Goal: Task Accomplishment & Management: Complete application form

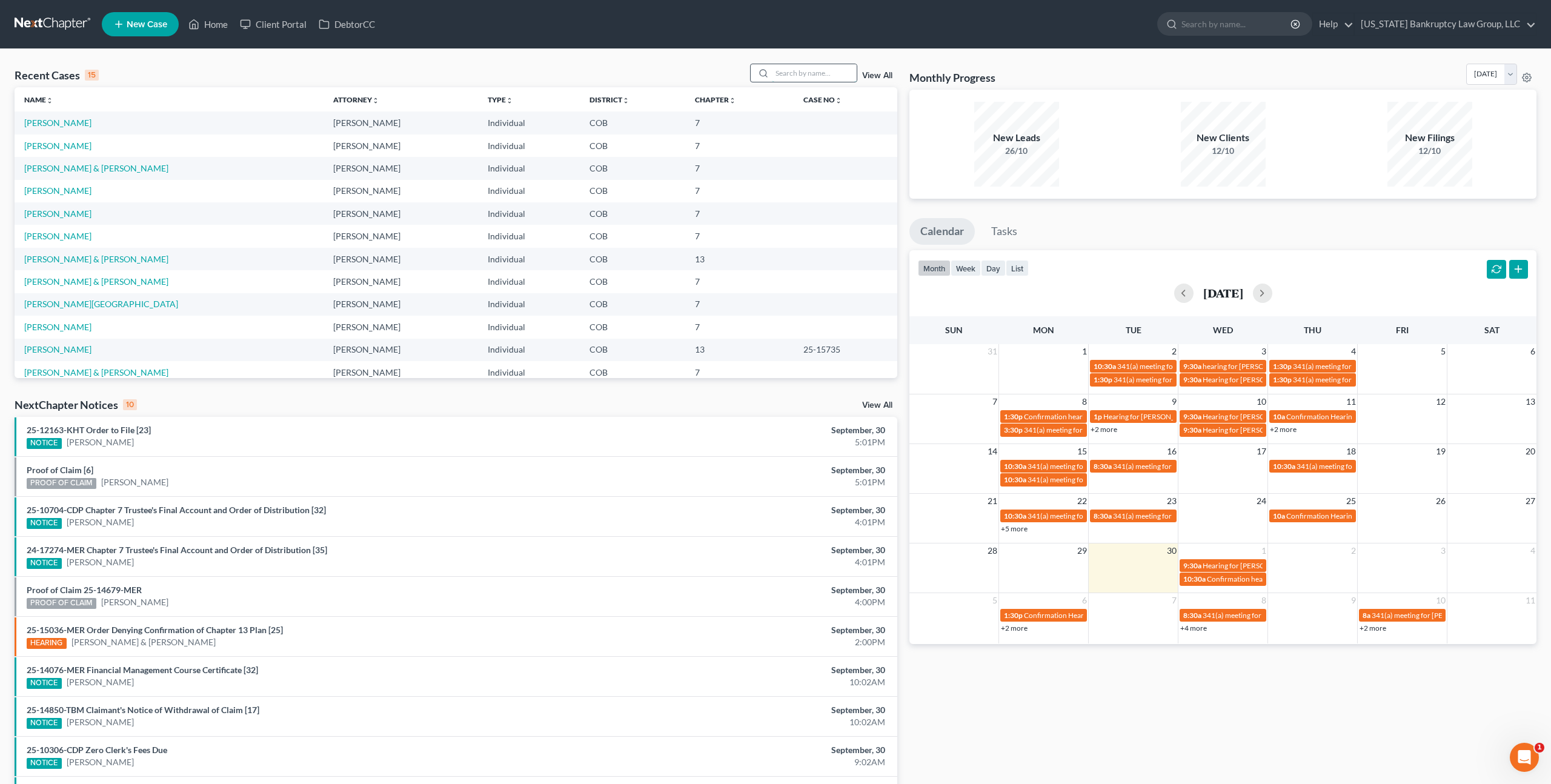
click at [798, 77] on input "search" at bounding box center [814, 73] width 85 height 17
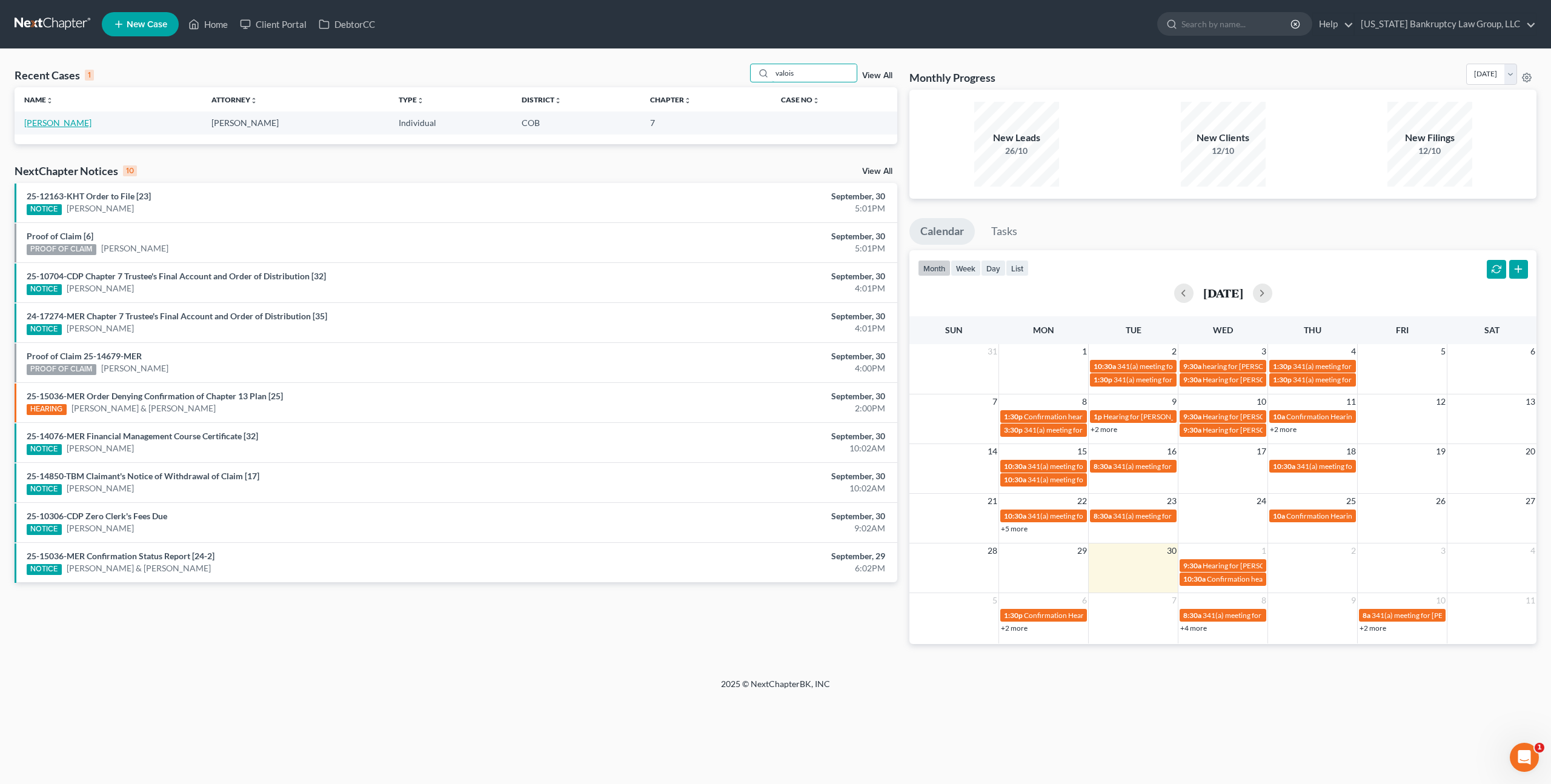
type input "valois"
click at [69, 124] on link "[PERSON_NAME]" at bounding box center [58, 123] width 67 height 11
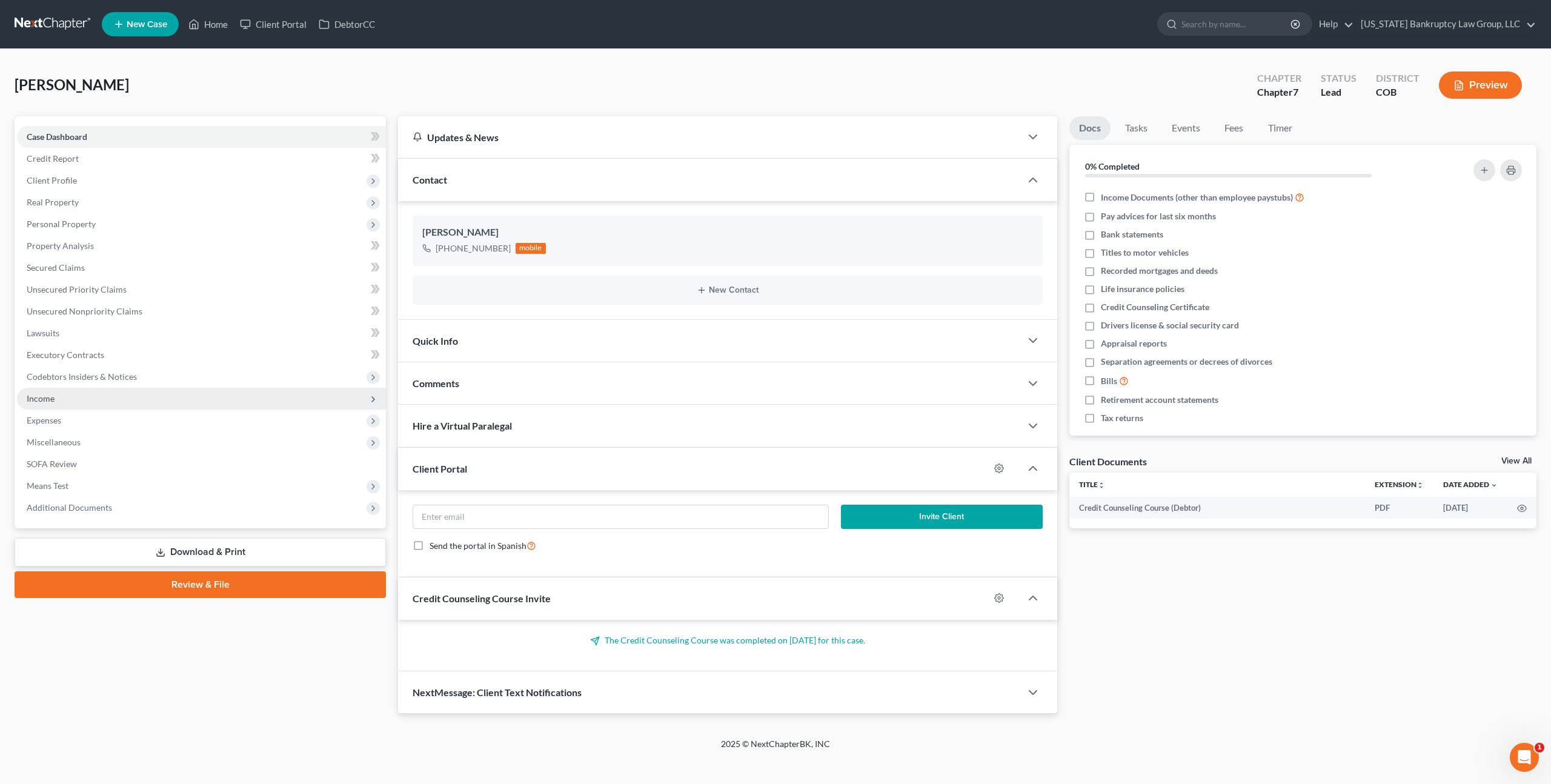
click at [64, 396] on span "Income" at bounding box center [201, 398] width 369 height 22
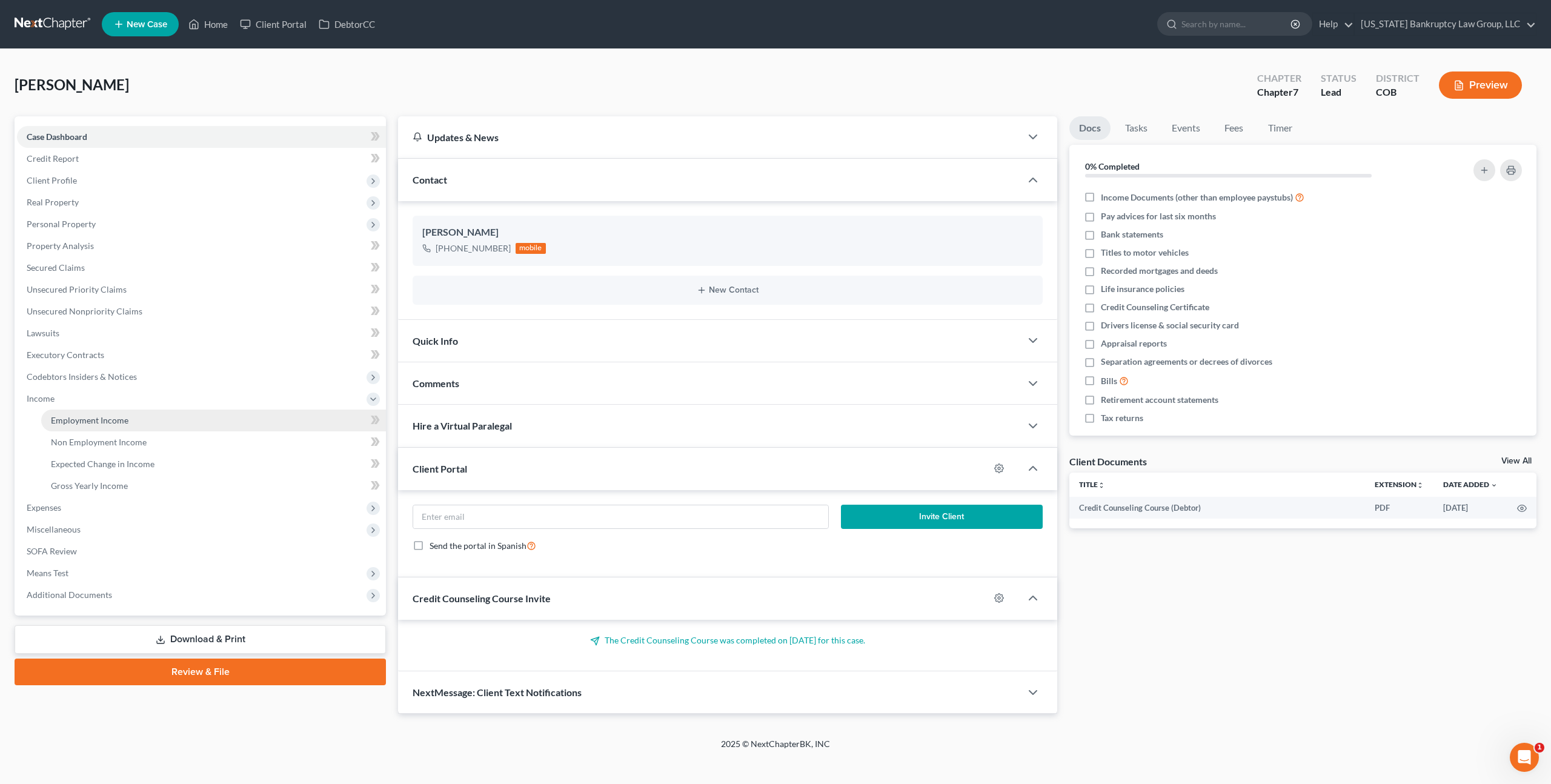
click at [74, 415] on span "Employment Income" at bounding box center [89, 420] width 78 height 11
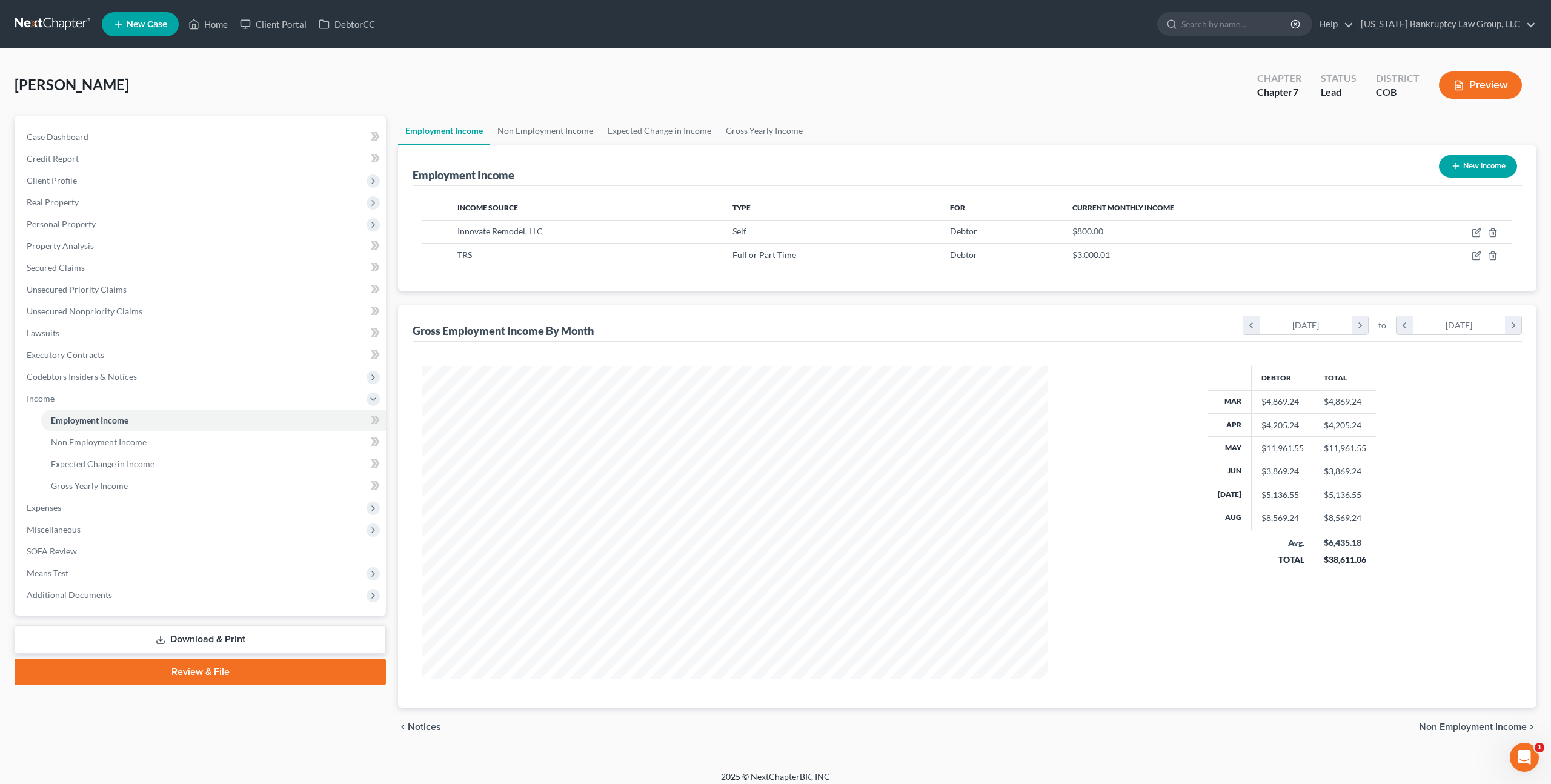
scroll to position [312, 649]
click at [1477, 229] on icon "button" at bounding box center [1477, 233] width 10 height 10
select select "1"
select select "5"
select select "0"
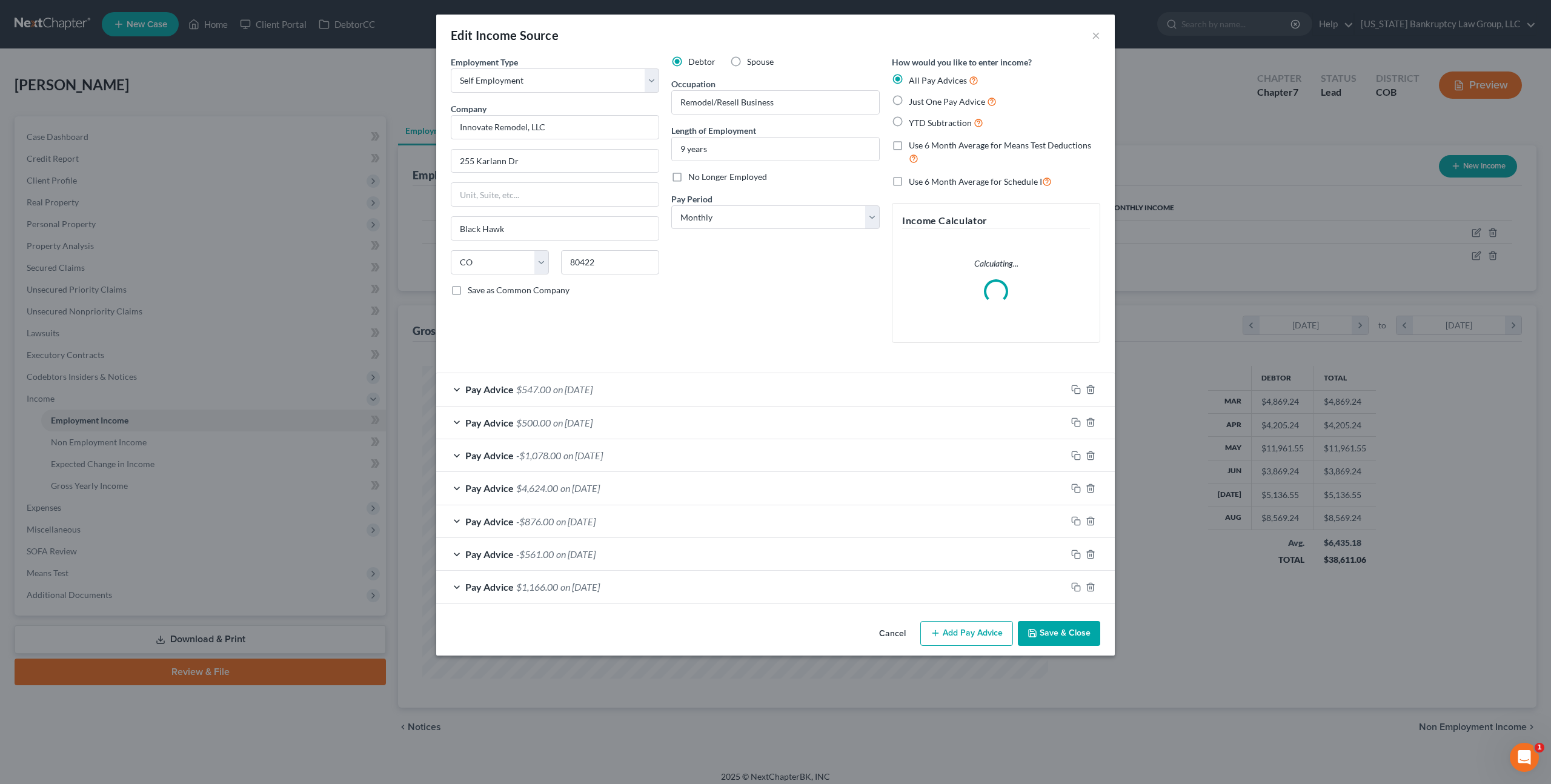
click at [1049, 628] on button "Save & Close" at bounding box center [1059, 633] width 83 height 25
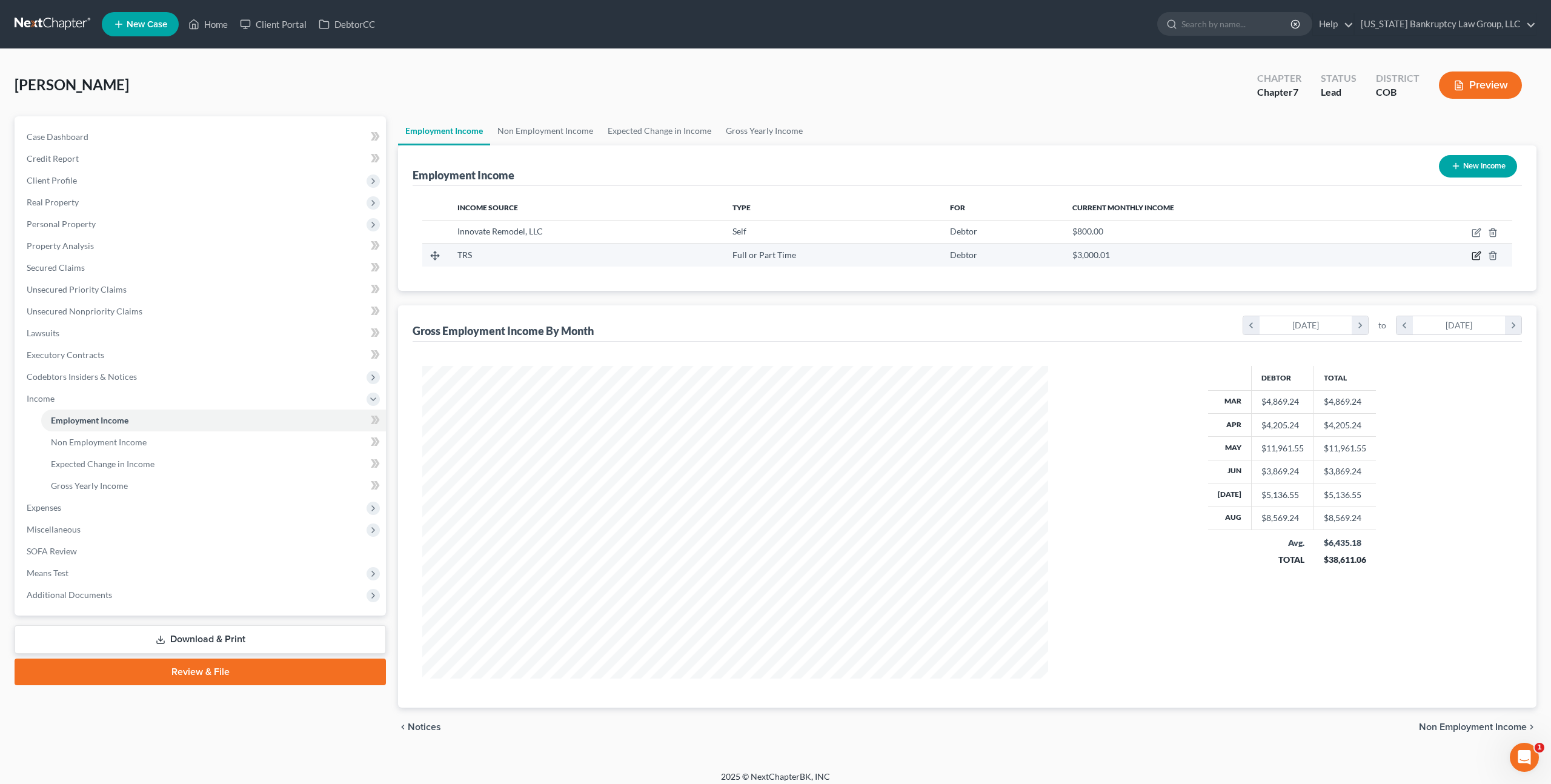
click at [1473, 256] on icon "button" at bounding box center [1477, 256] width 10 height 10
select select "0"
select select "5"
select select "3"
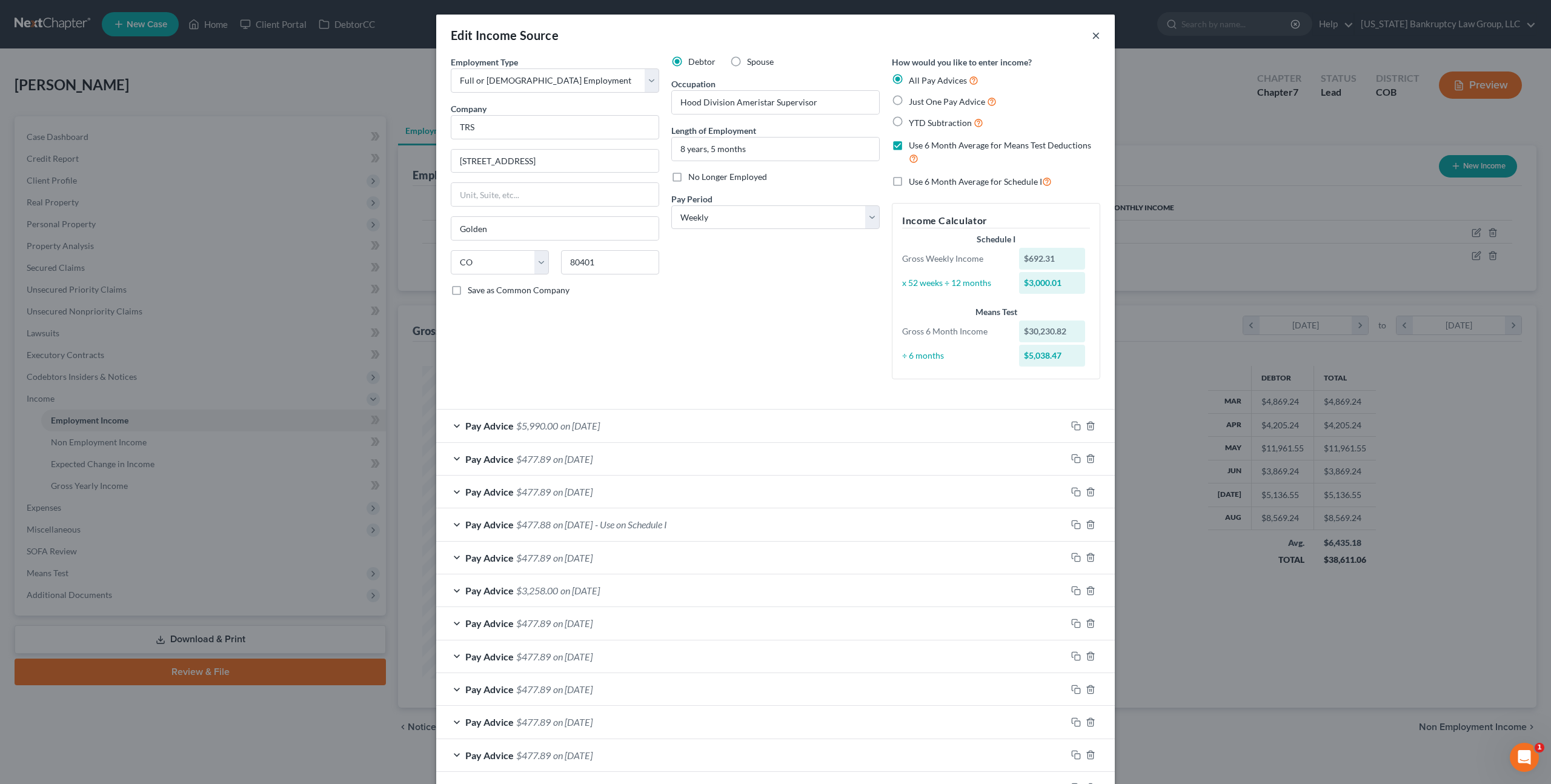
click at [1095, 38] on button "×" at bounding box center [1096, 35] width 8 height 15
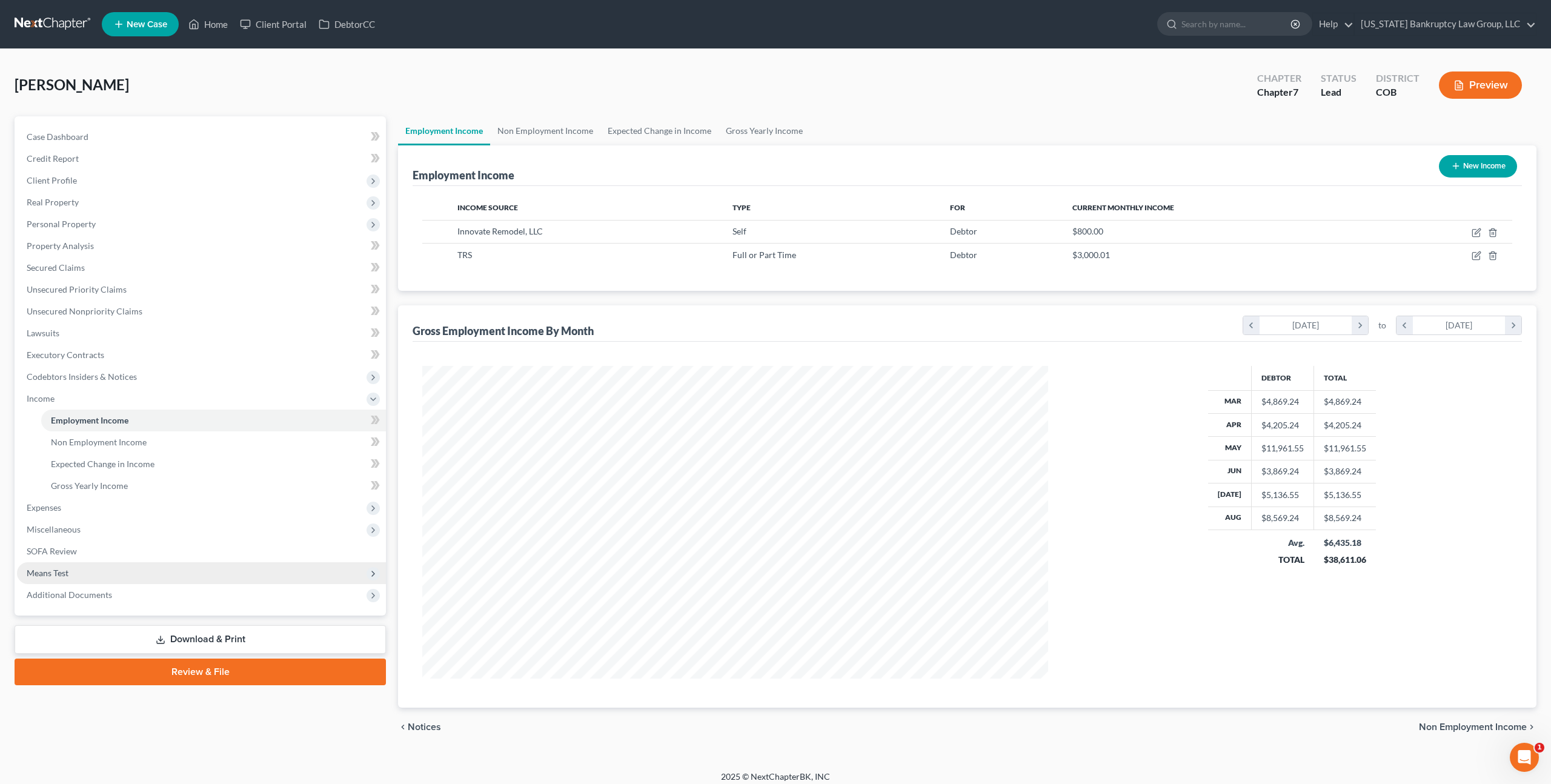
click at [55, 571] on span "Means Test" at bounding box center [47, 572] width 42 height 11
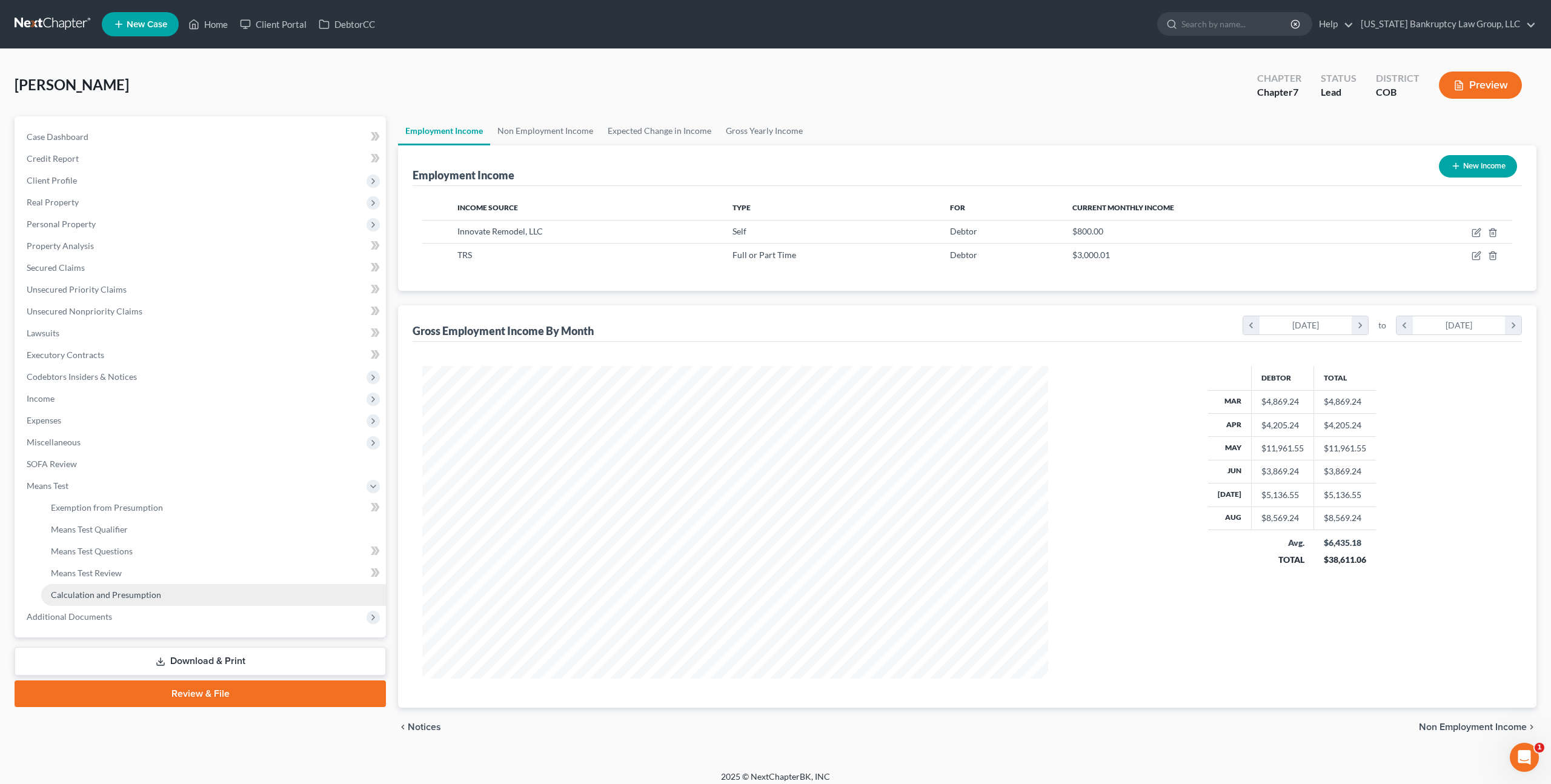
click at [85, 600] on link "Calculation and Presumption" at bounding box center [213, 594] width 345 height 22
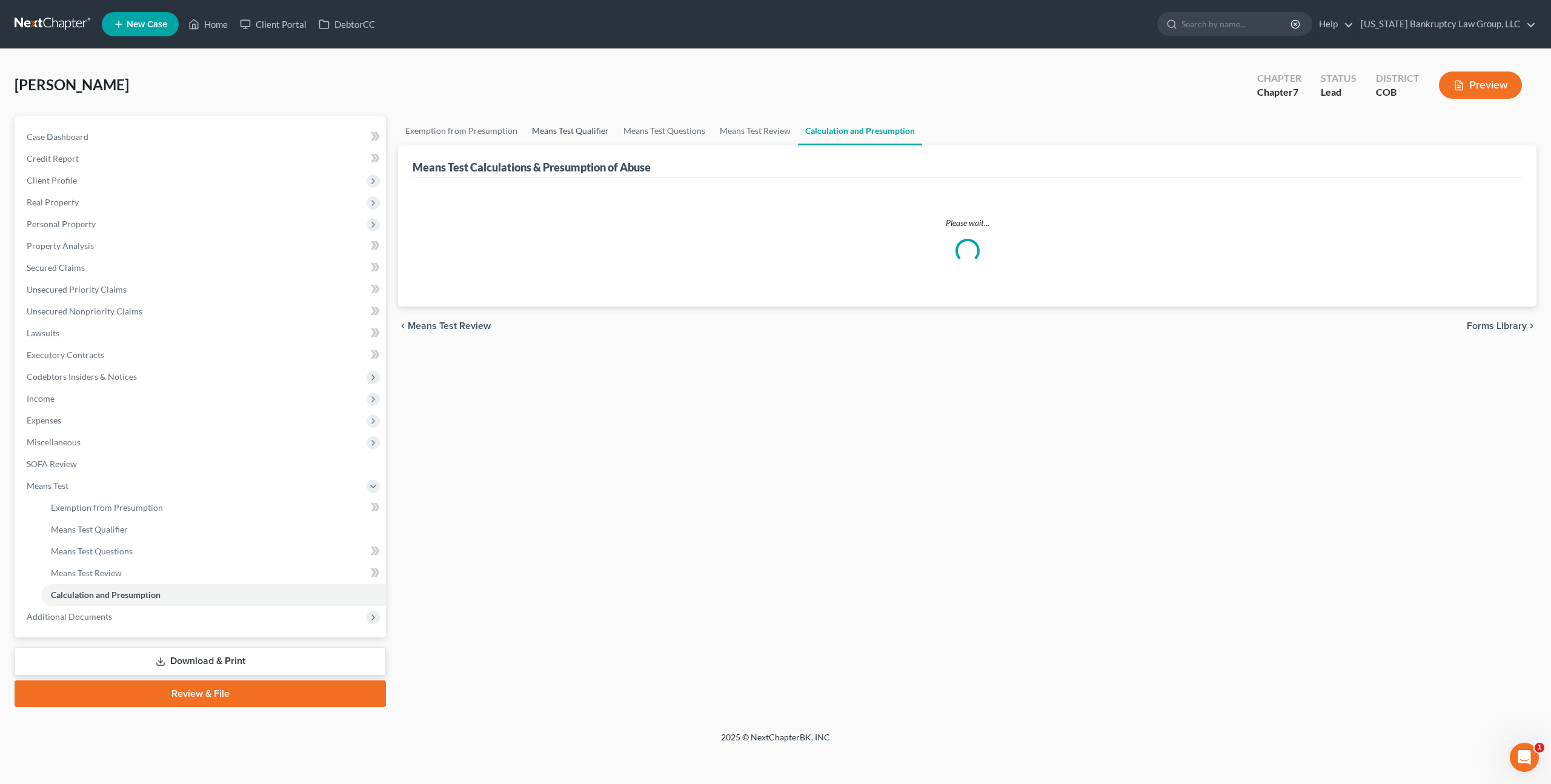
click at [574, 128] on link "Means Test Qualifier" at bounding box center [571, 131] width 92 height 29
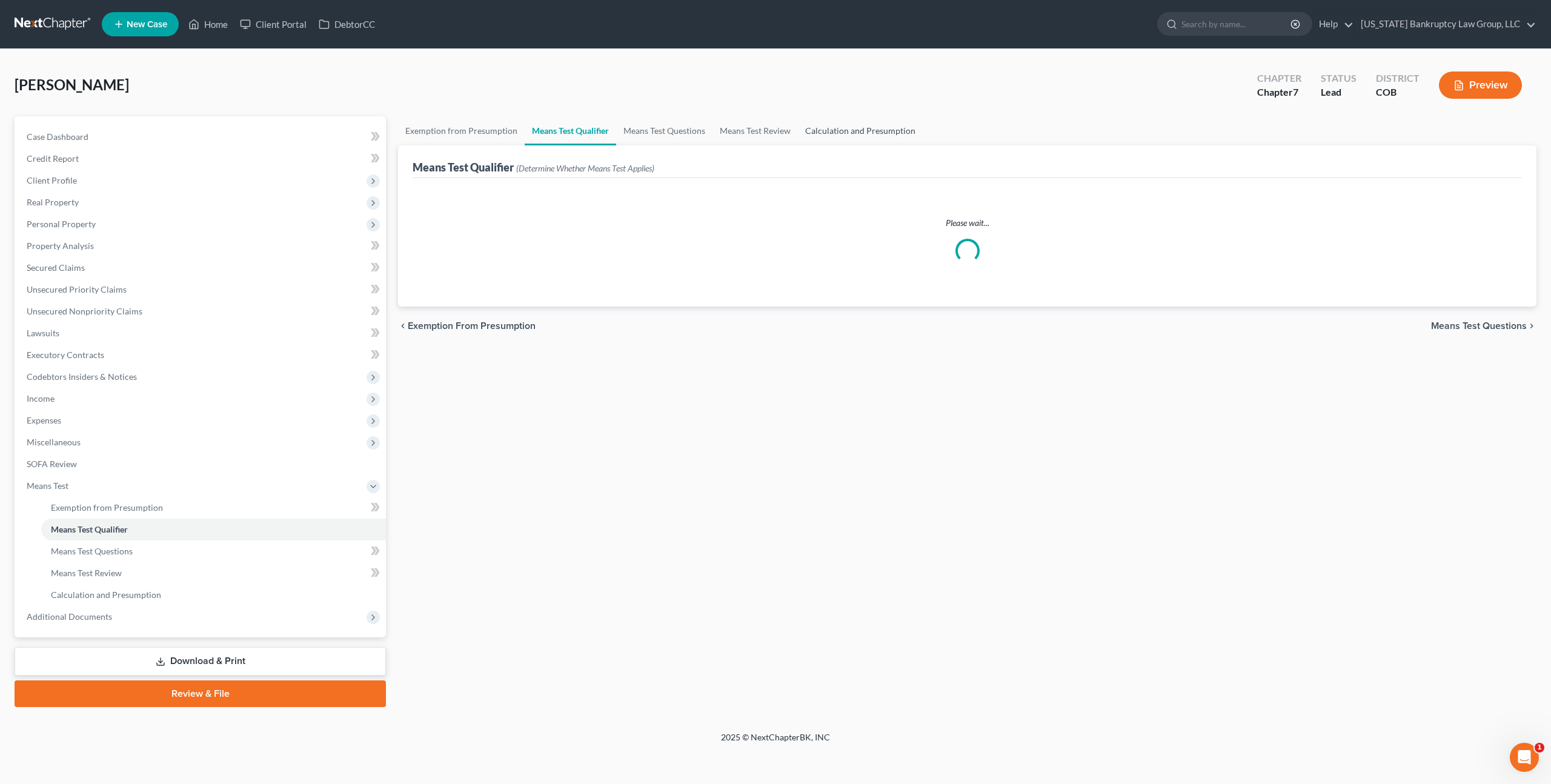
click at [824, 123] on link "Calculation and Presumption" at bounding box center [860, 131] width 125 height 29
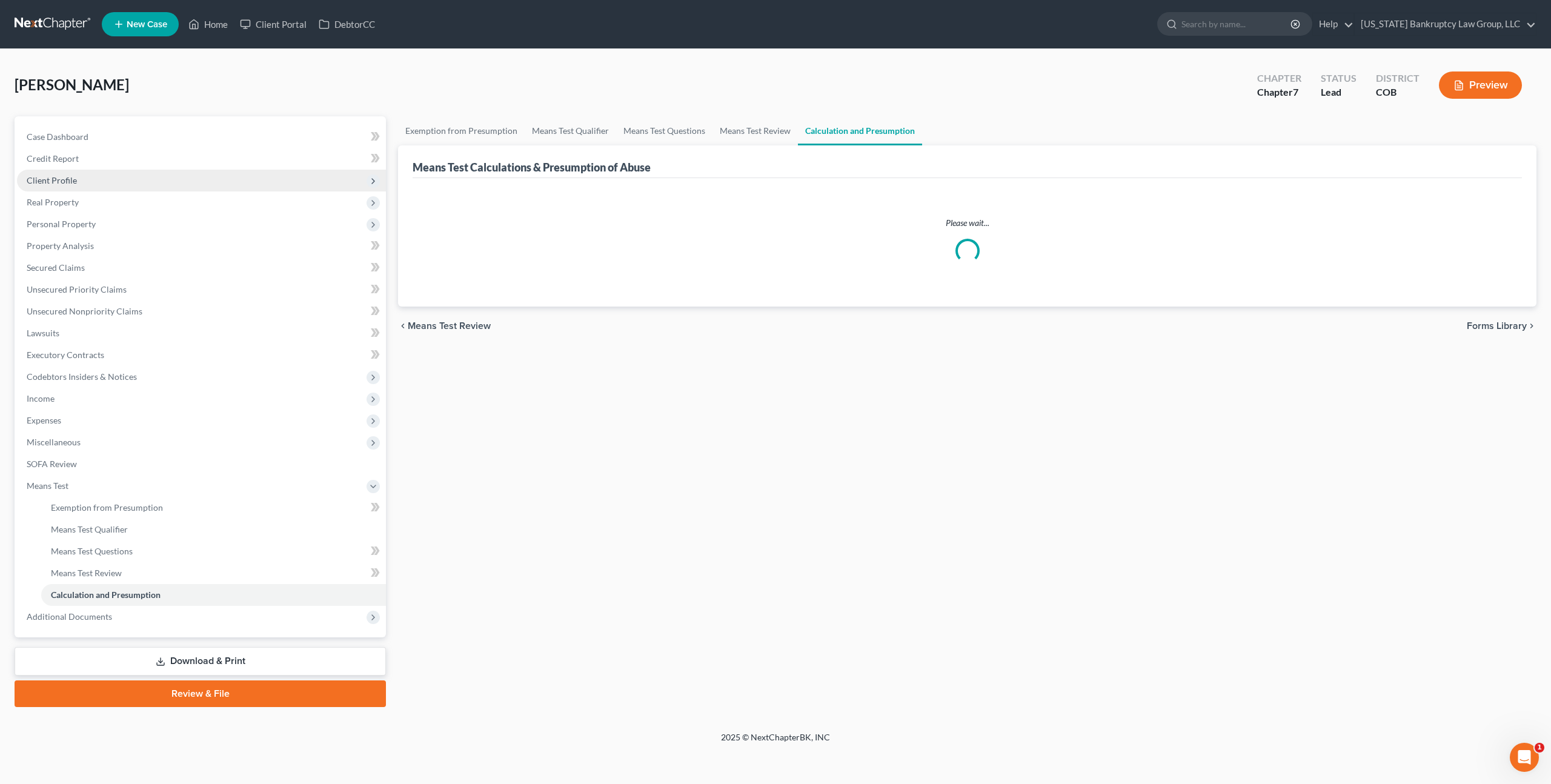
click at [57, 182] on span "Client Profile" at bounding box center [52, 180] width 51 height 11
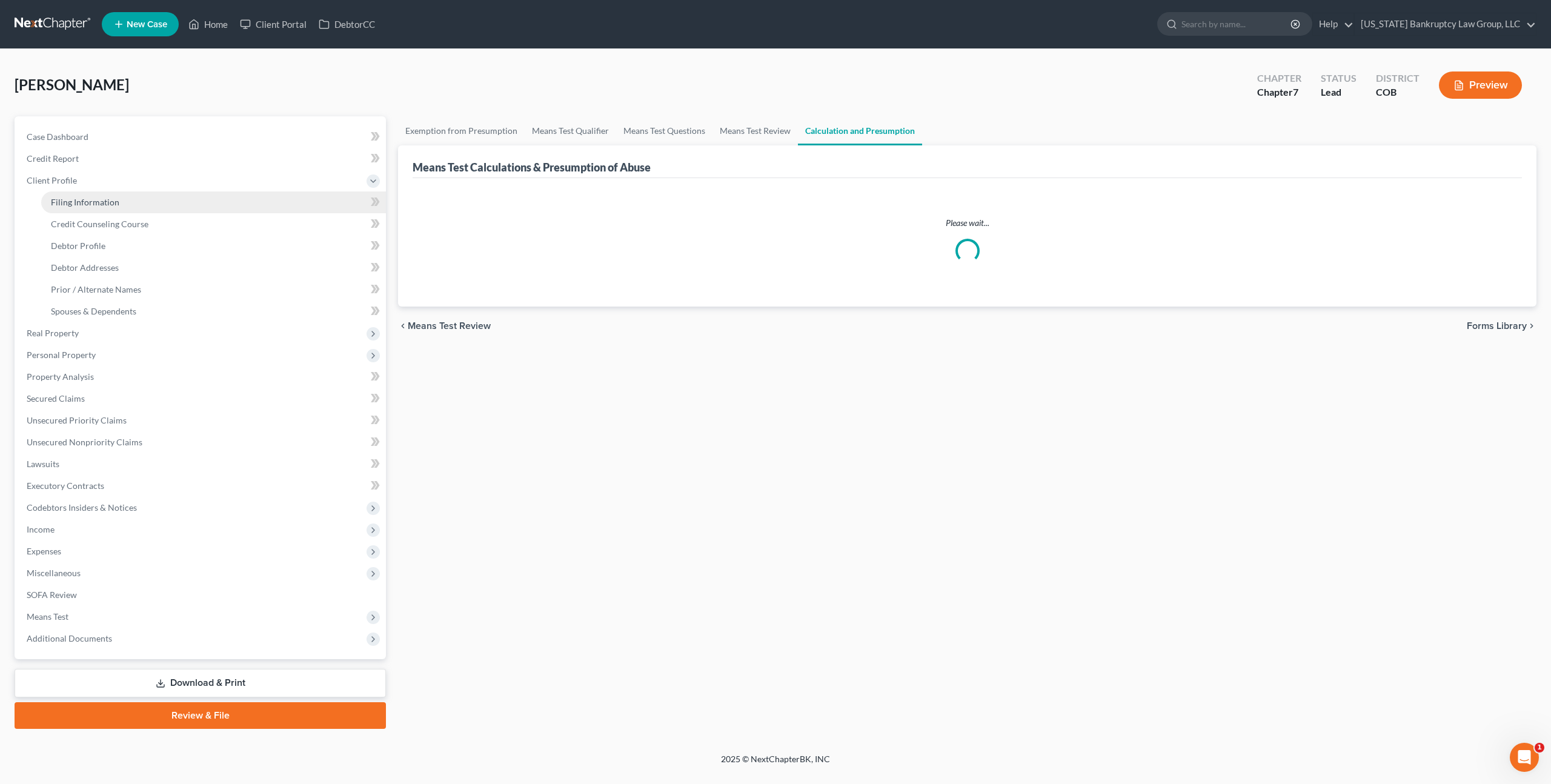
click at [65, 200] on span "Filing Information" at bounding box center [85, 202] width 69 height 11
select select "1"
select select "0"
select select "5"
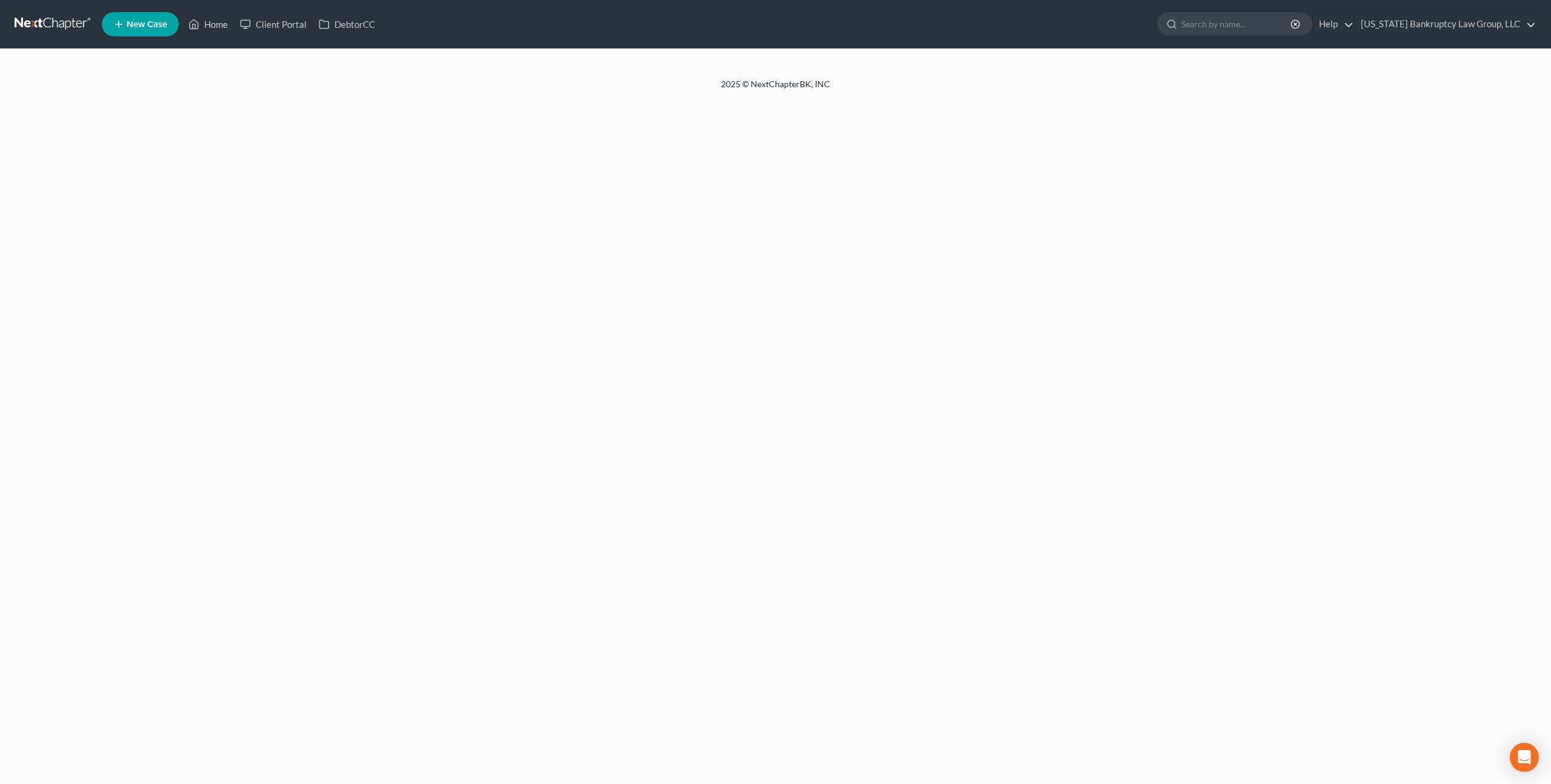
select select "1"
select select "0"
select select "5"
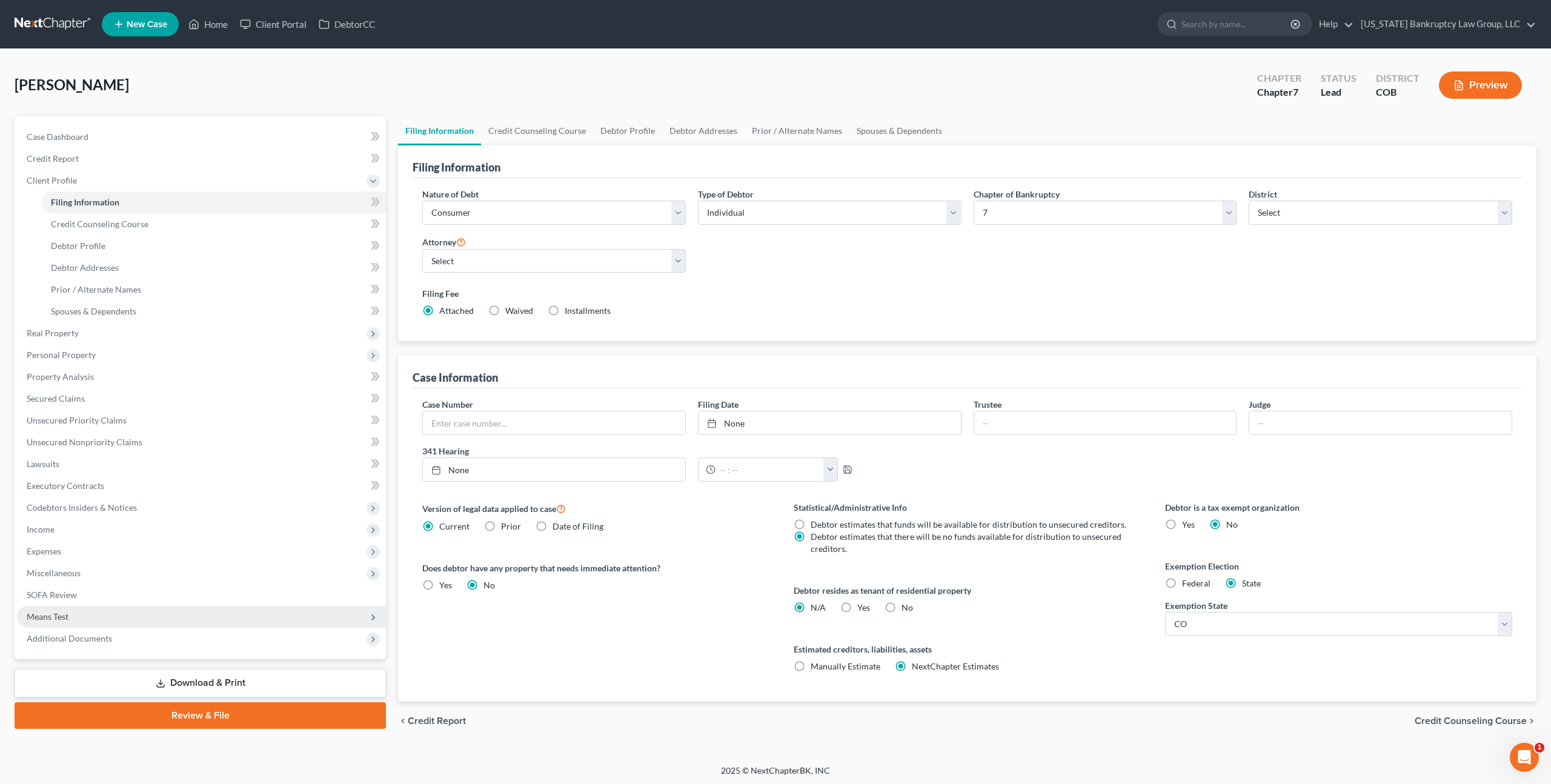
click at [65, 617] on span "Means Test" at bounding box center [47, 616] width 42 height 11
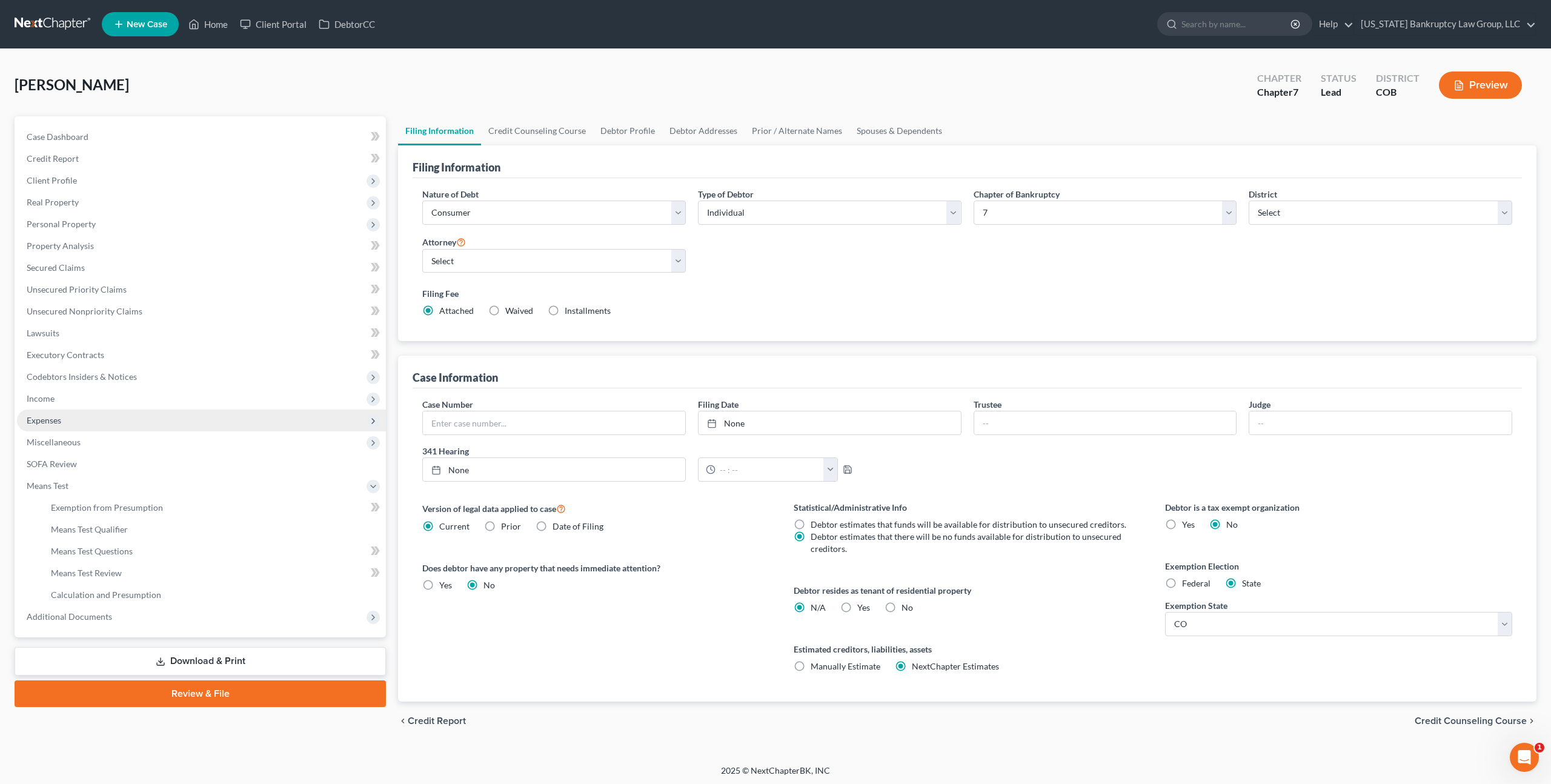
click at [51, 421] on span "Expenses" at bounding box center [44, 420] width 34 height 11
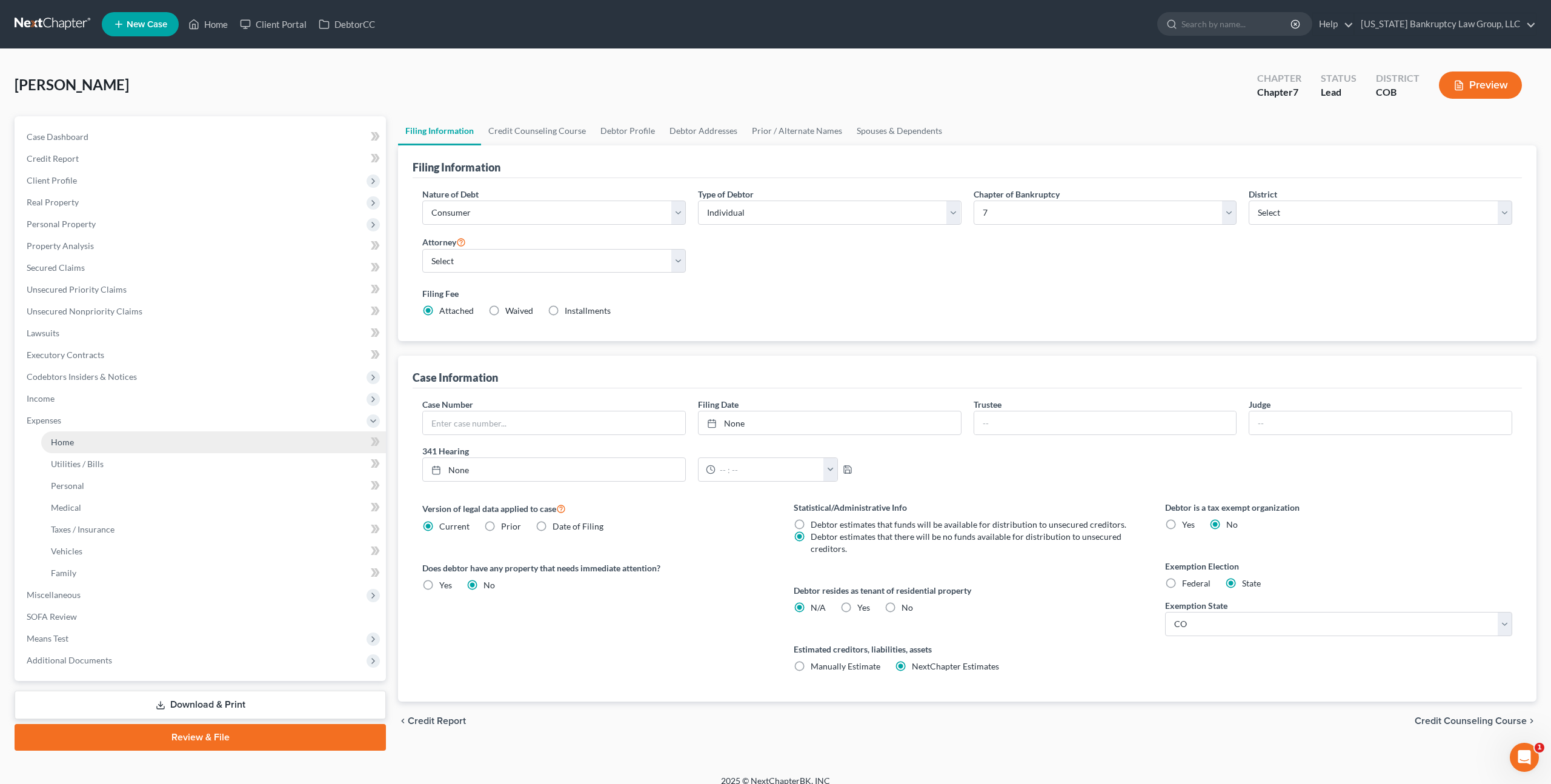
click at [56, 438] on span "Home" at bounding box center [62, 441] width 23 height 11
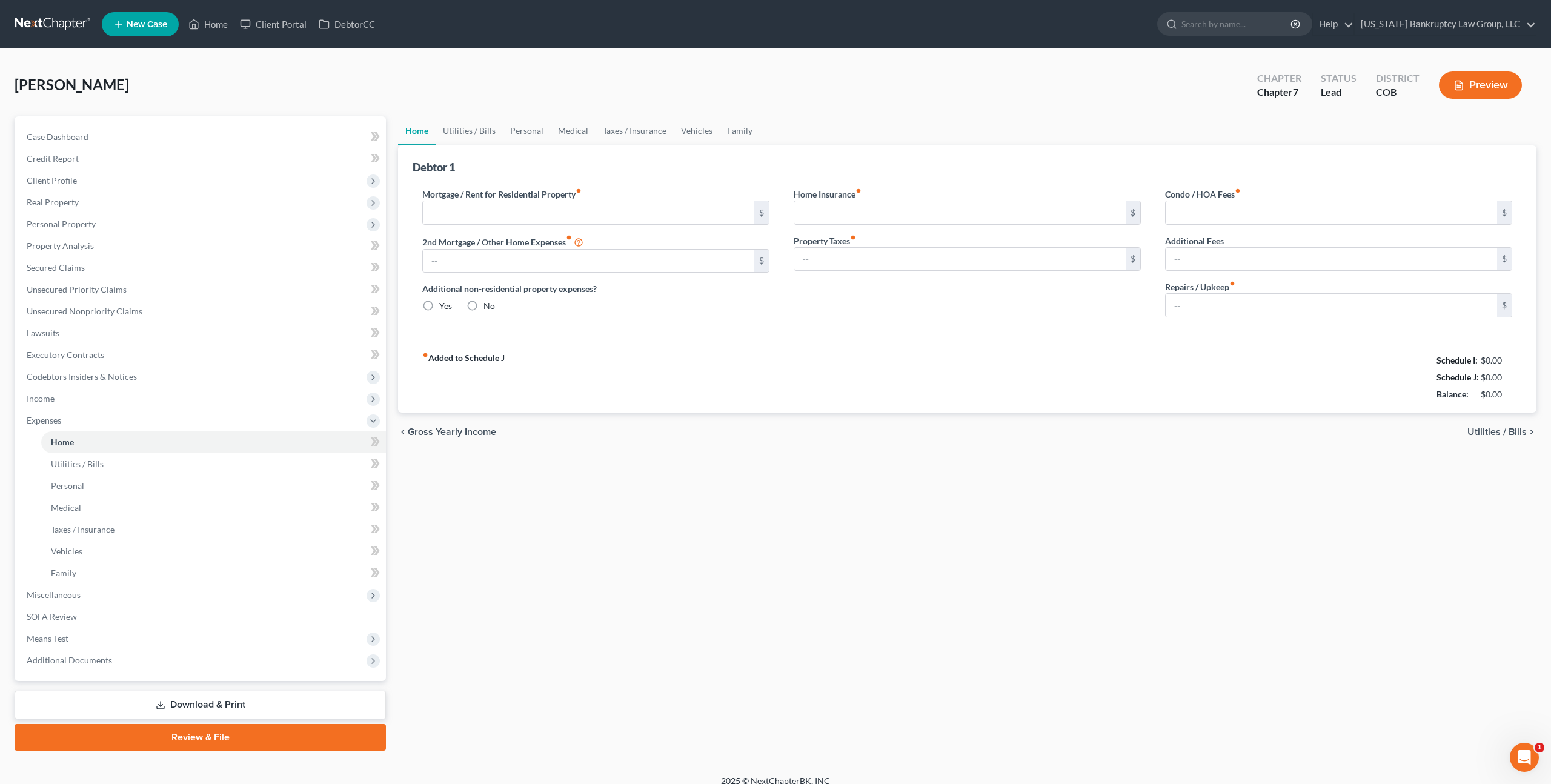
type input "1,775.00"
radio input "true"
click at [261, 703] on link "Download & Print" at bounding box center [200, 705] width 371 height 29
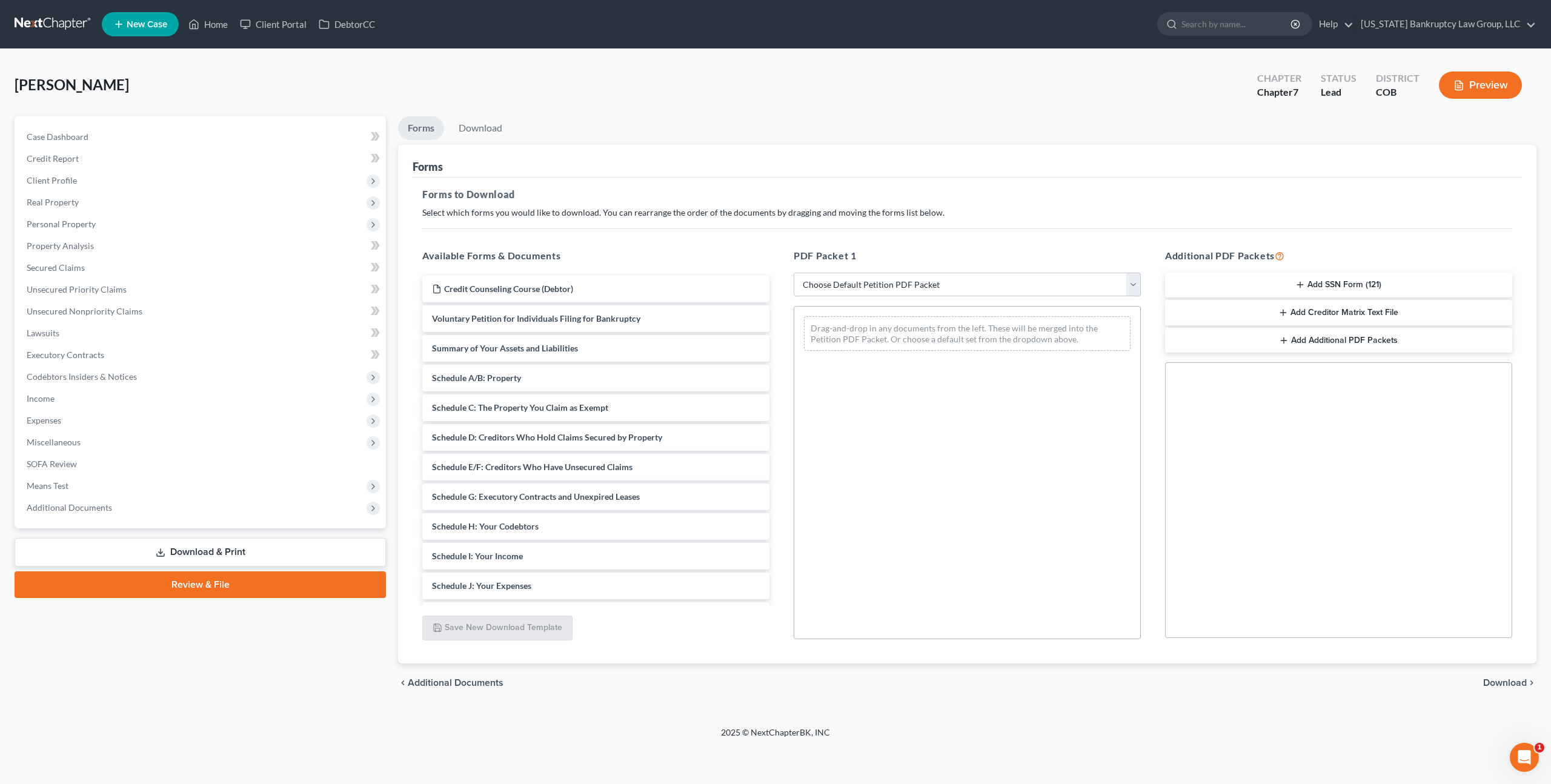
click at [1241, 284] on button "Add SSN Form (121)" at bounding box center [1338, 284] width 347 height 25
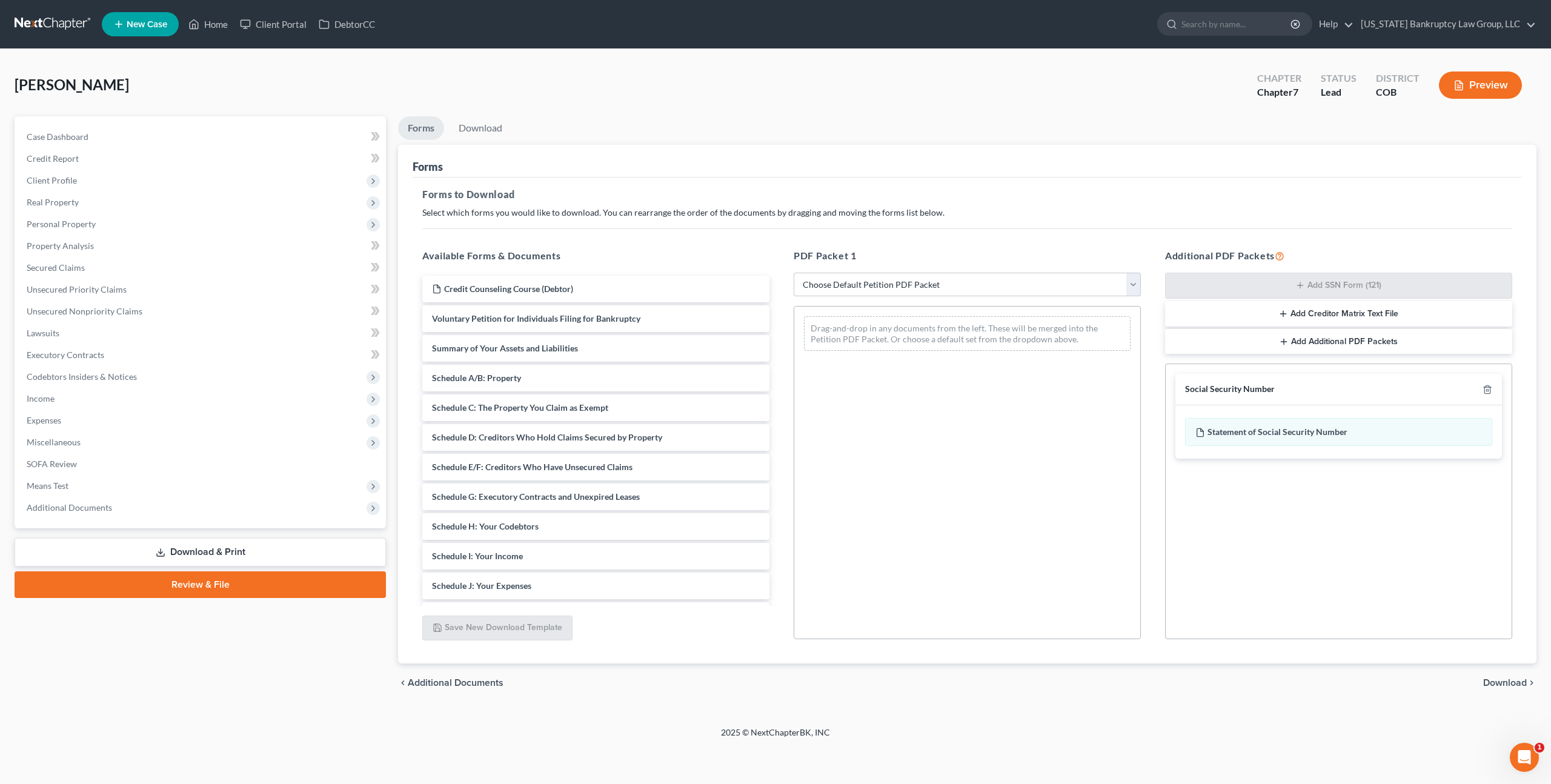
click at [1499, 678] on span "Download" at bounding box center [1504, 683] width 43 height 10
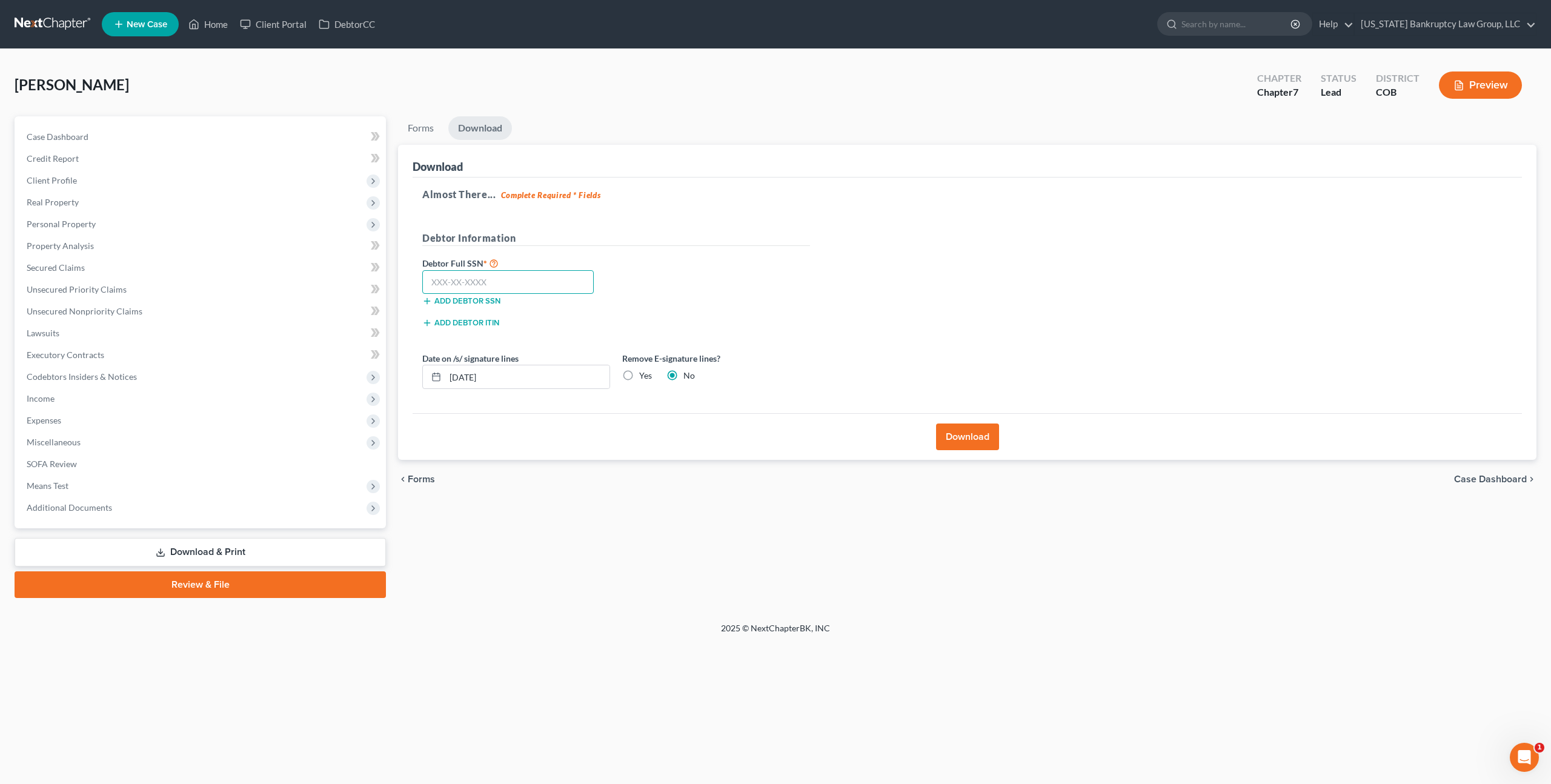
click at [551, 287] on input "text" at bounding box center [508, 282] width 172 height 25
type input "038-40-7752"
click at [954, 430] on button "Download" at bounding box center [967, 437] width 63 height 27
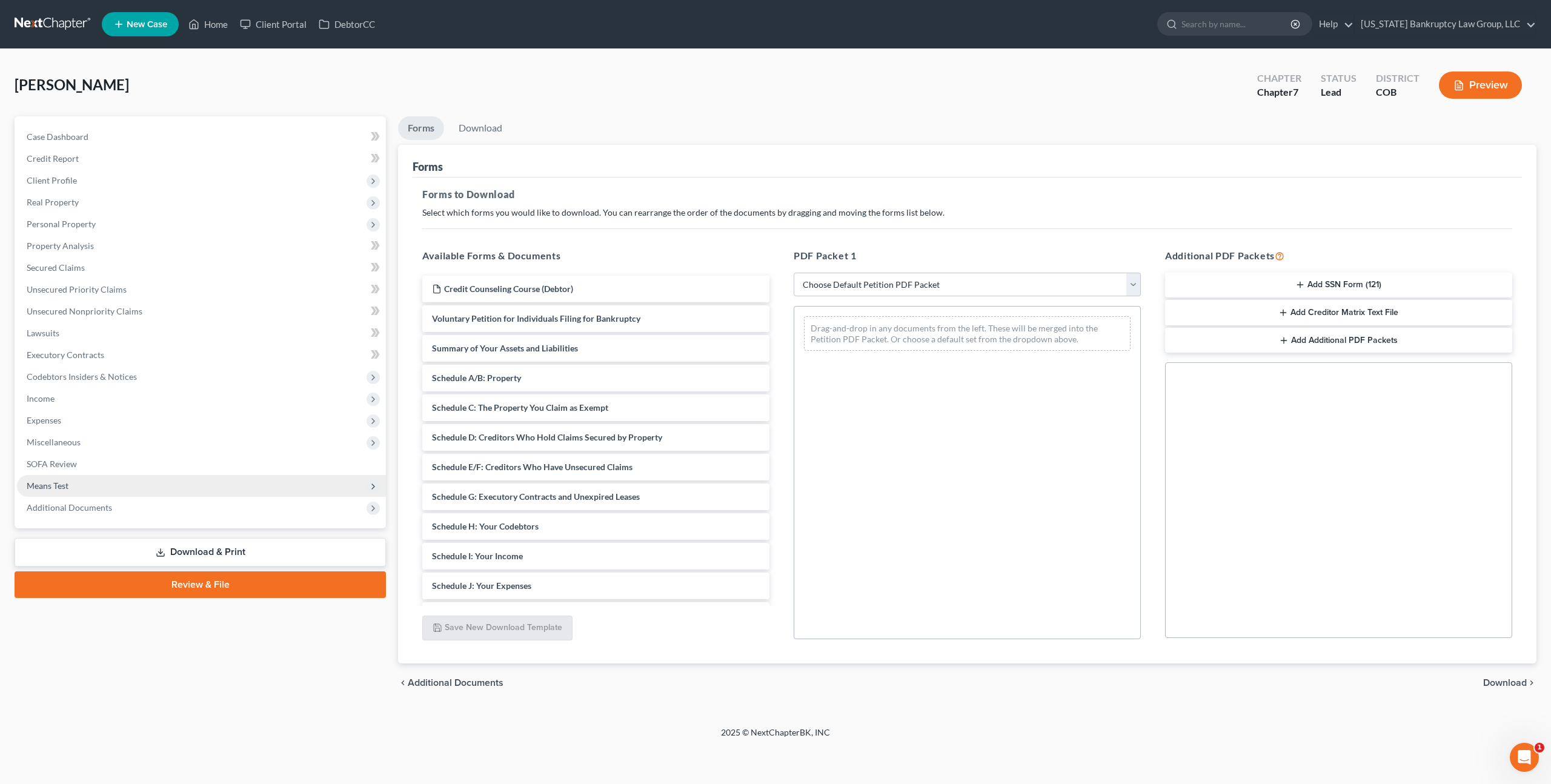
click at [99, 481] on span "Means Test" at bounding box center [201, 486] width 369 height 22
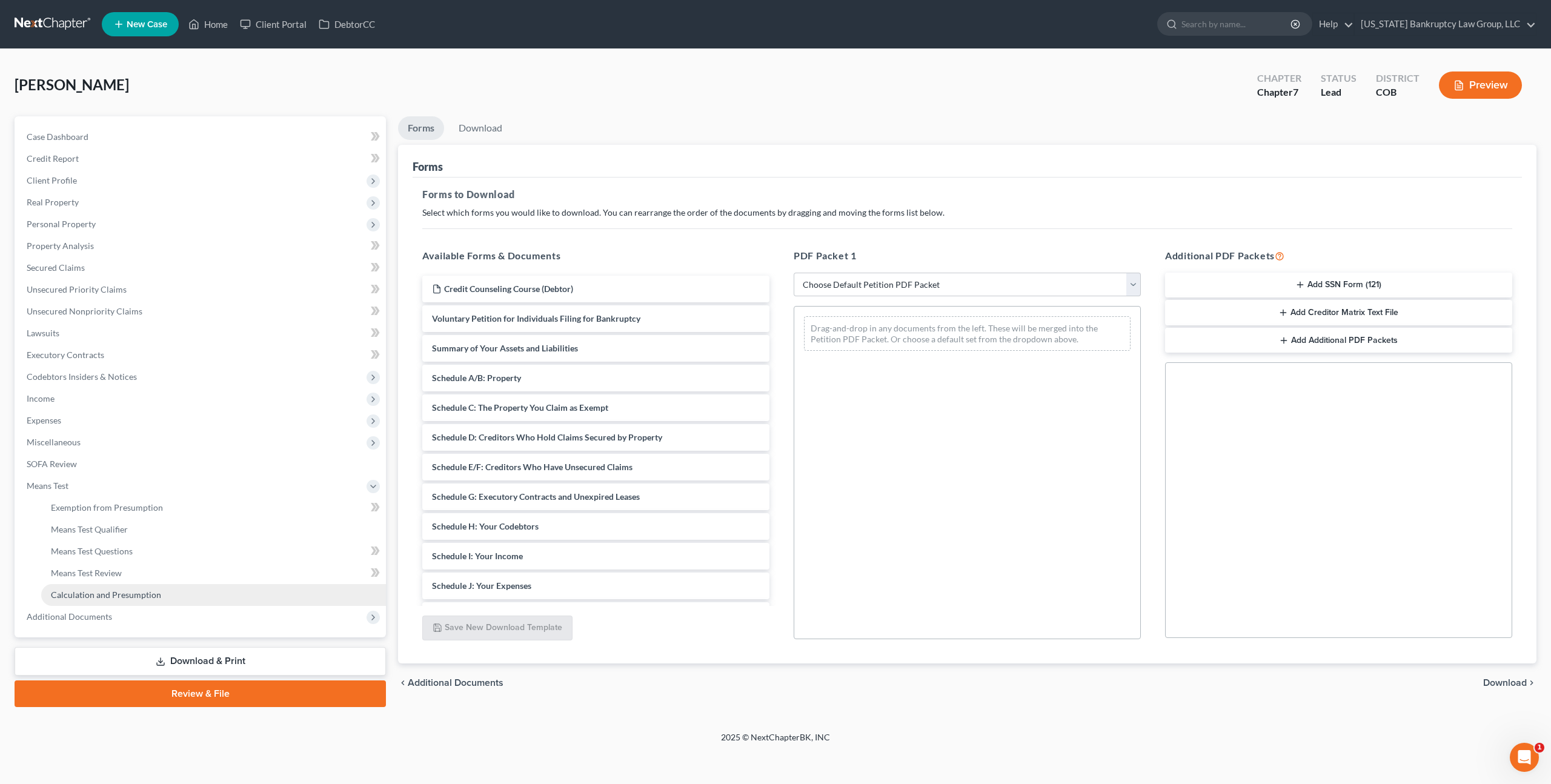
click at [119, 592] on span "Calculation and Presumption" at bounding box center [105, 594] width 110 height 11
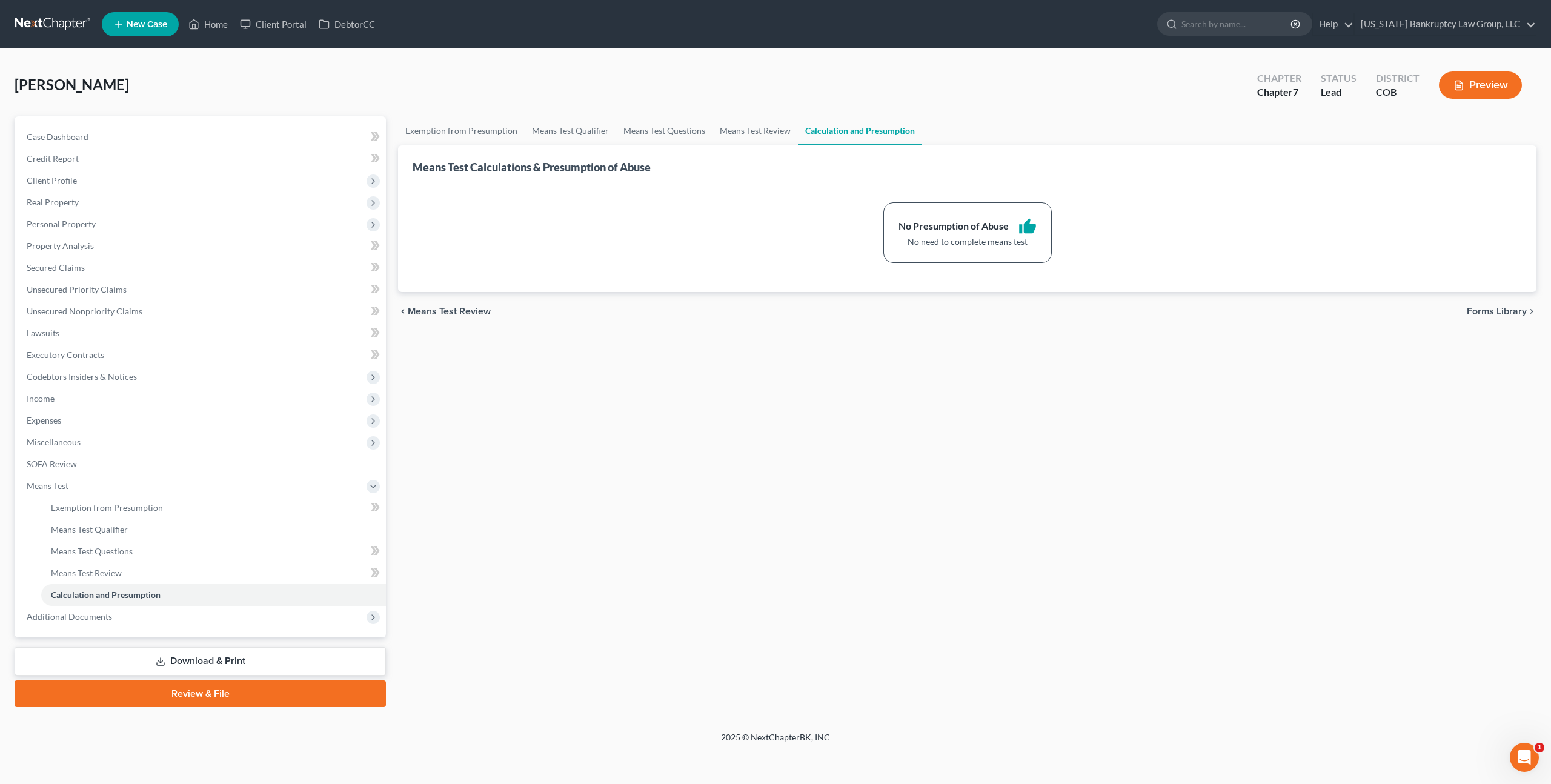
click at [184, 662] on link "Download & Print" at bounding box center [200, 661] width 371 height 29
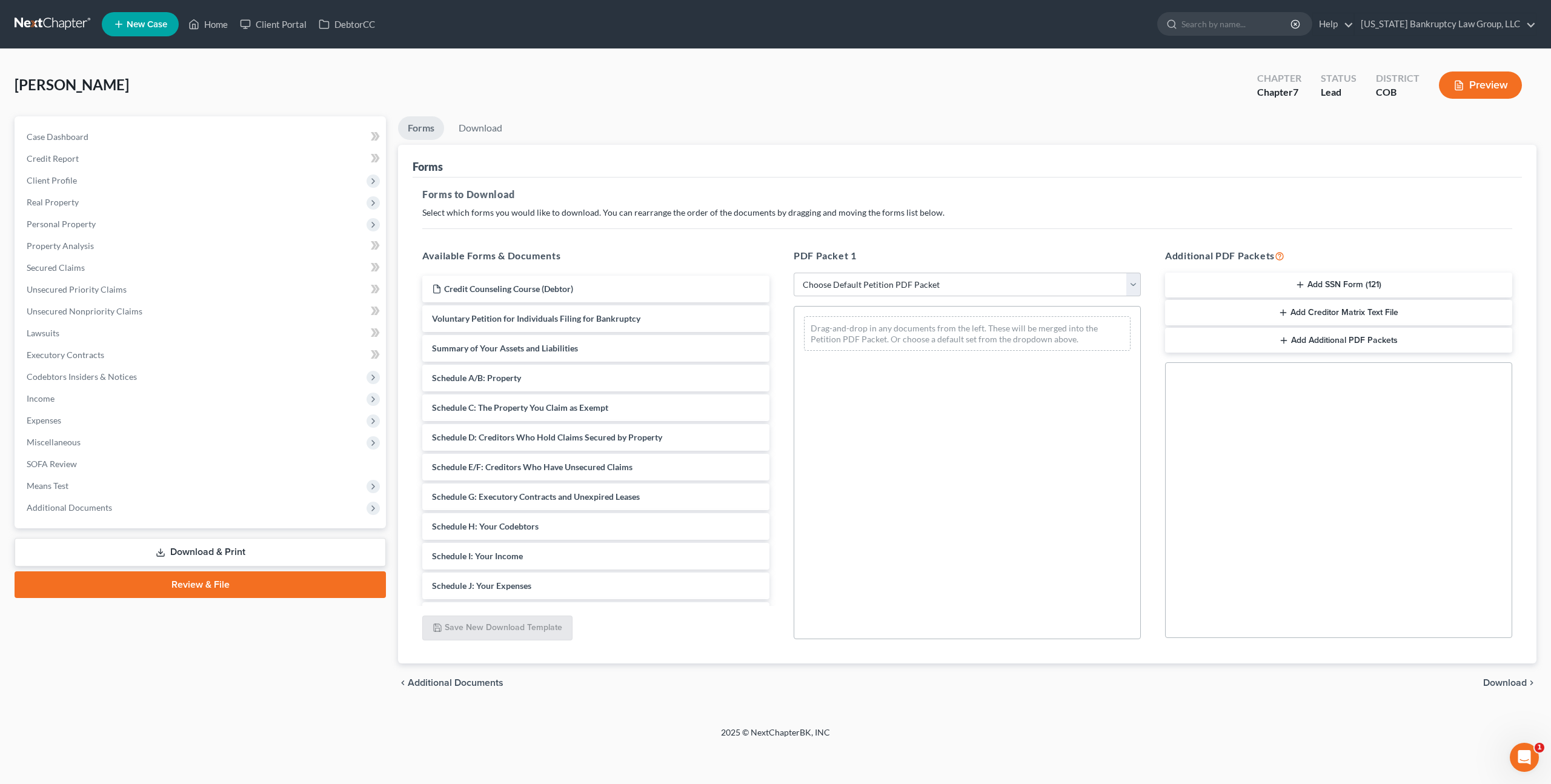
click at [1231, 285] on button "Add SSN Form (121)" at bounding box center [1338, 284] width 347 height 25
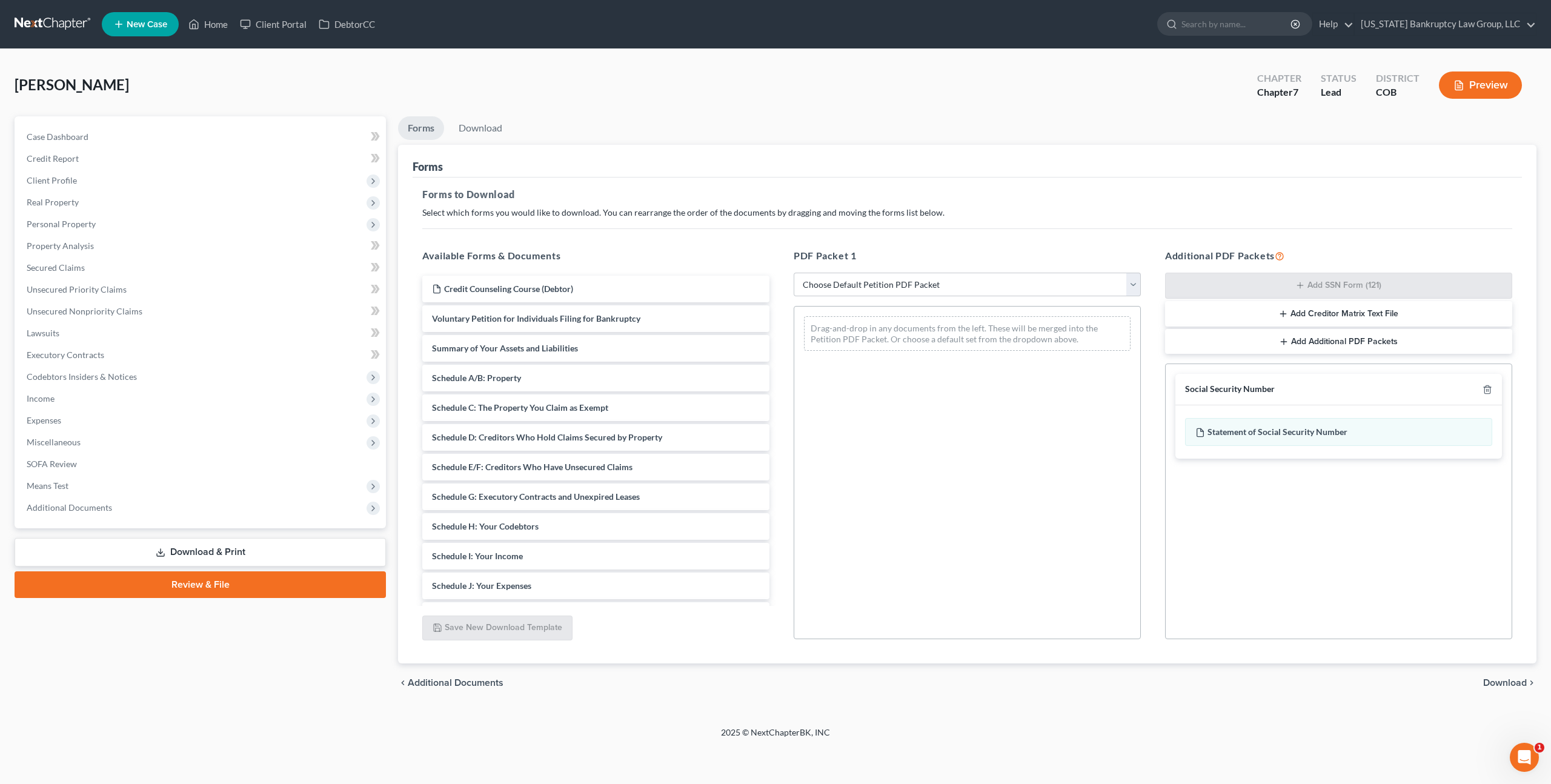
click at [1498, 678] on span "Download" at bounding box center [1504, 683] width 43 height 10
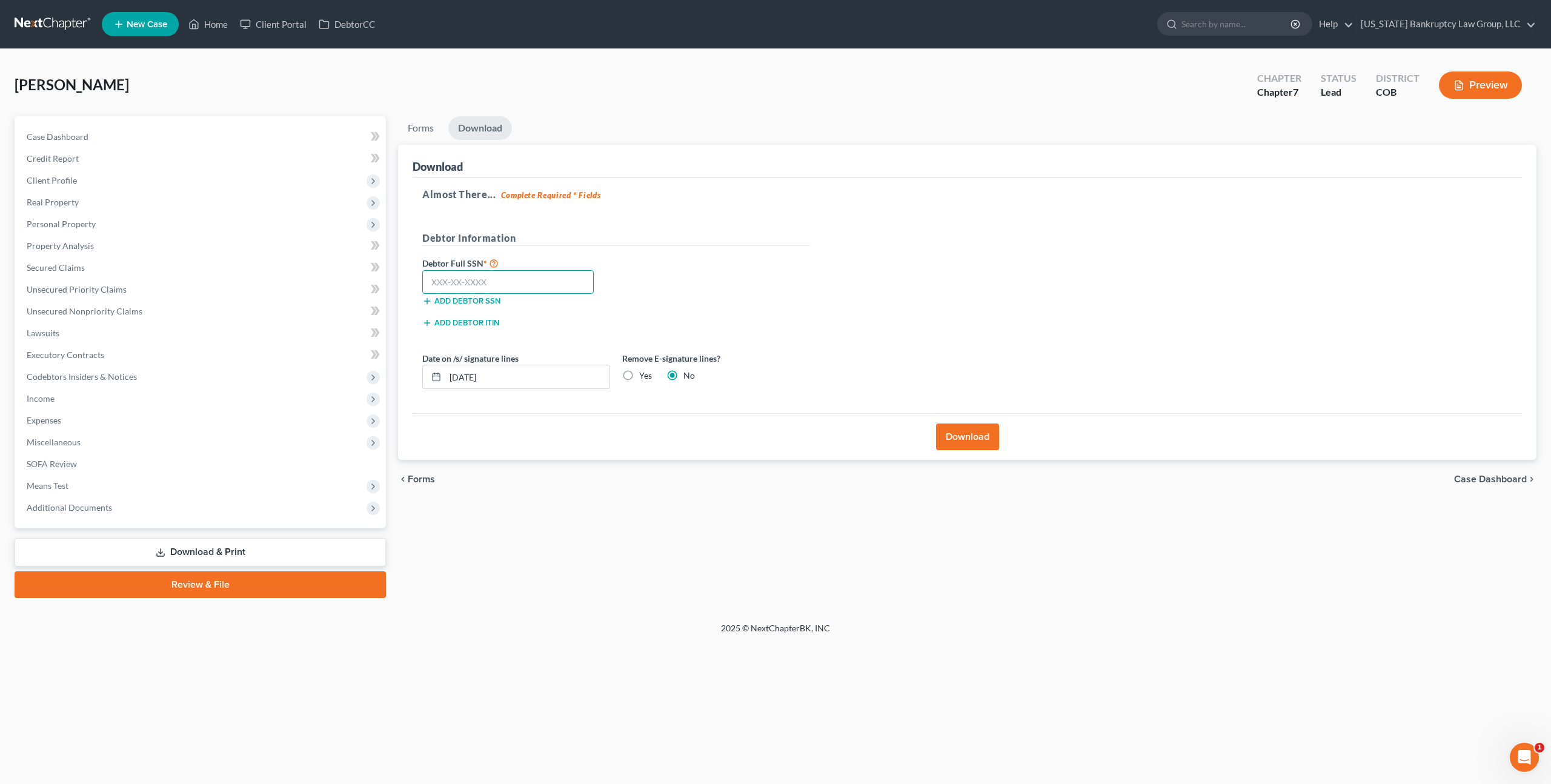
click at [526, 286] on input "text" at bounding box center [508, 282] width 172 height 25
type input "038-40-7752"
click at [963, 436] on button "Download" at bounding box center [967, 437] width 63 height 27
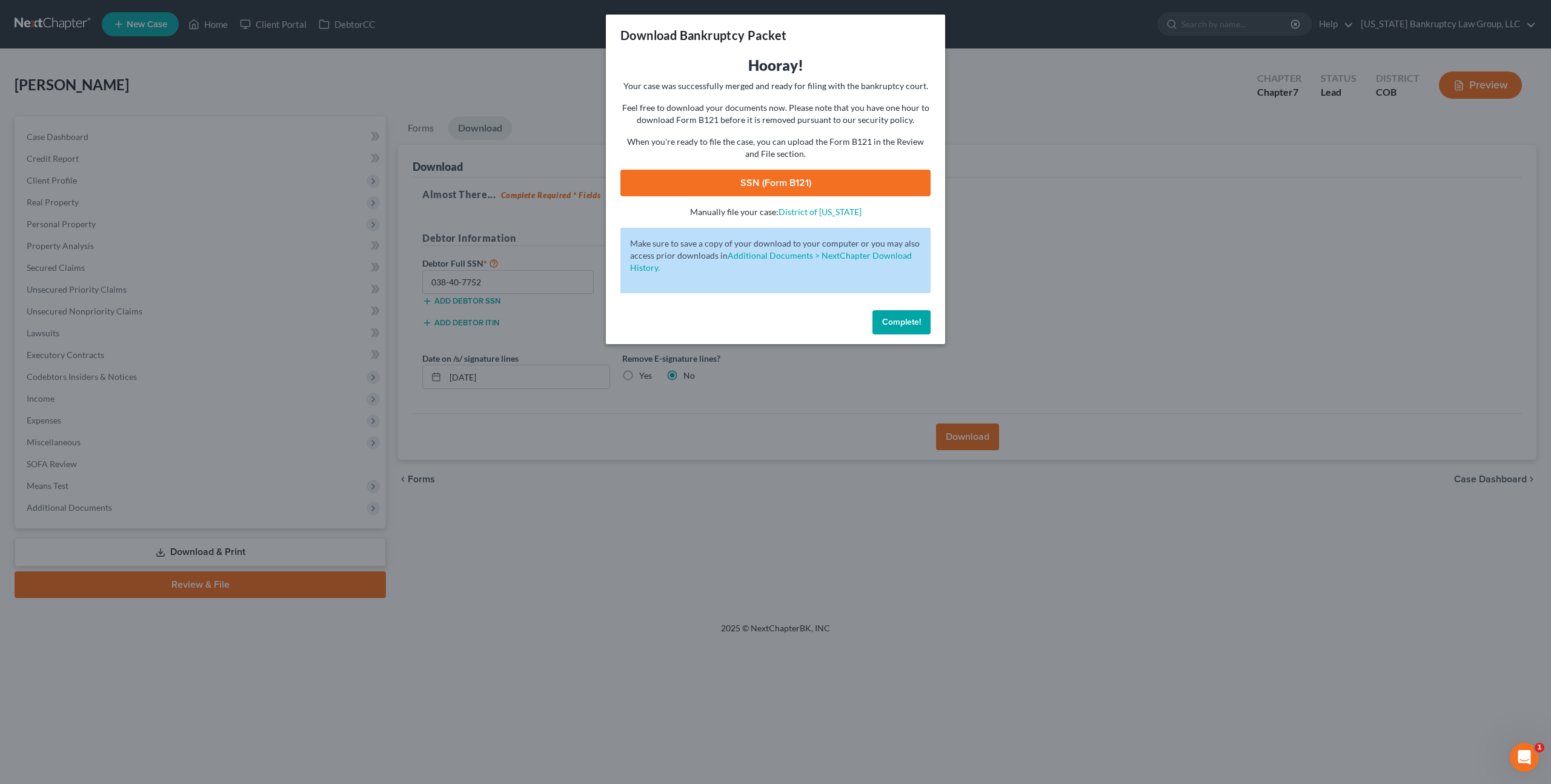
click at [847, 190] on link "SSN (Form B121)" at bounding box center [775, 182] width 310 height 27
click at [906, 326] on span "Complete!" at bounding box center [901, 322] width 38 height 11
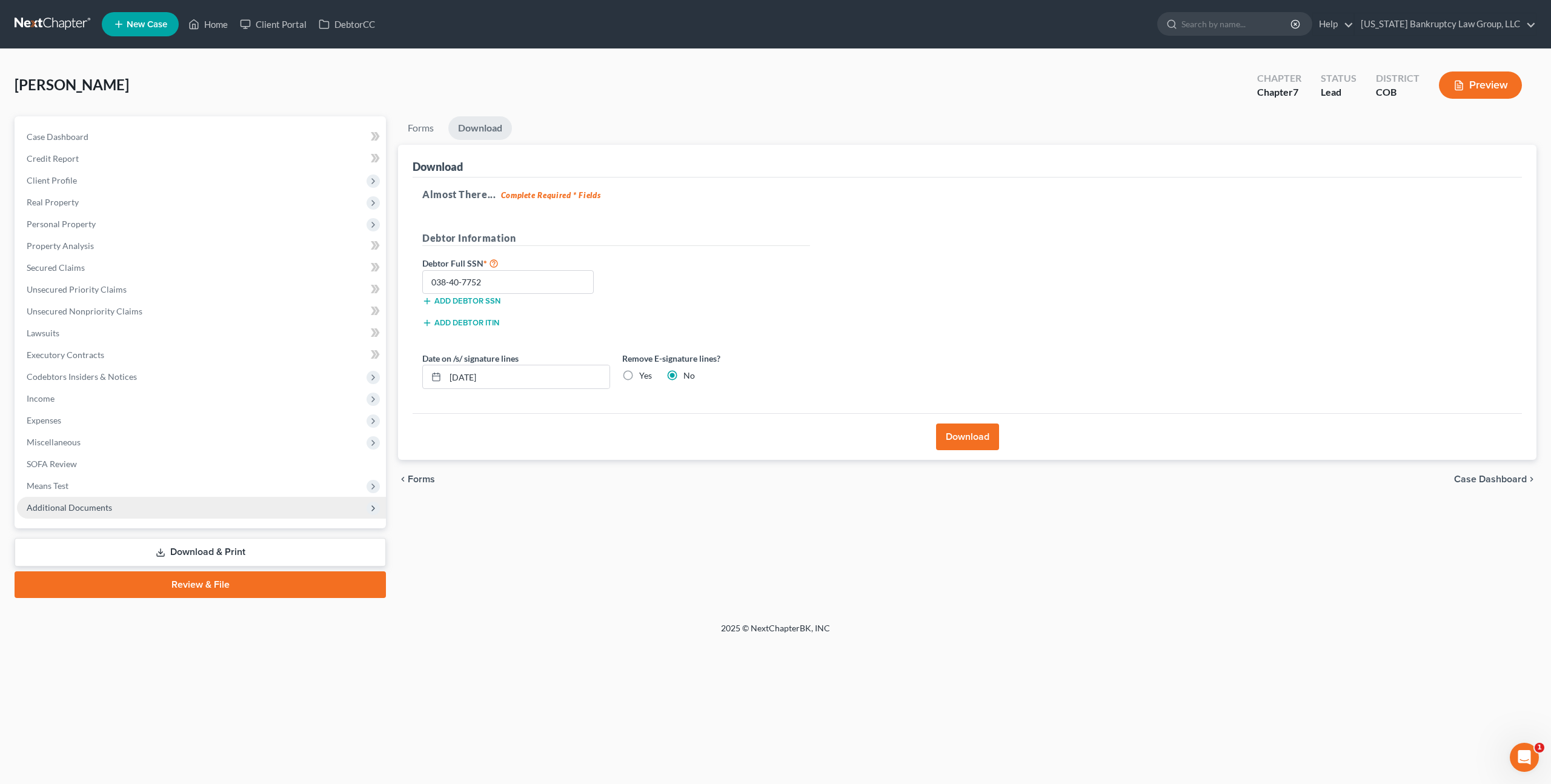
click at [104, 506] on span "Additional Documents" at bounding box center [69, 507] width 85 height 11
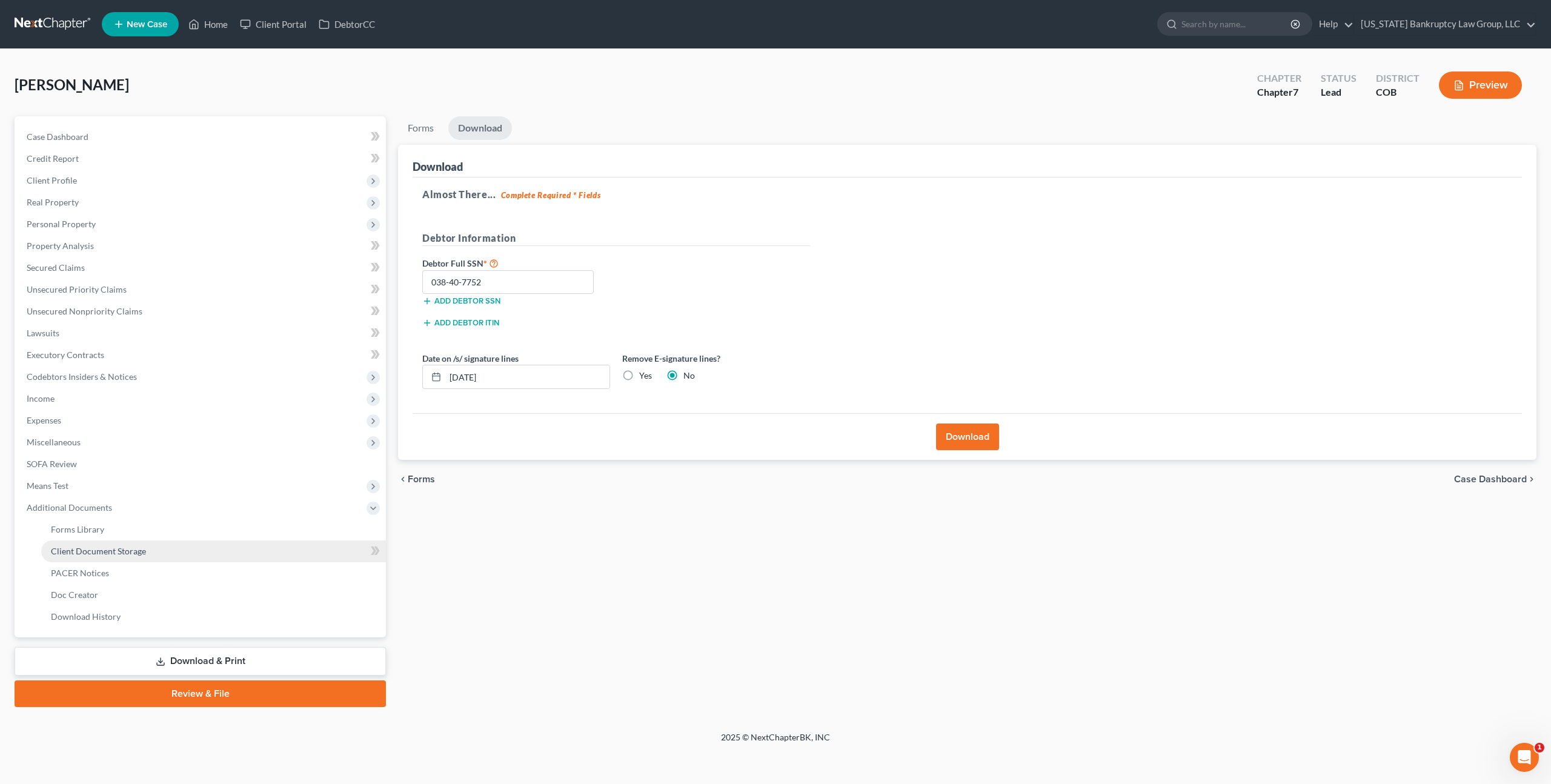
click at [129, 553] on span "Client Document Storage" at bounding box center [98, 551] width 95 height 11
select select "5"
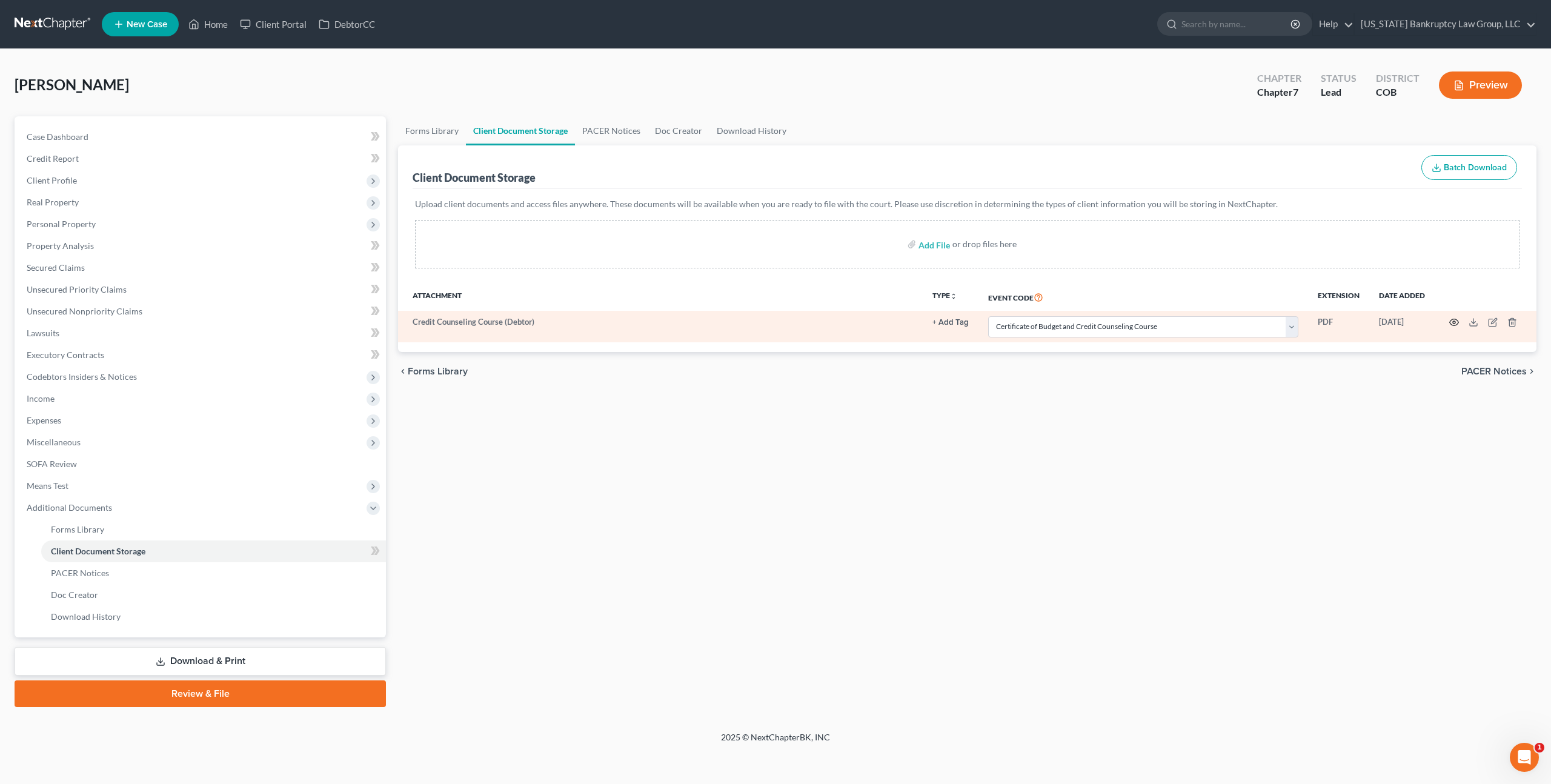
click at [1457, 324] on icon "button" at bounding box center [1454, 322] width 9 height 7
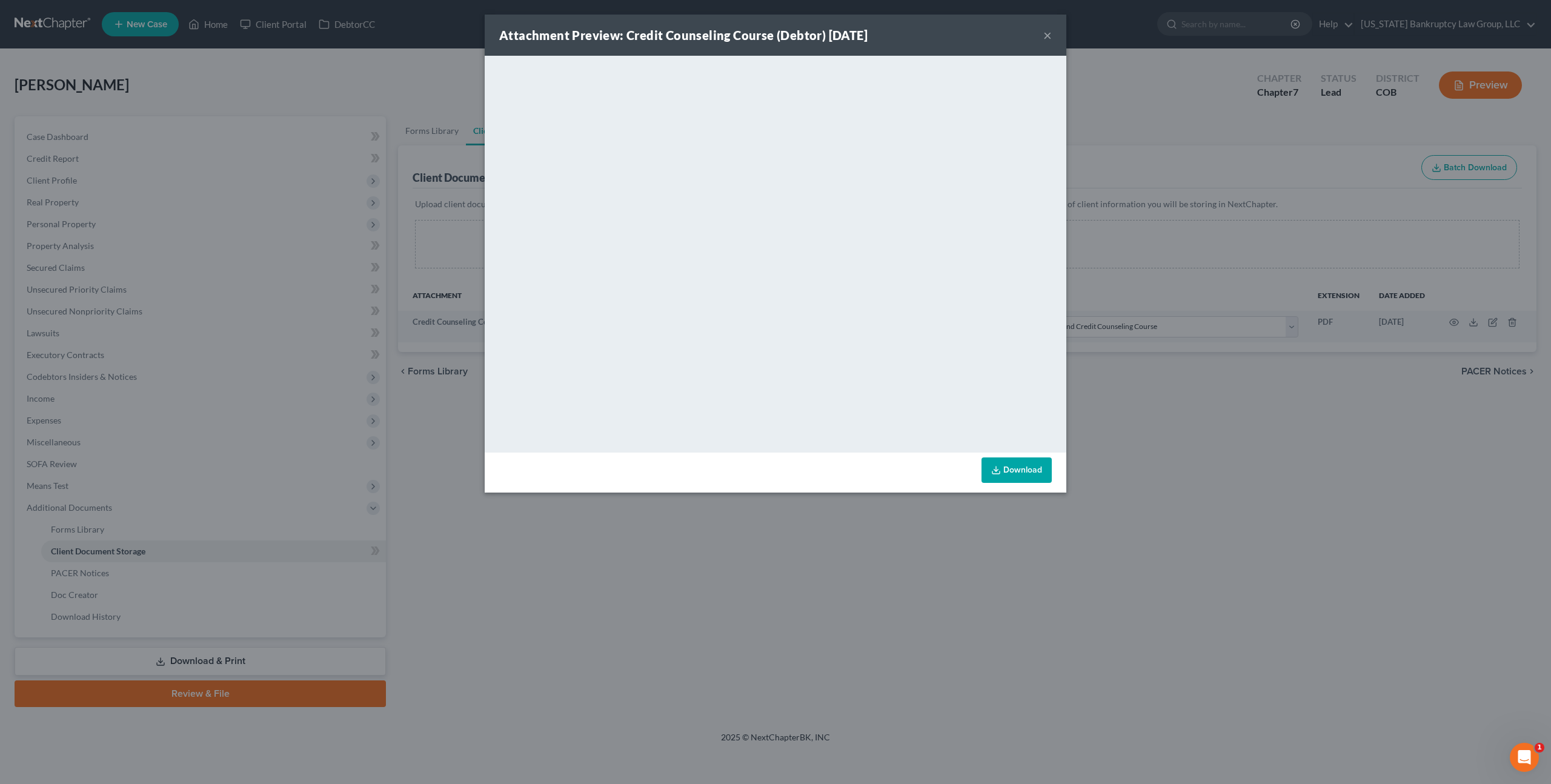
click at [1048, 36] on button "×" at bounding box center [1047, 35] width 8 height 15
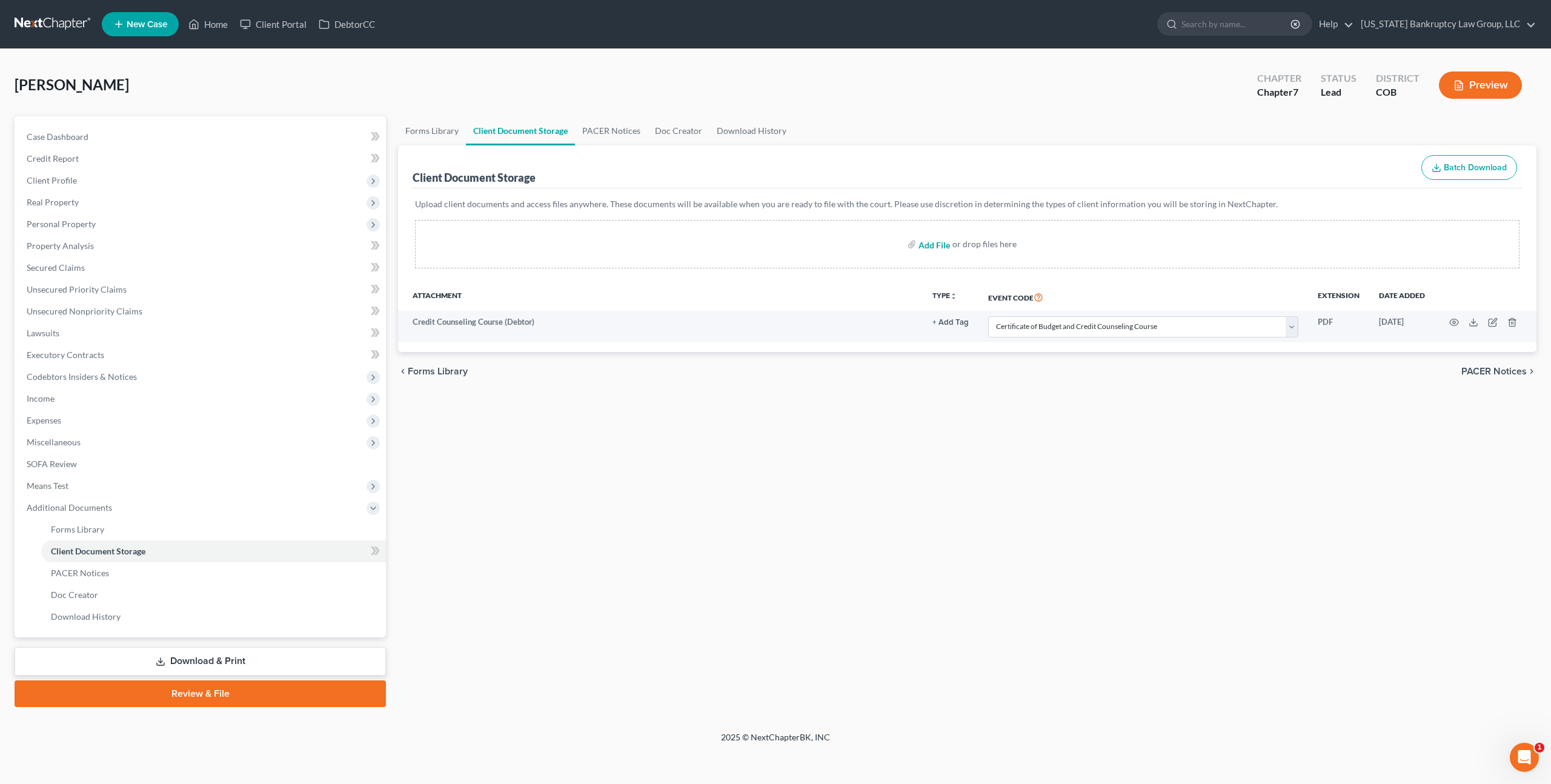
click at [937, 244] on input "file" at bounding box center [933, 244] width 29 height 22
type input "C:\fakepath\Paystubs for Filing.pdf"
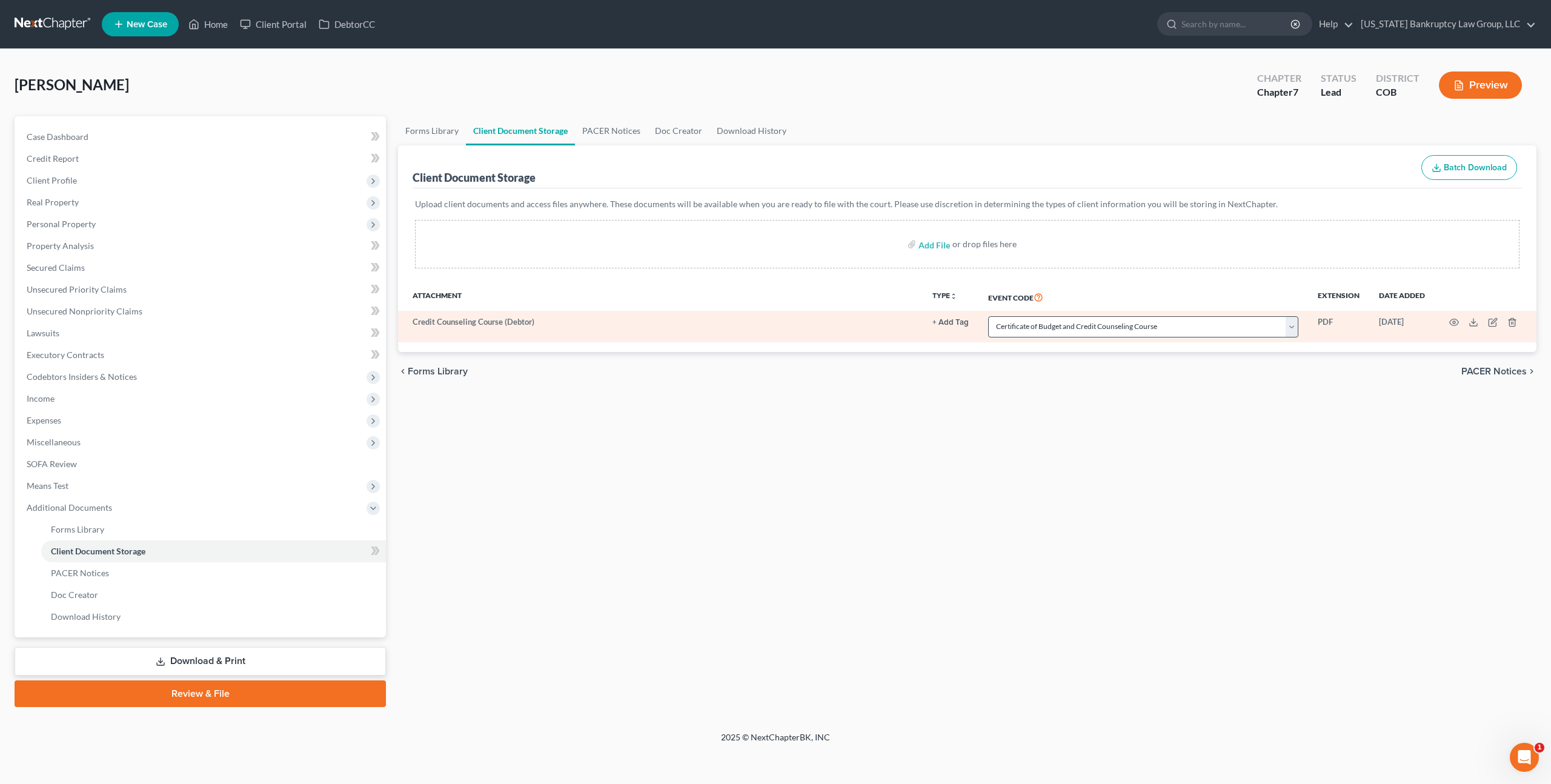
select select "5"
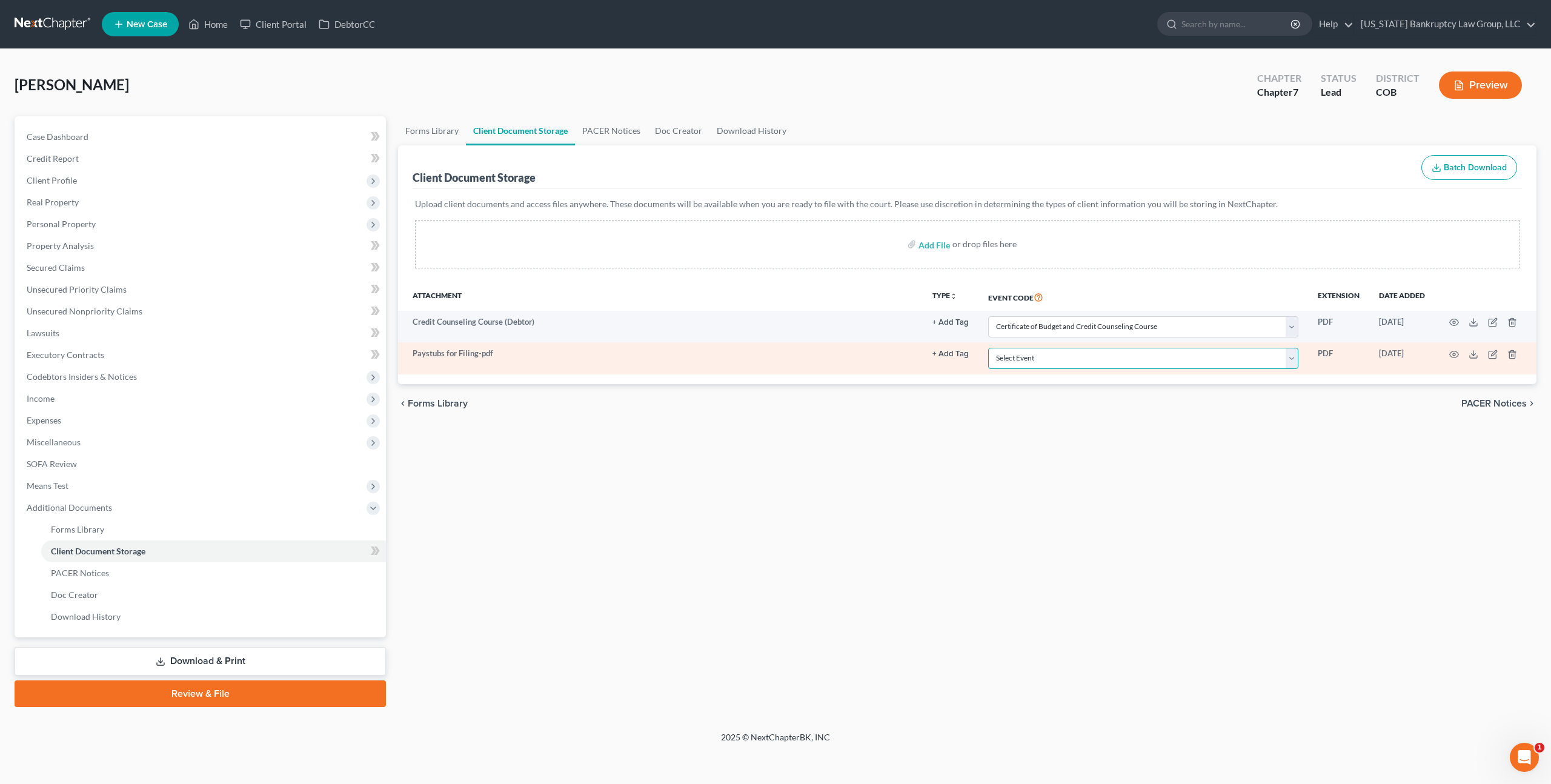
click at [1059, 352] on select "Select Event 1009-1.1 Notice of Amendments 20 Largest Unsecured Creditors Amend…" at bounding box center [1143, 358] width 310 height 21
select select "28"
click at [989, 347] on select "Select Event 1009-1.1 Notice of Amendments 20 Largest Unsecured Creditors Amend…" at bounding box center [1143, 358] width 310 height 21
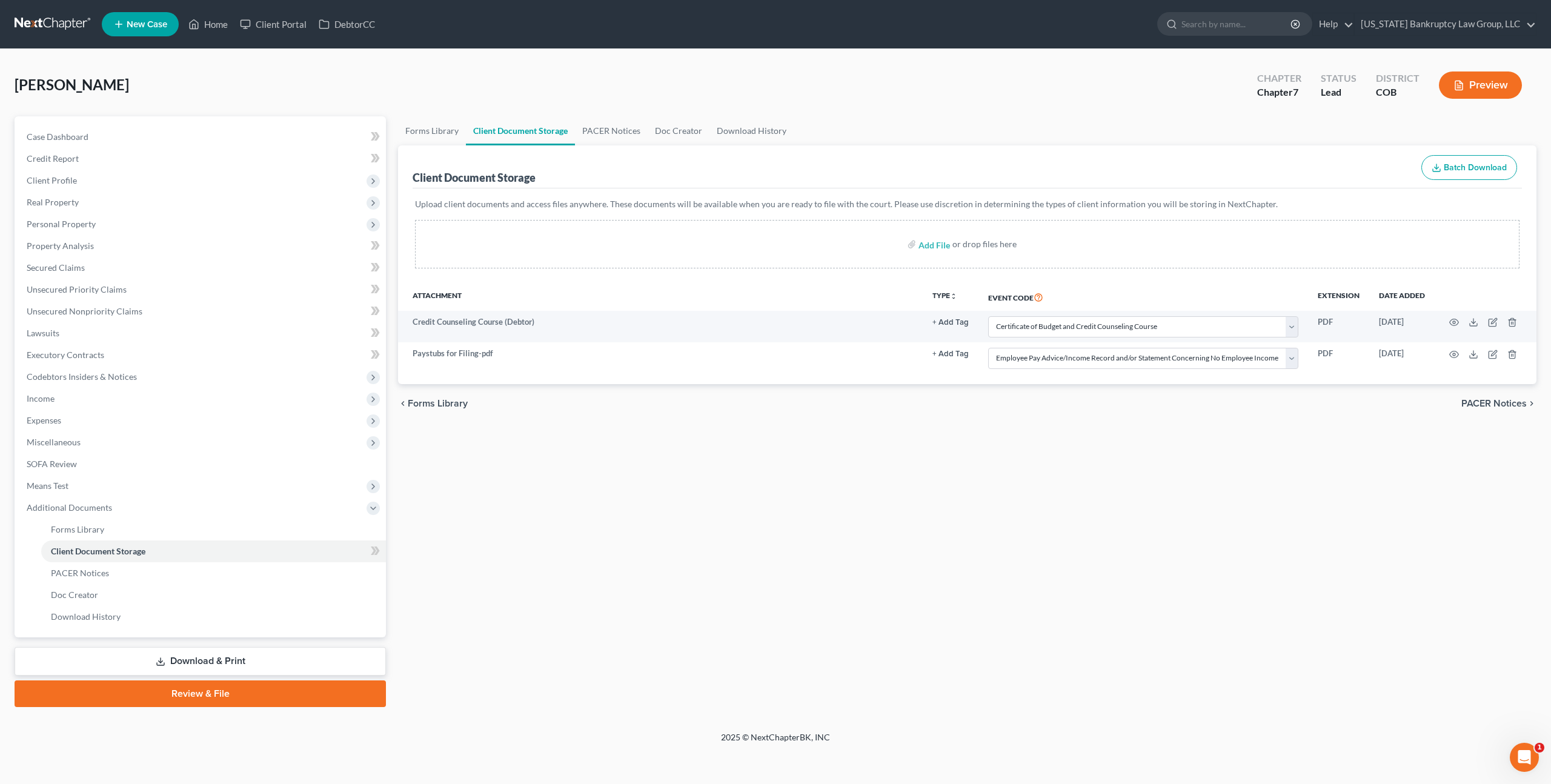
click at [58, 21] on link at bounding box center [53, 24] width 78 height 22
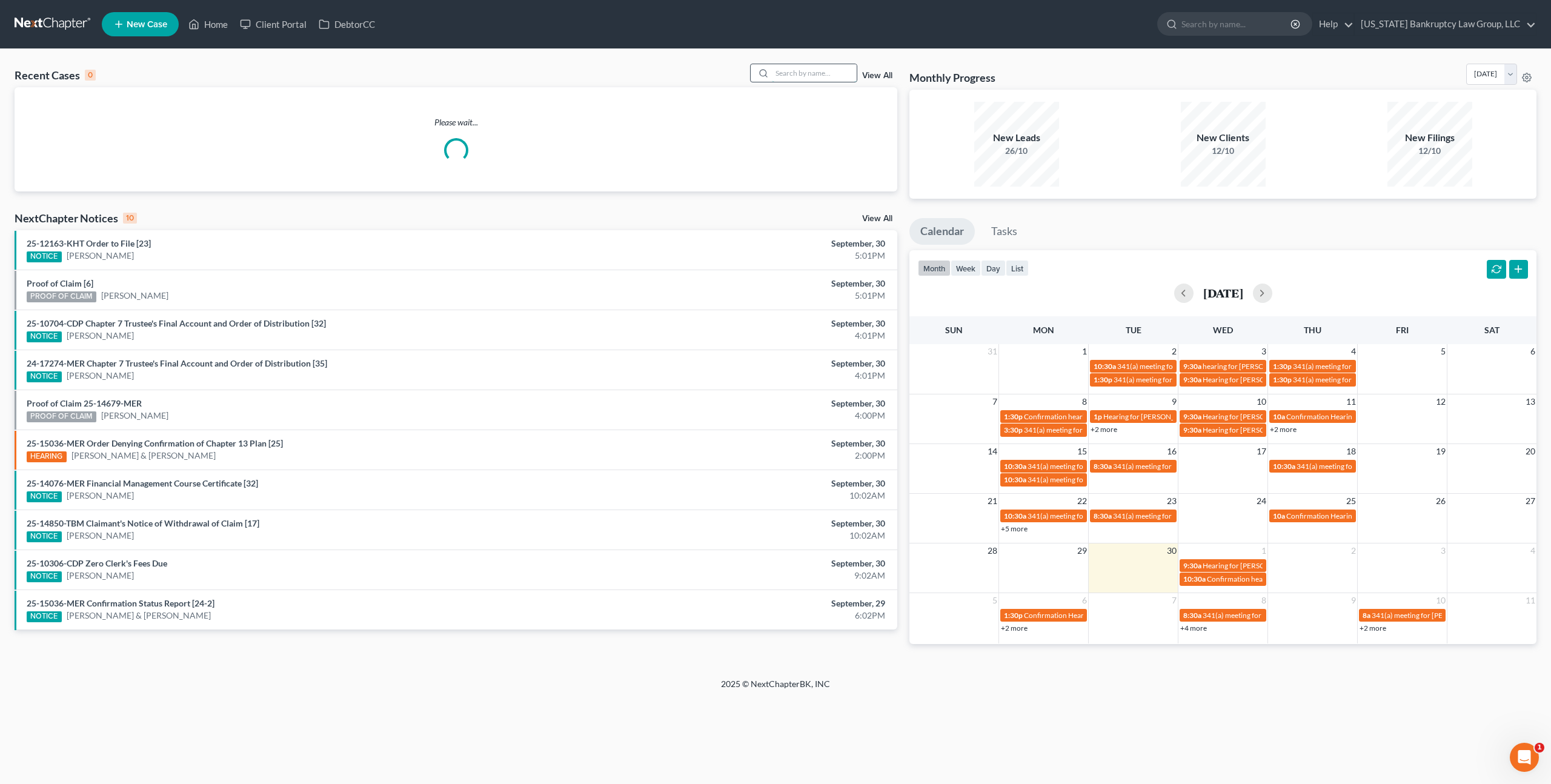
click at [783, 76] on input "search" at bounding box center [814, 73] width 85 height 17
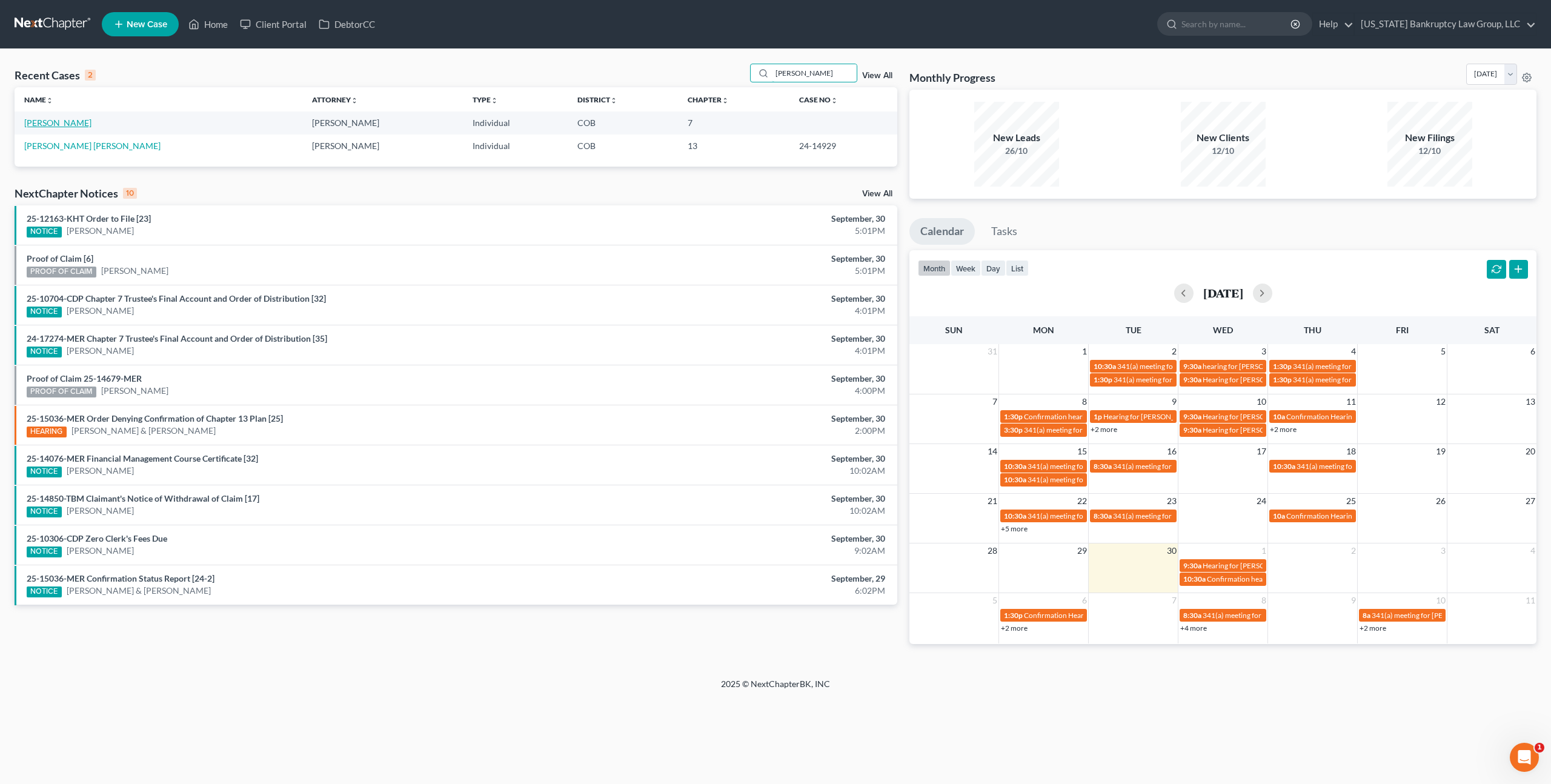
type input "[PERSON_NAME]"
click at [62, 123] on link "[PERSON_NAME]" at bounding box center [58, 123] width 67 height 11
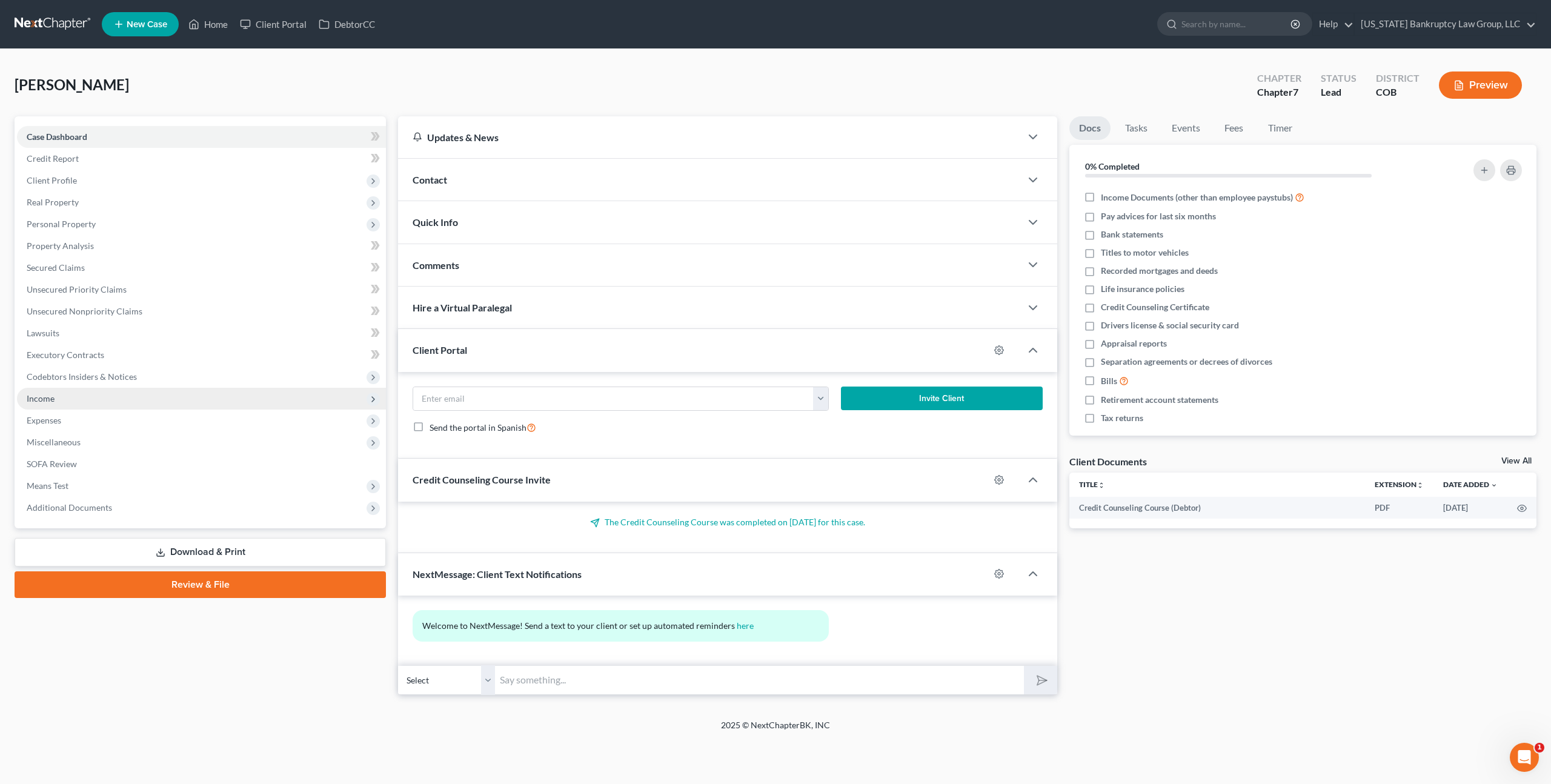
click at [52, 395] on span "Income" at bounding box center [41, 398] width 28 height 11
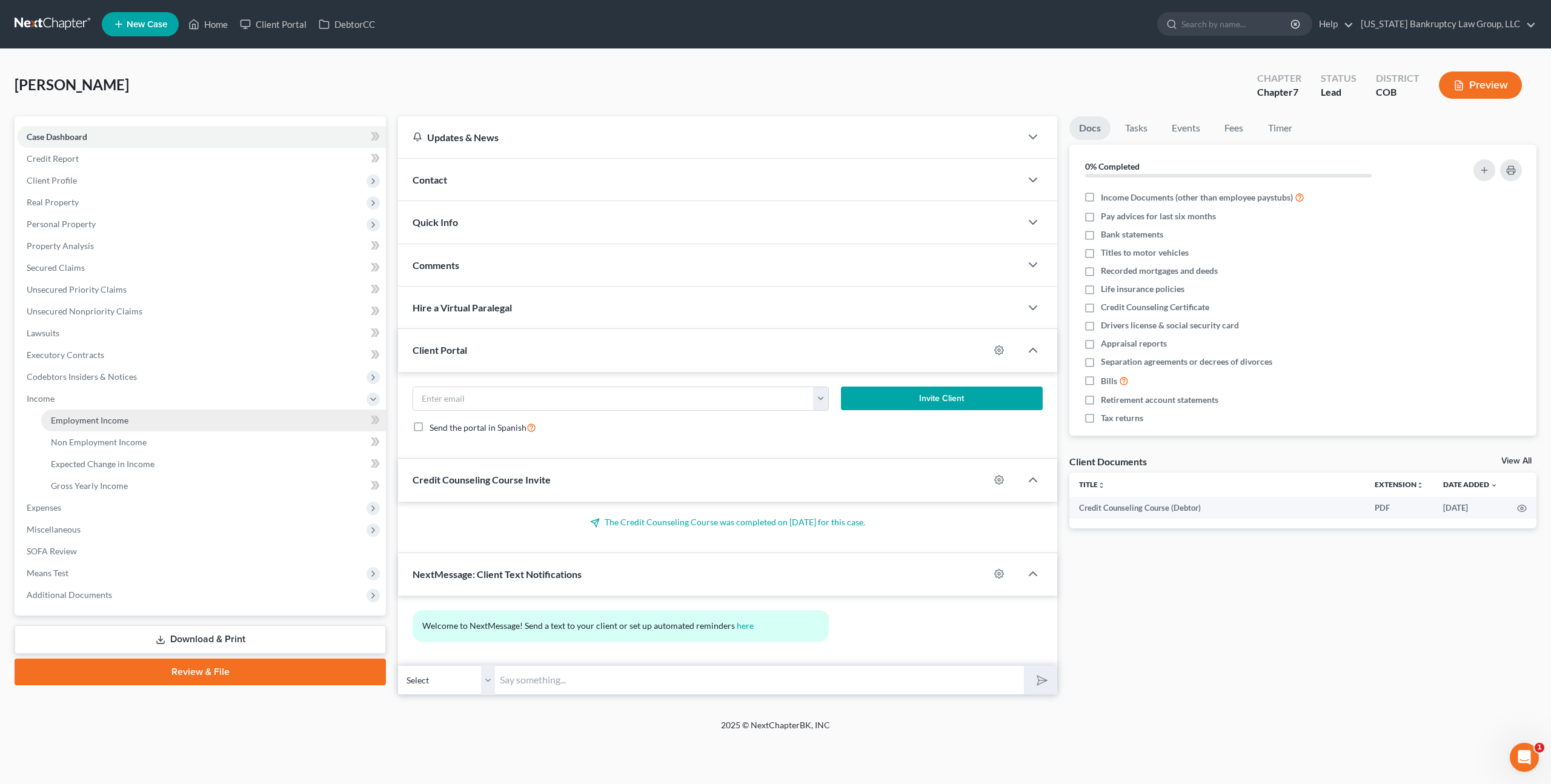
click at [76, 415] on span "Employment Income" at bounding box center [89, 420] width 78 height 11
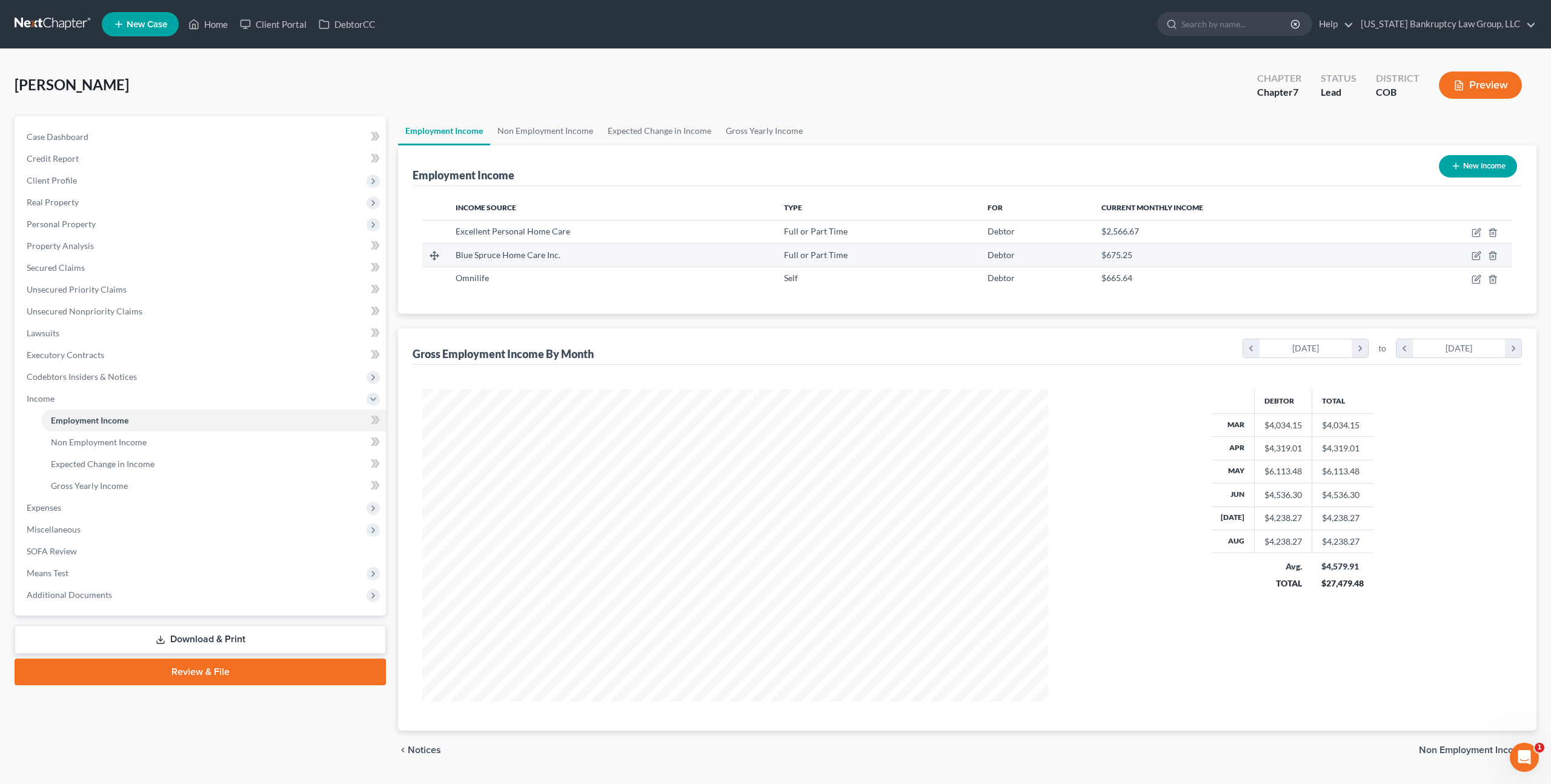
scroll to position [312, 649]
click at [1479, 228] on icon "button" at bounding box center [1477, 233] width 10 height 10
select select "0"
select select "5"
select select "2"
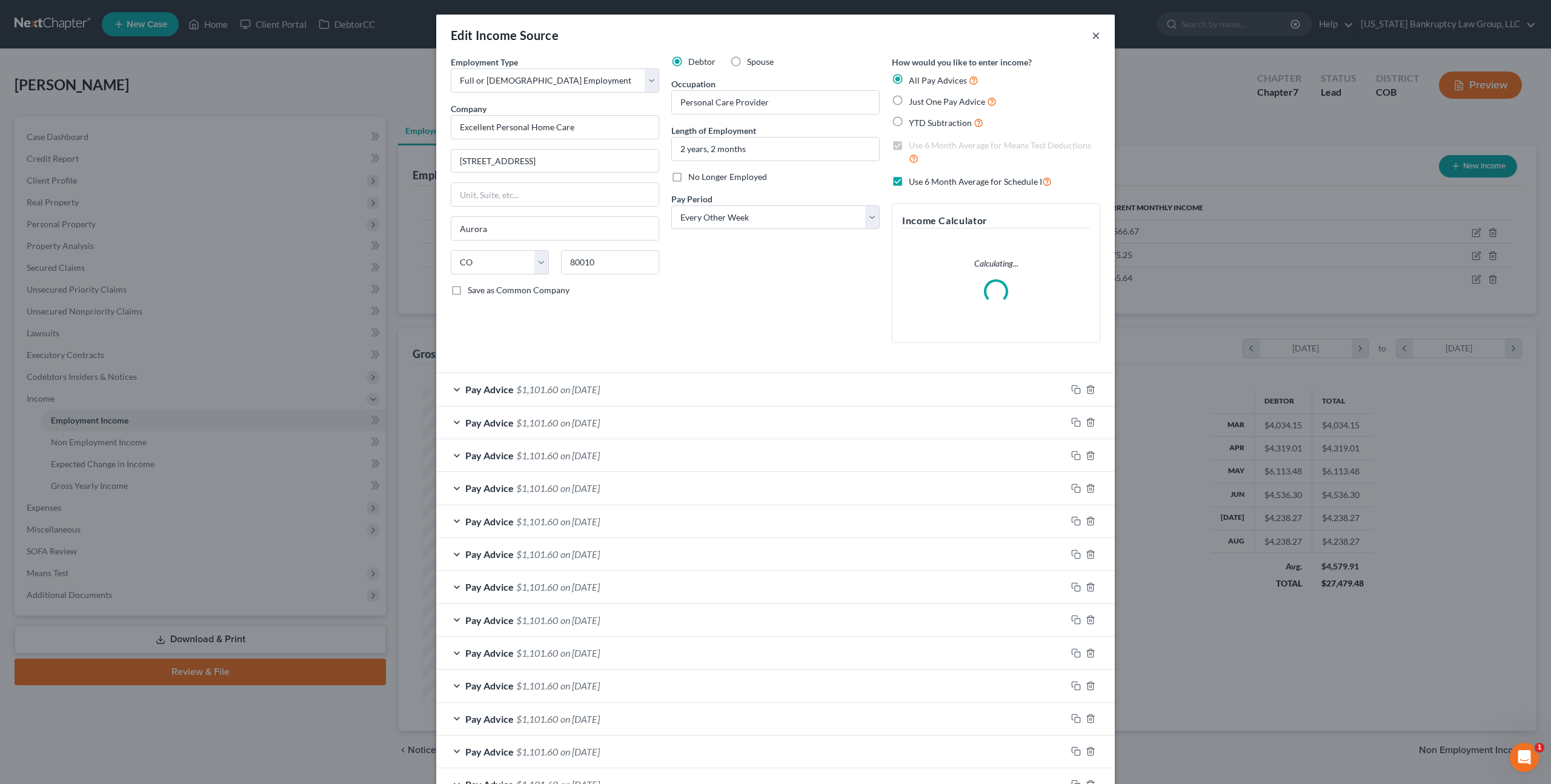
click at [1096, 37] on button "×" at bounding box center [1096, 35] width 8 height 15
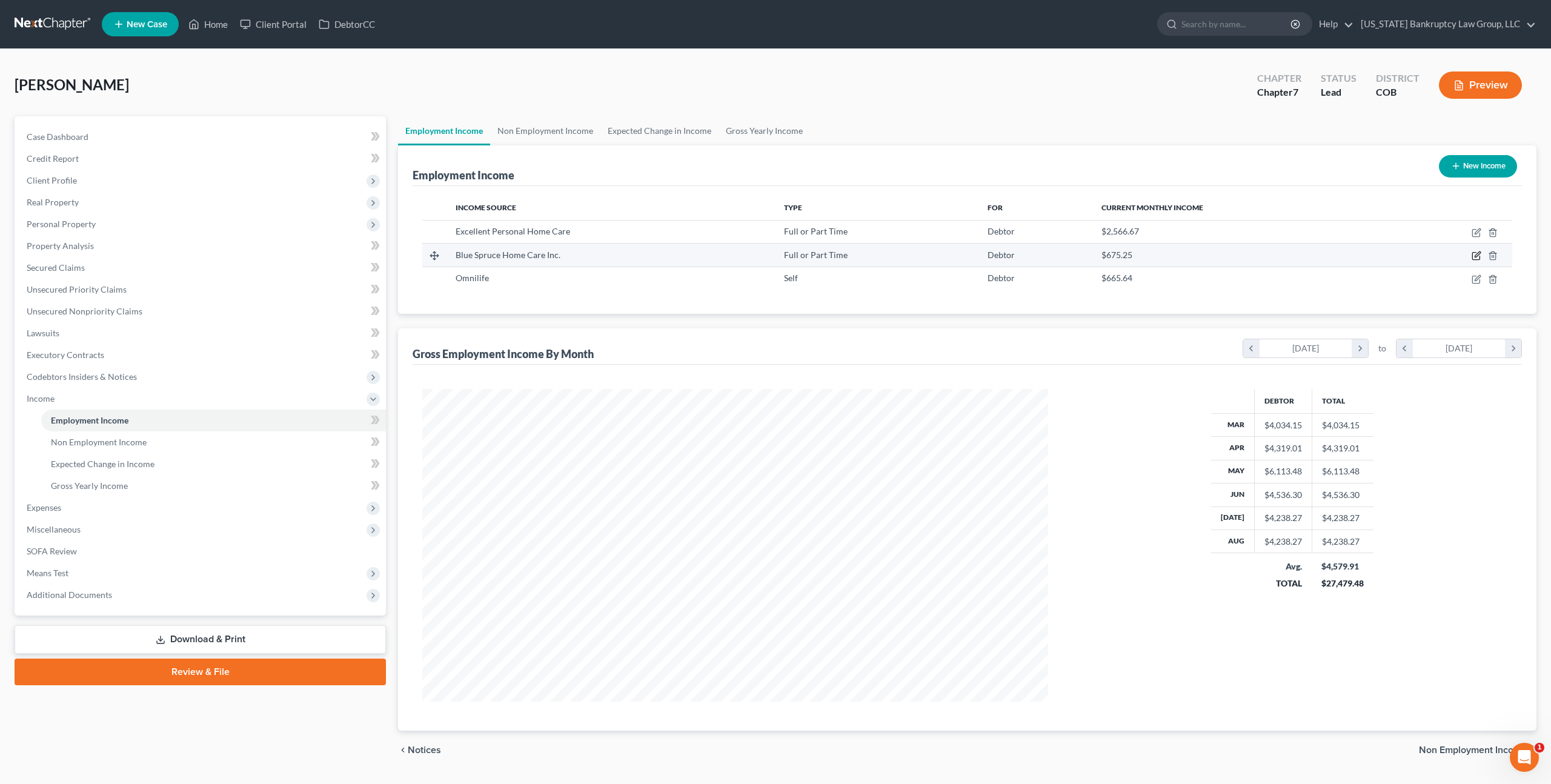
click at [1475, 255] on icon "button" at bounding box center [1477, 254] width 6 height 6
select select "0"
select select "5"
select select "2"
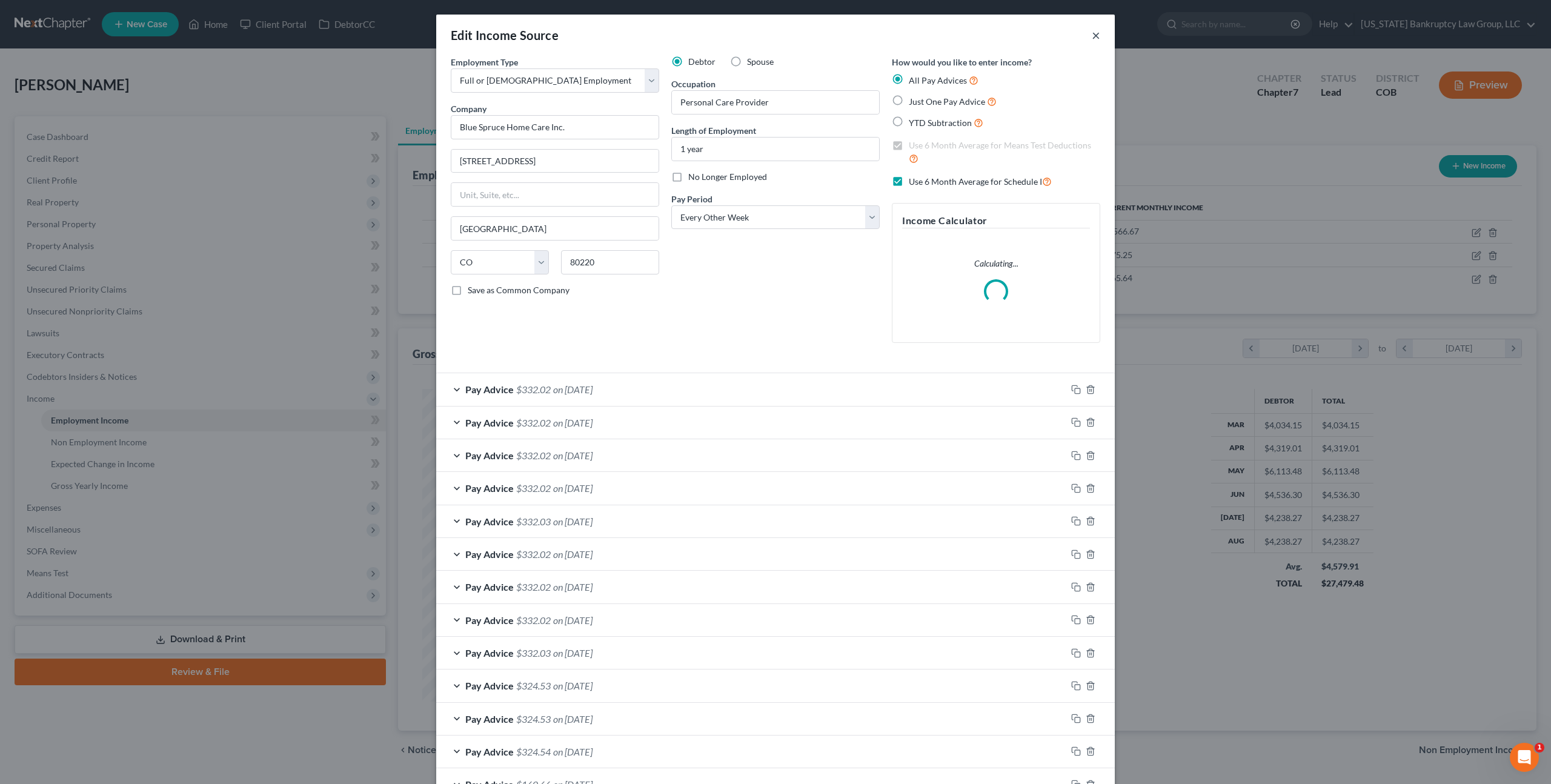
click at [1096, 36] on button "×" at bounding box center [1096, 35] width 8 height 15
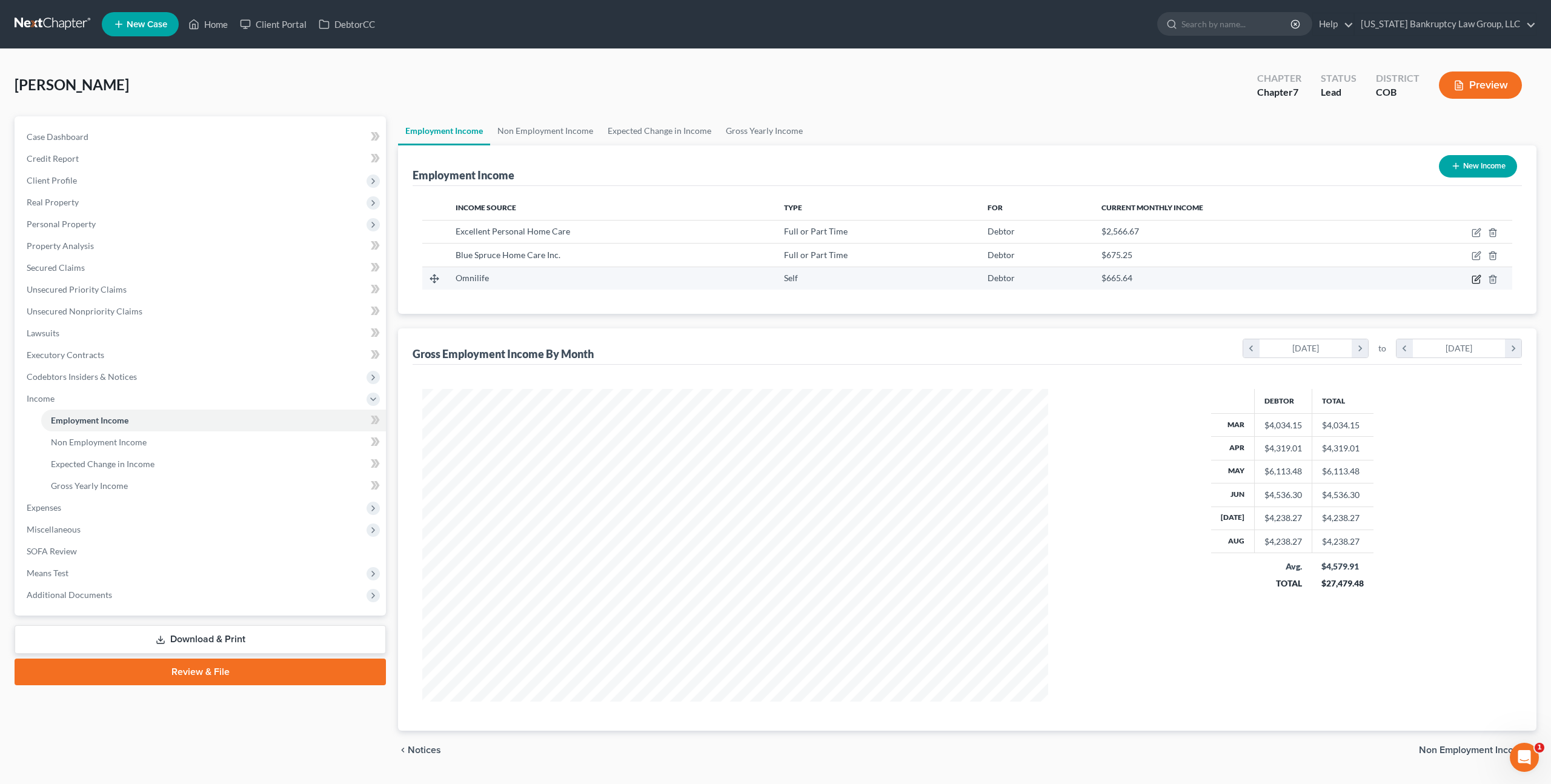
click at [1475, 279] on icon "button" at bounding box center [1477, 280] width 10 height 10
select select "1"
select select "5"
select select "0"
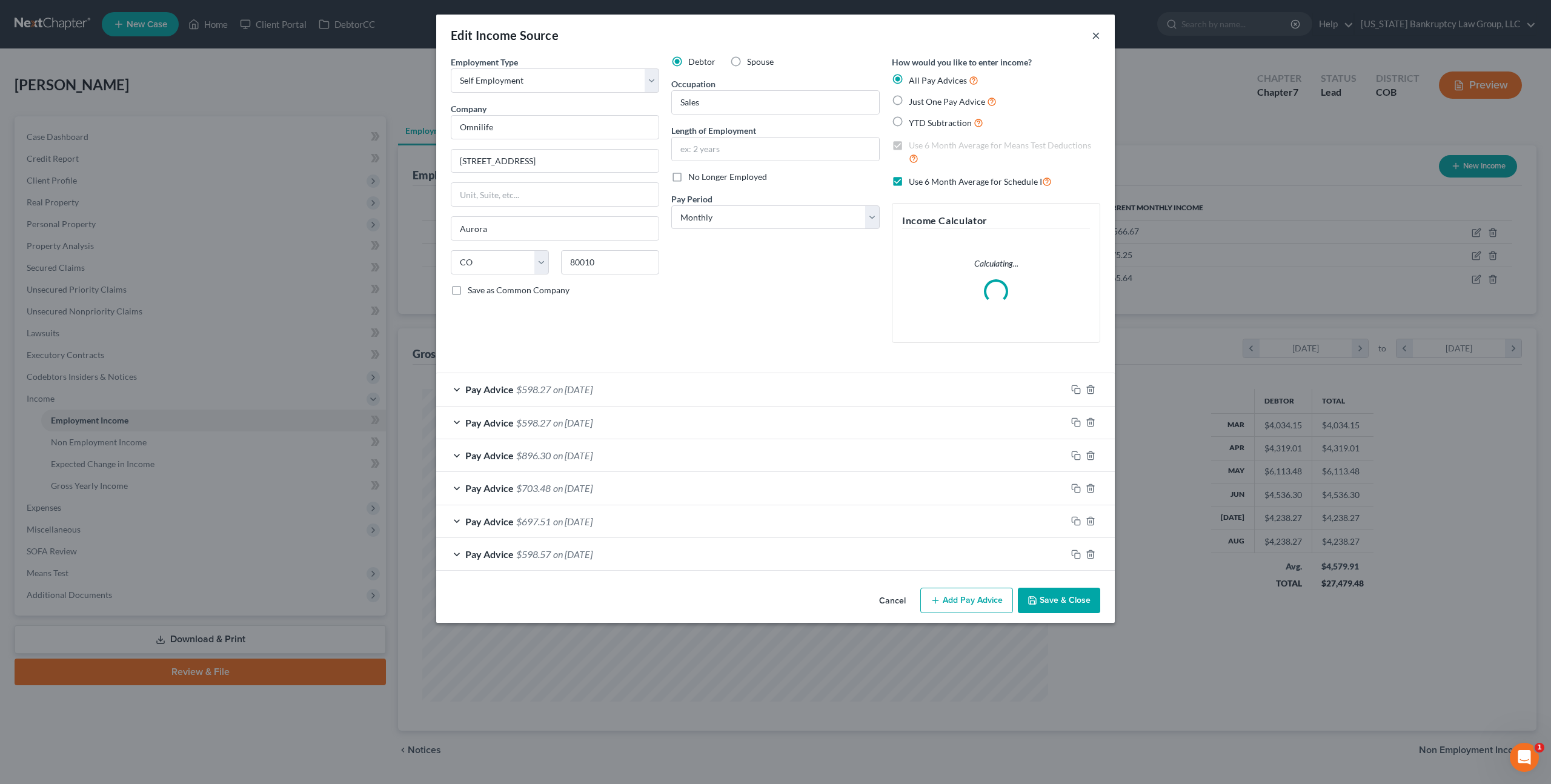
click at [1096, 34] on button "×" at bounding box center [1096, 35] width 8 height 15
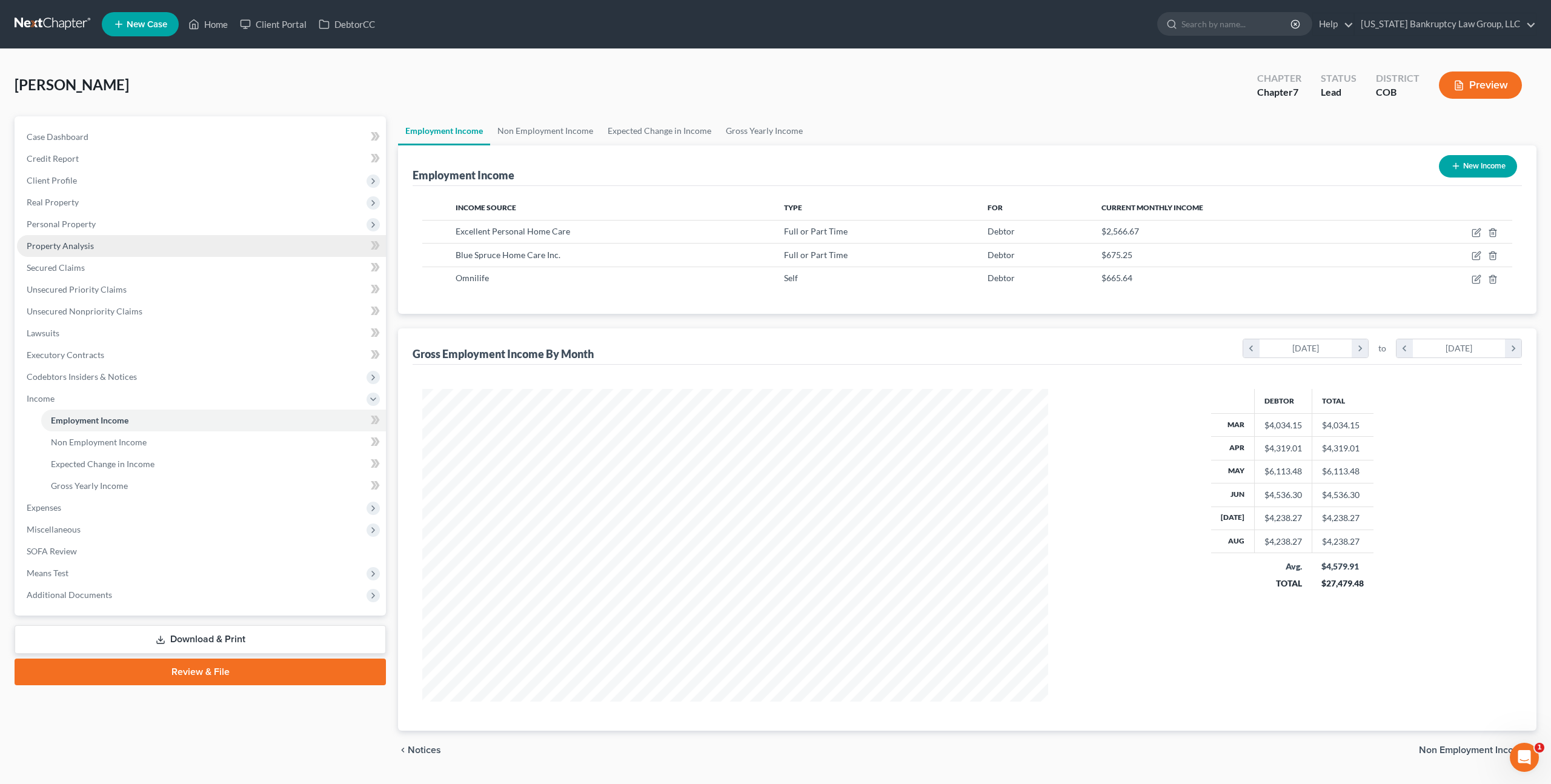
click at [73, 249] on span "Property Analysis" at bounding box center [61, 245] width 67 height 11
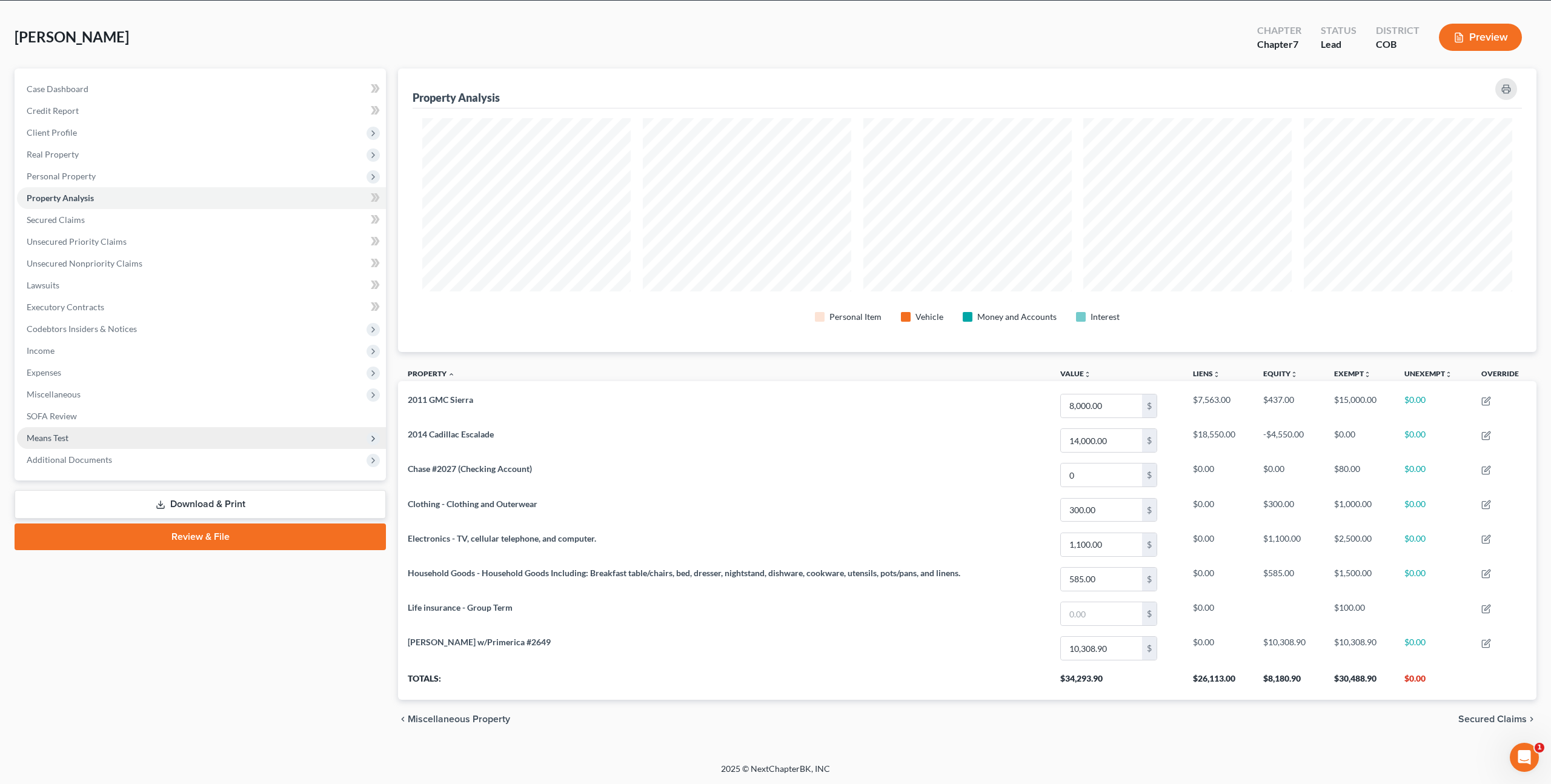
click at [76, 432] on span "Means Test" at bounding box center [201, 437] width 369 height 22
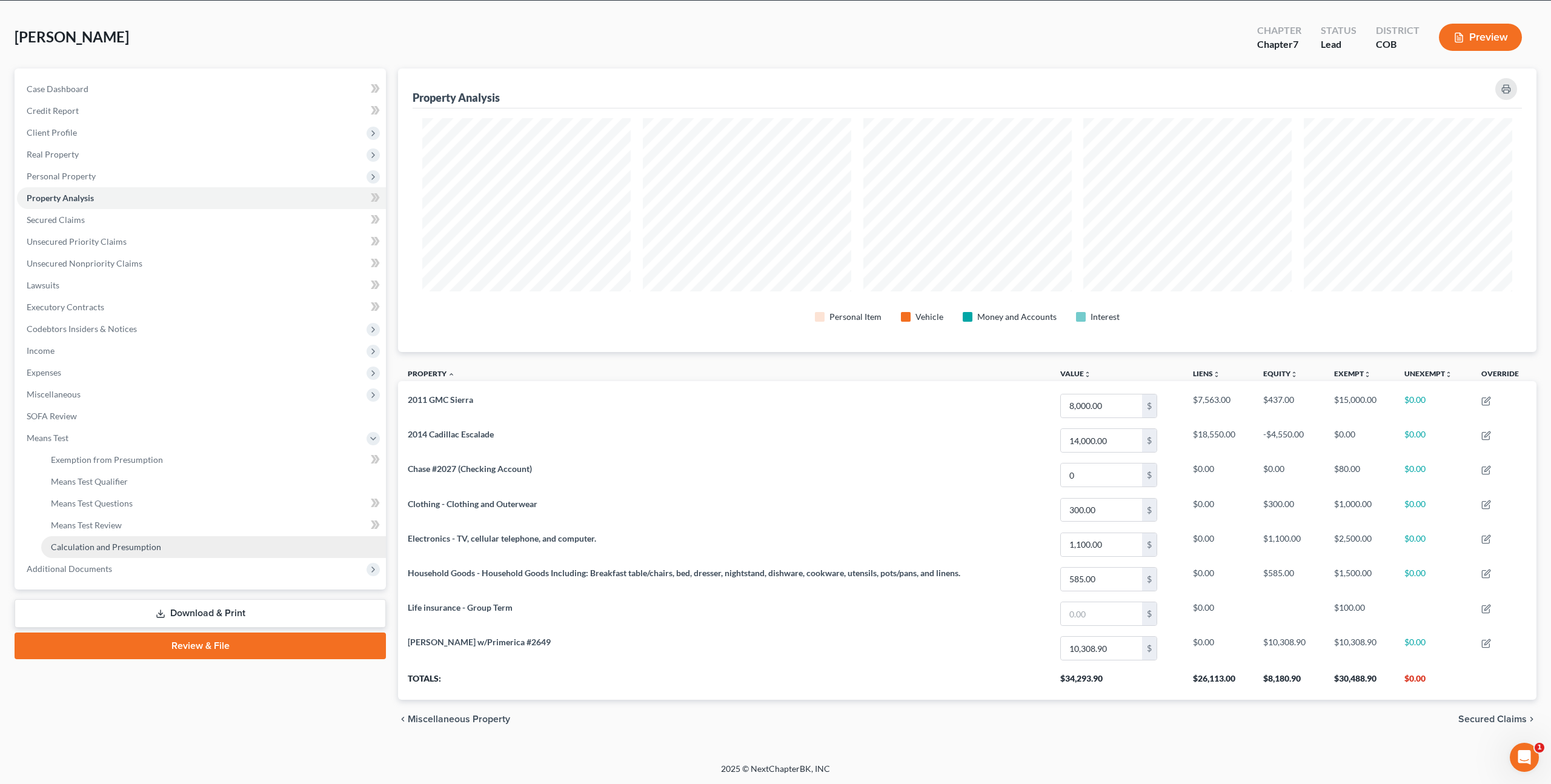
click at [81, 544] on span "Calculation and Presumption" at bounding box center [105, 546] width 110 height 11
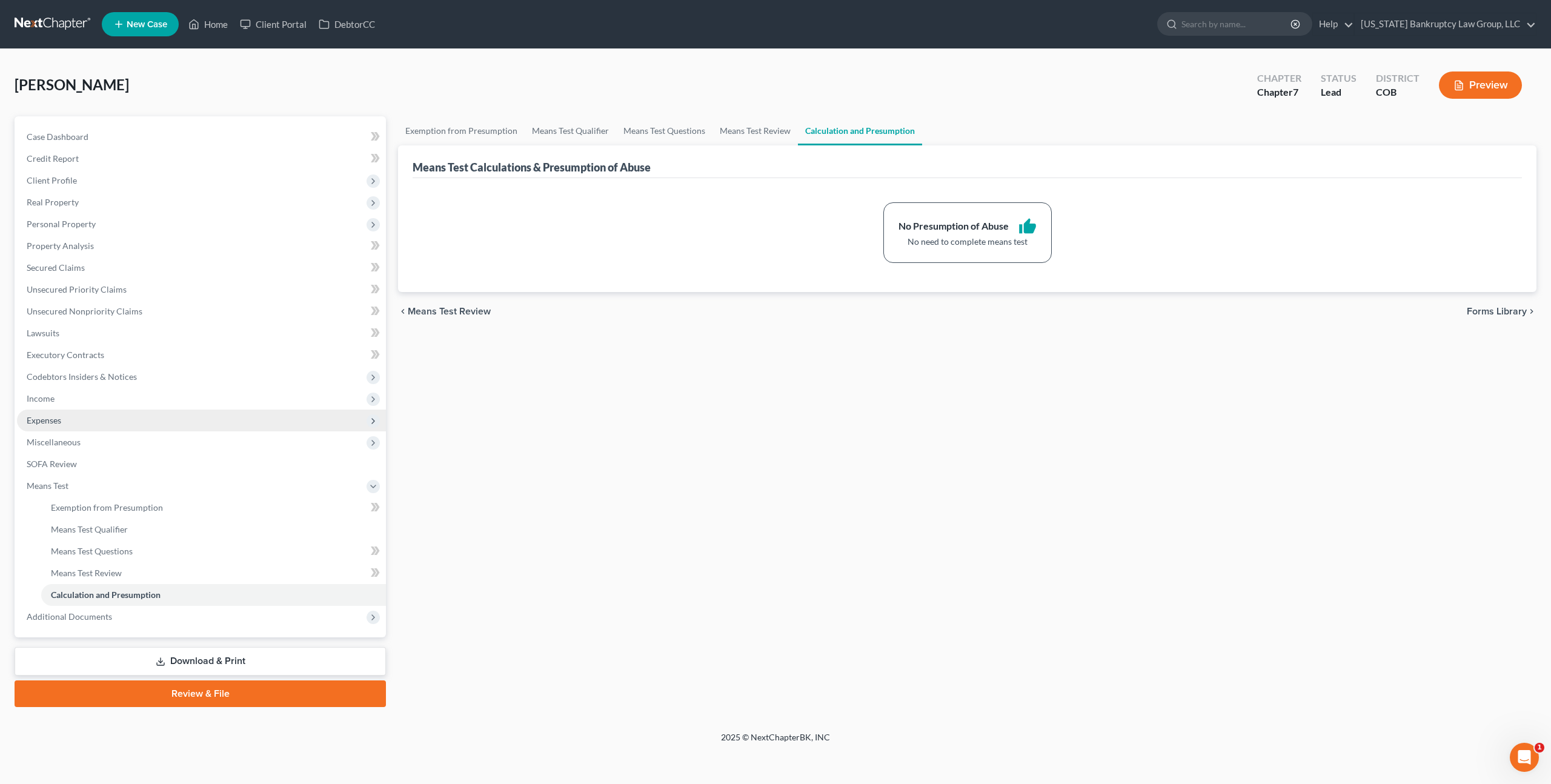
click at [69, 426] on span "Expenses" at bounding box center [201, 420] width 369 height 22
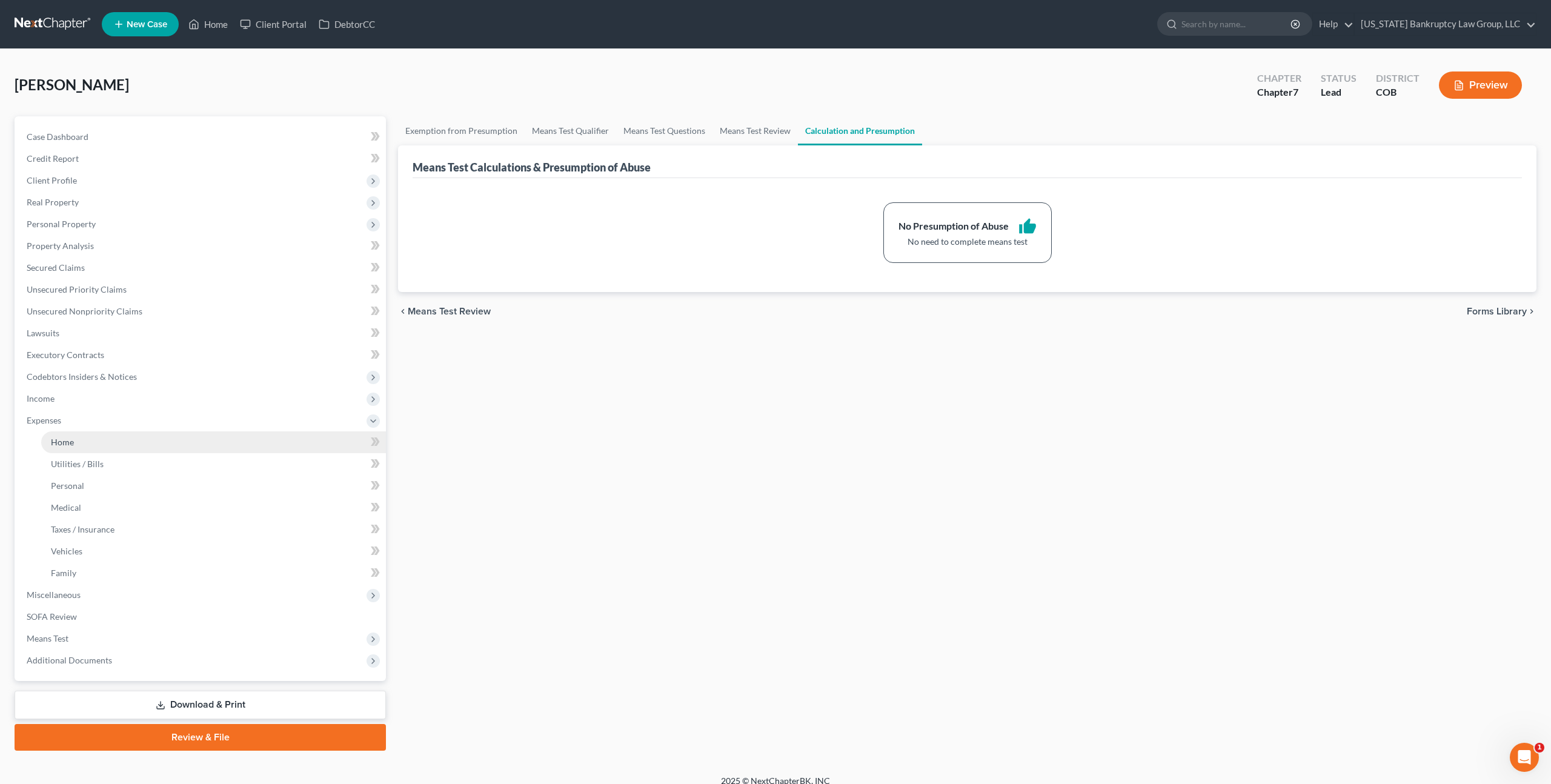
click at [74, 446] on span "Home" at bounding box center [62, 441] width 23 height 11
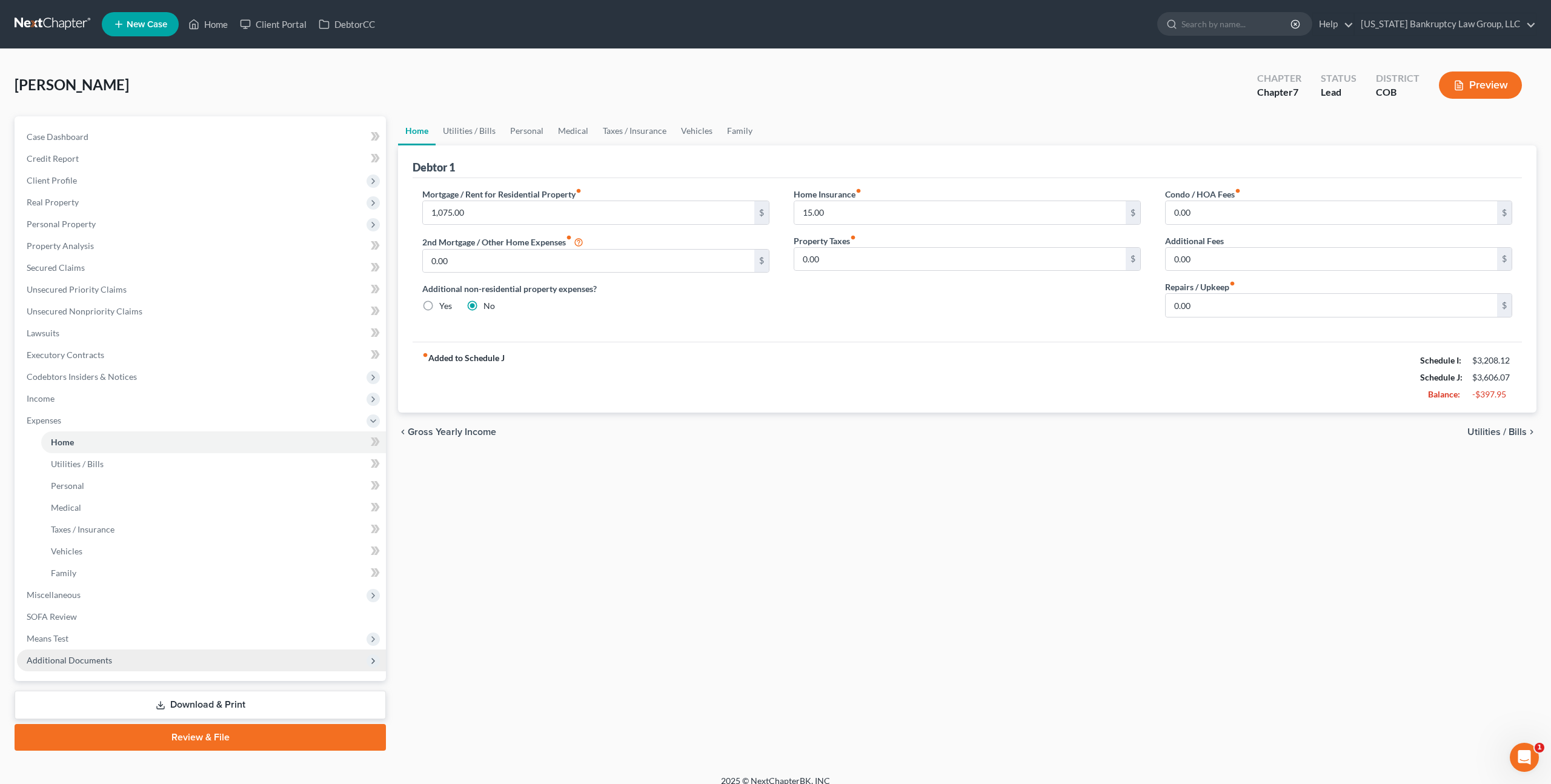
click at [95, 659] on span "Additional Documents" at bounding box center [69, 660] width 85 height 11
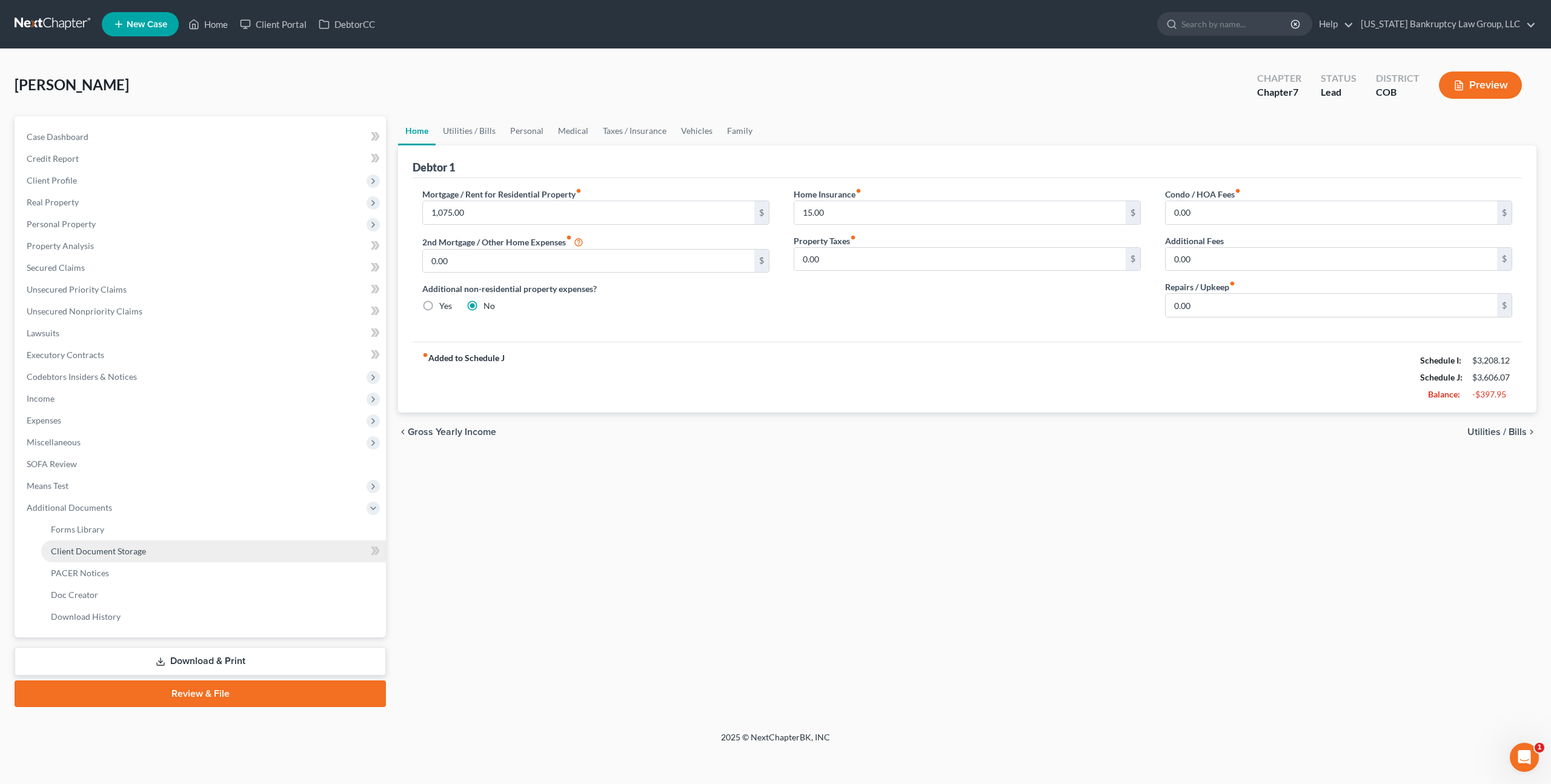
click at [114, 558] on link "Client Document Storage" at bounding box center [213, 551] width 345 height 22
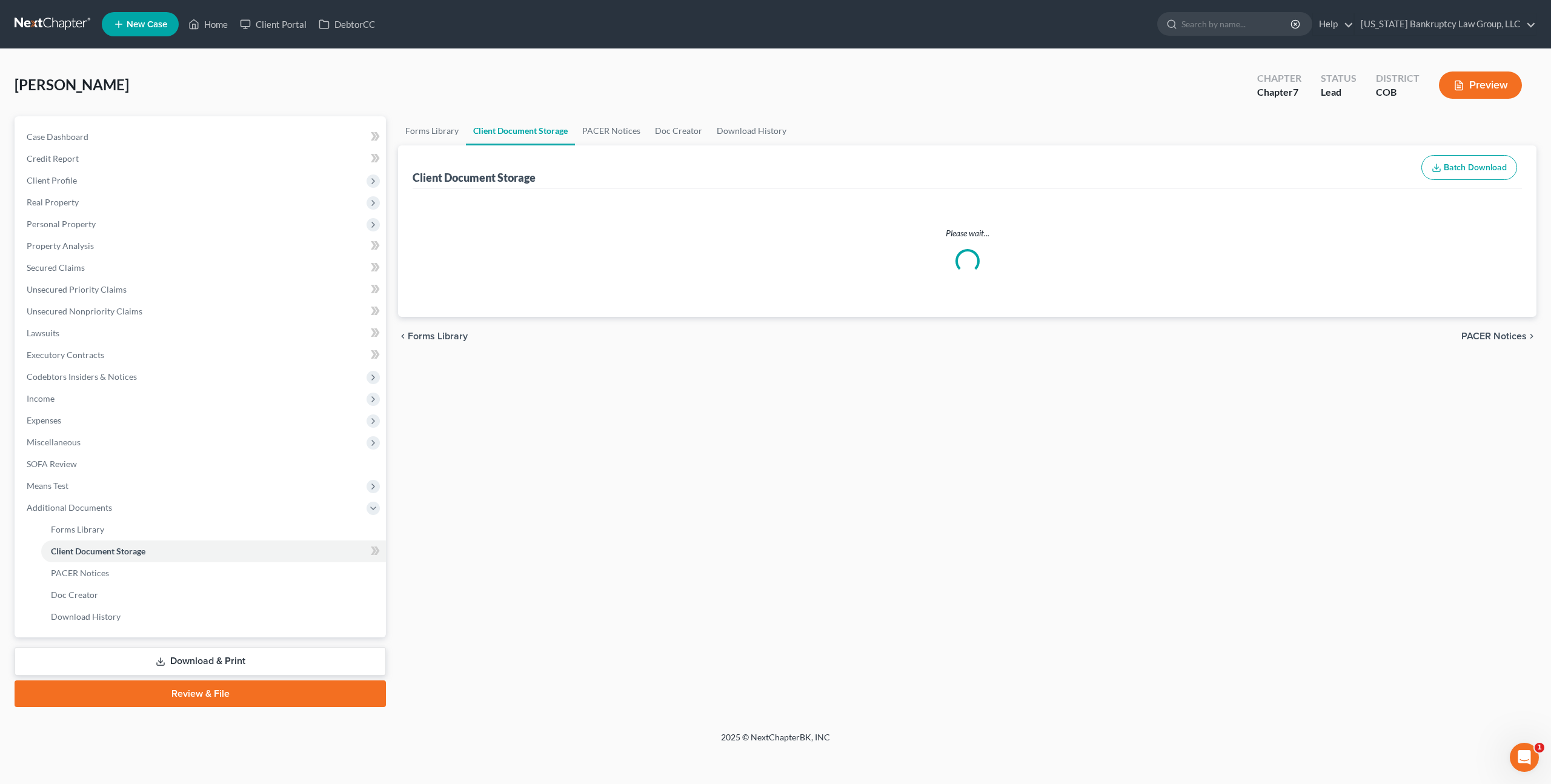
select select "5"
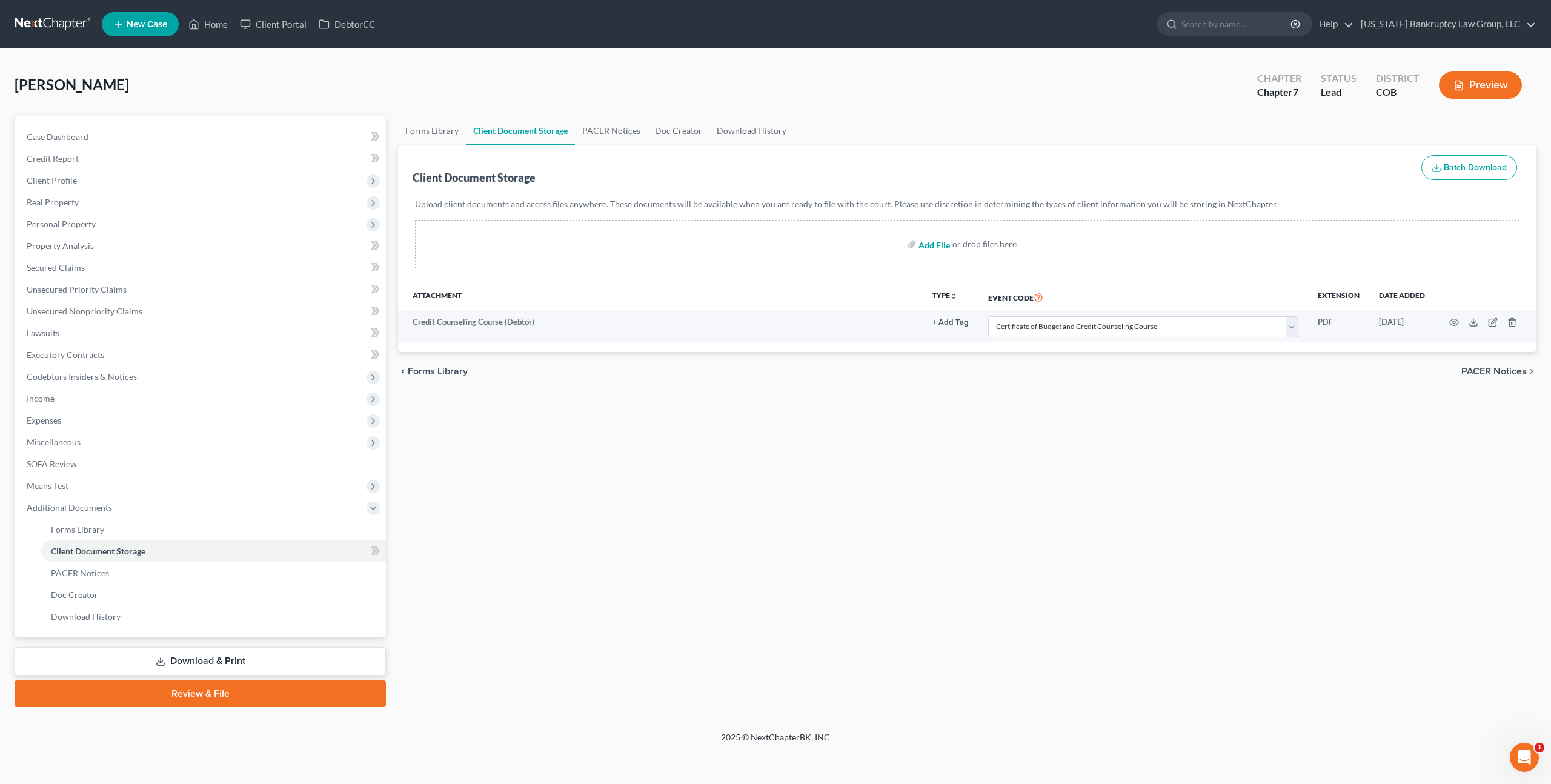
click at [930, 244] on input "file" at bounding box center [933, 244] width 29 height 22
type input "C:\fakepath\Paystubs for Filing.pdf"
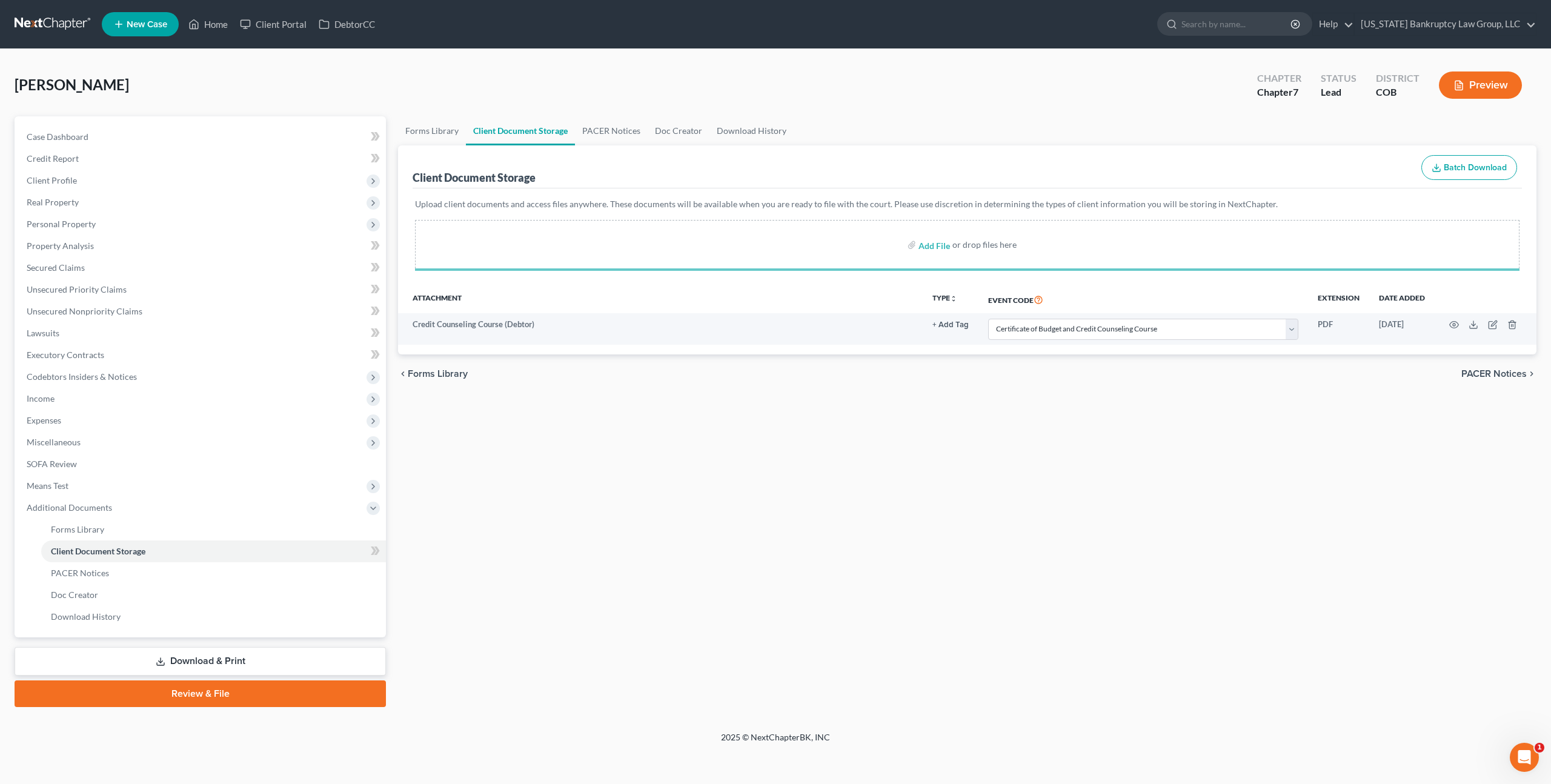
select select "5"
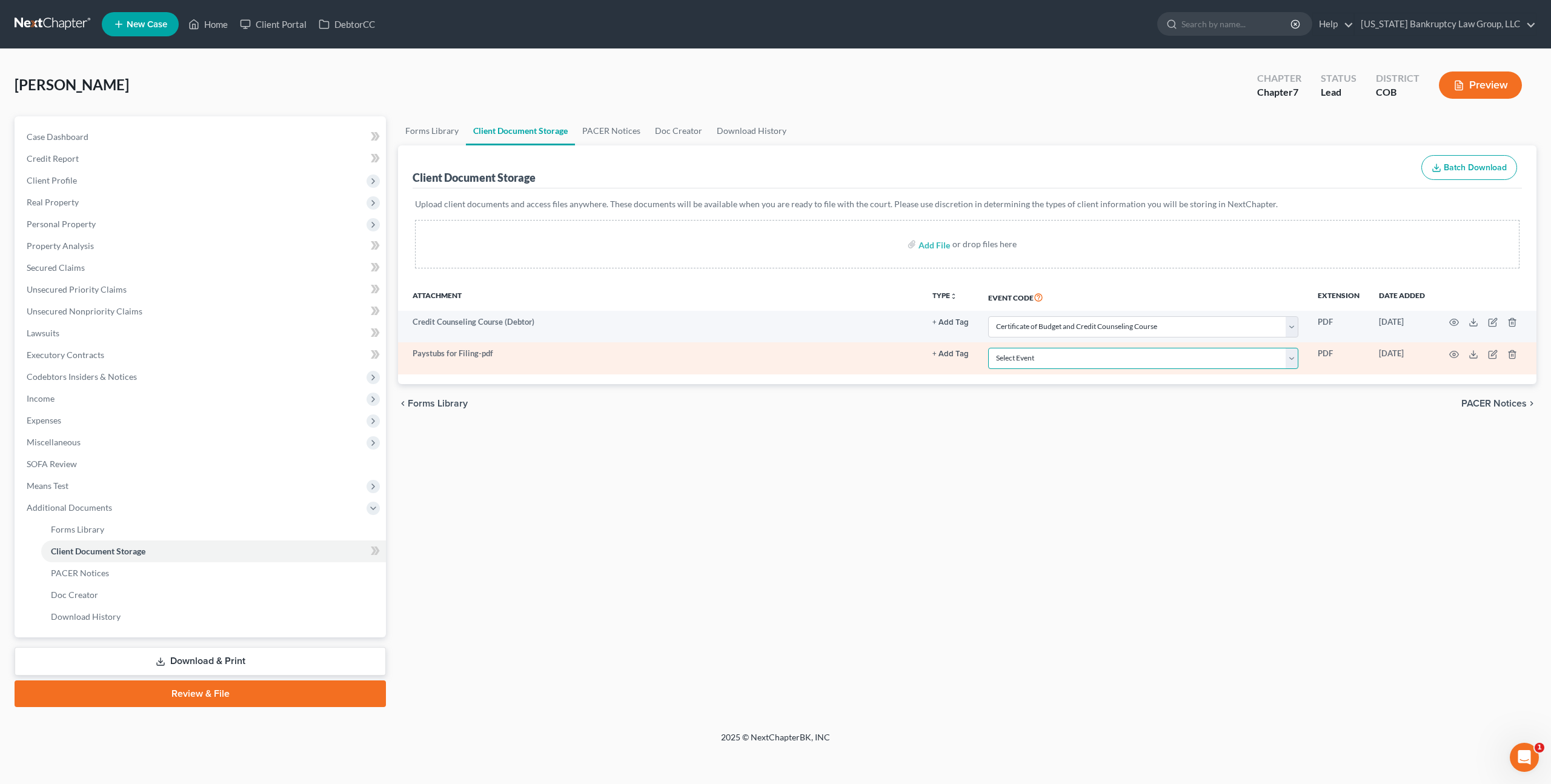
click at [1022, 361] on select "Select Event 1009-1.1 Notice of Amendments 20 Largest Unsecured Creditors Amend…" at bounding box center [1143, 358] width 310 height 21
click at [988, 347] on select "Select Event 1009-1.1 Notice of Amendments 20 Largest Unsecured Creditors Amend…" at bounding box center [1143, 358] width 310 height 21
click at [1042, 361] on select "Select Event 1009-1.1 Notice of Amendments 20 Largest Unsecured Creditors Amend…" at bounding box center [1143, 358] width 310 height 21
select select "28"
click at [988, 347] on select "Select Event 1009-1.1 Notice of Amendments 20 Largest Unsecured Creditors Amend…" at bounding box center [1143, 358] width 310 height 21
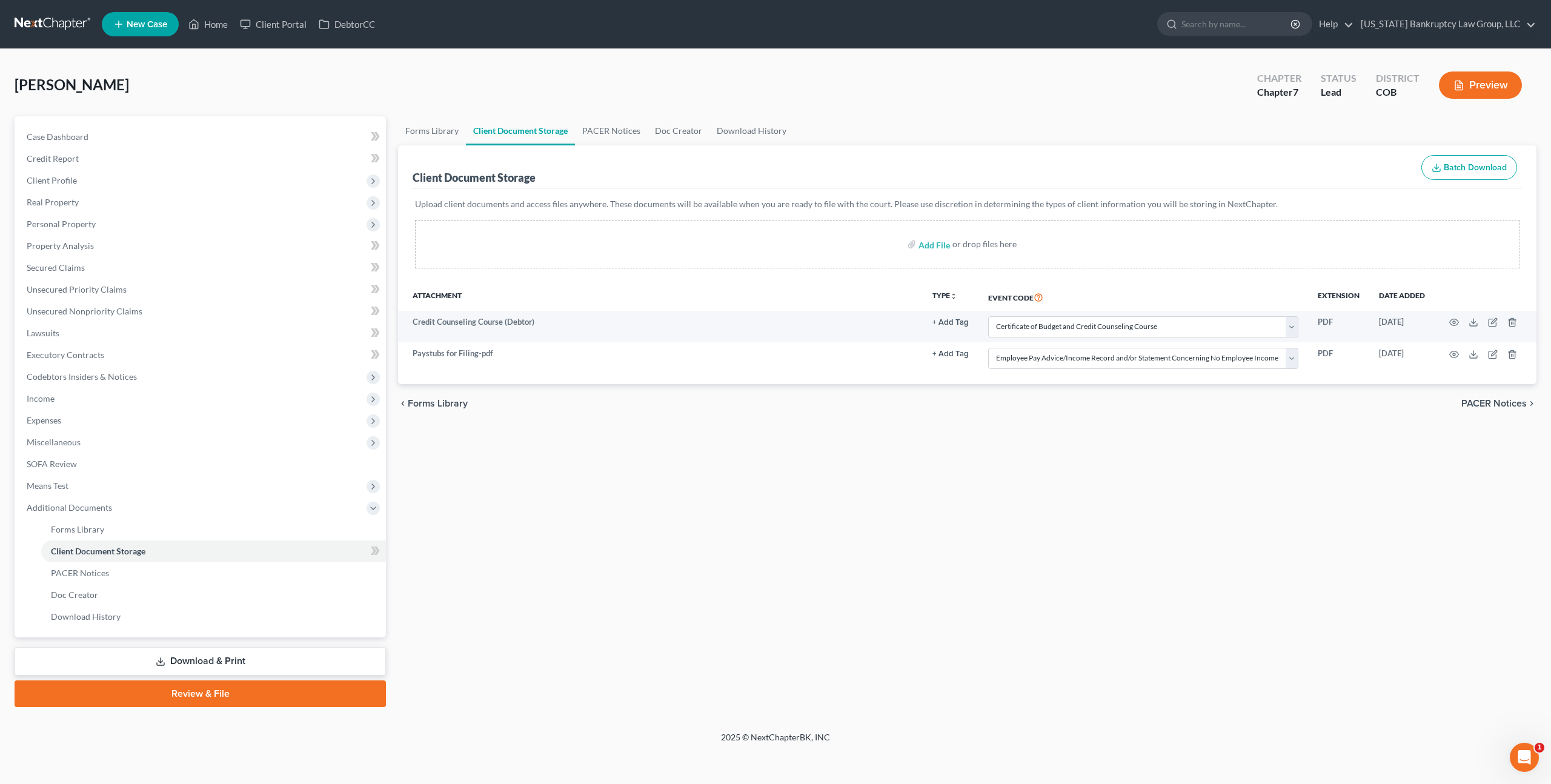
click at [291, 661] on link "Download & Print" at bounding box center [200, 661] width 371 height 29
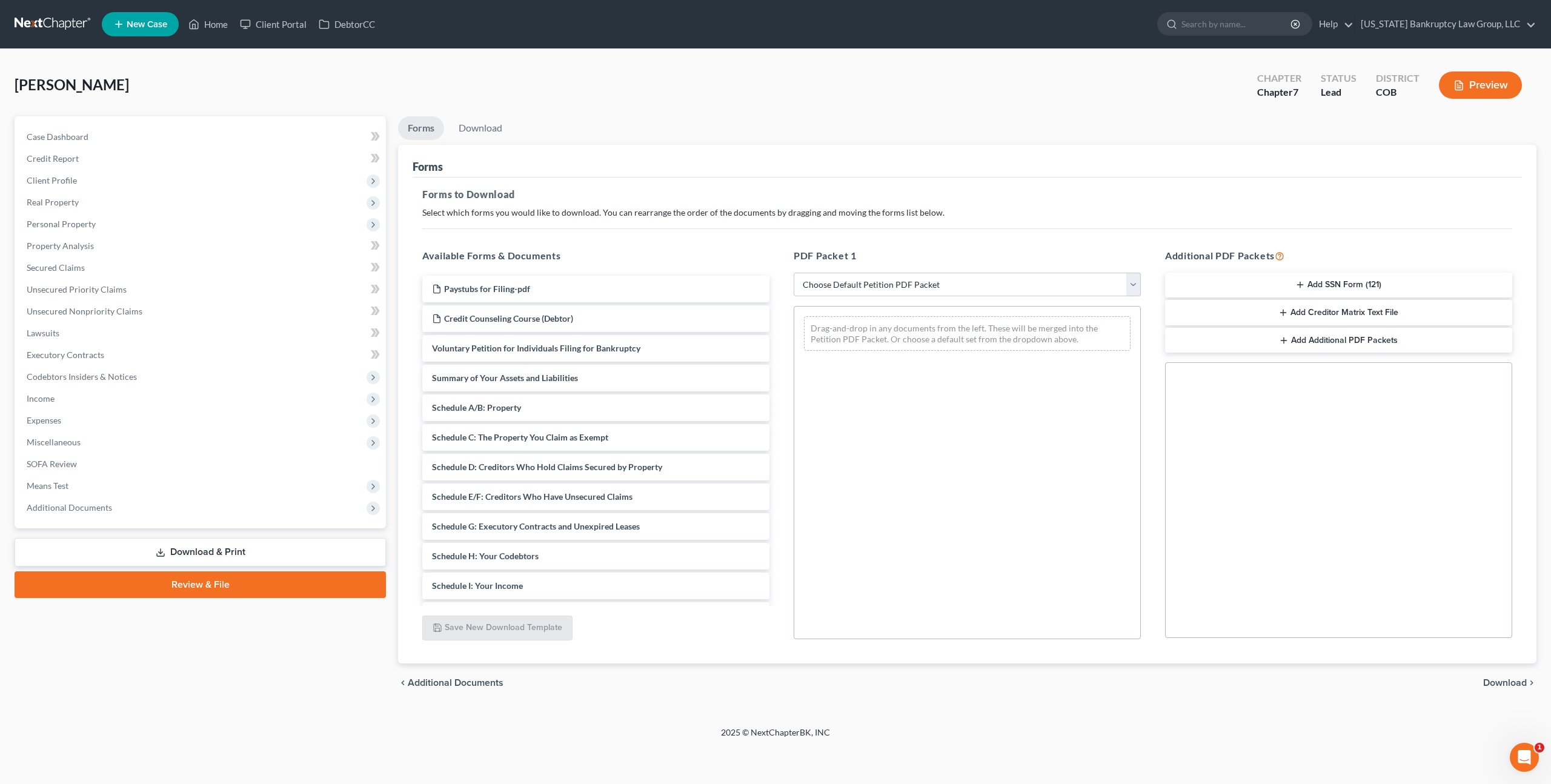
click at [1309, 281] on button "Add SSN Form (121)" at bounding box center [1338, 284] width 347 height 25
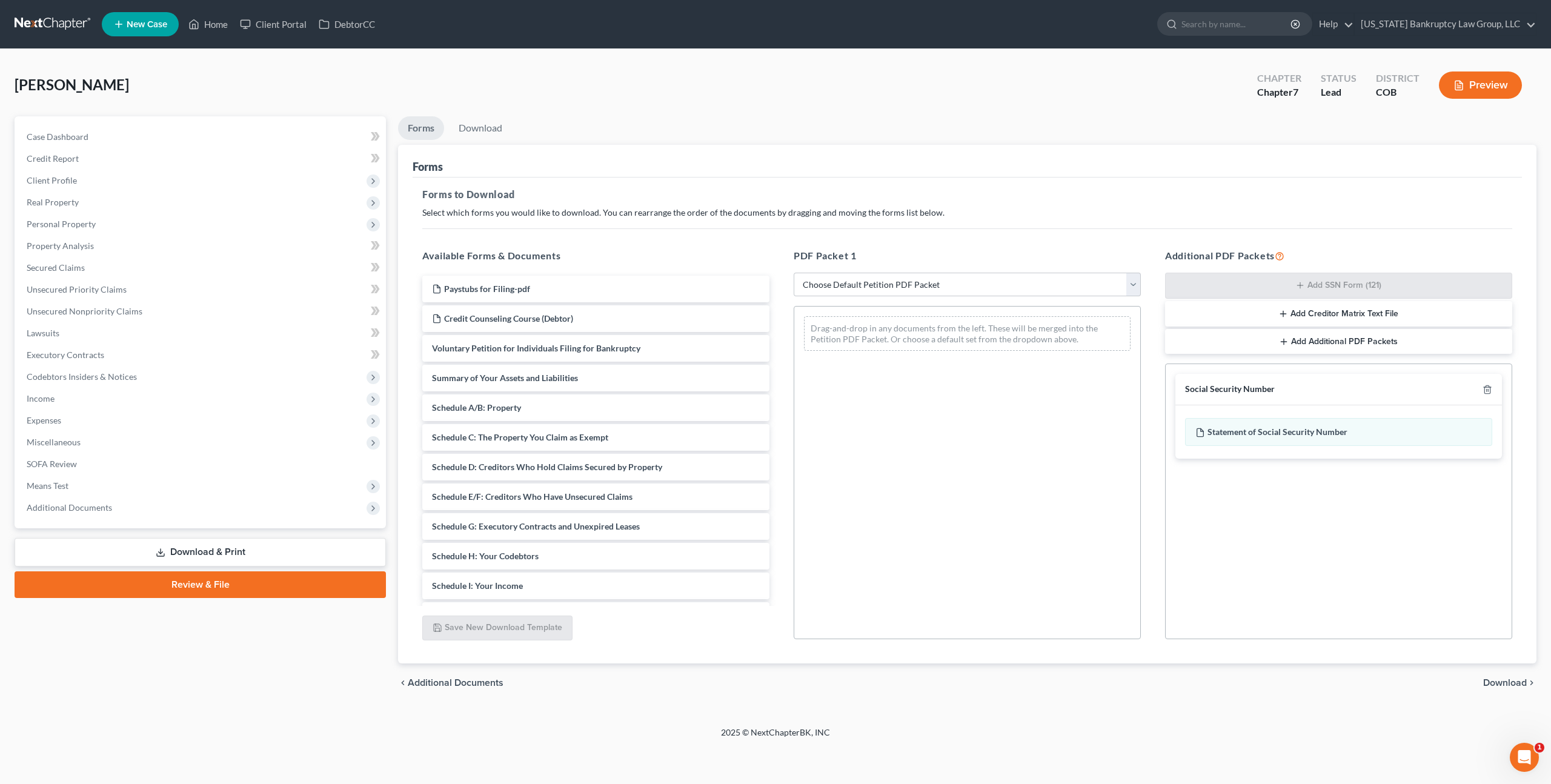
click at [1505, 679] on span "Download" at bounding box center [1504, 683] width 43 height 10
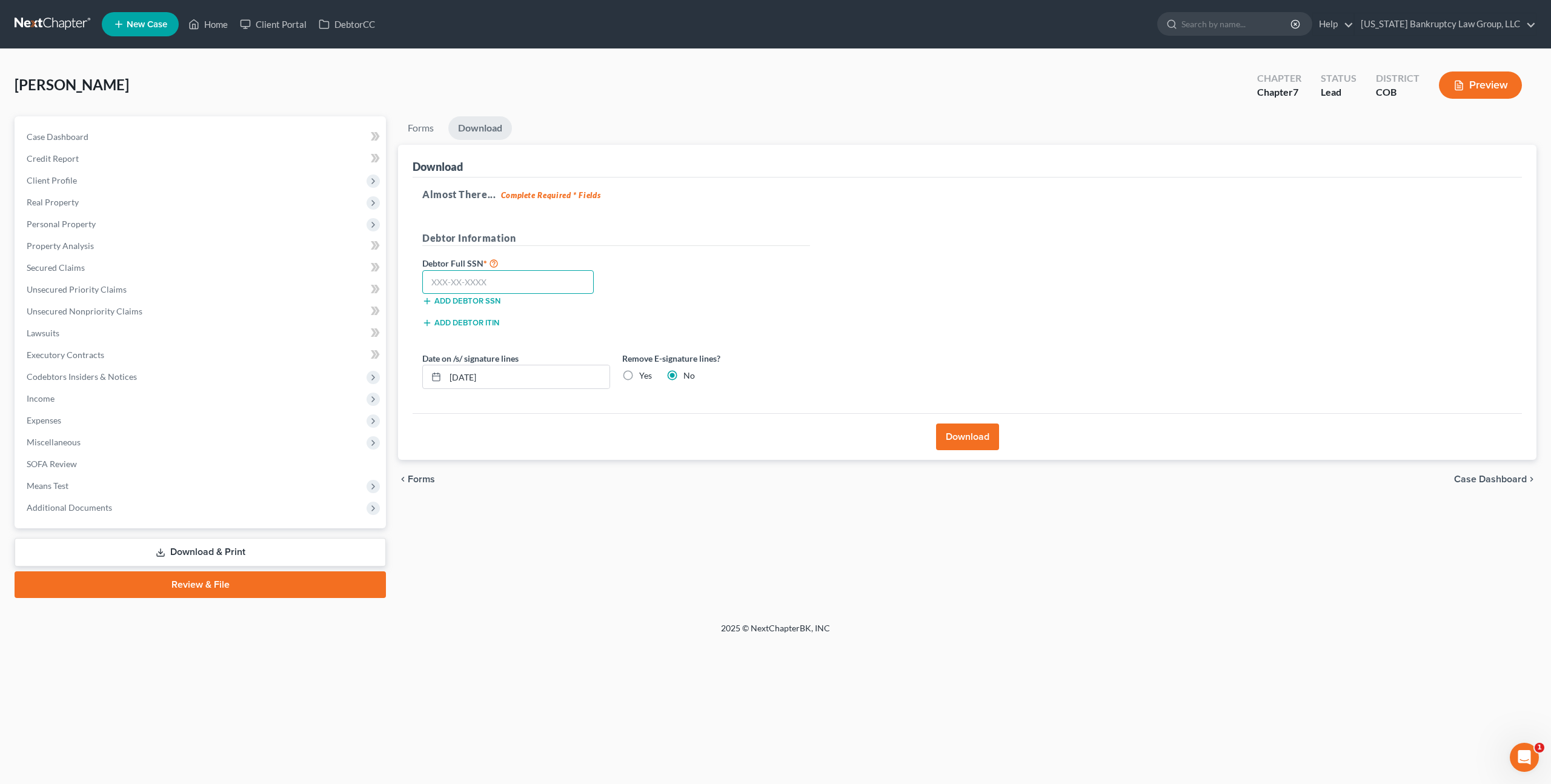
click at [527, 279] on input "text" at bounding box center [508, 282] width 172 height 25
type input "585-31-7912"
click at [954, 433] on button "Download" at bounding box center [967, 437] width 63 height 27
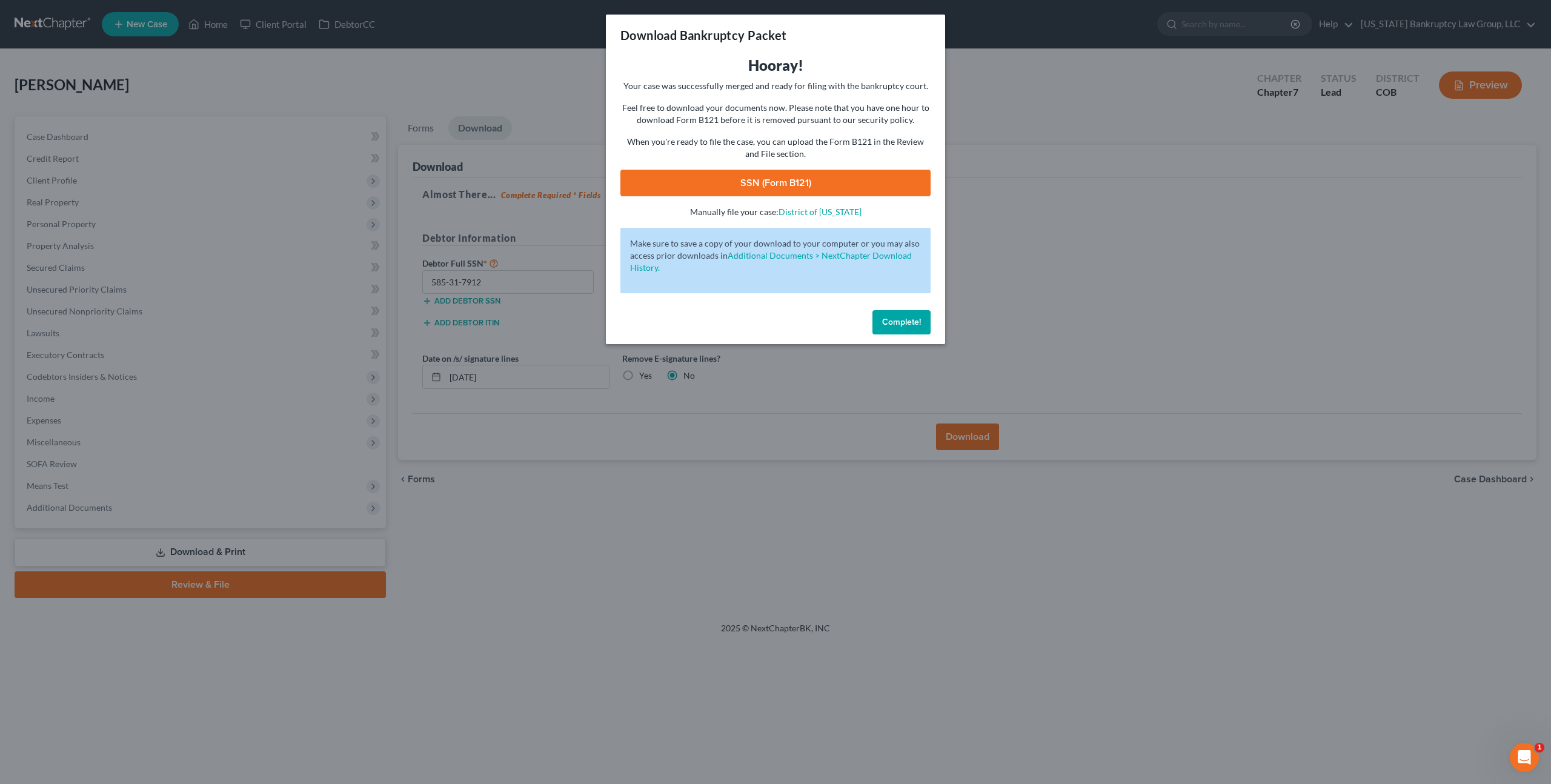
click at [789, 188] on link "SSN (Form B121)" at bounding box center [775, 182] width 310 height 27
click at [902, 321] on span "Complete!" at bounding box center [901, 322] width 38 height 11
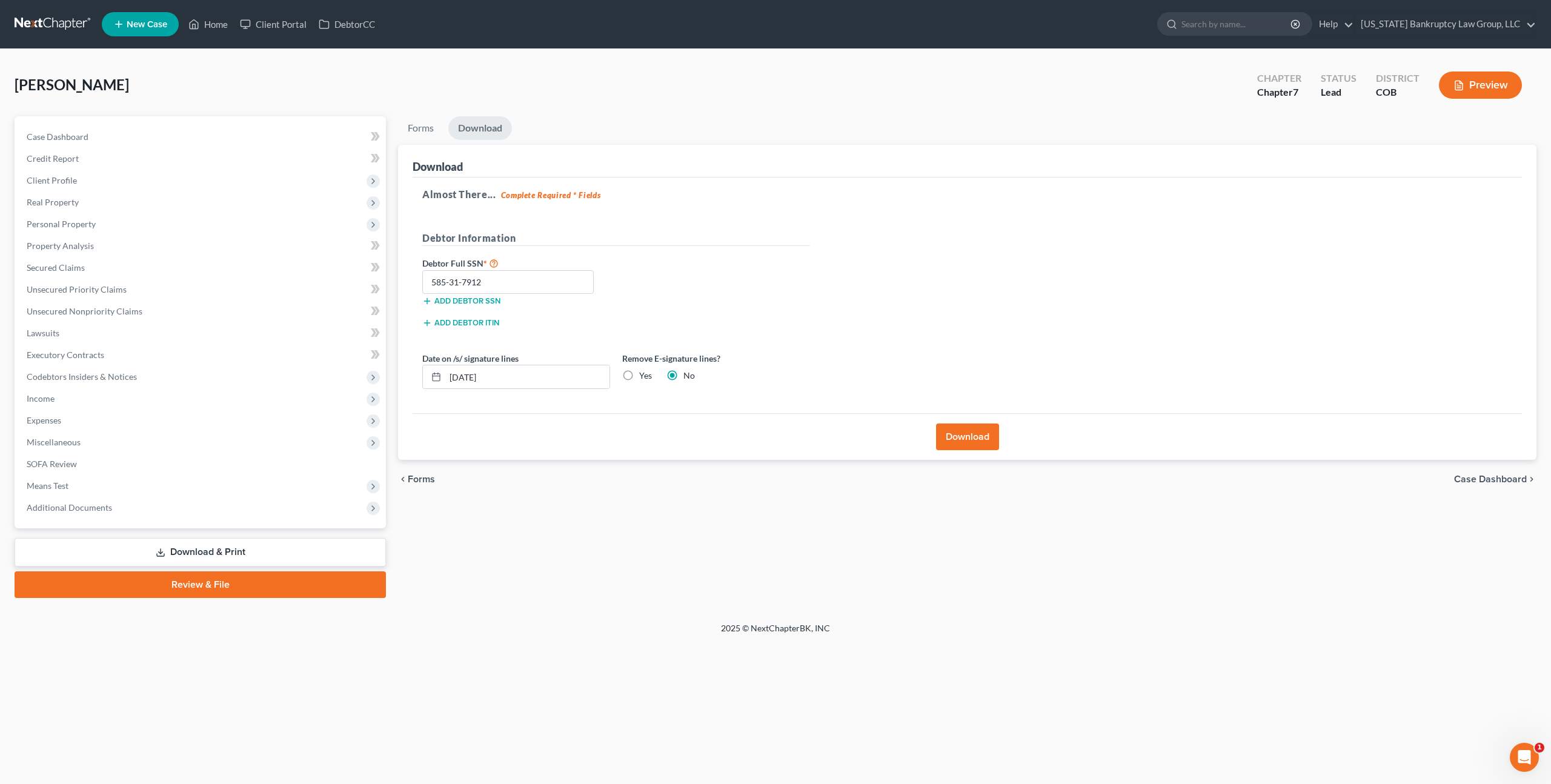
click at [46, 27] on link at bounding box center [53, 24] width 78 height 22
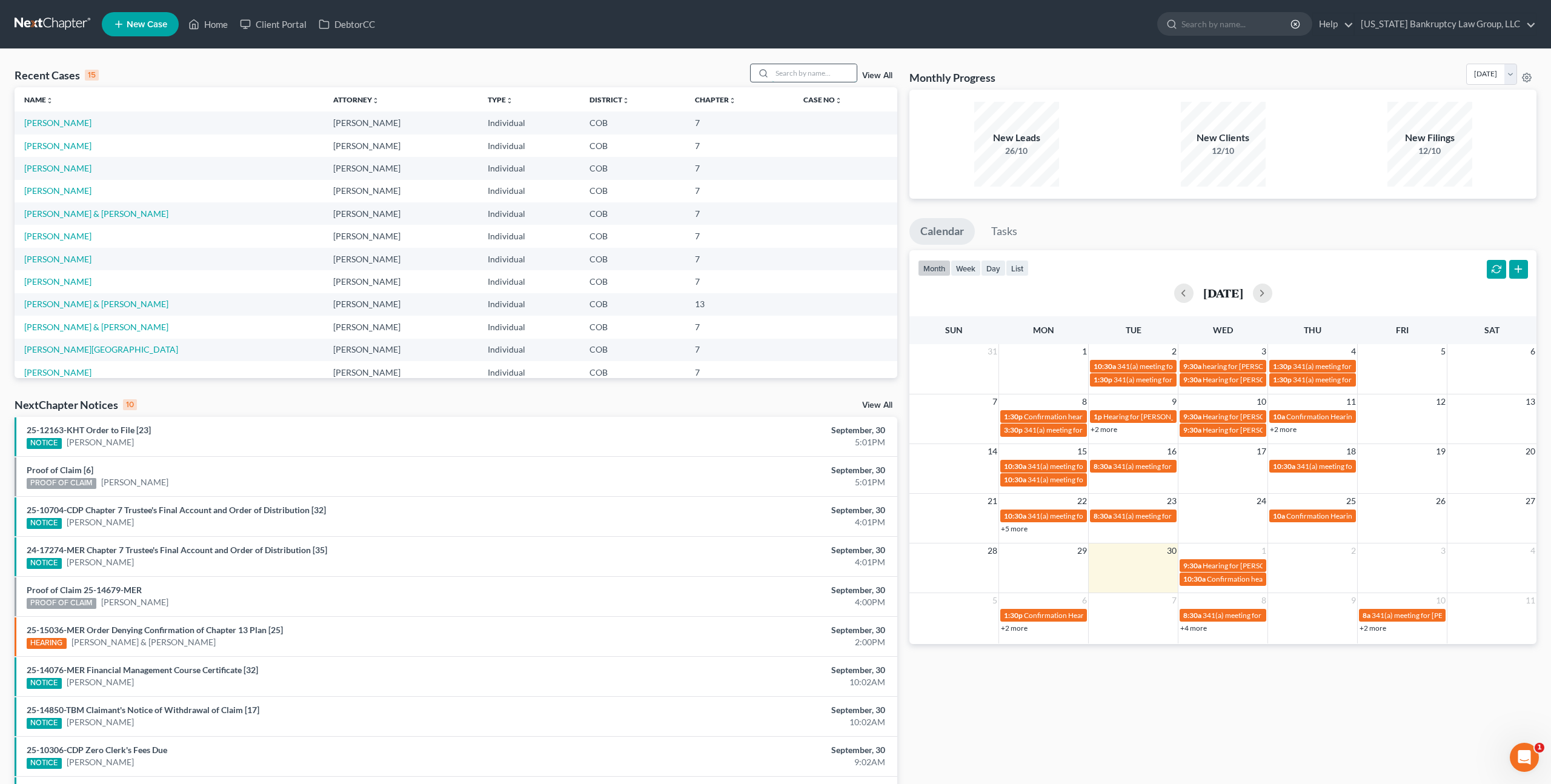
click at [778, 71] on input "search" at bounding box center [814, 73] width 85 height 17
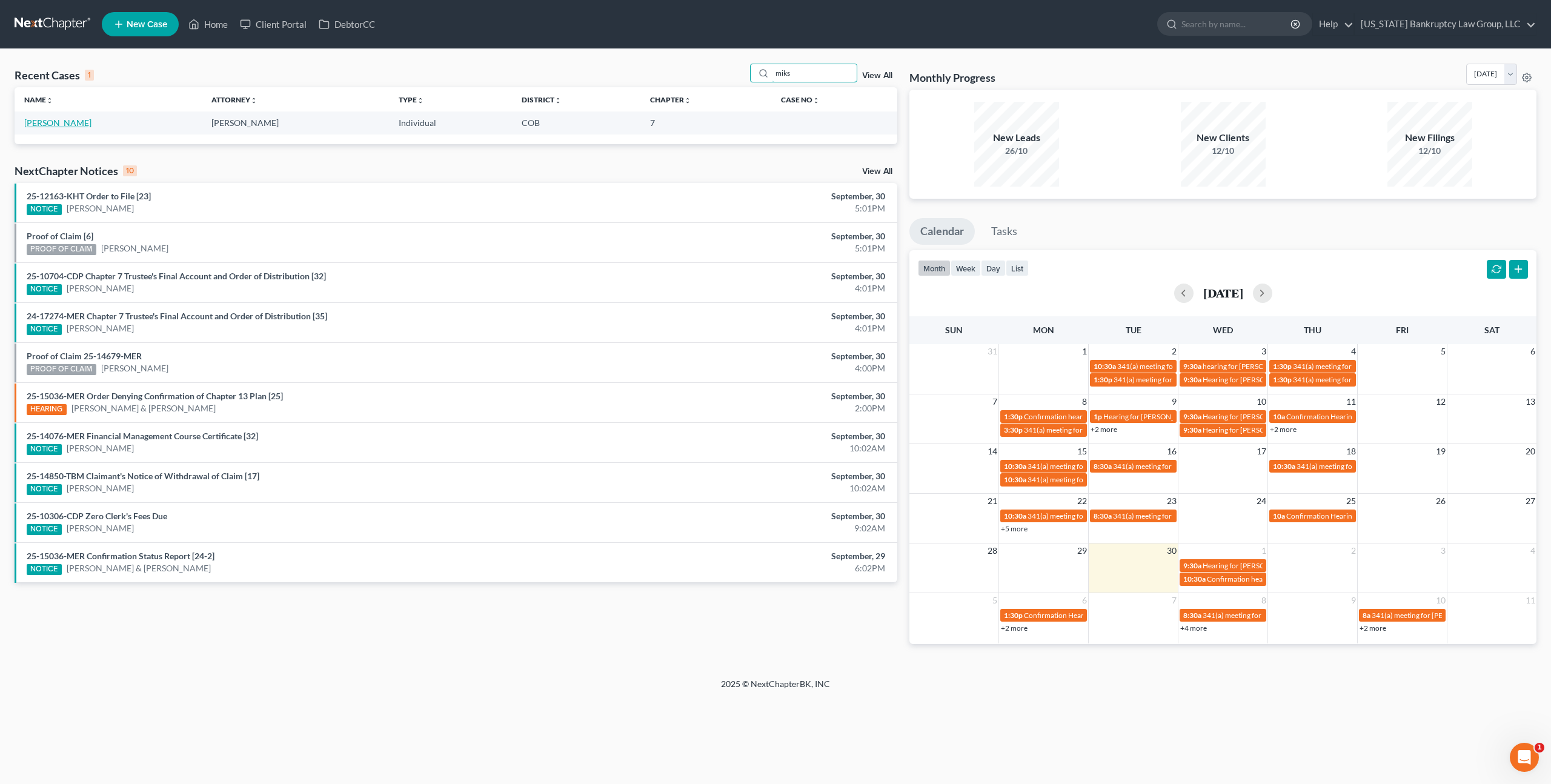
type input "miks"
click at [61, 123] on link "Miksche, Aaron" at bounding box center [58, 123] width 67 height 11
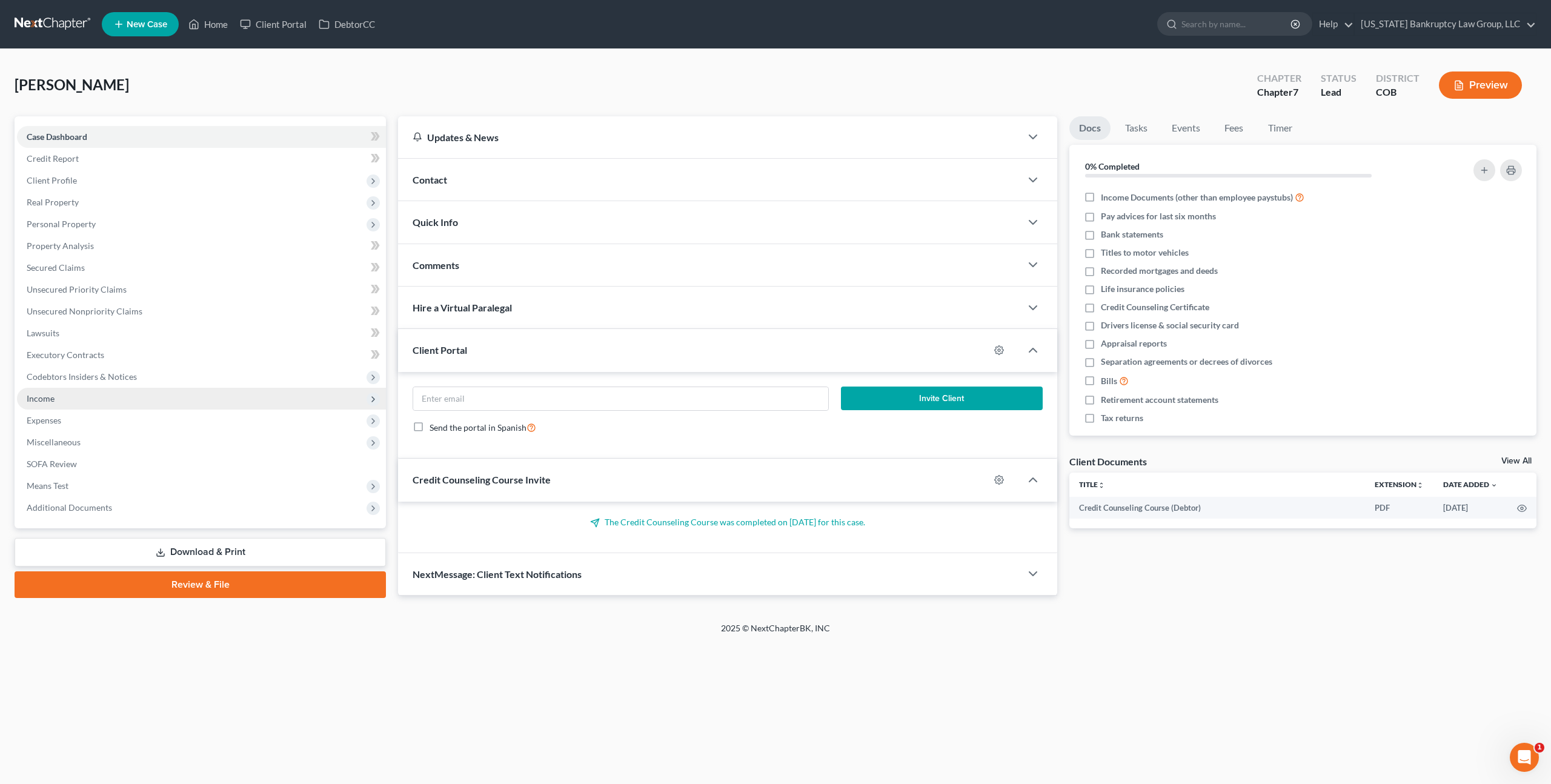
click at [57, 401] on span "Income" at bounding box center [201, 398] width 369 height 22
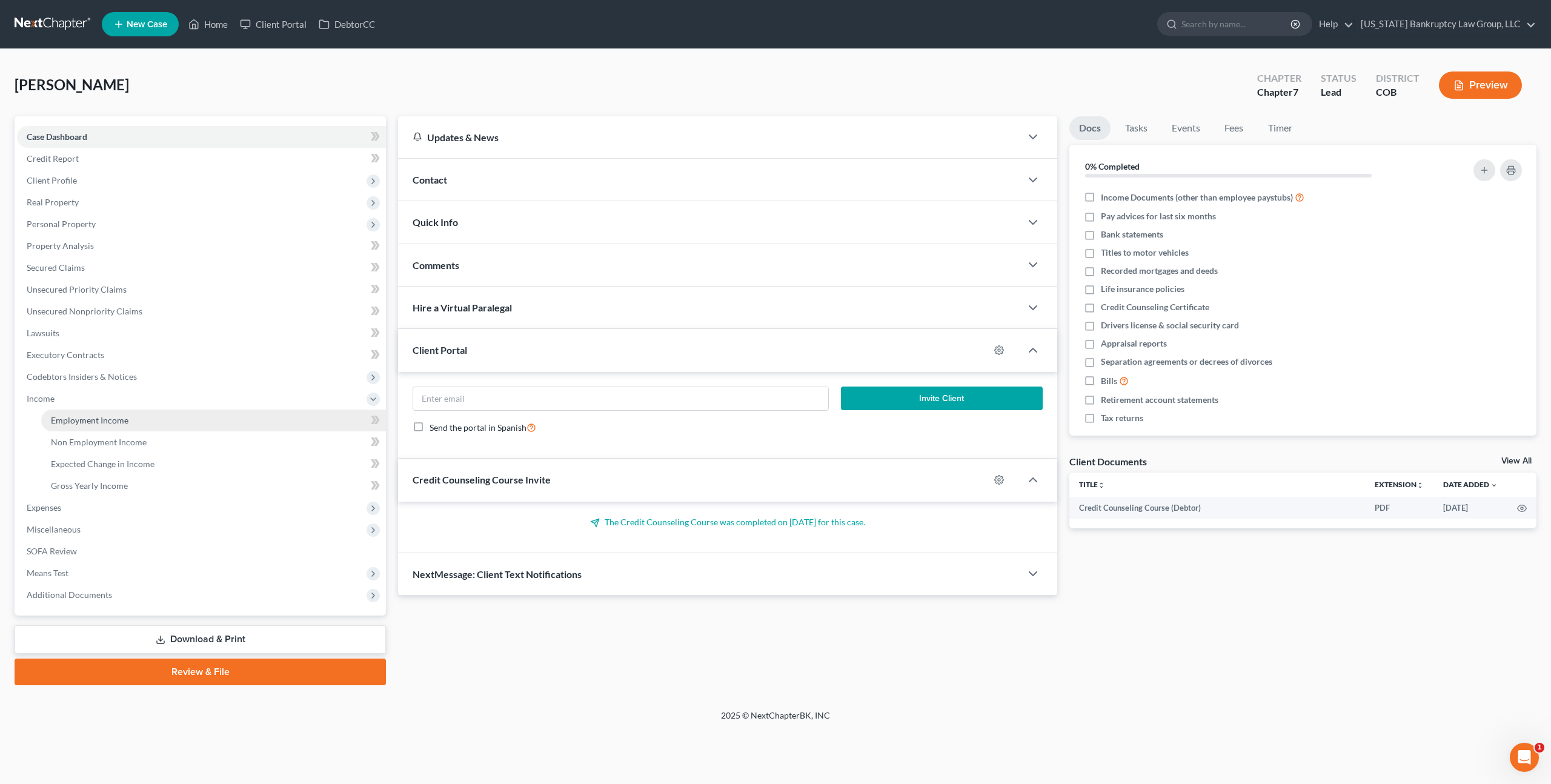
click at [75, 419] on span "Employment Income" at bounding box center [89, 420] width 78 height 11
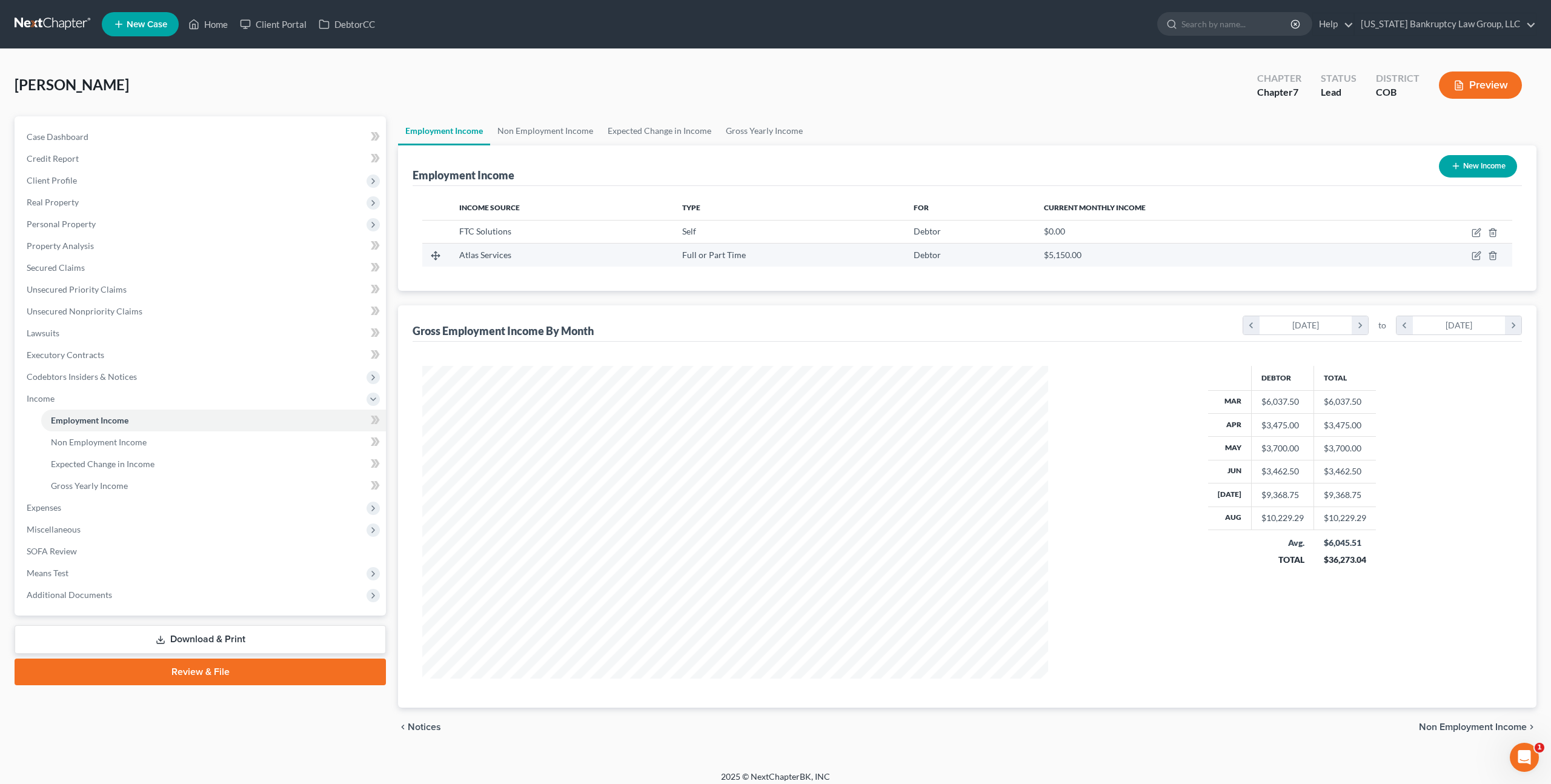
scroll to position [312, 649]
click at [1479, 258] on icon "button" at bounding box center [1477, 256] width 10 height 10
select select "0"
select select "1"
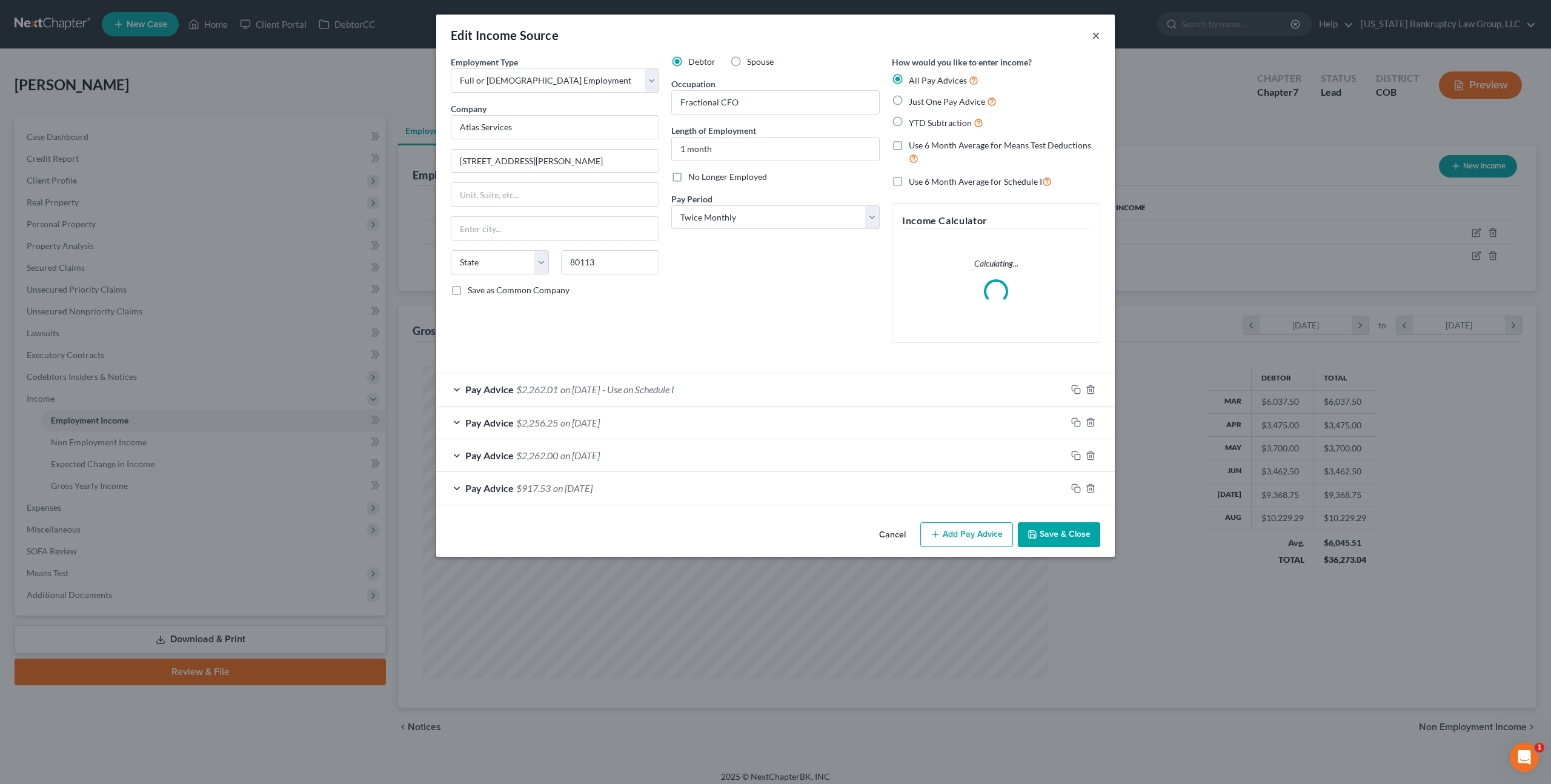
click at [1096, 38] on button "×" at bounding box center [1096, 35] width 8 height 15
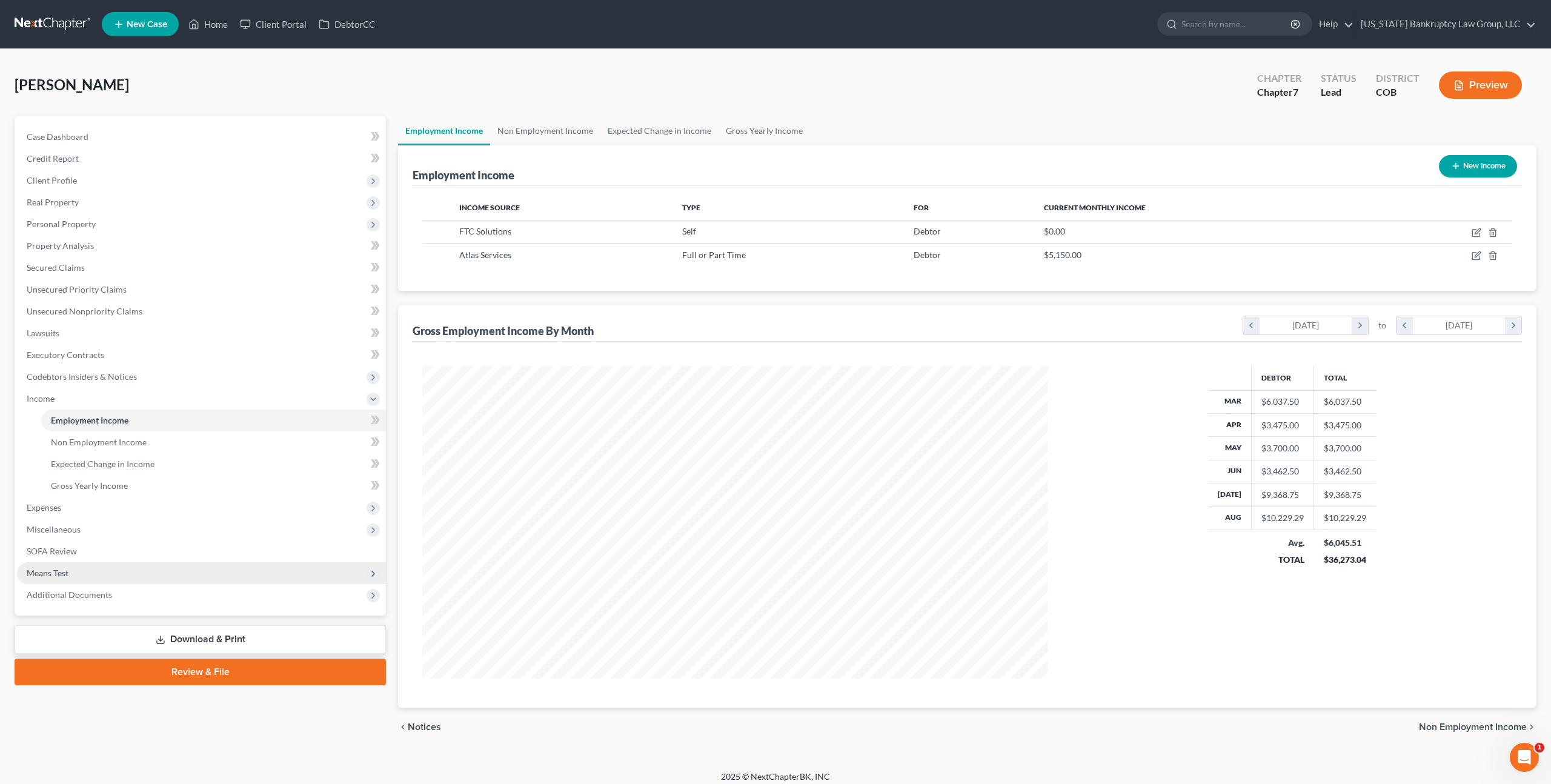
click at [67, 574] on span "Means Test" at bounding box center [47, 572] width 42 height 11
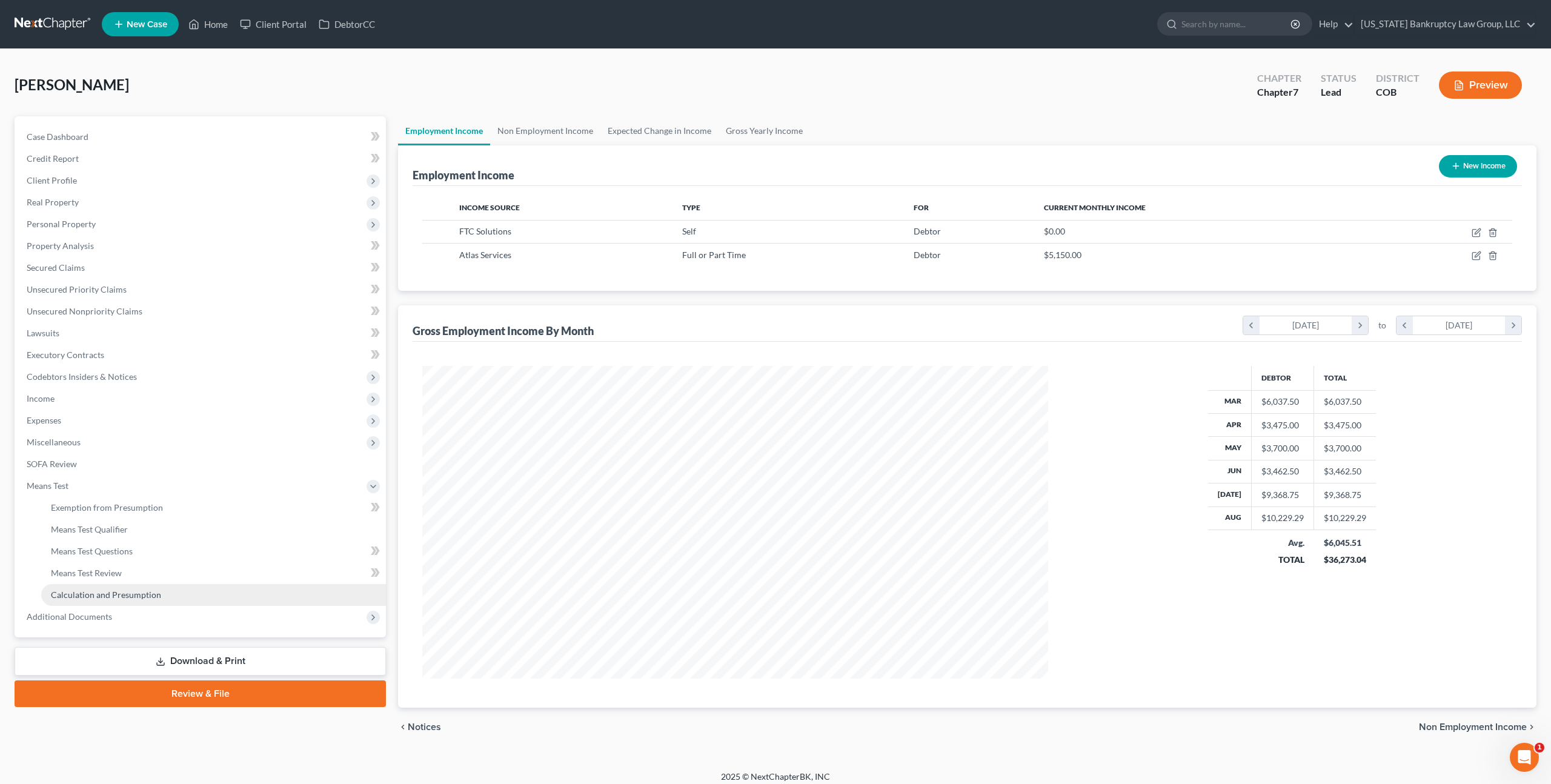
click at [100, 600] on link "Calculation and Presumption" at bounding box center [213, 594] width 345 height 22
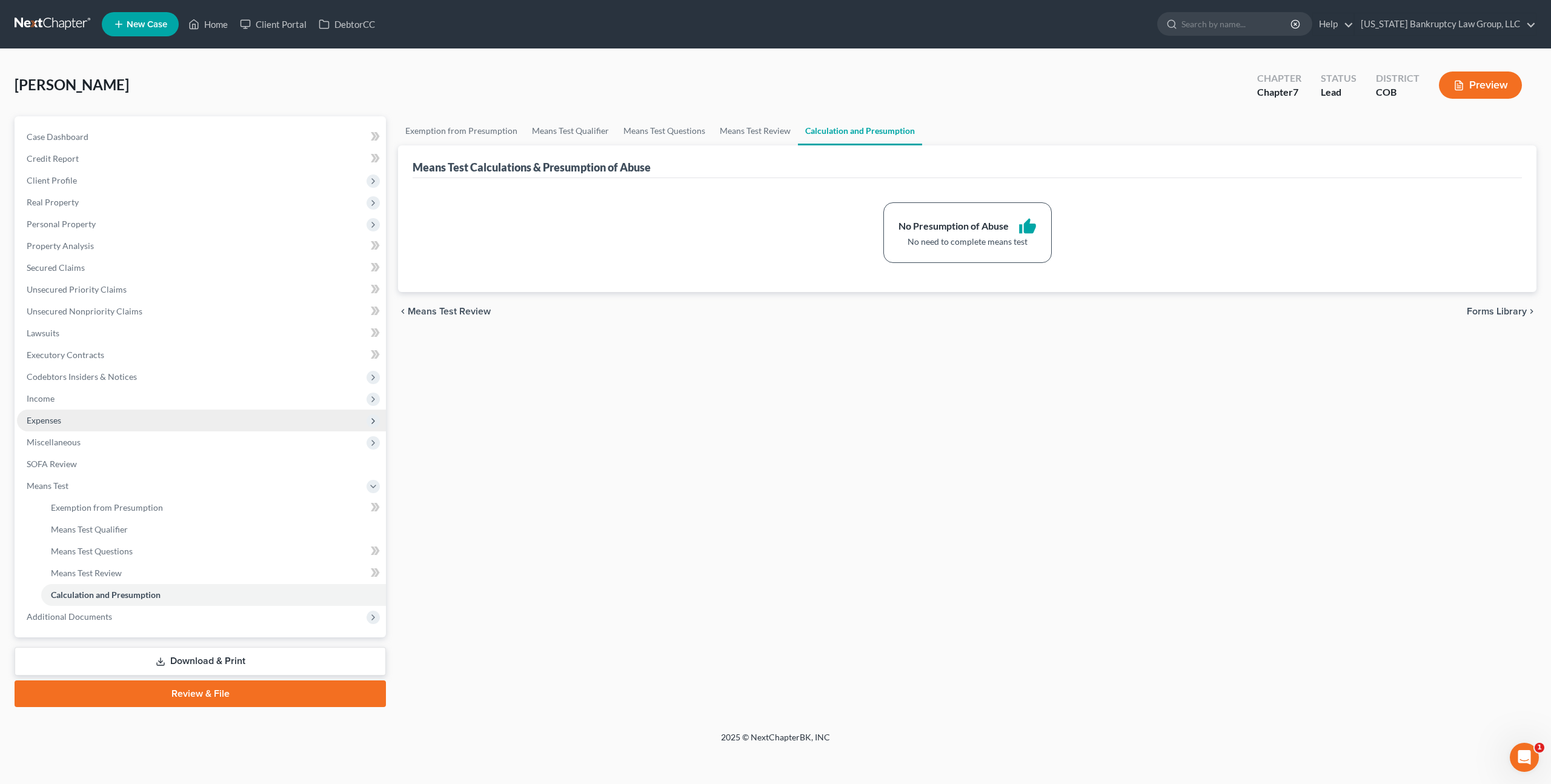
click at [62, 418] on span "Expenses" at bounding box center [201, 420] width 369 height 22
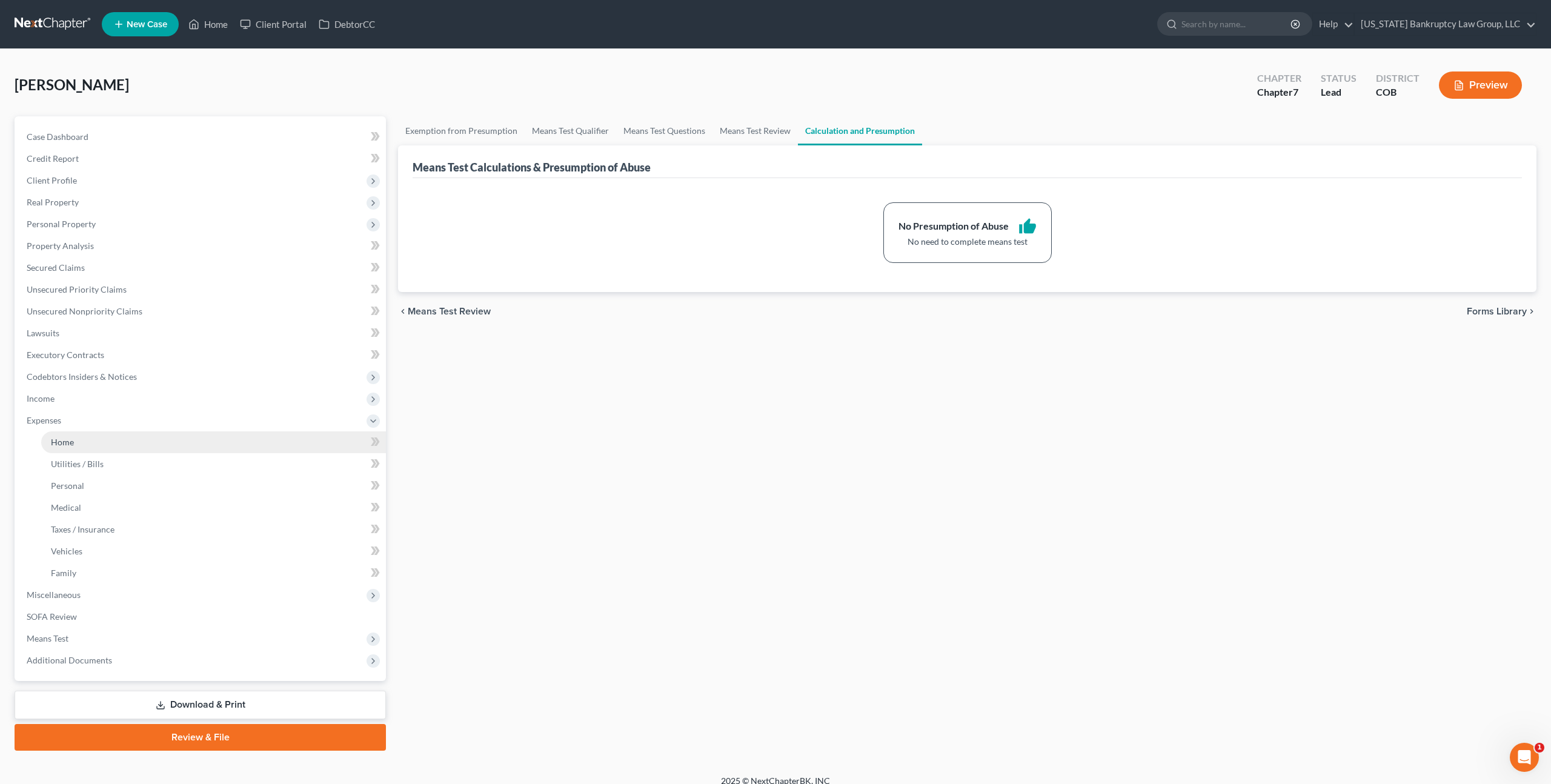
click at [66, 444] on span "Home" at bounding box center [62, 441] width 23 height 11
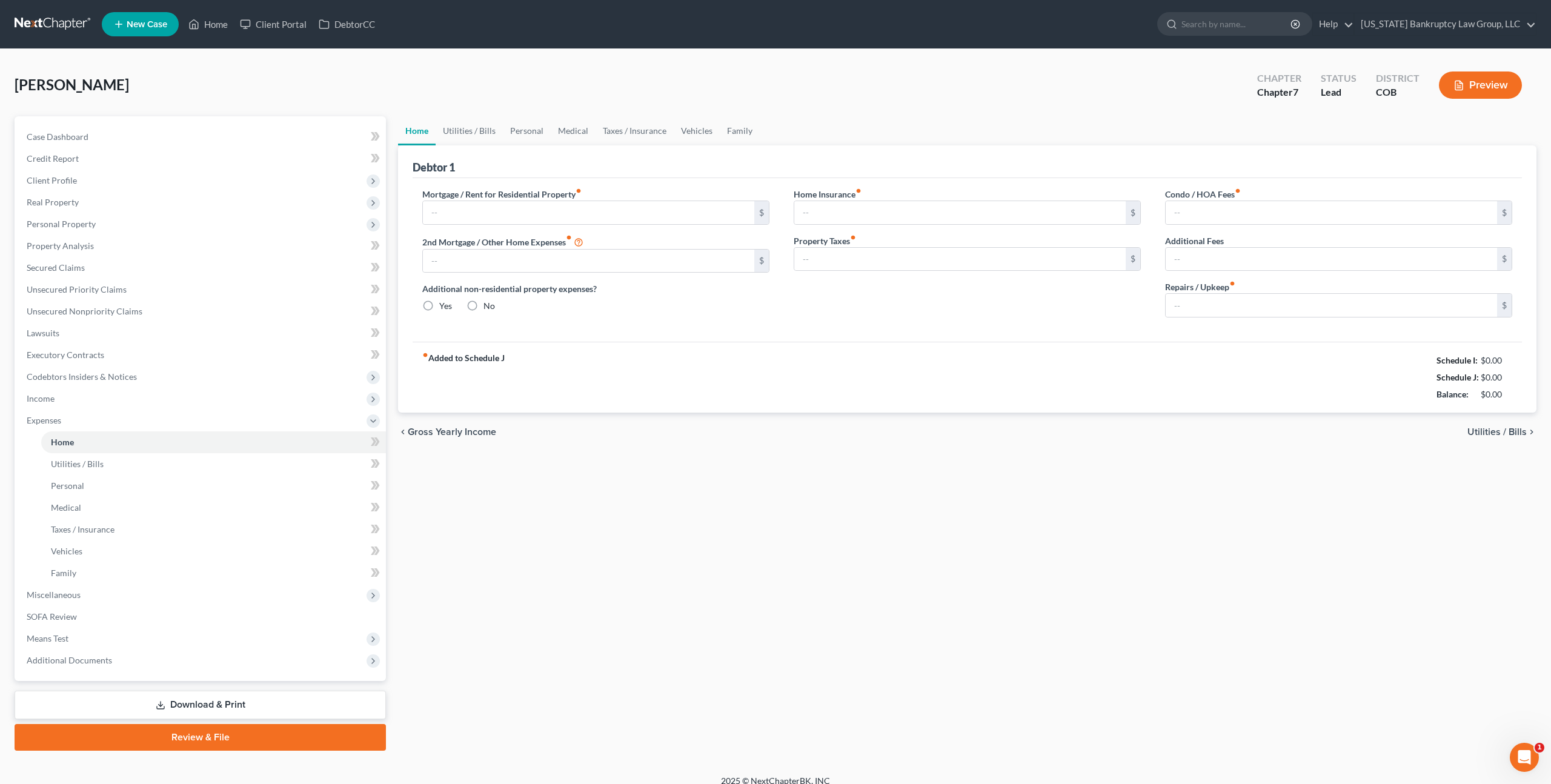
type input "2,200.00"
type input "0.00"
radio input "true"
type input "100.00"
type input "778.00"
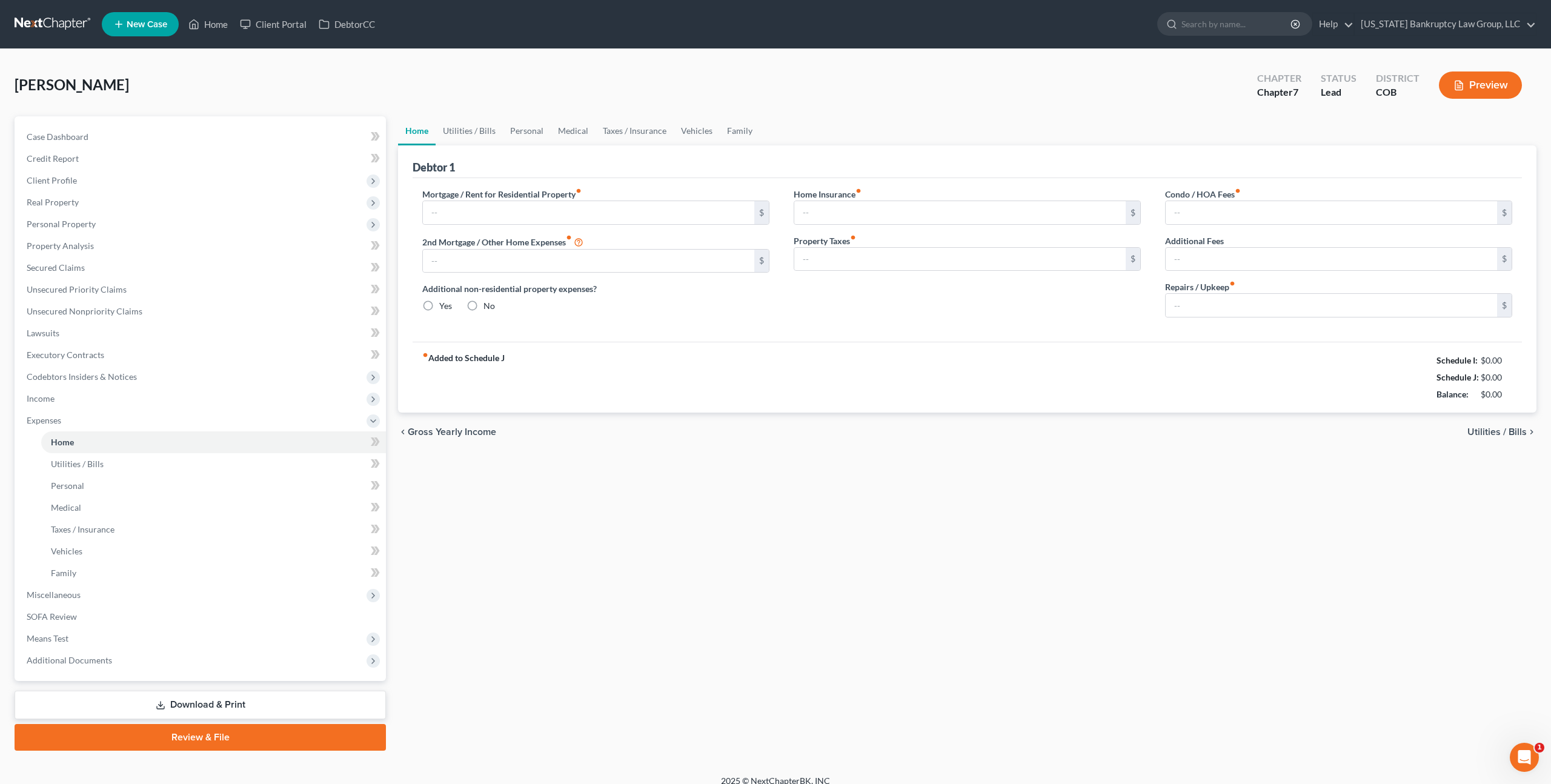
type input "0.00"
click at [67, 243] on span "Property Analysis" at bounding box center [61, 245] width 67 height 11
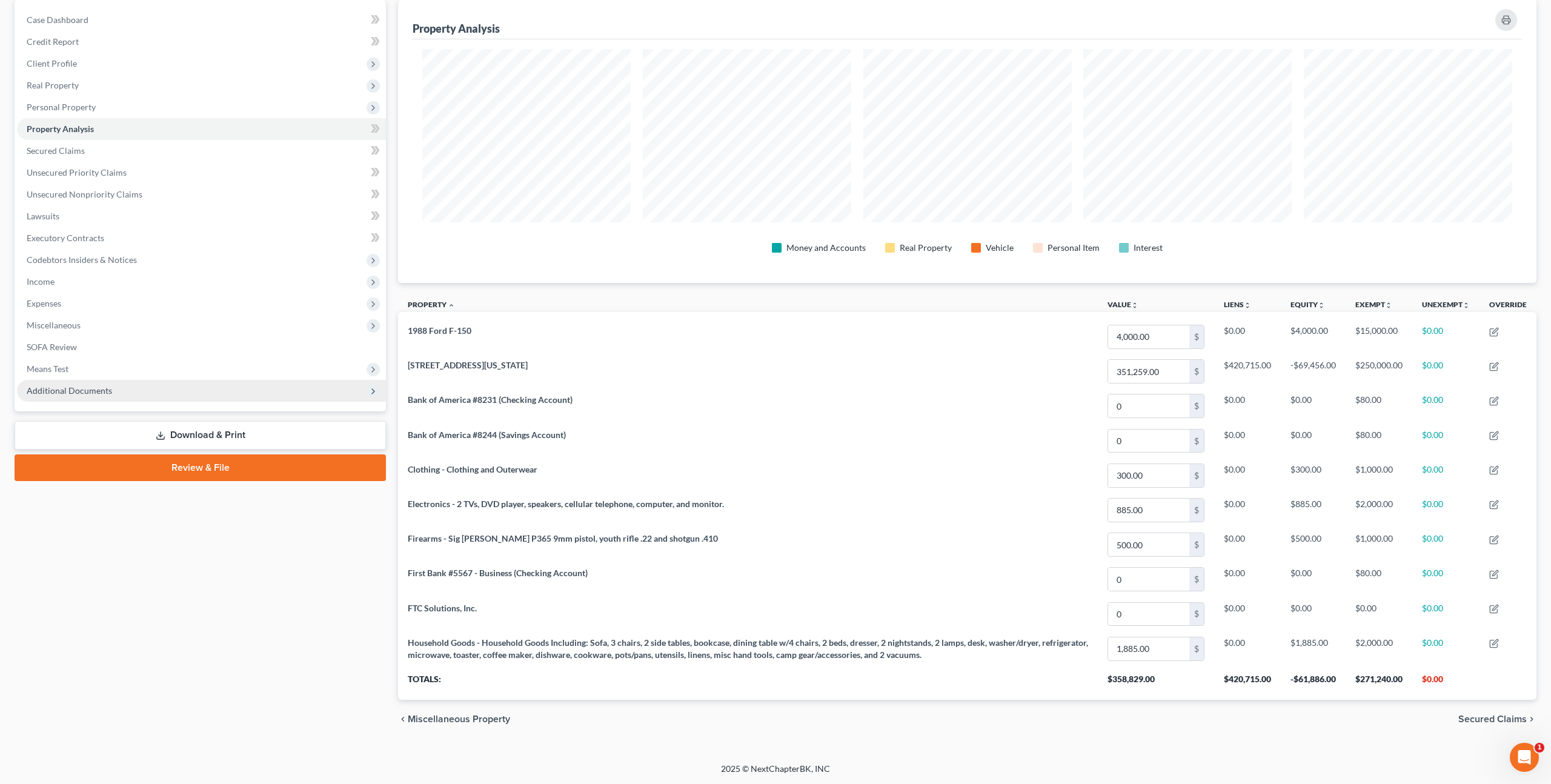
click at [133, 394] on span "Additional Documents" at bounding box center [201, 391] width 369 height 22
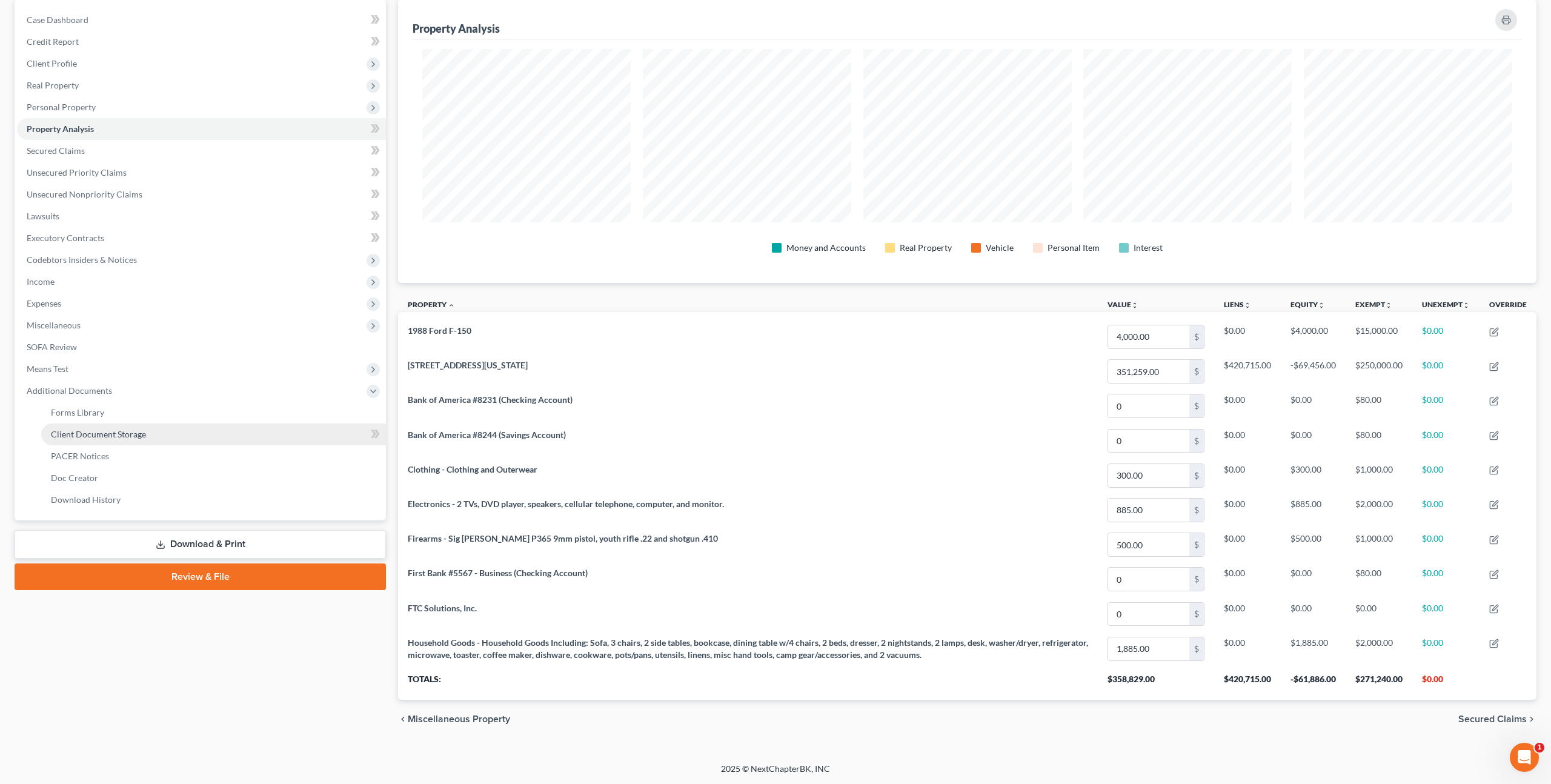
click at [139, 430] on span "Client Document Storage" at bounding box center [98, 434] width 95 height 11
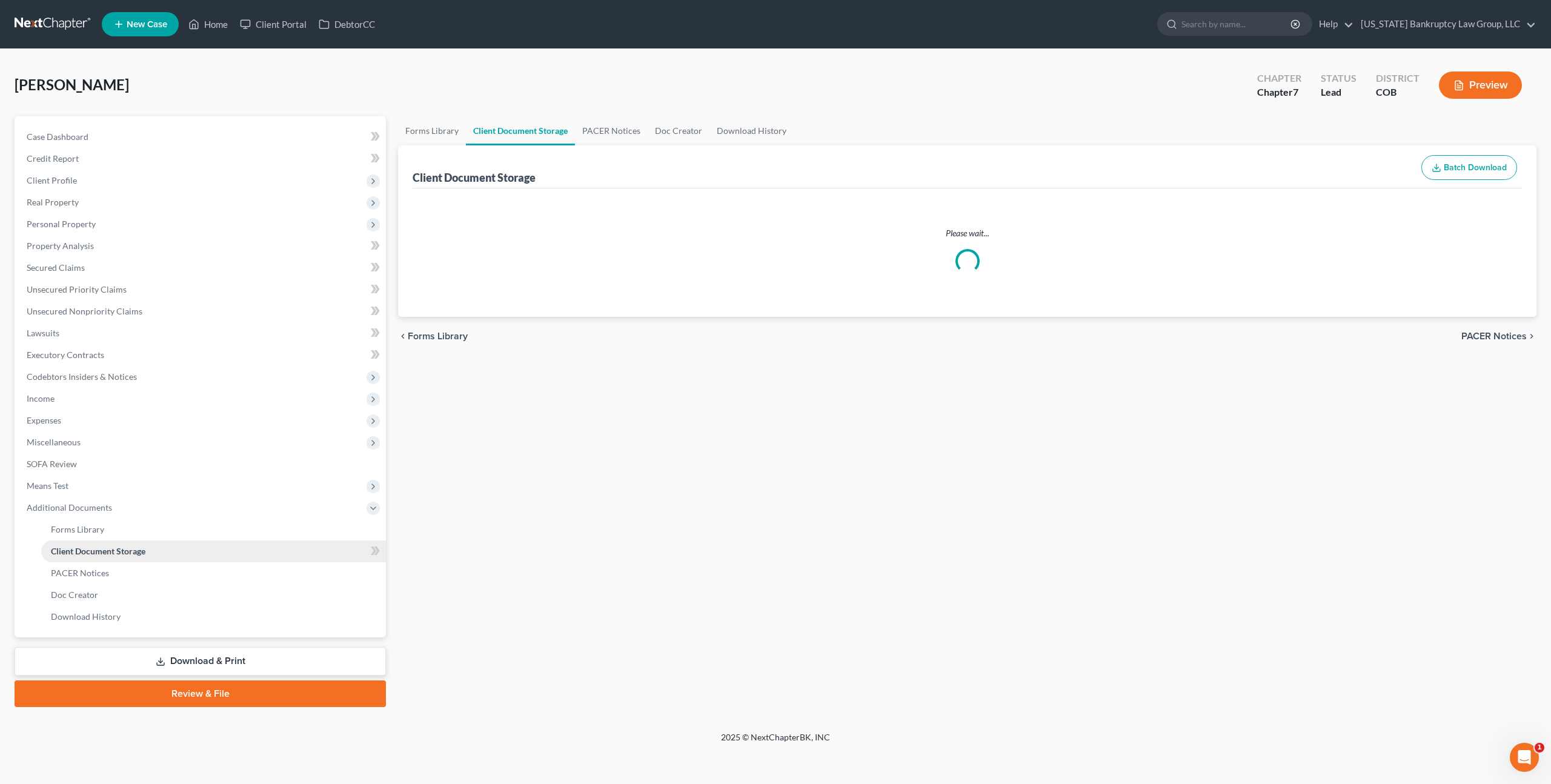
select select "5"
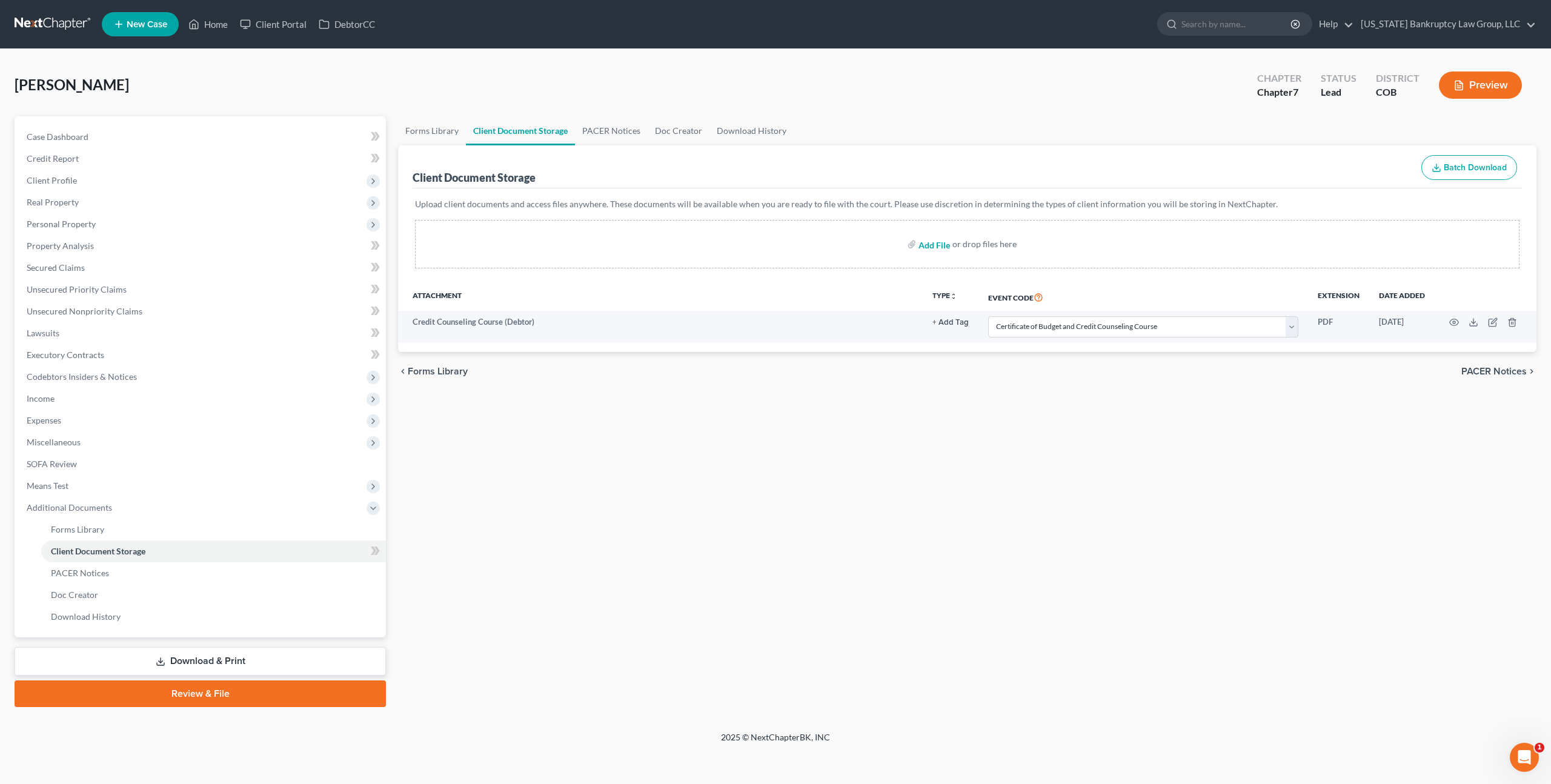
click at [930, 246] on input "file" at bounding box center [933, 244] width 29 height 22
type input "C:\fakepath\Paystubs for Filing.pdf"
select select "5"
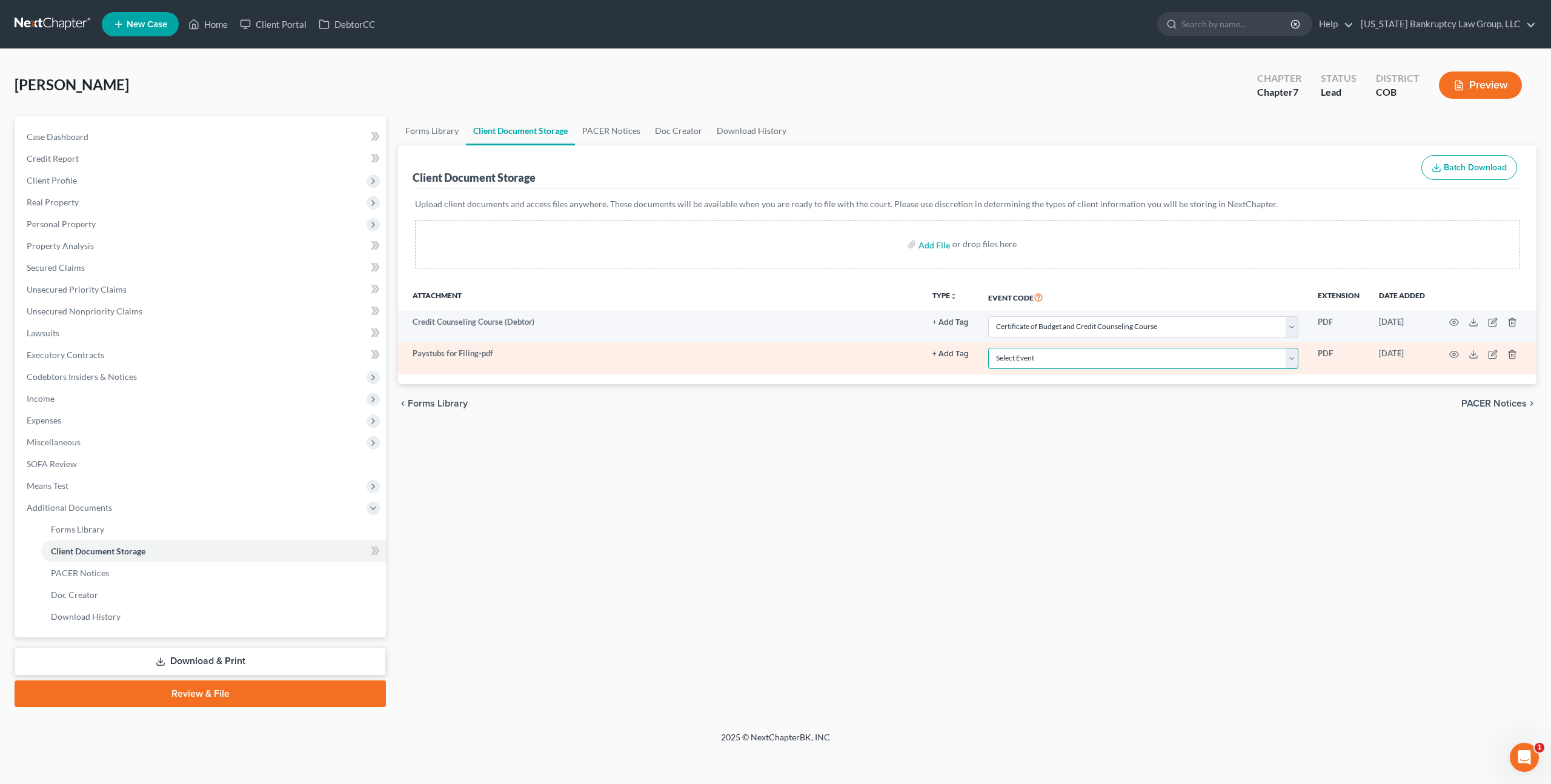
click at [1035, 363] on select "Select Event 1009-1.1 Notice of Amendments 20 Largest Unsecured Creditors Amend…" at bounding box center [1143, 358] width 310 height 21
select select "28"
click at [988, 347] on select "Select Event 1009-1.1 Notice of Amendments 20 Largest Unsecured Creditors Amend…" at bounding box center [1143, 358] width 310 height 21
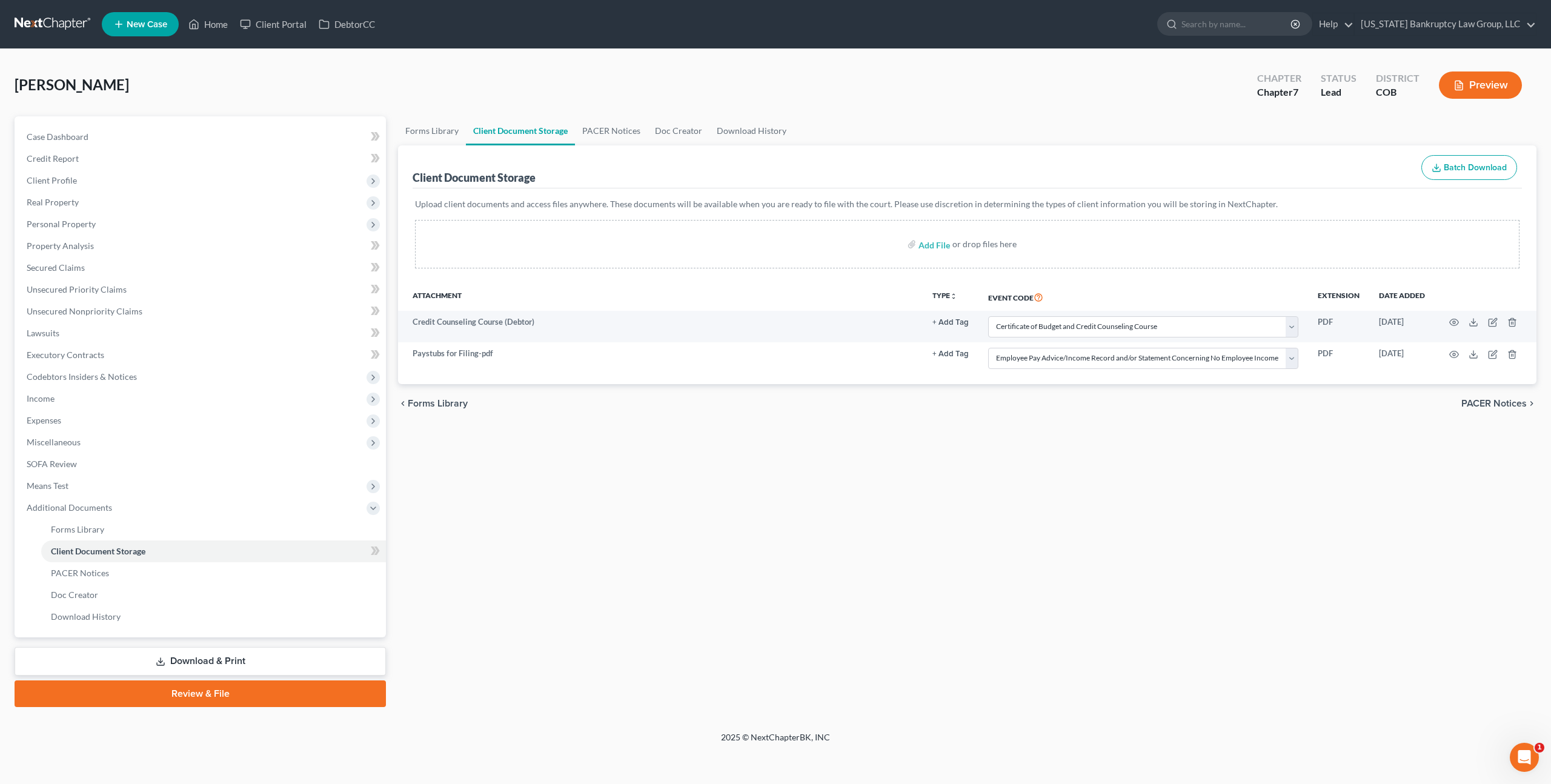
click at [235, 665] on link "Download & Print" at bounding box center [200, 661] width 371 height 29
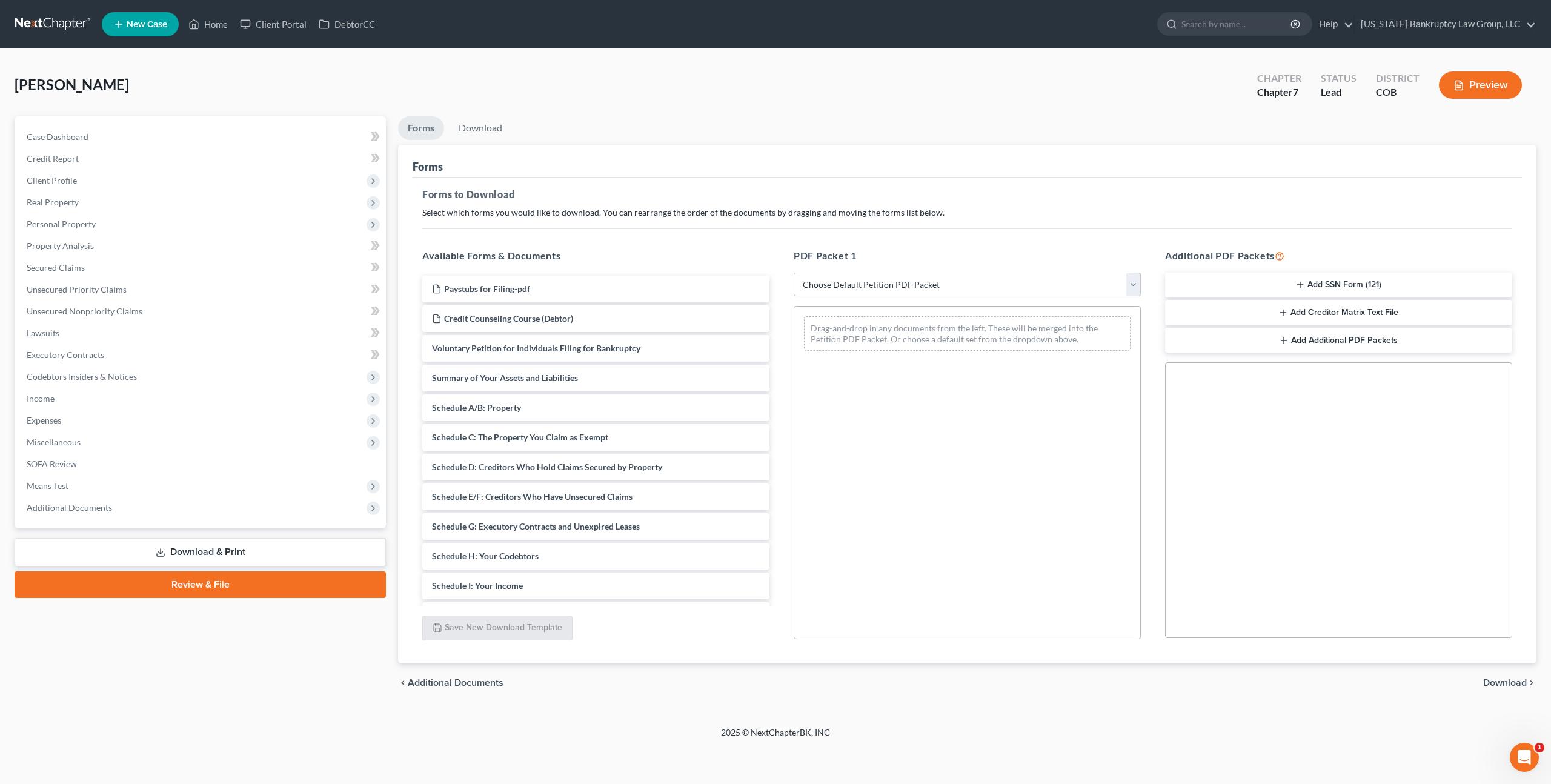
click at [1327, 284] on button "Add SSN Form (121)" at bounding box center [1338, 284] width 347 height 25
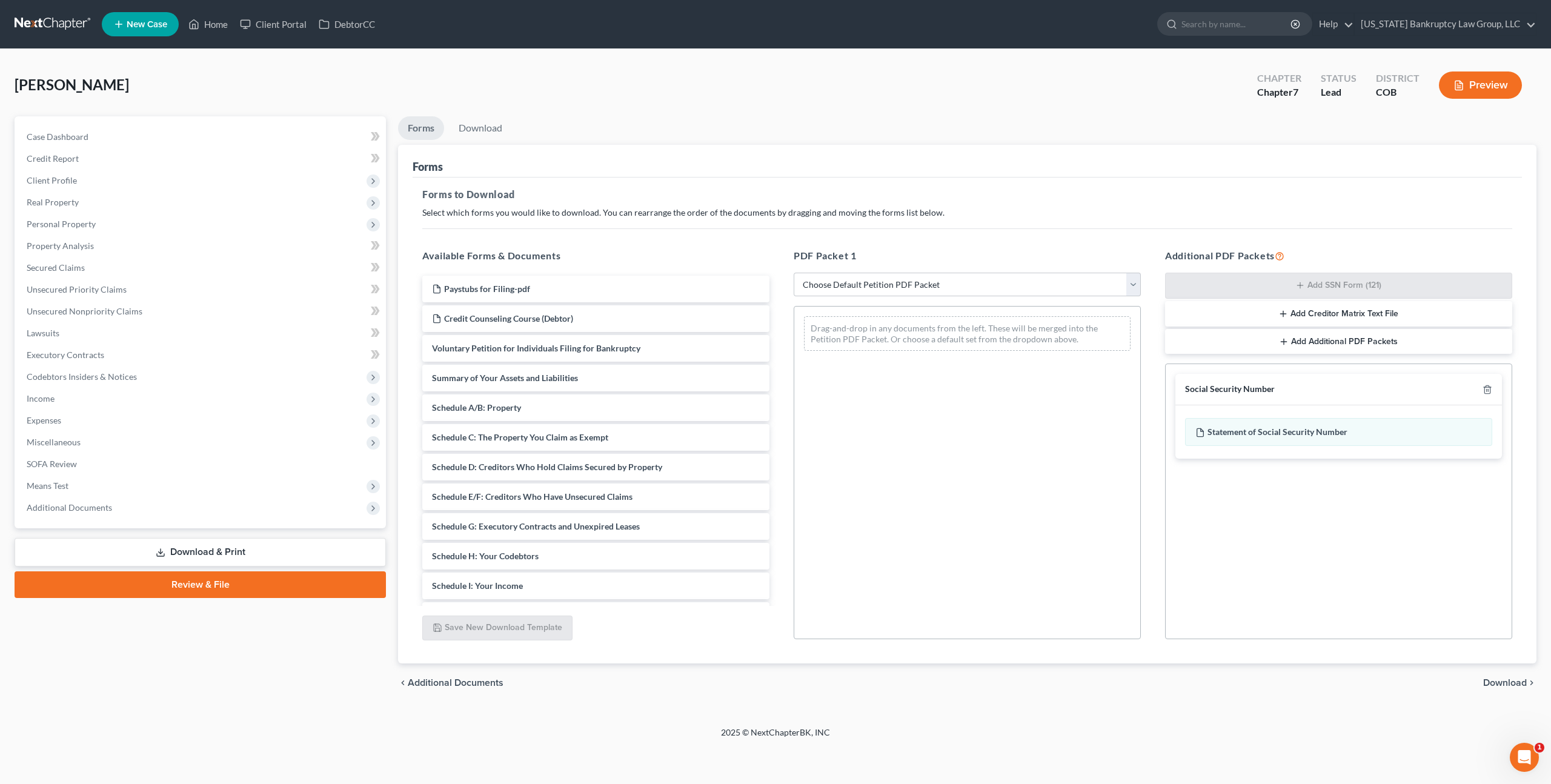
click at [1498, 679] on span "Download" at bounding box center [1504, 683] width 43 height 10
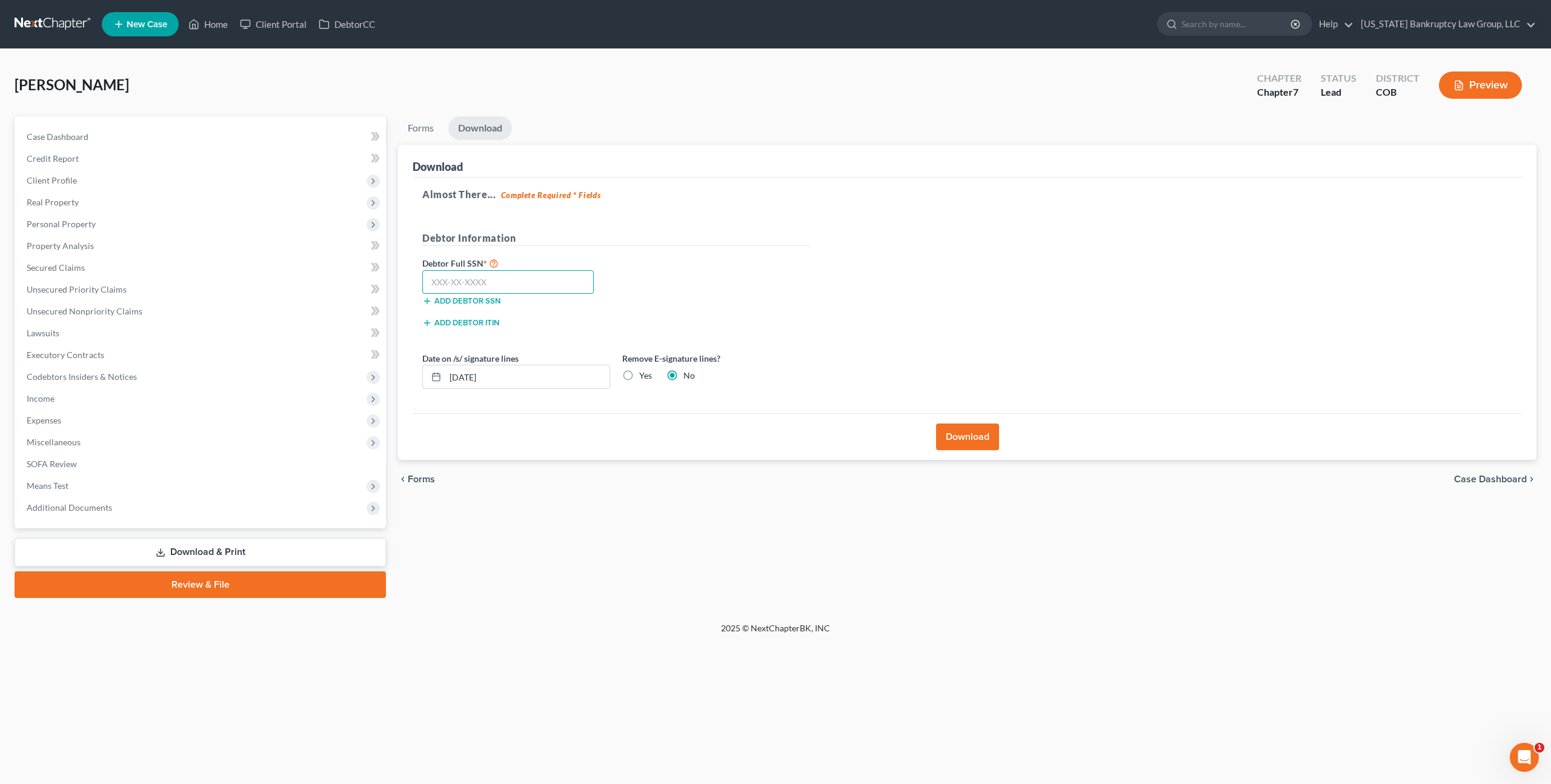
click at [542, 283] on input "text" at bounding box center [508, 282] width 172 height 25
type input "219-11-4111"
click at [951, 437] on button "Download" at bounding box center [967, 437] width 63 height 27
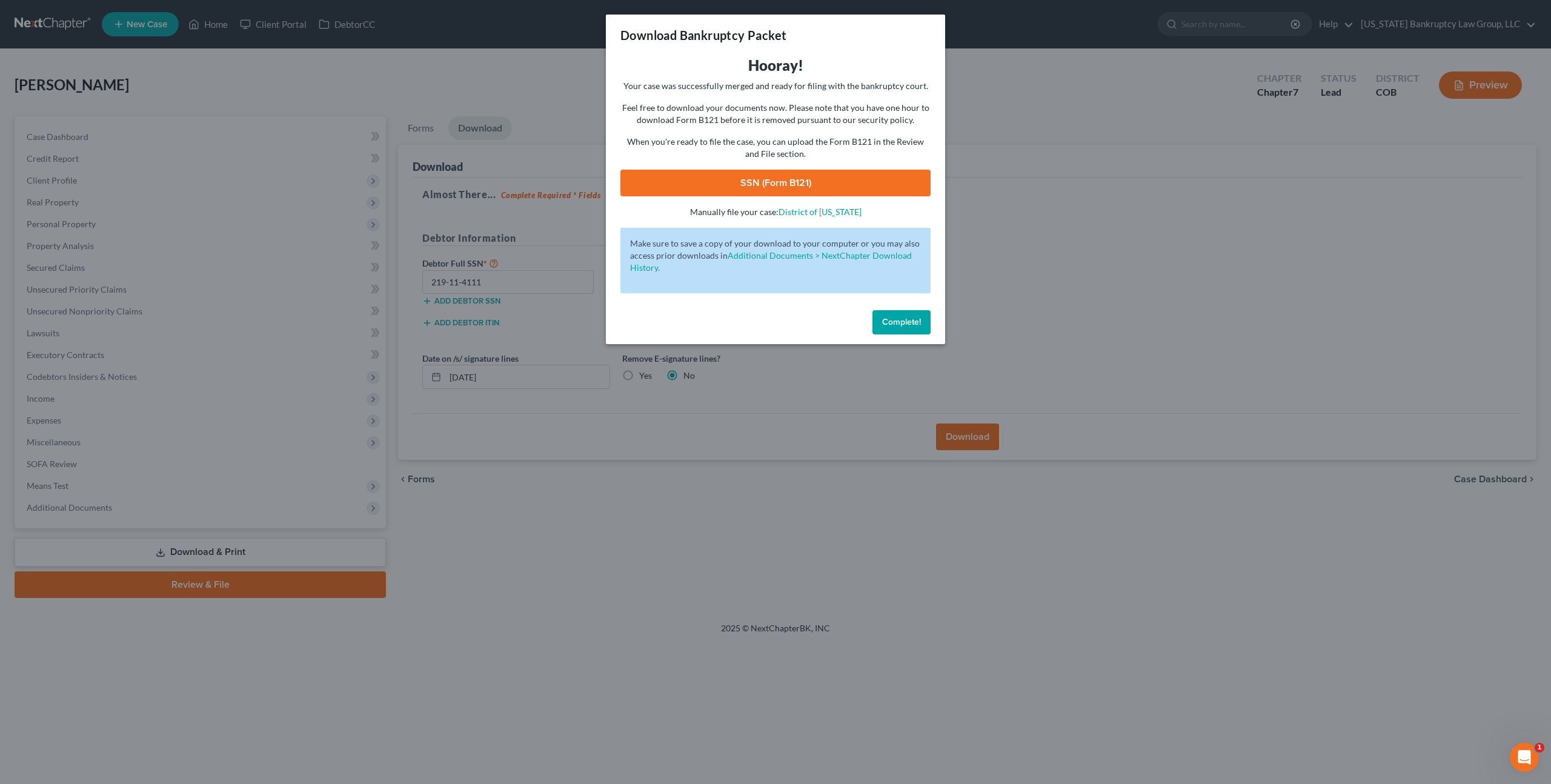
click at [849, 177] on link "SSN (Form B121)" at bounding box center [775, 182] width 310 height 27
click at [890, 326] on span "Complete!" at bounding box center [901, 322] width 38 height 11
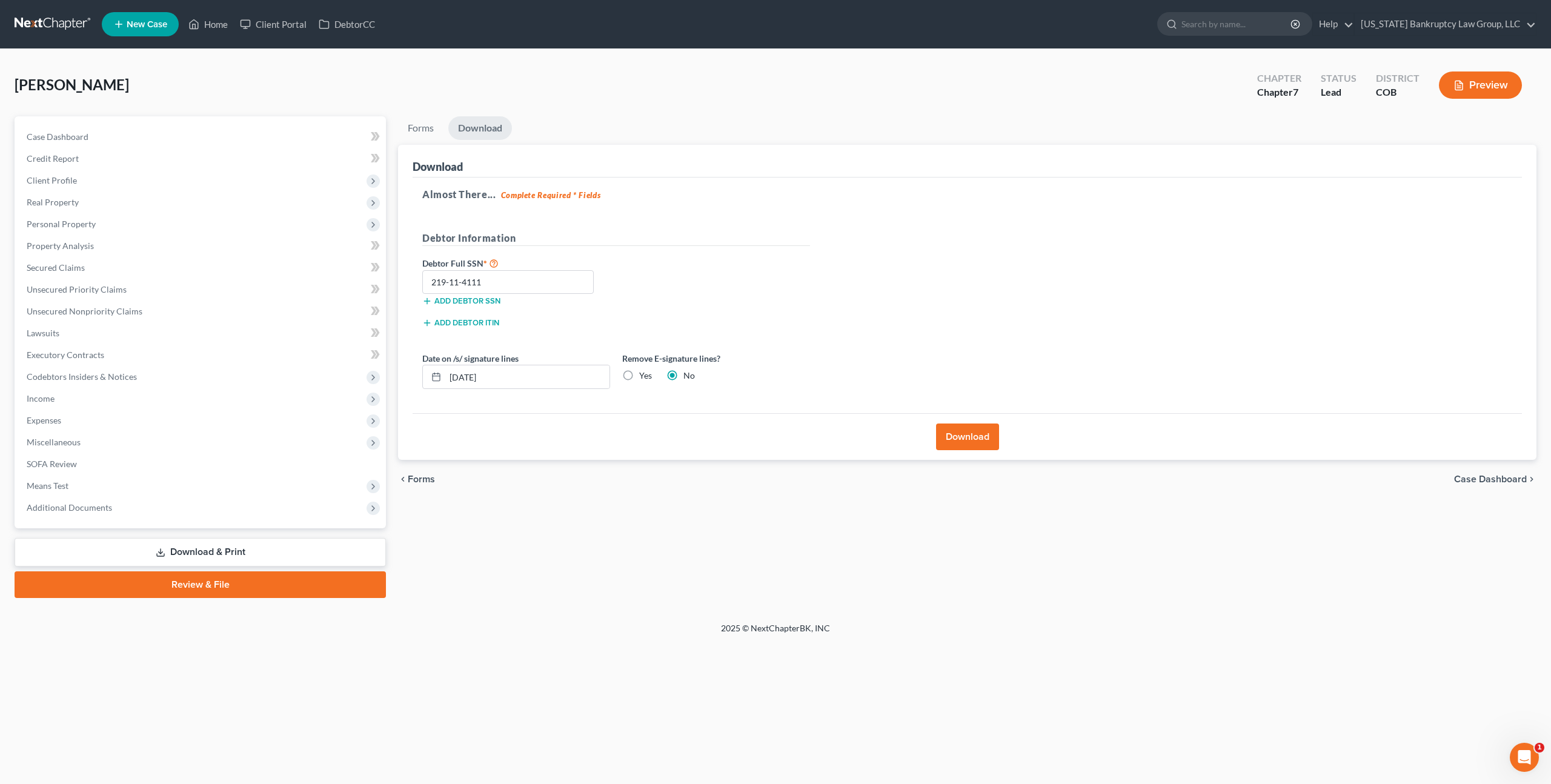
click at [59, 20] on link at bounding box center [53, 24] width 78 height 22
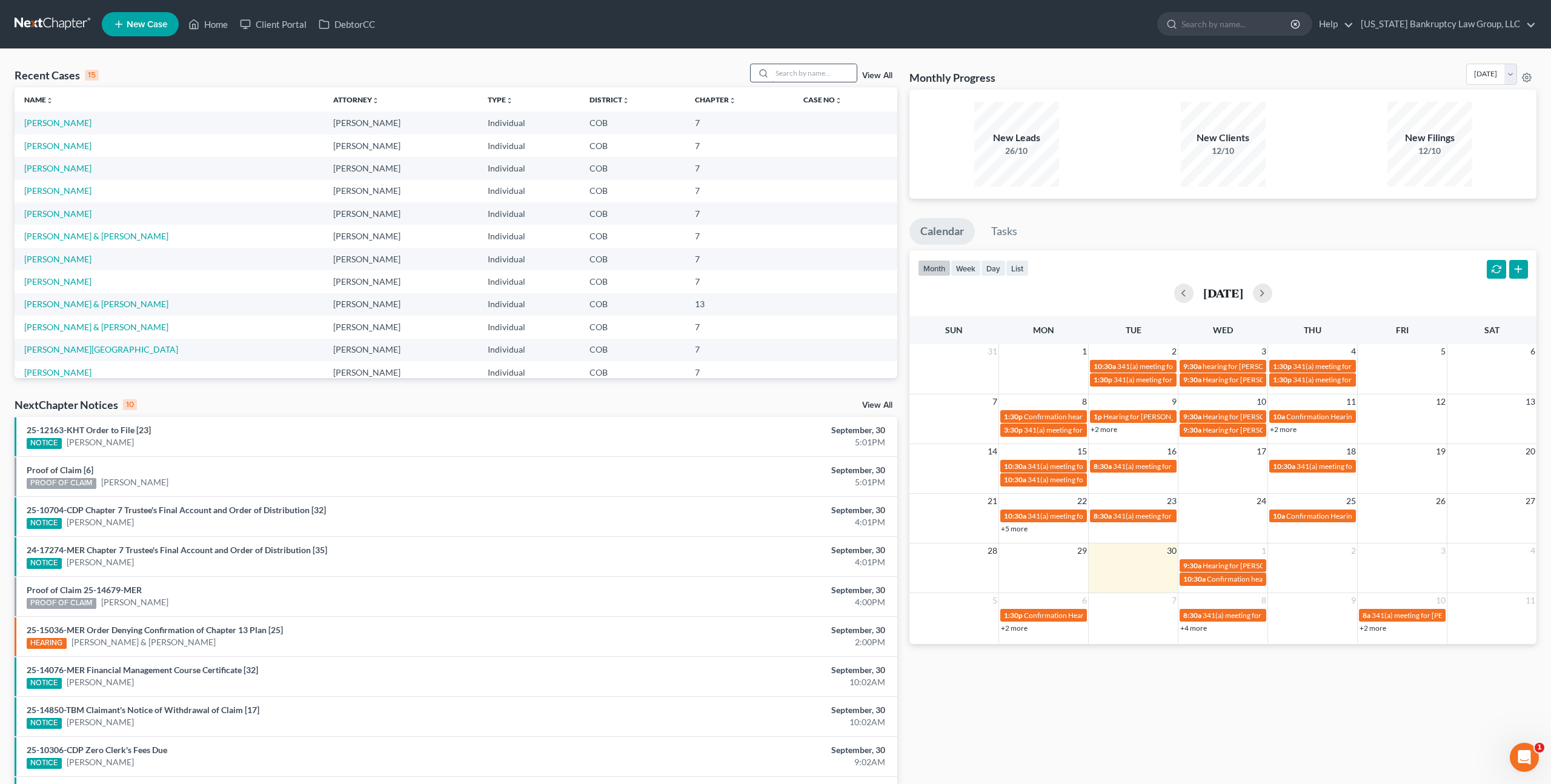
click at [791, 71] on input "search" at bounding box center [814, 73] width 85 height 17
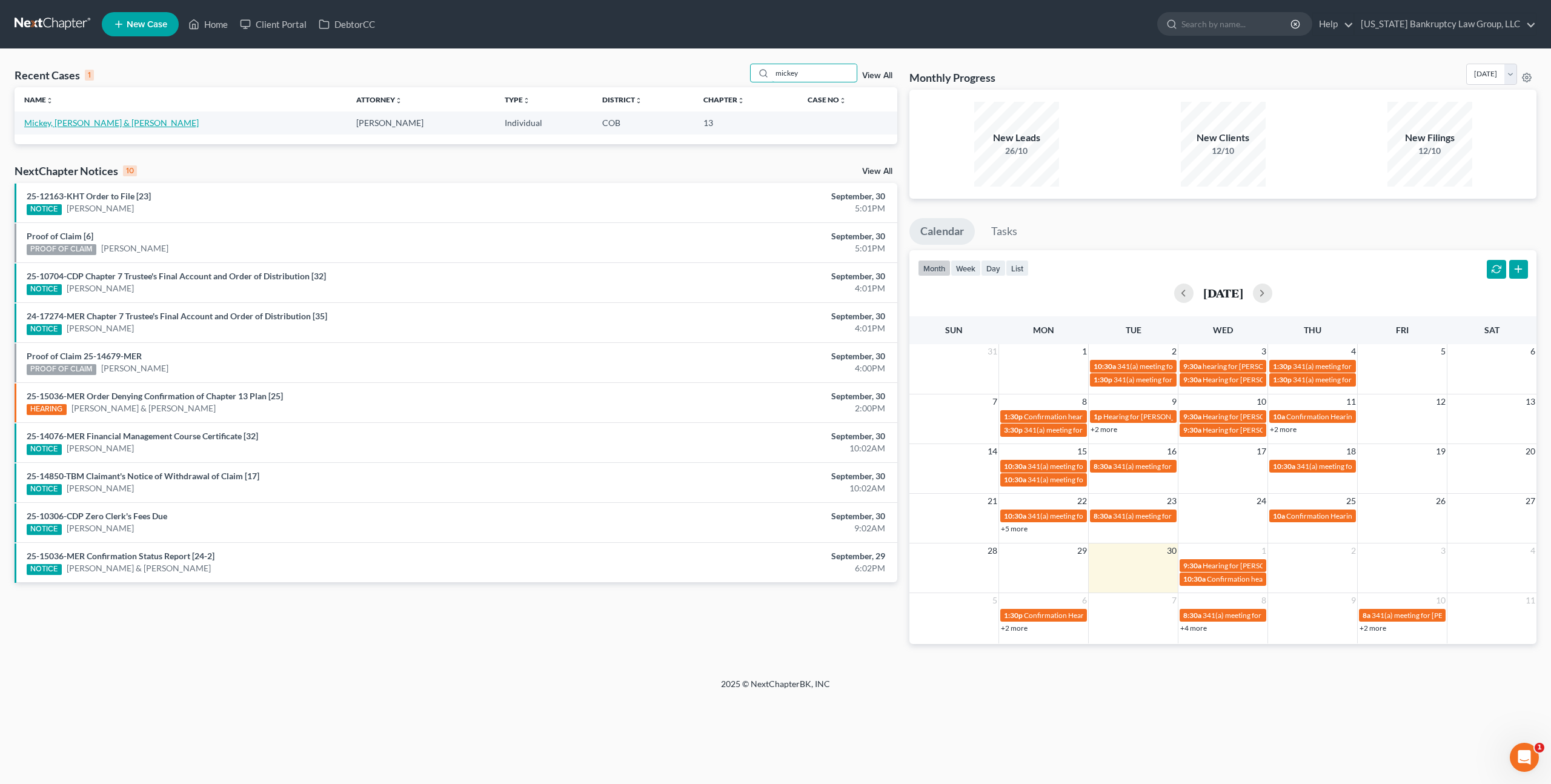
type input "mickey"
click at [74, 119] on link "Mickey, [PERSON_NAME] & [PERSON_NAME]" at bounding box center [111, 123] width 174 height 11
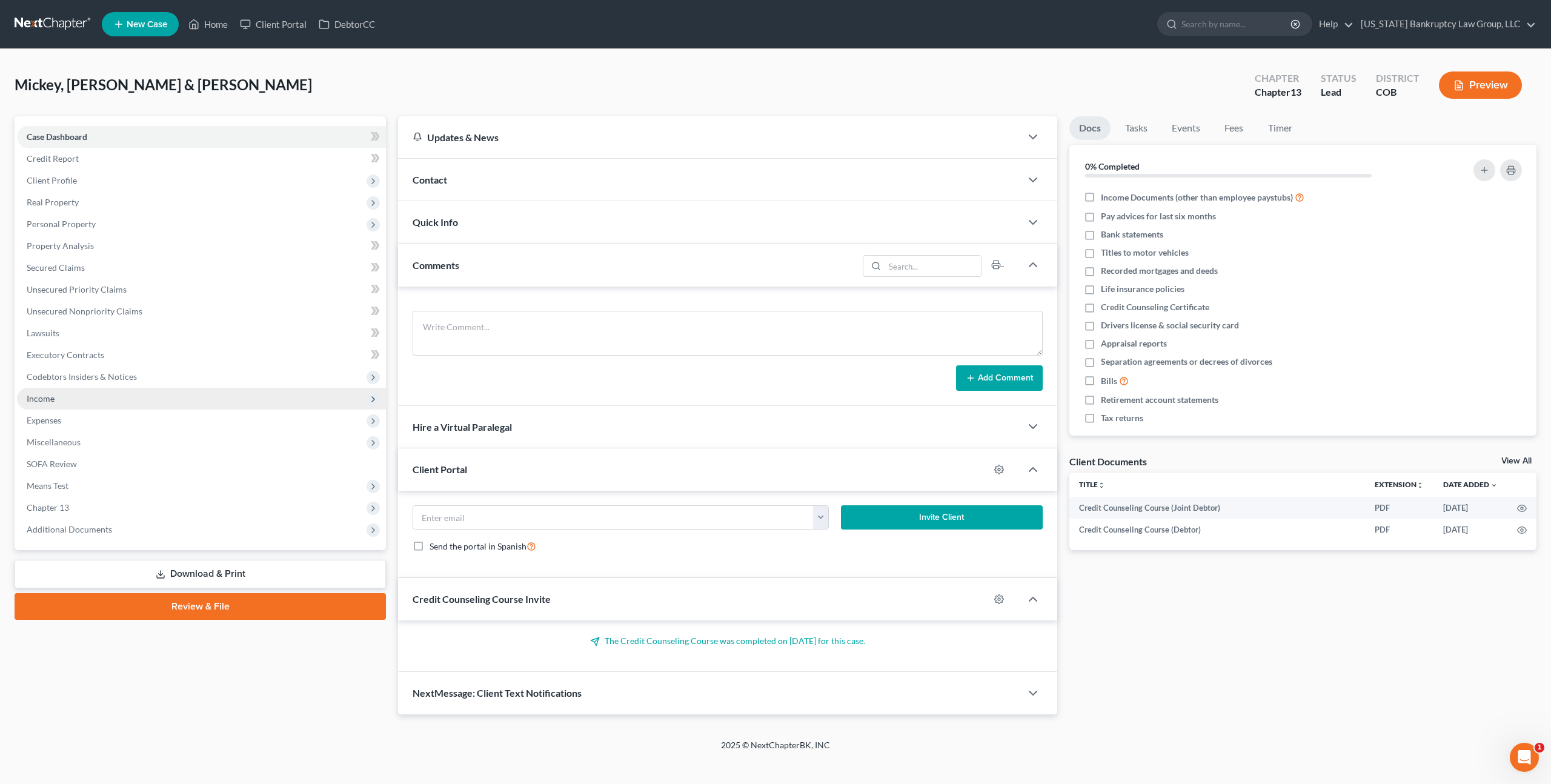
click at [46, 396] on span "Income" at bounding box center [41, 398] width 28 height 11
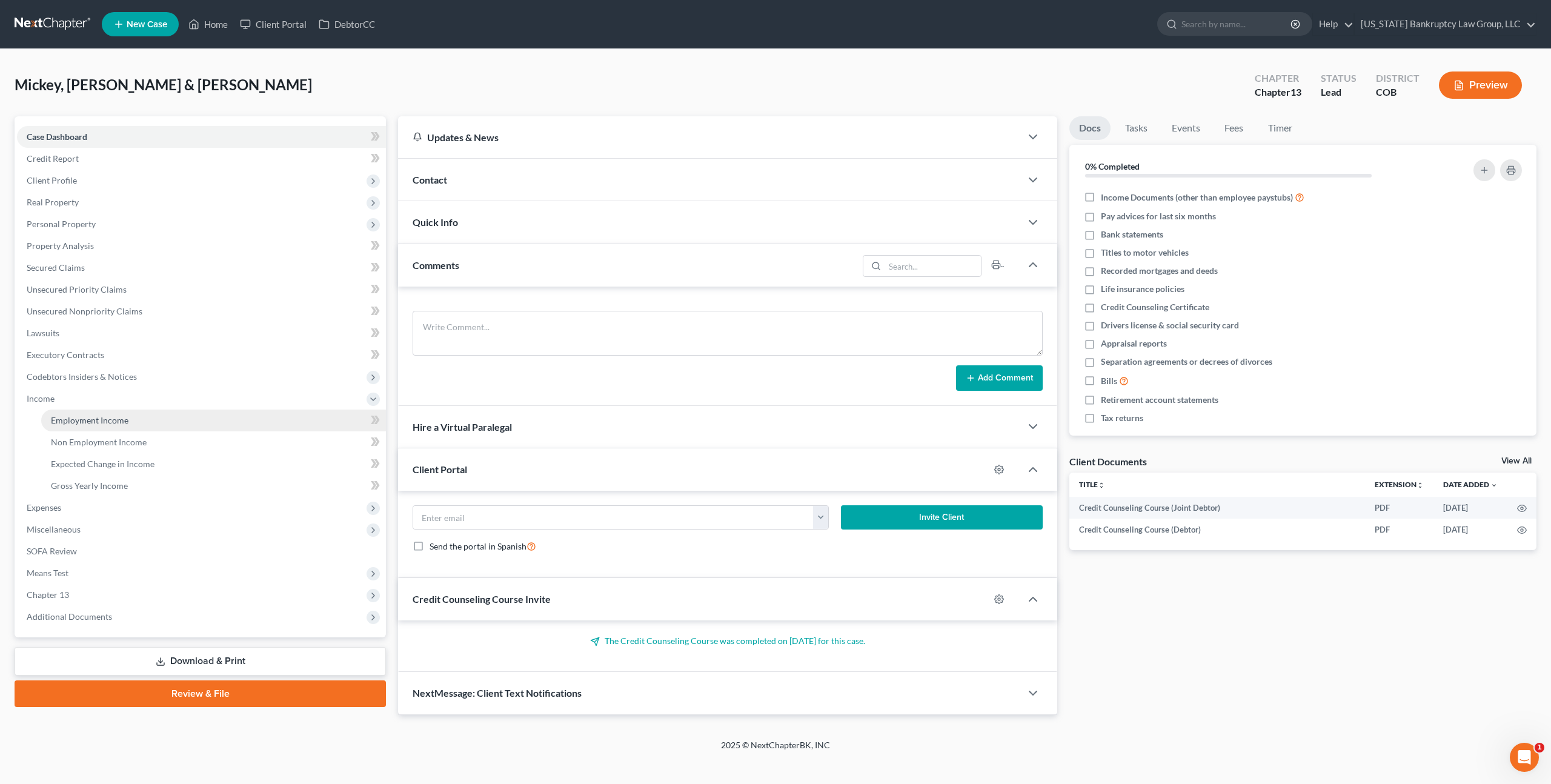
click at [81, 424] on span "Employment Income" at bounding box center [89, 420] width 78 height 11
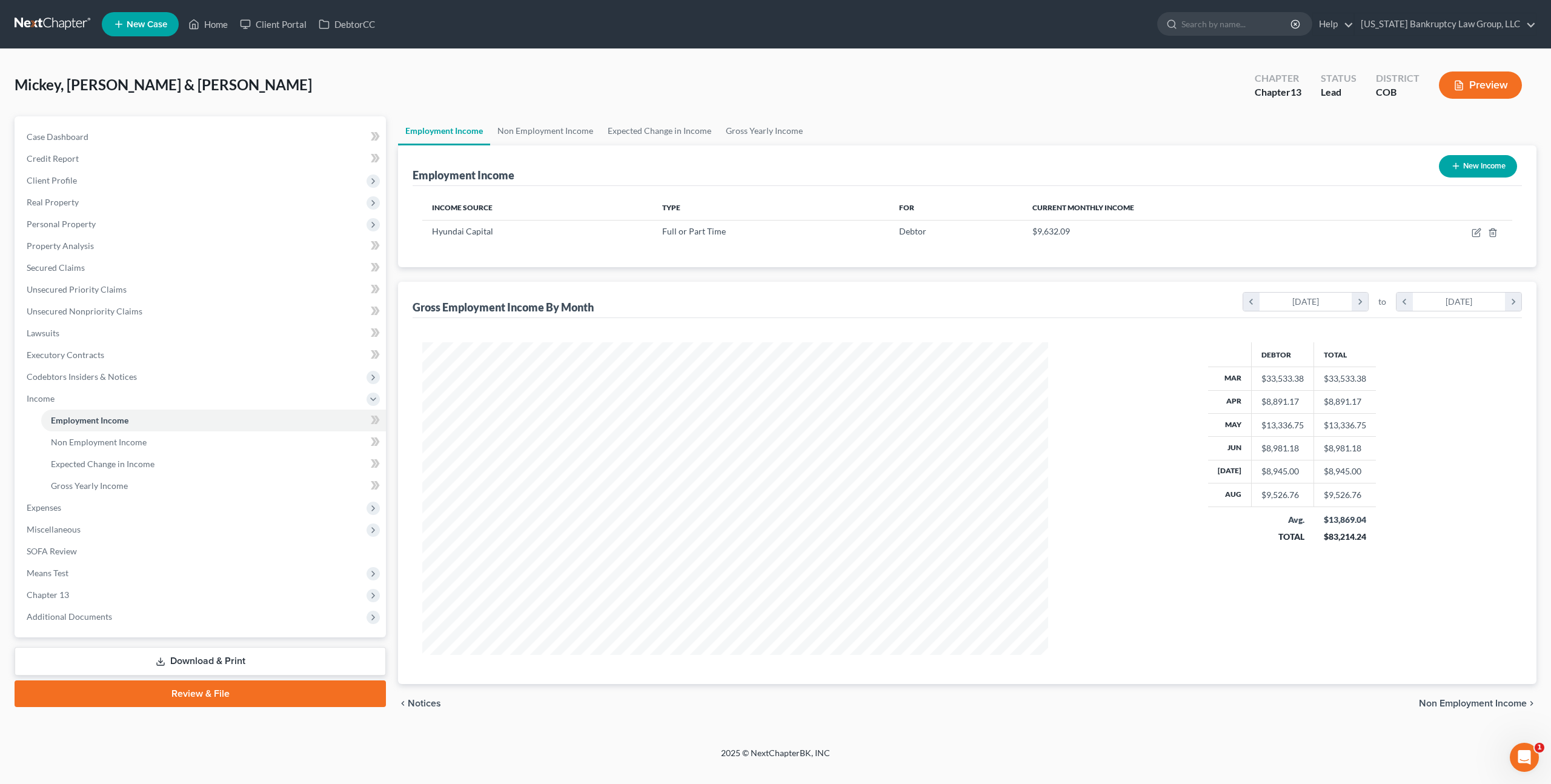
scroll to position [312, 649]
click at [1474, 231] on icon "button" at bounding box center [1477, 233] width 10 height 10
select select "0"
select select "4"
select select "2"
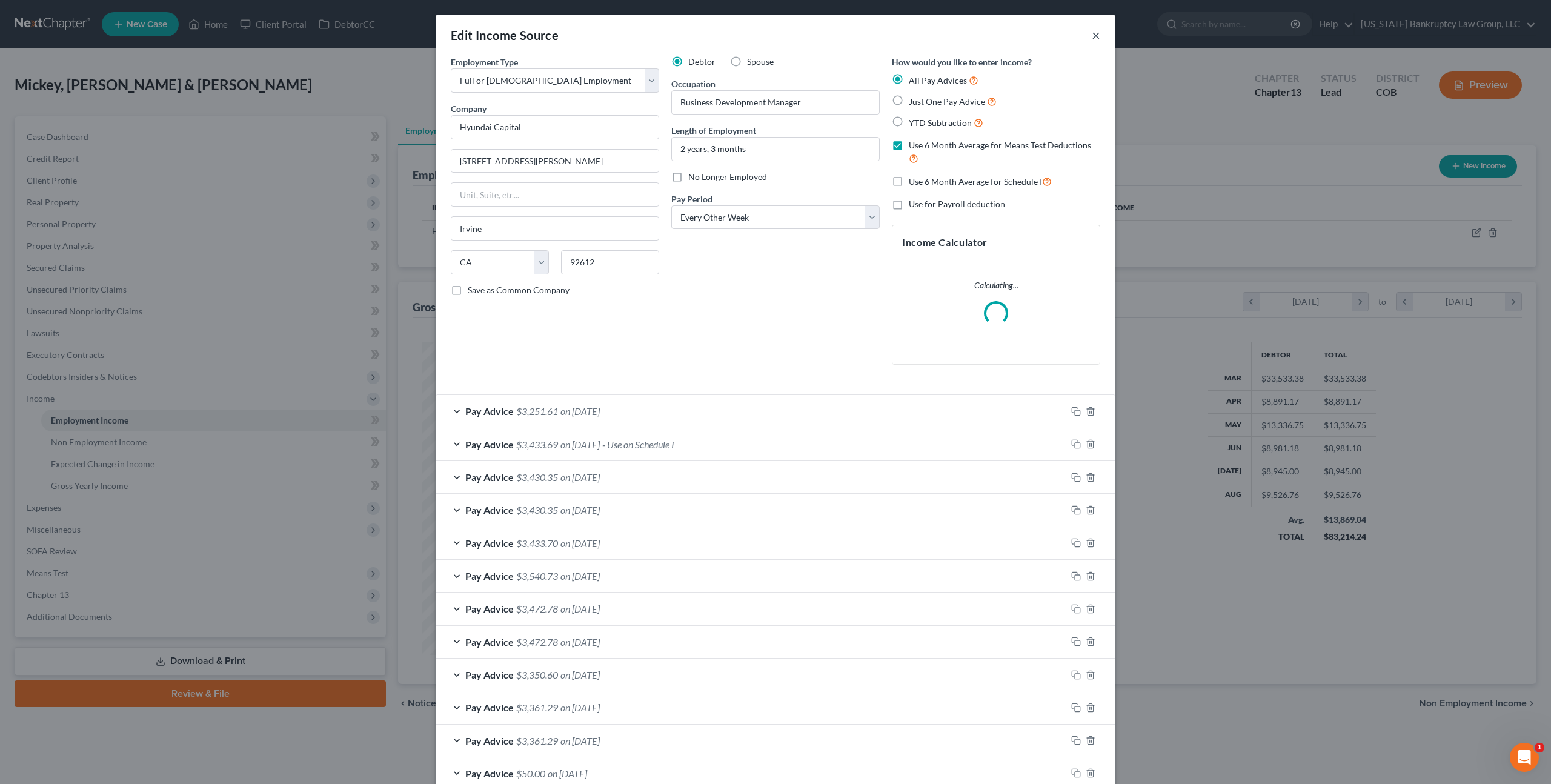
click at [1098, 31] on button "×" at bounding box center [1096, 35] width 8 height 15
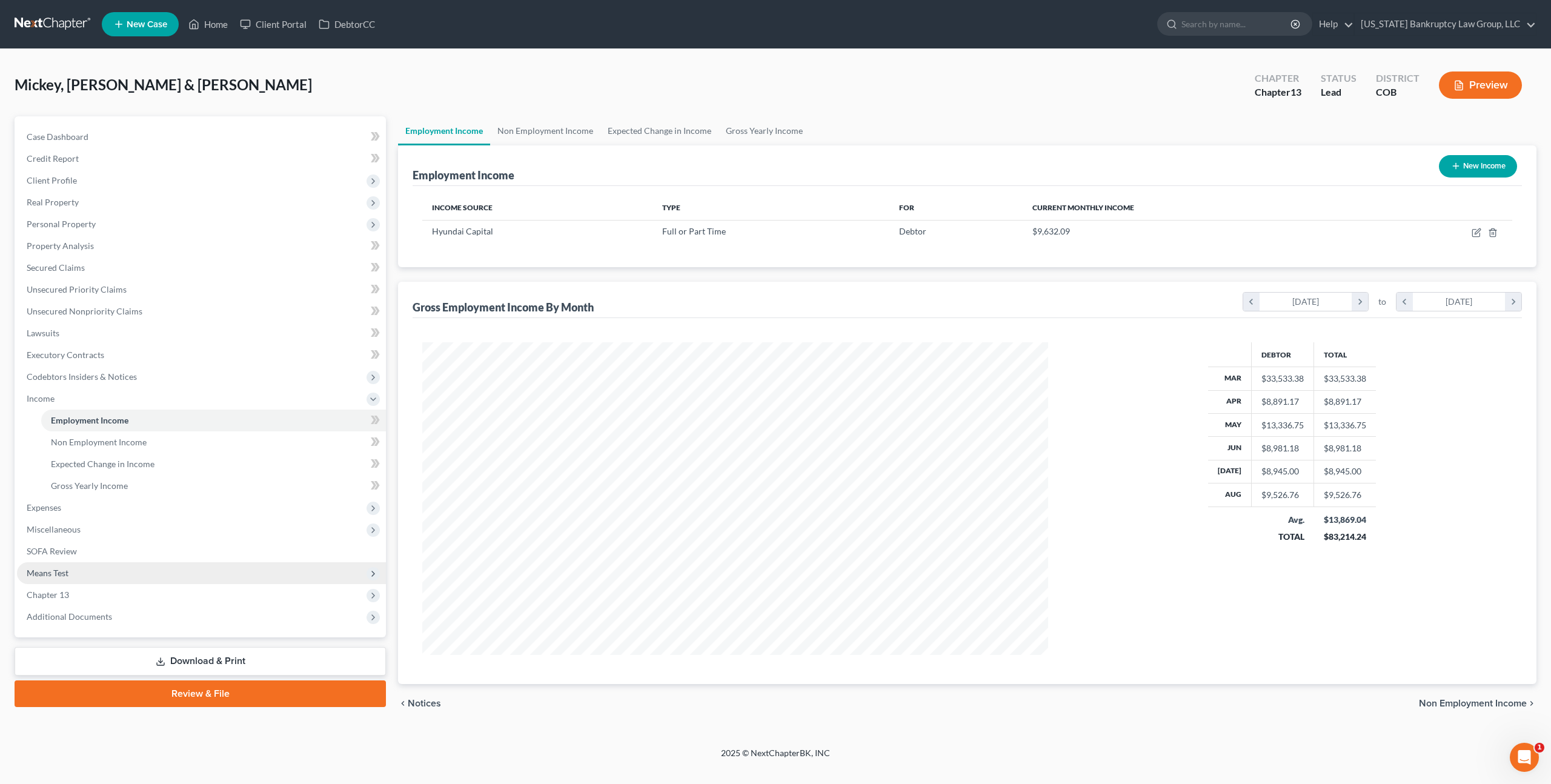
click at [65, 566] on span "Means Test" at bounding box center [201, 573] width 369 height 22
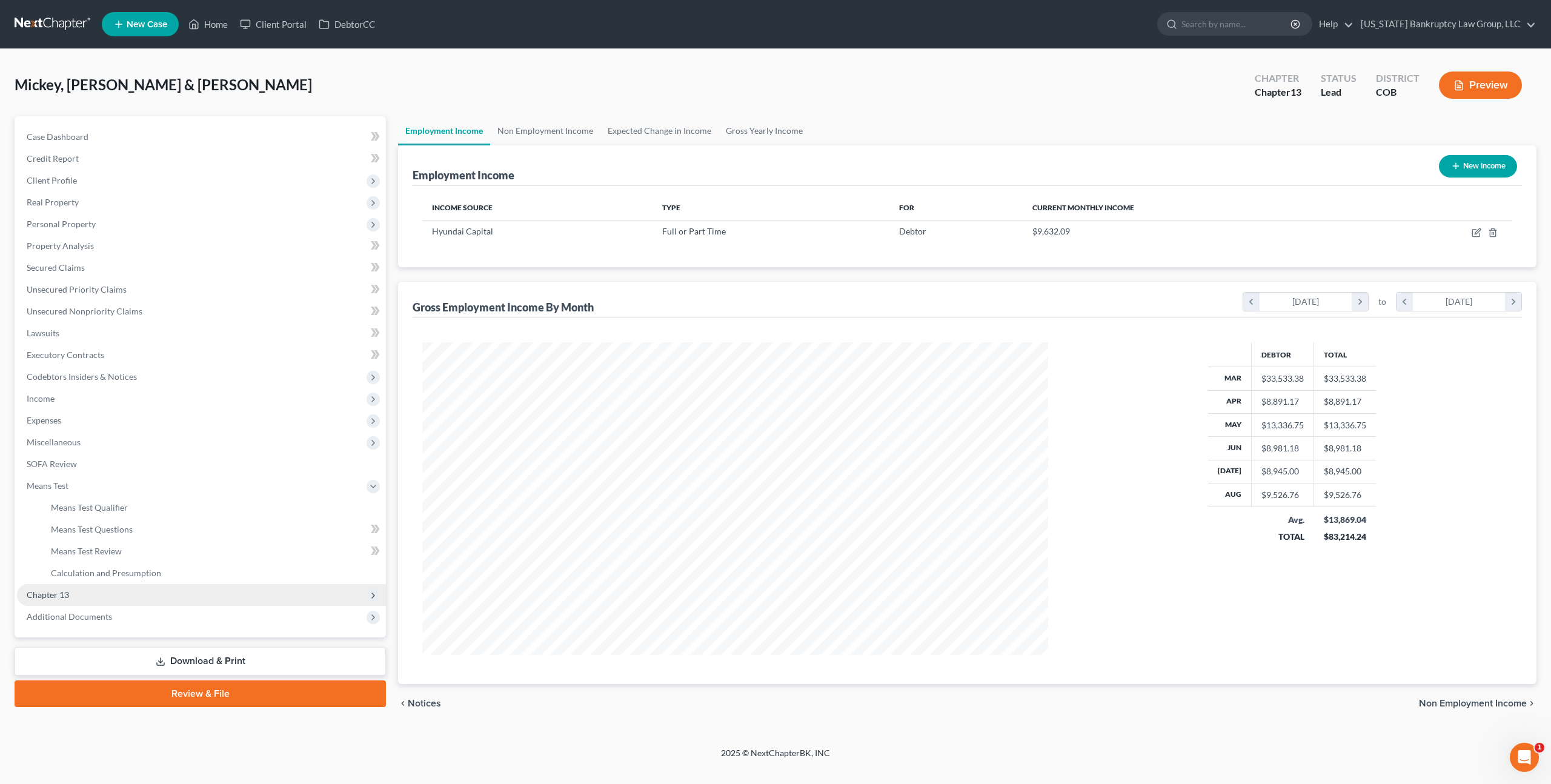
click at [83, 585] on span "Chapter 13" at bounding box center [201, 594] width 369 height 22
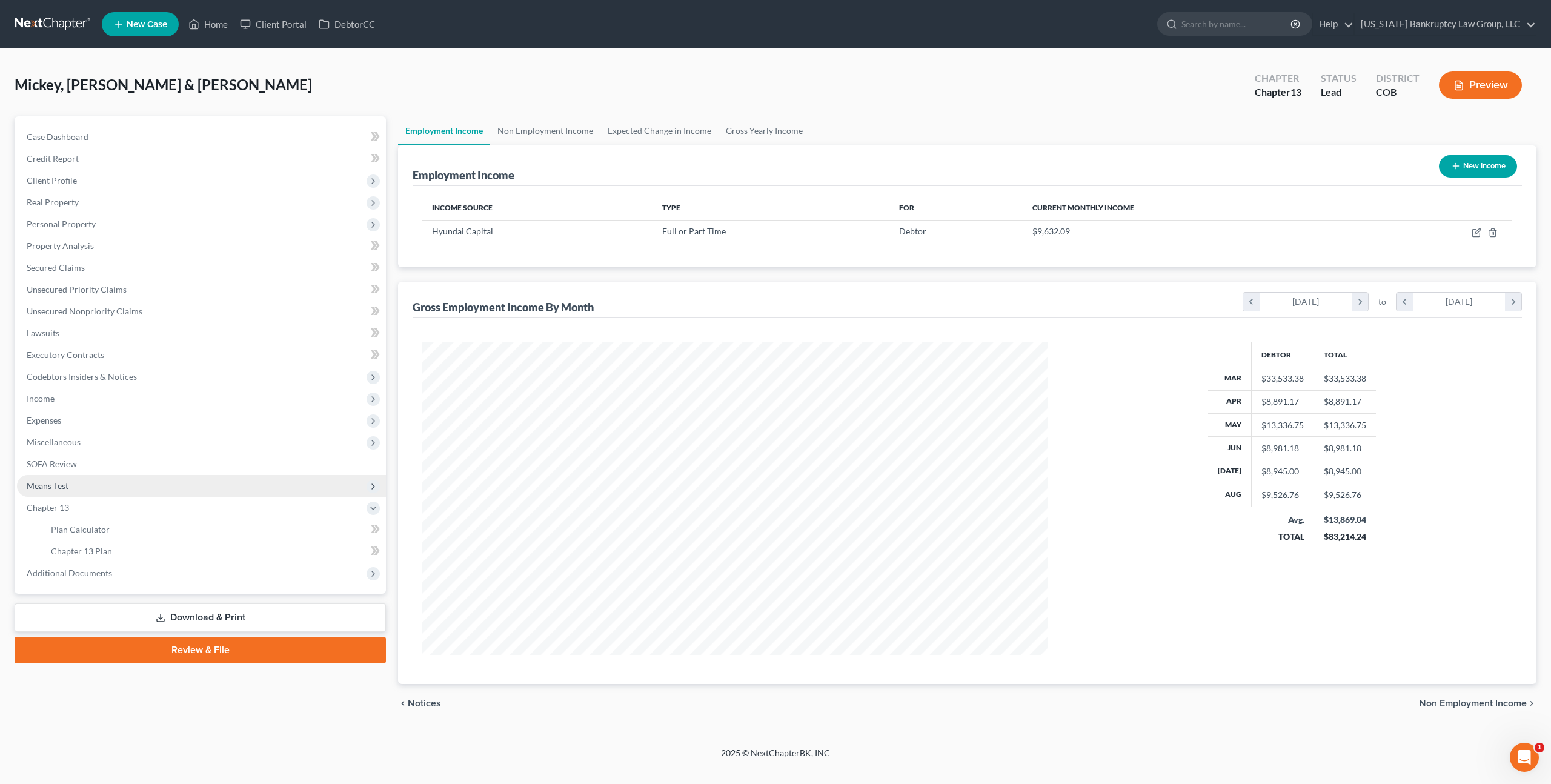
click at [66, 486] on span "Means Test" at bounding box center [47, 486] width 42 height 11
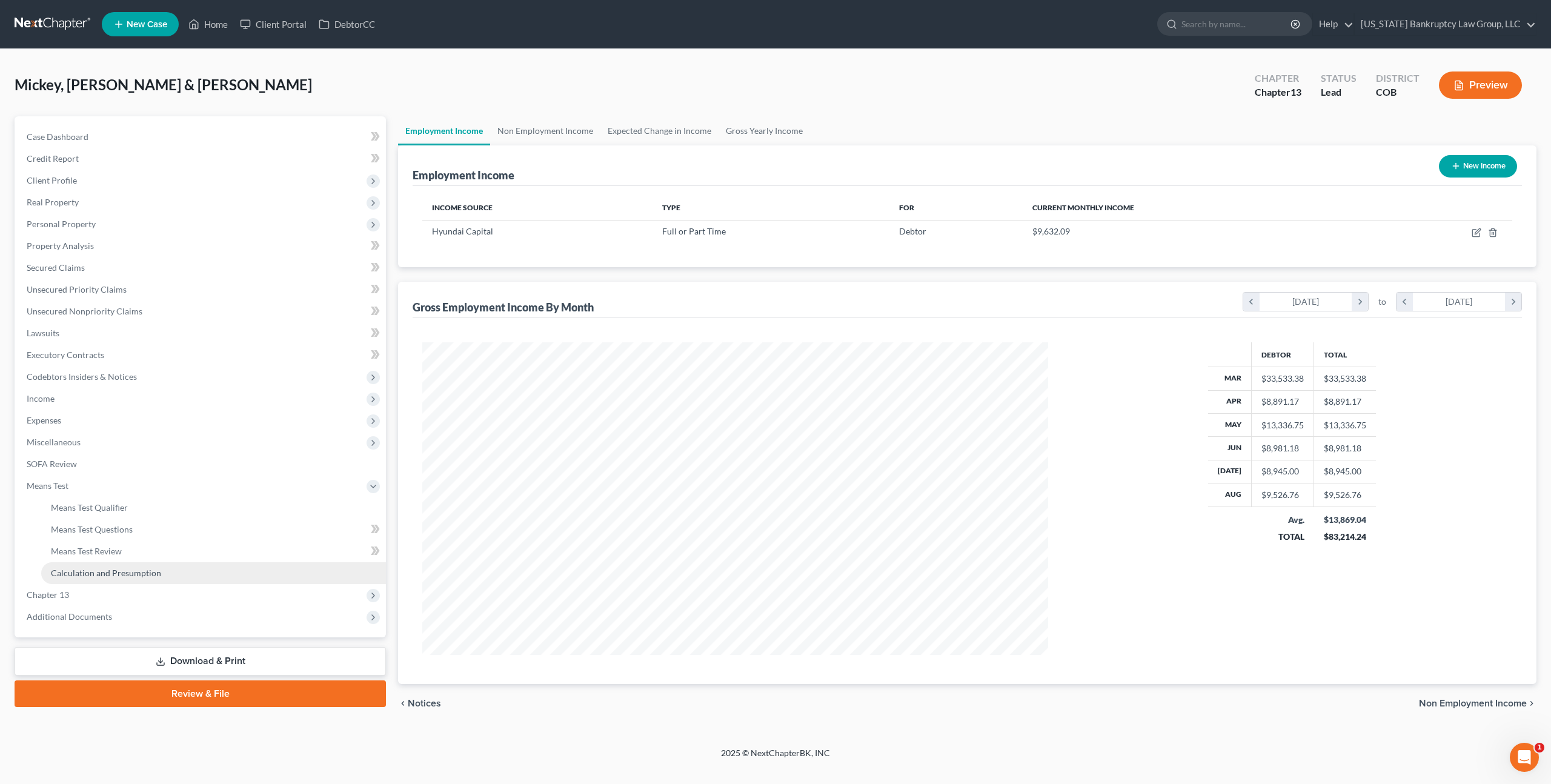
click at [99, 572] on span "Calculation and Presumption" at bounding box center [105, 572] width 110 height 11
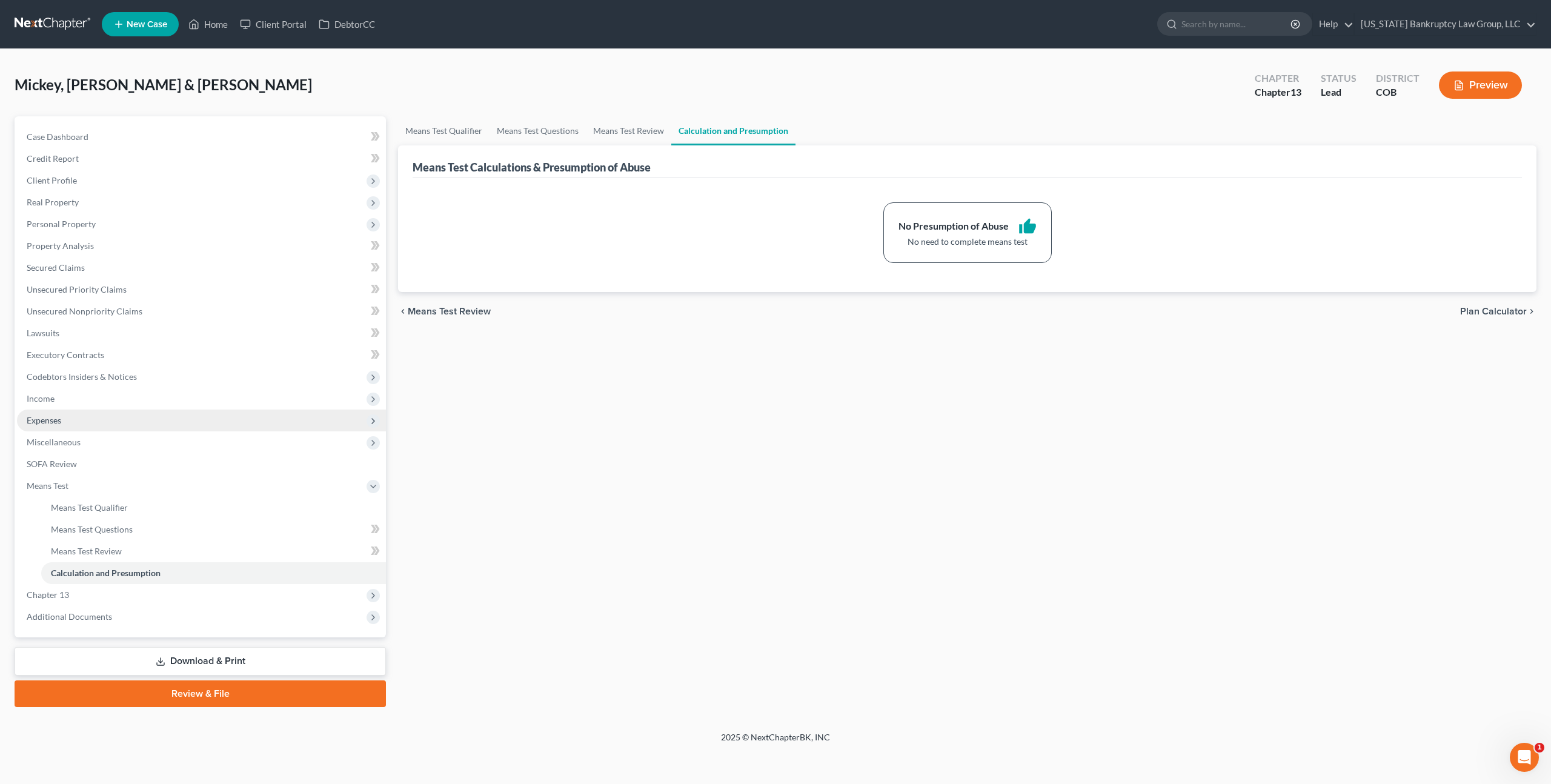
click at [52, 420] on span "Expenses" at bounding box center [44, 420] width 34 height 11
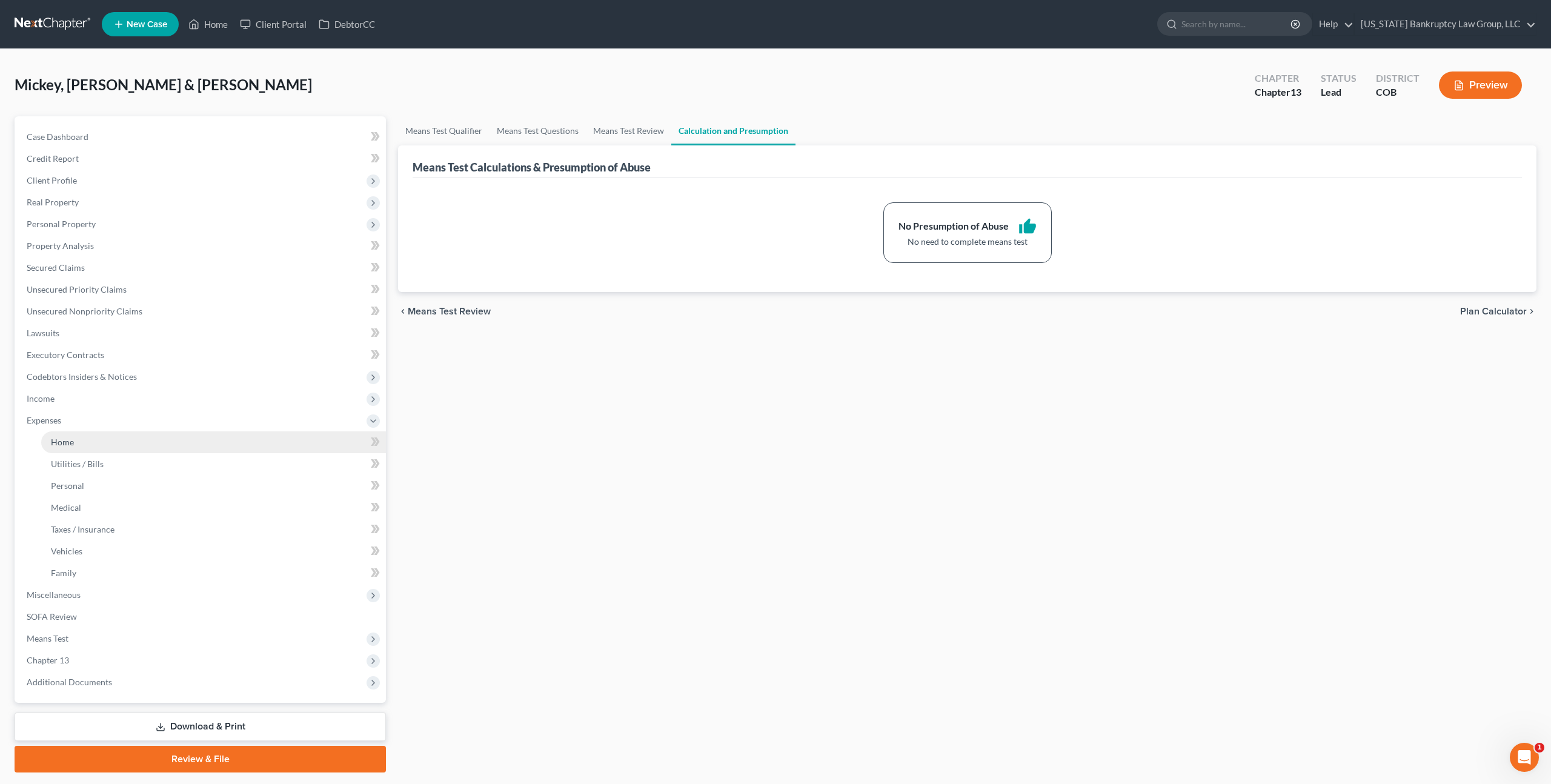
click at [62, 441] on span "Home" at bounding box center [62, 441] width 23 height 11
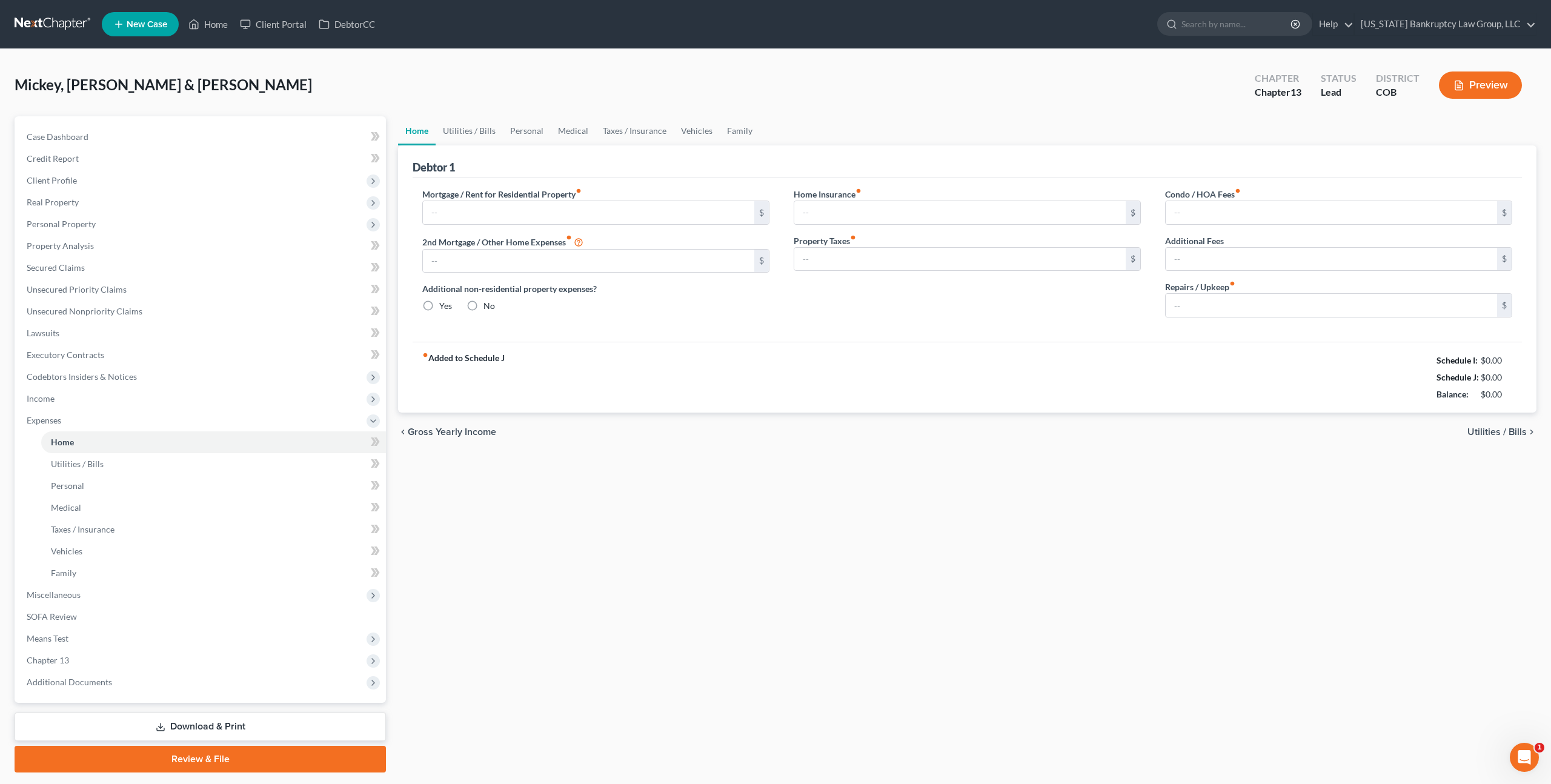
type input "3,150.00"
type input "0.00"
radio input "true"
type input "15.00"
type input "0.00"
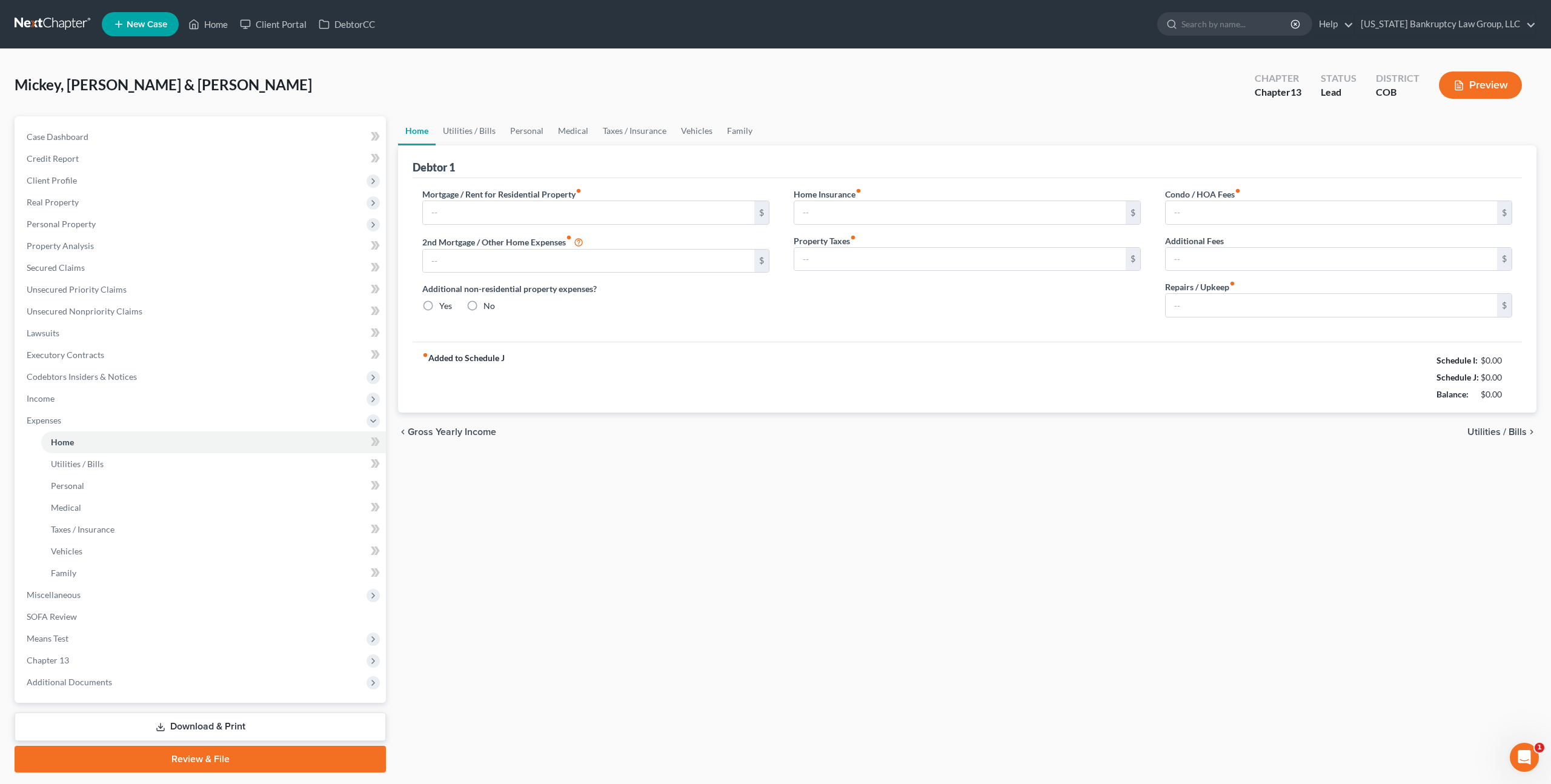
type input "136.00"
type input "0.00"
click at [60, 248] on span "Property Analysis" at bounding box center [61, 245] width 67 height 11
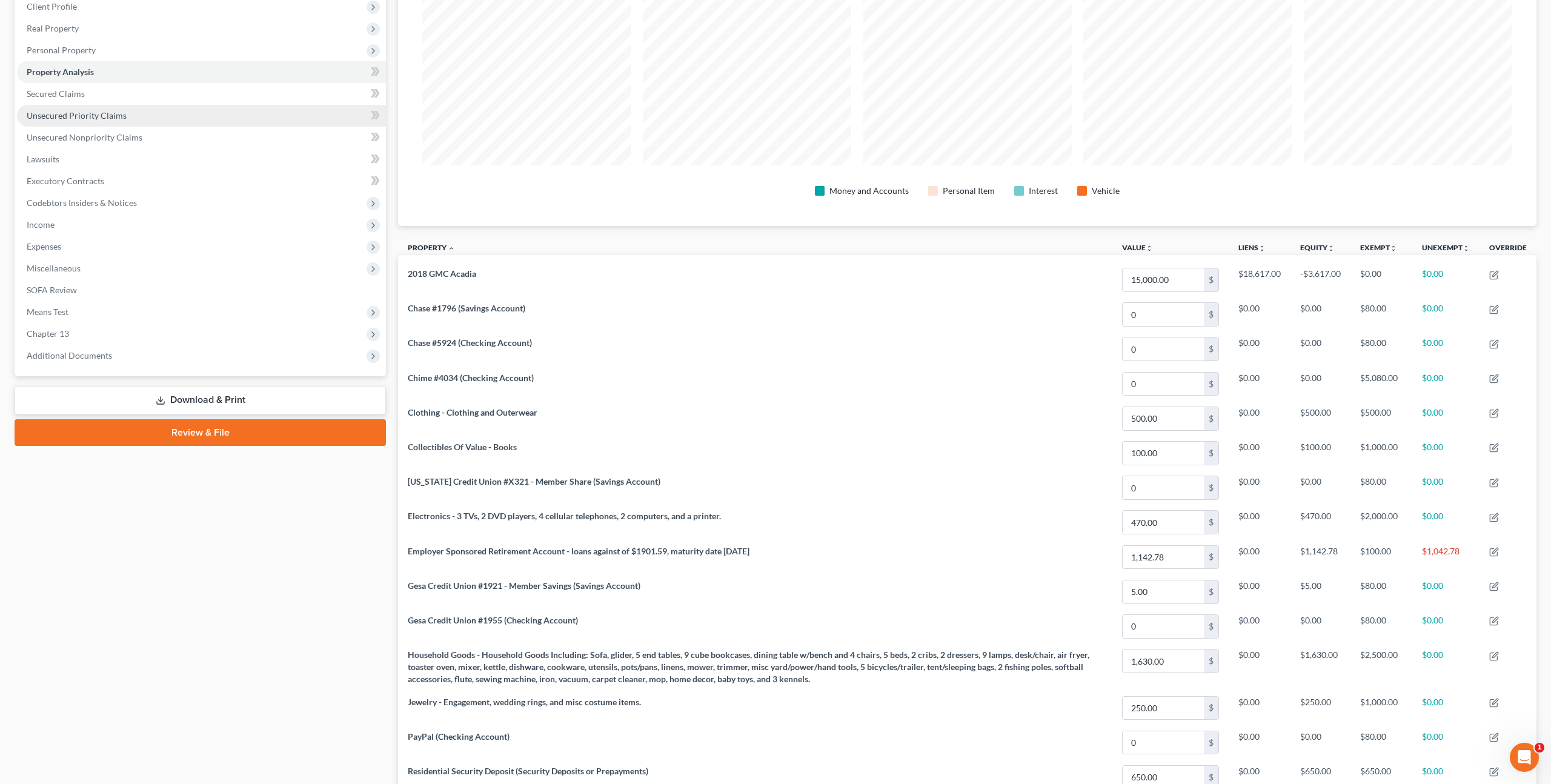
scroll to position [166, 0]
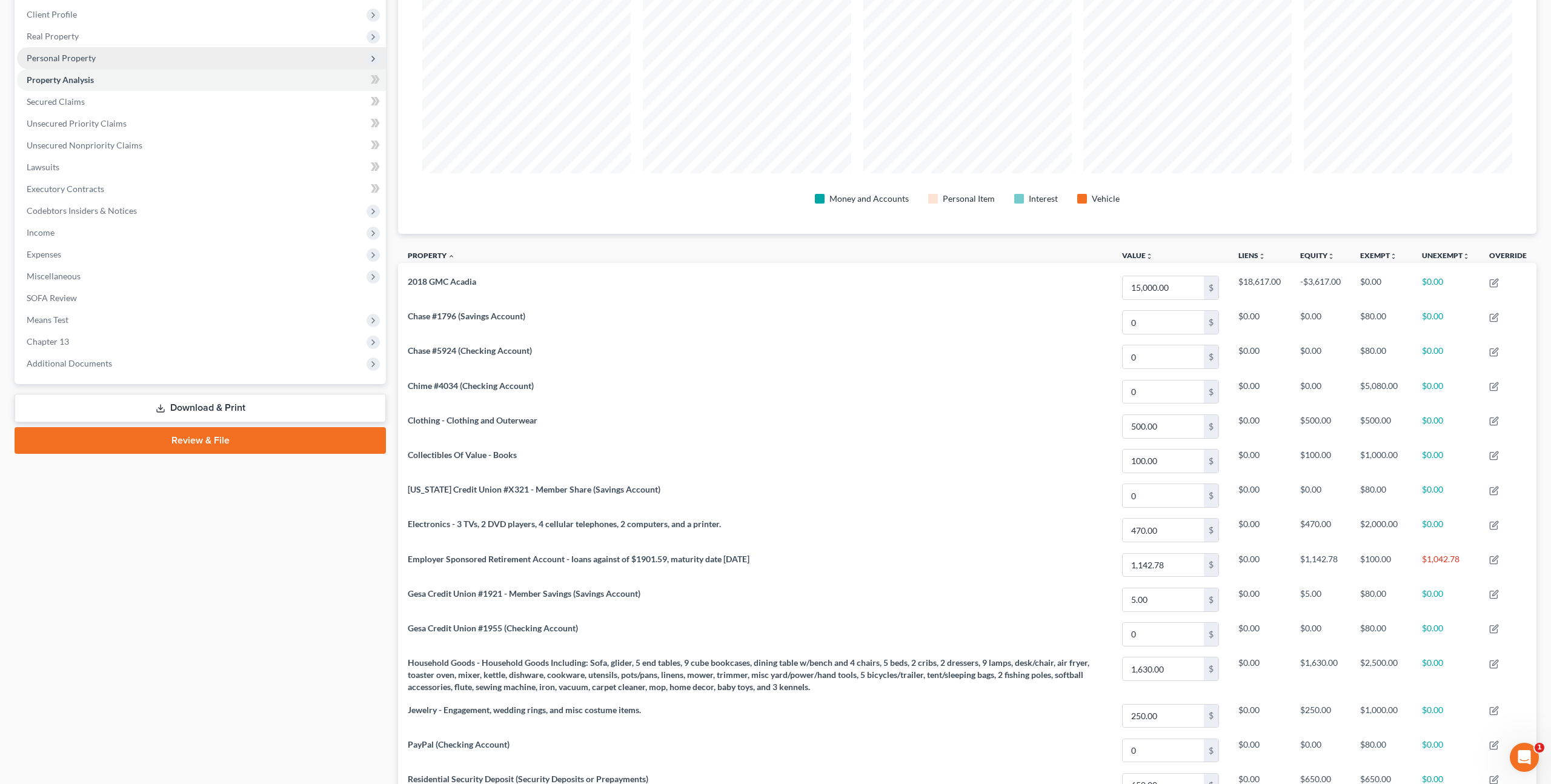
click at [79, 60] on span "Personal Property" at bounding box center [61, 57] width 69 height 11
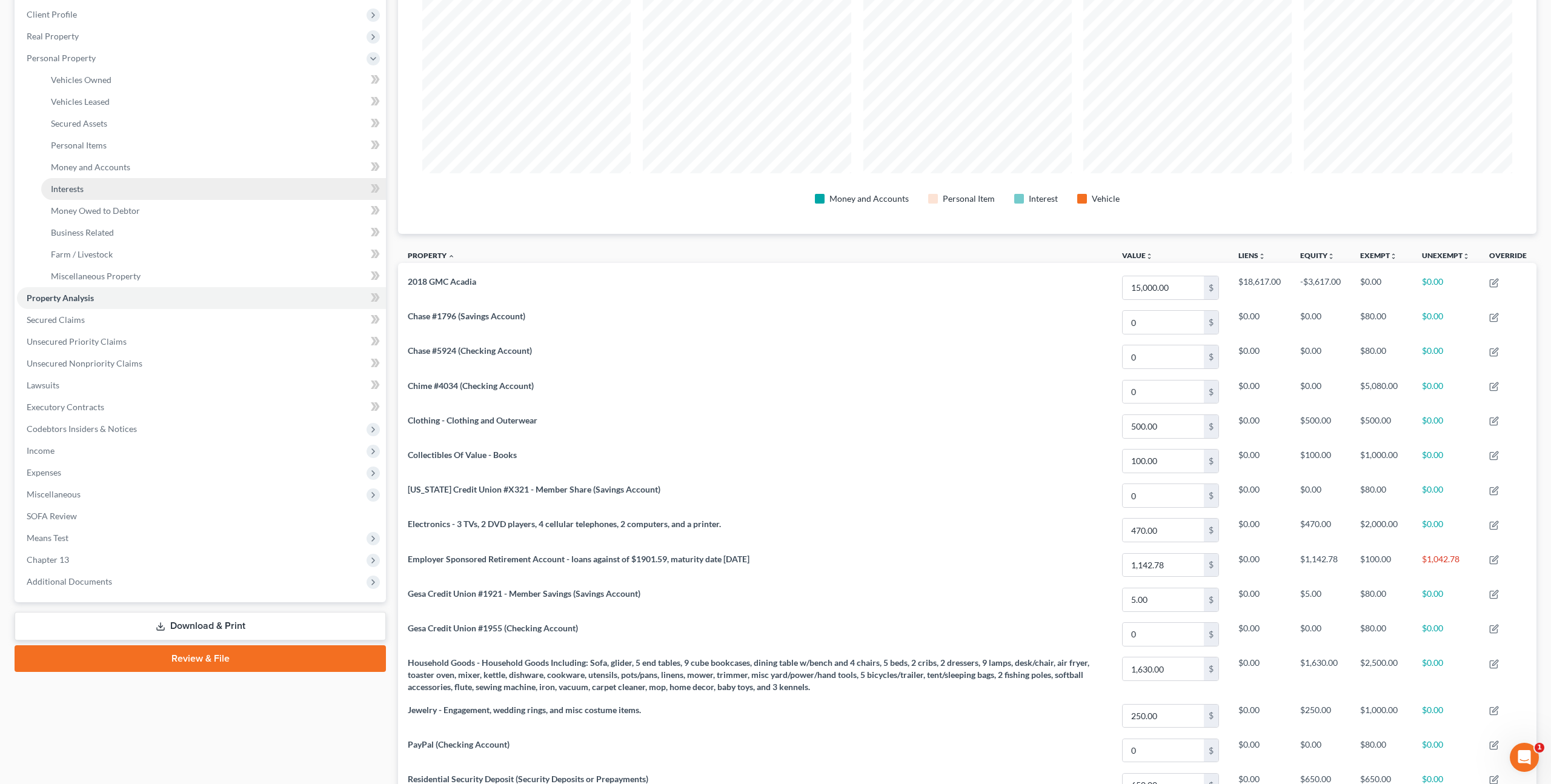
click at [81, 191] on span "Interests" at bounding box center [67, 189] width 33 height 11
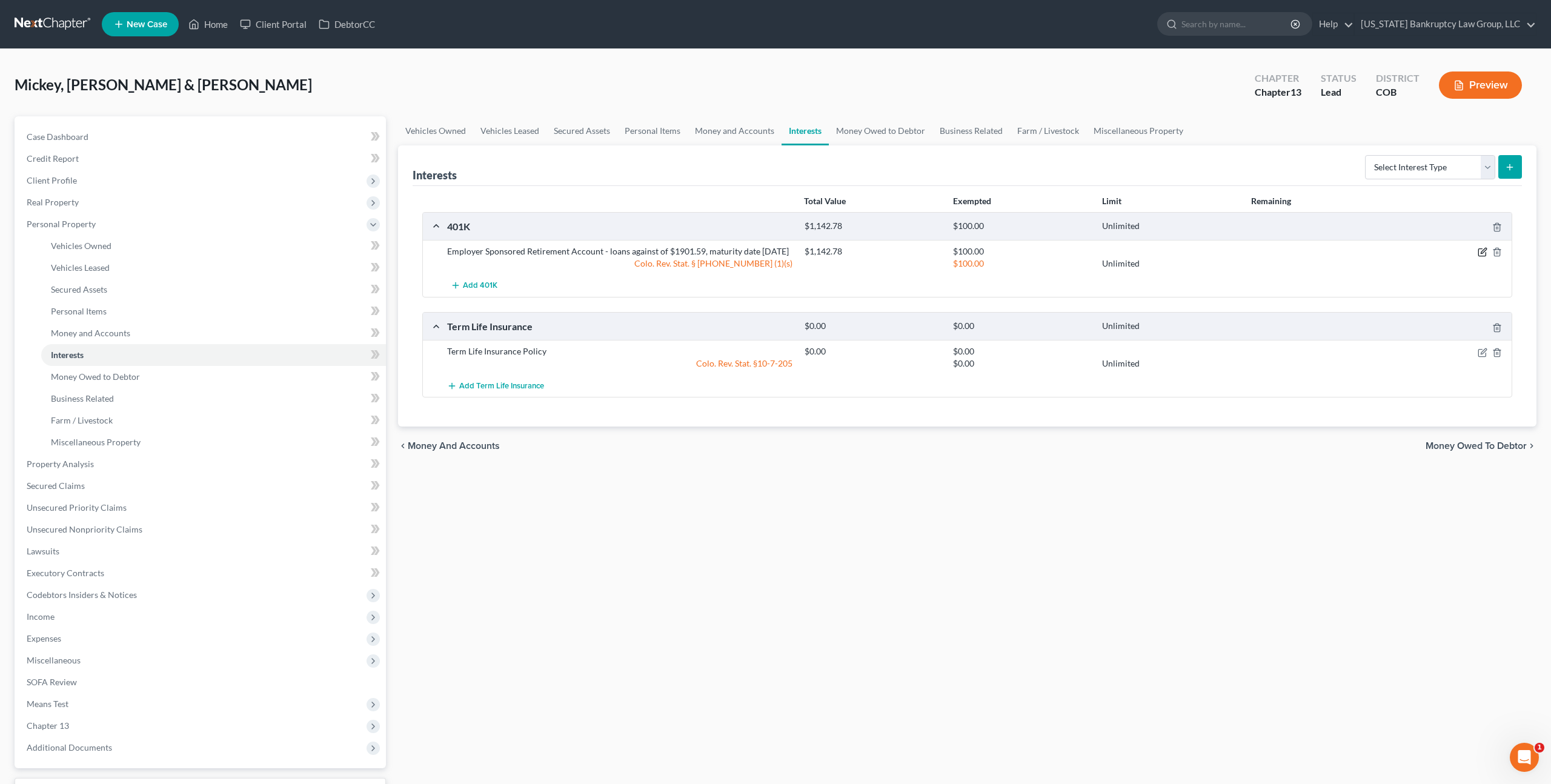
click at [1484, 248] on icon "button" at bounding box center [1482, 252] width 10 height 10
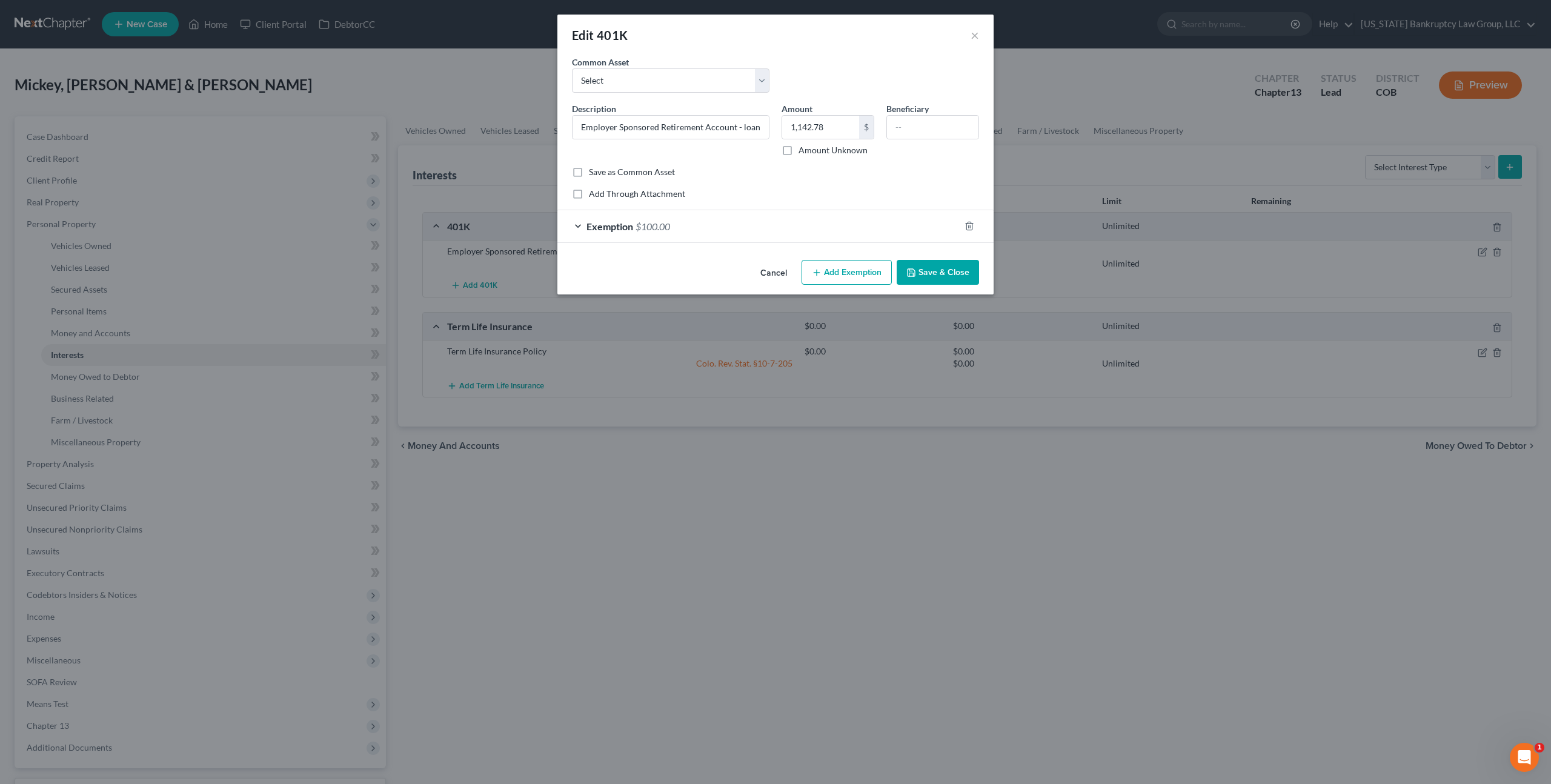
click at [796, 220] on div "Exemption $100.00" at bounding box center [759, 226] width 402 height 32
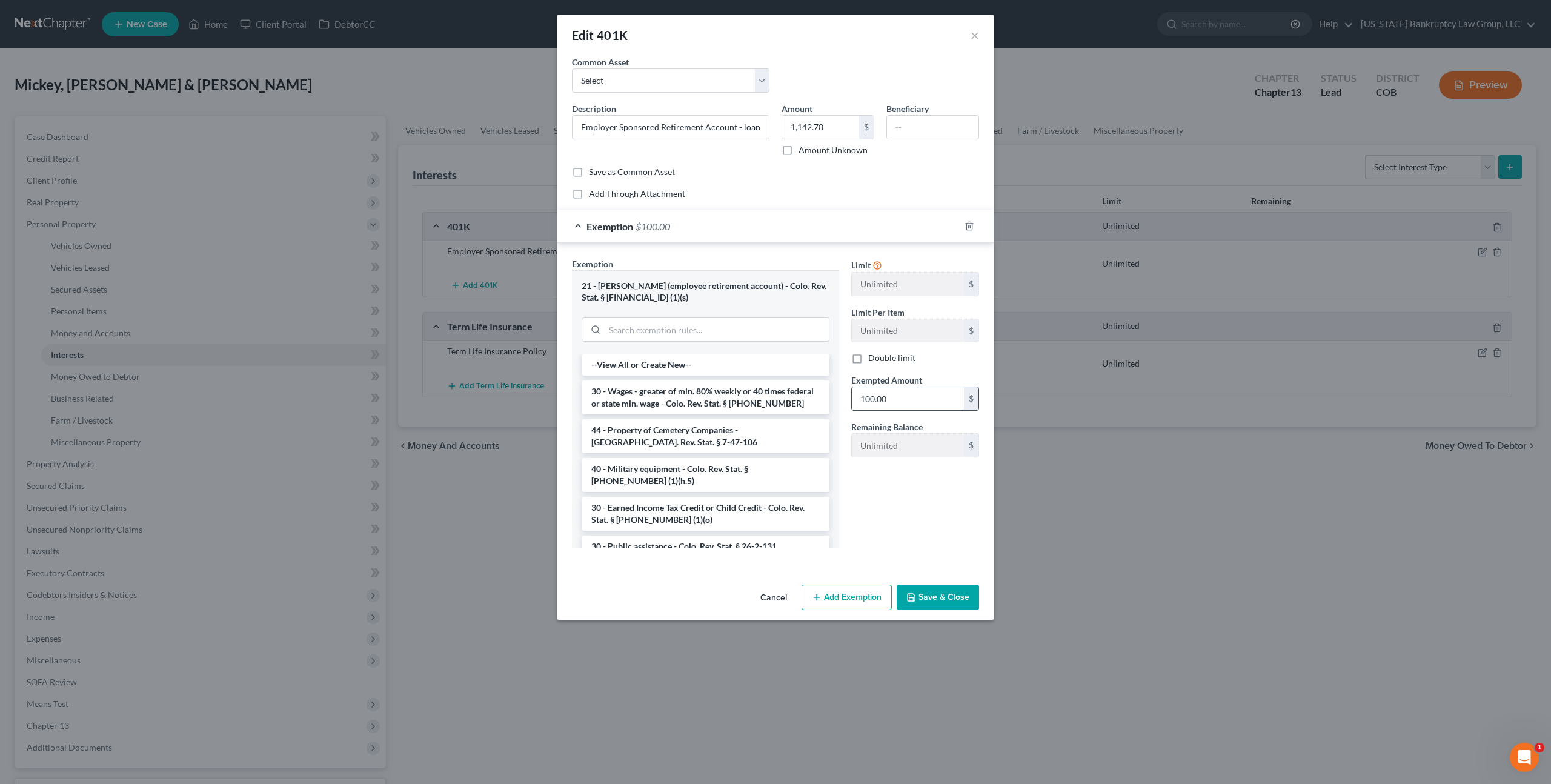
click at [872, 394] on input "100.00" at bounding box center [908, 398] width 112 height 23
type input "1,142.78"
click at [948, 592] on button "Save & Close" at bounding box center [938, 597] width 83 height 25
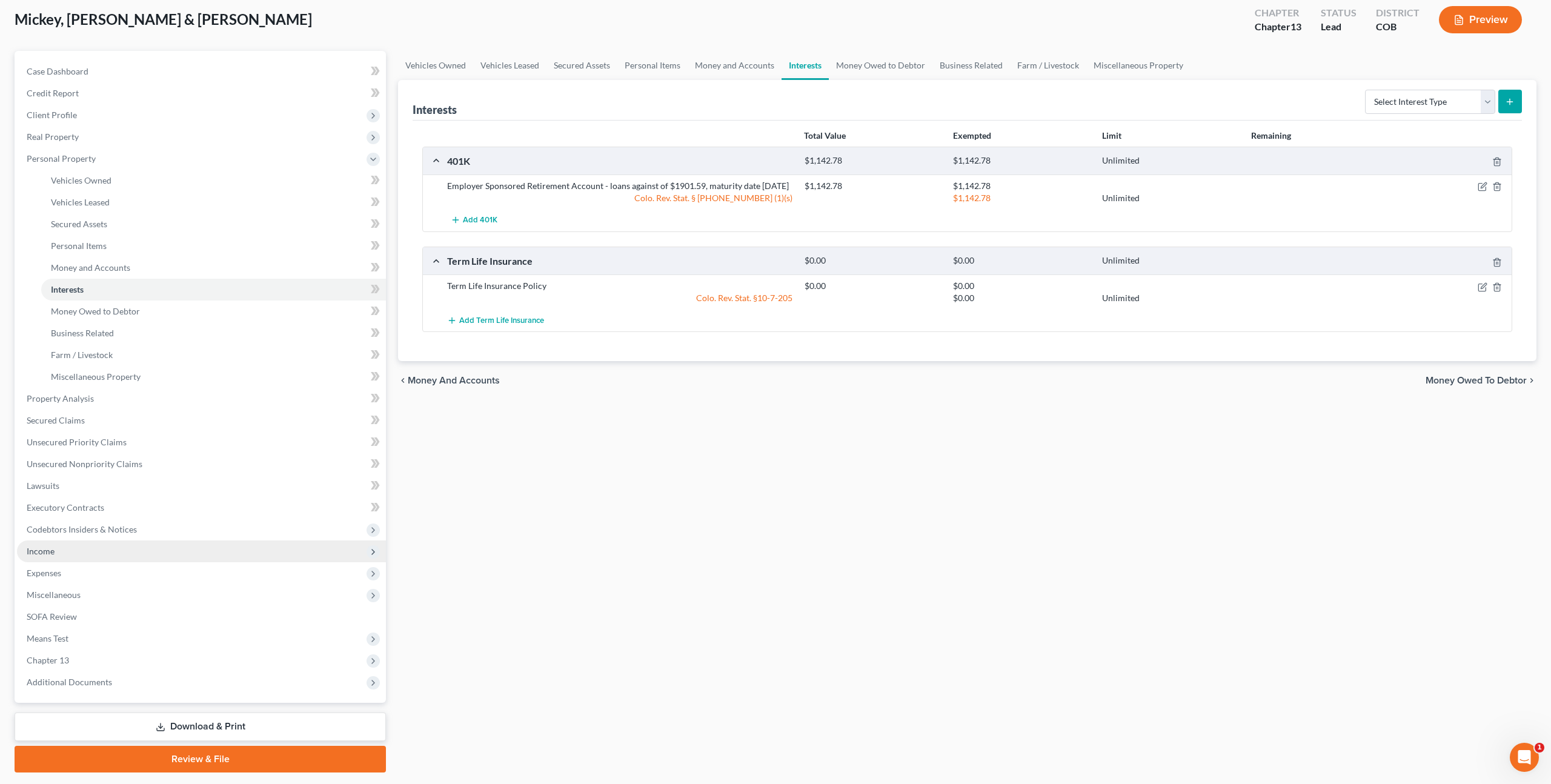
scroll to position [99, 0]
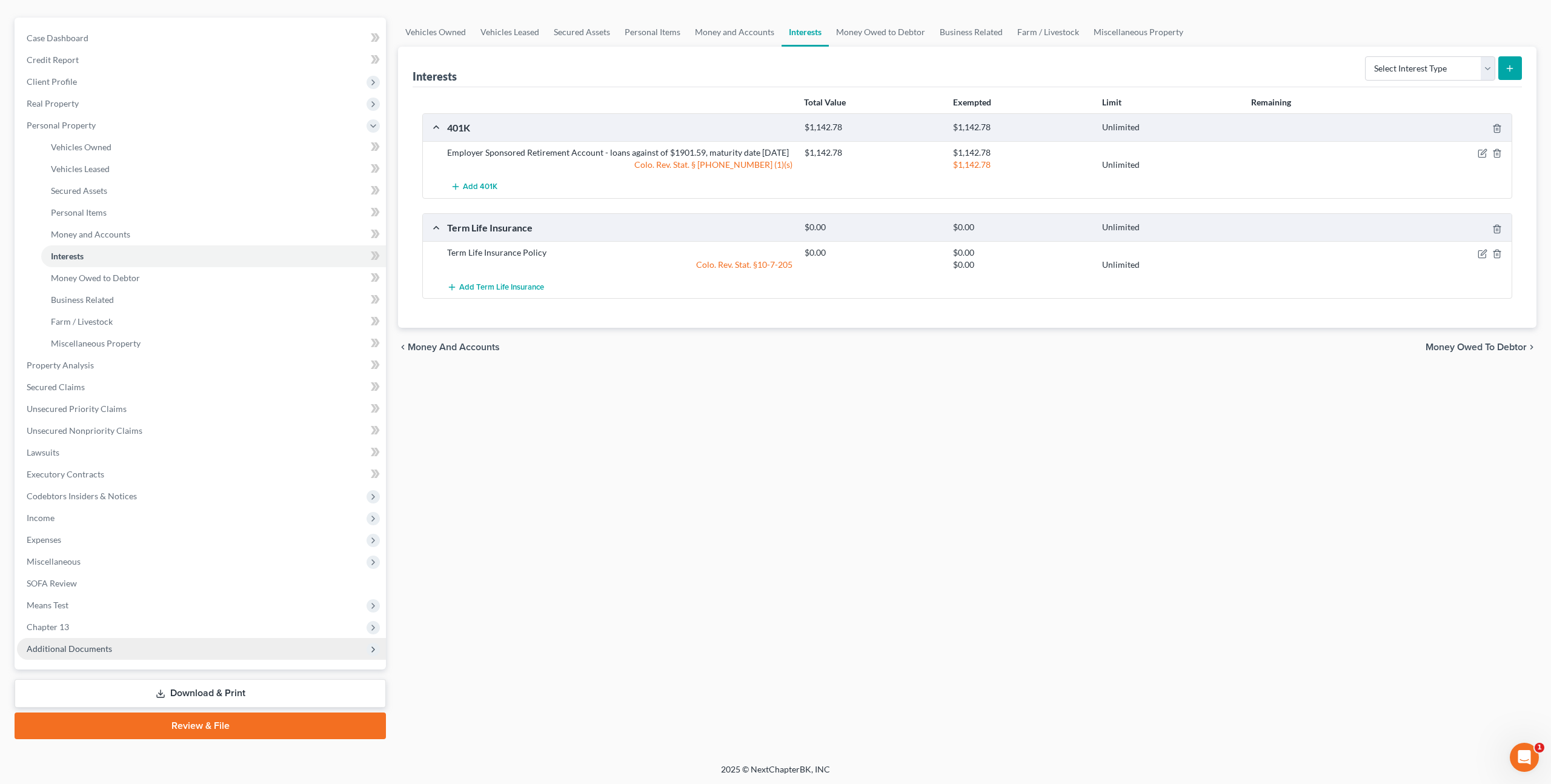
click at [105, 641] on span "Additional Documents" at bounding box center [201, 648] width 369 height 22
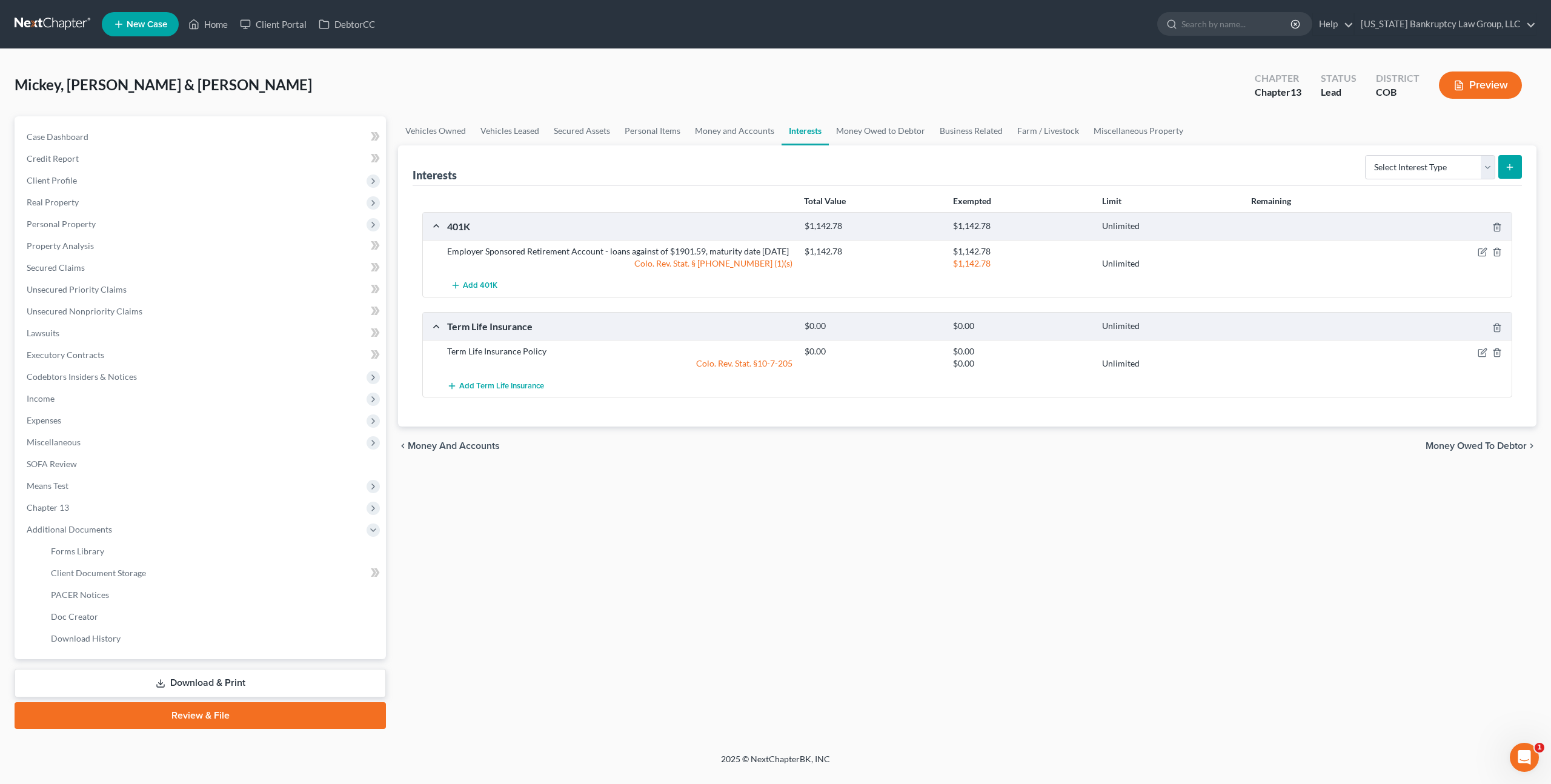
scroll to position [0, 0]
click at [154, 571] on link "Client Document Storage" at bounding box center [213, 573] width 345 height 22
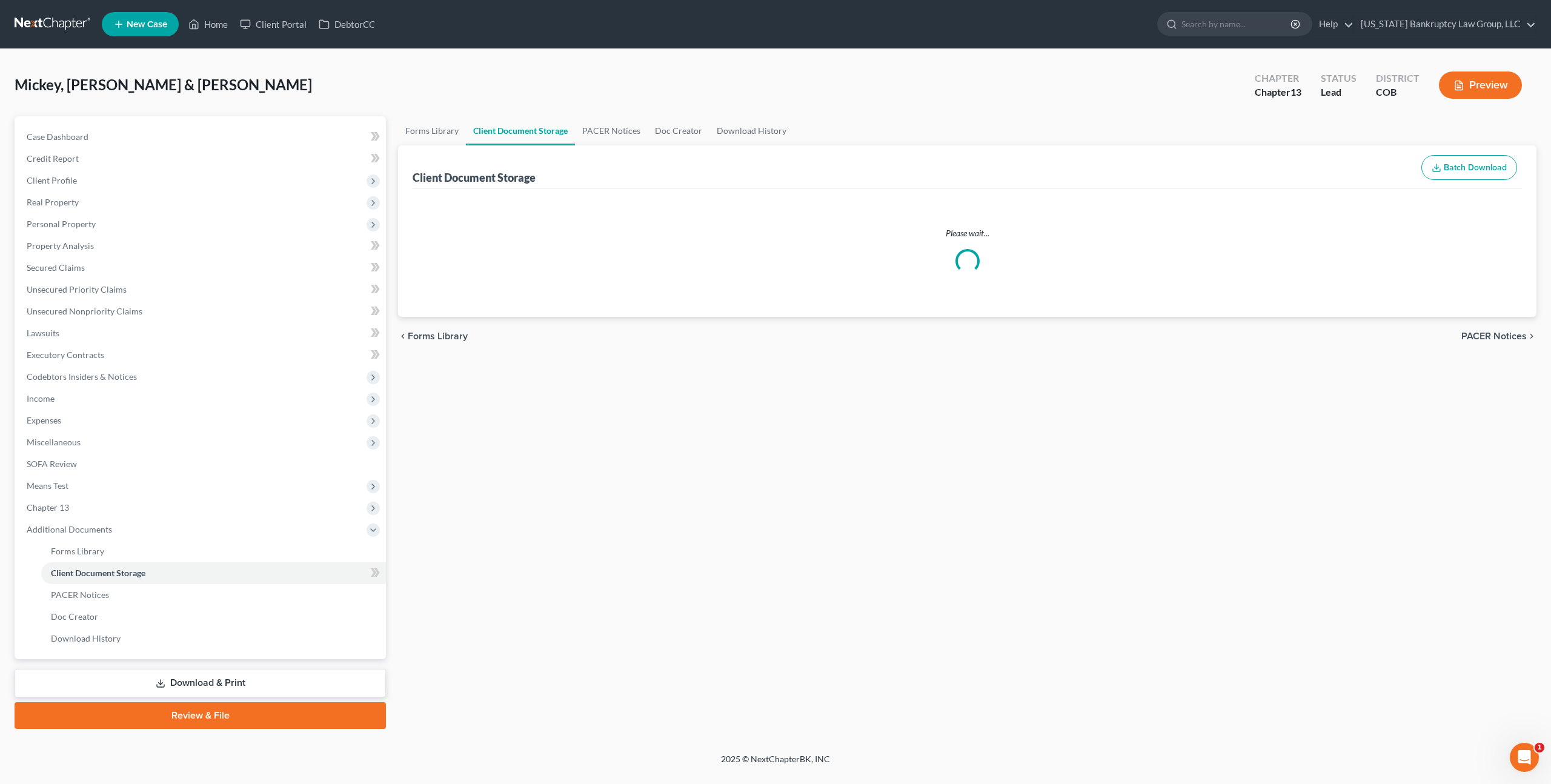
select select "5"
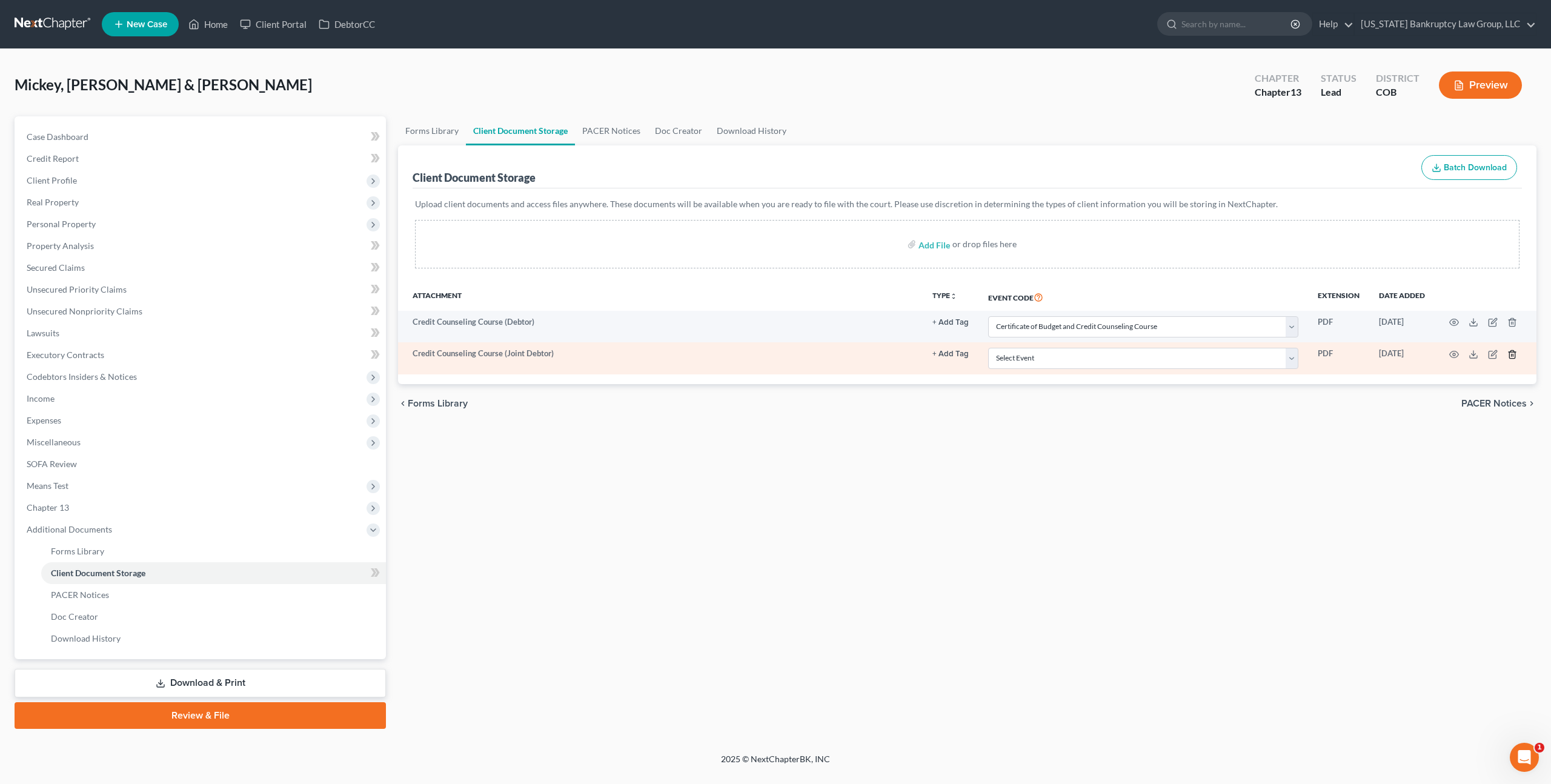
click at [1513, 356] on icon "button" at bounding box center [1513, 355] width 10 height 10
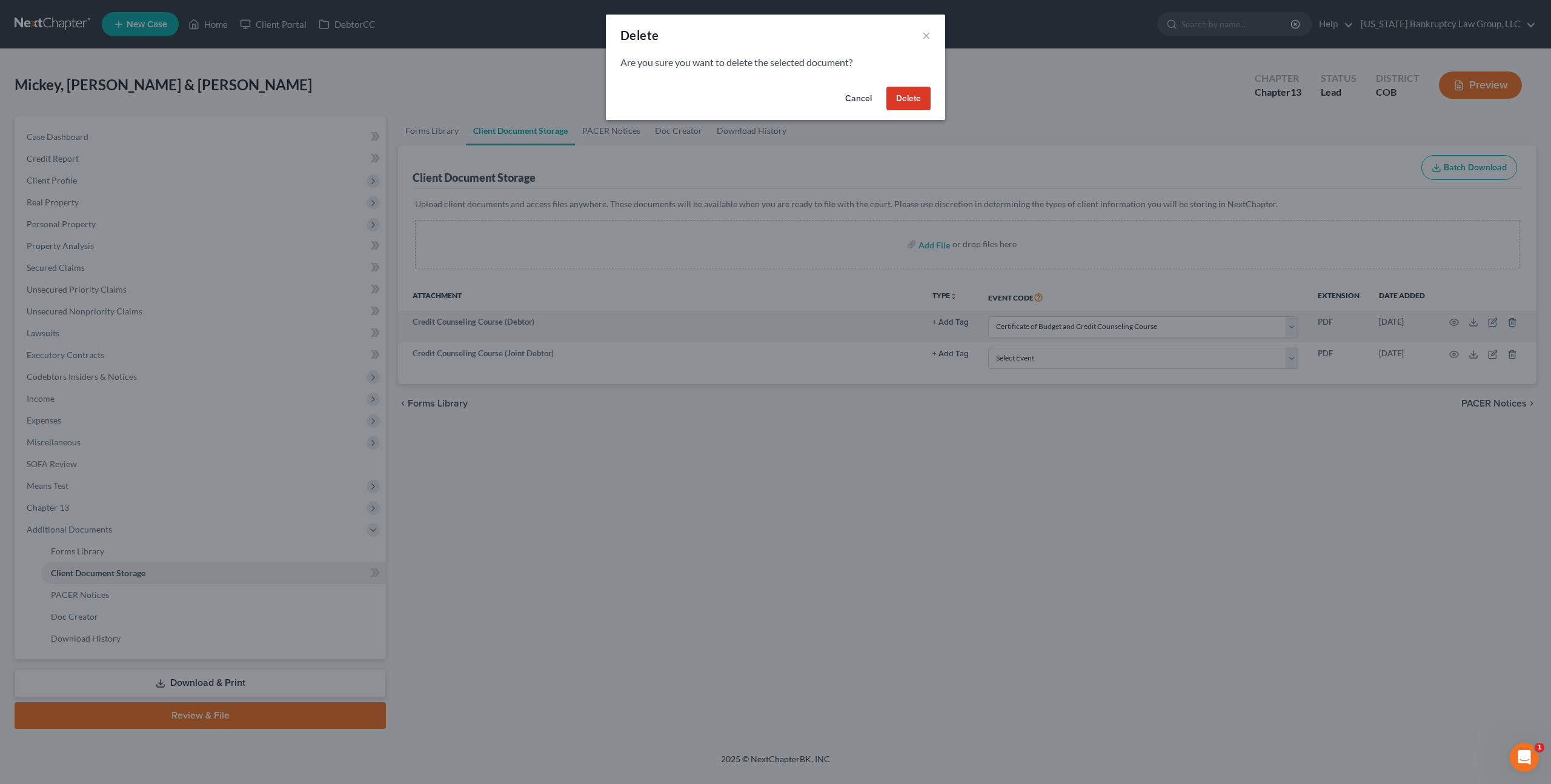
click at [921, 111] on div "Cancel Delete" at bounding box center [775, 101] width 339 height 38
click at [919, 102] on button "Delete" at bounding box center [908, 99] width 44 height 25
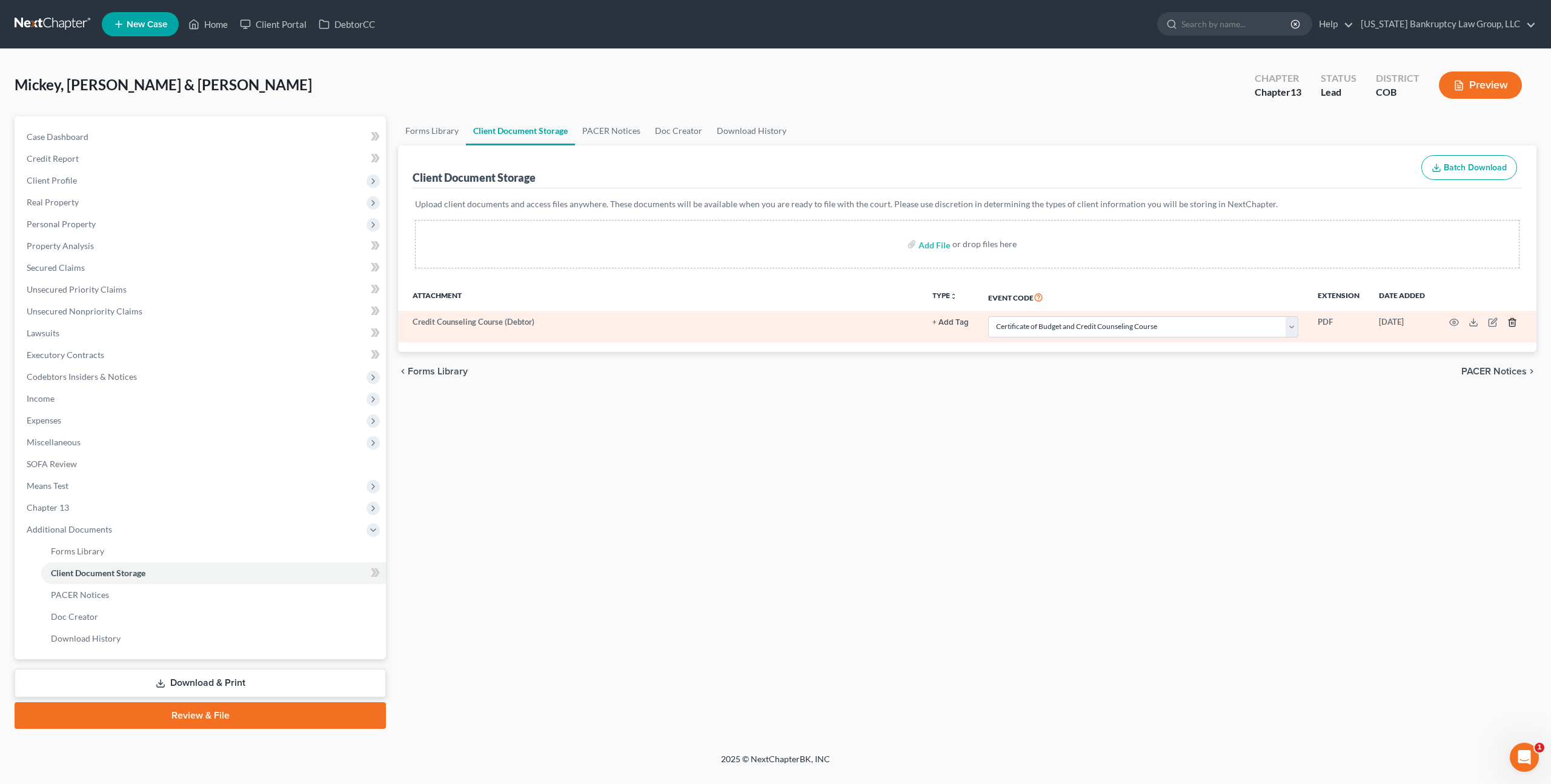
click at [1510, 321] on icon "button" at bounding box center [1513, 322] width 10 height 10
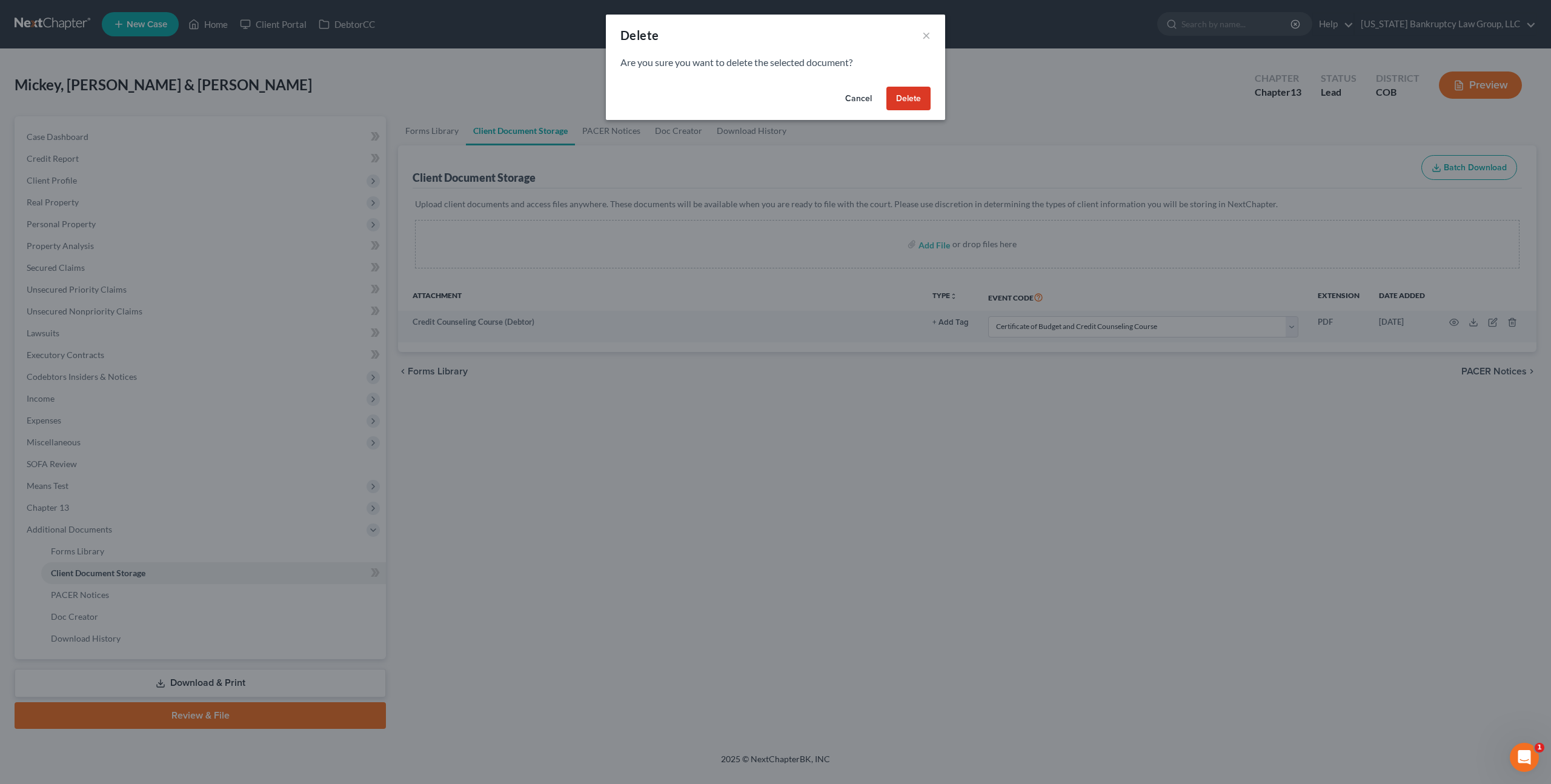
click at [911, 104] on button "Delete" at bounding box center [908, 99] width 44 height 25
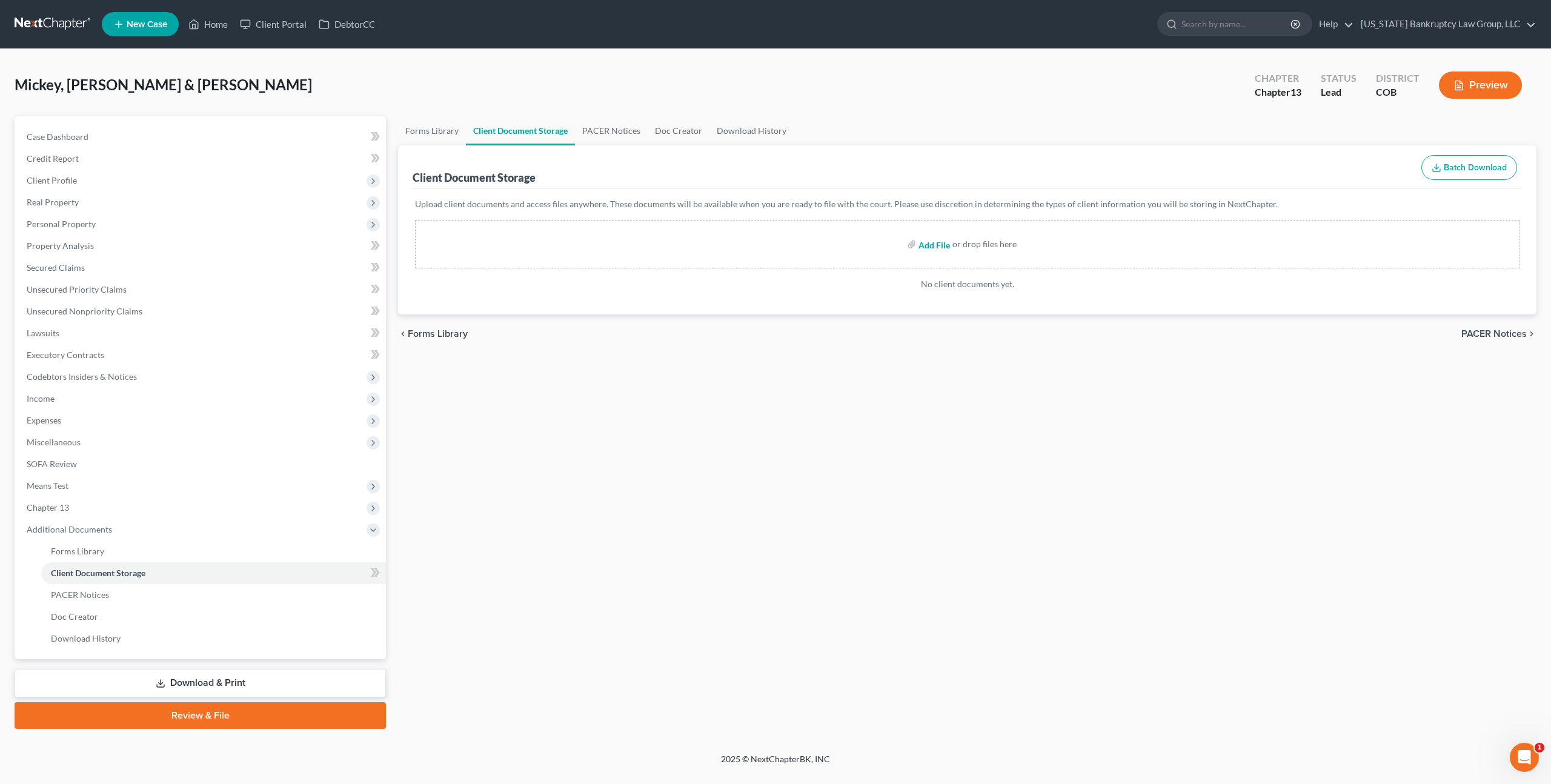
click at [942, 246] on input "file" at bounding box center [933, 244] width 29 height 22
type input "C:\fakepath\Credit Counseling Certificate - Jamirose.pdf"
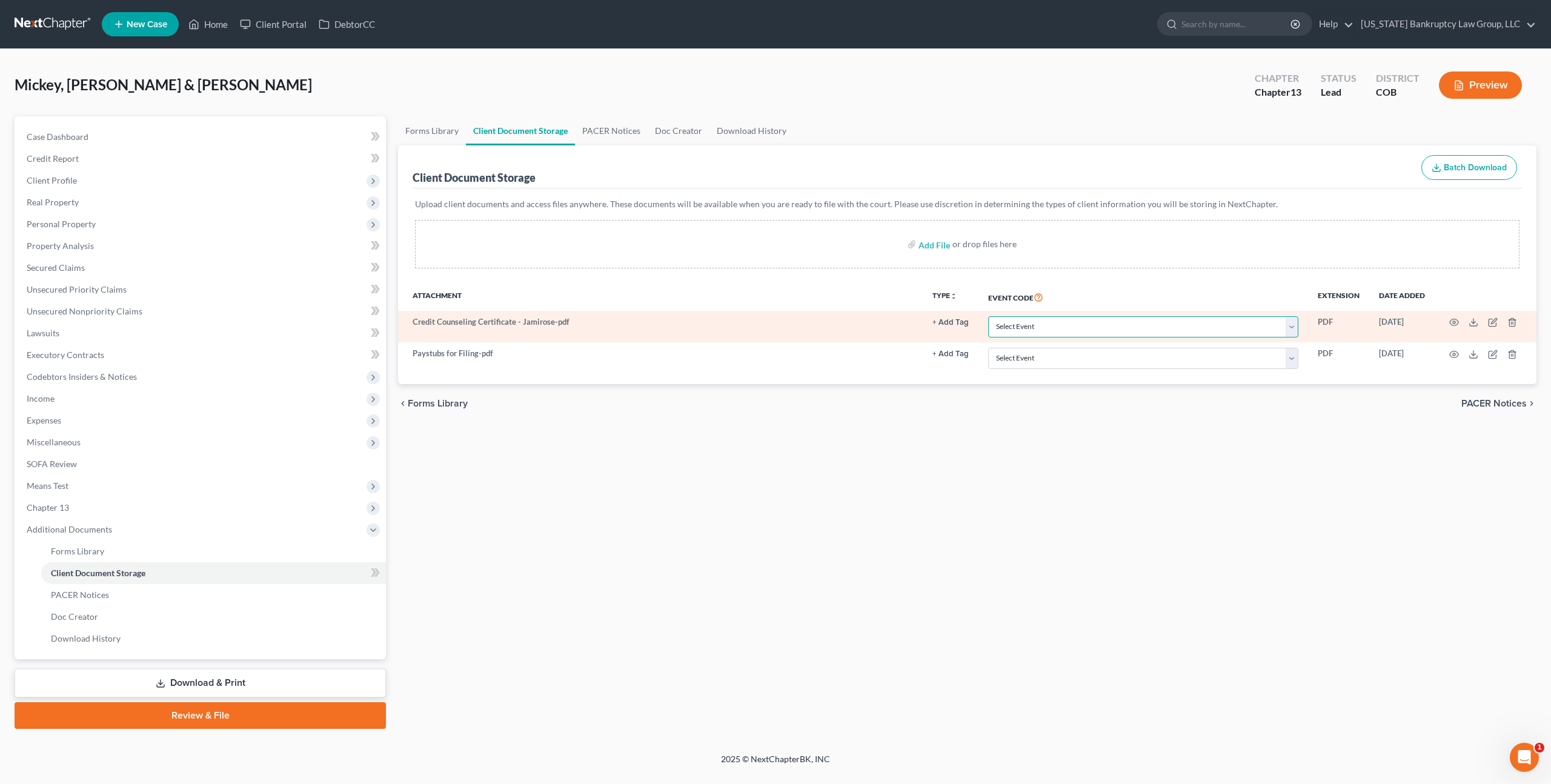
click at [1020, 328] on select "Select Event 1009-1.1 Notice of Amendments 20 Largest Unsecured Creditors Amend…" at bounding box center [1143, 327] width 310 height 21
select select "5"
click at [989, 316] on select "Select Event 1009-1.1 Notice of Amendments 20 Largest Unsecured Creditors Amend…" at bounding box center [1143, 327] width 310 height 21
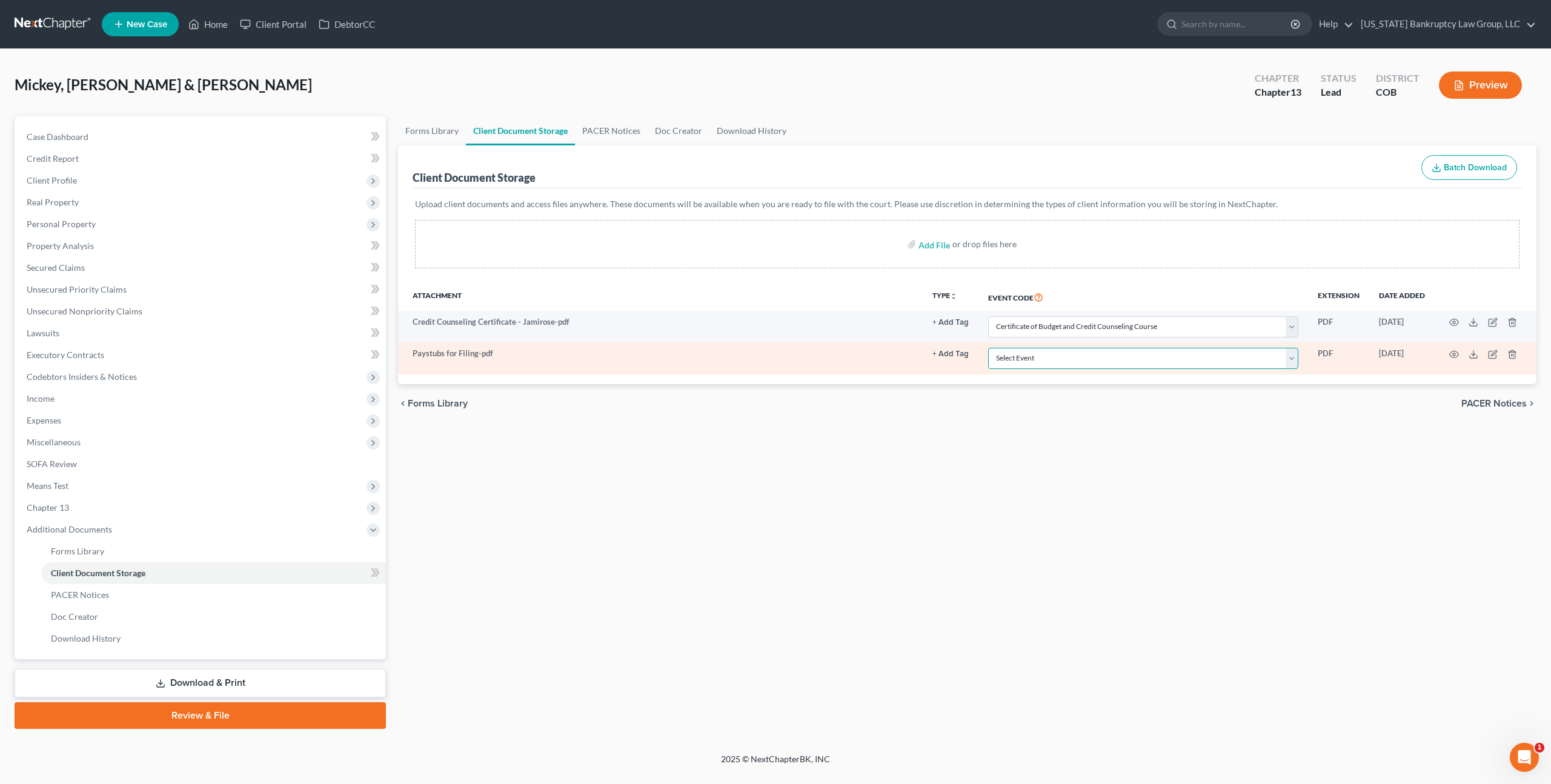
click at [1029, 361] on select "Select Event 1009-1.1 Notice of Amendments 20 Largest Unsecured Creditors Amend…" at bounding box center [1143, 358] width 310 height 21
select select "28"
click at [989, 347] on select "Select Event 1009-1.1 Notice of Amendments 20 Largest Unsecured Creditors Amend…" at bounding box center [1143, 358] width 310 height 21
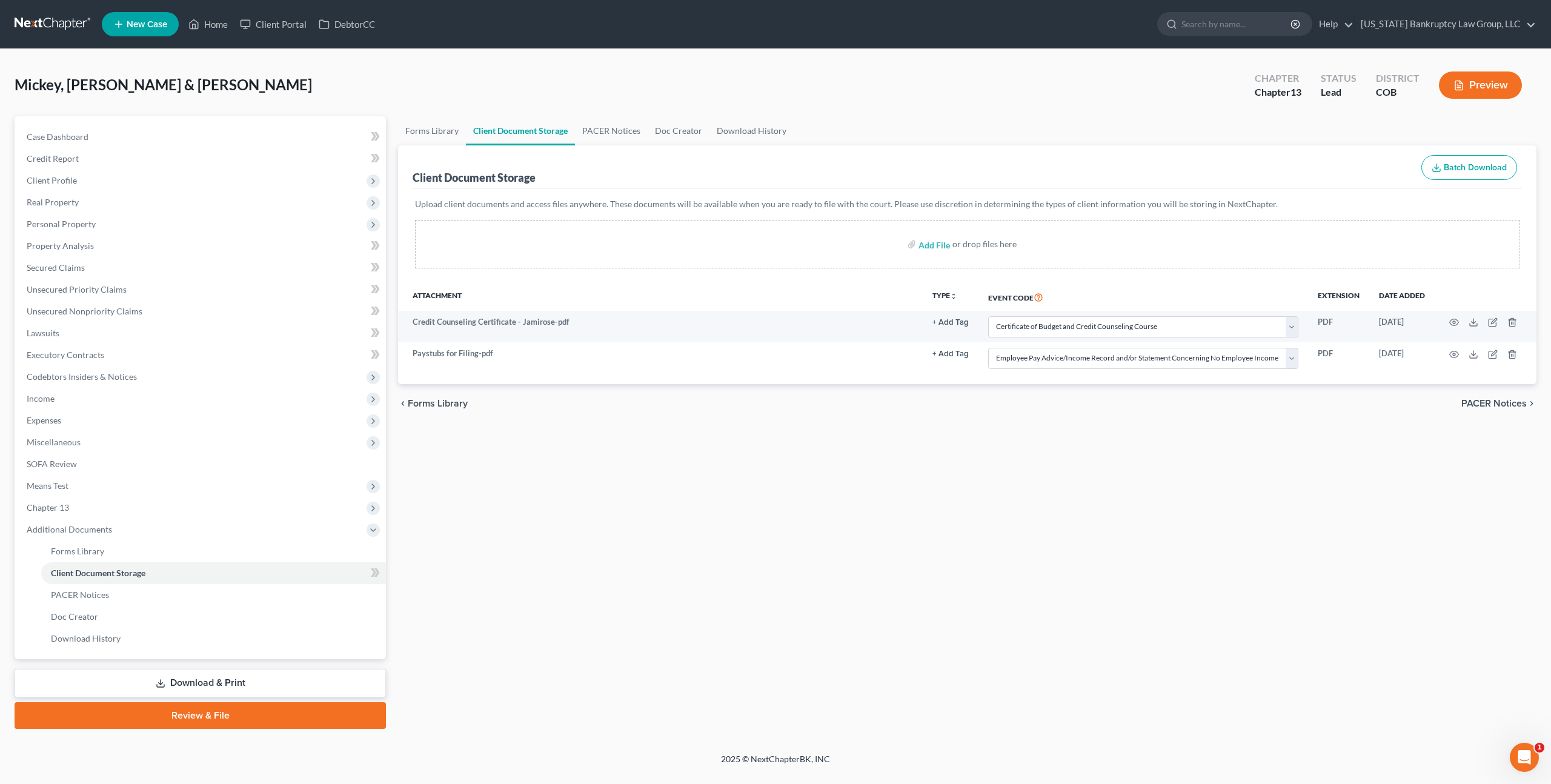
click at [307, 683] on link "Download & Print" at bounding box center [200, 683] width 371 height 29
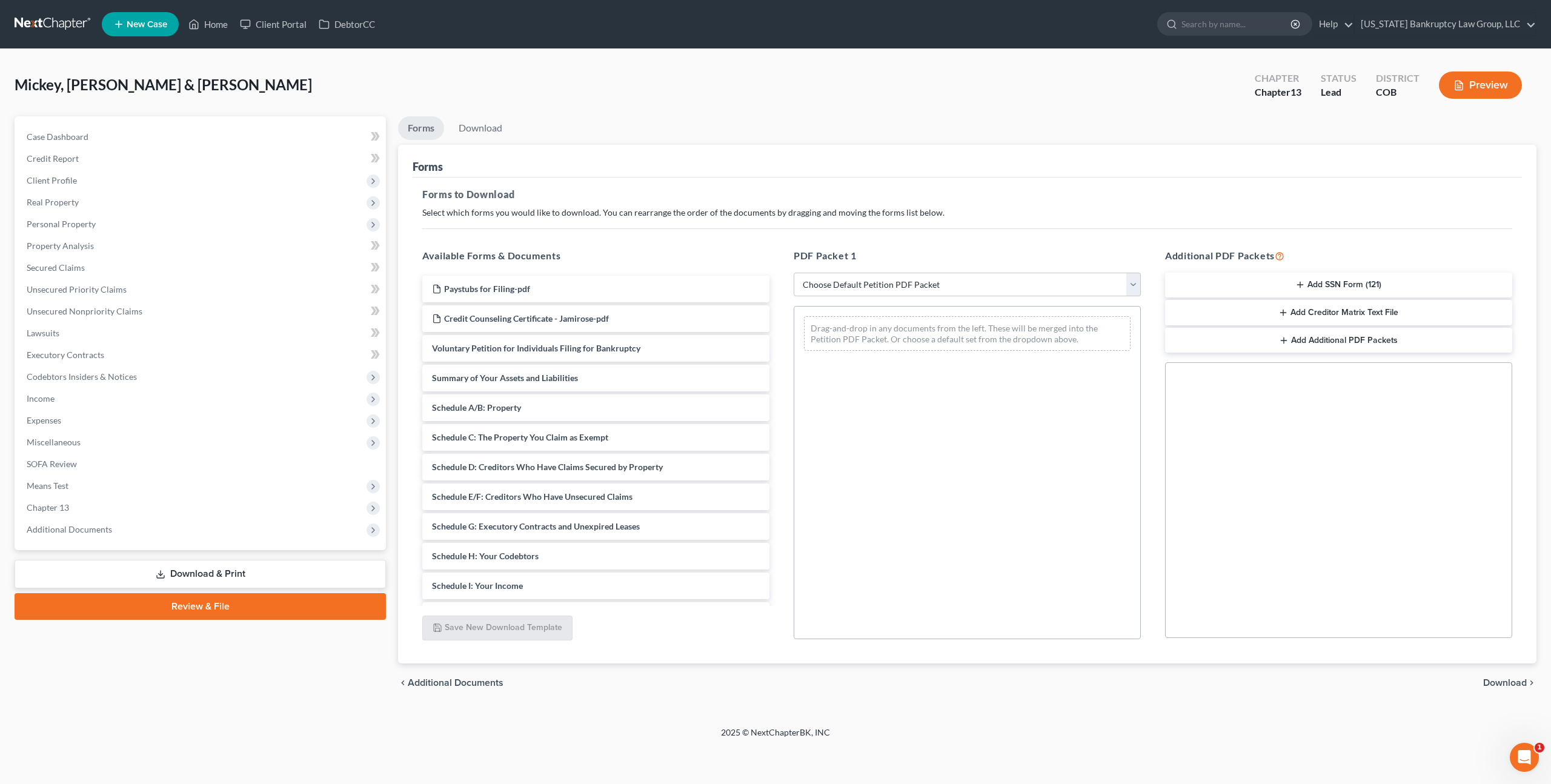
click at [1264, 278] on button "Add SSN Form (121)" at bounding box center [1338, 284] width 347 height 25
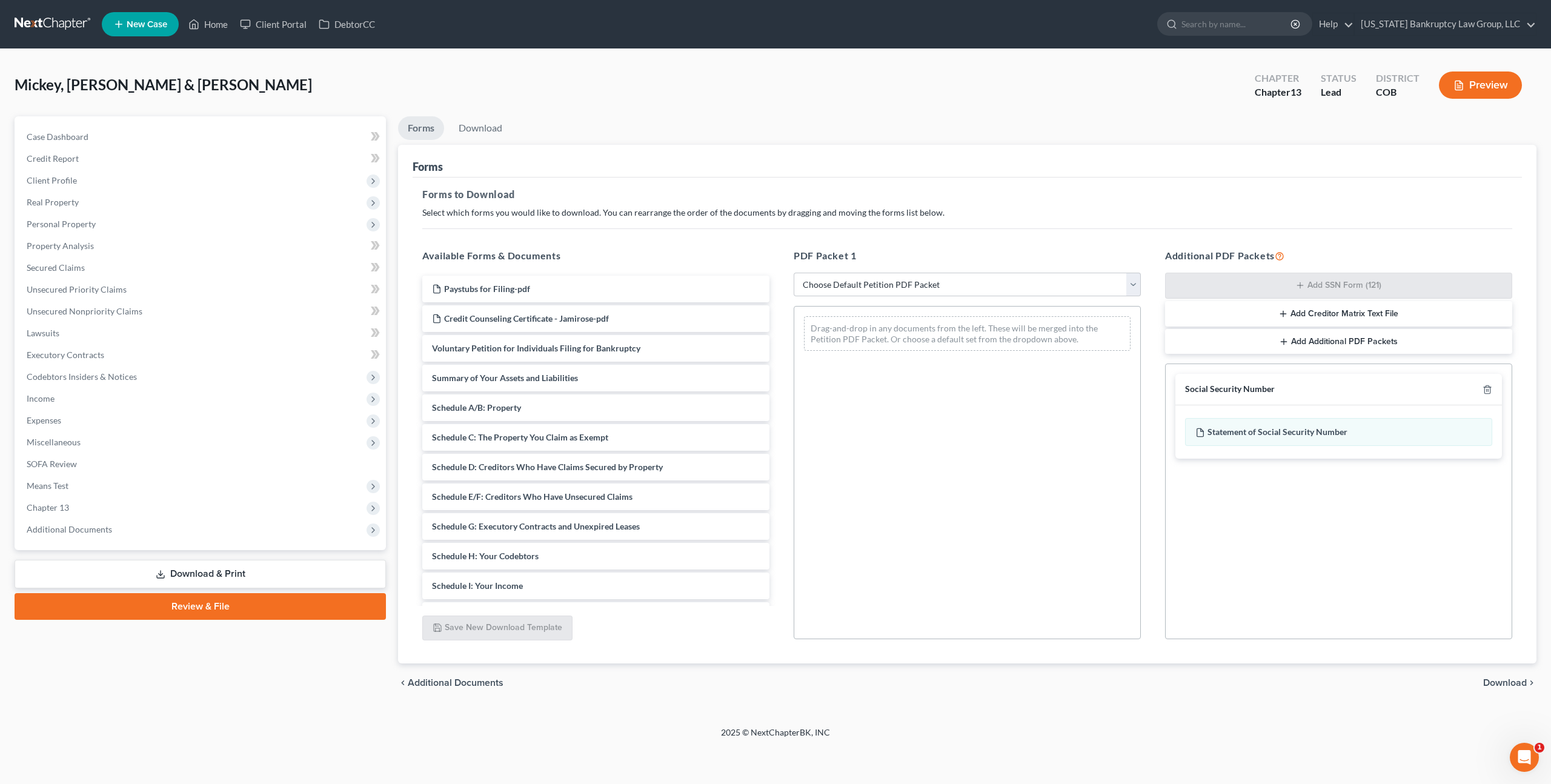
click at [1499, 681] on span "Download" at bounding box center [1504, 683] width 43 height 10
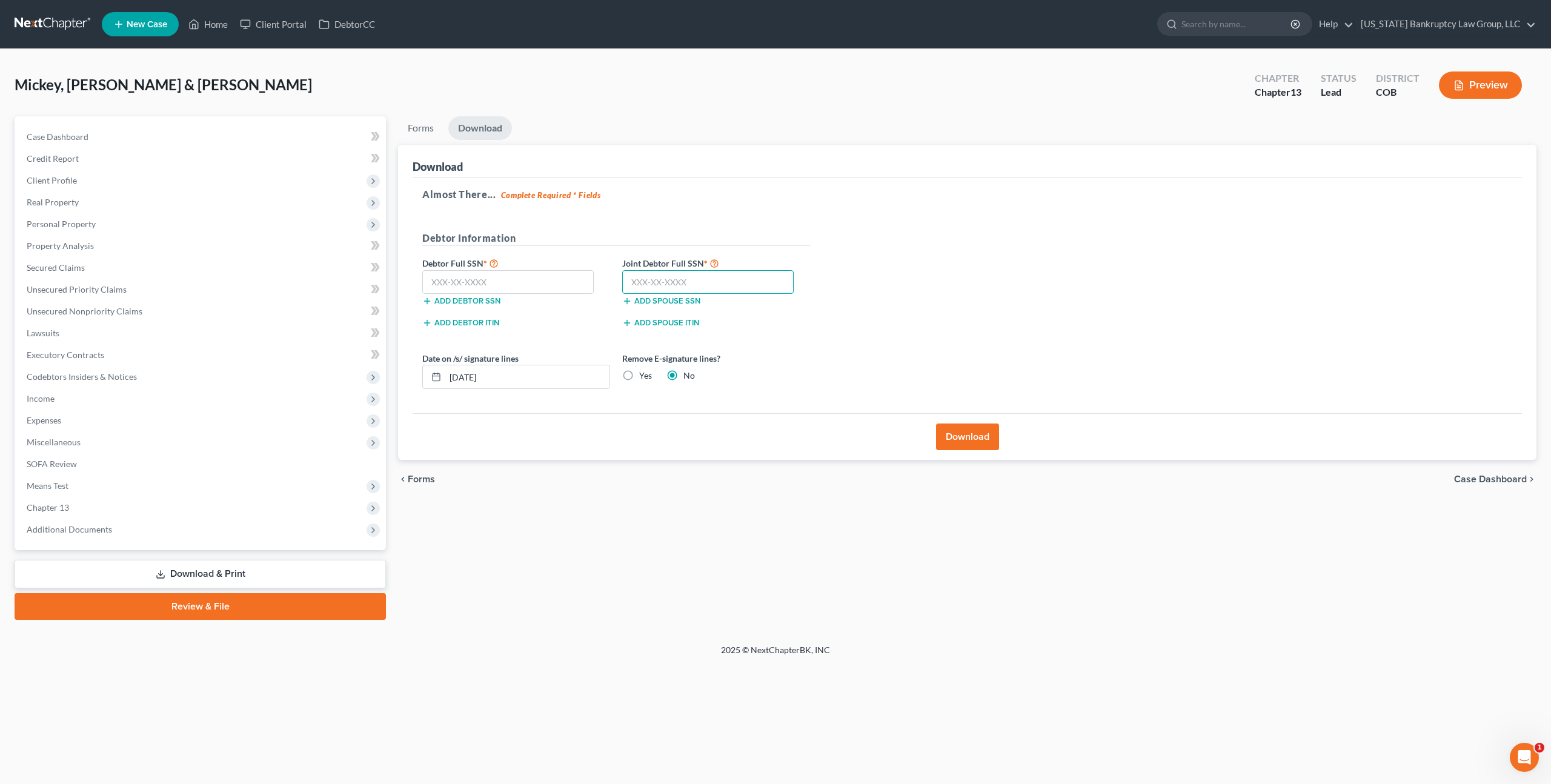
click at [675, 276] on input "text" at bounding box center [708, 282] width 172 height 25
type input "600-30-5971"
click at [469, 279] on input "text" at bounding box center [508, 282] width 172 height 25
type input "233-31-7672"
click at [967, 433] on button "Download" at bounding box center [967, 437] width 63 height 27
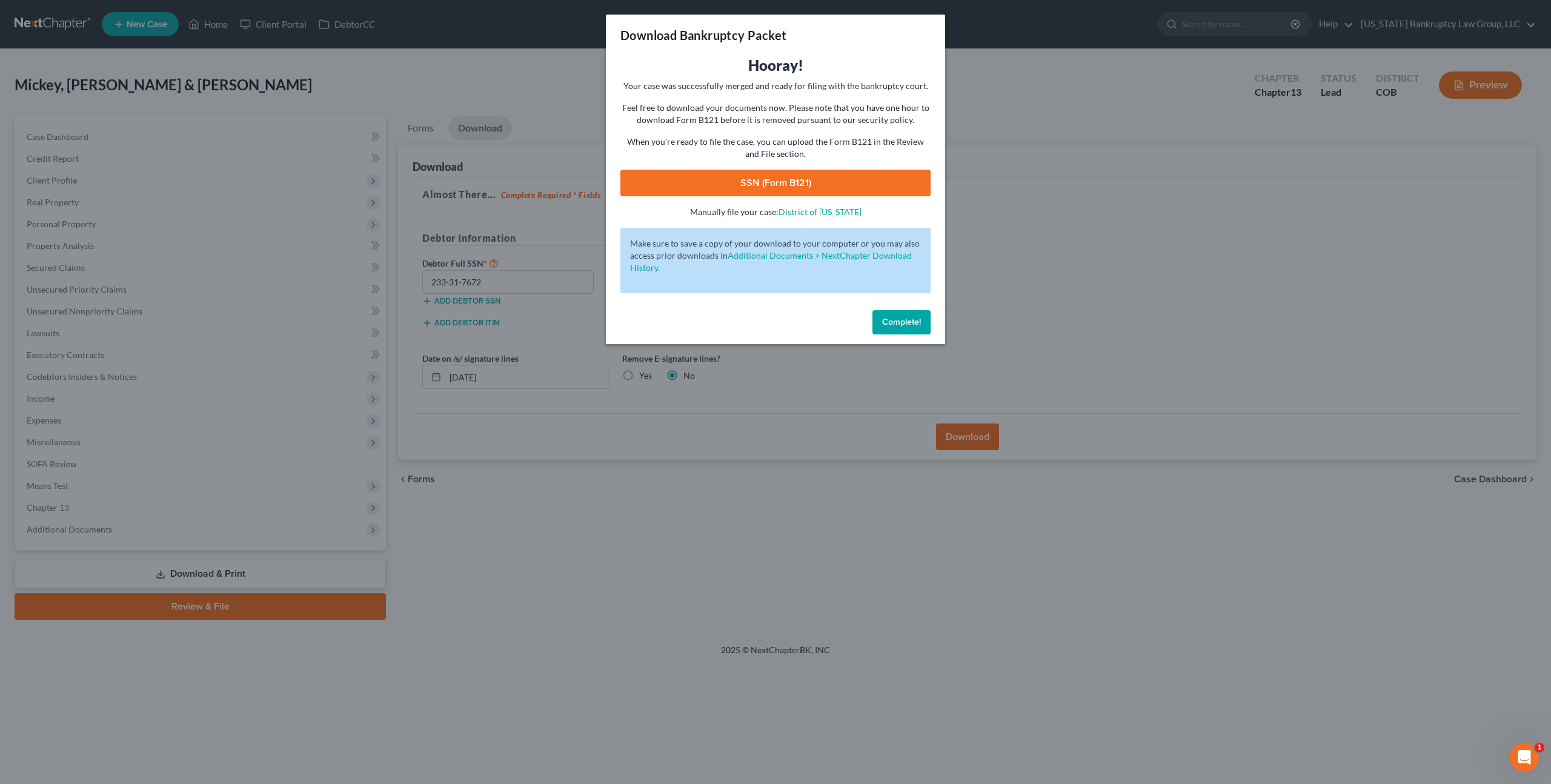
click at [799, 184] on link "SSN (Form B121)" at bounding box center [775, 182] width 310 height 27
click at [908, 316] on button "Complete!" at bounding box center [901, 322] width 58 height 25
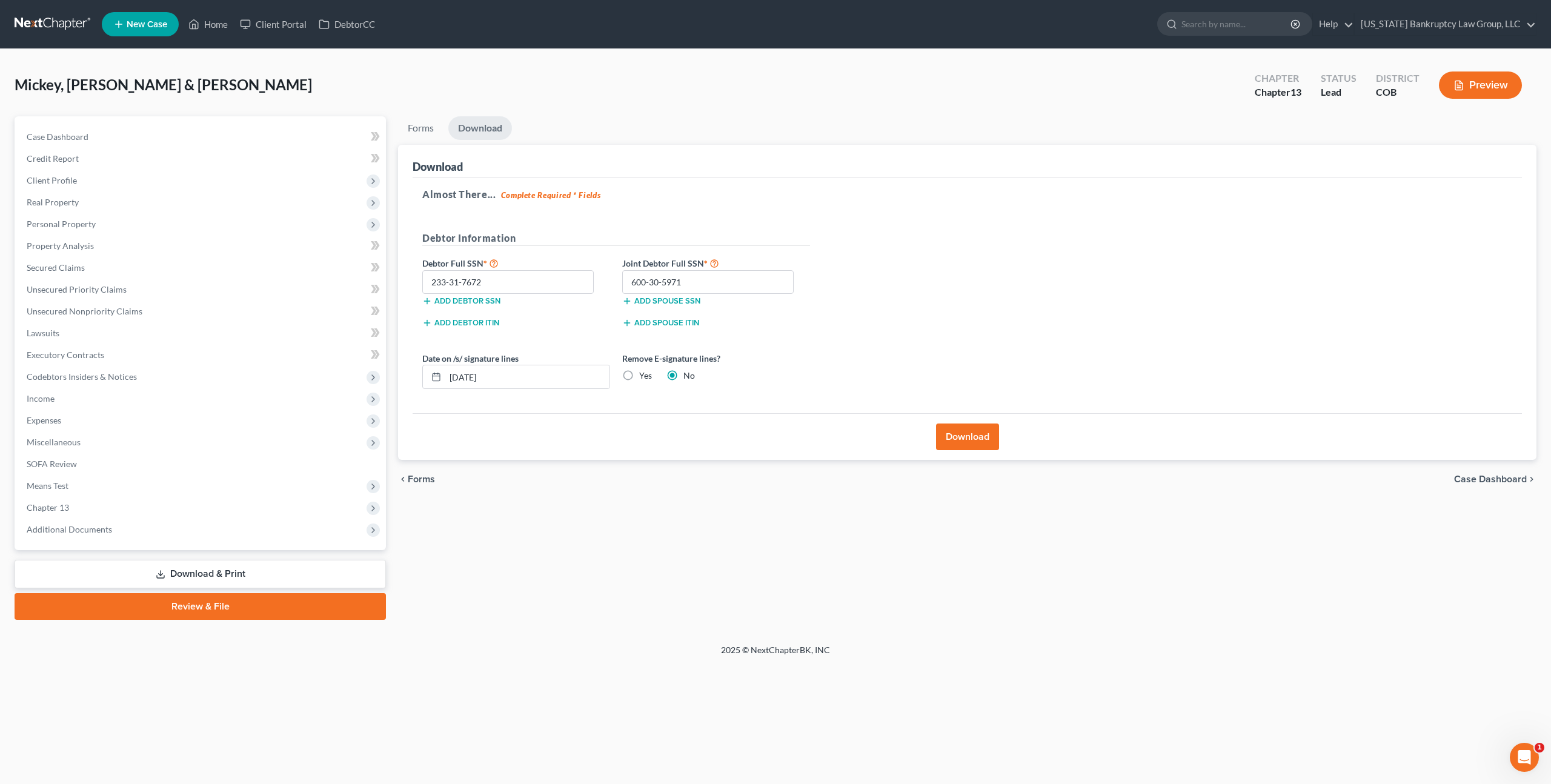
click at [312, 600] on link "Review & File" at bounding box center [200, 606] width 371 height 27
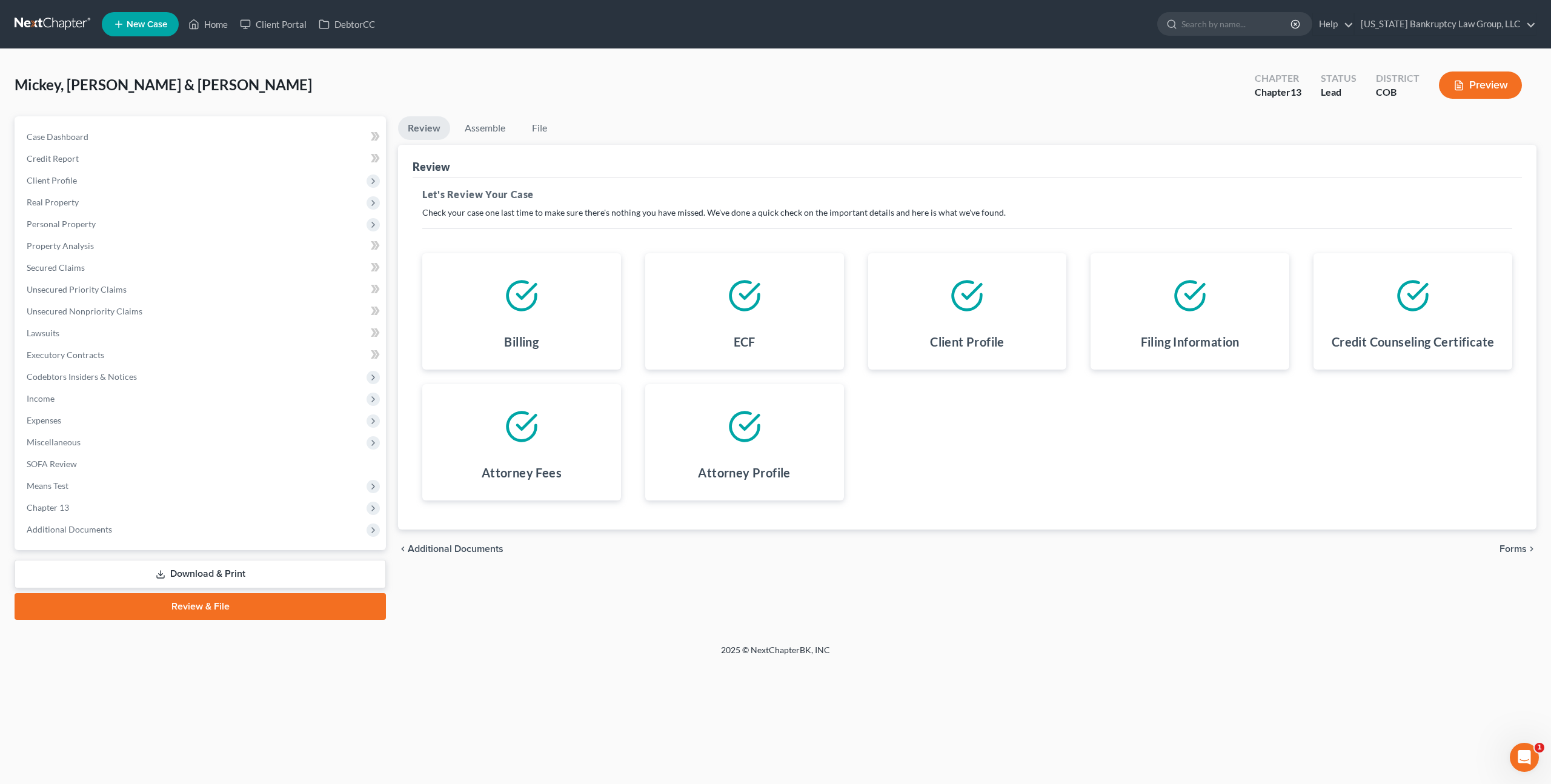
click at [1512, 544] on span "Forms" at bounding box center [1513, 549] width 27 height 10
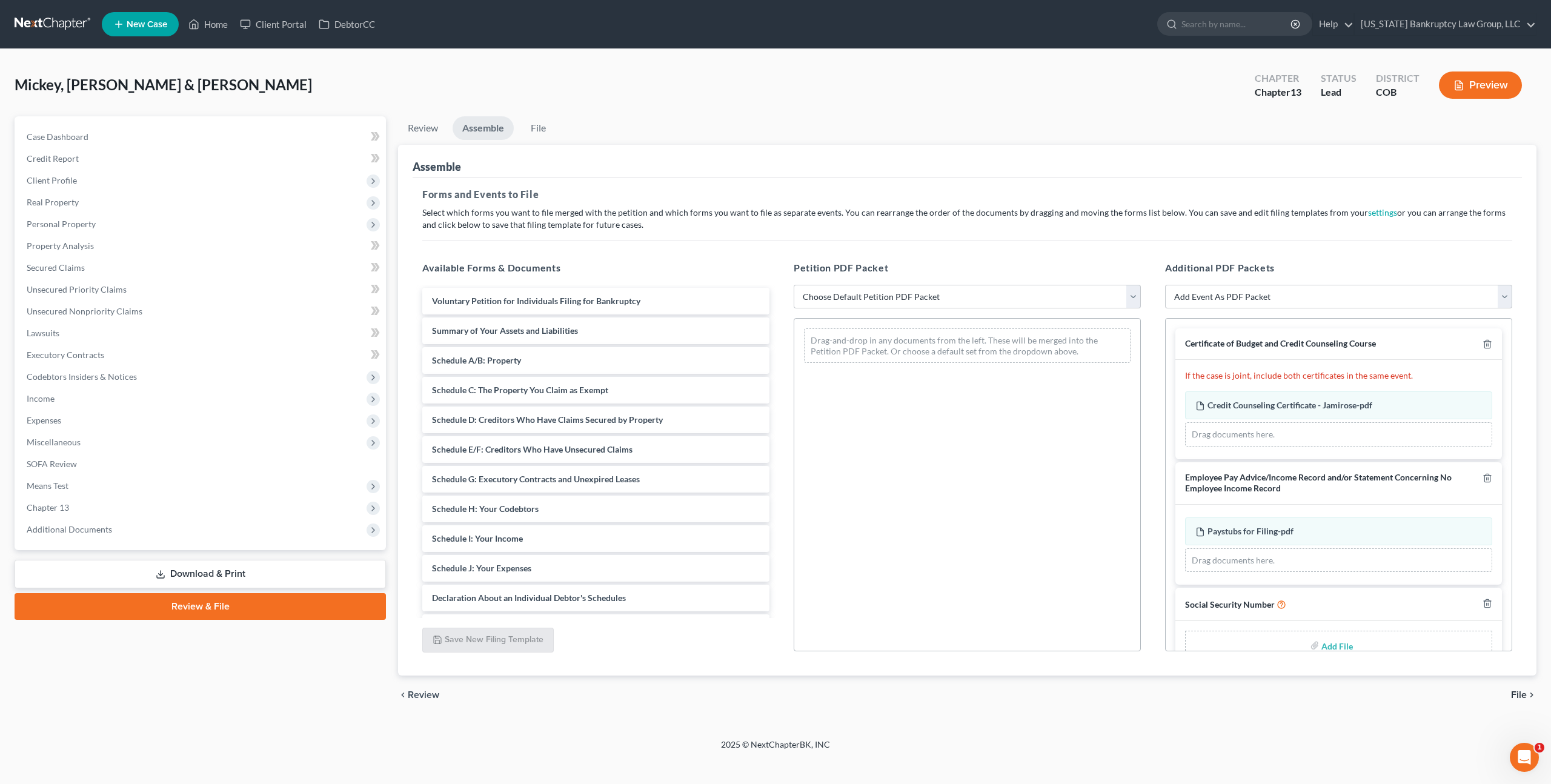
scroll to position [28, 0]
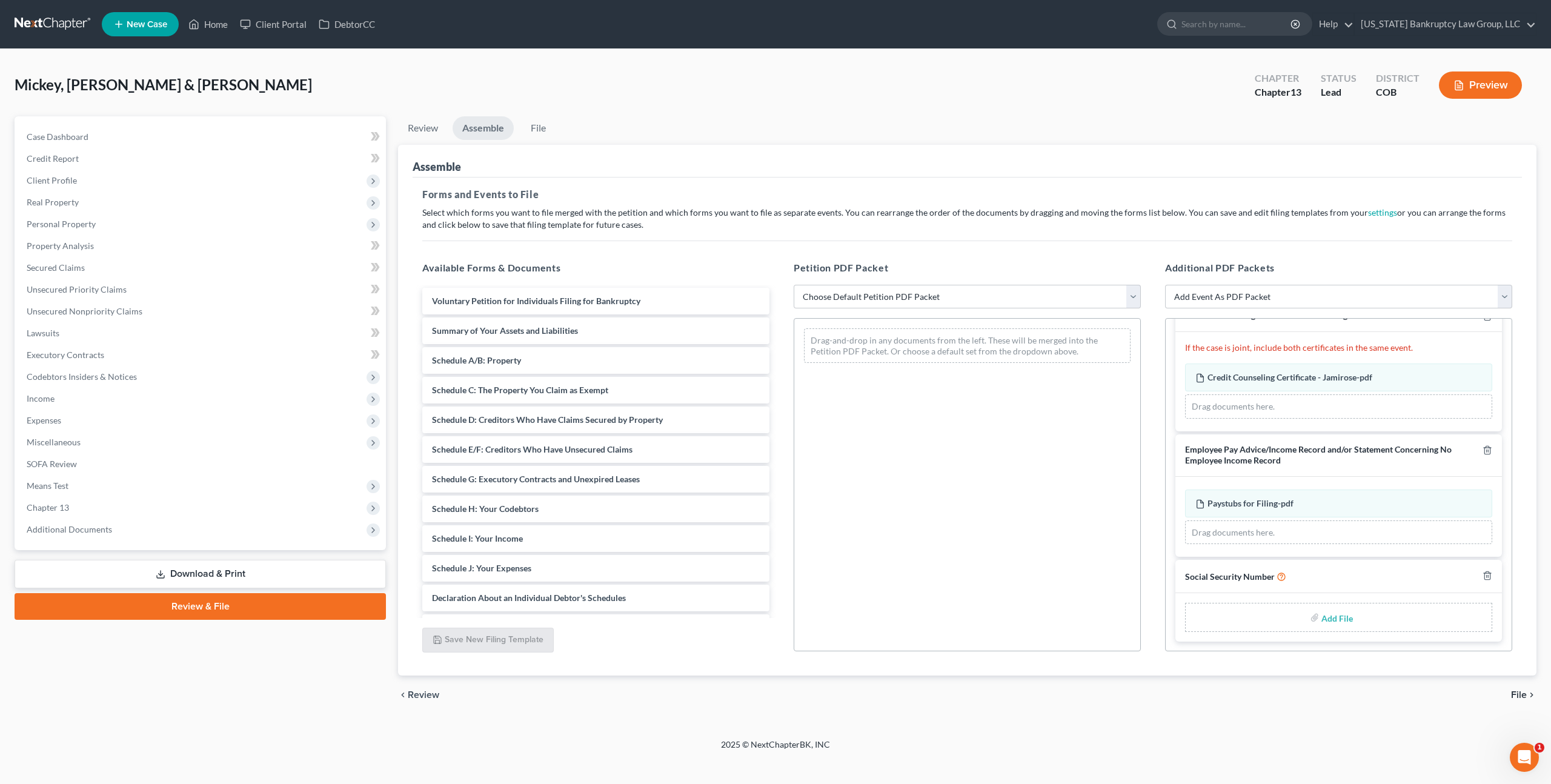
click at [1342, 616] on input "file" at bounding box center [1336, 617] width 29 height 22
type input "C:\fakepath\093025 Statement of Social Security Number.pdf"
click at [881, 297] on select "Choose Default Petition PDF Packet Emergency Filing (Voluntary Petition and Cre…" at bounding box center [967, 297] width 347 height 25
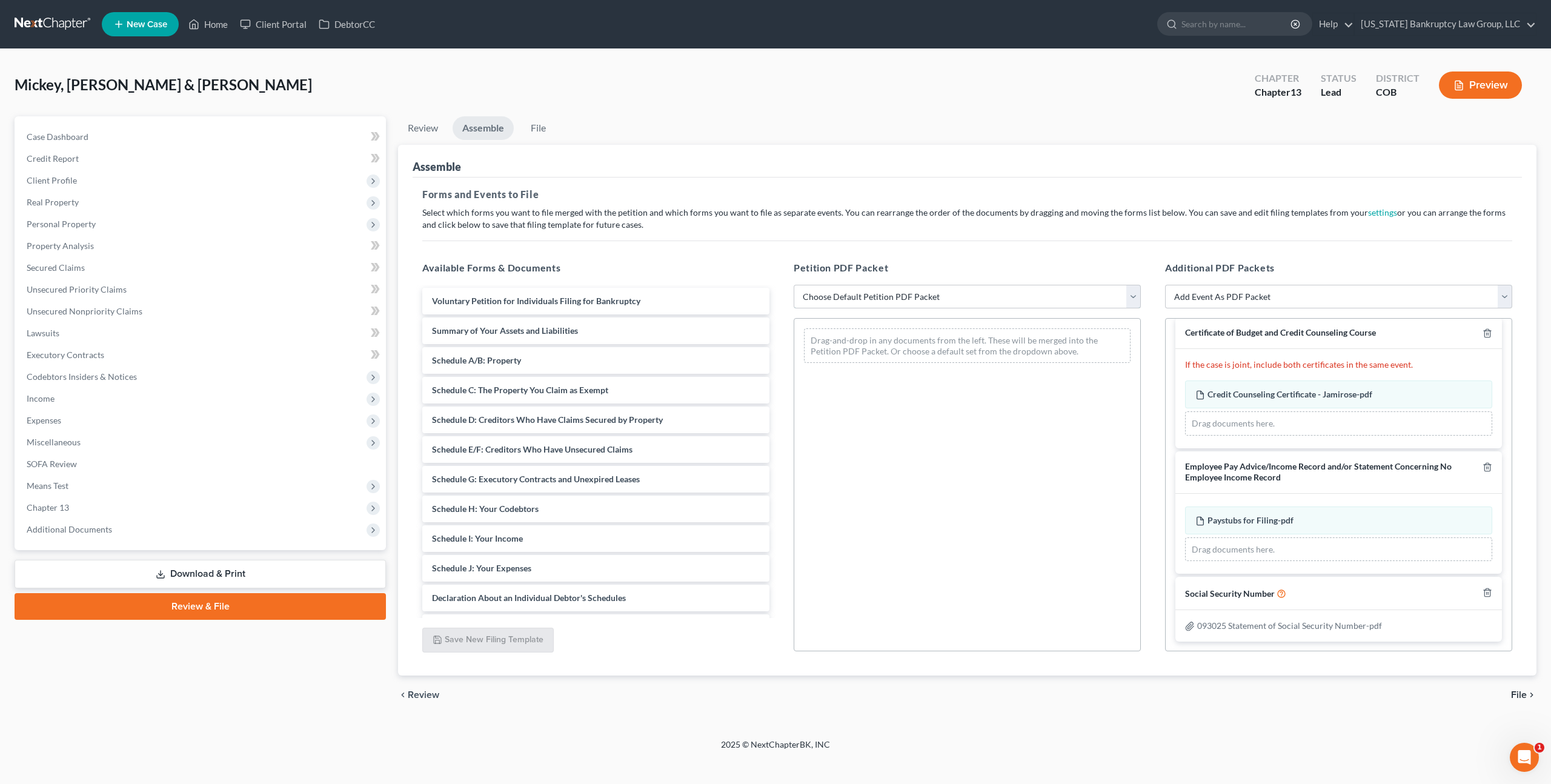
select select "1"
click at [794, 284] on select "Choose Default Petition PDF Packet Emergency Filing (Voluntary Petition and Cre…" at bounding box center [967, 297] width 347 height 25
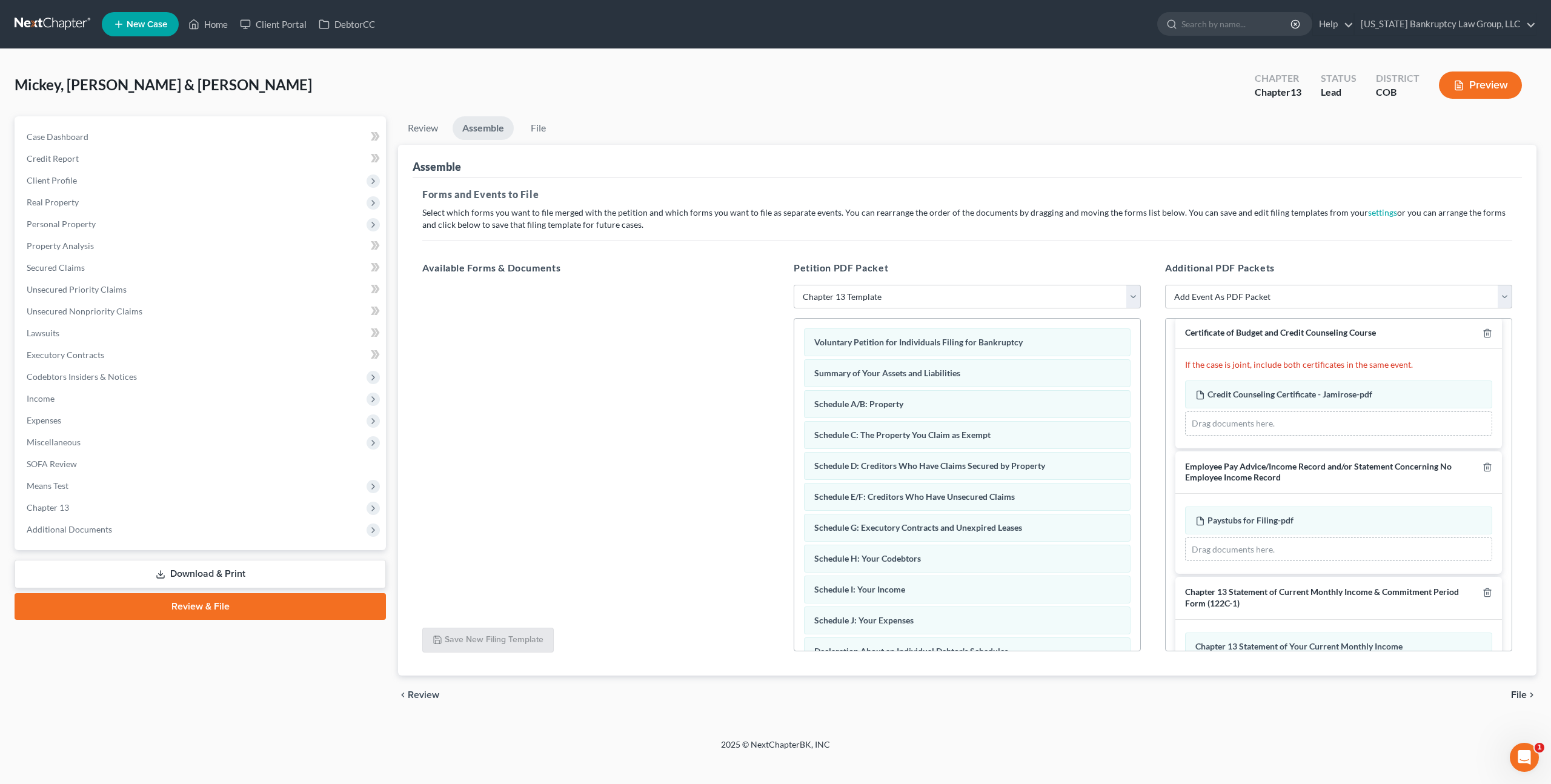
click at [1519, 696] on span "File" at bounding box center [1518, 695] width 16 height 10
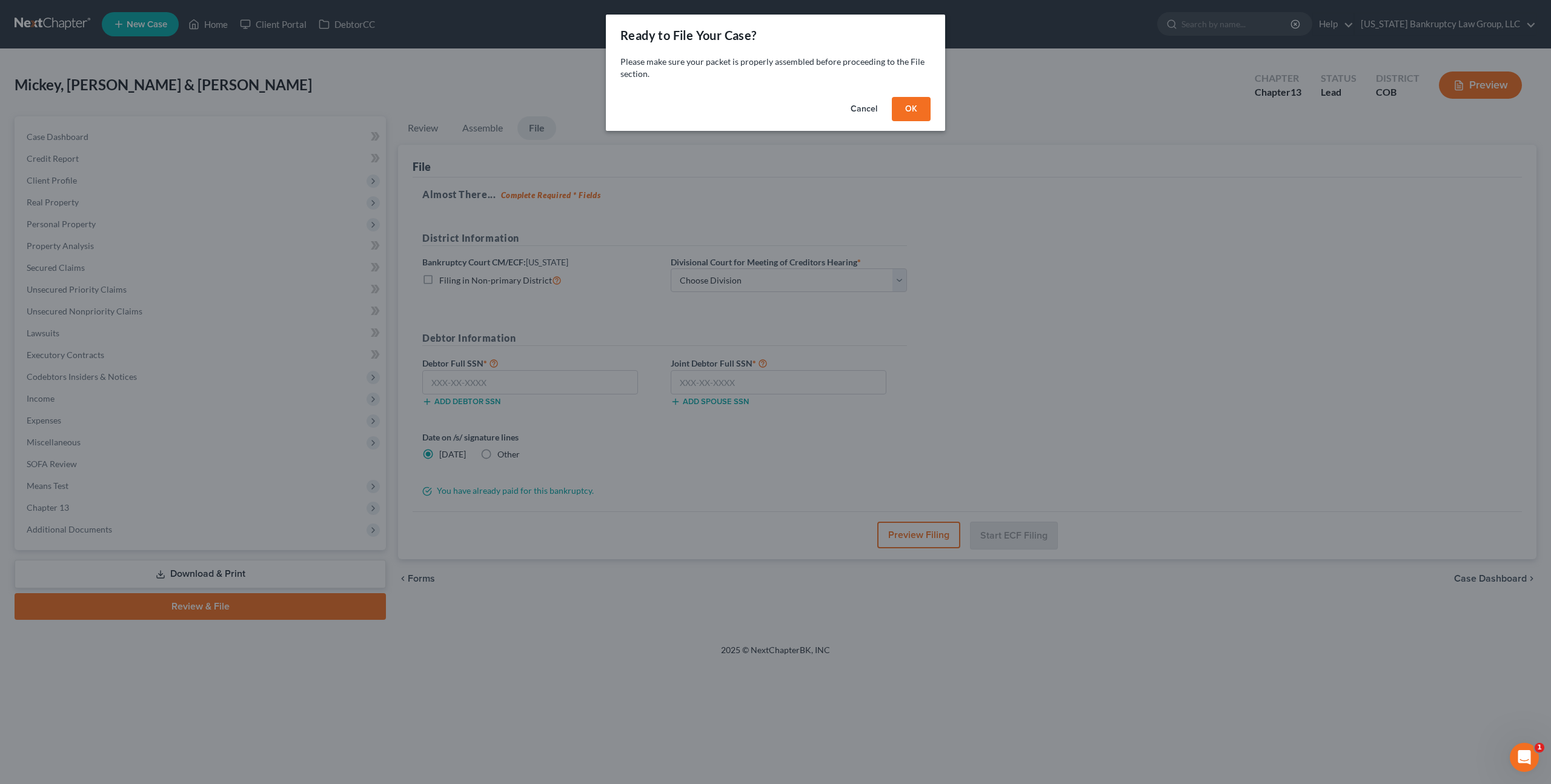
click at [917, 109] on button "OK" at bounding box center [911, 110] width 38 height 25
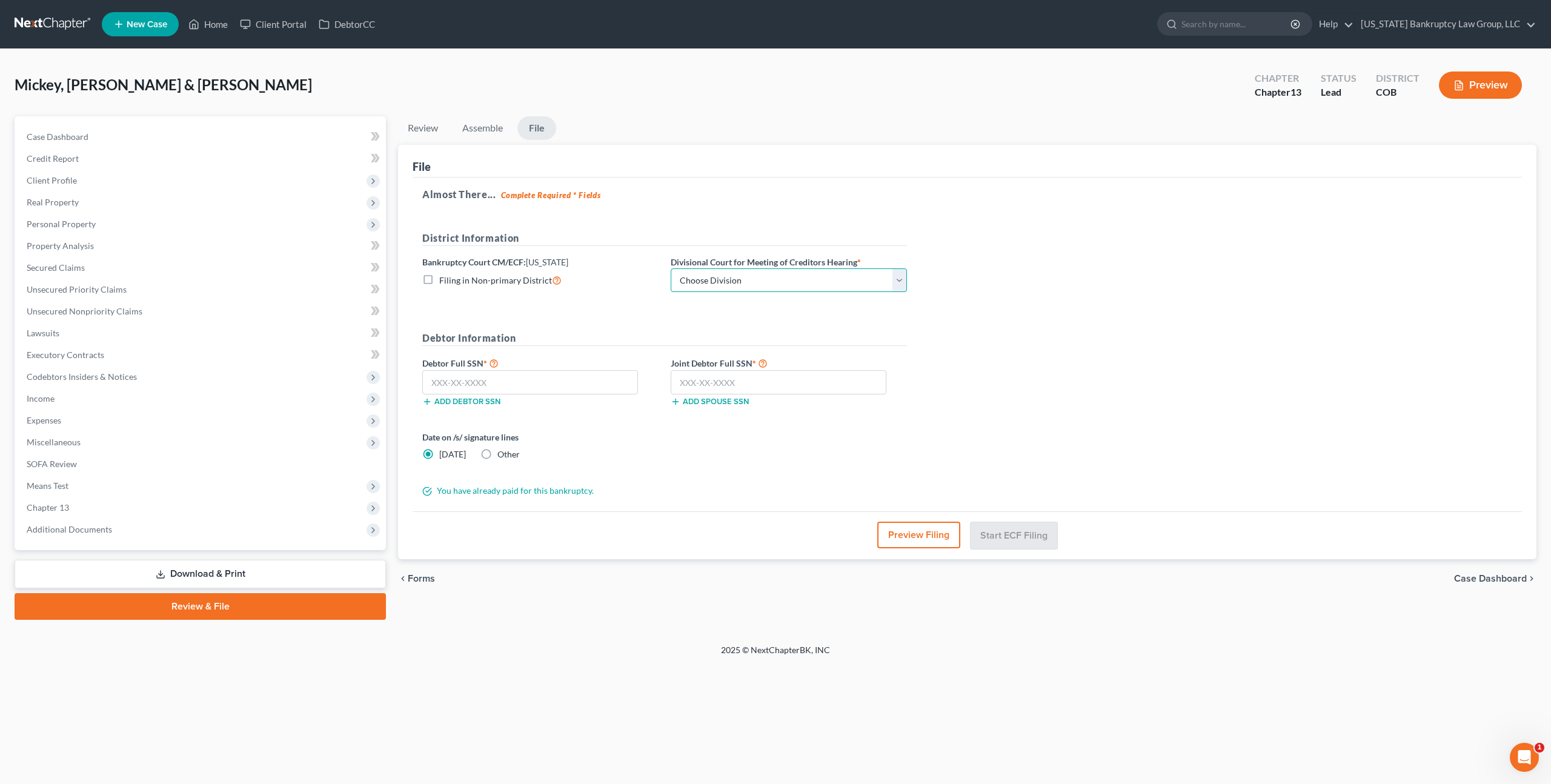
click at [855, 280] on select "Choose Division [GEOGRAPHIC_DATA]" at bounding box center [788, 280] width 236 height 25
select select "0"
click at [670, 268] on select "Choose Division [GEOGRAPHIC_DATA]" at bounding box center [788, 280] width 236 height 25
click at [694, 383] on input "text" at bounding box center [778, 383] width 216 height 25
type input "600-30-5971"
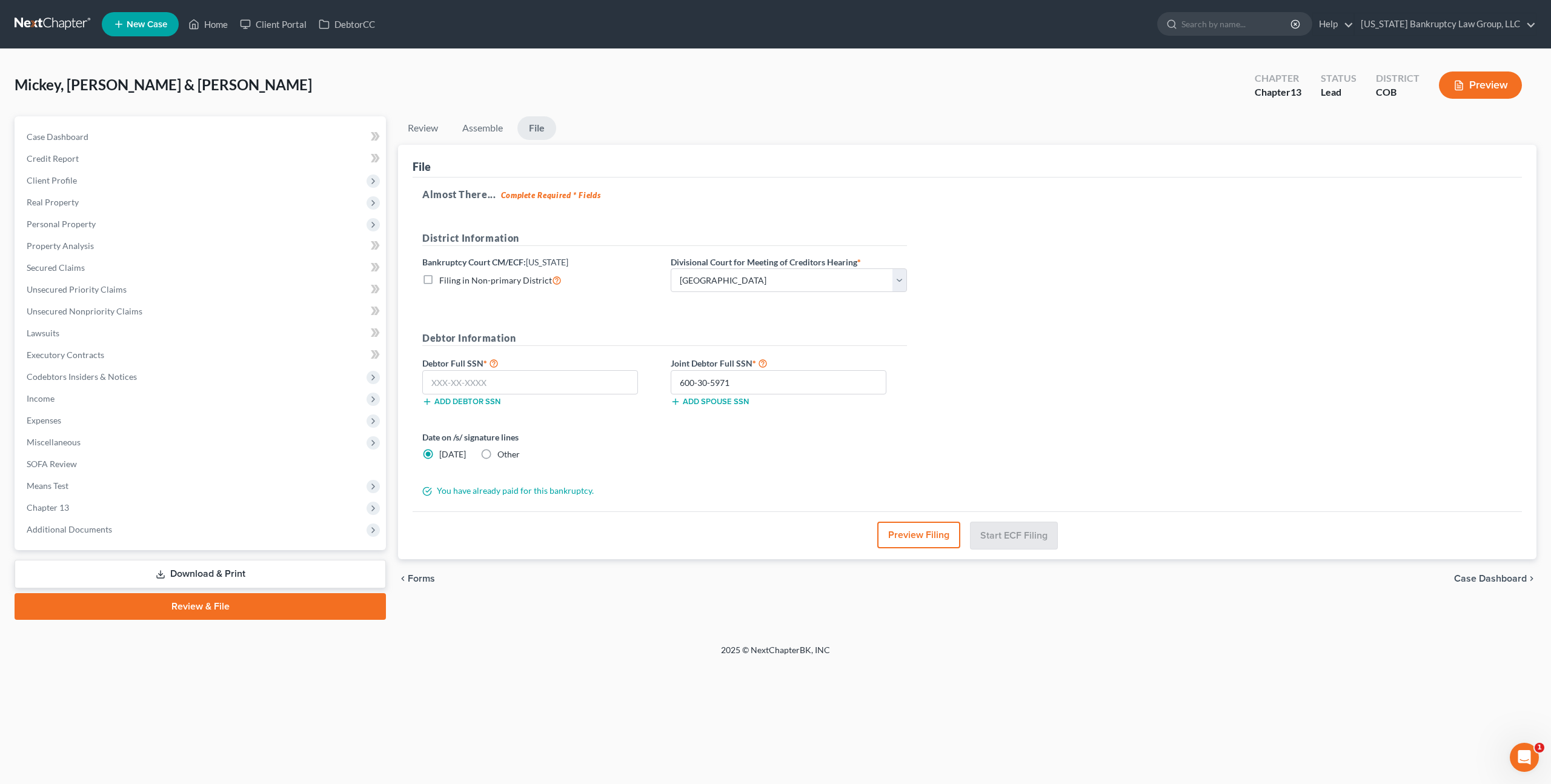
click at [518, 394] on div "Add debtor SSN" at bounding box center [540, 400] width 249 height 12
click at [518, 388] on input "text" at bounding box center [530, 383] width 216 height 25
type input "233-31-7672"
click at [1008, 533] on button "Start ECF Filing" at bounding box center [1014, 535] width 87 height 27
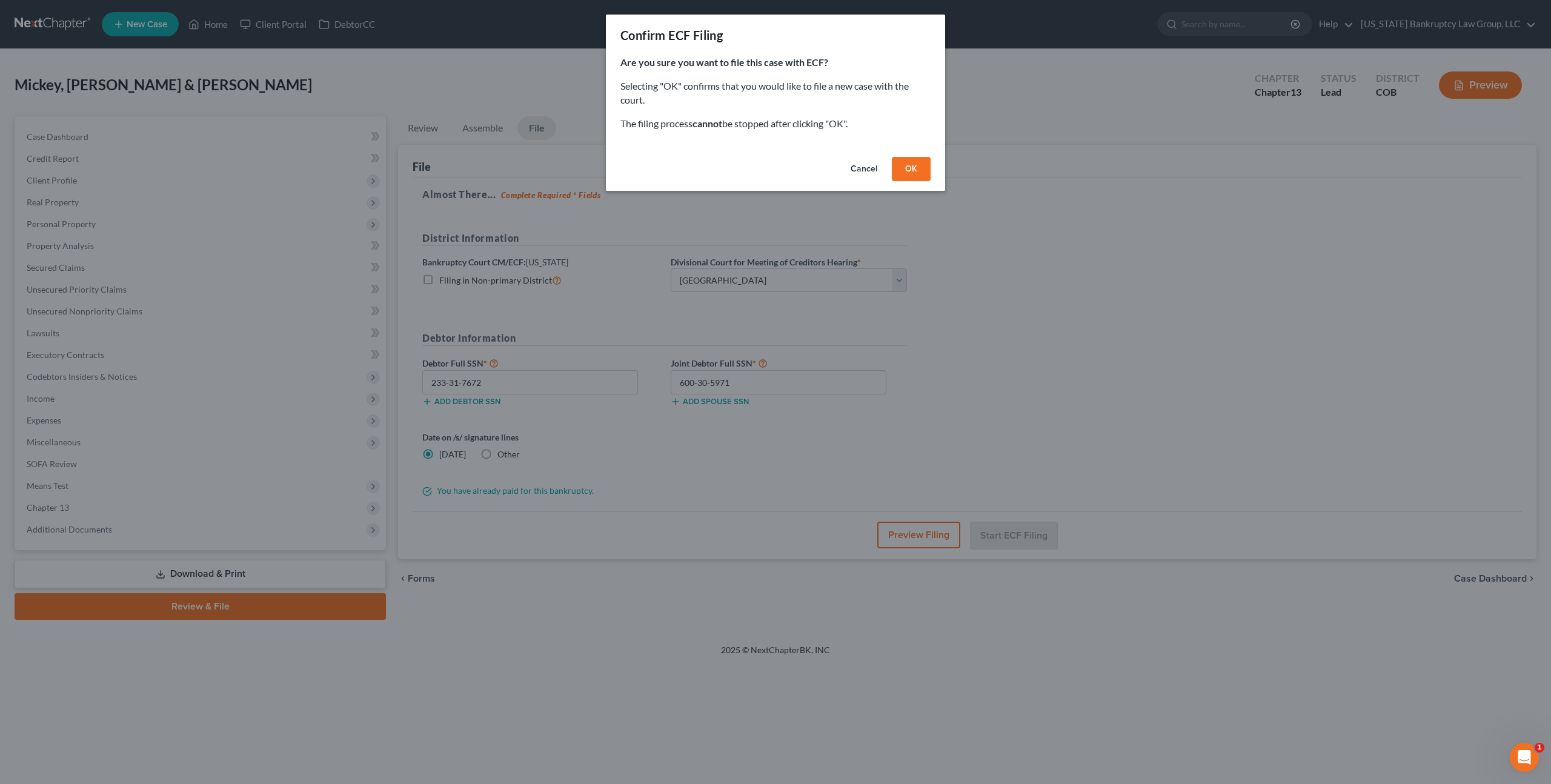
click at [914, 170] on button "OK" at bounding box center [911, 169] width 38 height 25
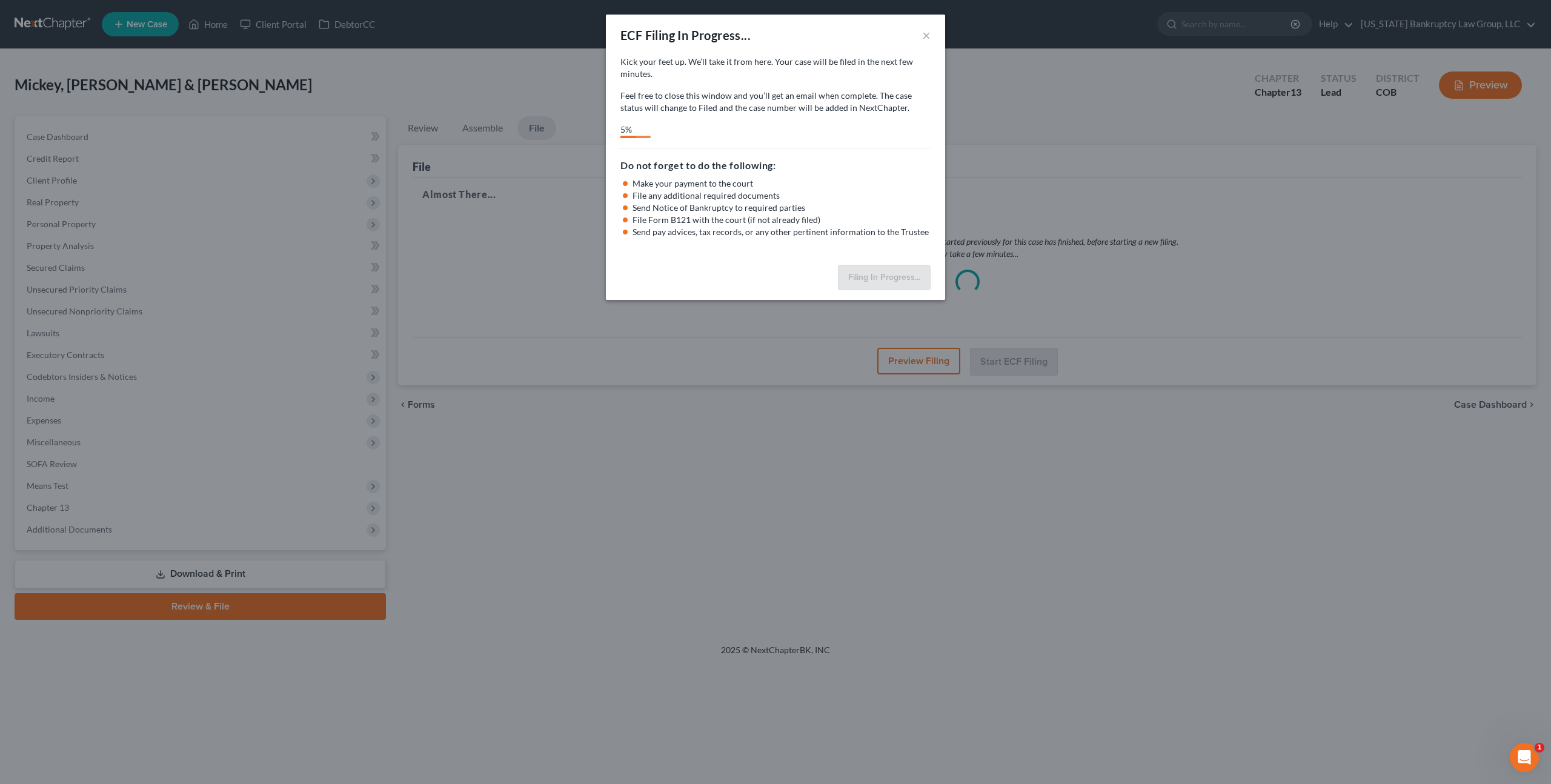
select select "0"
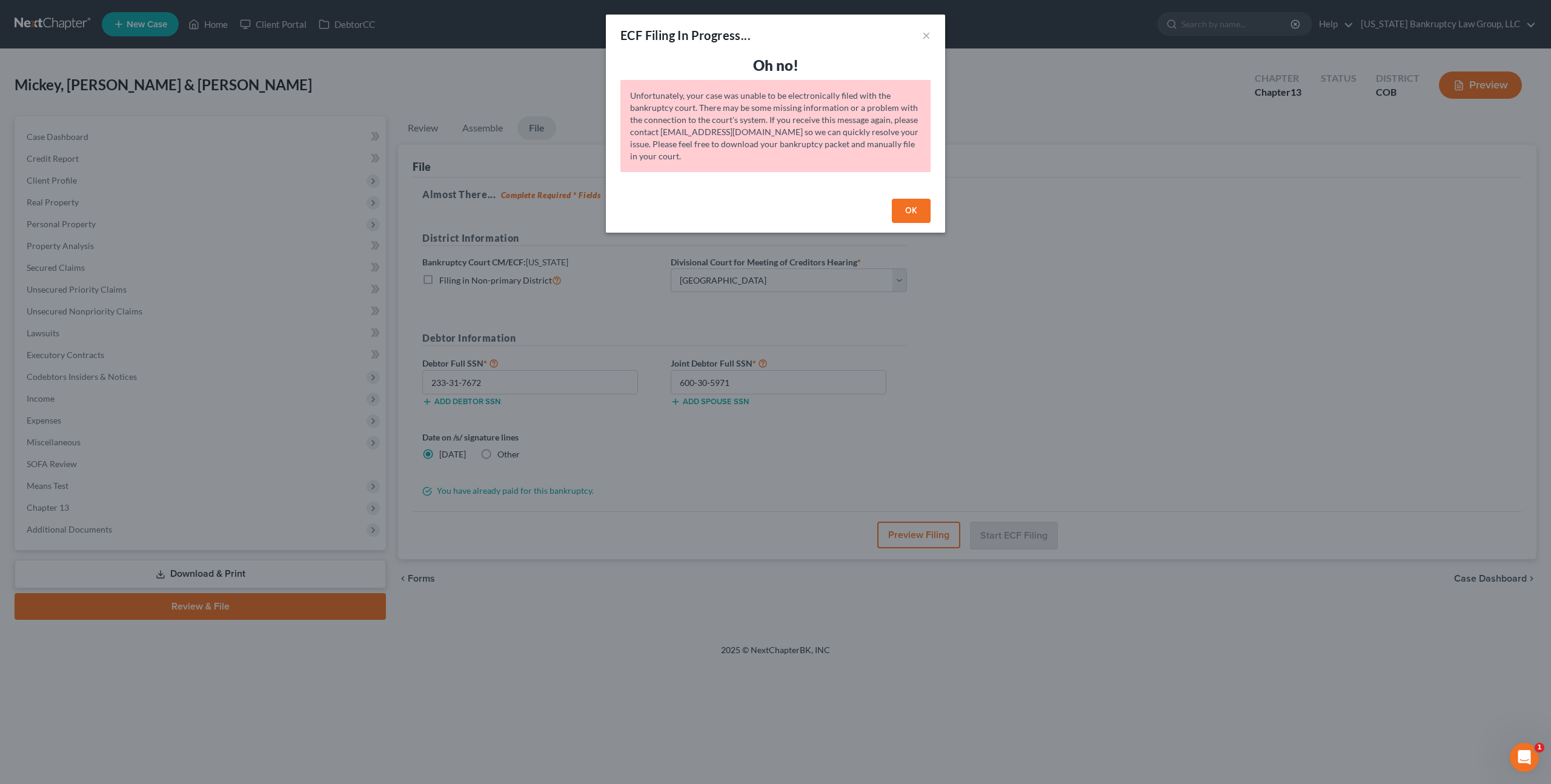
click at [913, 216] on button "OK" at bounding box center [911, 211] width 38 height 25
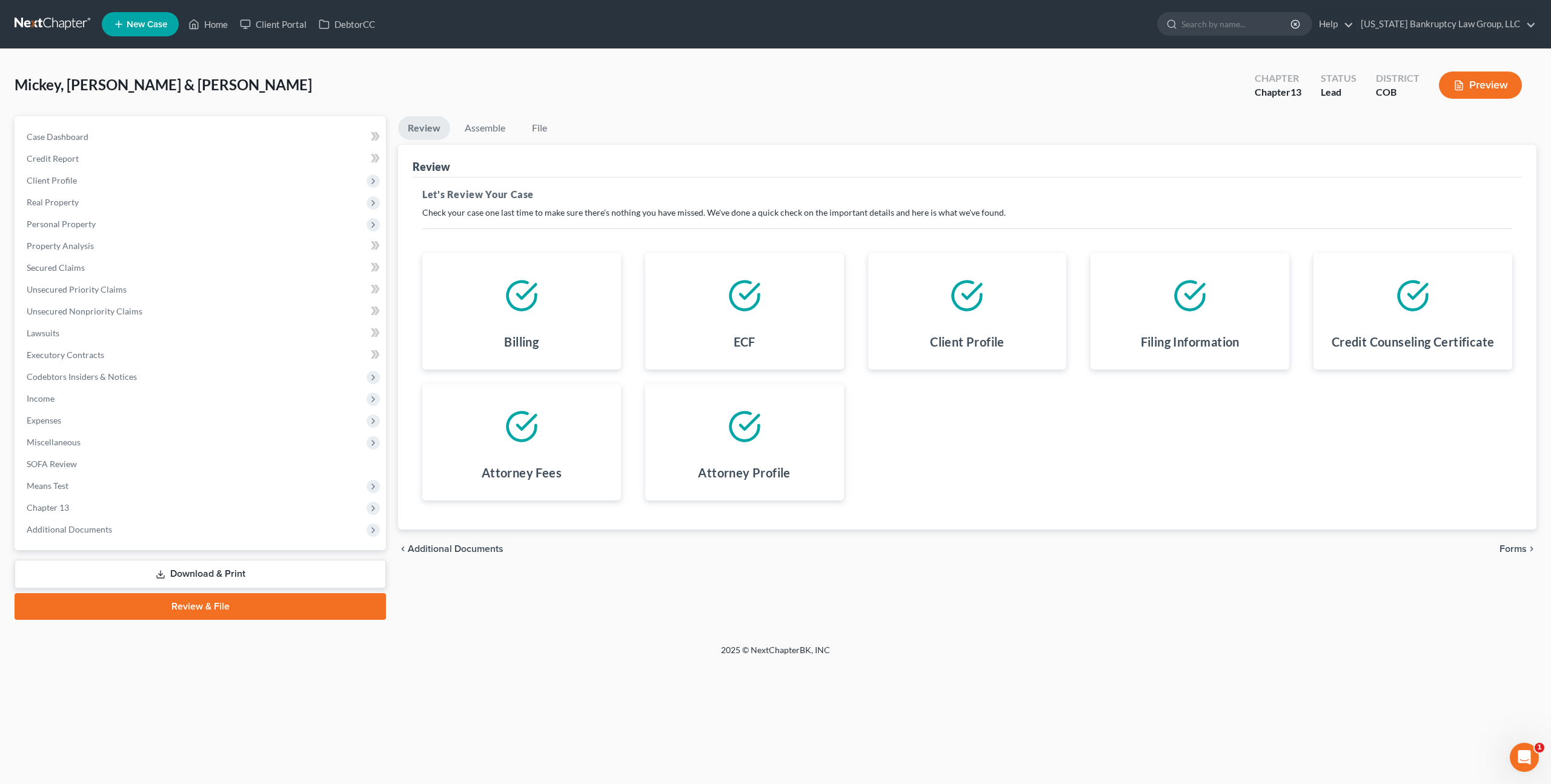
click at [1509, 544] on span "Forms" at bounding box center [1513, 549] width 27 height 10
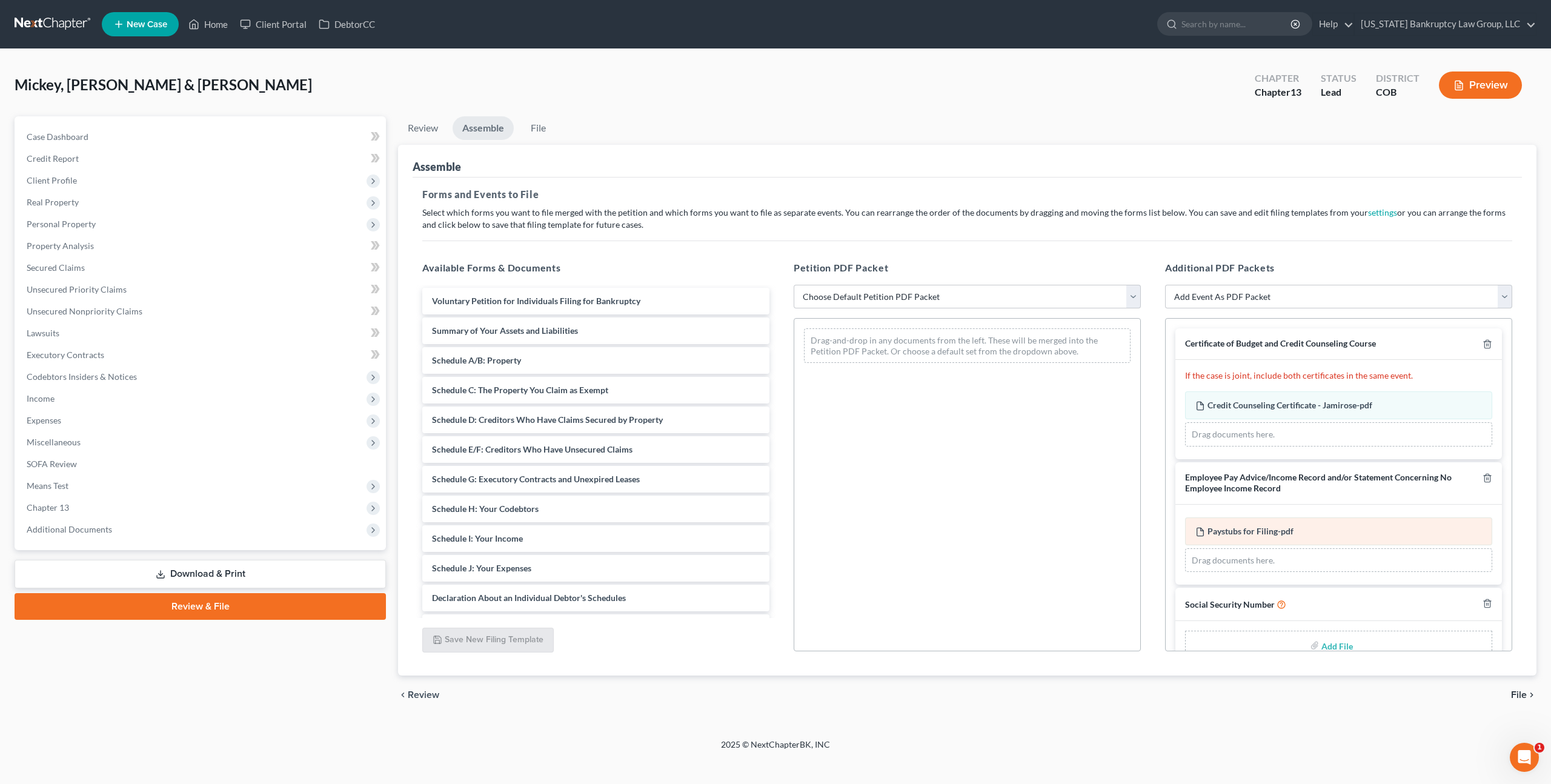
scroll to position [28, 0]
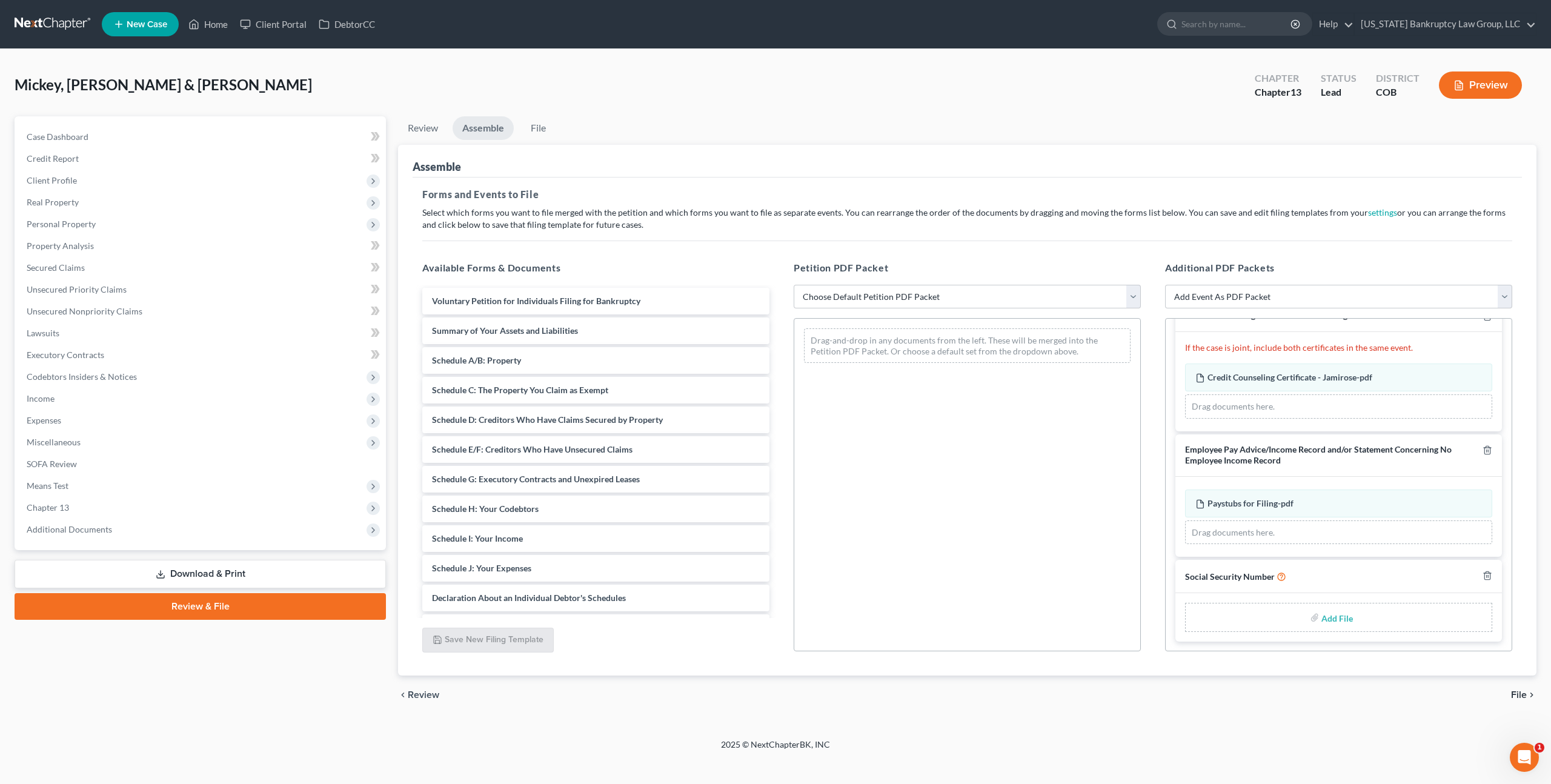
click at [1334, 612] on input "file" at bounding box center [1336, 617] width 29 height 22
type input "C:\fakepath\093025 Statement of Social Security Number.pdf"
click at [923, 299] on select "Choose Default Petition PDF Packet Emergency Filing (Voluntary Petition and Cre…" at bounding box center [967, 297] width 347 height 25
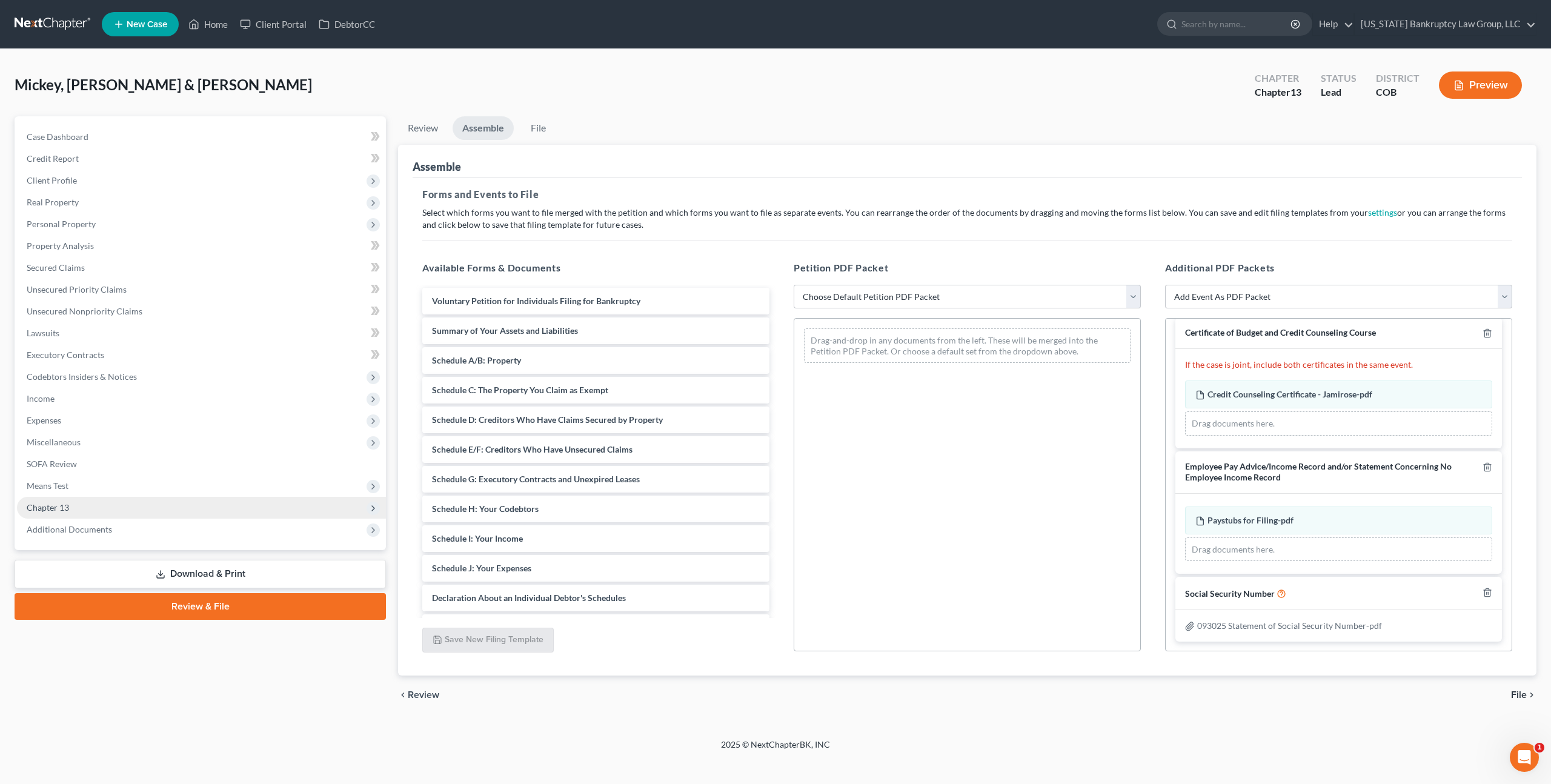
click at [78, 500] on span "Chapter 13" at bounding box center [201, 508] width 369 height 22
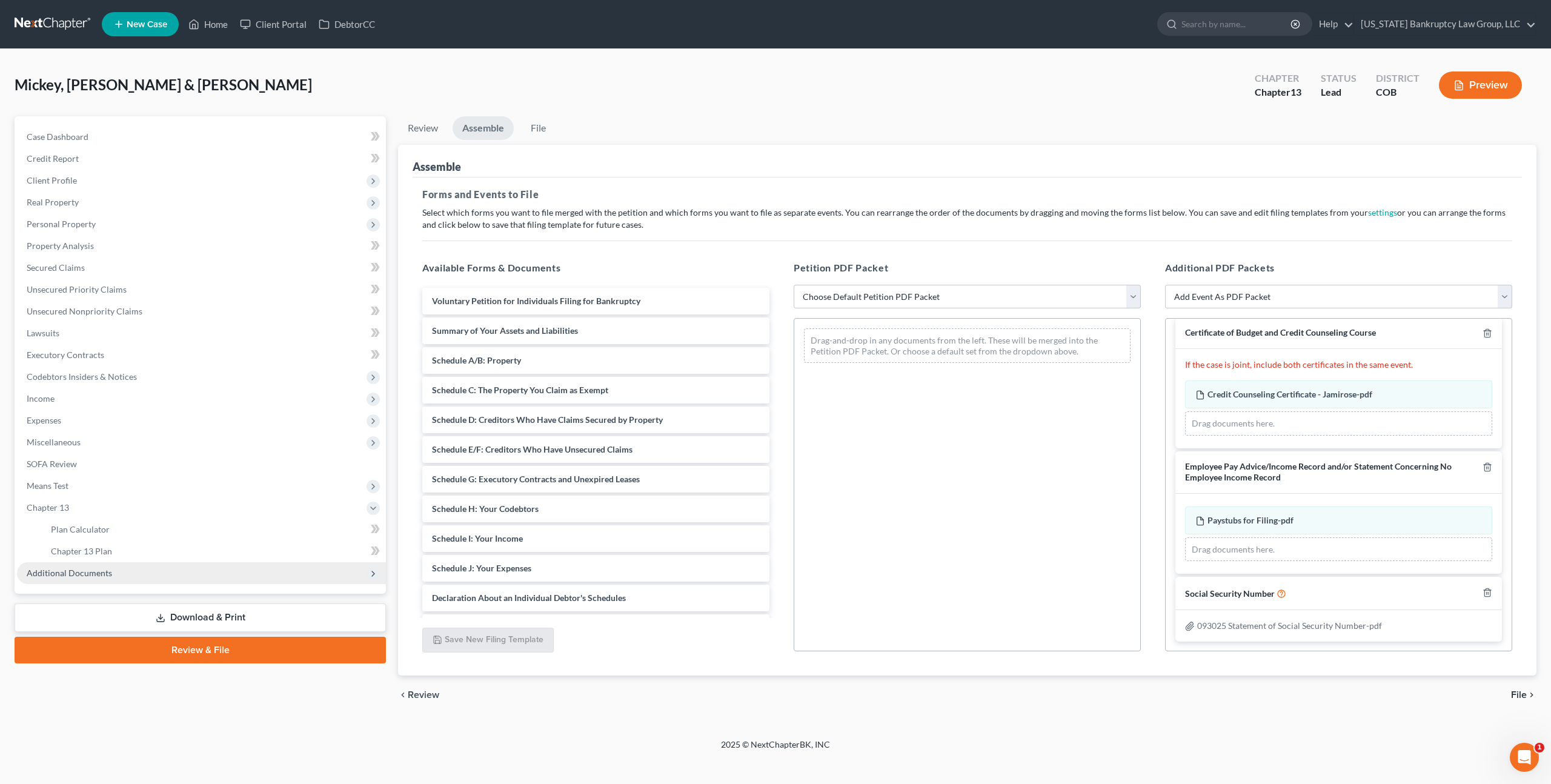
click at [92, 571] on span "Additional Documents" at bounding box center [69, 572] width 85 height 11
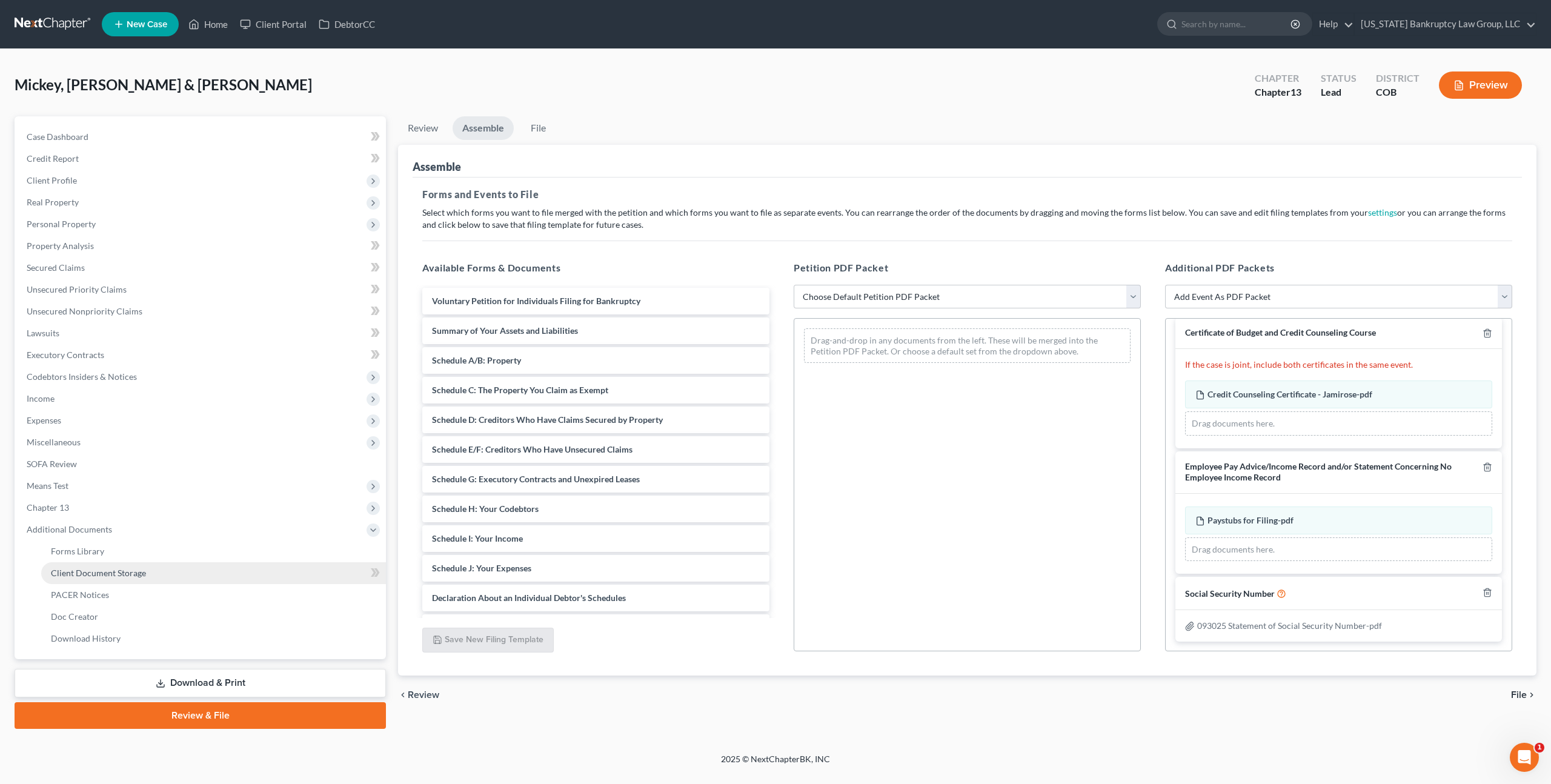
click at [94, 574] on span "Client Document Storage" at bounding box center [98, 572] width 95 height 11
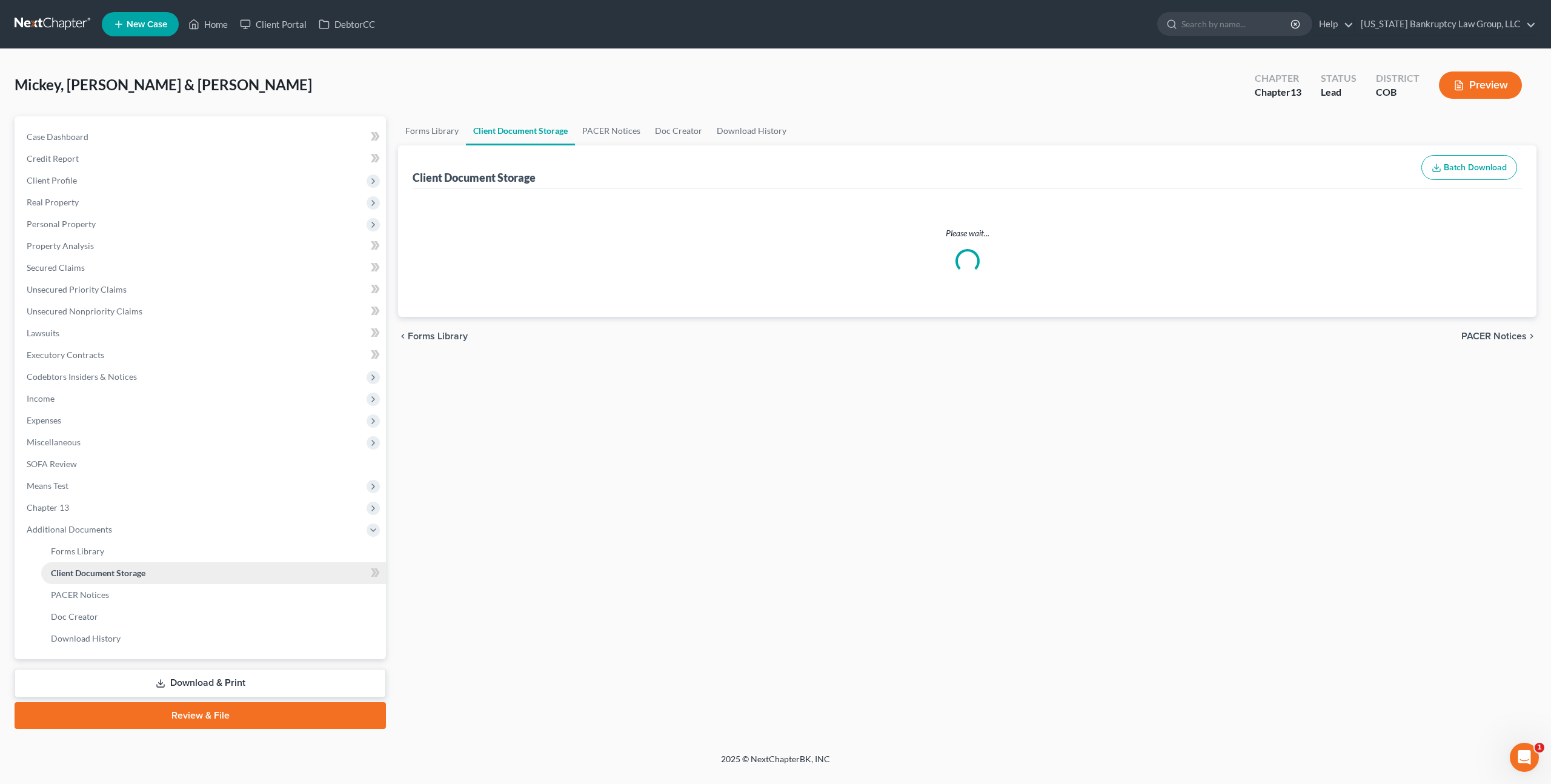
select select "5"
select select "28"
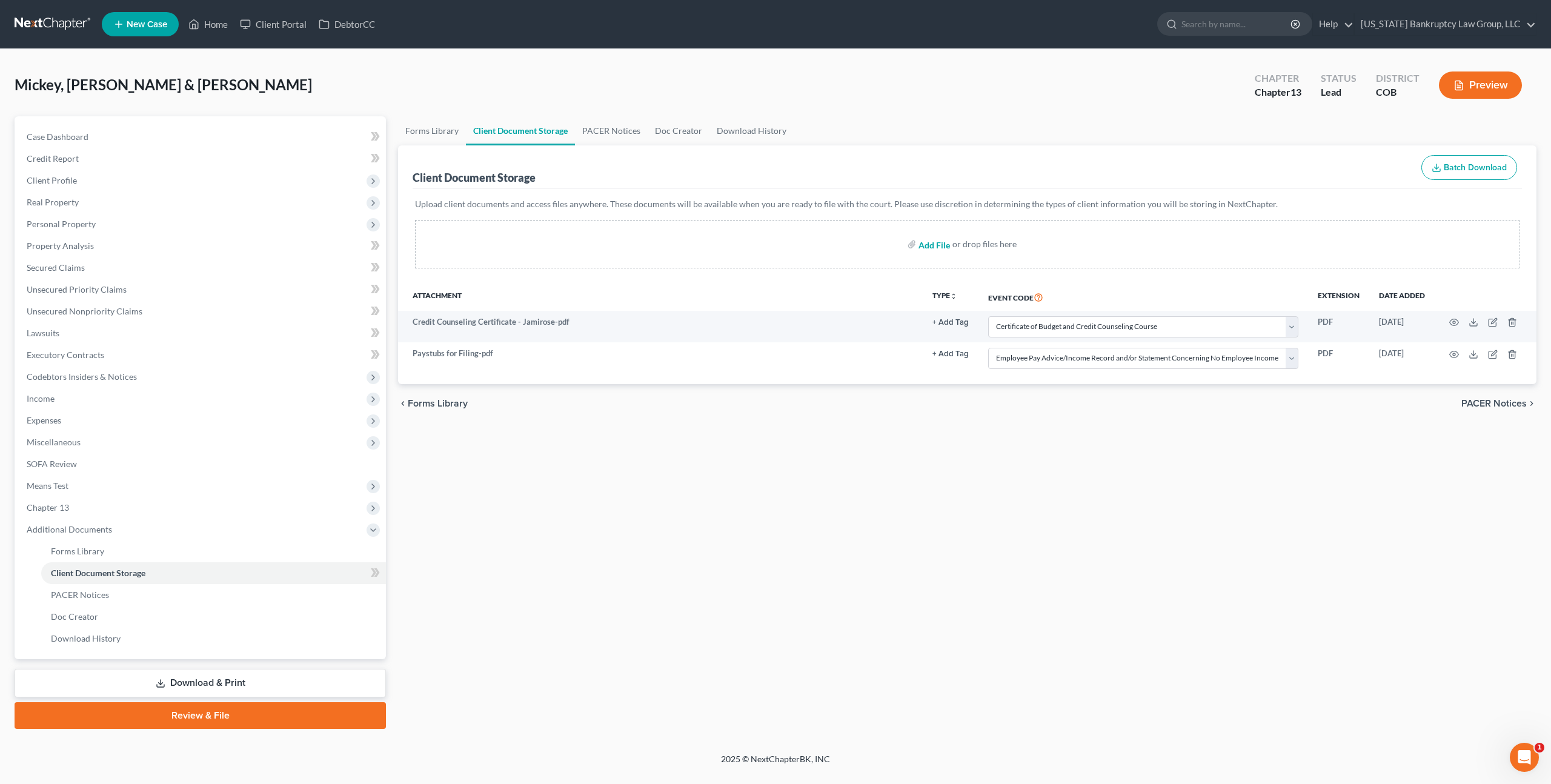
click at [930, 241] on input "file" at bounding box center [933, 244] width 29 height 22
type input "C:\fakepath\Chapter 13 Plan.pdf"
select select "5"
select select "28"
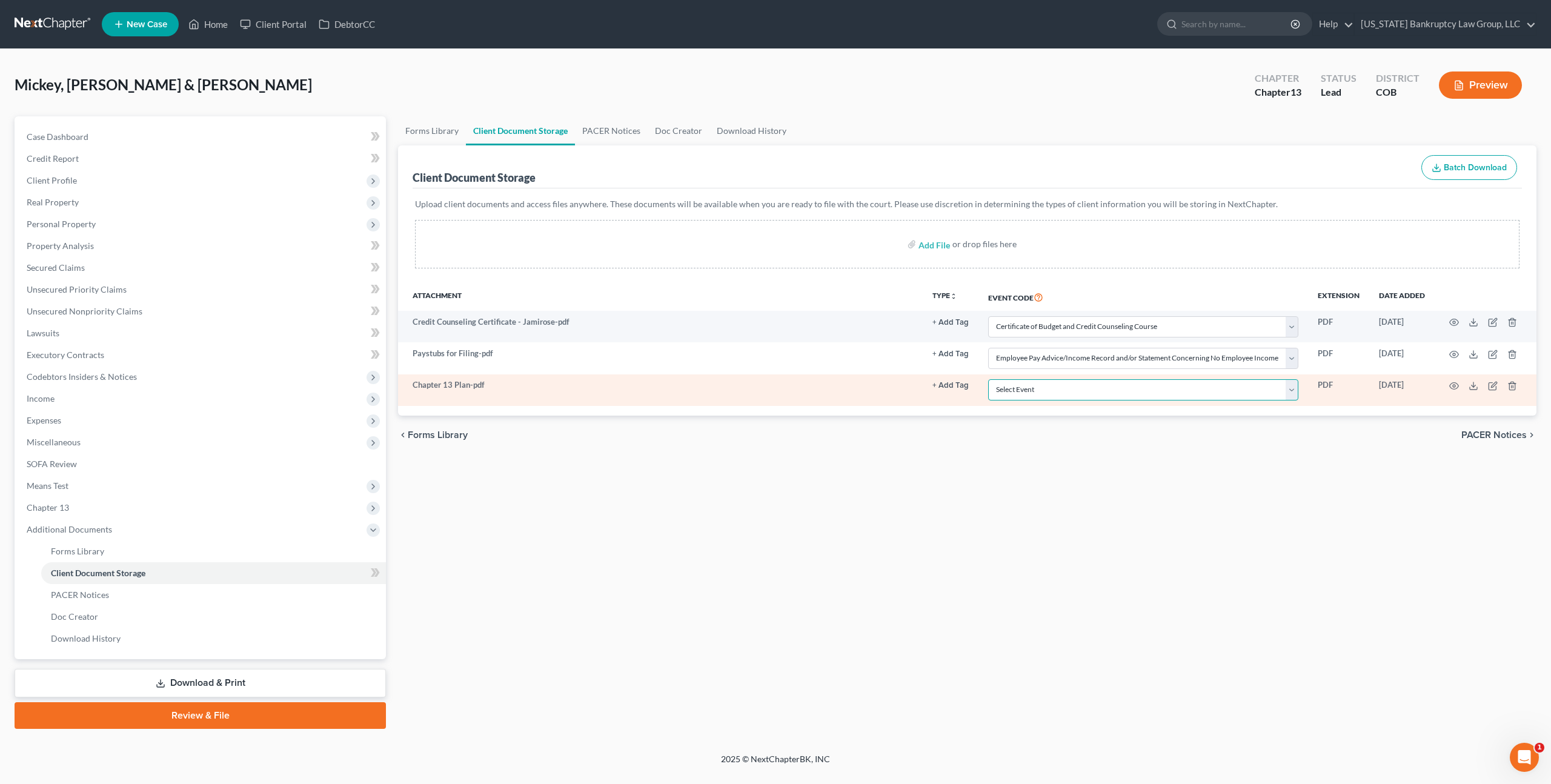
click at [1012, 393] on select "Select Event 1009-1.1 Notice of Amendments 20 Largest Unsecured Creditors Amend…" at bounding box center [1143, 390] width 310 height 21
select select "12"
click at [989, 379] on select "Select Event 1009-1.1 Notice of Amendments 20 Largest Unsecured Creditors Amend…" at bounding box center [1143, 390] width 310 height 21
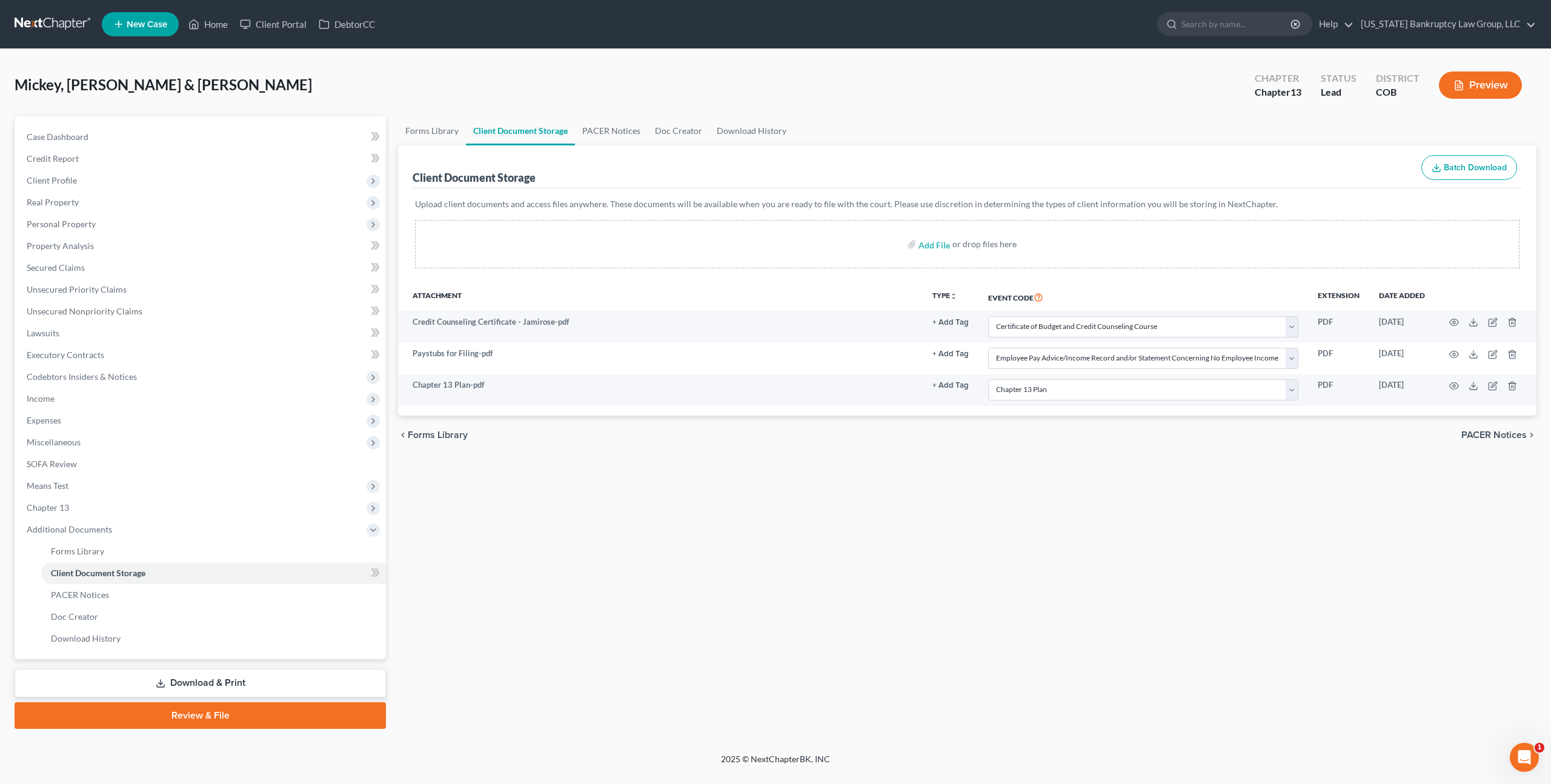
click at [278, 684] on link "Download & Print" at bounding box center [200, 683] width 371 height 29
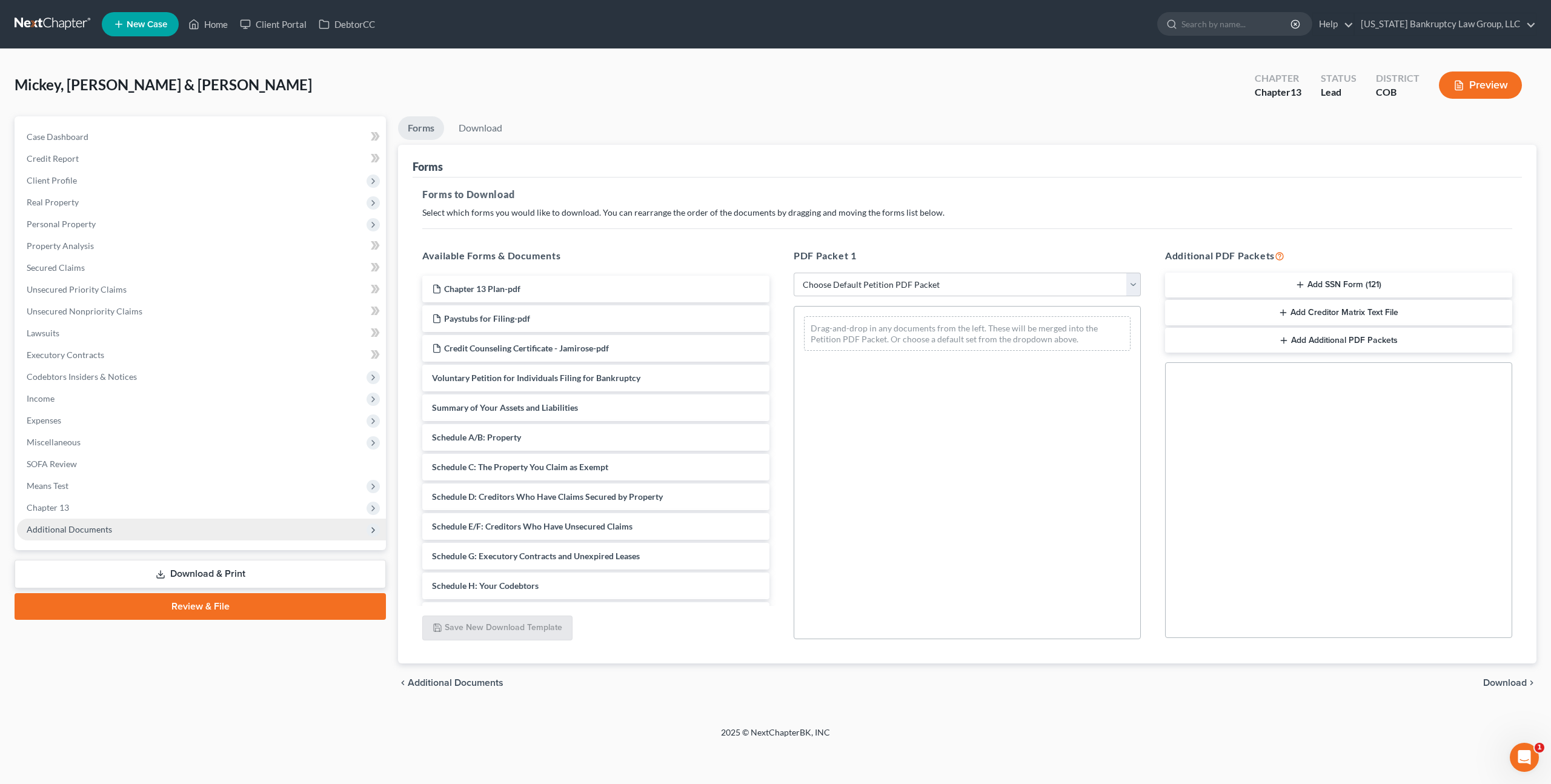
click at [117, 527] on span "Additional Documents" at bounding box center [201, 529] width 369 height 22
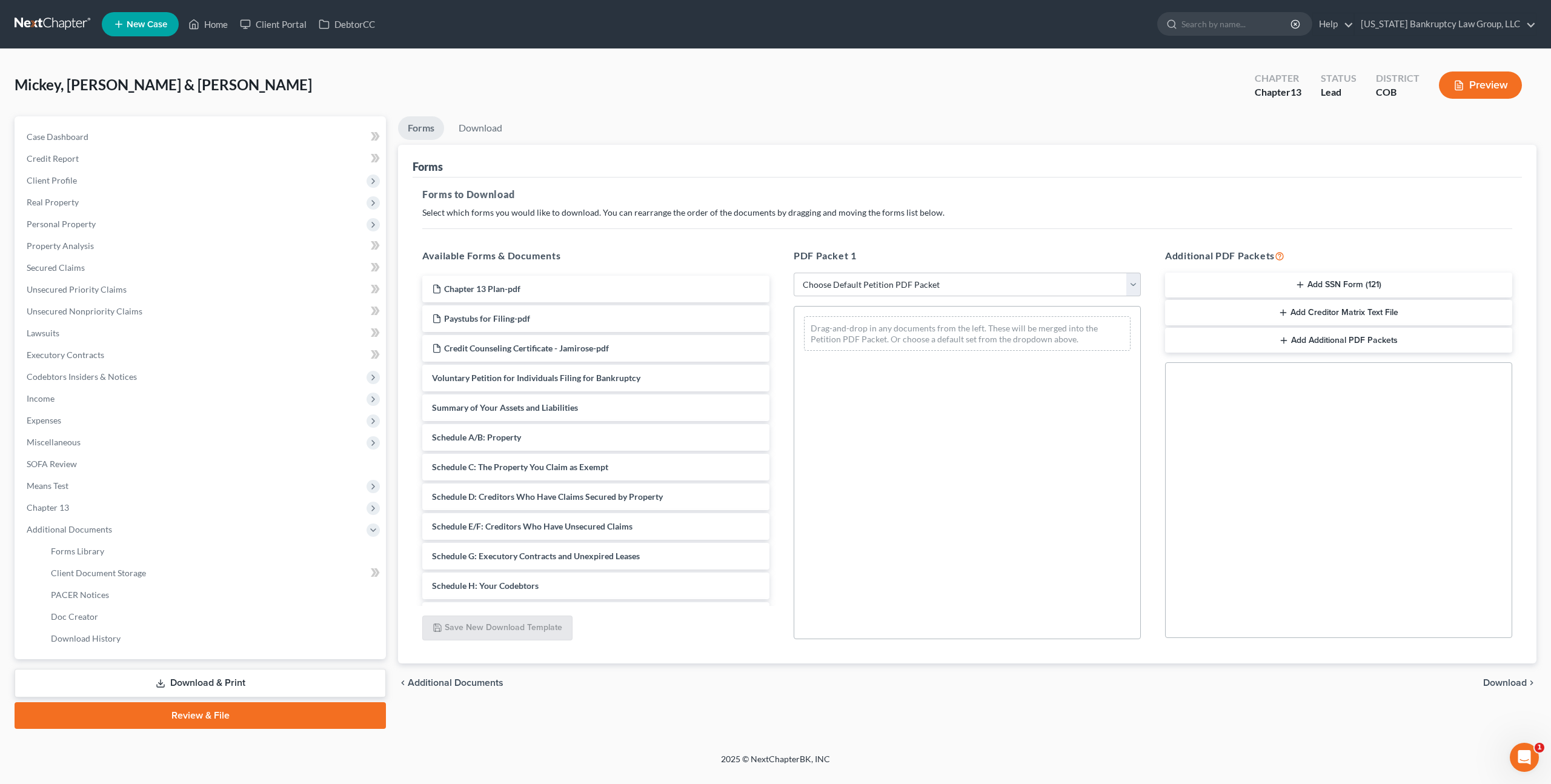
click at [176, 710] on link "Review & File" at bounding box center [200, 715] width 371 height 27
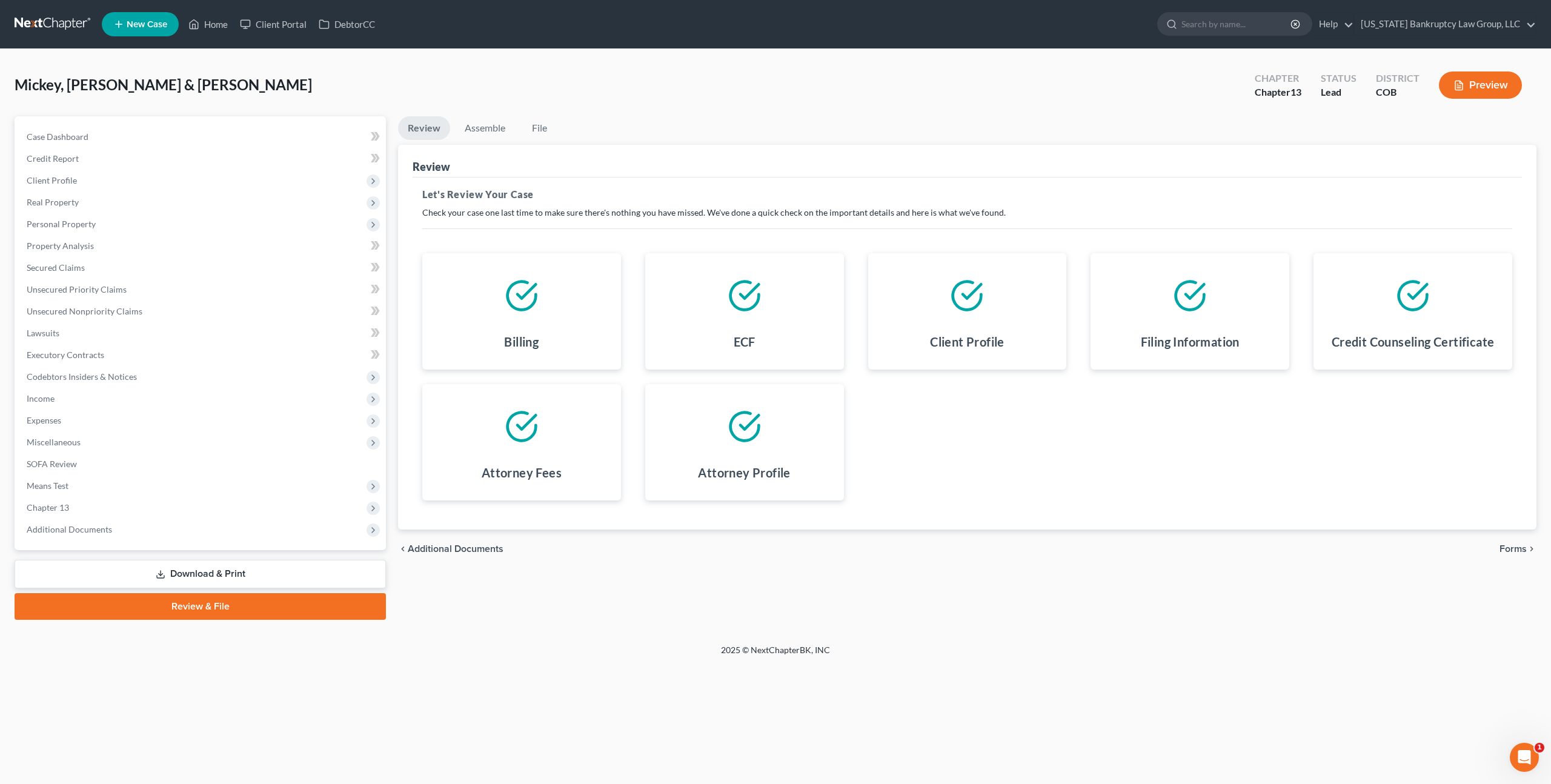
click at [1504, 546] on span "Forms" at bounding box center [1513, 549] width 27 height 10
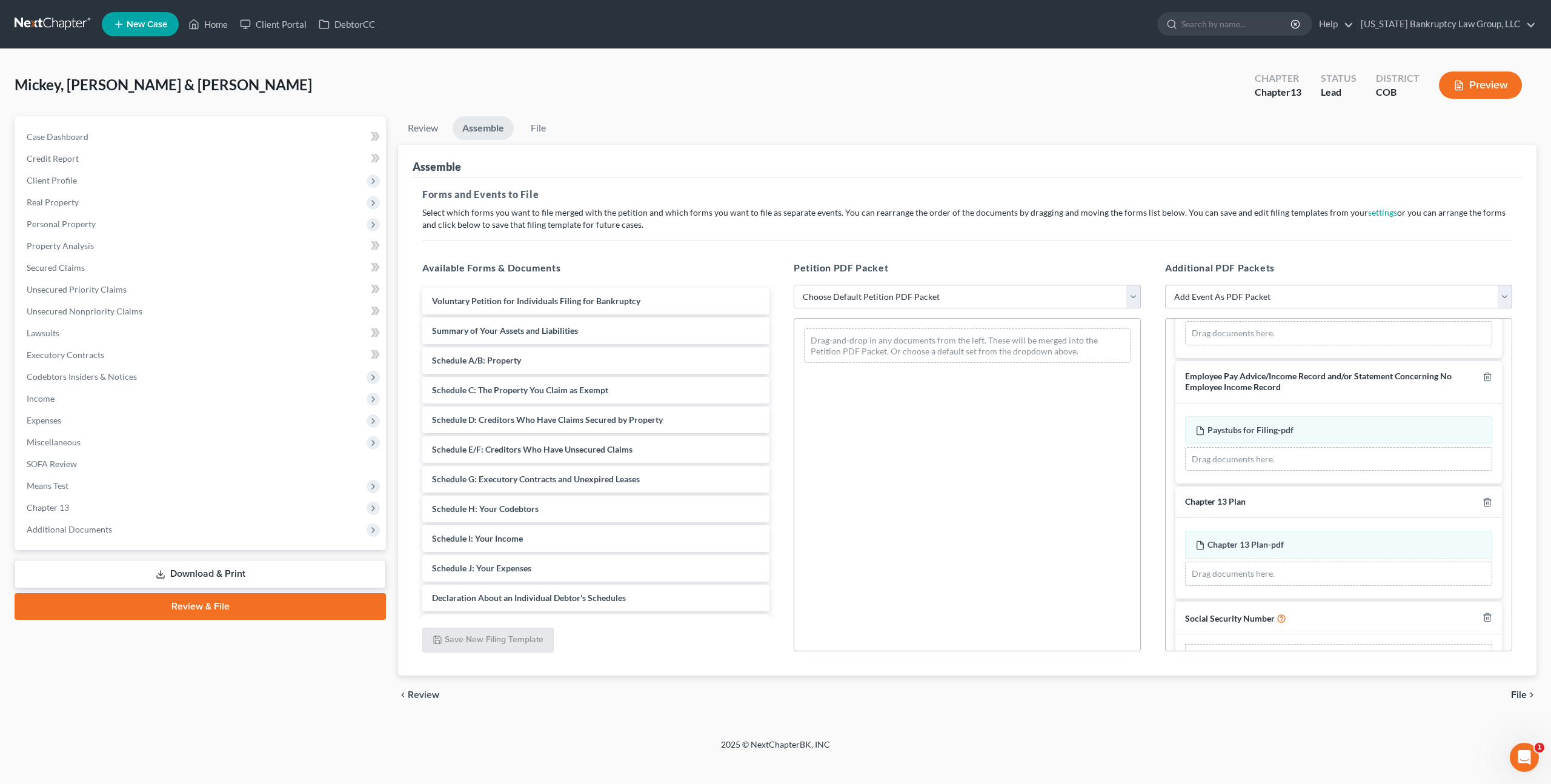
scroll to position [142, 0]
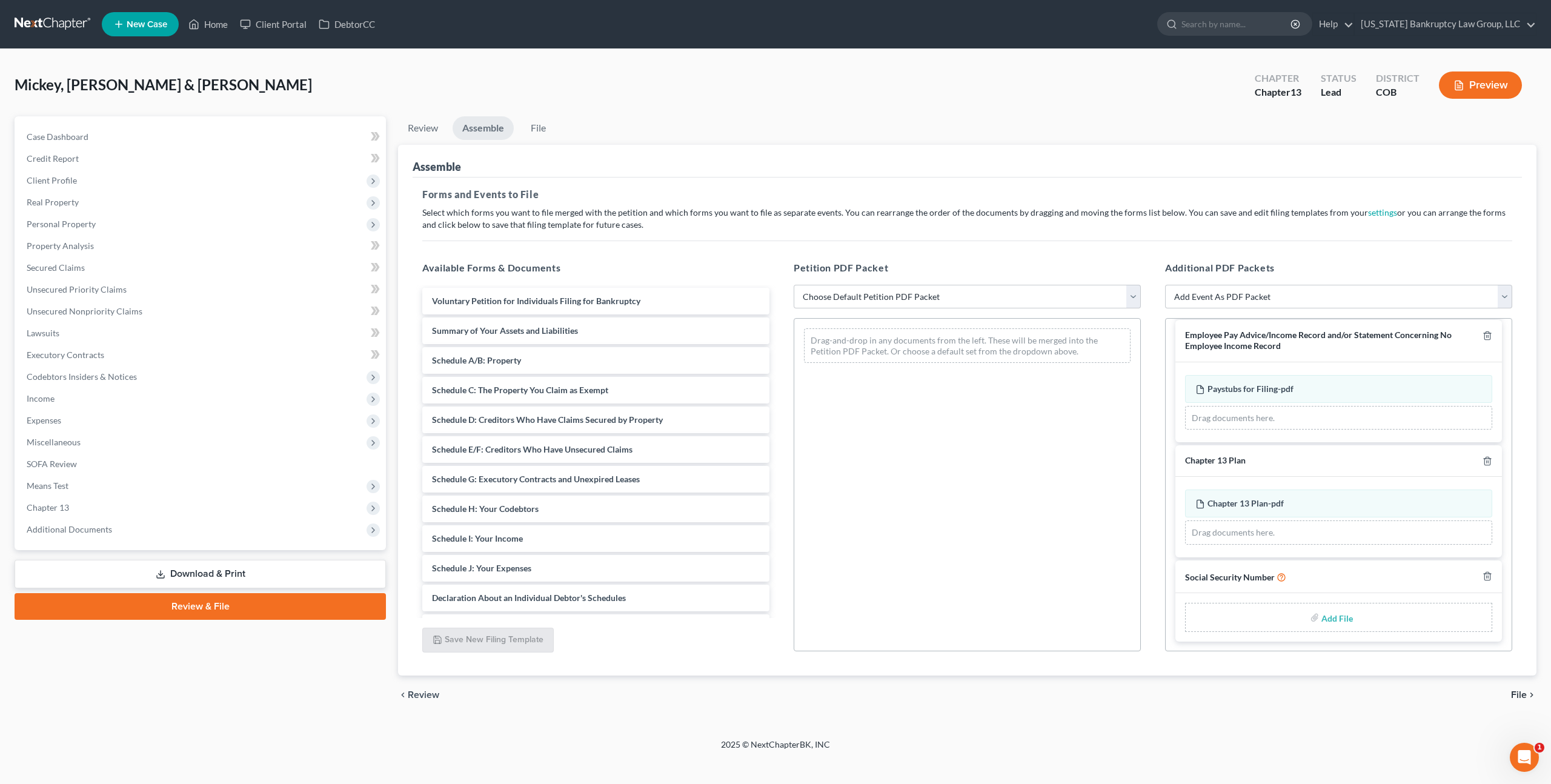
click at [1343, 618] on input "file" at bounding box center [1336, 617] width 29 height 22
type input "C:\fakepath\093025 Statement of Social Security Number.pdf"
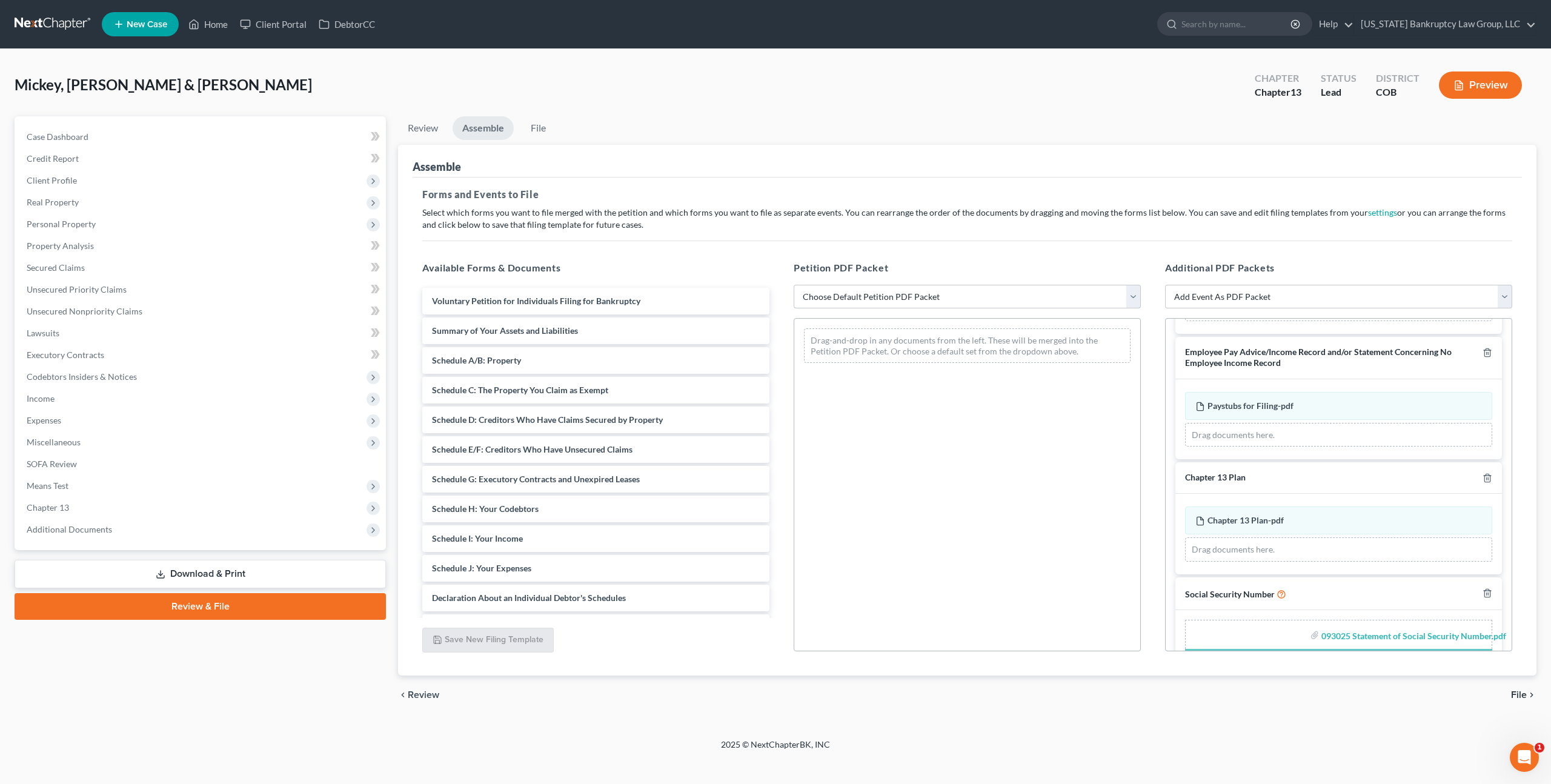
click at [883, 293] on select "Choose Default Petition PDF Packet Emergency Filing (Voluntary Petition and Cre…" at bounding box center [967, 297] width 347 height 25
select select "1"
click at [794, 284] on select "Choose Default Petition PDF Packet Emergency Filing (Voluntary Petition and Cre…" at bounding box center [967, 297] width 347 height 25
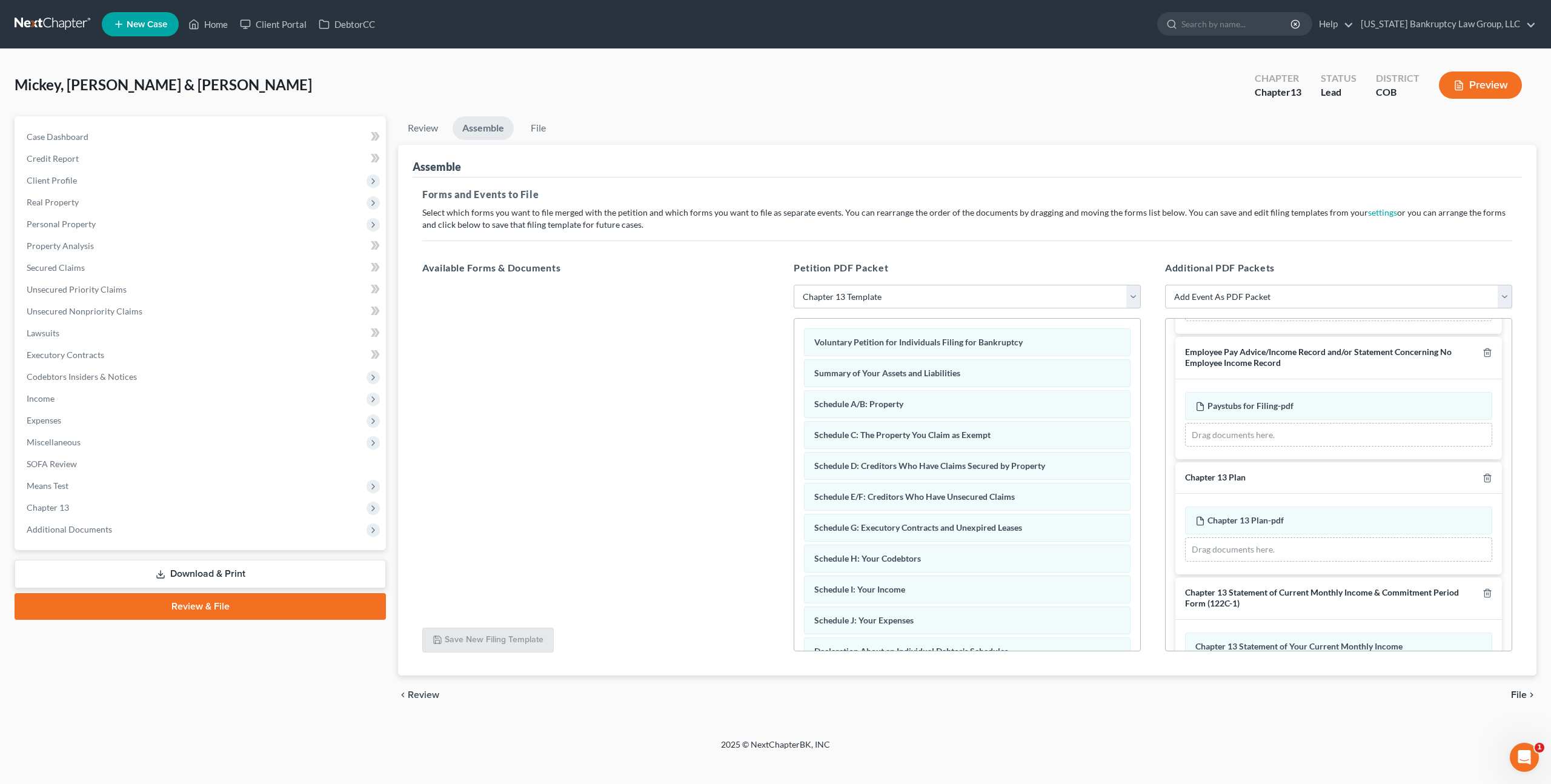
click at [1519, 690] on span "File" at bounding box center [1518, 695] width 16 height 10
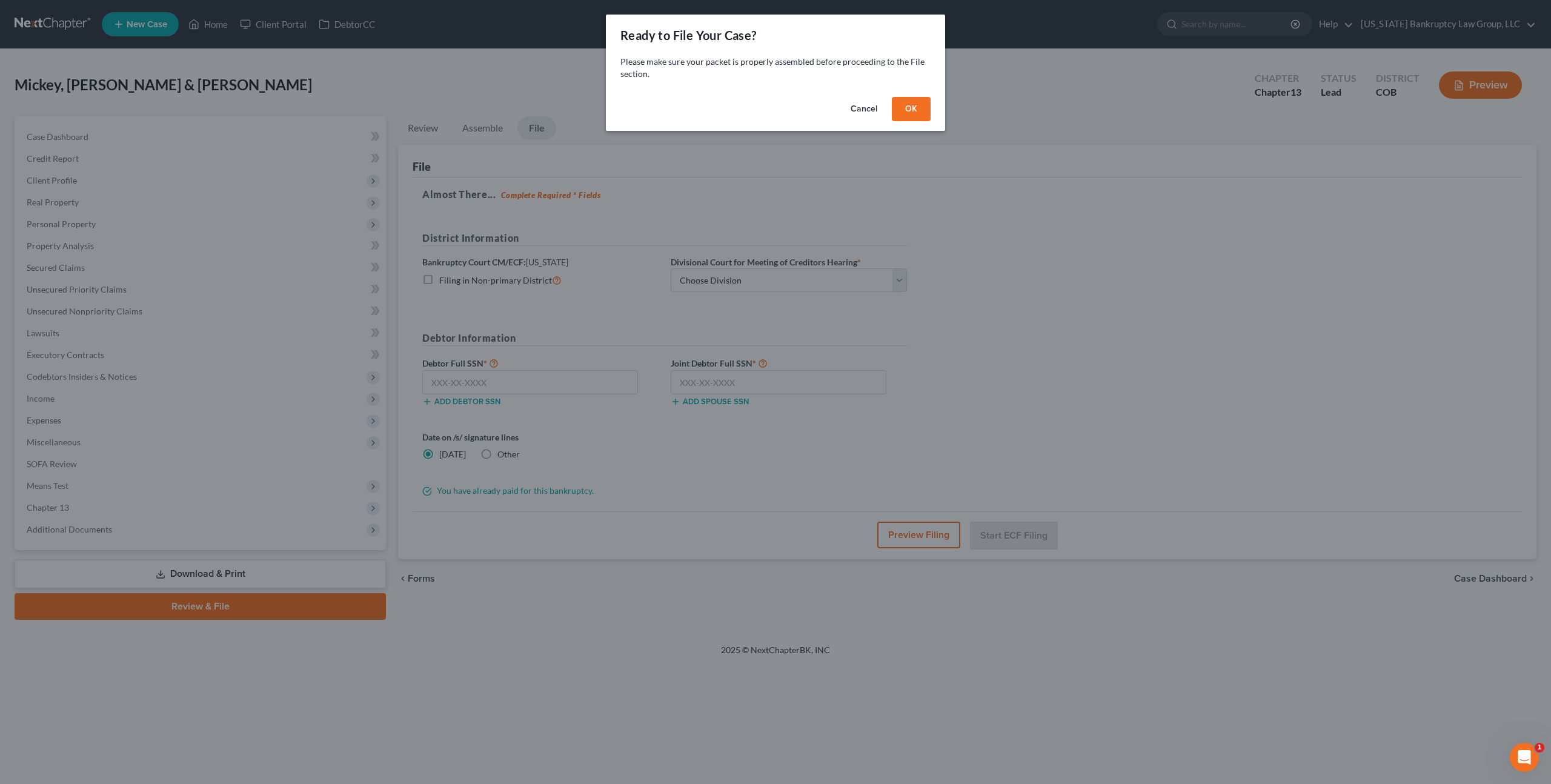
click at [903, 109] on button "OK" at bounding box center [911, 110] width 38 height 25
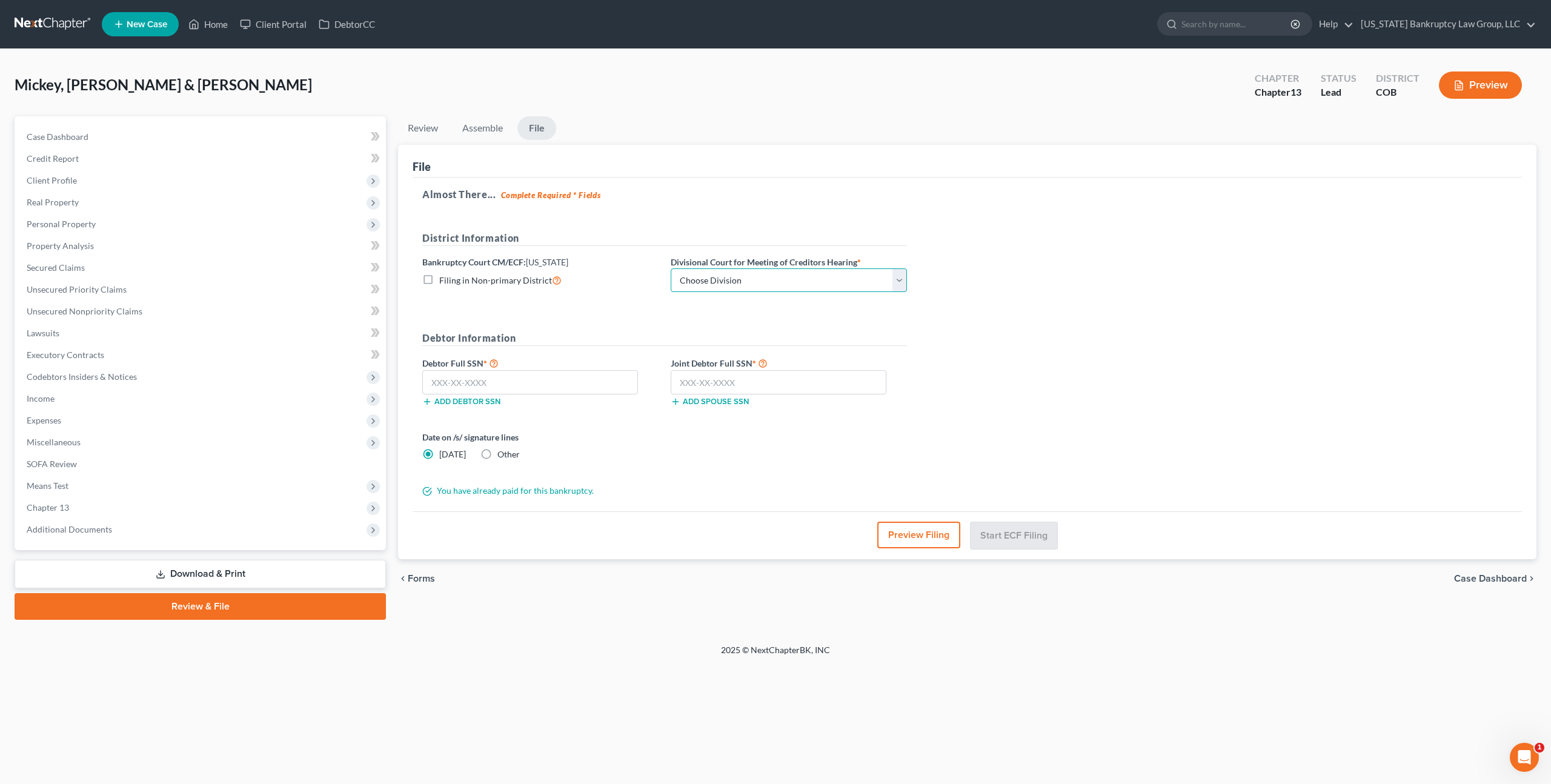
click at [899, 277] on select "Choose Division [GEOGRAPHIC_DATA]" at bounding box center [788, 280] width 236 height 25
select select "0"
click at [670, 268] on select "Choose Division [GEOGRAPHIC_DATA]" at bounding box center [788, 280] width 236 height 25
click at [750, 382] on input "text" at bounding box center [778, 383] width 216 height 25
click at [516, 384] on input "text" at bounding box center [530, 383] width 216 height 25
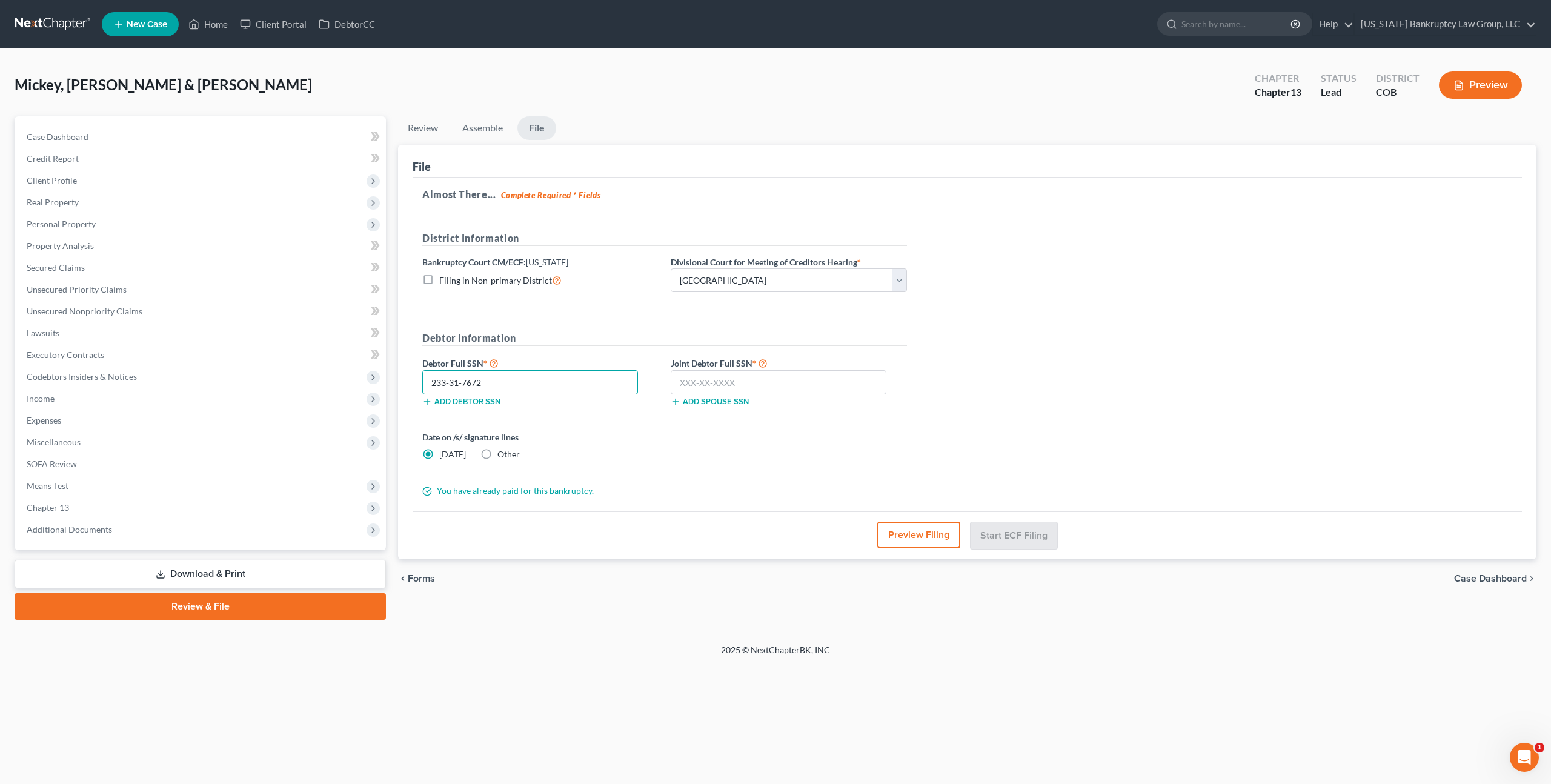
type input "233-31-7672"
click at [711, 383] on input "text" at bounding box center [778, 383] width 216 height 25
type input "600-30-5971"
click at [993, 533] on button "Start ECF Filing" at bounding box center [1014, 535] width 87 height 27
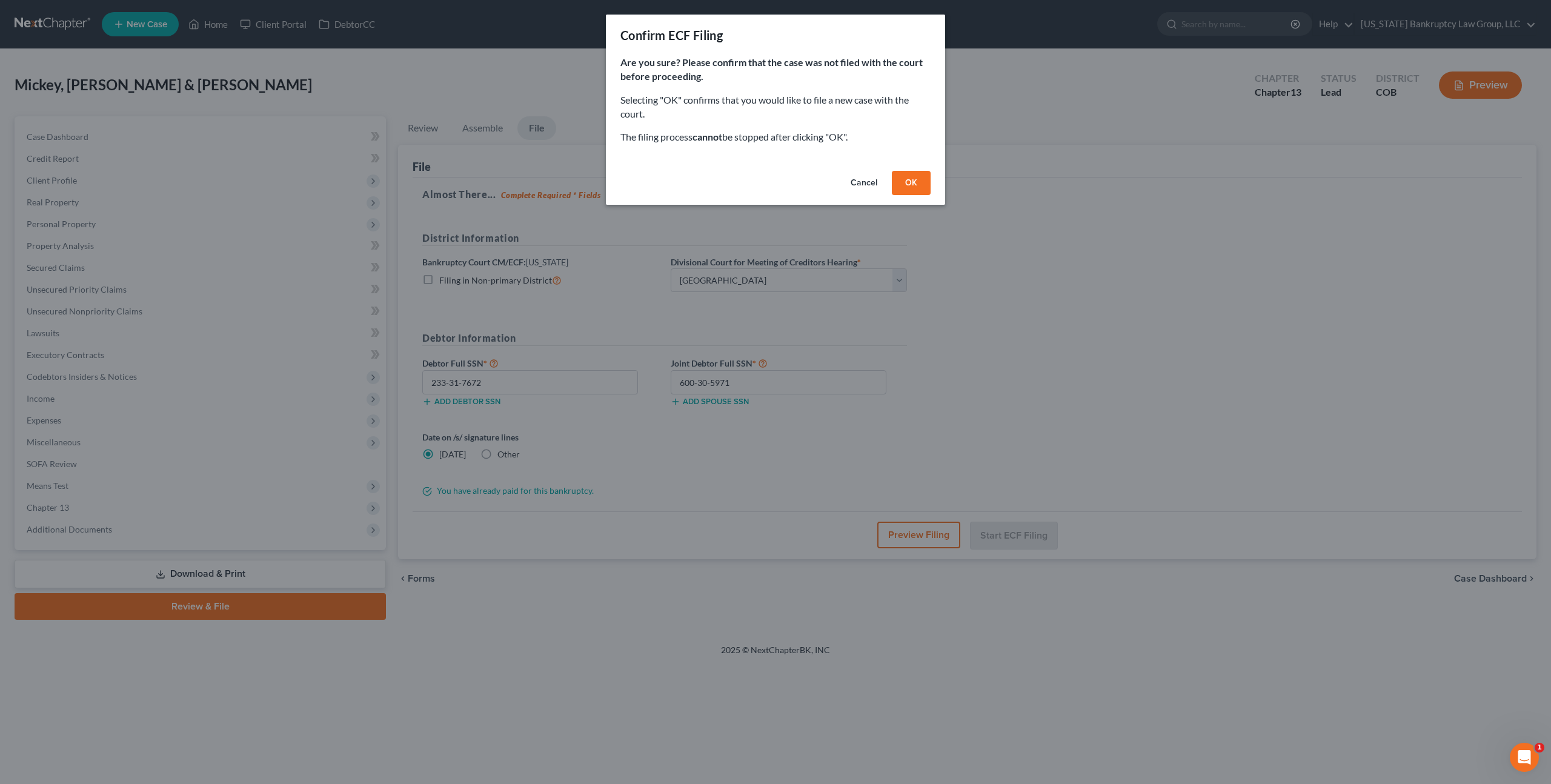
click at [906, 181] on button "OK" at bounding box center [911, 183] width 38 height 25
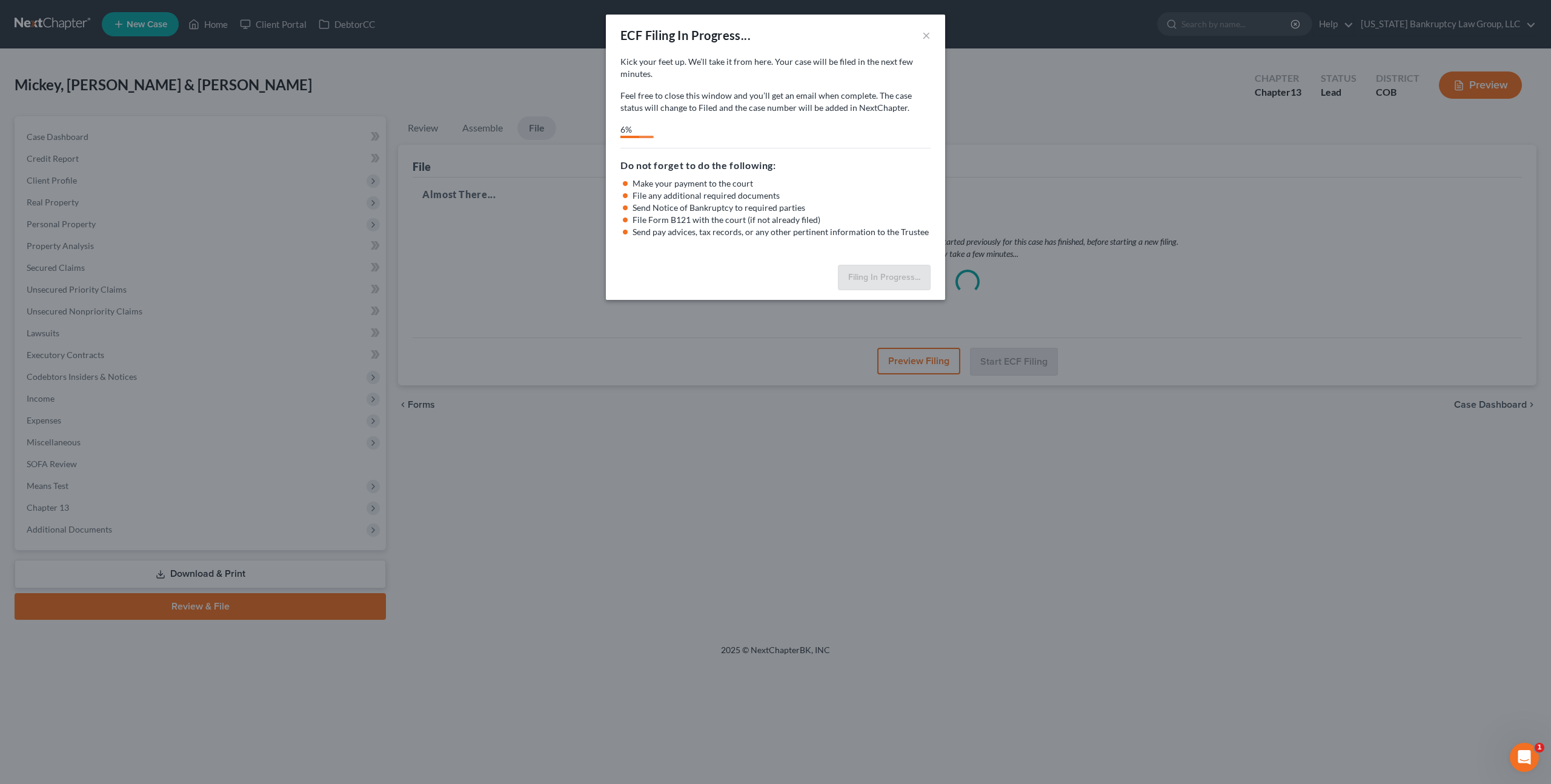
select select "0"
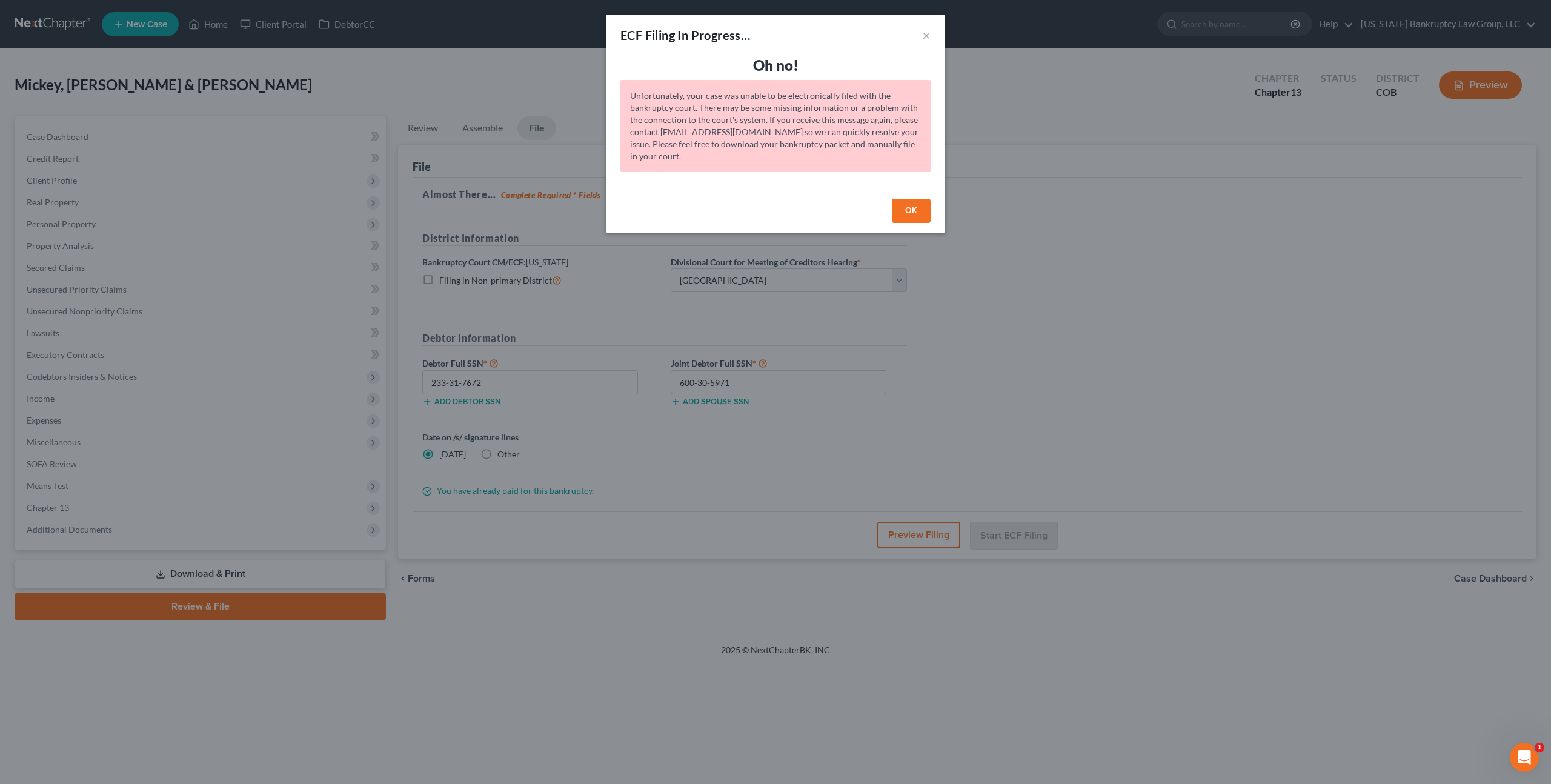
click at [907, 210] on button "OK" at bounding box center [911, 211] width 38 height 25
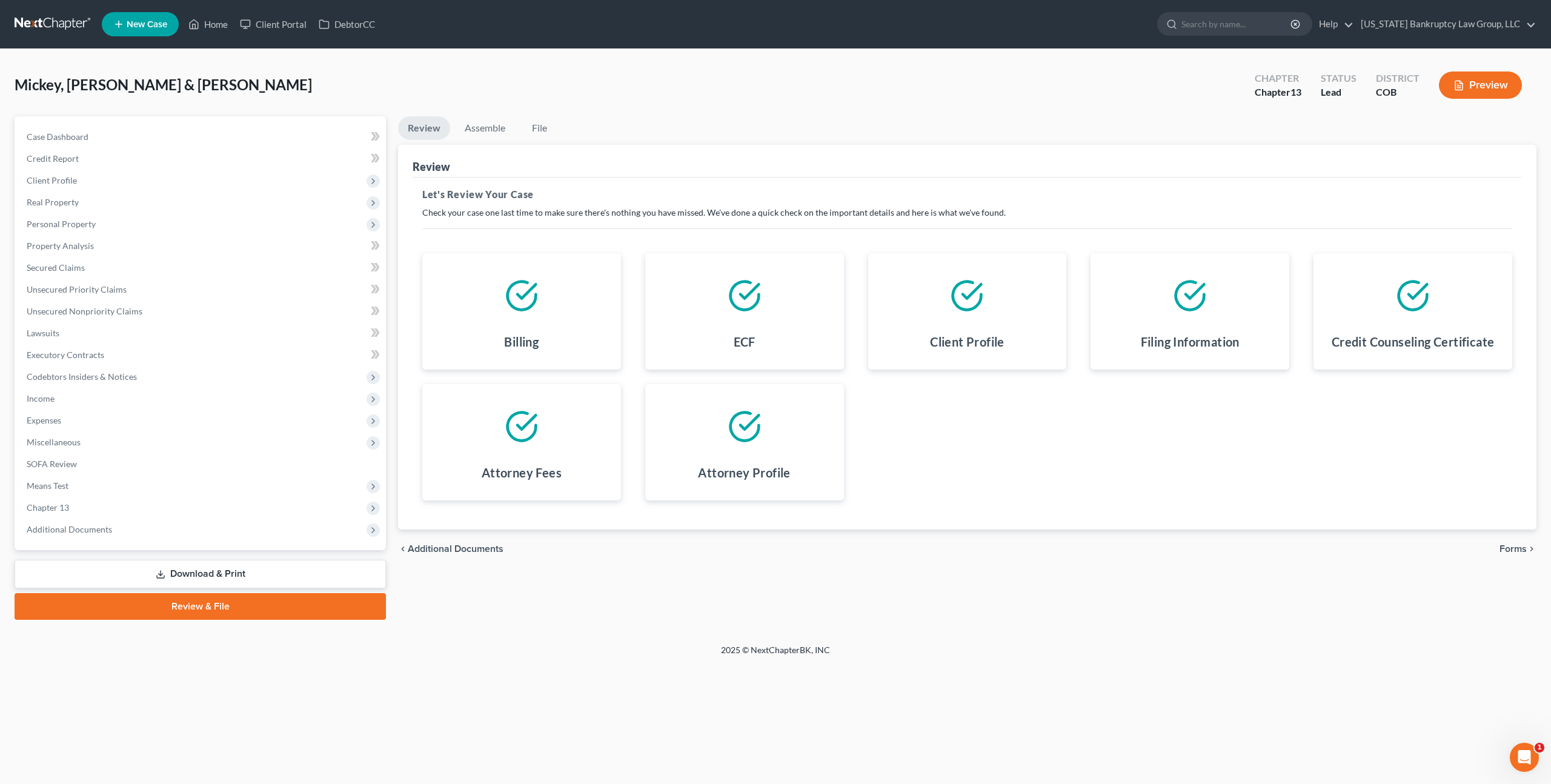
click at [1510, 548] on span "Forms" at bounding box center [1513, 549] width 27 height 10
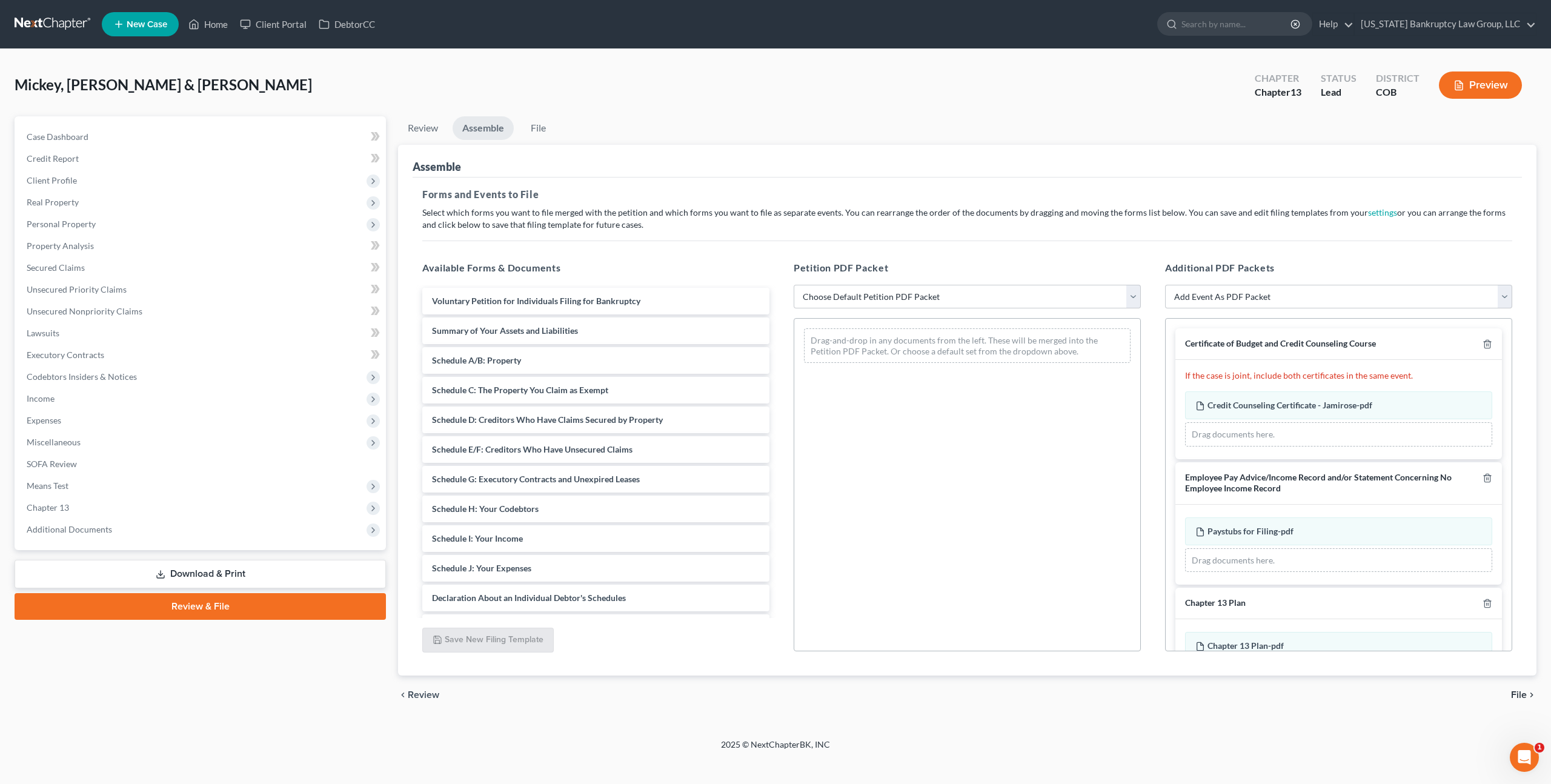
scroll to position [142, 0]
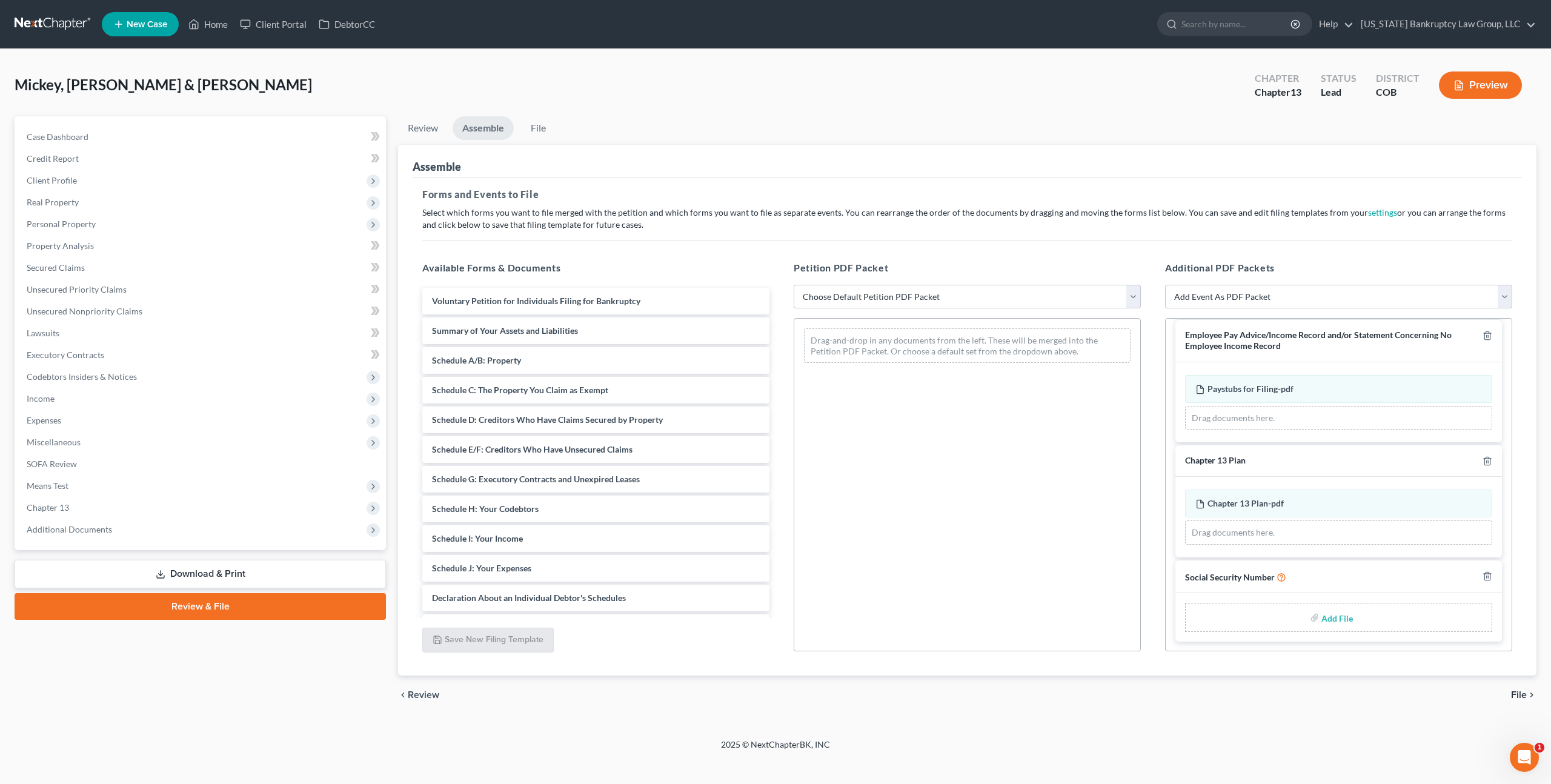
click at [1333, 618] on input "file" at bounding box center [1336, 617] width 29 height 22
type input "C:\fakepath\093025 Statement of Social Security Number.pdf"
click at [921, 291] on select "Choose Default Petition PDF Packet Emergency Filing (Voluntary Petition and Cre…" at bounding box center [967, 297] width 347 height 25
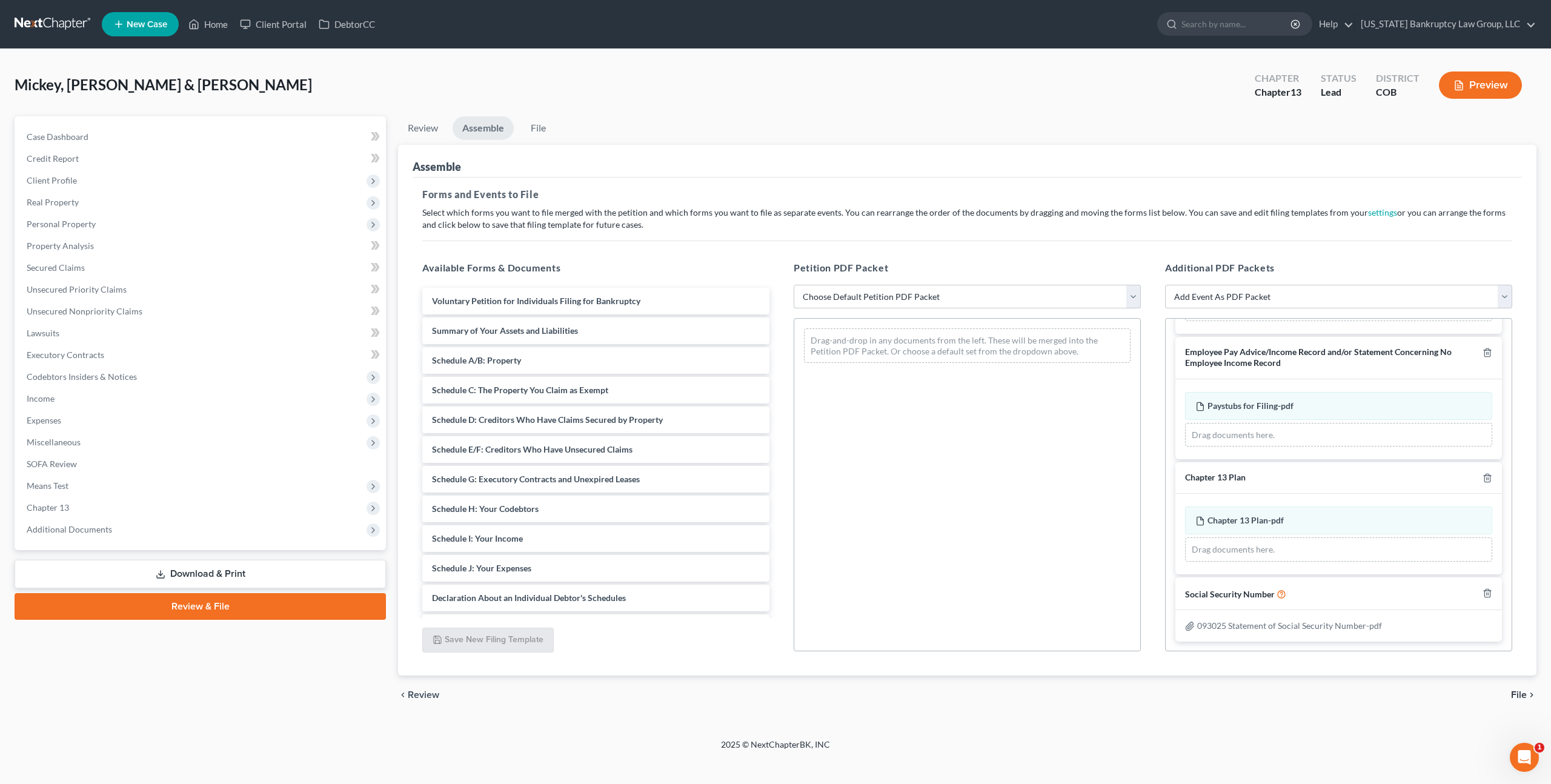
select select "1"
click at [794, 284] on select "Choose Default Petition PDF Packet Emergency Filing (Voluntary Petition and Cre…" at bounding box center [967, 297] width 347 height 25
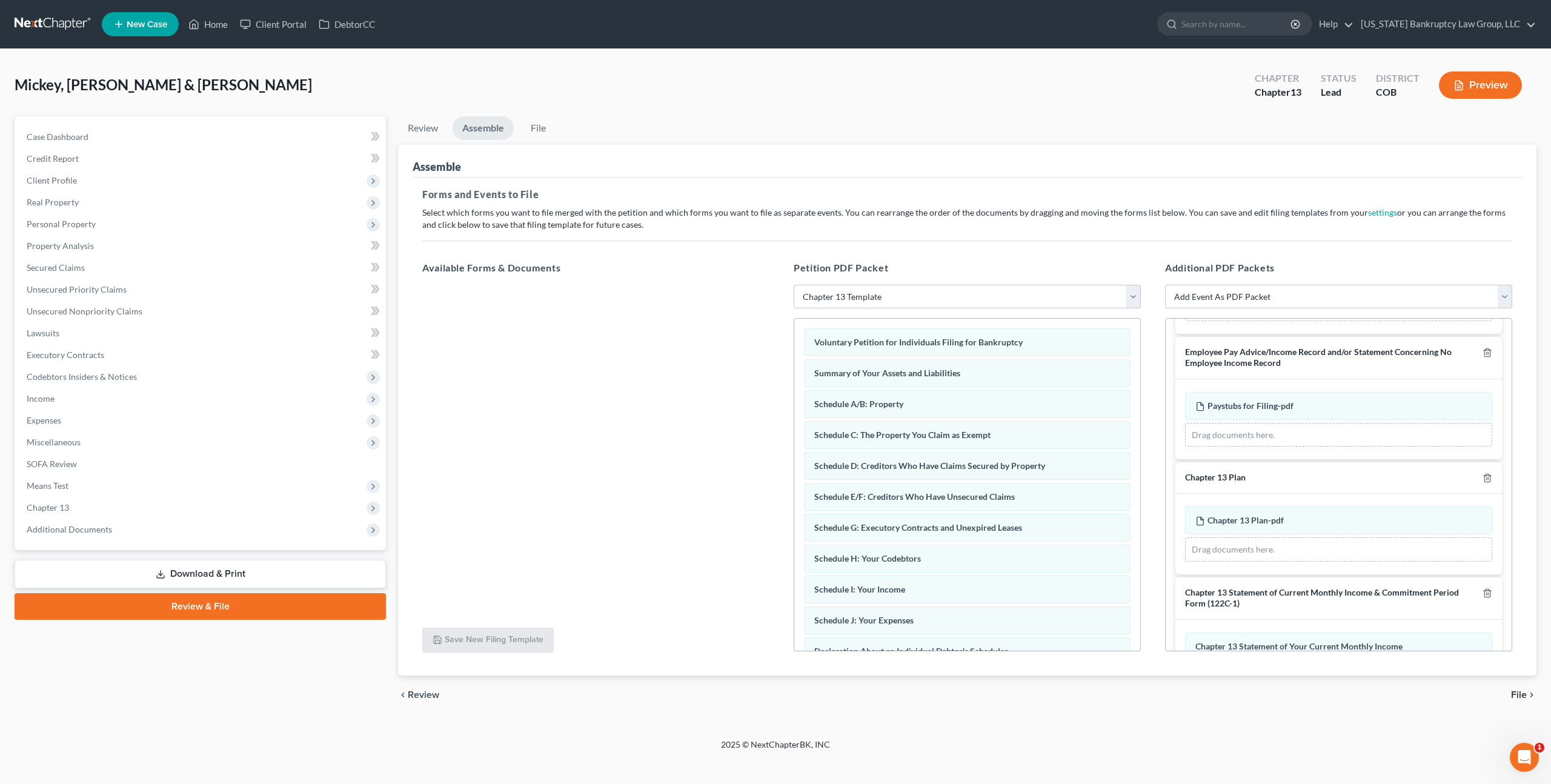
click at [1516, 690] on span "File" at bounding box center [1518, 695] width 16 height 10
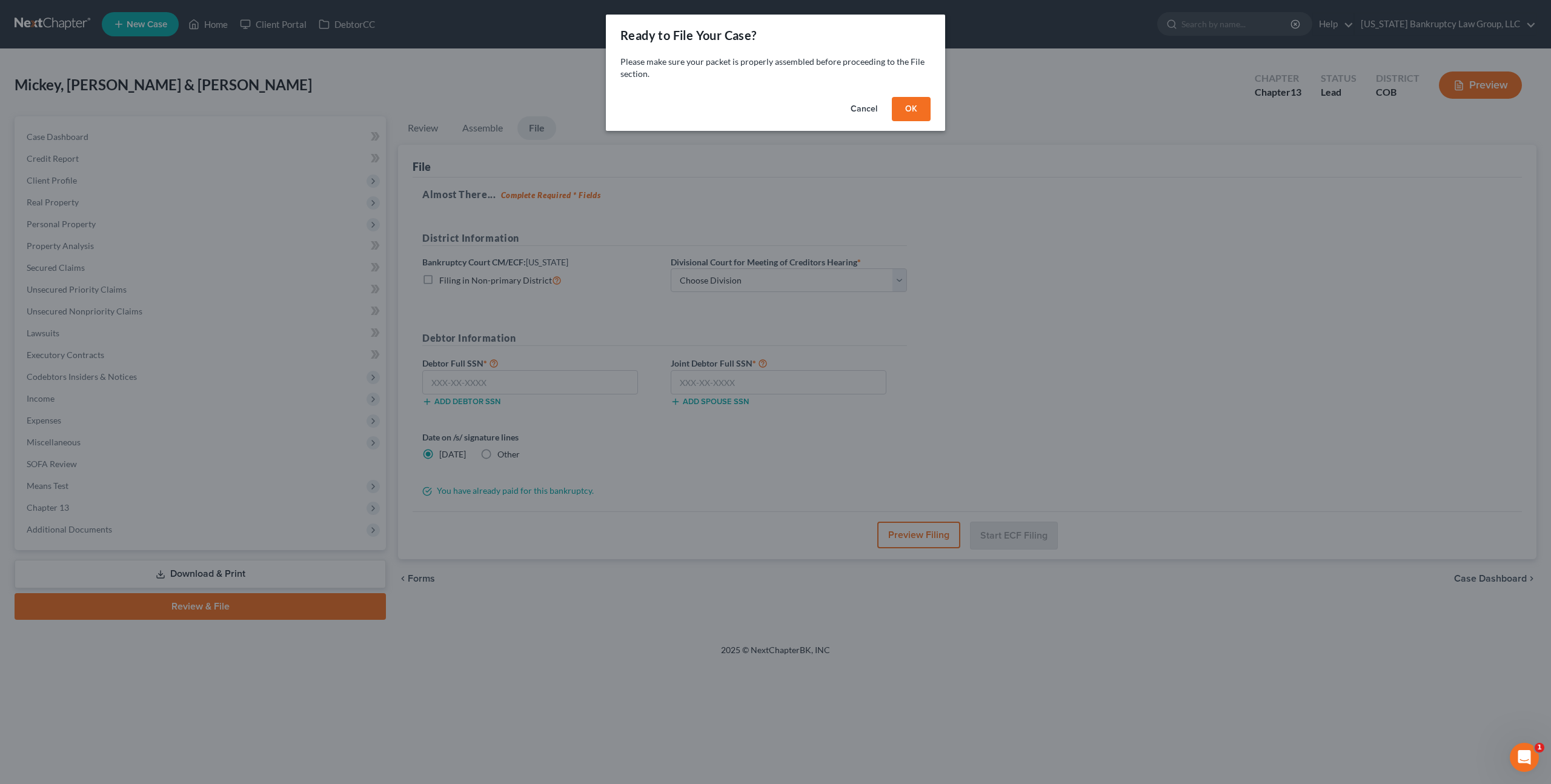
click at [908, 101] on button "OK" at bounding box center [911, 110] width 38 height 25
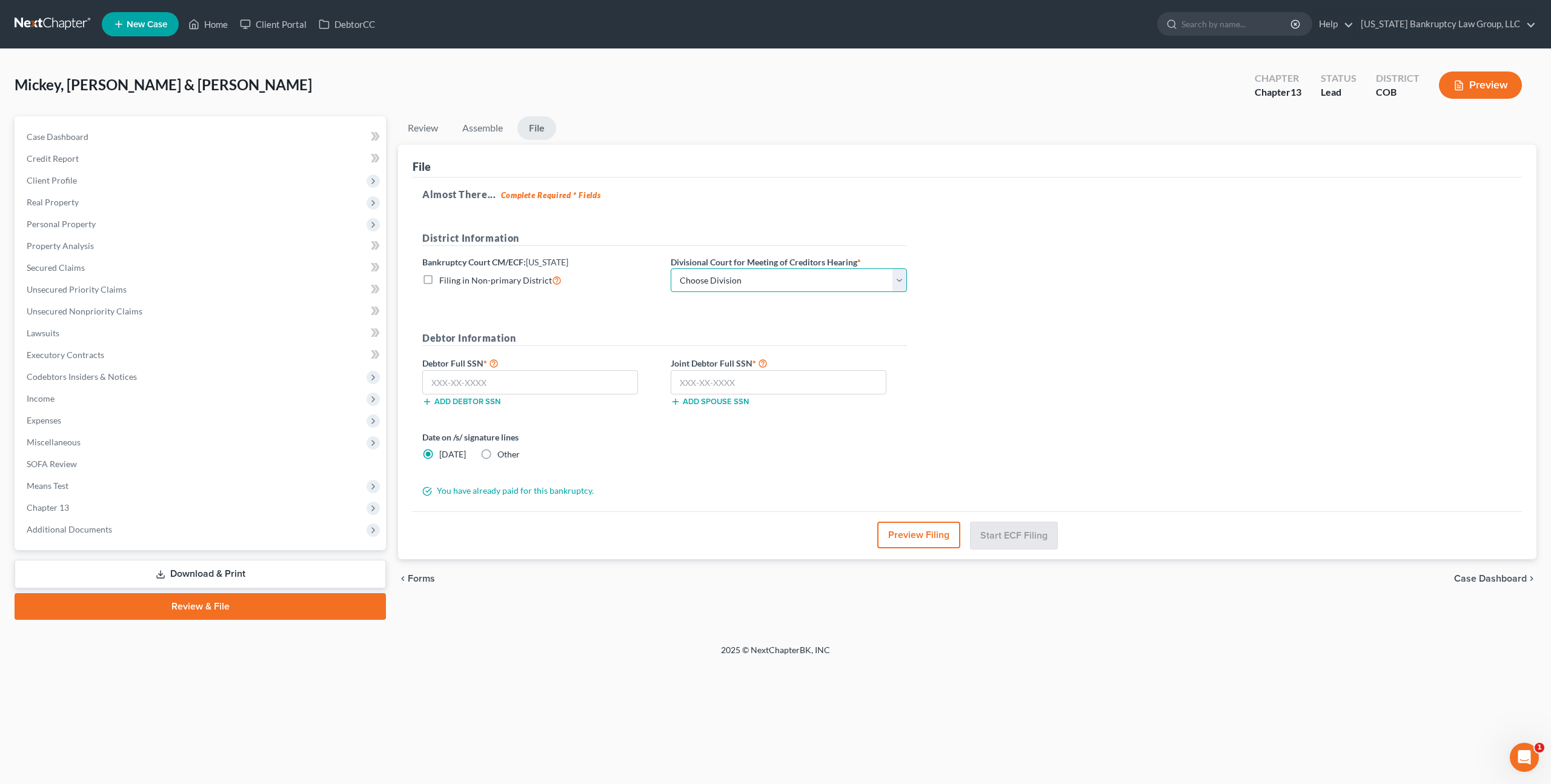
click at [755, 279] on select "Choose Division [GEOGRAPHIC_DATA]" at bounding box center [788, 280] width 236 height 25
select select "0"
click at [670, 268] on select "Choose Division [GEOGRAPHIC_DATA]" at bounding box center [788, 280] width 236 height 25
click at [736, 379] on input "text" at bounding box center [778, 383] width 216 height 25
type input "600-30-5971"
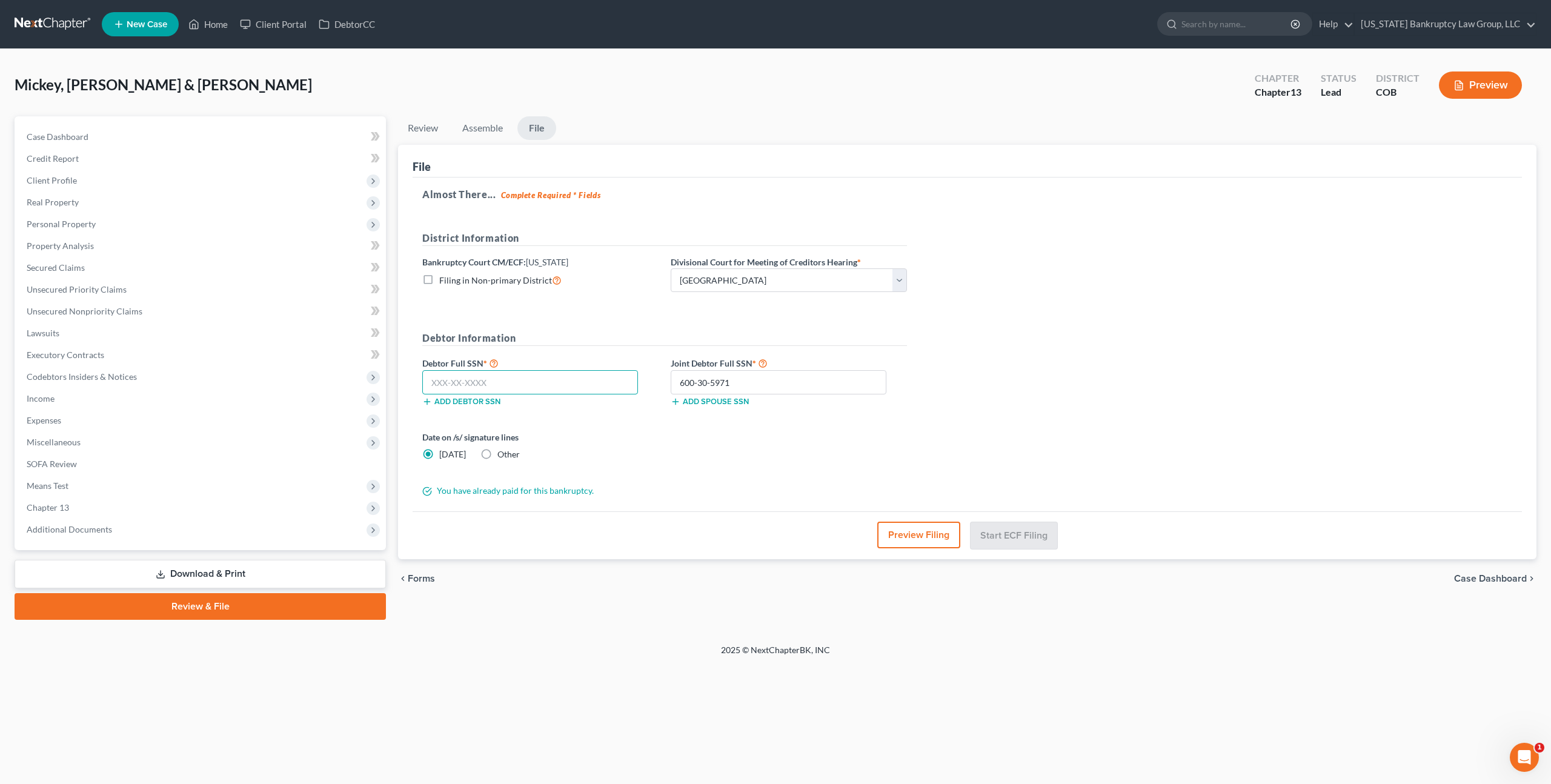
click at [497, 387] on input "text" at bounding box center [530, 383] width 216 height 25
type input "233-31-7672"
click at [1011, 536] on button "Start ECF Filing" at bounding box center [1014, 535] width 87 height 27
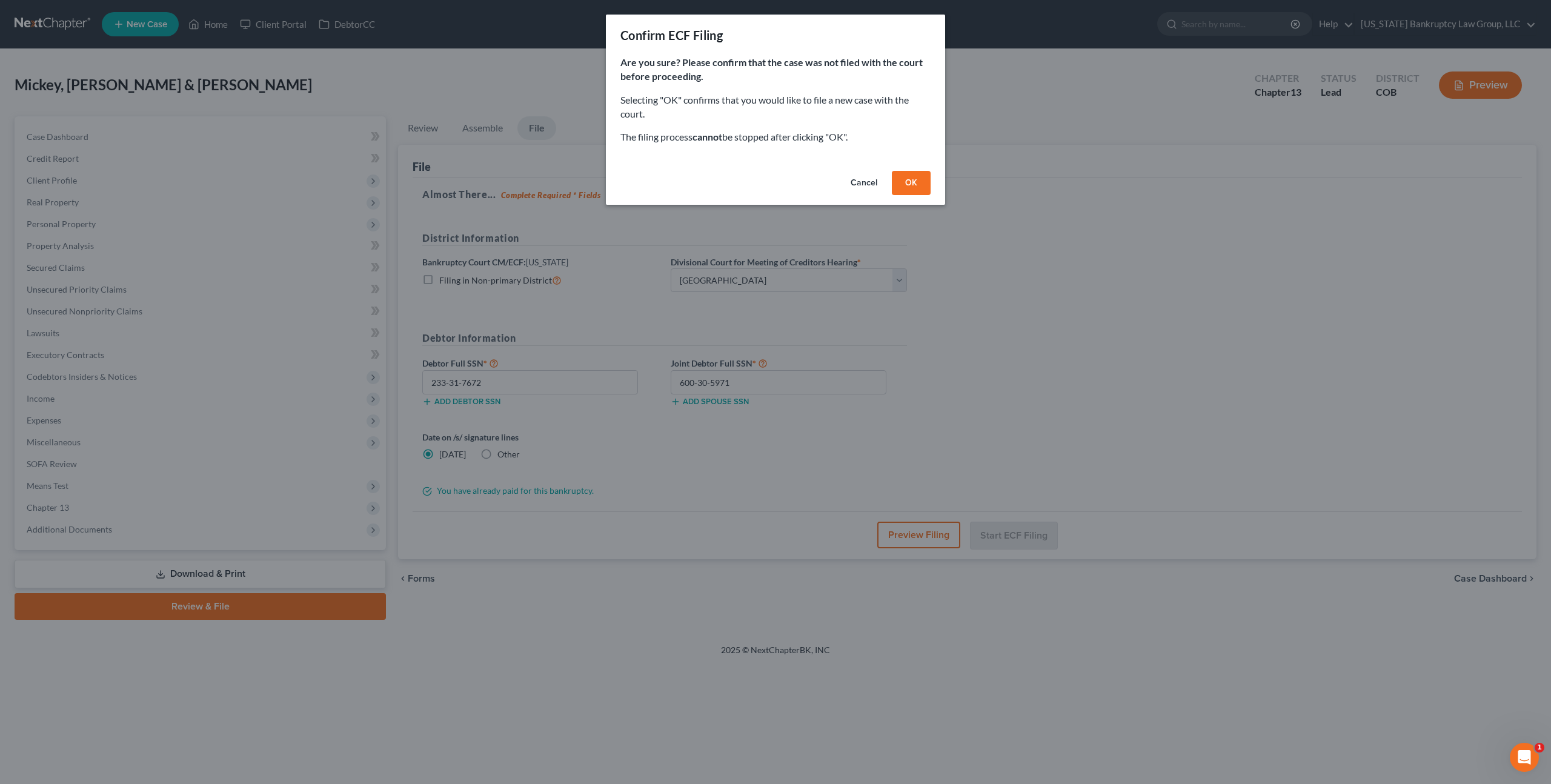
click at [915, 184] on button "OK" at bounding box center [911, 183] width 38 height 25
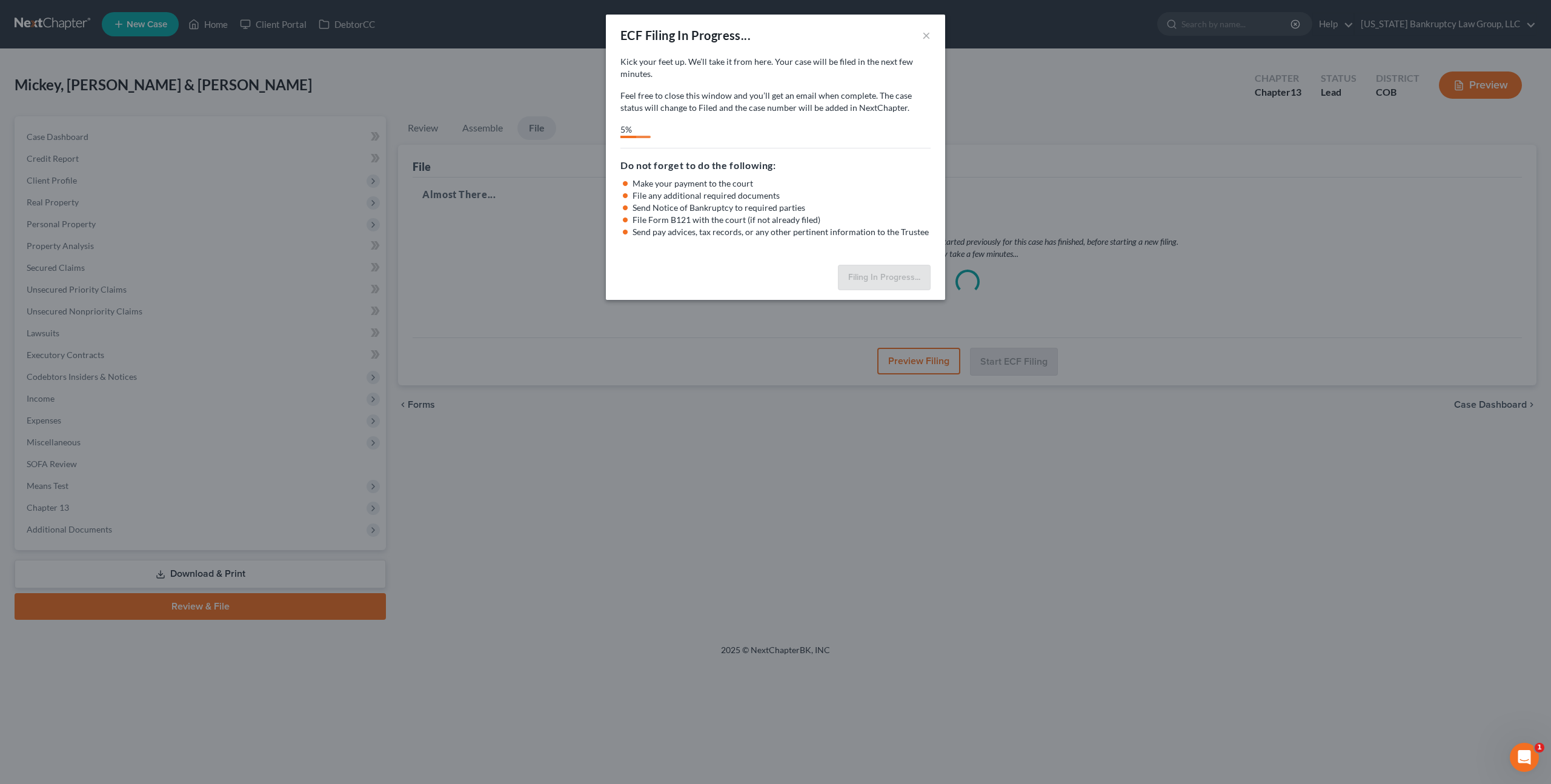
select select "0"
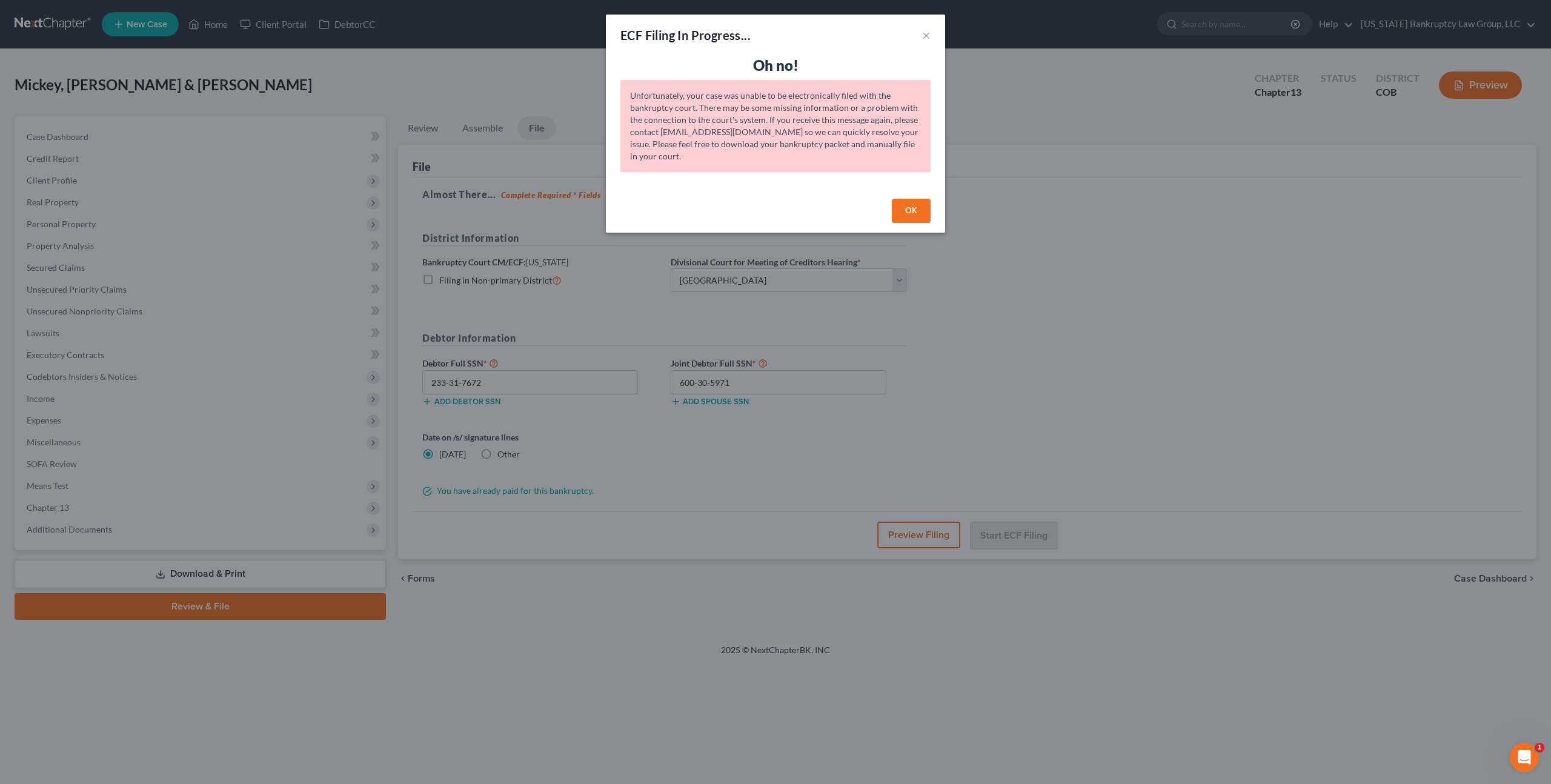
click at [912, 212] on button "OK" at bounding box center [911, 211] width 38 height 25
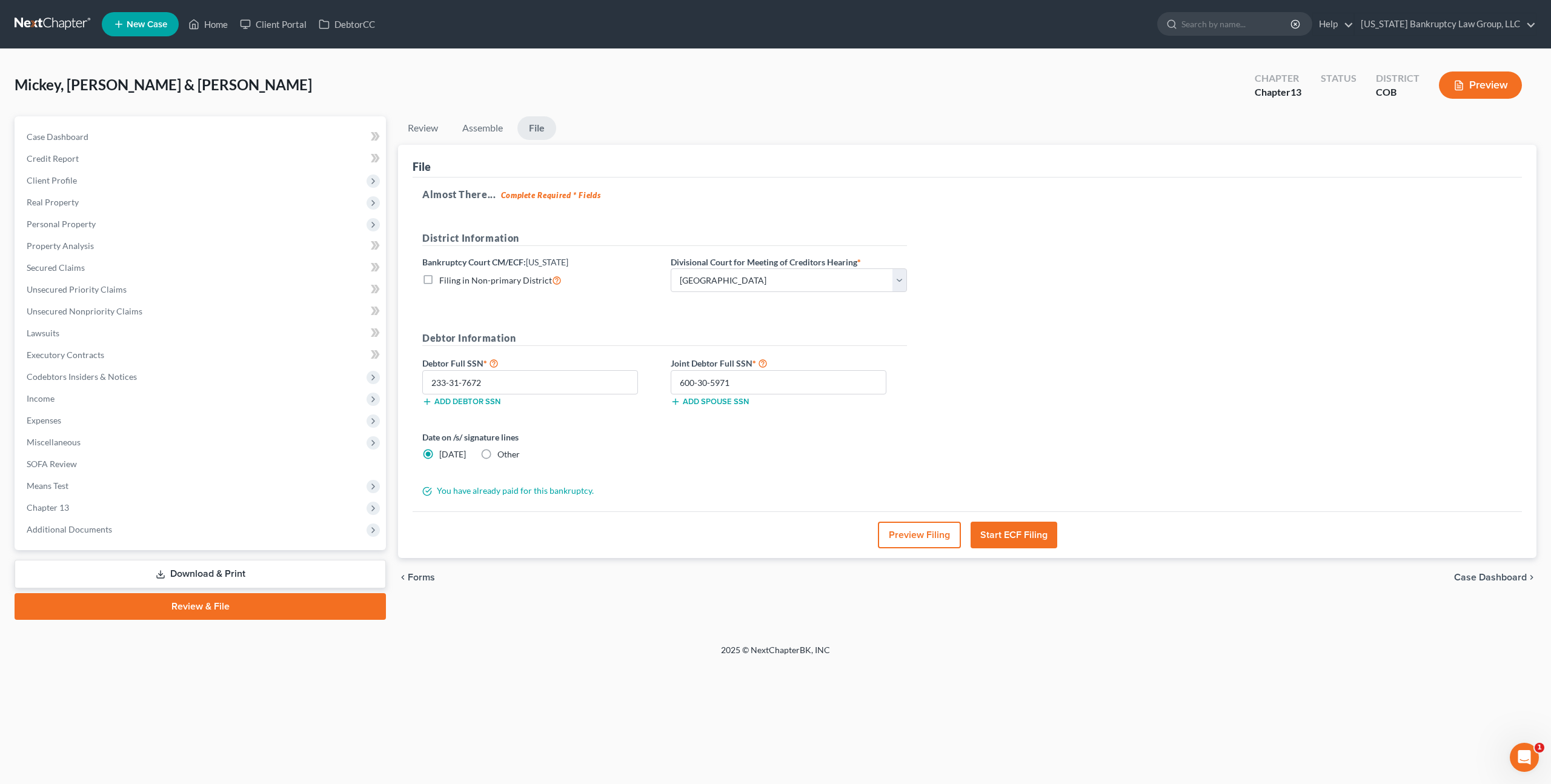
click at [240, 604] on link "Review & File" at bounding box center [200, 606] width 371 height 27
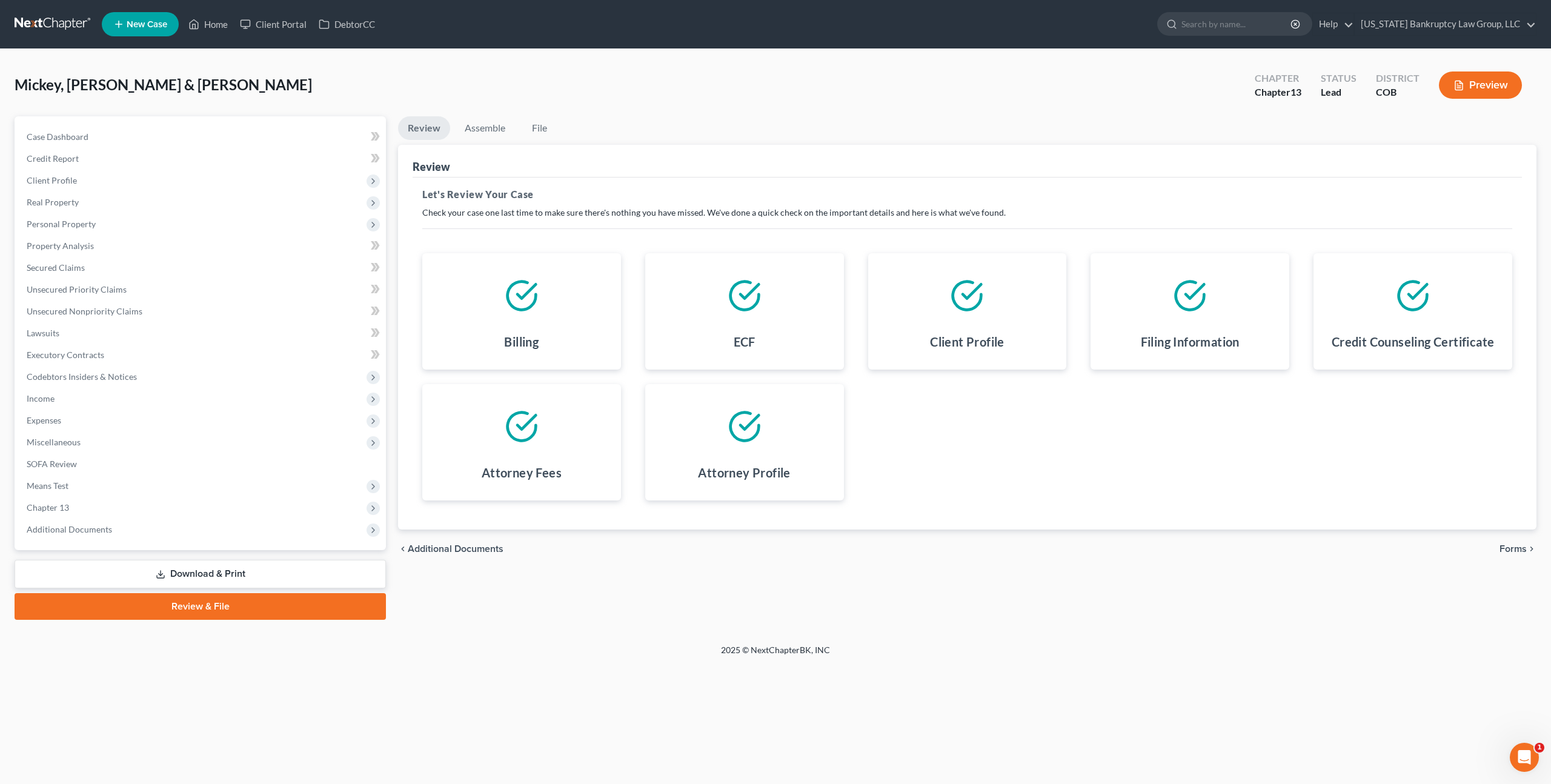
click at [1514, 551] on span "Forms" at bounding box center [1513, 549] width 27 height 10
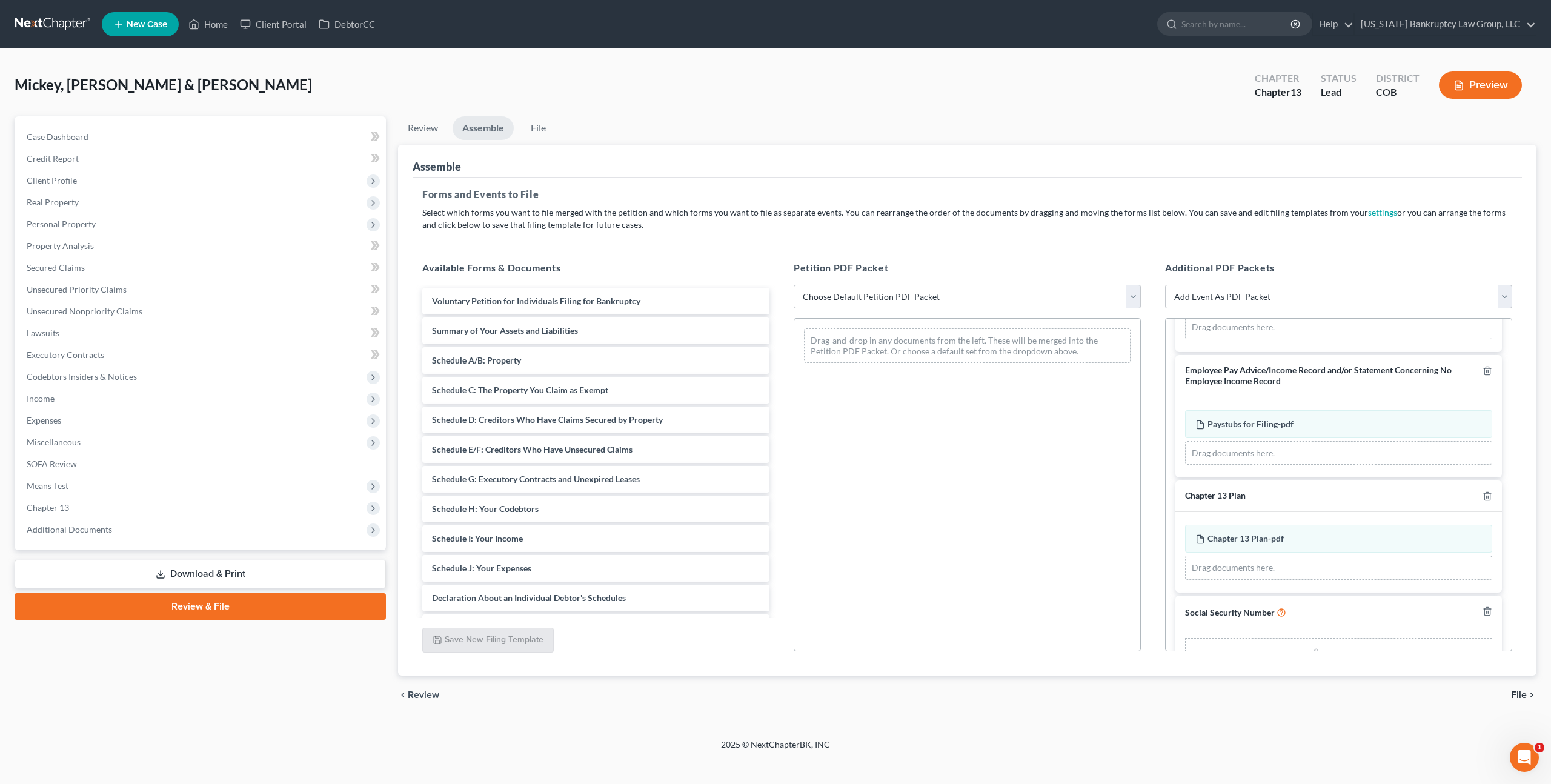
scroll to position [142, 0]
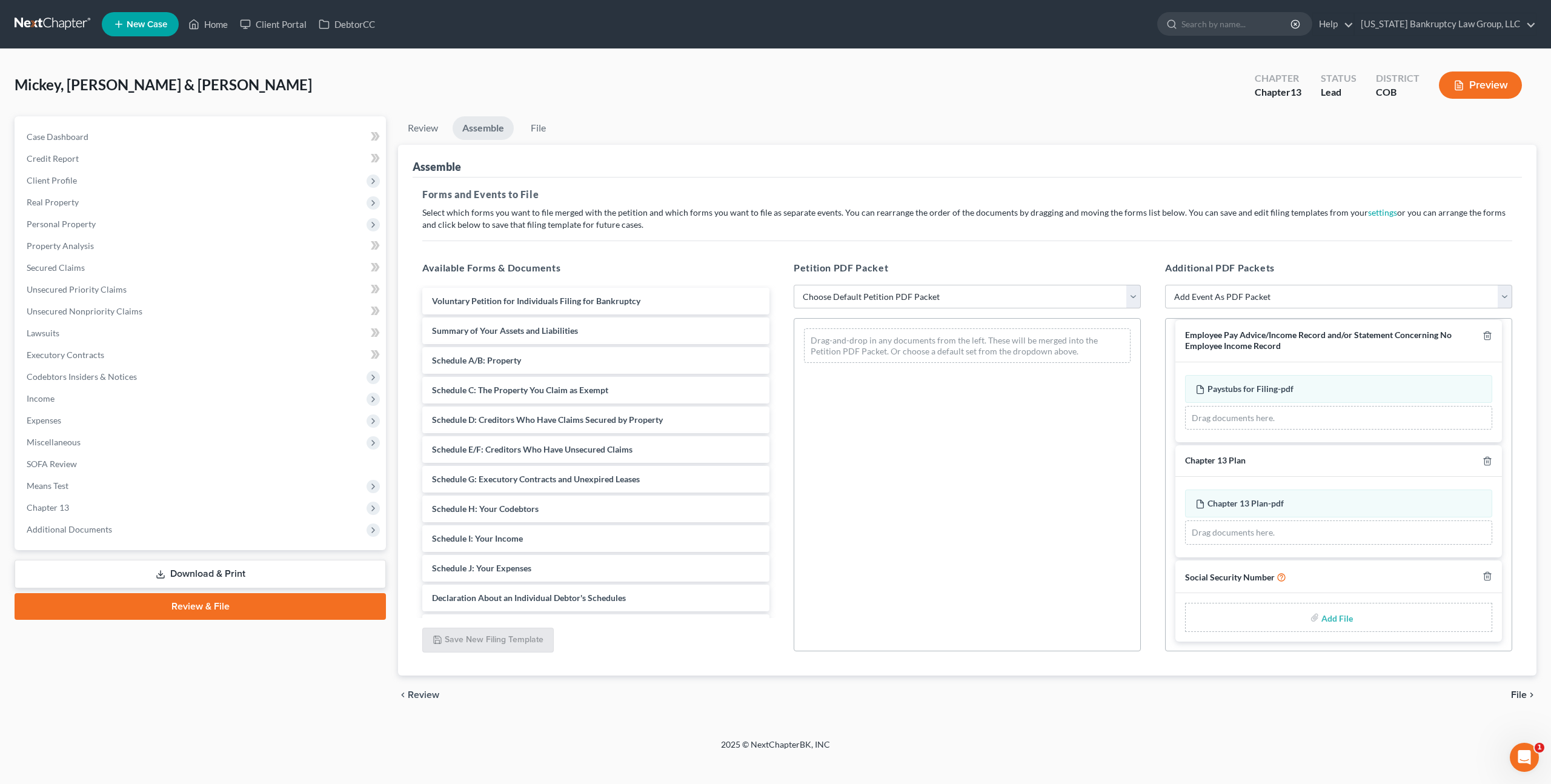
click at [1333, 614] on input "file" at bounding box center [1336, 617] width 29 height 22
type input "C:\fakepath\093025 Statement of Social Security Number.pdf"
click at [845, 296] on select "Choose Default Petition PDF Packet Emergency Filing (Voluntary Petition and Cre…" at bounding box center [967, 297] width 347 height 25
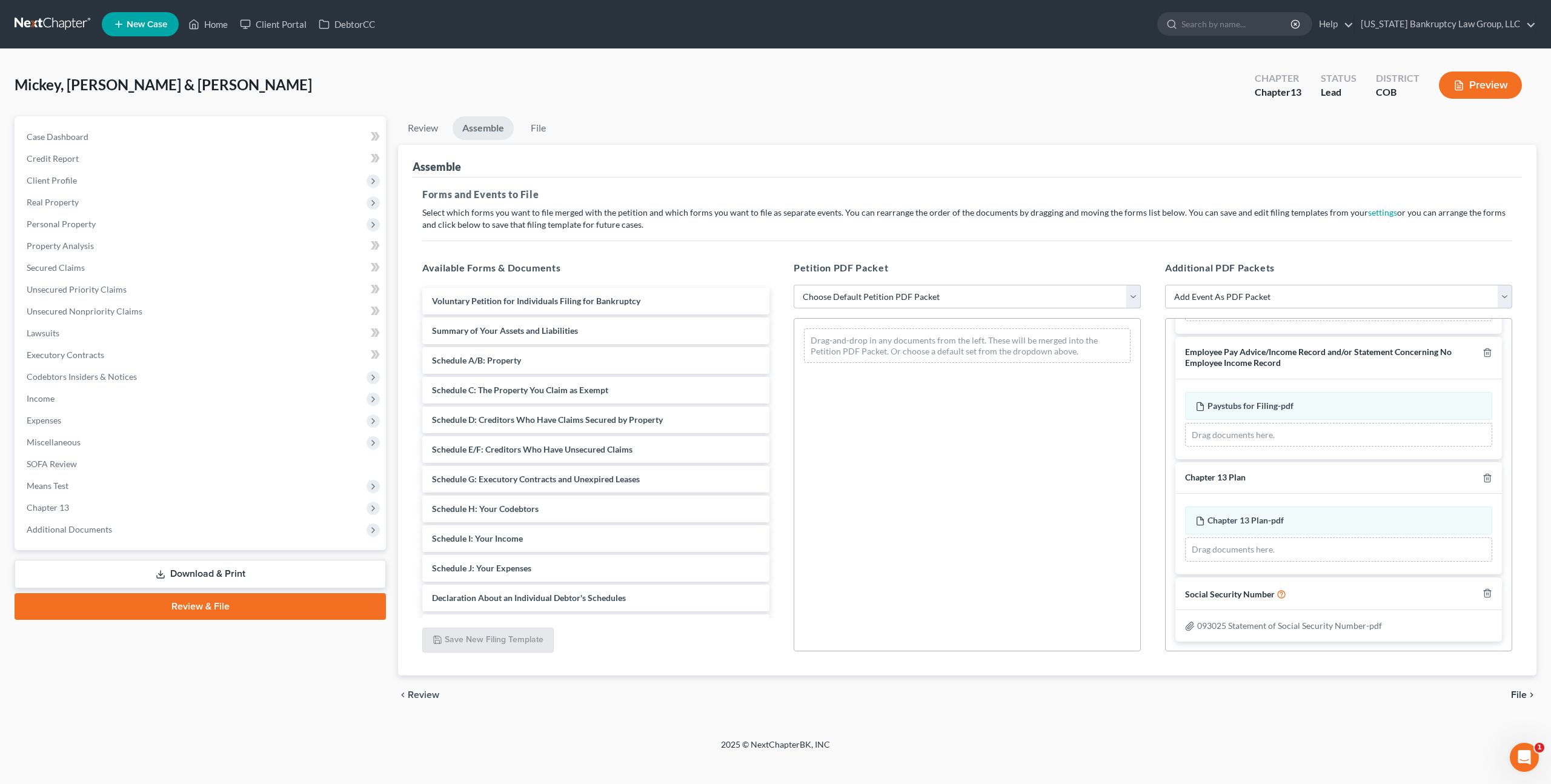
select select "1"
click at [794, 284] on select "Choose Default Petition PDF Packet Emergency Filing (Voluntary Petition and Cre…" at bounding box center [967, 297] width 347 height 25
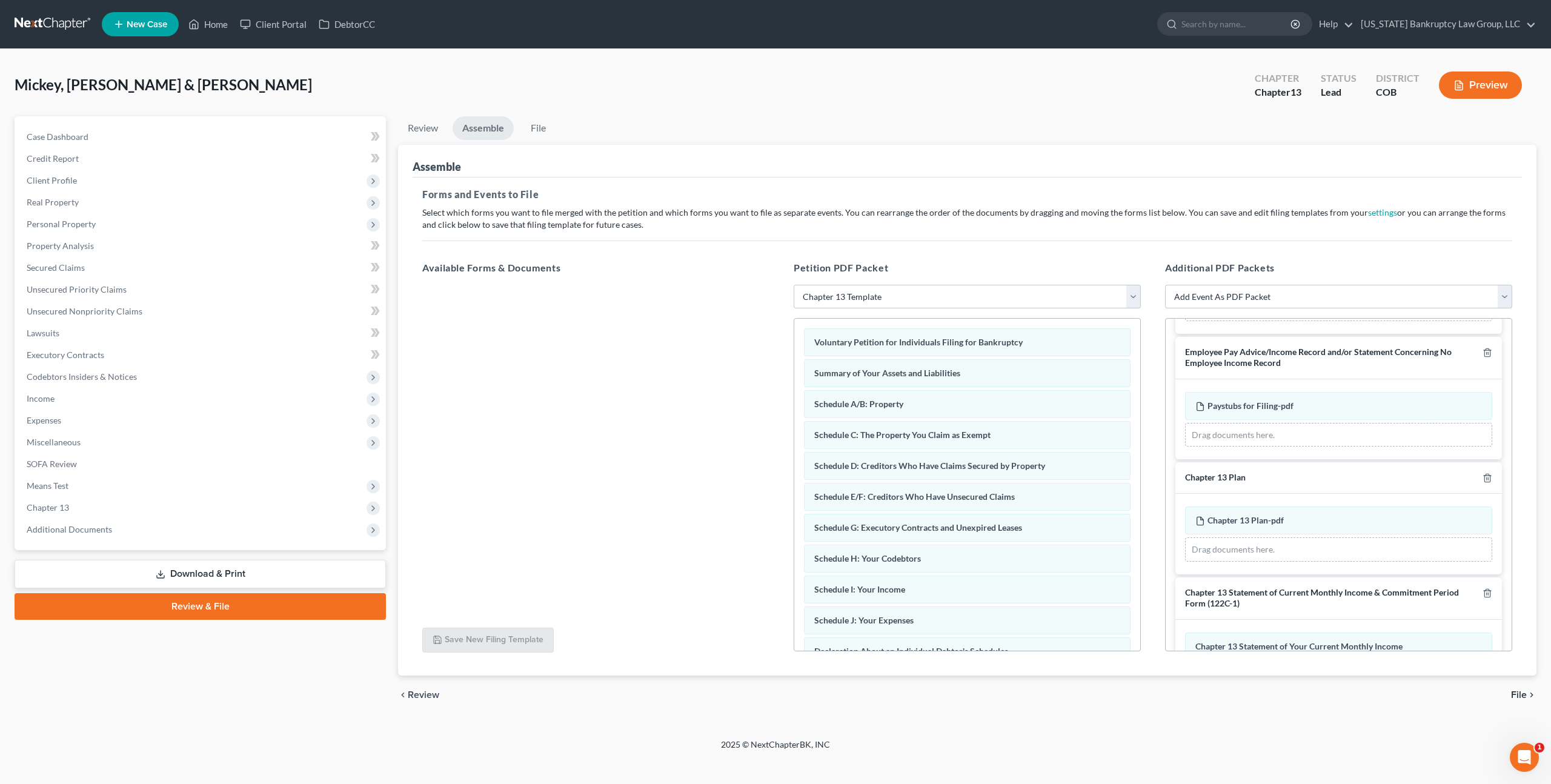
click at [1517, 690] on span "File" at bounding box center [1518, 695] width 16 height 10
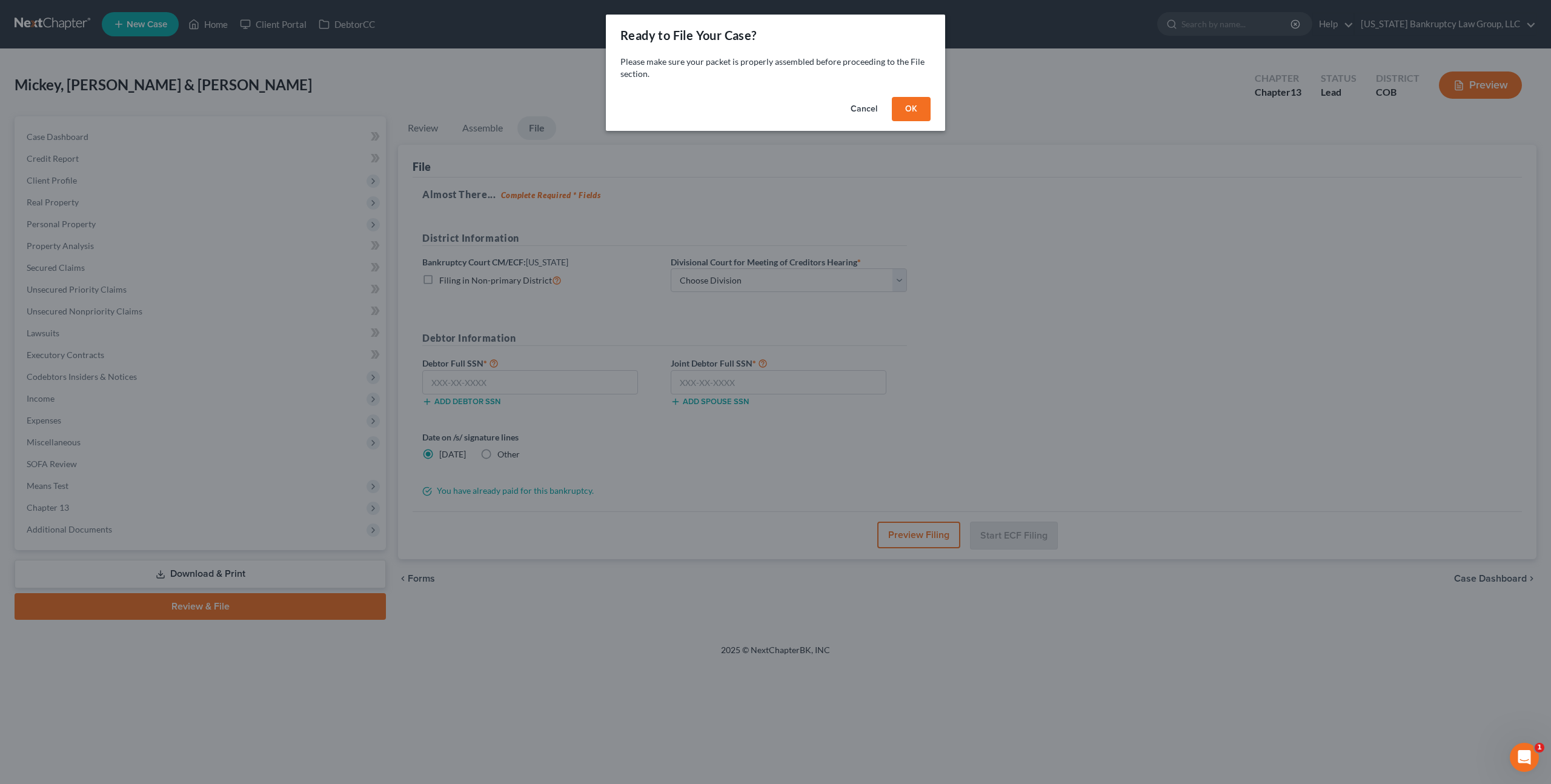
click at [902, 113] on button "OK" at bounding box center [911, 110] width 38 height 25
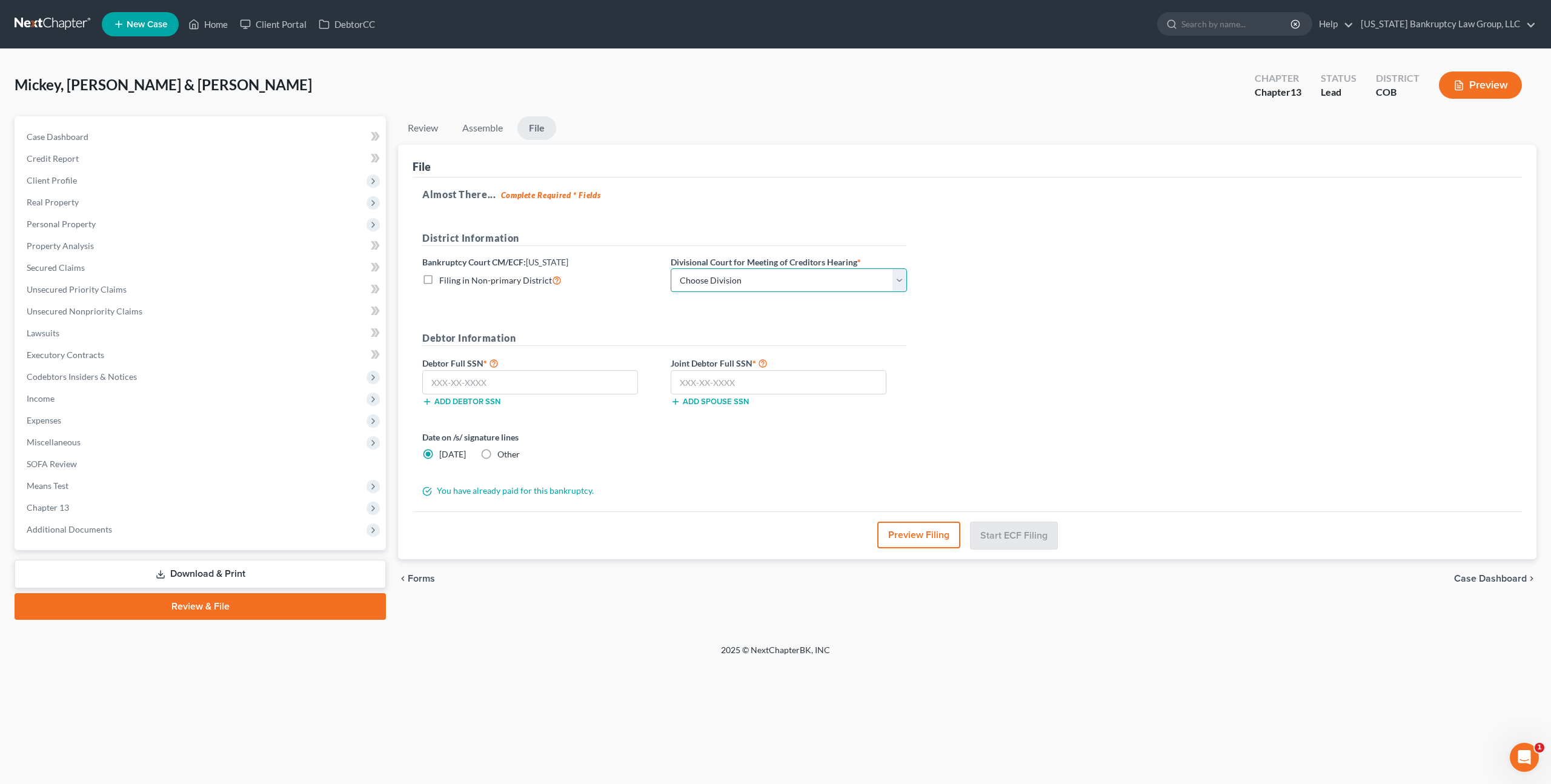
click at [799, 280] on select "Choose Division [GEOGRAPHIC_DATA]" at bounding box center [788, 280] width 236 height 25
select select "0"
click at [670, 268] on select "Choose Division [GEOGRAPHIC_DATA]" at bounding box center [788, 280] width 236 height 25
click at [473, 378] on input "text" at bounding box center [530, 383] width 216 height 25
type input "233-31-7672"
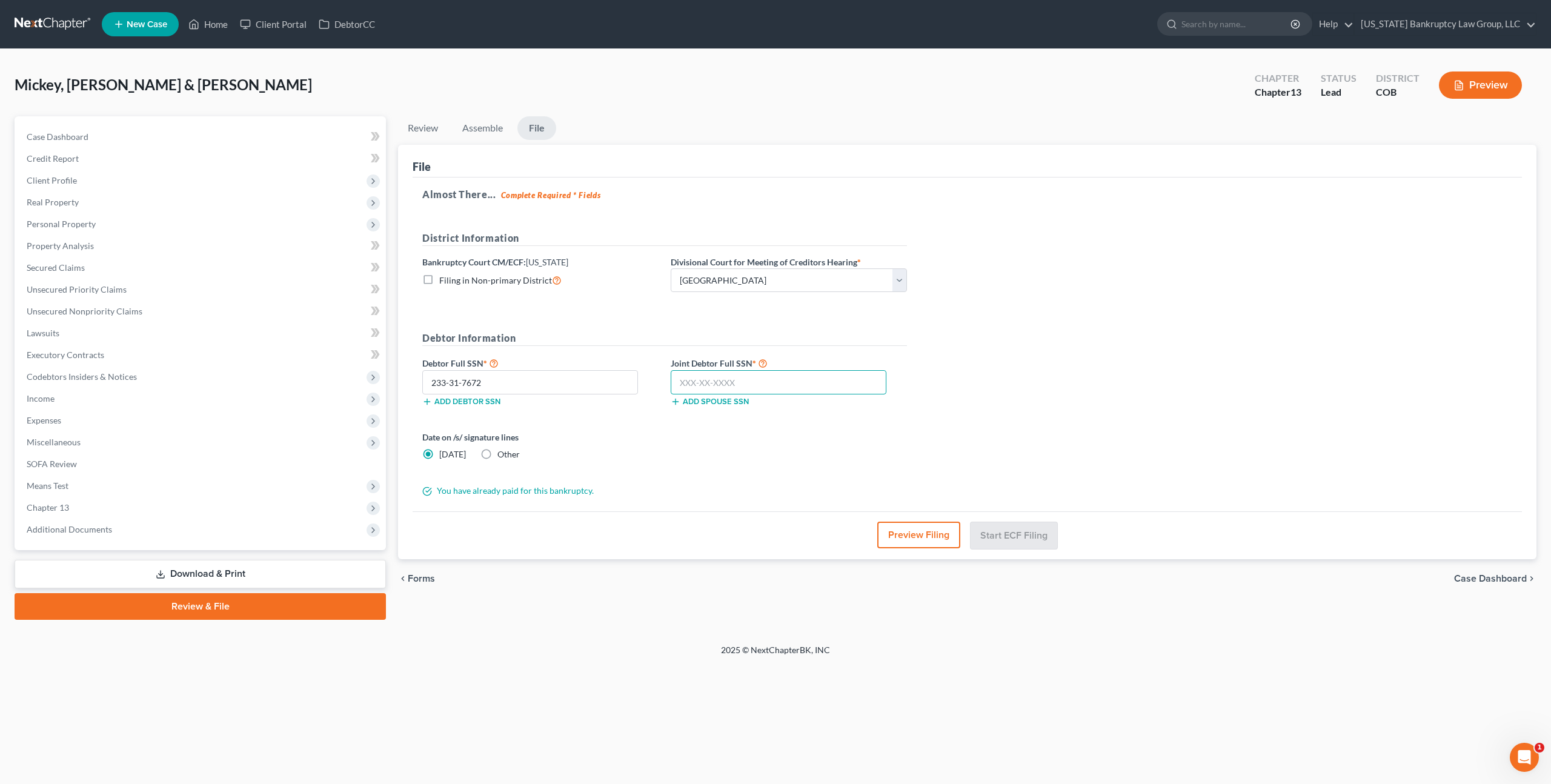
click at [712, 381] on input "text" at bounding box center [778, 383] width 216 height 25
type input "600-30-5971"
click at [1014, 535] on button "Start ECF Filing" at bounding box center [1014, 535] width 87 height 27
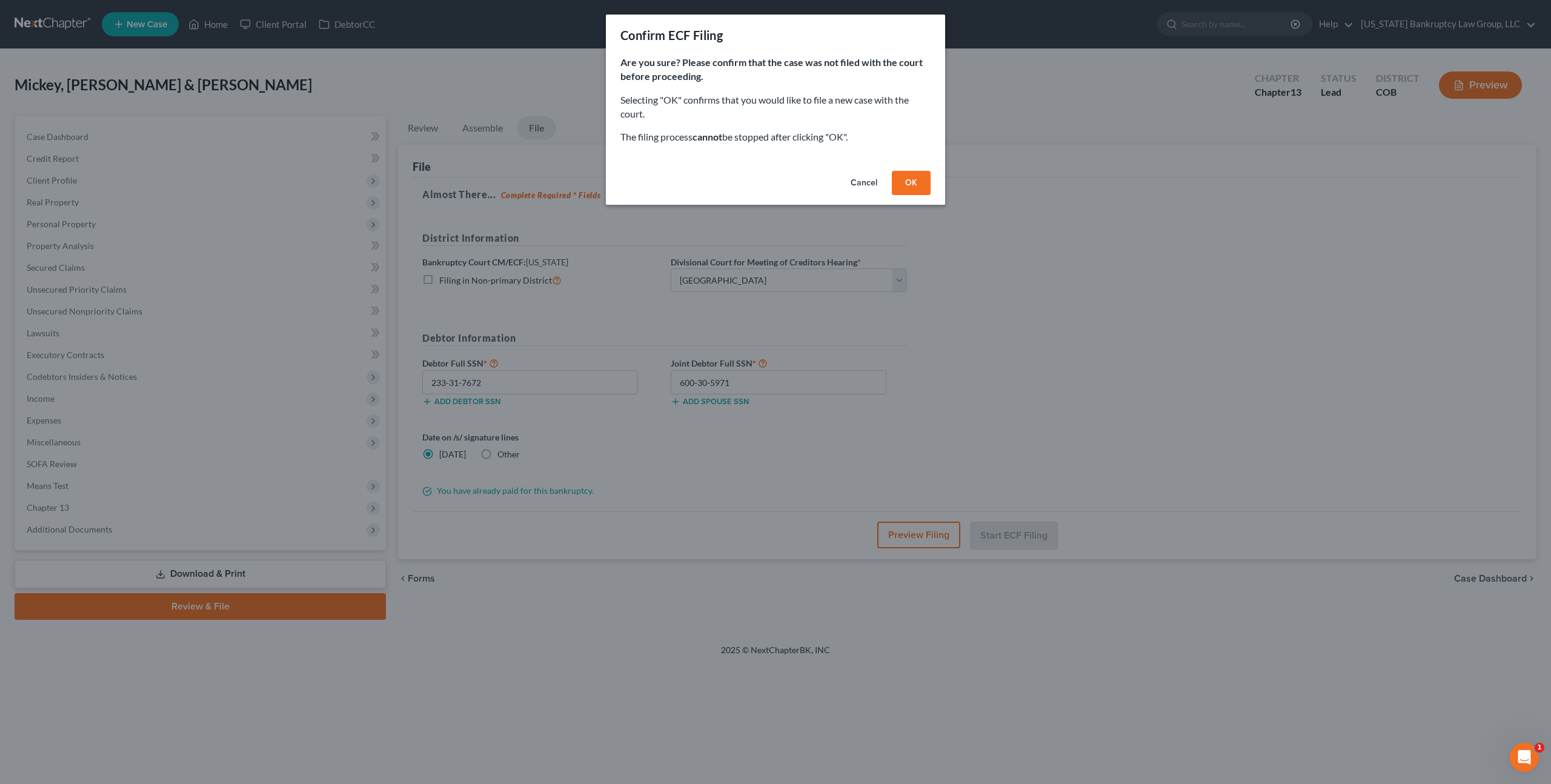
click at [908, 173] on button "OK" at bounding box center [911, 183] width 38 height 25
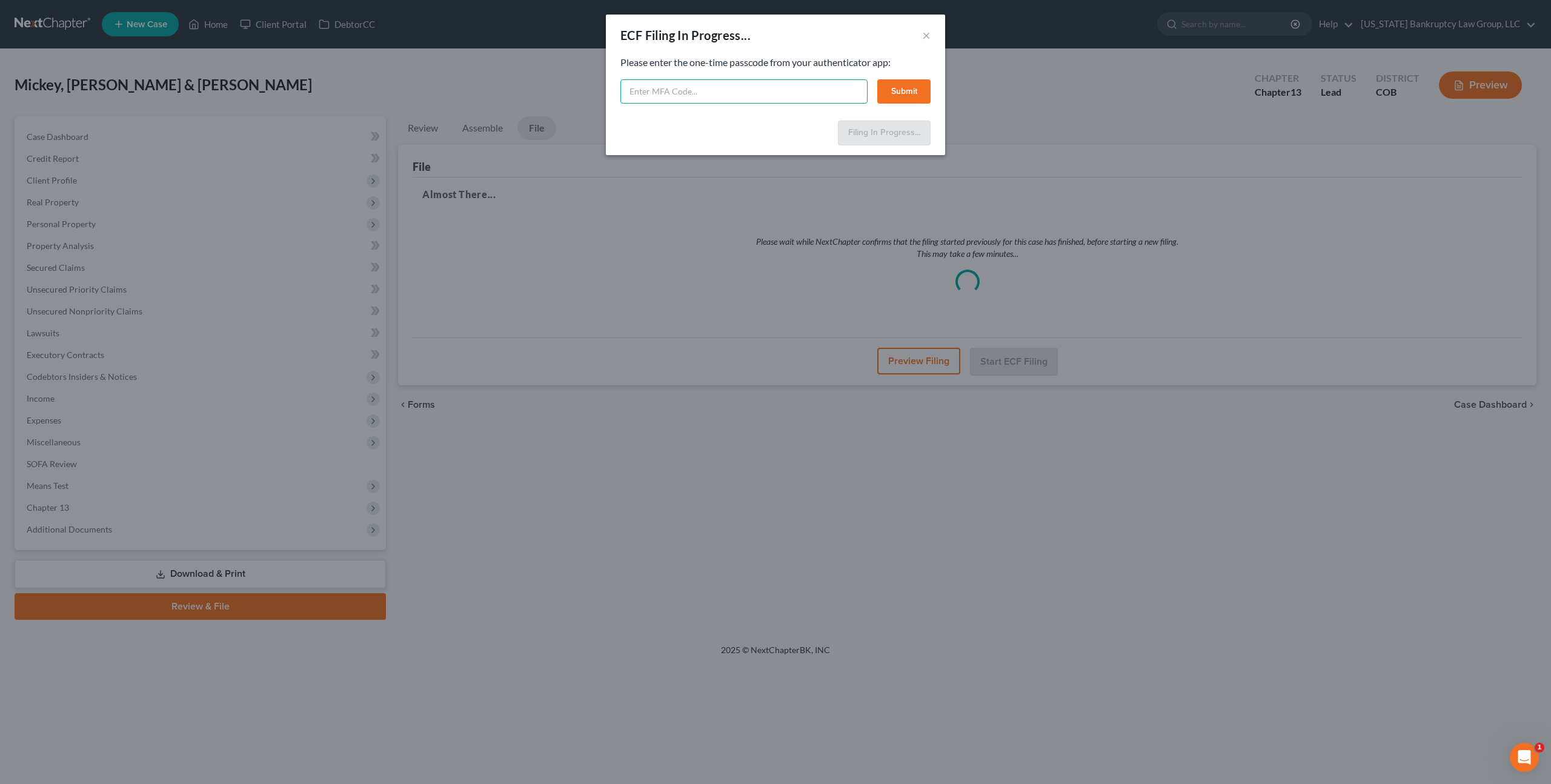
click at [736, 96] on input "text" at bounding box center [744, 92] width 247 height 25
type input "610950"
click at [899, 95] on button "Submit" at bounding box center [903, 92] width 53 height 25
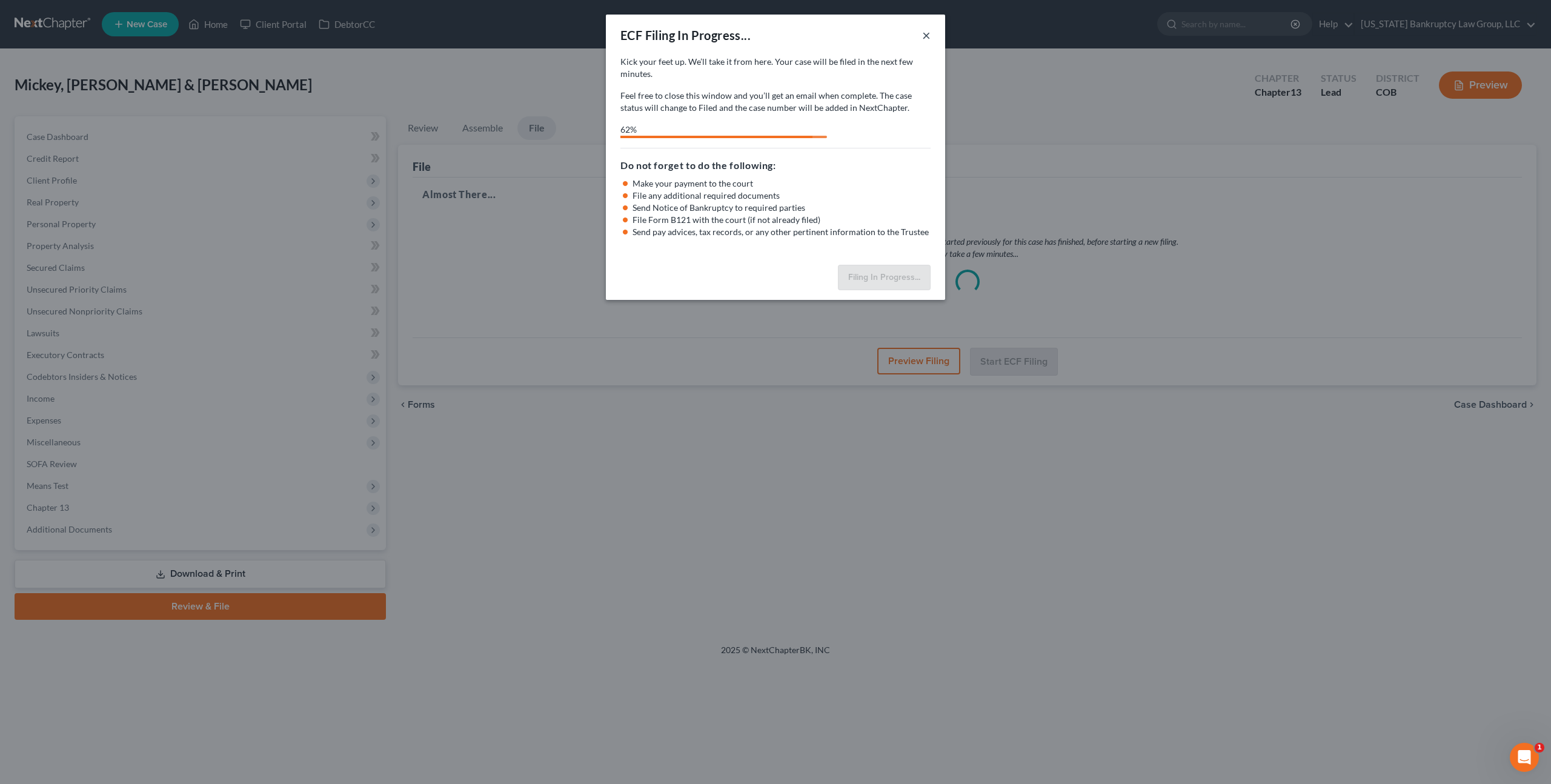
click at [926, 32] on button "×" at bounding box center [926, 35] width 8 height 15
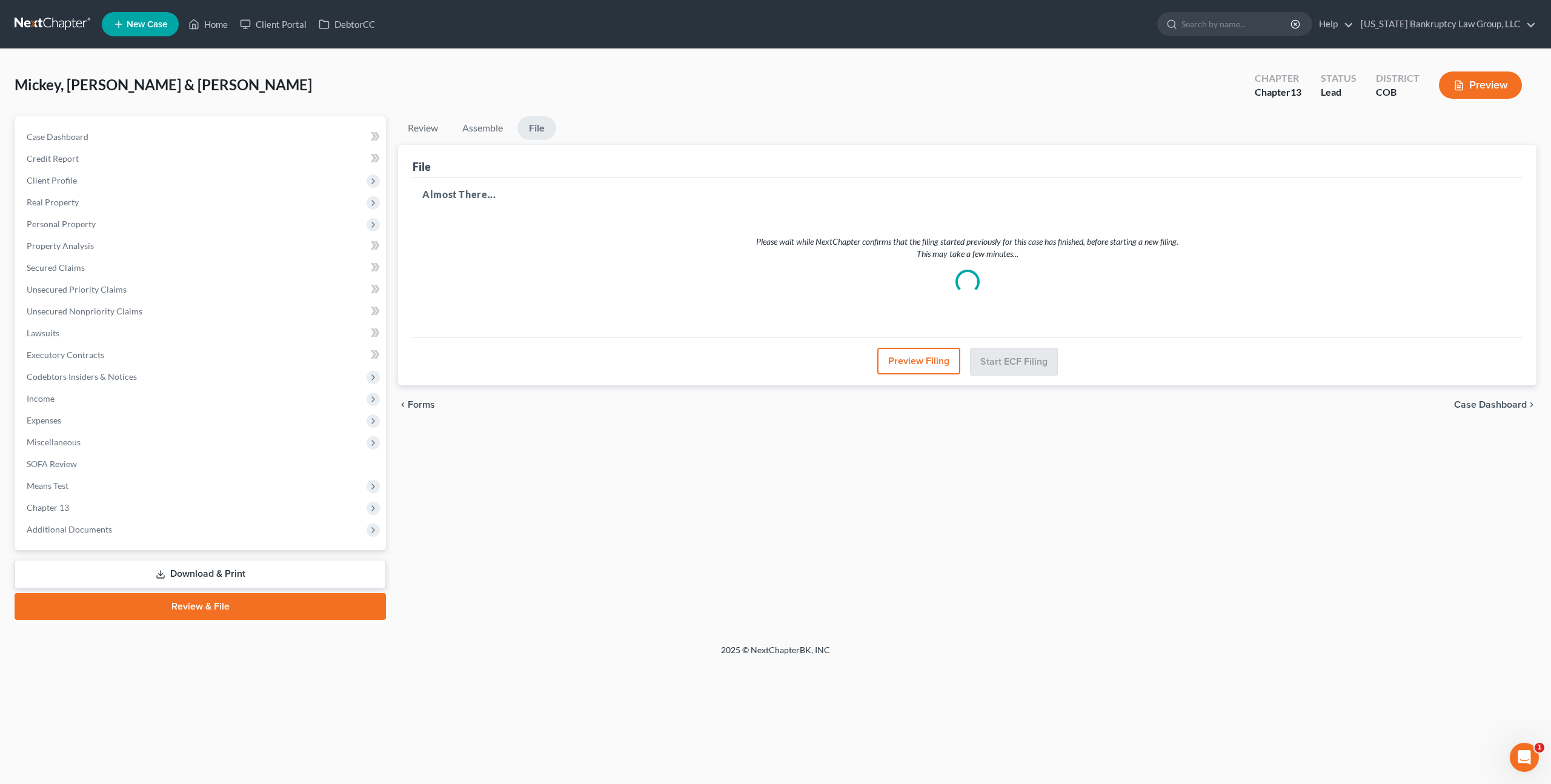
click at [47, 19] on link at bounding box center [53, 24] width 78 height 22
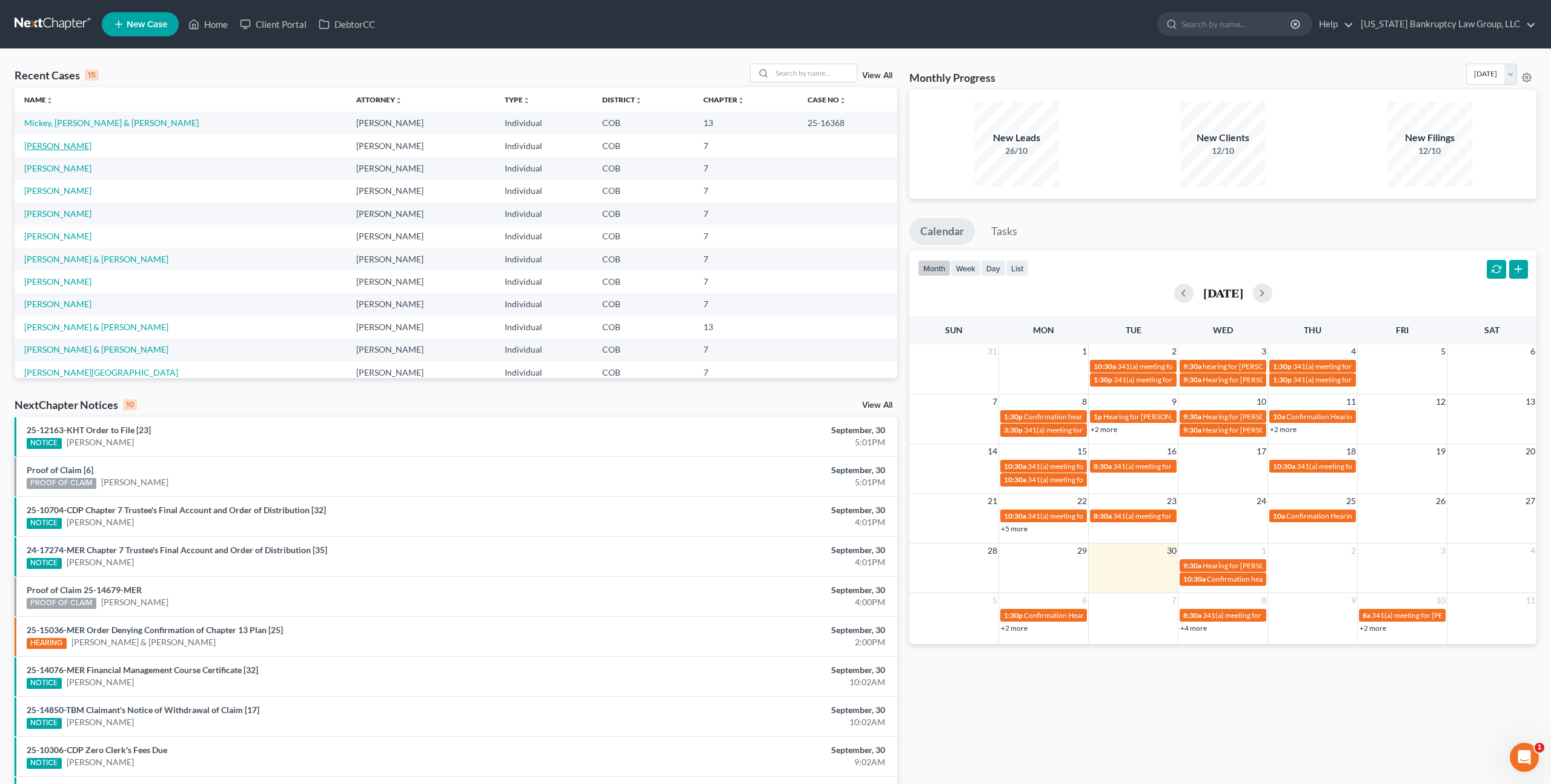
click at [70, 146] on link "[PERSON_NAME]" at bounding box center [58, 146] width 67 height 11
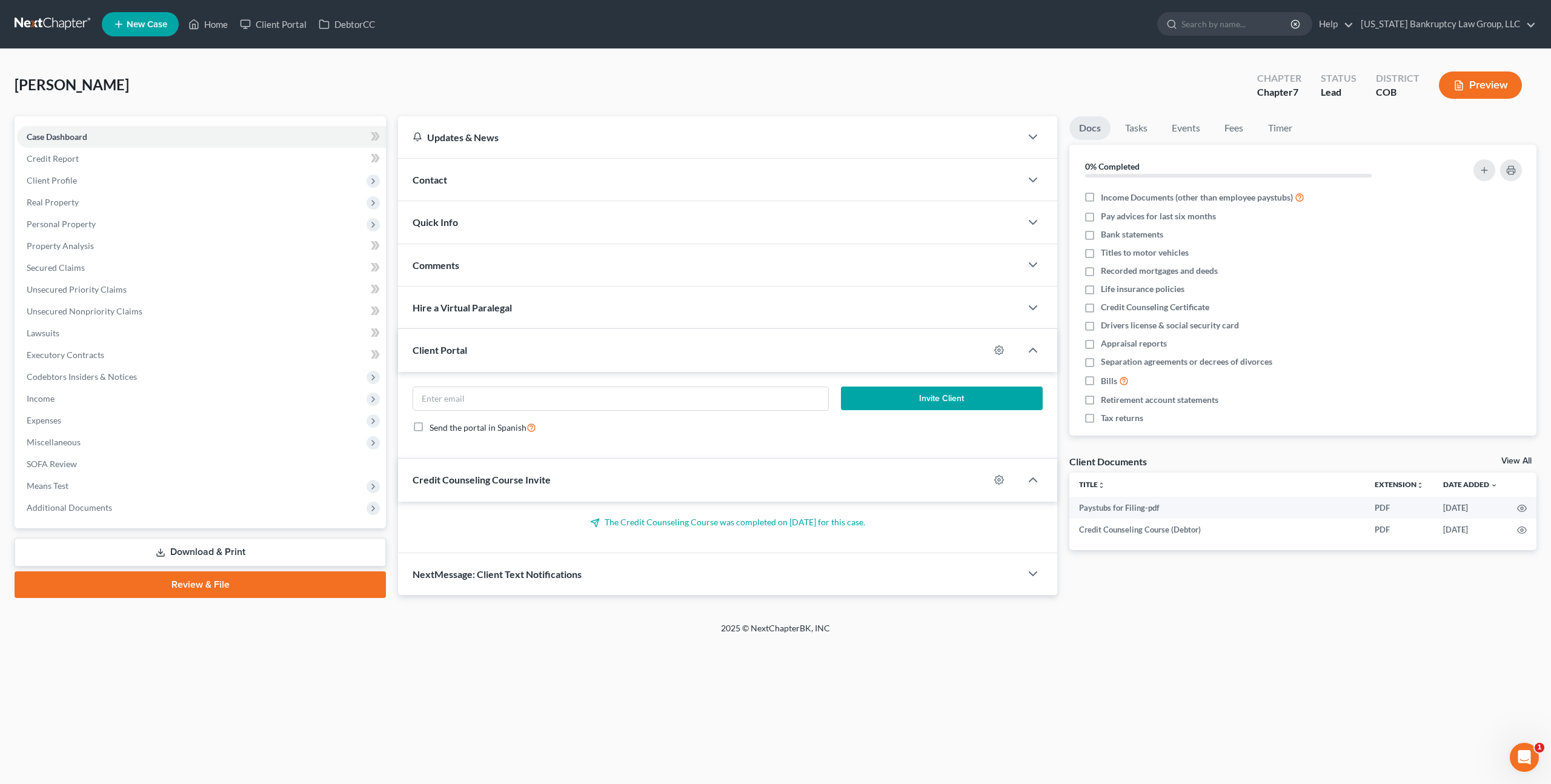
click at [304, 552] on link "Download & Print" at bounding box center [200, 552] width 371 height 29
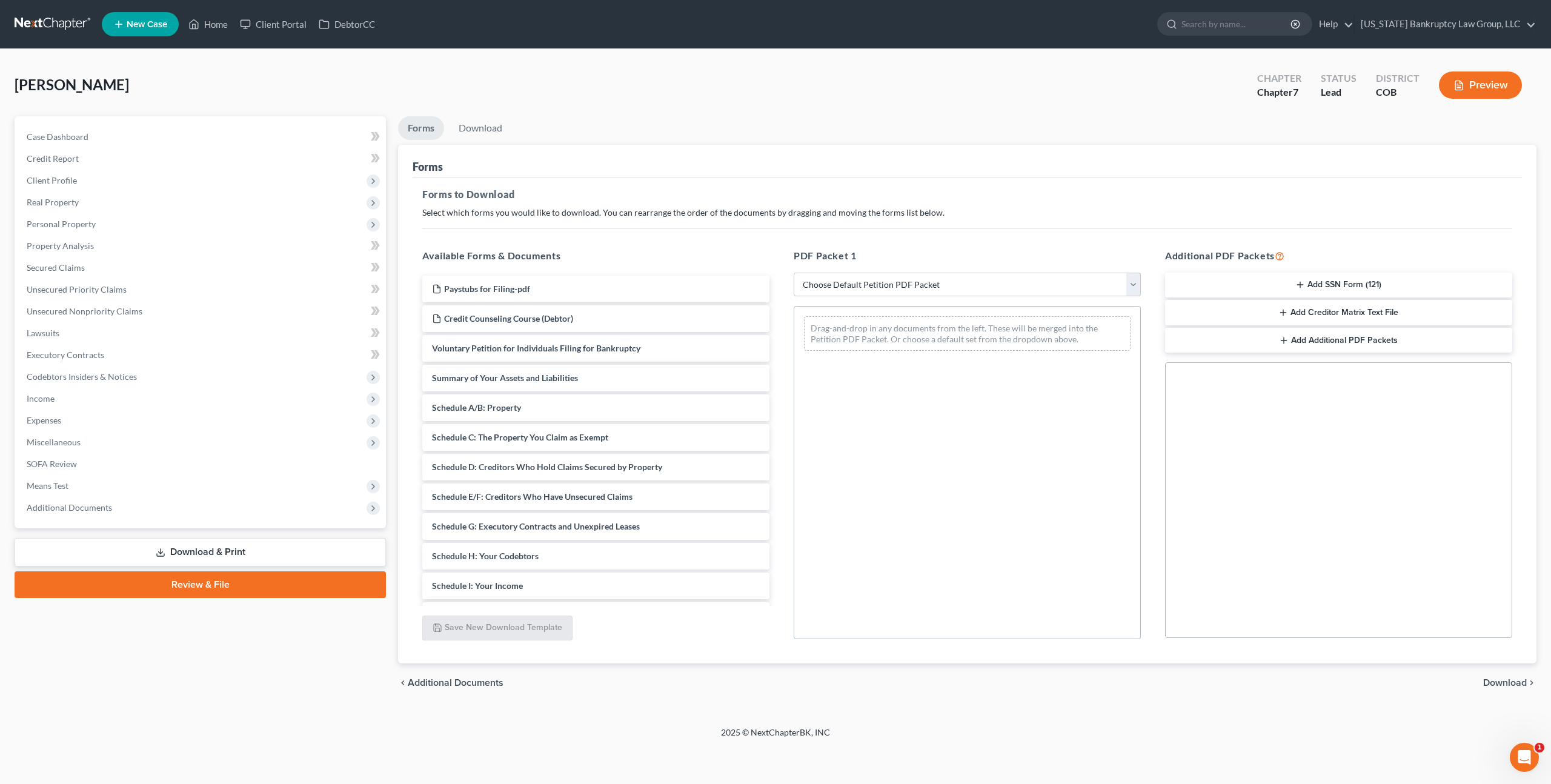
click at [310, 570] on div "Case Dashboard Payments Invoices Payments Payments Credit Report Client Profile" at bounding box center [199, 409] width 383 height 586
click at [317, 585] on link "Review & File" at bounding box center [200, 585] width 371 height 27
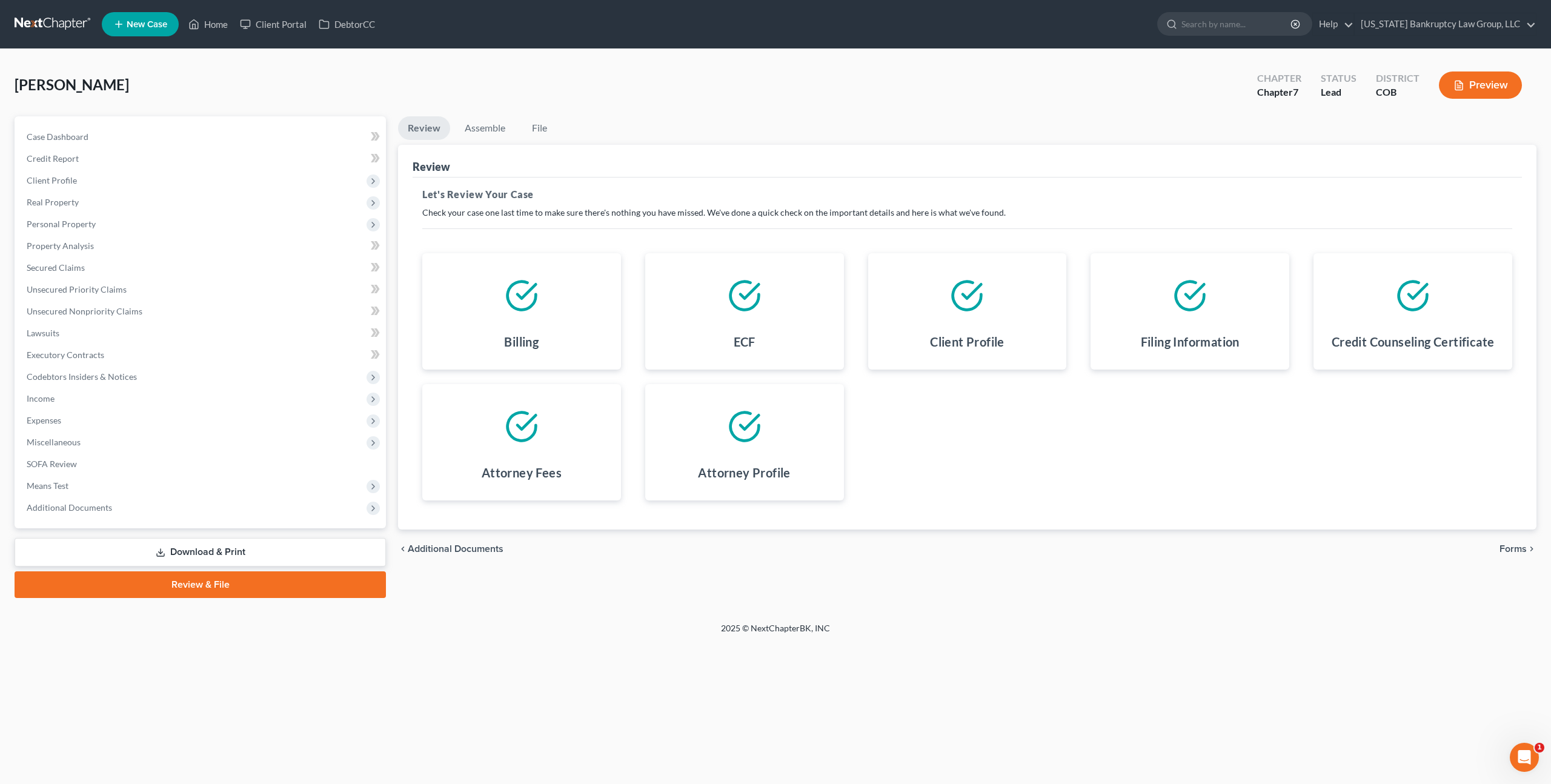
click at [1503, 548] on span "Forms" at bounding box center [1513, 549] width 27 height 10
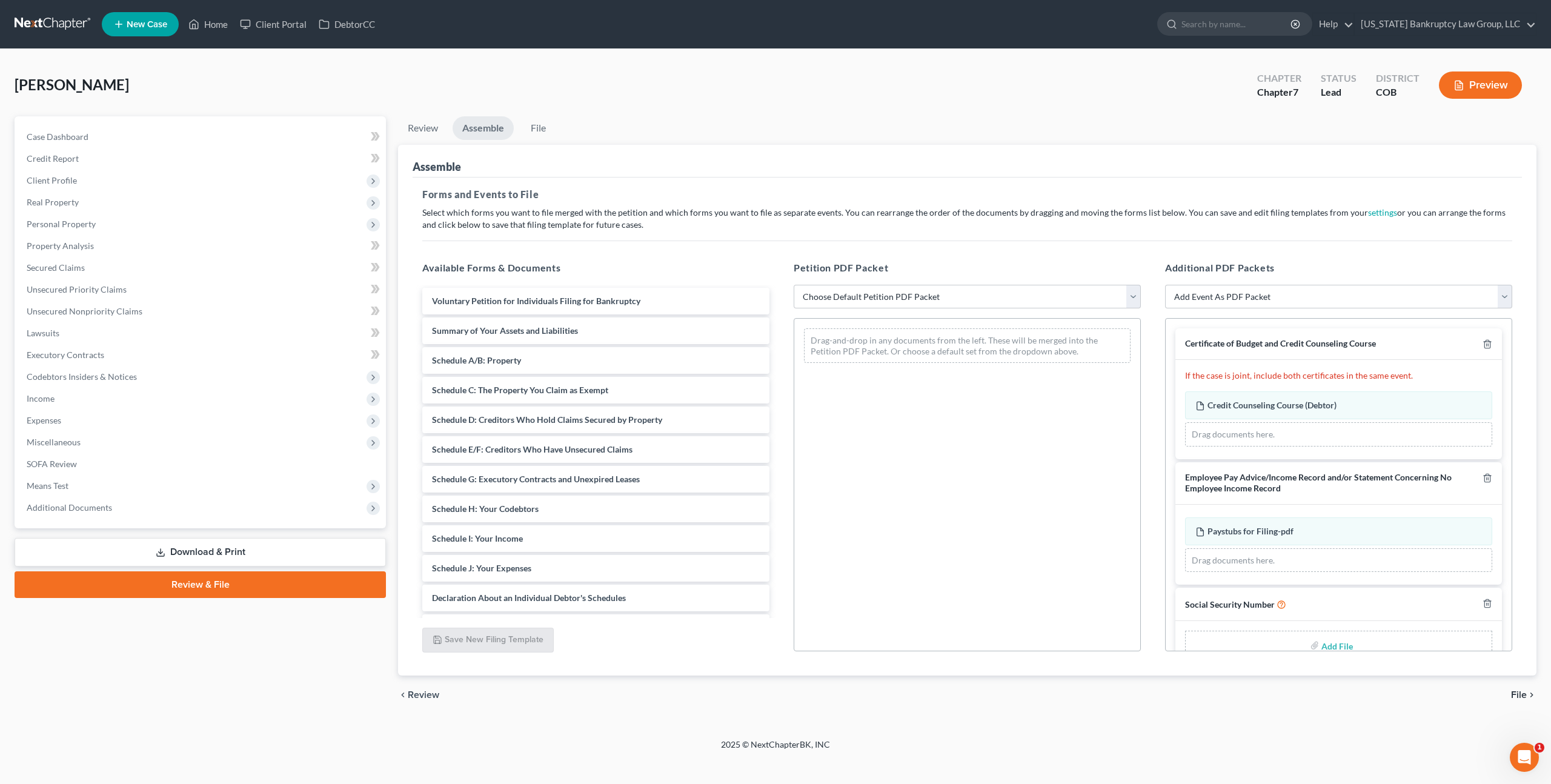
scroll to position [28, 0]
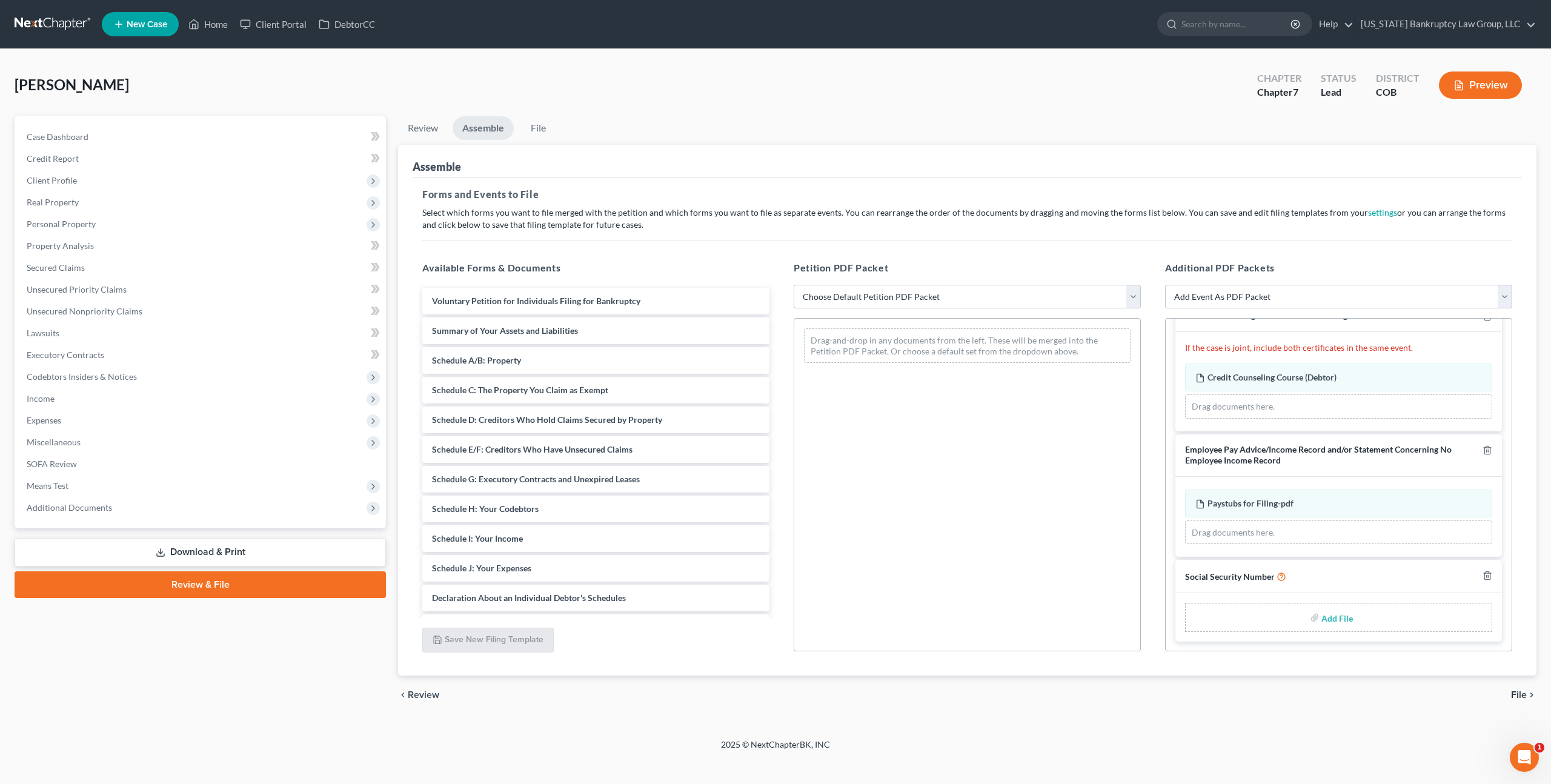
click at [1338, 614] on input "file" at bounding box center [1336, 617] width 29 height 22
type input "C:\fakepath\093025 Statement of Social Security Number.pdf"
click at [855, 296] on select "Choose Default Petition PDF Packet Emergency Filing (Voluntary Petition and Cre…" at bounding box center [967, 297] width 347 height 25
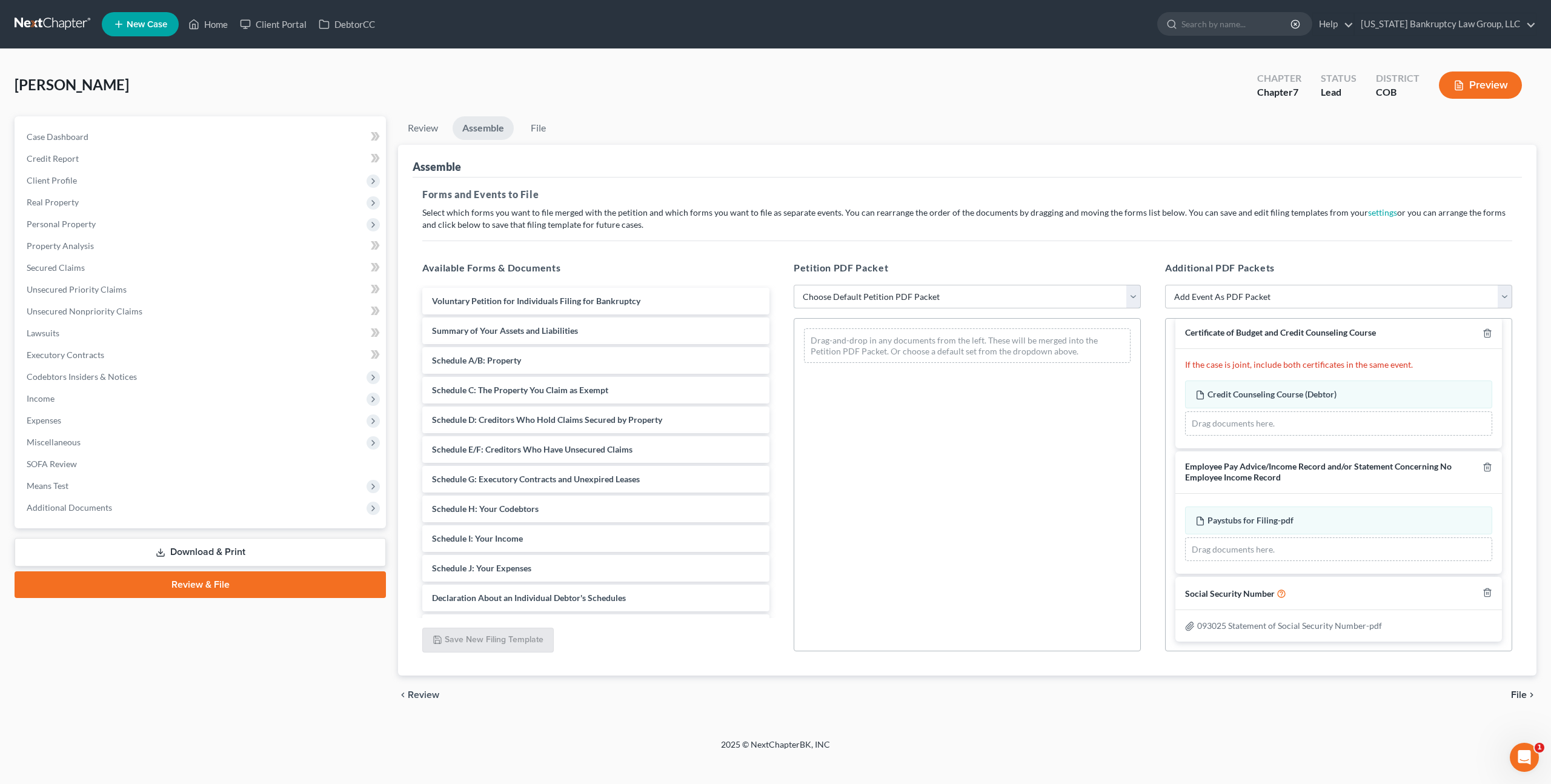
select select "1"
click at [794, 284] on select "Choose Default Petition PDF Packet Emergency Filing (Voluntary Petition and Cre…" at bounding box center [967, 297] width 347 height 25
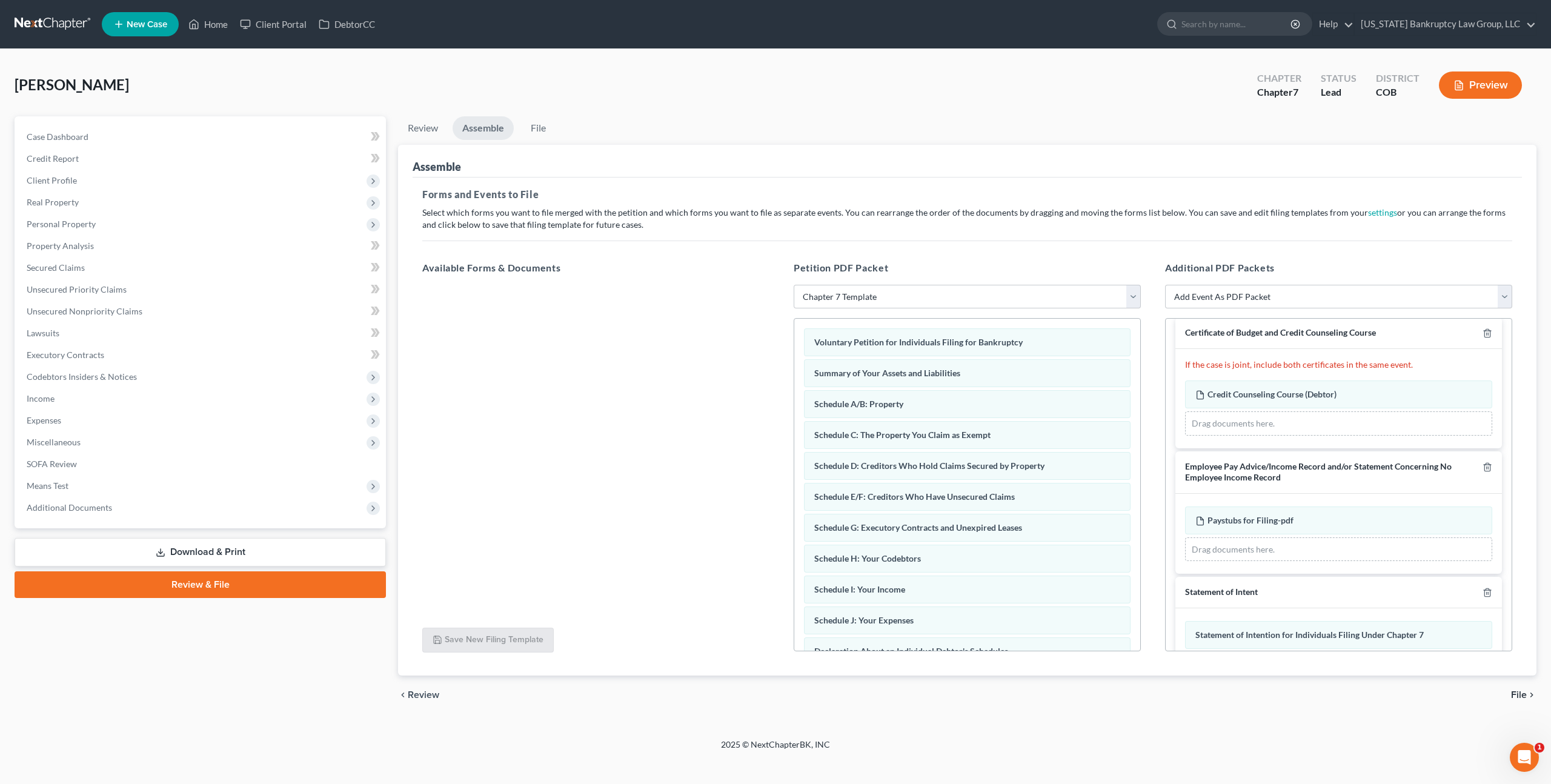
click at [1513, 691] on span "File" at bounding box center [1518, 695] width 16 height 10
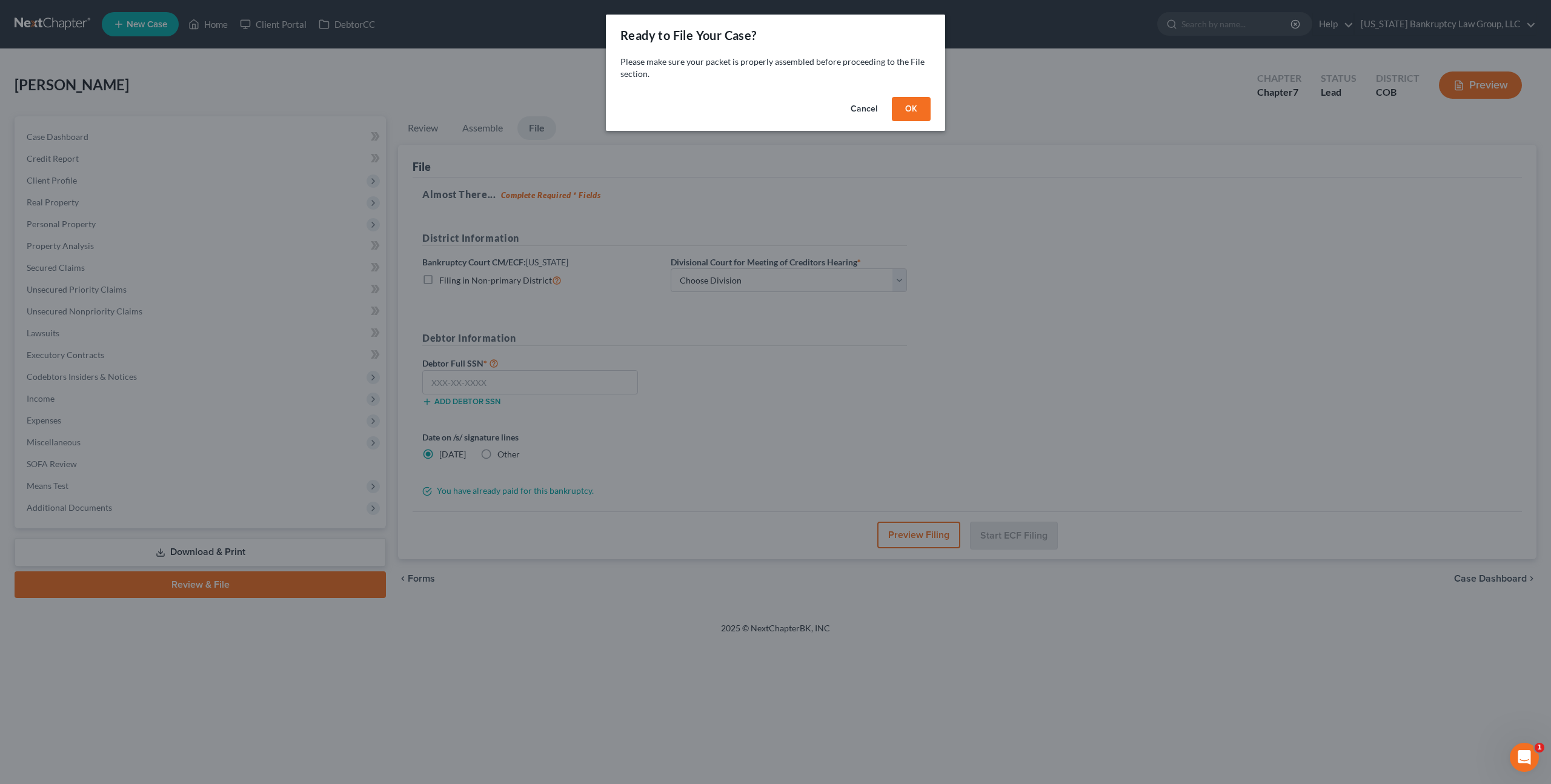
click at [917, 112] on button "OK" at bounding box center [911, 110] width 38 height 25
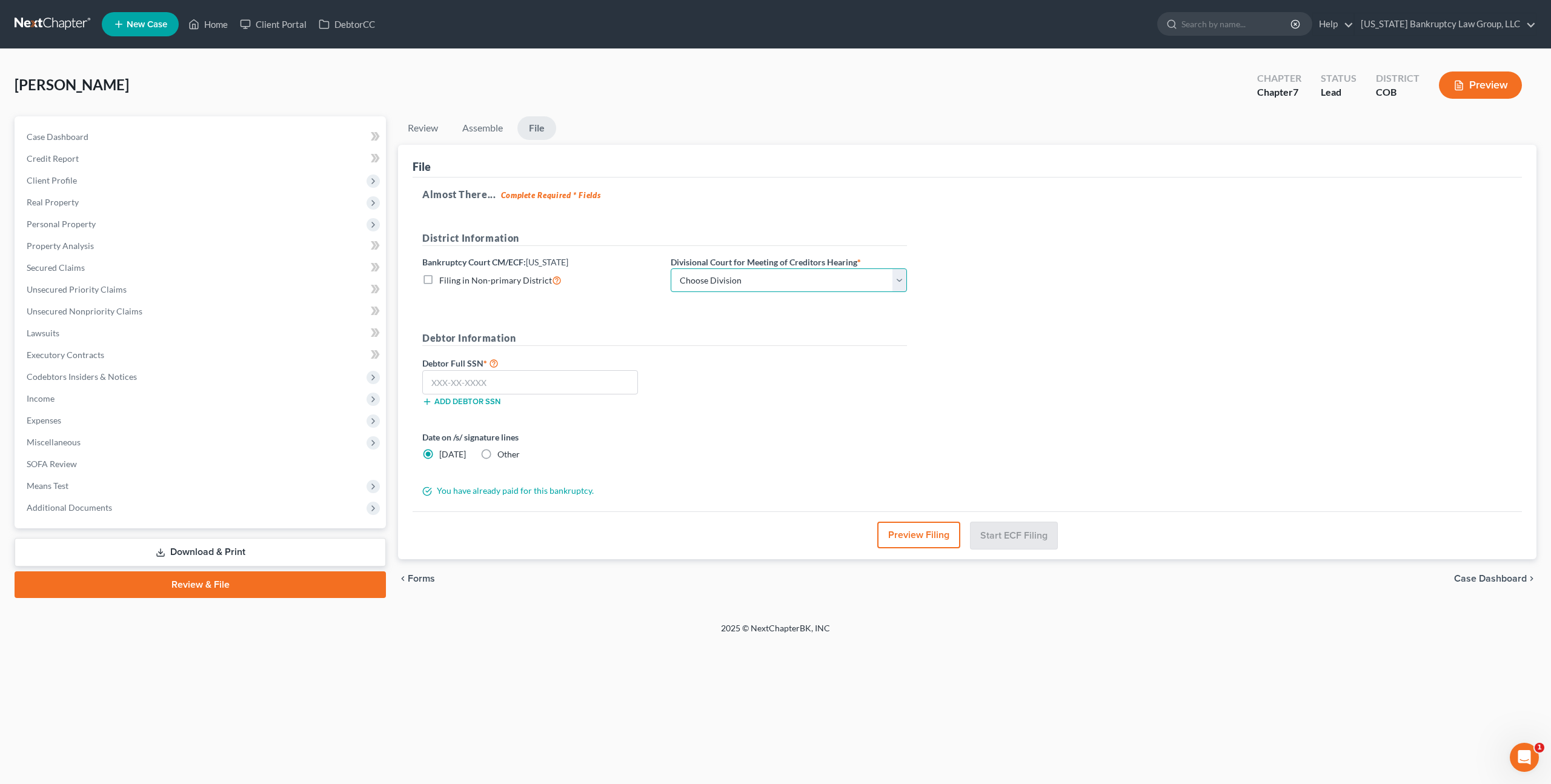
click at [785, 285] on select "Choose Division [GEOGRAPHIC_DATA]" at bounding box center [788, 280] width 236 height 25
select select "0"
click at [670, 268] on select "Choose Division [GEOGRAPHIC_DATA]" at bounding box center [788, 280] width 236 height 25
click at [603, 383] on input "text" at bounding box center [530, 383] width 216 height 25
type input "219-11-4111"
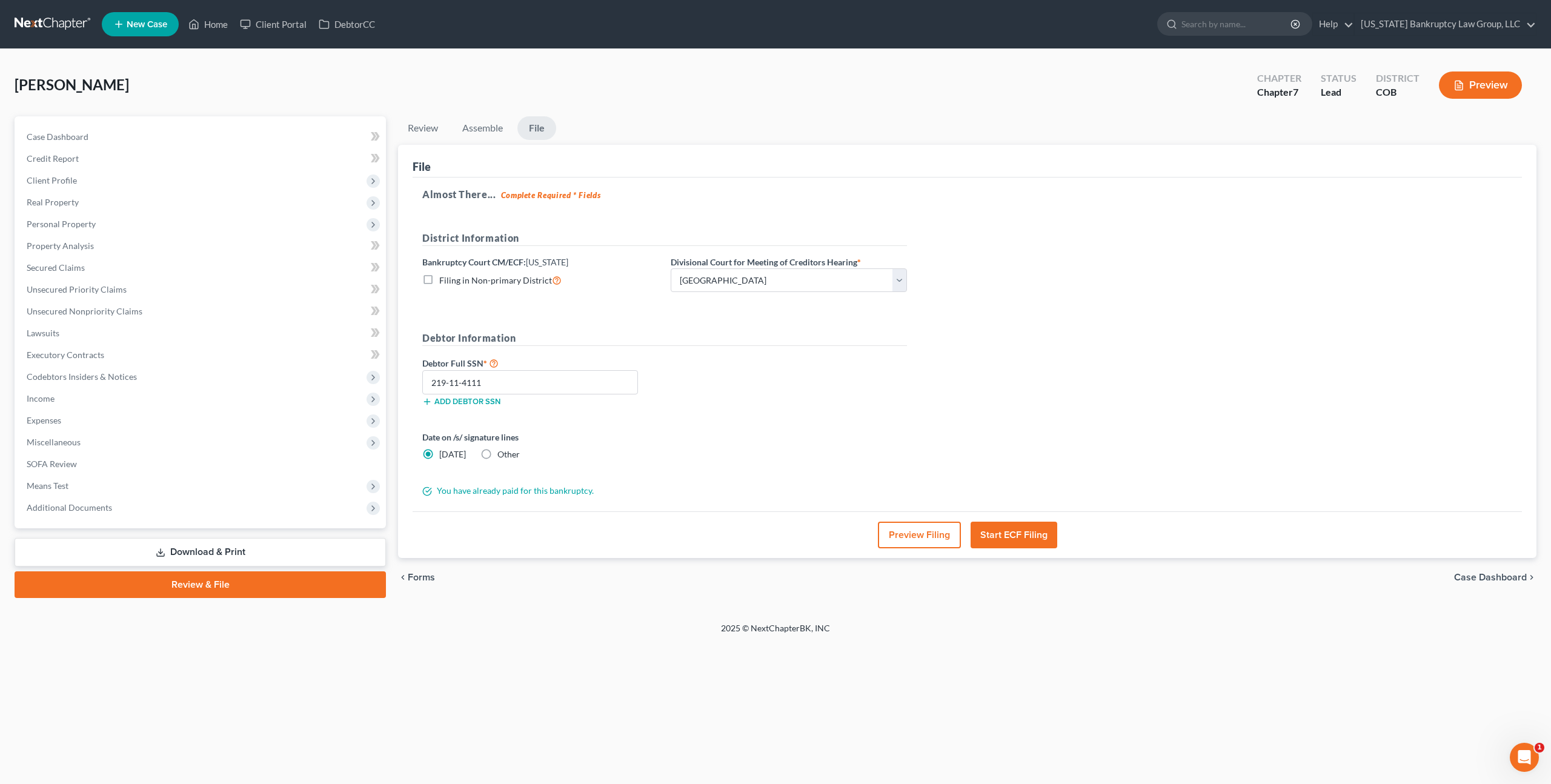
click at [1018, 522] on button "Start ECF Filing" at bounding box center [1014, 535] width 87 height 27
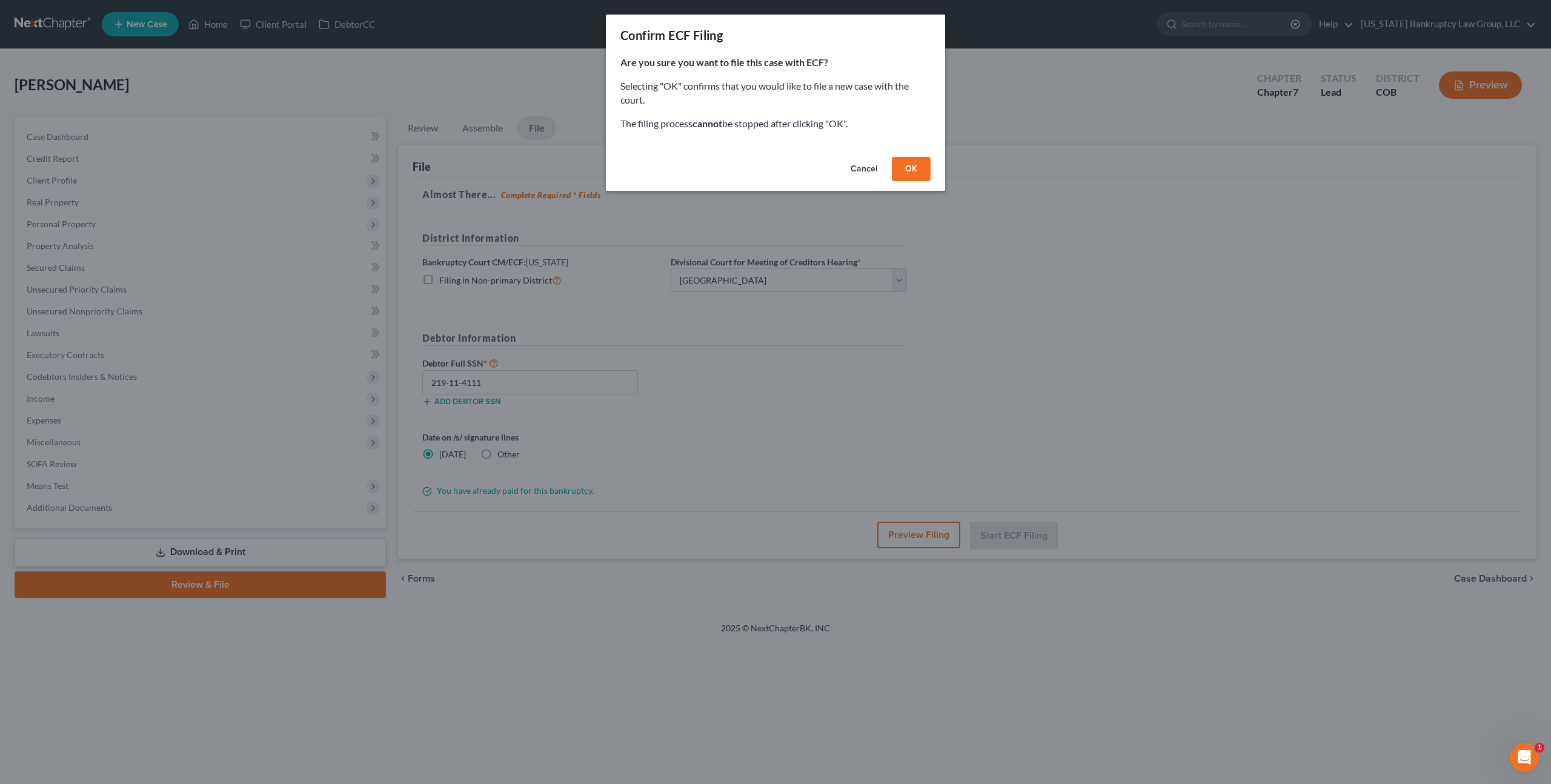
click at [909, 166] on button "OK" at bounding box center [911, 169] width 38 height 25
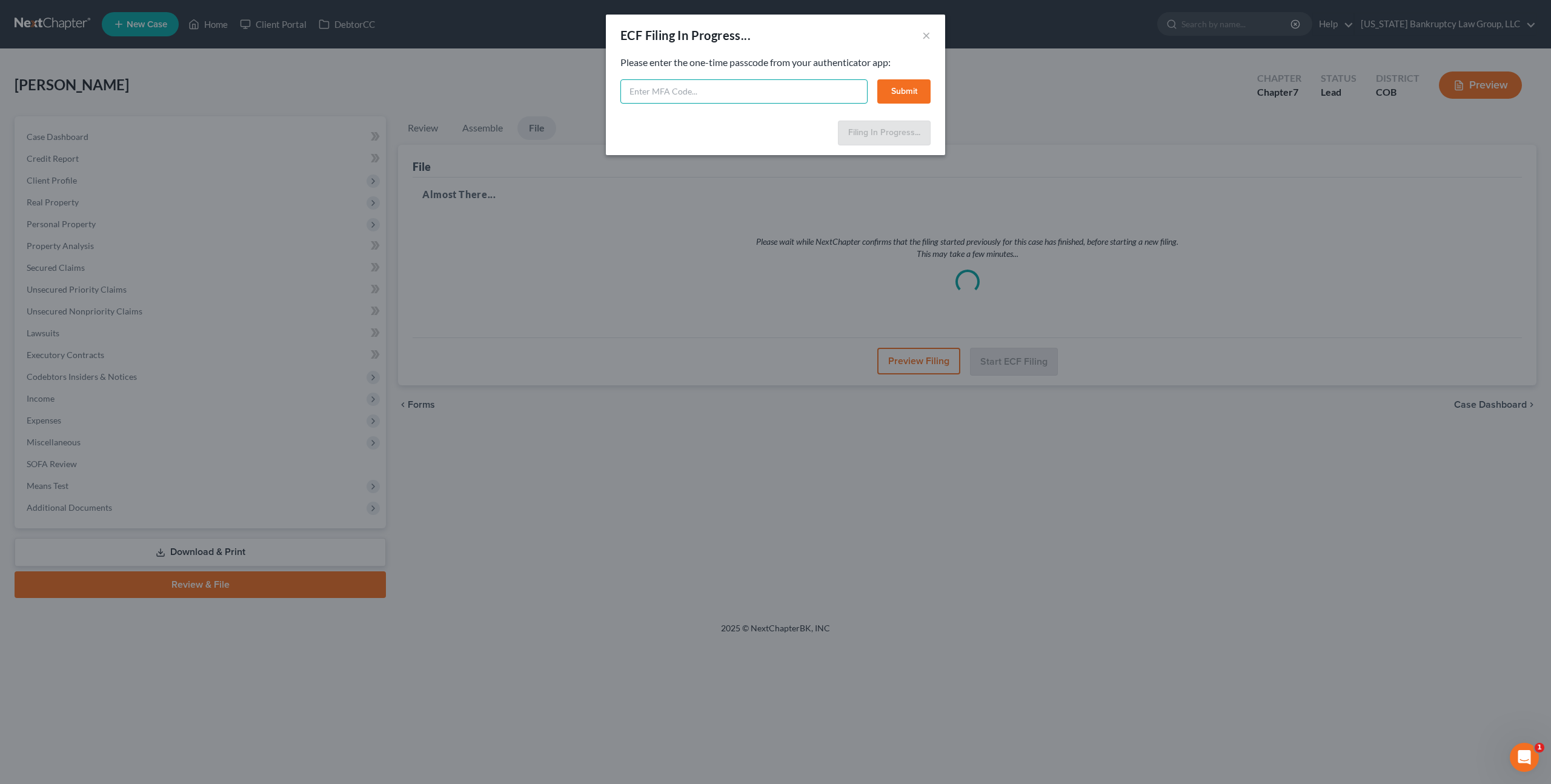
click at [701, 96] on input "text" at bounding box center [744, 92] width 247 height 25
type input "357156"
click at [919, 92] on button "Submit" at bounding box center [903, 92] width 53 height 25
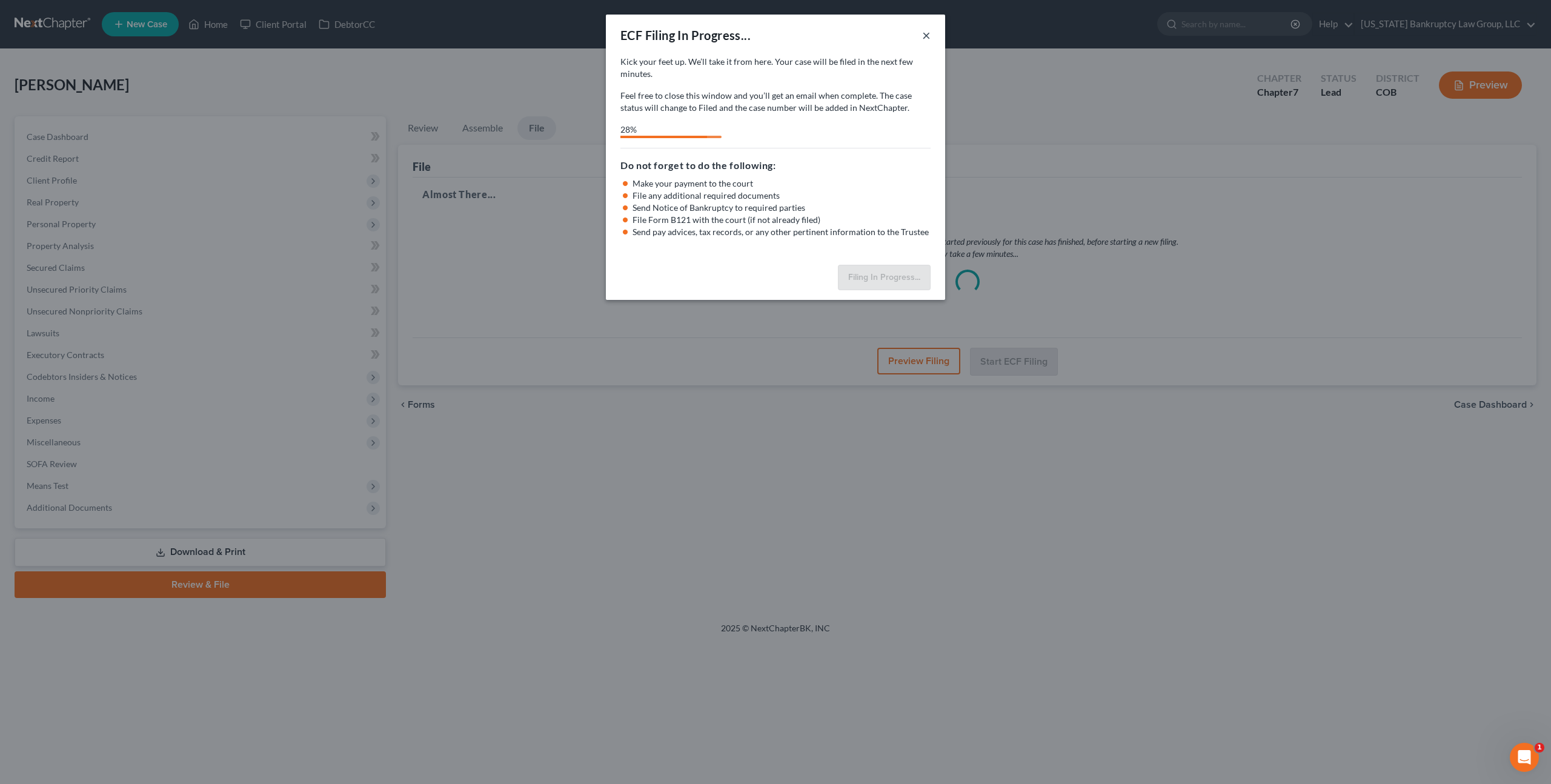
click at [923, 35] on button "×" at bounding box center [926, 35] width 8 height 15
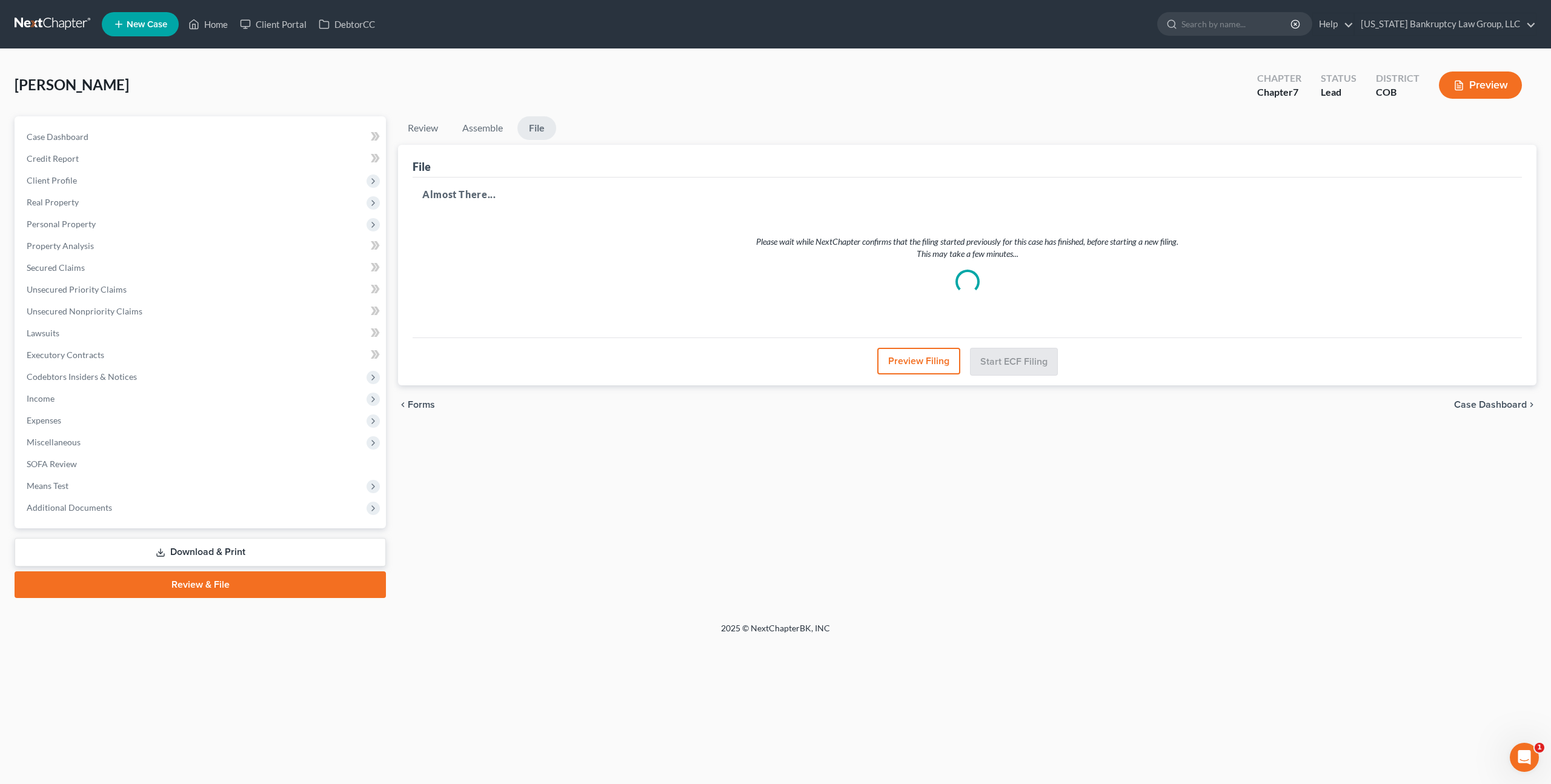
click at [43, 21] on link at bounding box center [53, 24] width 78 height 22
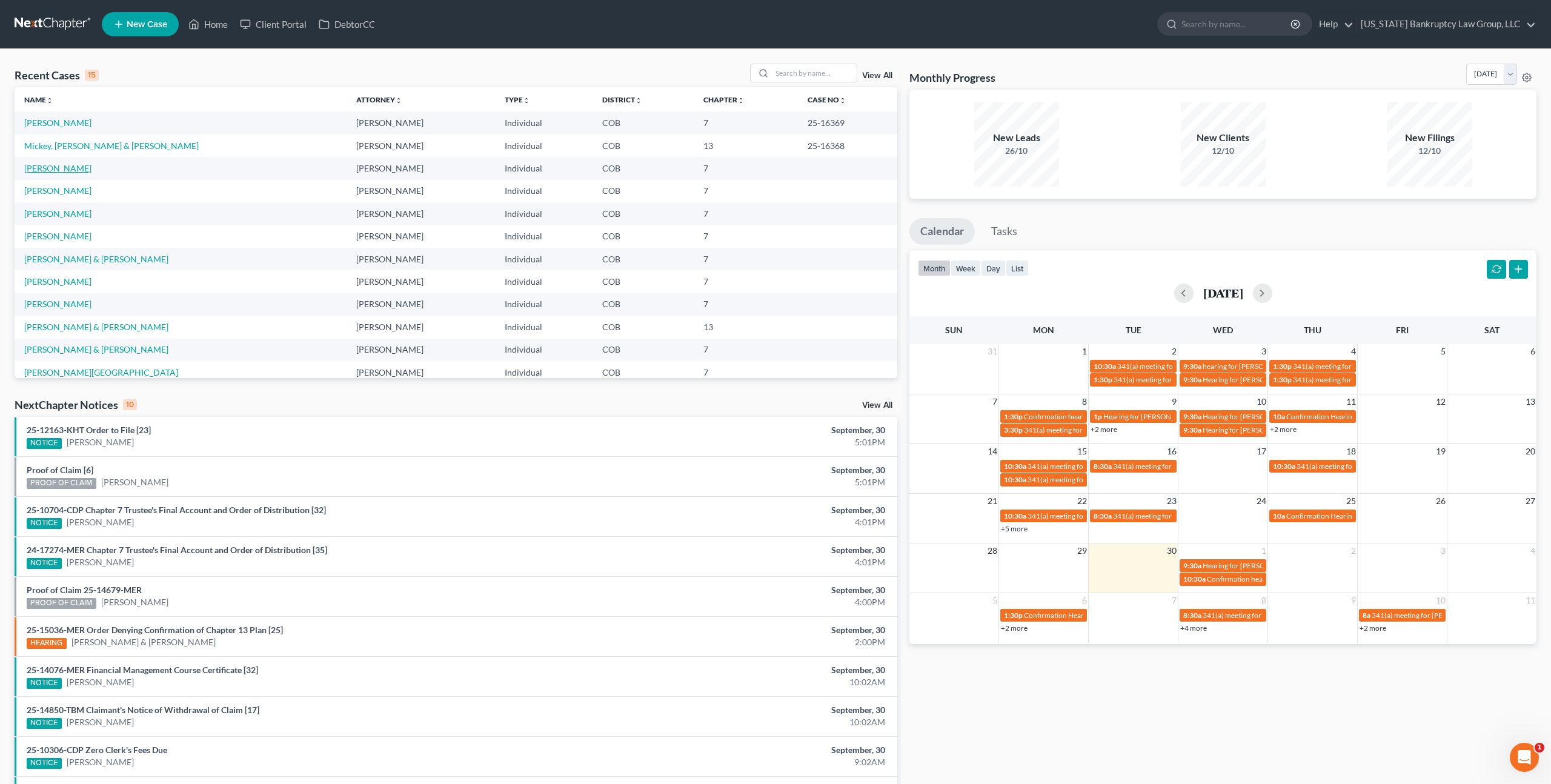
click at [65, 169] on link "[PERSON_NAME]" at bounding box center [58, 168] width 67 height 11
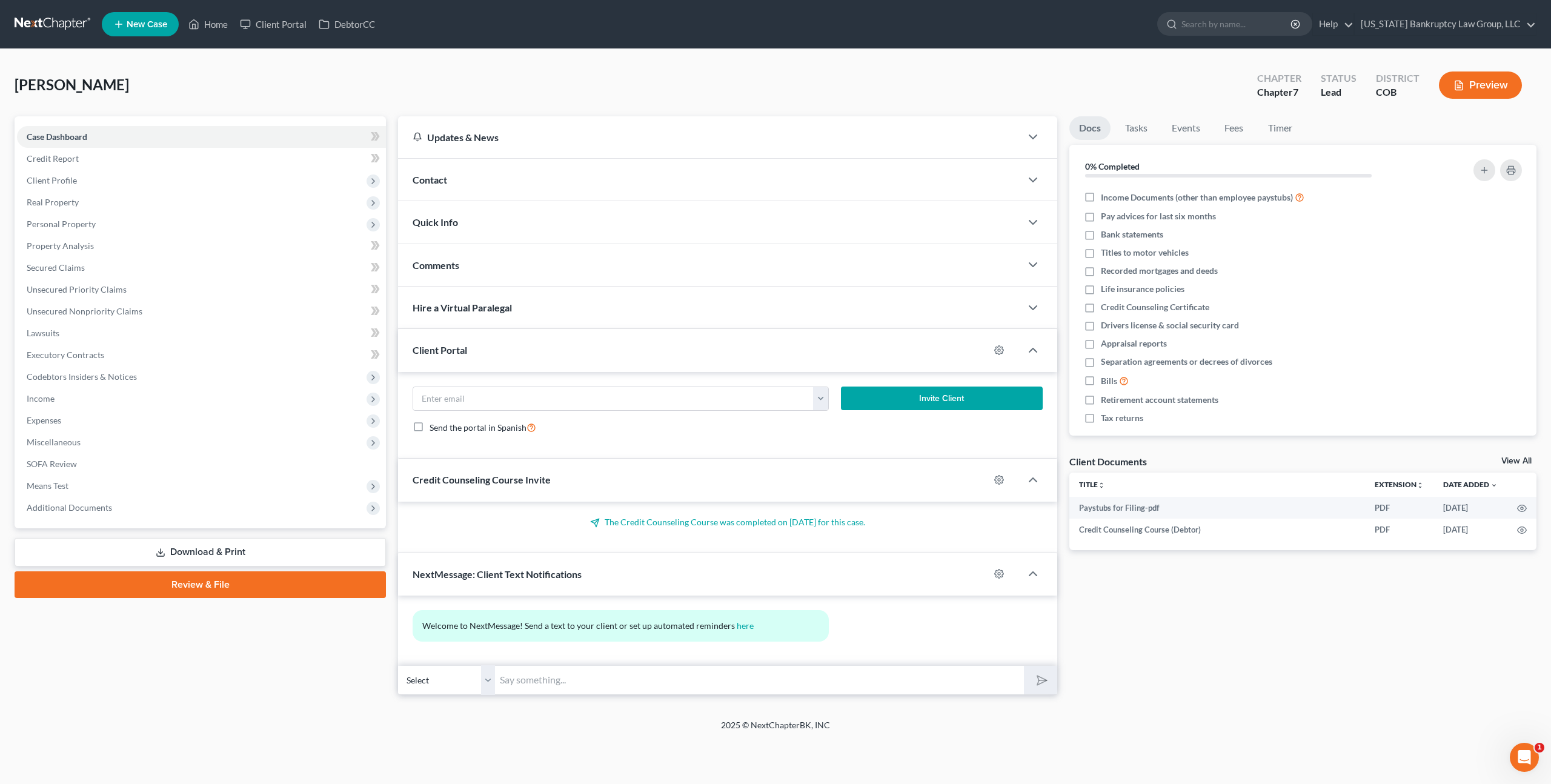
click at [222, 584] on link "Review & File" at bounding box center [200, 585] width 371 height 27
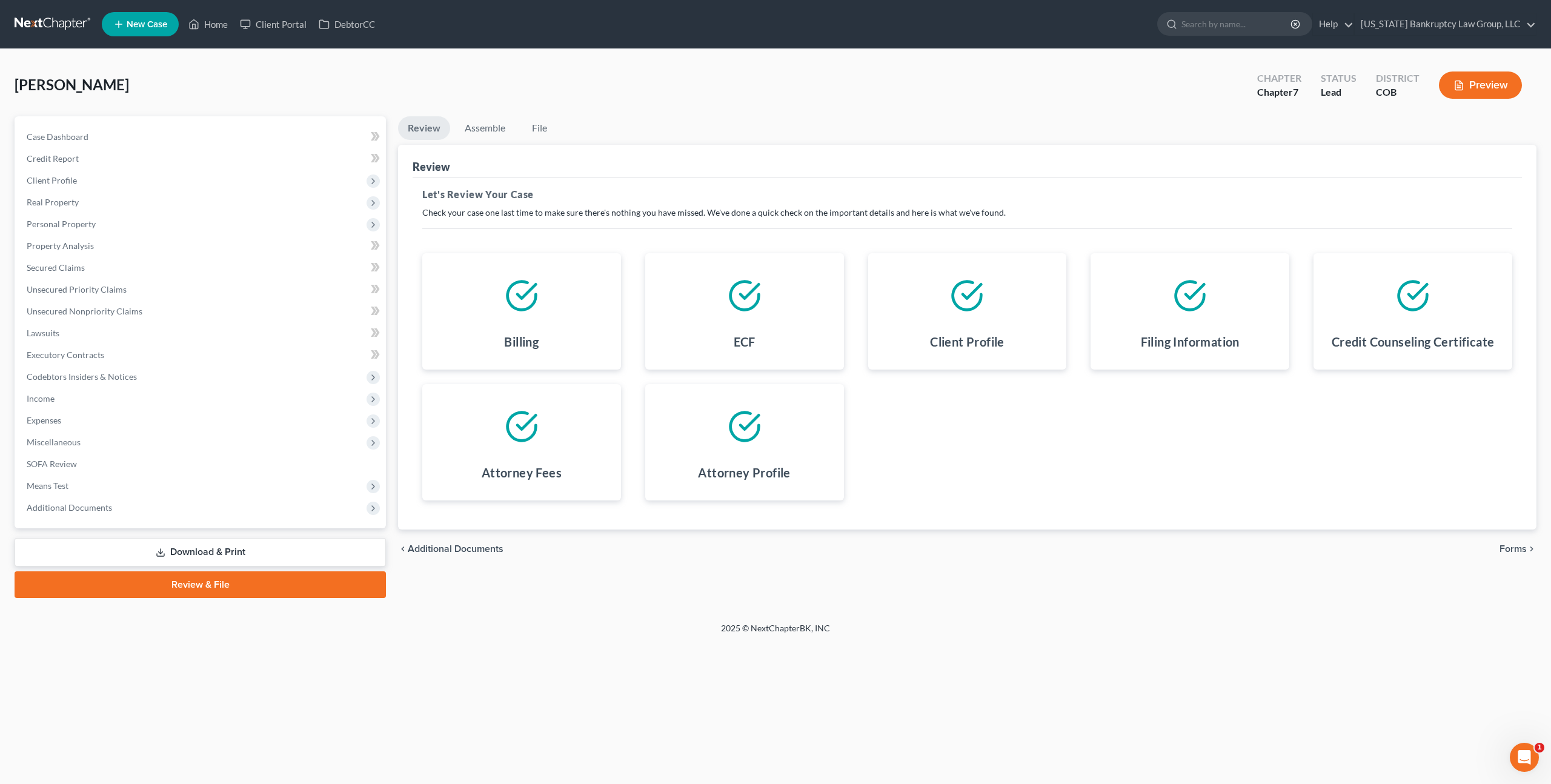
click at [1517, 549] on span "Forms" at bounding box center [1513, 549] width 27 height 10
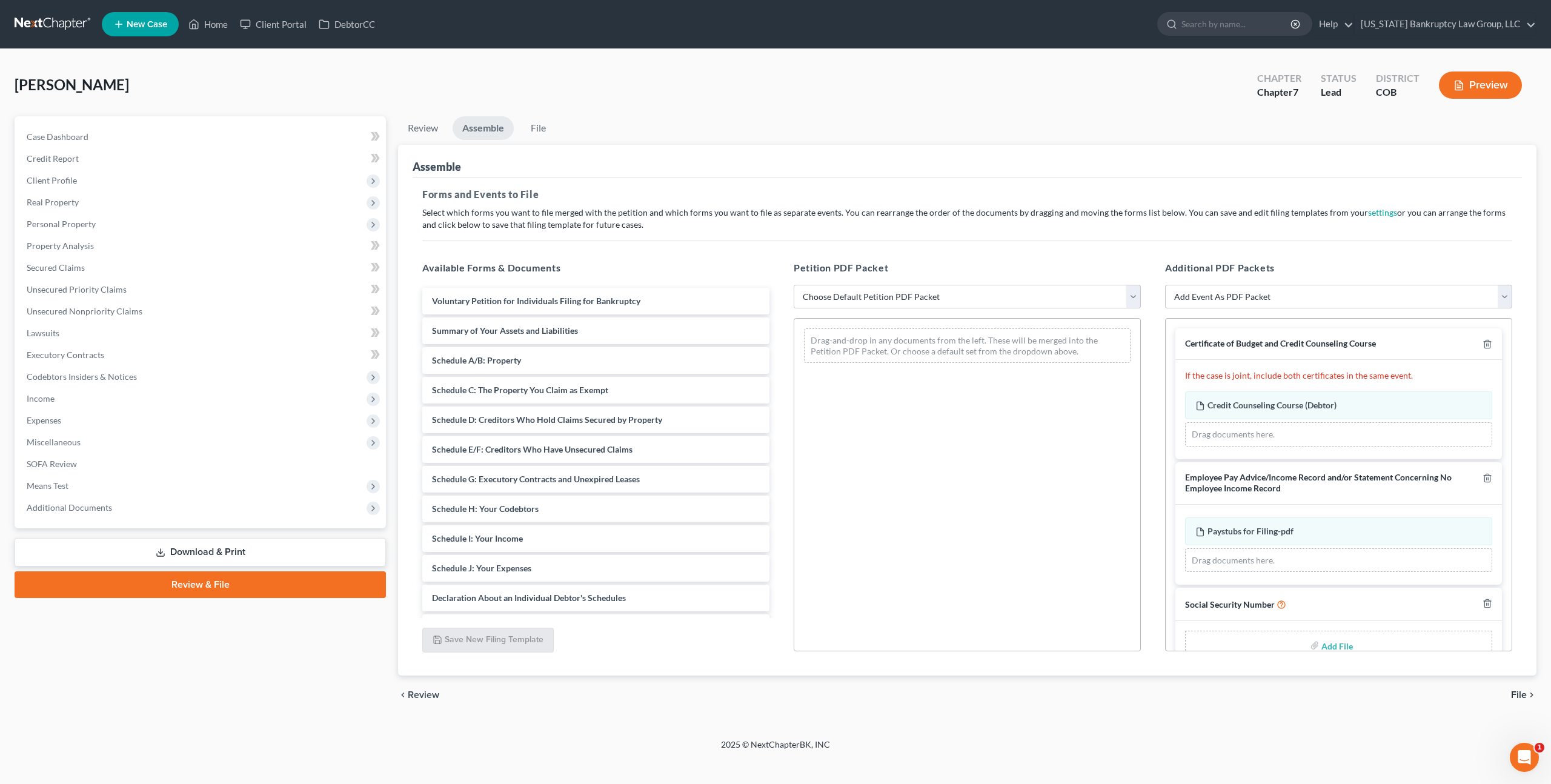
scroll to position [28, 0]
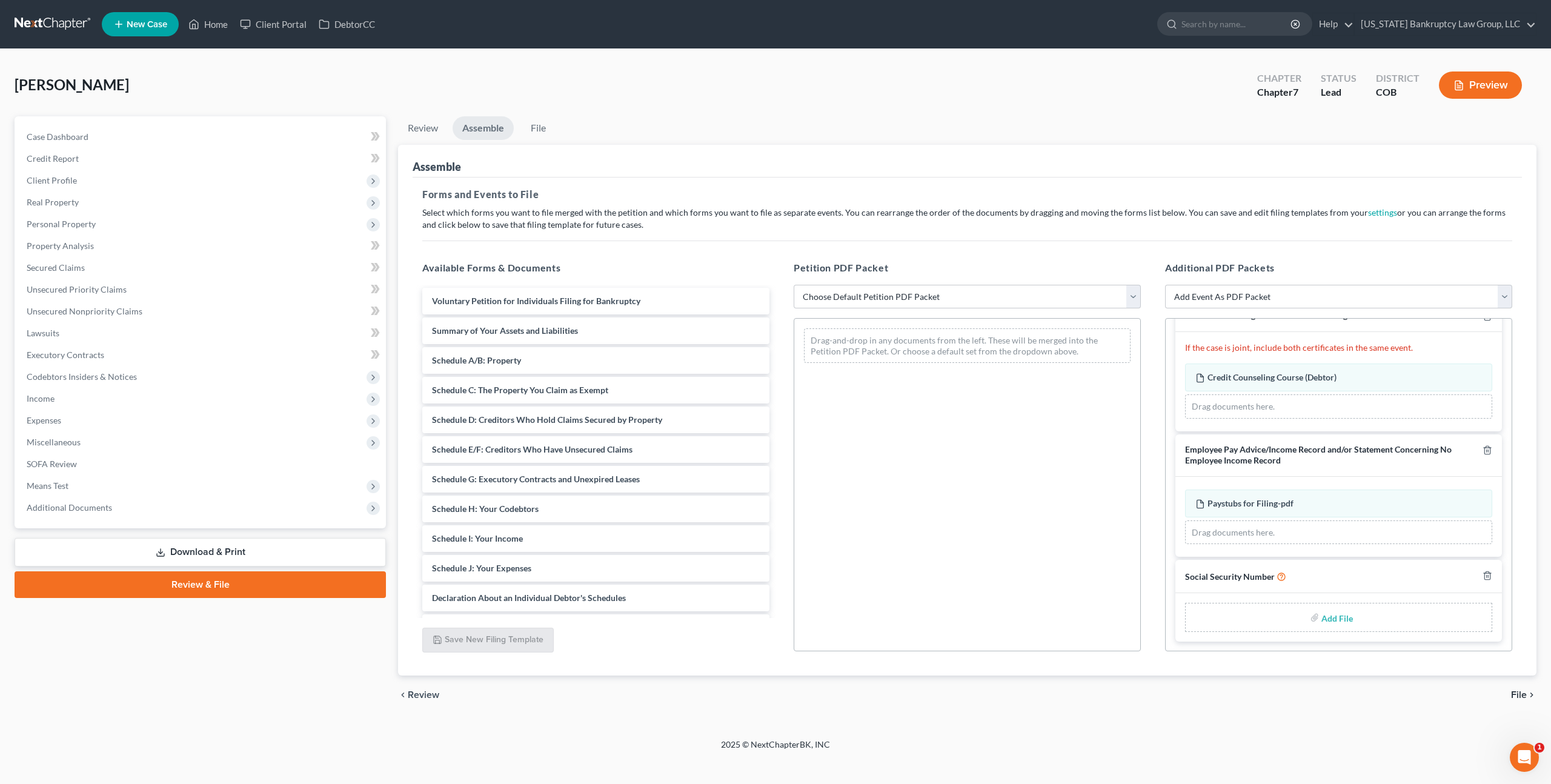
click at [1330, 614] on input "file" at bounding box center [1336, 617] width 29 height 22
type input "C:\fakepath\093025 Statement of Social Security Number.pdf"
click at [875, 296] on select "Choose Default Petition PDF Packet Emergency Filing (Voluntary Petition and Cre…" at bounding box center [967, 297] width 347 height 25
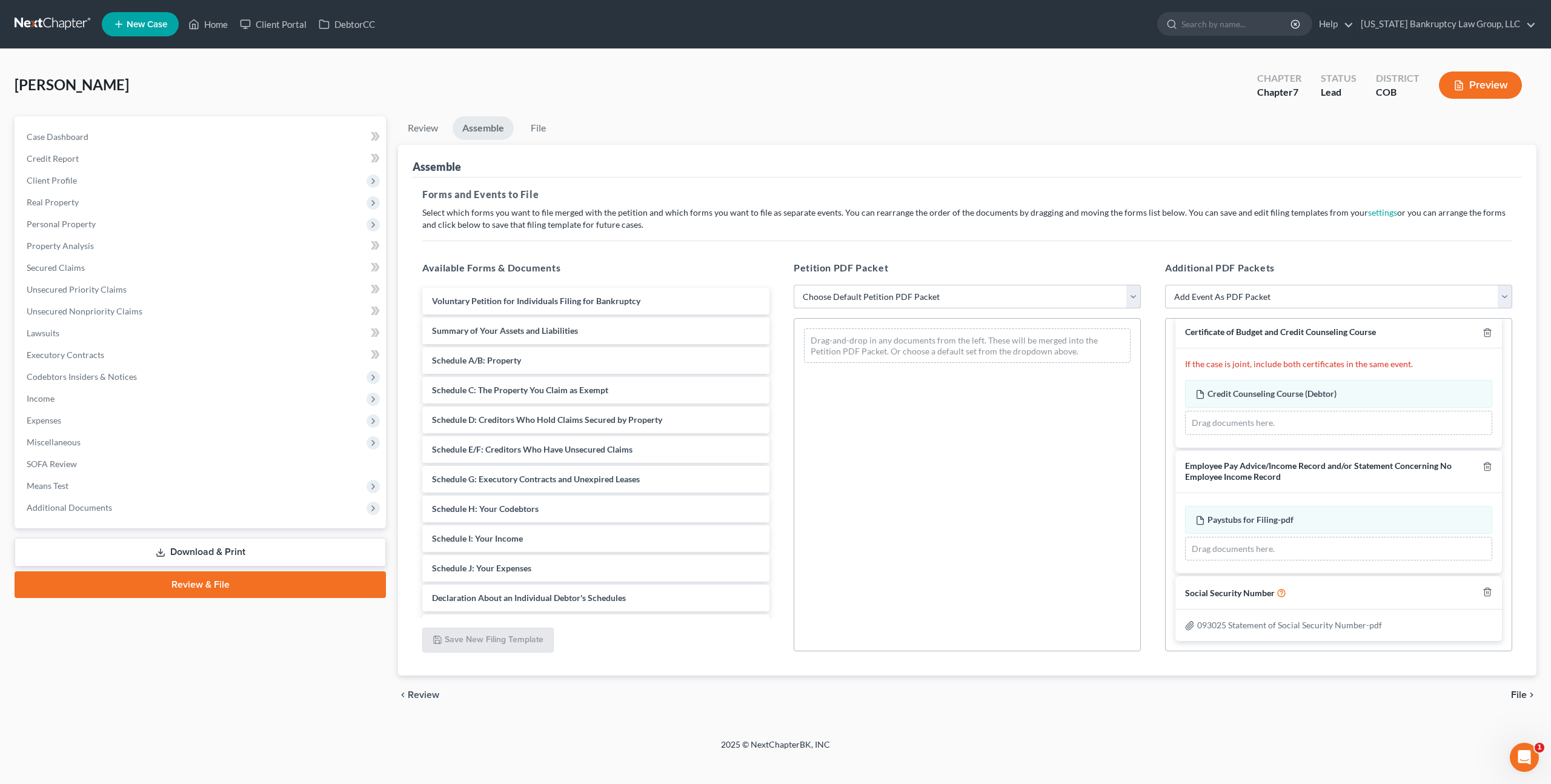
scroll to position [11, 0]
select select "1"
click at [794, 284] on select "Choose Default Petition PDF Packet Emergency Filing (Voluntary Petition and Cre…" at bounding box center [967, 297] width 347 height 25
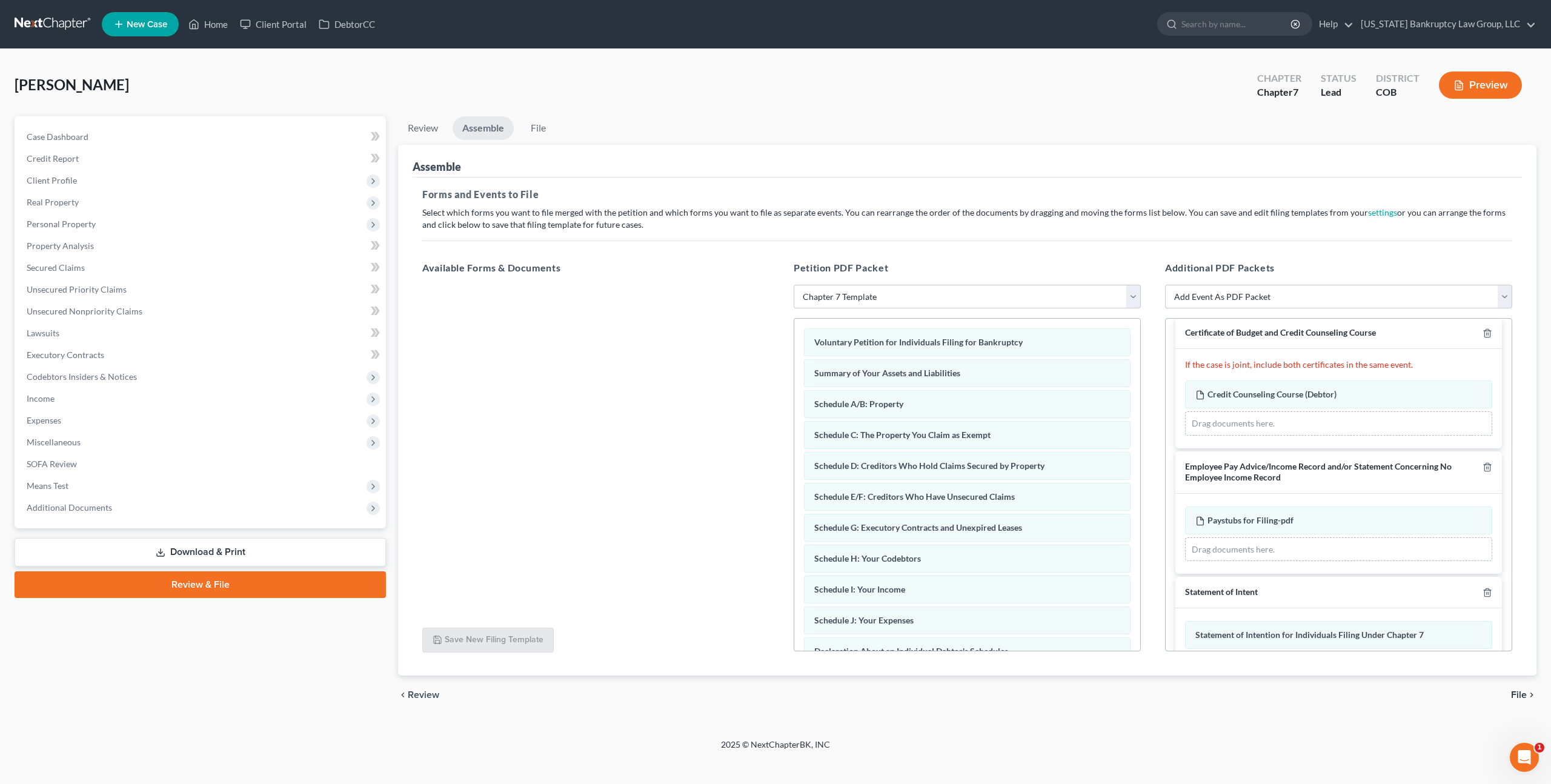
click at [1524, 692] on span "File" at bounding box center [1518, 695] width 16 height 10
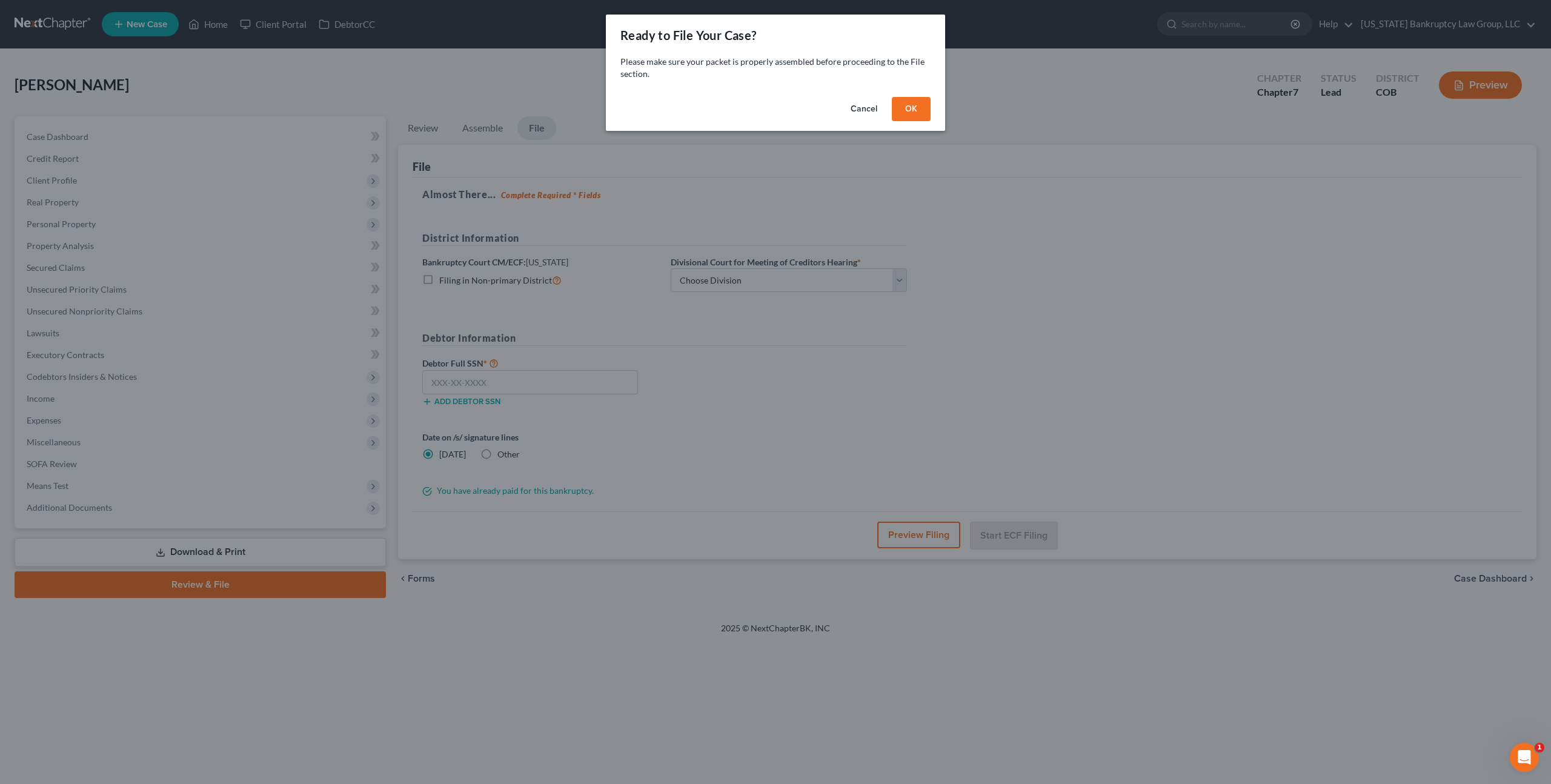
click at [908, 105] on button "OK" at bounding box center [911, 110] width 38 height 25
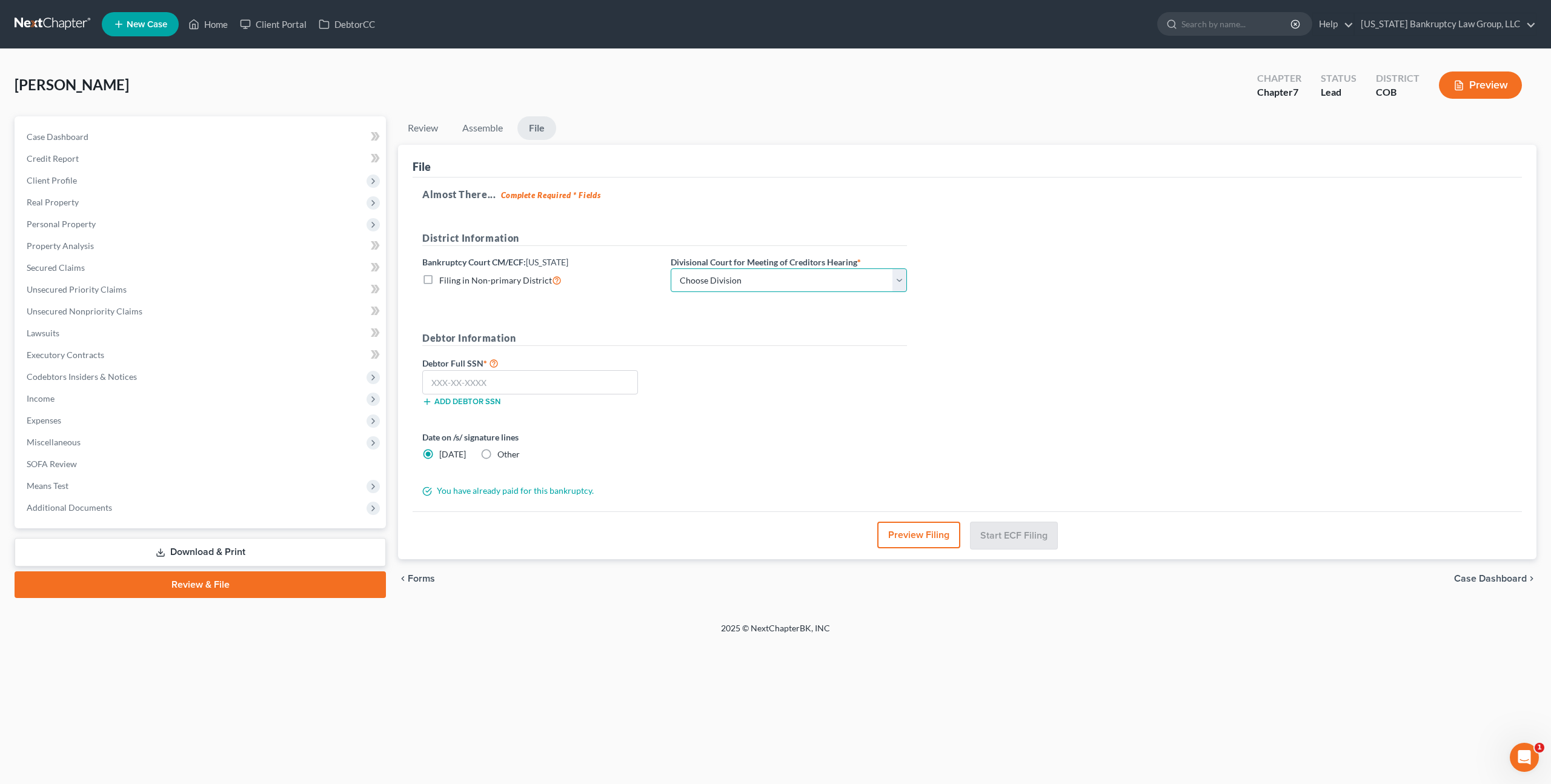
click at [754, 272] on select "Choose Division [GEOGRAPHIC_DATA]" at bounding box center [788, 280] width 236 height 25
select select "0"
click at [670, 268] on select "Choose Division [GEOGRAPHIC_DATA]" at bounding box center [788, 280] width 236 height 25
click at [558, 379] on input "text" at bounding box center [530, 383] width 216 height 25
type input "585-31-7912"
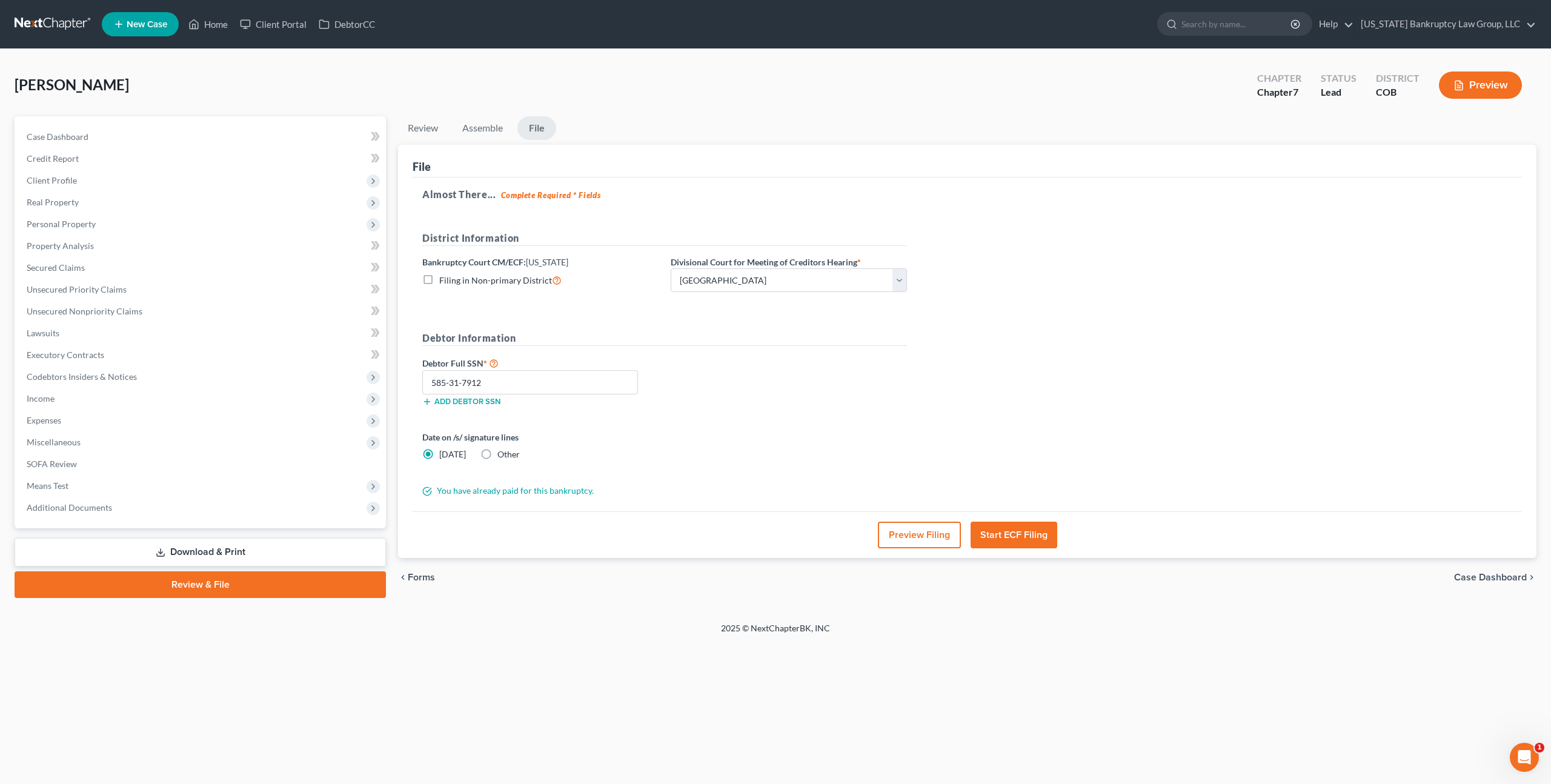
click at [988, 532] on button "Start ECF Filing" at bounding box center [1014, 535] width 87 height 27
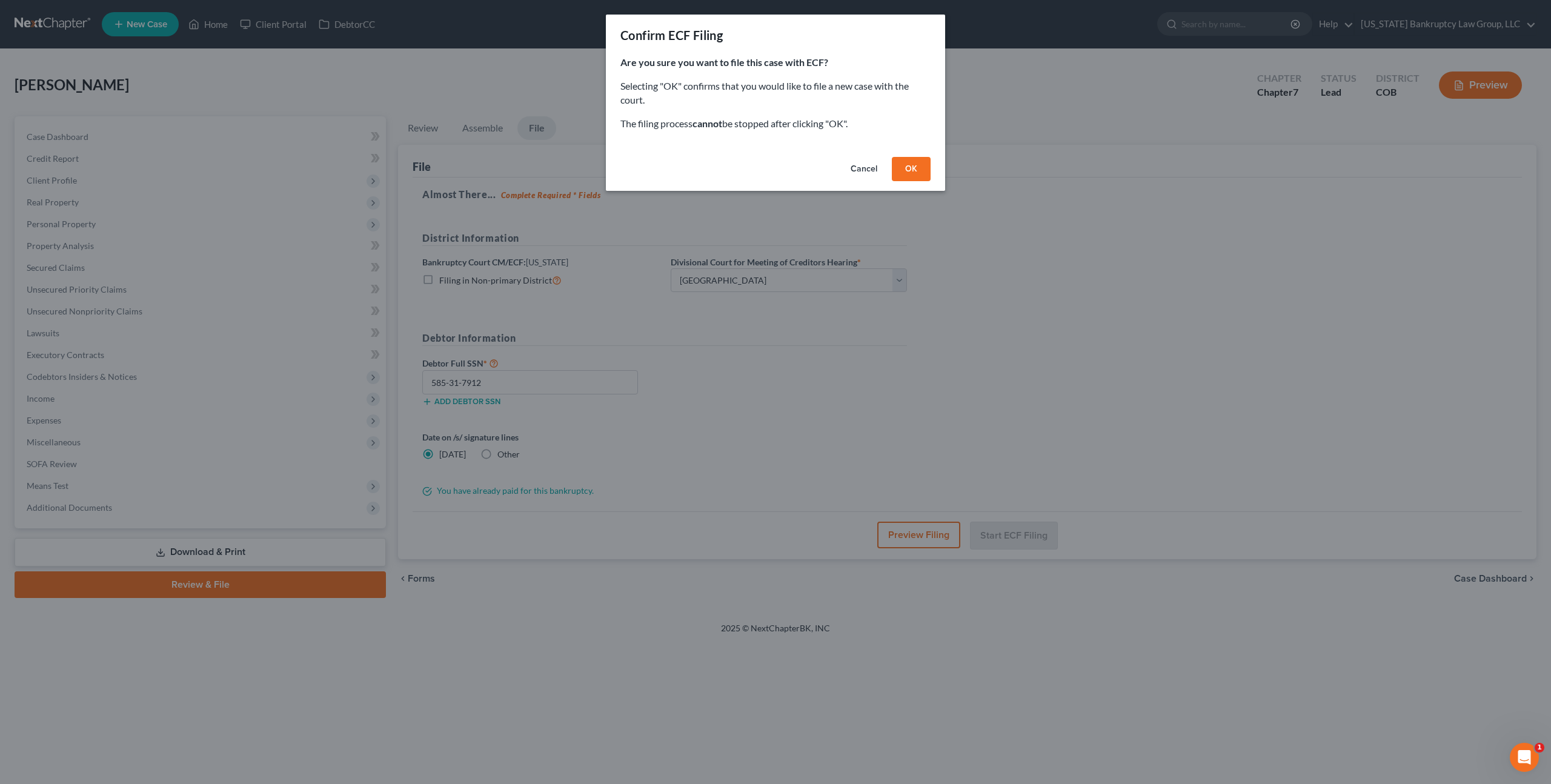
click at [908, 174] on button "OK" at bounding box center [911, 169] width 38 height 25
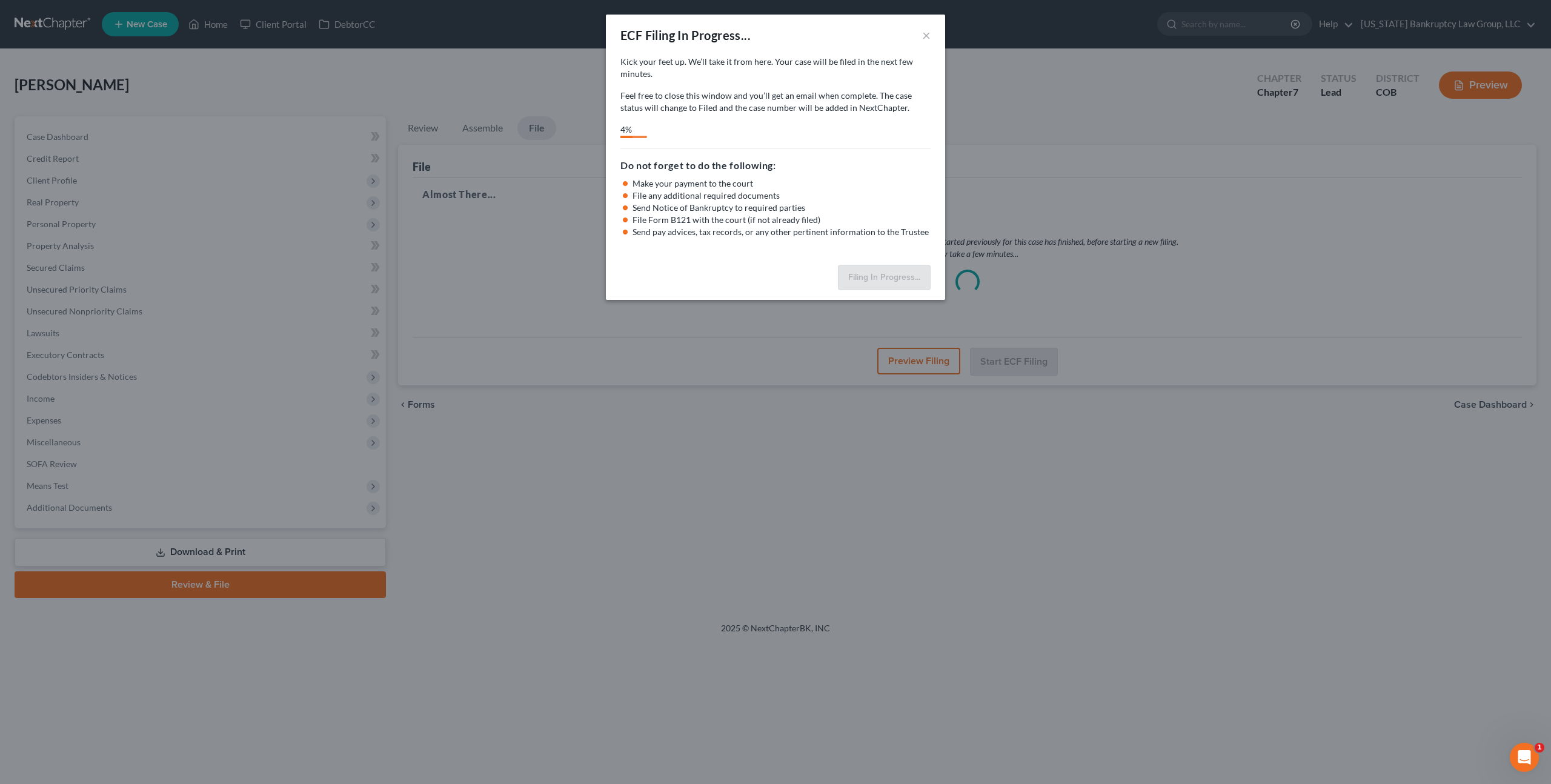
select select "0"
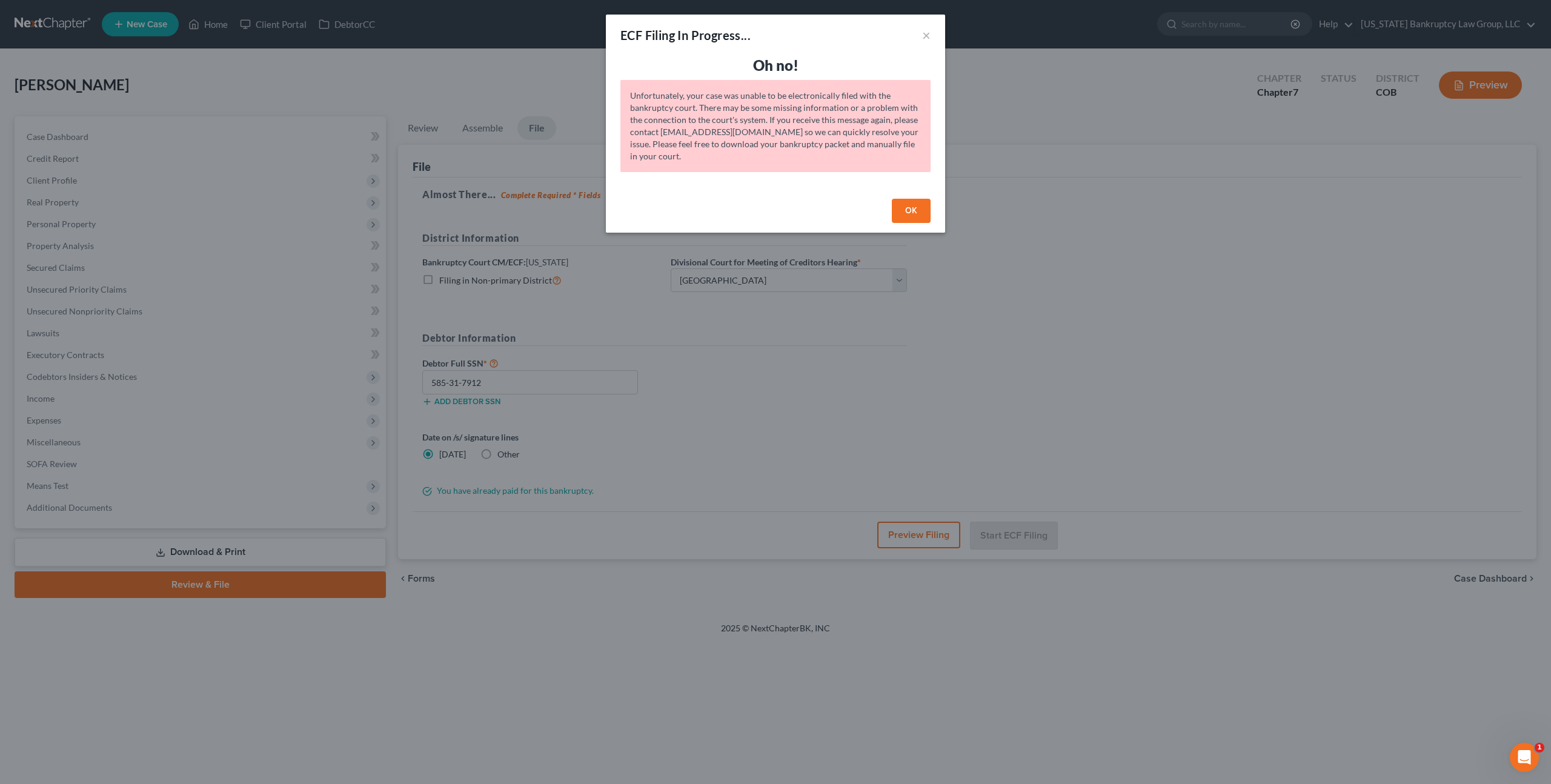
click at [909, 213] on button "OK" at bounding box center [911, 211] width 38 height 25
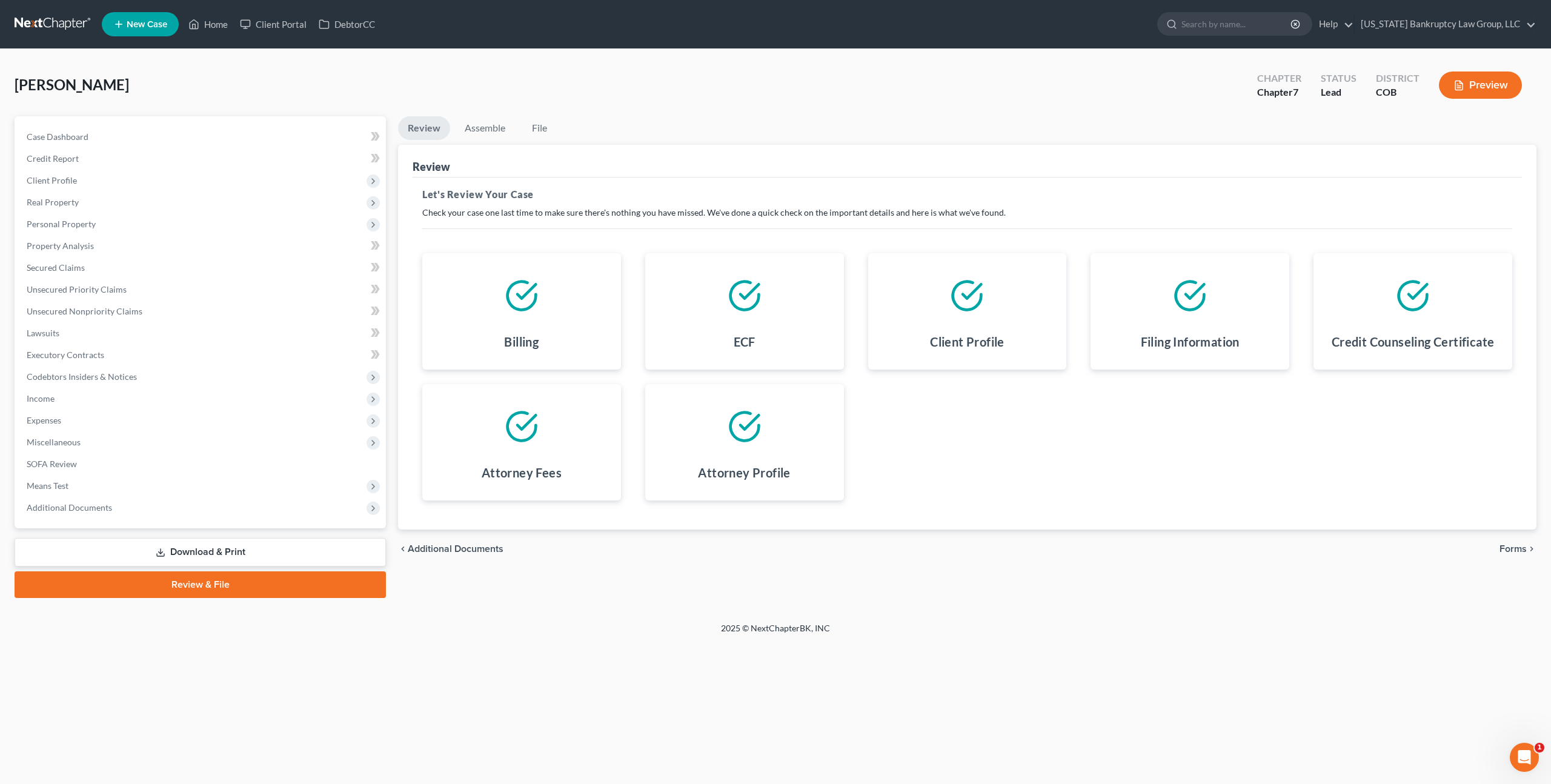
click at [1505, 545] on span "Forms" at bounding box center [1513, 549] width 27 height 10
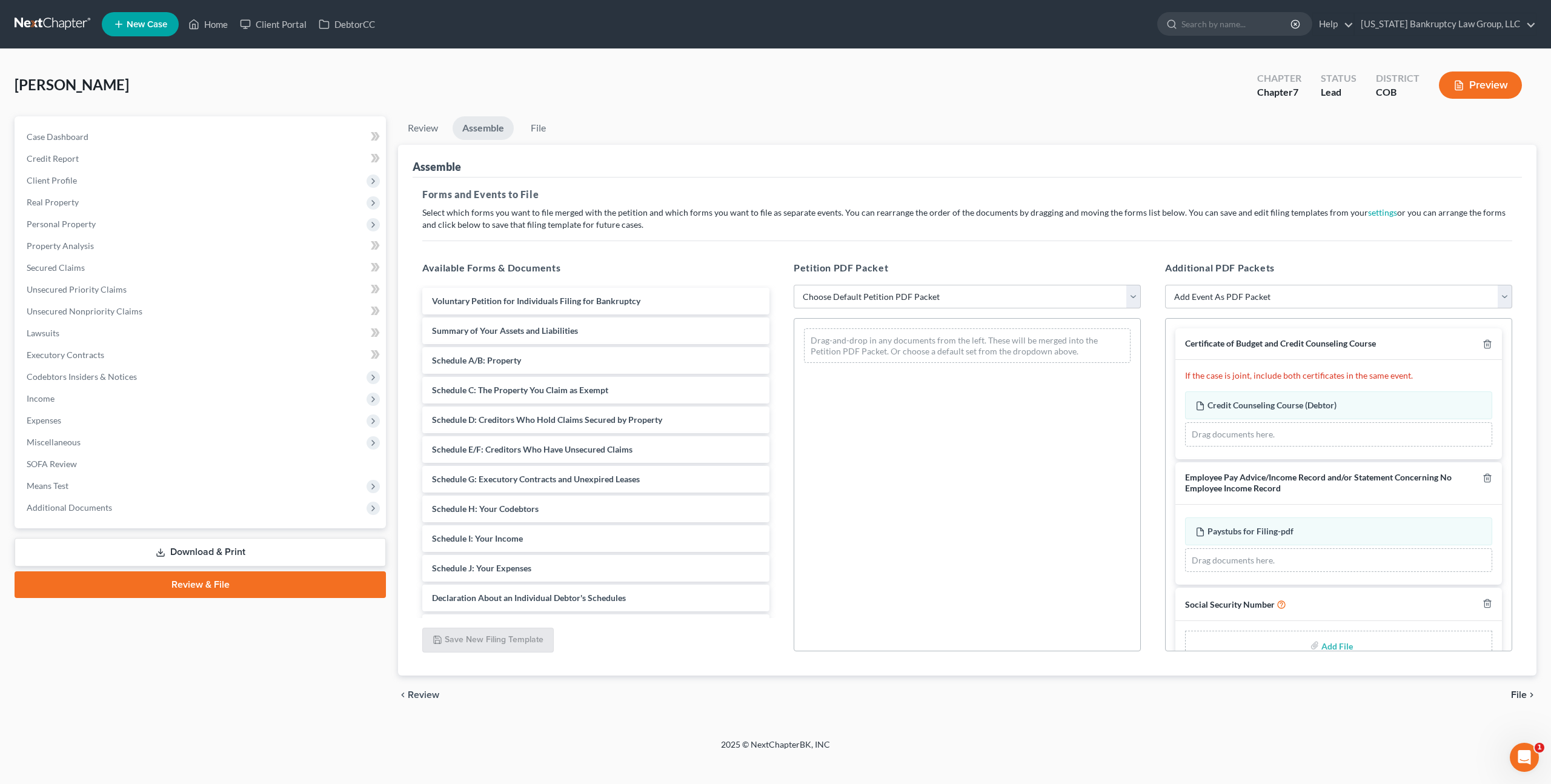
scroll to position [28, 0]
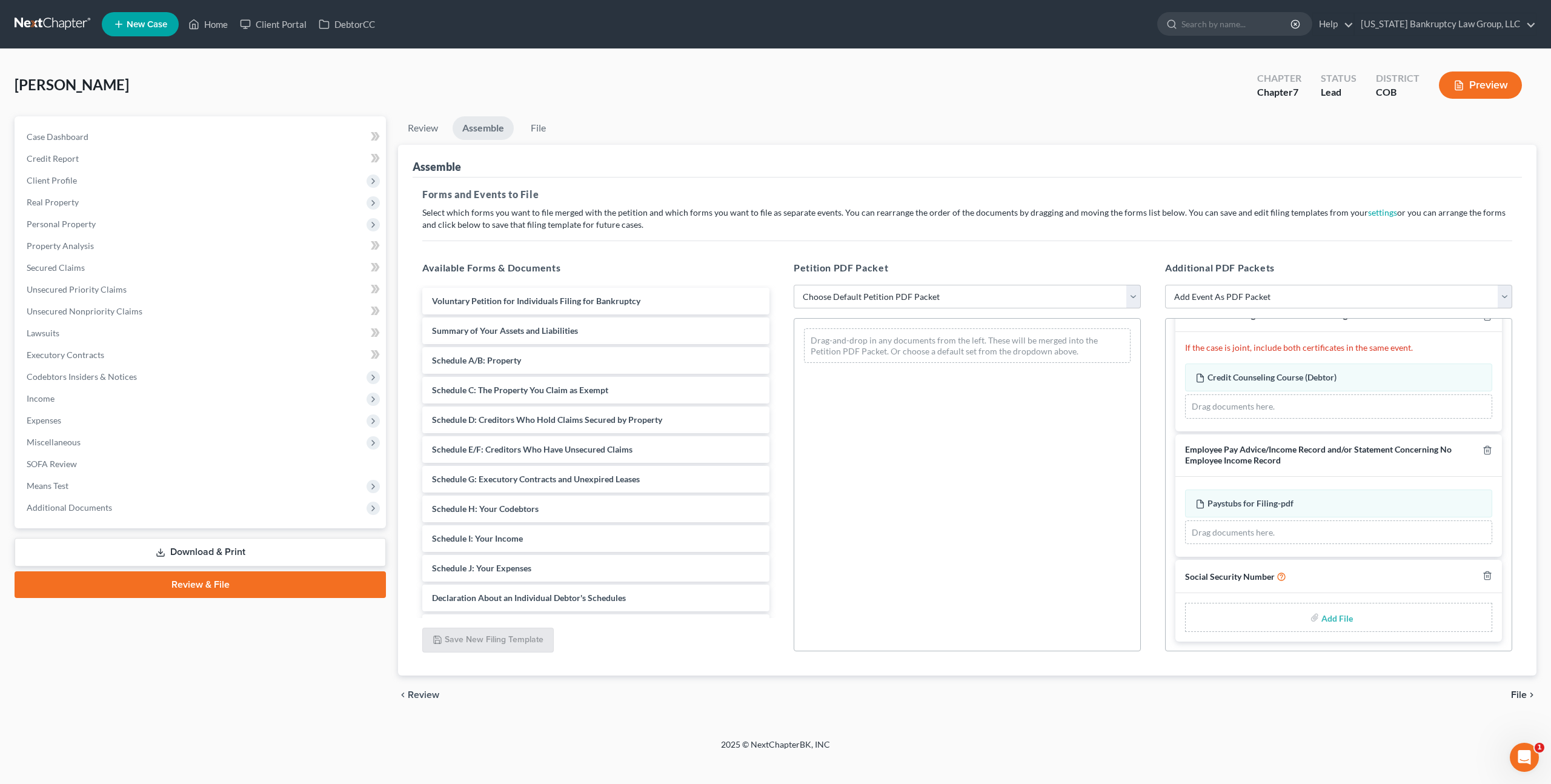
click at [1342, 616] on input "file" at bounding box center [1336, 617] width 29 height 22
click at [1332, 614] on input "file" at bounding box center [1336, 617] width 29 height 22
type input "C:\fakepath\093025 Statement of Social Security Number.pdf"
click at [892, 296] on select "Choose Default Petition PDF Packet Emergency Filing (Voluntary Petition and Cre…" at bounding box center [967, 297] width 347 height 25
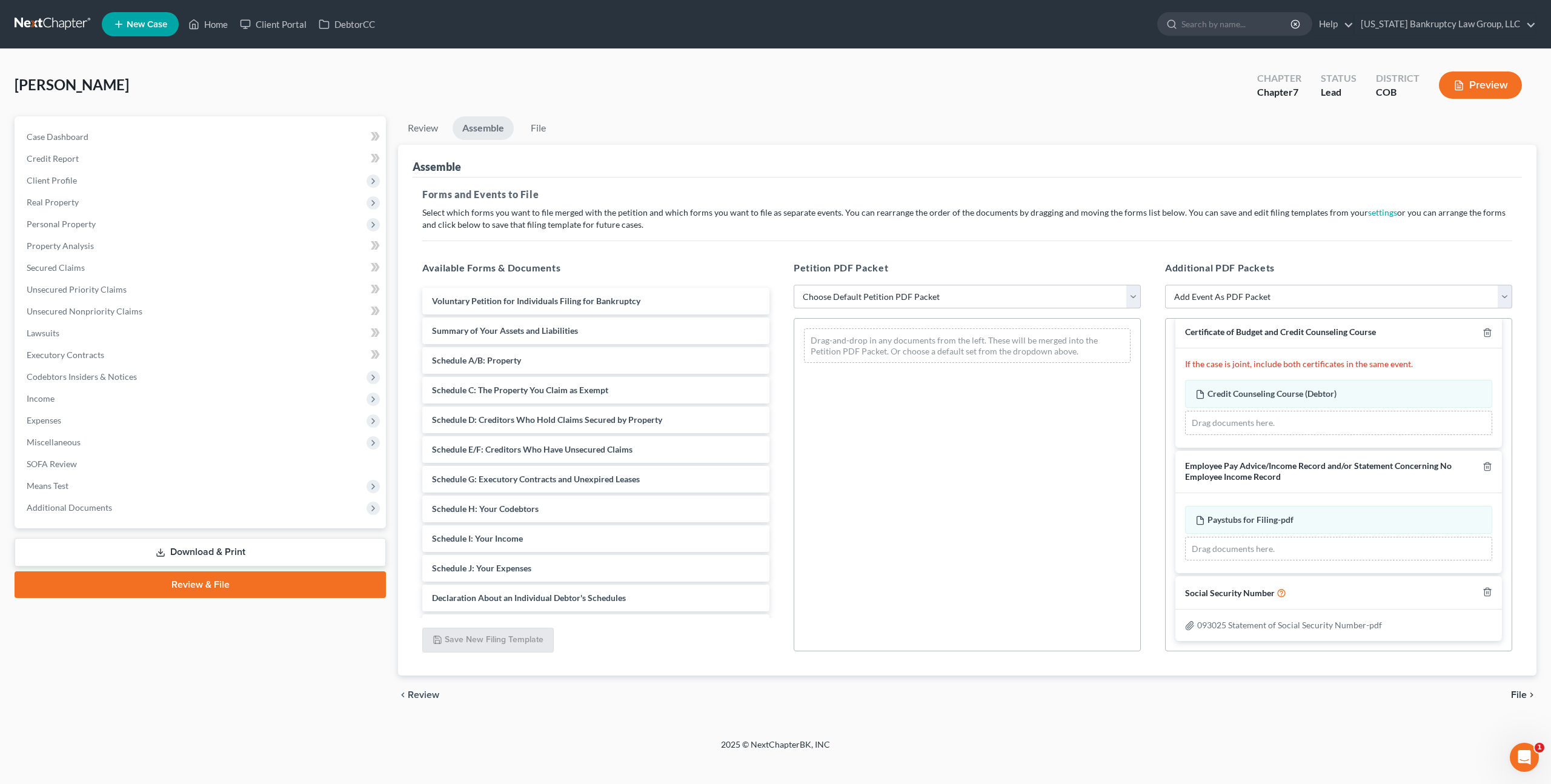
scroll to position [11, 0]
select select "1"
click at [794, 284] on select "Choose Default Petition PDF Packet Emergency Filing (Voluntary Petition and Cre…" at bounding box center [967, 297] width 347 height 25
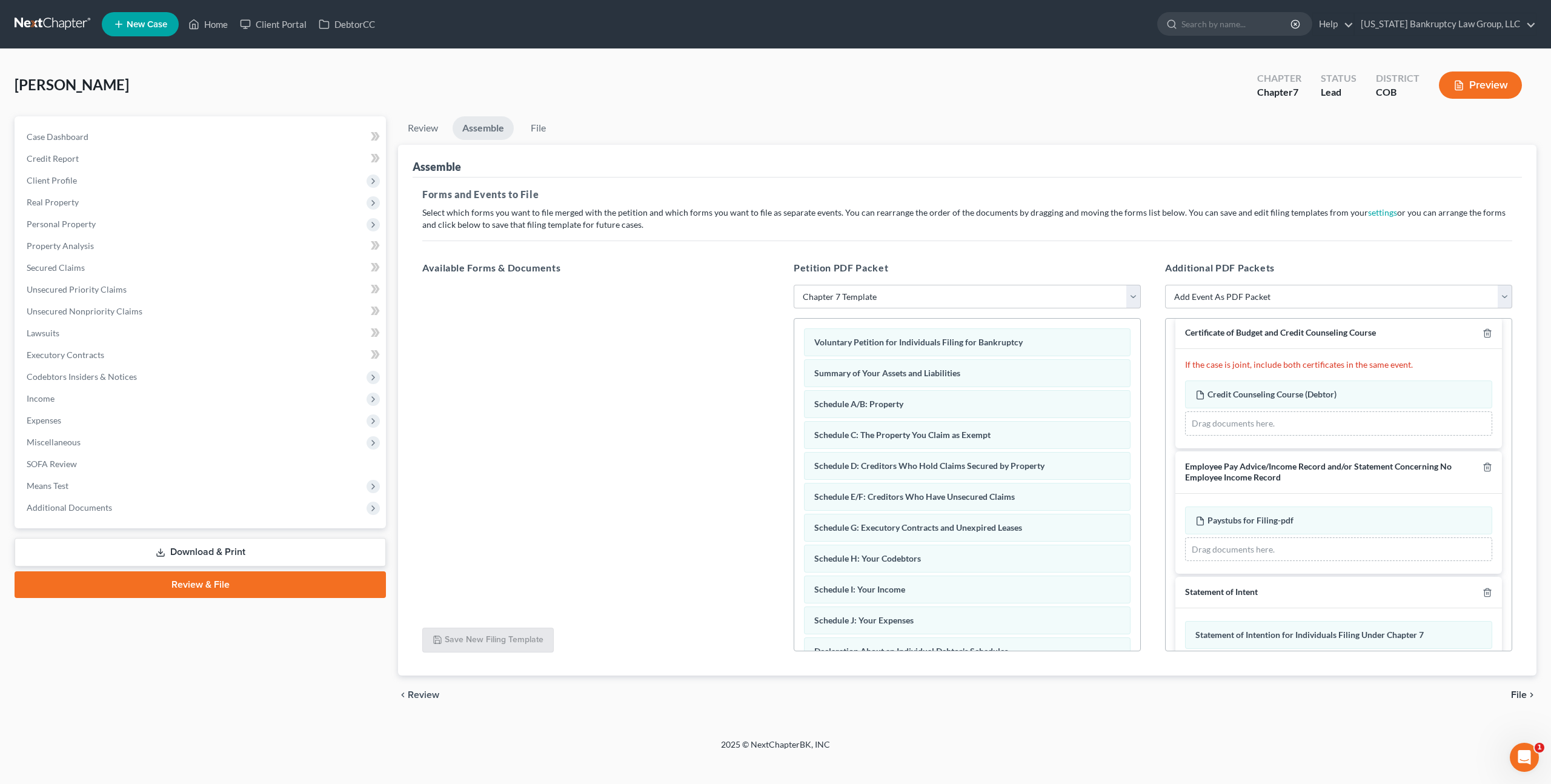
click at [1525, 701] on div "chevron_left Review File chevron_right" at bounding box center [967, 694] width 1138 height 38
click at [1523, 692] on span "File" at bounding box center [1518, 695] width 16 height 10
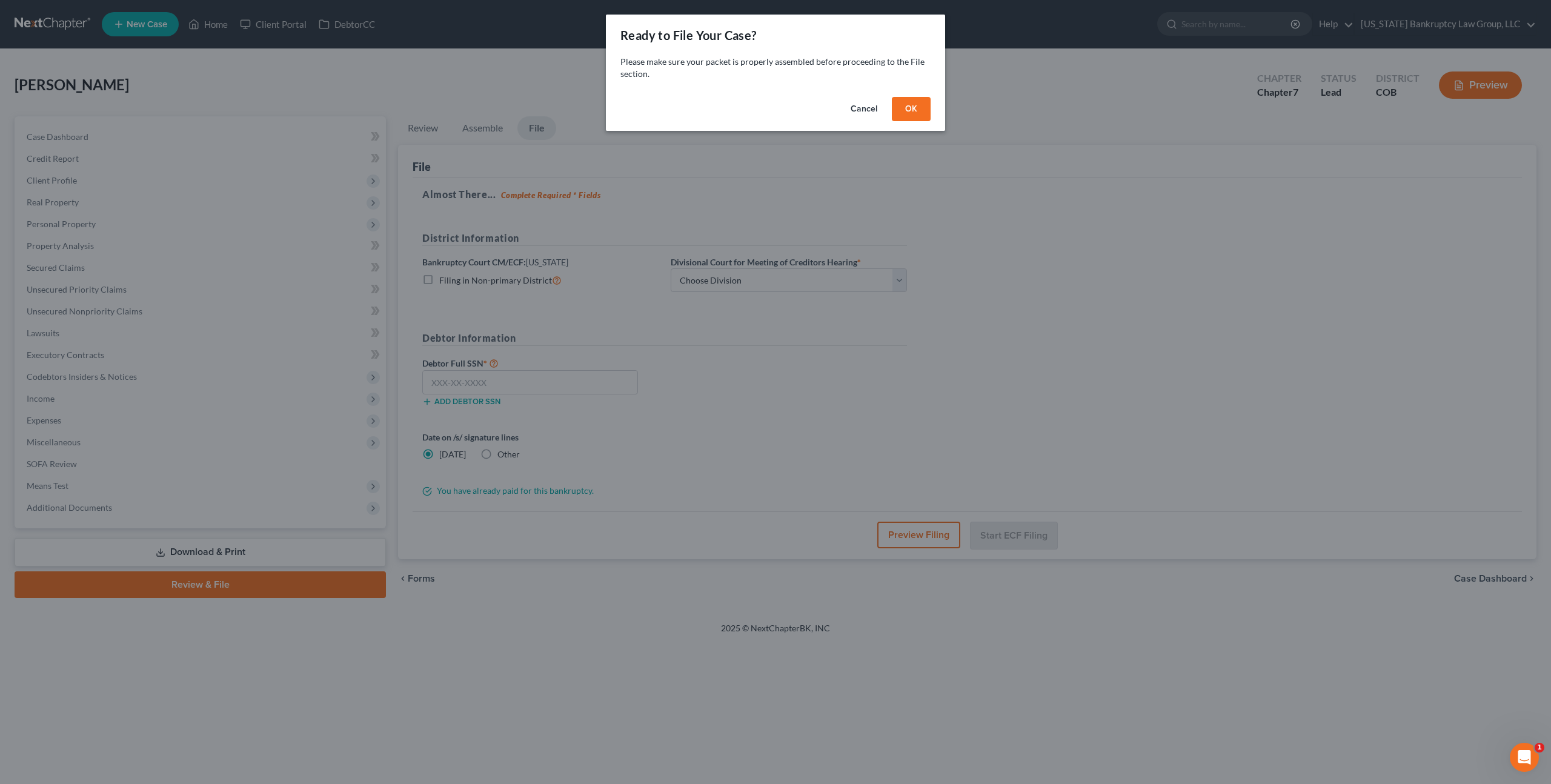
click at [917, 114] on button "OK" at bounding box center [911, 110] width 38 height 25
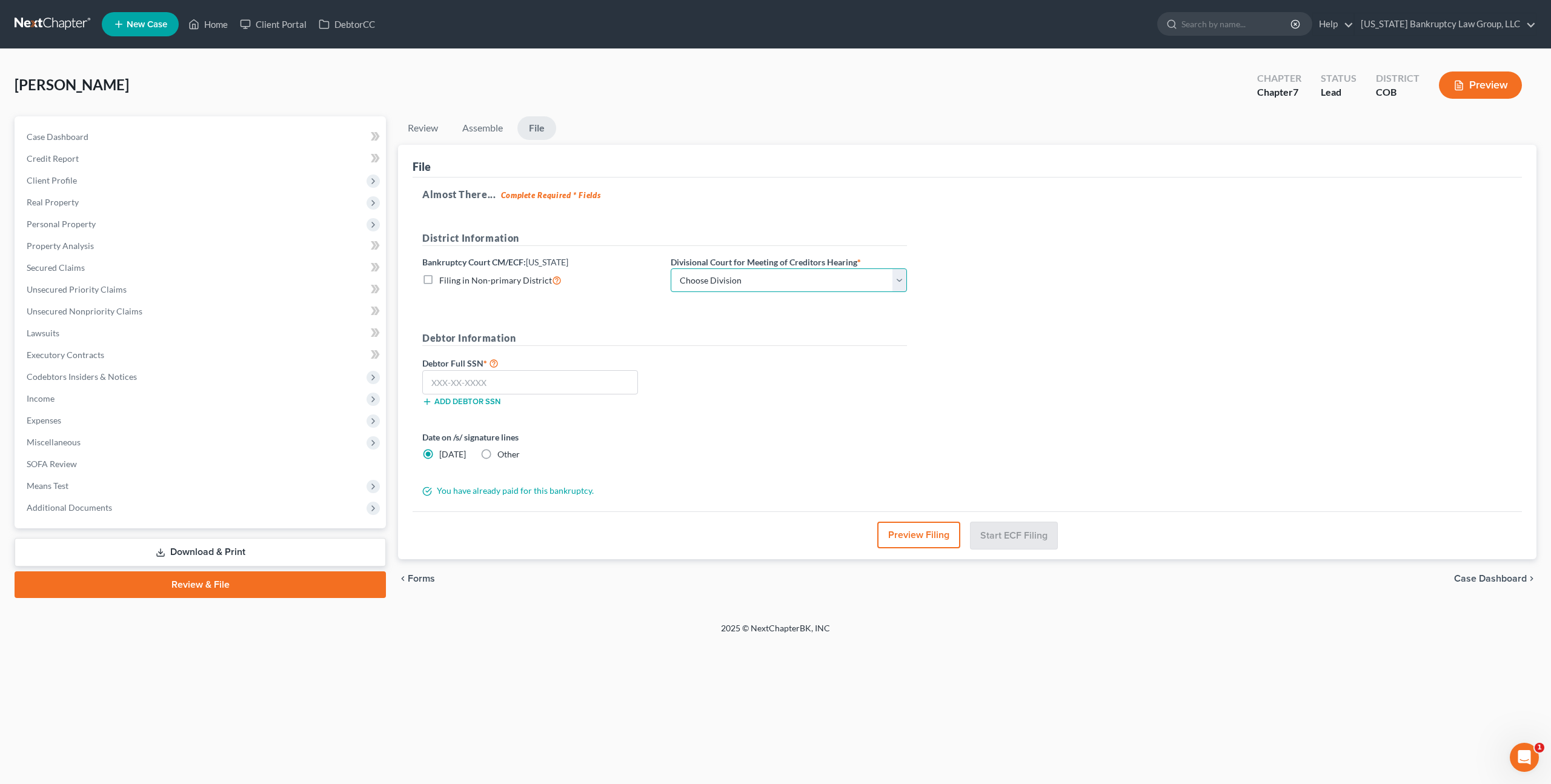
click at [848, 291] on select "Choose Division [GEOGRAPHIC_DATA]" at bounding box center [788, 280] width 236 height 25
select select "0"
click at [670, 268] on select "Choose Division [GEOGRAPHIC_DATA]" at bounding box center [788, 280] width 236 height 25
click at [581, 385] on input "text" at bounding box center [530, 383] width 216 height 25
type input "585-31-7912"
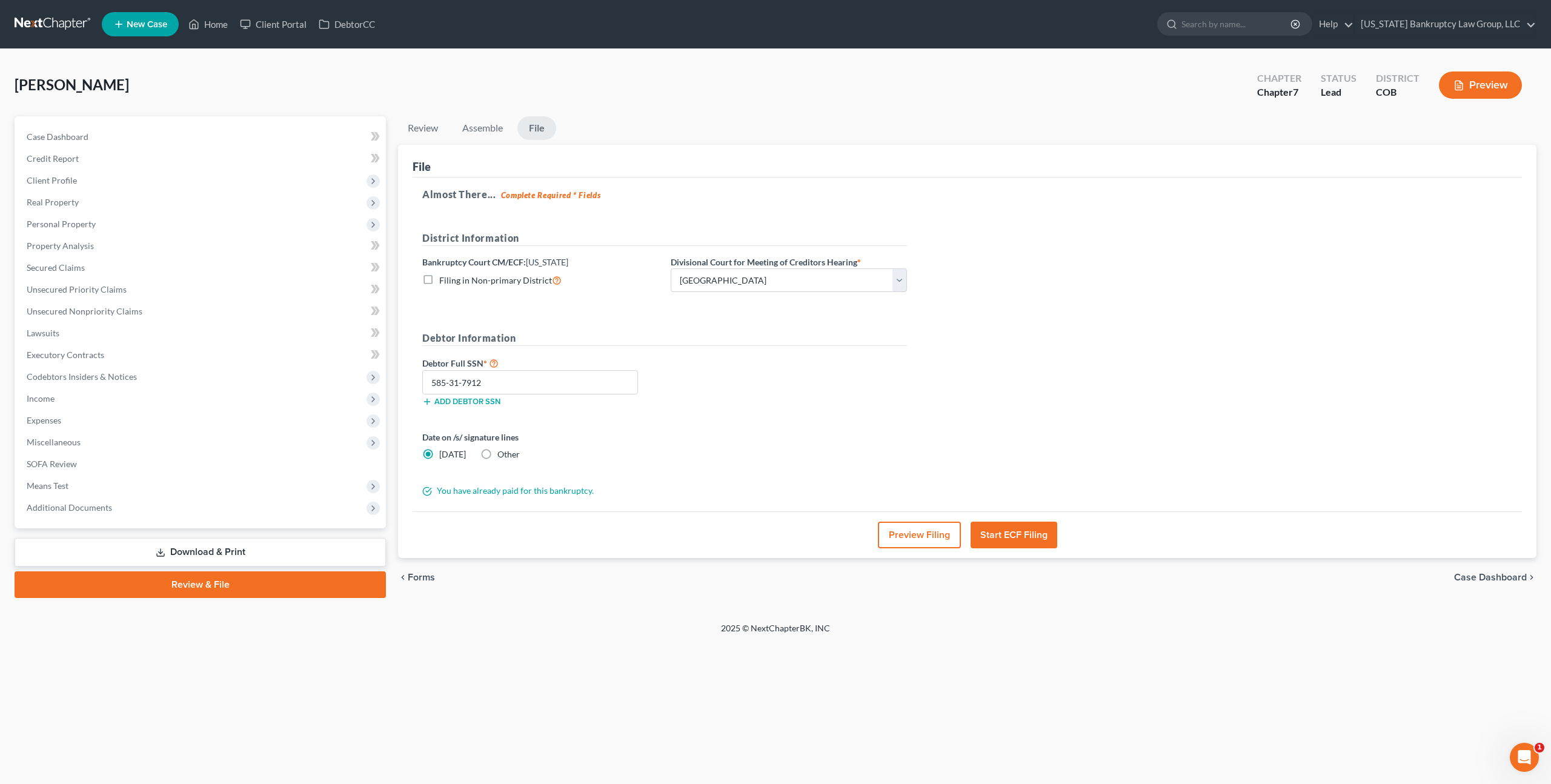
click at [1016, 531] on button "Start ECF Filing" at bounding box center [1014, 535] width 87 height 27
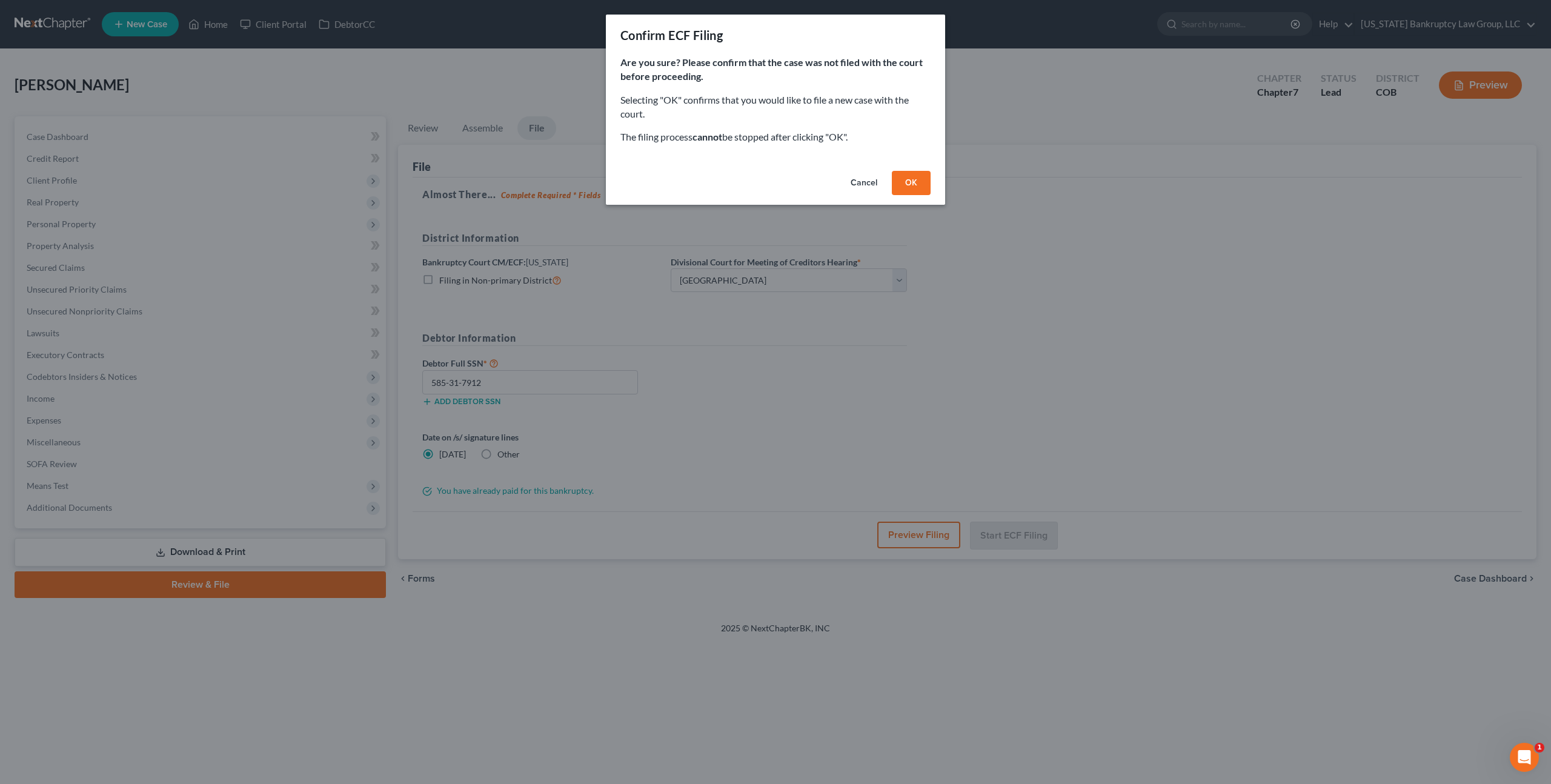
click at [905, 185] on button "OK" at bounding box center [911, 183] width 38 height 25
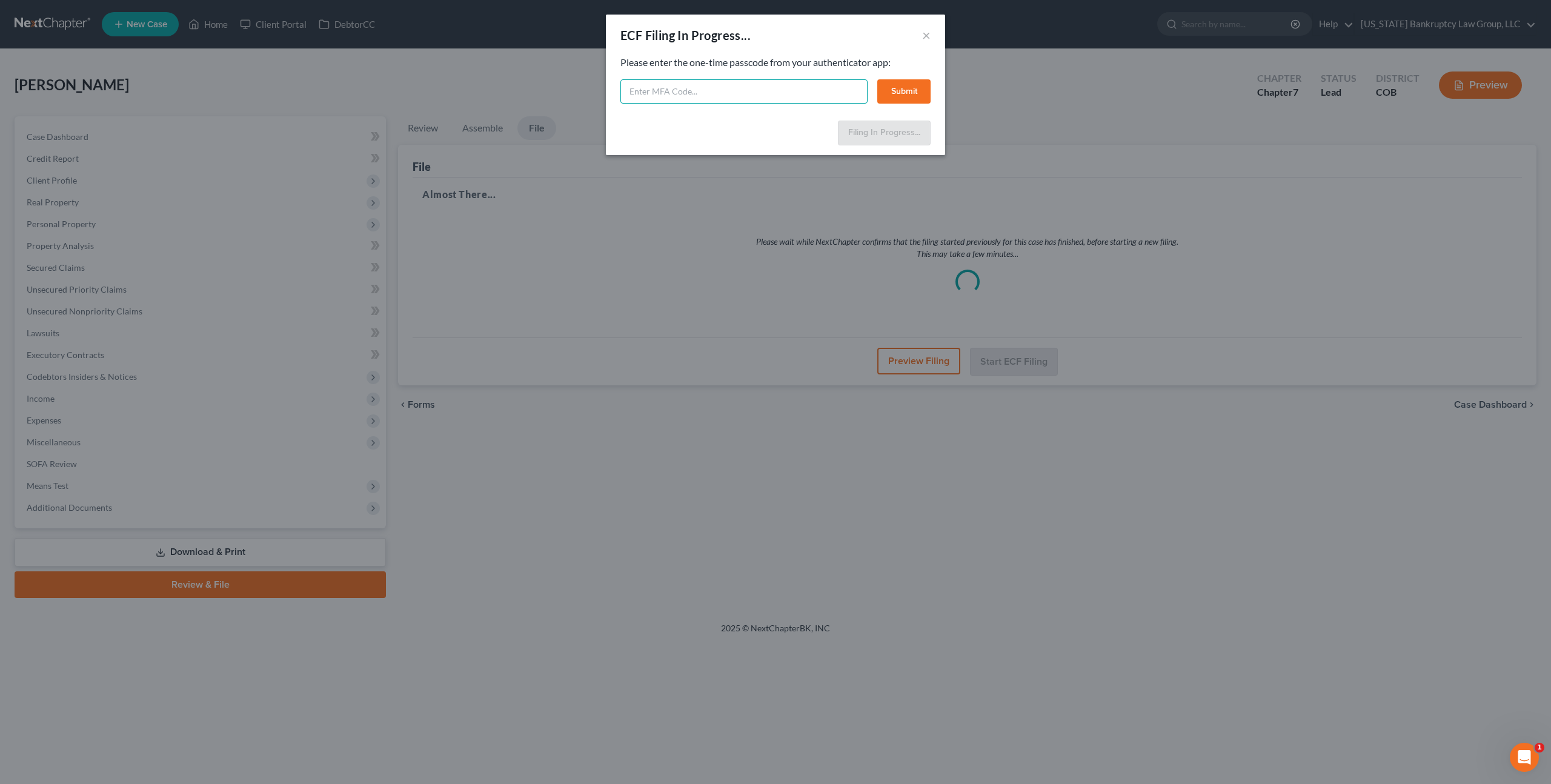
click at [736, 88] on input "text" at bounding box center [744, 92] width 247 height 25
type input "850860"
click at [900, 87] on button "Submit" at bounding box center [903, 92] width 53 height 25
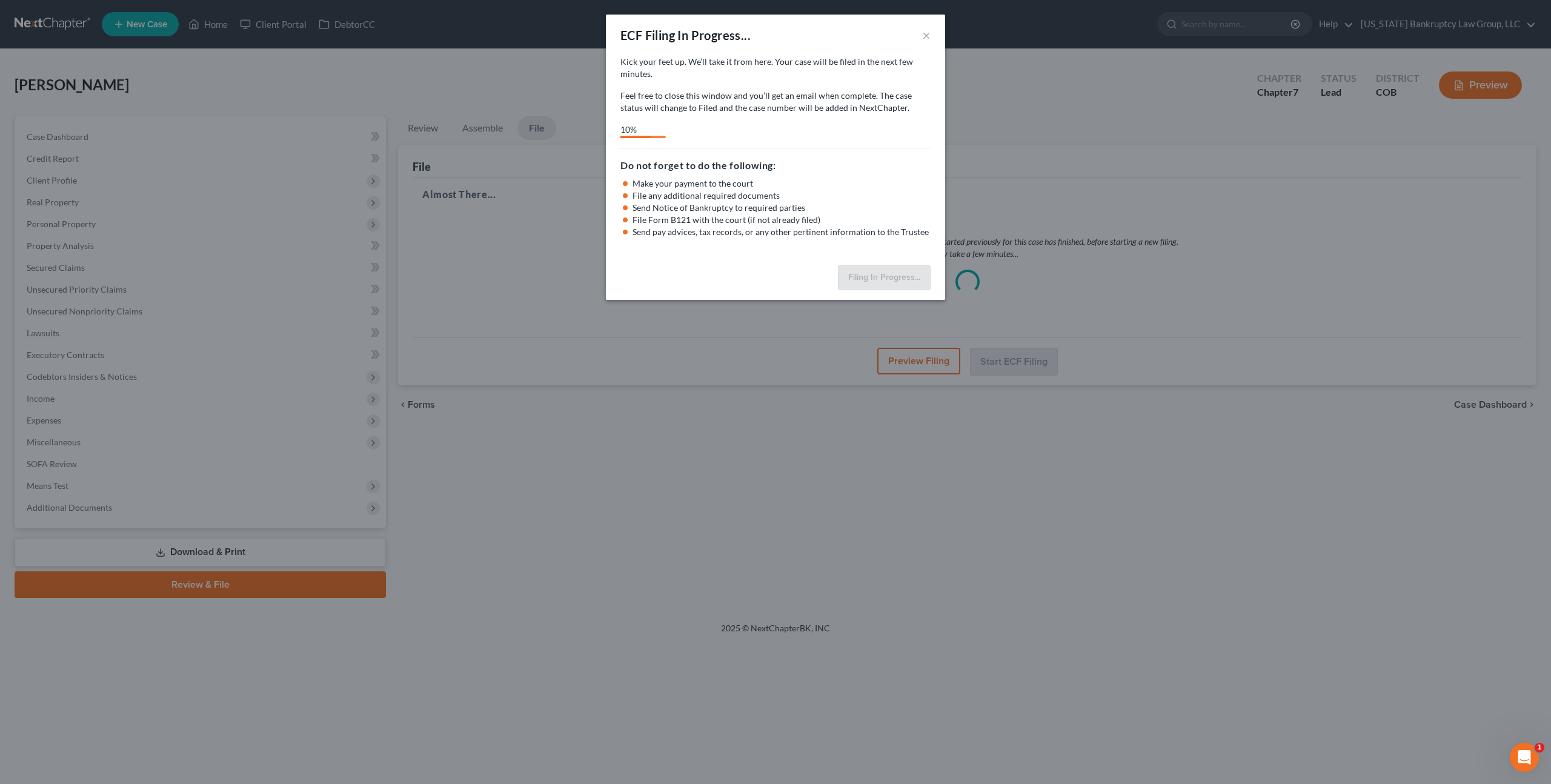
select select "0"
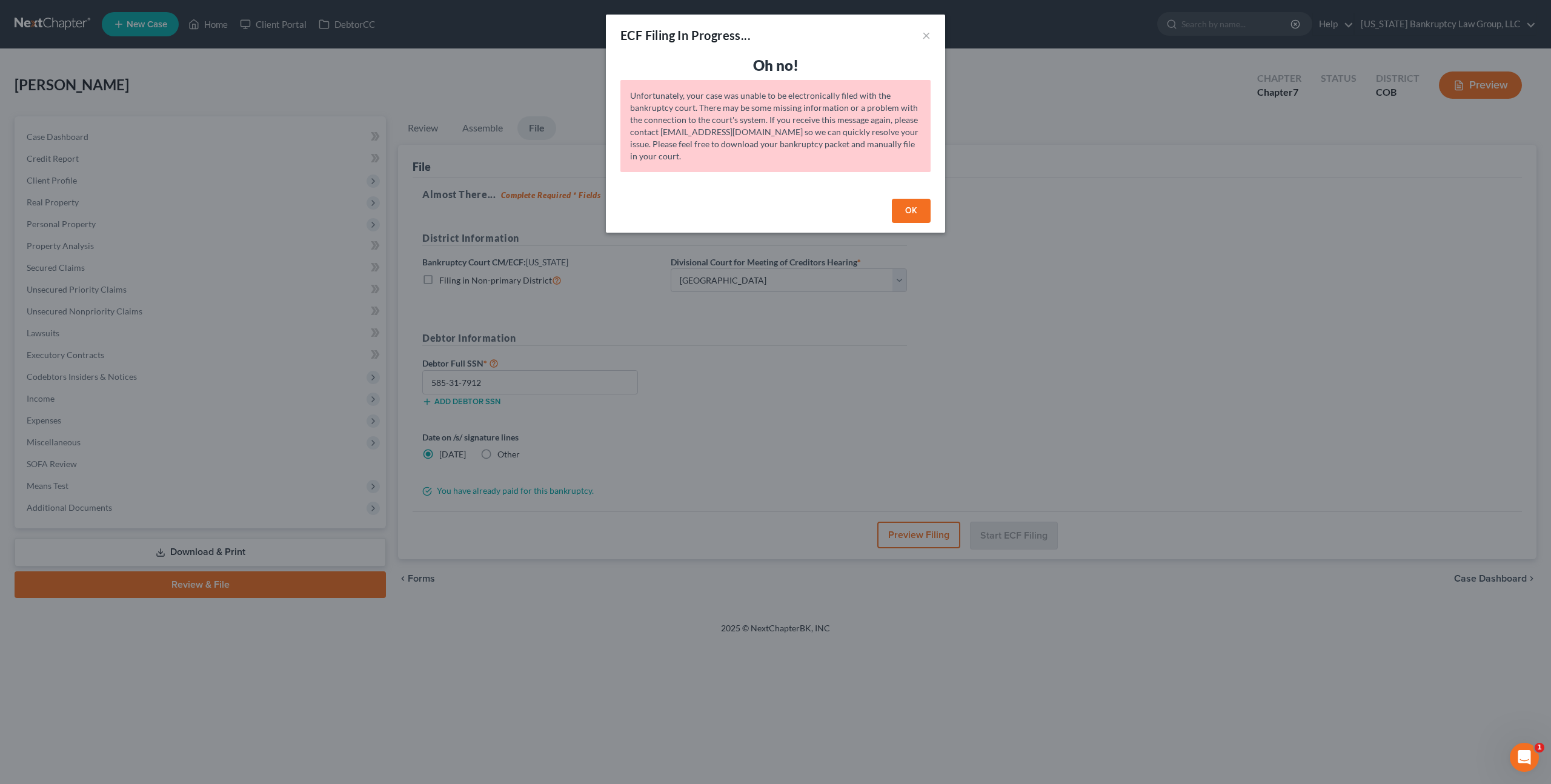
click at [912, 211] on button "OK" at bounding box center [911, 211] width 38 height 25
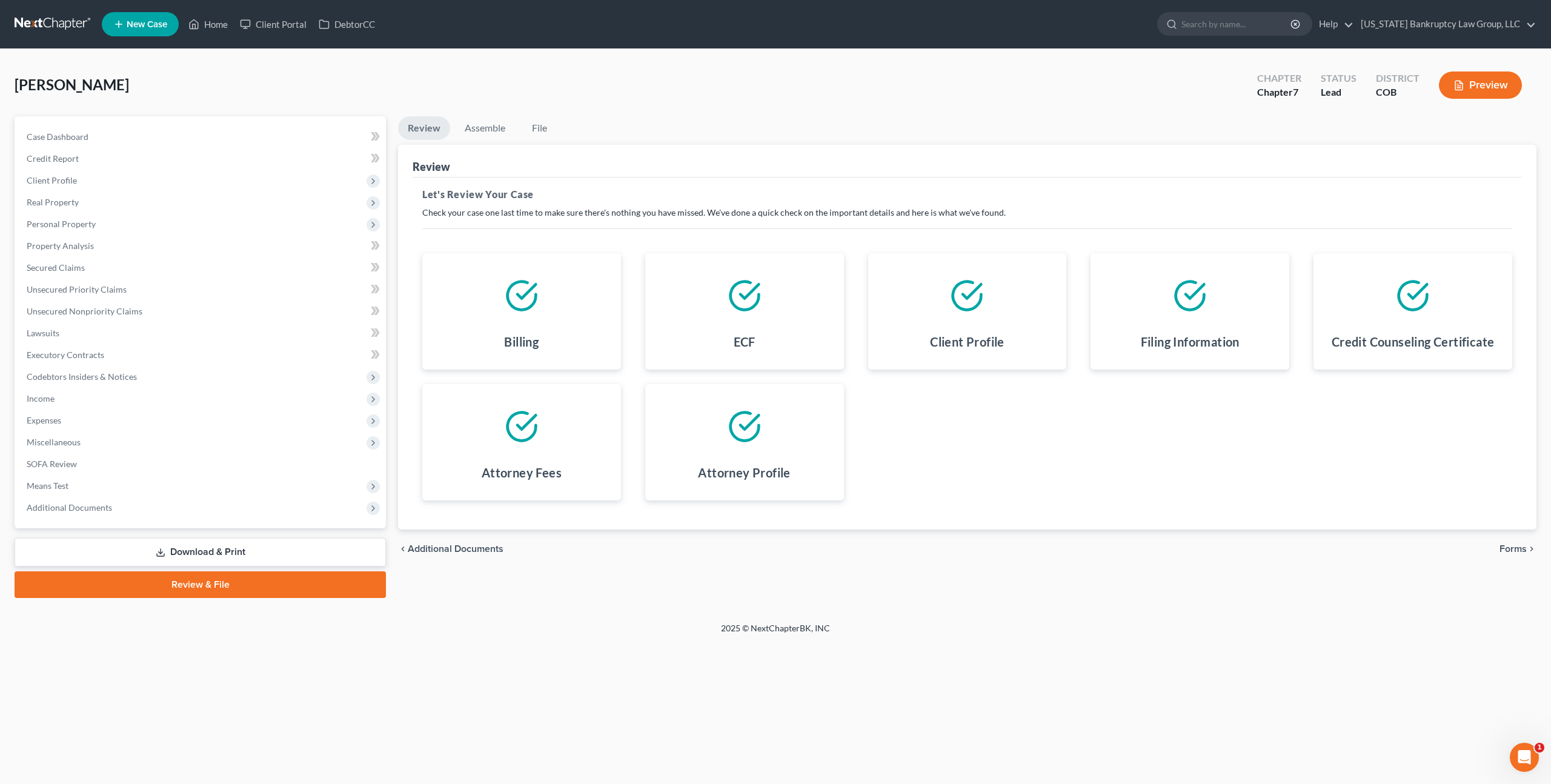
click at [1518, 546] on span "Forms" at bounding box center [1513, 549] width 27 height 10
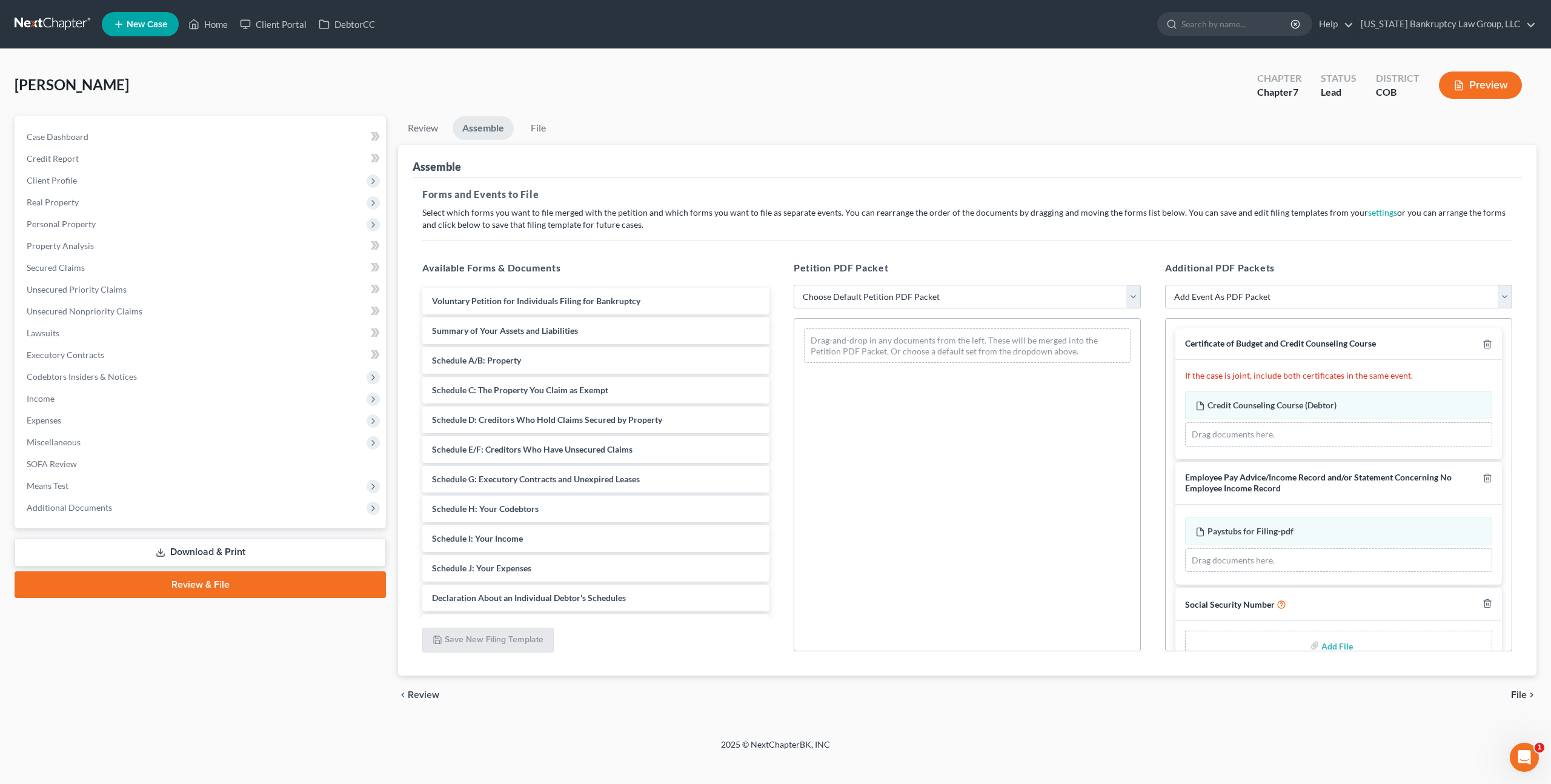
scroll to position [28, 0]
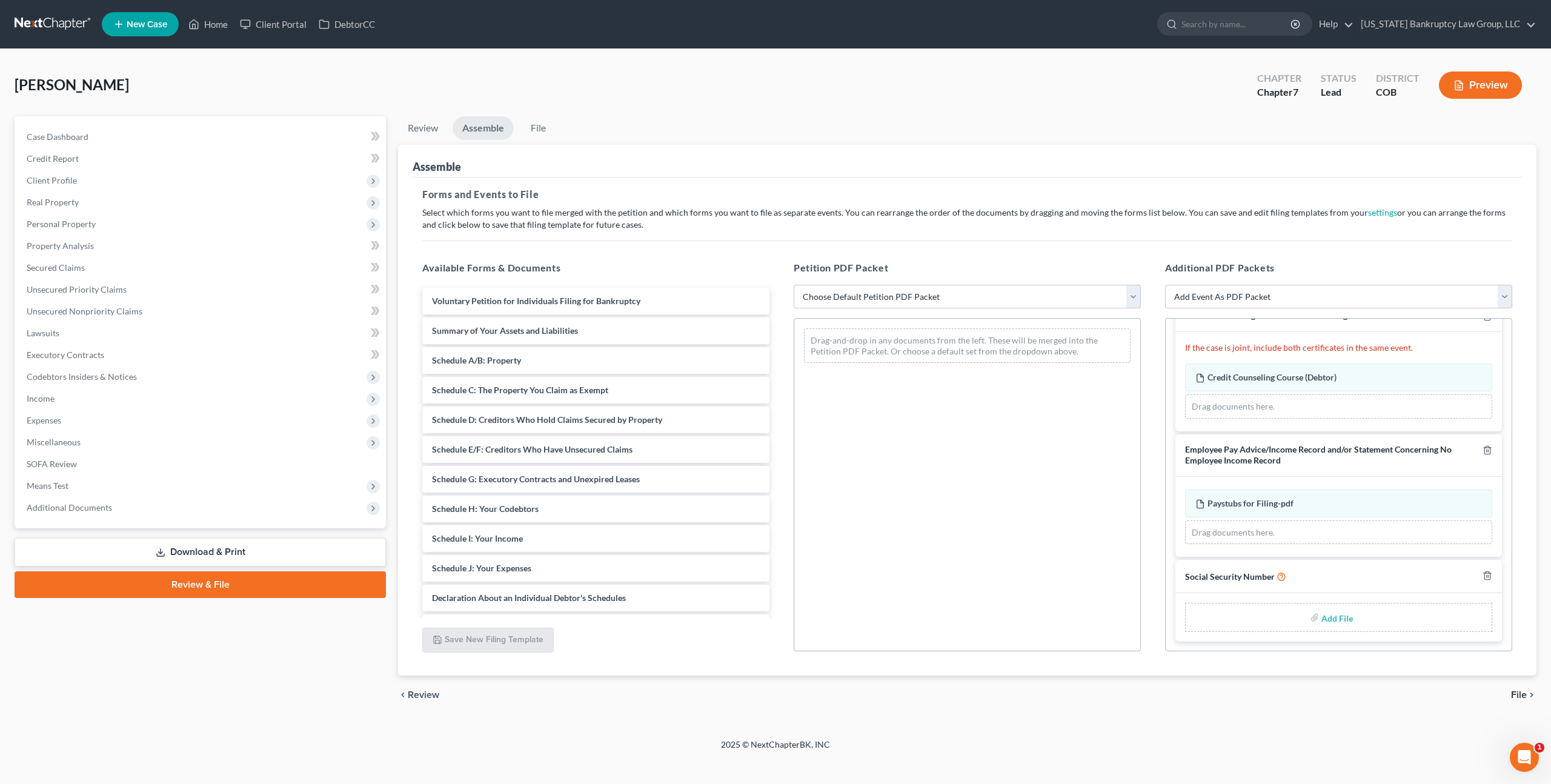
click at [1339, 613] on input "file" at bounding box center [1336, 617] width 29 height 22
type input "C:\fakepath\093025 Statement of Social Security Number.pdf"
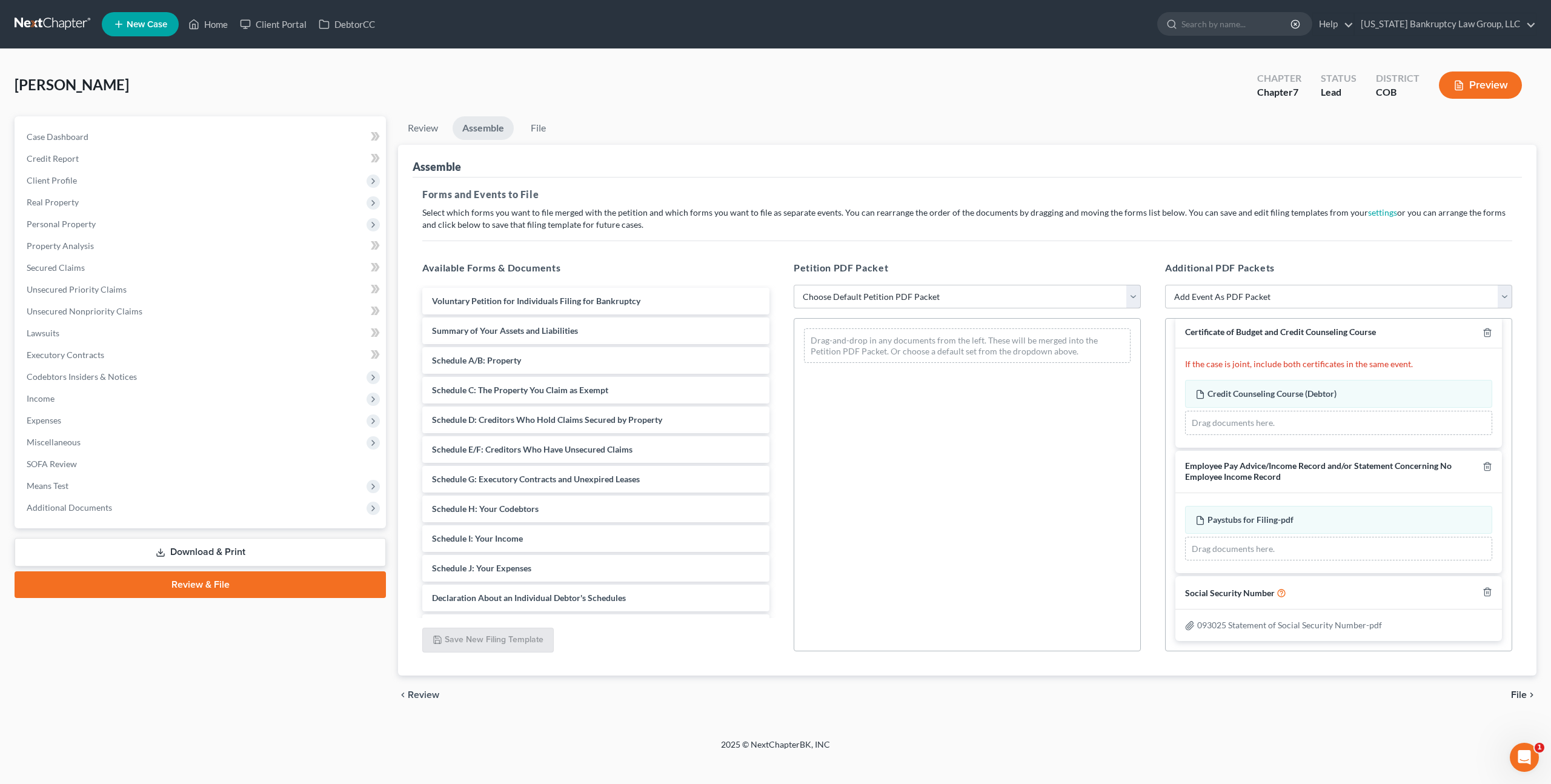
scroll to position [11, 0]
click at [902, 298] on select "Choose Default Petition PDF Packet Emergency Filing (Voluntary Petition and Cre…" at bounding box center [967, 297] width 347 height 25
select select "1"
click at [794, 284] on select "Choose Default Petition PDF Packet Emergency Filing (Voluntary Petition and Cre…" at bounding box center [967, 297] width 347 height 25
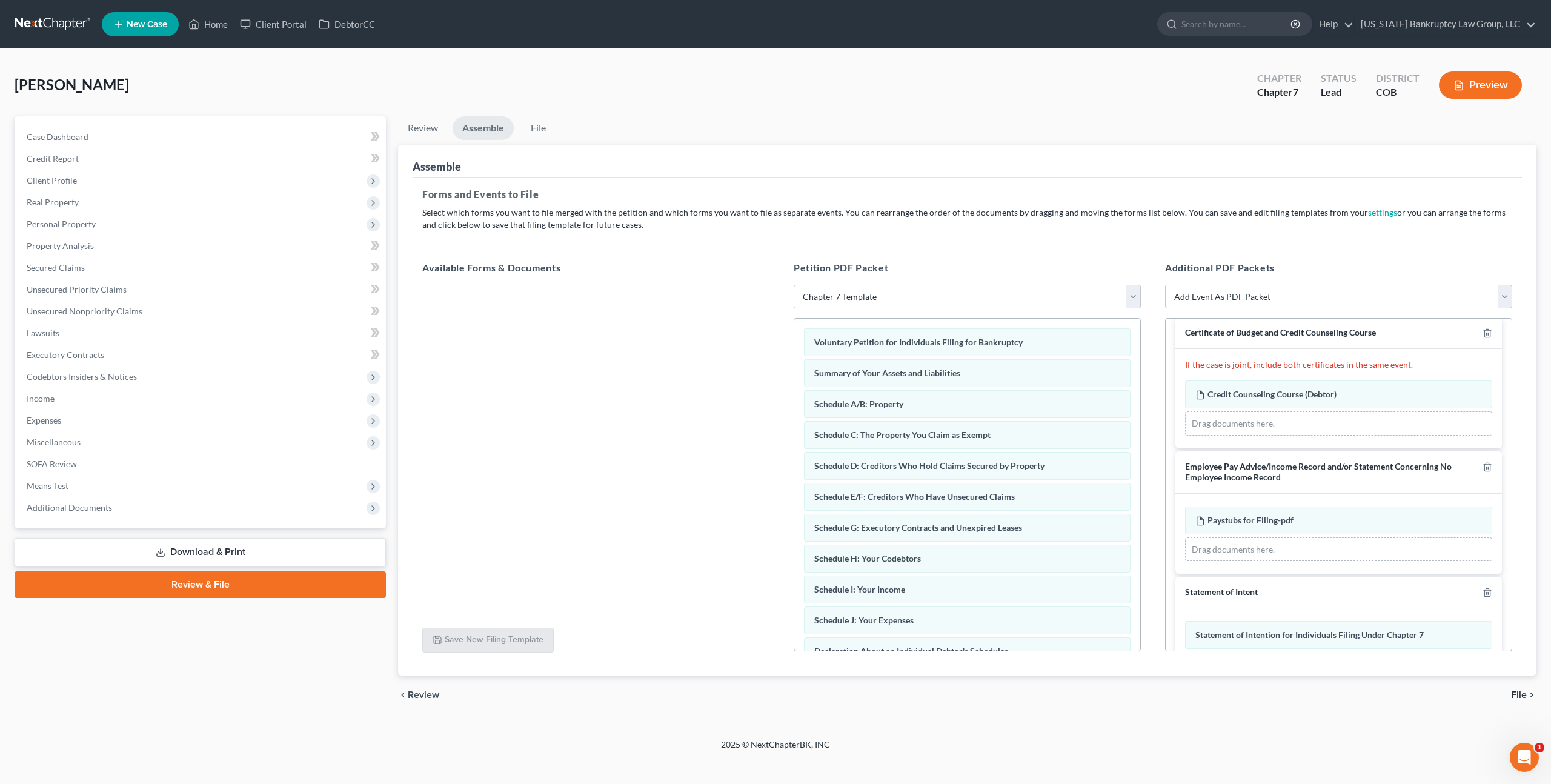
click at [1516, 692] on span "File" at bounding box center [1518, 695] width 16 height 10
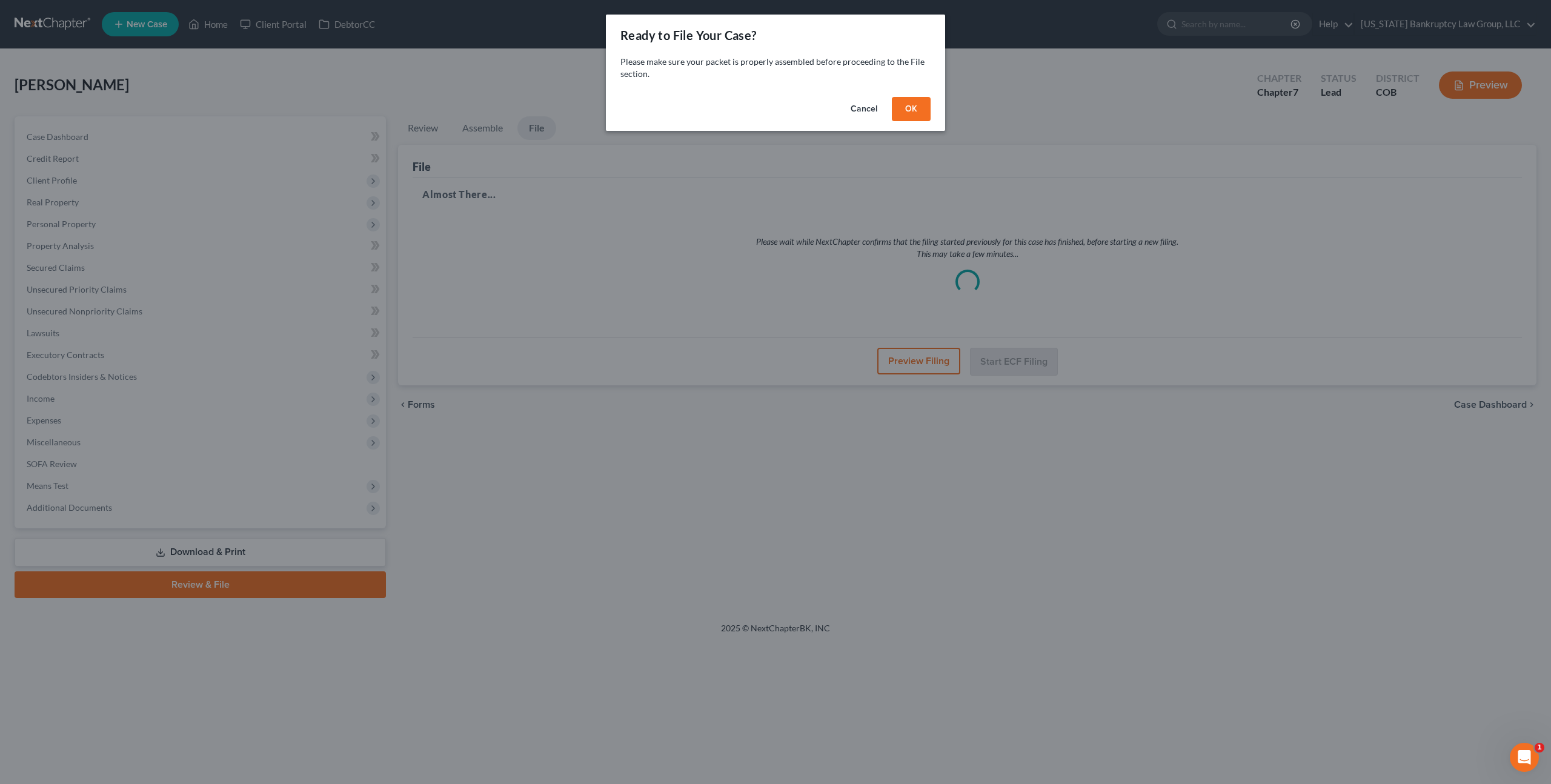
click at [906, 105] on button "OK" at bounding box center [911, 110] width 38 height 25
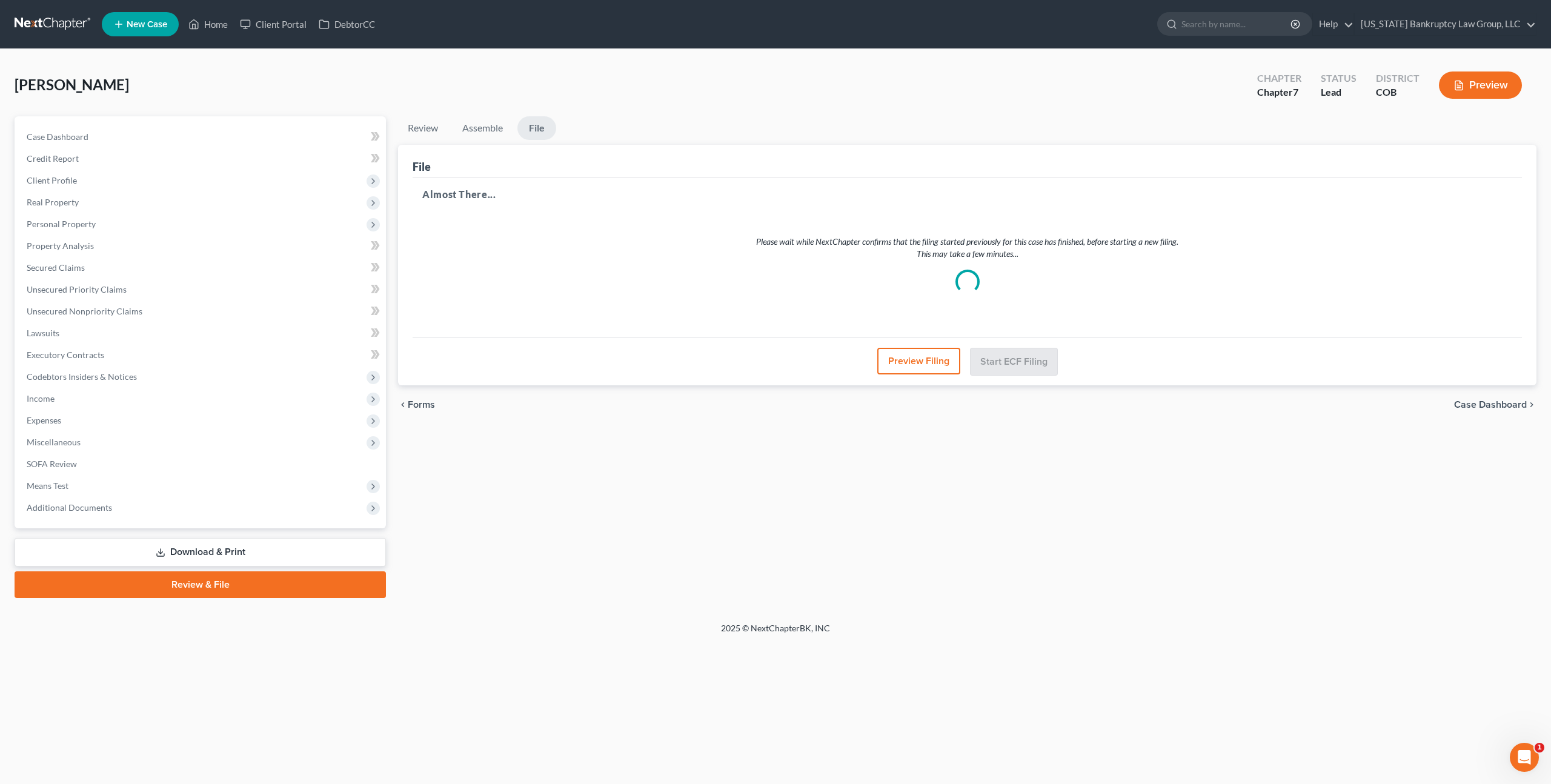
click at [845, 170] on div "File" at bounding box center [967, 161] width 1109 height 33
click at [917, 358] on button "Preview Filing" at bounding box center [919, 361] width 83 height 27
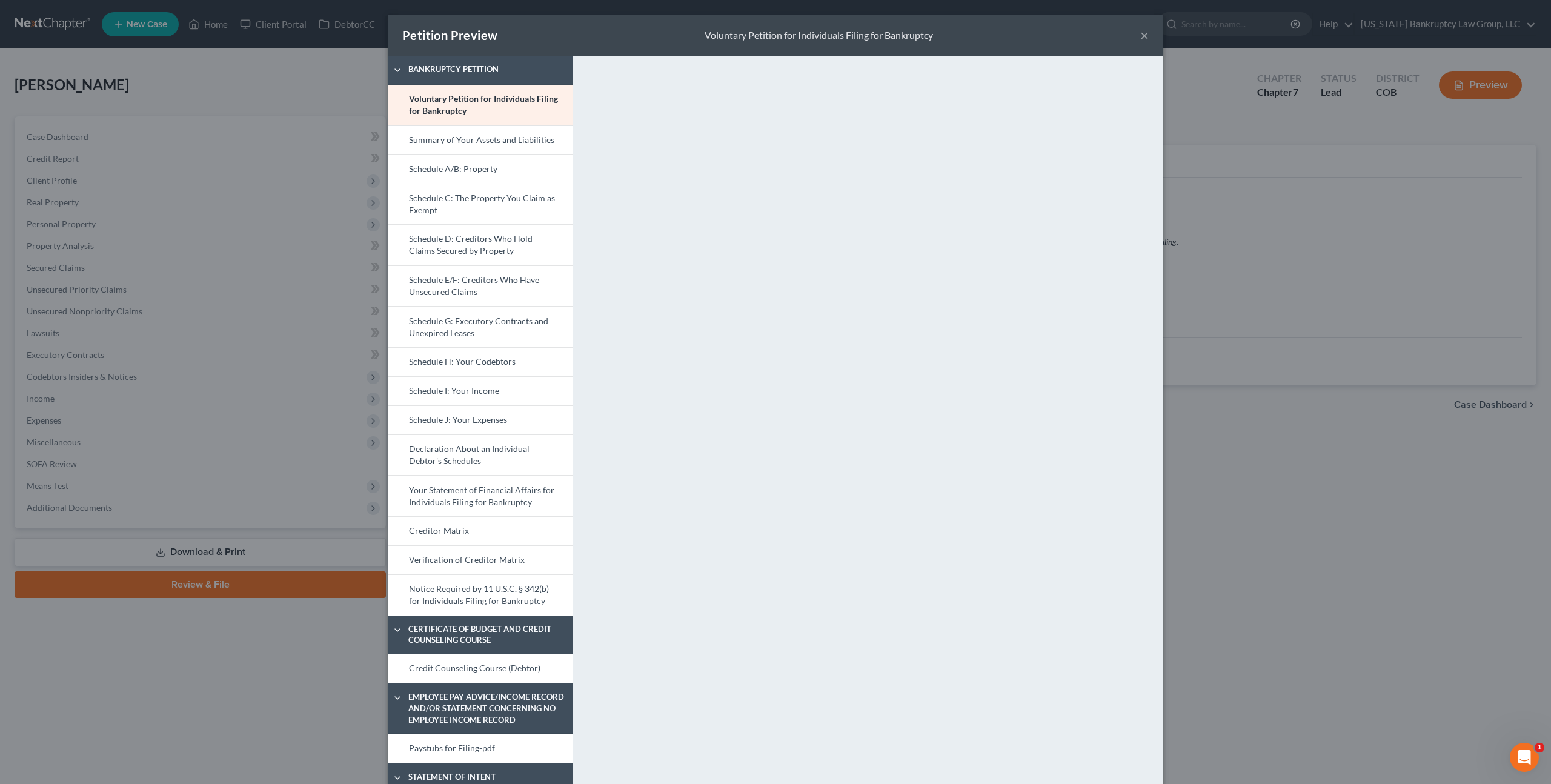
click at [1145, 37] on button "×" at bounding box center [1145, 35] width 8 height 15
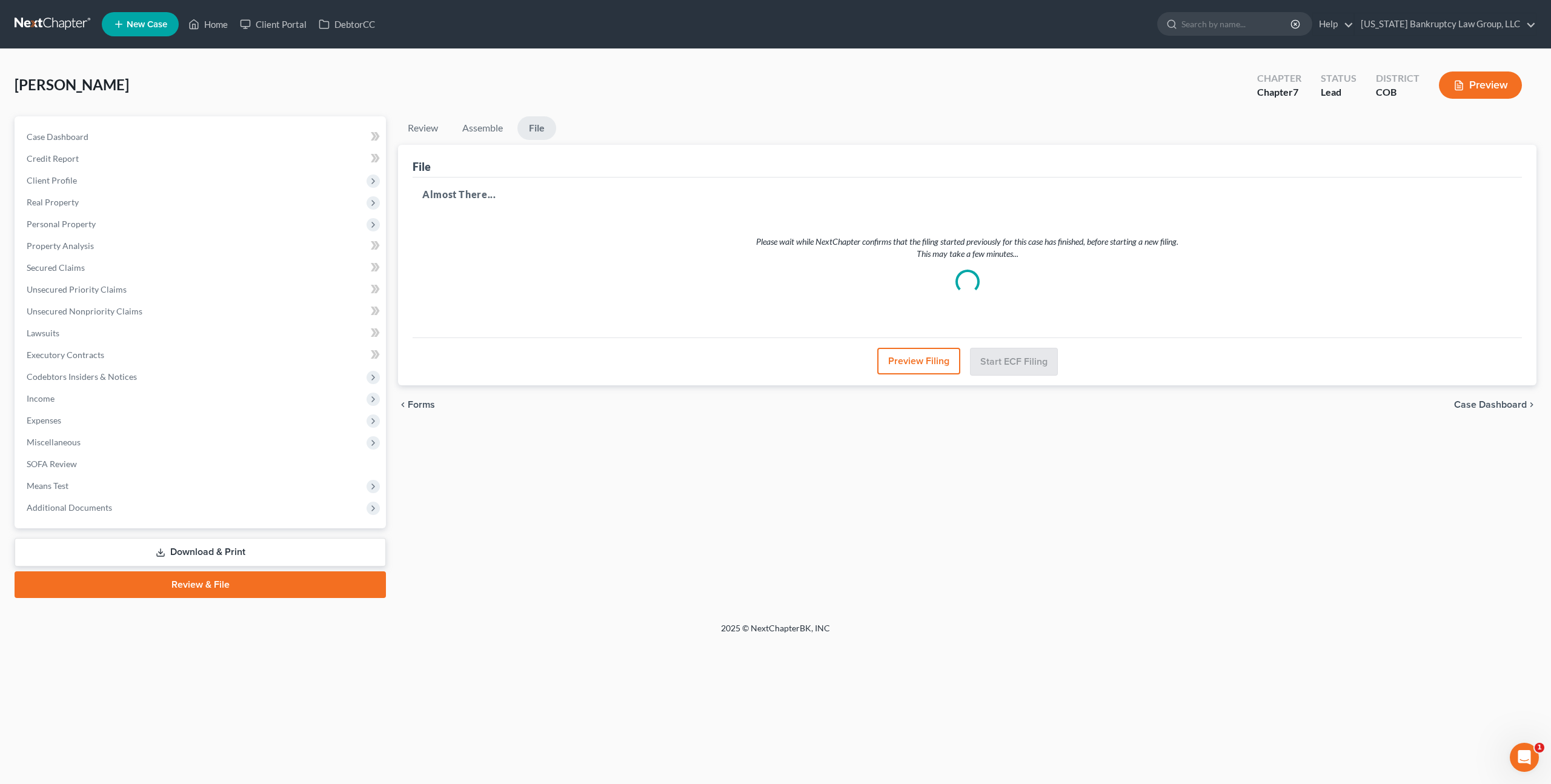
click at [65, 19] on link at bounding box center [53, 24] width 78 height 22
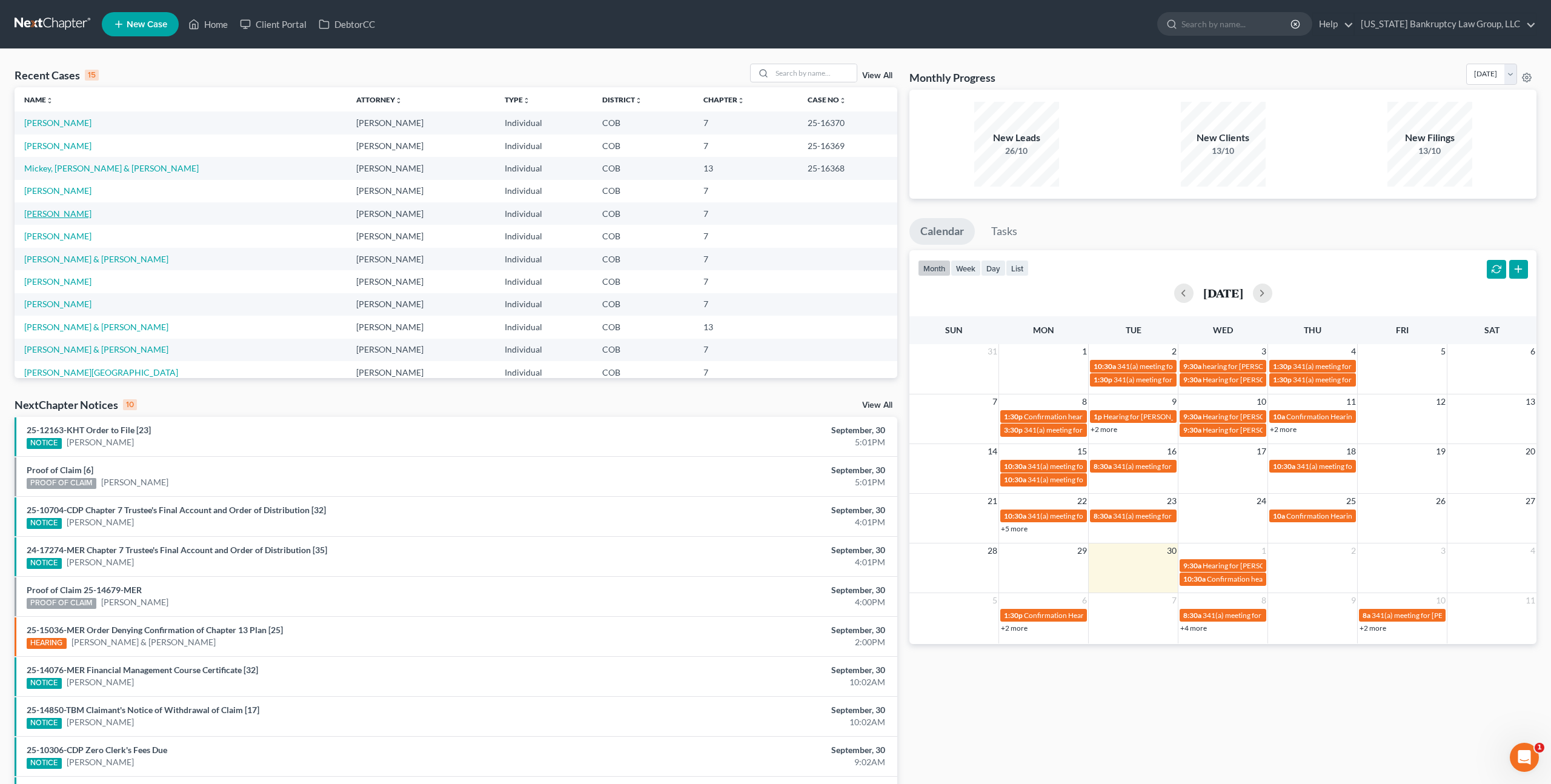
click at [71, 214] on link "[PERSON_NAME]" at bounding box center [58, 213] width 67 height 11
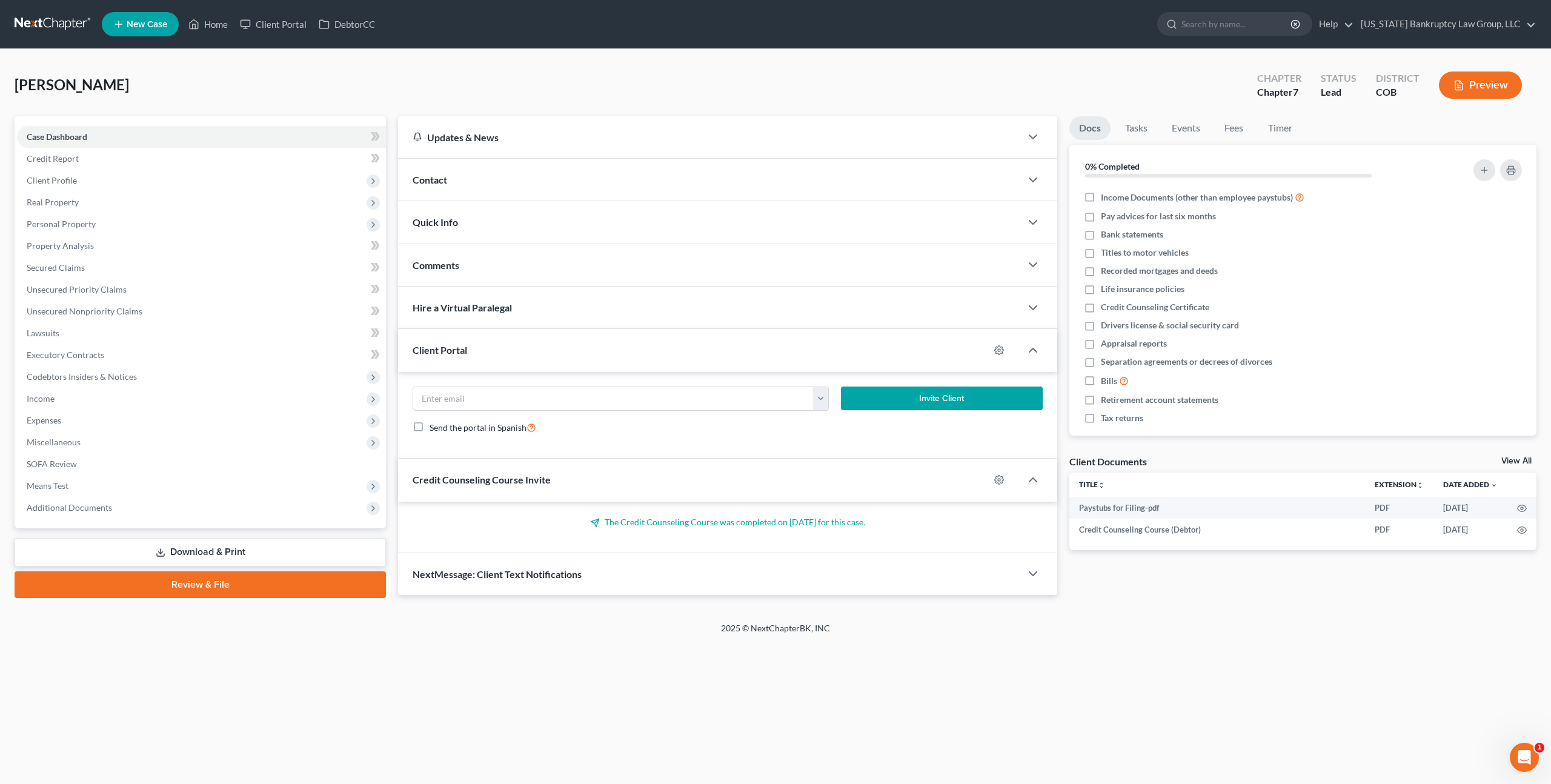
click at [57, 23] on link at bounding box center [53, 24] width 78 height 22
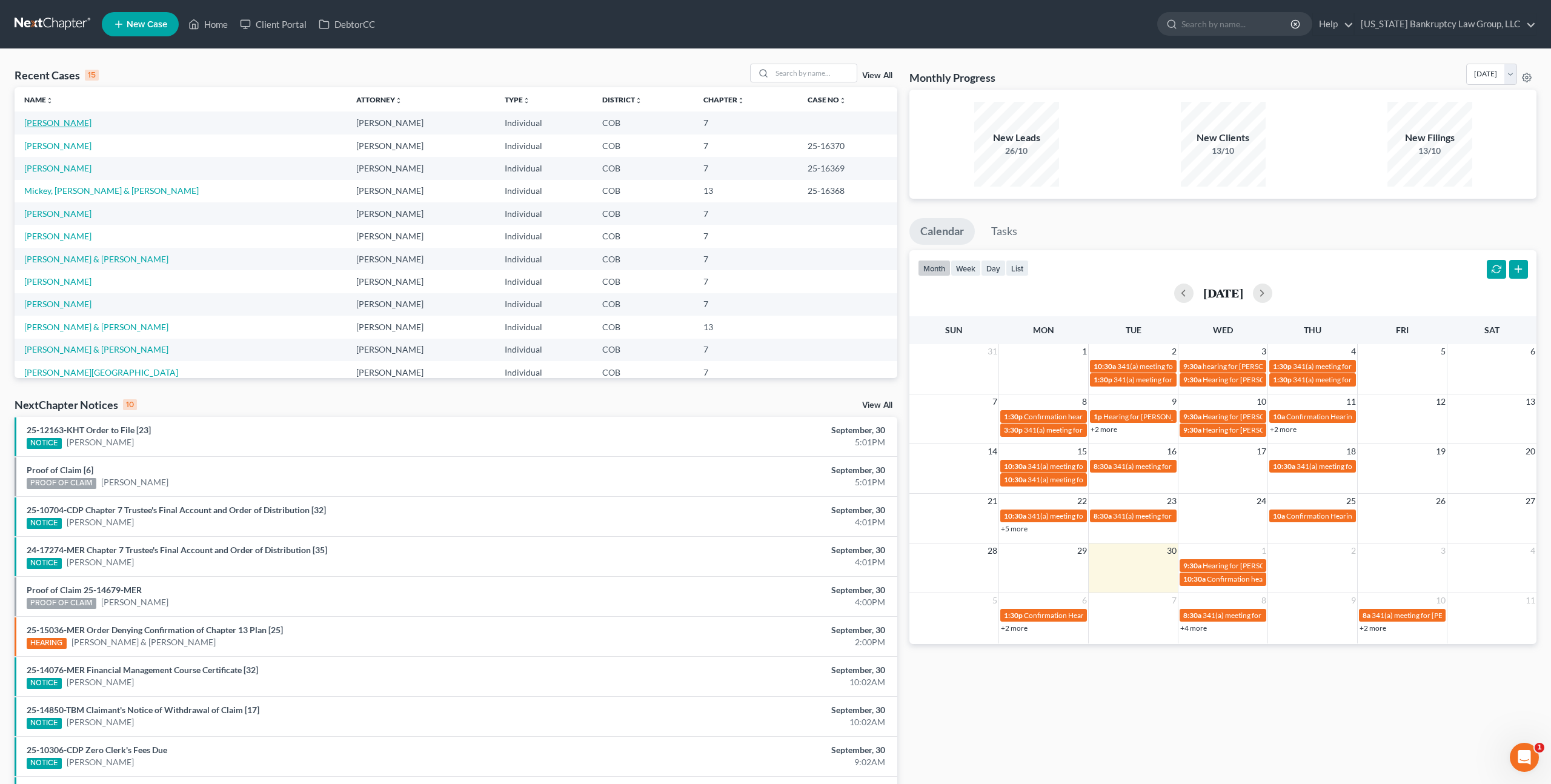
click at [61, 119] on link "[PERSON_NAME]" at bounding box center [58, 123] width 67 height 11
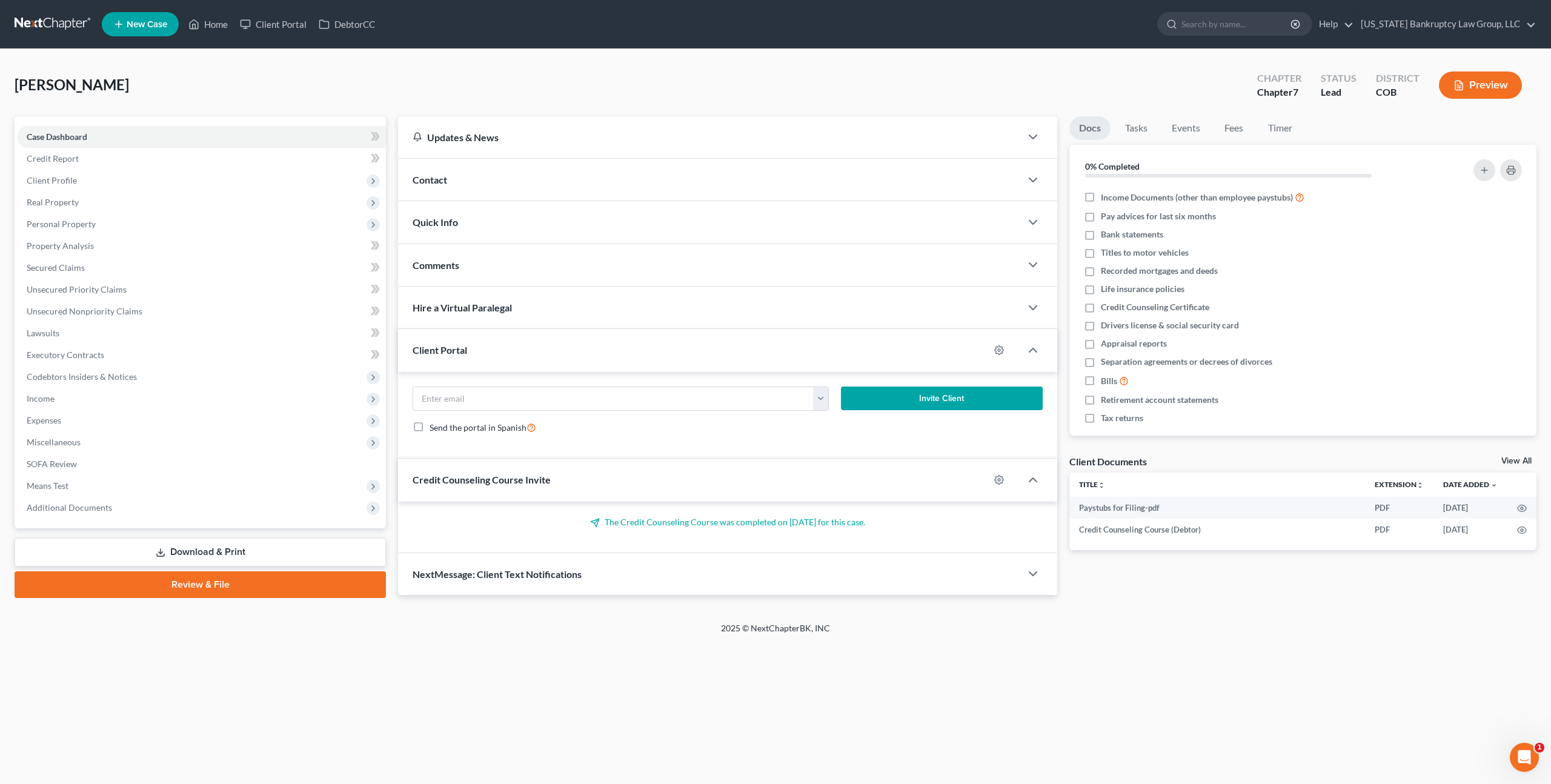
click at [234, 553] on link "Download & Print" at bounding box center [200, 552] width 371 height 29
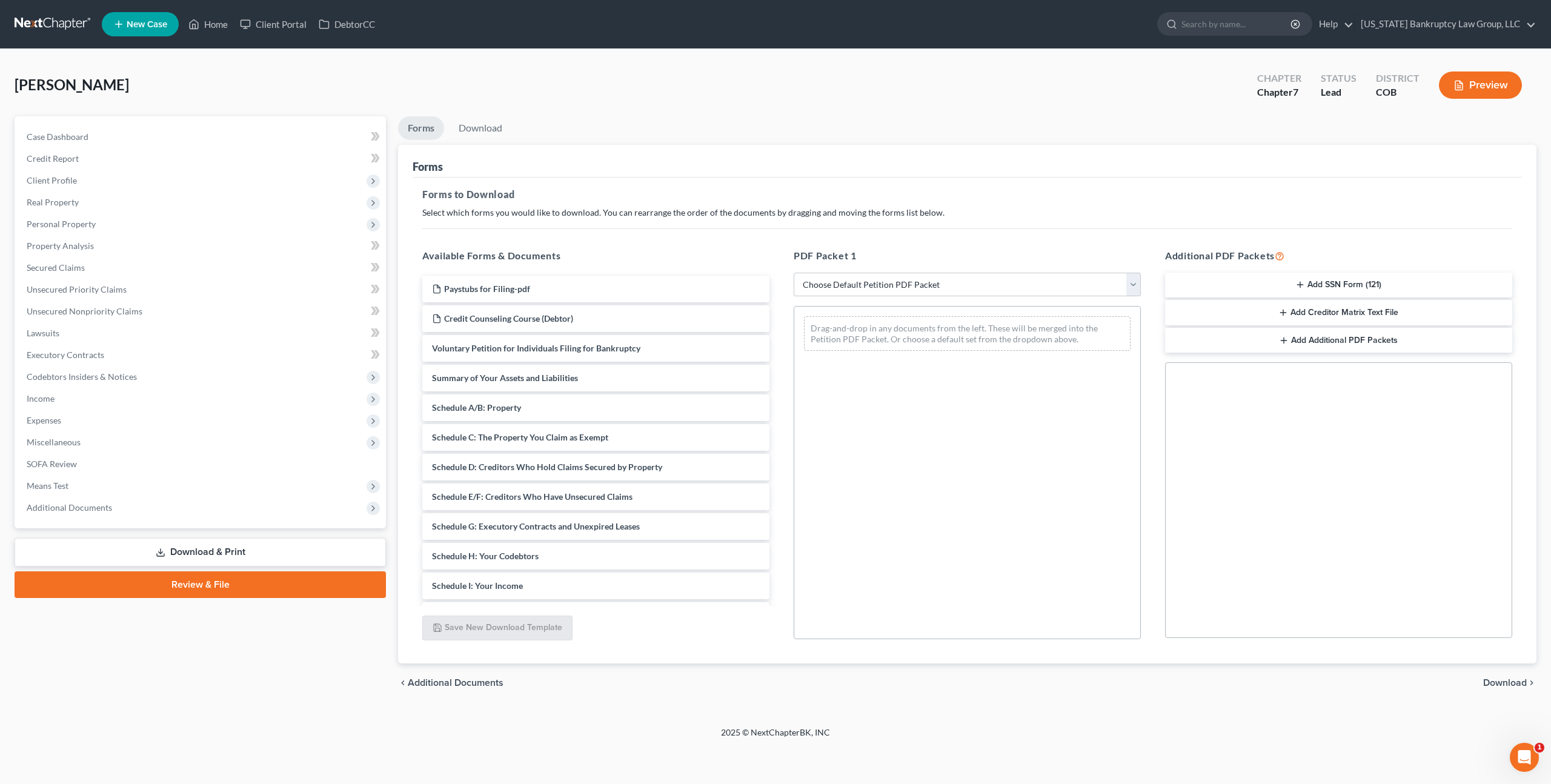
click at [198, 583] on link "Review & File" at bounding box center [200, 585] width 371 height 27
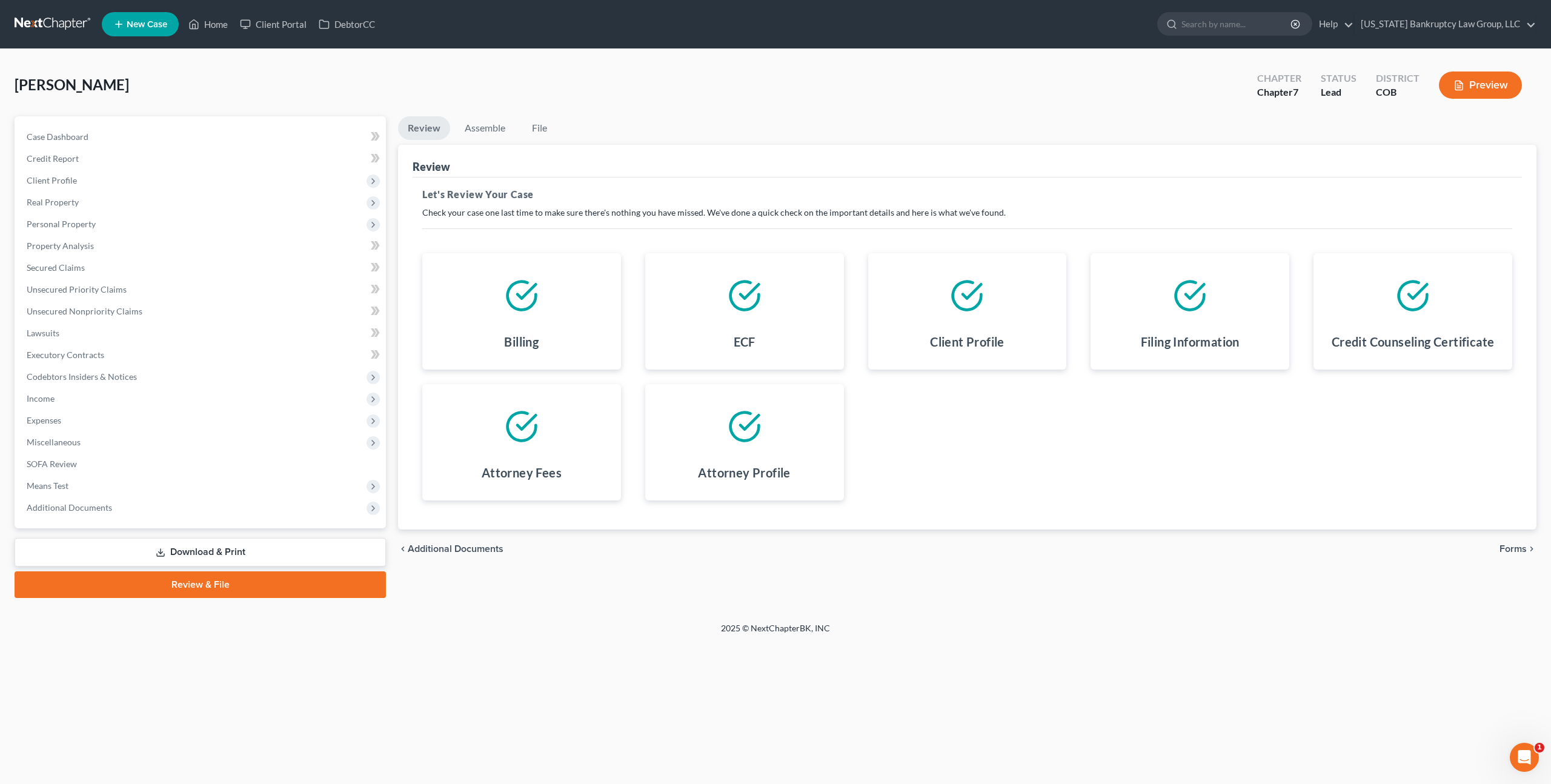
click at [1524, 548] on span "Forms" at bounding box center [1513, 549] width 27 height 10
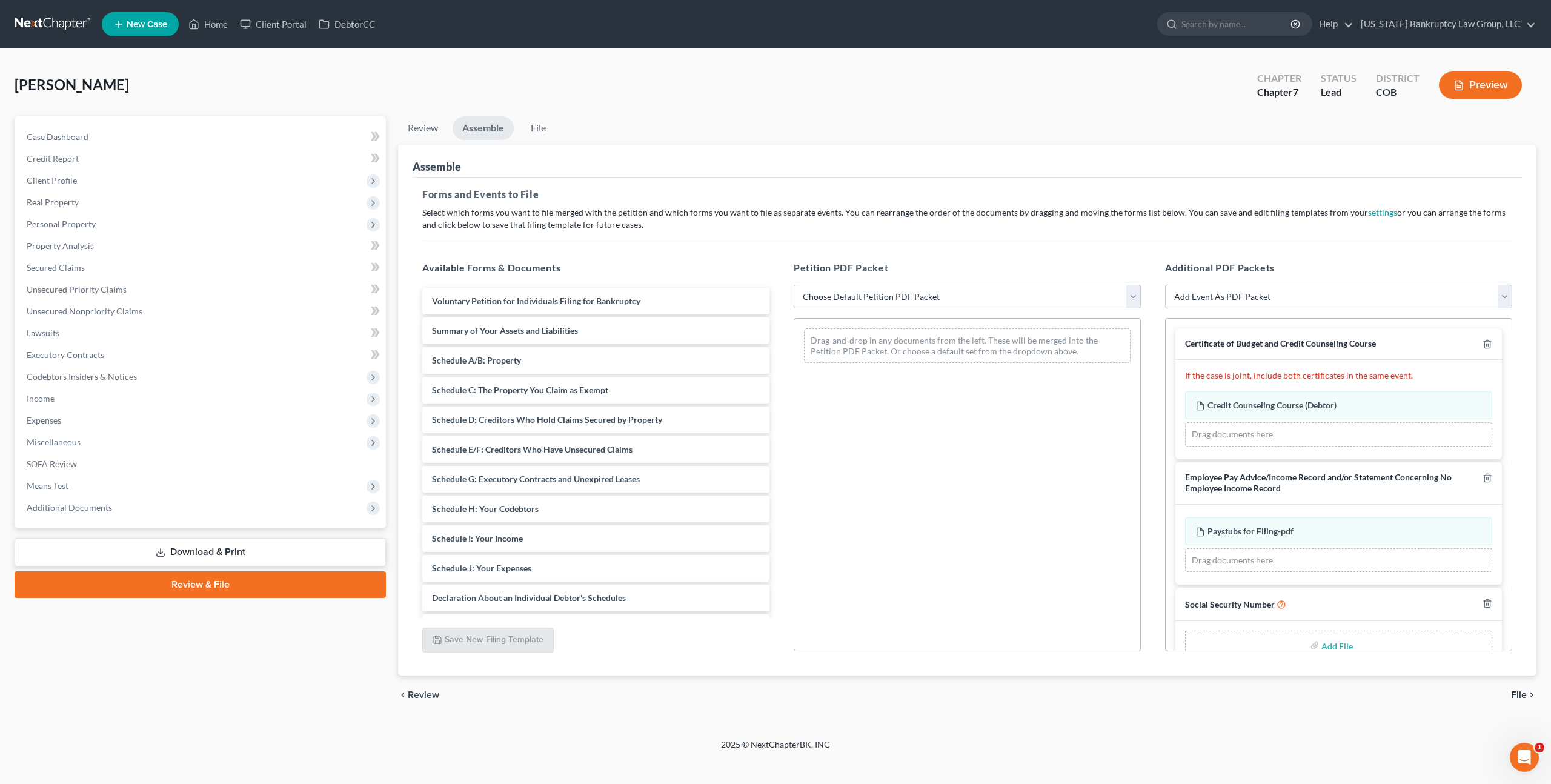
scroll to position [28, 0]
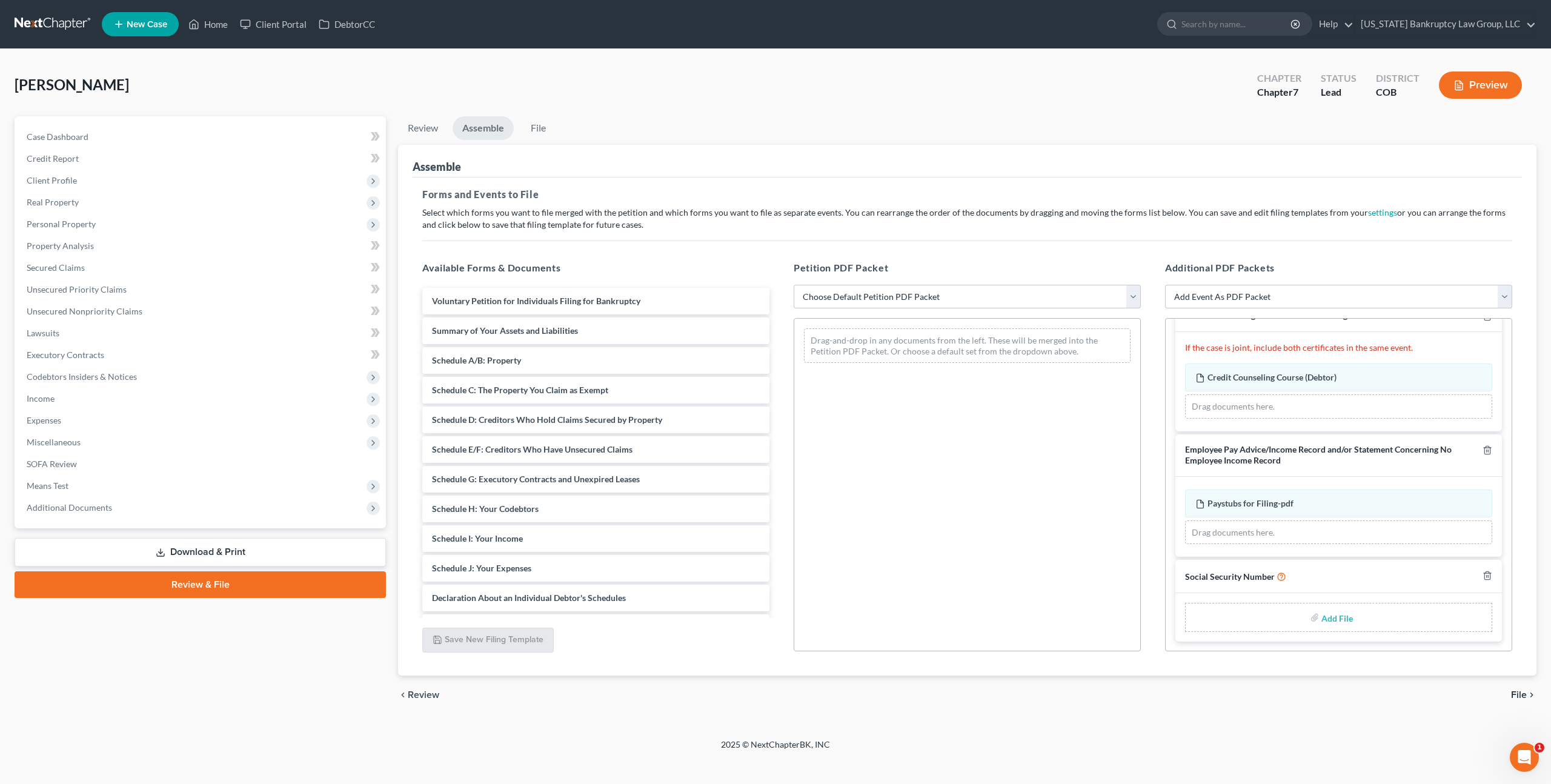
click at [1331, 617] on input "file" at bounding box center [1336, 617] width 29 height 22
type input "C:\fakepath\093025 Statement of Social Security Number.pdf"
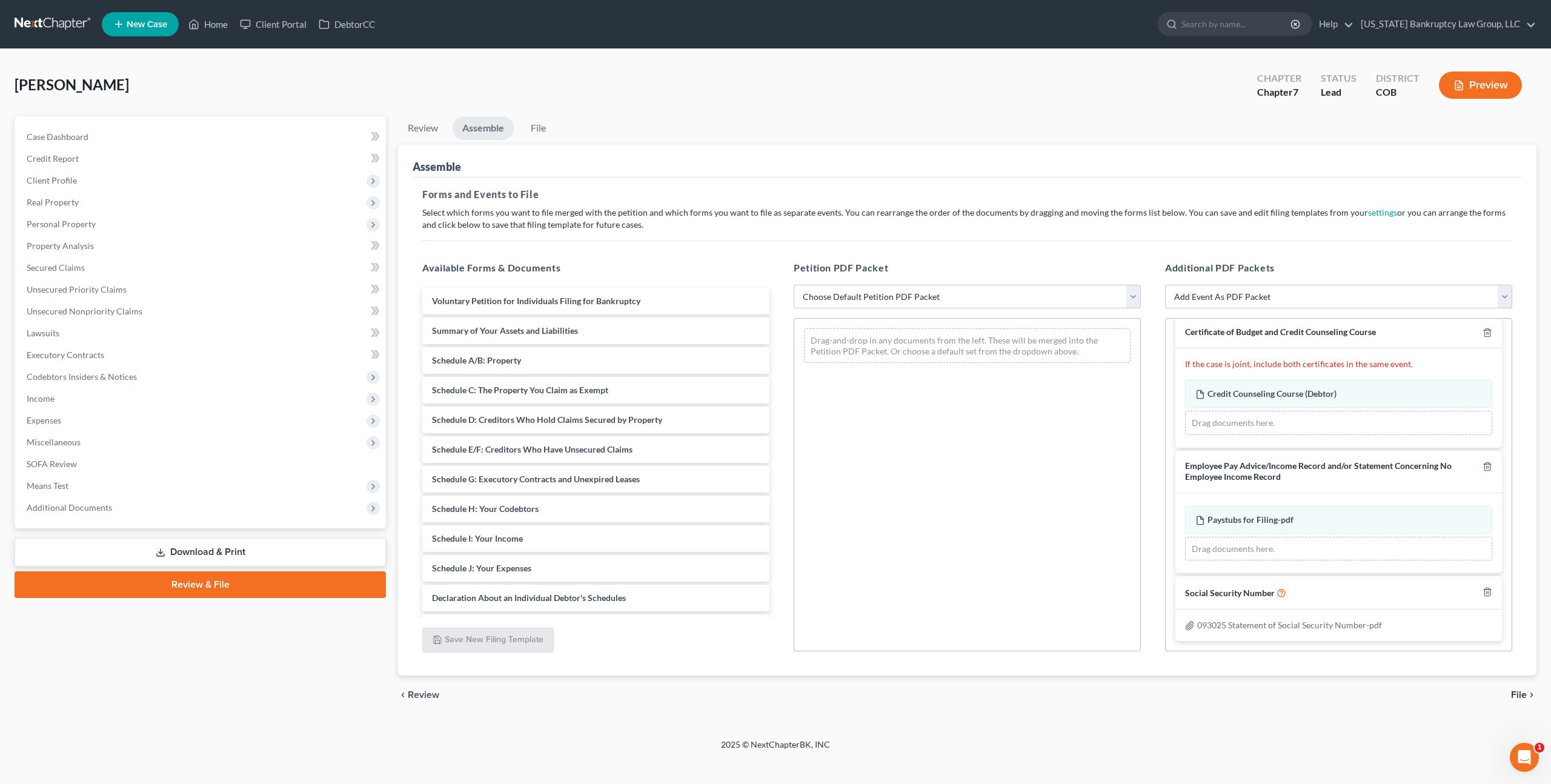
click at [952, 292] on select "Choose Default Petition PDF Packet Emergency Filing (Voluntary Petition and Cre…" at bounding box center [967, 297] width 347 height 25
select select "1"
click at [794, 284] on select "Choose Default Petition PDF Packet Emergency Filing (Voluntary Petition and Cre…" at bounding box center [967, 297] width 347 height 25
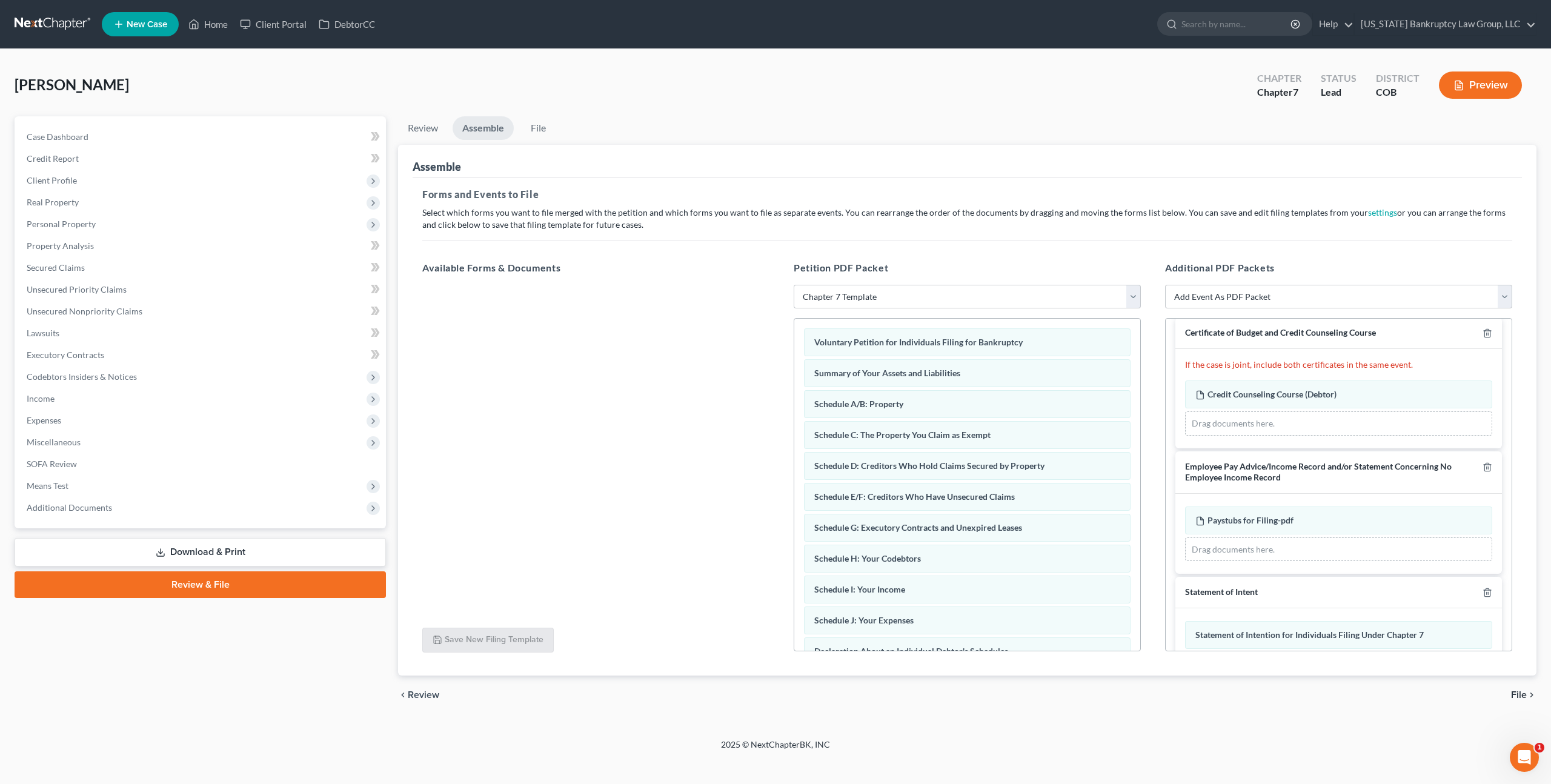
click at [1519, 690] on span "File" at bounding box center [1518, 695] width 16 height 10
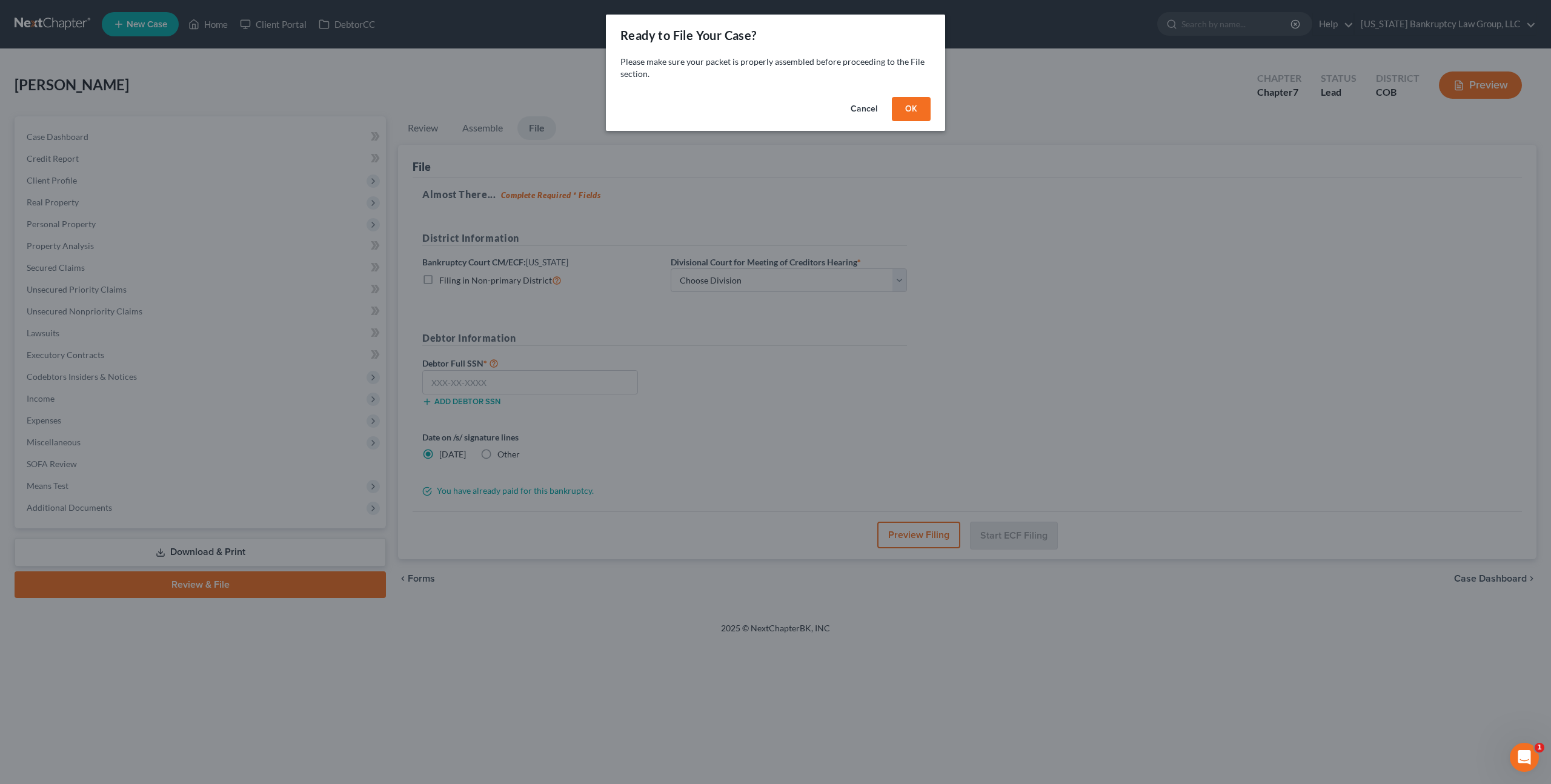
click at [916, 110] on button "OK" at bounding box center [911, 110] width 38 height 25
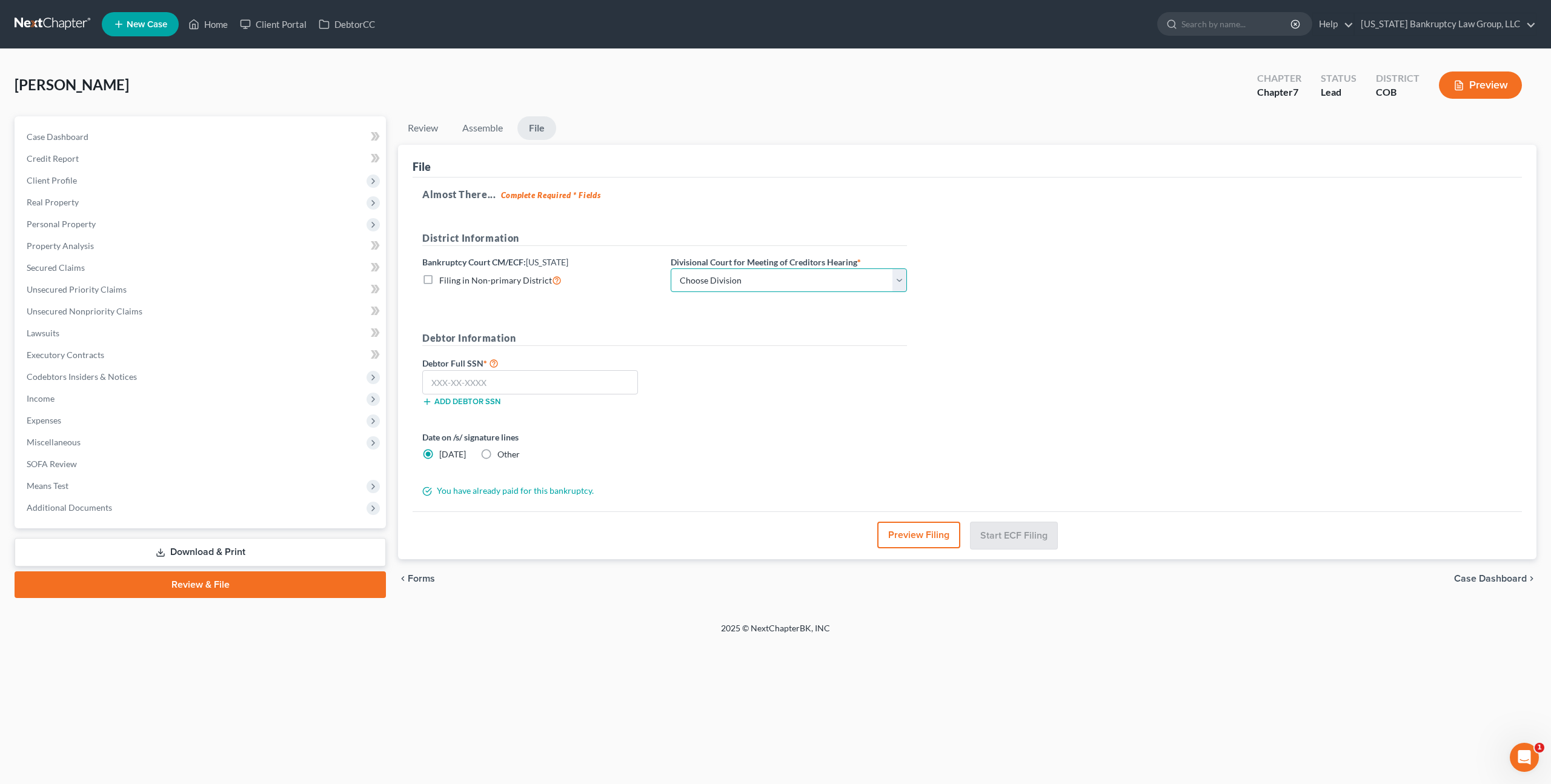
click at [810, 282] on select "Choose Division [GEOGRAPHIC_DATA]" at bounding box center [788, 280] width 236 height 25
select select "0"
click at [670, 268] on select "Choose Division [GEOGRAPHIC_DATA]" at bounding box center [788, 280] width 236 height 25
click at [563, 387] on input "text" at bounding box center [530, 383] width 216 height 25
type input "521-33-4186"
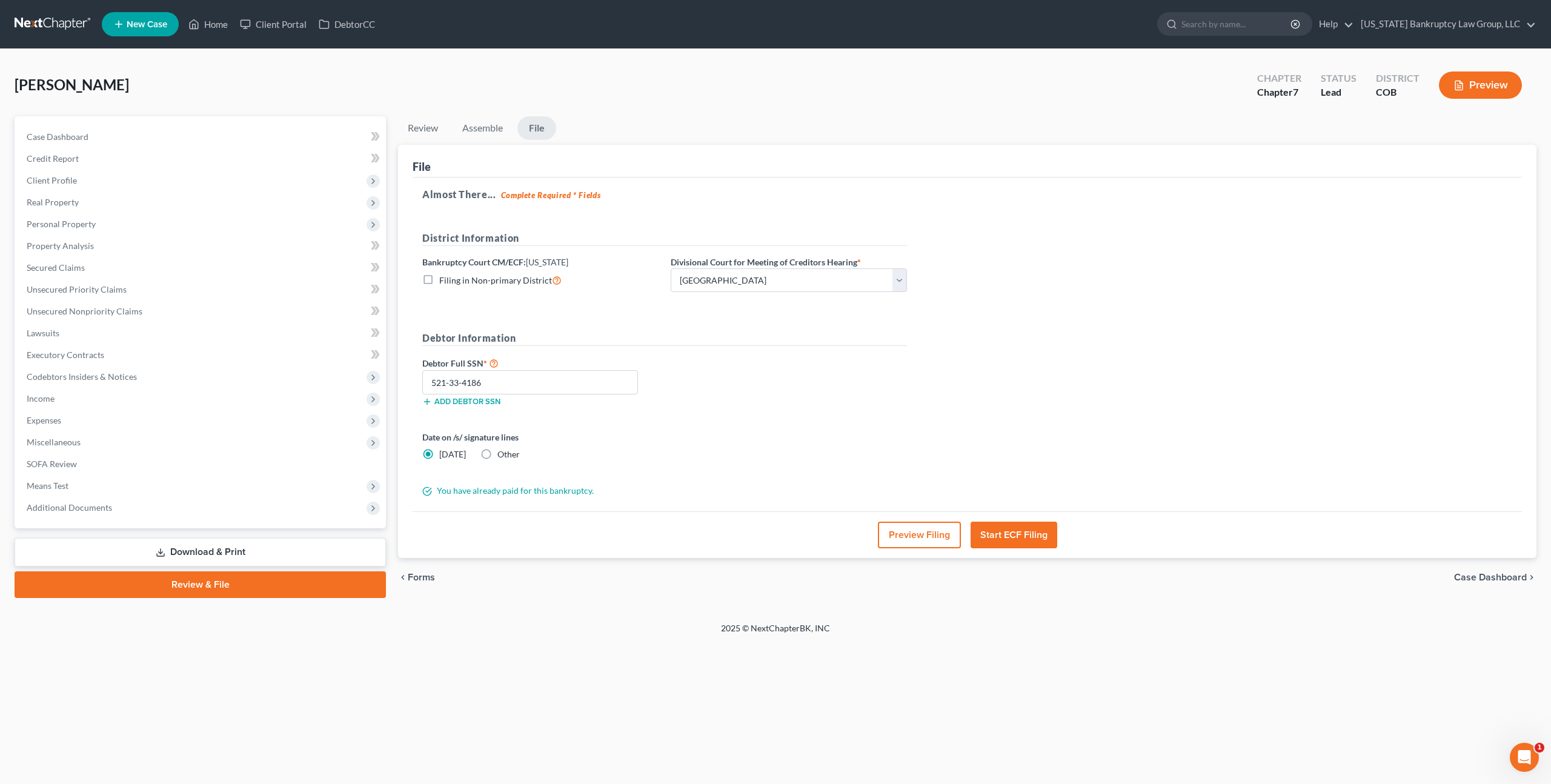
click at [1007, 526] on button "Start ECF Filing" at bounding box center [1014, 535] width 87 height 27
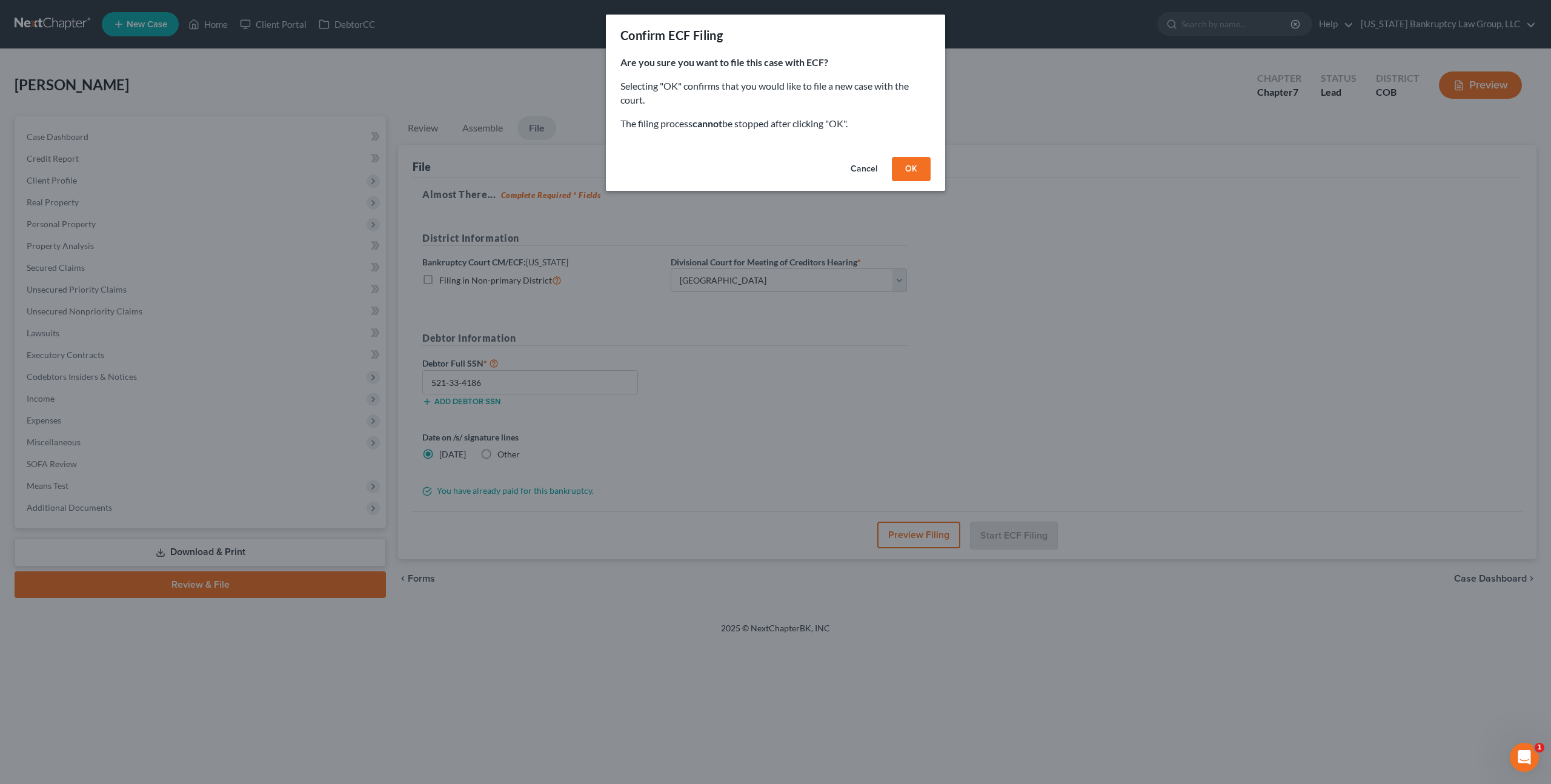
click at [913, 172] on button "OK" at bounding box center [911, 169] width 38 height 25
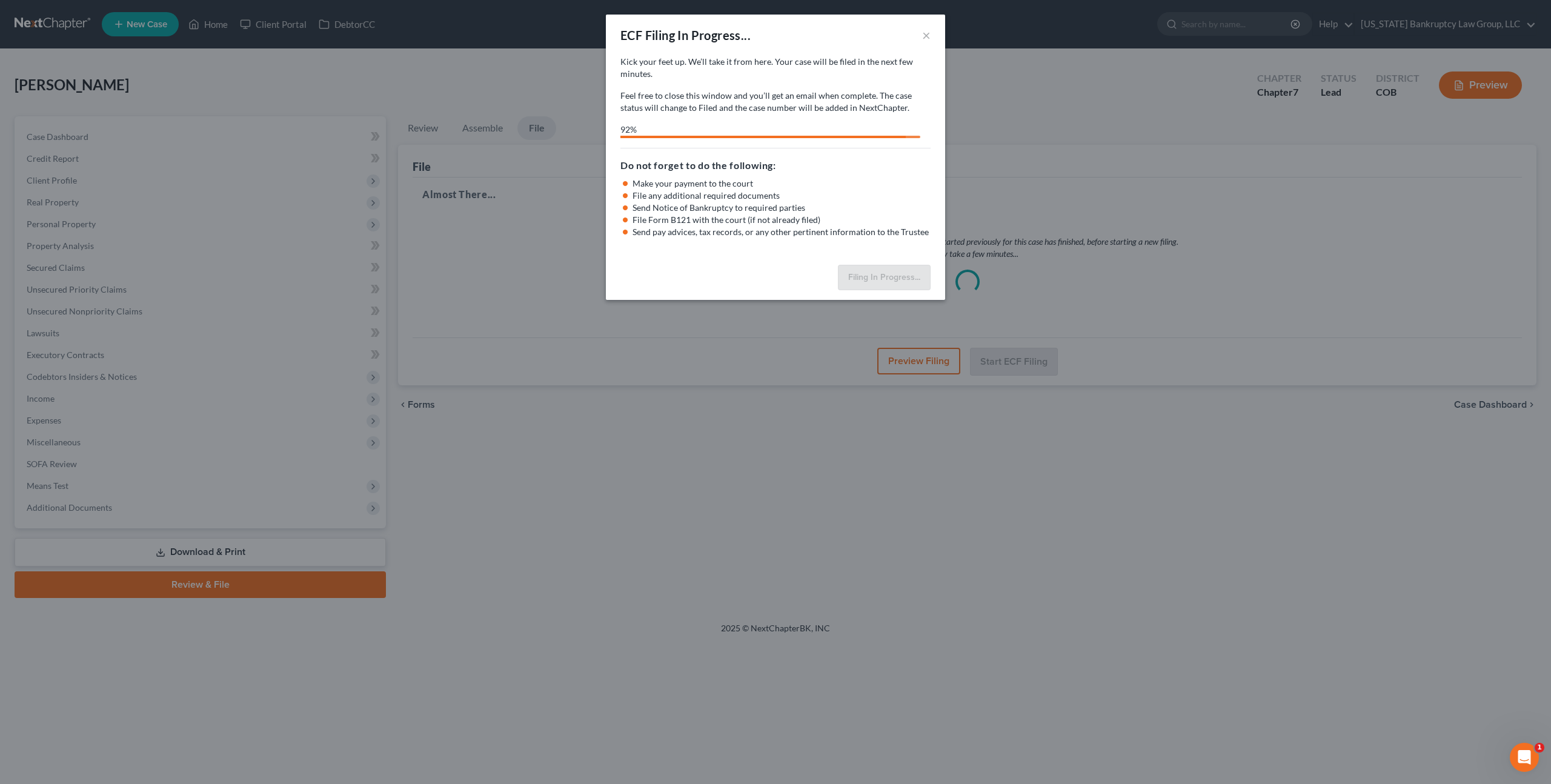
select select "0"
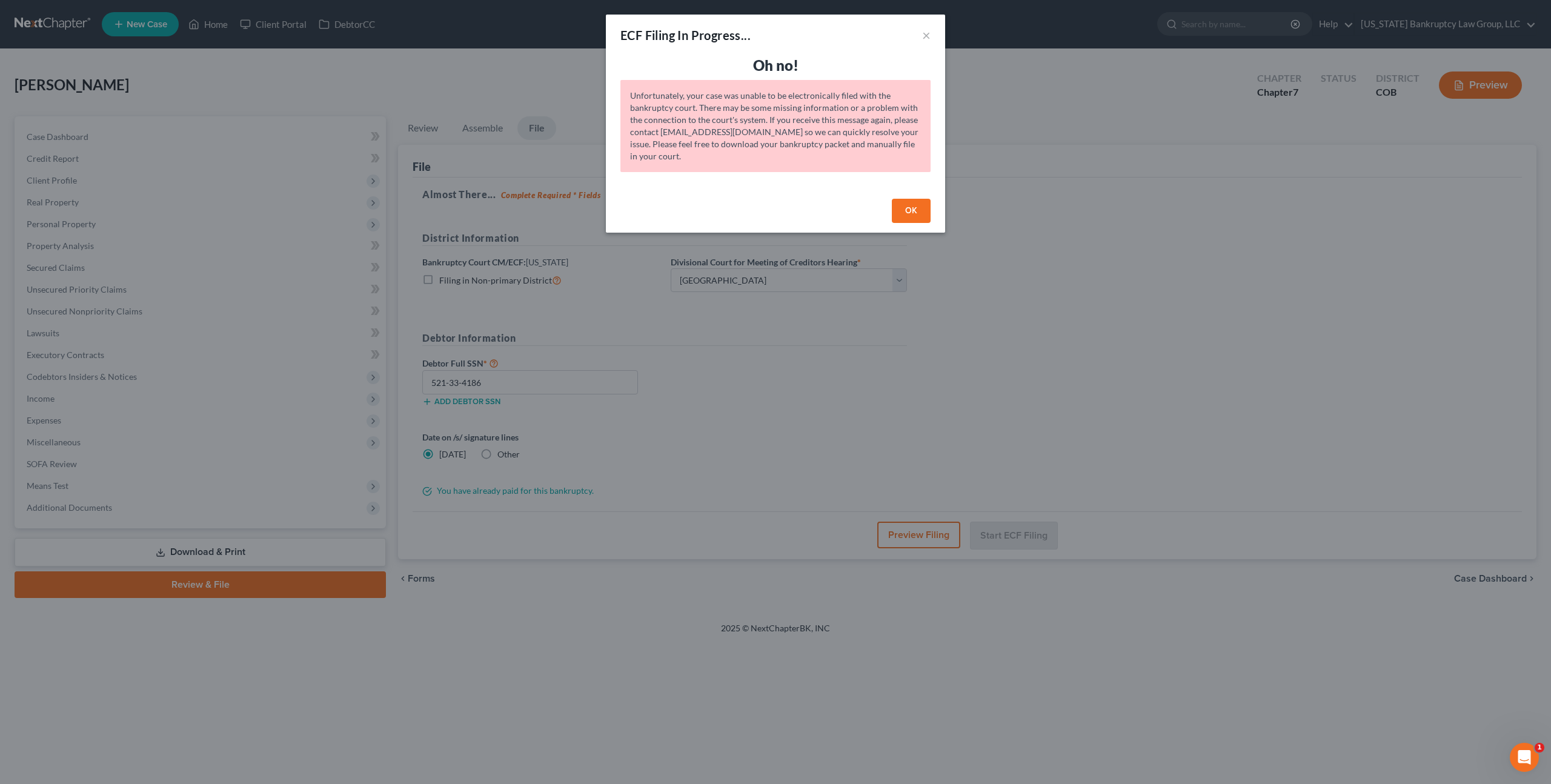
click at [910, 207] on button "OK" at bounding box center [911, 211] width 38 height 25
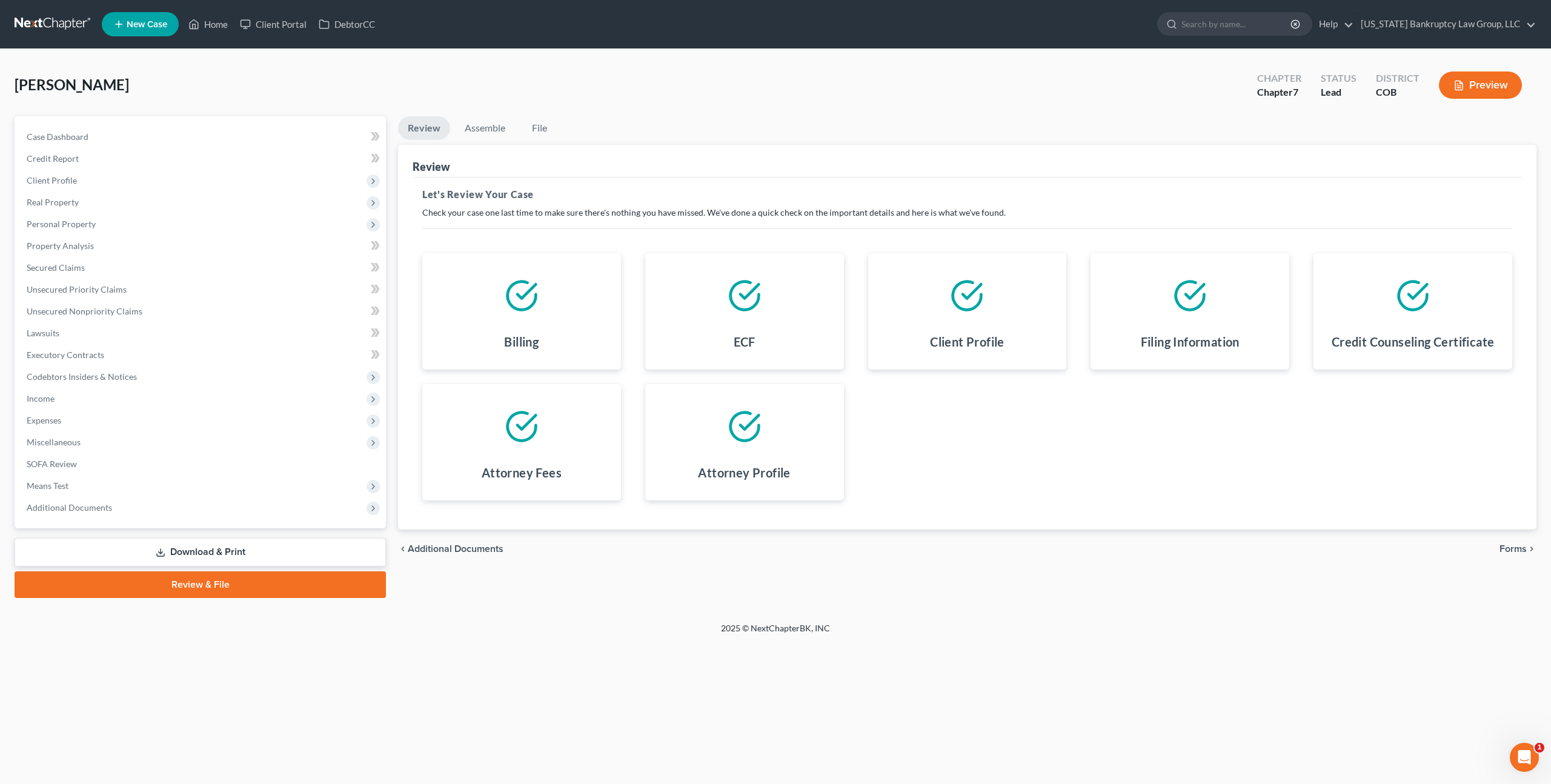
click at [1511, 549] on span "Forms" at bounding box center [1513, 549] width 27 height 10
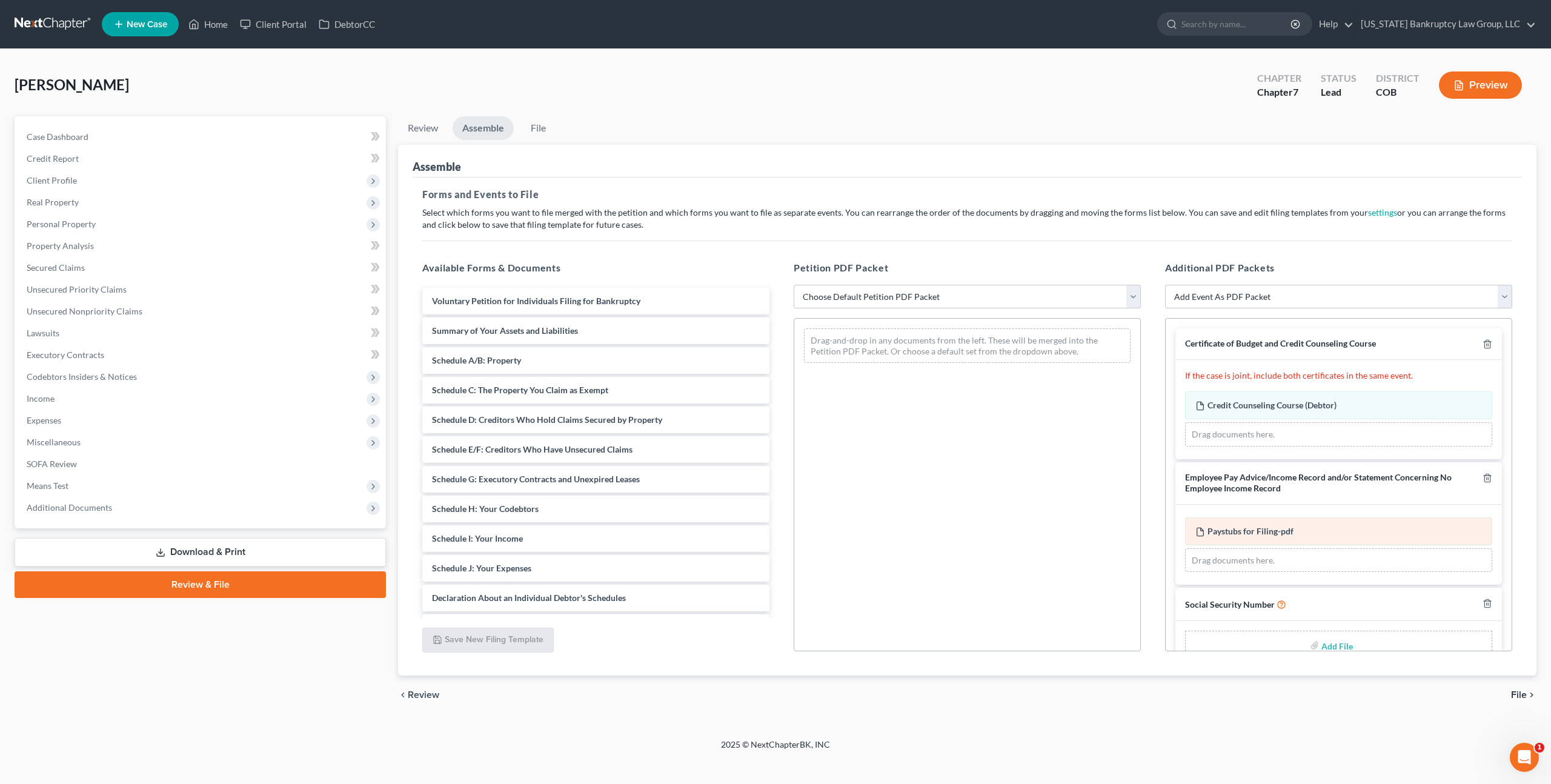
scroll to position [28, 0]
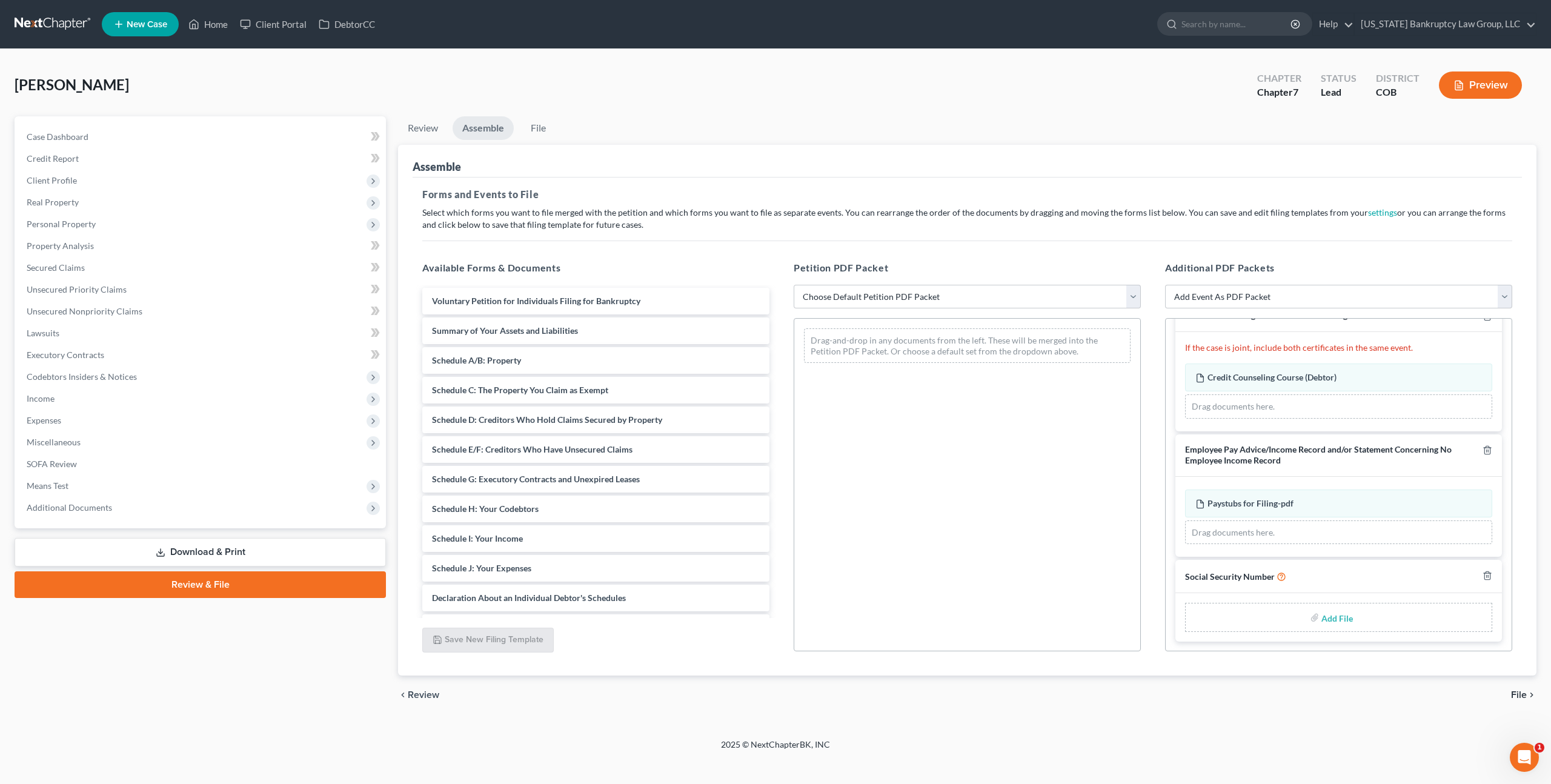
click at [1329, 619] on input "file" at bounding box center [1336, 617] width 29 height 22
type input "C:\fakepath\093025 Statement of Social Security Number.pdf"
click at [867, 296] on select "Choose Default Petition PDF Packet Emergency Filing (Voluntary Petition and Cre…" at bounding box center [967, 297] width 347 height 25
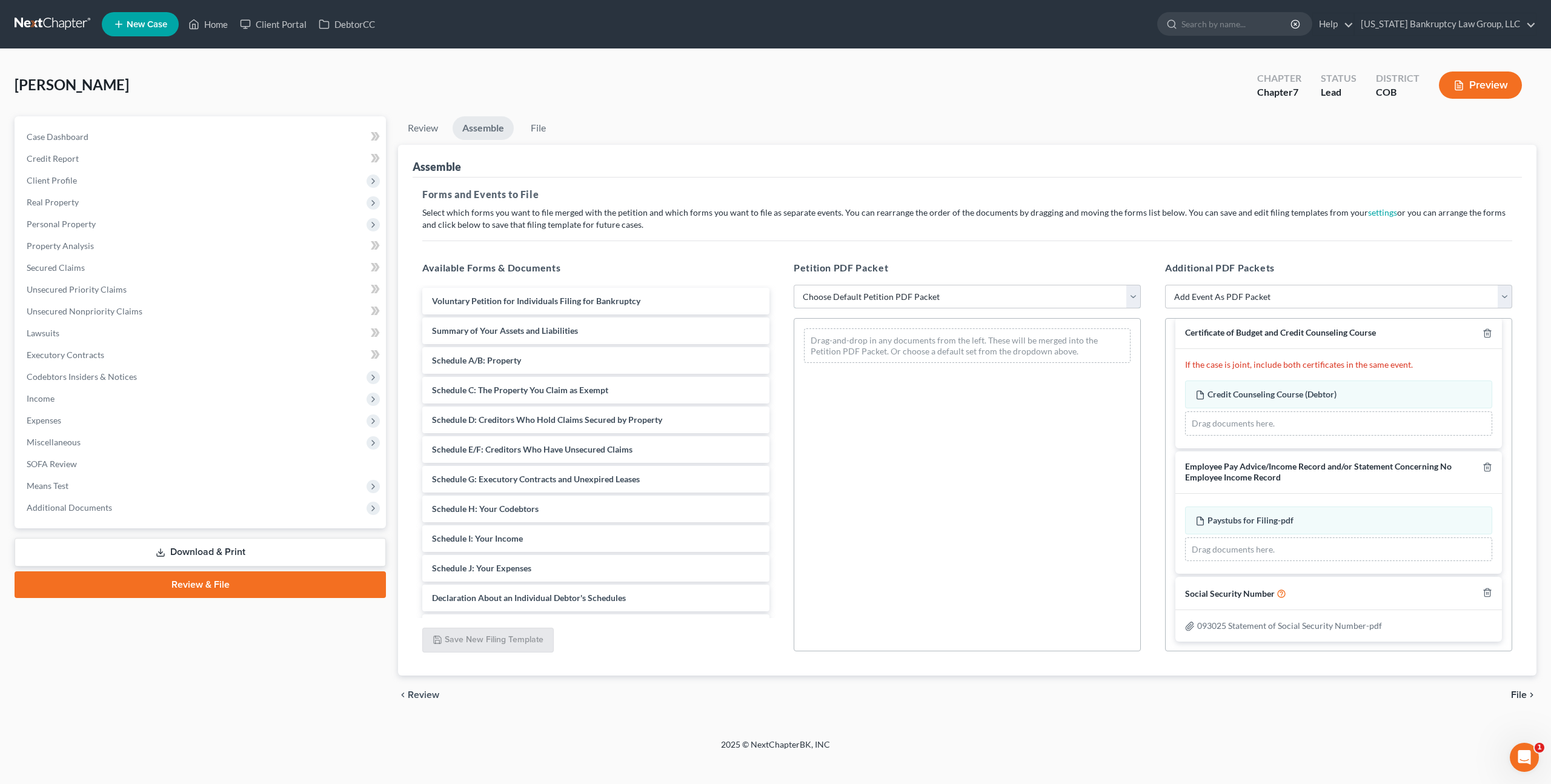
select select "1"
click at [794, 284] on select "Choose Default Petition PDF Packet Emergency Filing (Voluntary Petition and Cre…" at bounding box center [967, 297] width 347 height 25
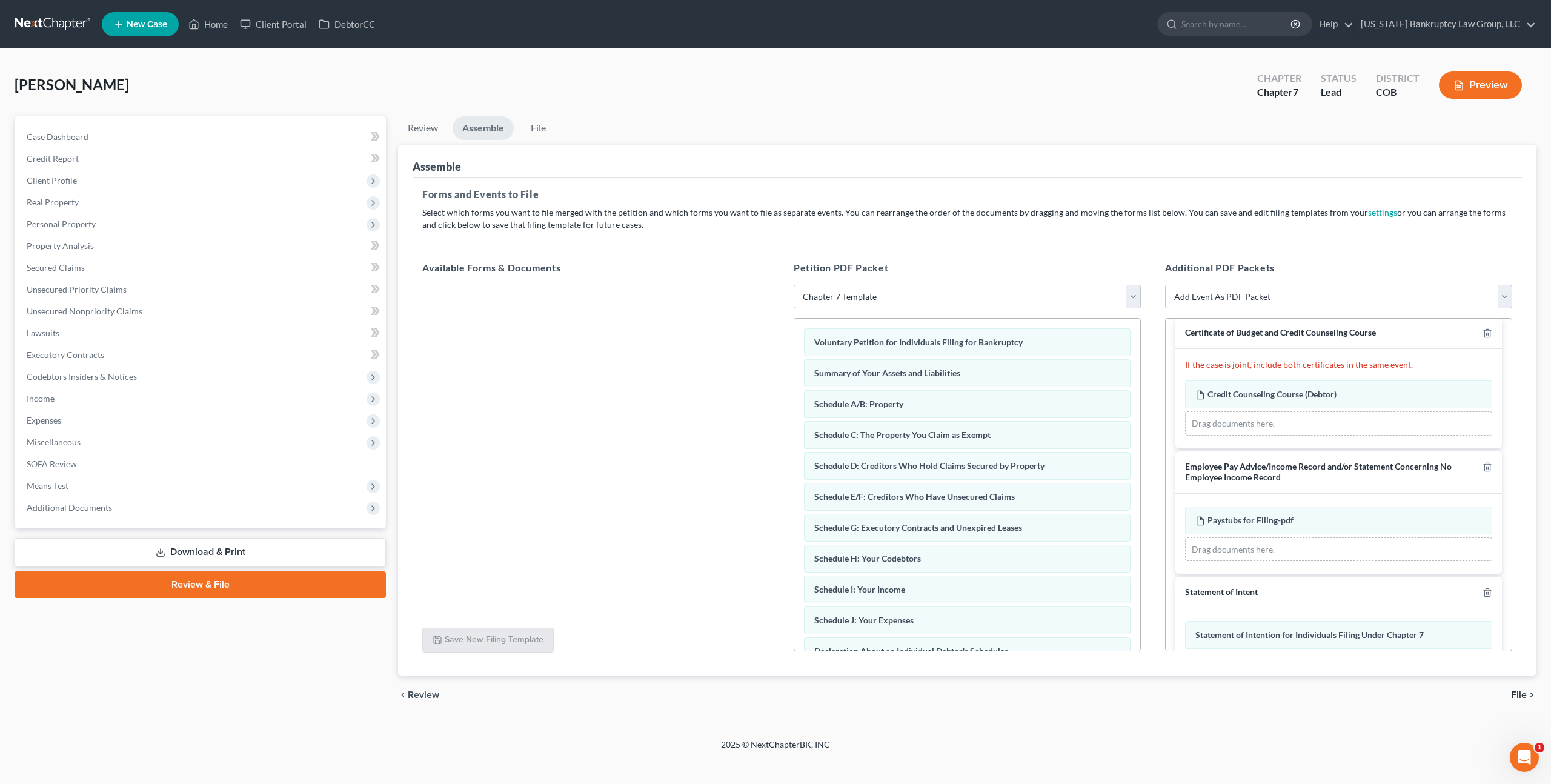
click at [1526, 696] on span "File" at bounding box center [1518, 695] width 16 height 10
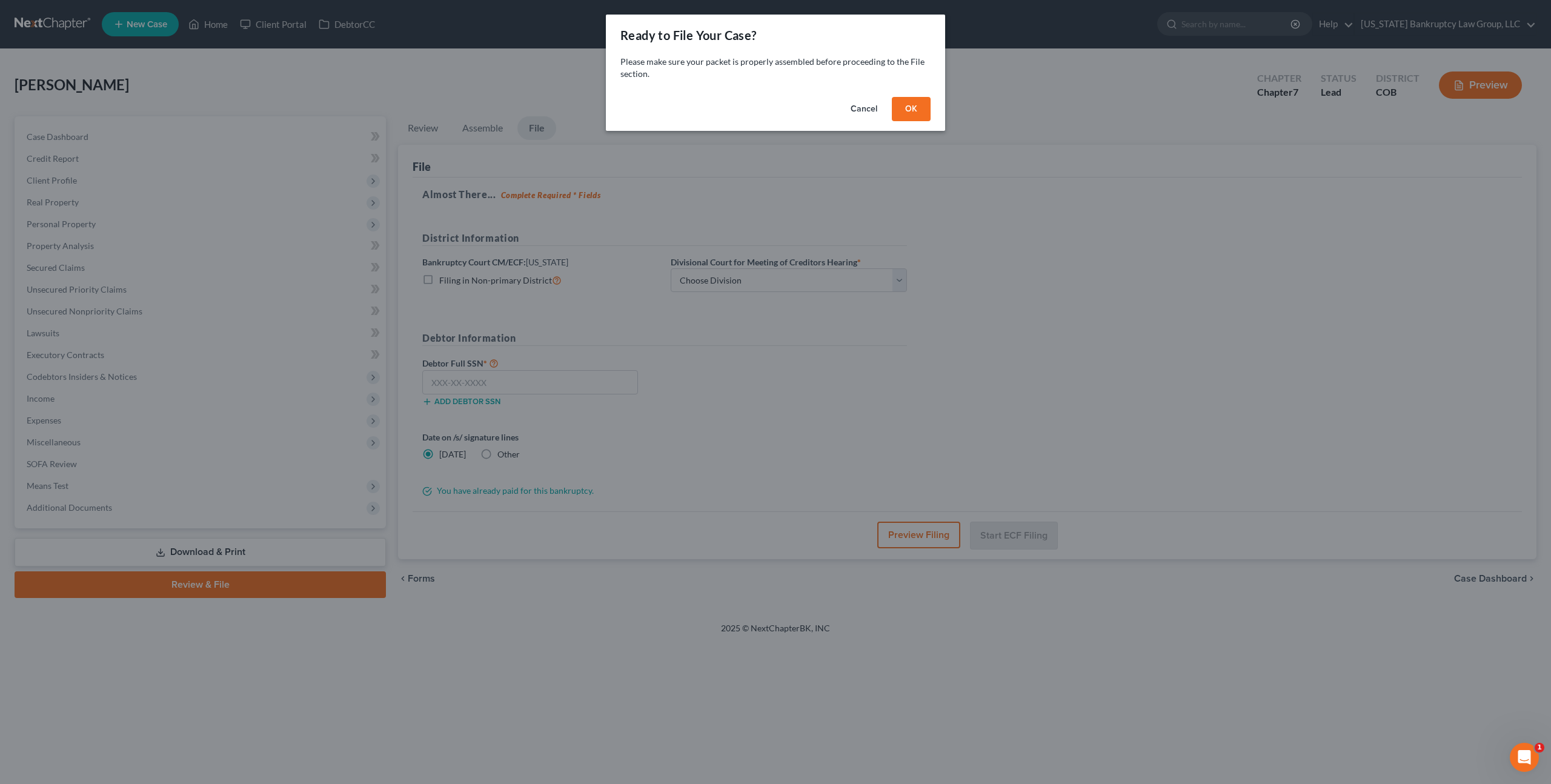
click at [917, 110] on button "OK" at bounding box center [911, 110] width 38 height 25
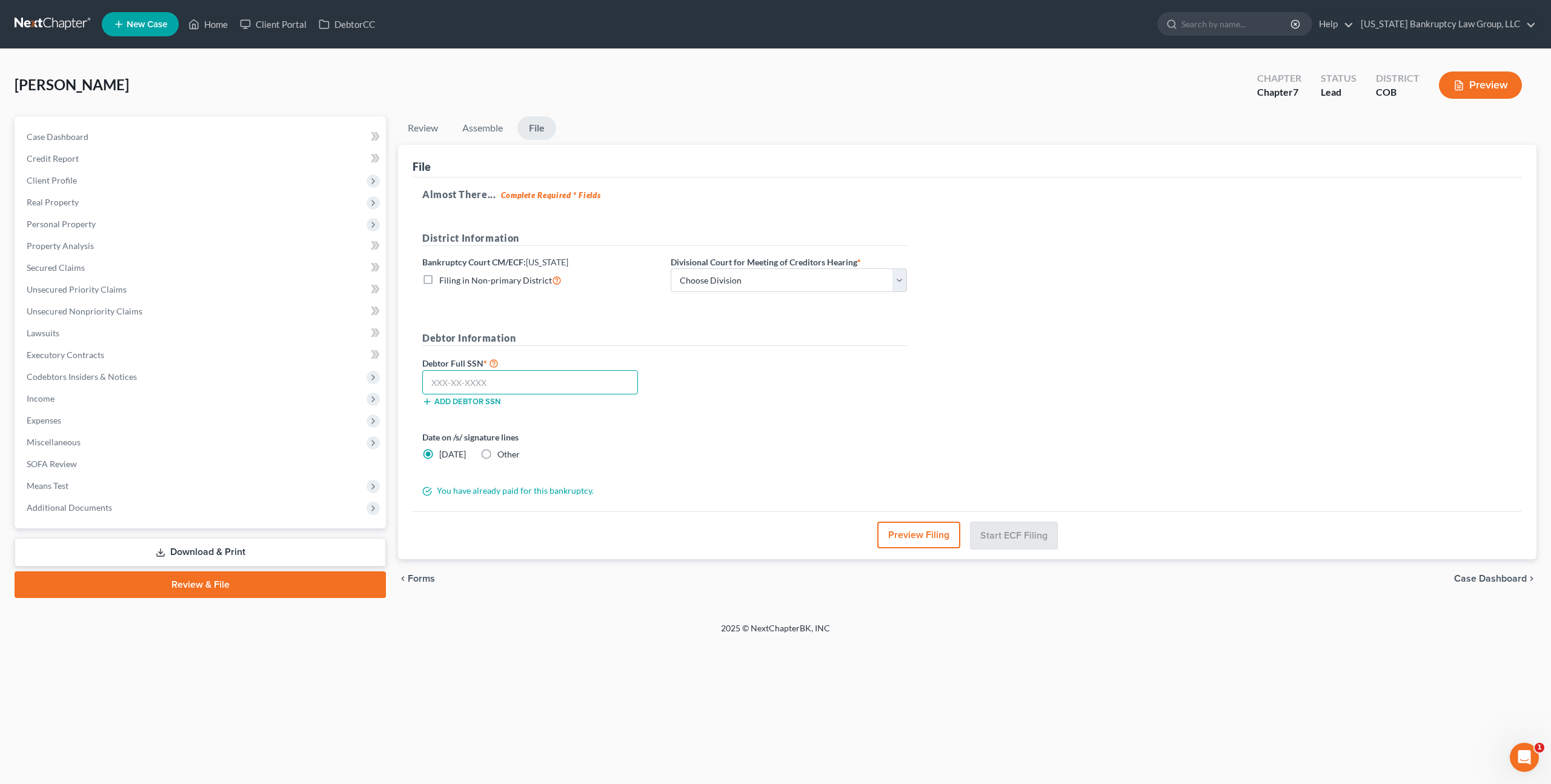
click at [523, 382] on input "text" at bounding box center [530, 383] width 216 height 25
type input "521-33-4186"
click at [708, 284] on select "Choose Division [GEOGRAPHIC_DATA]" at bounding box center [788, 280] width 236 height 25
select select "0"
click at [670, 268] on select "Choose Division [GEOGRAPHIC_DATA]" at bounding box center [788, 280] width 236 height 25
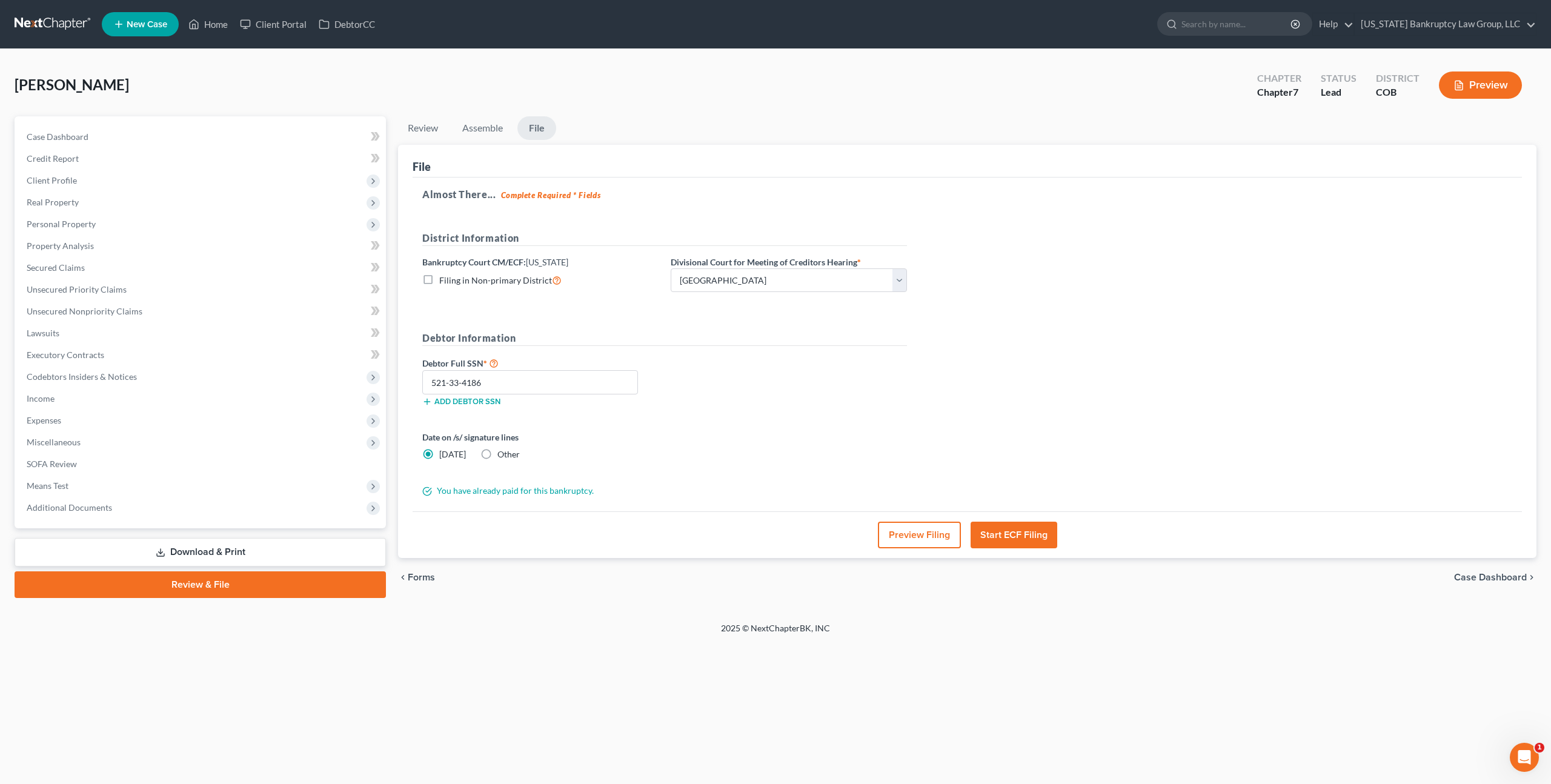
click at [1006, 535] on button "Start ECF Filing" at bounding box center [1014, 535] width 87 height 27
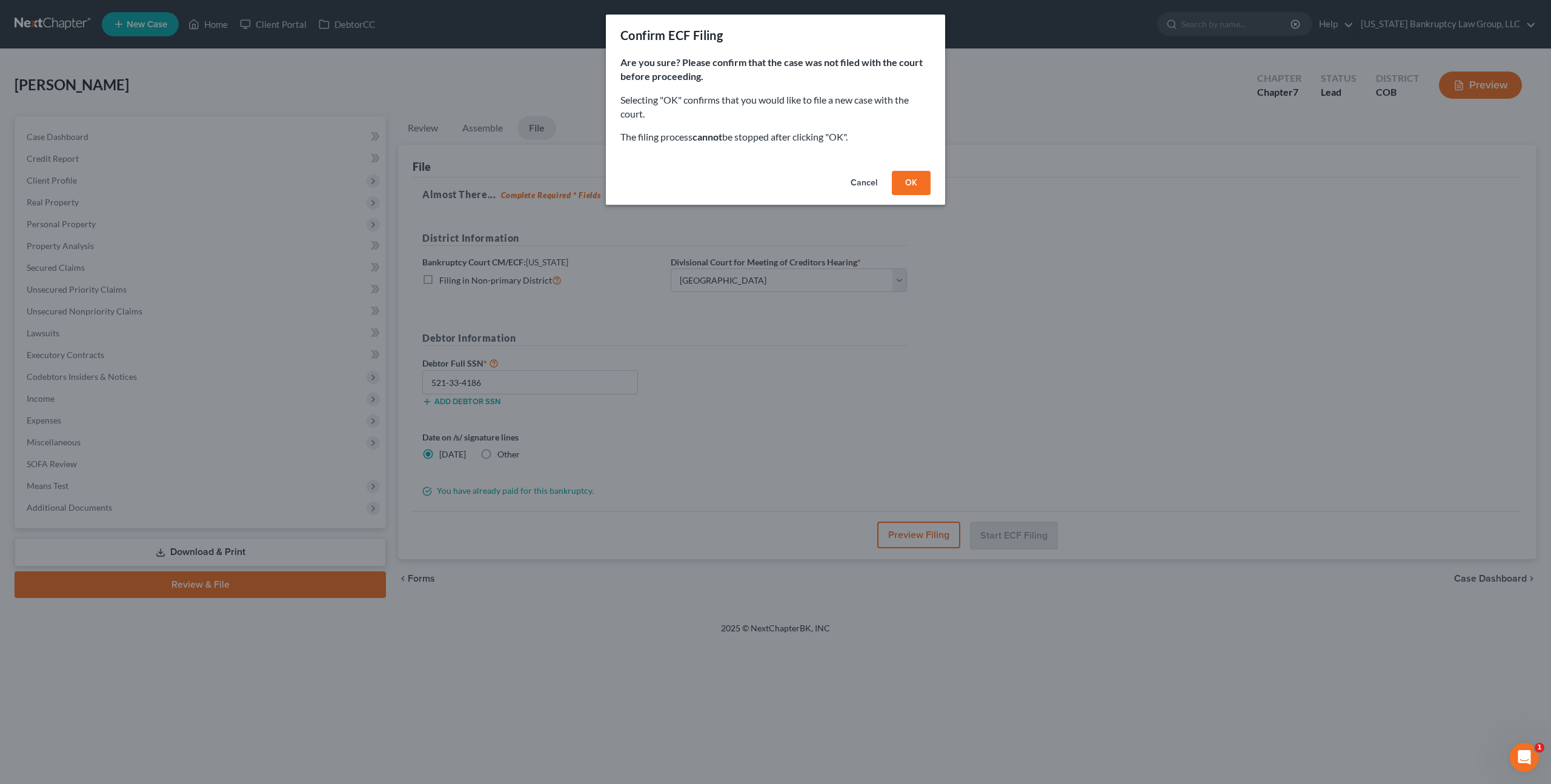
click at [907, 179] on button "OK" at bounding box center [911, 183] width 38 height 25
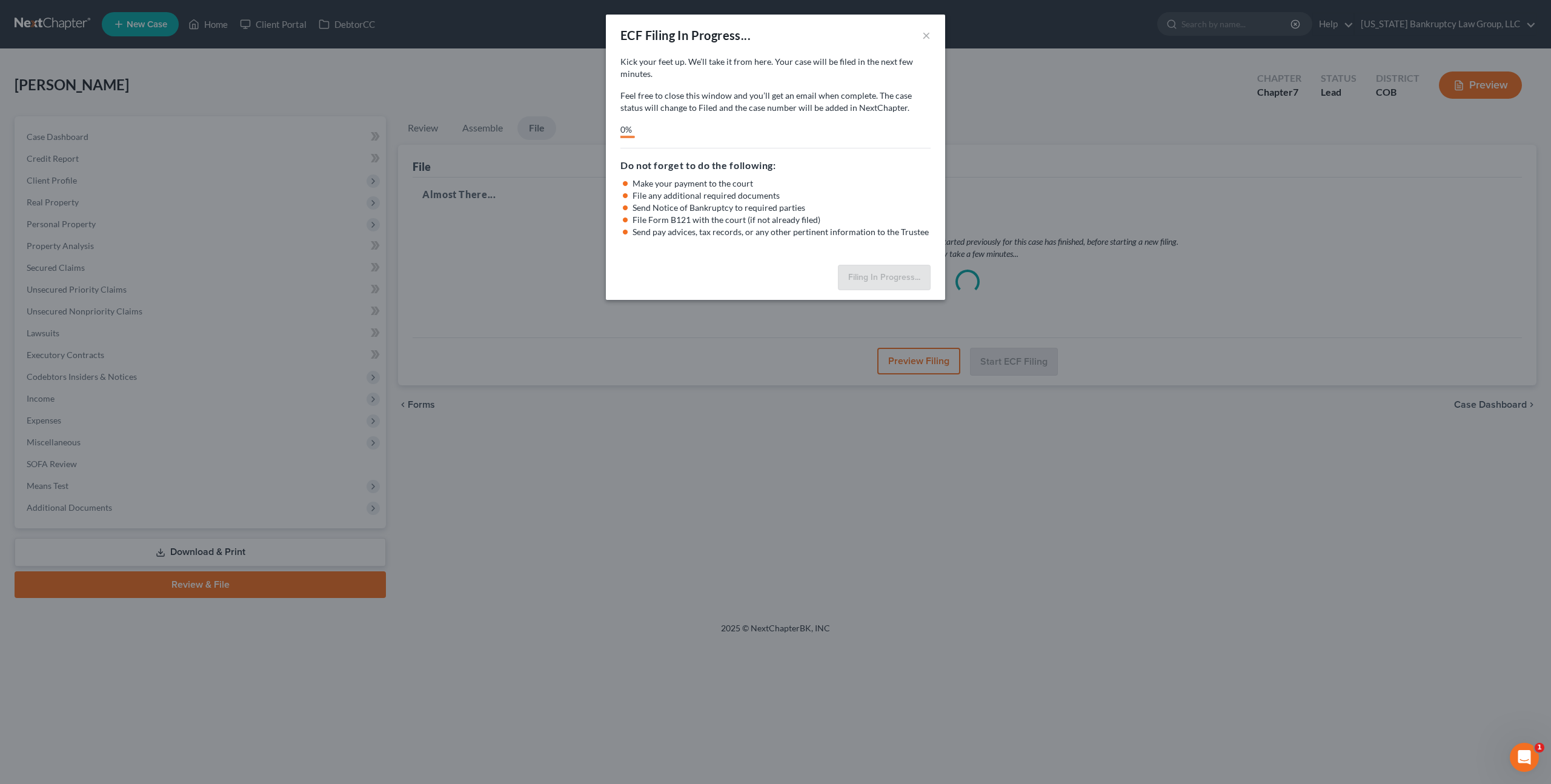
select select "0"
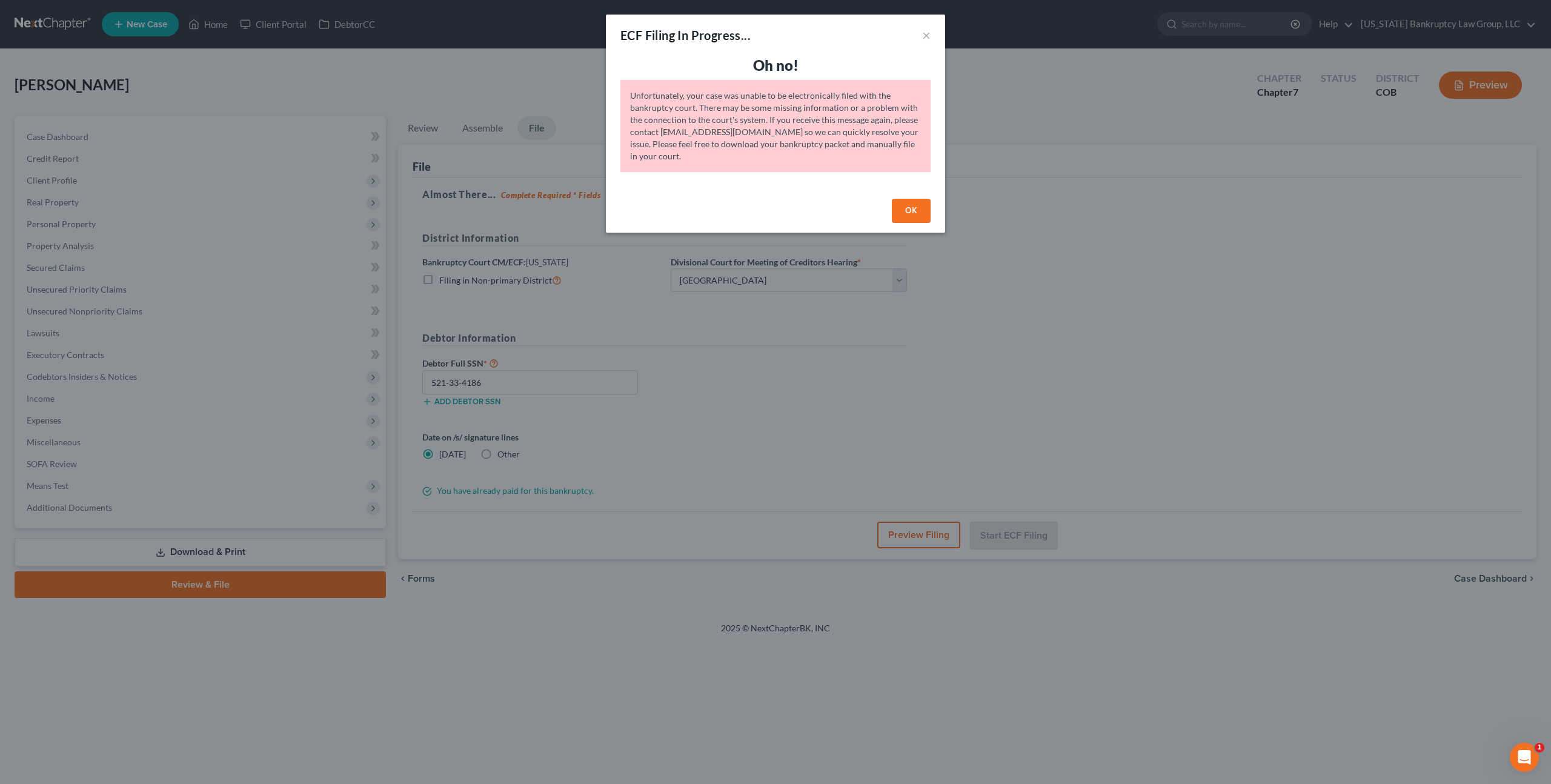
click at [906, 207] on button "OK" at bounding box center [911, 211] width 38 height 25
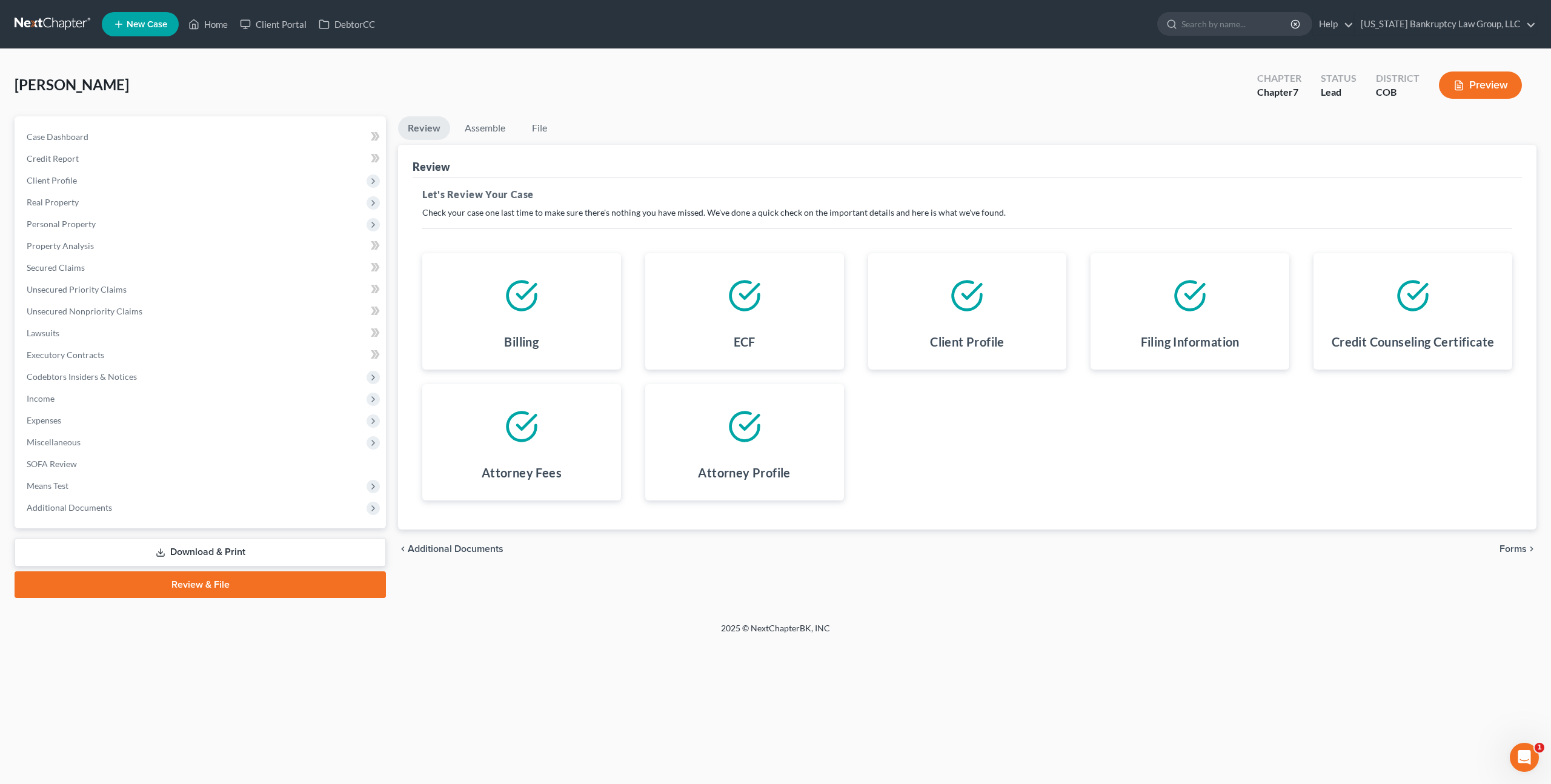
click at [1516, 548] on span "Forms" at bounding box center [1513, 549] width 27 height 10
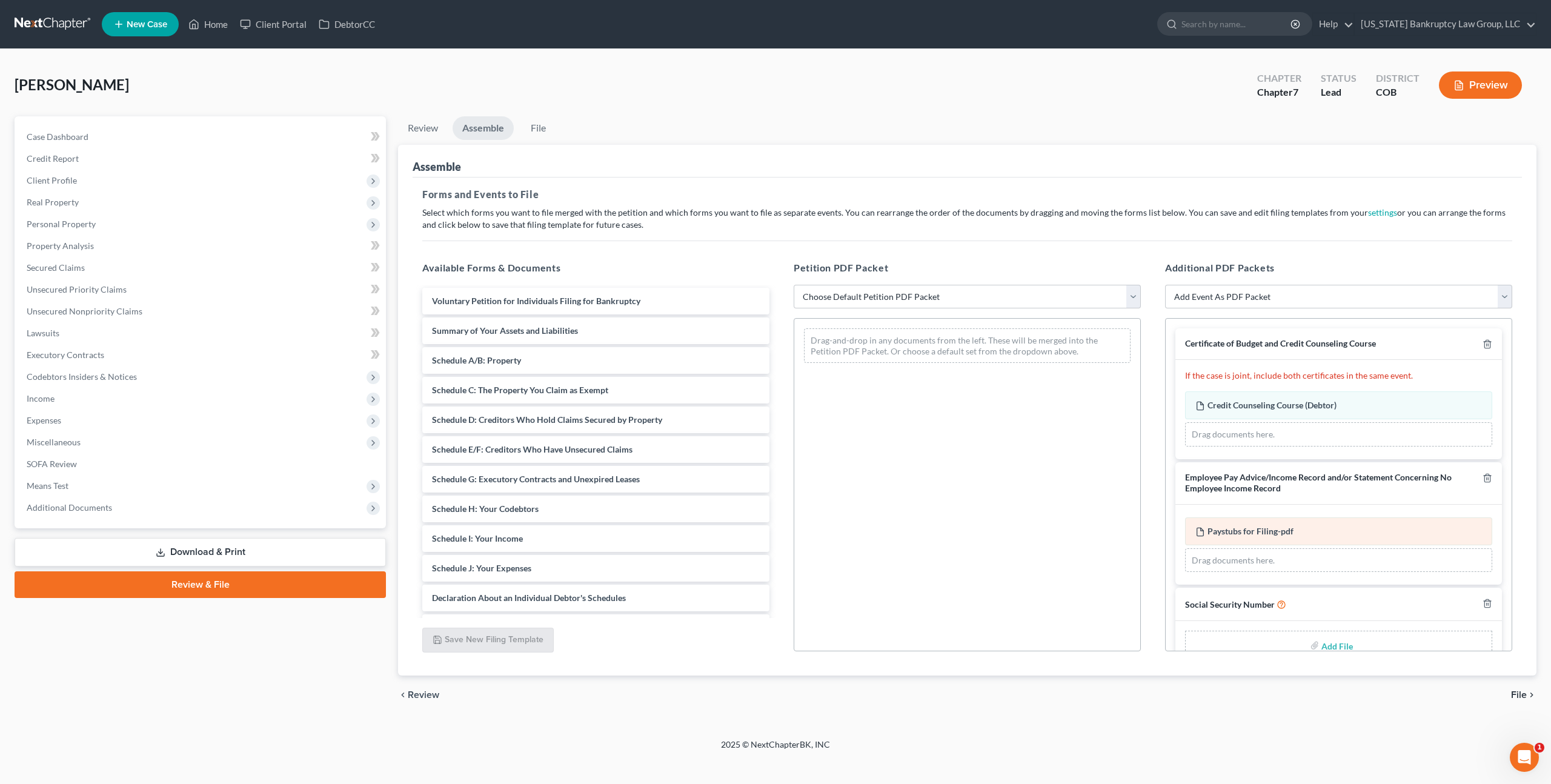
scroll to position [28, 0]
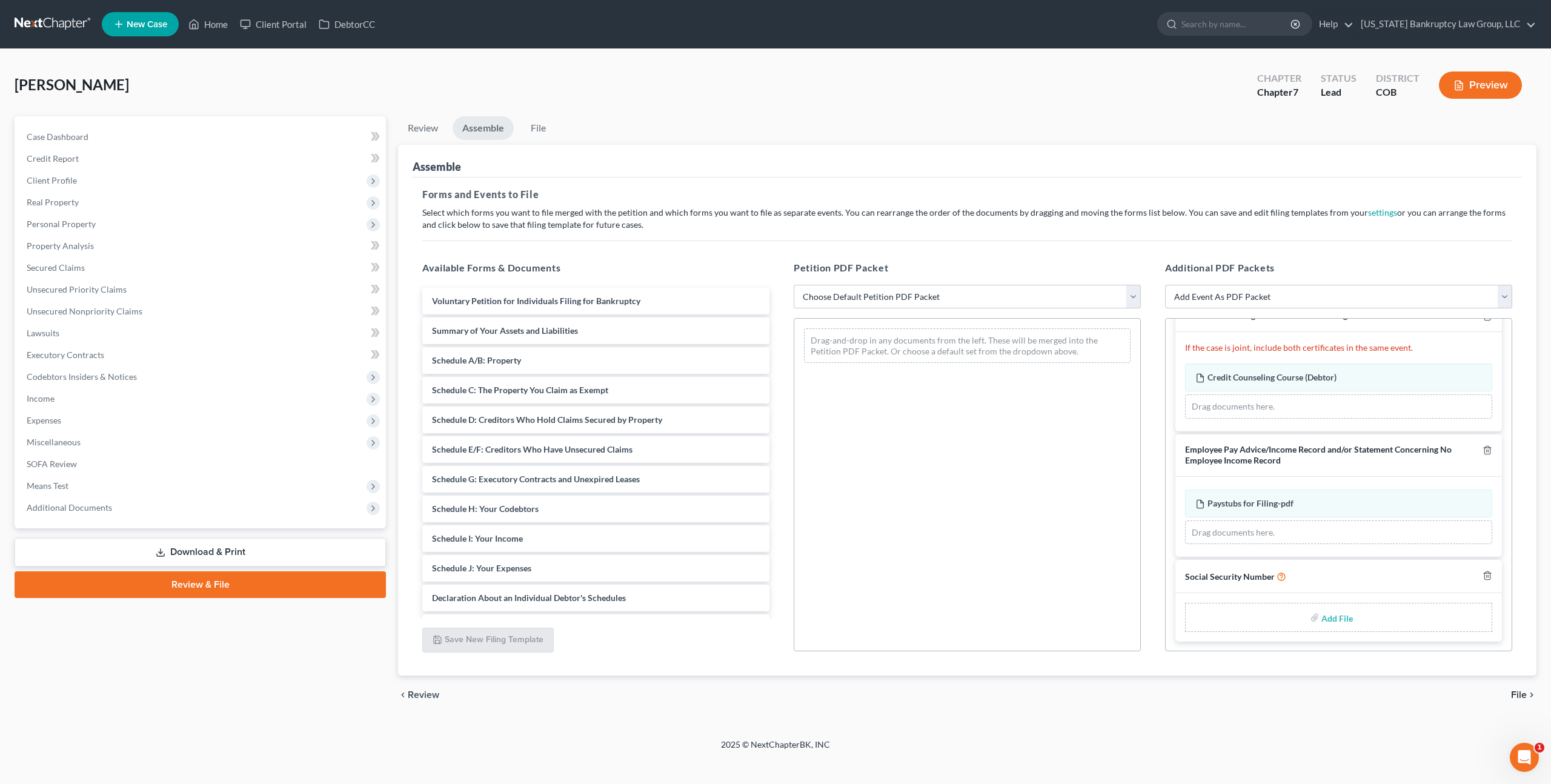
click at [1345, 619] on input "file" at bounding box center [1336, 617] width 29 height 22
type input "C:\fakepath\093025 Statement of Social Security Number.pdf"
click at [854, 298] on select "Choose Default Petition PDF Packet Emergency Filing (Voluntary Petition and Cre…" at bounding box center [967, 297] width 347 height 25
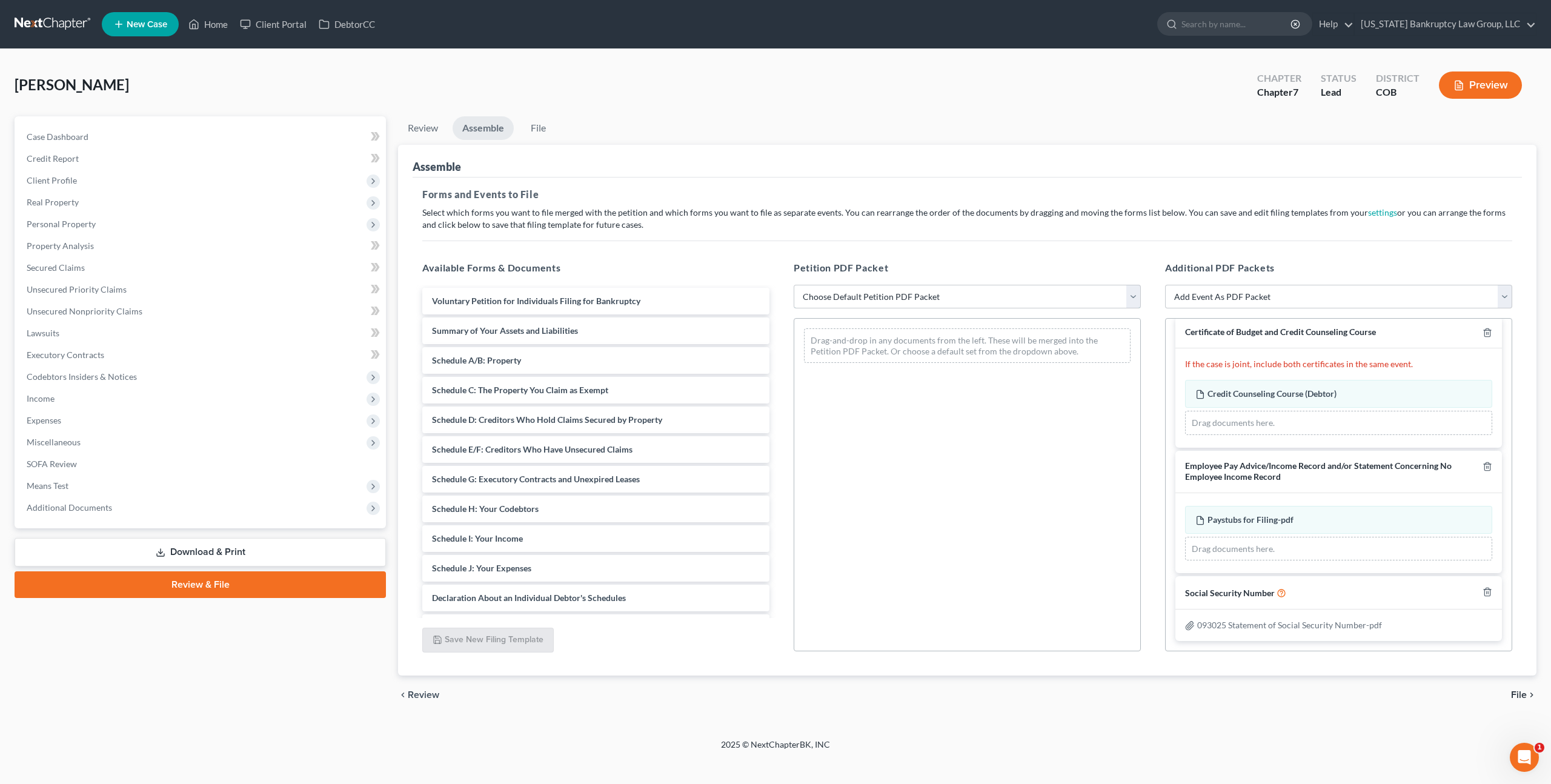
scroll to position [11, 0]
select select "1"
click at [794, 284] on select "Choose Default Petition PDF Packet Emergency Filing (Voluntary Petition and Cre…" at bounding box center [967, 297] width 347 height 25
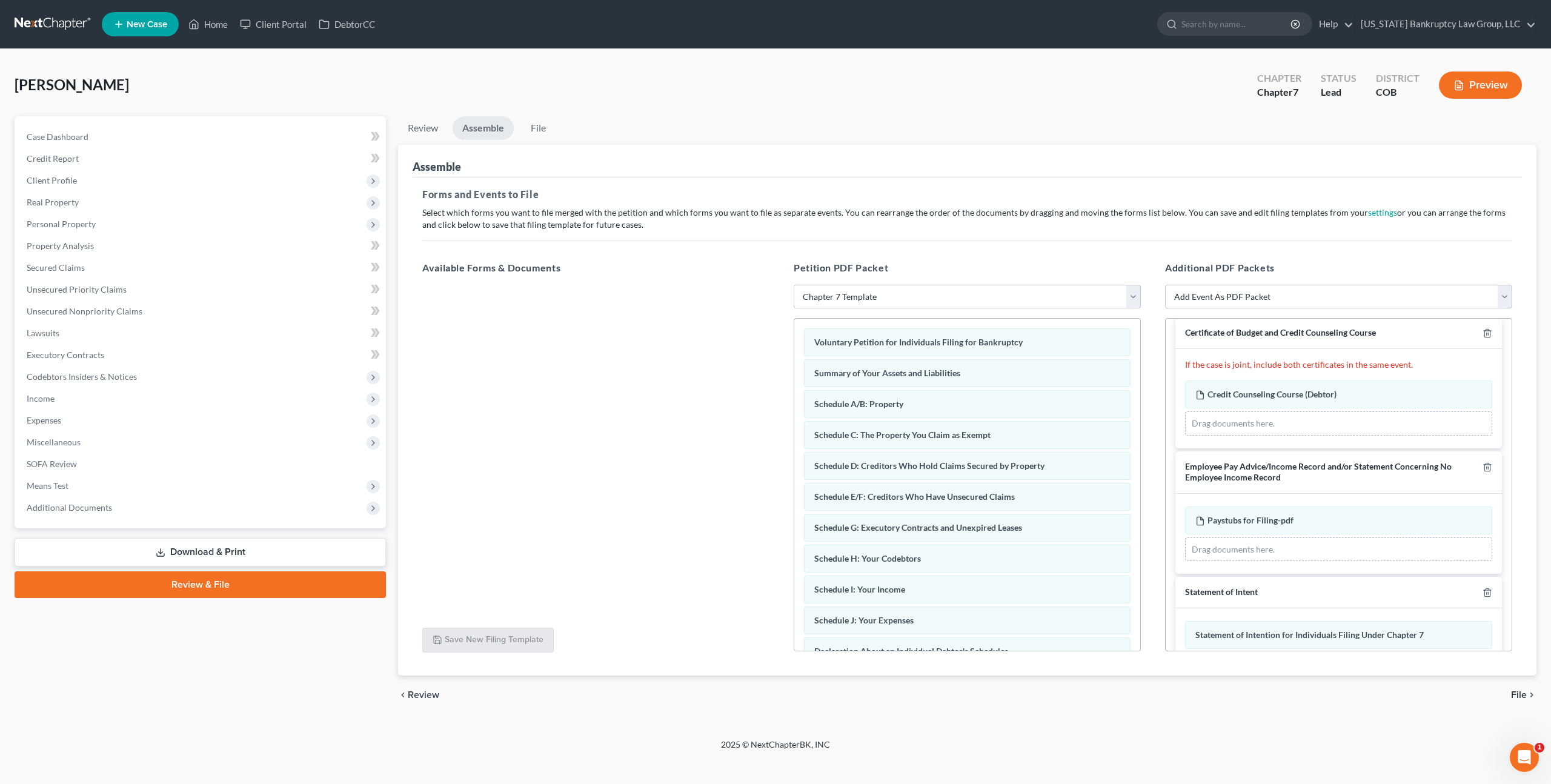
click at [1514, 692] on span "File" at bounding box center [1518, 695] width 16 height 10
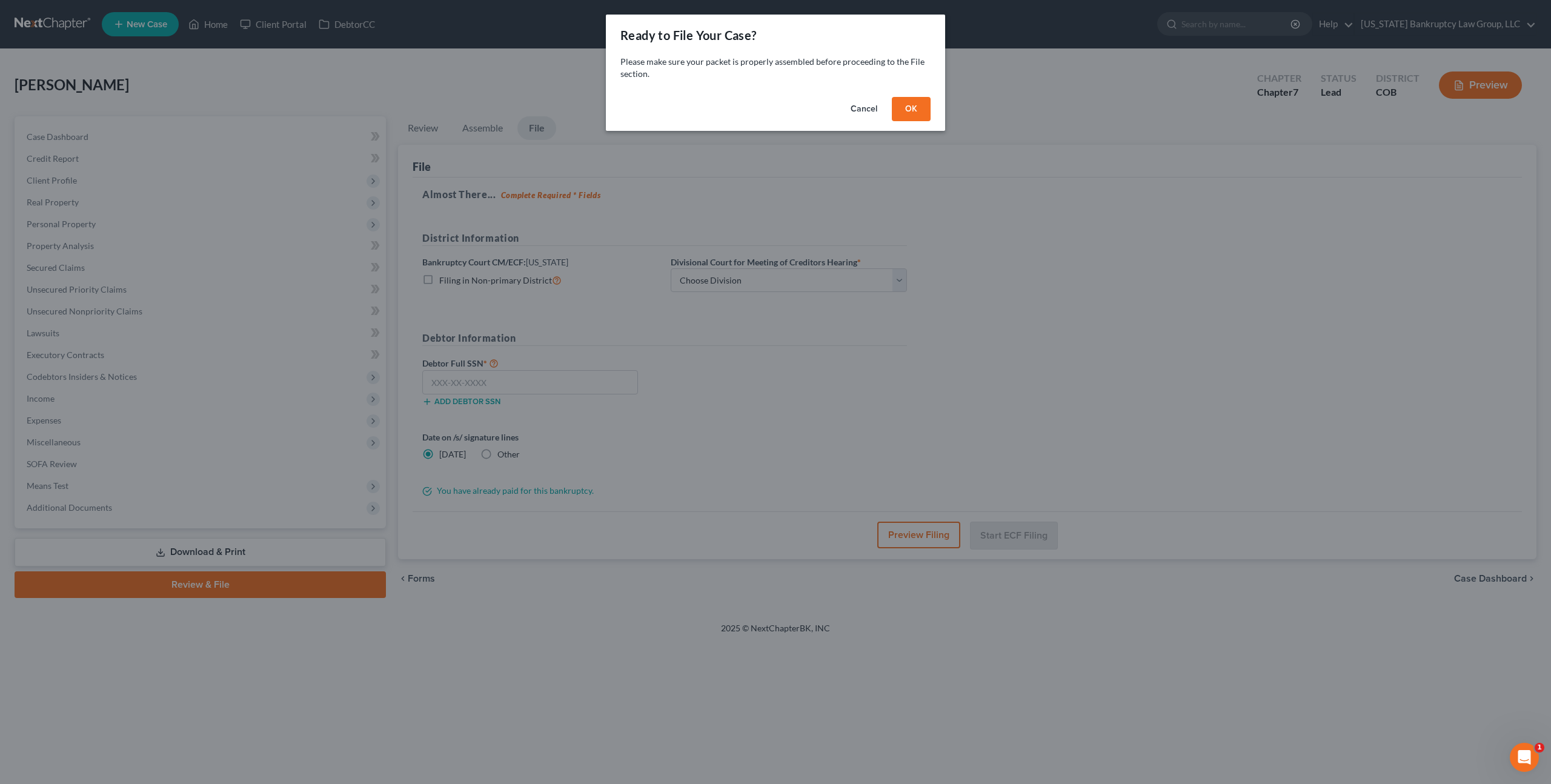
click at [907, 114] on button "OK" at bounding box center [911, 110] width 38 height 25
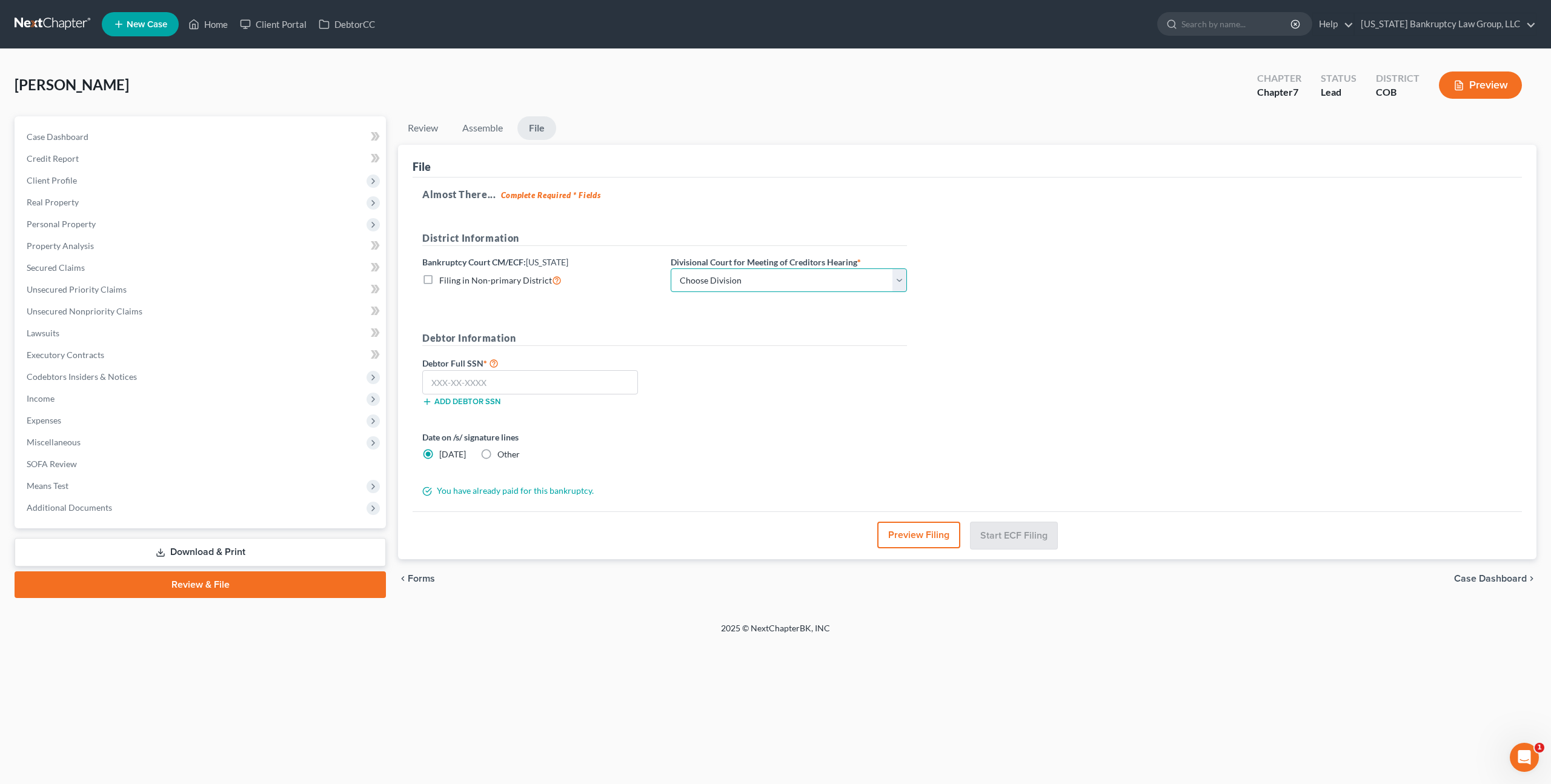
click at [837, 277] on select "Choose Division [GEOGRAPHIC_DATA]" at bounding box center [788, 280] width 236 height 25
select select "0"
click at [670, 268] on select "Choose Division [GEOGRAPHIC_DATA]" at bounding box center [788, 280] width 236 height 25
click at [618, 379] on input "text" at bounding box center [530, 383] width 216 height 25
type input "521-33-4186"
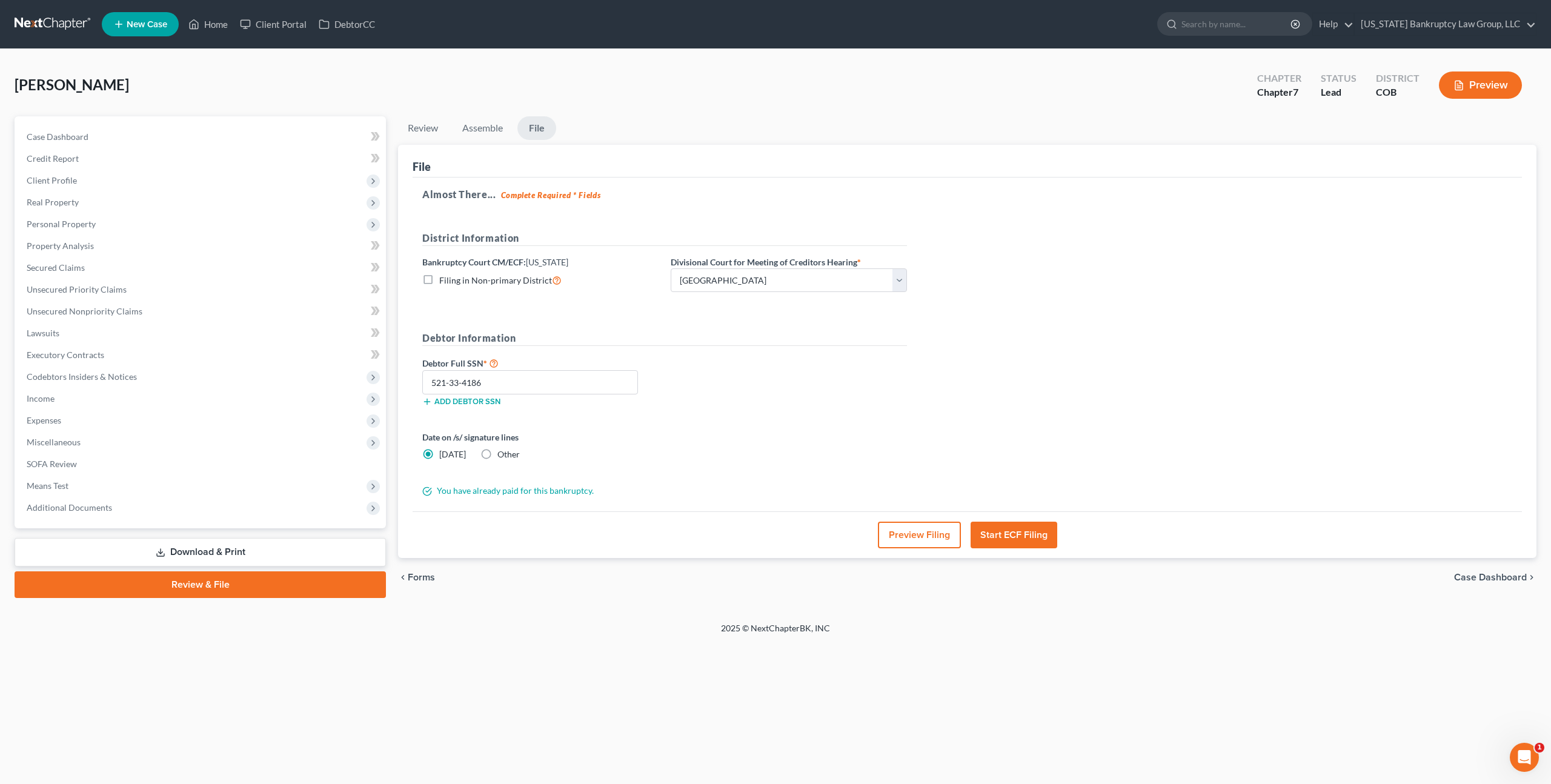
click at [1023, 535] on button "Start ECF Filing" at bounding box center [1014, 535] width 87 height 27
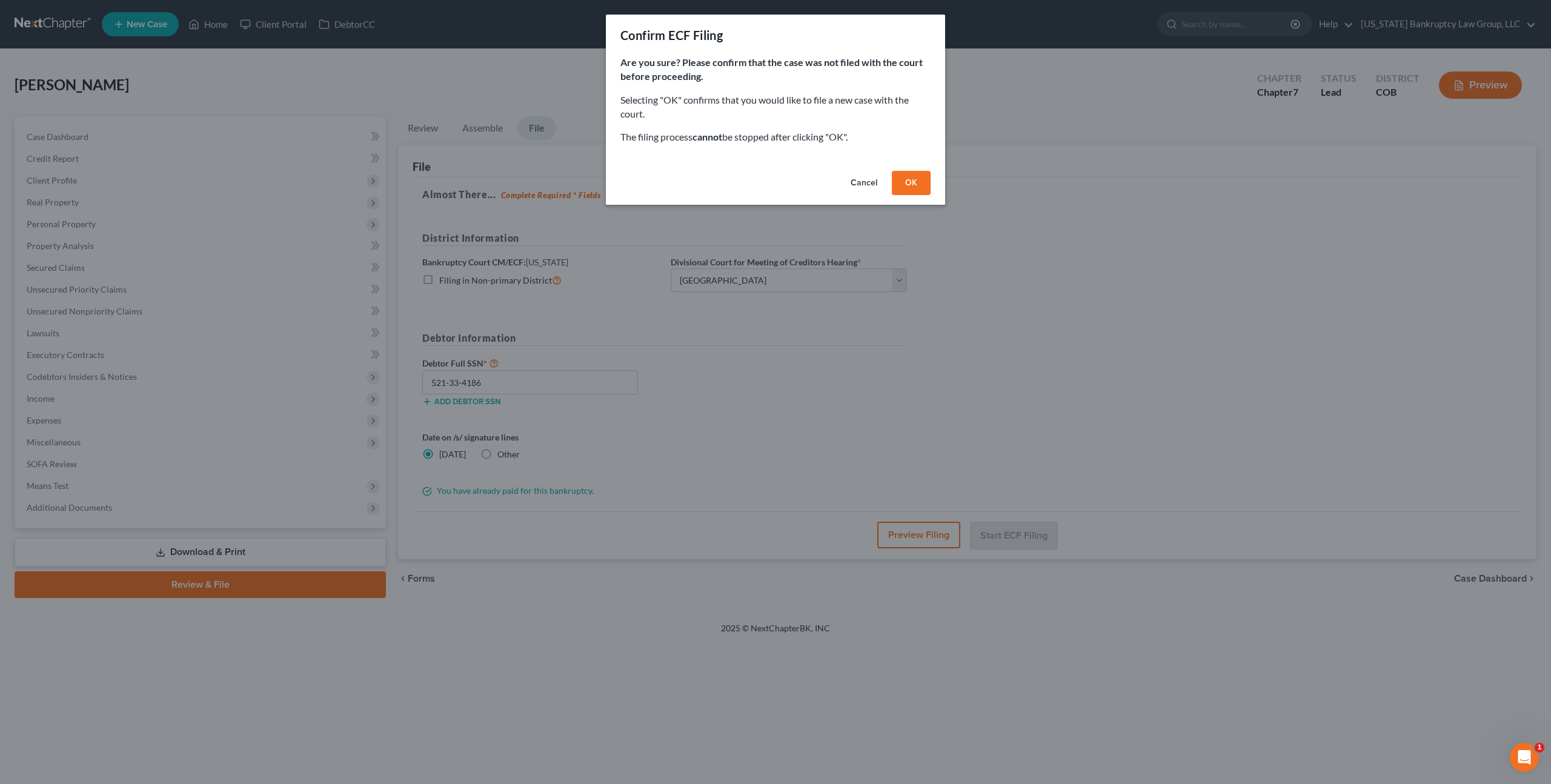
click at [907, 183] on button "OK" at bounding box center [911, 183] width 38 height 25
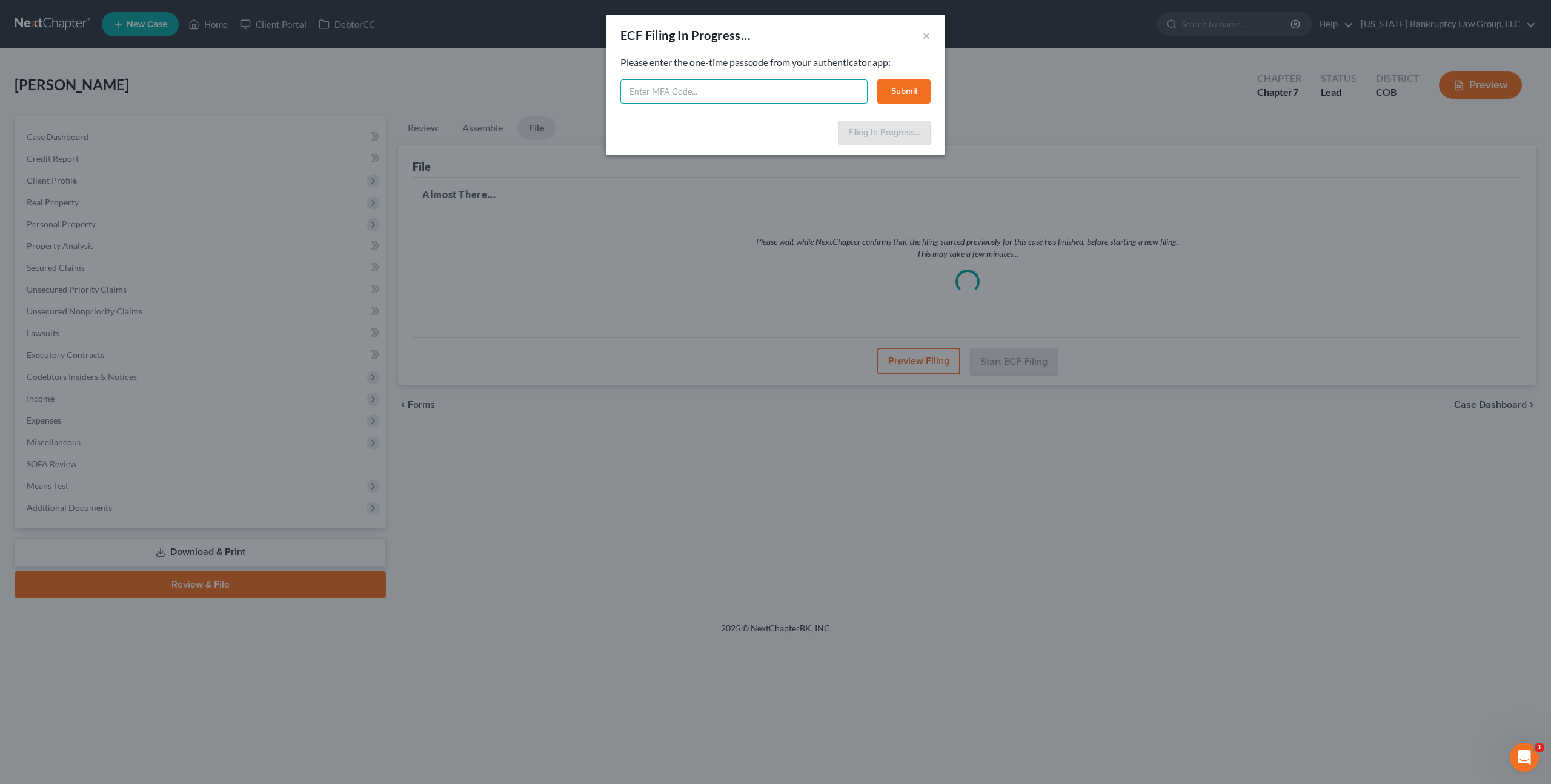
click at [715, 83] on input "text" at bounding box center [744, 92] width 247 height 25
type input "970242"
click at [896, 94] on button "Submit" at bounding box center [903, 92] width 53 height 25
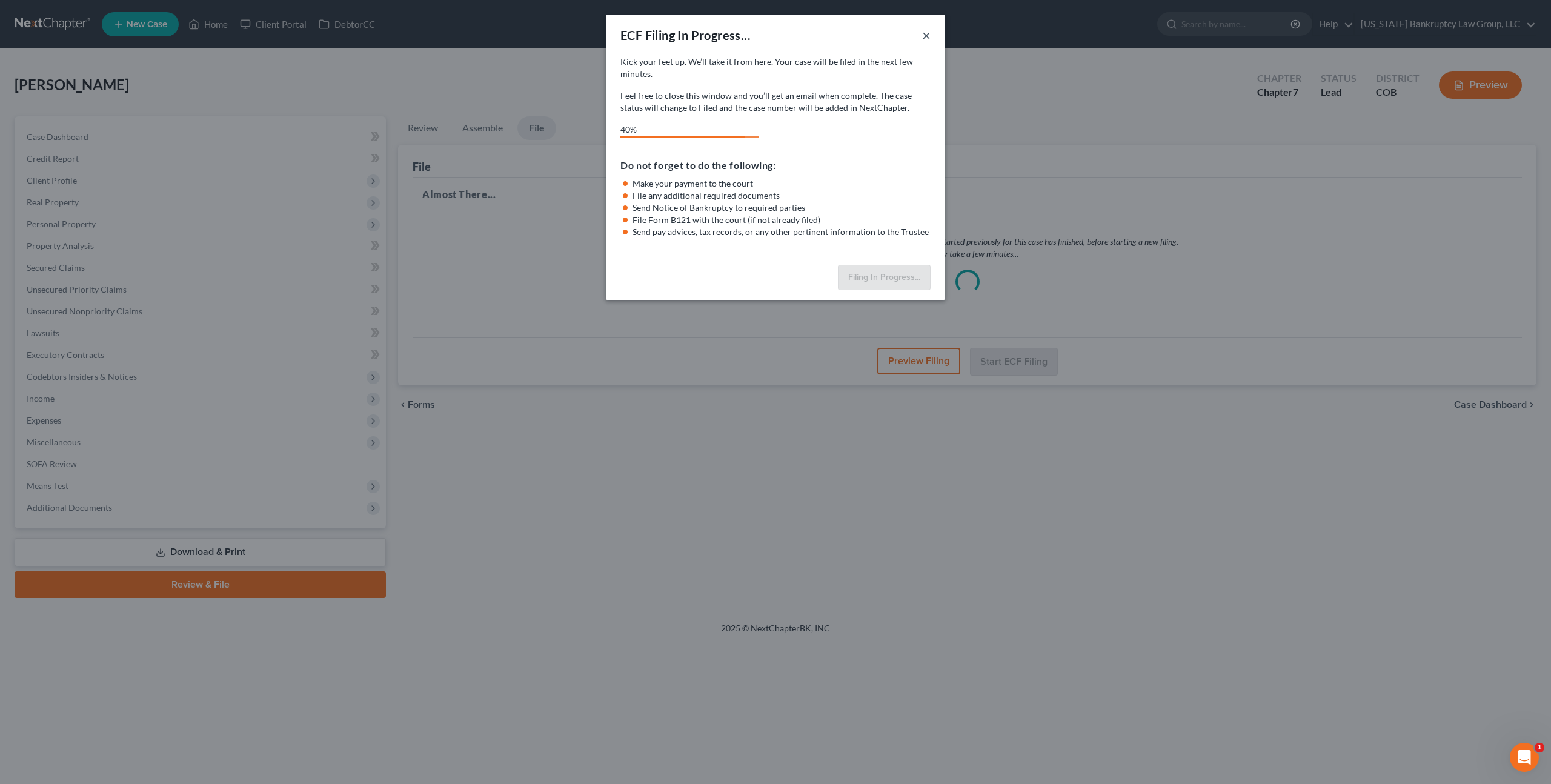
click at [924, 38] on button "×" at bounding box center [926, 35] width 8 height 15
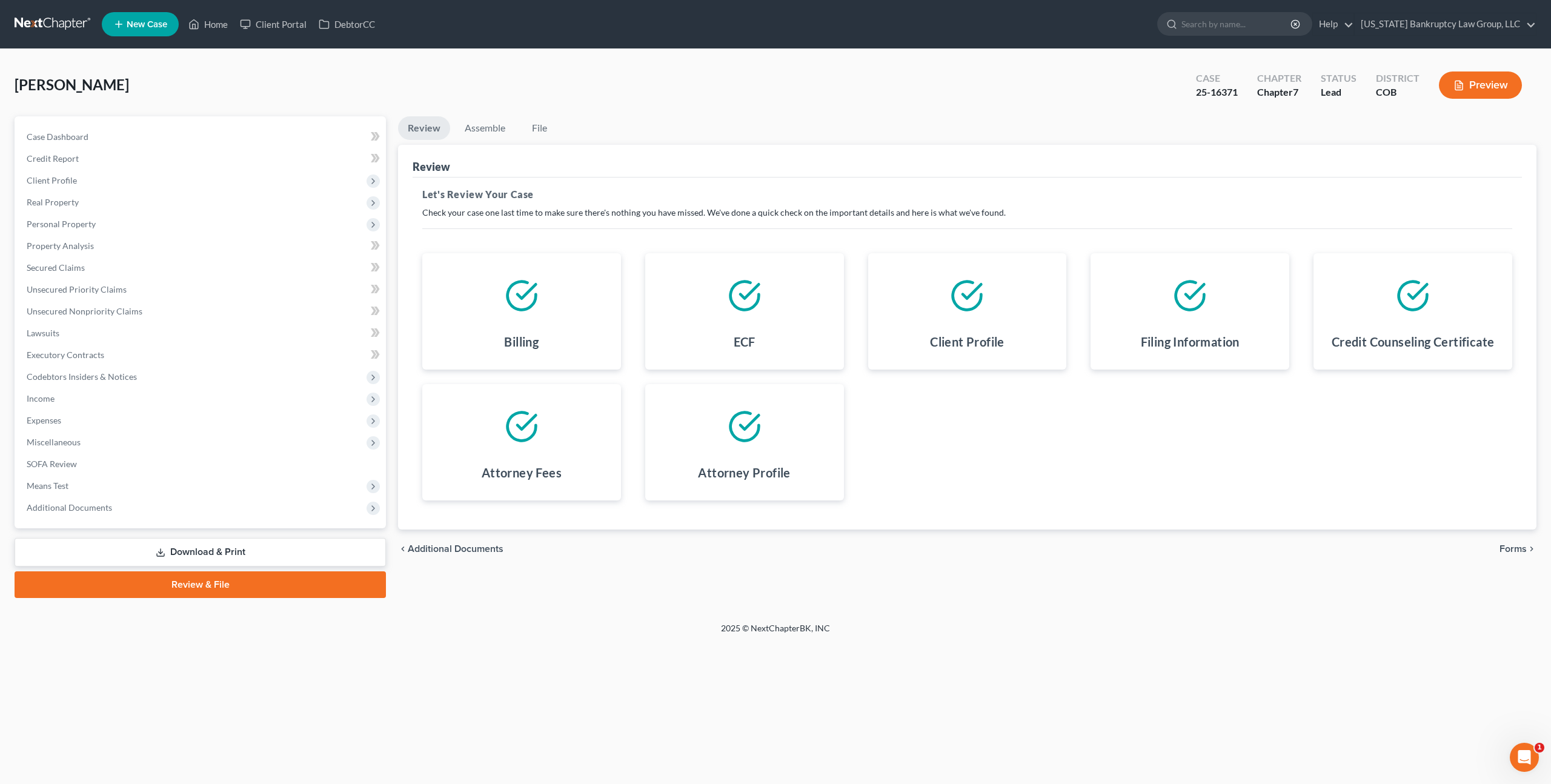
click at [60, 20] on link at bounding box center [53, 24] width 78 height 22
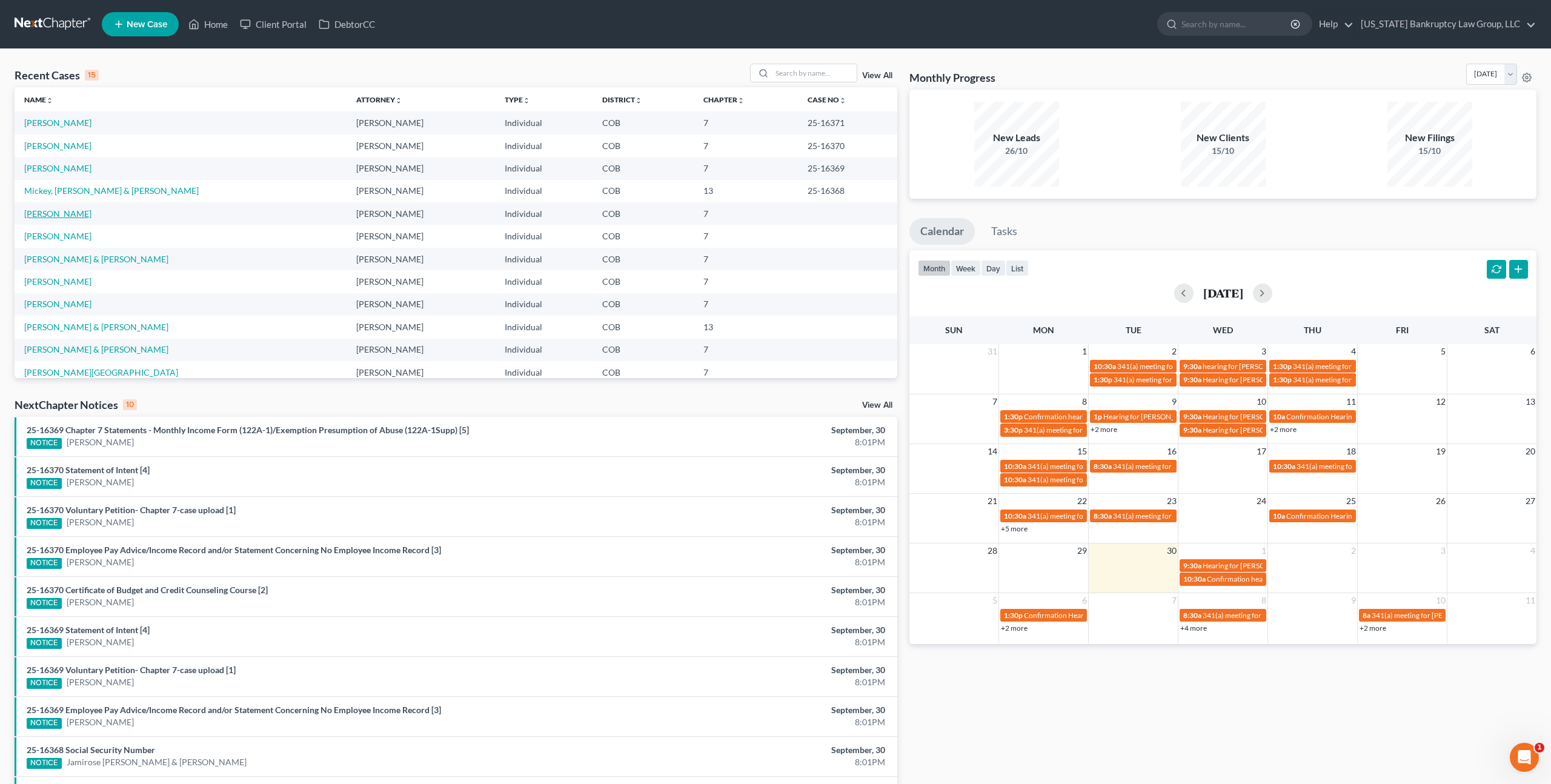
click at [75, 211] on link "[PERSON_NAME]" at bounding box center [58, 213] width 67 height 11
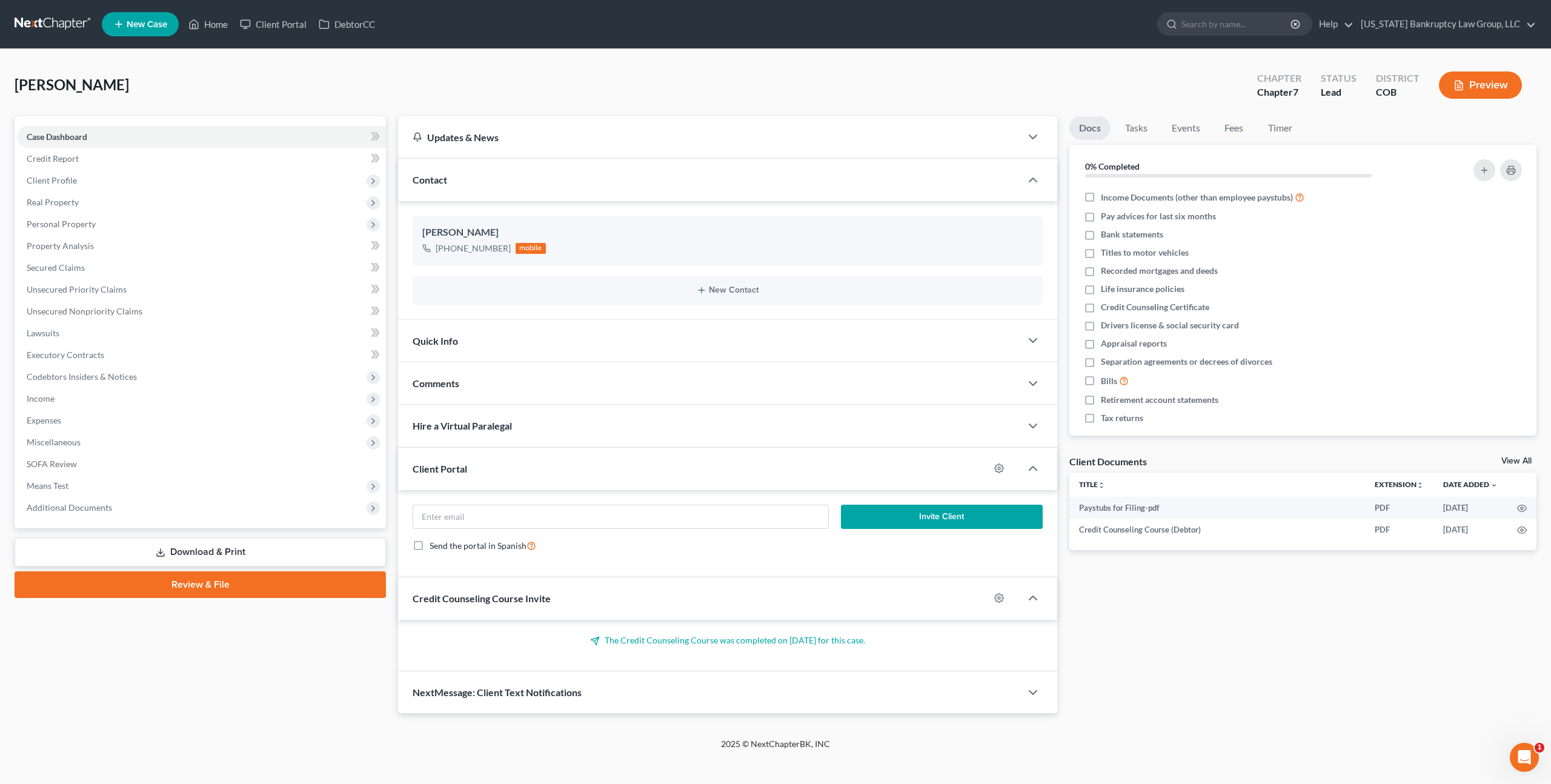
click at [256, 589] on link "Review & File" at bounding box center [200, 585] width 371 height 27
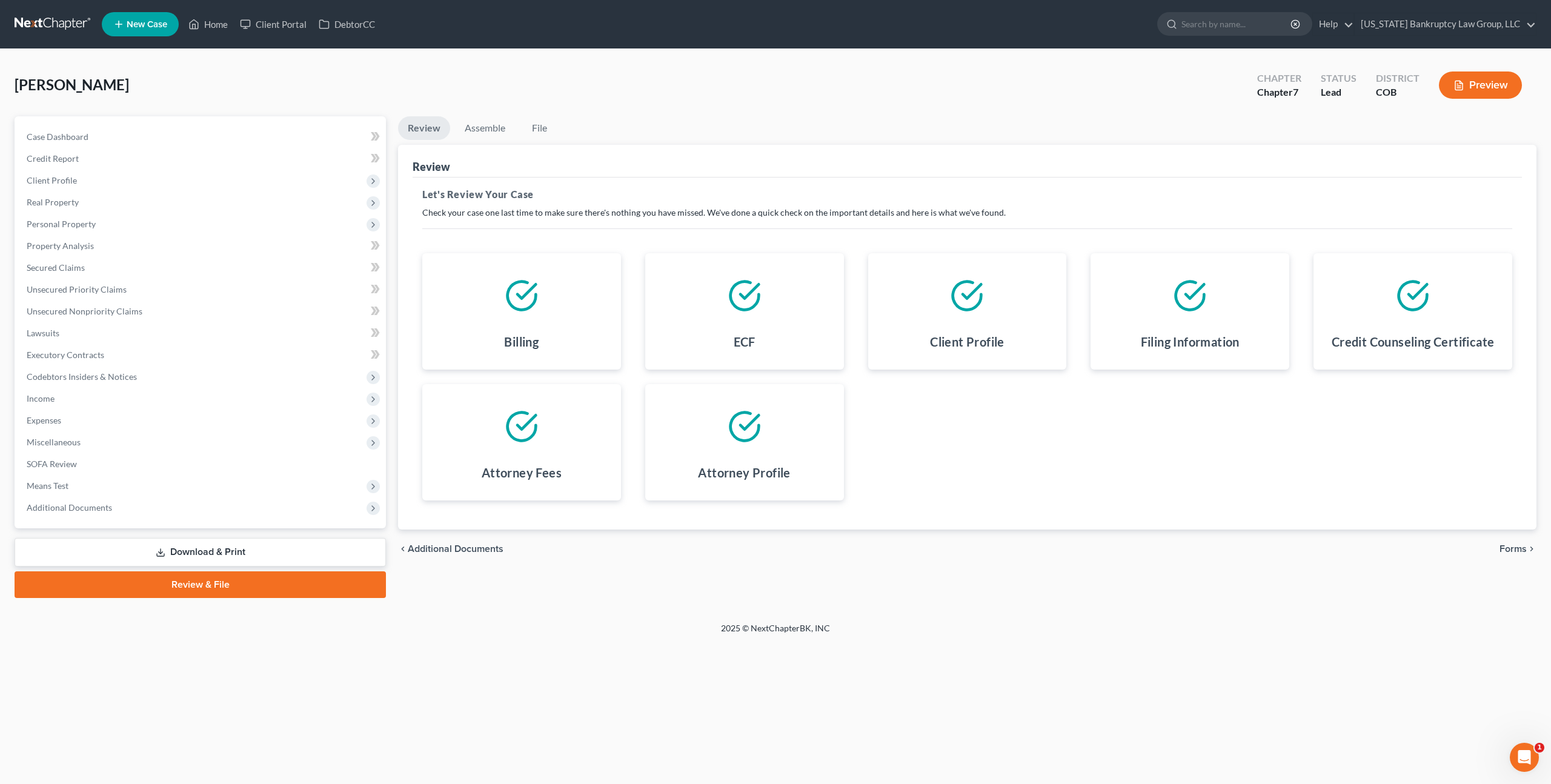
click at [1513, 547] on span "Forms" at bounding box center [1513, 549] width 27 height 10
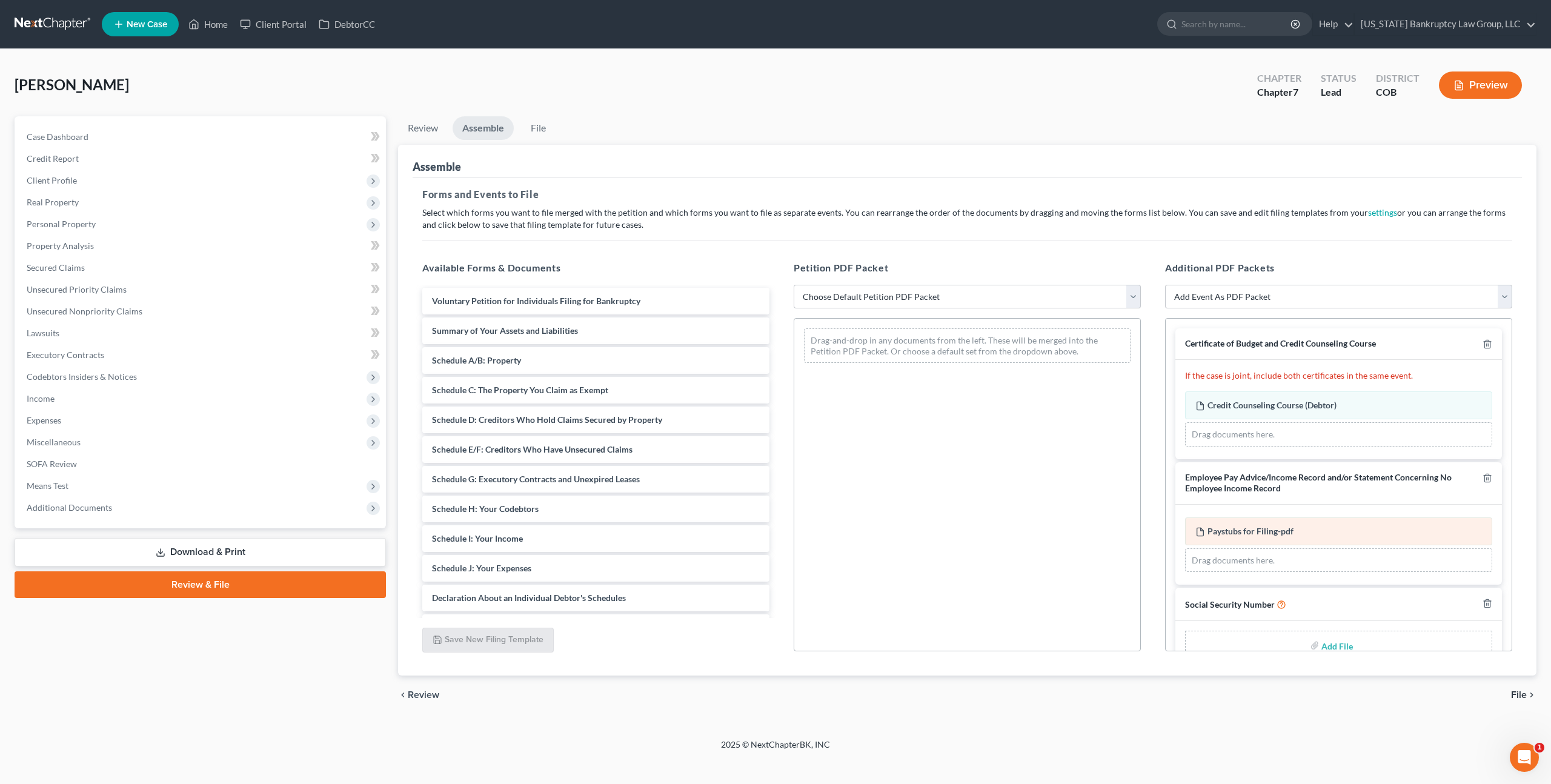
scroll to position [28, 0]
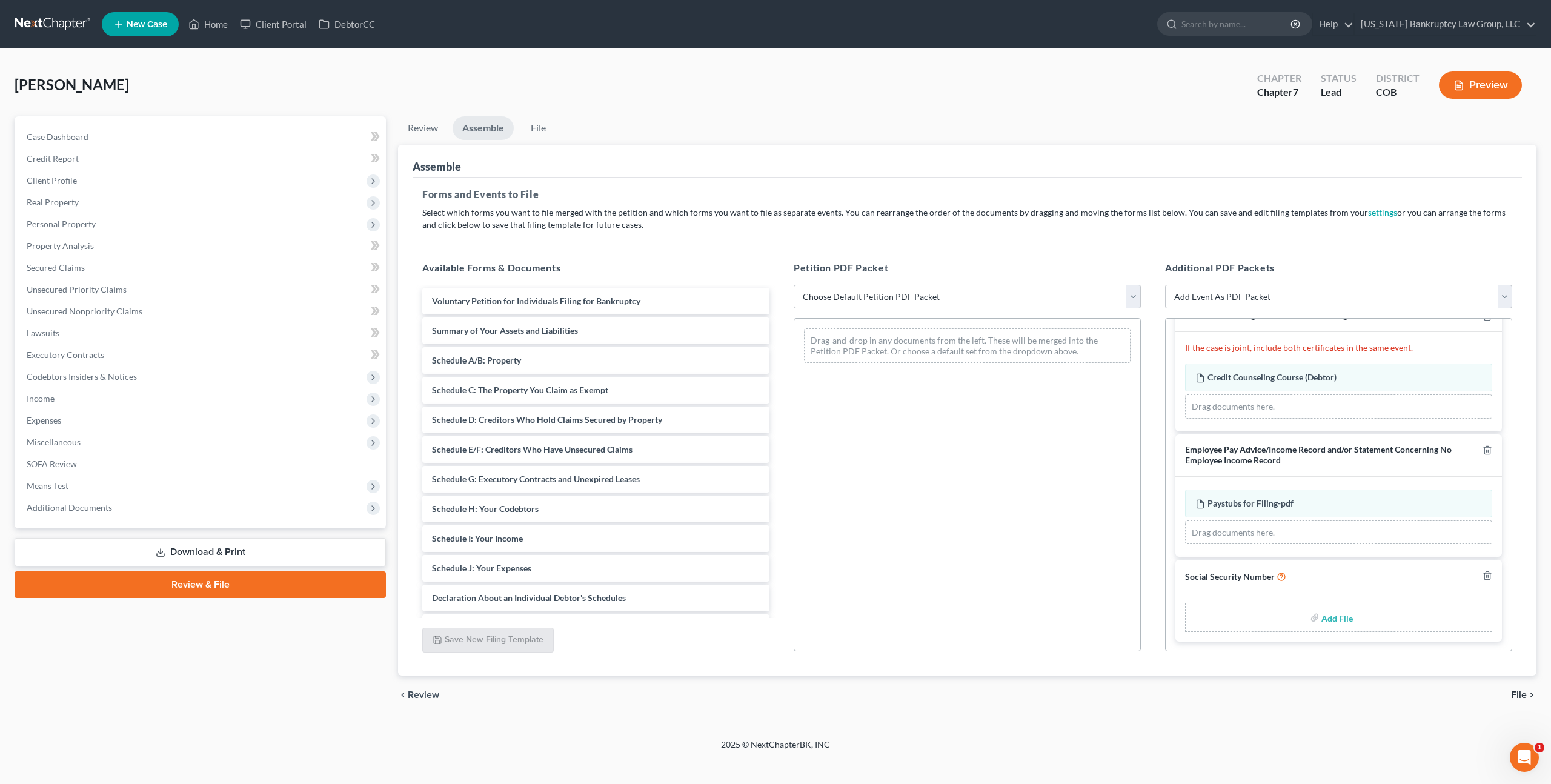
click at [1335, 614] on input "file" at bounding box center [1336, 617] width 29 height 22
type input "C:\fakepath\093025 Statement of Social Security Number.pdf"
click at [919, 298] on select "Choose Default Petition PDF Packet Emergency Filing (Voluntary Petition and Cre…" at bounding box center [967, 297] width 347 height 25
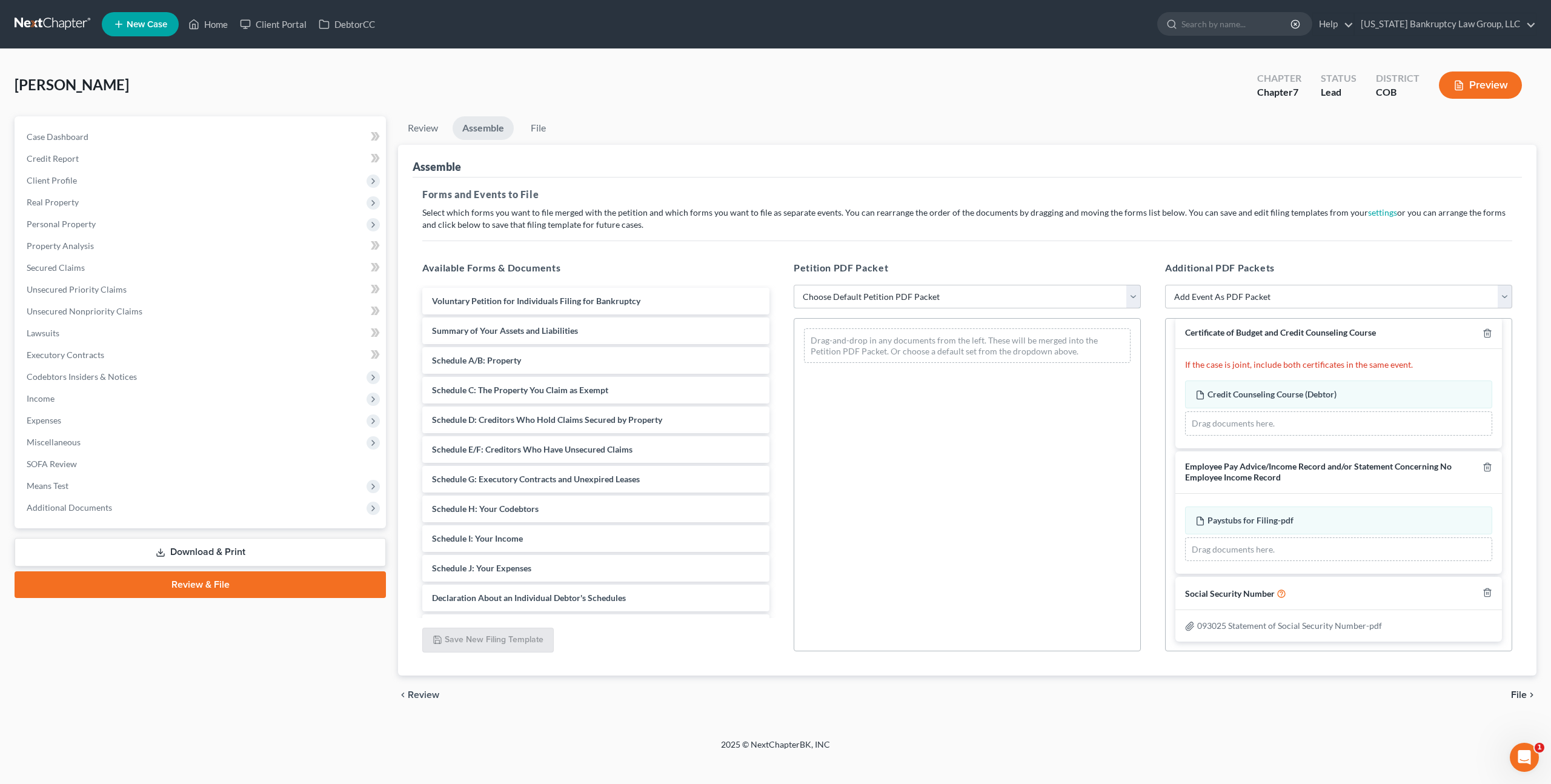
select select "1"
click at [794, 284] on select "Choose Default Petition PDF Packet Emergency Filing (Voluntary Petition and Cre…" at bounding box center [967, 297] width 347 height 25
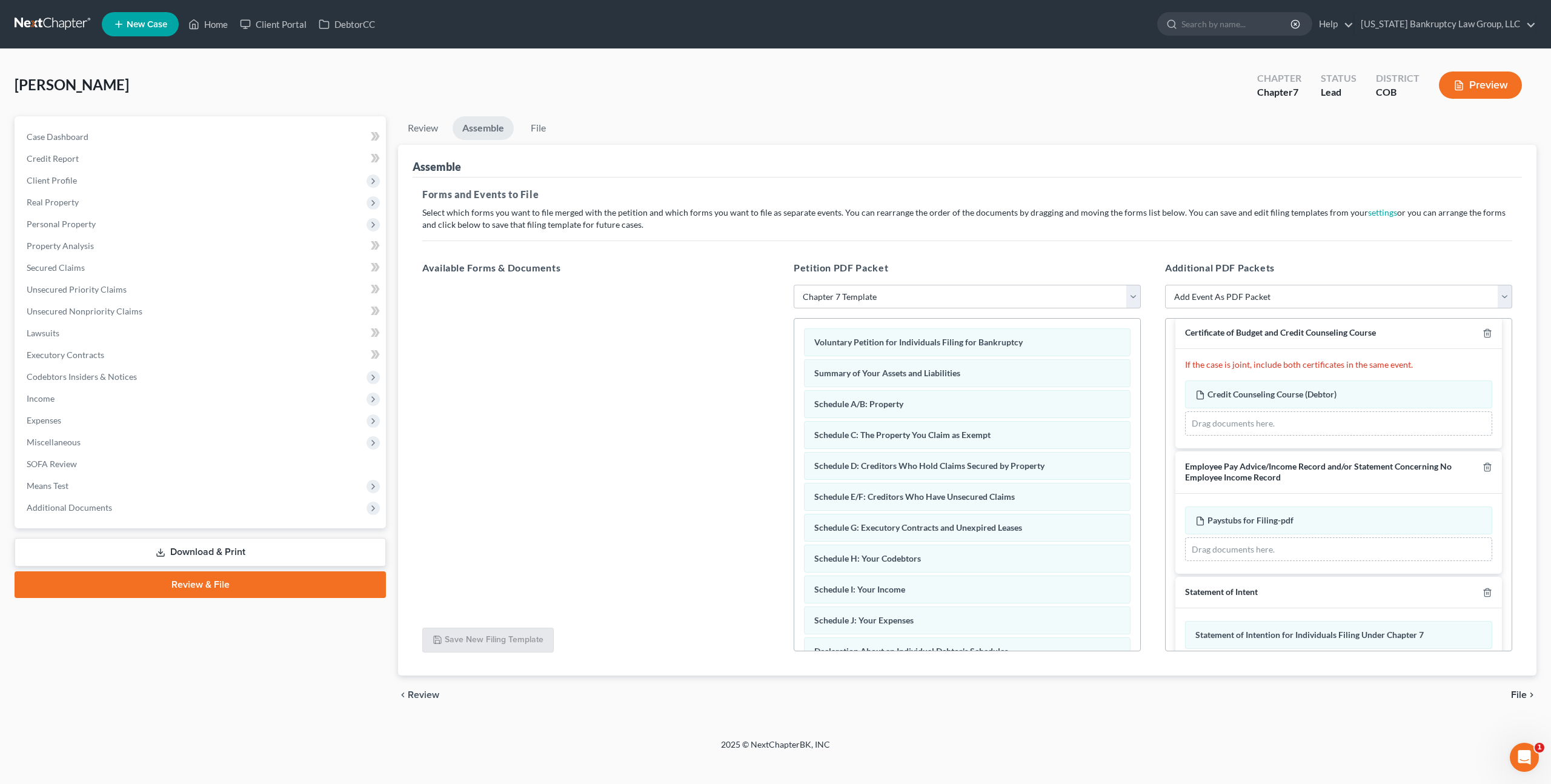
click at [1516, 693] on span "File" at bounding box center [1518, 695] width 16 height 10
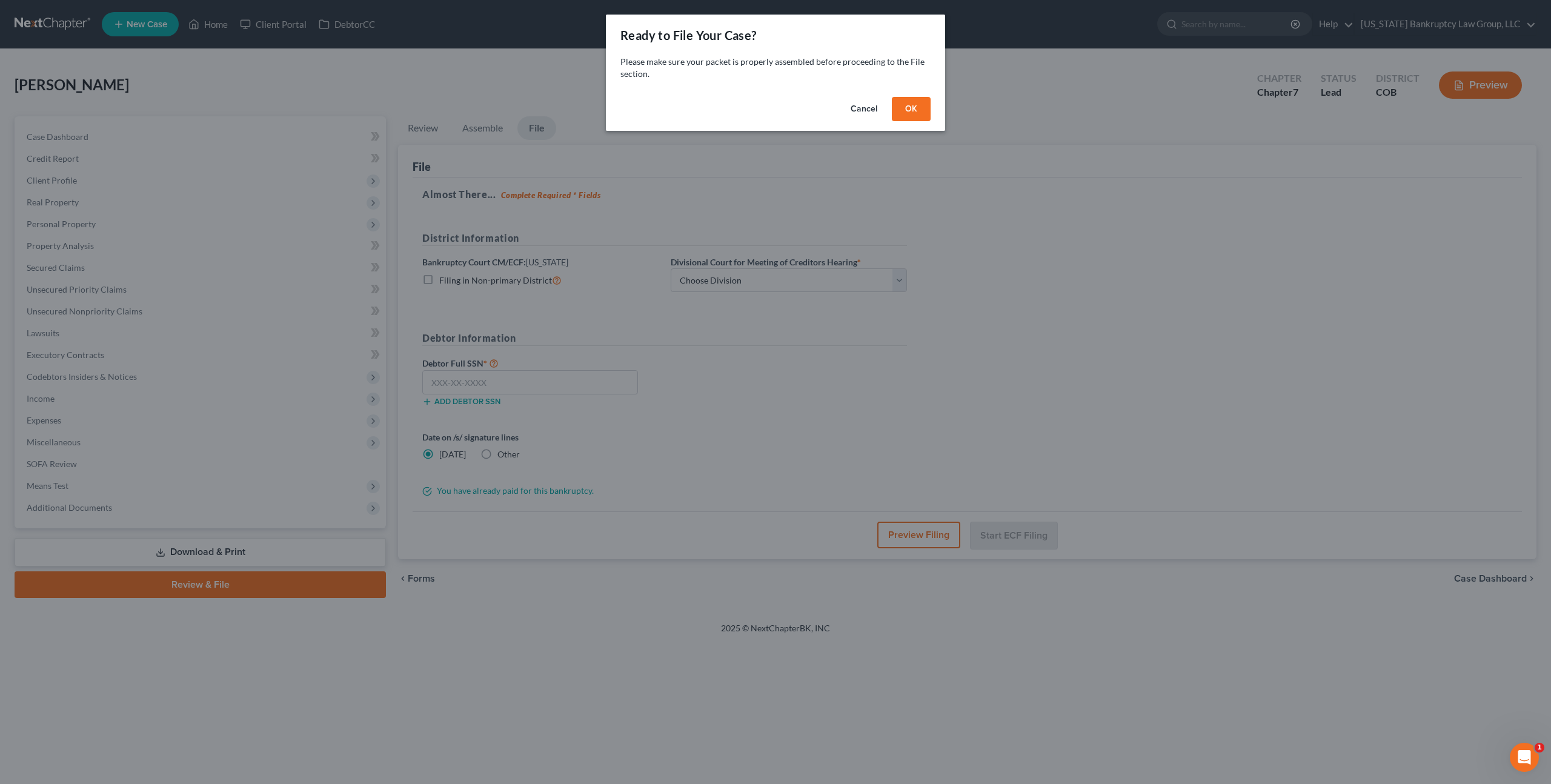
click at [902, 107] on button "OK" at bounding box center [911, 110] width 38 height 25
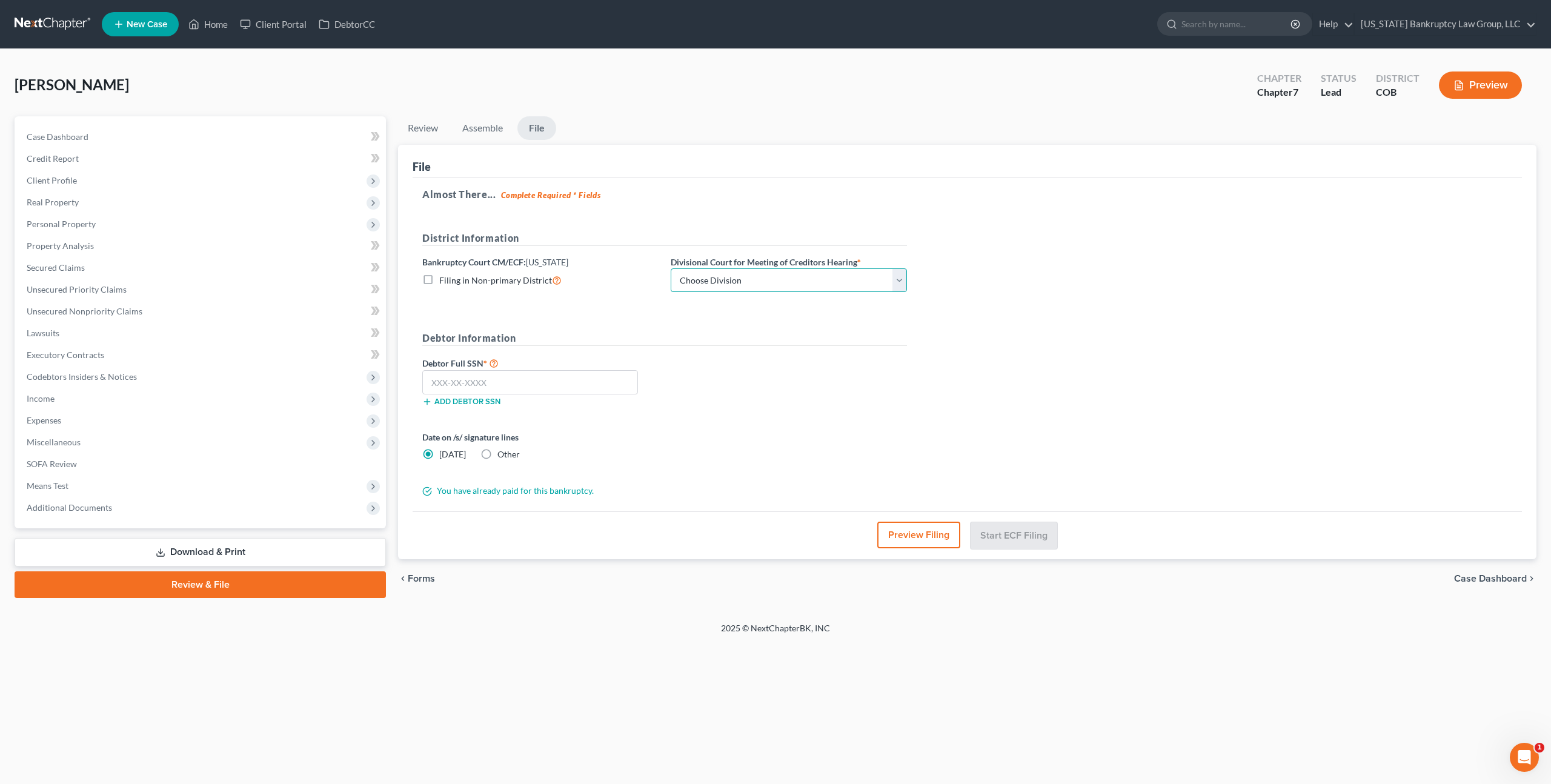
click at [860, 278] on select "Choose Division [GEOGRAPHIC_DATA]" at bounding box center [788, 280] width 236 height 25
select select "0"
click at [670, 268] on select "Choose Division [GEOGRAPHIC_DATA]" at bounding box center [788, 280] width 236 height 25
click at [633, 380] on input "text" at bounding box center [530, 383] width 216 height 25
type input "038-40-7752"
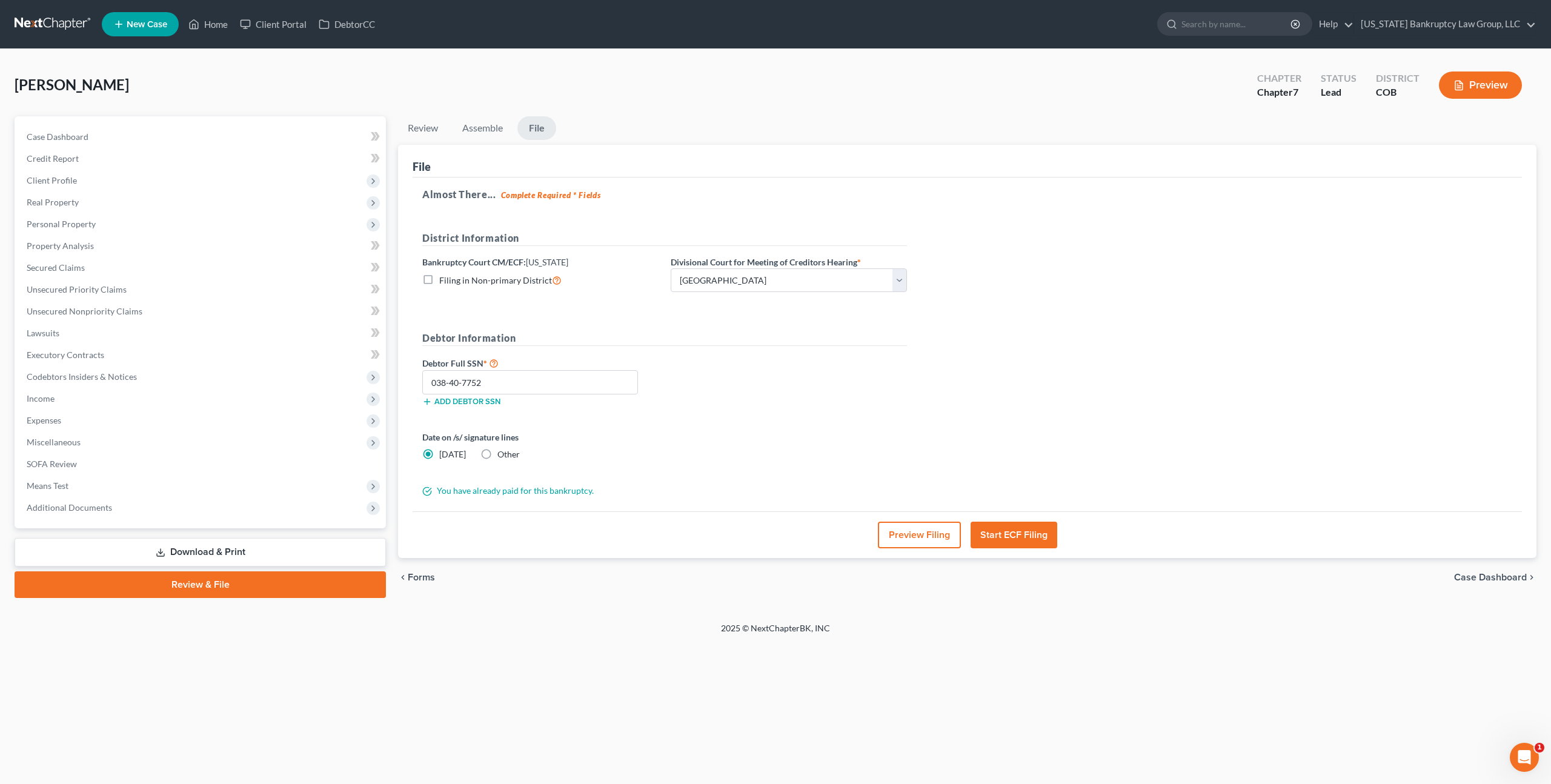
click at [993, 538] on button "Start ECF Filing" at bounding box center [1014, 535] width 87 height 27
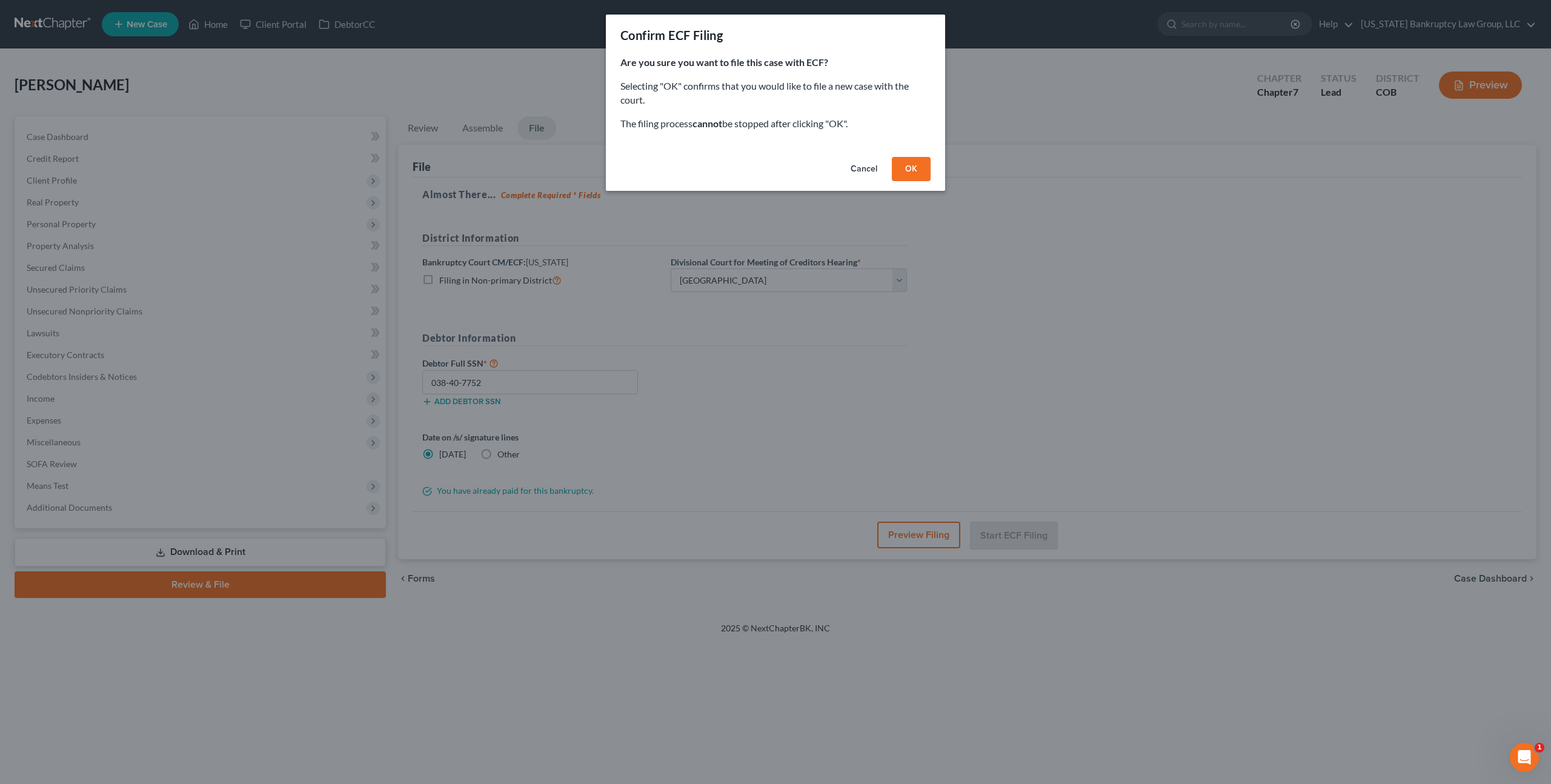
click at [911, 172] on button "OK" at bounding box center [911, 169] width 38 height 25
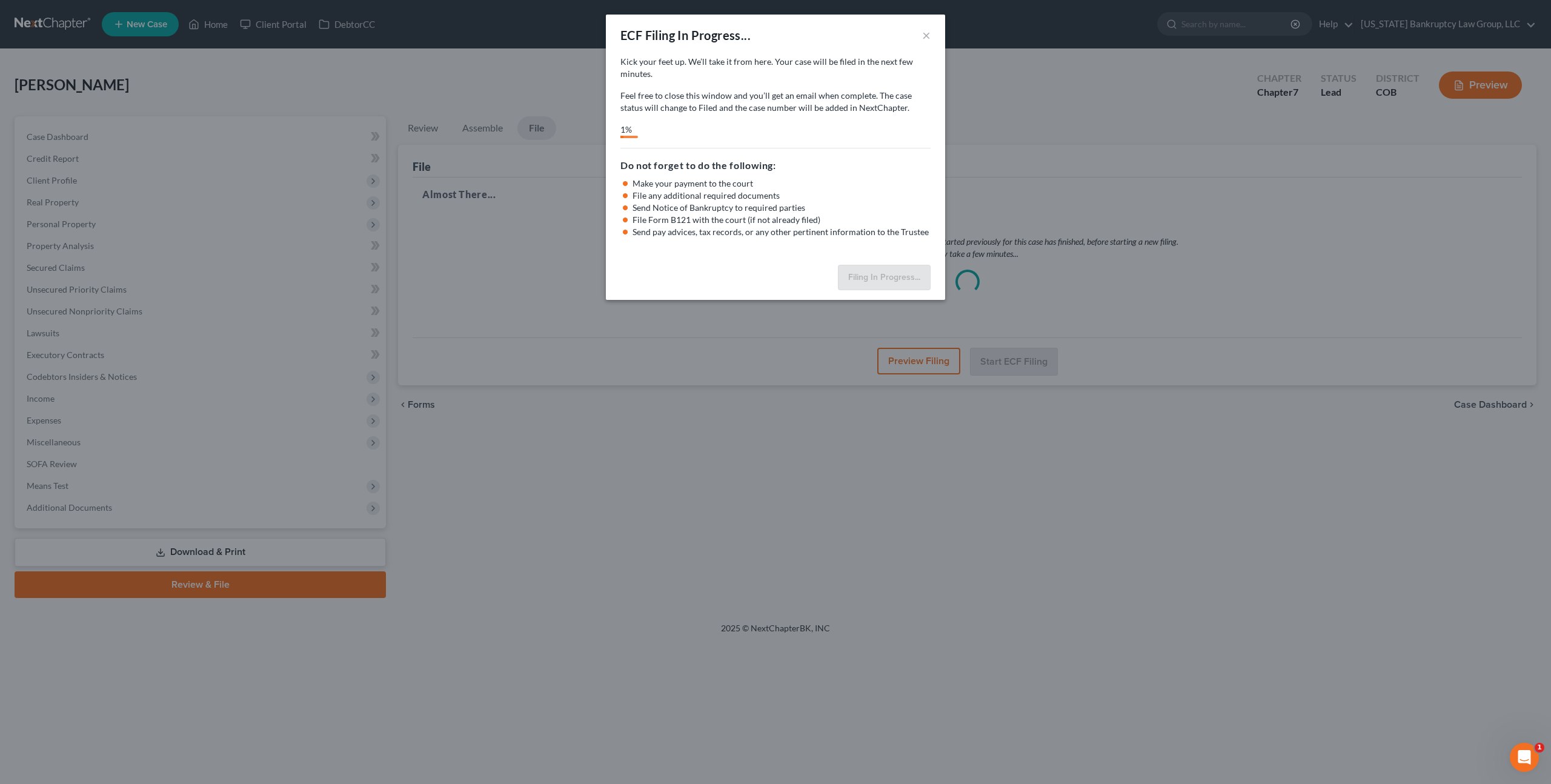
select select "0"
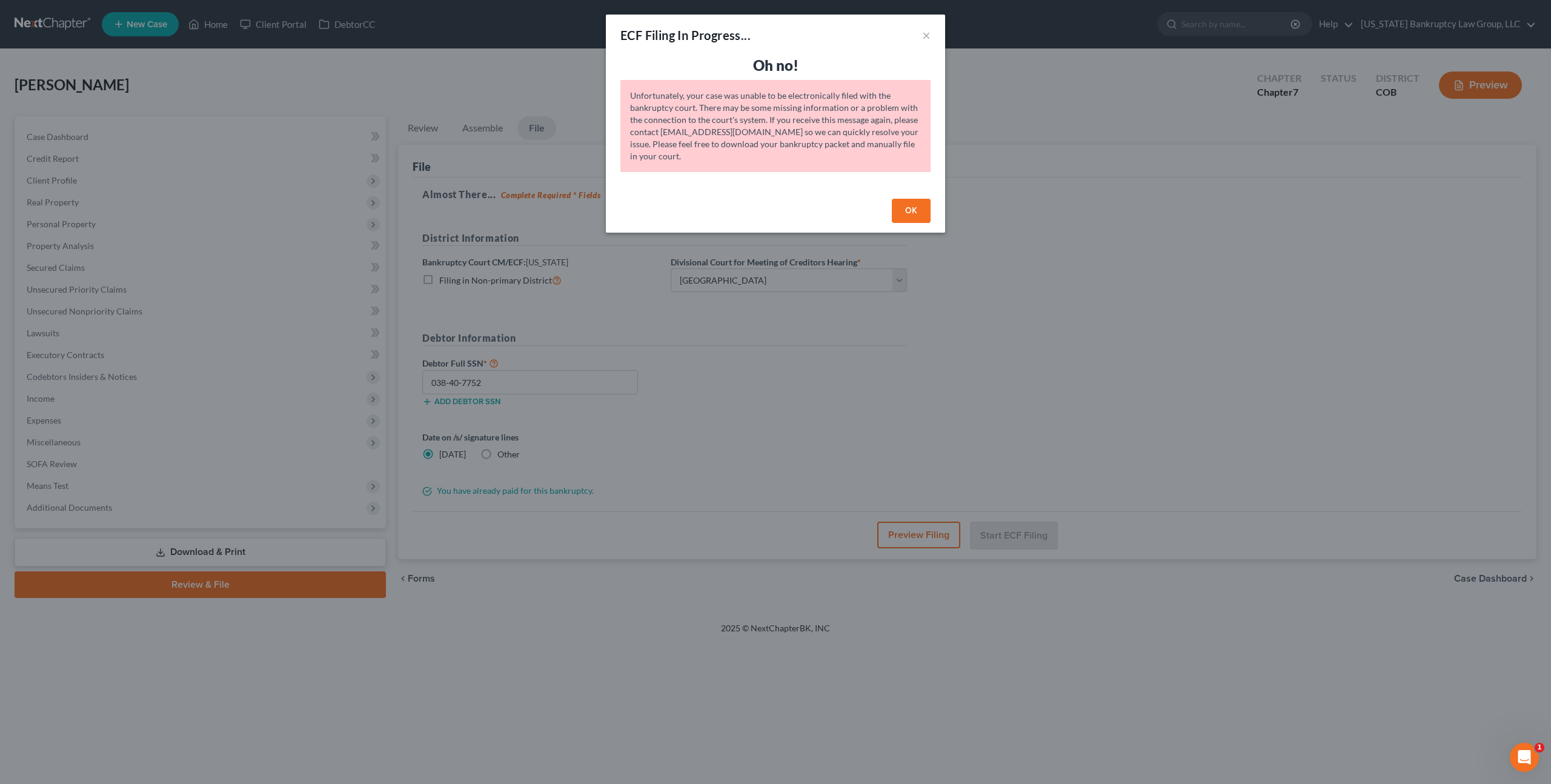
click at [909, 204] on button "OK" at bounding box center [911, 211] width 38 height 25
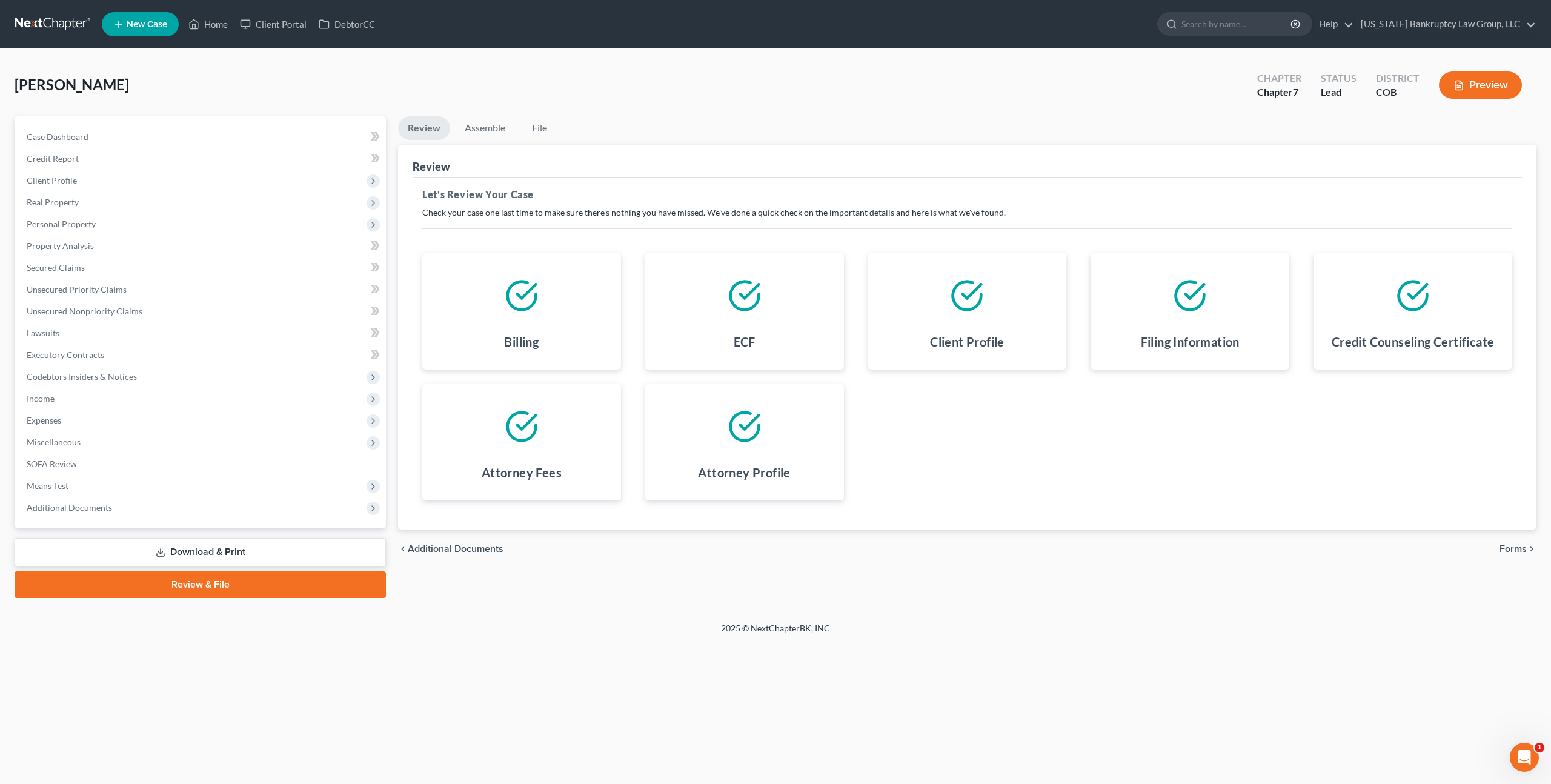
click at [1504, 546] on span "Forms" at bounding box center [1513, 549] width 27 height 10
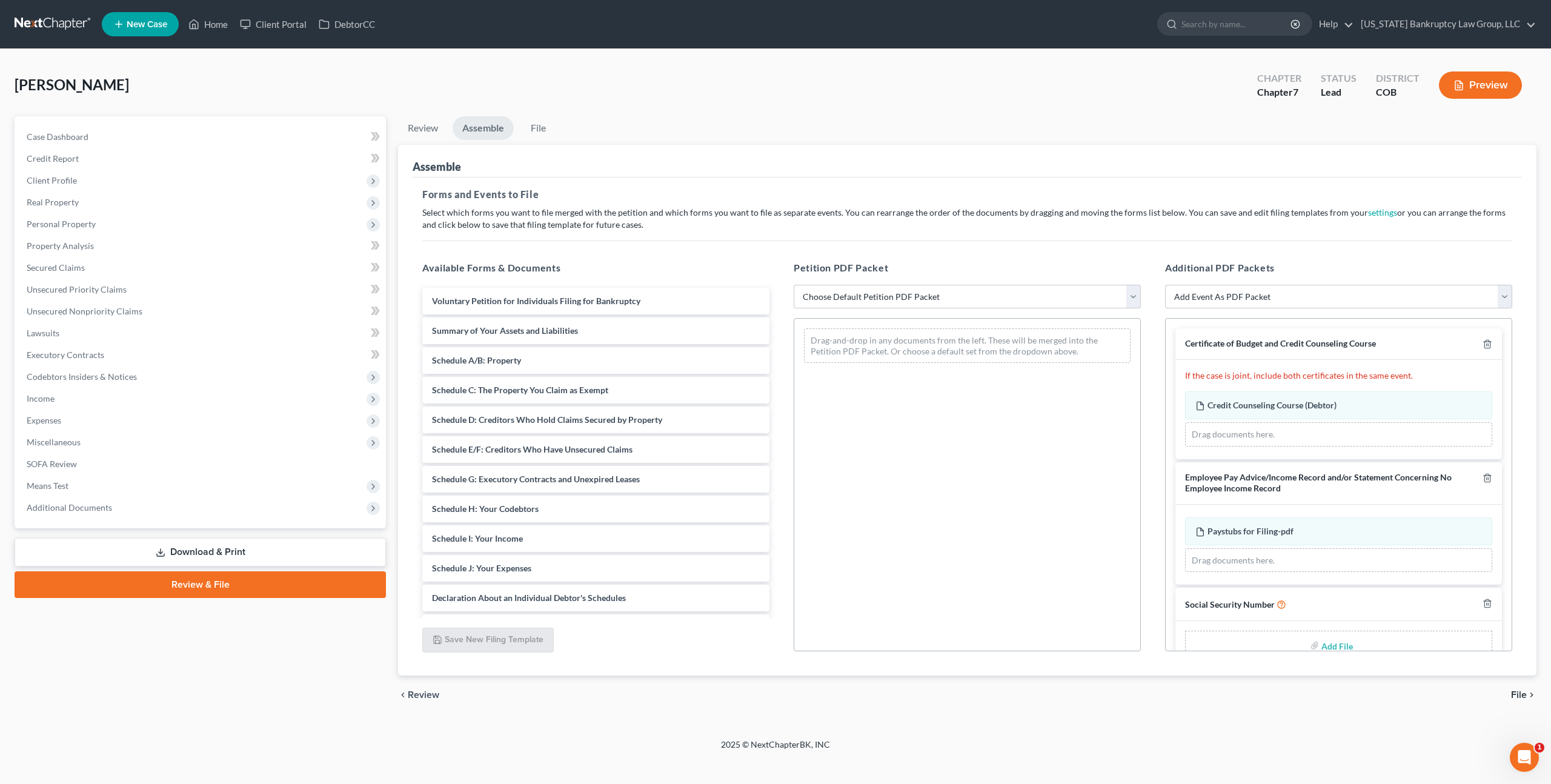
scroll to position [28, 0]
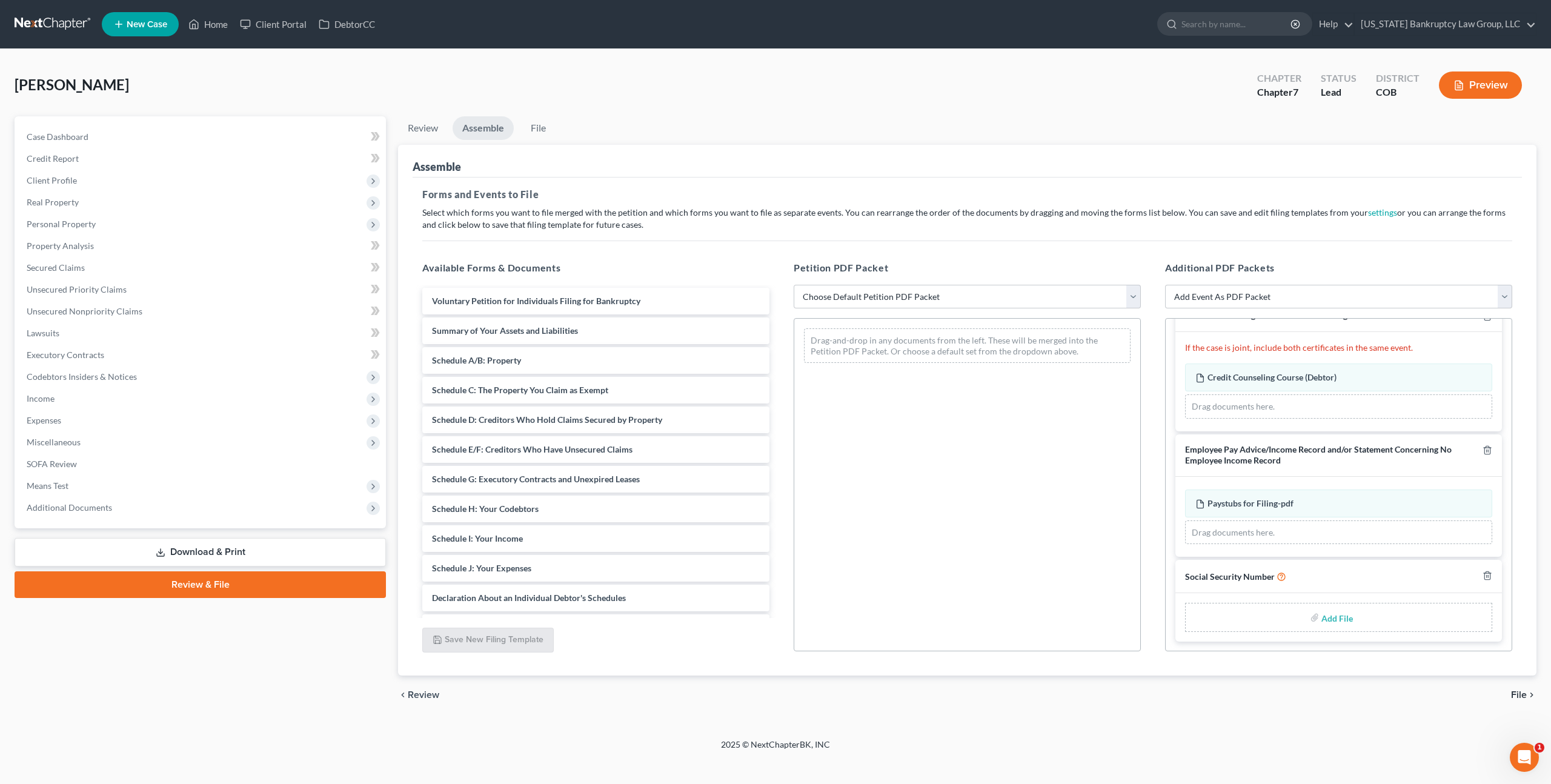
click at [1346, 617] on input "file" at bounding box center [1336, 617] width 29 height 22
type input "C:\fakepath\093025 Statement of Social Security Number.pdf"
click at [835, 289] on select "Choose Default Petition PDF Packet Emergency Filing (Voluntary Petition and Cre…" at bounding box center [967, 297] width 347 height 25
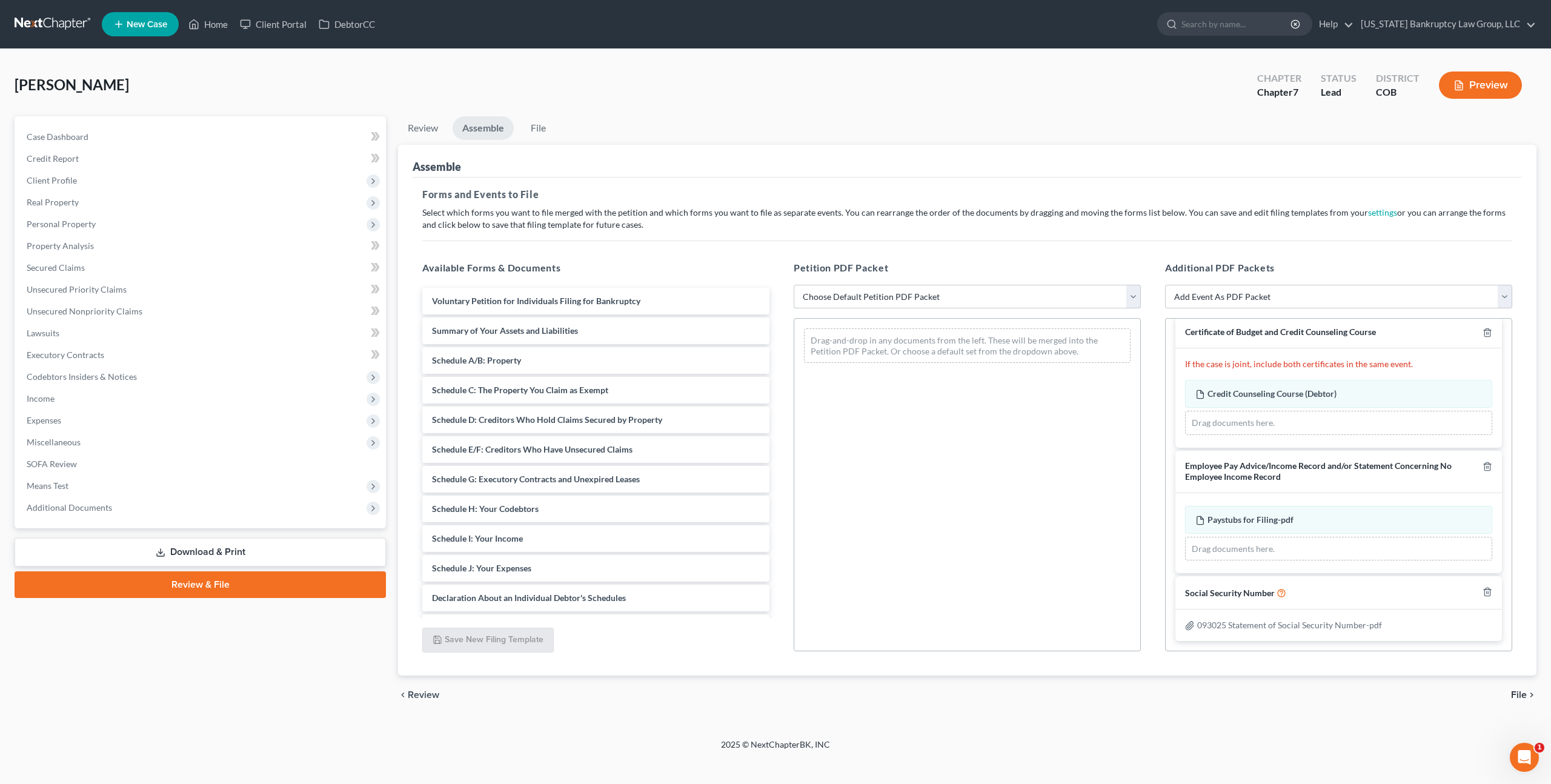
scroll to position [11, 0]
select select "1"
click at [794, 284] on select "Choose Default Petition PDF Packet Emergency Filing (Voluntary Petition and Cre…" at bounding box center [967, 297] width 347 height 25
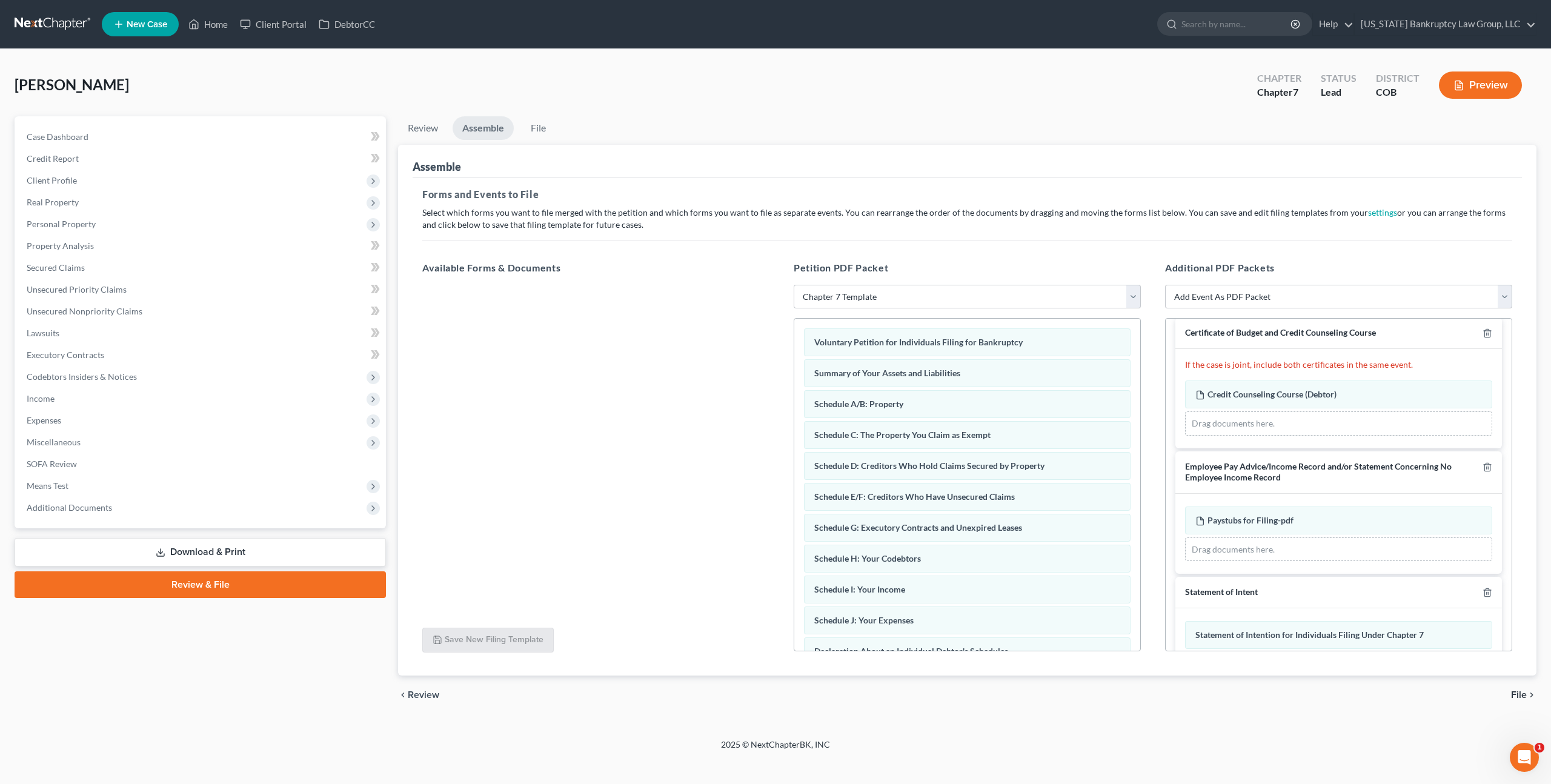
click at [1513, 691] on span "File" at bounding box center [1518, 695] width 16 height 10
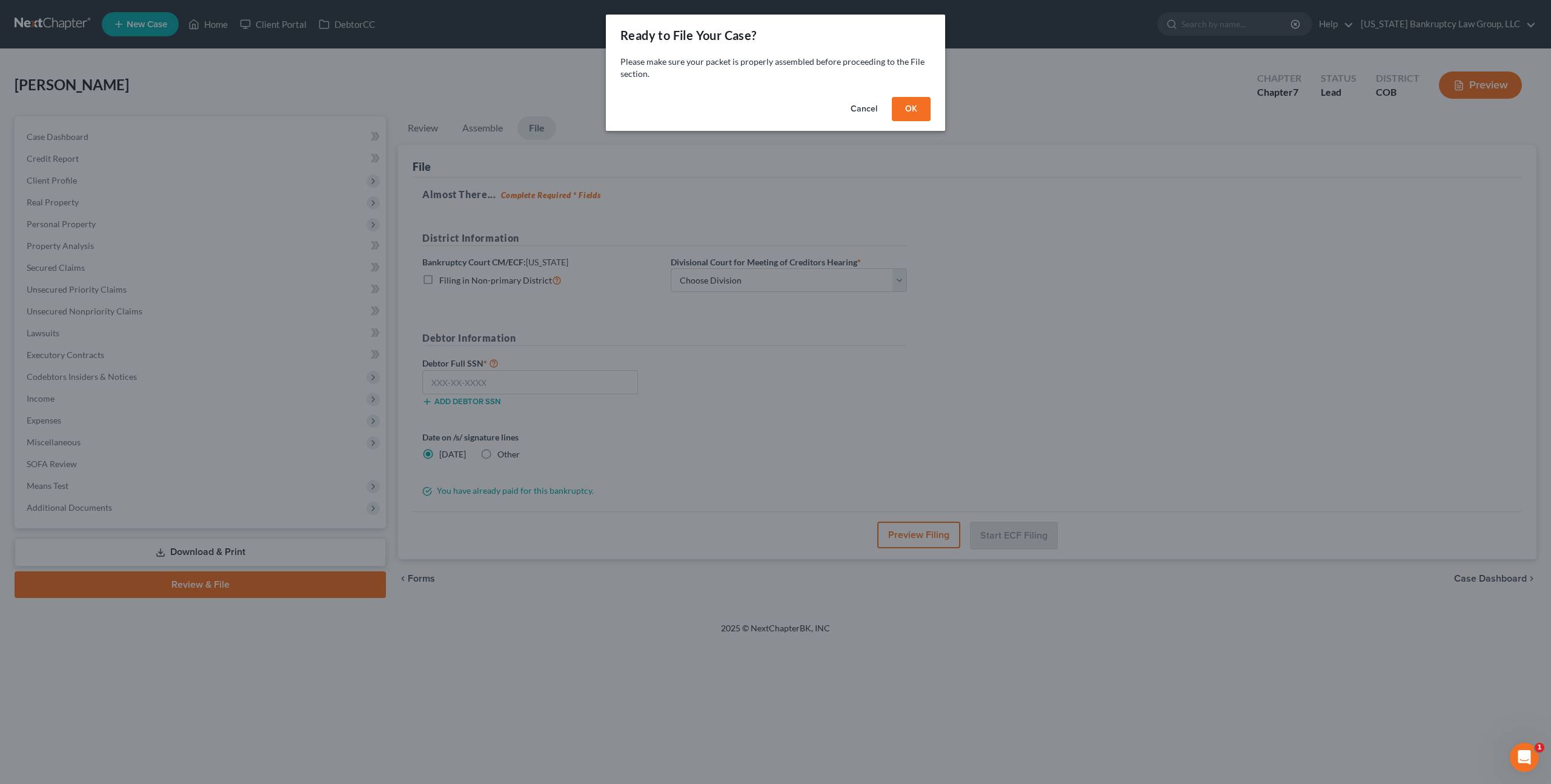
click at [911, 116] on button "OK" at bounding box center [911, 110] width 38 height 25
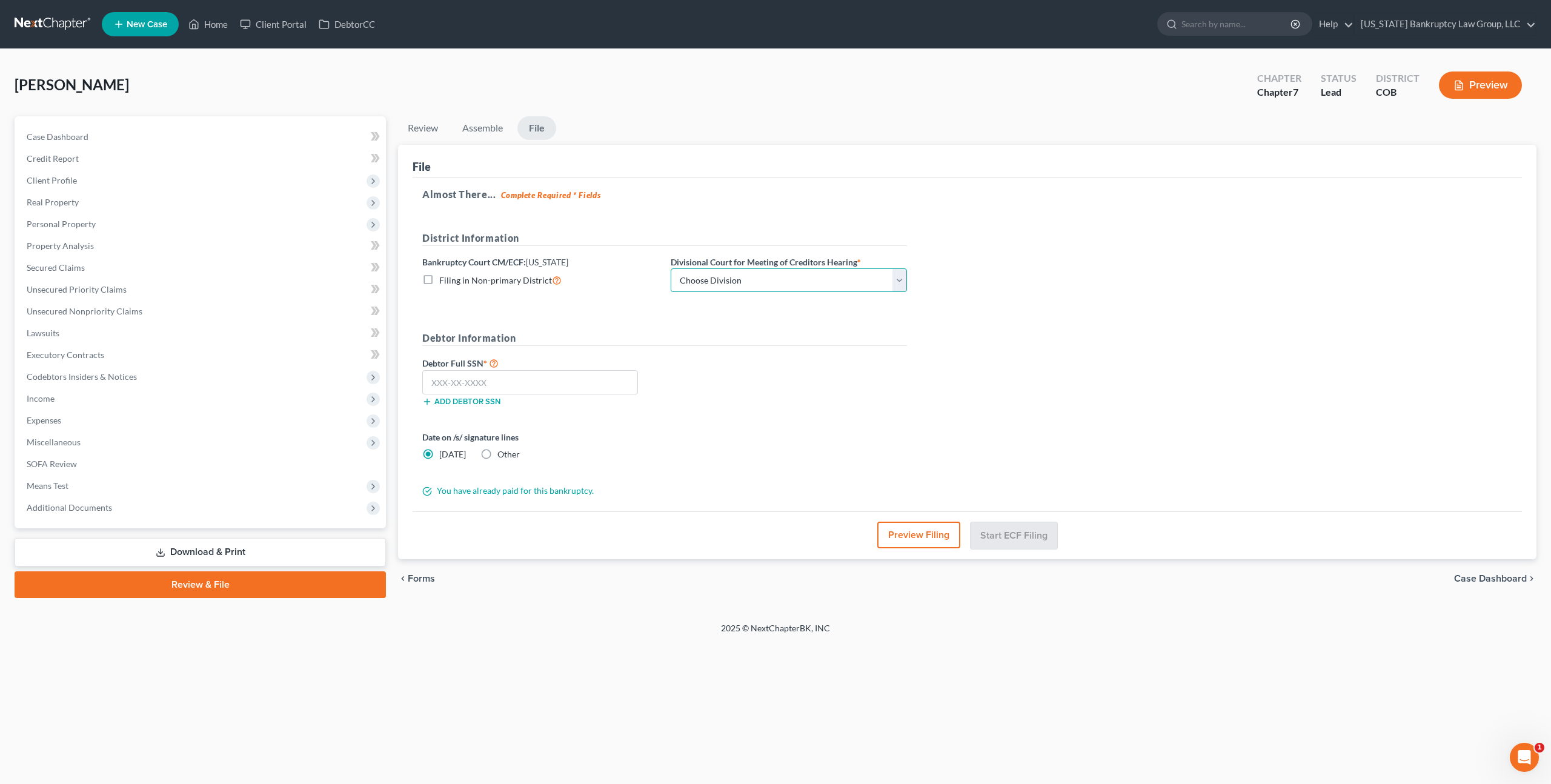
click at [840, 282] on select "Choose Division [GEOGRAPHIC_DATA]" at bounding box center [788, 280] width 236 height 25
select select "0"
click at [670, 268] on select "Choose Division [GEOGRAPHIC_DATA]" at bounding box center [788, 280] width 236 height 25
click at [605, 385] on input "text" at bounding box center [530, 383] width 216 height 25
type input "038-40-7752"
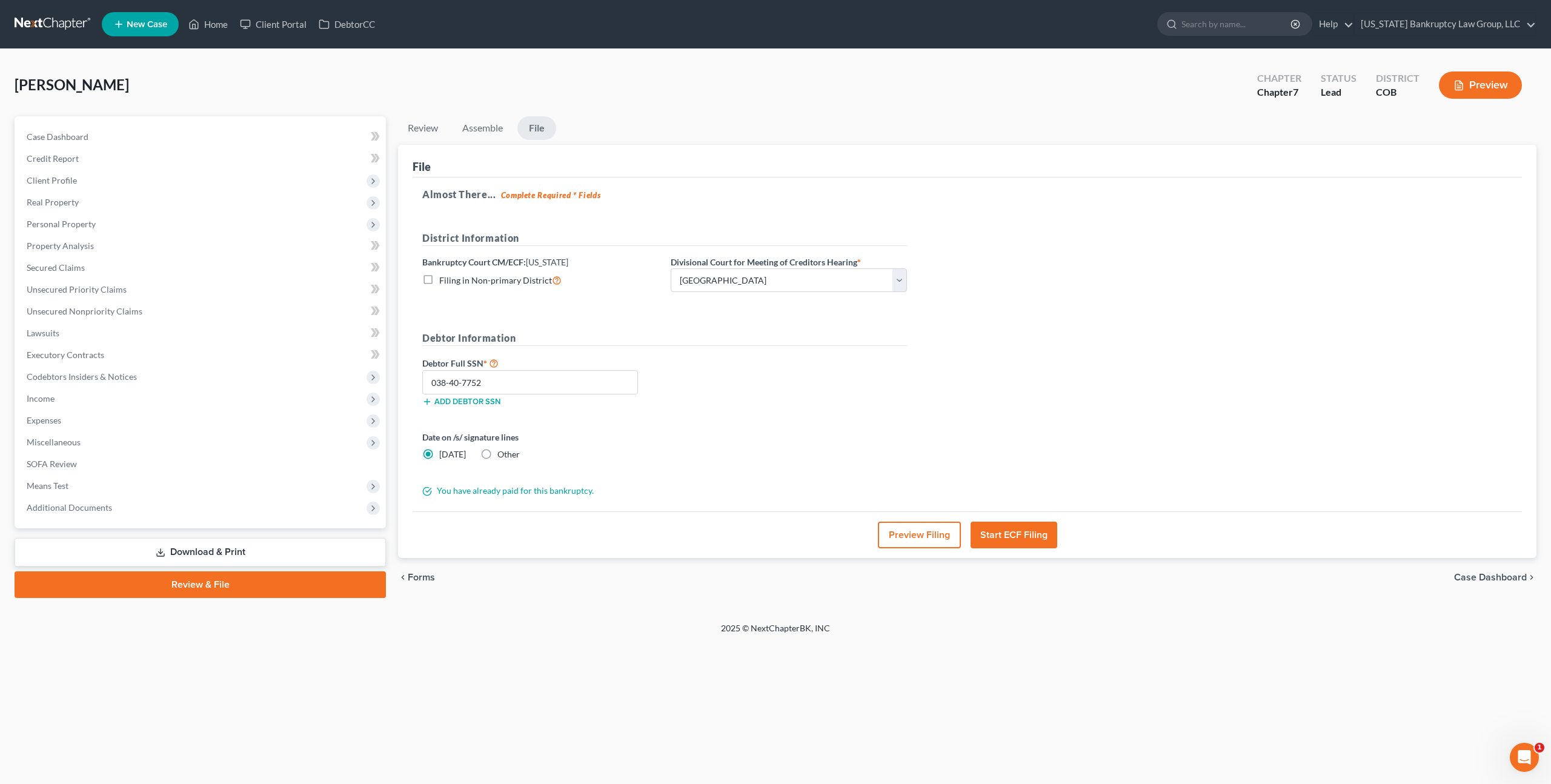
click at [1033, 532] on button "Start ECF Filing" at bounding box center [1014, 535] width 87 height 27
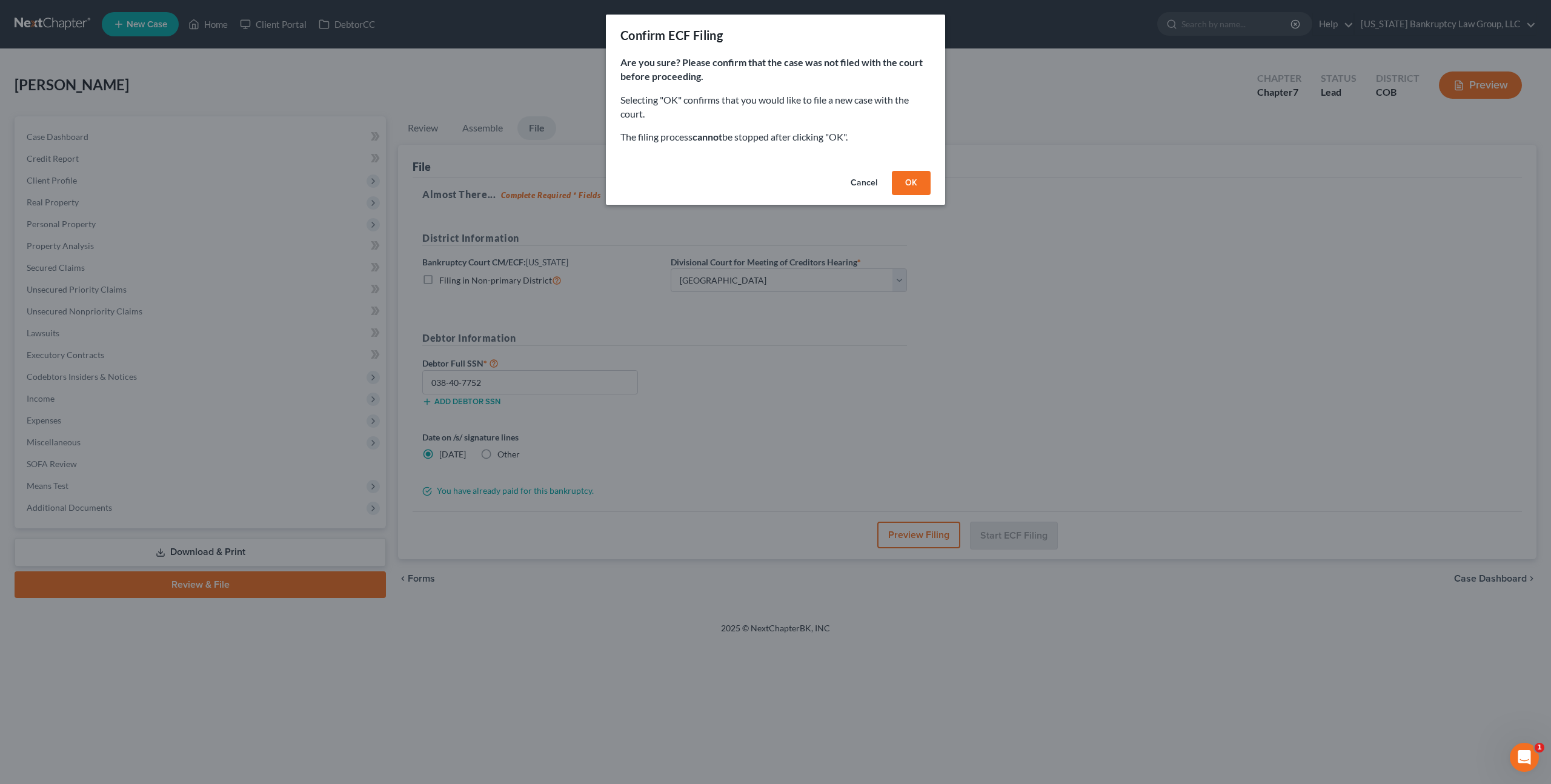
click at [903, 187] on button "OK" at bounding box center [911, 183] width 38 height 25
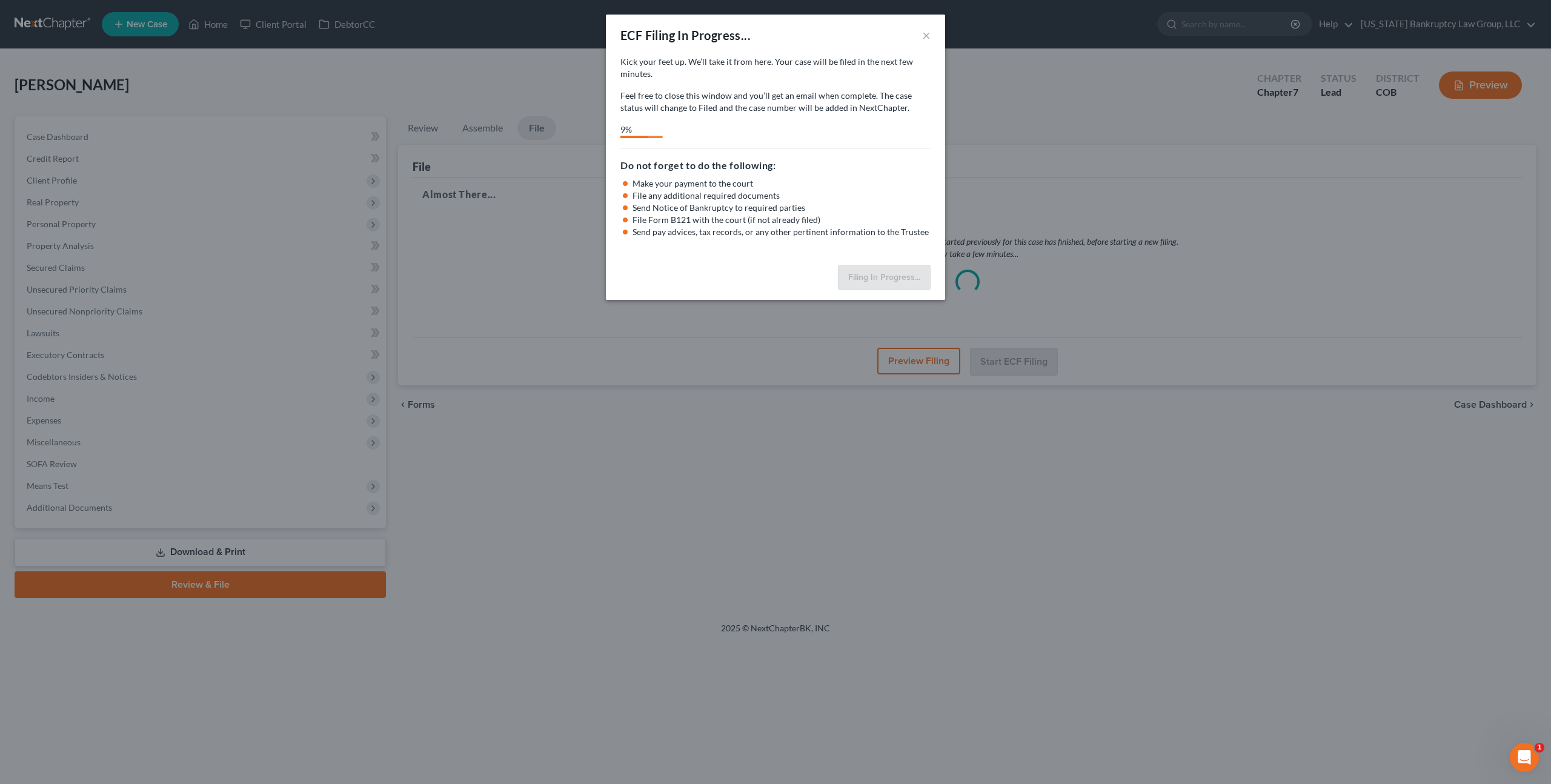
select select "0"
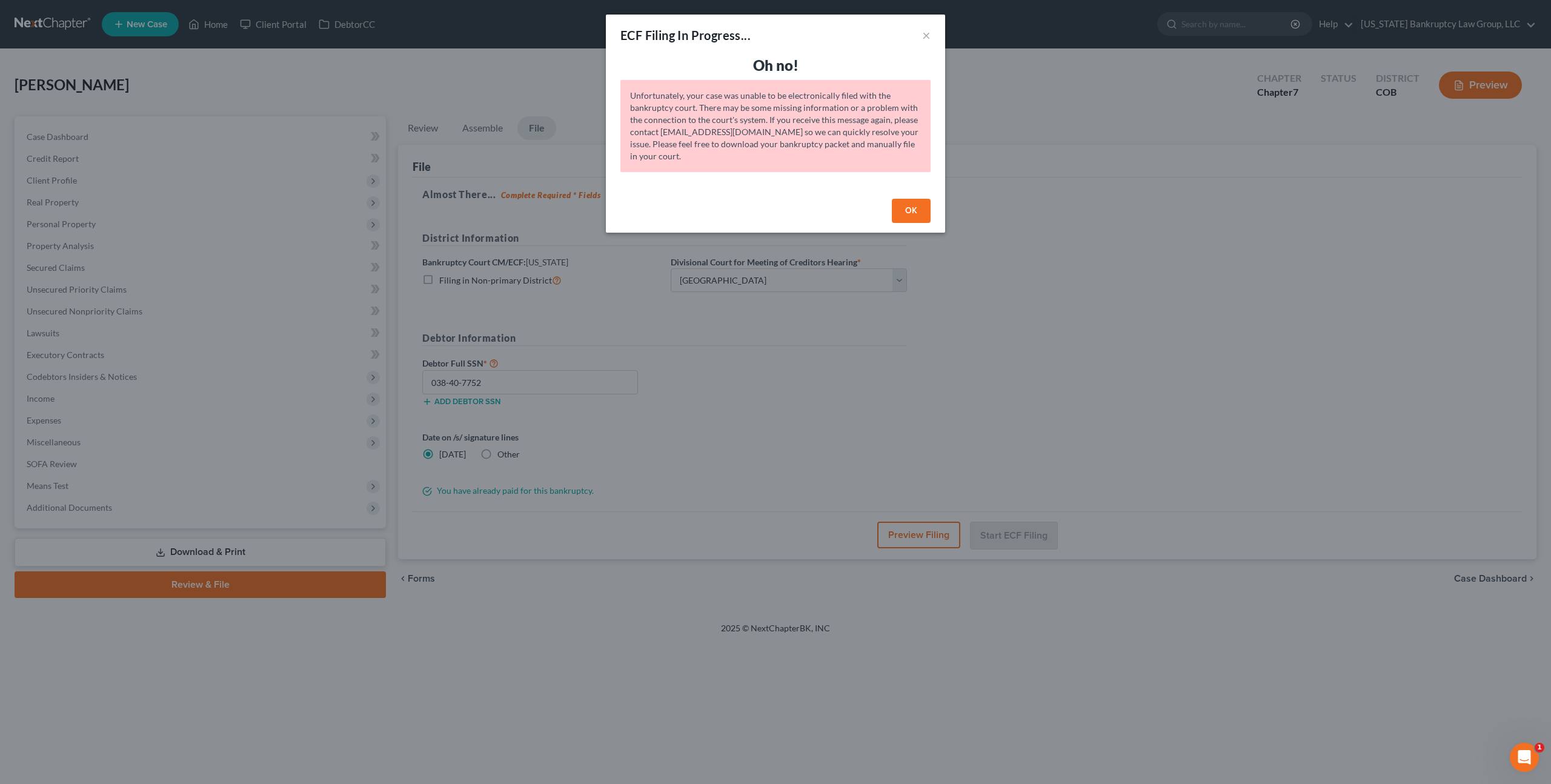
click at [894, 212] on button "OK" at bounding box center [911, 211] width 38 height 25
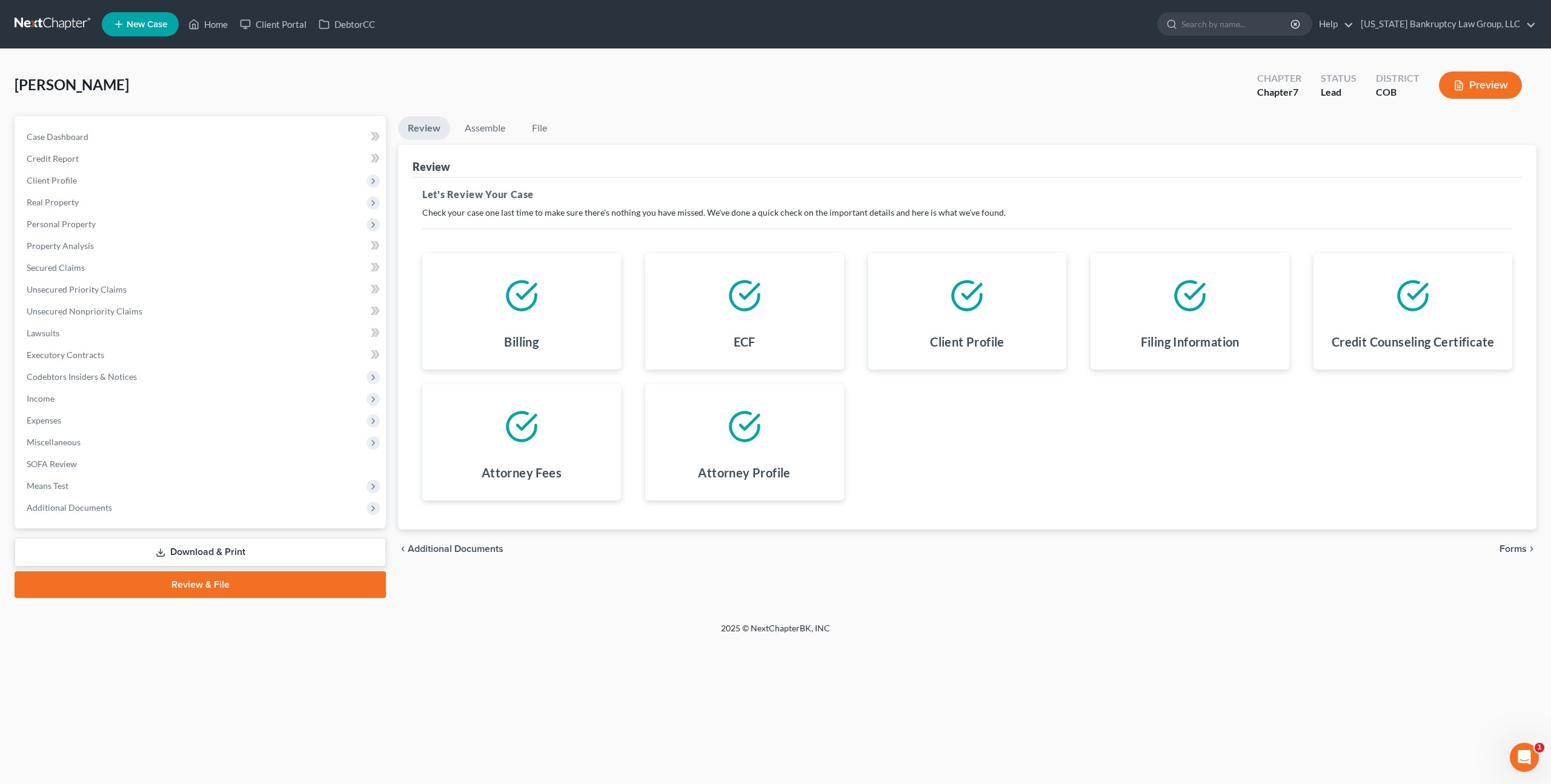
click at [1510, 551] on span "Forms" at bounding box center [1513, 549] width 27 height 10
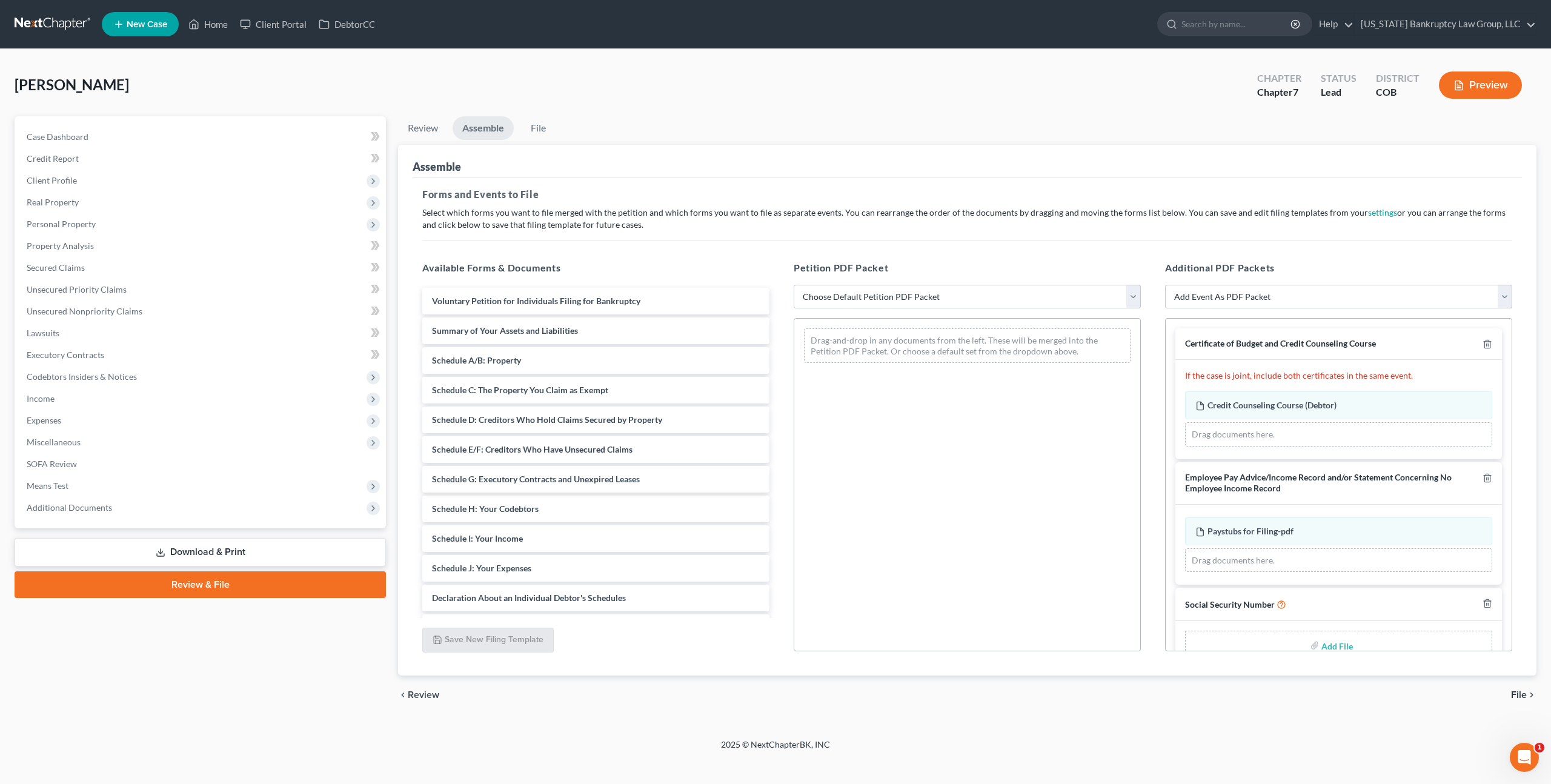
scroll to position [28, 0]
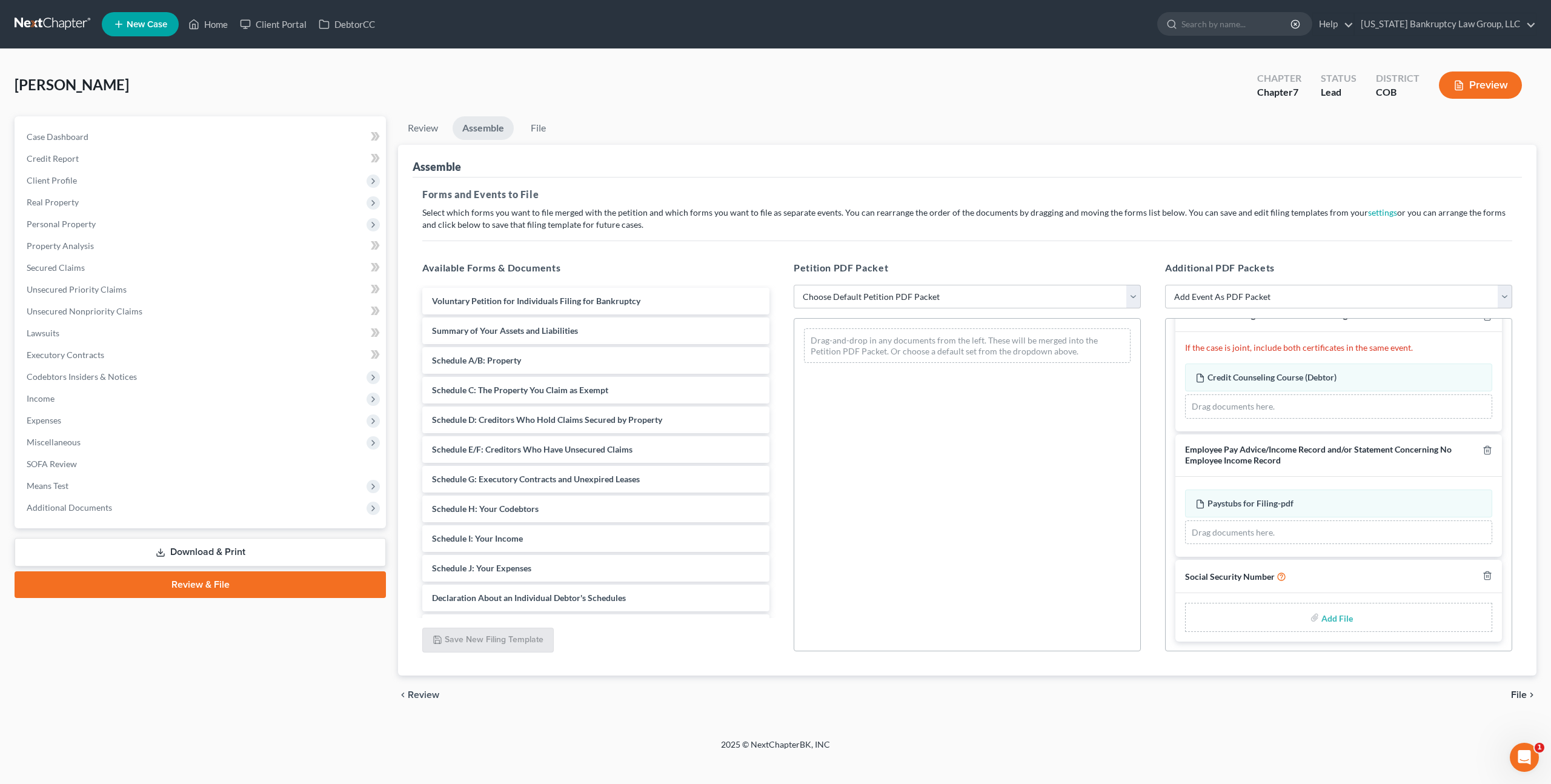
click at [1343, 620] on input "file" at bounding box center [1336, 617] width 29 height 22
type input "C:\fakepath\093025 Statement of Social Security Number.pdf"
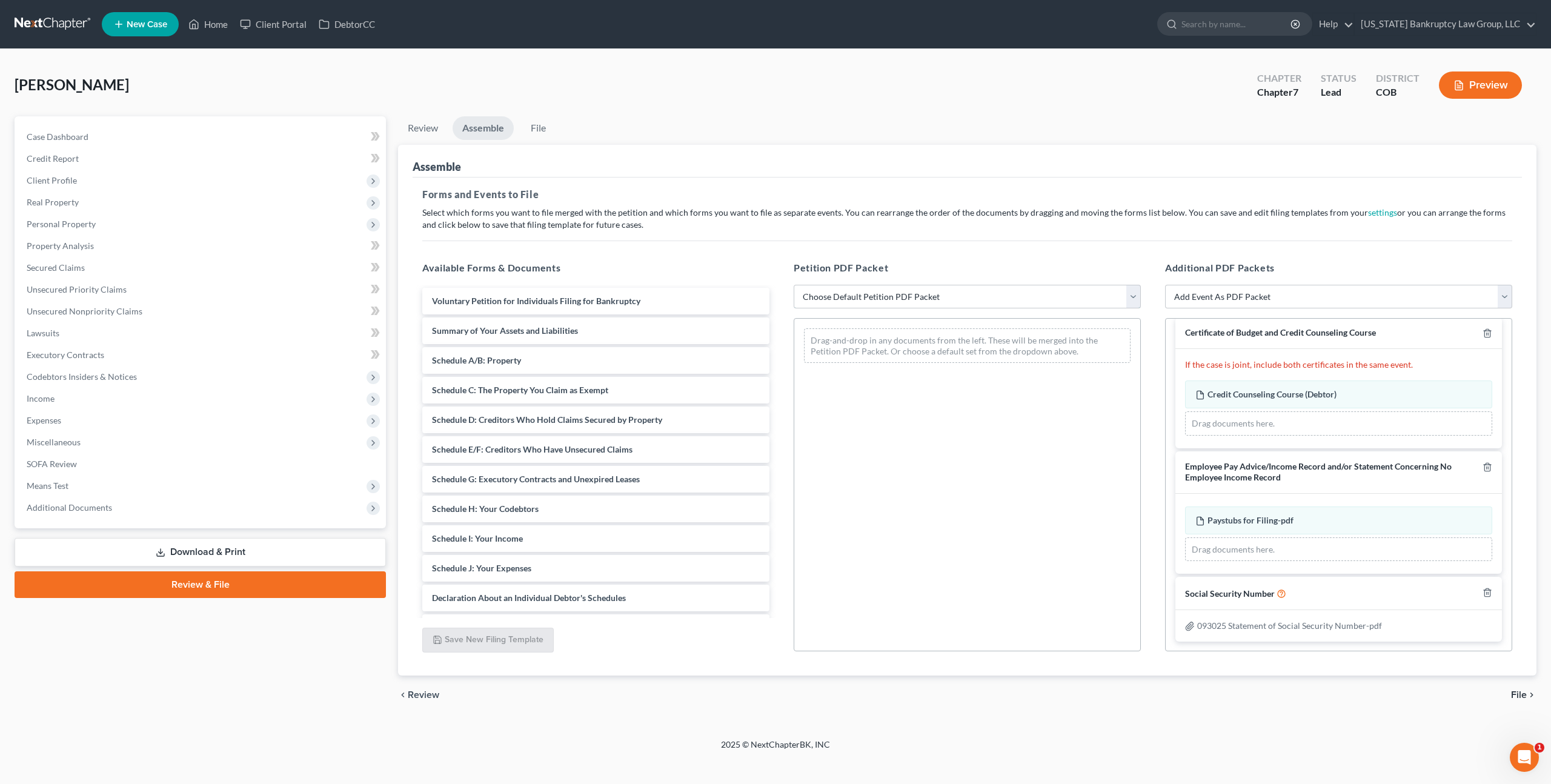
click at [955, 298] on select "Choose Default Petition PDF Packet Emergency Filing (Voluntary Petition and Cre…" at bounding box center [967, 297] width 347 height 25
select select "1"
click at [794, 284] on select "Choose Default Petition PDF Packet Emergency Filing (Voluntary Petition and Cre…" at bounding box center [967, 297] width 347 height 25
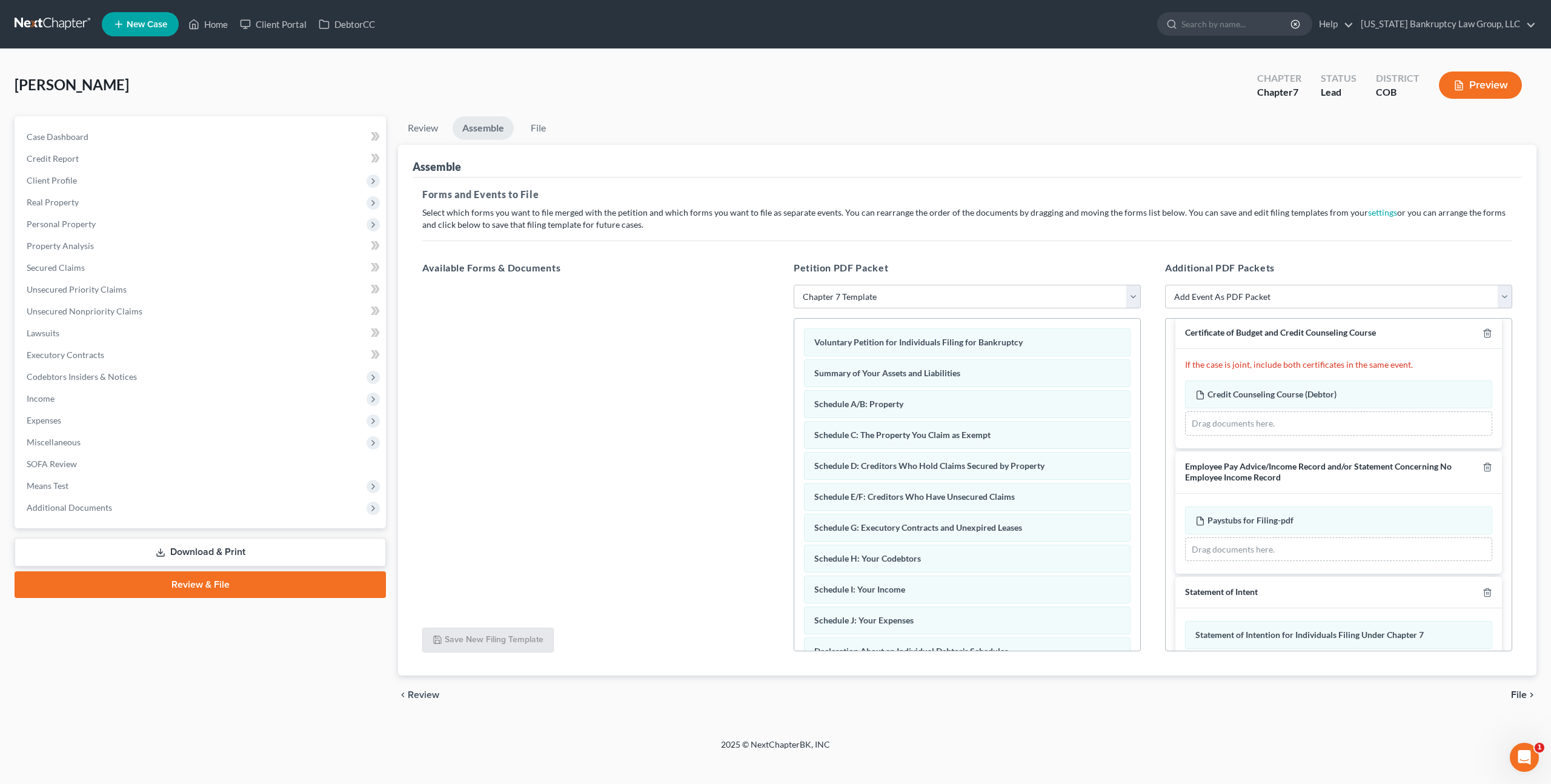
click at [1519, 692] on span "File" at bounding box center [1518, 695] width 16 height 10
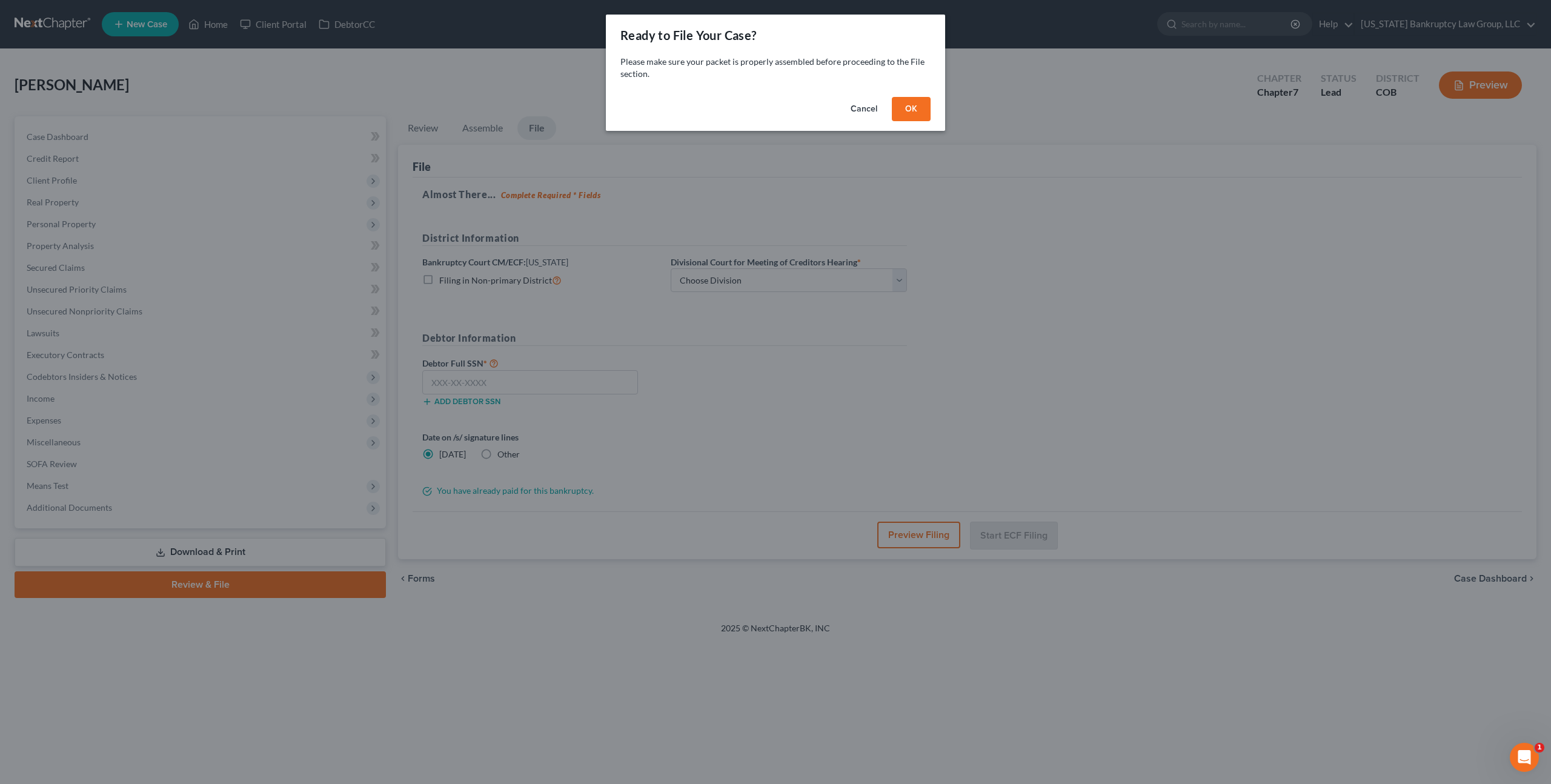
click at [921, 104] on button "OK" at bounding box center [911, 110] width 38 height 25
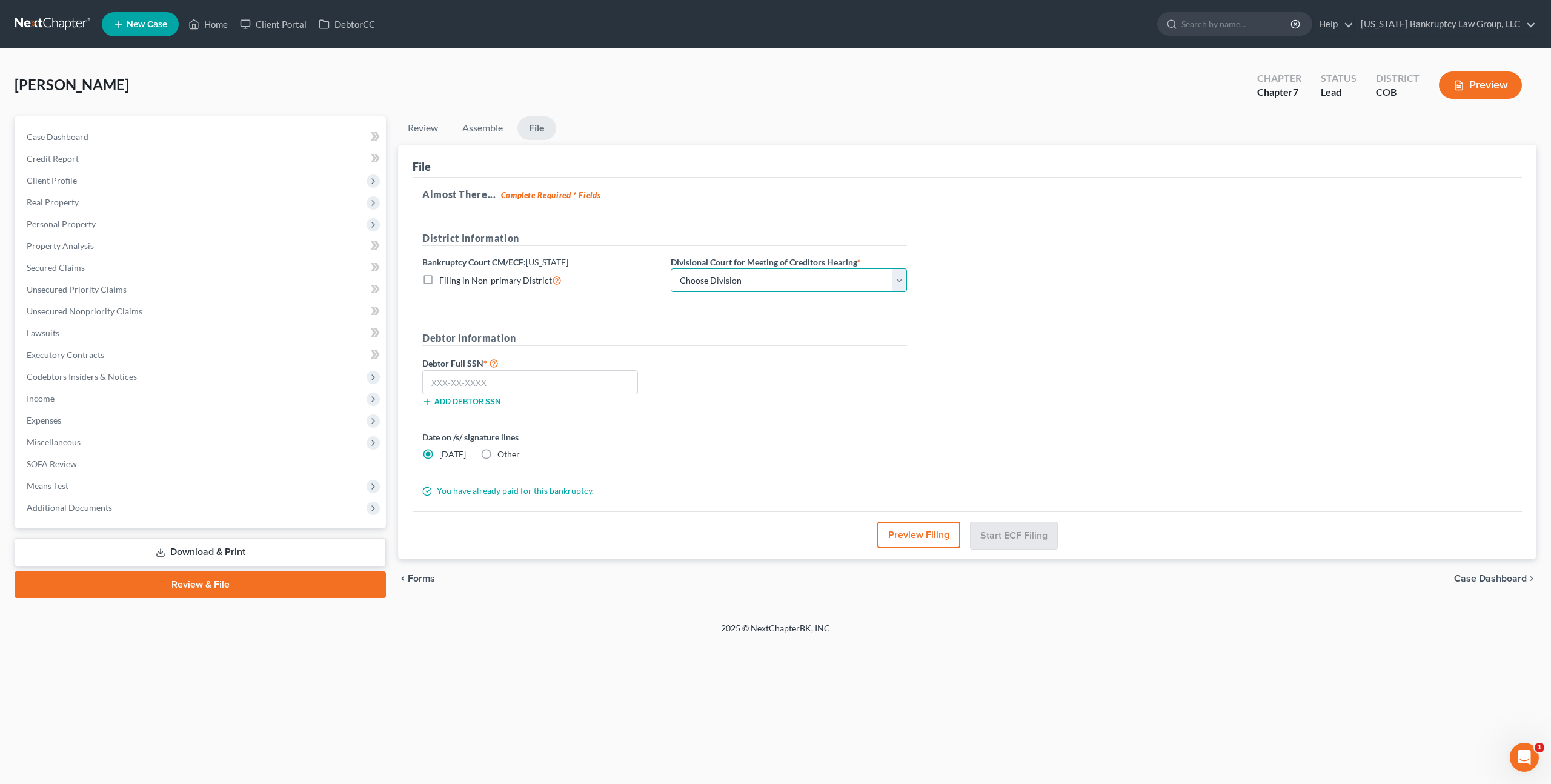
click at [855, 284] on select "Choose Division [GEOGRAPHIC_DATA]" at bounding box center [788, 280] width 236 height 25
select select "0"
click at [670, 268] on select "Choose Division [GEOGRAPHIC_DATA]" at bounding box center [788, 280] width 236 height 25
click at [601, 381] on input "text" at bounding box center [530, 383] width 216 height 25
type input "038-40-7752"
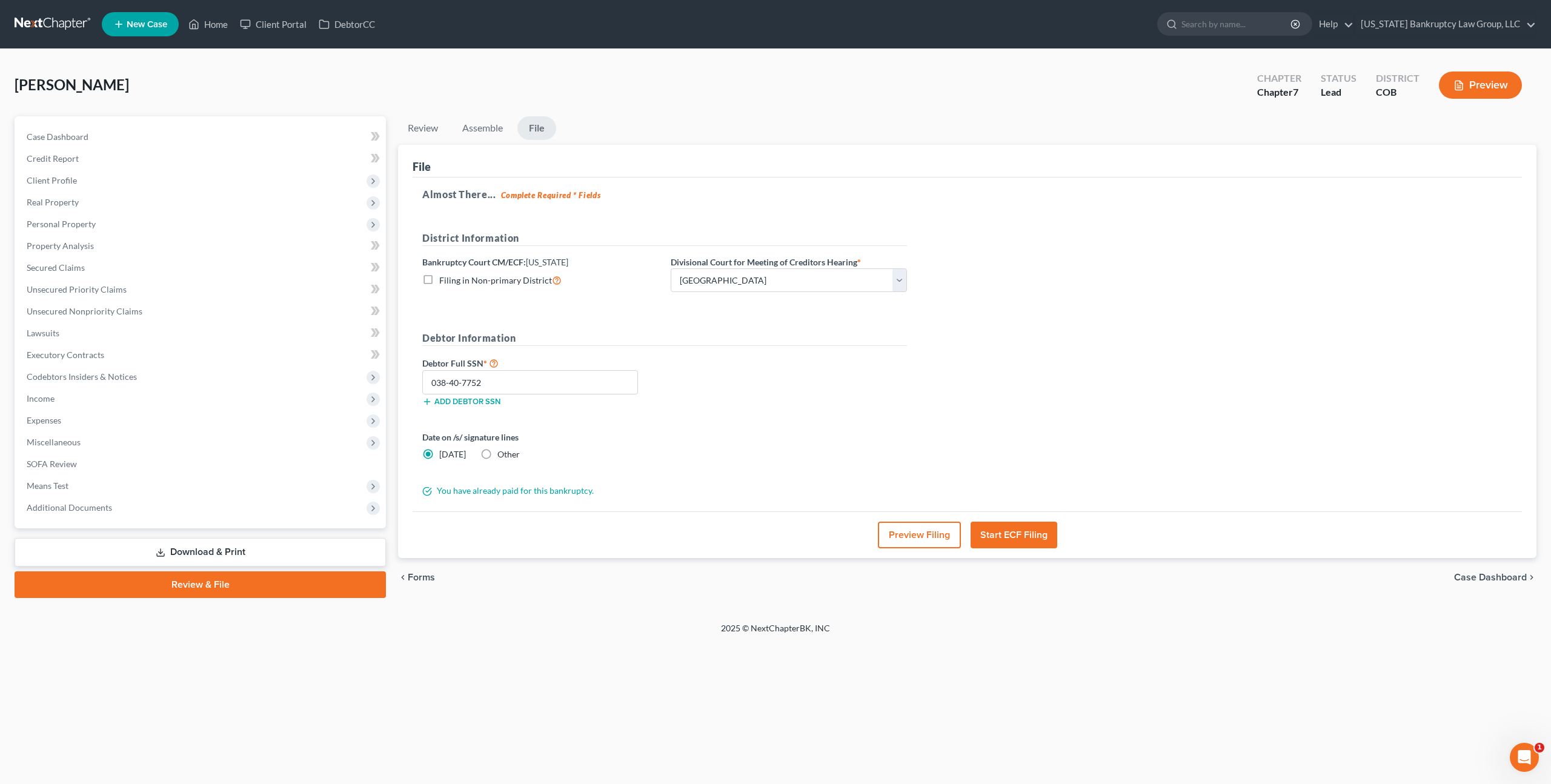
click at [1017, 530] on button "Start ECF Filing" at bounding box center [1014, 535] width 87 height 27
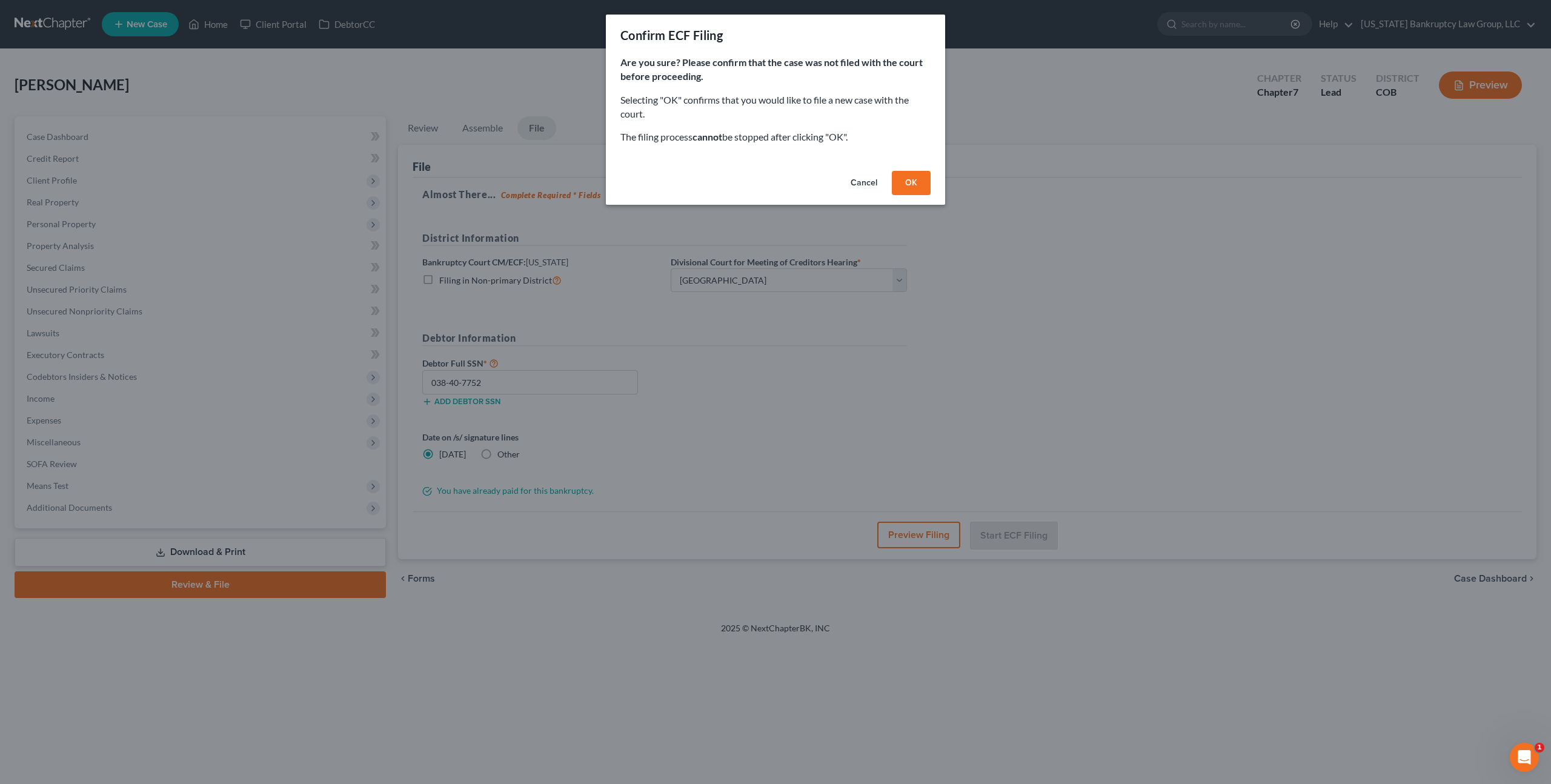
click at [912, 179] on button "OK" at bounding box center [911, 183] width 38 height 25
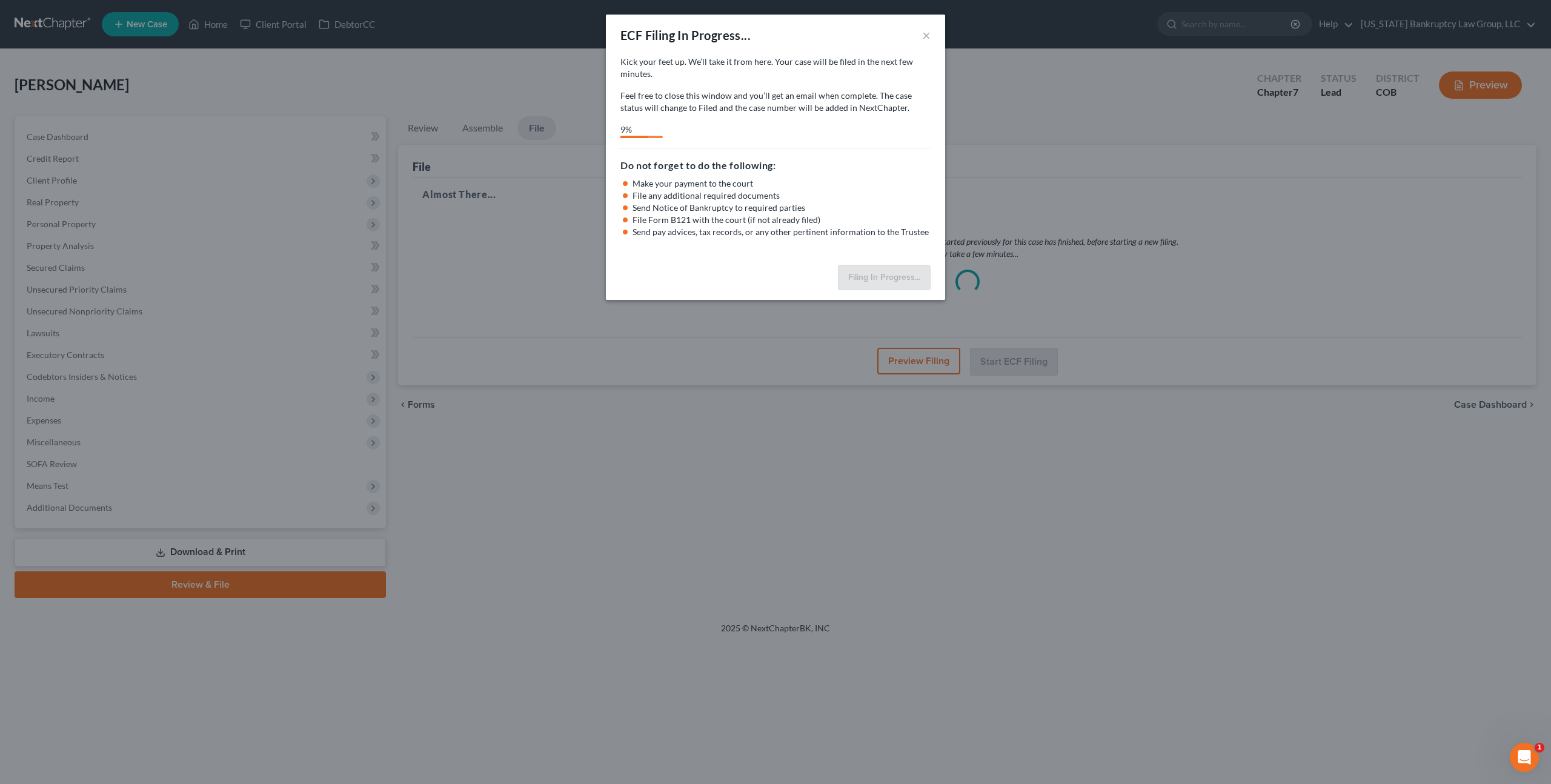
select select "0"
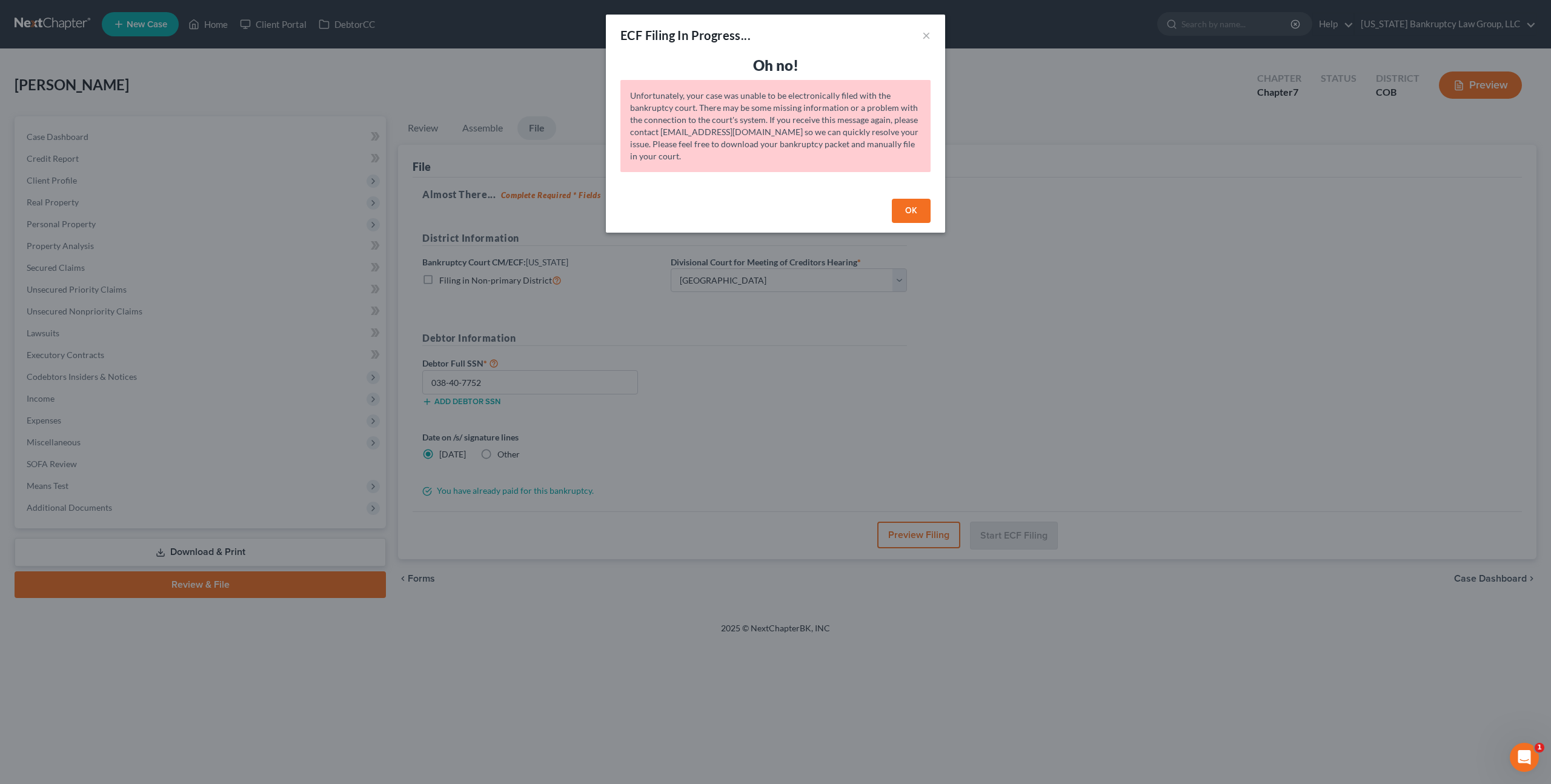
click at [911, 214] on button "OK" at bounding box center [911, 211] width 38 height 25
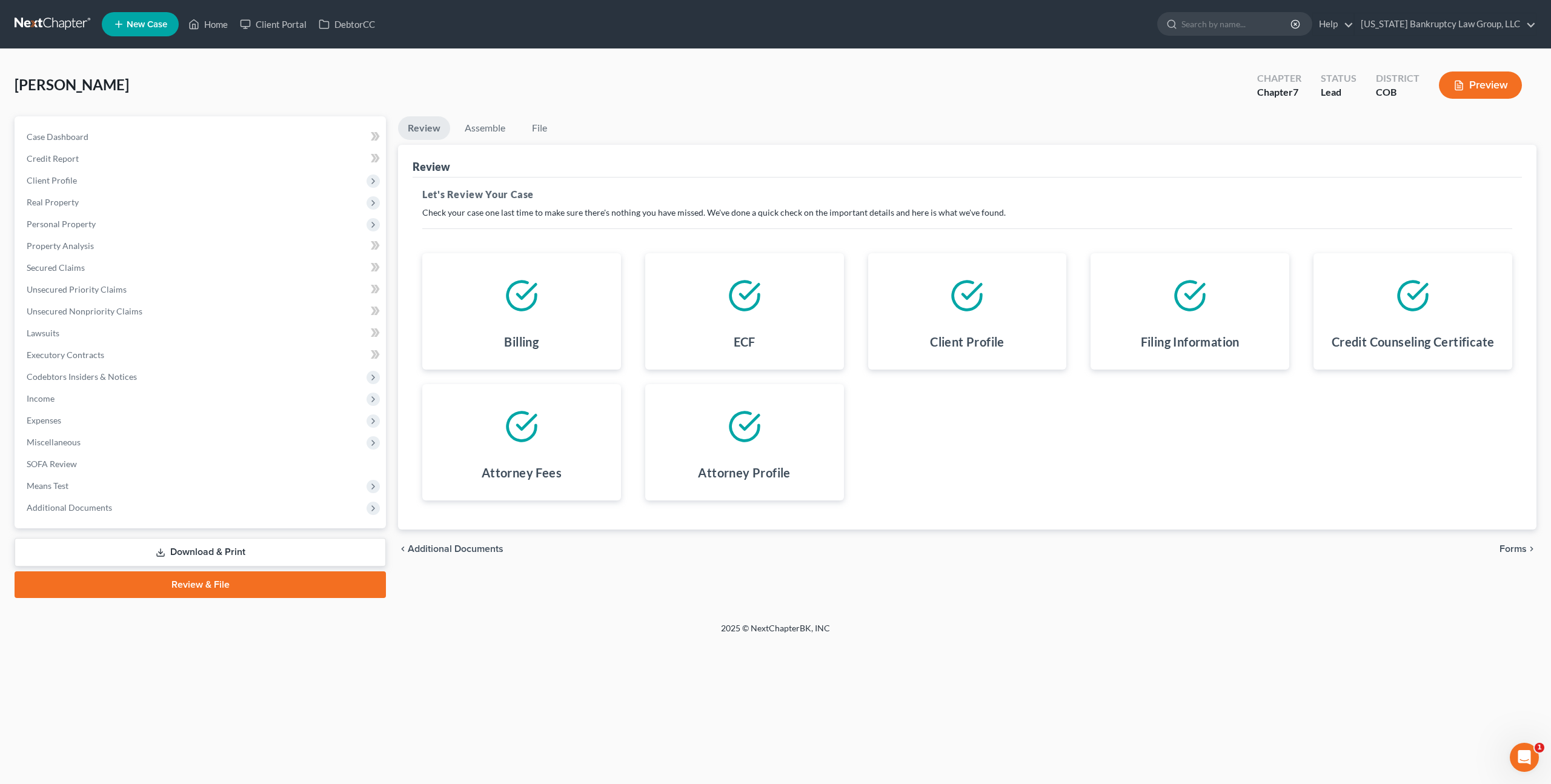
click at [1513, 549] on span "Forms" at bounding box center [1513, 549] width 27 height 10
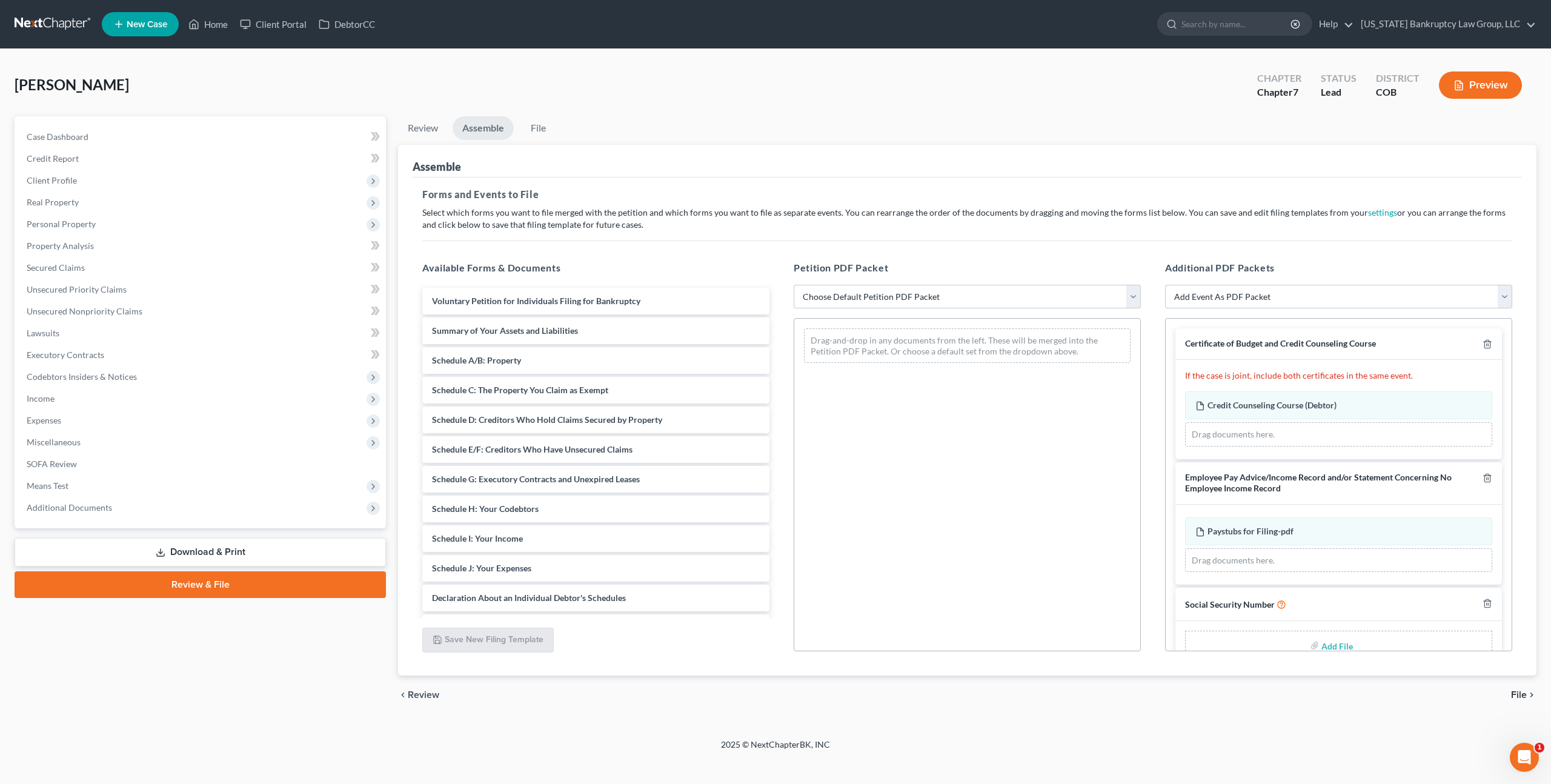
scroll to position [28, 0]
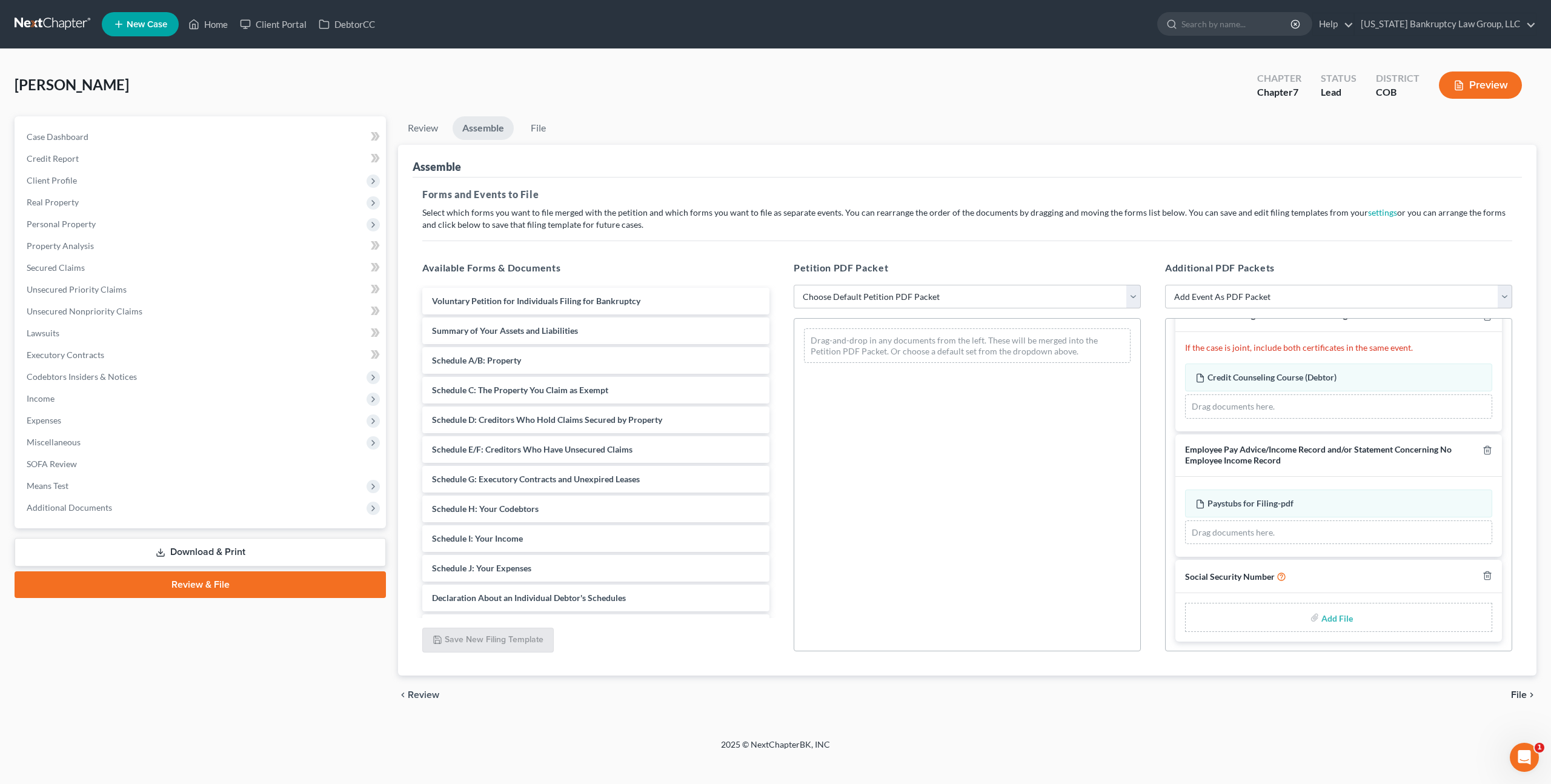
click at [1335, 620] on input "file" at bounding box center [1336, 617] width 29 height 22
type input "C:\fakepath\093025 Statement of Social Security Number.pdf"
click at [838, 293] on select "Choose Default Petition PDF Packet Emergency Filing (Voluntary Petition and Cre…" at bounding box center [967, 297] width 347 height 25
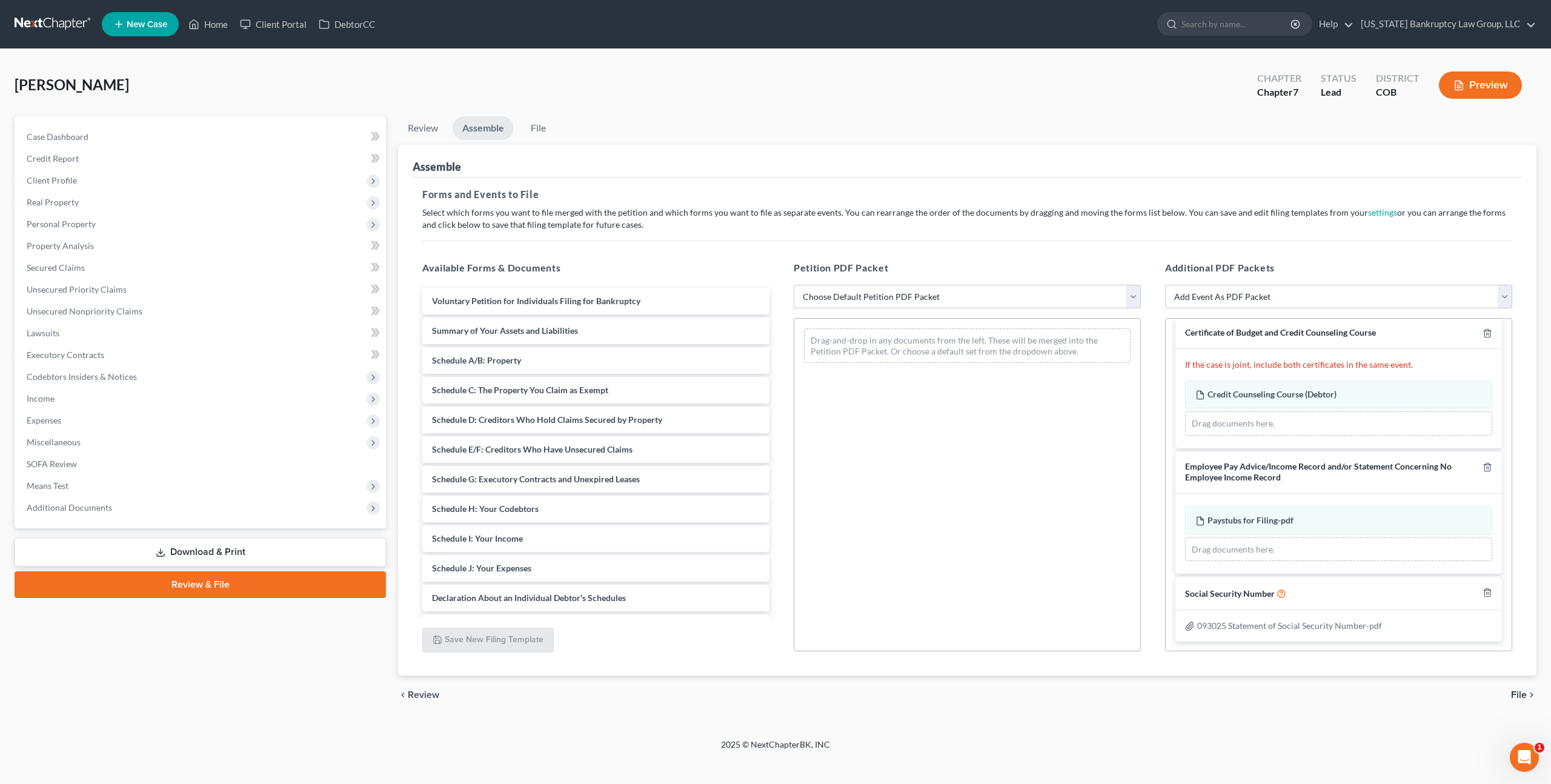
select select "1"
click at [794, 284] on select "Choose Default Petition PDF Packet Emergency Filing (Voluntary Petition and Cre…" at bounding box center [967, 297] width 347 height 25
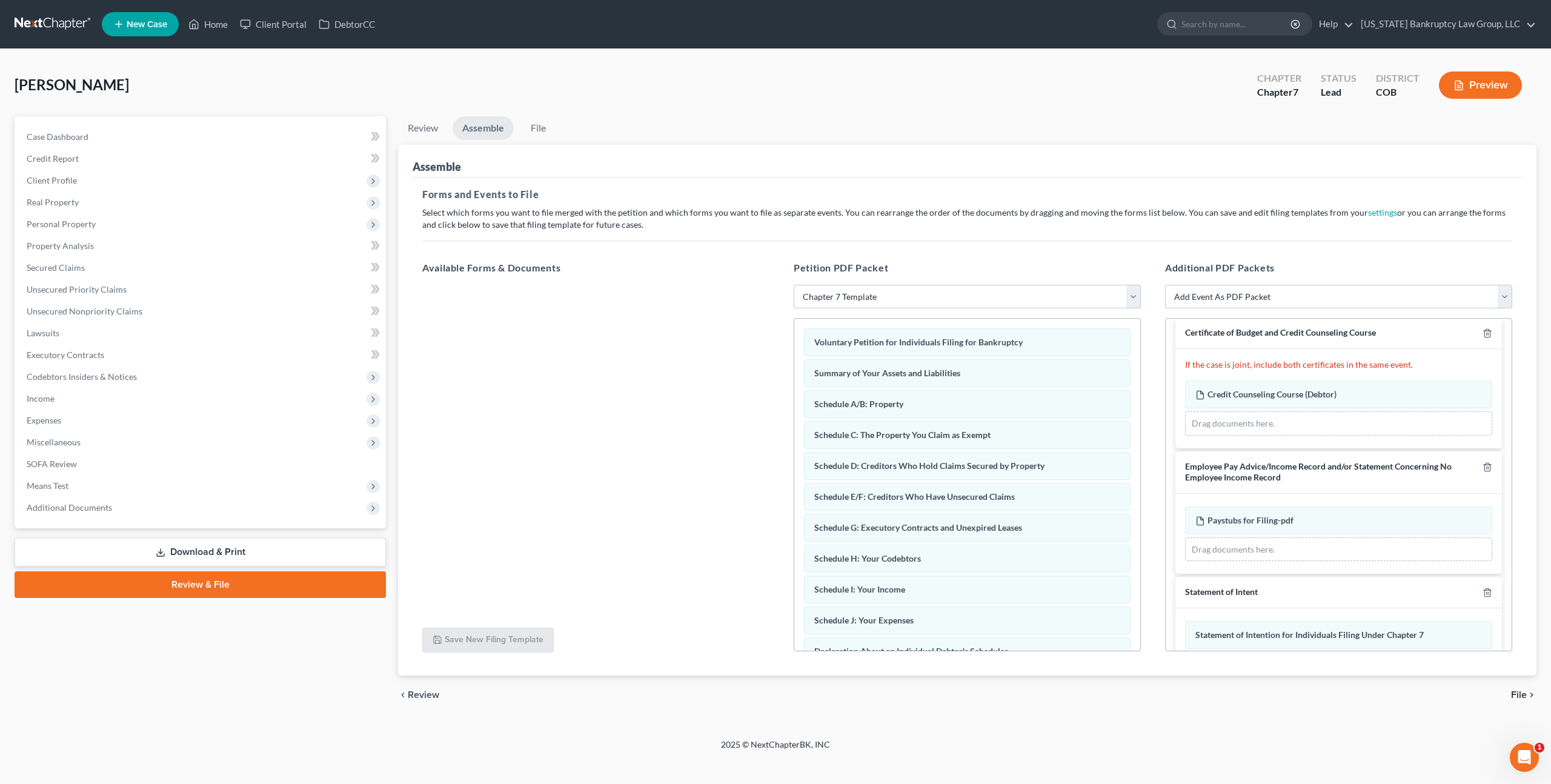
click at [1517, 687] on div "chevron_left Review File chevron_right" at bounding box center [967, 694] width 1138 height 38
click at [1518, 691] on span "File" at bounding box center [1518, 695] width 16 height 10
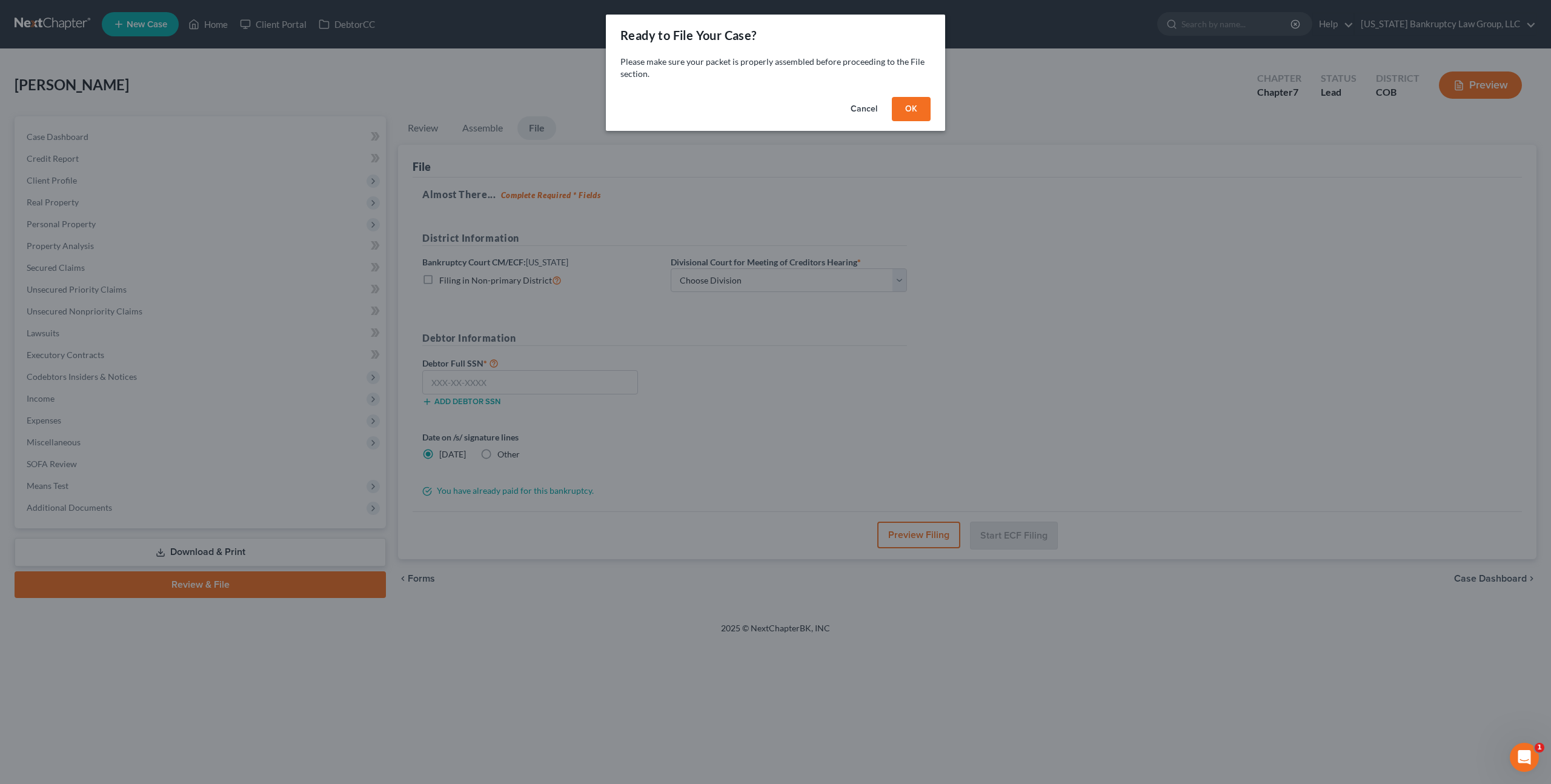
click at [907, 112] on button "OK" at bounding box center [911, 110] width 38 height 25
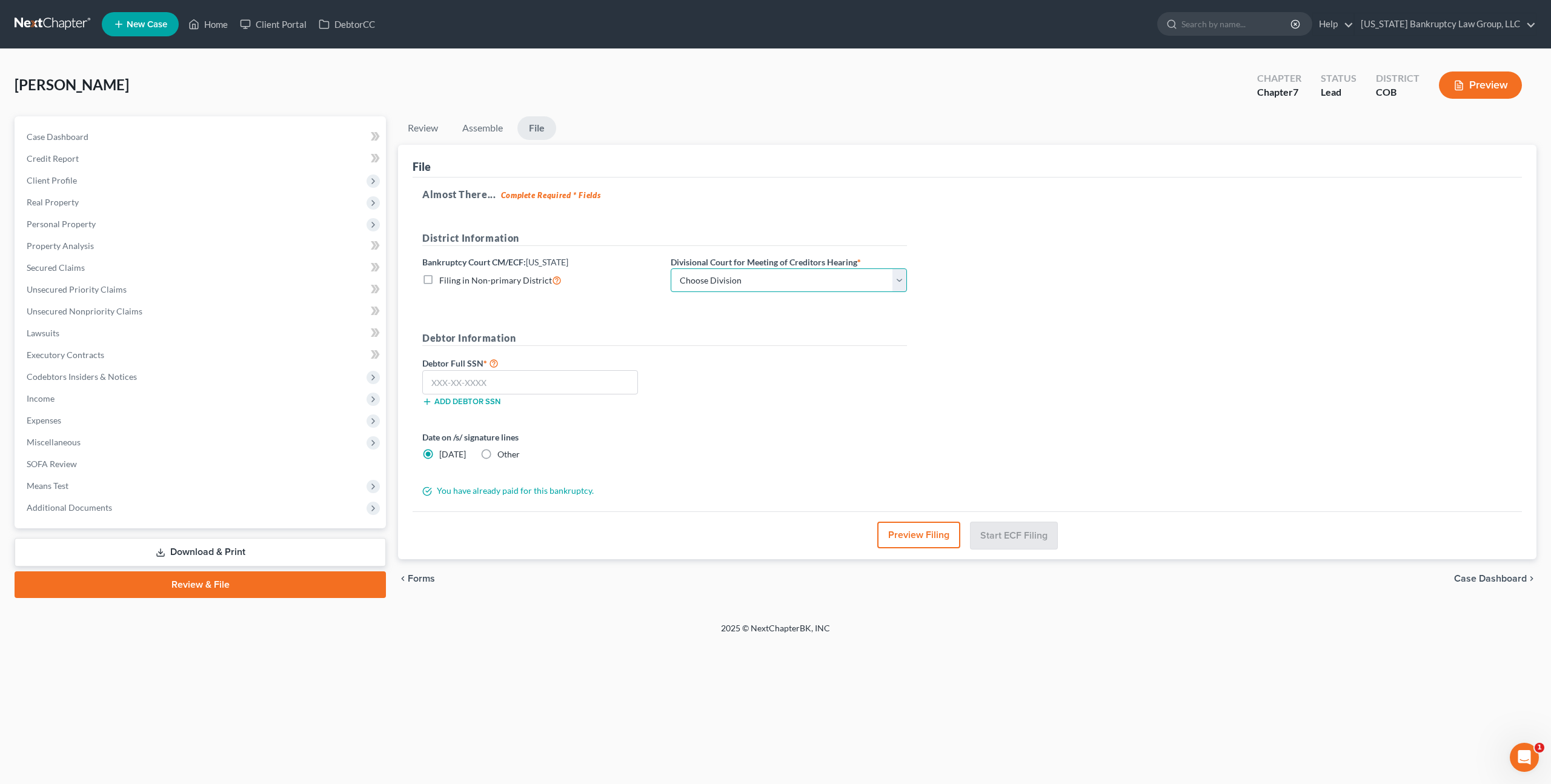
click at [812, 272] on select "Choose Division [GEOGRAPHIC_DATA]" at bounding box center [788, 280] width 236 height 25
select select "0"
click at [670, 268] on select "Choose Division [GEOGRAPHIC_DATA]" at bounding box center [788, 280] width 236 height 25
click at [612, 382] on input "text" at bounding box center [530, 383] width 216 height 25
type input "038-40-7752"
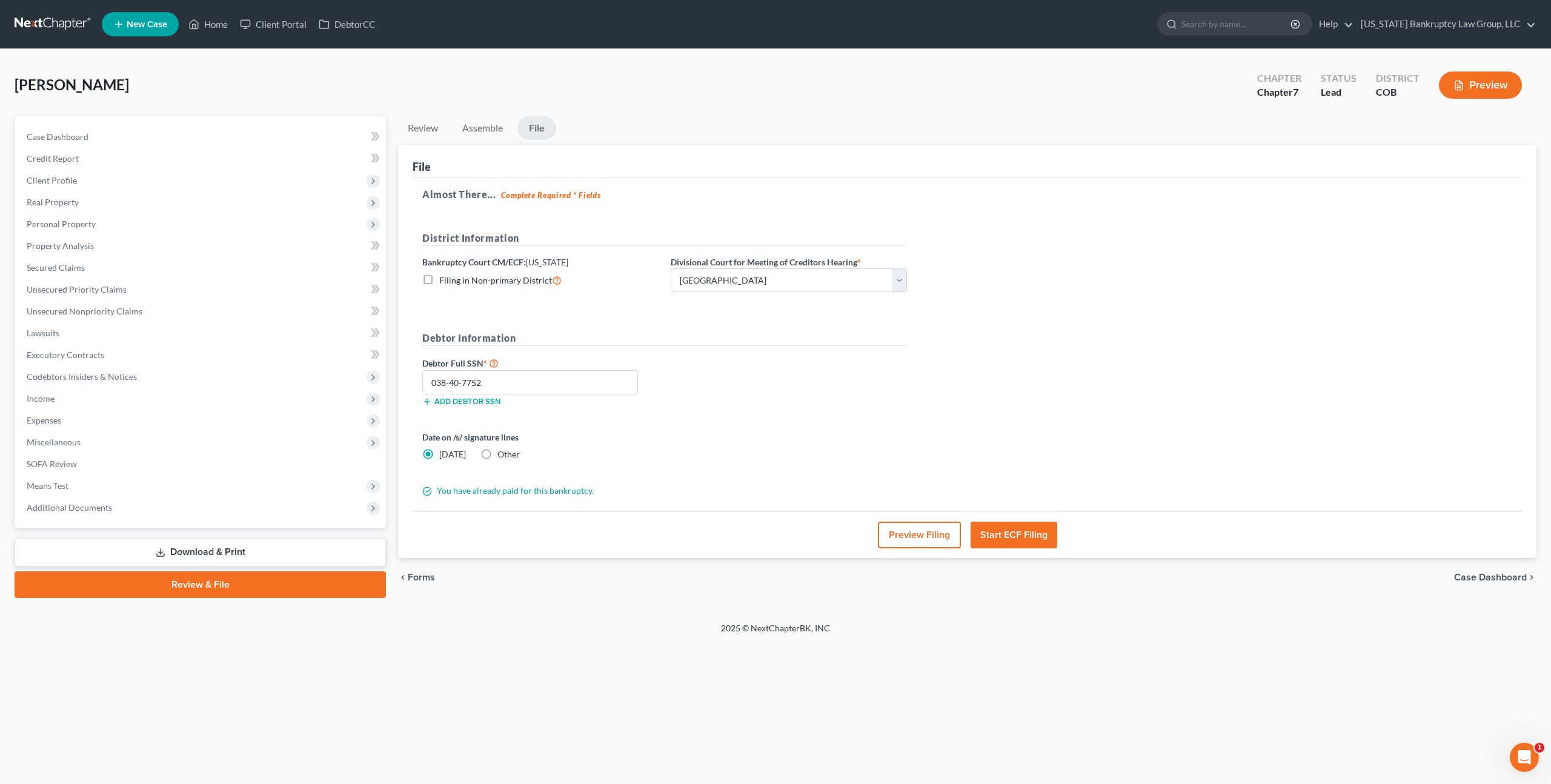
click at [987, 532] on button "Start ECF Filing" at bounding box center [1014, 535] width 87 height 27
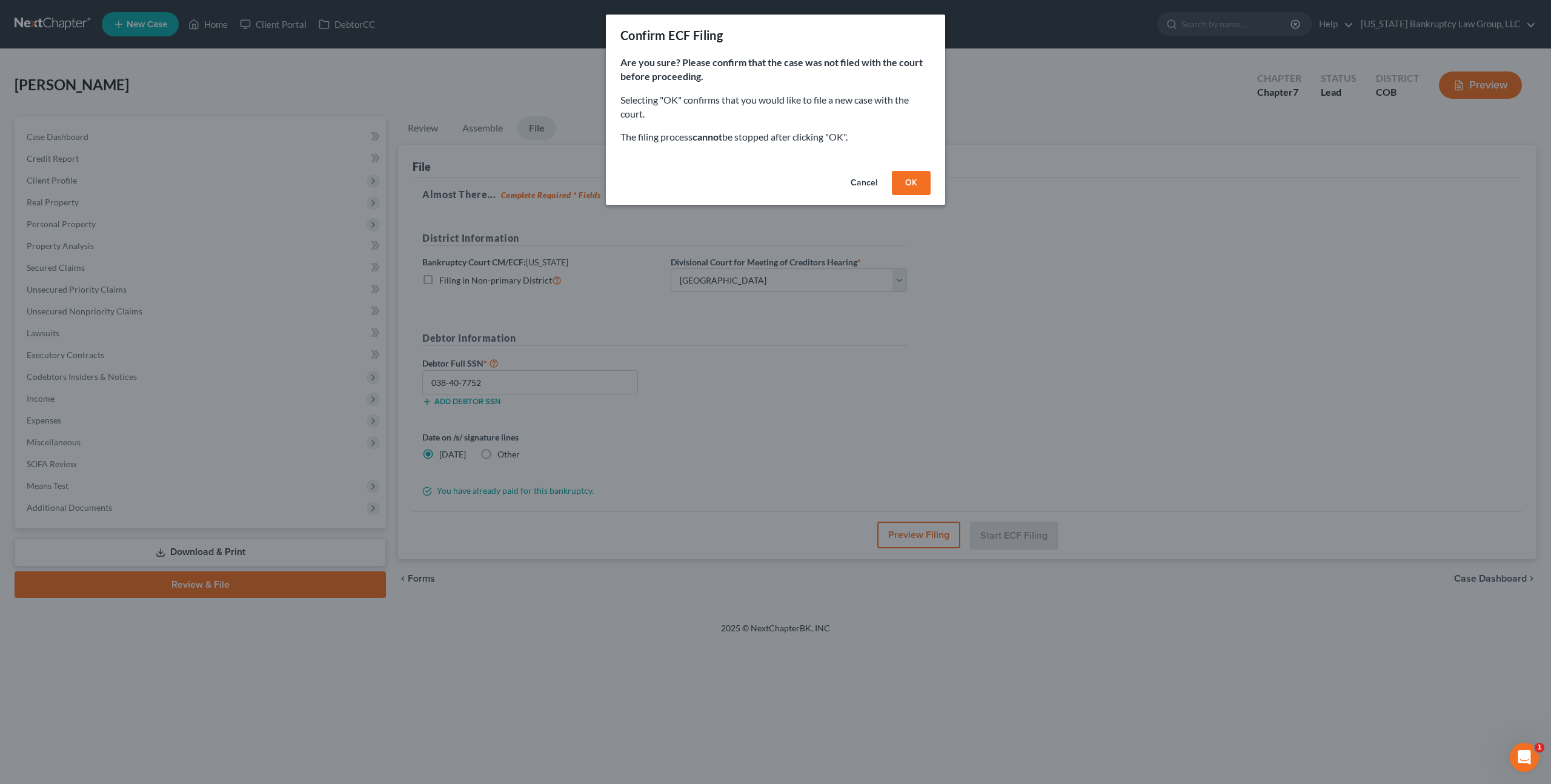
click at [902, 177] on button "OK" at bounding box center [911, 183] width 38 height 25
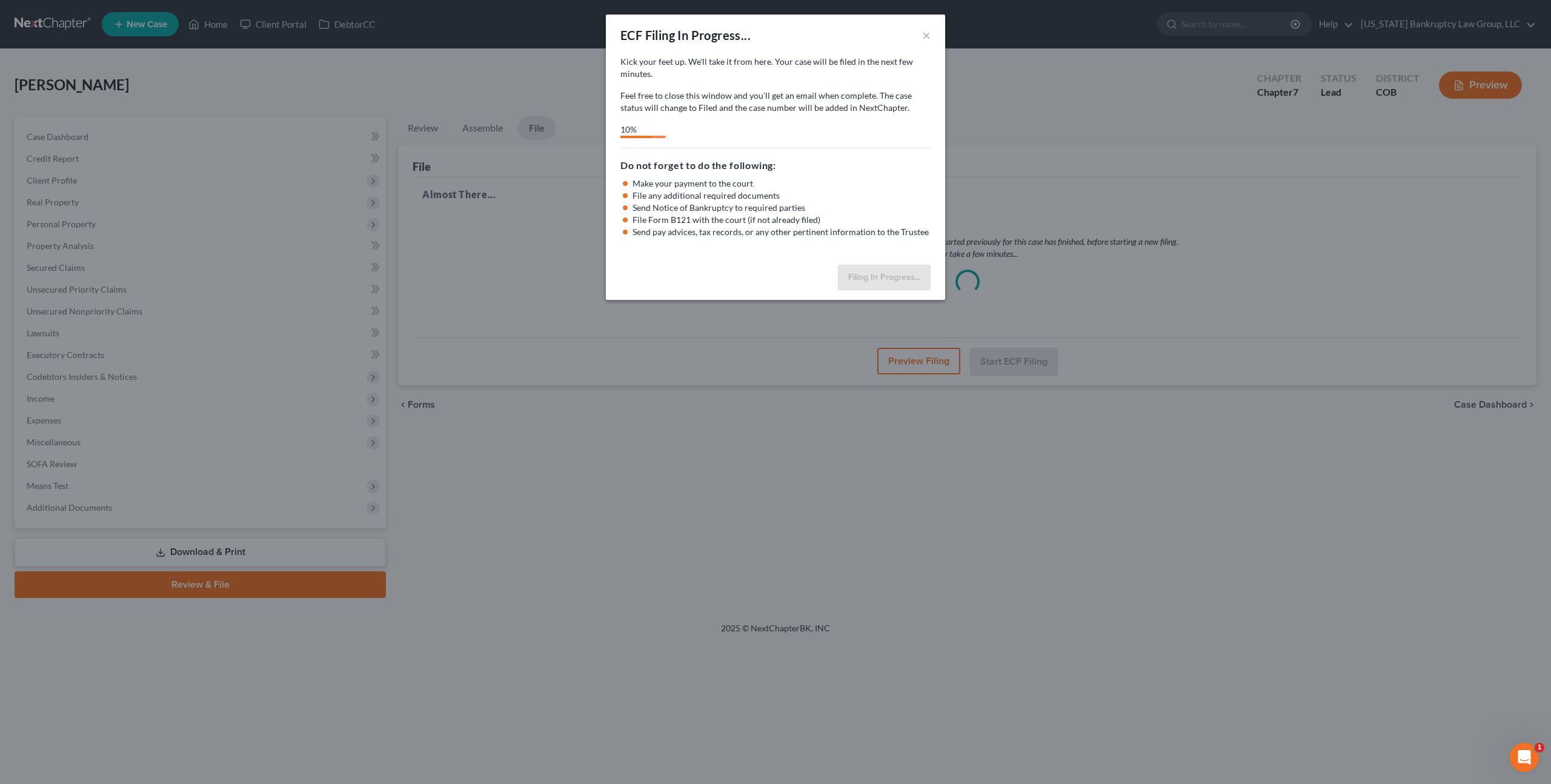
select select "0"
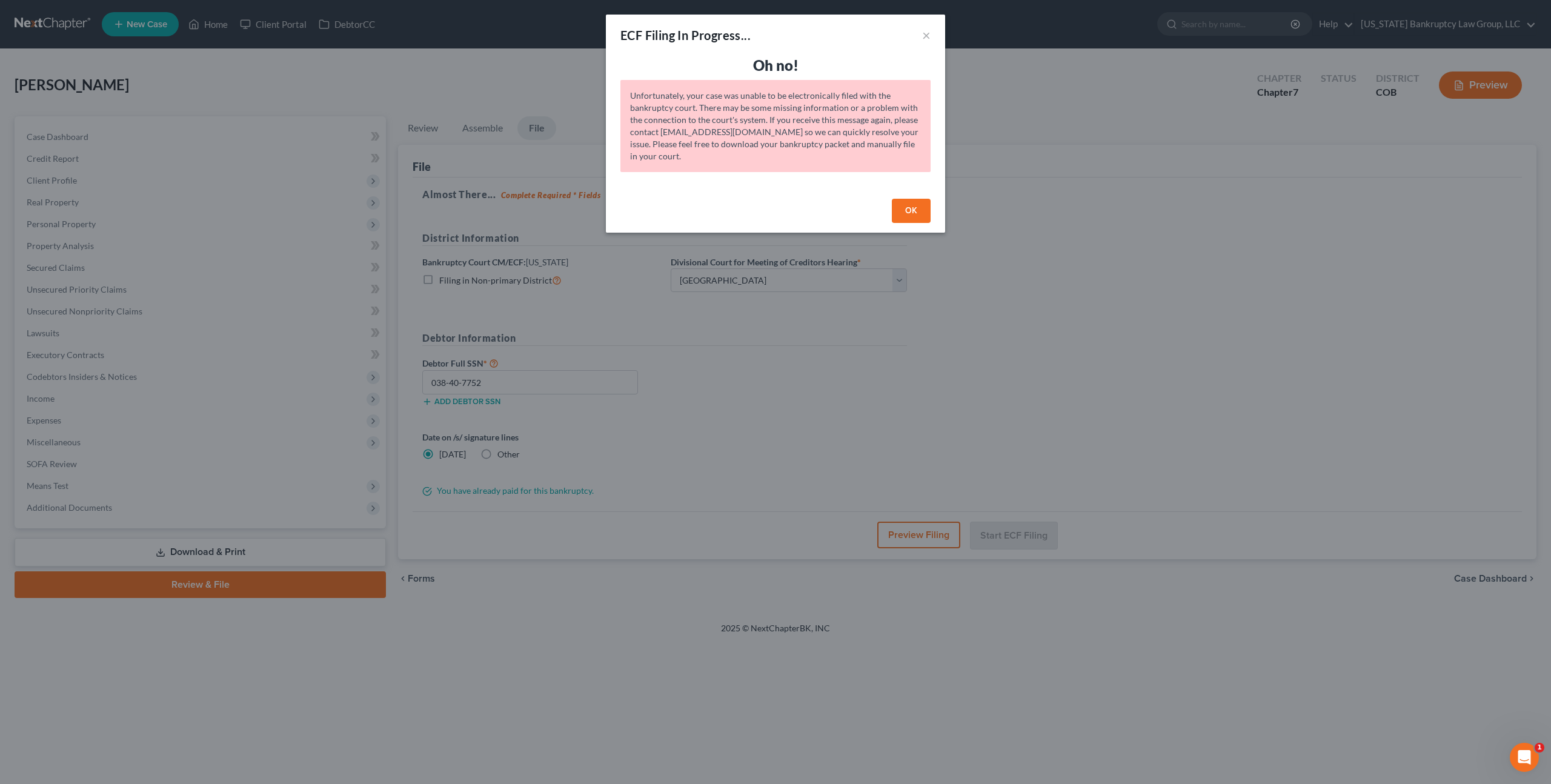
click at [902, 209] on button "OK" at bounding box center [911, 211] width 38 height 25
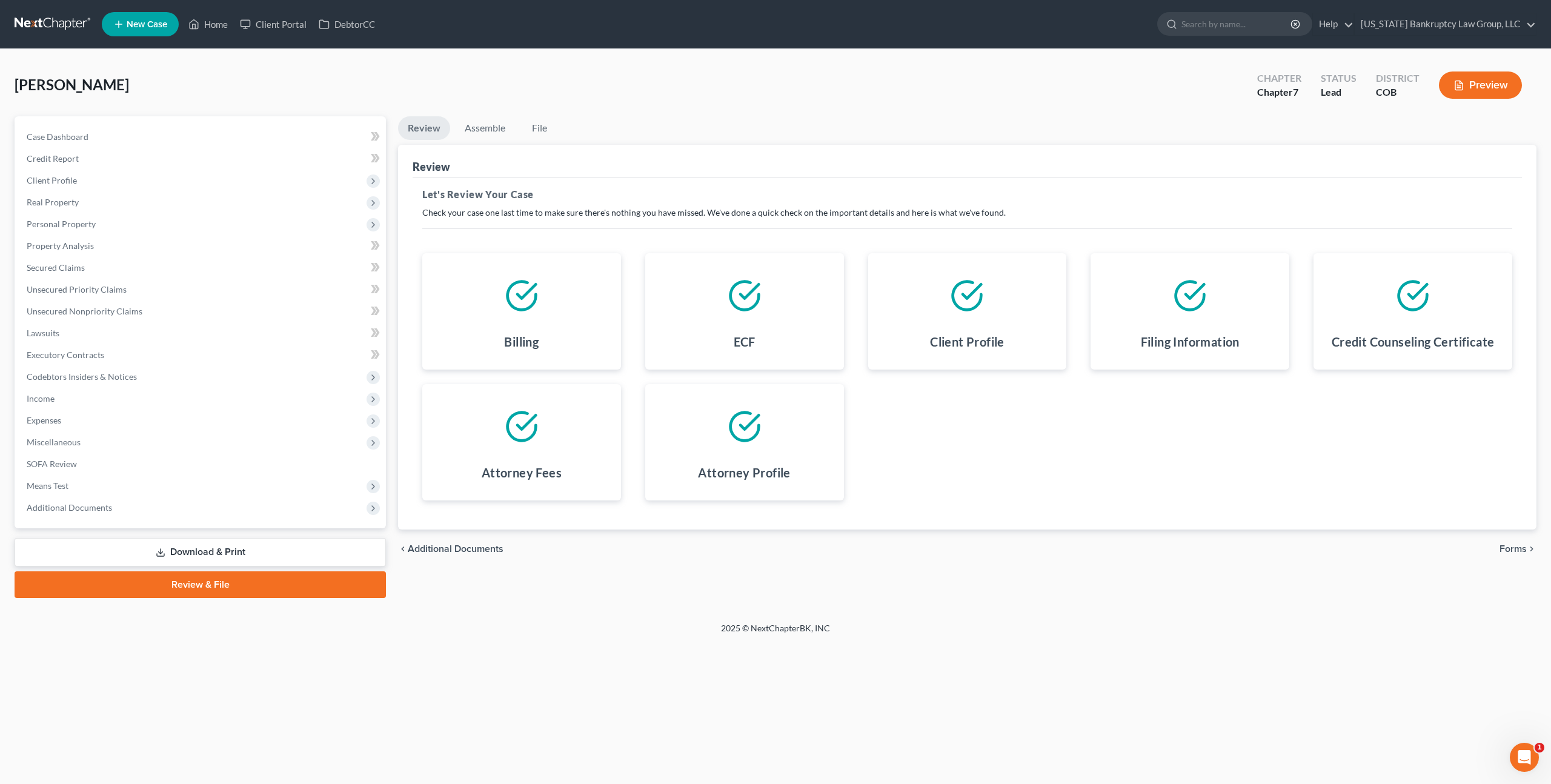
click at [1515, 549] on span "Forms" at bounding box center [1513, 549] width 27 height 10
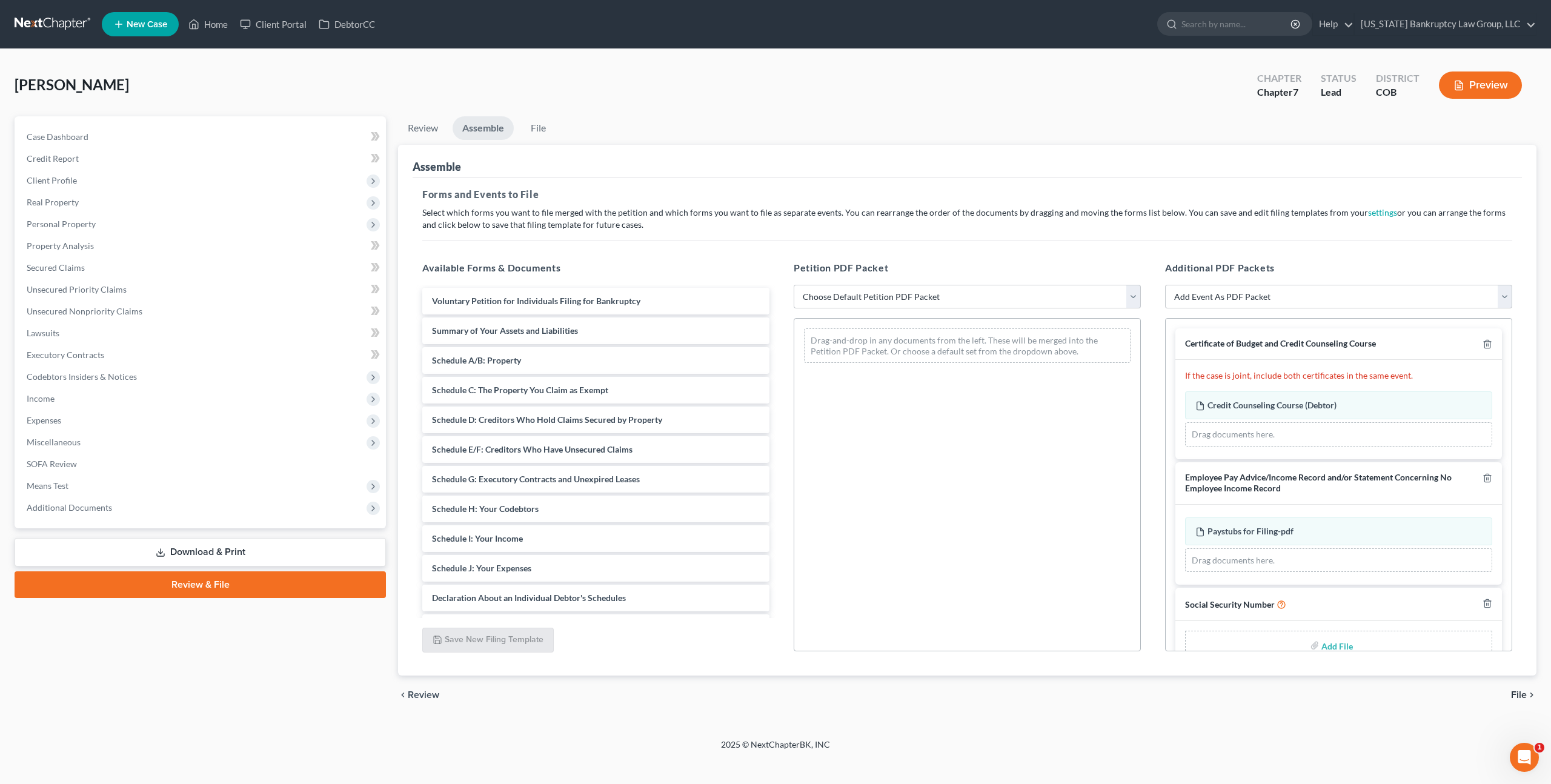
scroll to position [28, 0]
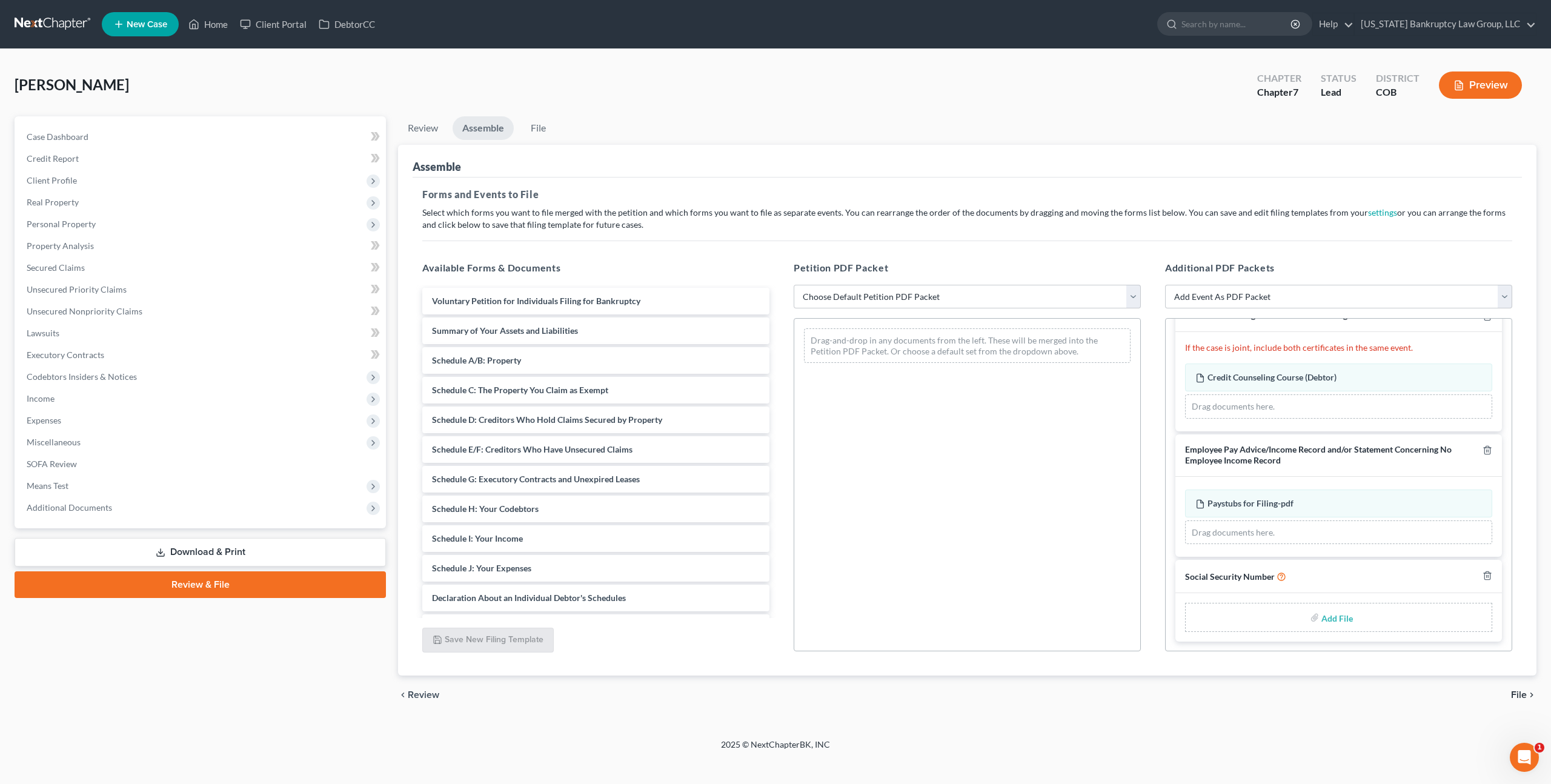
click at [1332, 616] on input "file" at bounding box center [1336, 617] width 29 height 22
type input "C:\fakepath\093025 Statement of Social Security Number.pdf"
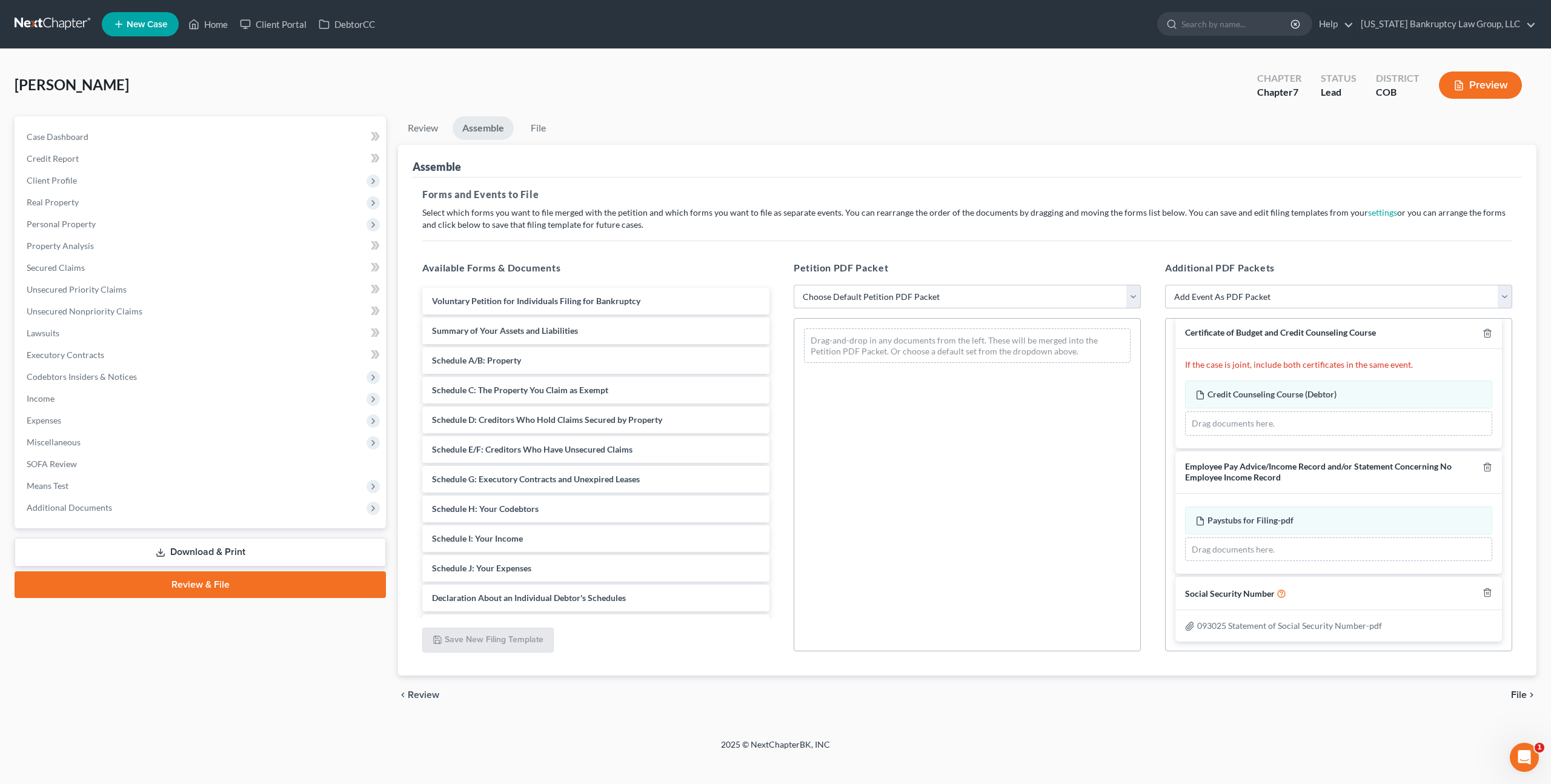
click at [845, 293] on select "Choose Default Petition PDF Packet Emergency Filing (Voluntary Petition and Cre…" at bounding box center [967, 297] width 347 height 25
select select "1"
click at [794, 284] on select "Choose Default Petition PDF Packet Emergency Filing (Voluntary Petition and Cre…" at bounding box center [967, 297] width 347 height 25
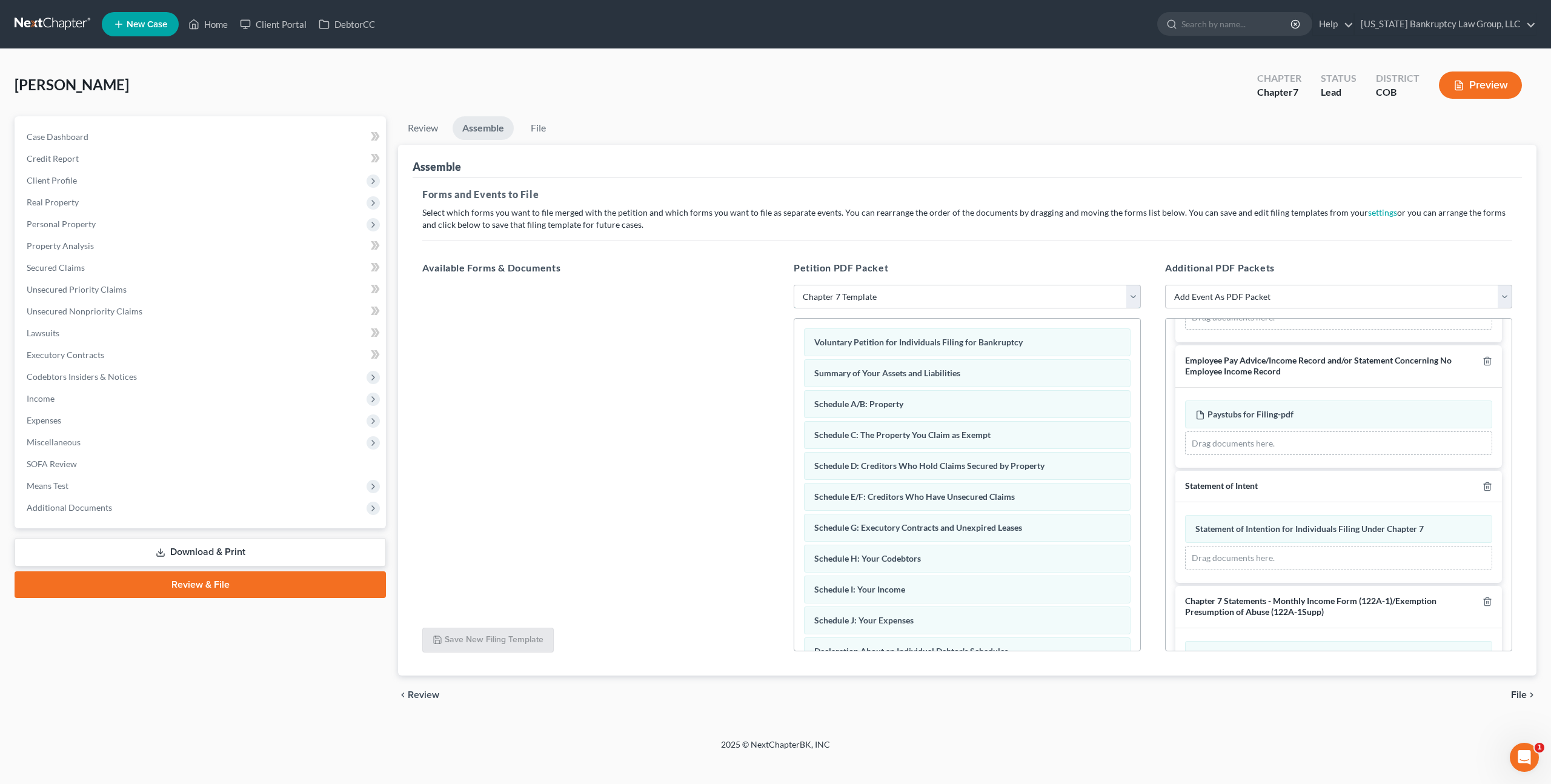
scroll to position [253, 0]
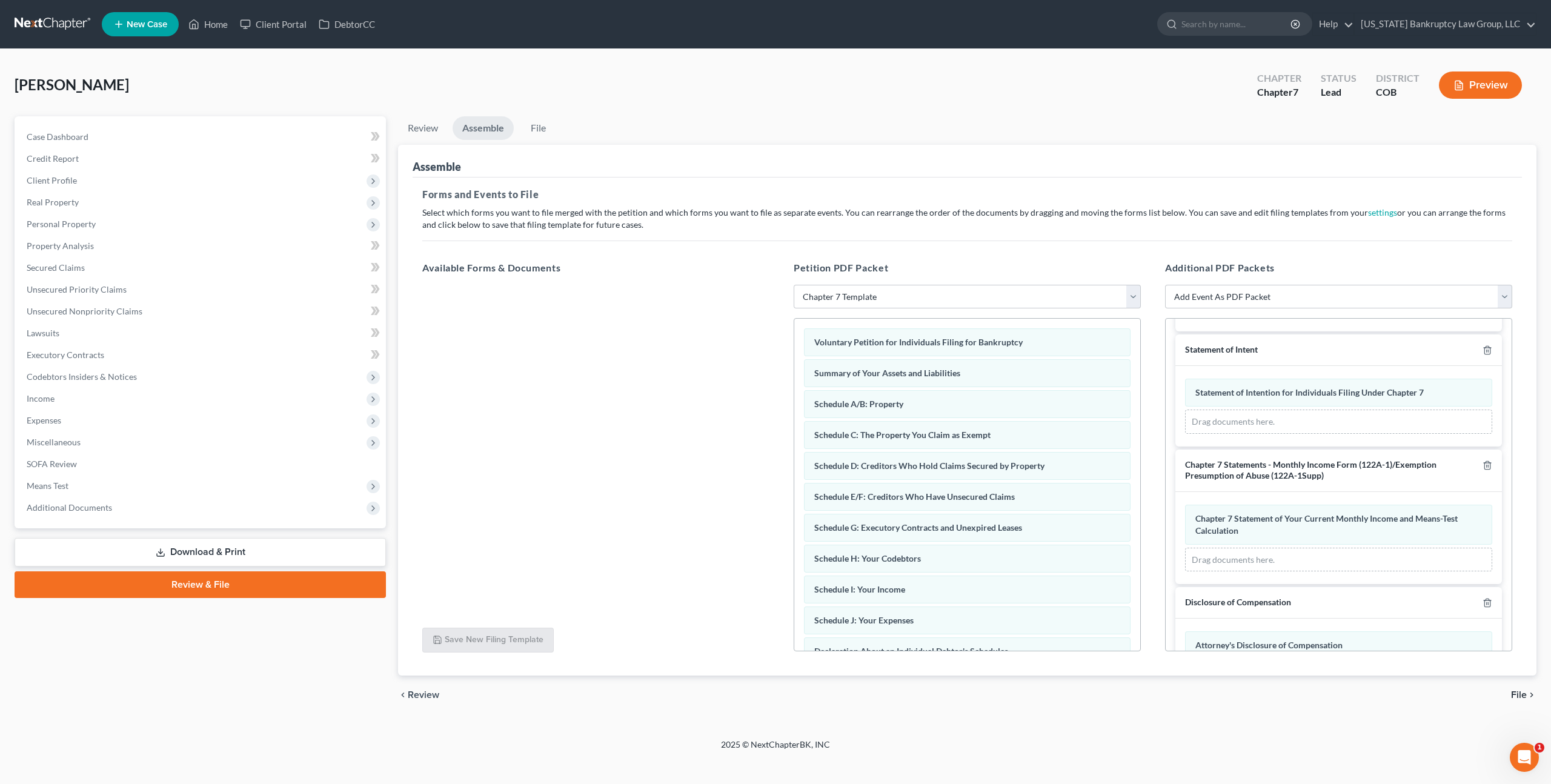
click at [1523, 695] on span "File" at bounding box center [1518, 695] width 16 height 10
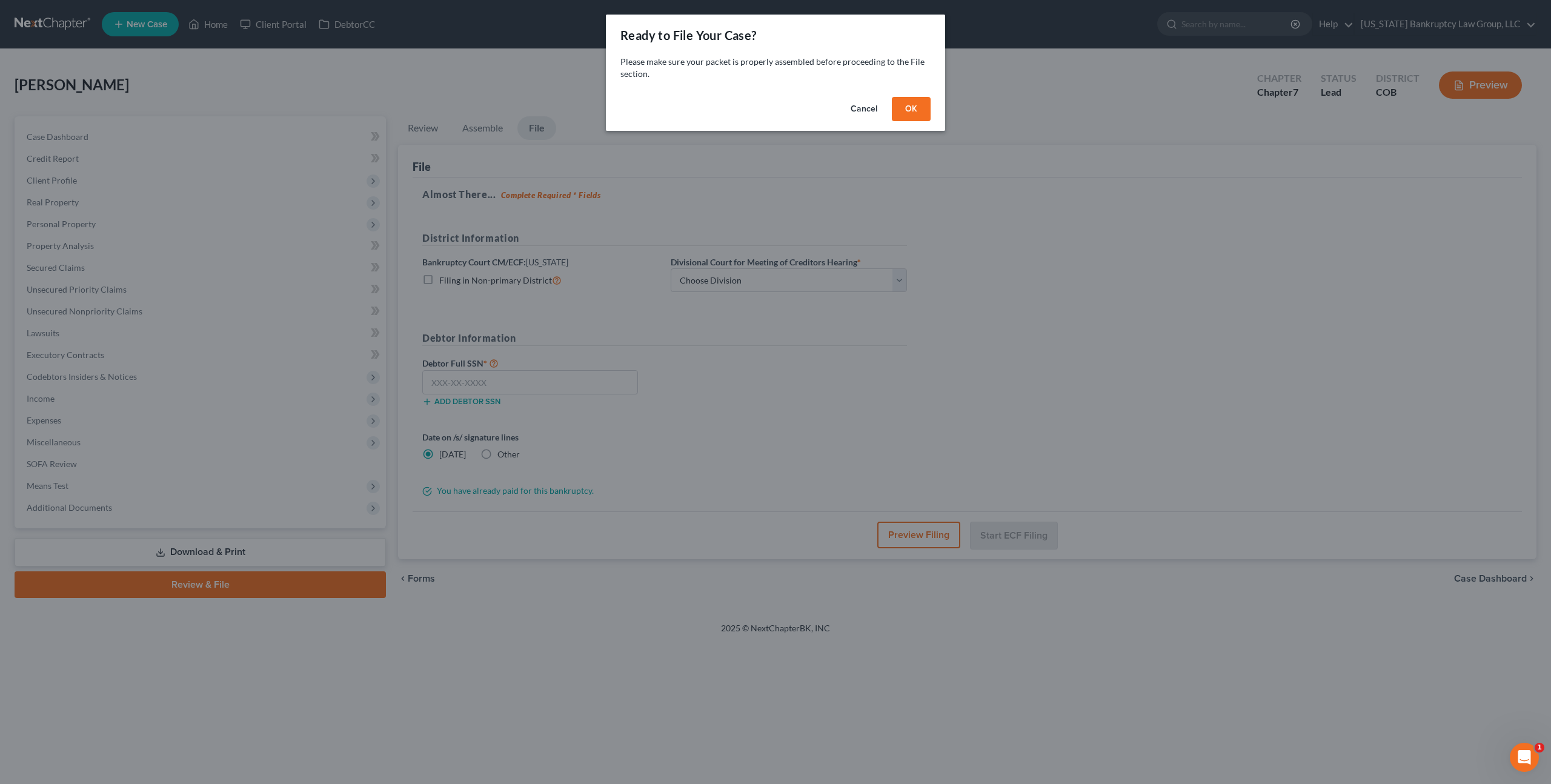
click at [903, 104] on button "OK" at bounding box center [911, 110] width 38 height 25
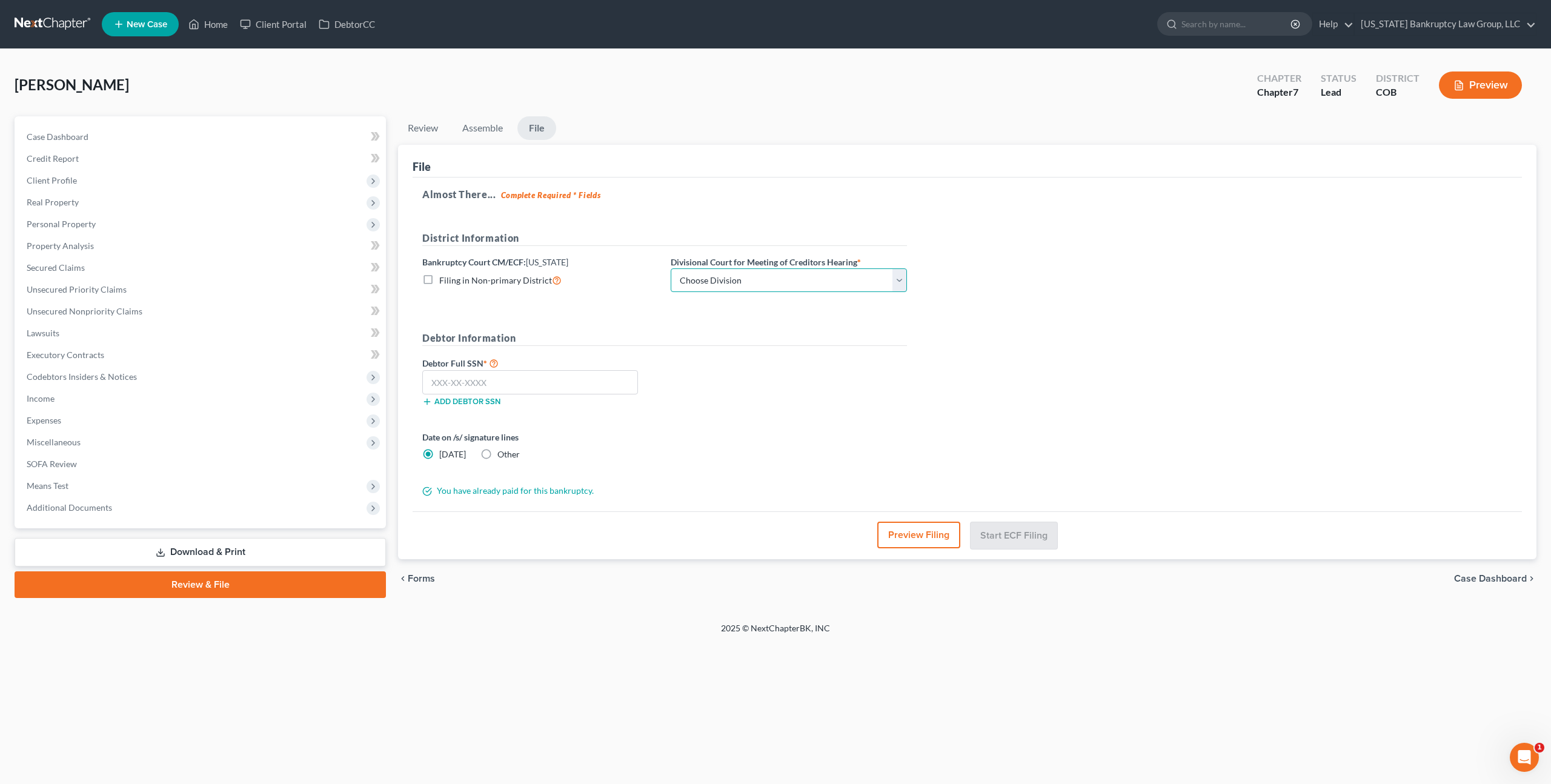
click at [746, 283] on select "Choose Division [GEOGRAPHIC_DATA]" at bounding box center [788, 280] width 236 height 25
select select "0"
click at [670, 268] on select "Choose Division [GEOGRAPHIC_DATA]" at bounding box center [788, 280] width 236 height 25
click at [589, 379] on input "text" at bounding box center [530, 383] width 216 height 25
type input "038-40-7752"
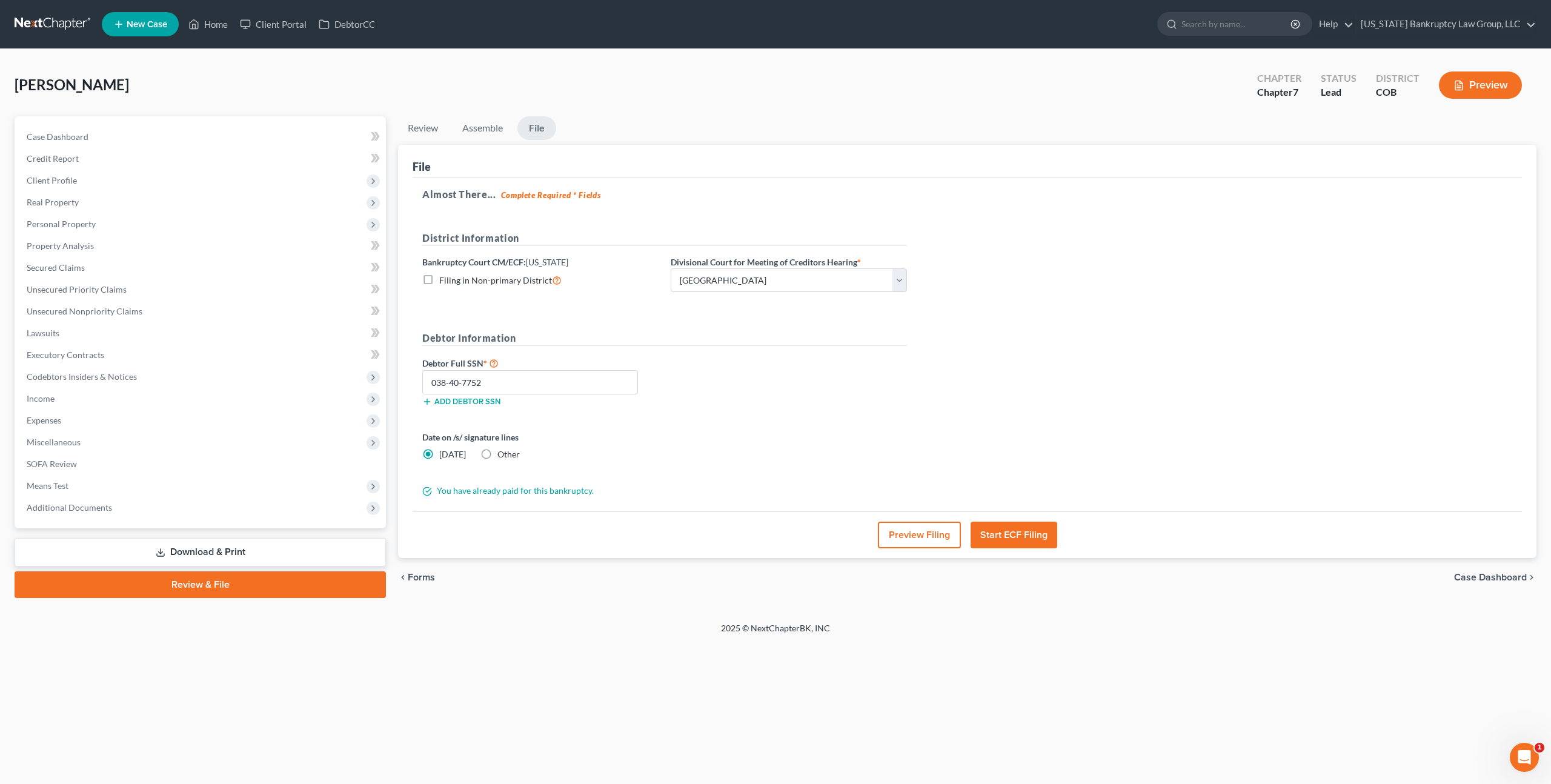
click at [996, 530] on button "Start ECF Filing" at bounding box center [1014, 535] width 87 height 27
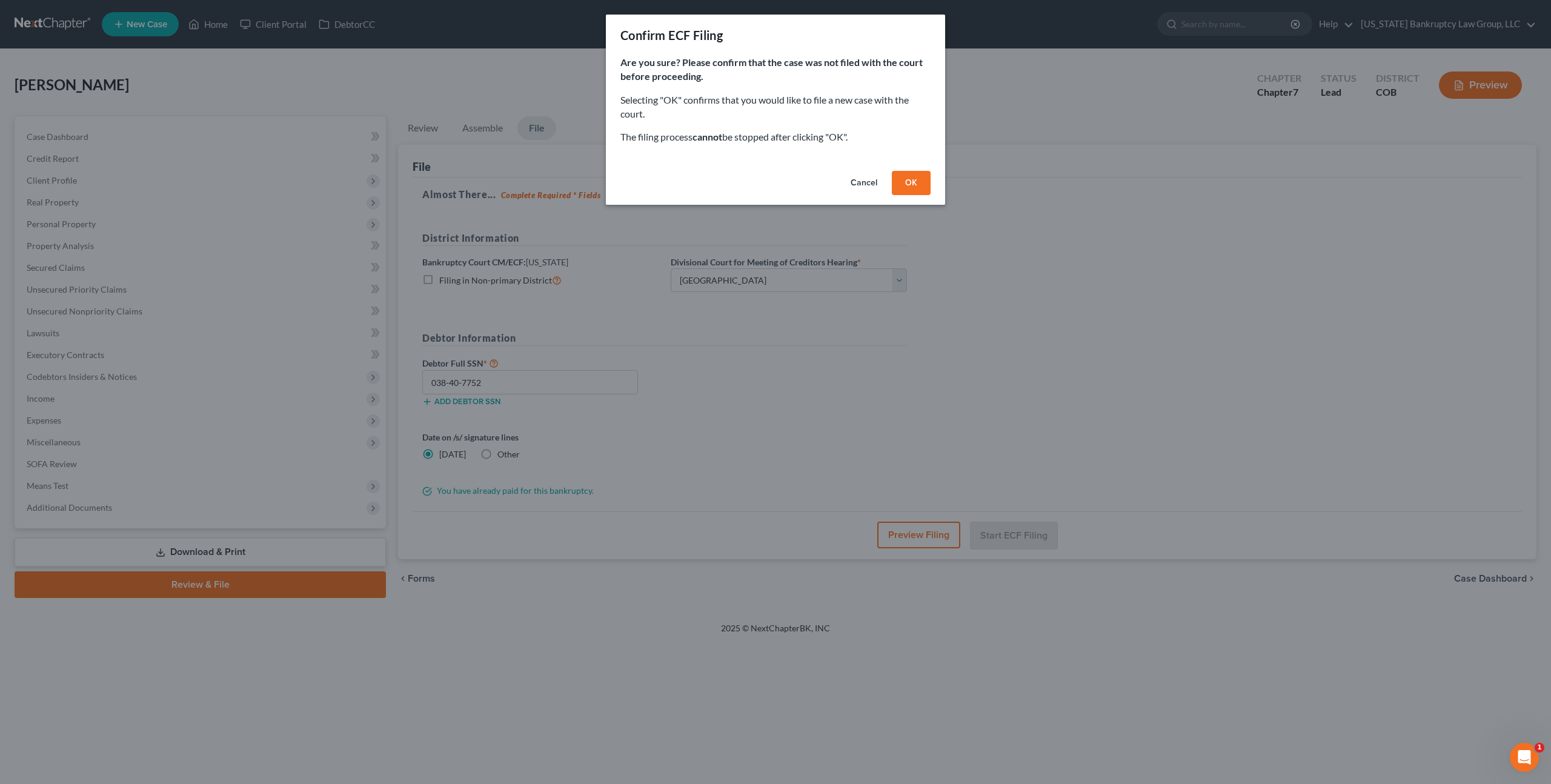
click at [894, 179] on button "OK" at bounding box center [911, 183] width 38 height 25
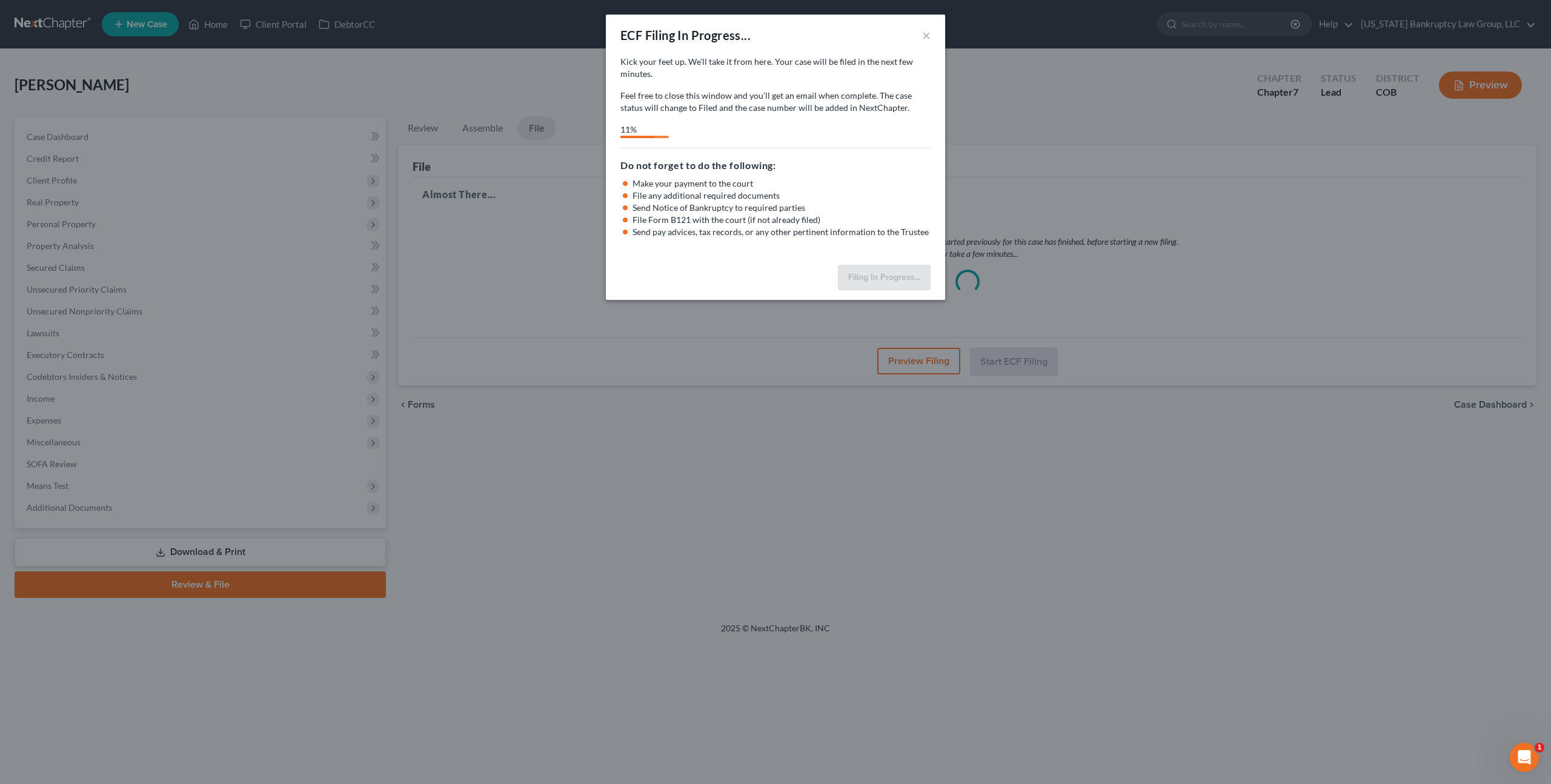
select select "0"
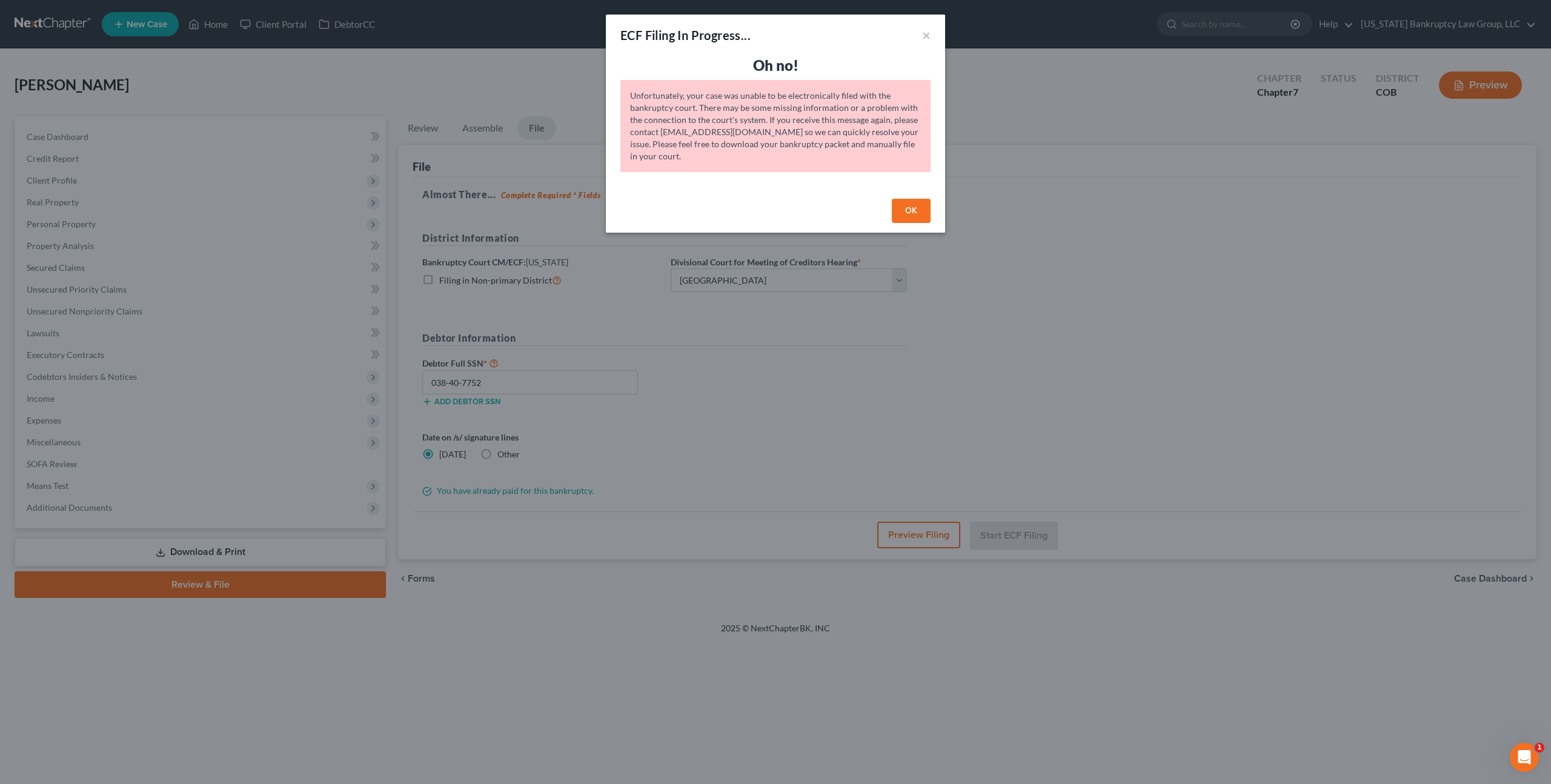
click at [911, 207] on button "OK" at bounding box center [911, 211] width 38 height 25
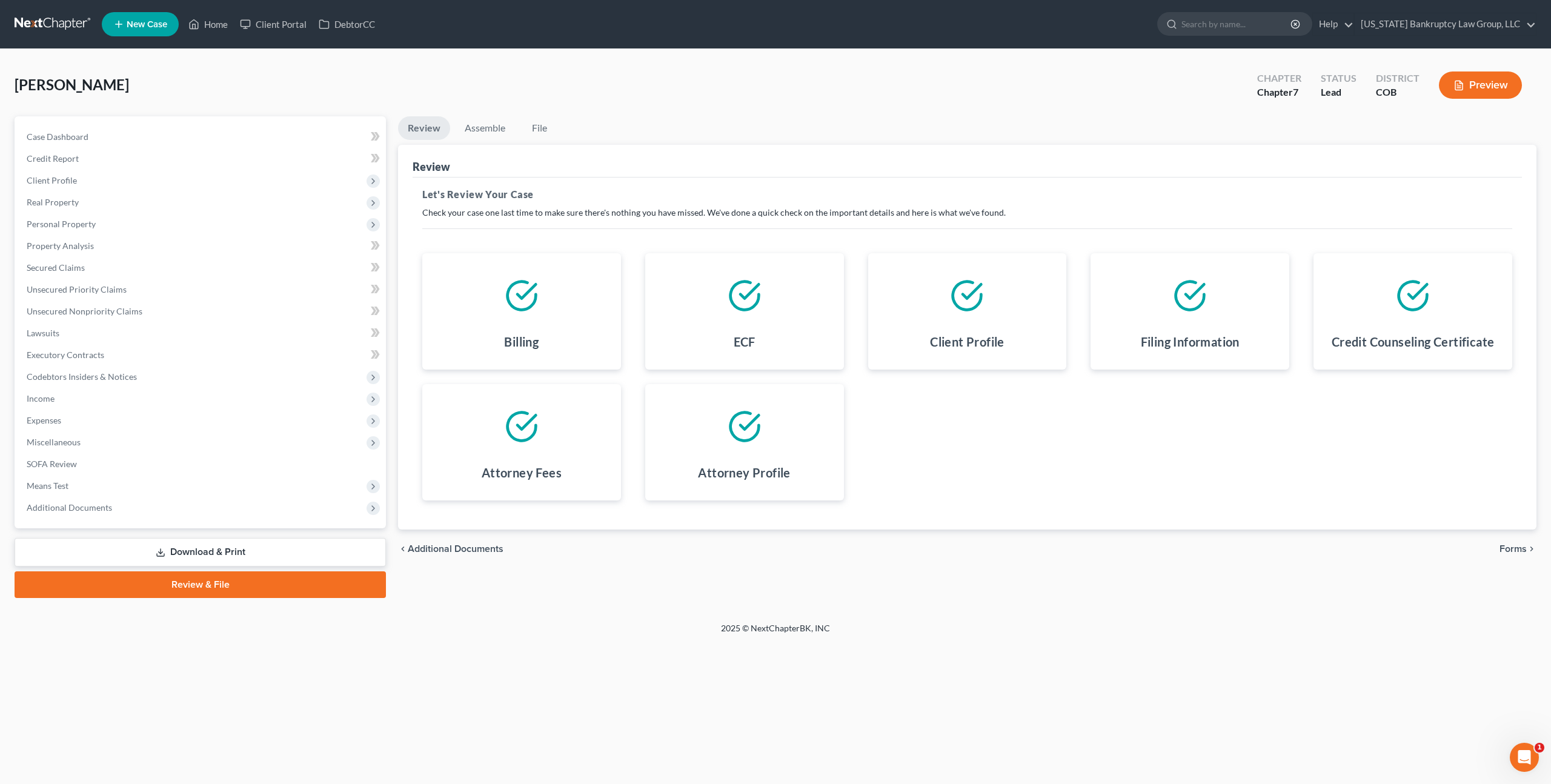
click at [225, 582] on link "Review & File" at bounding box center [200, 585] width 371 height 27
click at [1507, 544] on span "Forms" at bounding box center [1513, 549] width 27 height 10
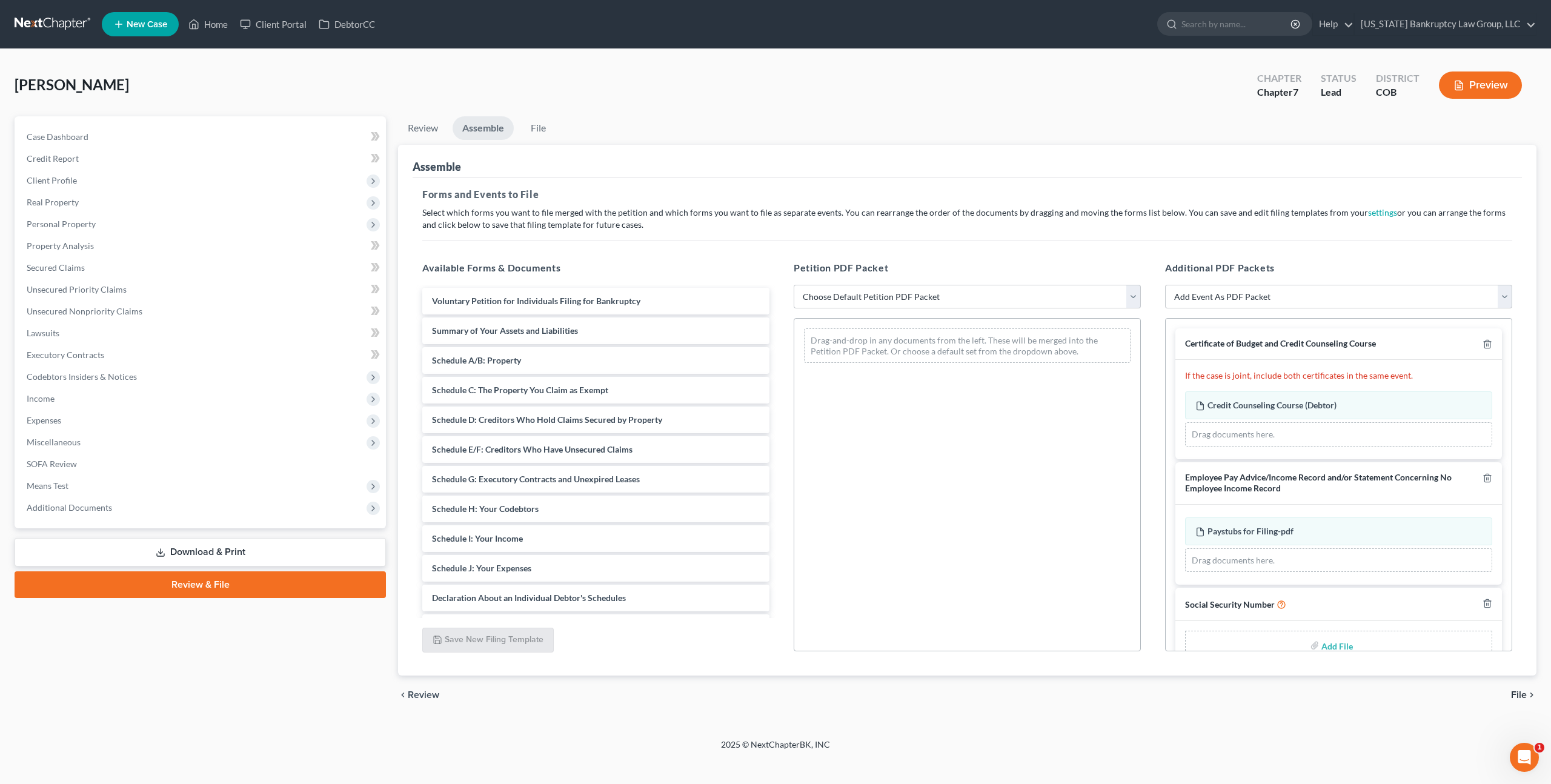
scroll to position [28, 0]
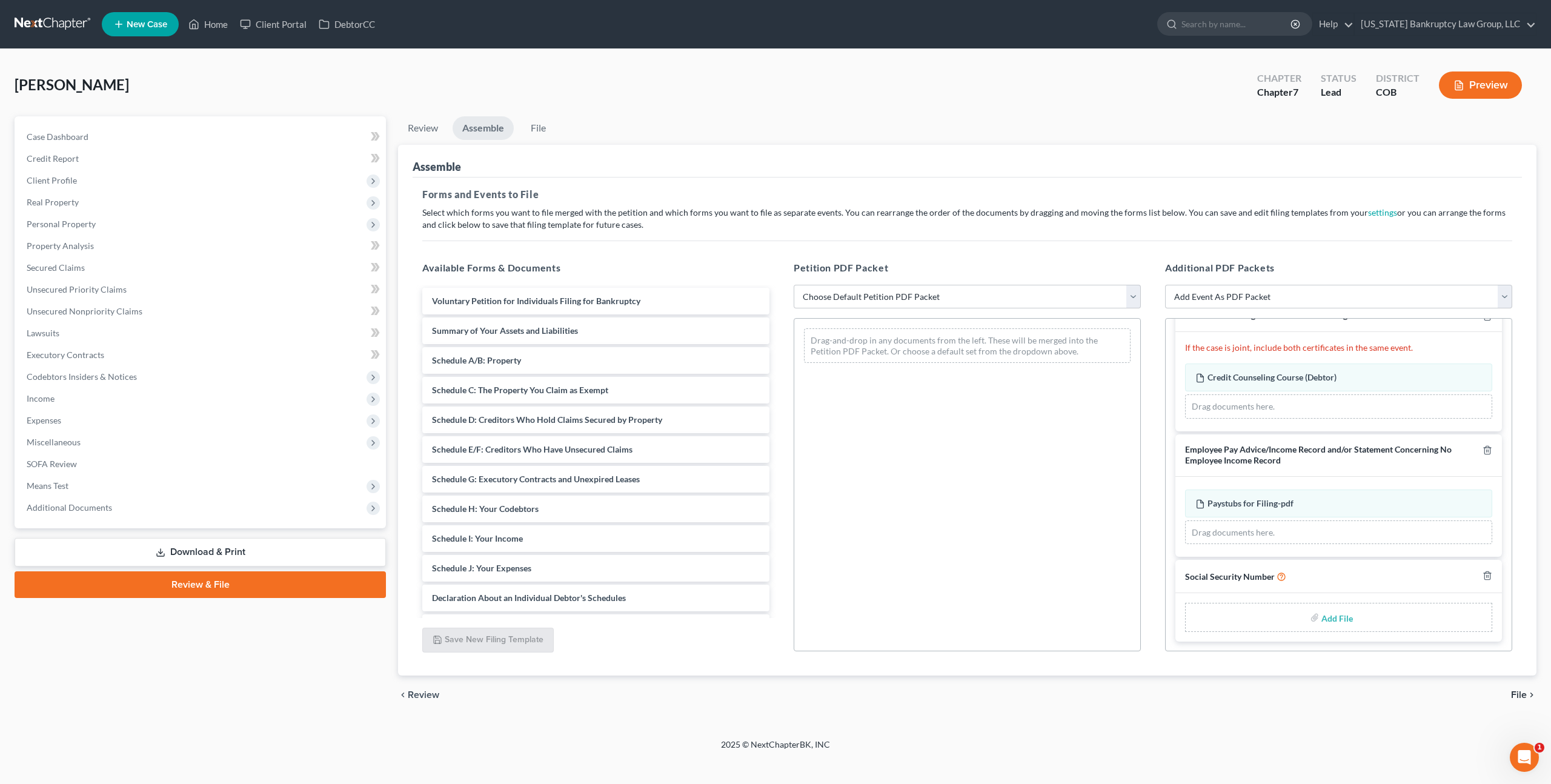
click at [1342, 613] on input "file" at bounding box center [1336, 617] width 29 height 22
type input "C:\fakepath\093025 Statement of Social Security Number.pdf"
click at [851, 297] on select "Choose Default Petition PDF Packet Emergency Filing (Voluntary Petition and Cre…" at bounding box center [967, 297] width 347 height 25
select select "1"
click at [794, 284] on select "Choose Default Petition PDF Packet Emergency Filing (Voluntary Petition and Cre…" at bounding box center [967, 297] width 347 height 25
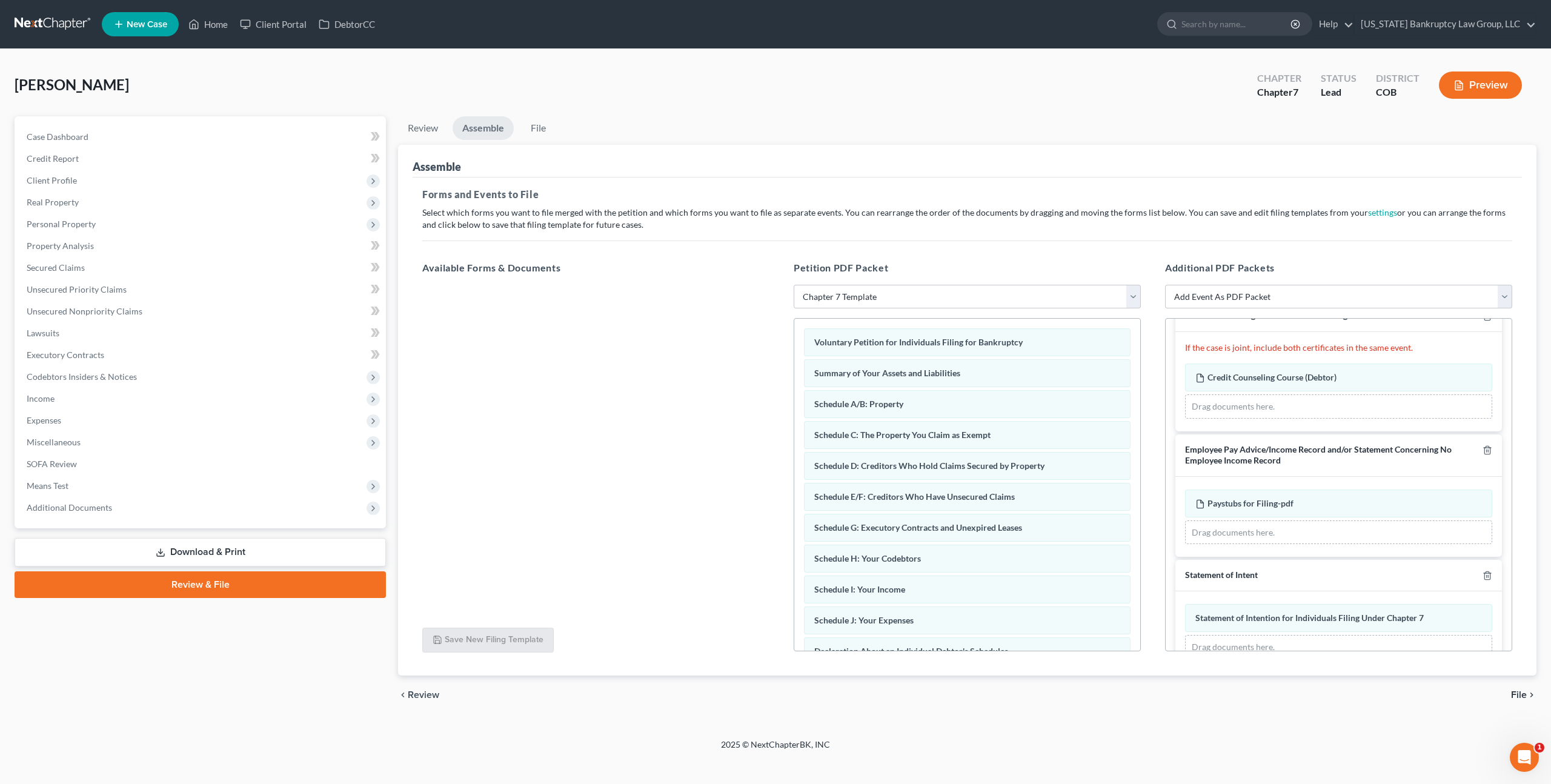
click at [1522, 692] on span "File" at bounding box center [1518, 695] width 16 height 10
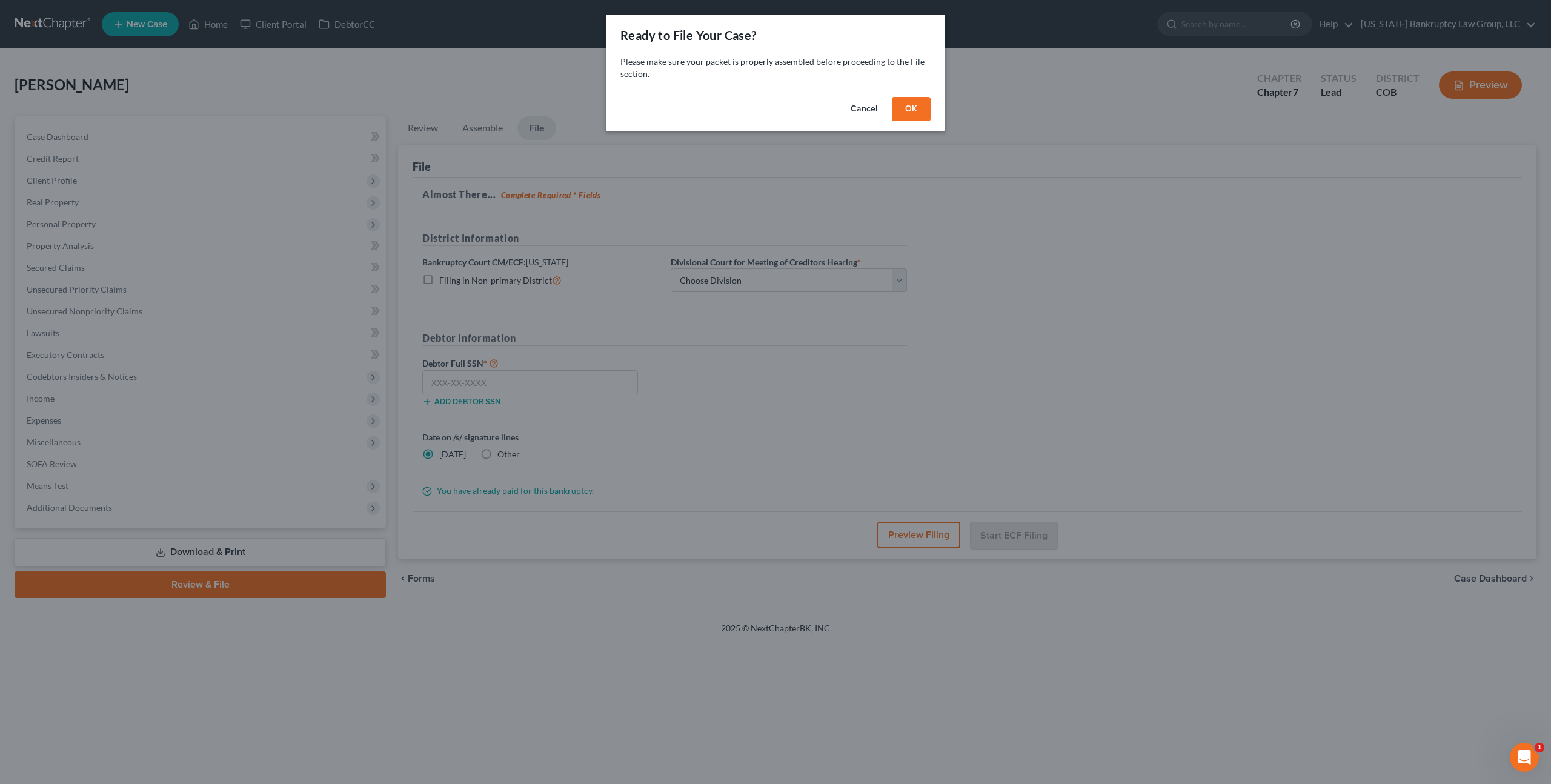
click at [910, 116] on button "OK" at bounding box center [911, 110] width 38 height 25
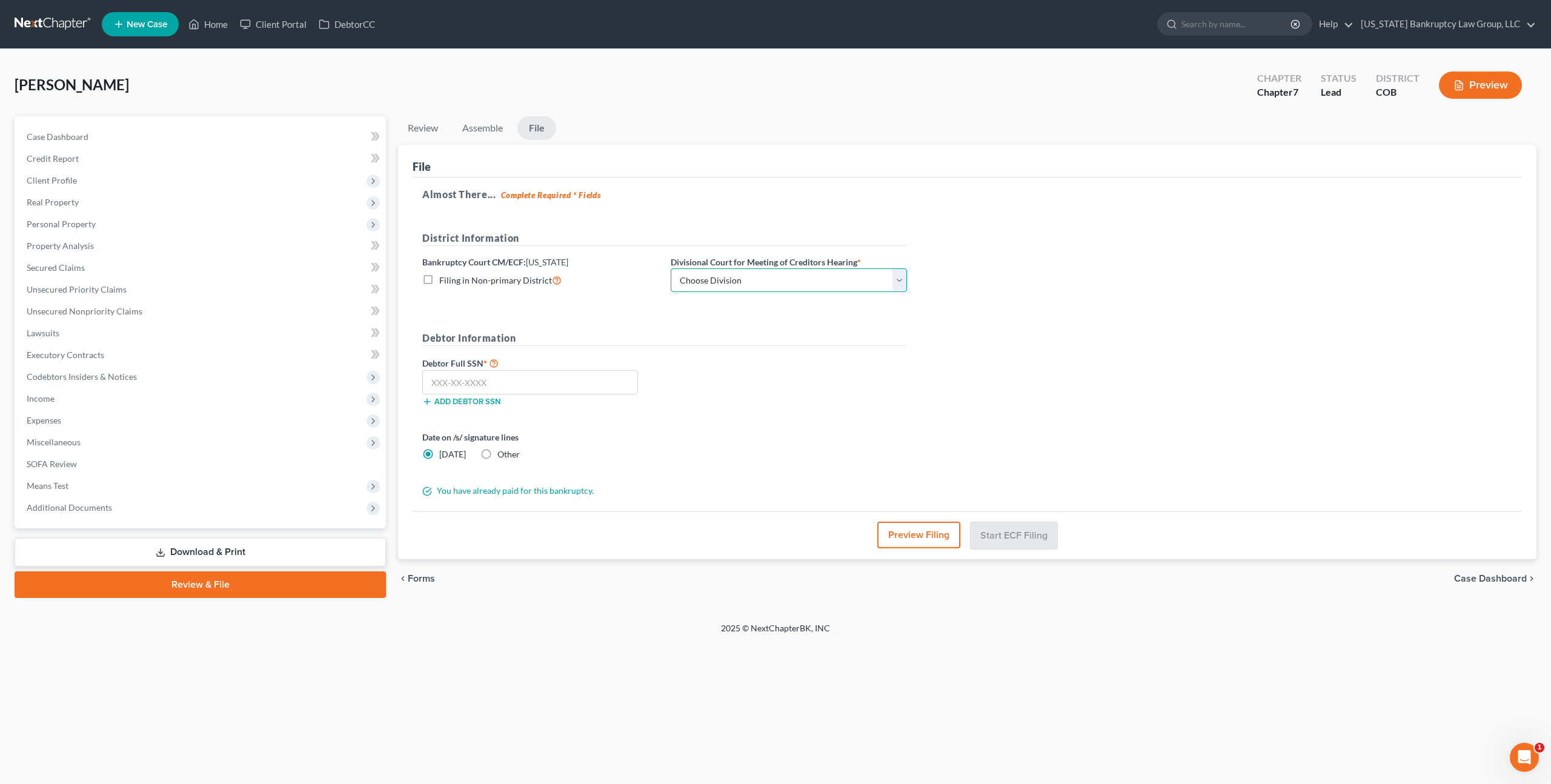
click at [791, 284] on select "Choose Division [GEOGRAPHIC_DATA]" at bounding box center [788, 280] width 236 height 25
select select "0"
click at [670, 268] on select "Choose Division [GEOGRAPHIC_DATA]" at bounding box center [788, 280] width 236 height 25
click at [608, 385] on input "text" at bounding box center [530, 383] width 216 height 25
type input "038-40-7752"
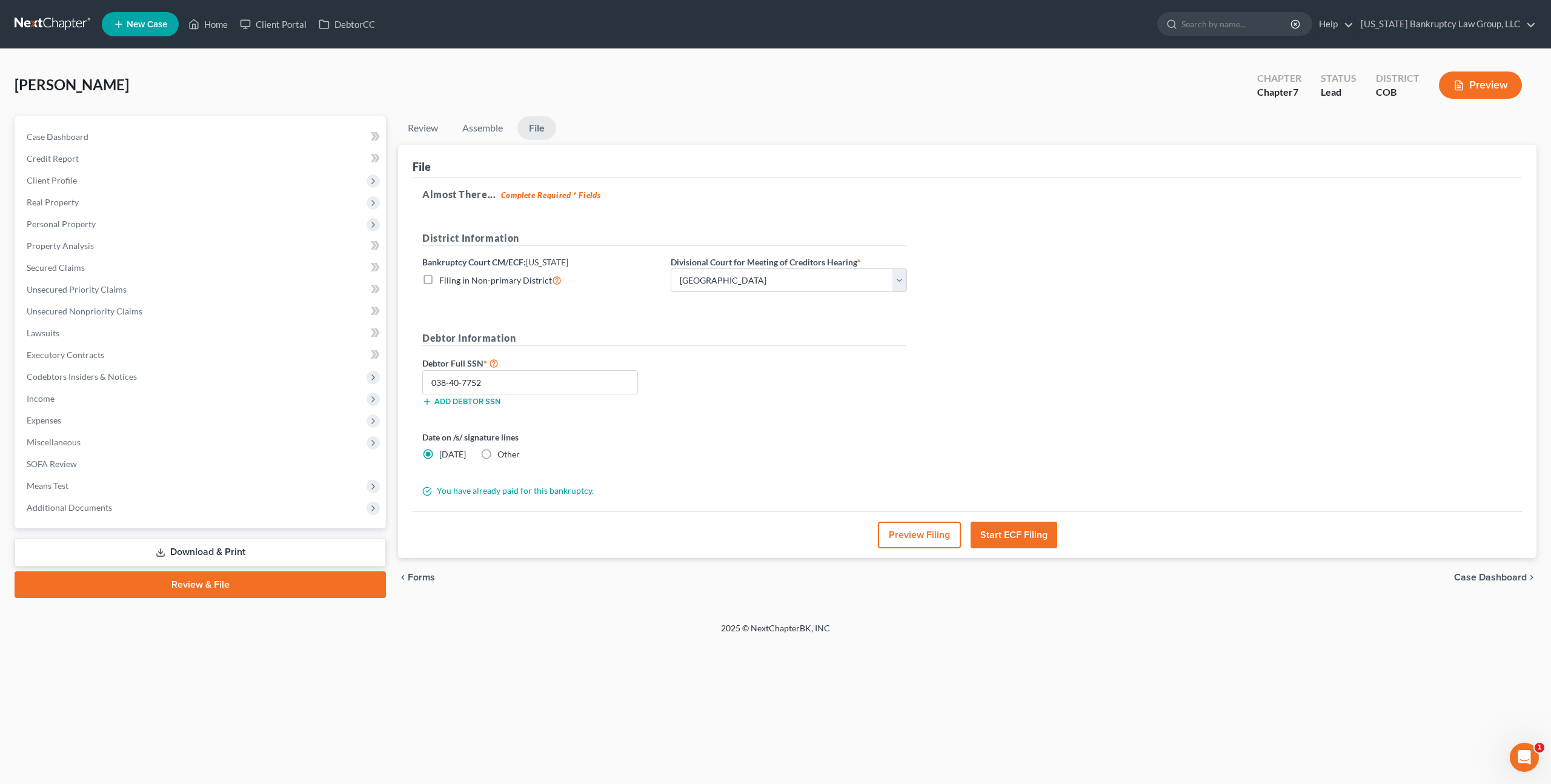
click at [1028, 535] on button "Start ECF Filing" at bounding box center [1014, 535] width 87 height 27
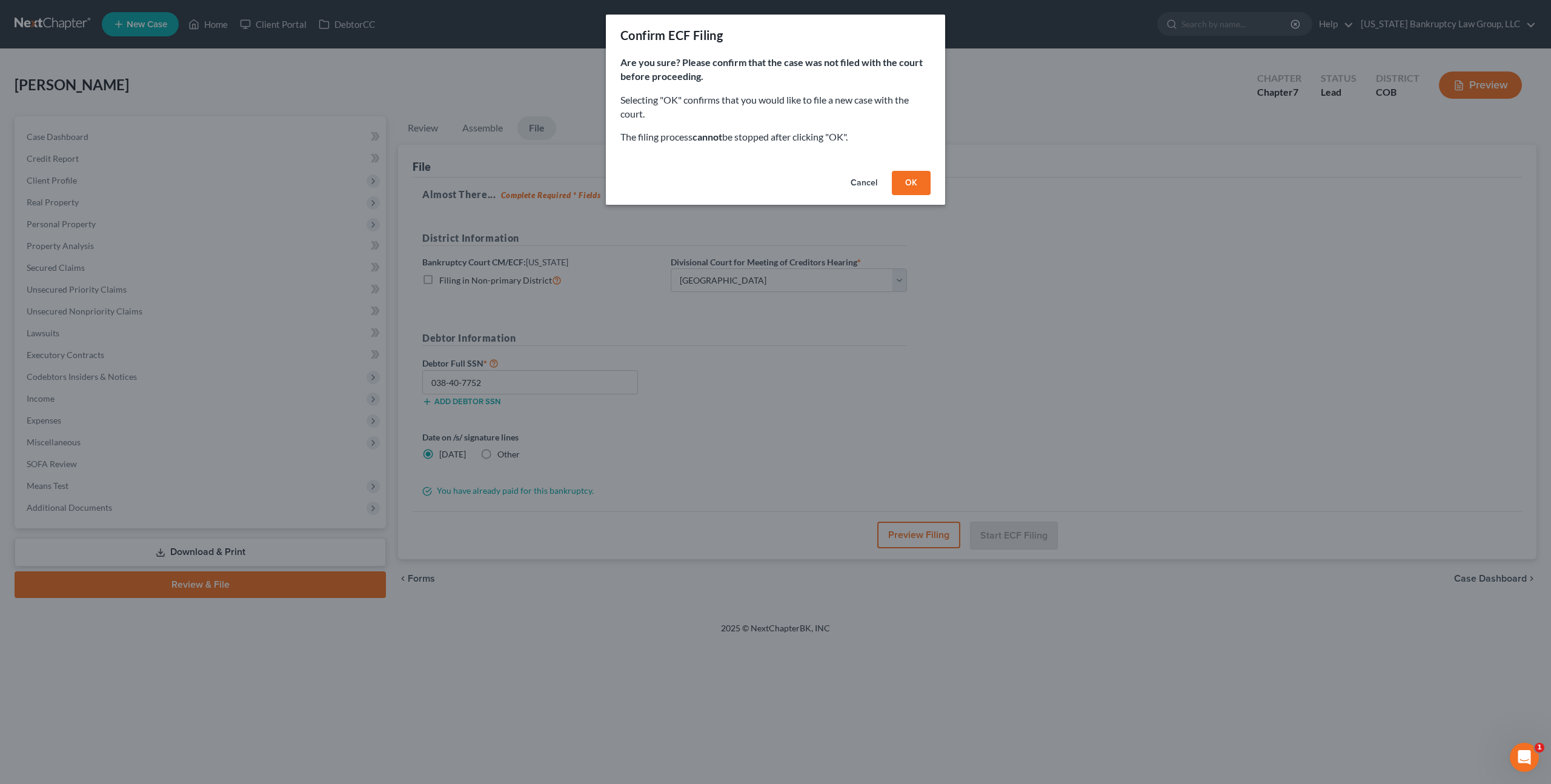
click at [914, 190] on button "OK" at bounding box center [911, 183] width 38 height 25
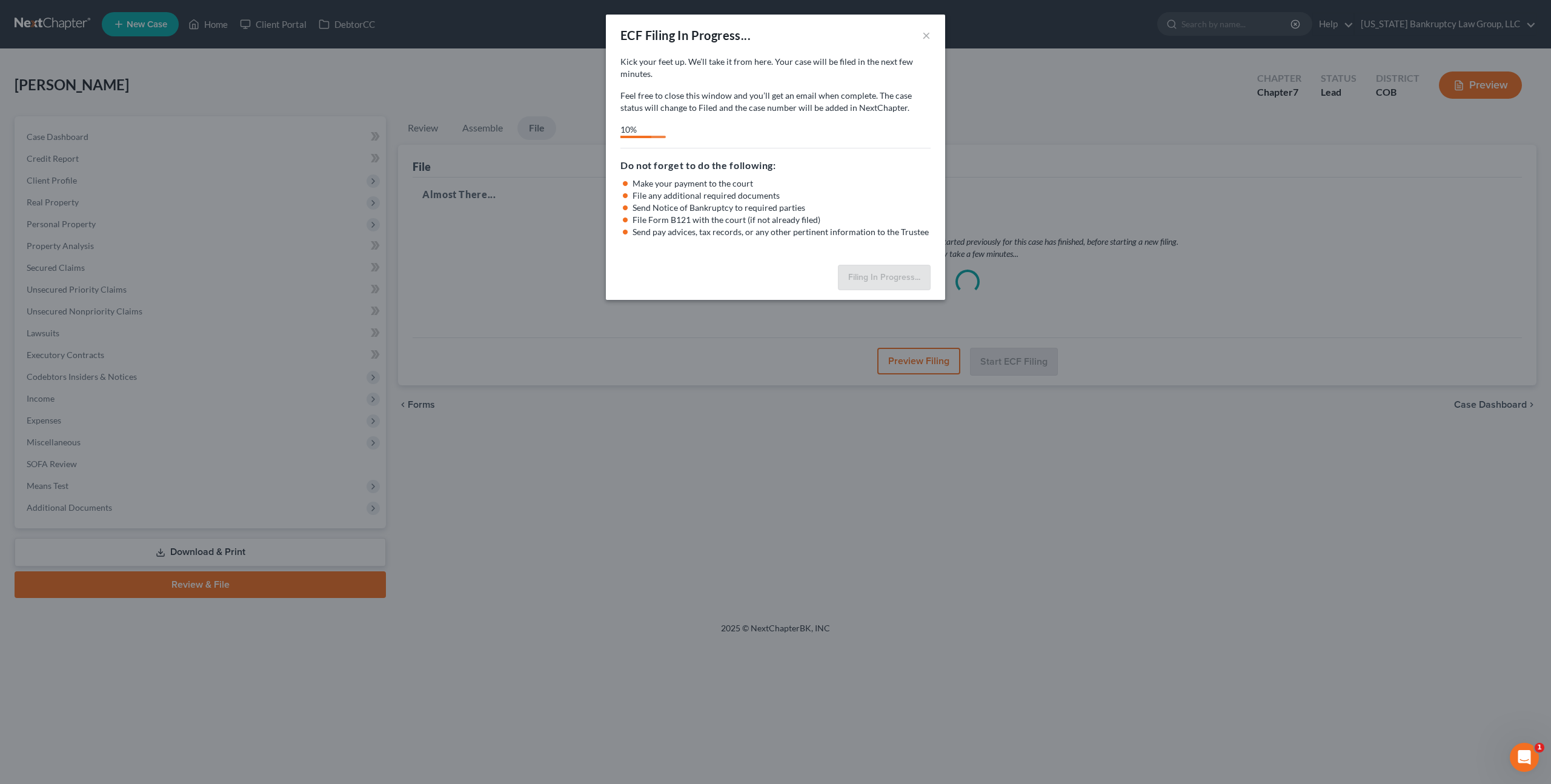
select select "0"
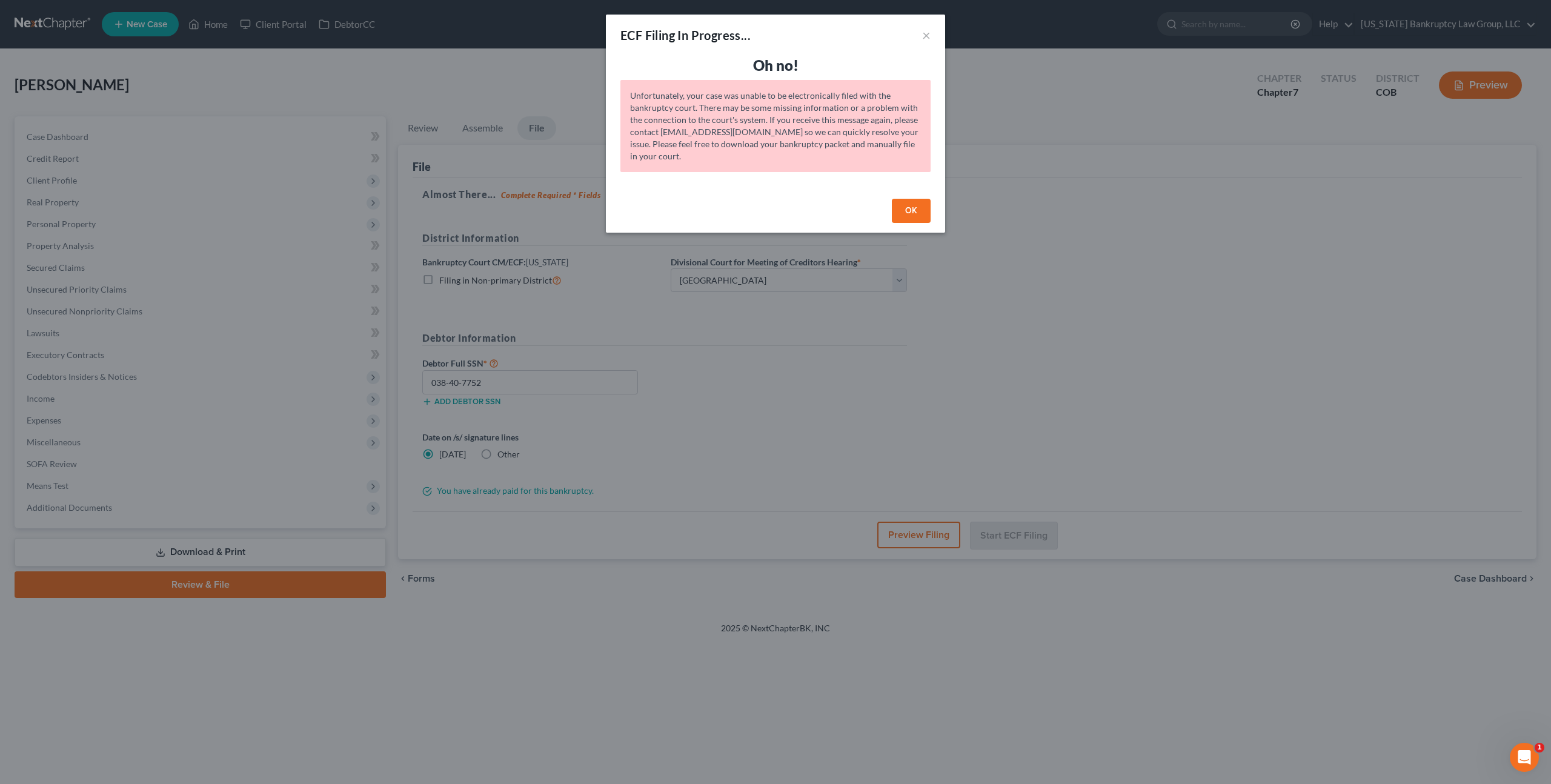
click at [909, 215] on button "OK" at bounding box center [911, 211] width 38 height 25
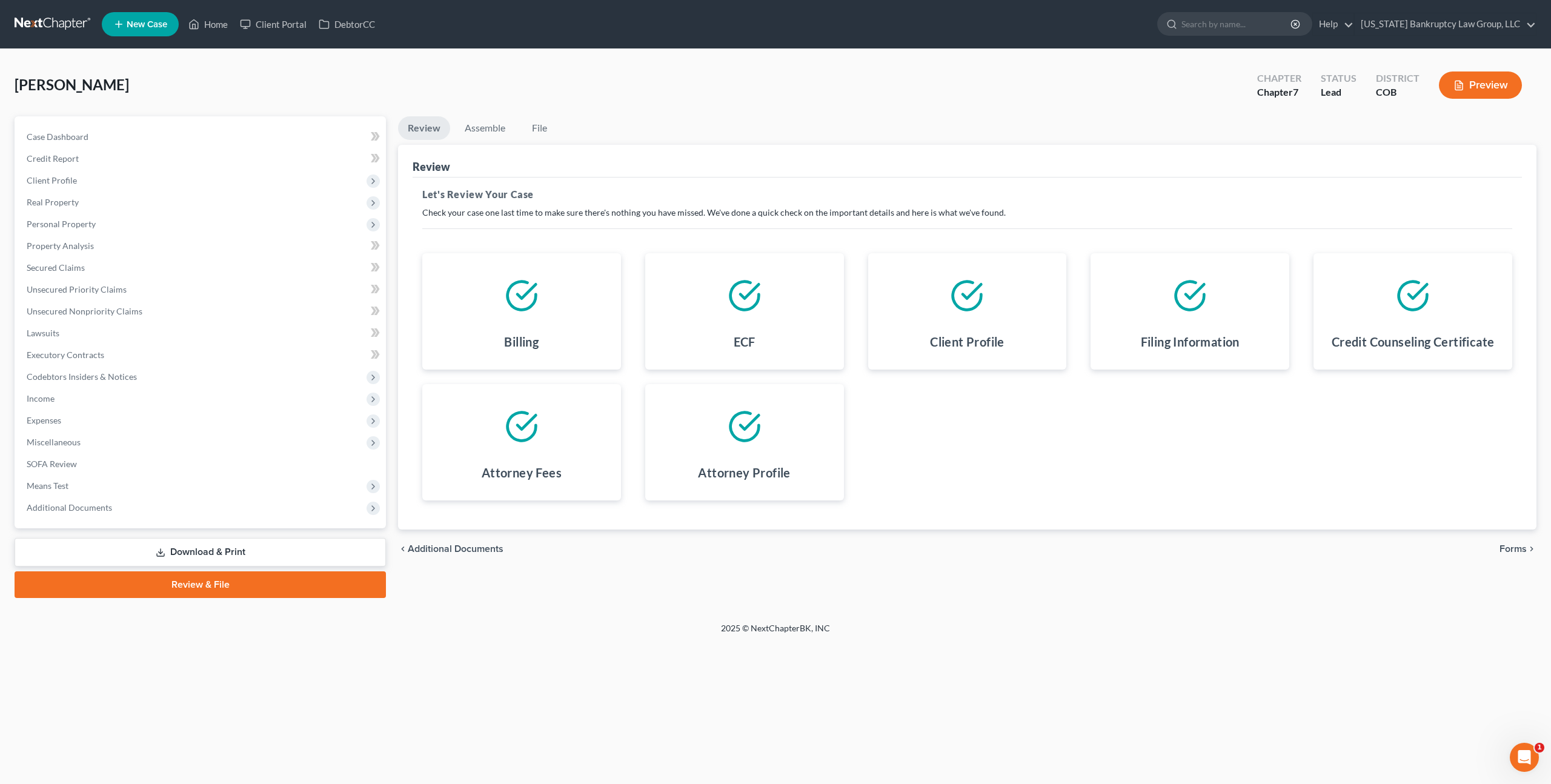
click at [1513, 544] on span "Forms" at bounding box center [1513, 549] width 27 height 10
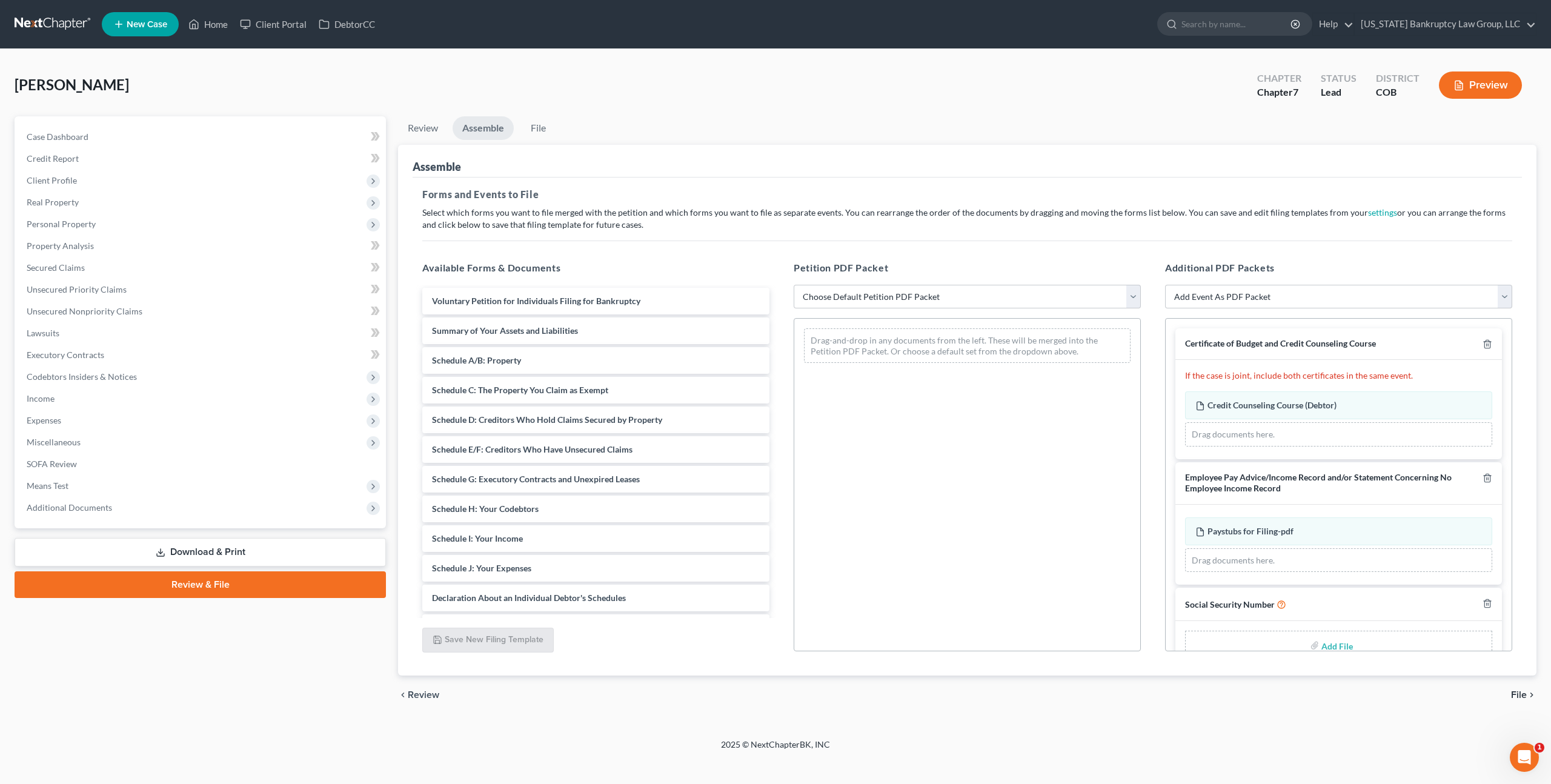
scroll to position [28, 0]
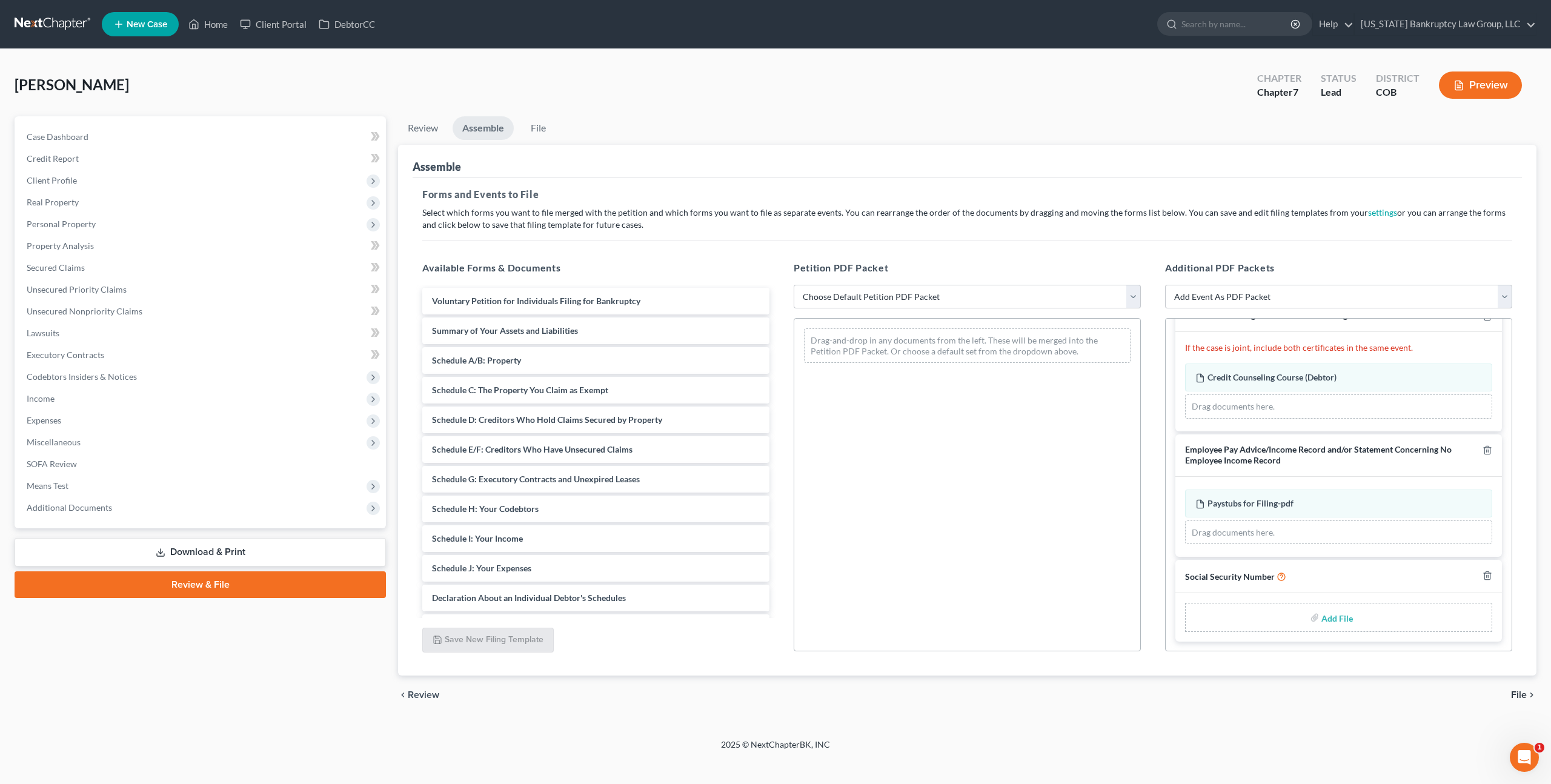
click at [1332, 618] on input "file" at bounding box center [1336, 617] width 29 height 22
type input "C:\fakepath\093025 Statement of Social Security Number.pdf"
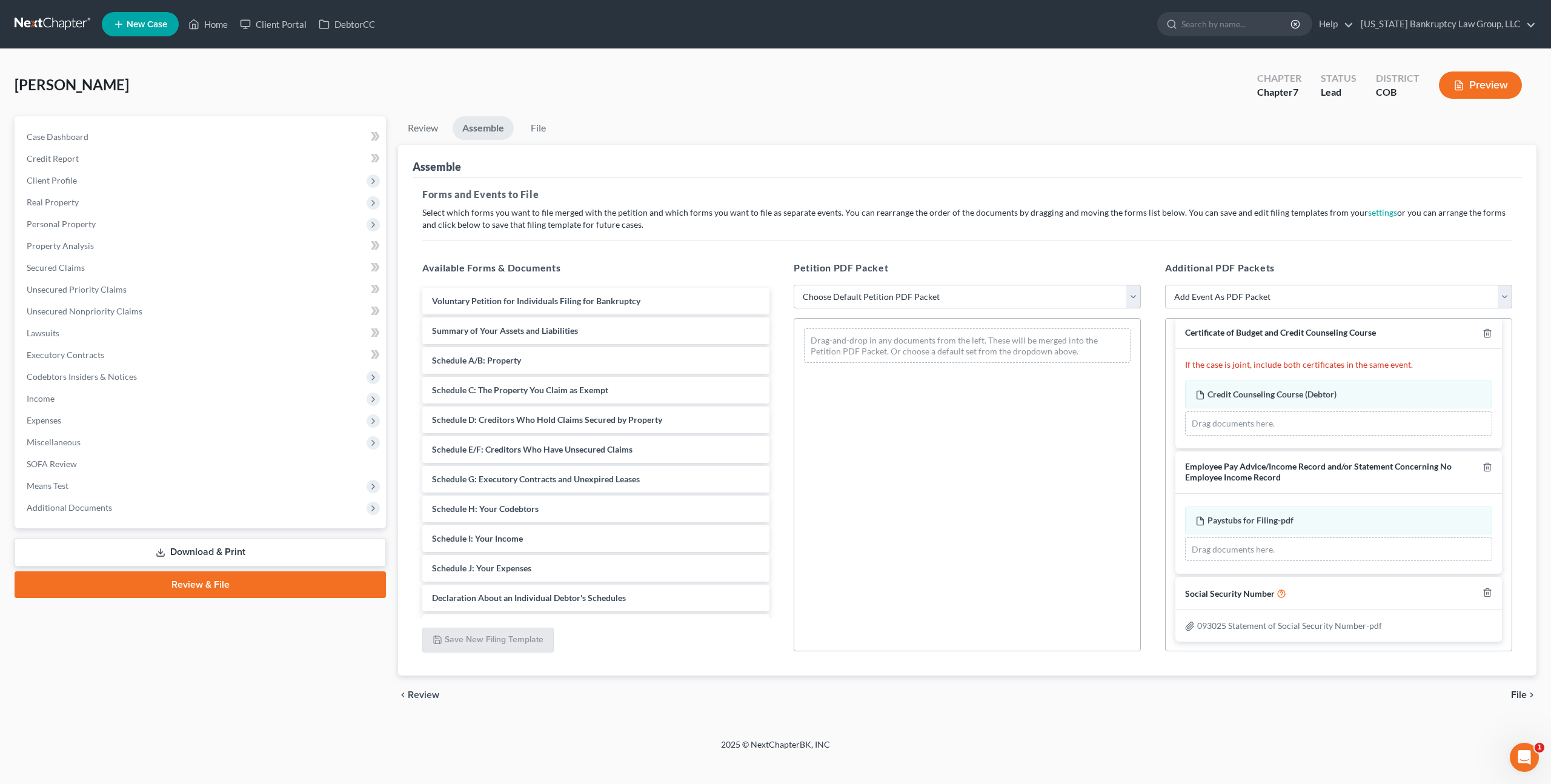
click at [845, 293] on select "Choose Default Petition PDF Packet Emergency Filing (Voluntary Petition and Cre…" at bounding box center [967, 297] width 347 height 25
select select "1"
click at [794, 284] on select "Choose Default Petition PDF Packet Emergency Filing (Voluntary Petition and Cre…" at bounding box center [967, 297] width 347 height 25
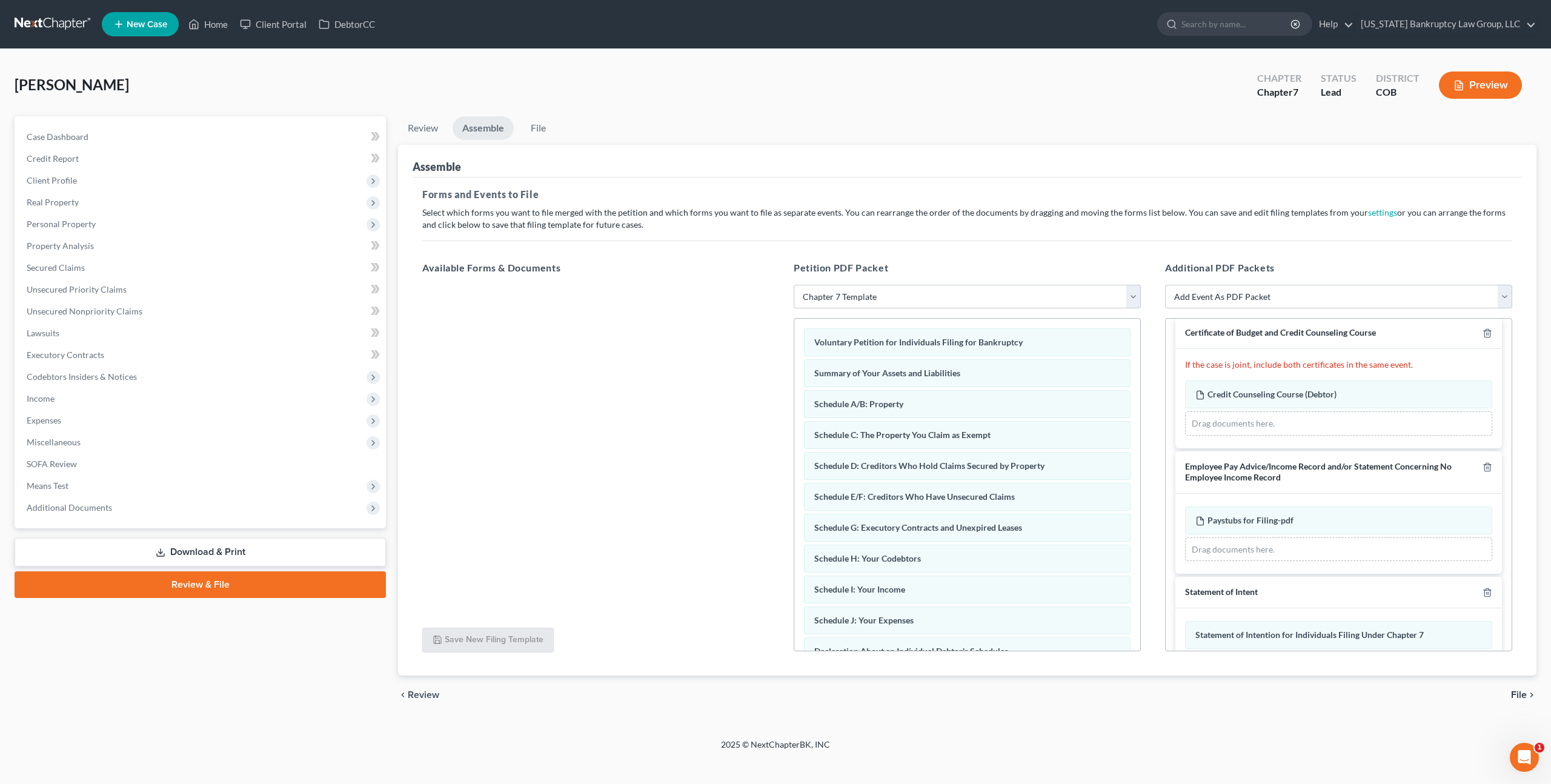
click at [1518, 697] on span "File" at bounding box center [1518, 695] width 16 height 10
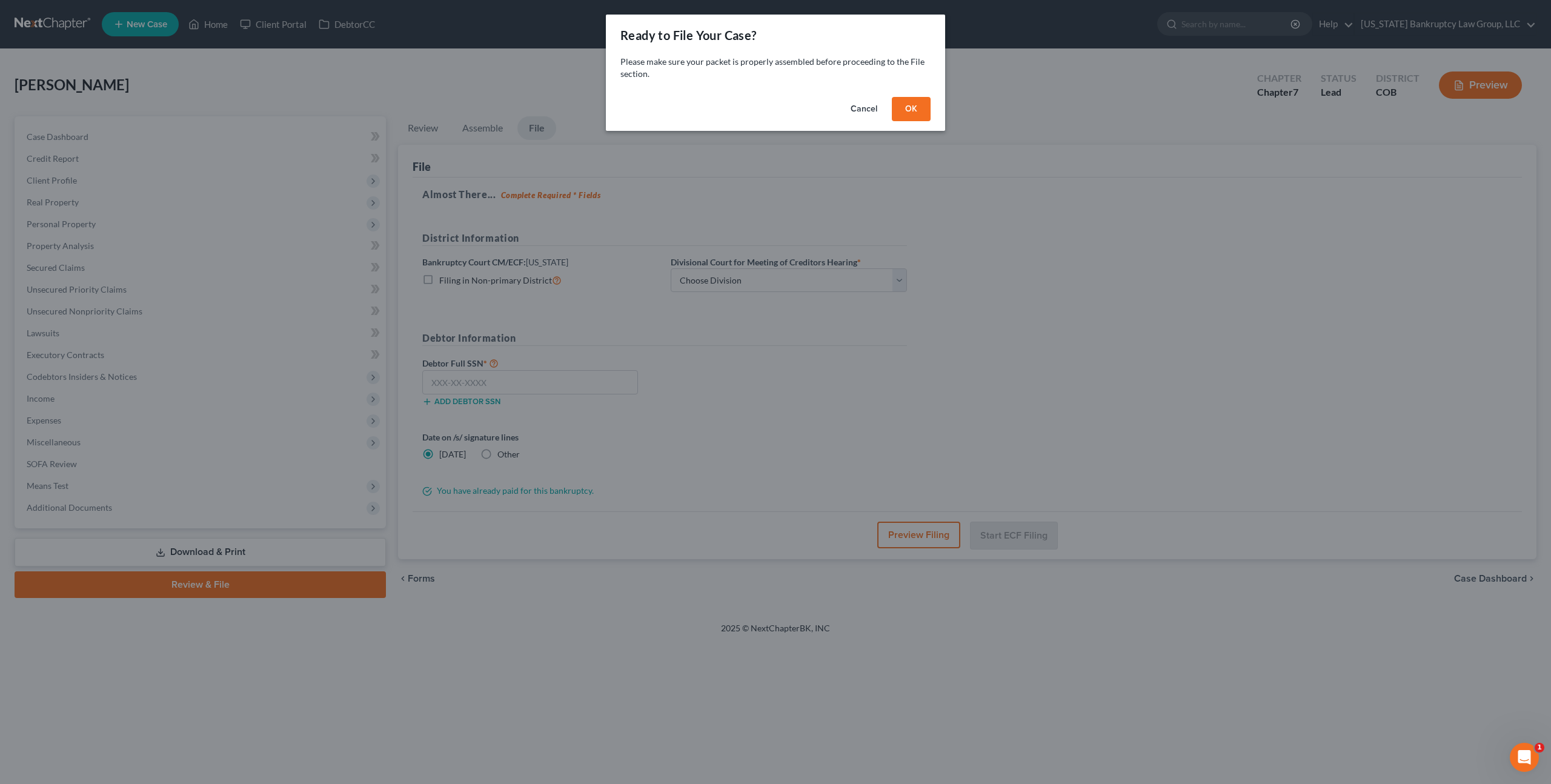
click at [916, 114] on button "OK" at bounding box center [911, 110] width 38 height 25
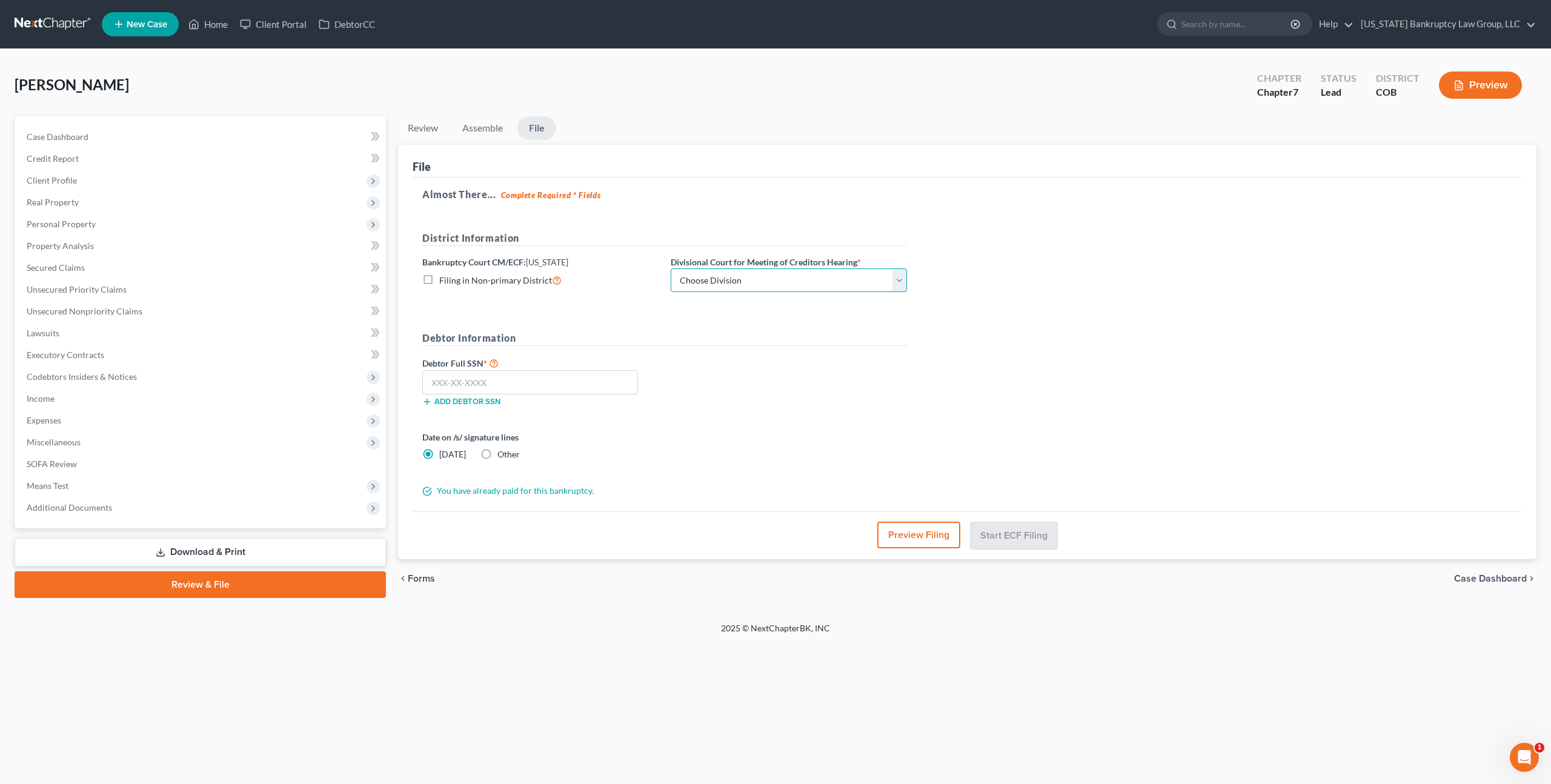
click at [775, 276] on select "Choose Division [GEOGRAPHIC_DATA]" at bounding box center [788, 280] width 236 height 25
select select "0"
click at [670, 268] on select "Choose Division [GEOGRAPHIC_DATA]" at bounding box center [788, 280] width 236 height 25
click at [592, 378] on input "text" at bounding box center [530, 383] width 216 height 25
type input "038-40-7752"
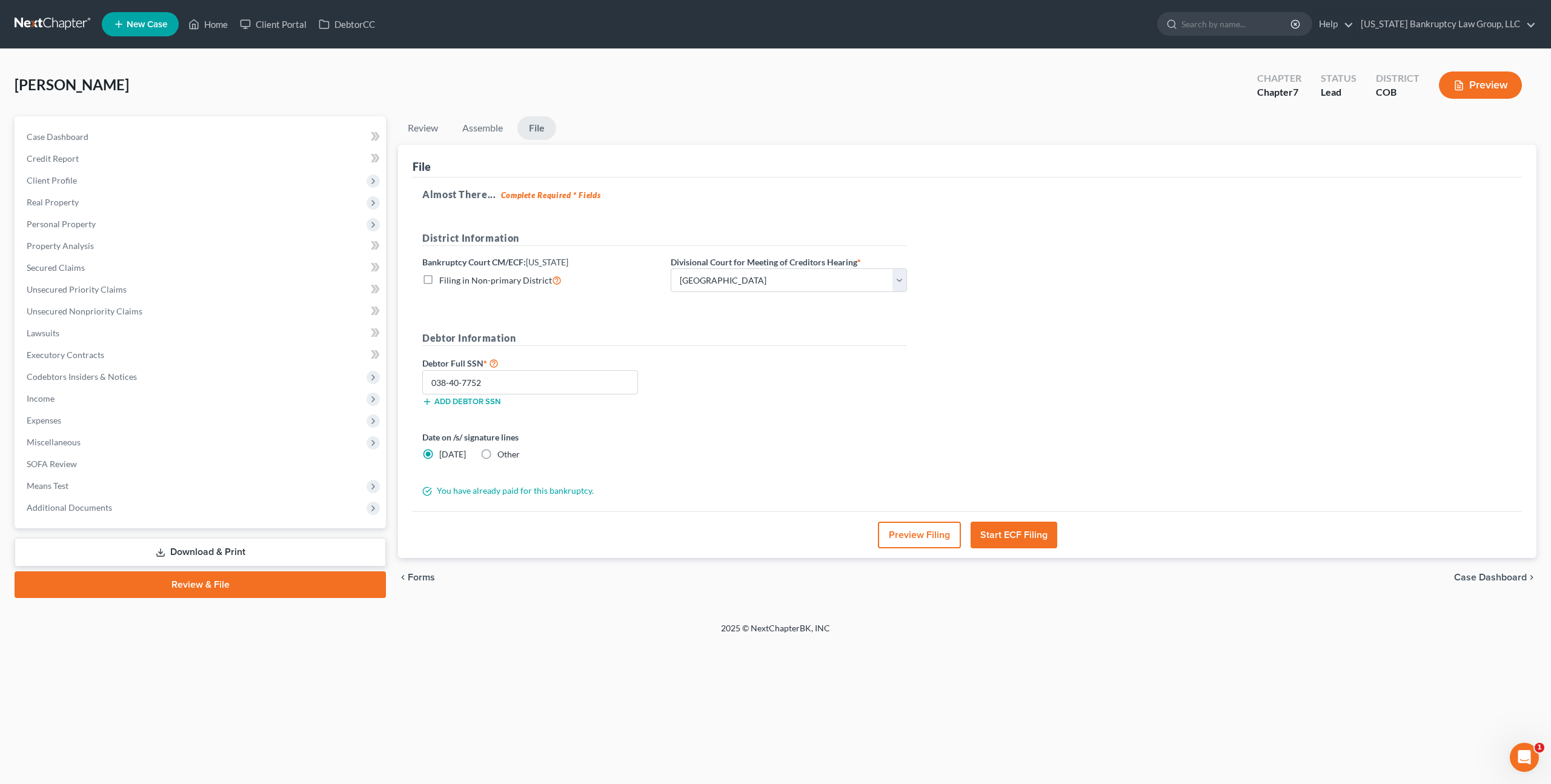
click at [1005, 526] on button "Start ECF Filing" at bounding box center [1014, 535] width 87 height 27
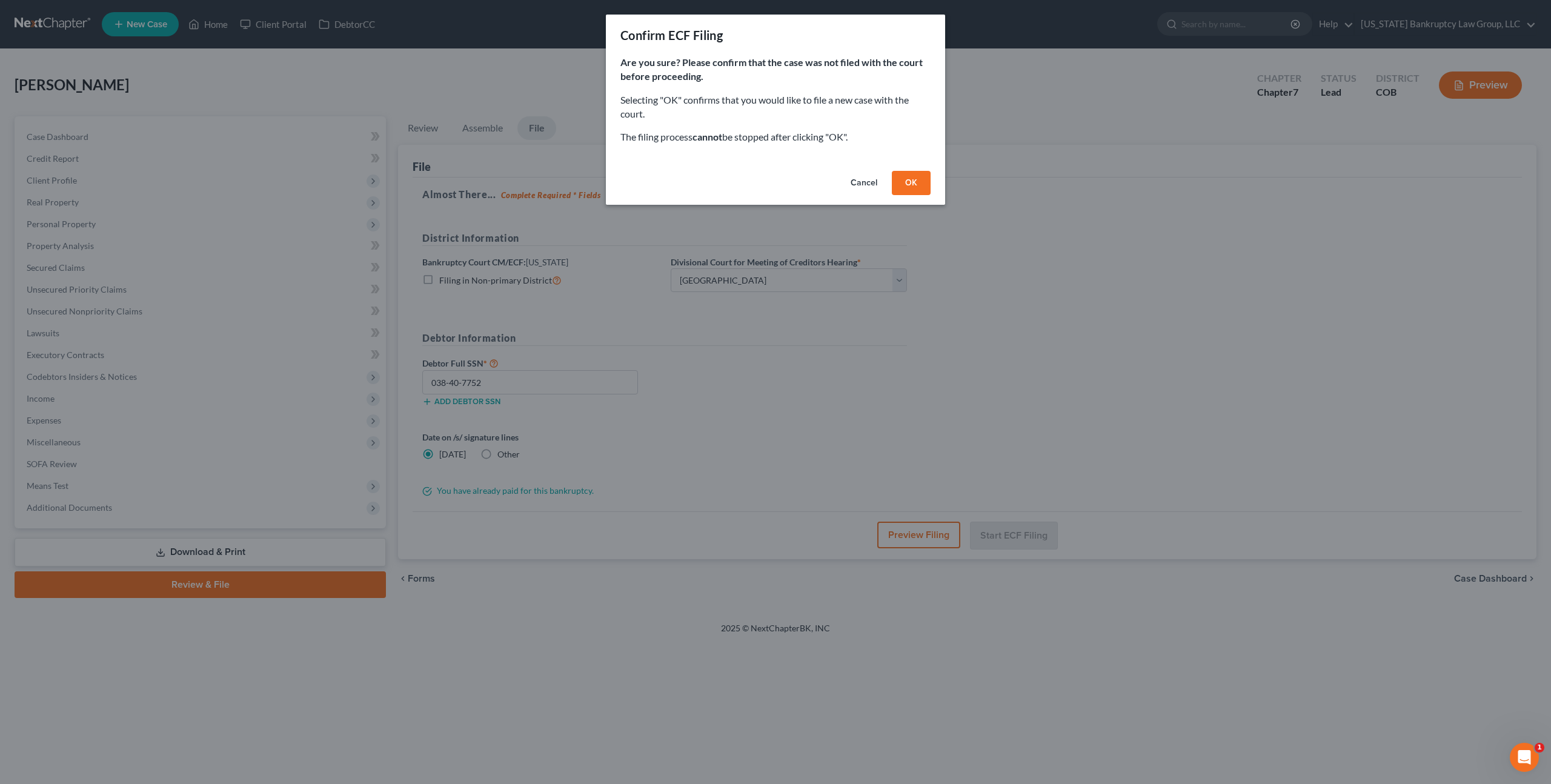
click at [905, 186] on button "OK" at bounding box center [911, 183] width 38 height 25
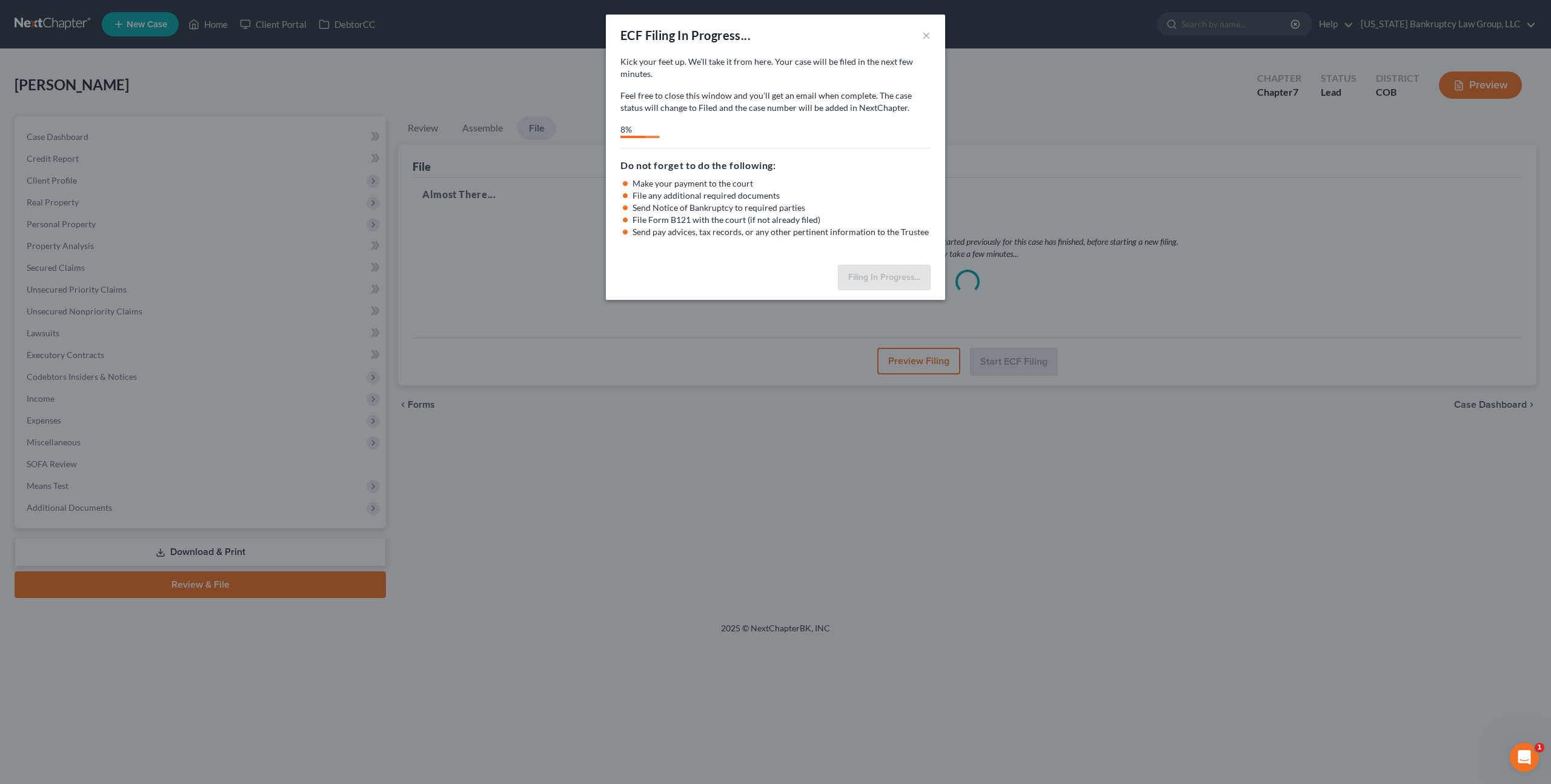
select select "0"
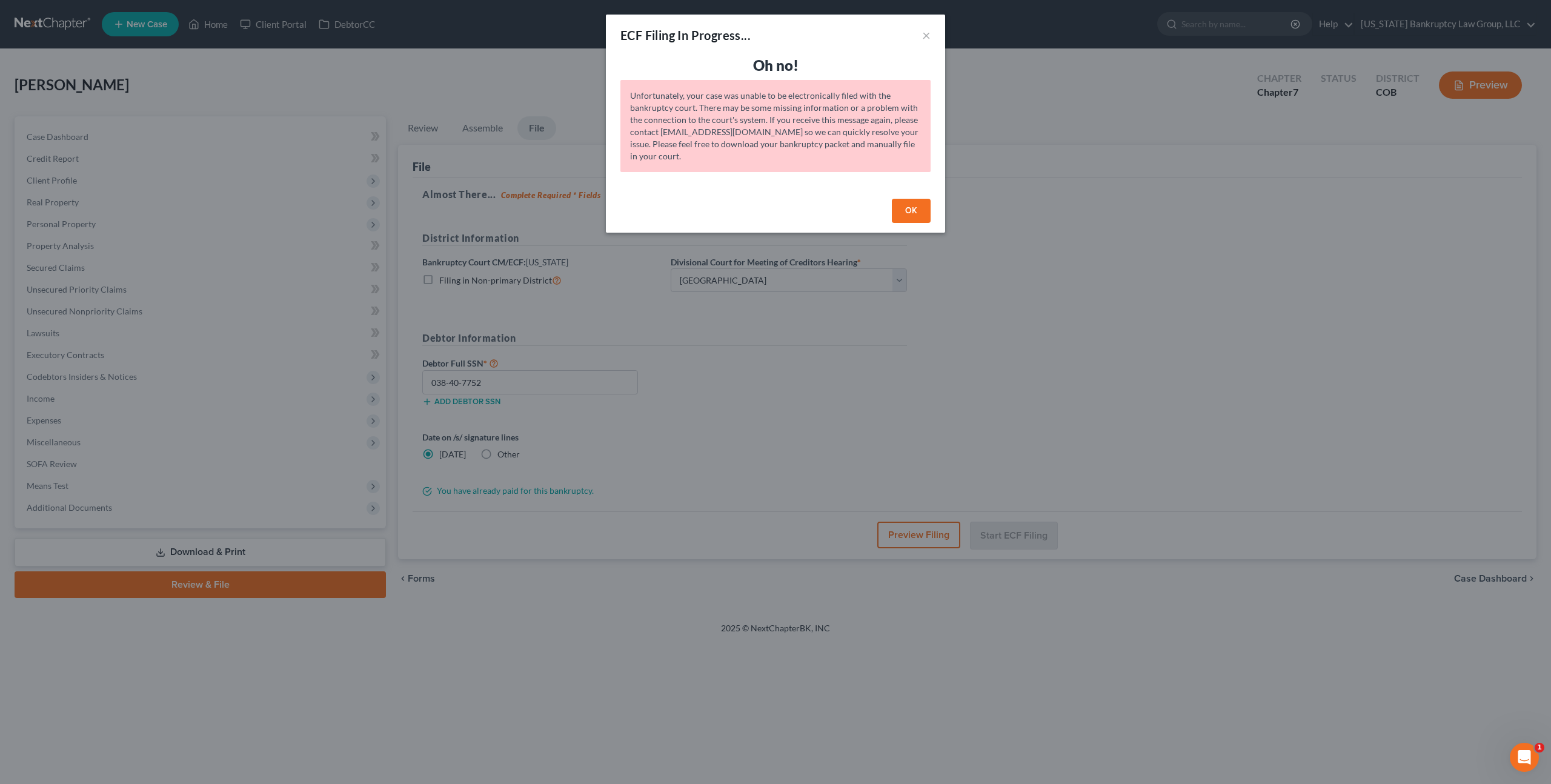
click at [920, 208] on button "OK" at bounding box center [911, 211] width 38 height 25
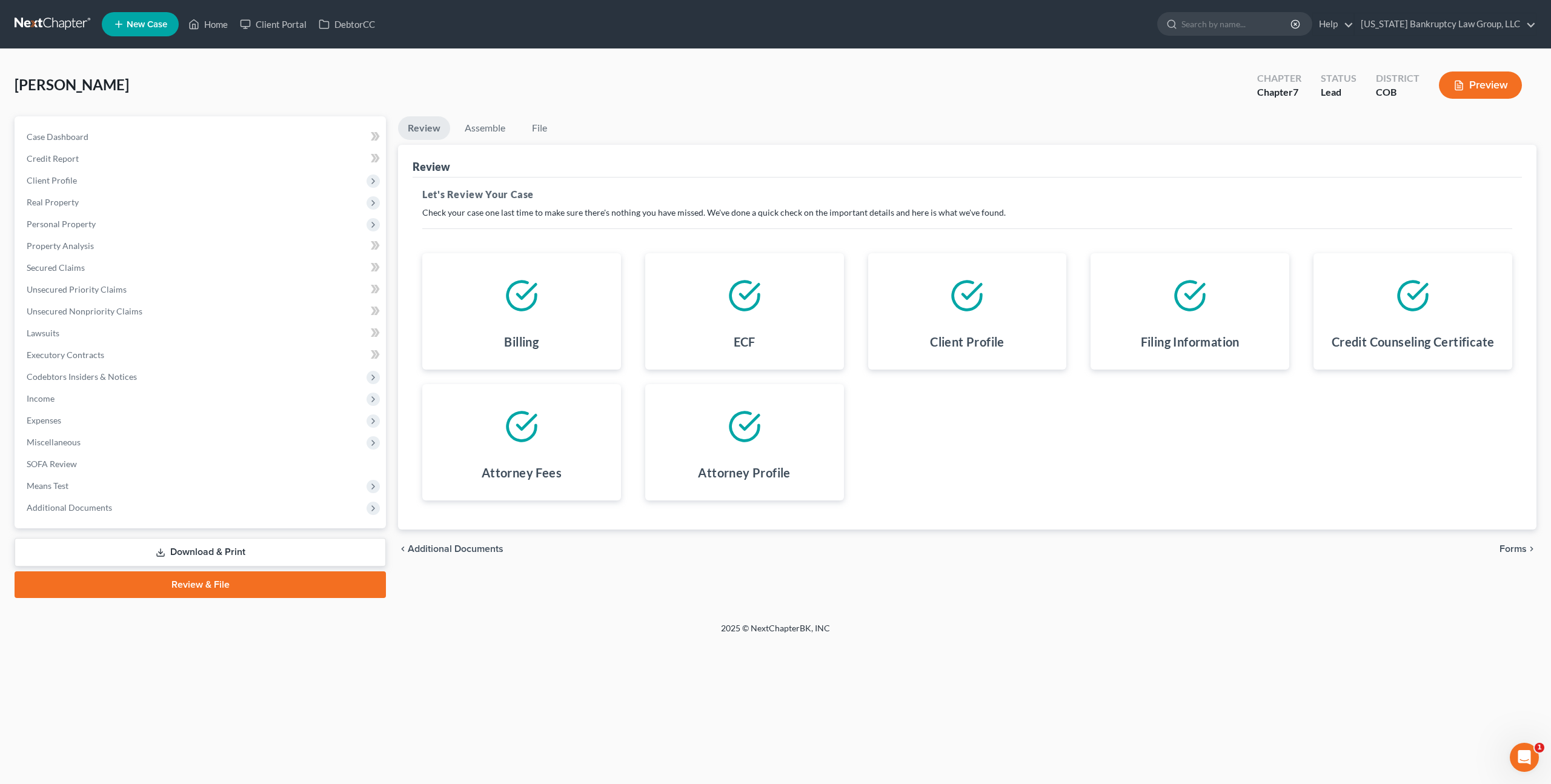
click at [1508, 544] on span "Forms" at bounding box center [1513, 549] width 27 height 10
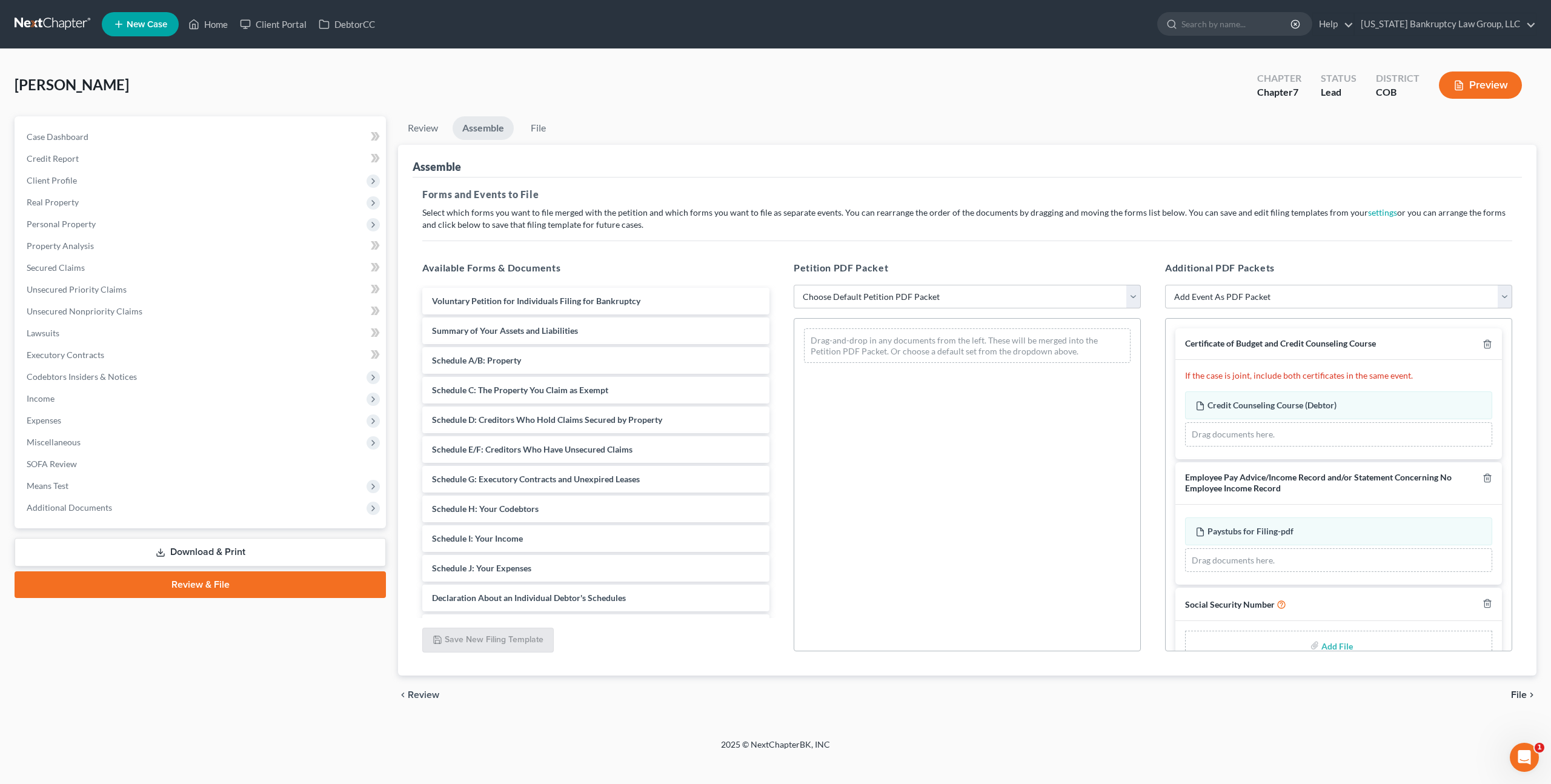
click at [1330, 643] on input "file" at bounding box center [1336, 645] width 29 height 22
type input "C:\fakepath\093025 Statement of Social Security Number.pdf"
click at [853, 291] on select "Choose Default Petition PDF Packet Emergency Filing (Voluntary Petition and Cre…" at bounding box center [967, 297] width 347 height 25
select select "1"
click at [794, 284] on select "Choose Default Petition PDF Packet Emergency Filing (Voluntary Petition and Cre…" at bounding box center [967, 297] width 347 height 25
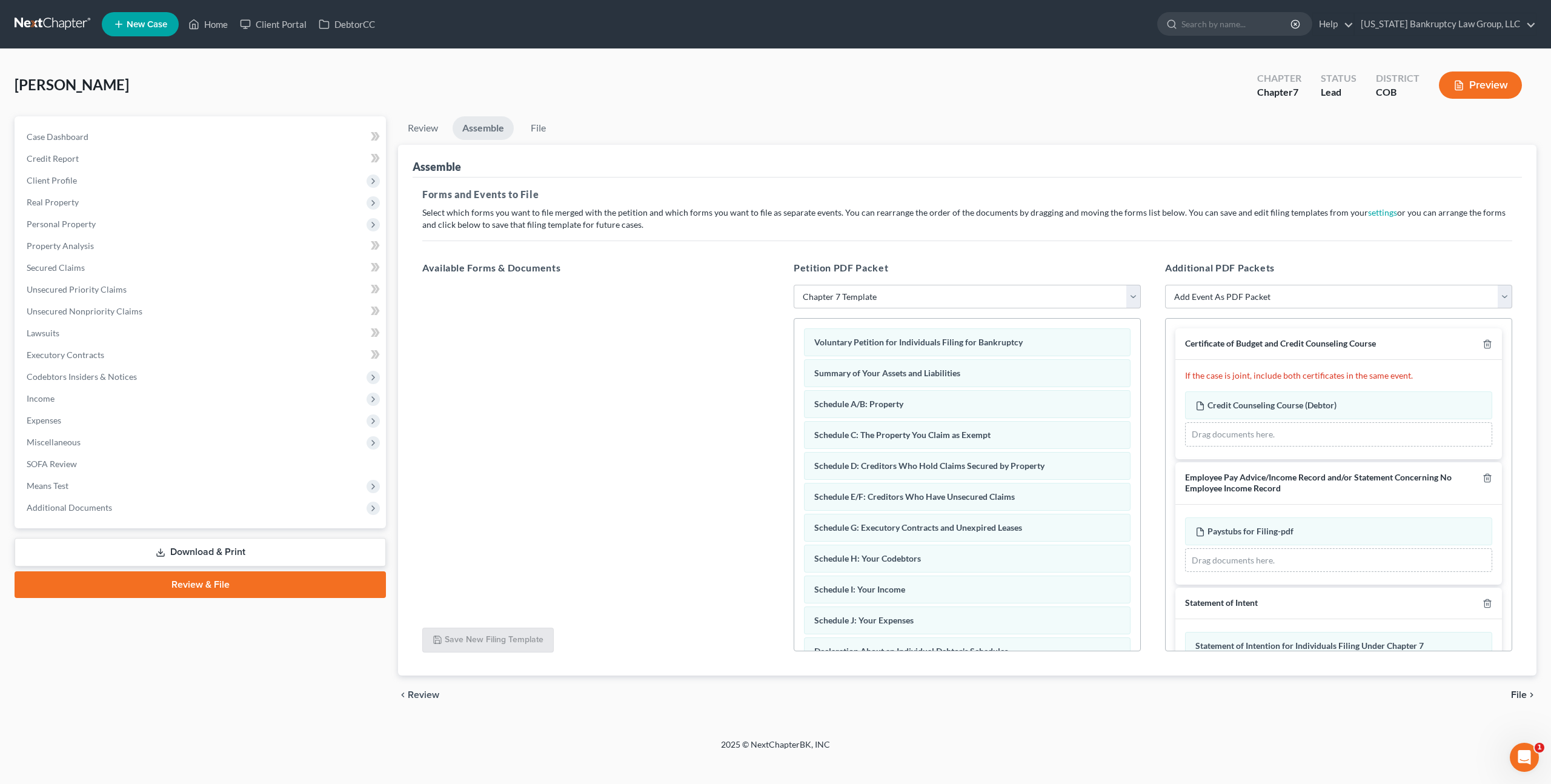
click at [1516, 690] on span "File" at bounding box center [1518, 695] width 16 height 10
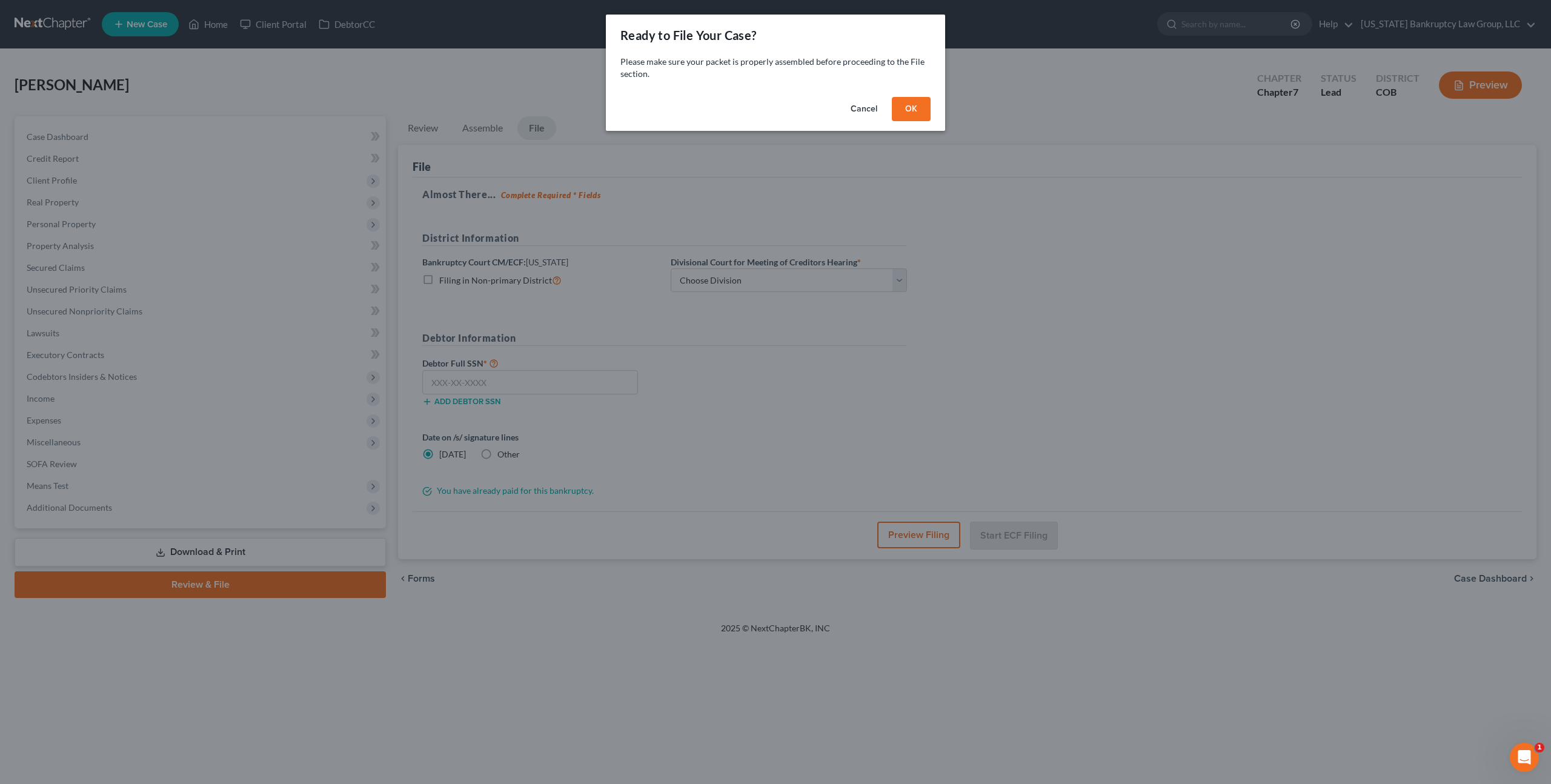
click at [903, 110] on button "OK" at bounding box center [911, 110] width 38 height 25
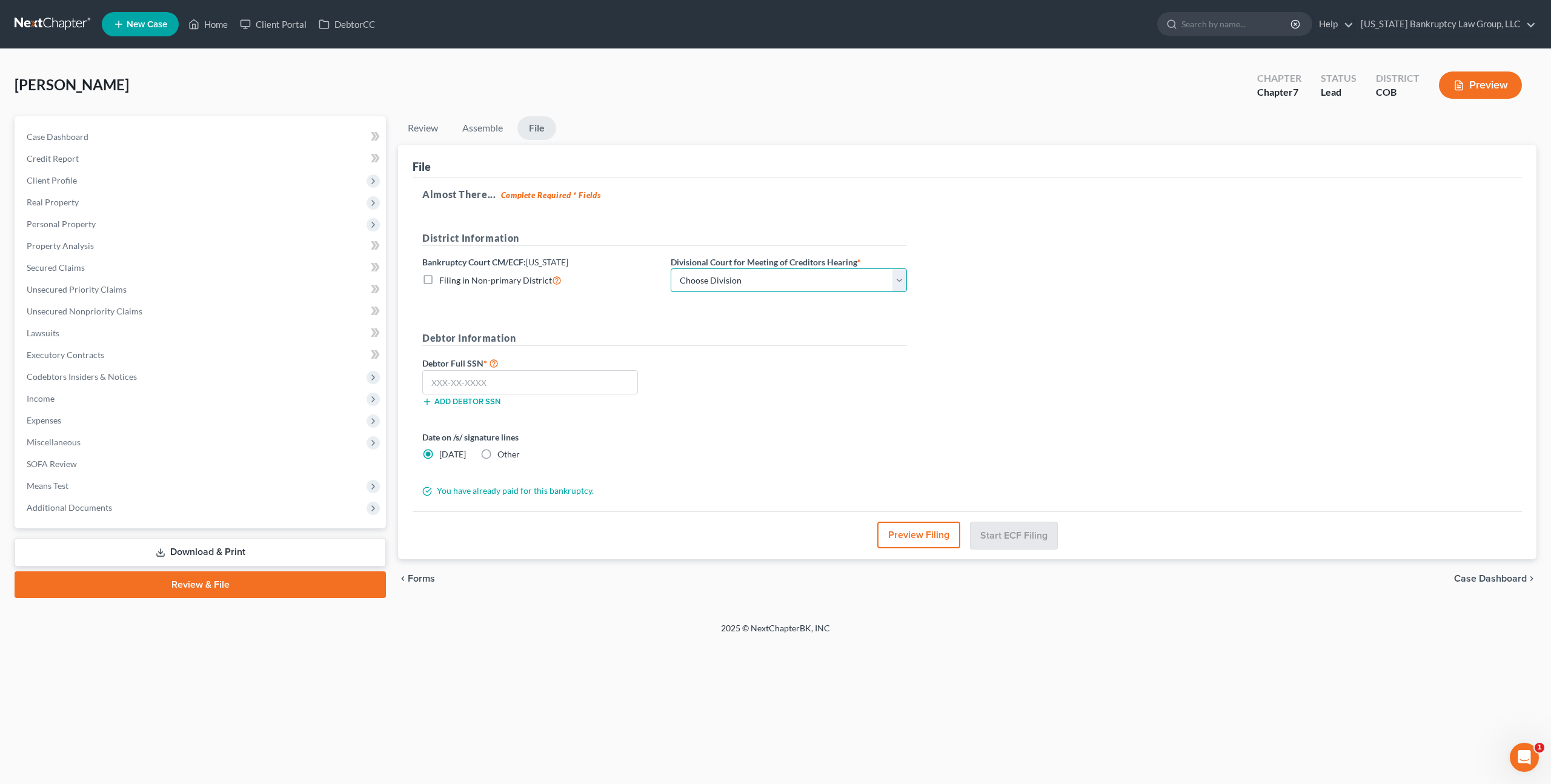
click at [710, 283] on select "Choose Division [GEOGRAPHIC_DATA]" at bounding box center [788, 280] width 236 height 25
select select "0"
click at [670, 268] on select "Choose Division [GEOGRAPHIC_DATA]" at bounding box center [788, 280] width 236 height 25
click at [585, 381] on input "text" at bounding box center [530, 383] width 216 height 25
type input "038-40-7752"
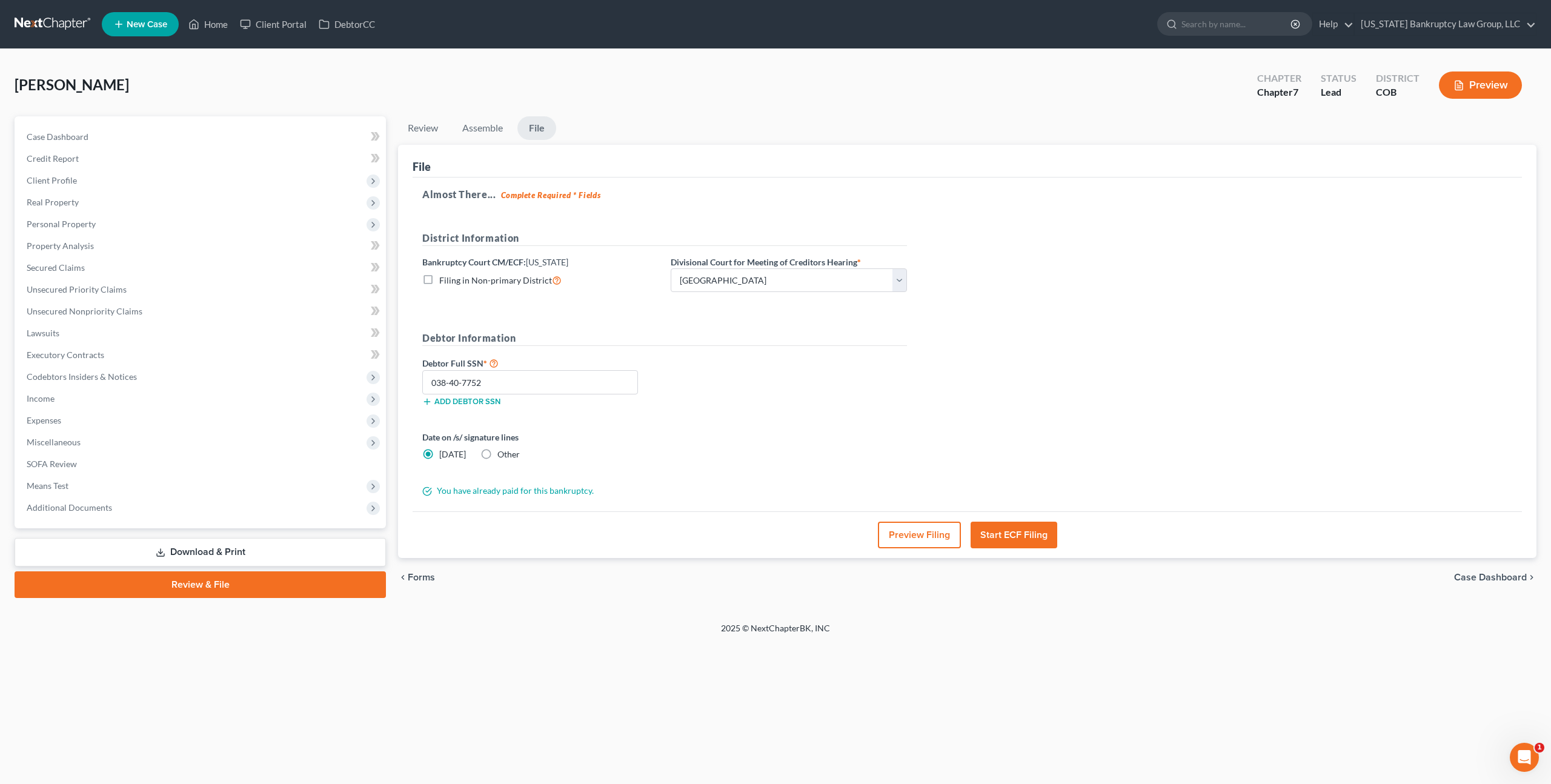
click at [984, 532] on button "Start ECF Filing" at bounding box center [1014, 535] width 87 height 27
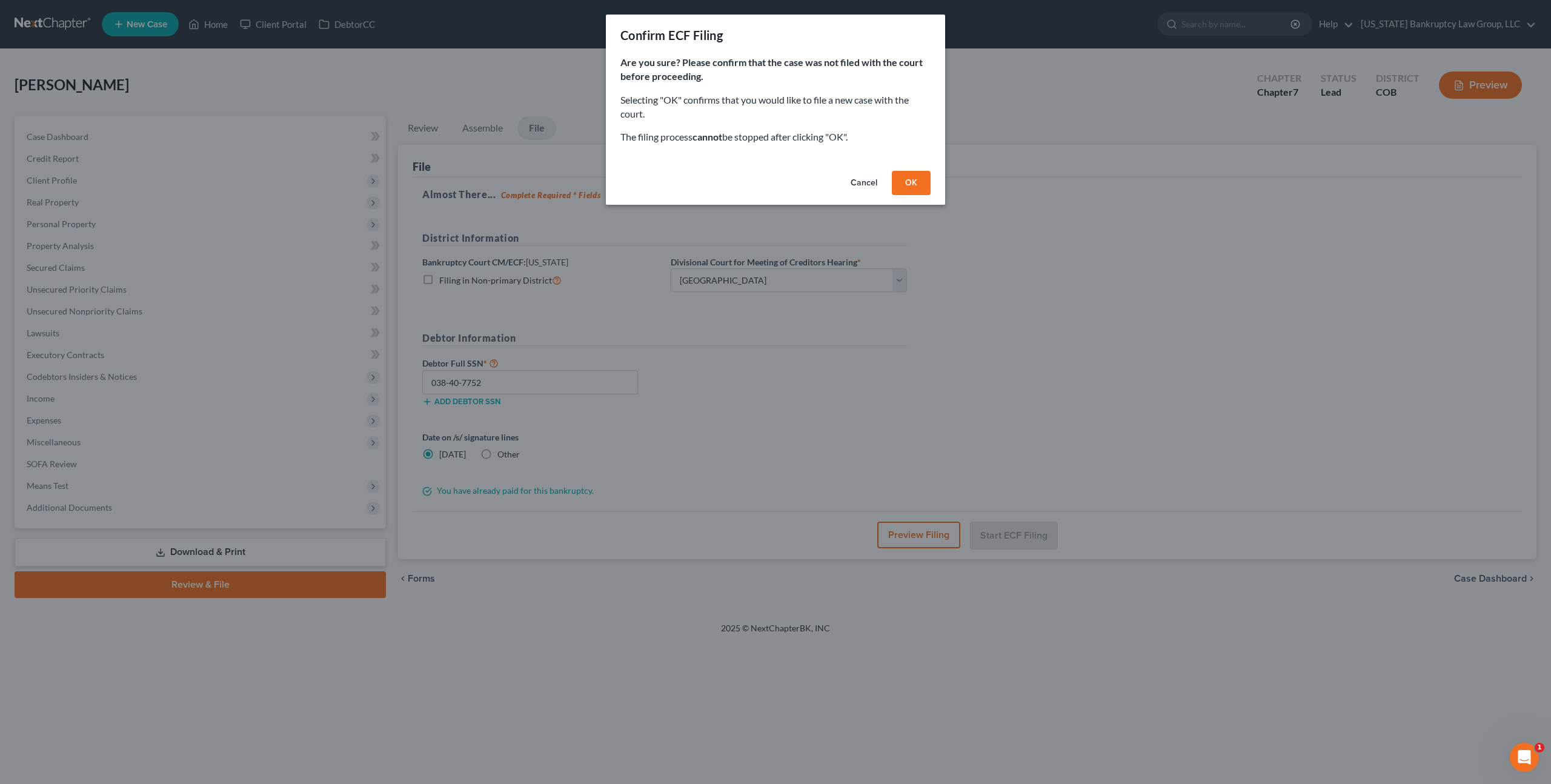
click at [910, 180] on button "OK" at bounding box center [911, 183] width 38 height 25
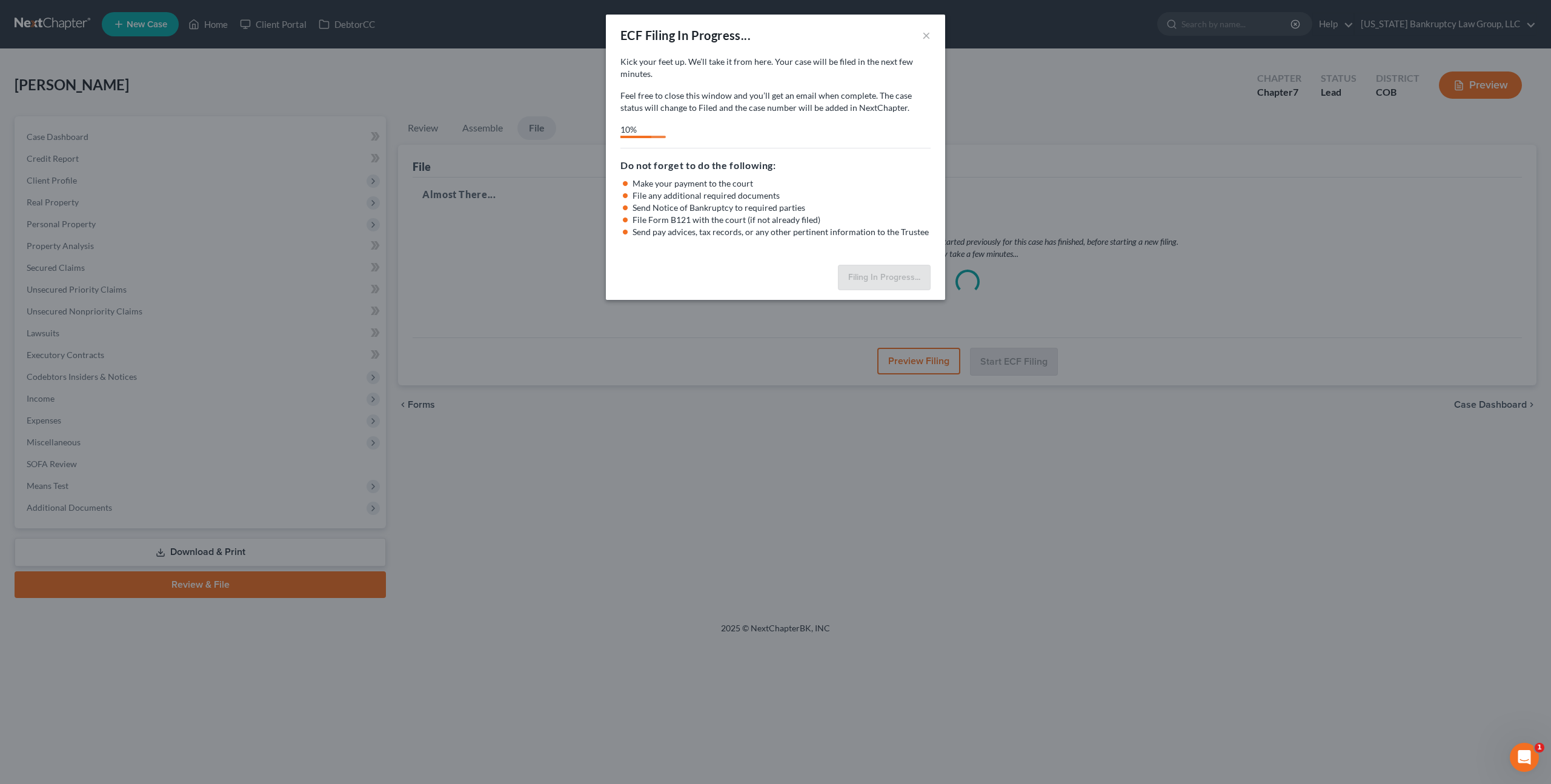
select select "0"
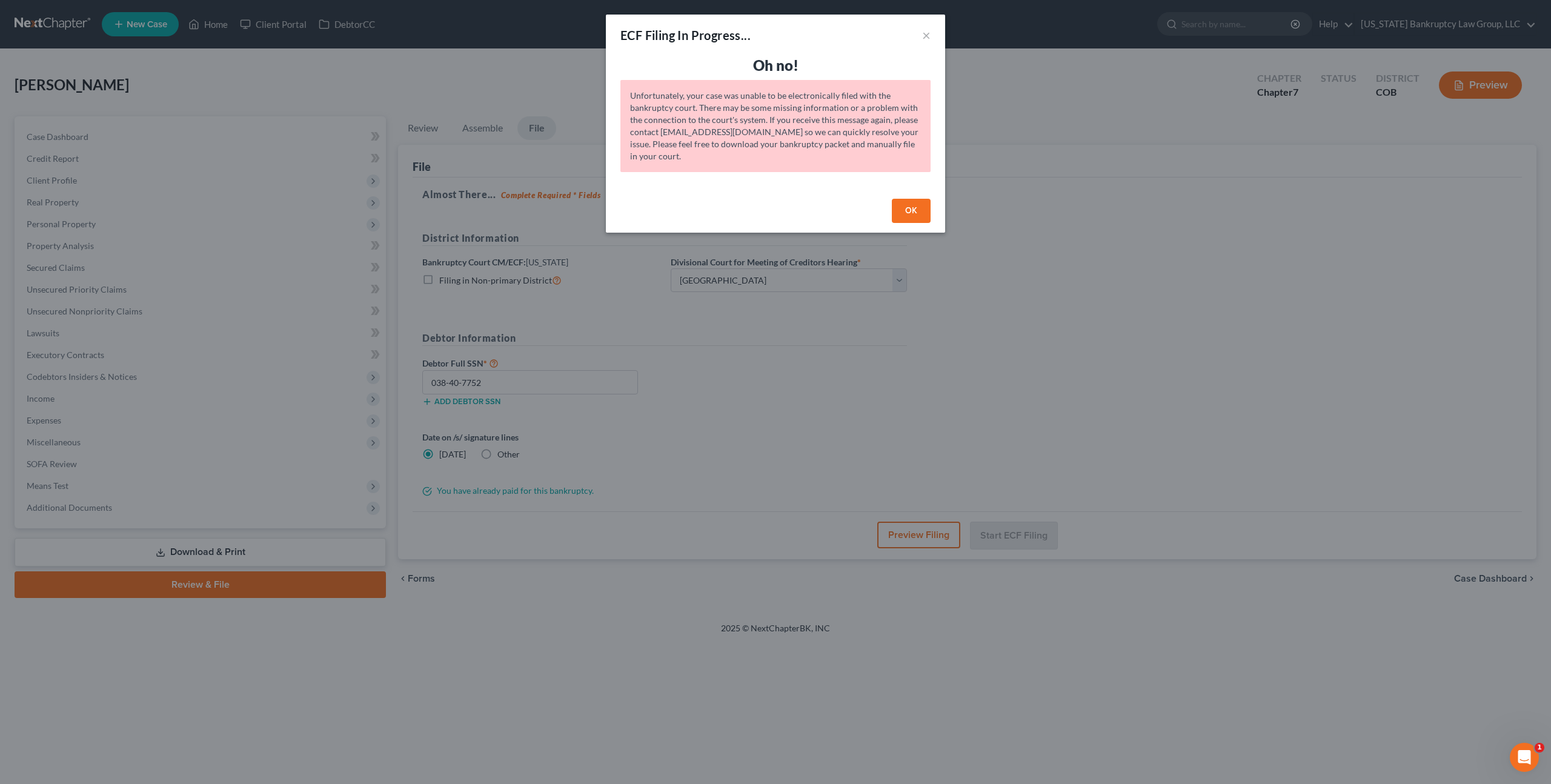
click at [915, 205] on button "OK" at bounding box center [911, 211] width 38 height 25
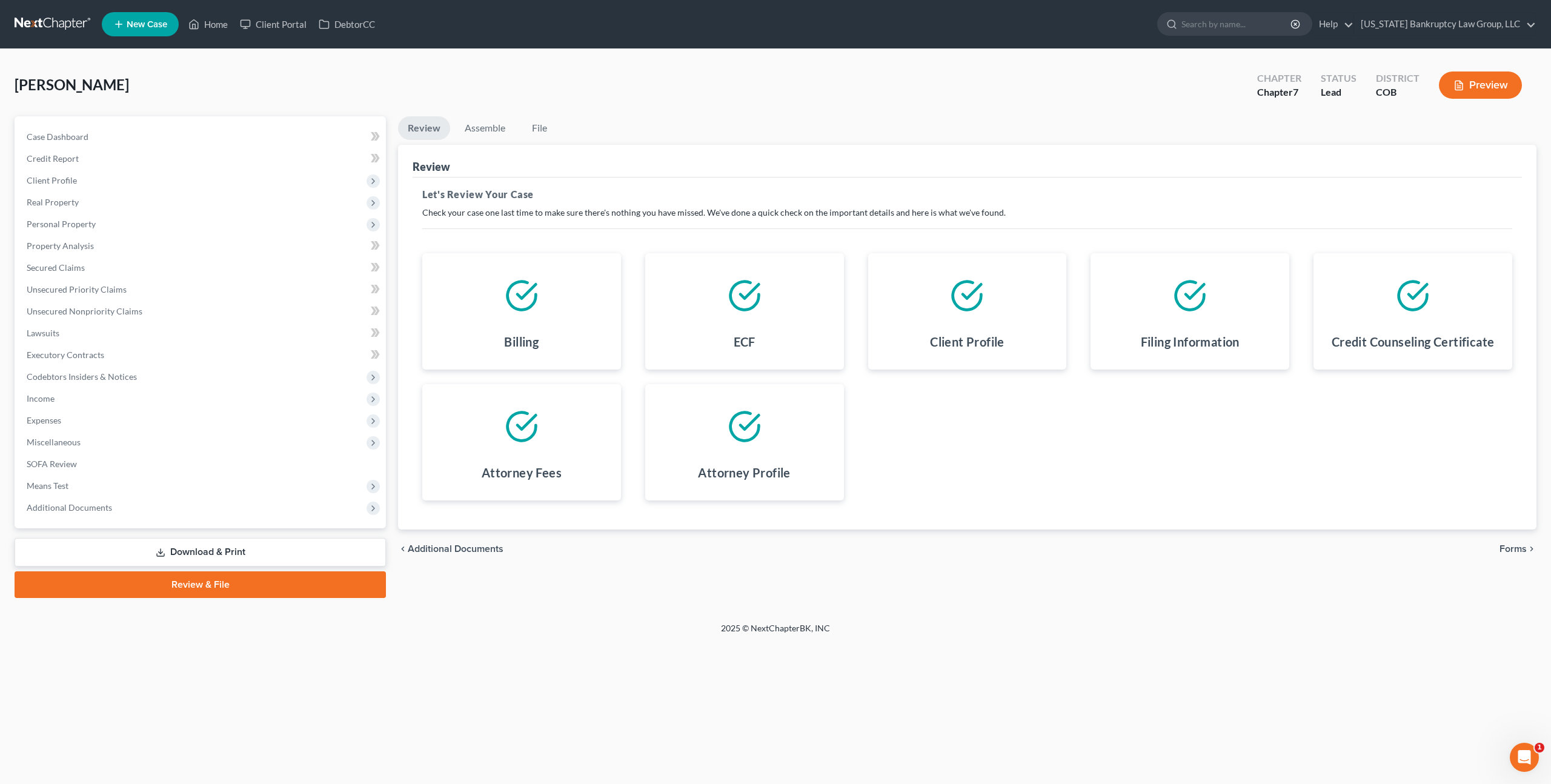
click at [197, 545] on link "Download & Print" at bounding box center [200, 552] width 371 height 29
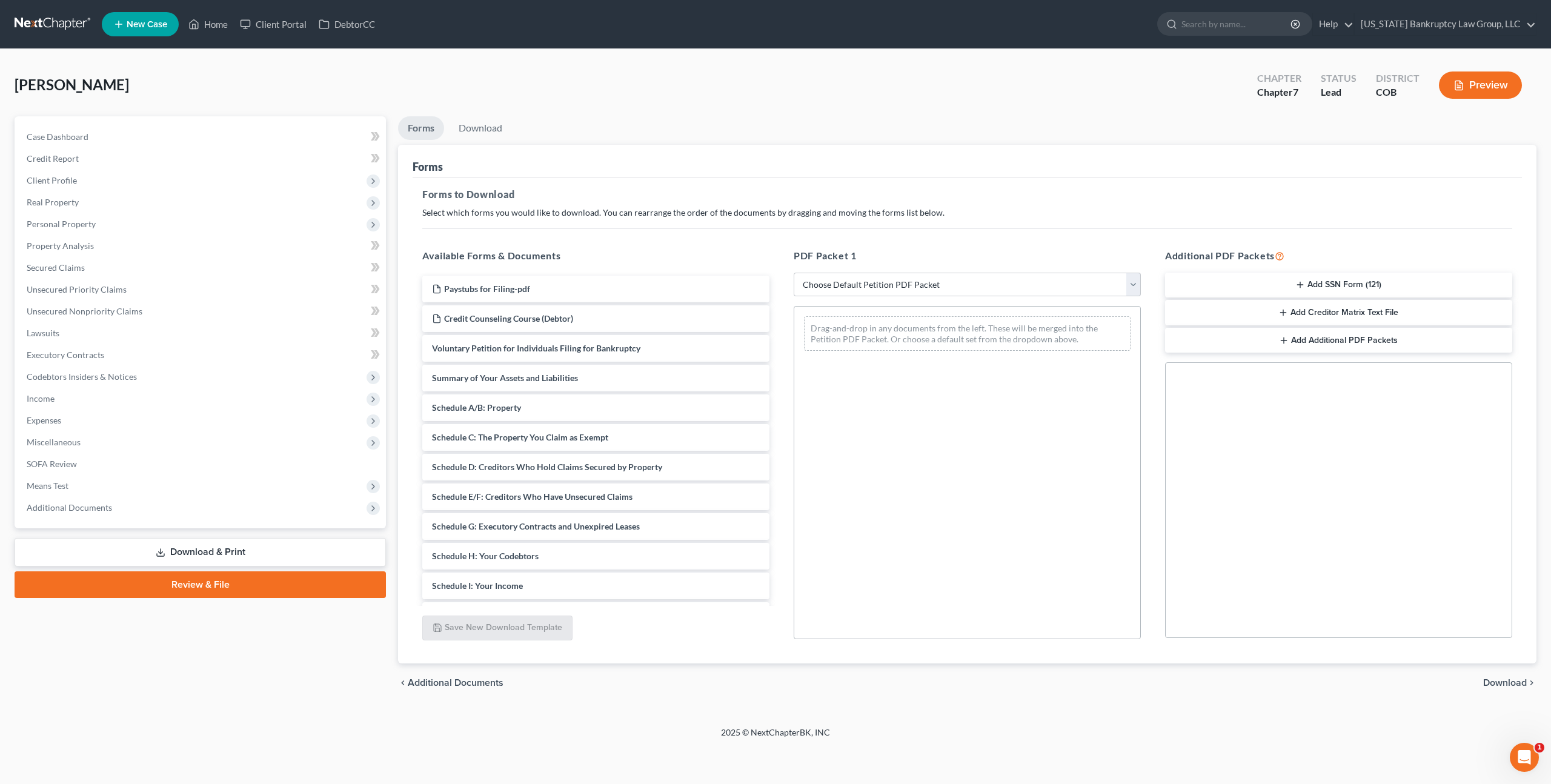
click at [207, 582] on link "Review & File" at bounding box center [200, 585] width 371 height 27
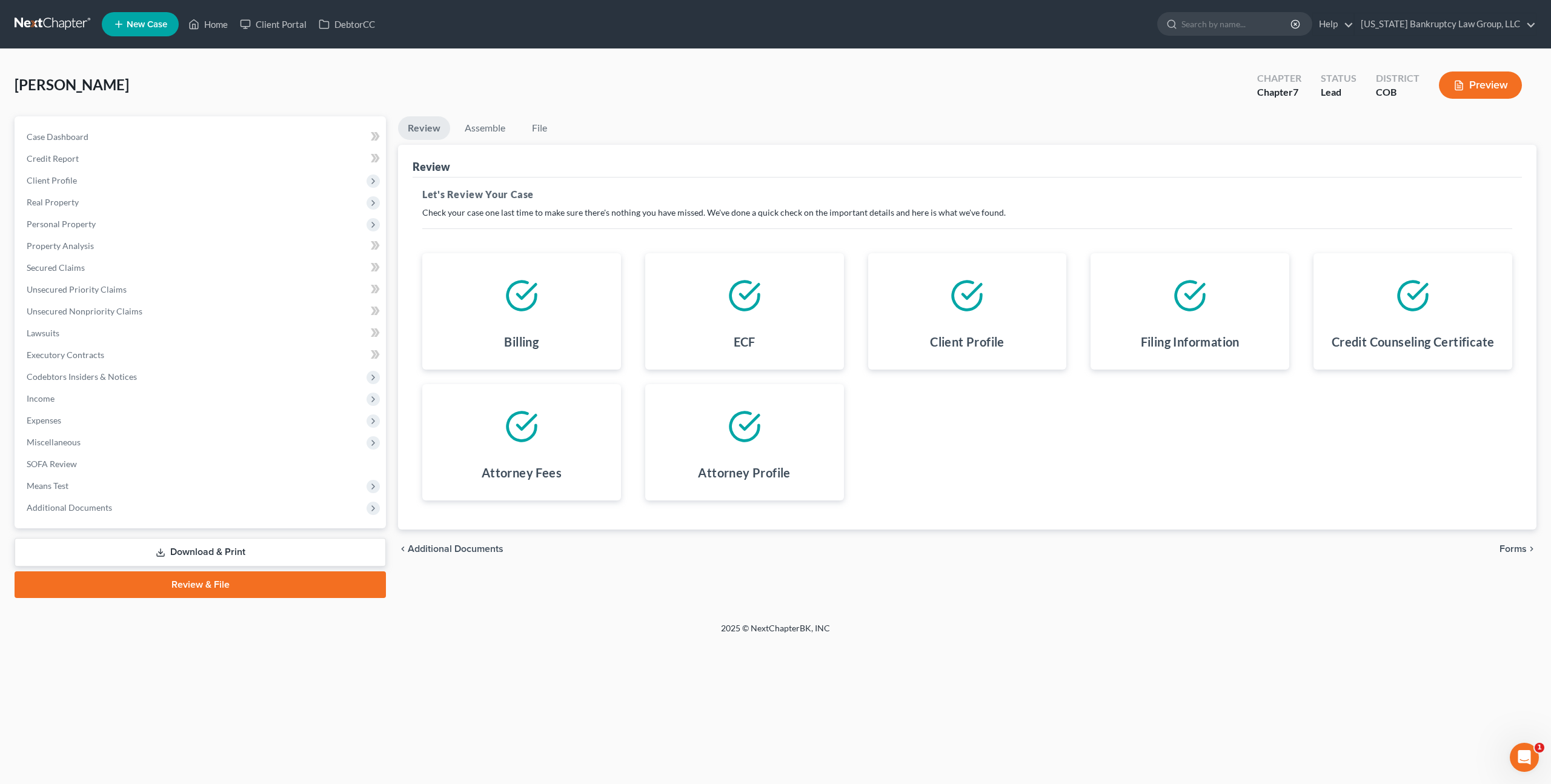
click at [1467, 86] on button "Preview" at bounding box center [1481, 84] width 83 height 27
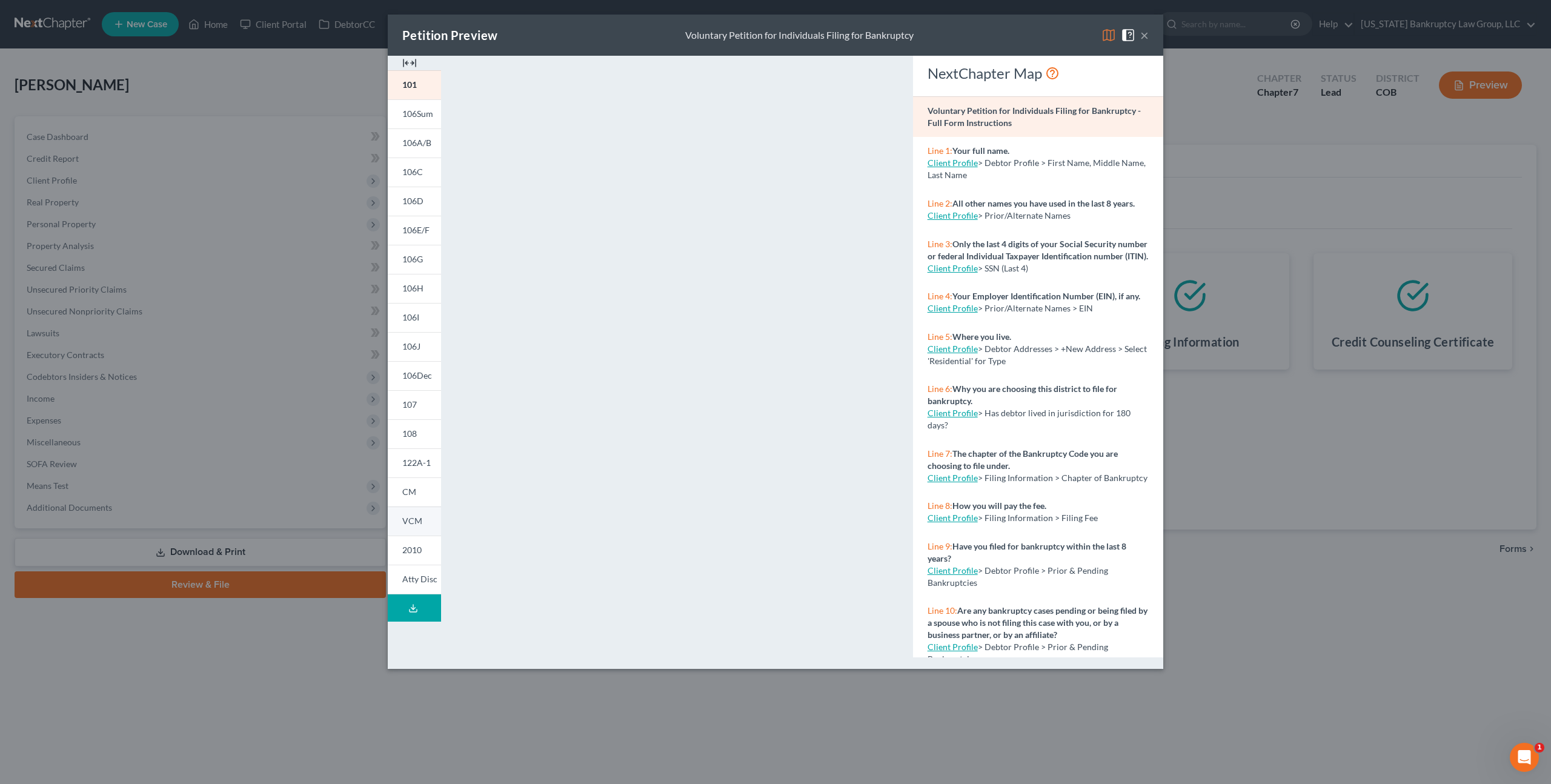
click at [415, 522] on span "VCM" at bounding box center [412, 521] width 20 height 11
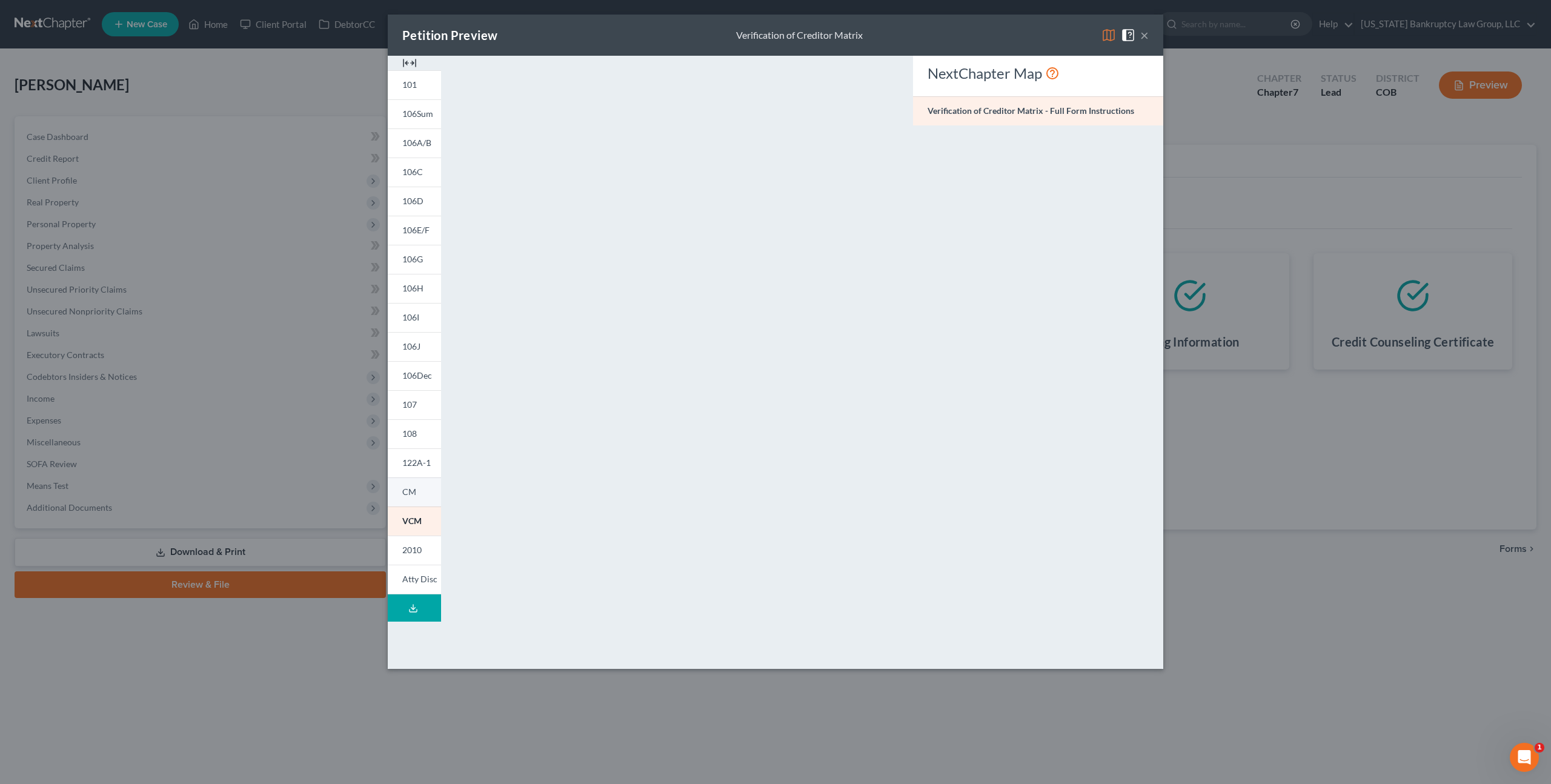
click at [414, 491] on span "CM" at bounding box center [409, 491] width 14 height 11
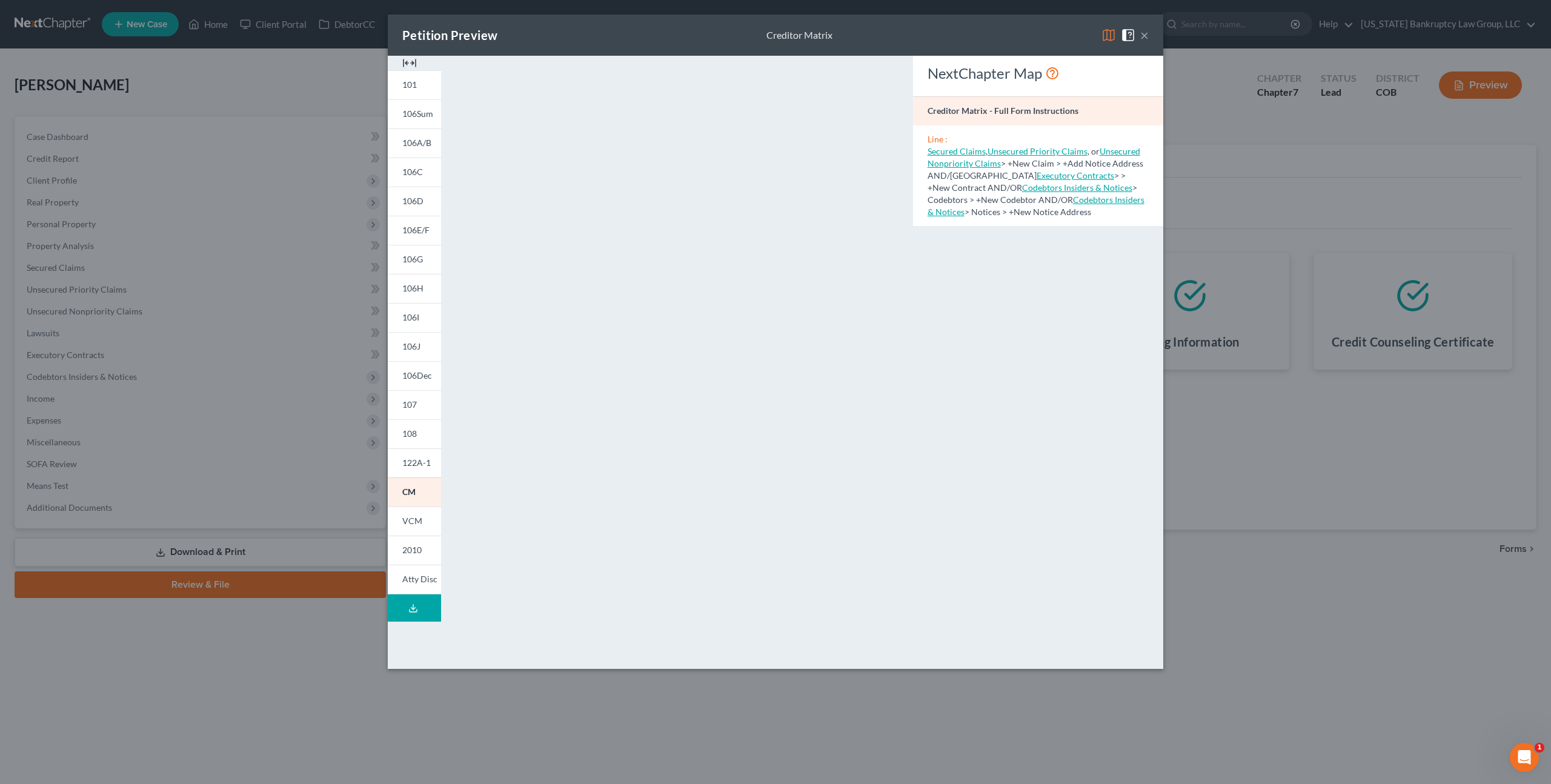
click at [1141, 38] on button "×" at bounding box center [1145, 35] width 8 height 15
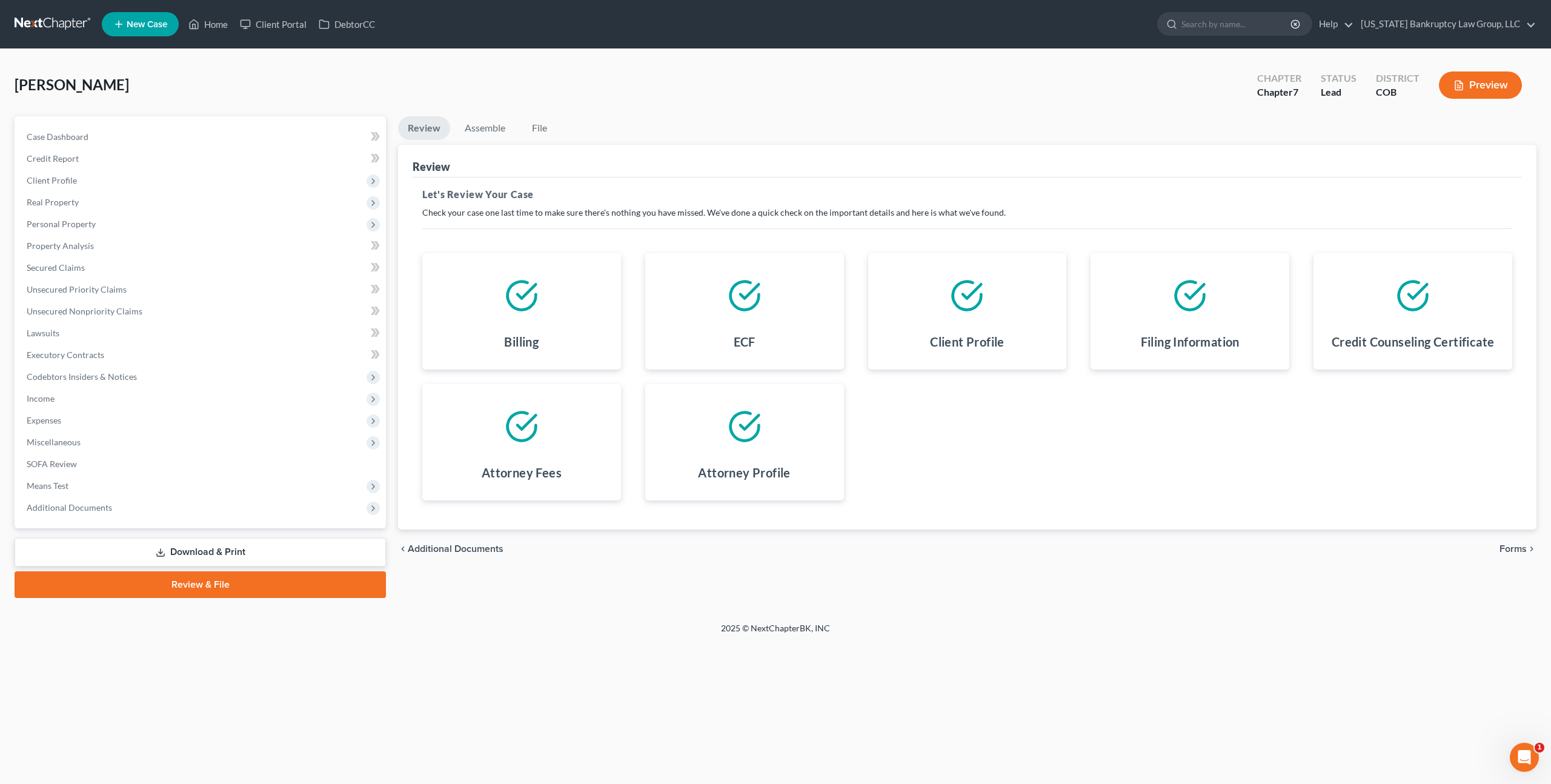
click at [1512, 547] on span "Forms" at bounding box center [1513, 549] width 27 height 10
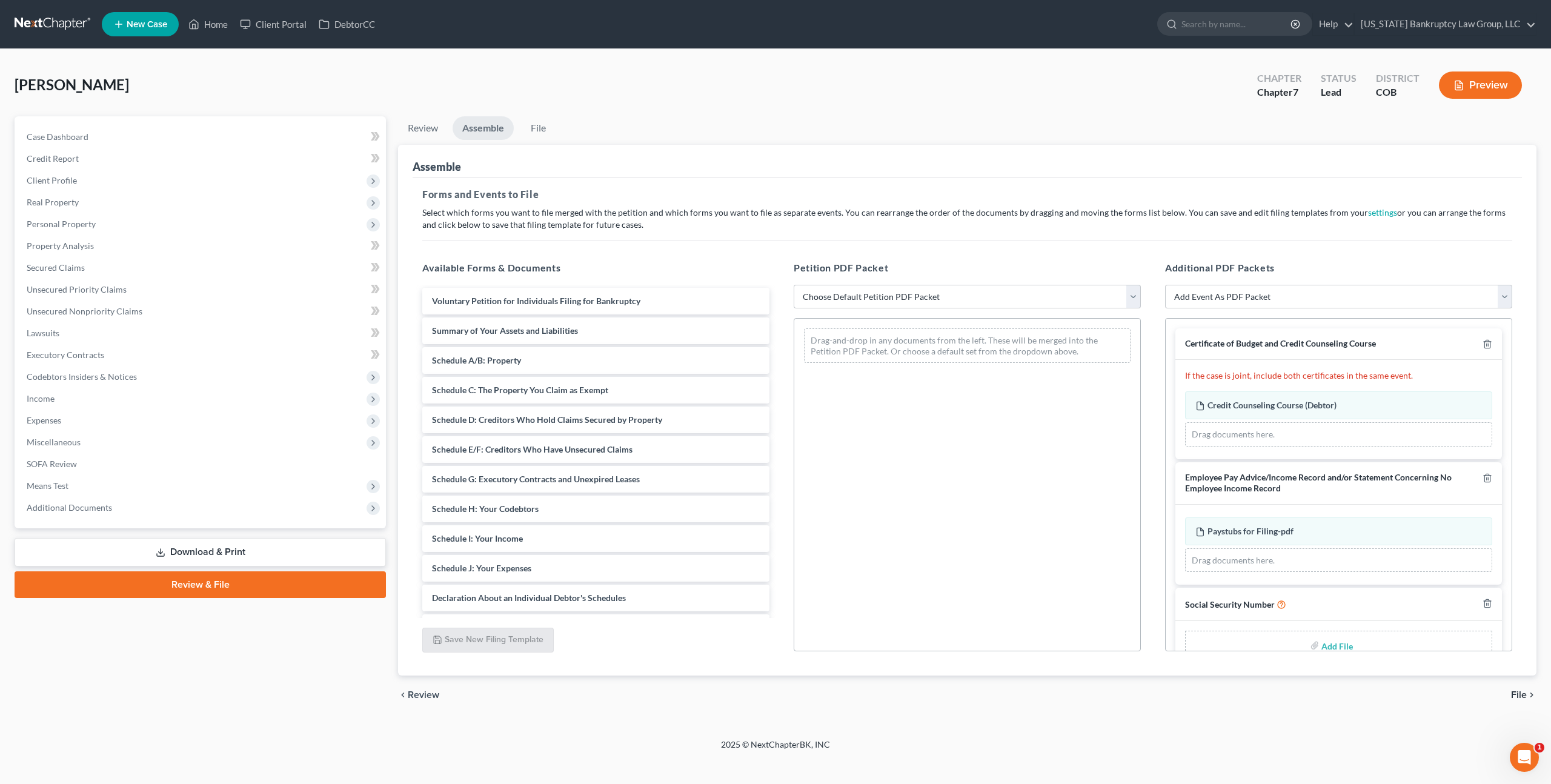
scroll to position [28, 0]
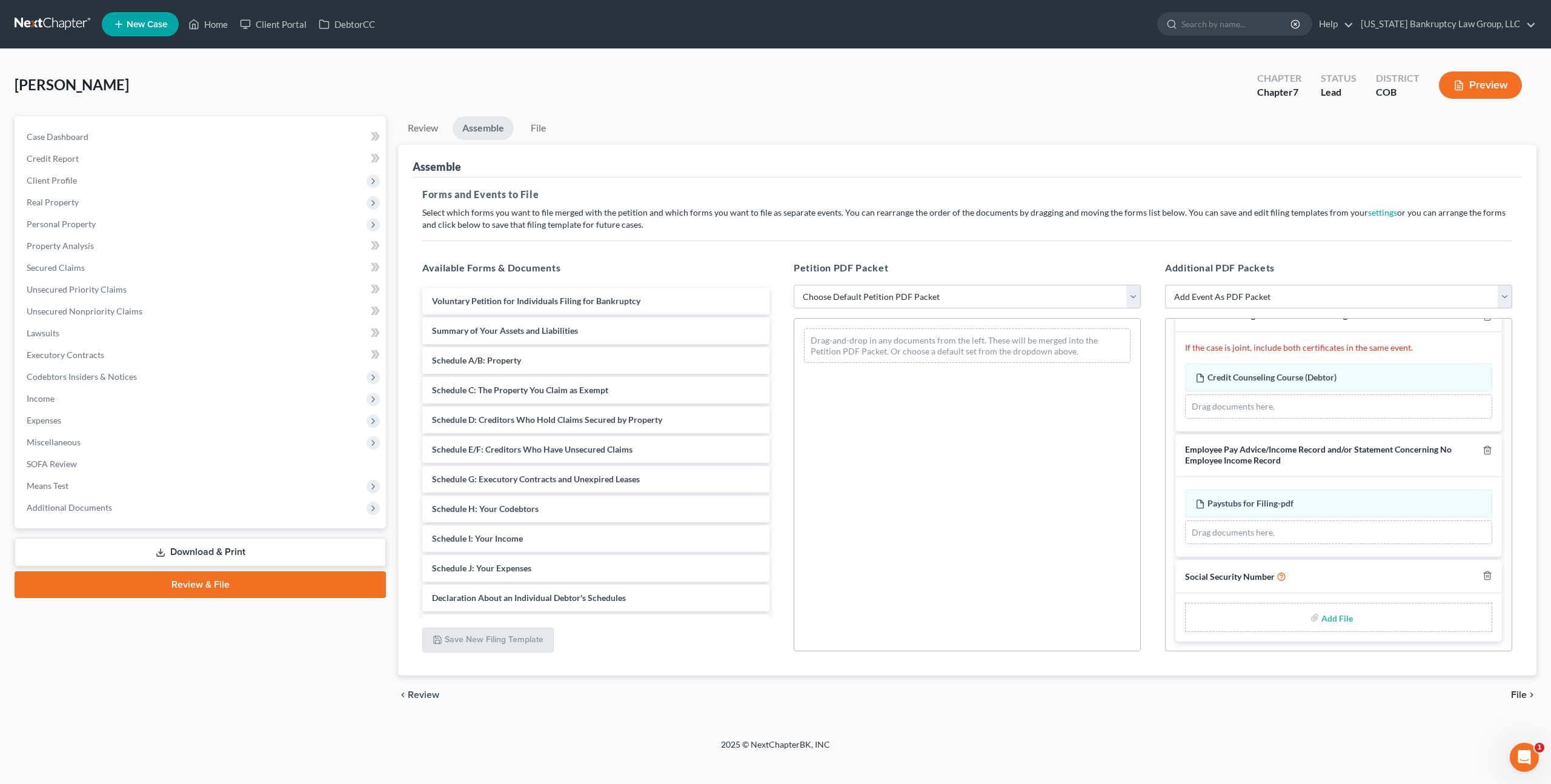
click at [1340, 613] on input "file" at bounding box center [1336, 617] width 29 height 22
type input "C:\fakepath\093025 Statement of Social Security Number.pdf"
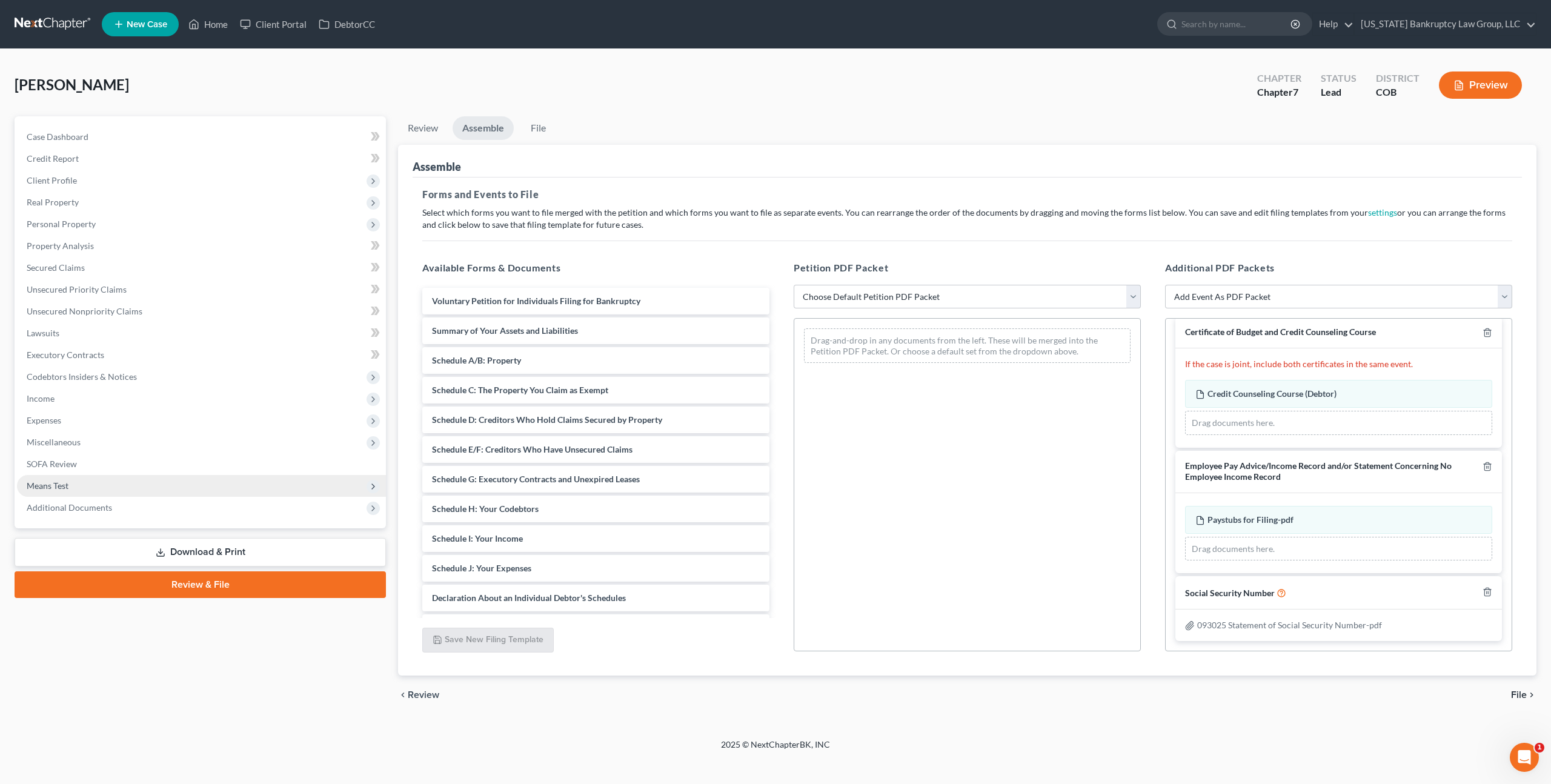
scroll to position [11, 0]
click at [118, 505] on span "Additional Documents" at bounding box center [201, 508] width 369 height 22
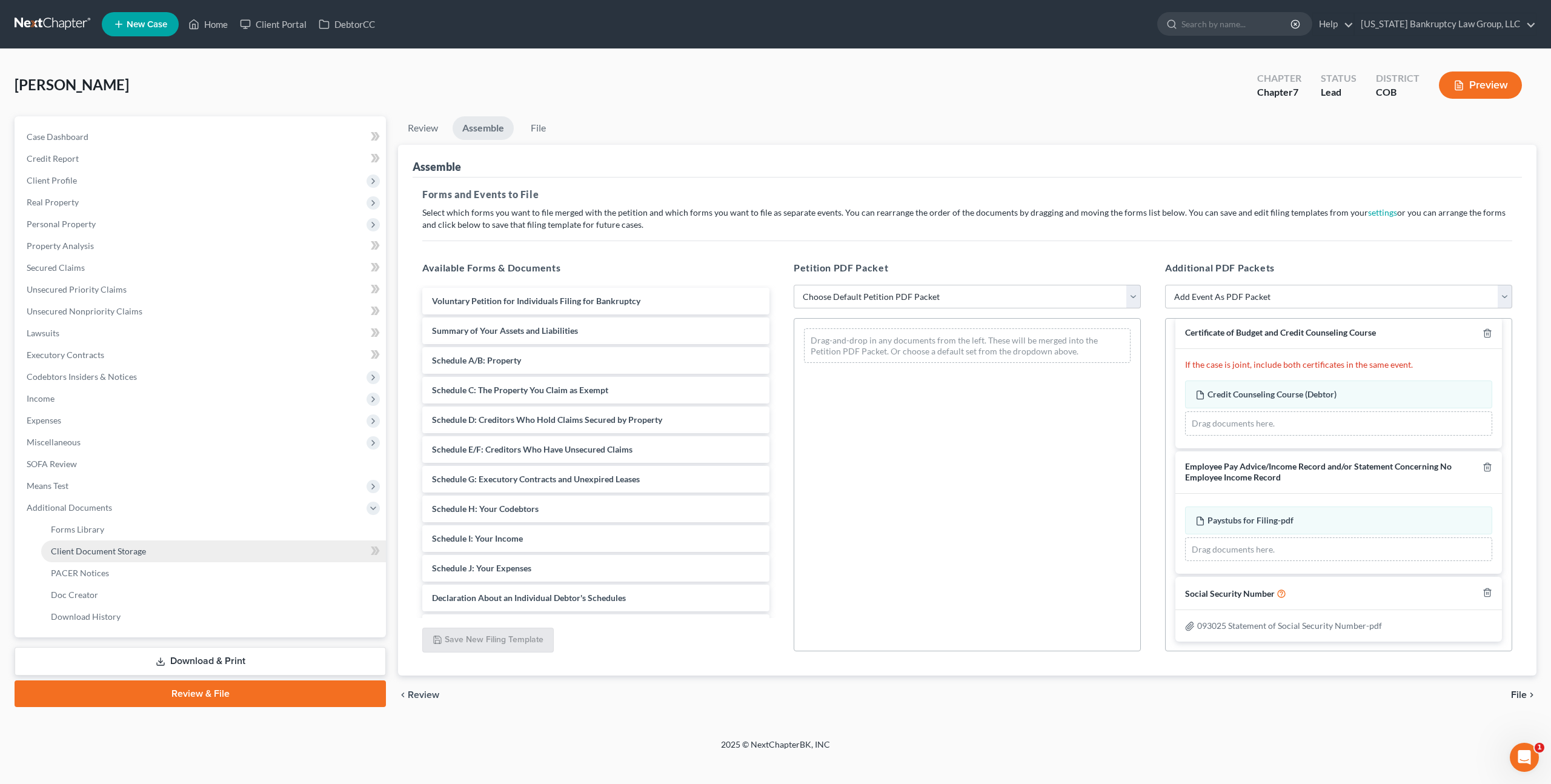
click at [128, 547] on span "Client Document Storage" at bounding box center [98, 551] width 95 height 11
select select "5"
select select "28"
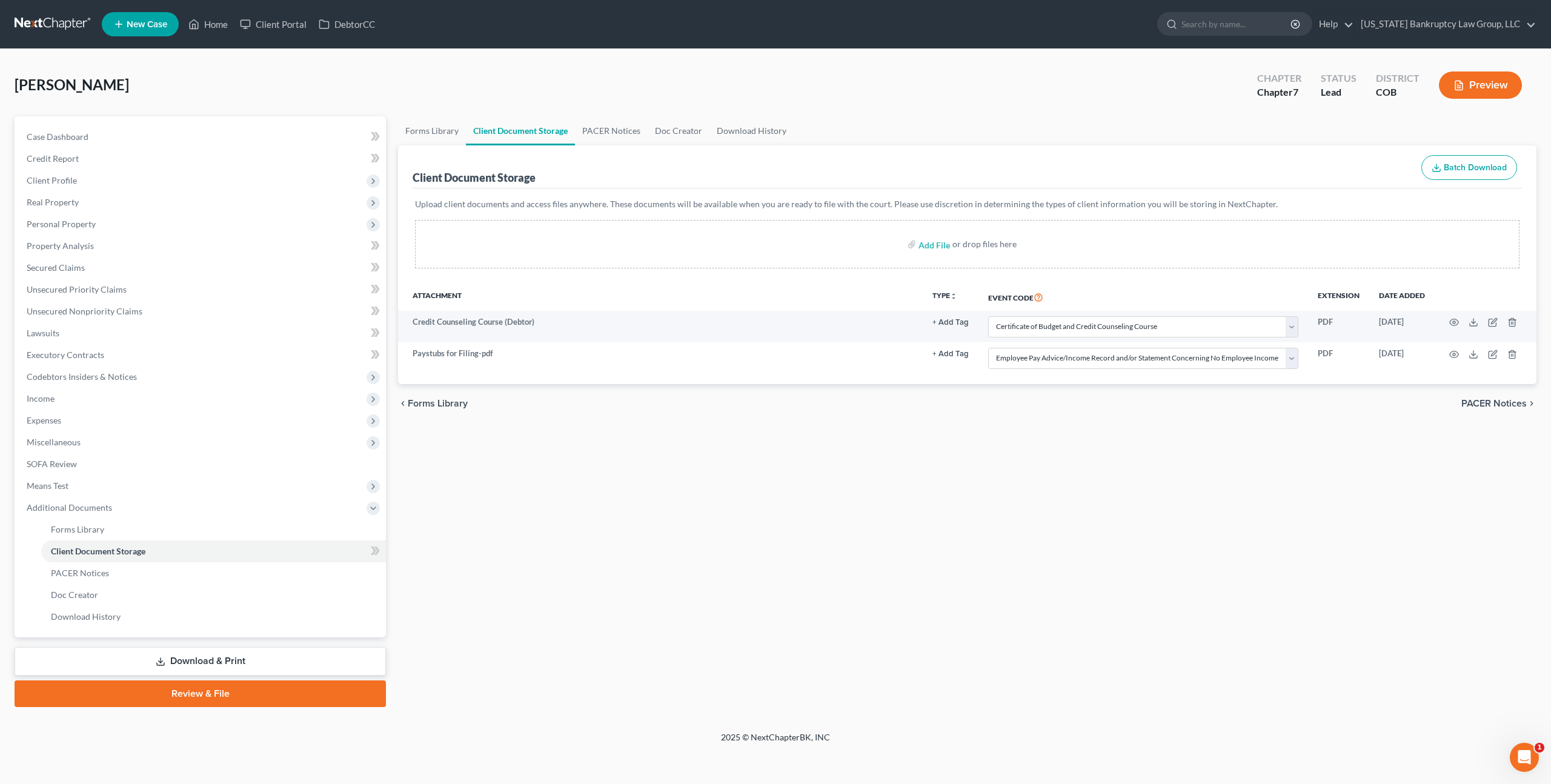
click at [191, 688] on link "Review & File" at bounding box center [200, 693] width 371 height 27
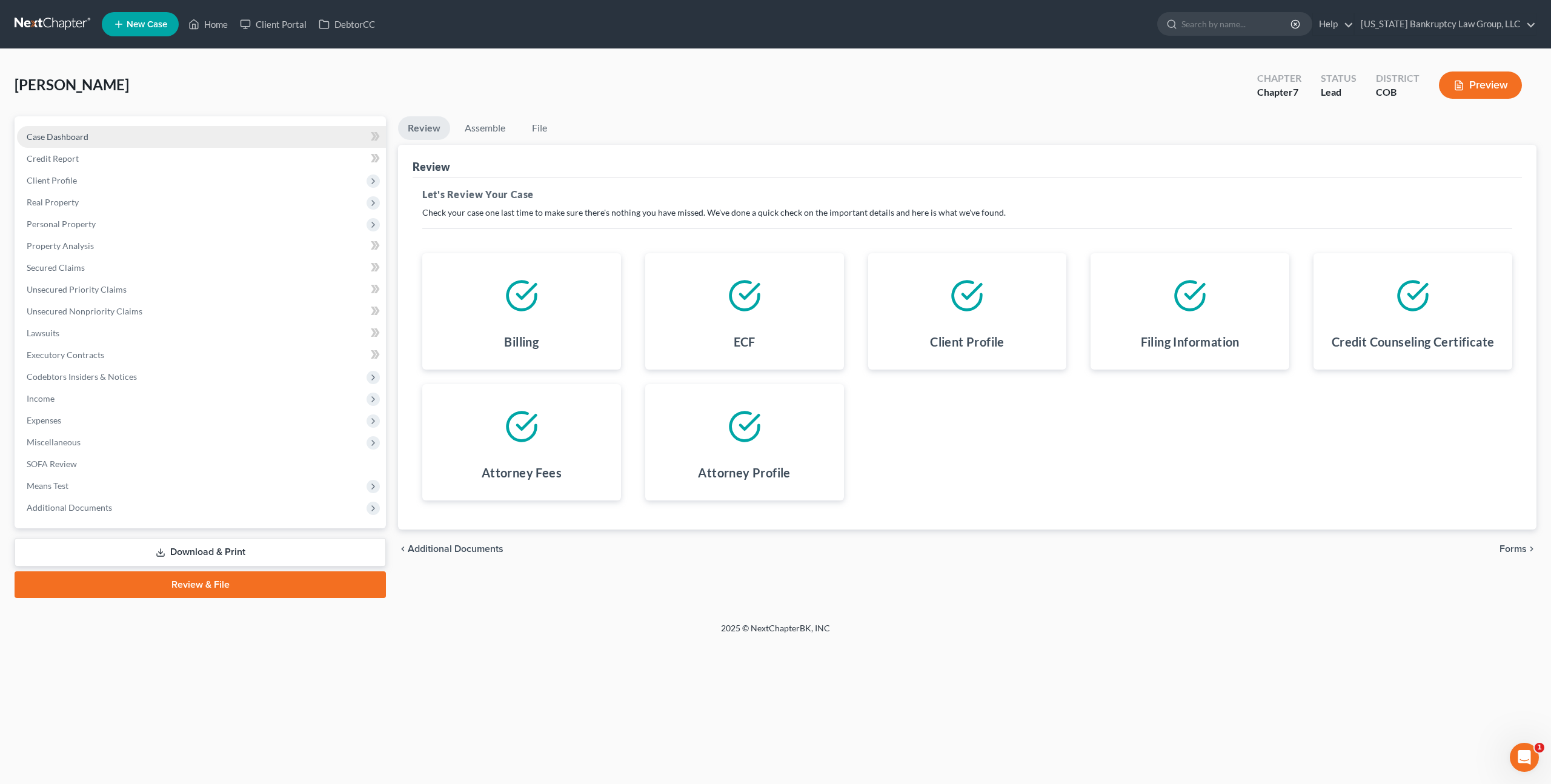
click at [47, 132] on span "Case Dashboard" at bounding box center [58, 137] width 62 height 11
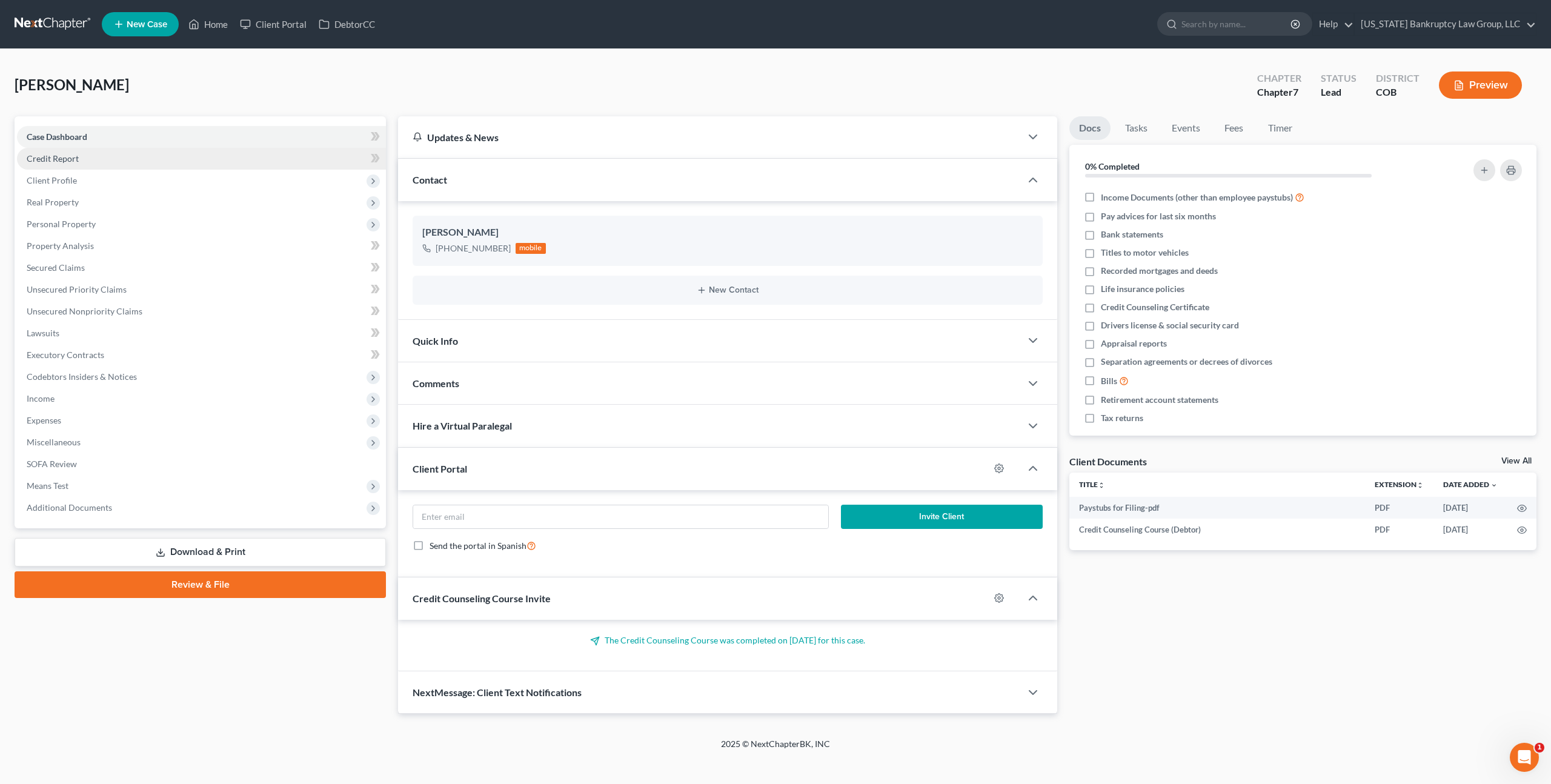
click at [79, 162] on link "Credit Report" at bounding box center [201, 159] width 369 height 22
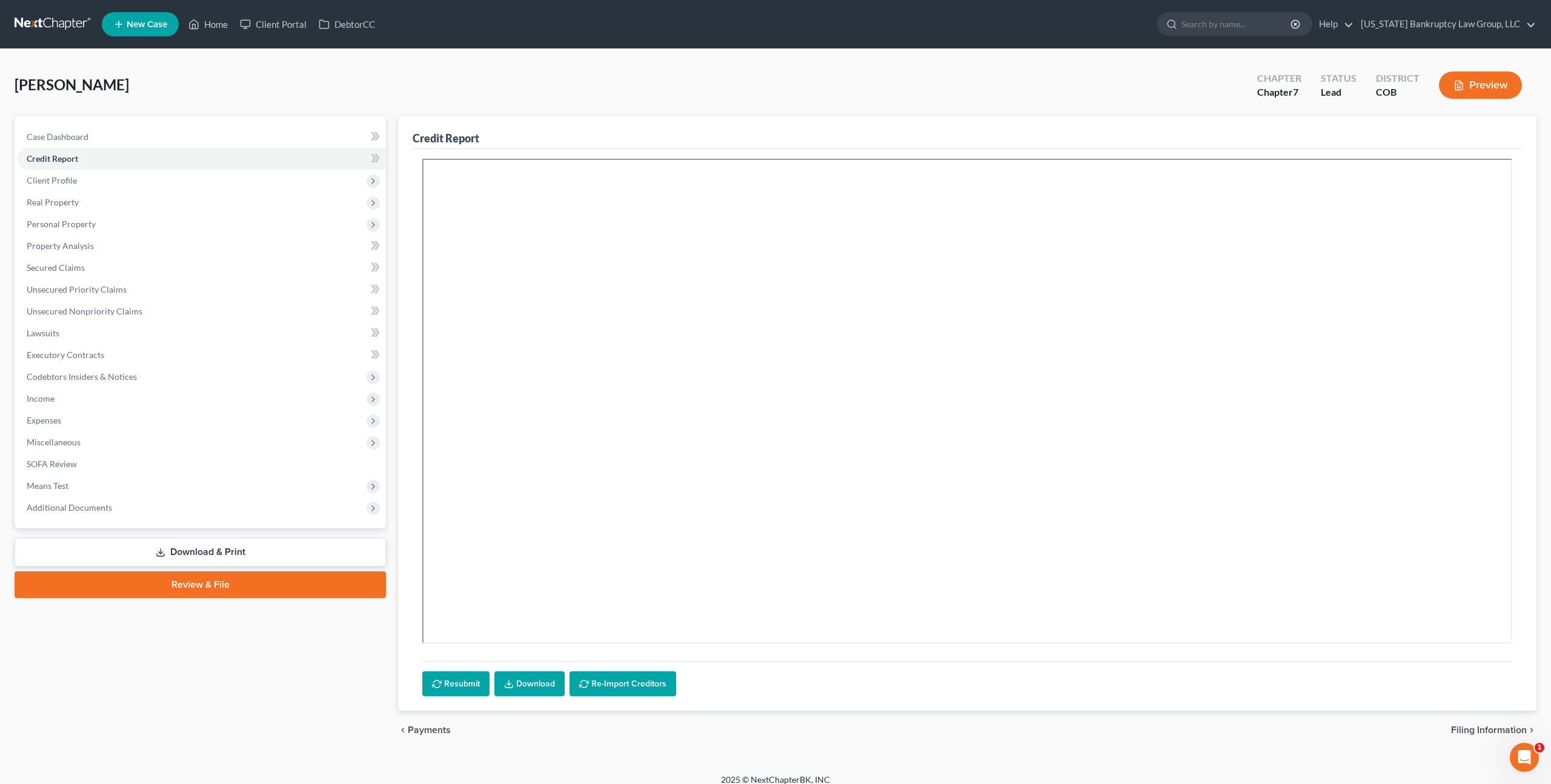
click at [198, 580] on link "Review & File" at bounding box center [200, 585] width 371 height 27
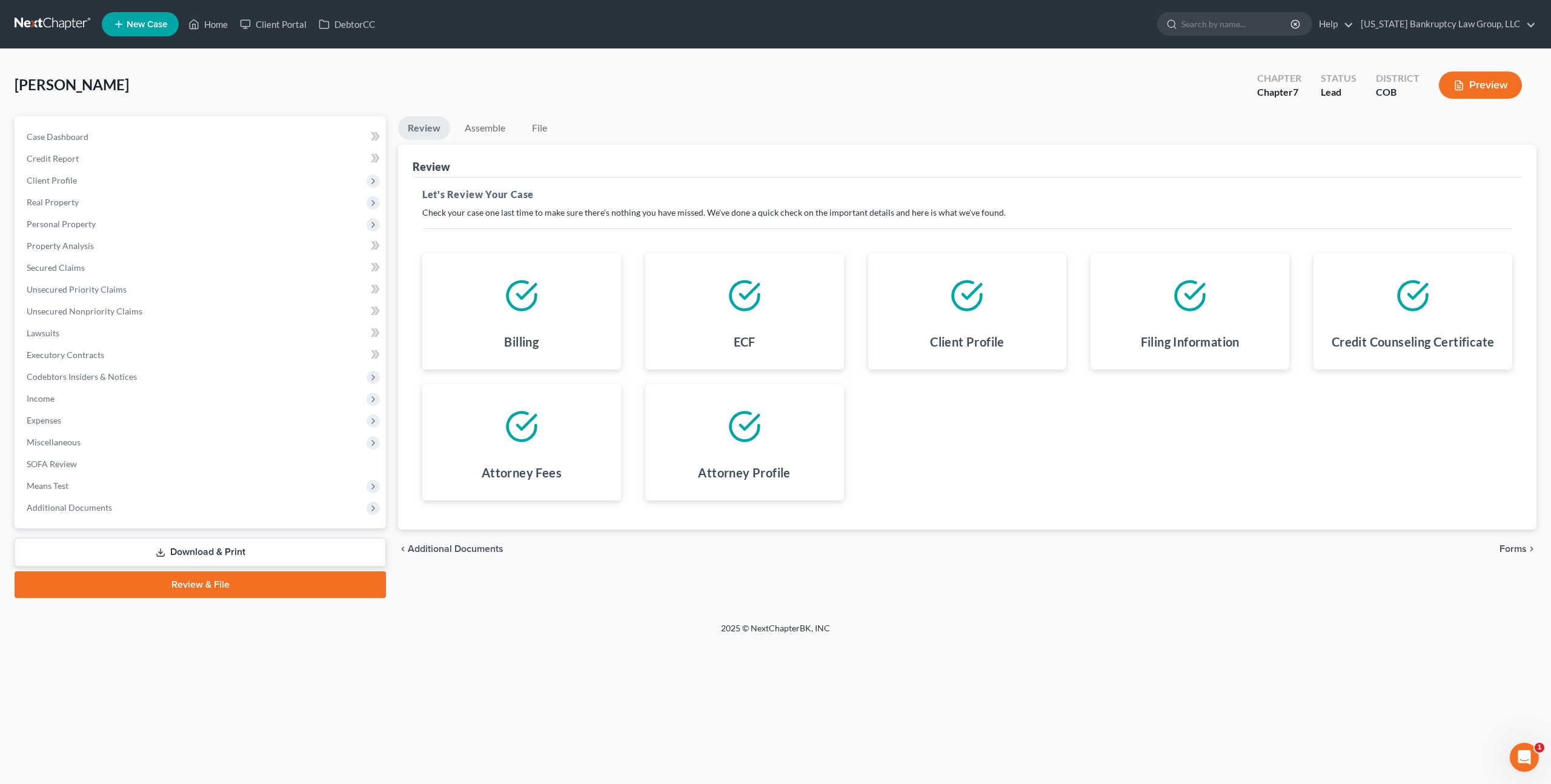
click at [1511, 549] on span "Forms" at bounding box center [1513, 549] width 27 height 10
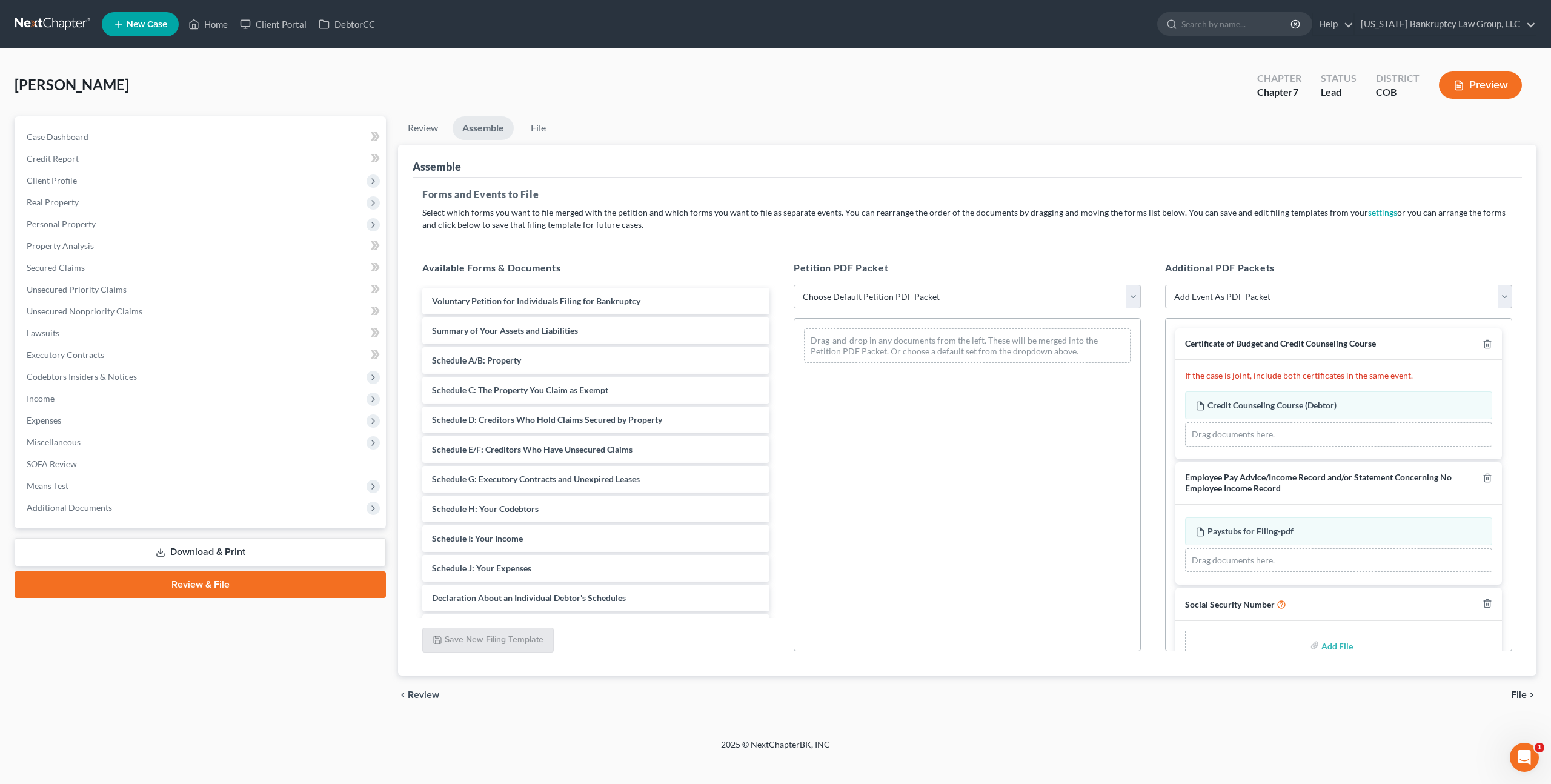
scroll to position [28, 0]
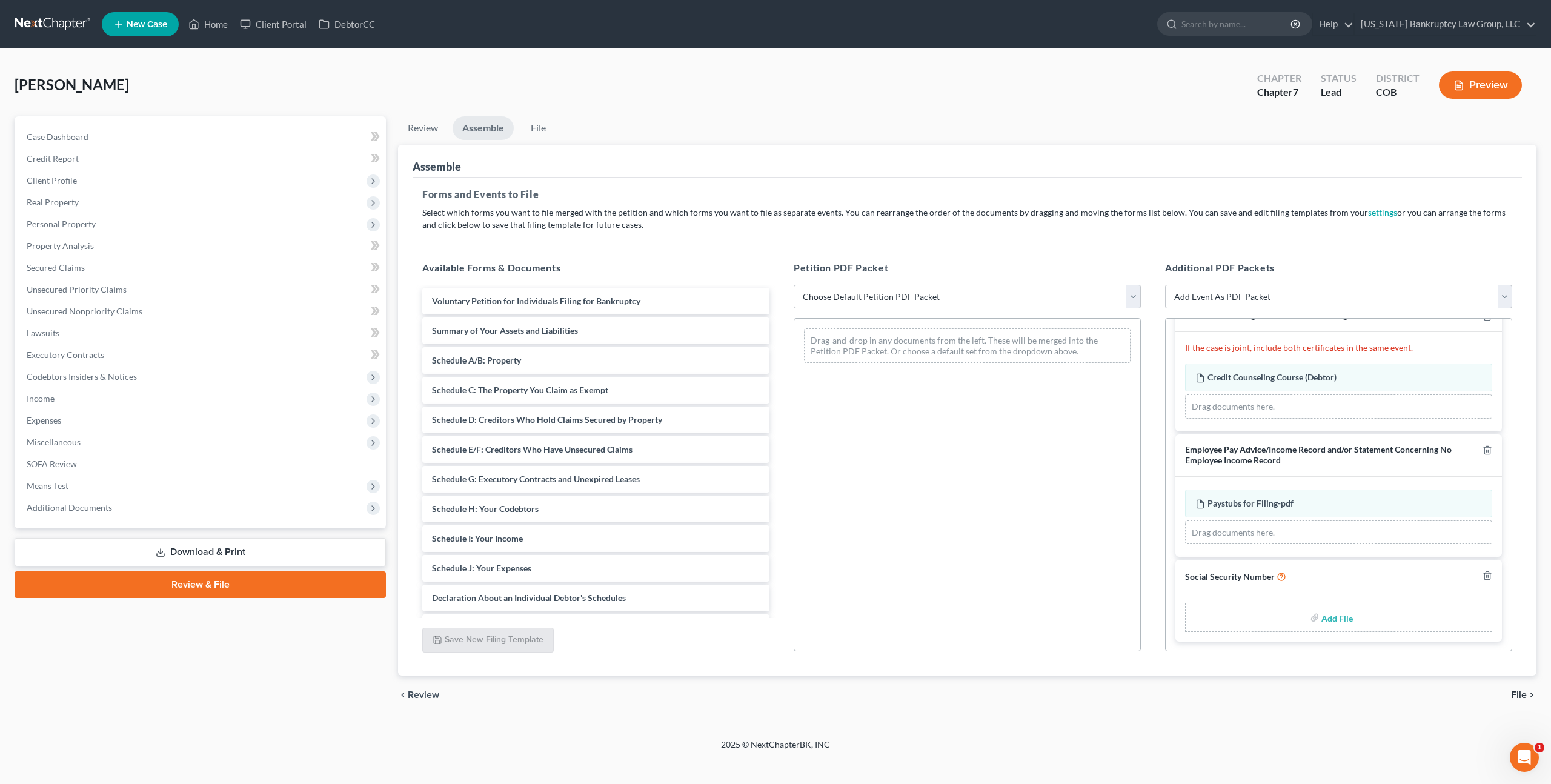
click at [1334, 619] on input "file" at bounding box center [1336, 617] width 29 height 22
type input "C:\fakepath\093025 Statement of Social Security Number.pdf"
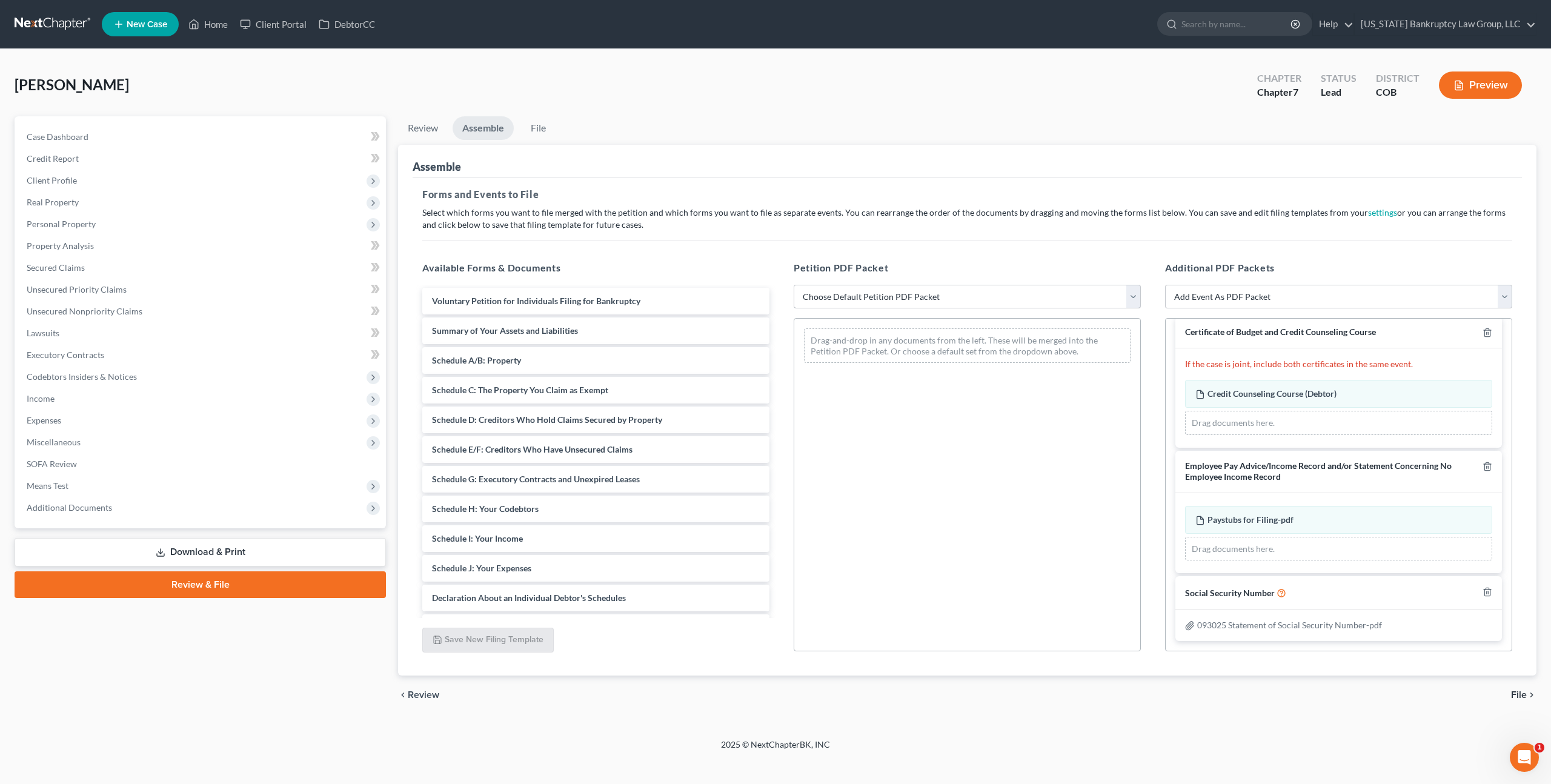
scroll to position [11, 0]
click at [852, 292] on select "Choose Default Petition PDF Packet Emergency Filing (Voluntary Petition and Cre…" at bounding box center [967, 297] width 347 height 25
select select "1"
click at [794, 284] on select "Choose Default Petition PDF Packet Emergency Filing (Voluntary Petition and Cre…" at bounding box center [967, 297] width 347 height 25
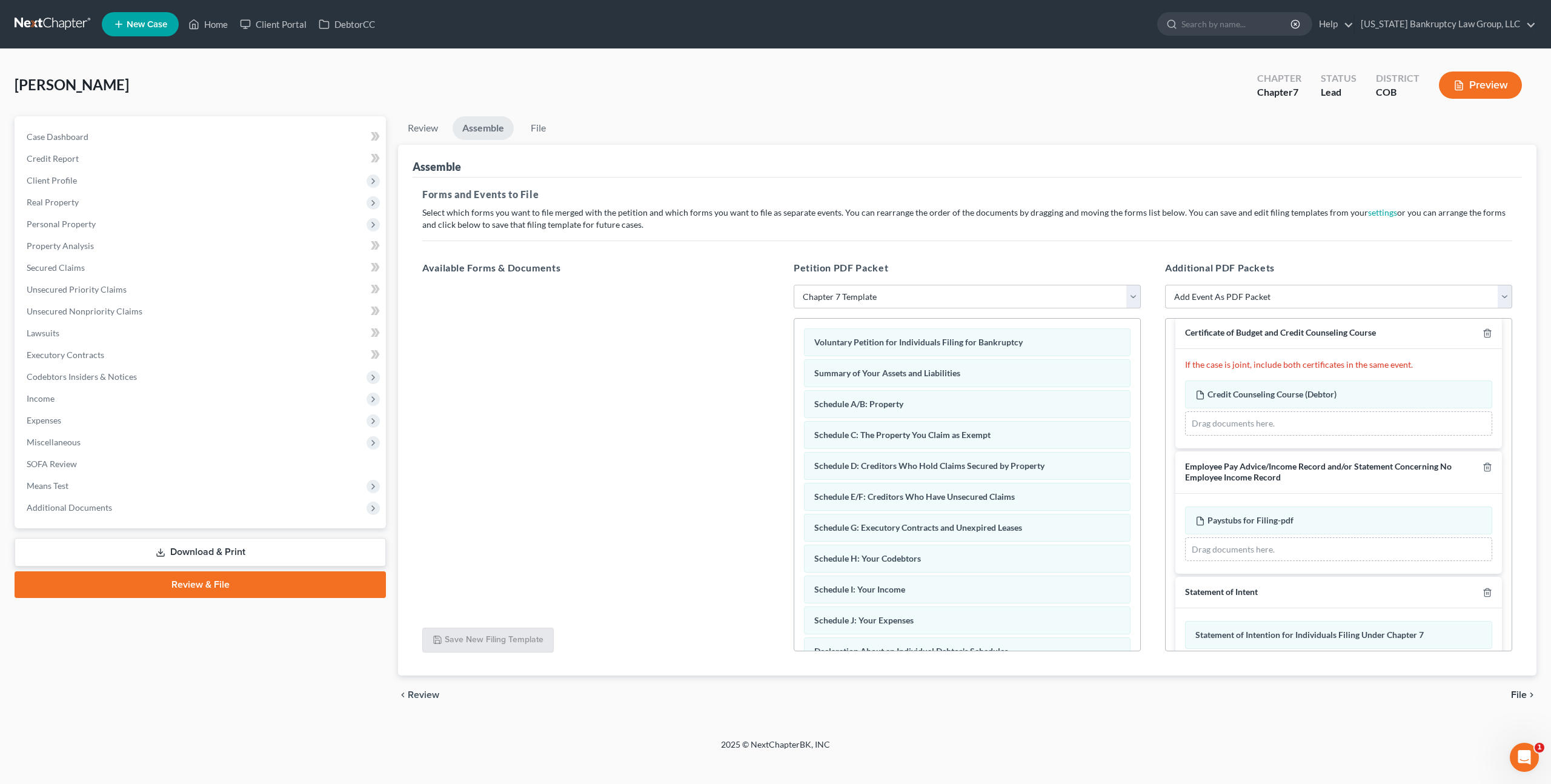
click at [1526, 692] on span "File" at bounding box center [1518, 695] width 16 height 10
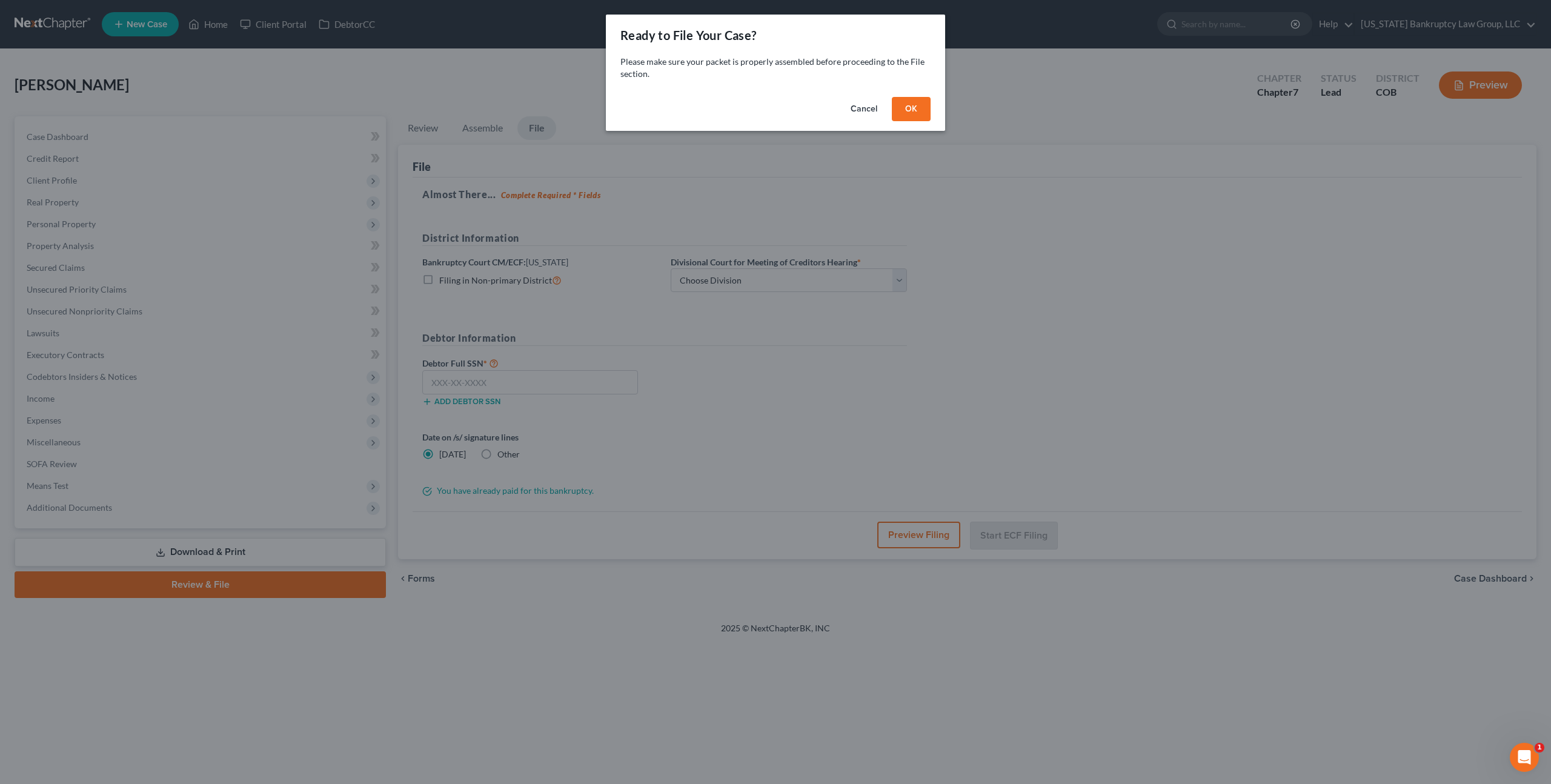
click at [921, 107] on button "OK" at bounding box center [911, 110] width 38 height 25
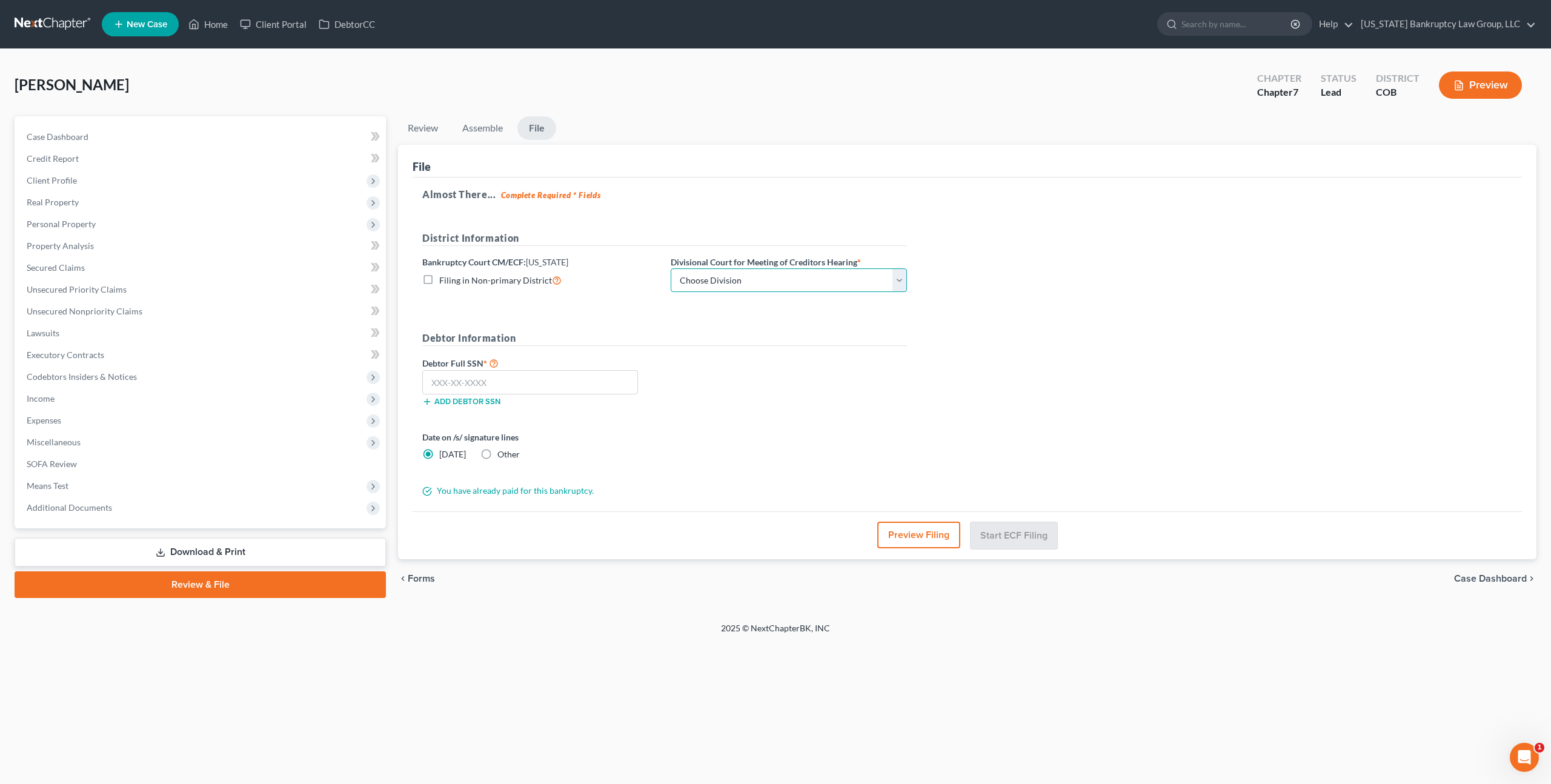
click at [823, 276] on select "Choose Division [GEOGRAPHIC_DATA]" at bounding box center [788, 280] width 236 height 25
select select "0"
click at [670, 268] on select "Choose Division [GEOGRAPHIC_DATA]" at bounding box center [788, 280] width 236 height 25
click at [600, 384] on input "text" at bounding box center [530, 383] width 216 height 25
type input "038-40-7752"
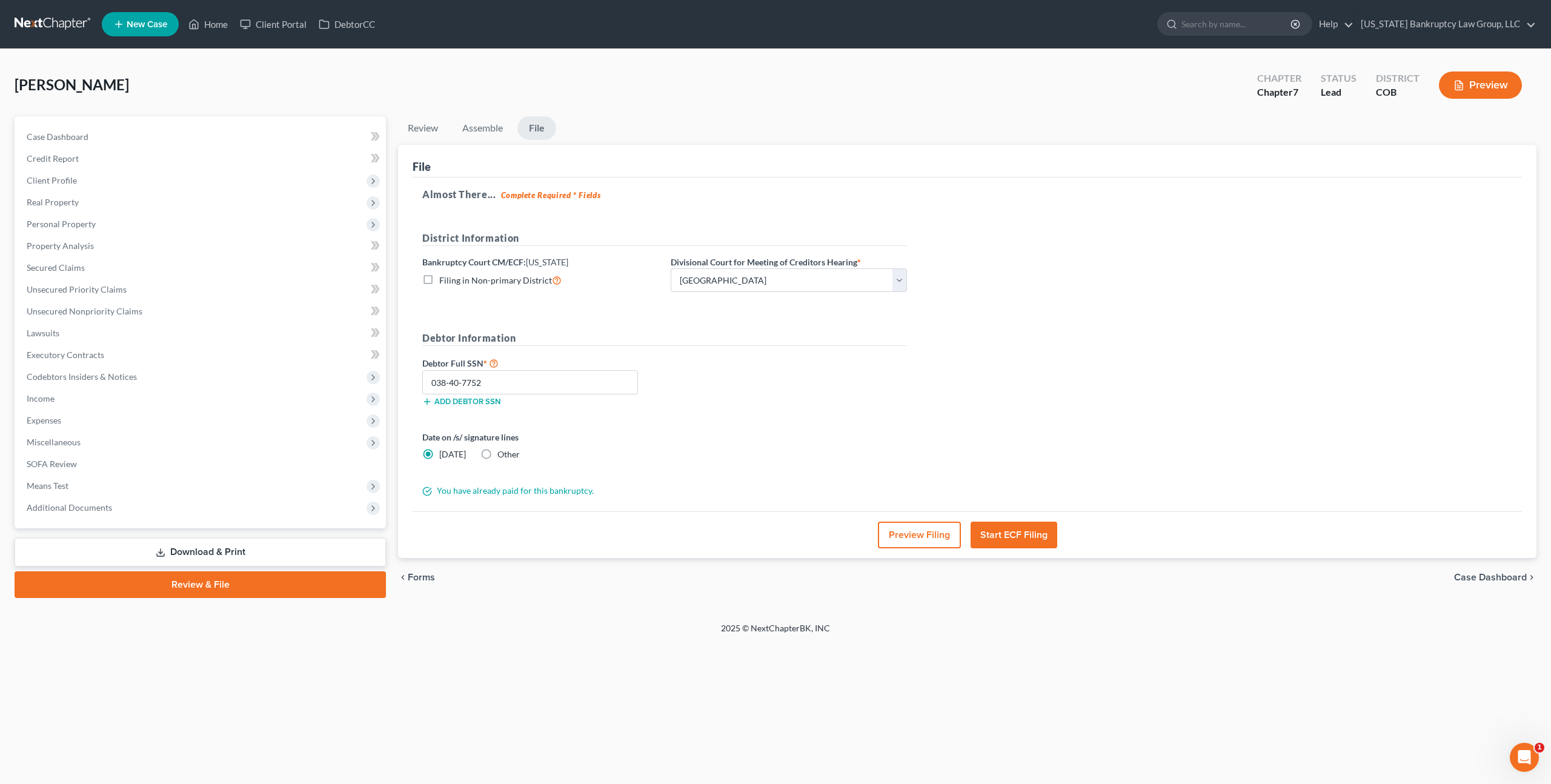
click at [1000, 532] on button "Start ECF Filing" at bounding box center [1014, 535] width 87 height 27
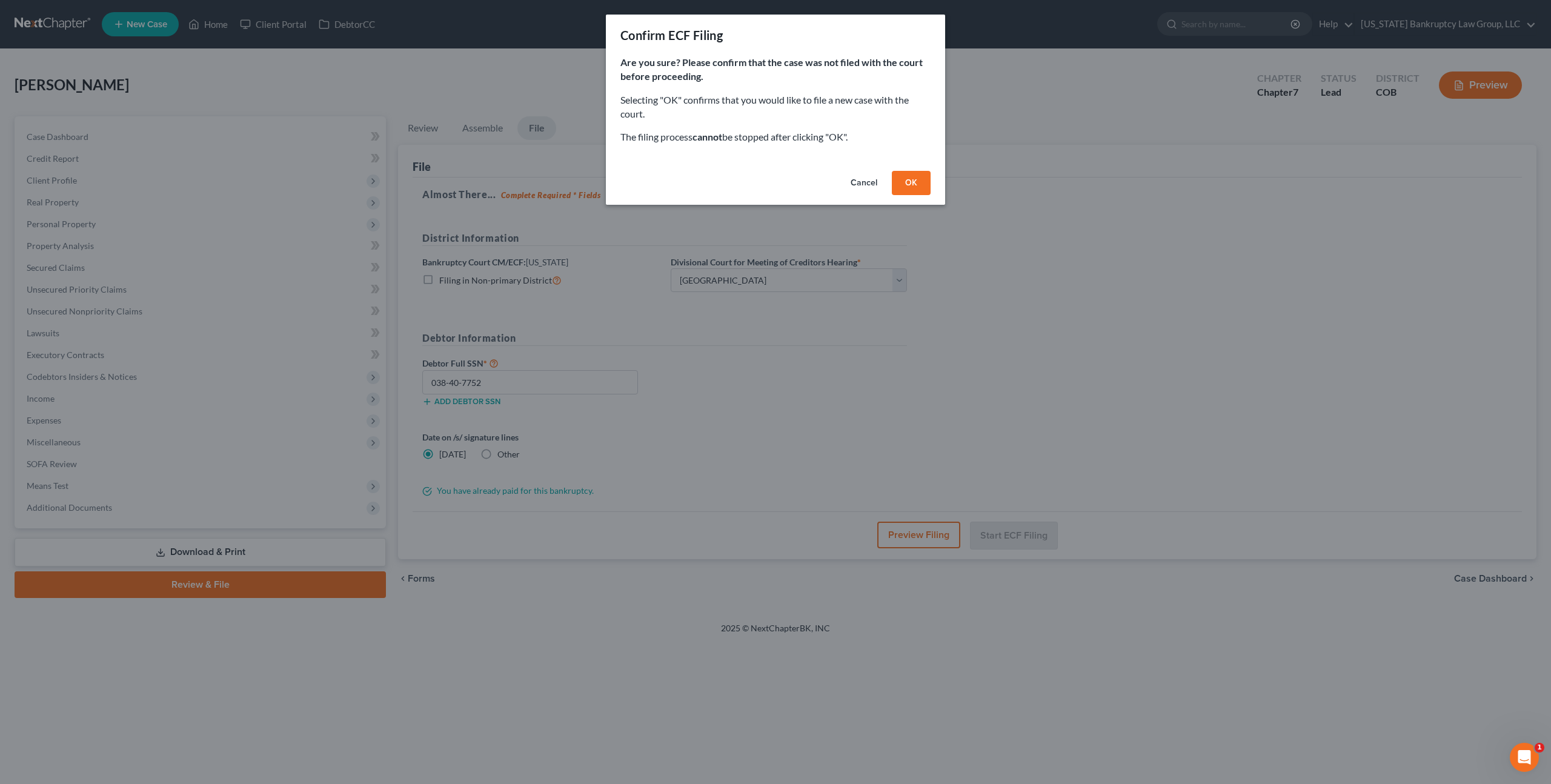
click at [905, 180] on button "OK" at bounding box center [911, 183] width 38 height 25
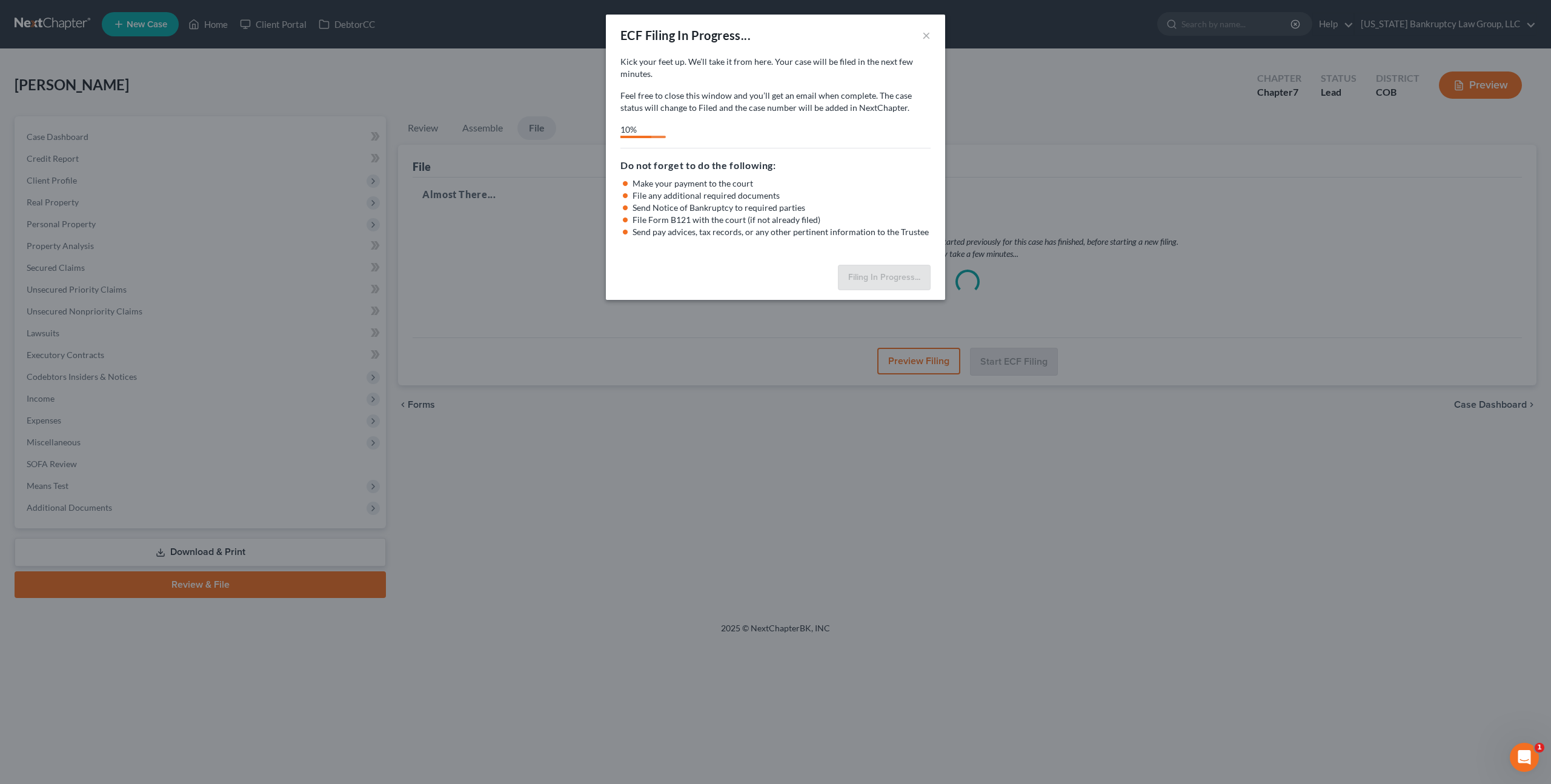
select select "0"
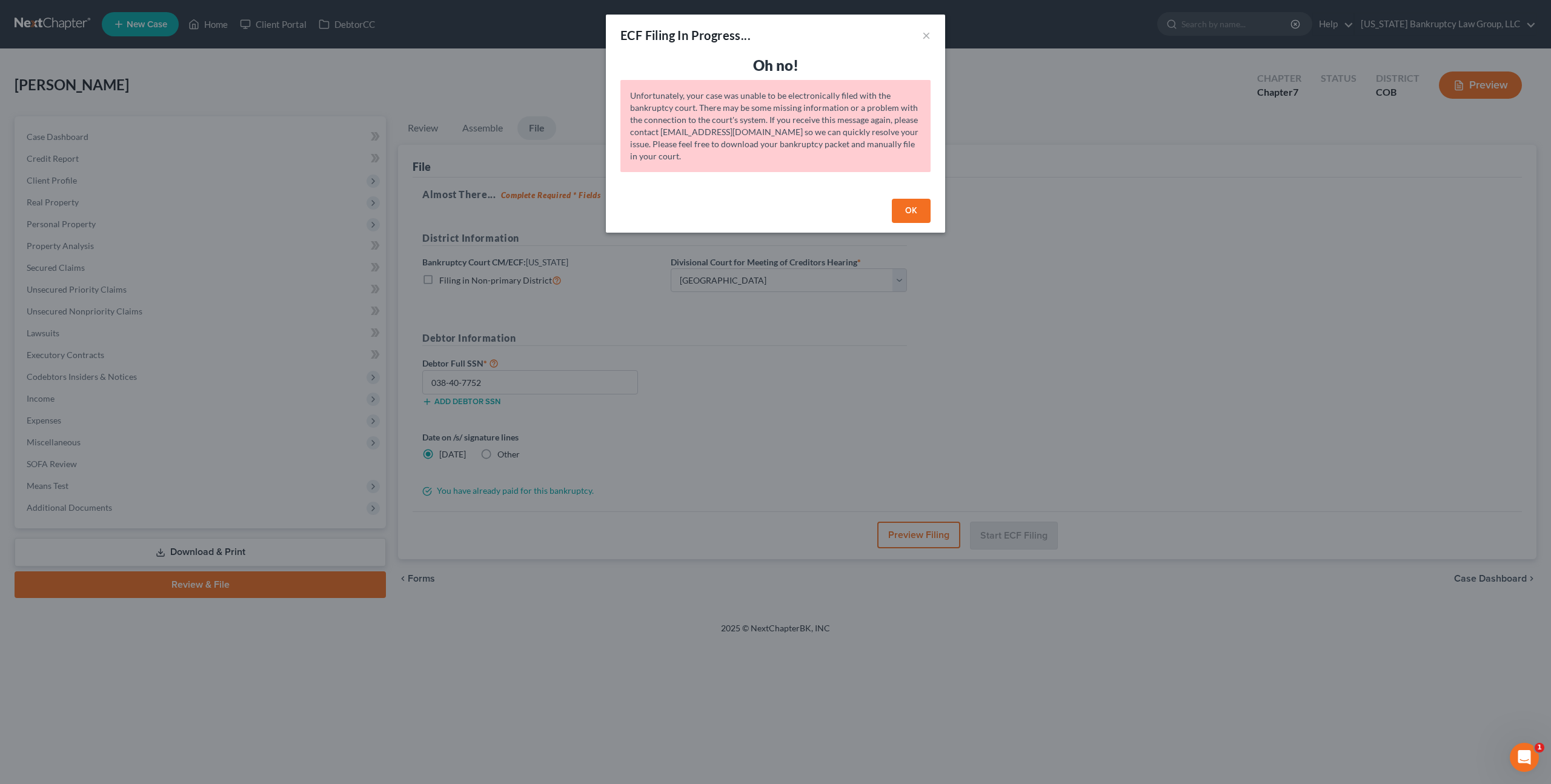
click at [909, 220] on button "OK" at bounding box center [911, 211] width 38 height 25
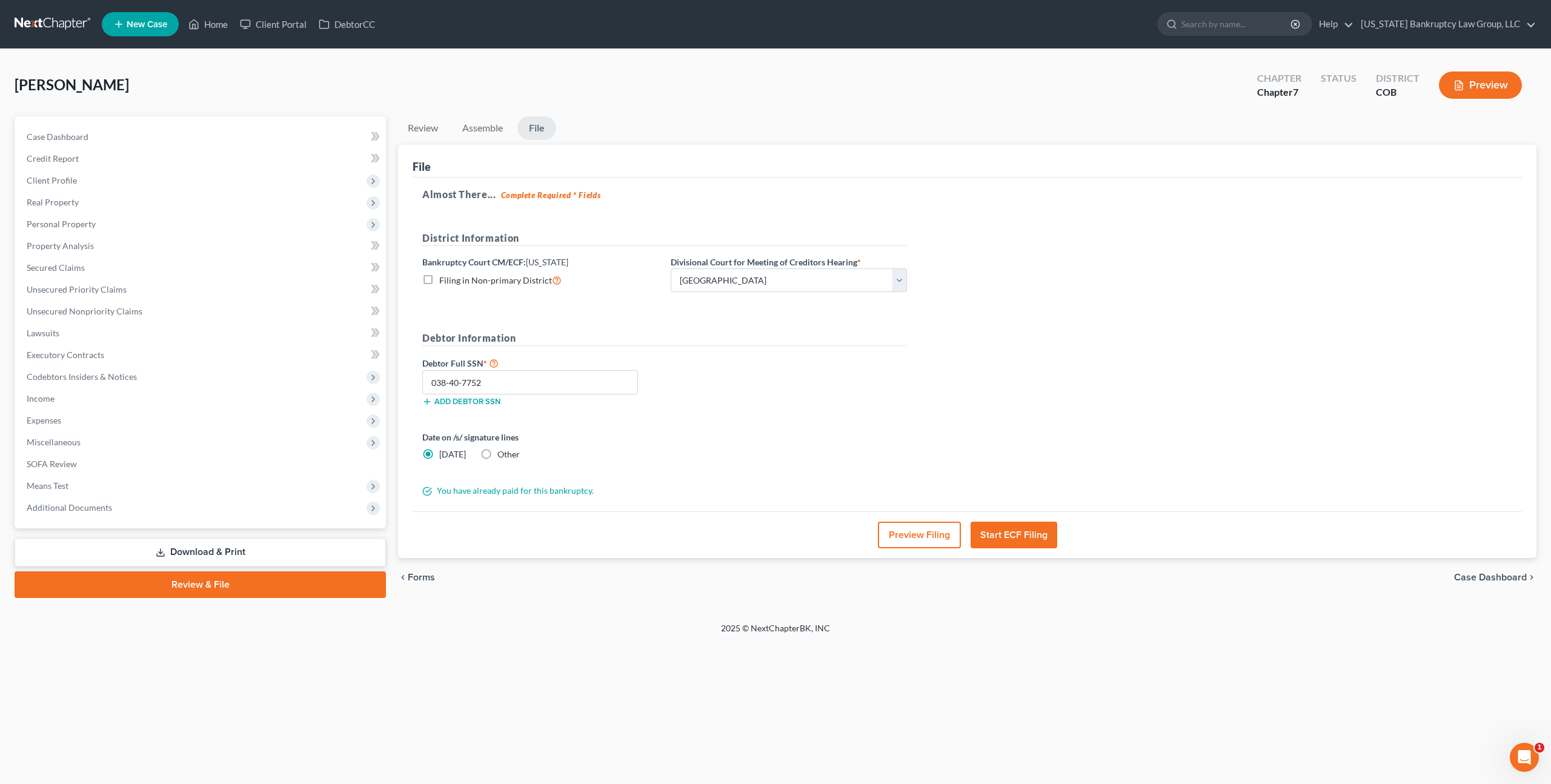
click at [59, 25] on link at bounding box center [53, 24] width 78 height 22
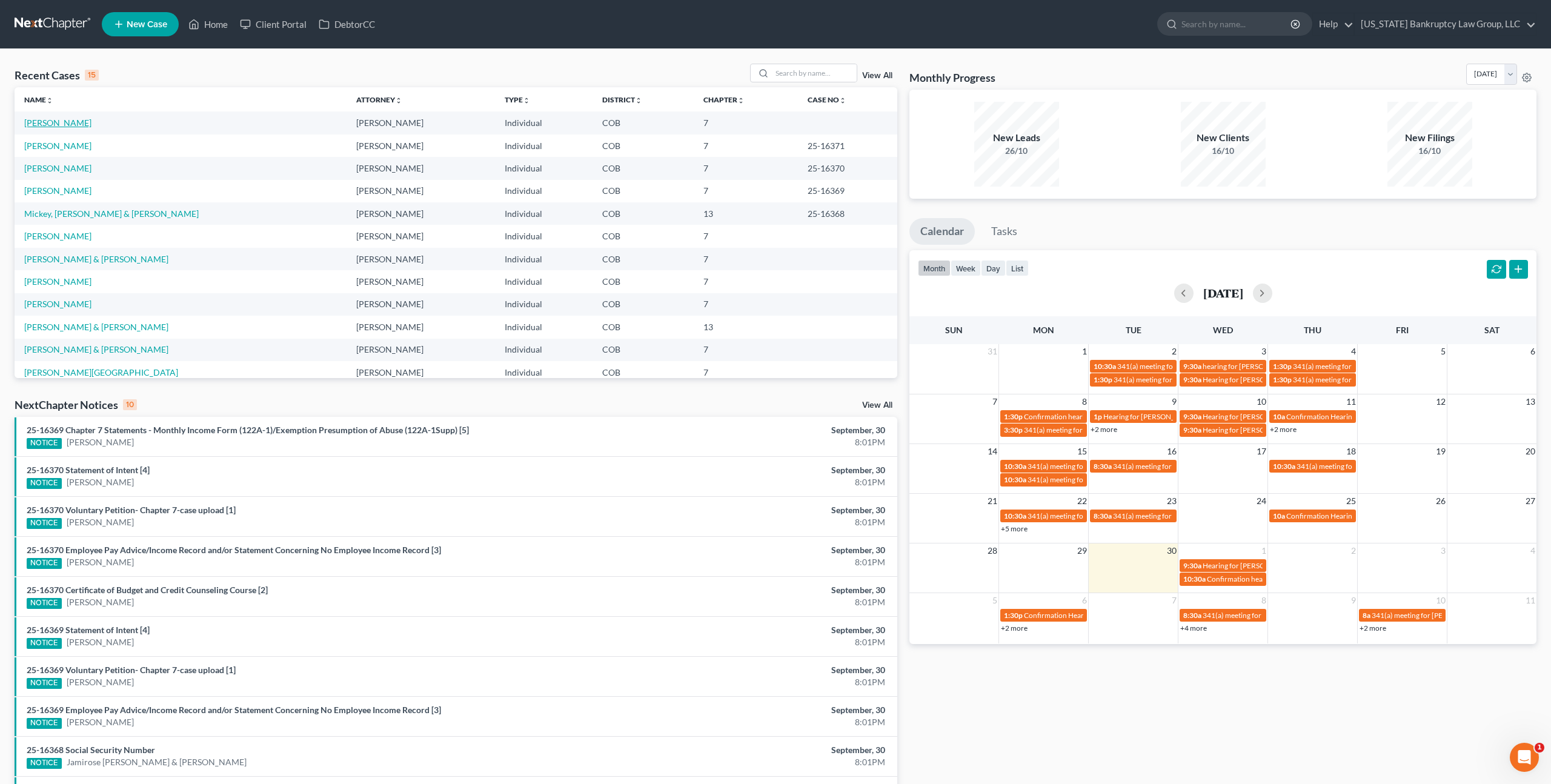
click at [57, 124] on link "[PERSON_NAME]" at bounding box center [58, 123] width 67 height 11
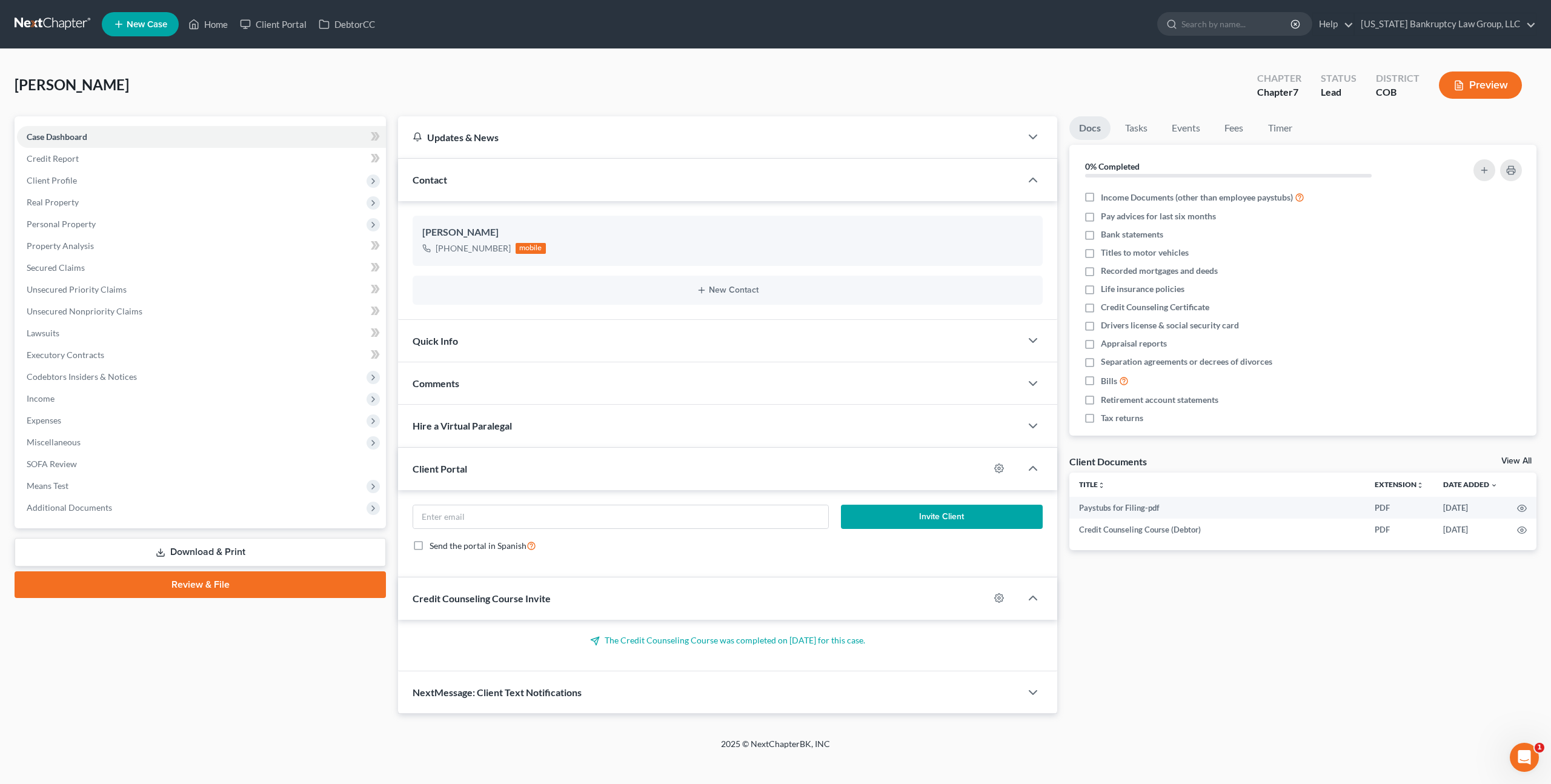
click at [51, 26] on link at bounding box center [53, 24] width 78 height 22
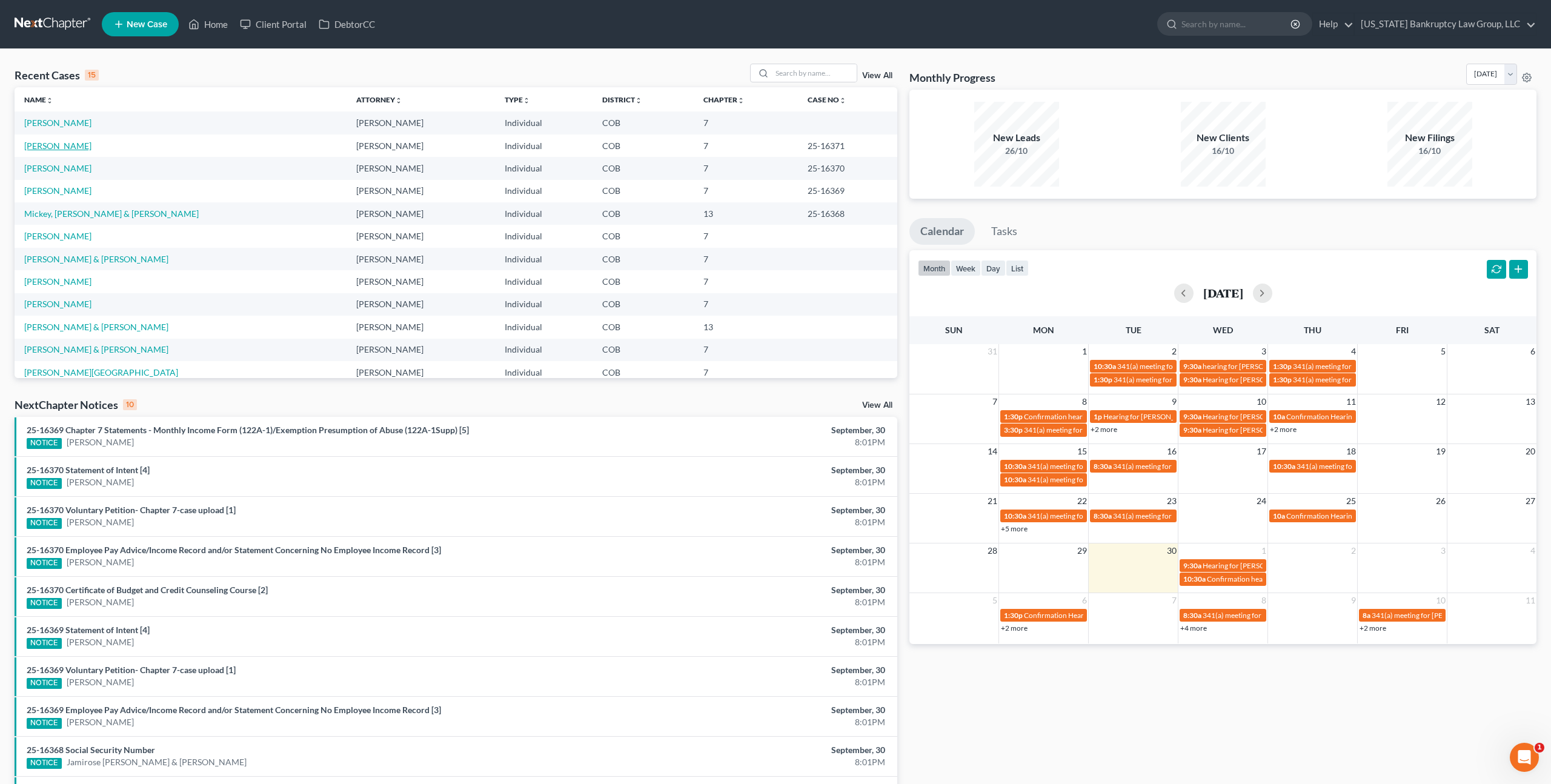
click at [69, 146] on link "Cooper, Olivia" at bounding box center [58, 146] width 67 height 11
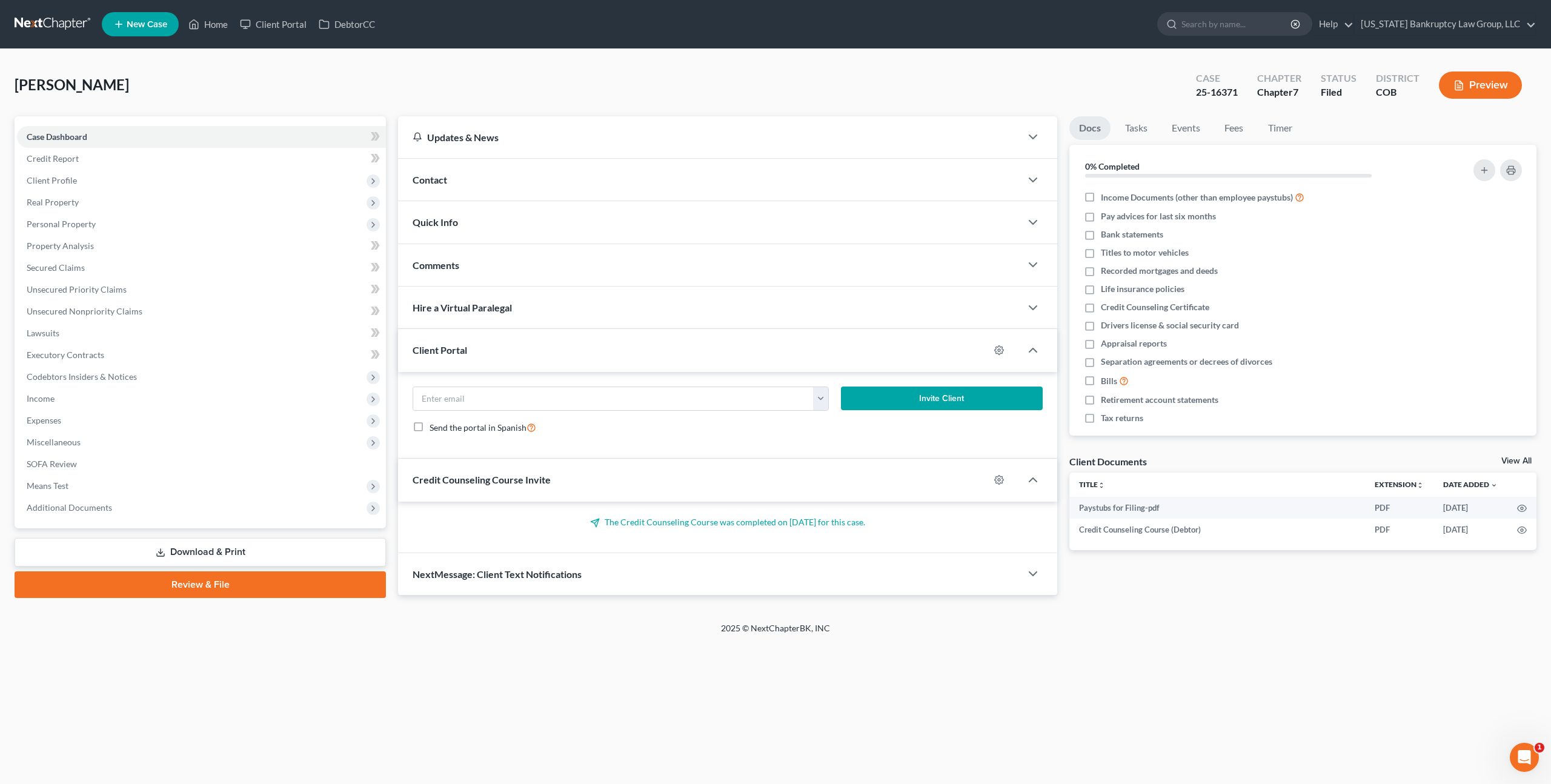
click at [56, 20] on link at bounding box center [53, 24] width 78 height 22
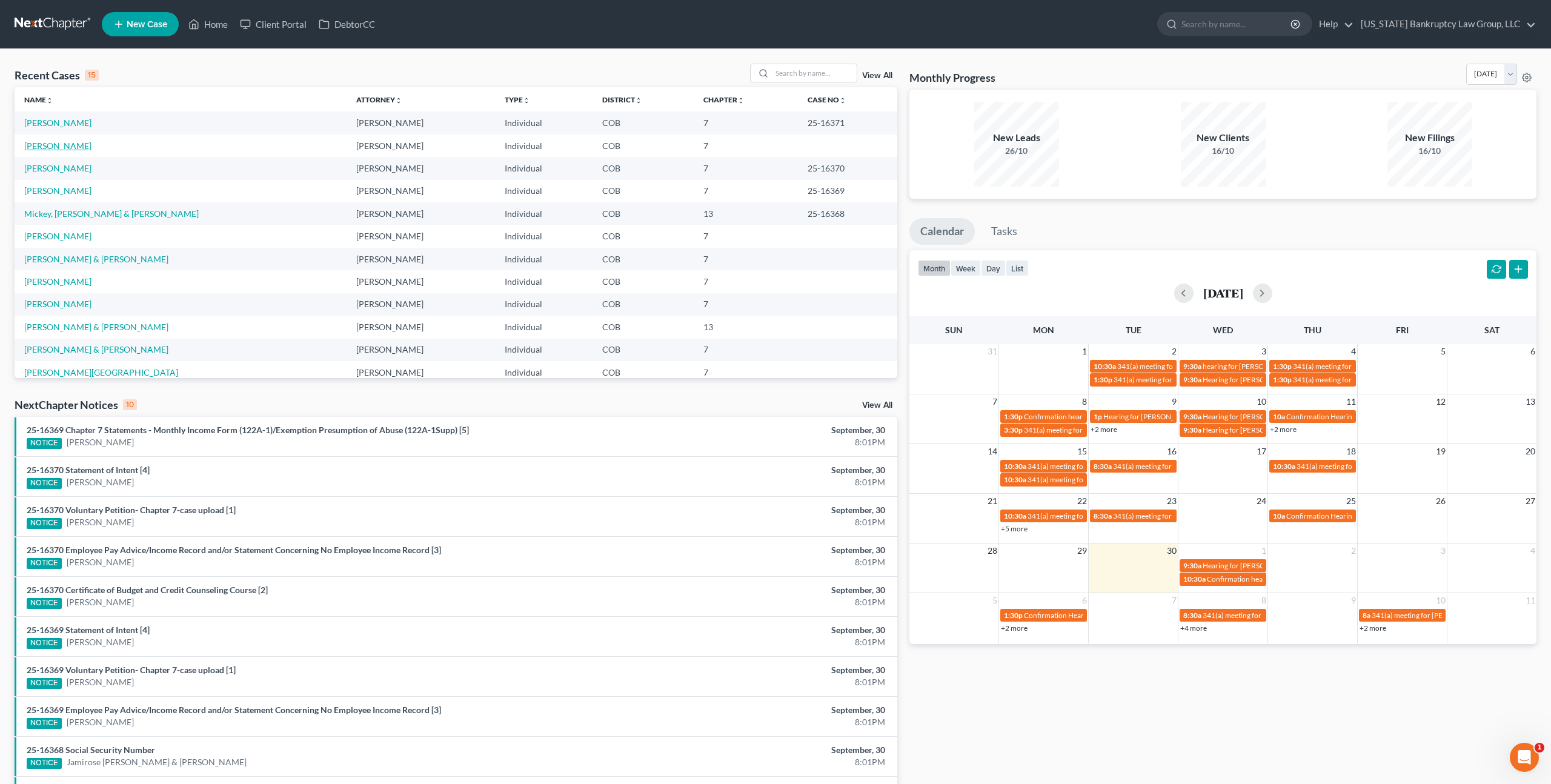
click at [59, 142] on link "[PERSON_NAME]" at bounding box center [58, 146] width 67 height 11
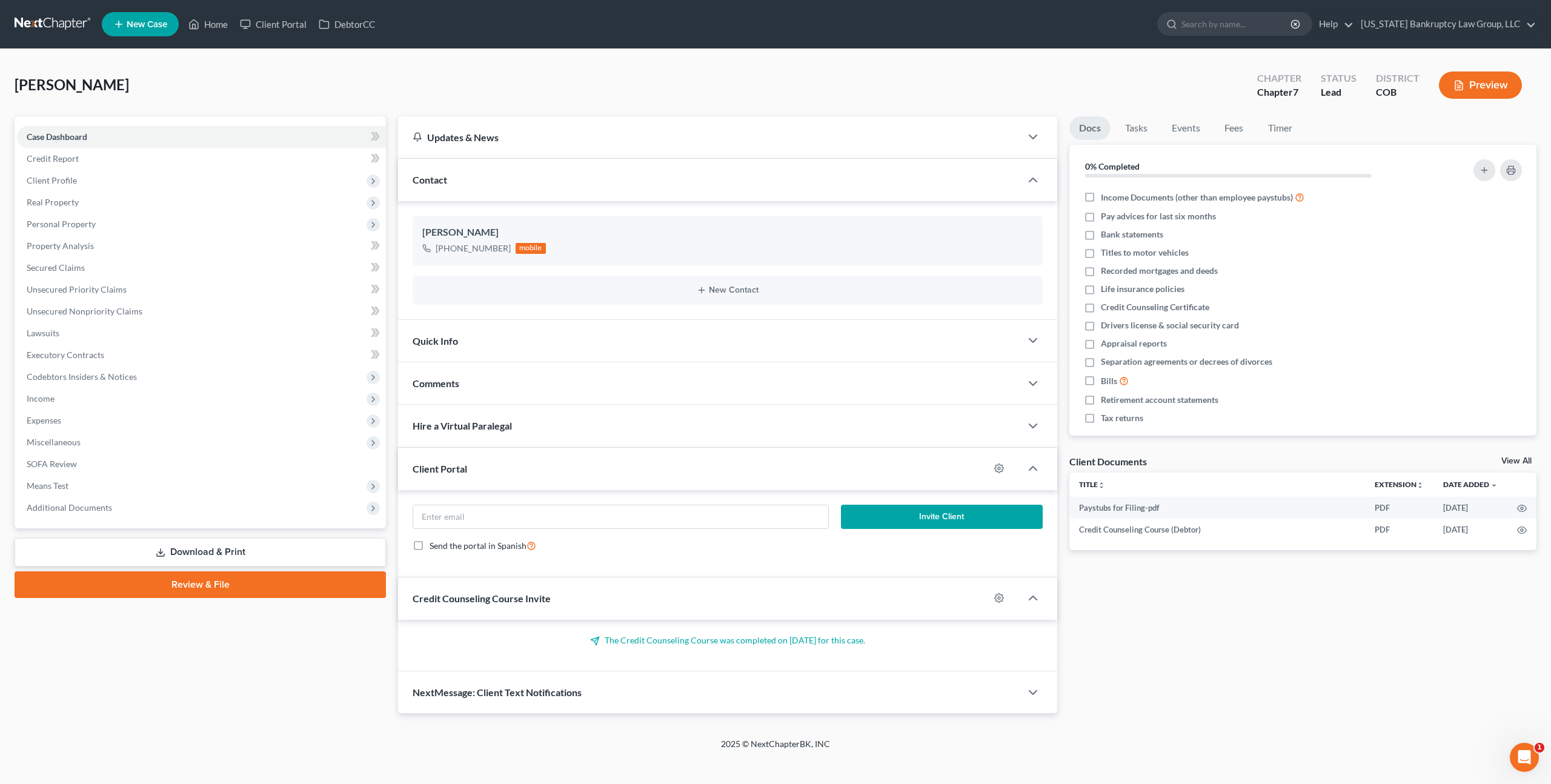
click at [293, 580] on link "Review & File" at bounding box center [200, 585] width 371 height 27
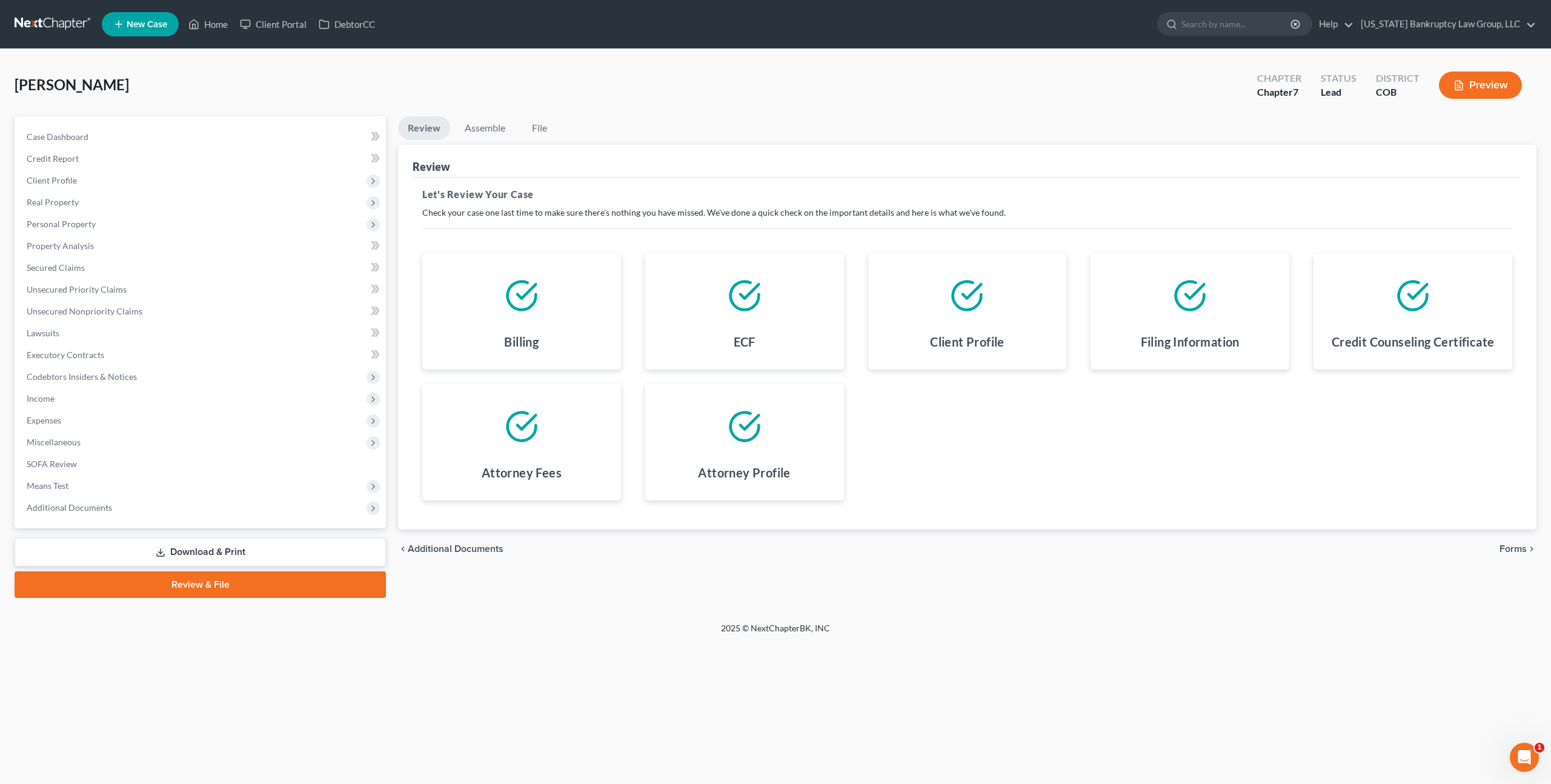
click at [1508, 546] on span "Forms" at bounding box center [1513, 549] width 27 height 10
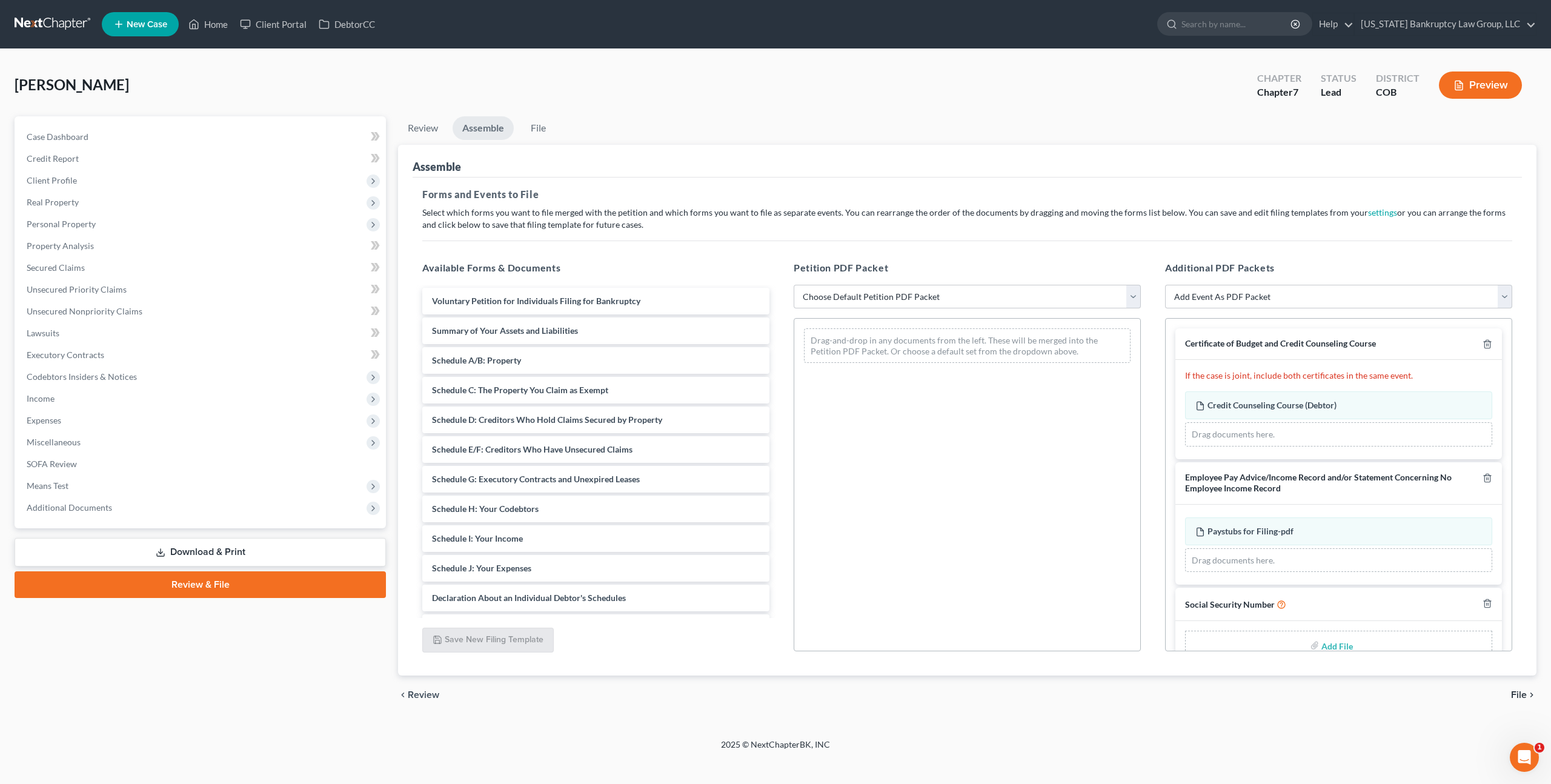
scroll to position [28, 0]
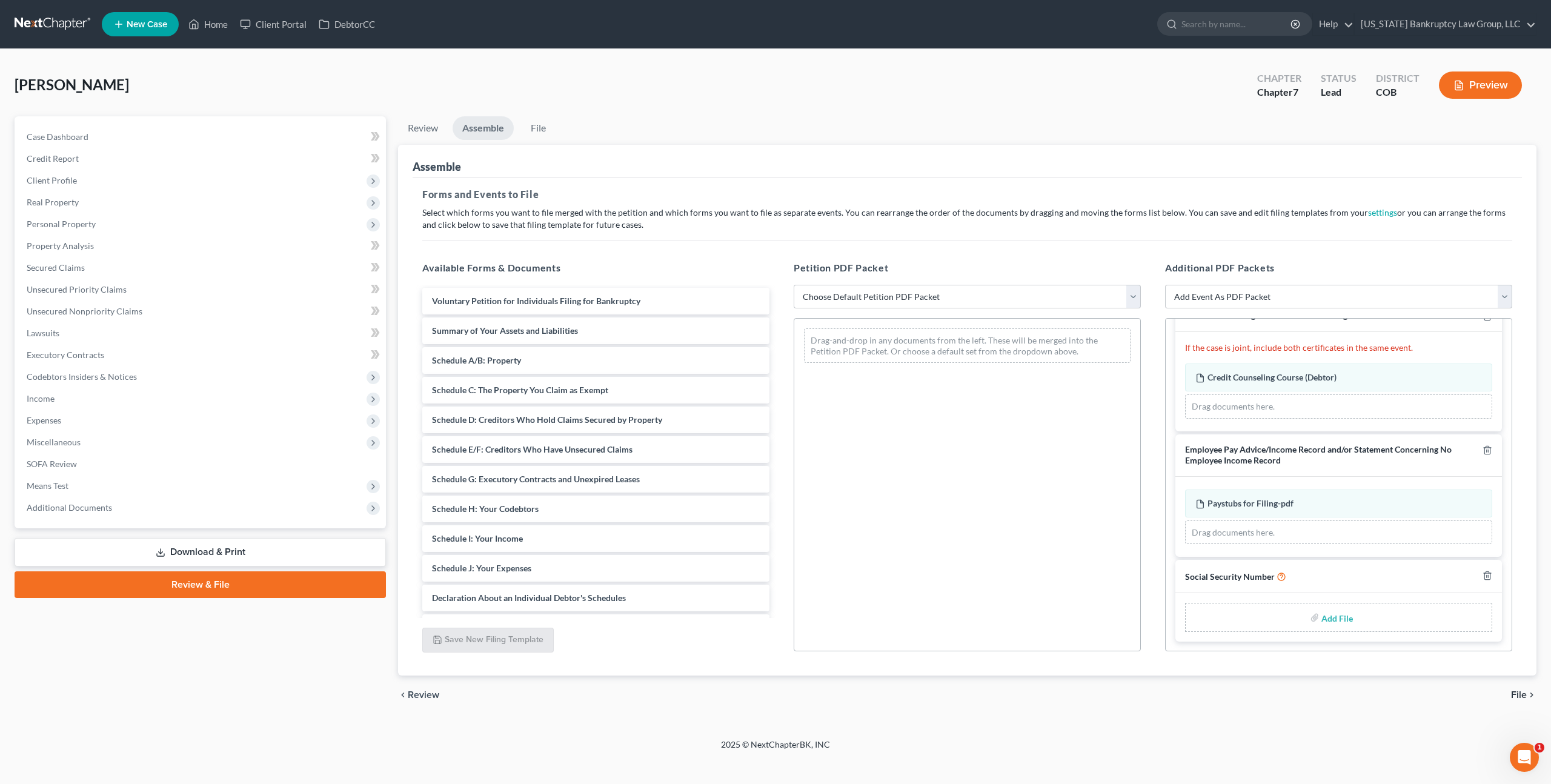
click at [1334, 614] on input "file" at bounding box center [1336, 617] width 29 height 22
type input "C:\fakepath\093025 Statement of Social Security Number.pdf"
click at [870, 291] on select "Choose Default Petition PDF Packet Emergency Filing (Voluntary Petition and Cre…" at bounding box center [967, 297] width 347 height 25
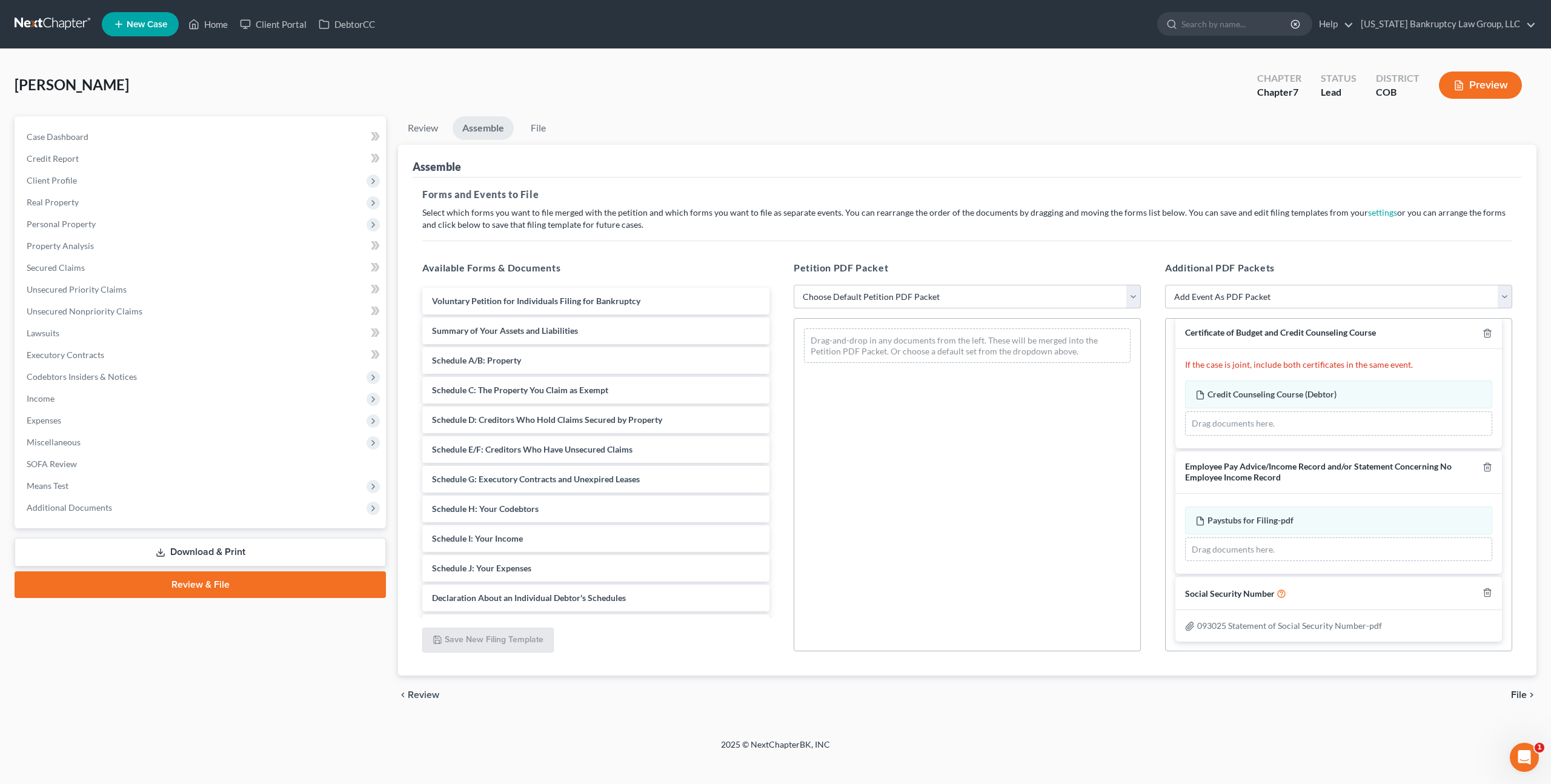
select select "1"
click at [794, 284] on select "Choose Default Petition PDF Packet Emergency Filing (Voluntary Petition and Cre…" at bounding box center [967, 297] width 347 height 25
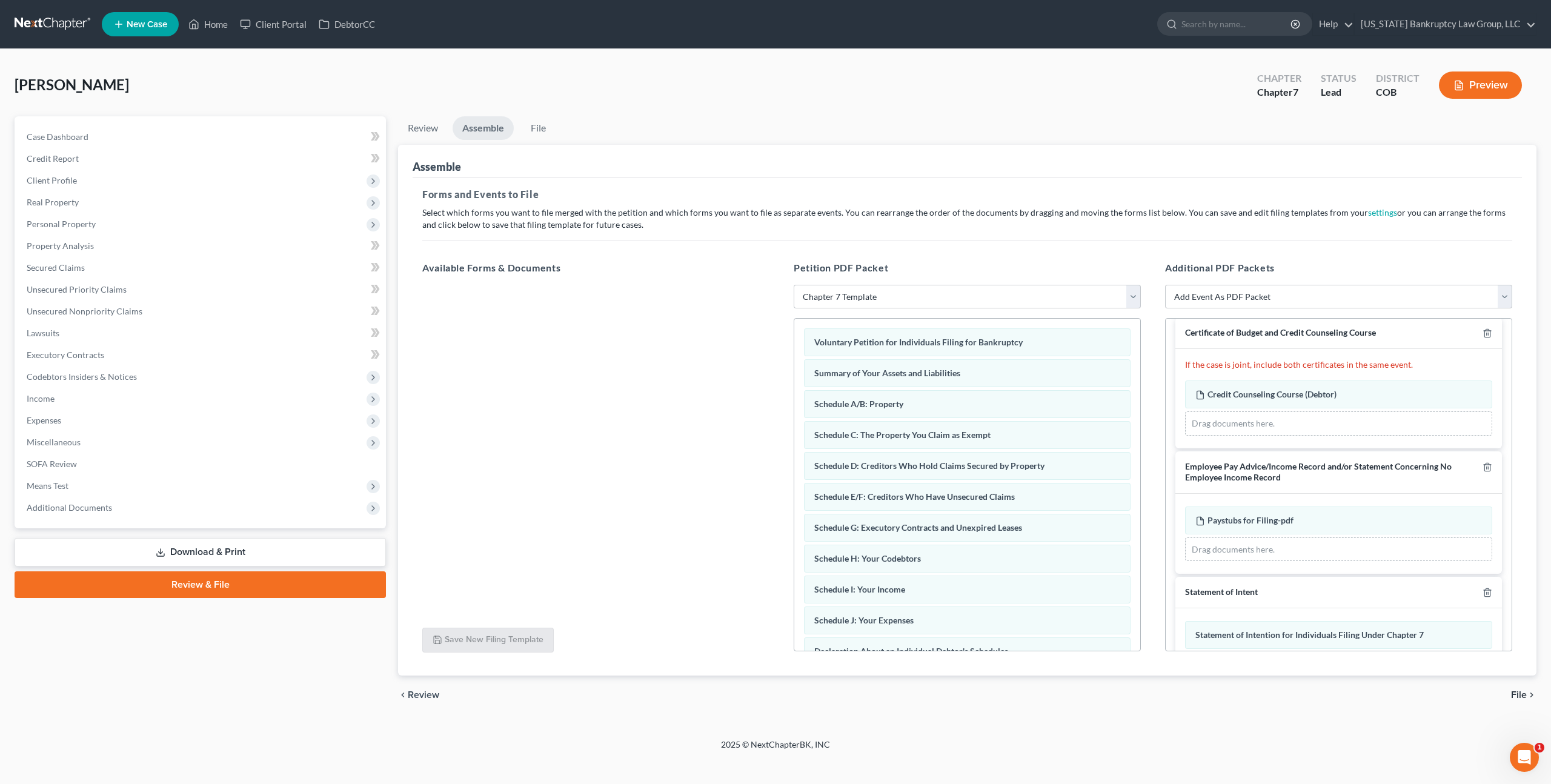
click at [1517, 693] on span "File" at bounding box center [1518, 695] width 16 height 10
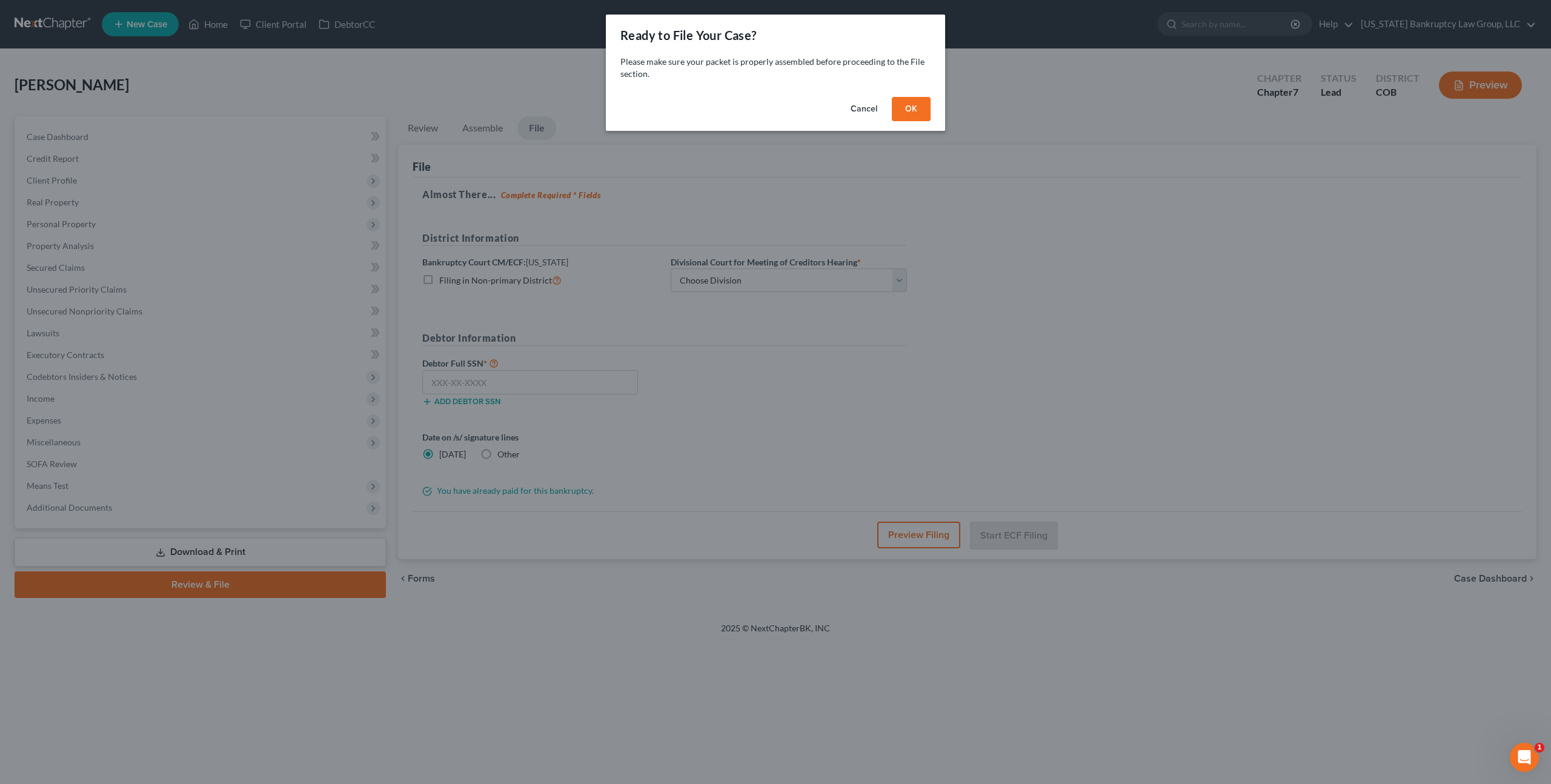
click at [924, 116] on button "OK" at bounding box center [911, 110] width 38 height 25
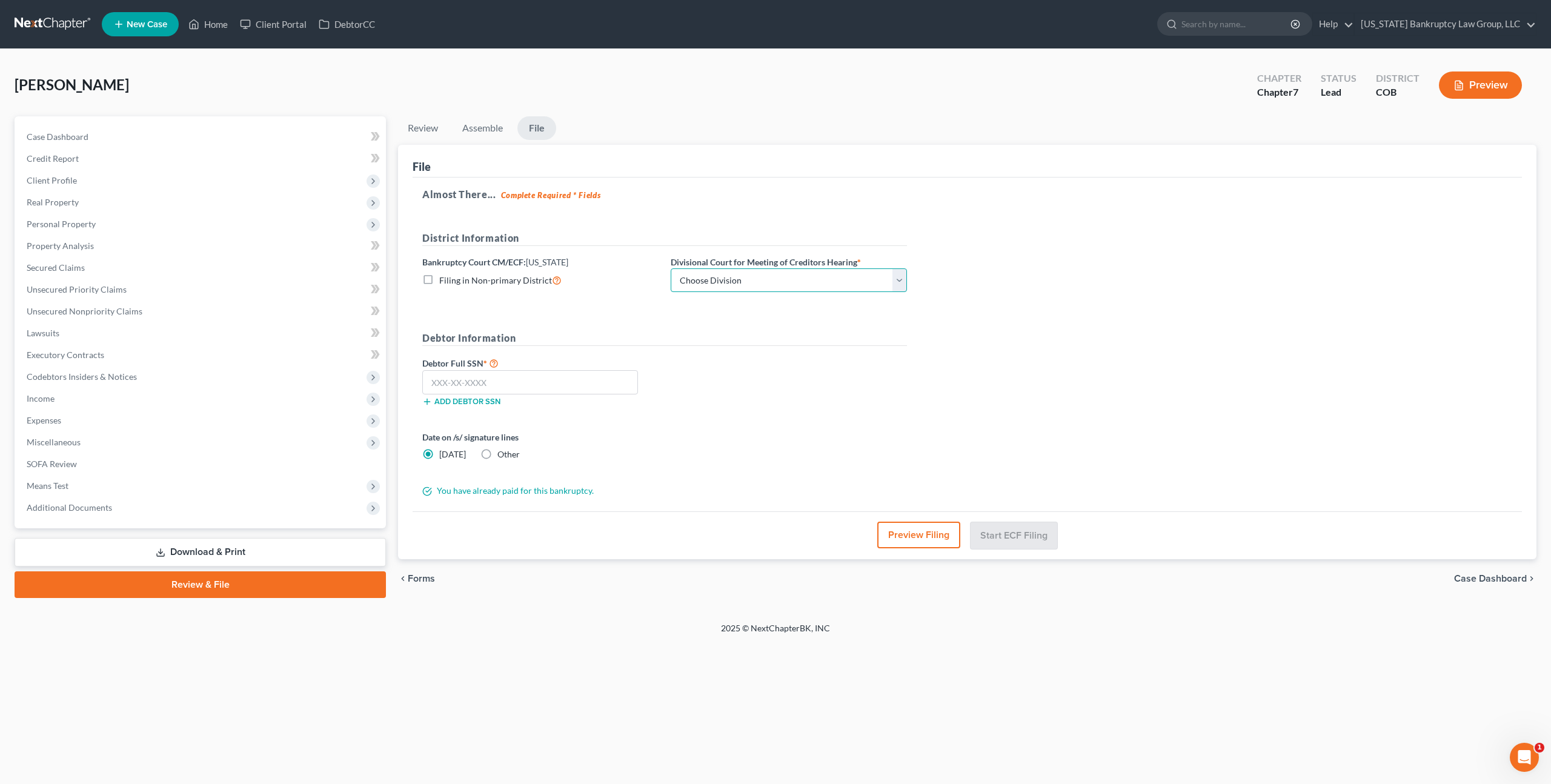
click at [847, 278] on select "Choose Division Denver" at bounding box center [788, 280] width 236 height 25
select select "0"
click at [670, 268] on select "Choose Division Denver" at bounding box center [788, 280] width 236 height 25
click at [602, 376] on input "text" at bounding box center [530, 383] width 216 height 25
type input "038-40-7752"
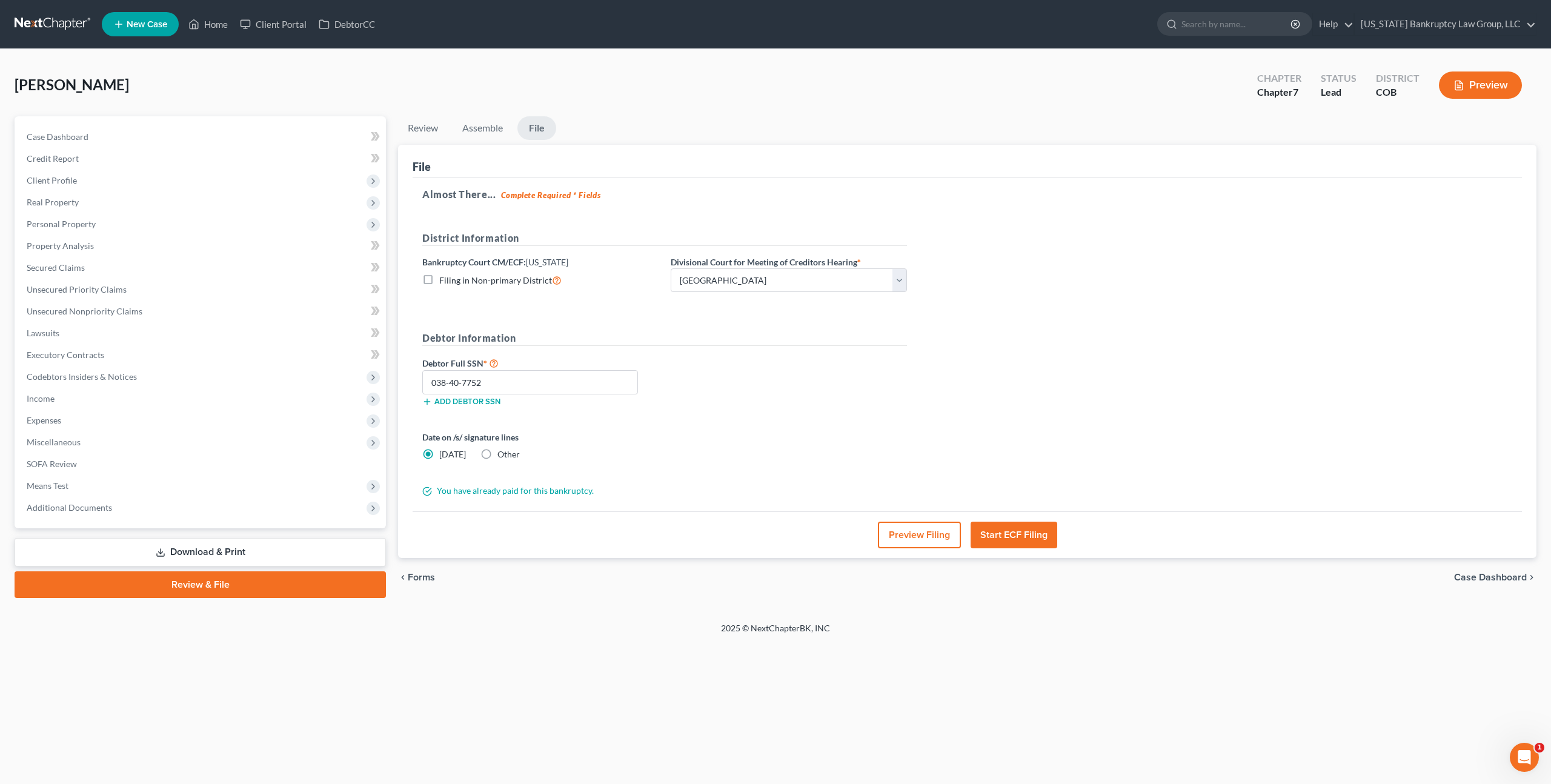
click at [1008, 530] on button "Start ECF Filing" at bounding box center [1014, 535] width 87 height 27
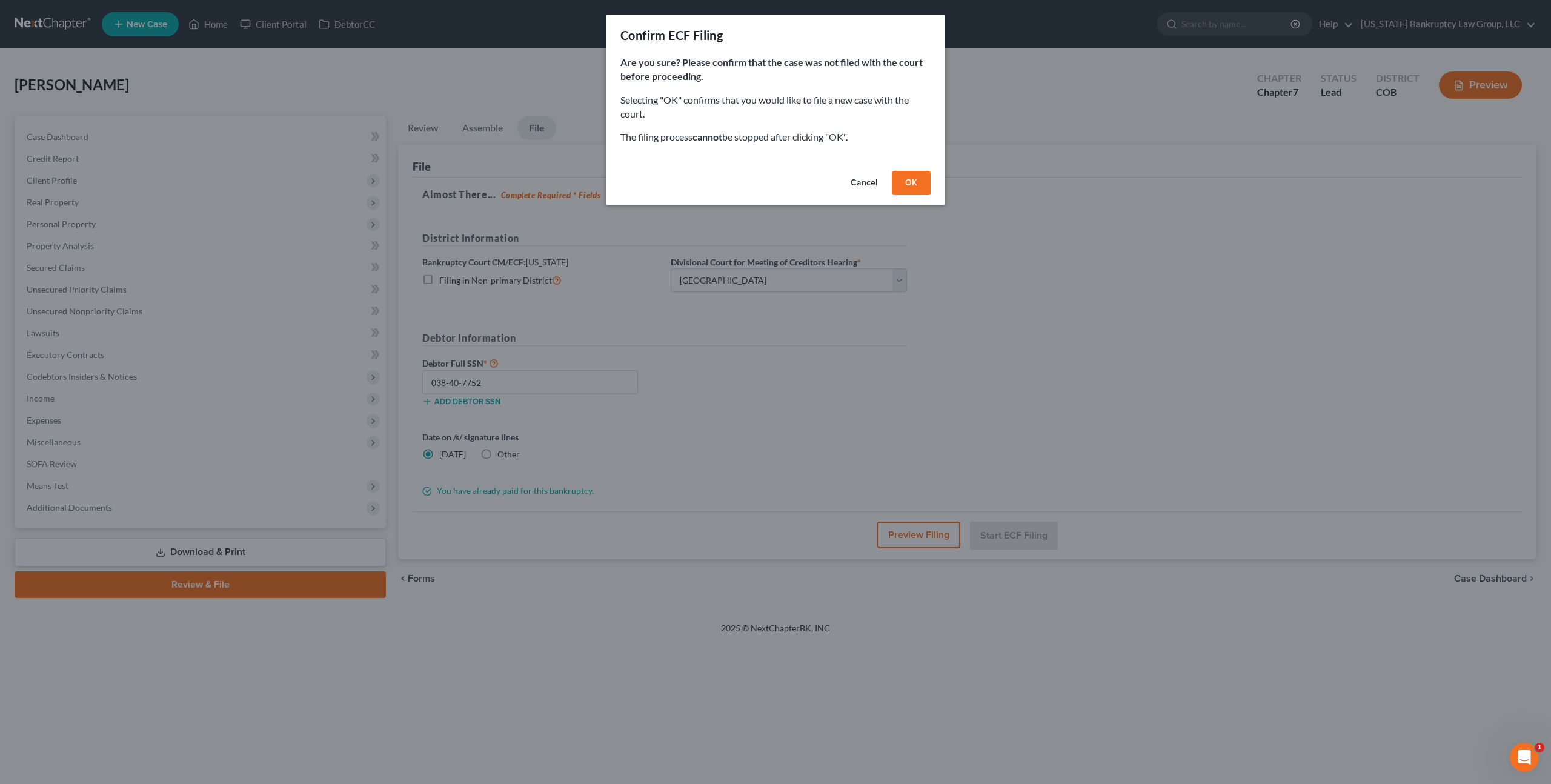
click at [914, 181] on button "OK" at bounding box center [911, 183] width 38 height 25
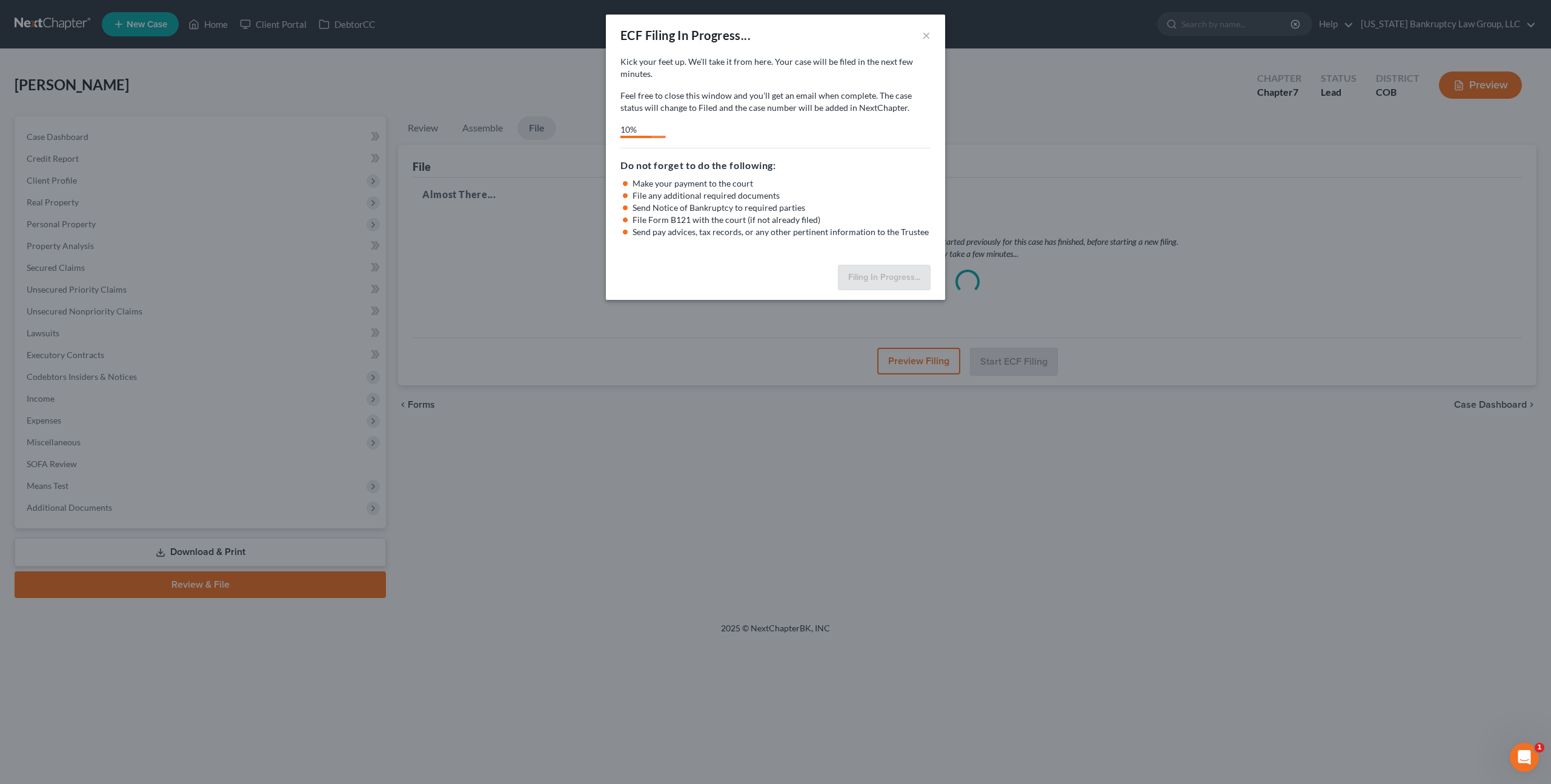
select select "0"
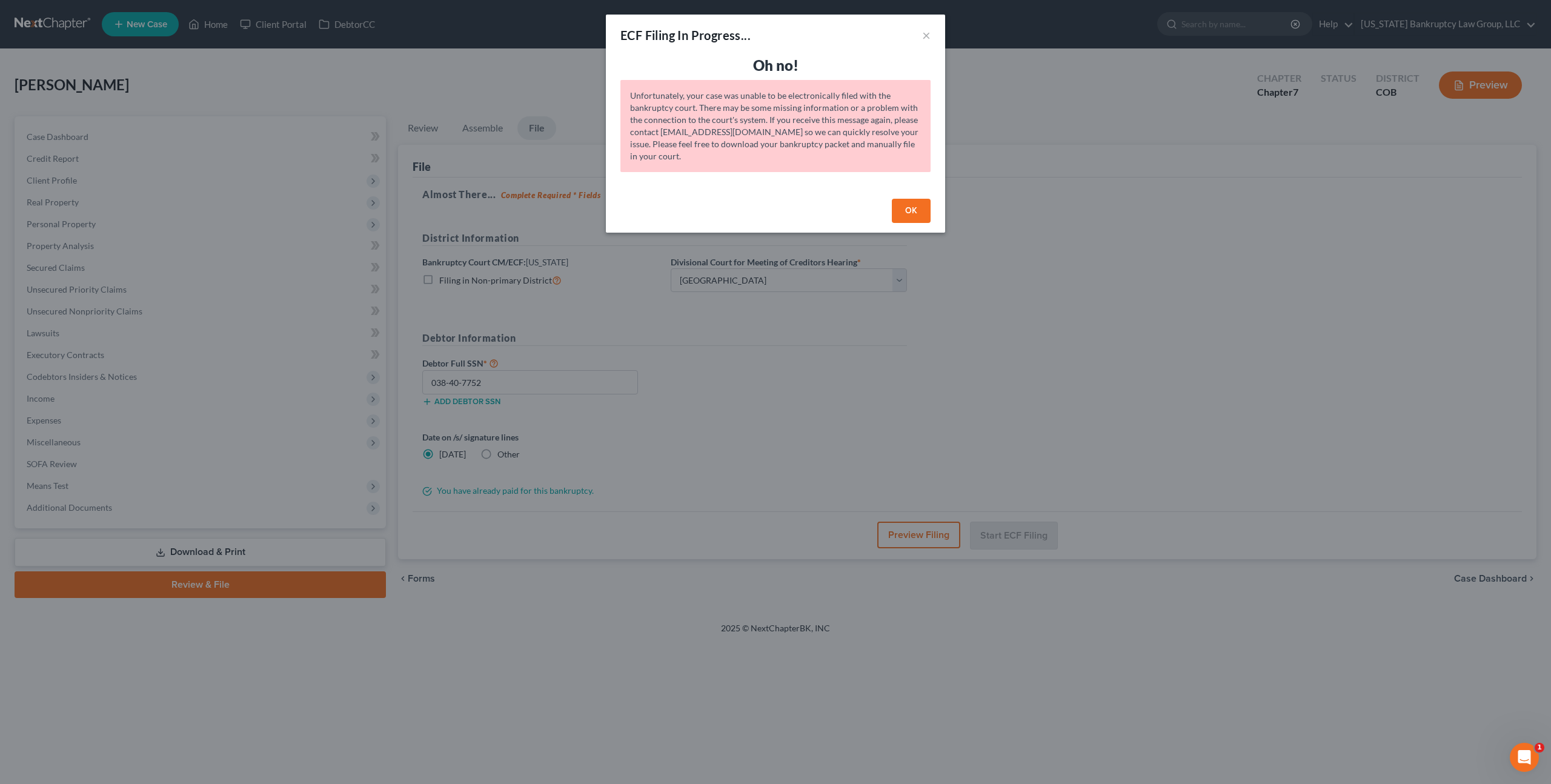
click at [904, 208] on button "OK" at bounding box center [911, 211] width 38 height 25
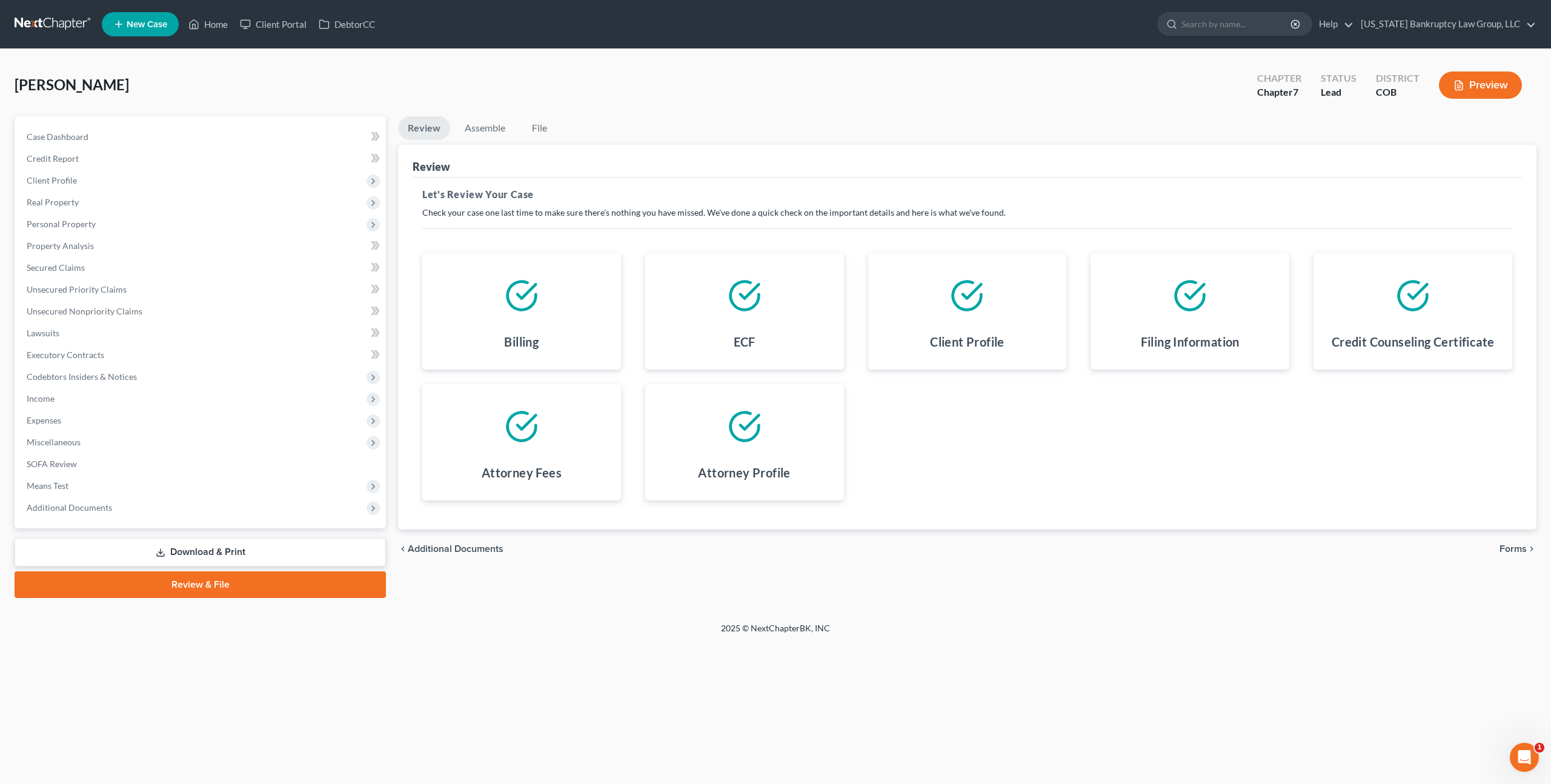
click at [1512, 551] on span "Forms" at bounding box center [1513, 549] width 27 height 10
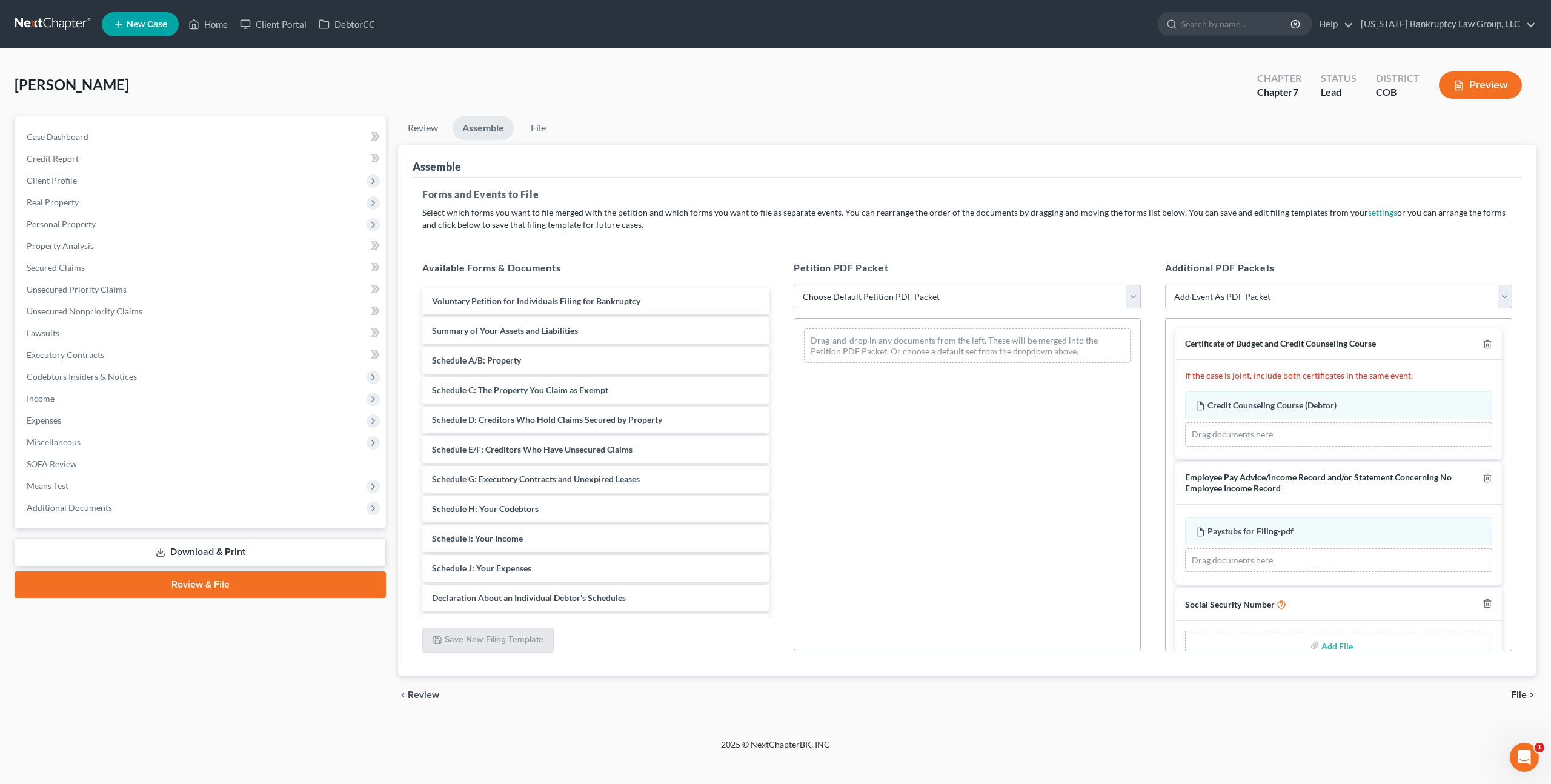
scroll to position [28, 0]
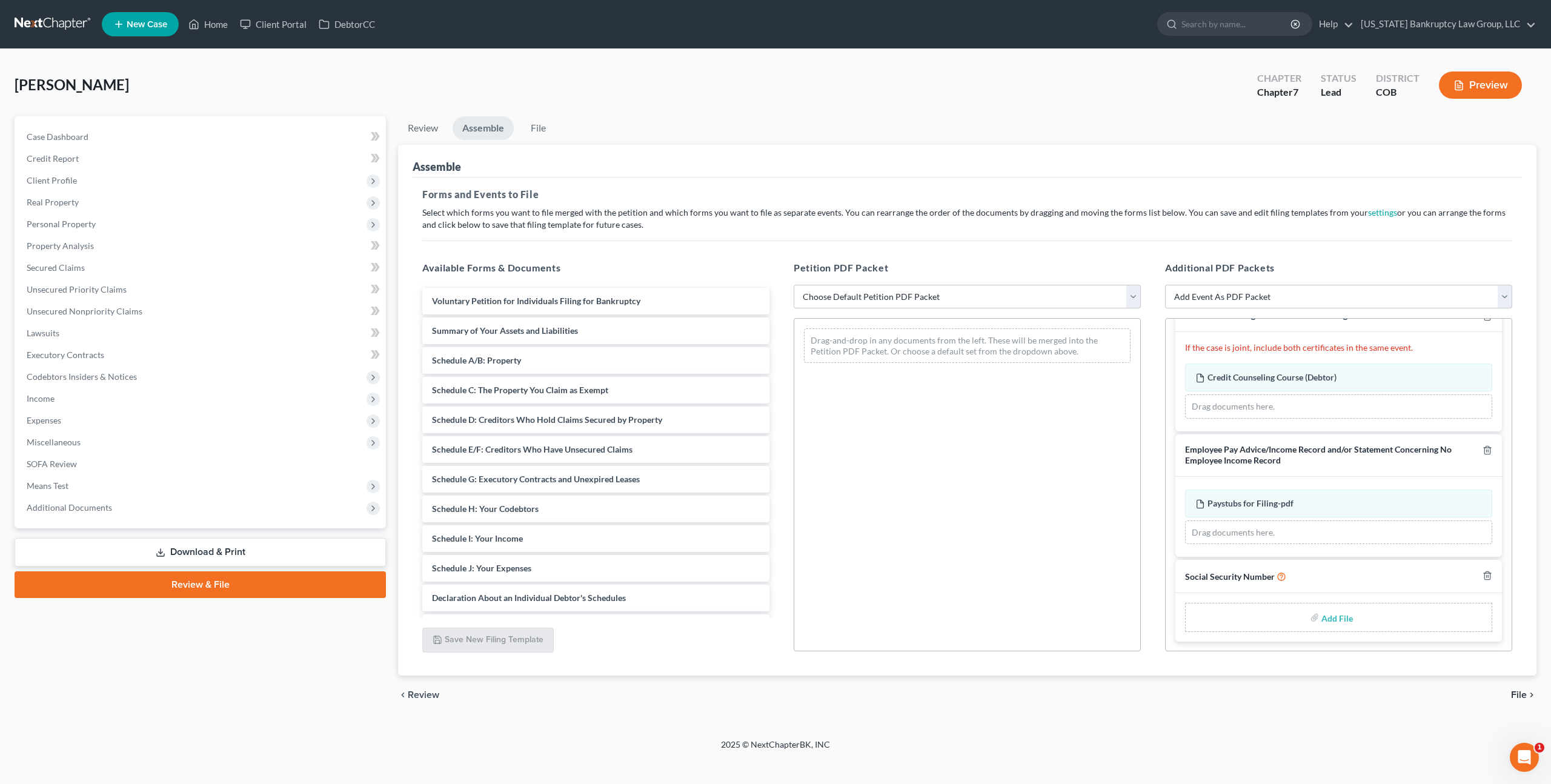
click at [1514, 691] on span "File" at bounding box center [1518, 695] width 16 height 10
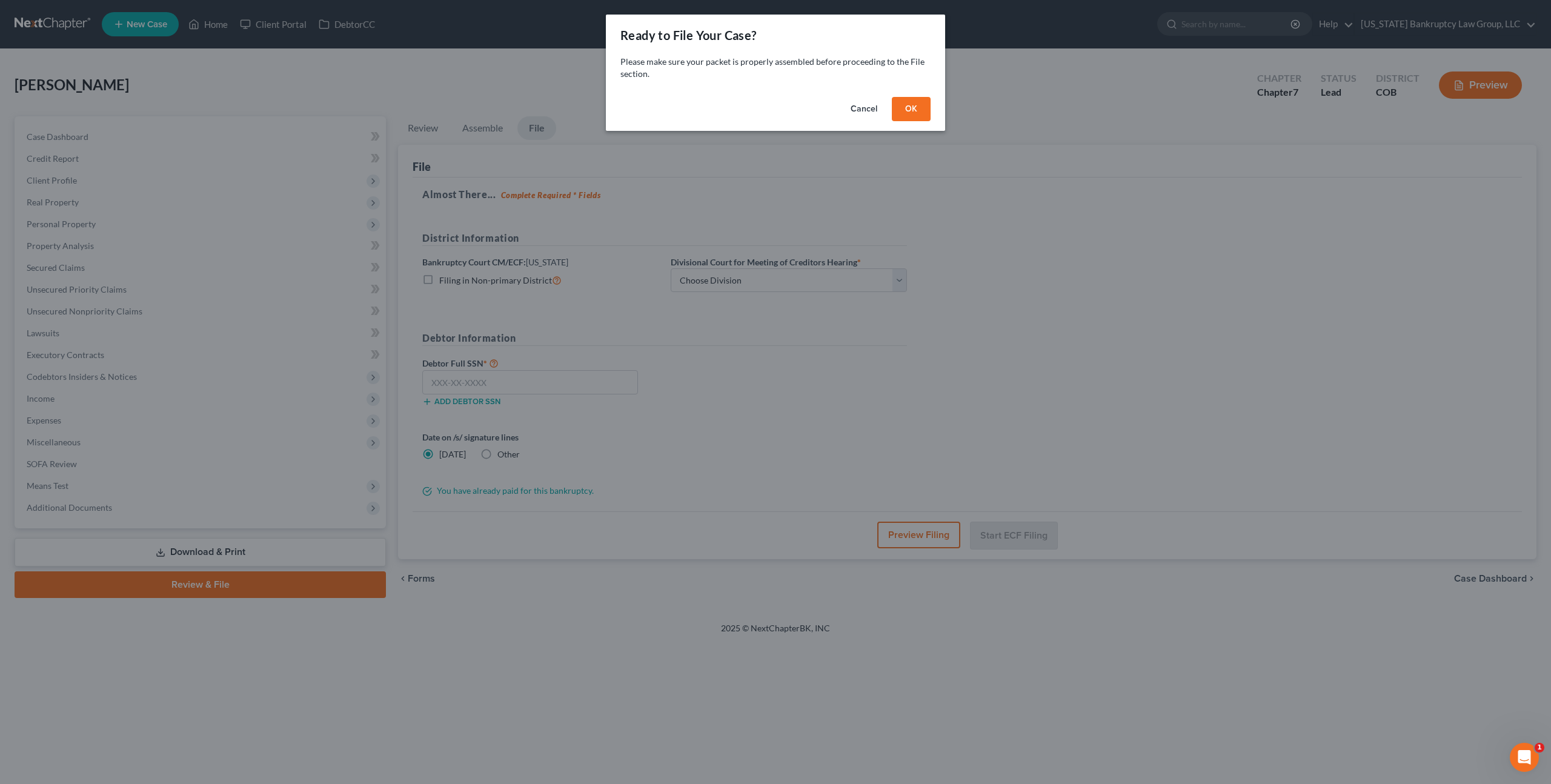
click at [904, 109] on button "OK" at bounding box center [911, 110] width 38 height 25
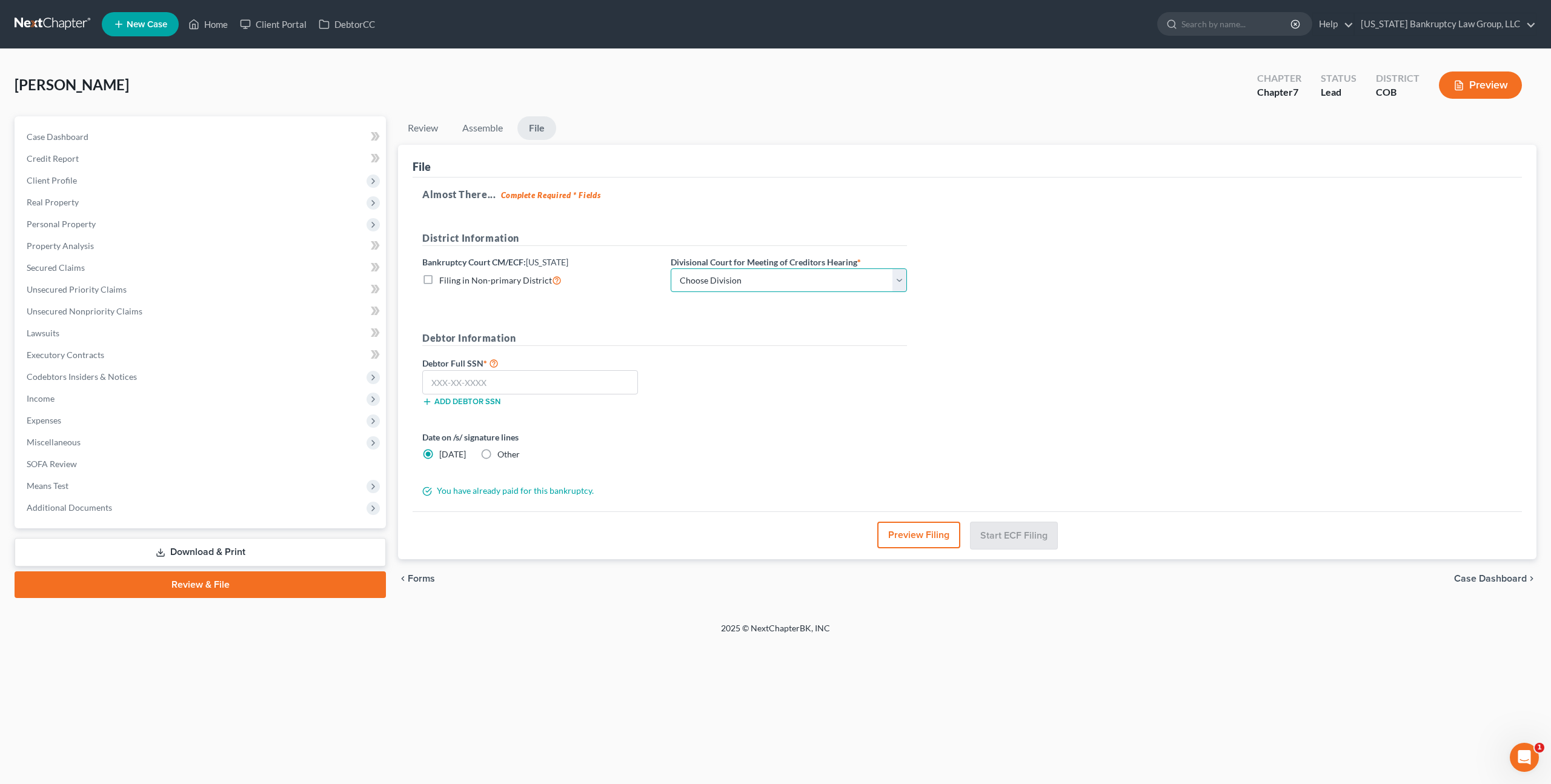
click at [784, 283] on select "Choose Division [GEOGRAPHIC_DATA]" at bounding box center [788, 280] width 236 height 25
select select "0"
click at [670, 268] on select "Choose Division [GEOGRAPHIC_DATA]" at bounding box center [788, 280] width 236 height 25
click at [587, 388] on input "text" at bounding box center [530, 383] width 216 height 25
click at [457, 385] on input "038-44-7752" at bounding box center [530, 383] width 216 height 25
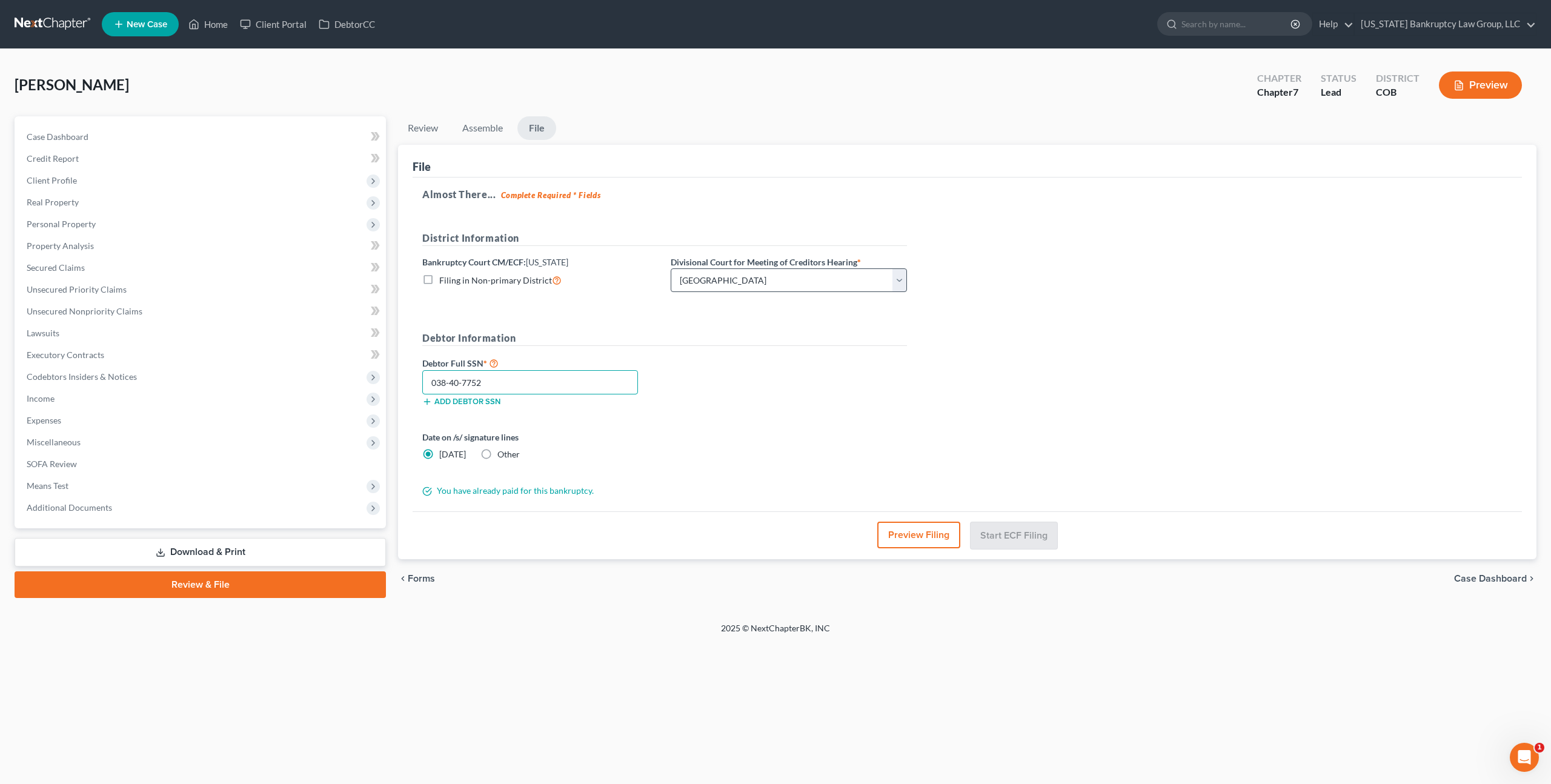
type input "038-40-7752"
click at [846, 286] on select "Choose Division [GEOGRAPHIC_DATA]" at bounding box center [788, 280] width 236 height 25
click at [670, 268] on select "Choose Division [GEOGRAPHIC_DATA]" at bounding box center [788, 280] width 236 height 25
click at [488, 125] on link "Assemble" at bounding box center [482, 128] width 60 height 24
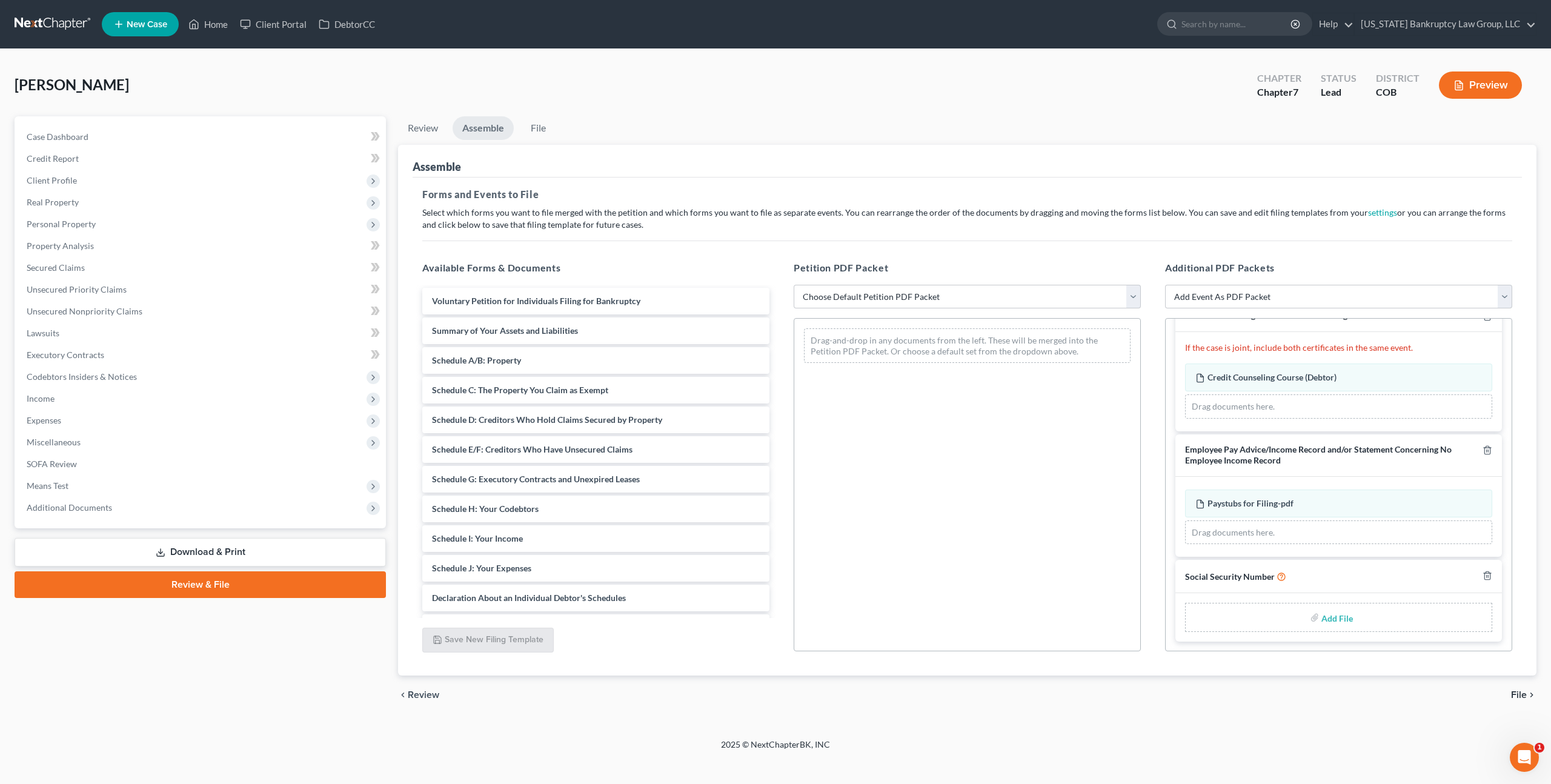
click at [1341, 619] on input "file" at bounding box center [1336, 617] width 29 height 22
type input "C:\fakepath\093025 Statement of Social Security Number.pdf"
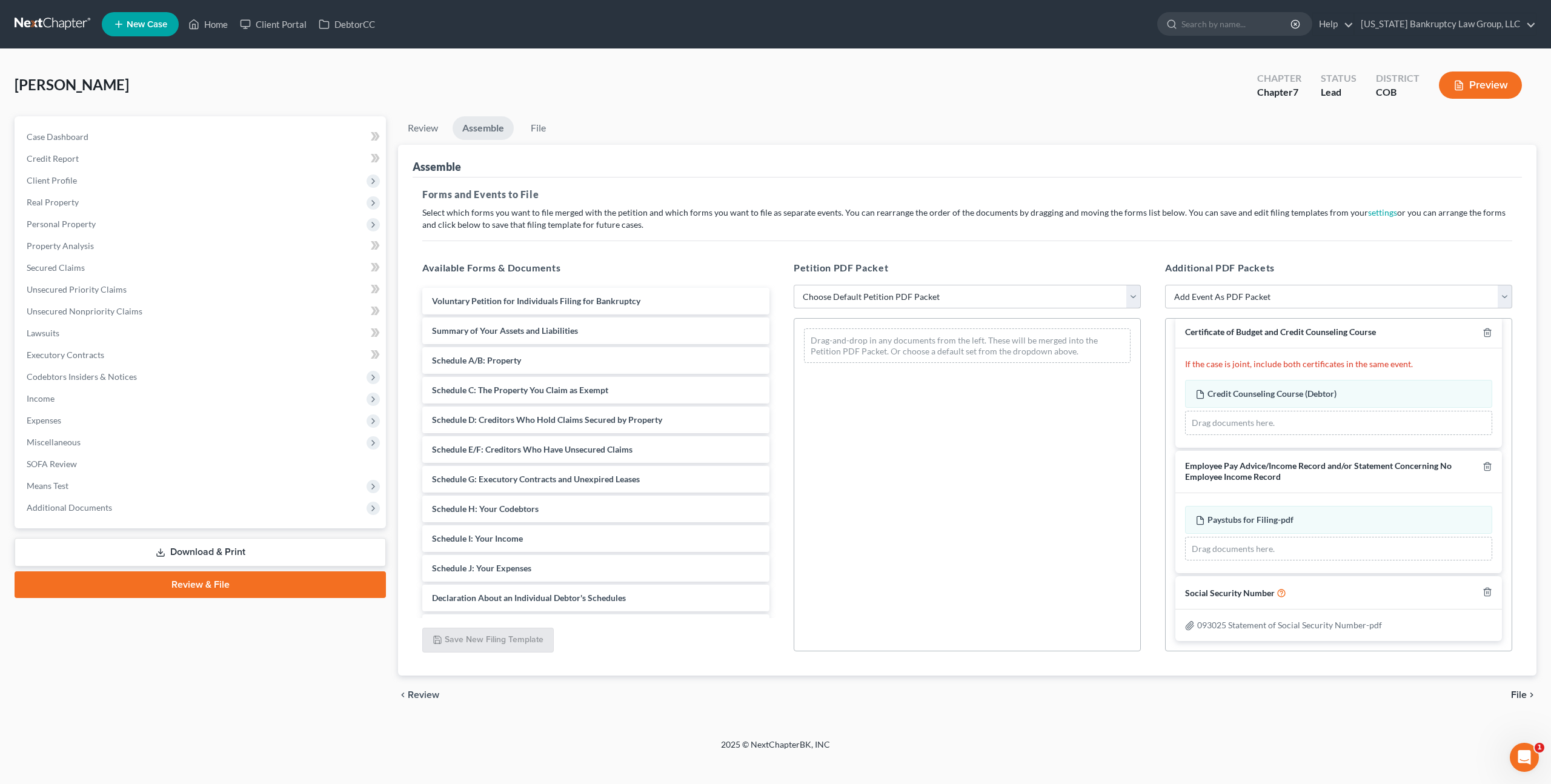
scroll to position [11, 0]
click at [940, 296] on select "Choose Default Petition PDF Packet Emergency Filing (Voluntary Petition and Cre…" at bounding box center [967, 297] width 347 height 25
select select "1"
click at [794, 284] on select "Choose Default Petition PDF Packet Emergency Filing (Voluntary Petition and Cre…" at bounding box center [967, 297] width 347 height 25
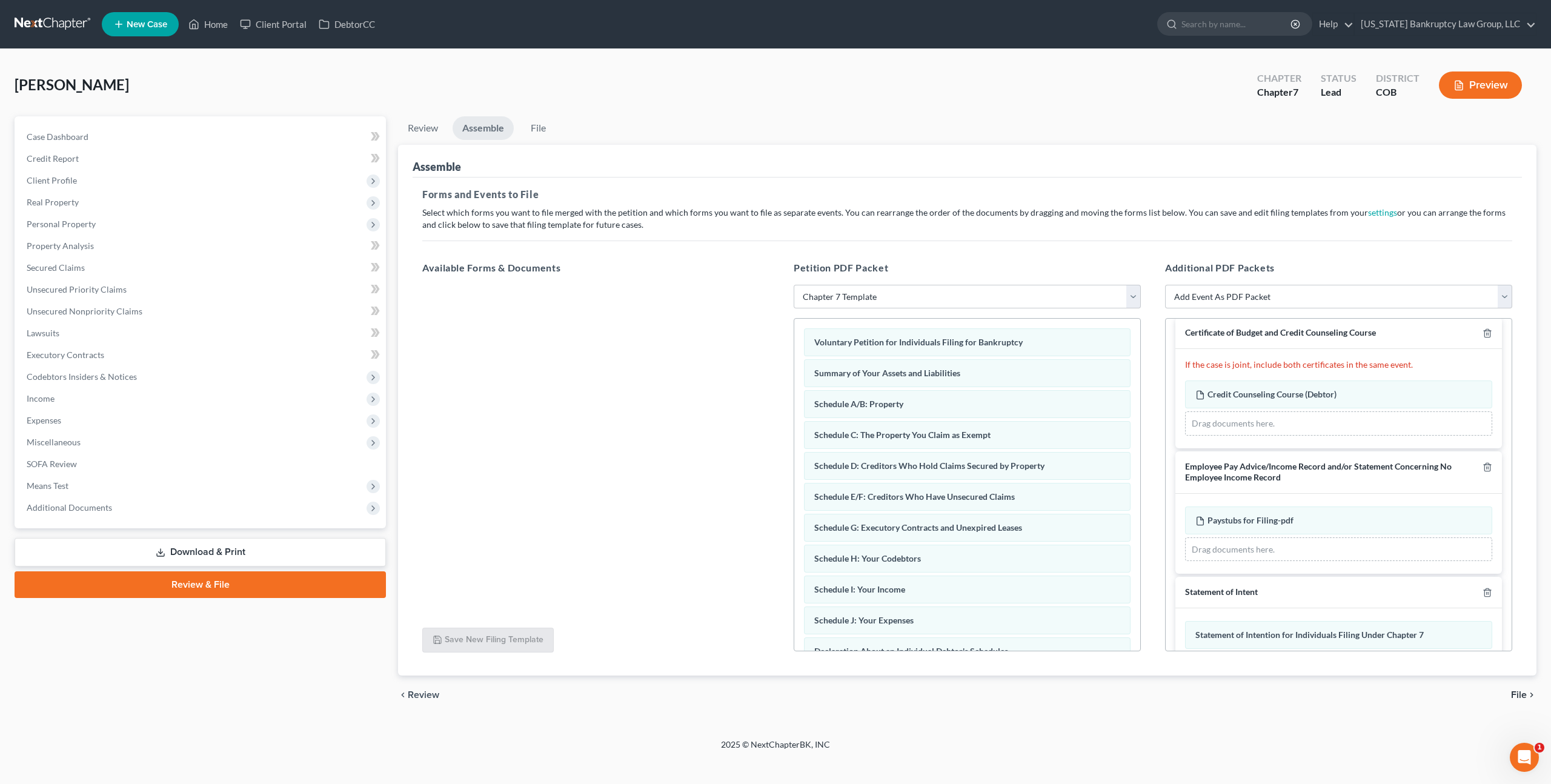
click at [1523, 694] on span "File" at bounding box center [1518, 695] width 16 height 10
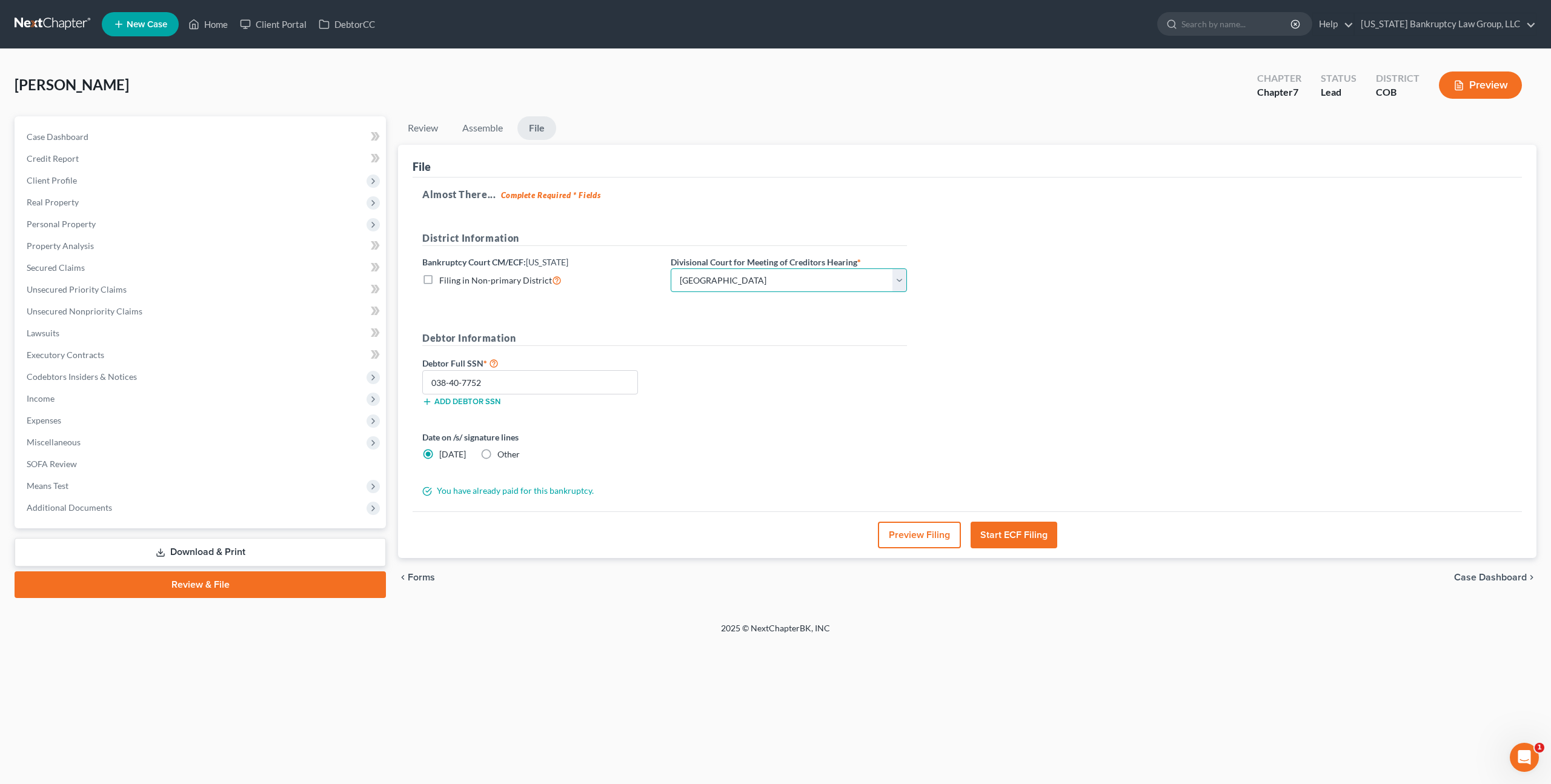
click at [804, 275] on select "Choose Division [GEOGRAPHIC_DATA]" at bounding box center [788, 280] width 236 height 25
click at [1018, 527] on button "Start ECF Filing" at bounding box center [1014, 535] width 87 height 27
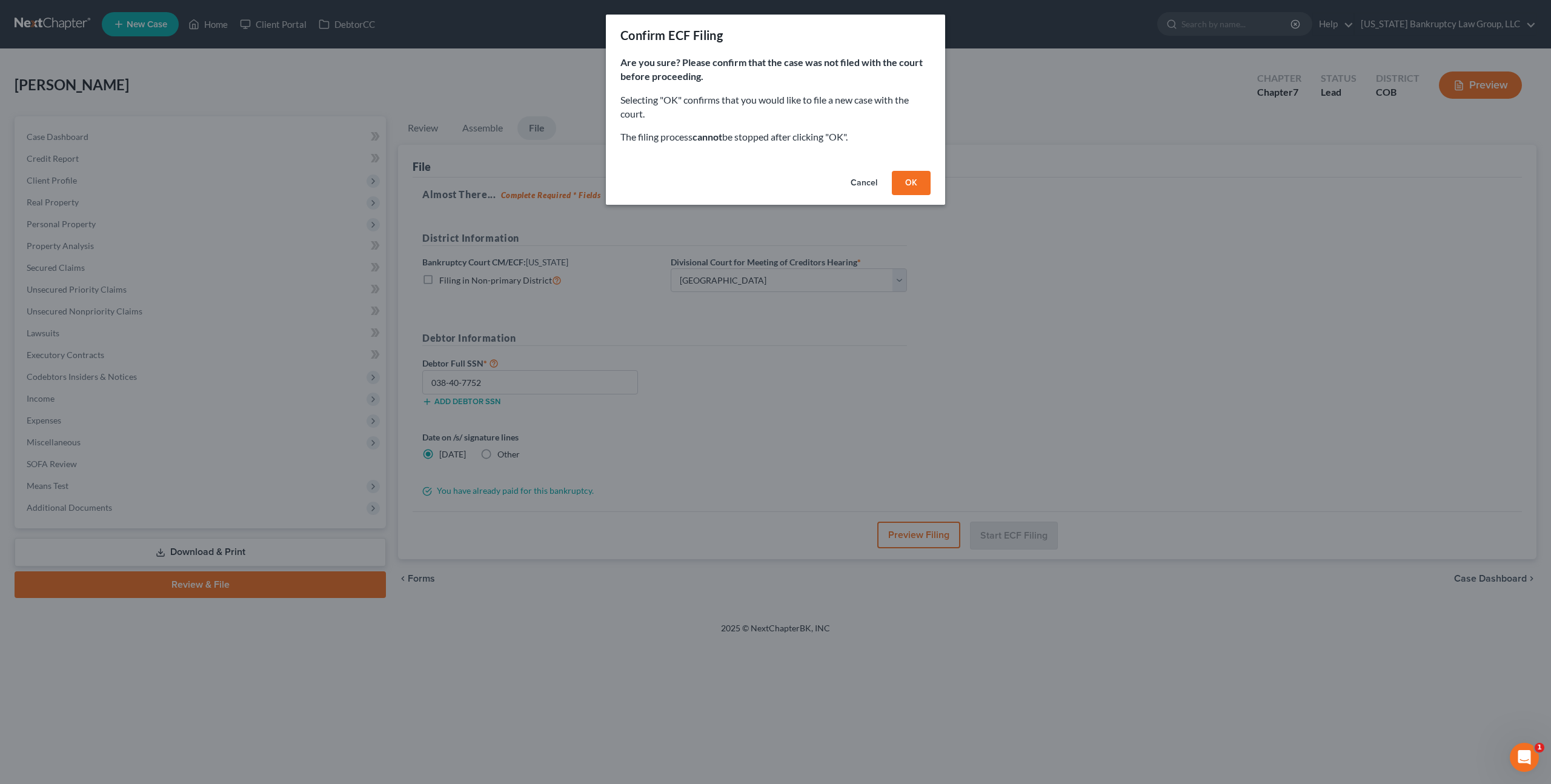
click at [913, 181] on button "OK" at bounding box center [911, 183] width 38 height 25
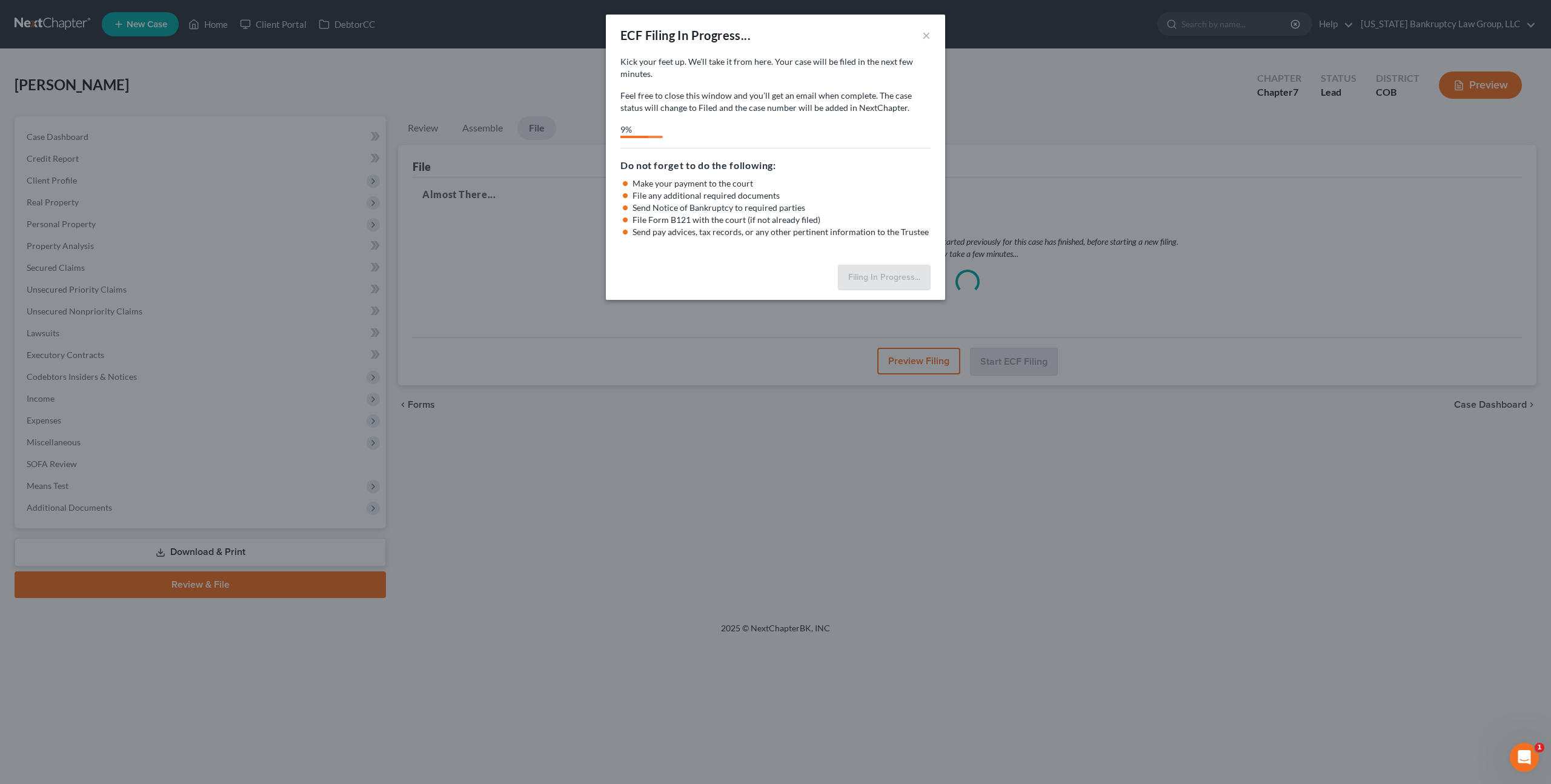
select select "0"
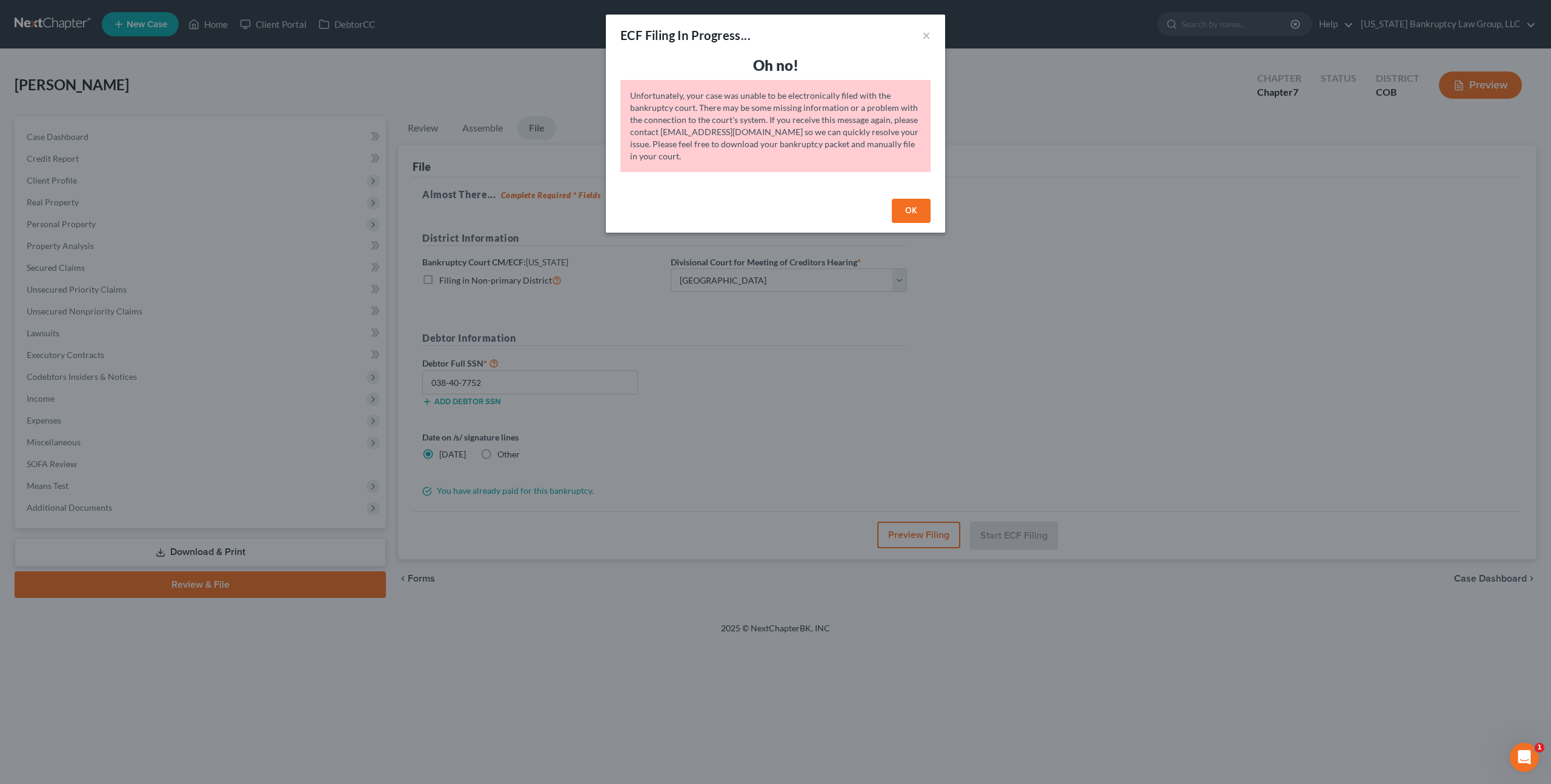
click at [919, 207] on button "OK" at bounding box center [911, 211] width 38 height 25
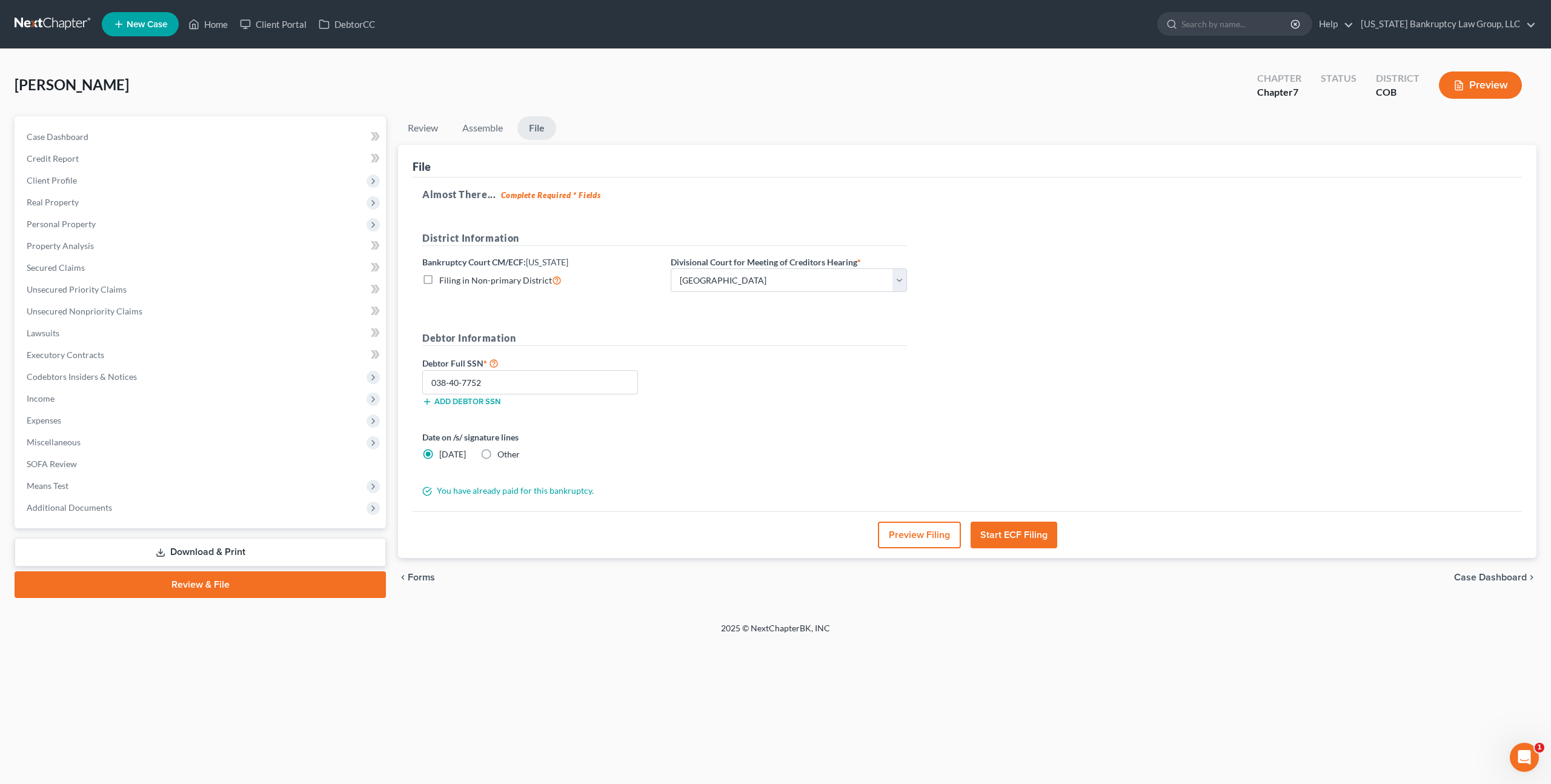
click at [1477, 83] on button "Preview" at bounding box center [1481, 84] width 83 height 27
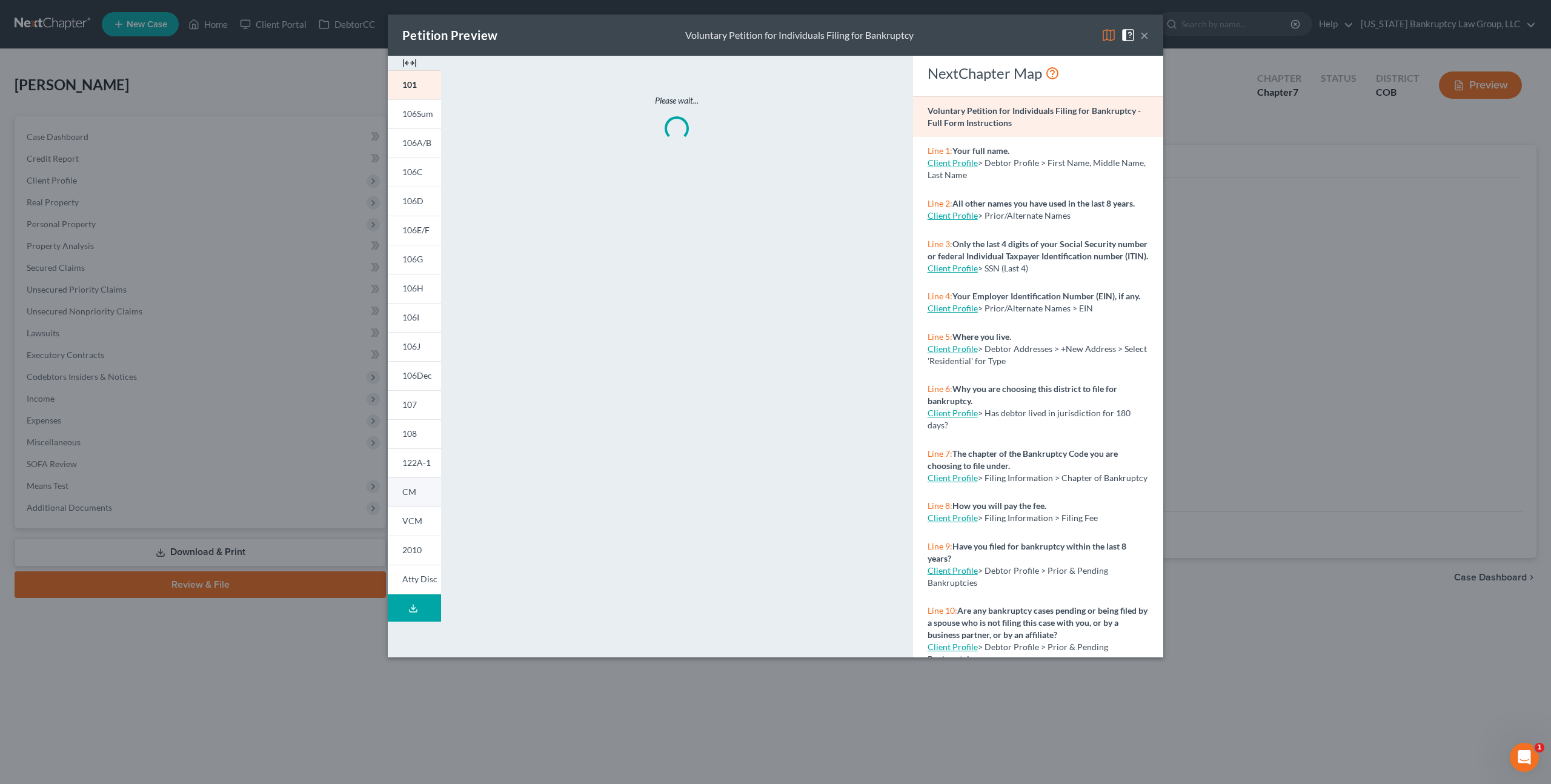
click at [410, 491] on span "CM" at bounding box center [409, 491] width 14 height 11
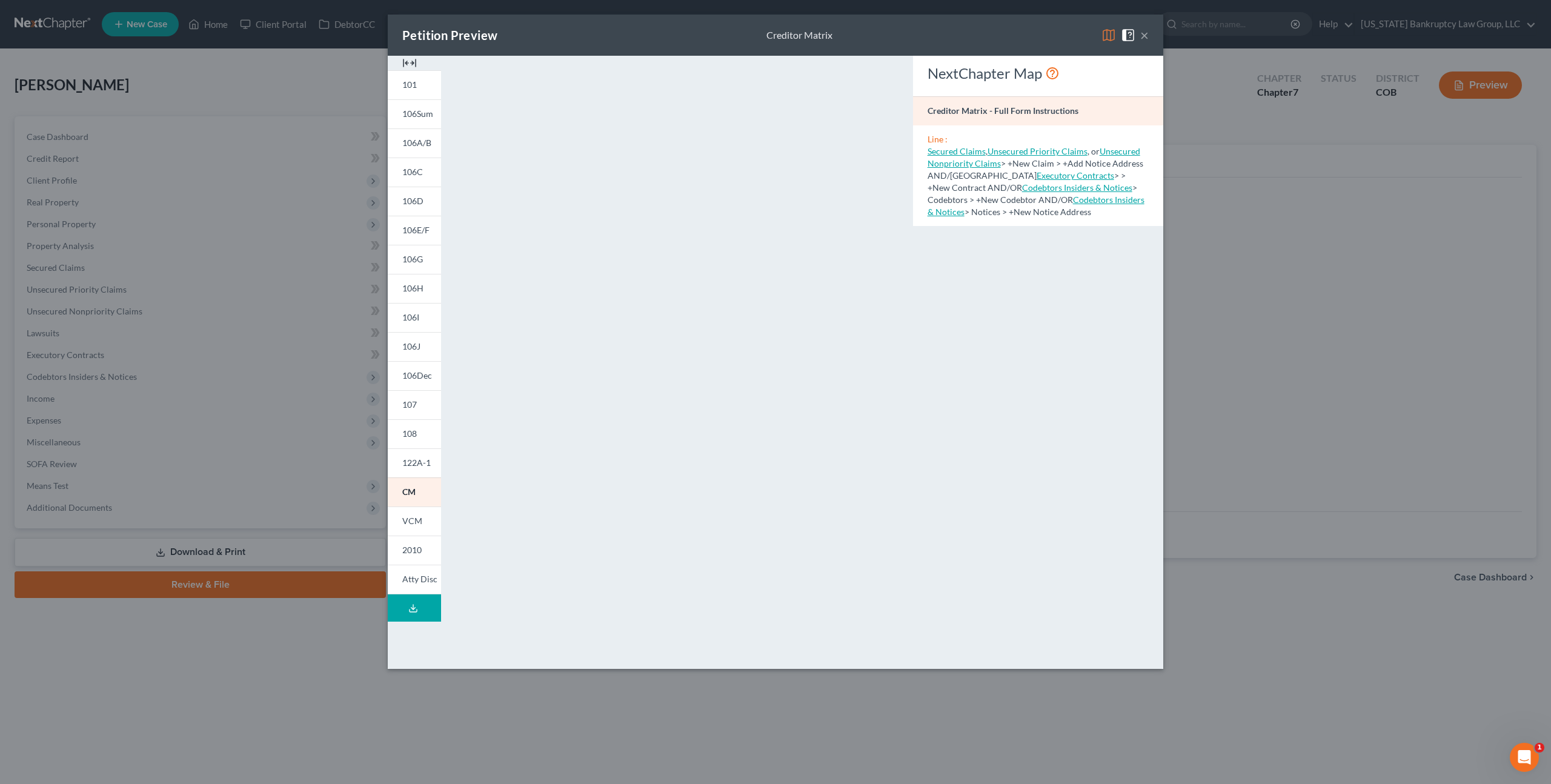
click at [1145, 38] on button "×" at bounding box center [1145, 35] width 8 height 15
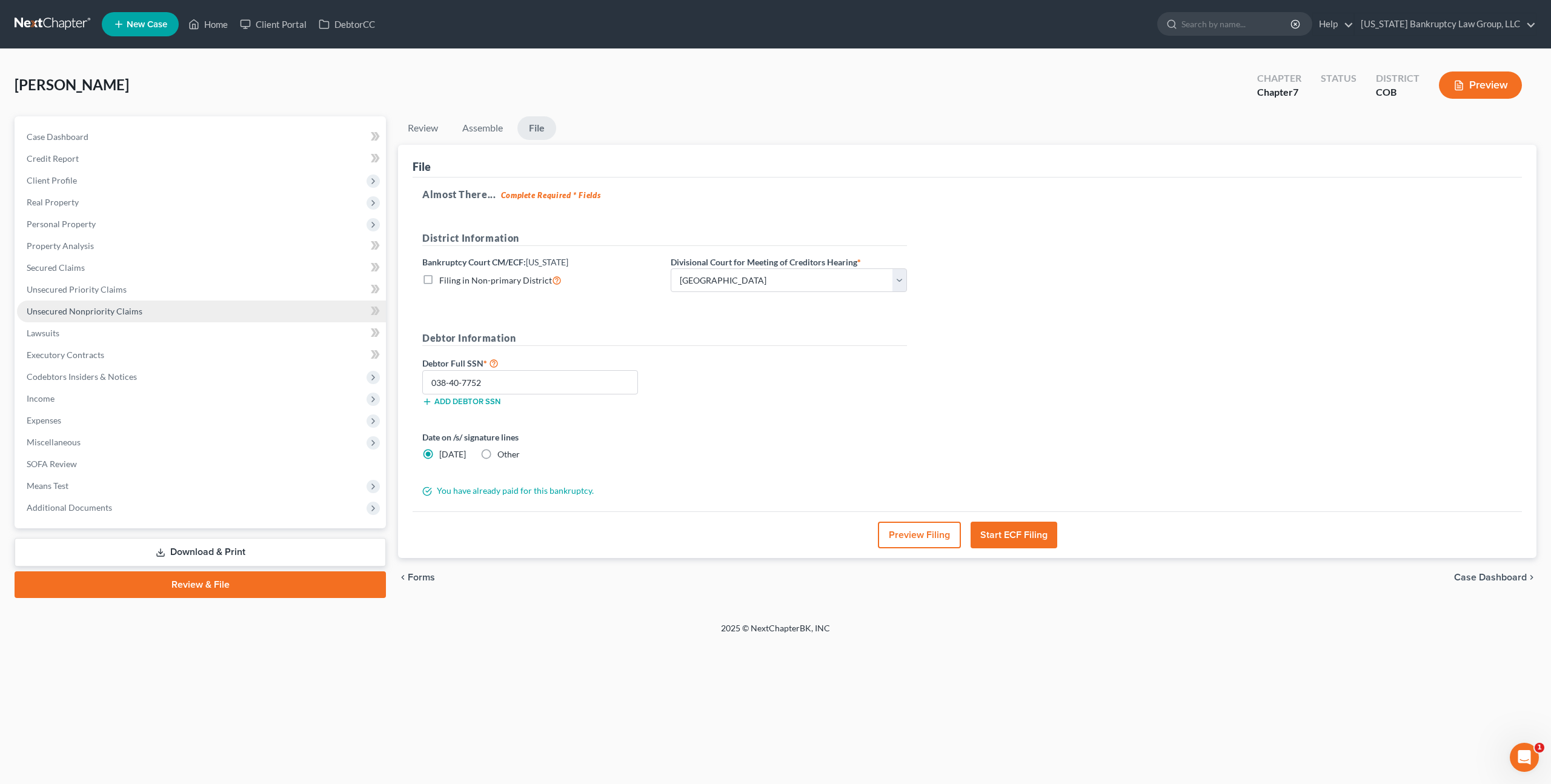
click at [71, 317] on link "Unsecured Nonpriority Claims" at bounding box center [201, 311] width 369 height 22
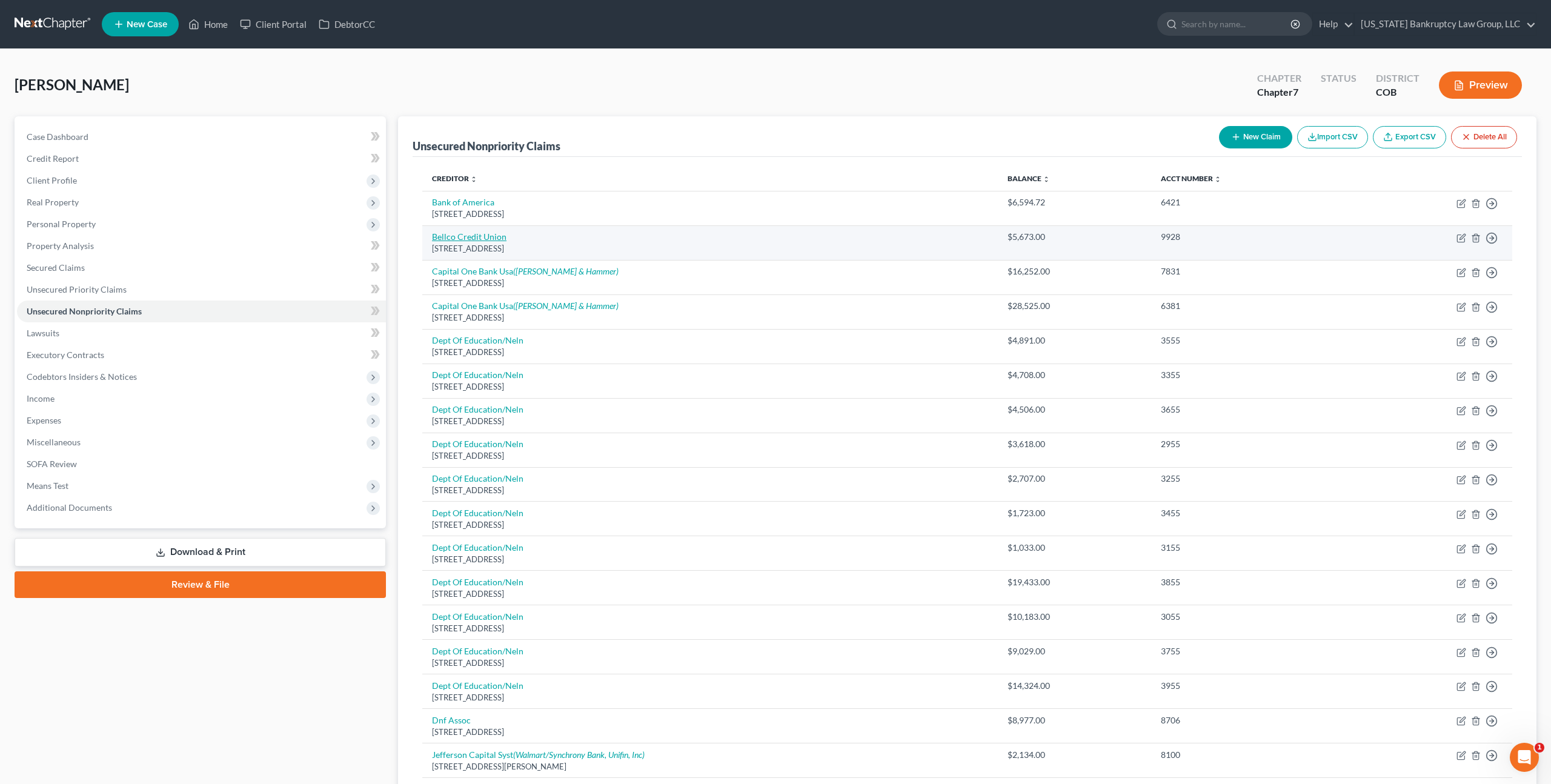
click at [466, 235] on link "Bellco Credit Union" at bounding box center [468, 236] width 74 height 11
select select "5"
select select "2"
select select "0"
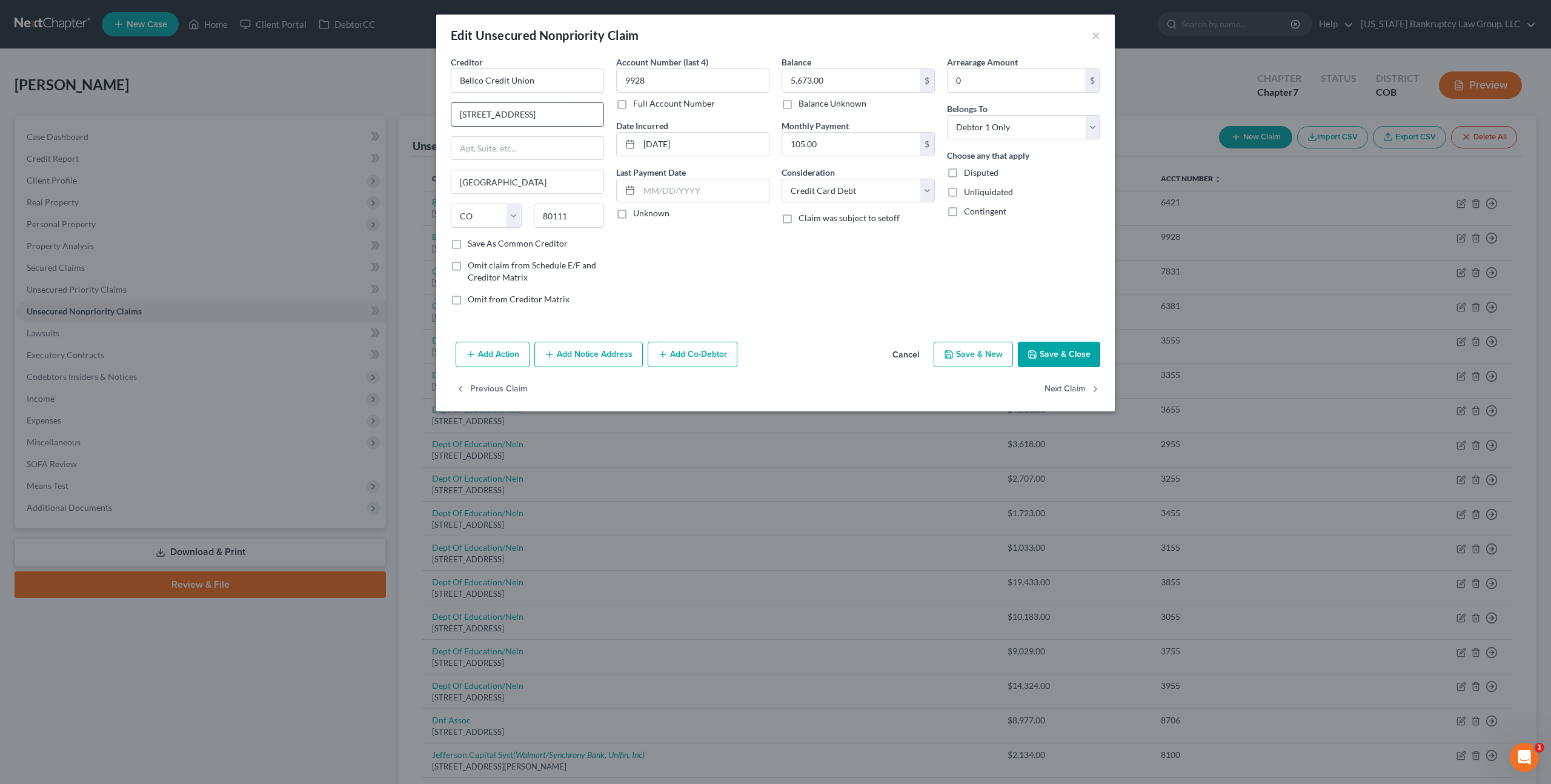
click at [575, 114] on input "[STREET_ADDRESS]" at bounding box center [527, 114] width 152 height 23
type input "[STREET_ADDRESS]"
click at [1049, 354] on button "Save & Close" at bounding box center [1059, 354] width 83 height 25
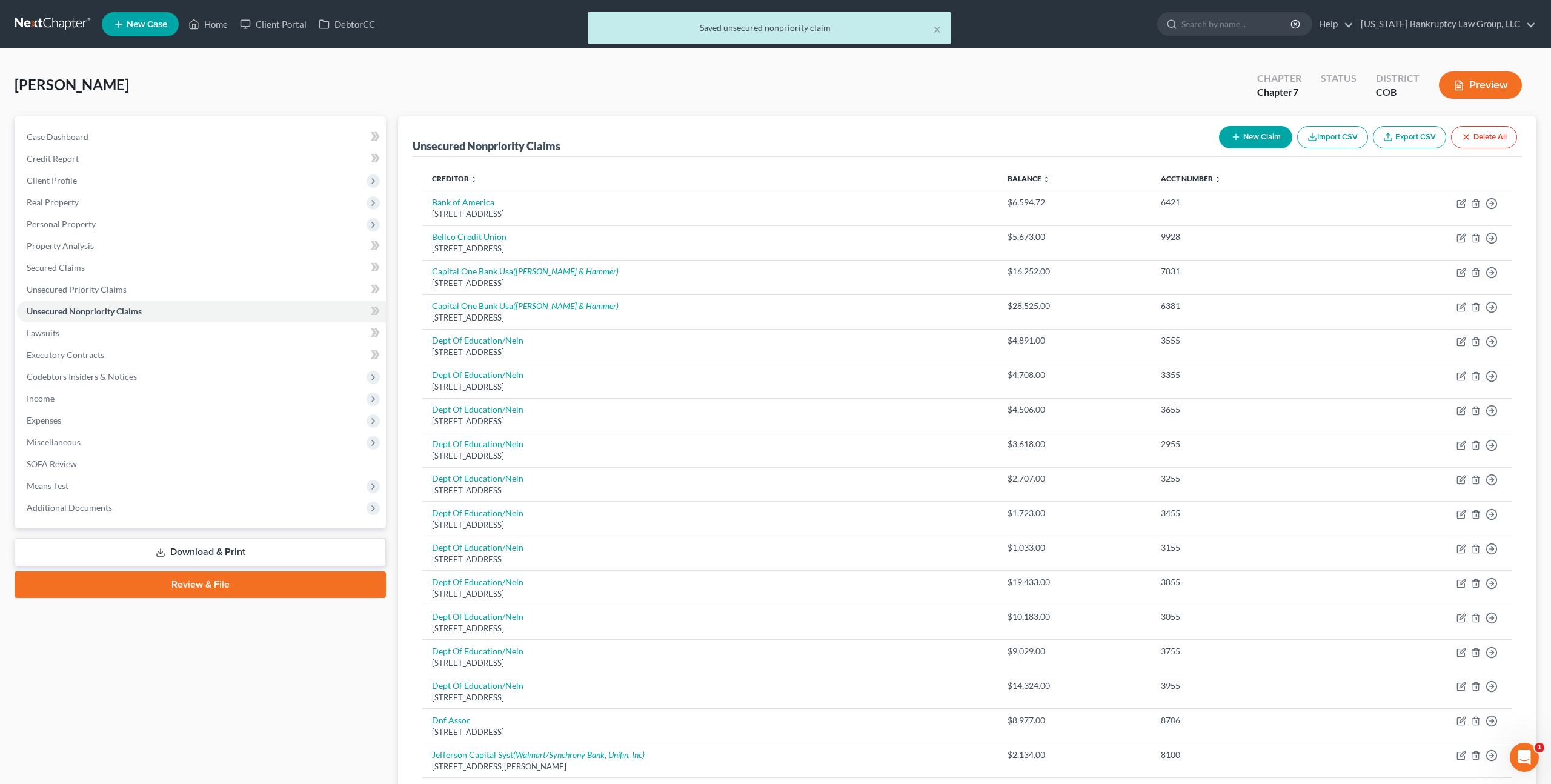
click at [1449, 83] on button "Preview" at bounding box center [1481, 84] width 83 height 27
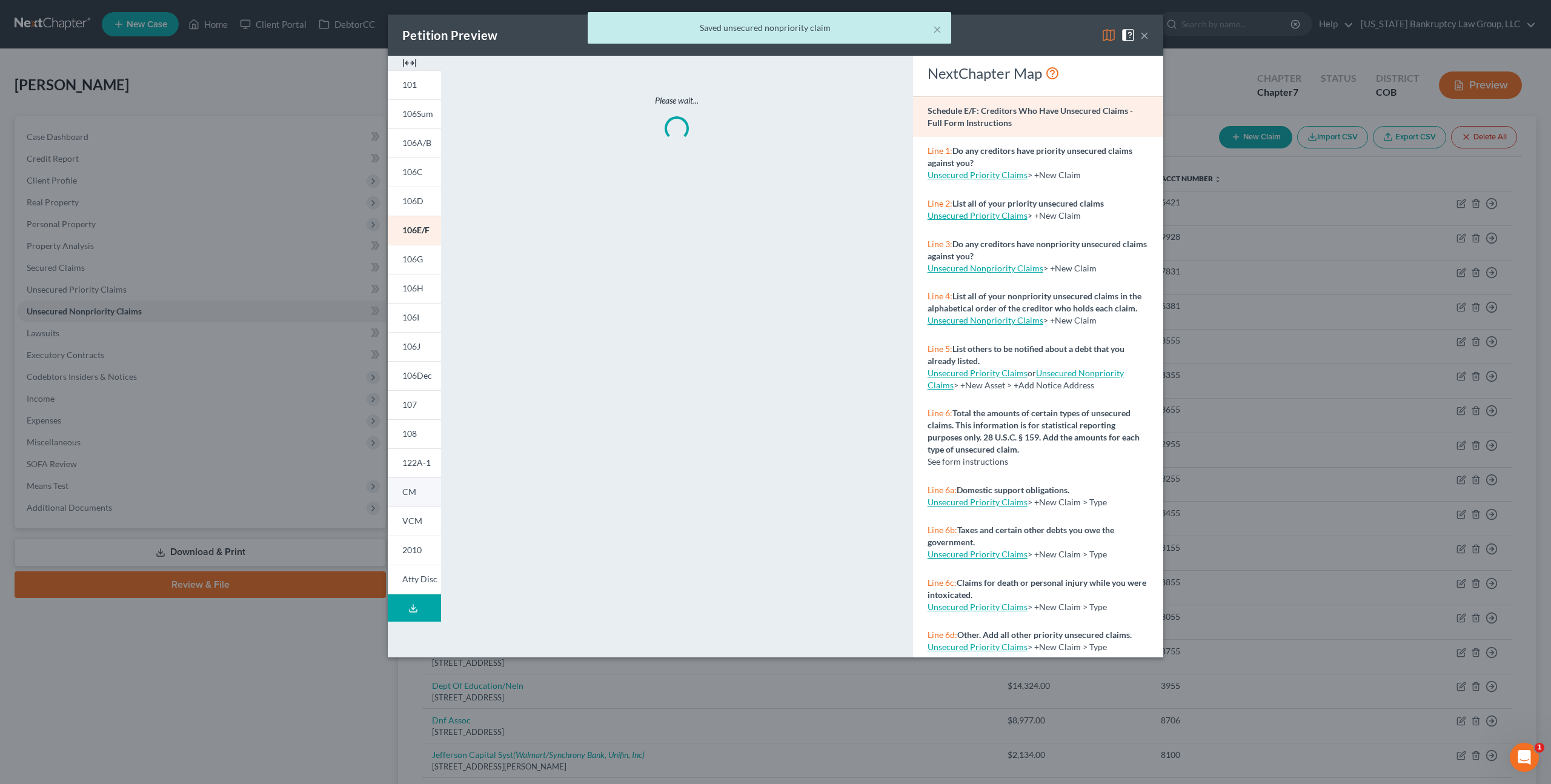
click at [414, 497] on link "CM" at bounding box center [414, 492] width 53 height 29
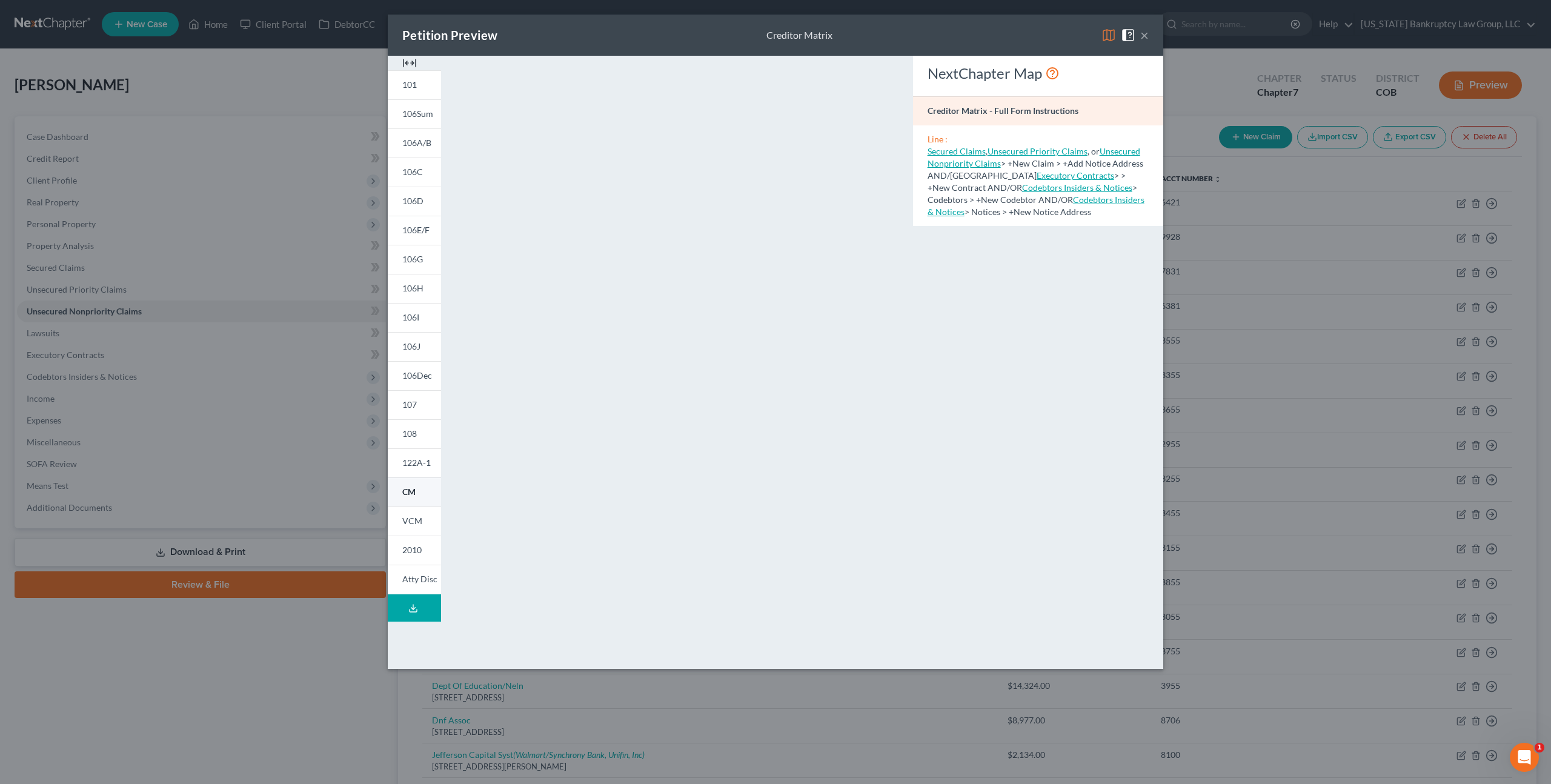
click at [421, 492] on link "CM" at bounding box center [414, 492] width 53 height 29
click at [1144, 32] on button "×" at bounding box center [1145, 35] width 8 height 15
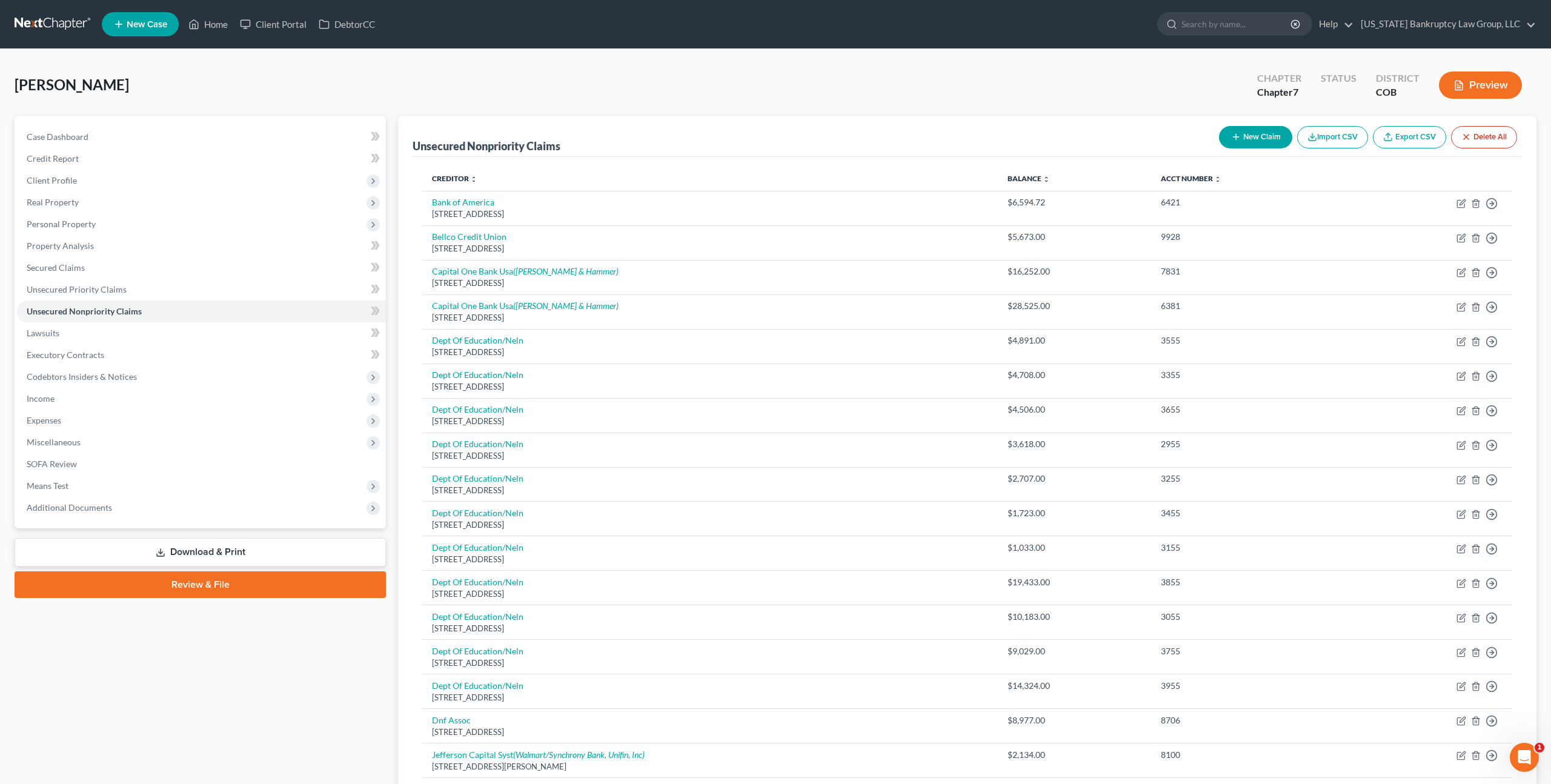
click at [237, 581] on link "Review & File" at bounding box center [200, 585] width 371 height 27
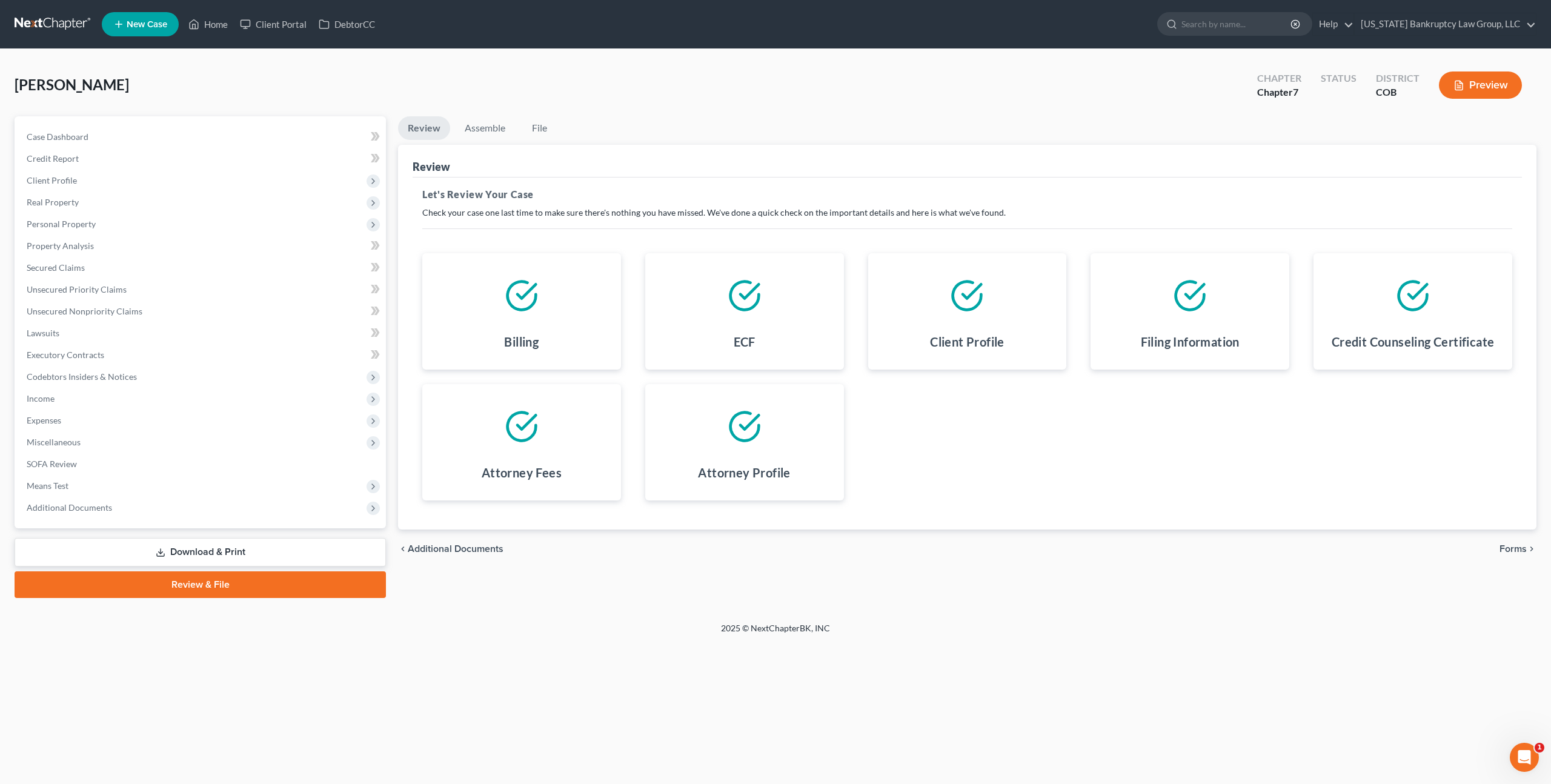
click at [1504, 548] on span "Forms" at bounding box center [1513, 549] width 27 height 10
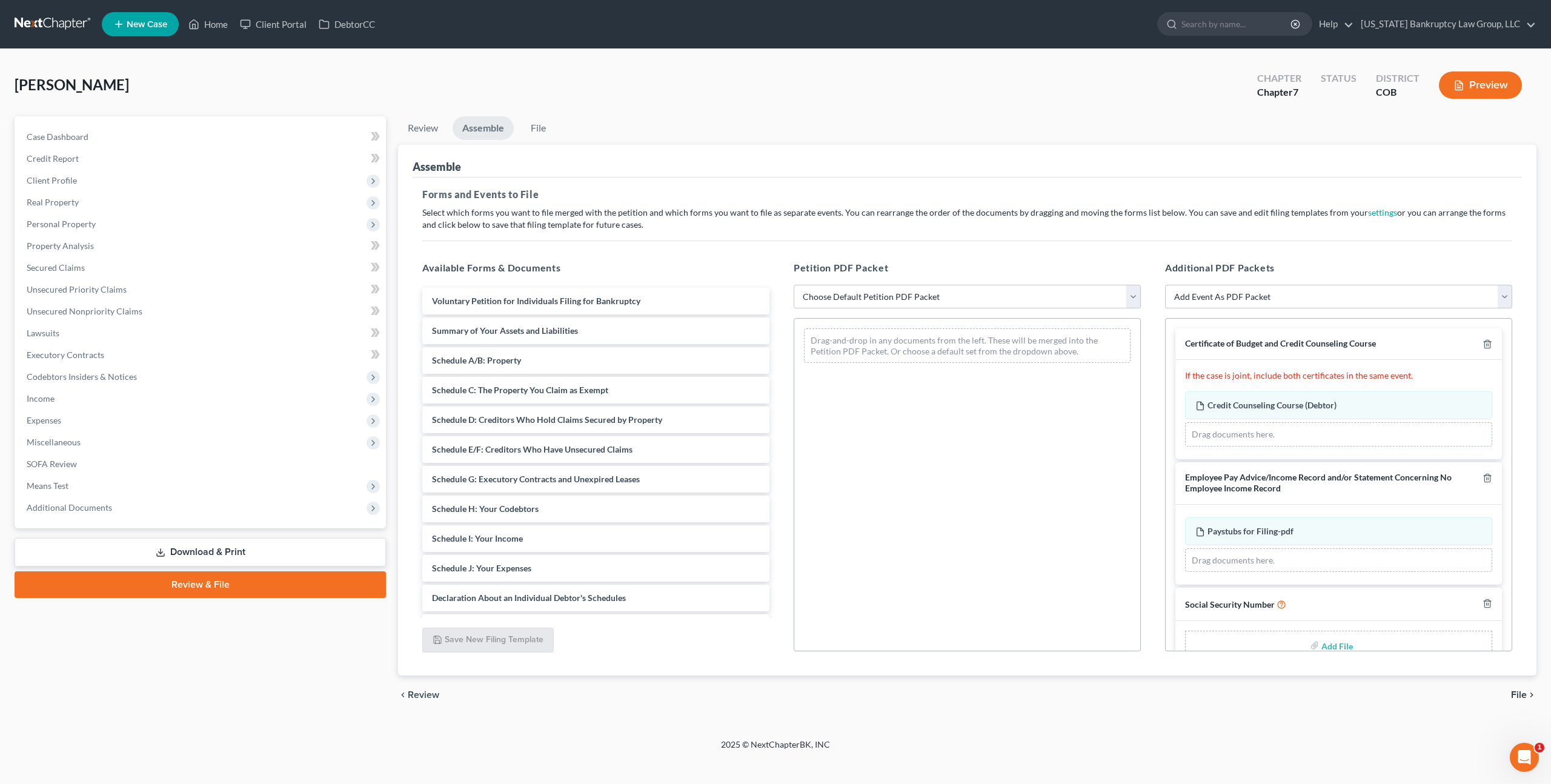
scroll to position [28, 0]
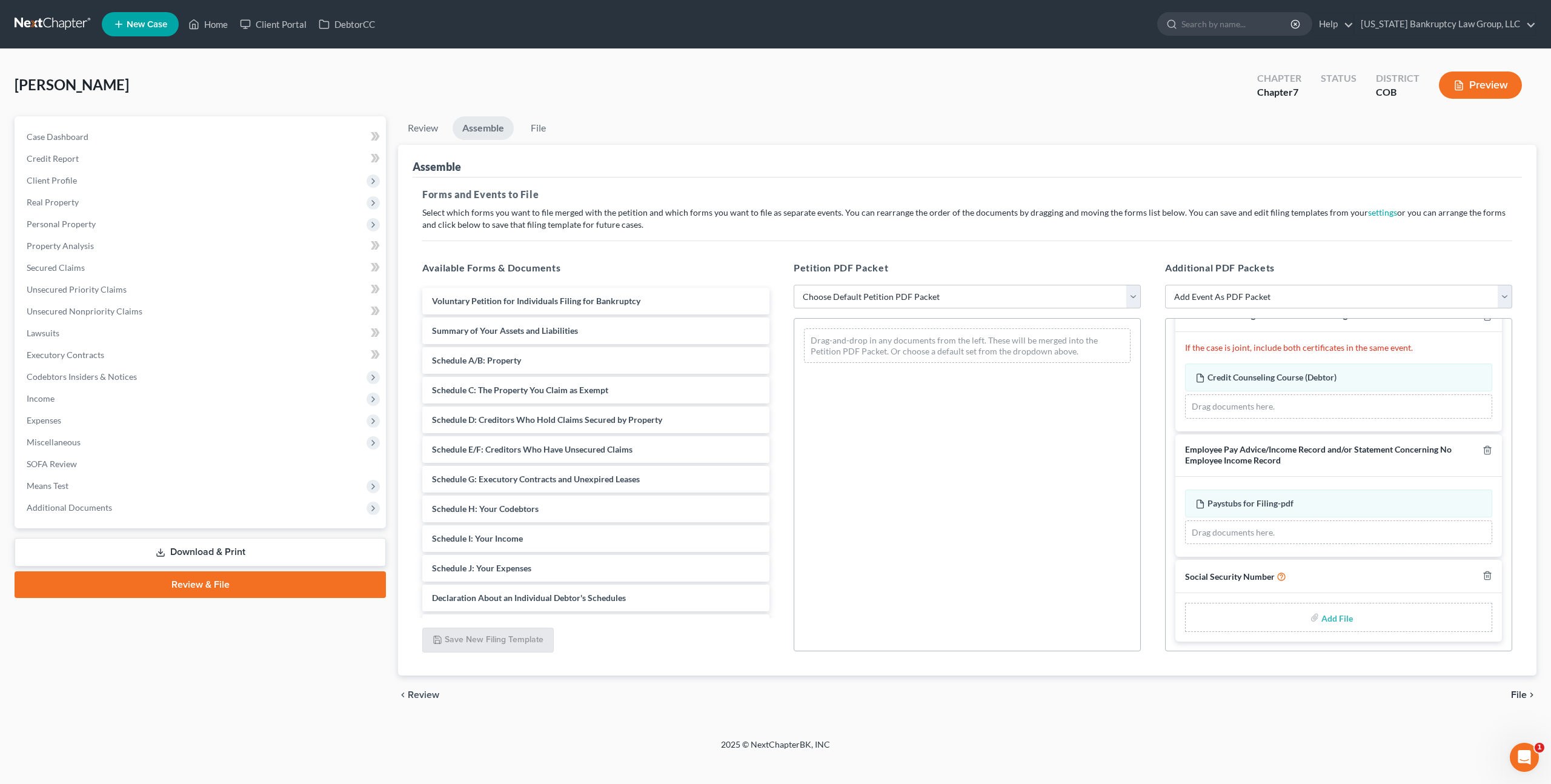
click at [1325, 614] on input "file" at bounding box center [1336, 617] width 29 height 22
type input "C:\fakepath\093025 Statement of Social Security Number.pdf"
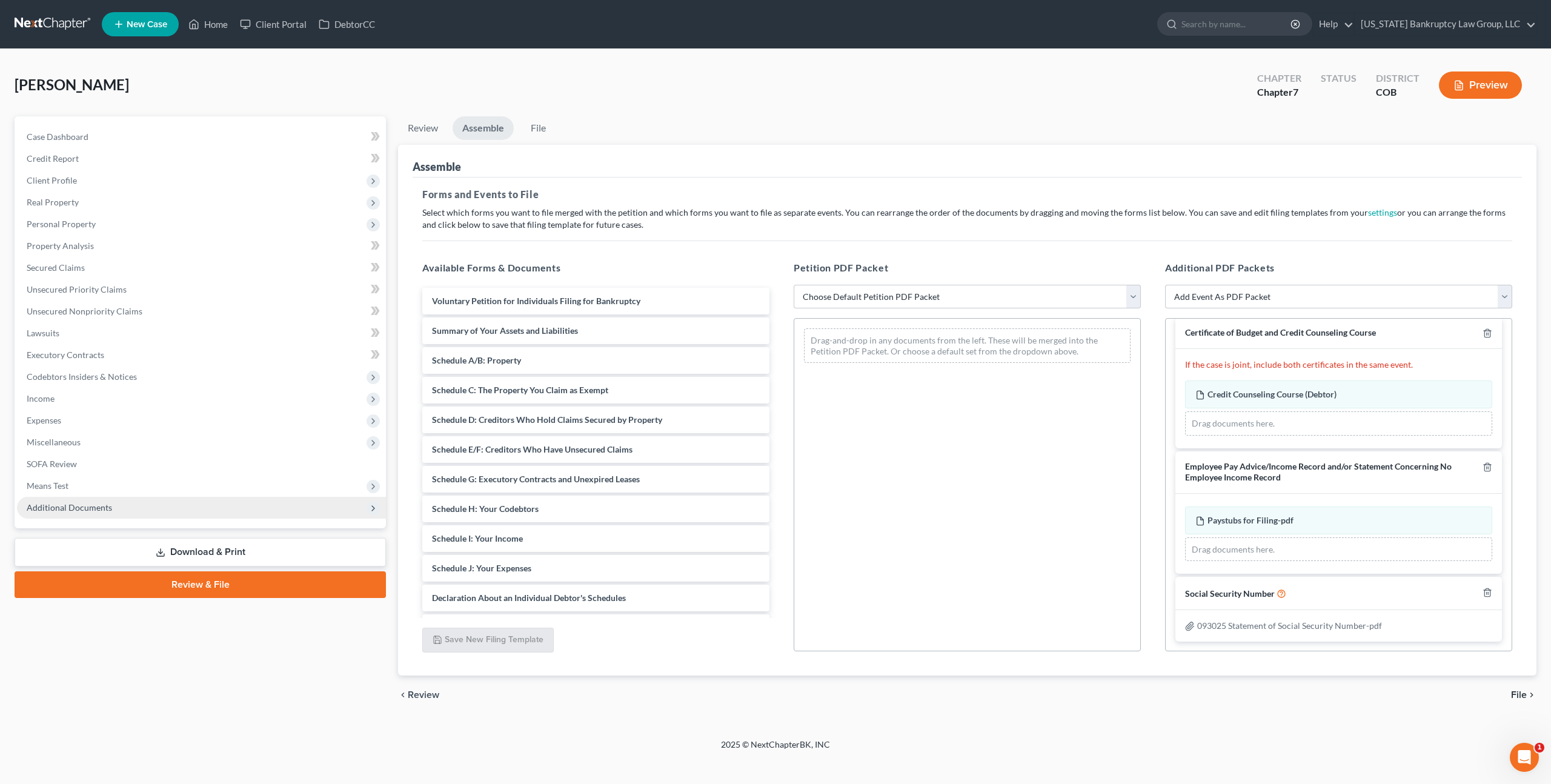
click at [102, 502] on span "Additional Documents" at bounding box center [69, 507] width 85 height 11
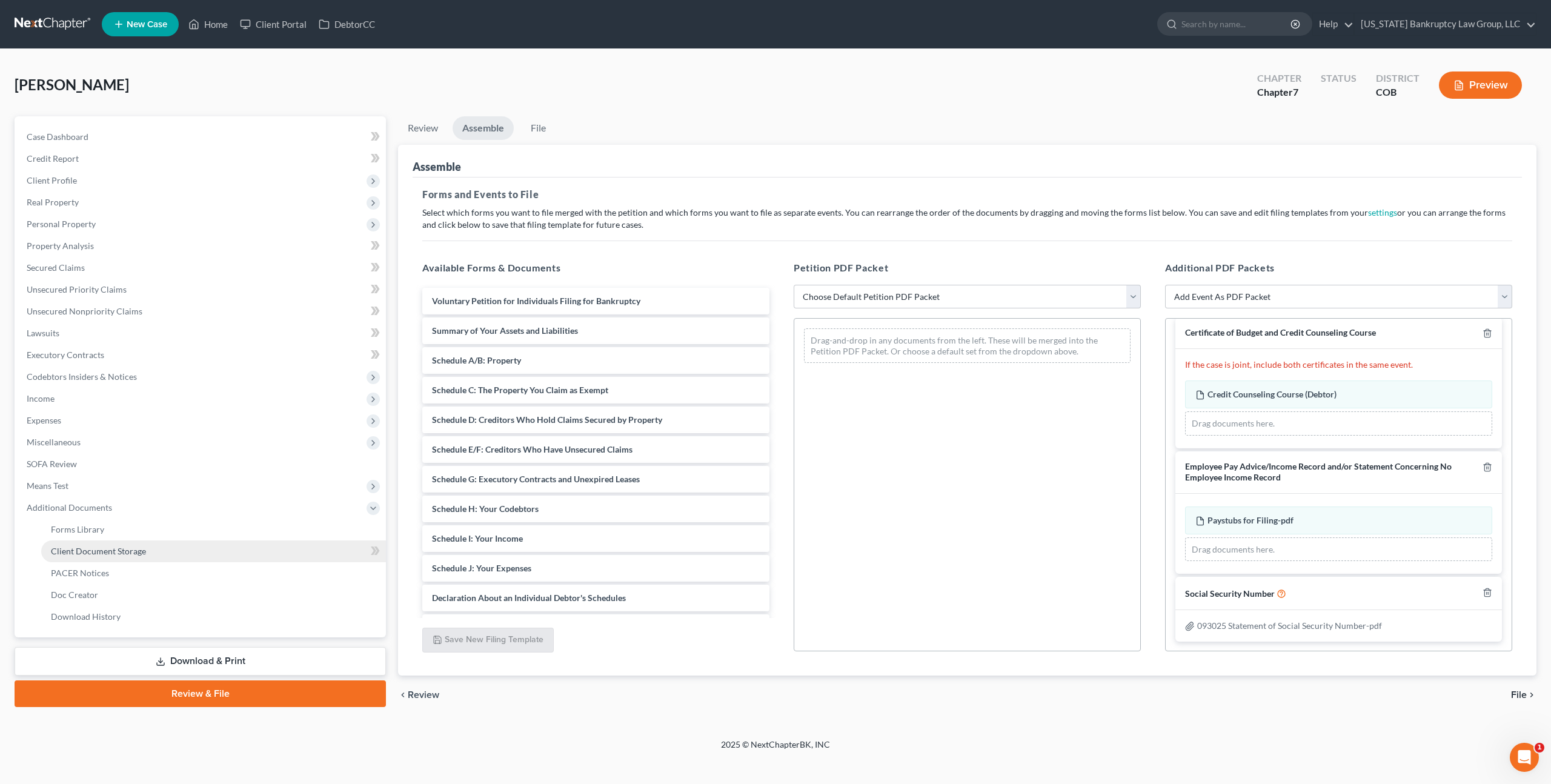
click at [115, 553] on span "Client Document Storage" at bounding box center [98, 551] width 95 height 11
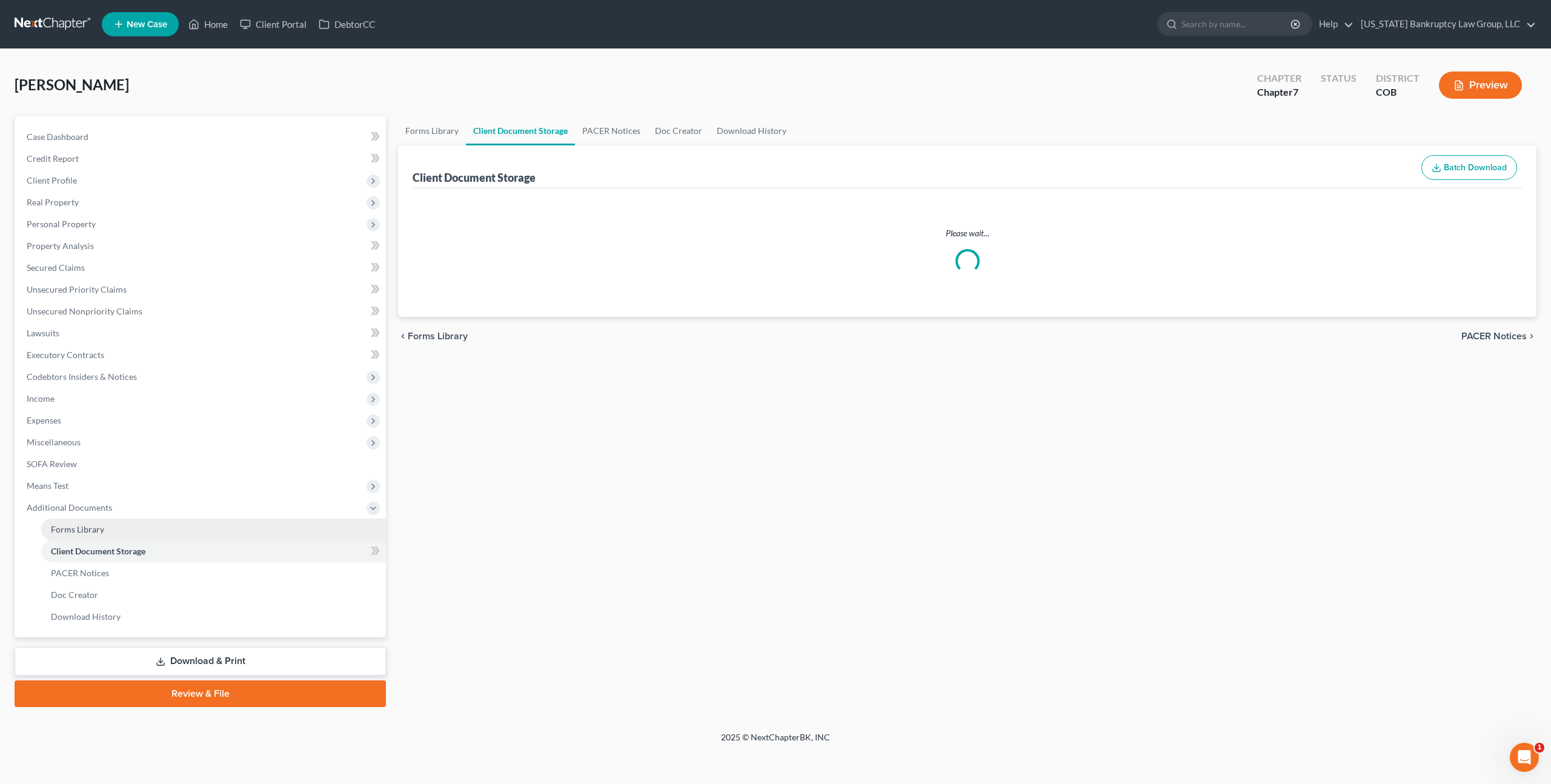
select select "5"
select select "28"
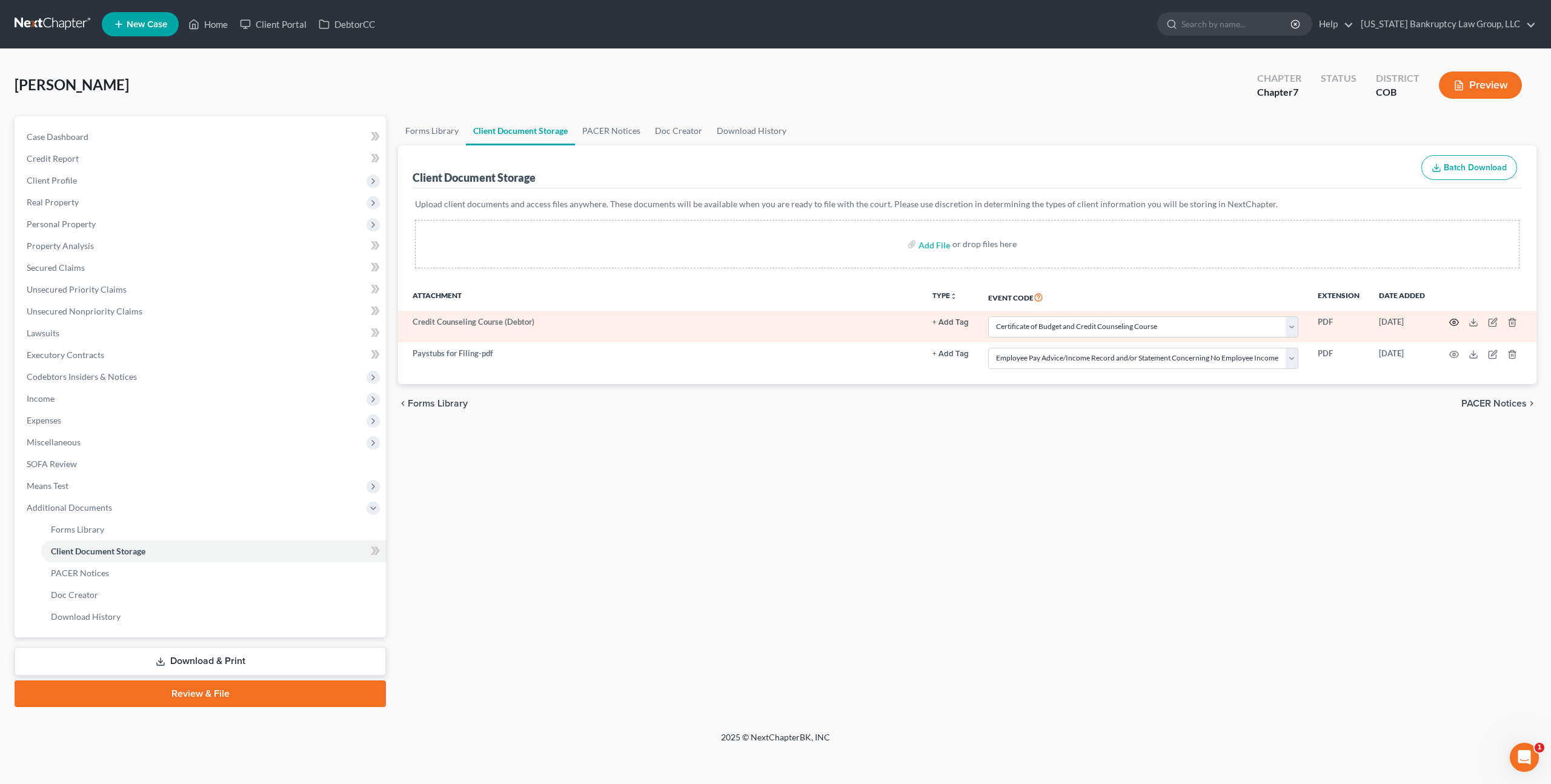
click at [1456, 320] on icon "button" at bounding box center [1454, 322] width 10 height 10
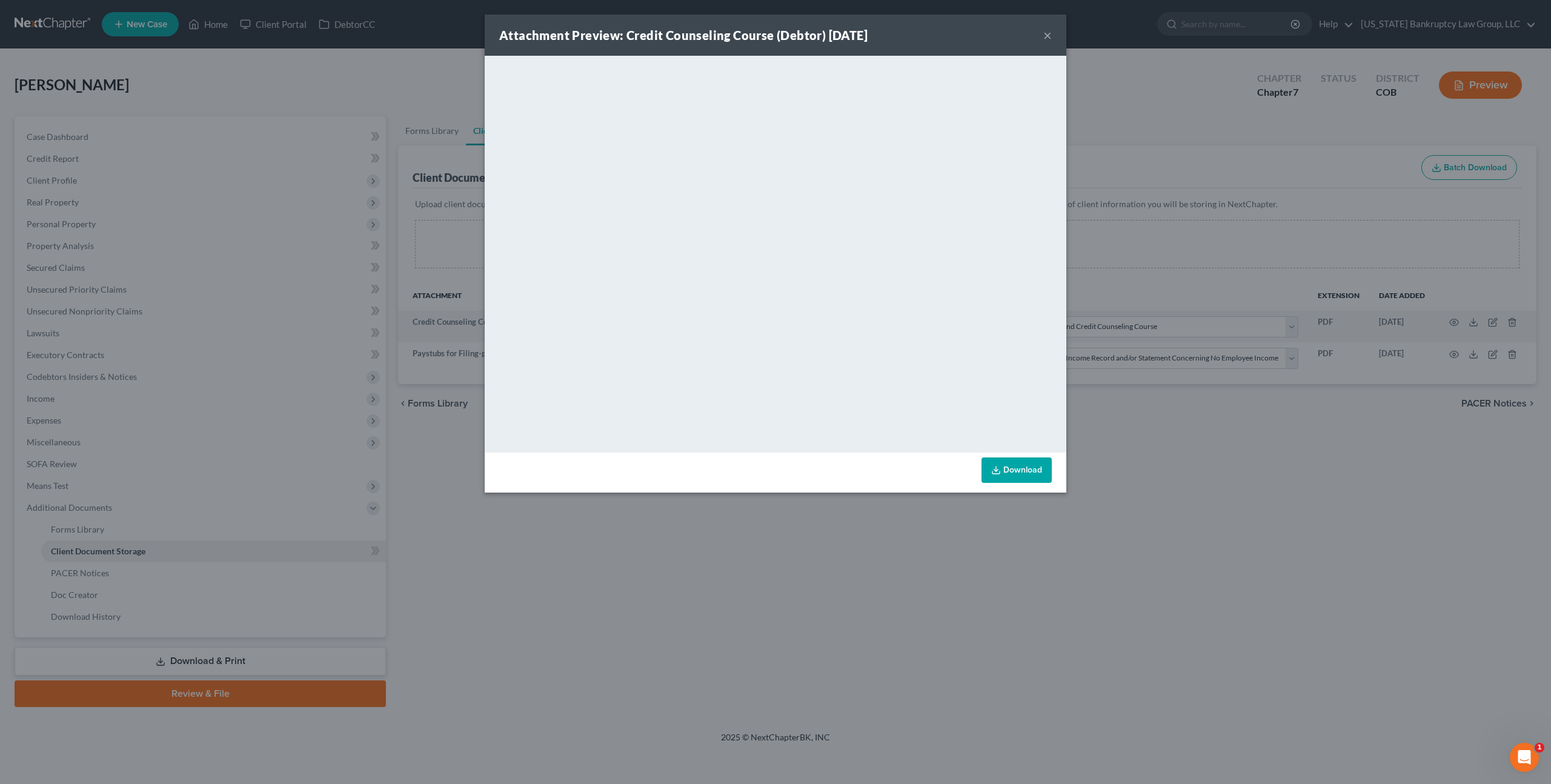
click at [1048, 34] on button "×" at bounding box center [1047, 35] width 8 height 15
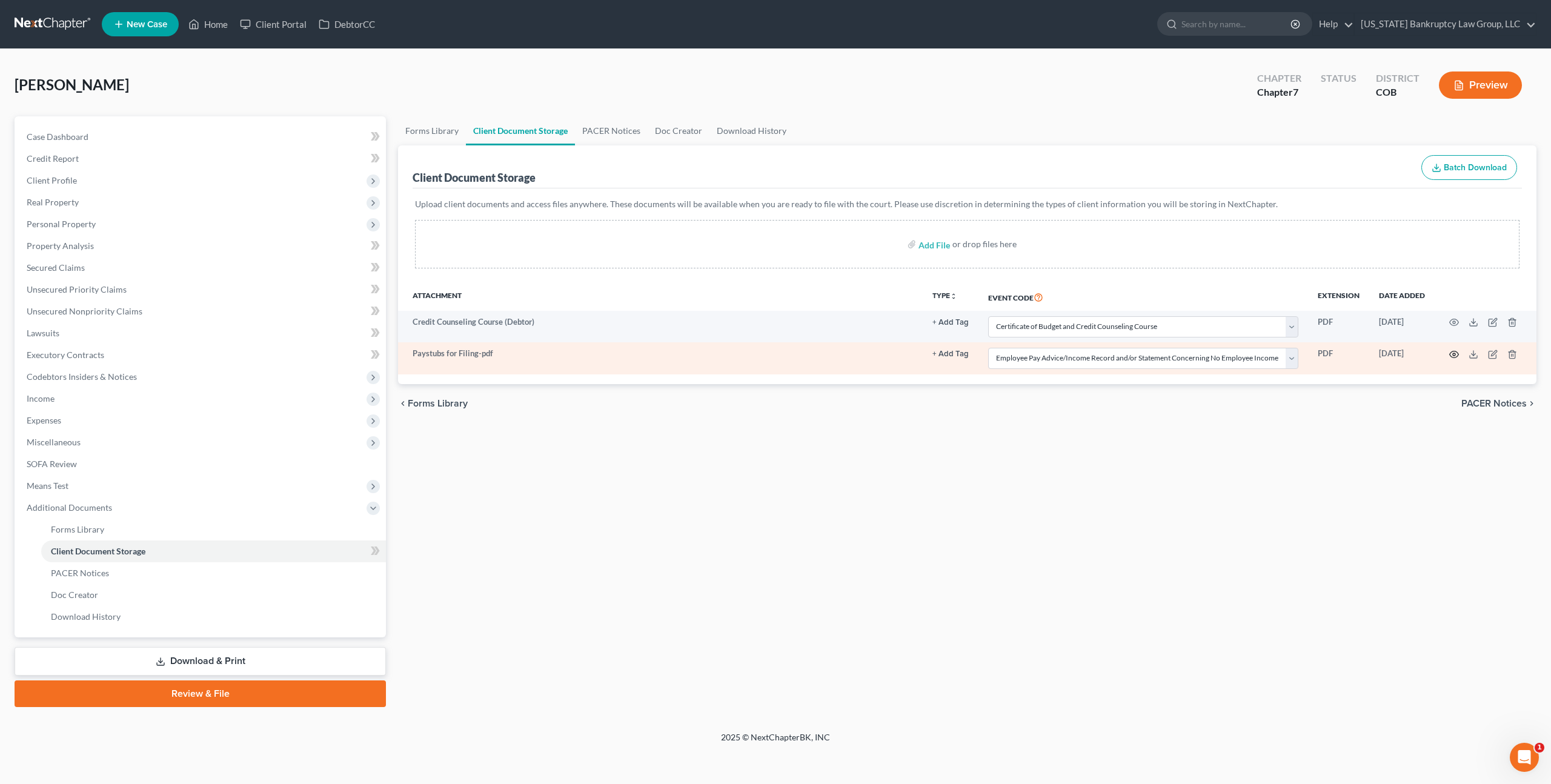
click at [1452, 353] on icon "button" at bounding box center [1454, 355] width 10 height 10
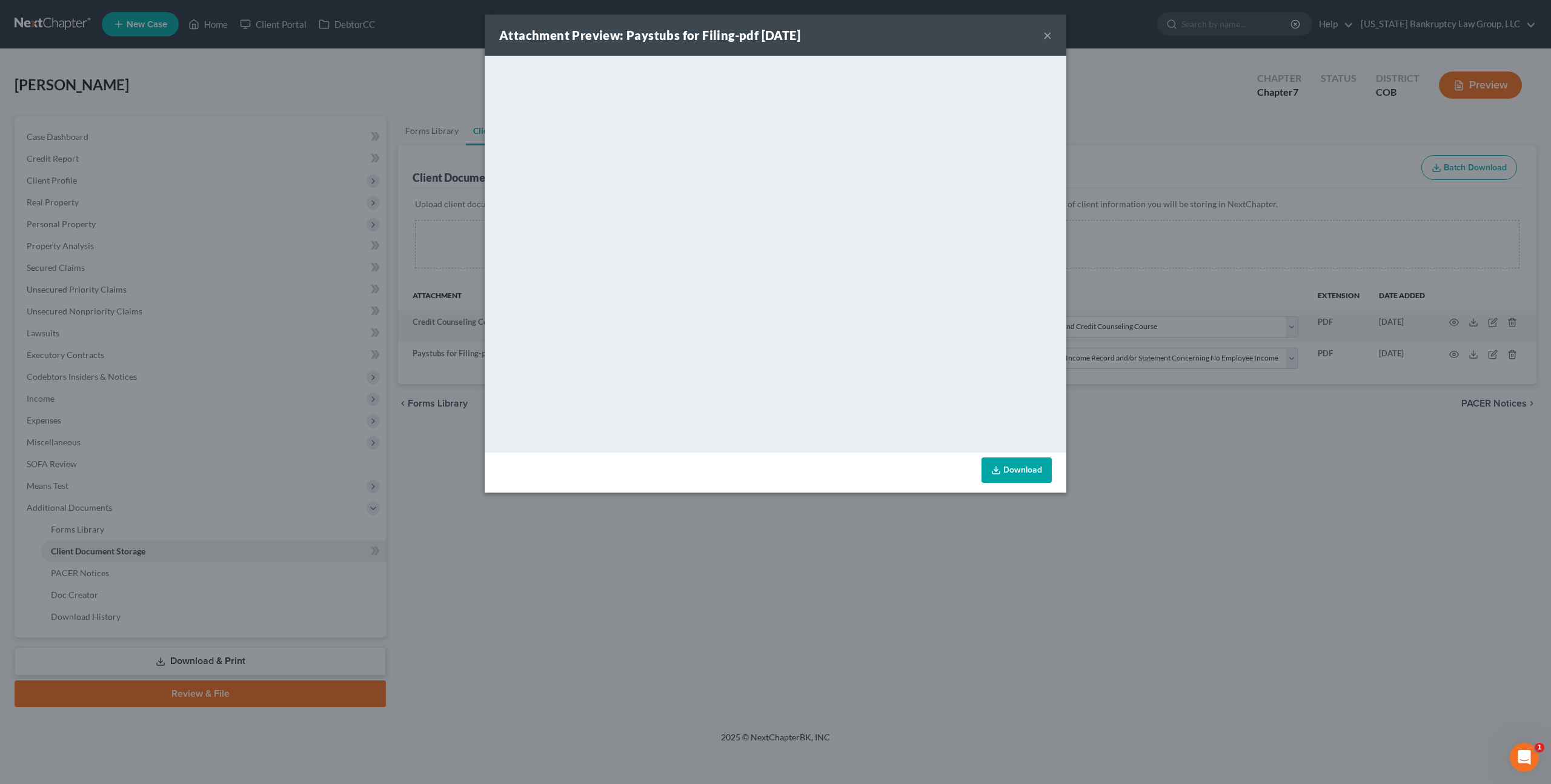
click at [1047, 36] on button "×" at bounding box center [1047, 35] width 8 height 15
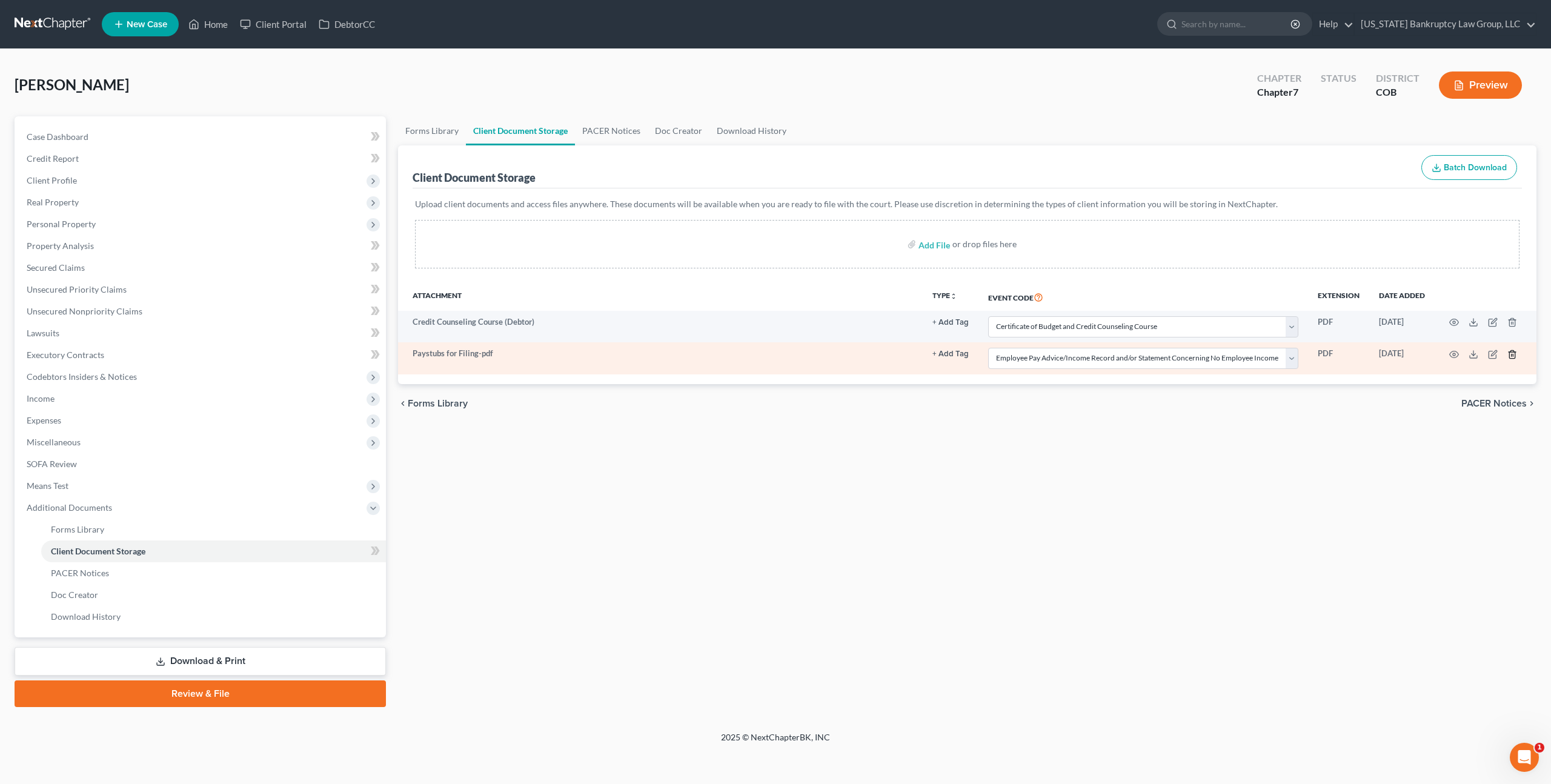
click at [1515, 352] on icon "button" at bounding box center [1513, 355] width 10 height 10
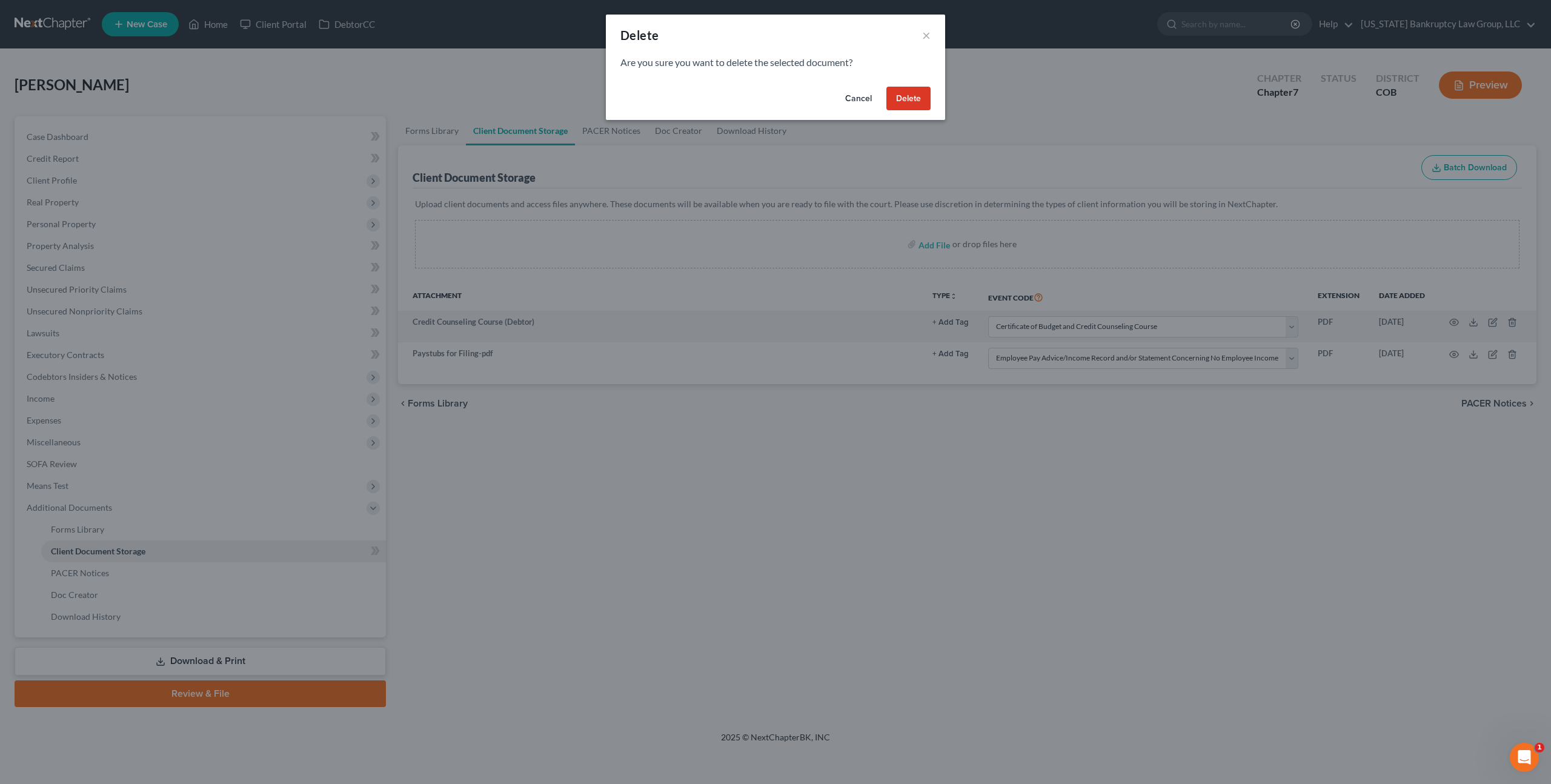
click at [904, 97] on button "Delete" at bounding box center [908, 99] width 44 height 25
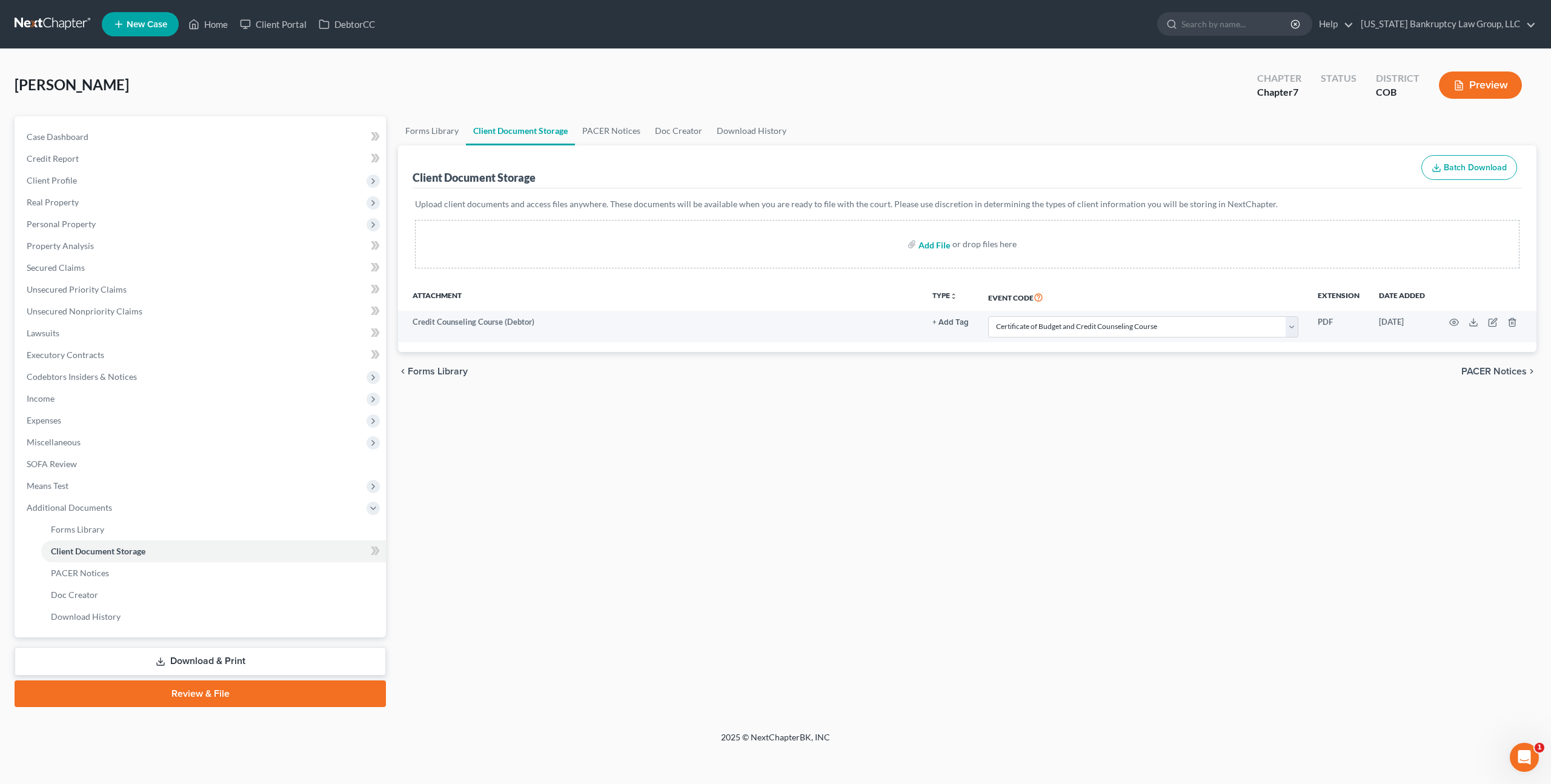
click at [935, 244] on input "file" at bounding box center [933, 244] width 29 height 22
type input "C:\fakepath\Paystubs for Filing.pdf"
select select "5"
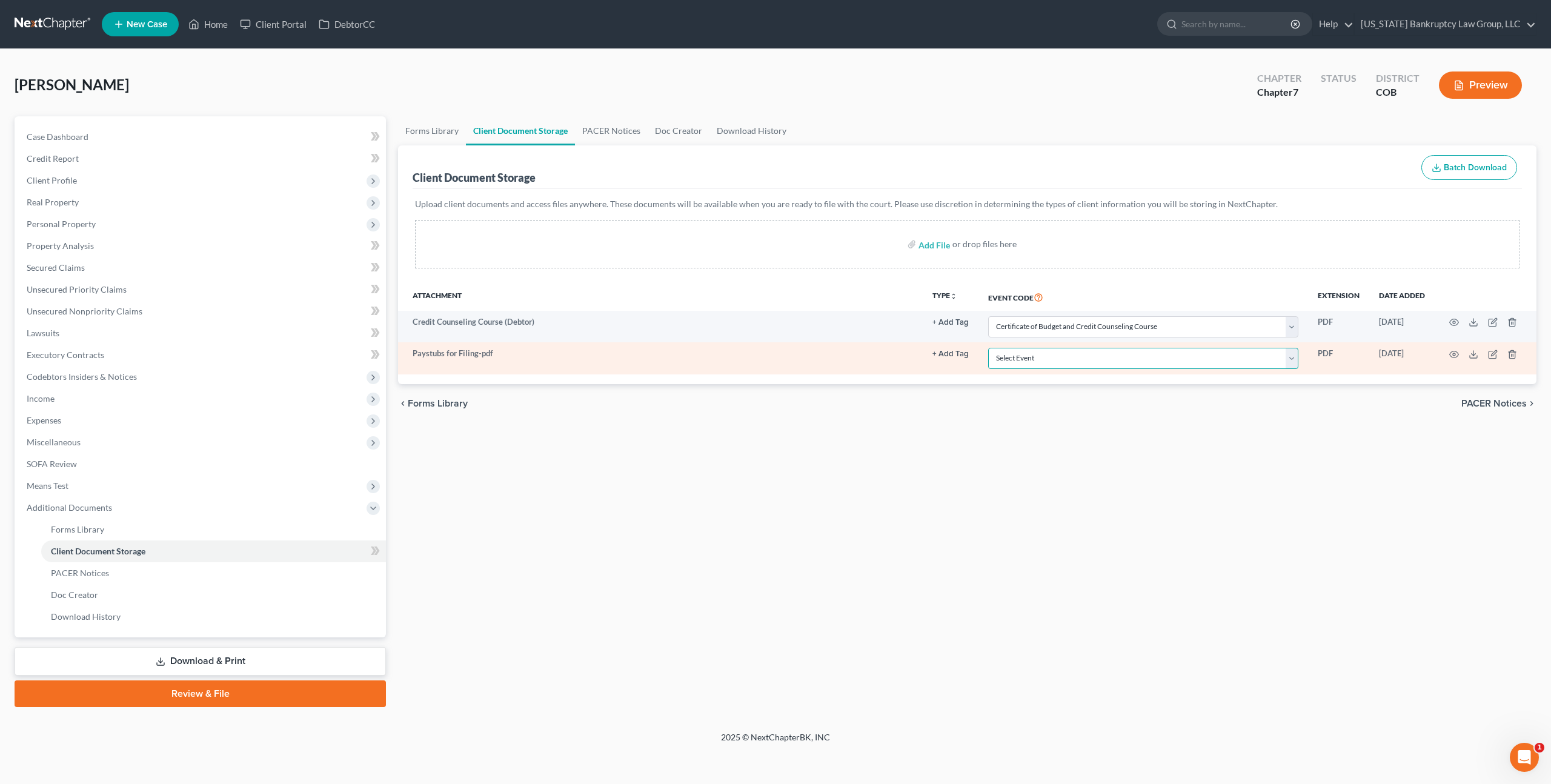
click at [1059, 361] on select "Select Event 1009-1.1 Notice of Amendments 20 Largest Unsecured Creditors Amend…" at bounding box center [1143, 358] width 310 height 21
select select "28"
click at [989, 347] on select "Select Event 1009-1.1 Notice of Amendments 20 Largest Unsecured Creditors Amend…" at bounding box center [1143, 358] width 310 height 21
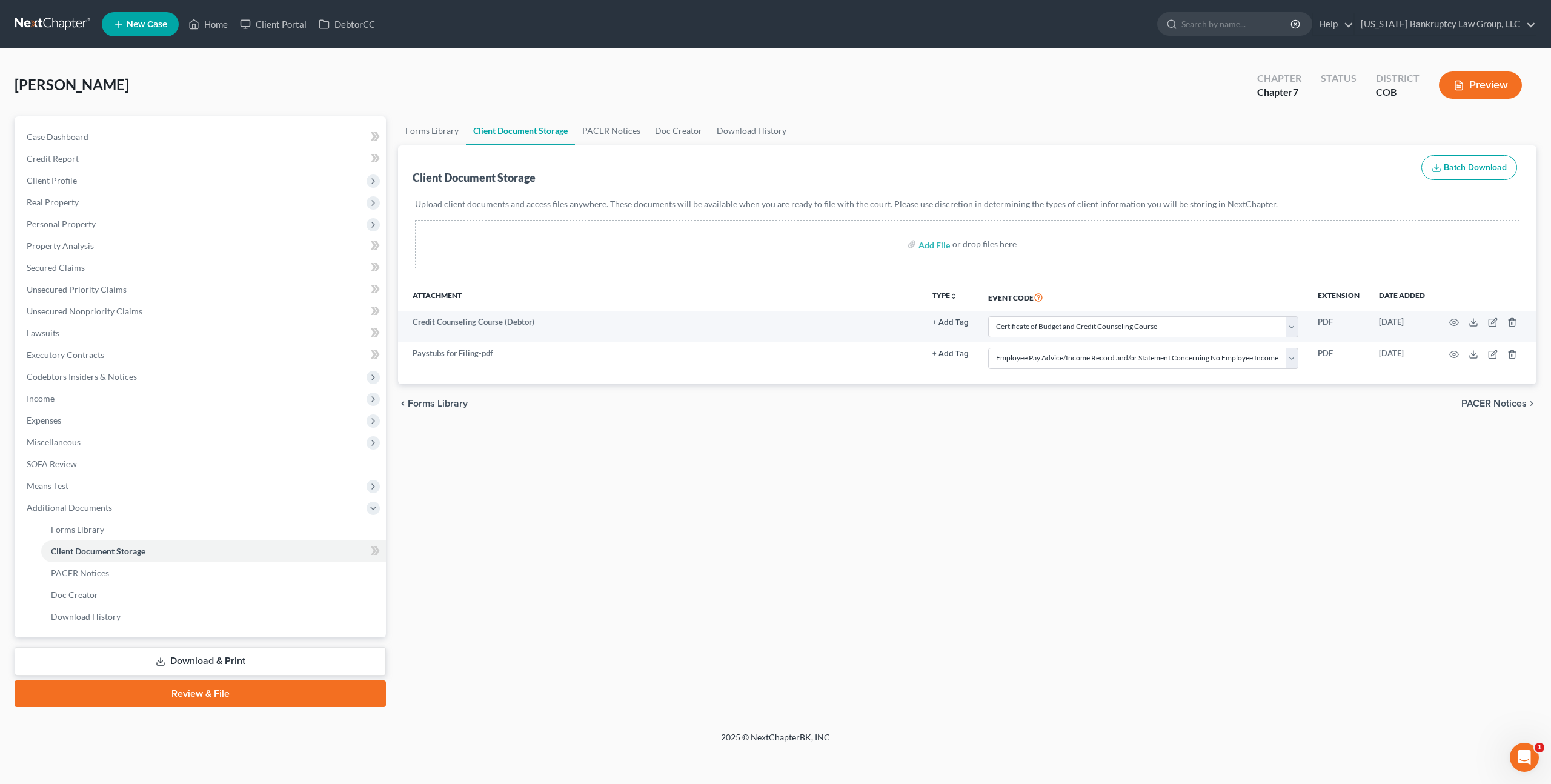
click at [343, 687] on link "Review & File" at bounding box center [200, 693] width 371 height 27
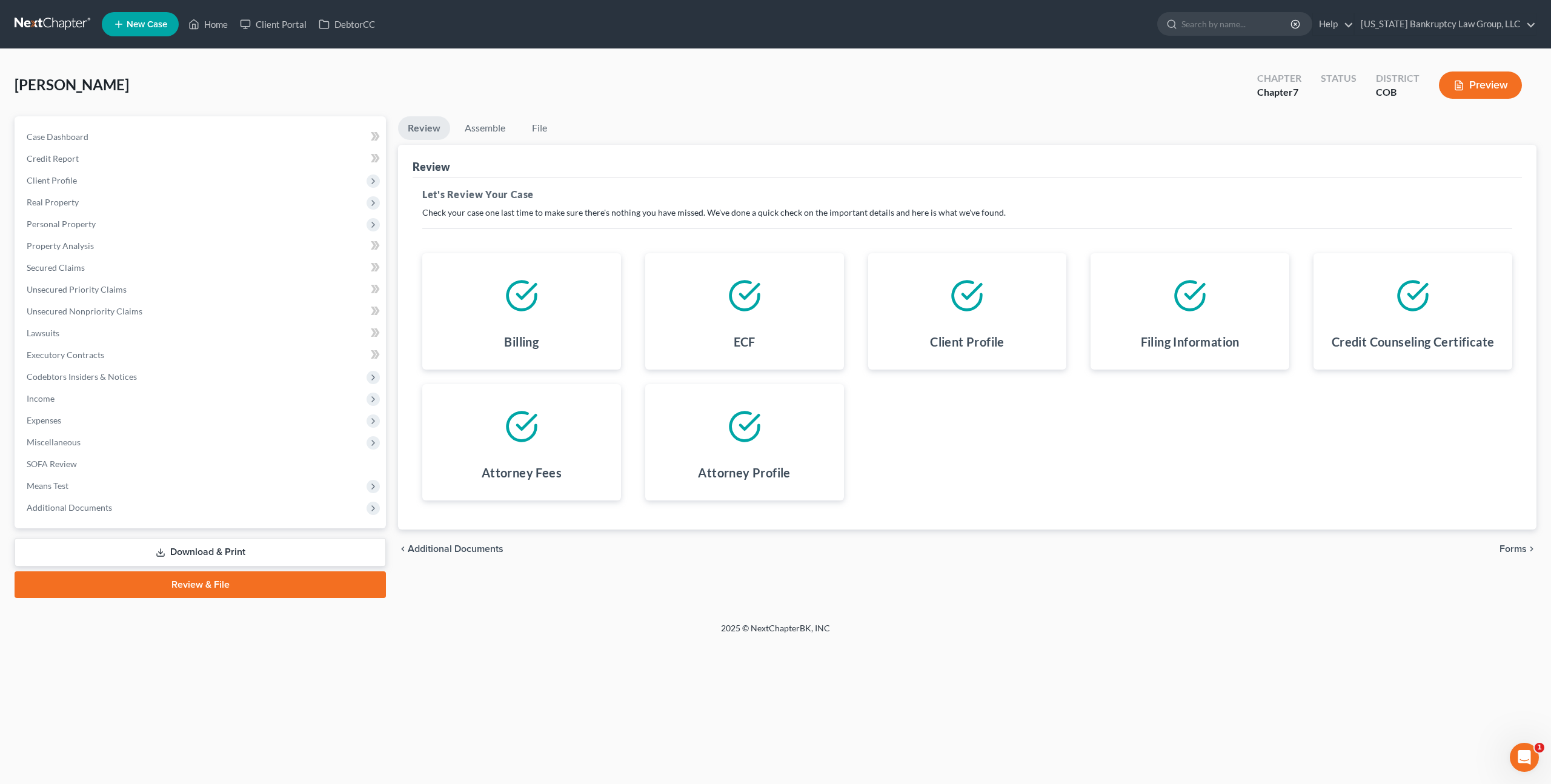
click at [1508, 544] on span "Forms" at bounding box center [1513, 549] width 27 height 10
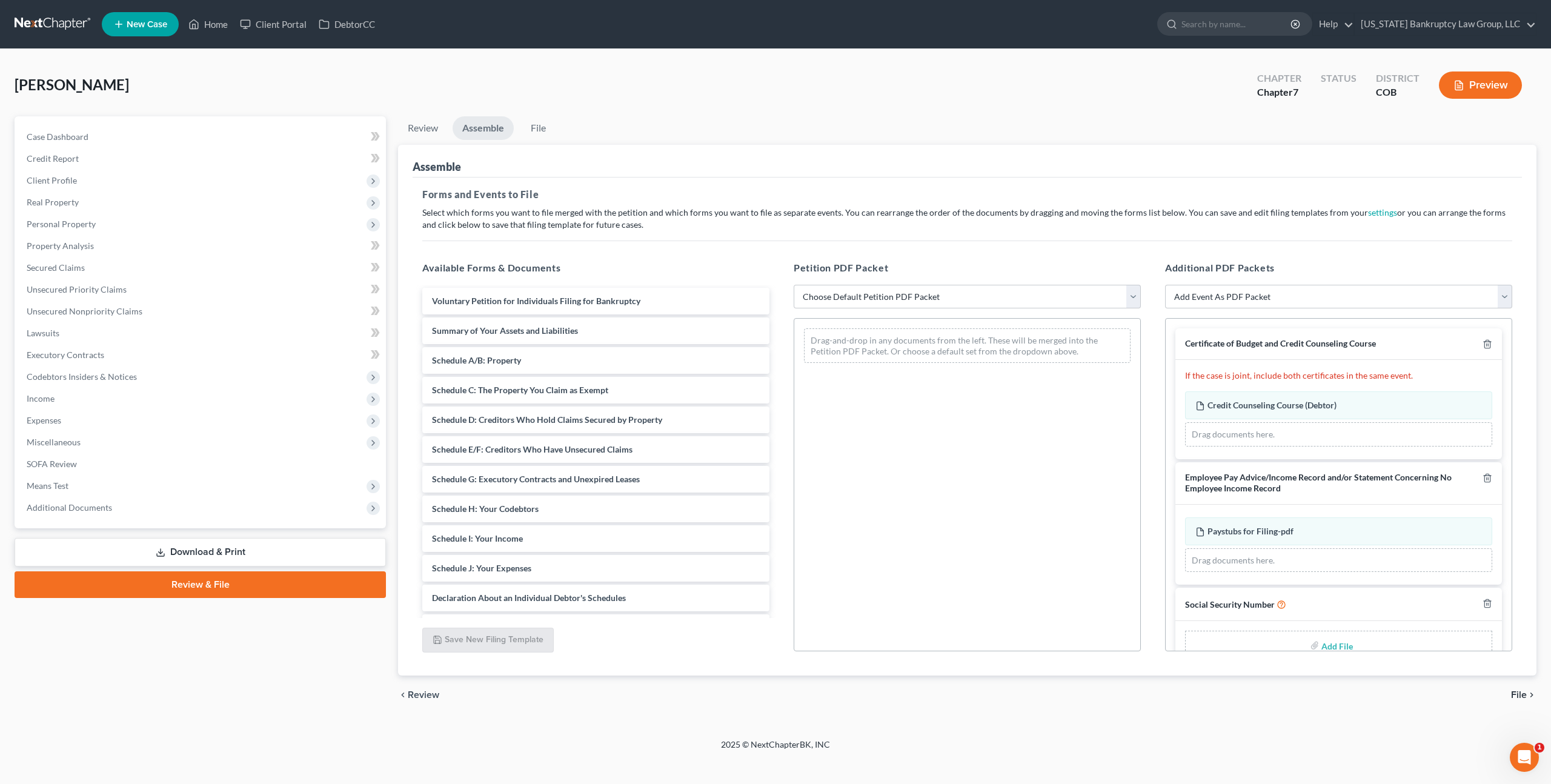
scroll to position [28, 0]
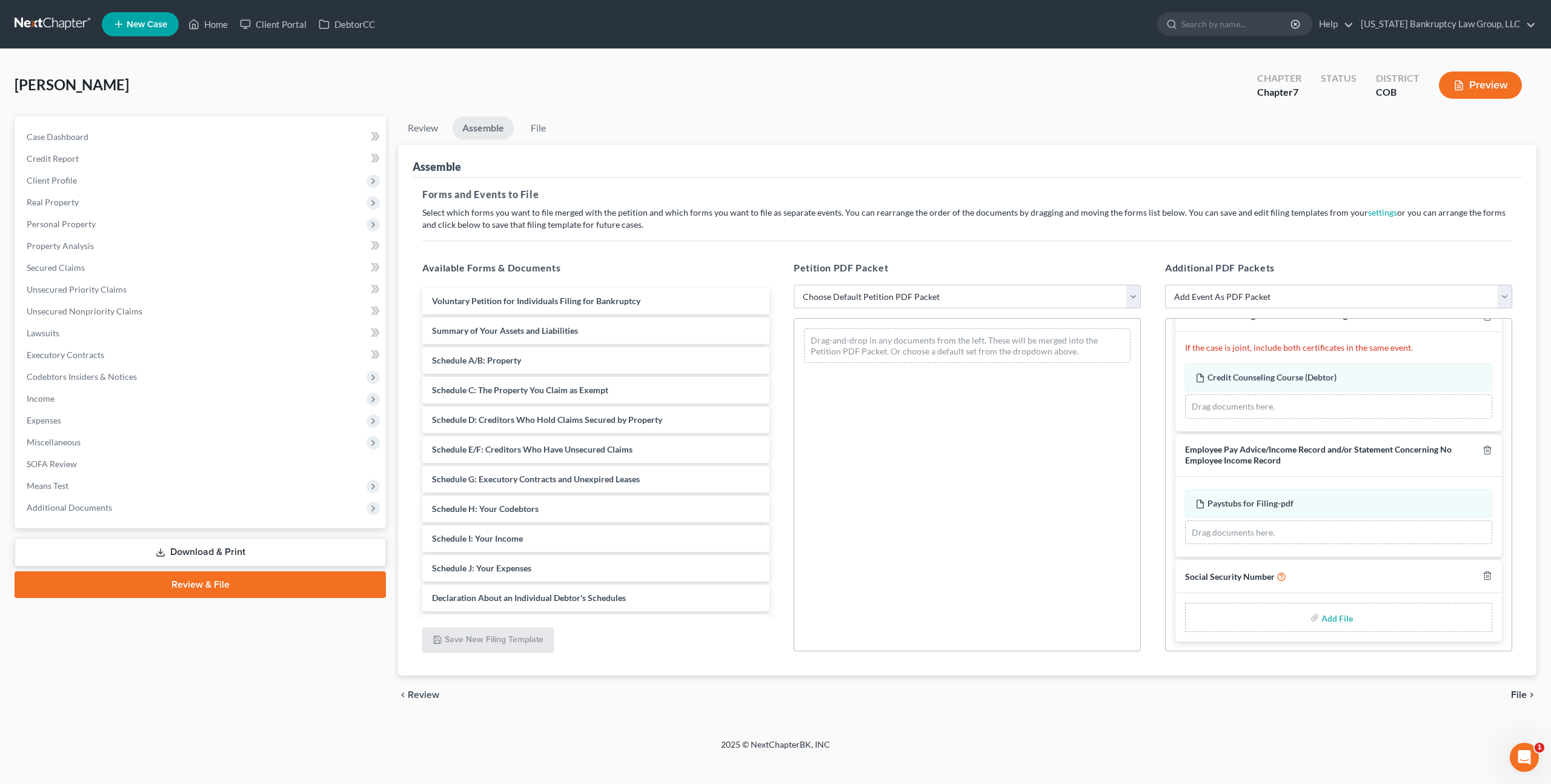
click at [1343, 616] on input "file" at bounding box center [1336, 617] width 29 height 22
type input "C:\fakepath\093025 Statement of Social Security Number.pdf"
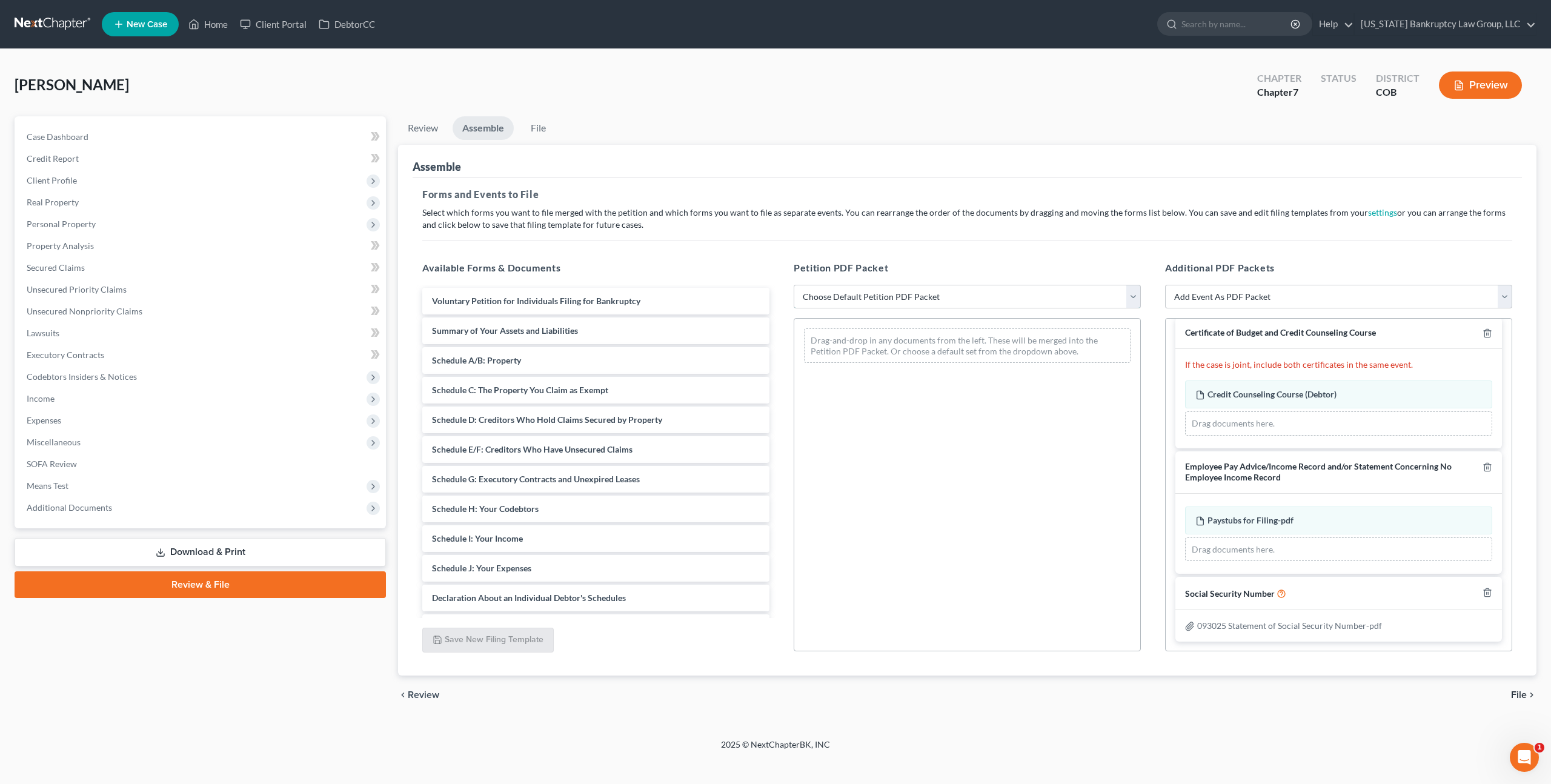
click at [852, 295] on select "Choose Default Petition PDF Packet Emergency Filing (Voluntary Petition and Cre…" at bounding box center [967, 297] width 347 height 25
select select "1"
click at [794, 284] on select "Choose Default Petition PDF Packet Emergency Filing (Voluntary Petition and Cre…" at bounding box center [967, 297] width 347 height 25
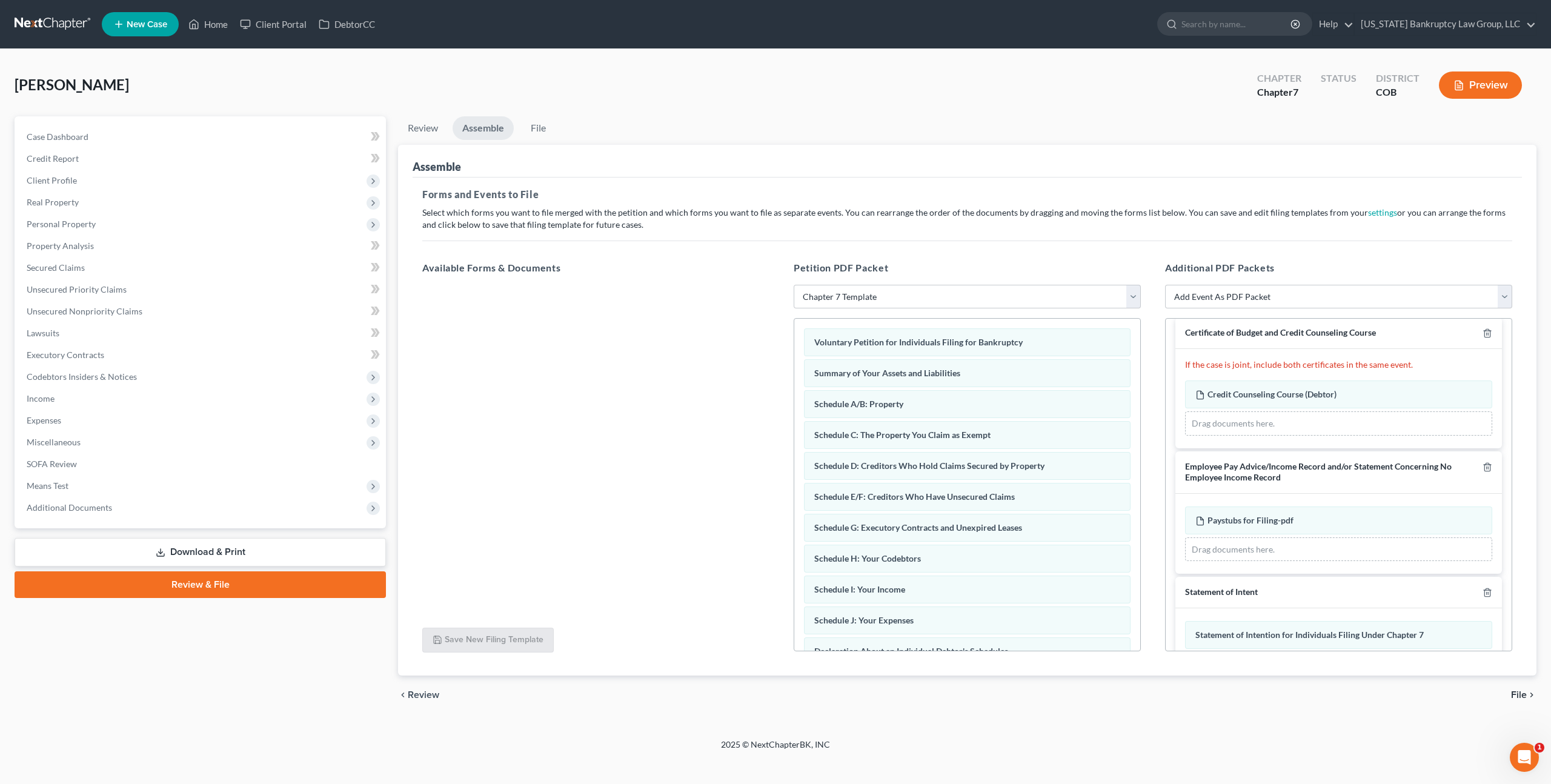
click at [1524, 691] on span "File" at bounding box center [1518, 695] width 16 height 10
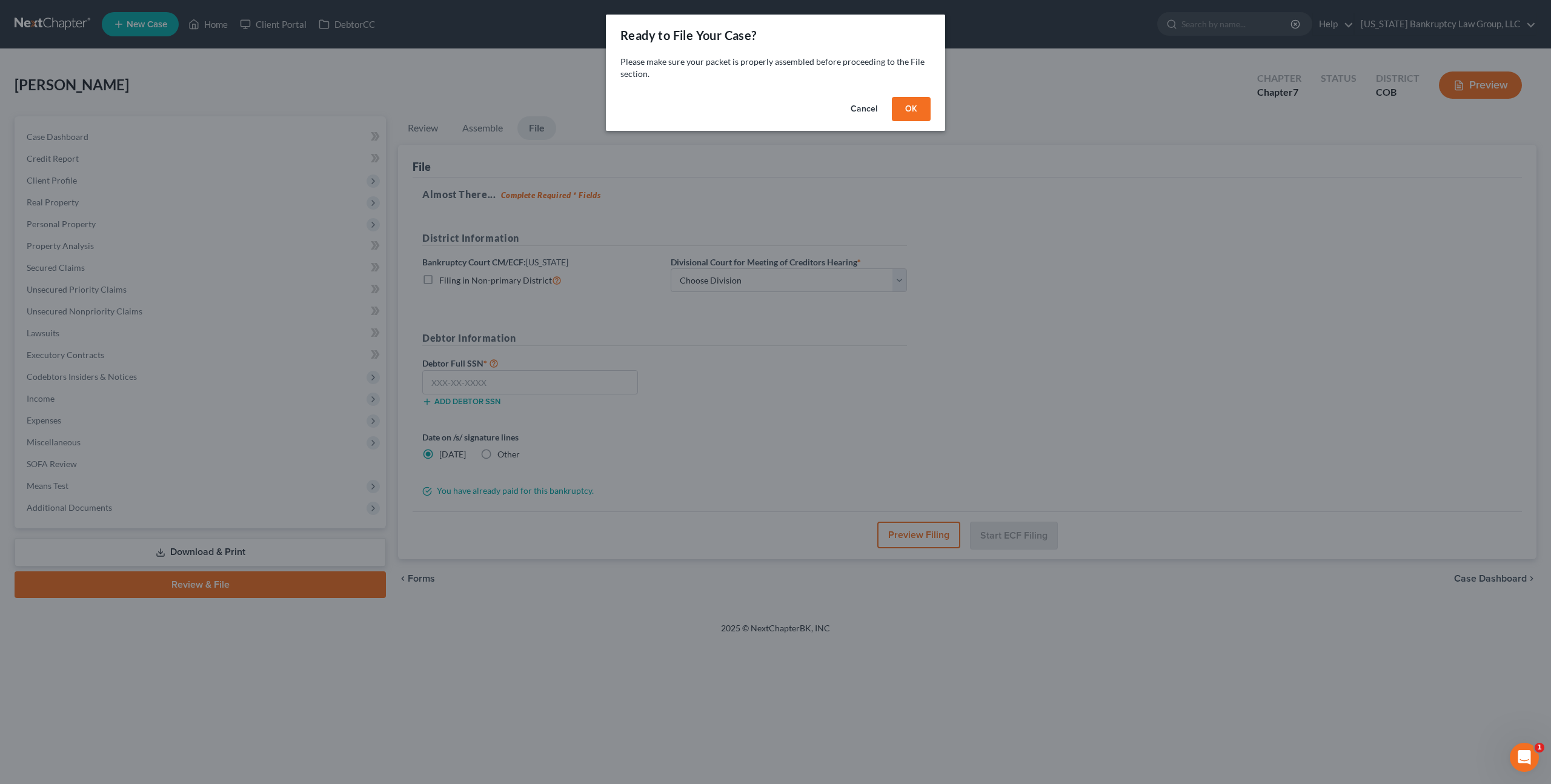
click at [911, 112] on button "OK" at bounding box center [911, 110] width 38 height 25
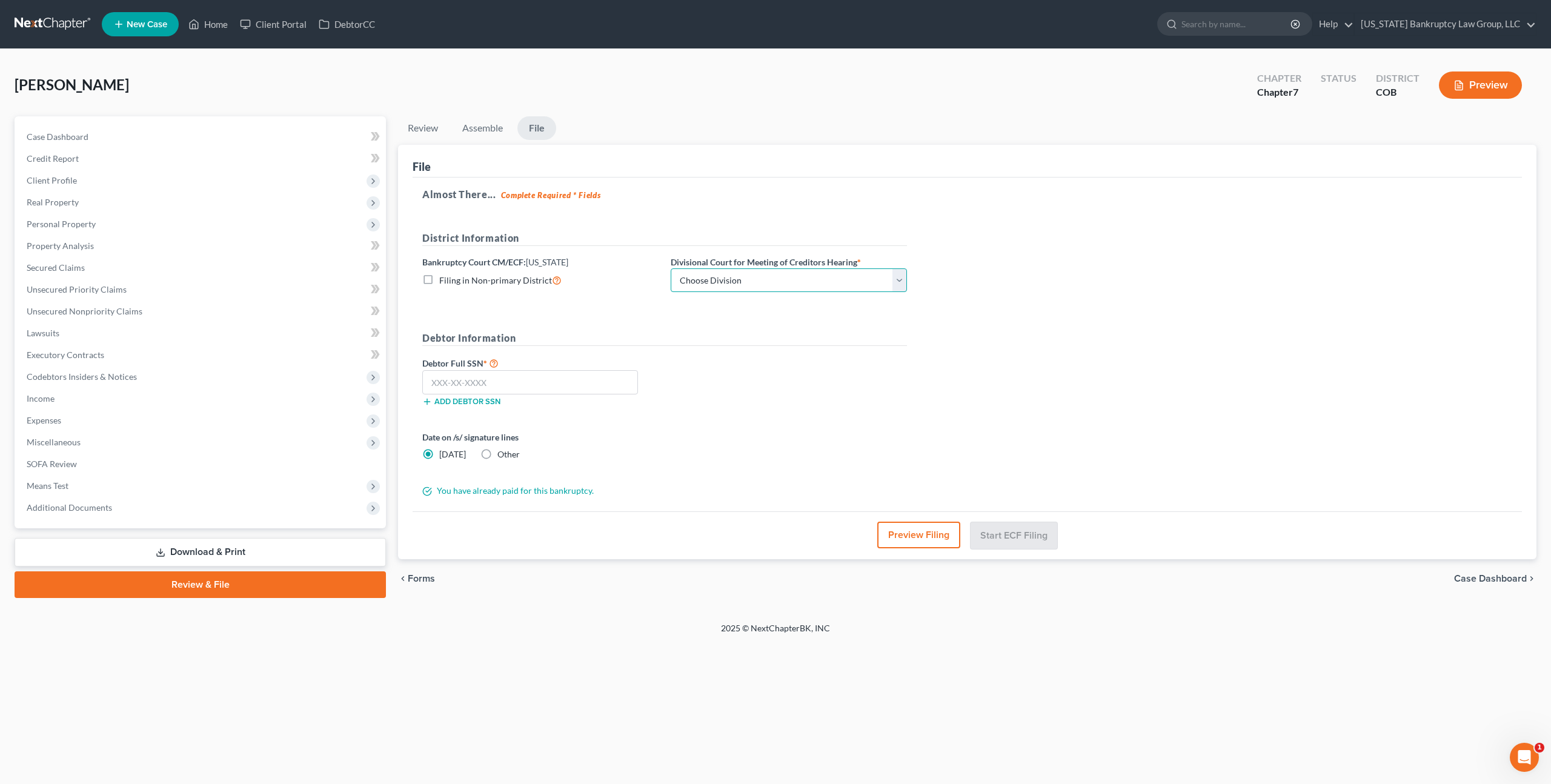
click at [726, 276] on select "Choose Division [GEOGRAPHIC_DATA]" at bounding box center [788, 280] width 236 height 25
select select "0"
click at [670, 268] on select "Choose Division [GEOGRAPHIC_DATA]" at bounding box center [788, 280] width 236 height 25
click at [560, 387] on input "text" at bounding box center [530, 383] width 216 height 25
type input "038-40-7752"
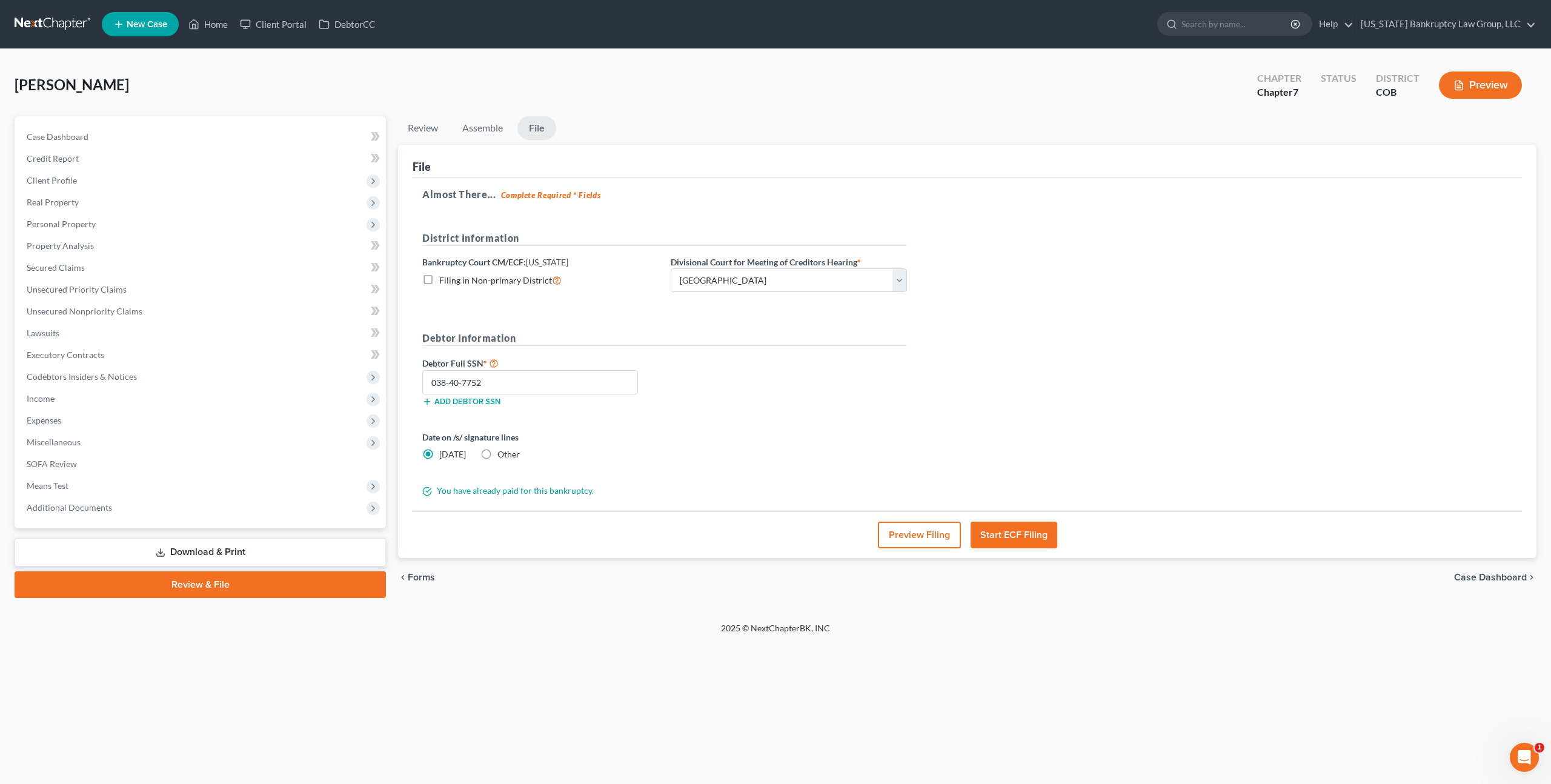
click at [1045, 530] on button "Start ECF Filing" at bounding box center [1014, 535] width 87 height 27
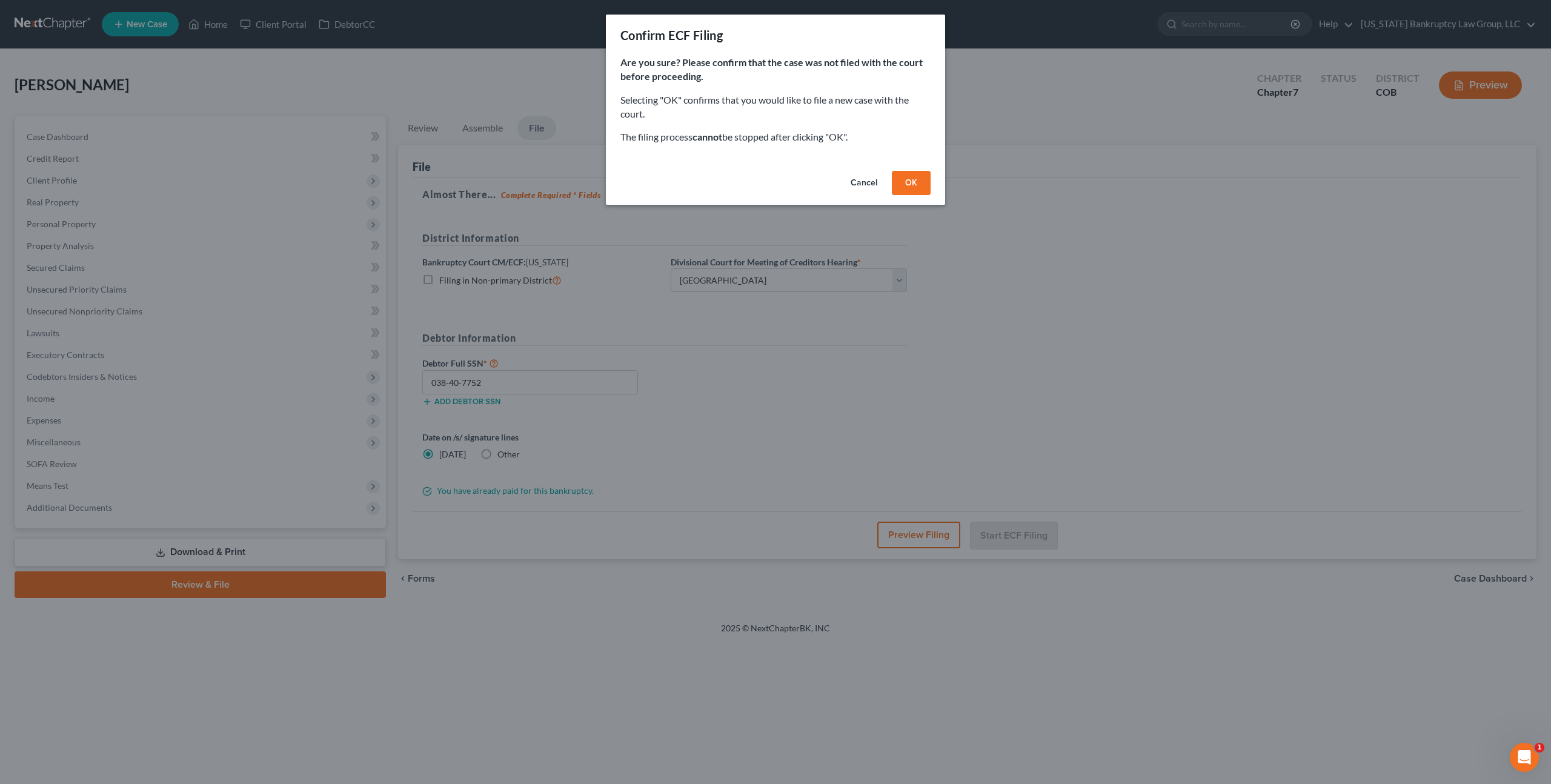
click at [902, 185] on button "OK" at bounding box center [911, 183] width 38 height 25
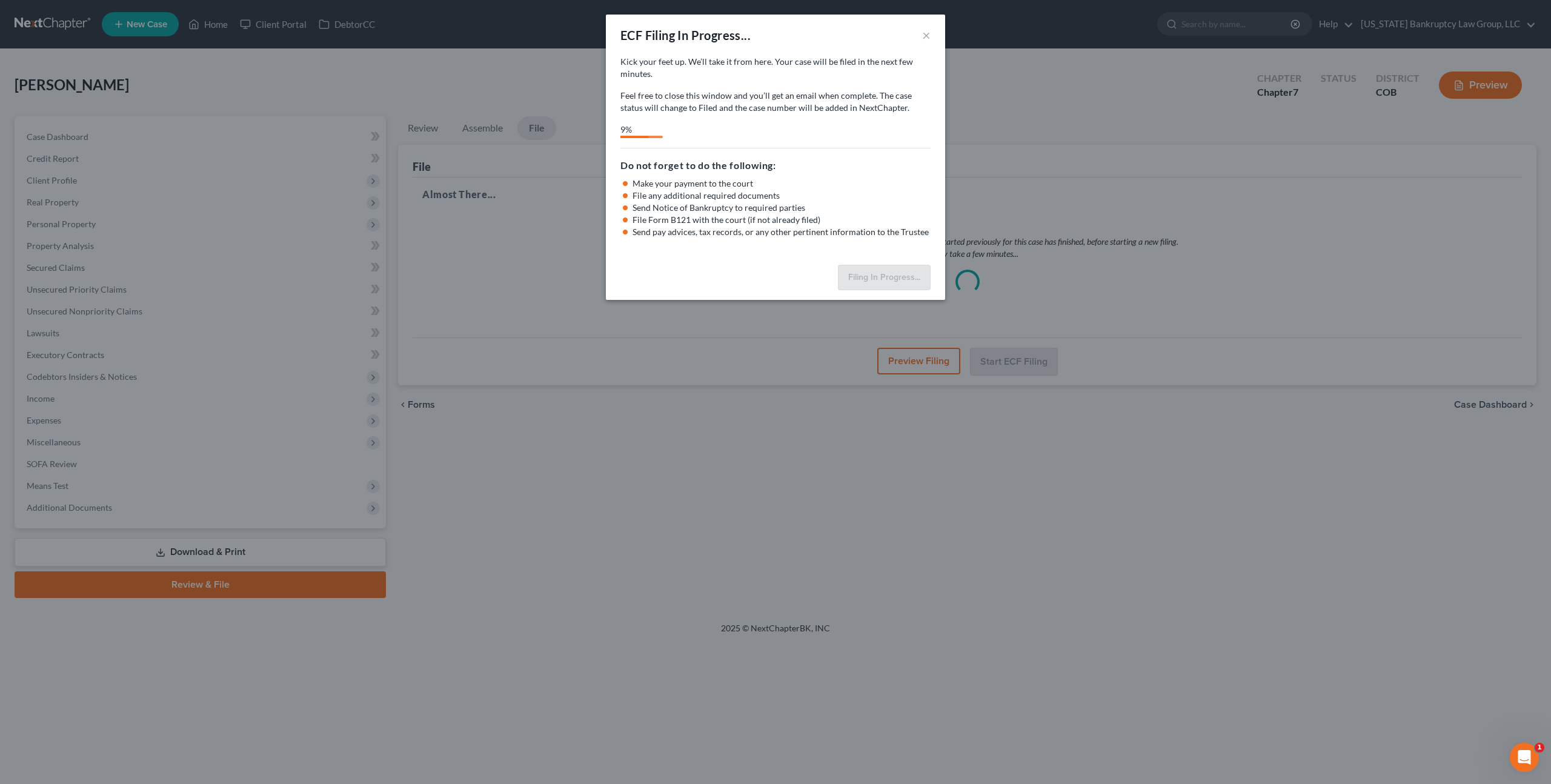
select select "0"
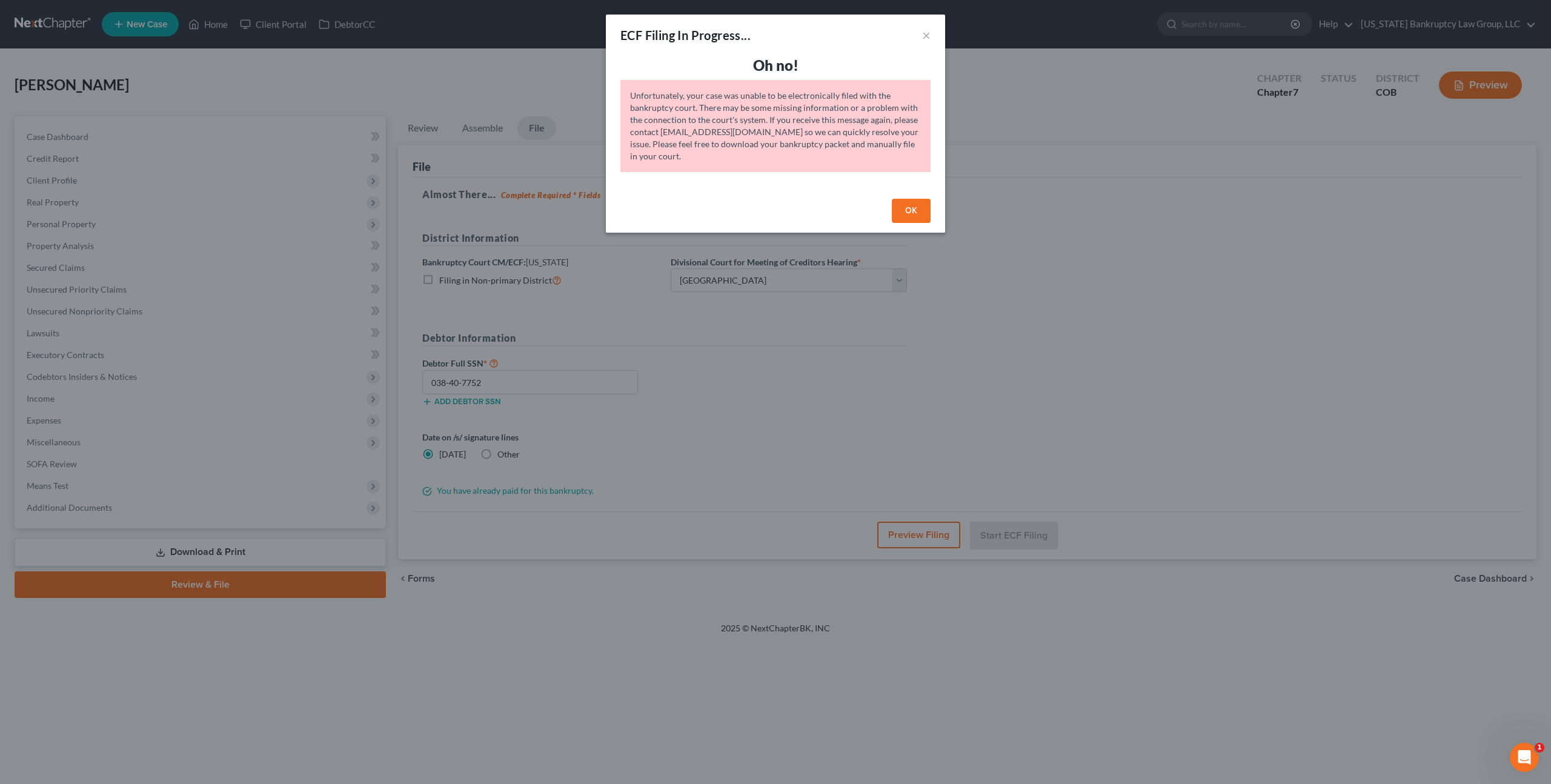
click at [909, 207] on button "OK" at bounding box center [911, 211] width 38 height 25
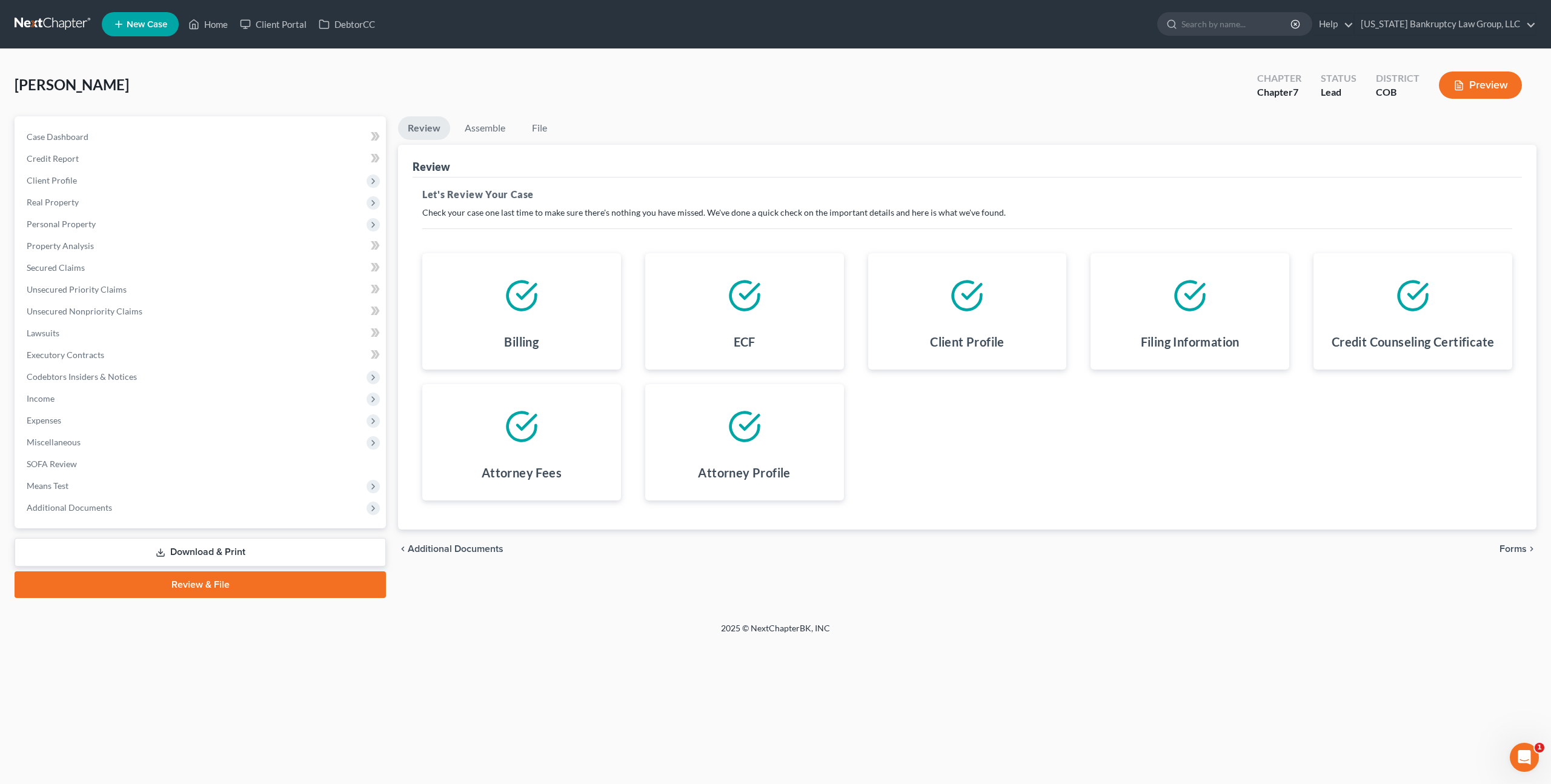
click at [1508, 544] on span "Forms" at bounding box center [1513, 549] width 27 height 10
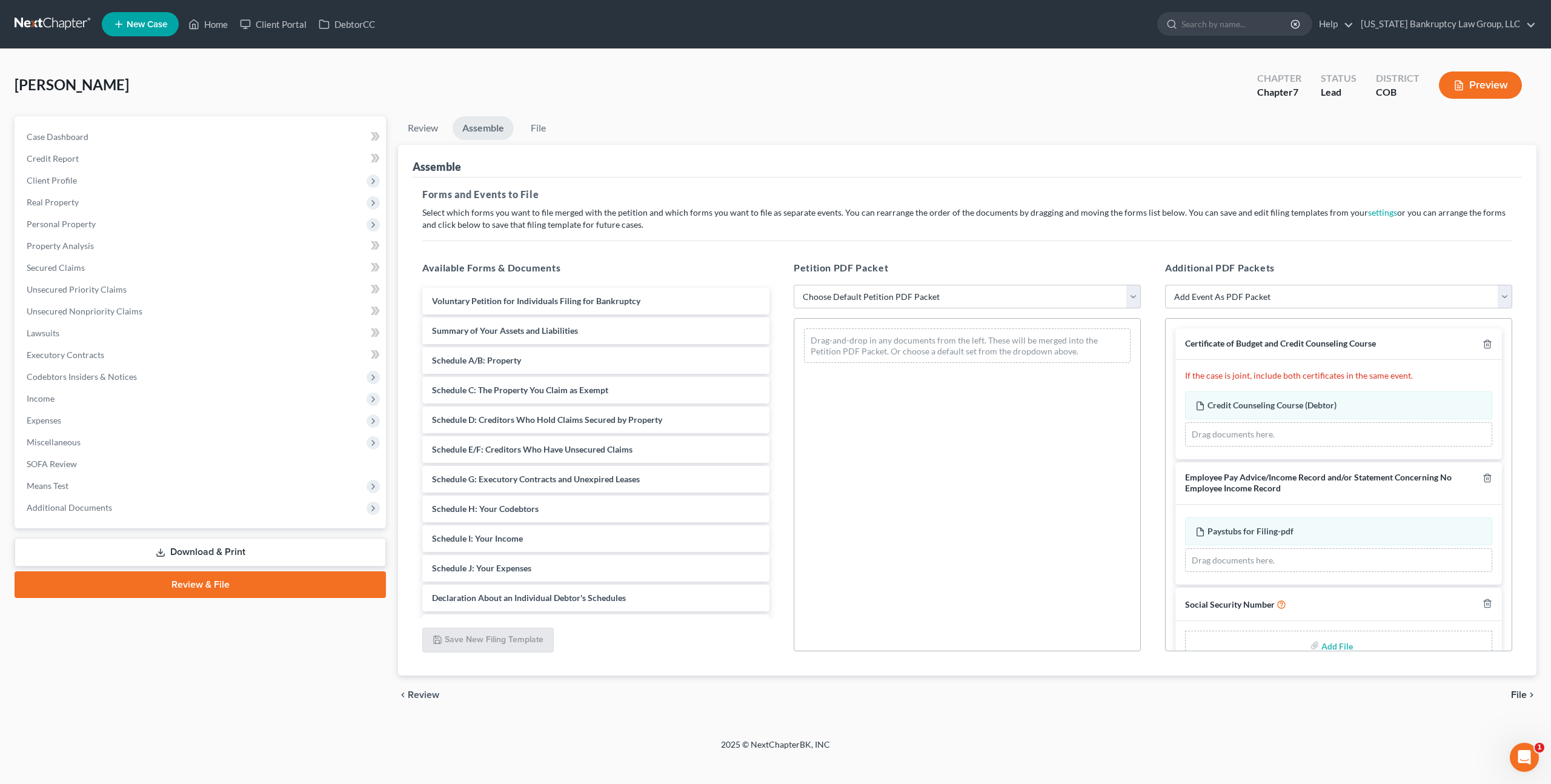
scroll to position [28, 0]
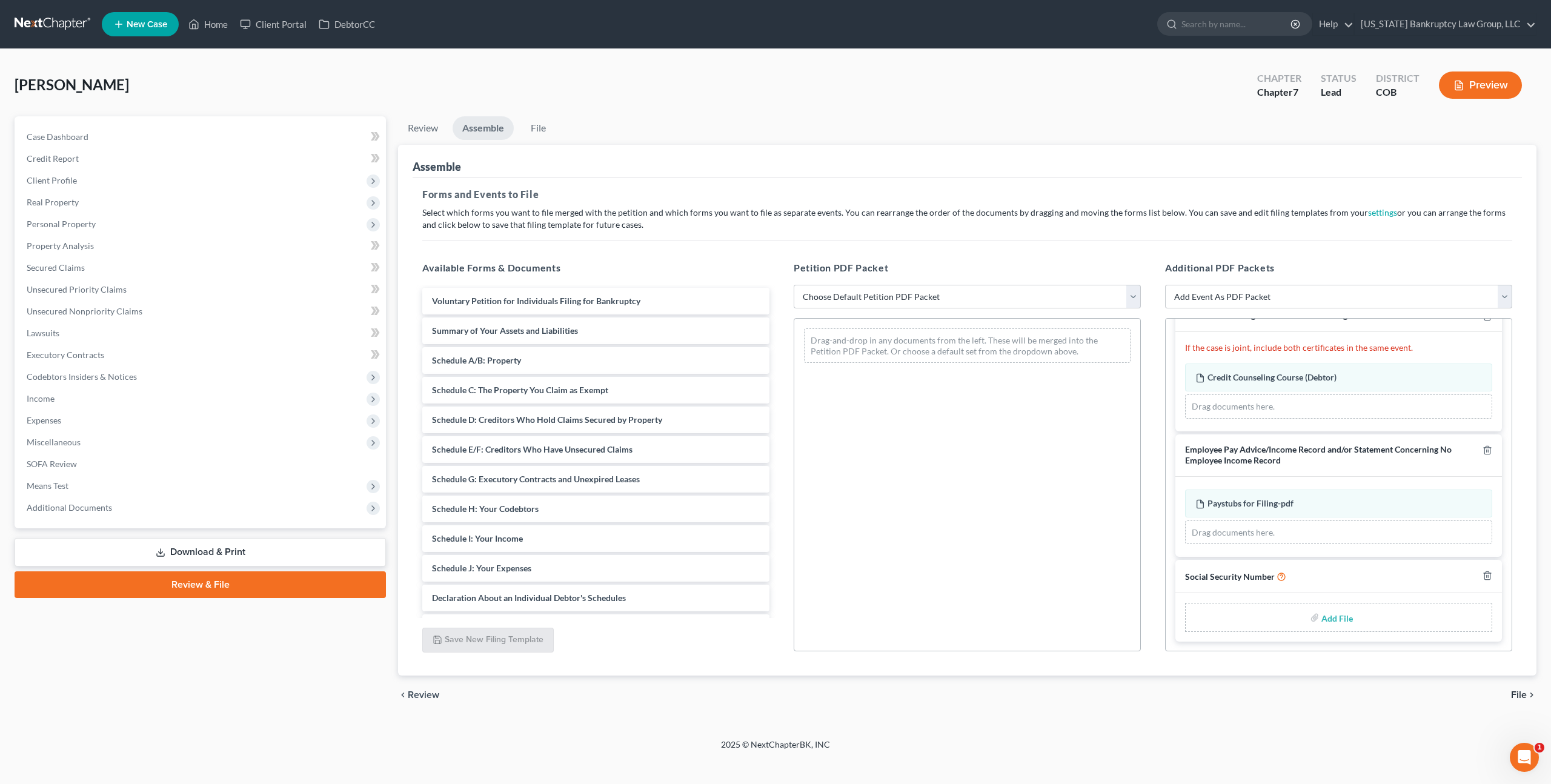
click at [1339, 618] on input "file" at bounding box center [1336, 617] width 29 height 22
type input "C:\fakepath\093025 Statement of Social Security Number.pdf"
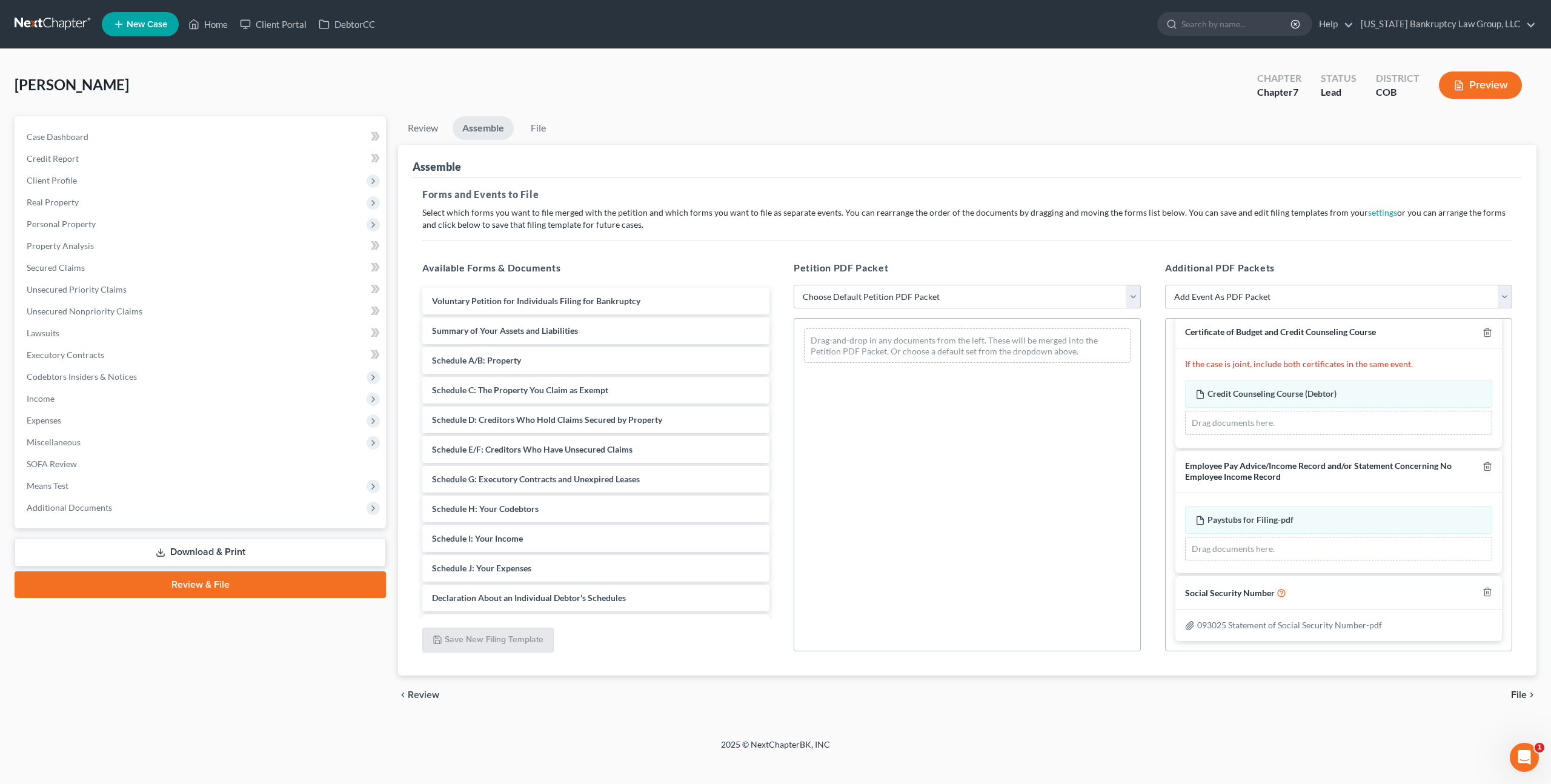
scroll to position [11, 0]
click at [862, 298] on select "Choose Default Petition PDF Packet Emergency Filing (Voluntary Petition and Cre…" at bounding box center [967, 297] width 347 height 25
select select "1"
click at [794, 284] on select "Choose Default Petition PDF Packet Emergency Filing (Voluntary Petition and Cre…" at bounding box center [967, 297] width 347 height 25
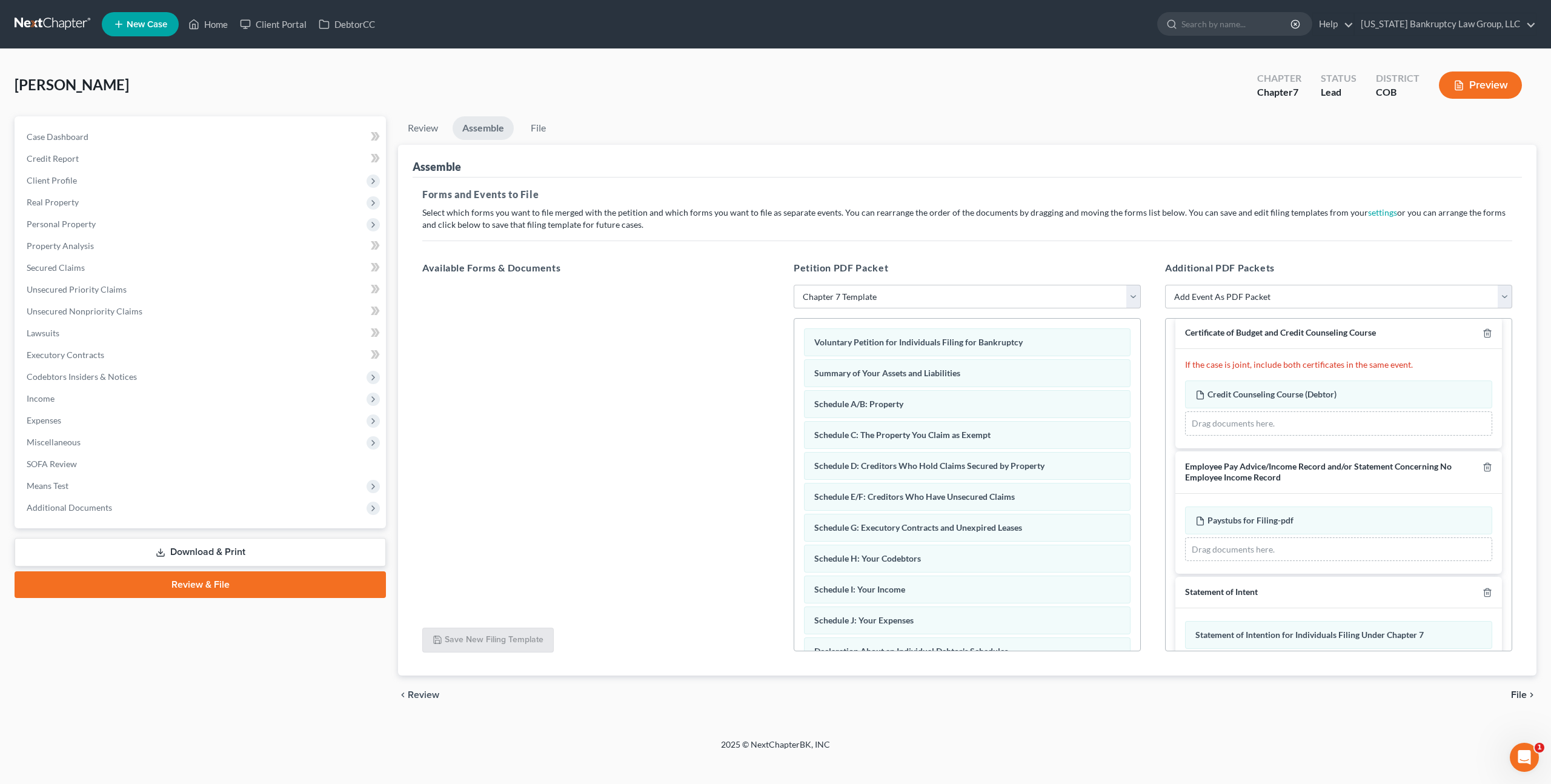
click at [1522, 697] on span "File" at bounding box center [1518, 695] width 16 height 10
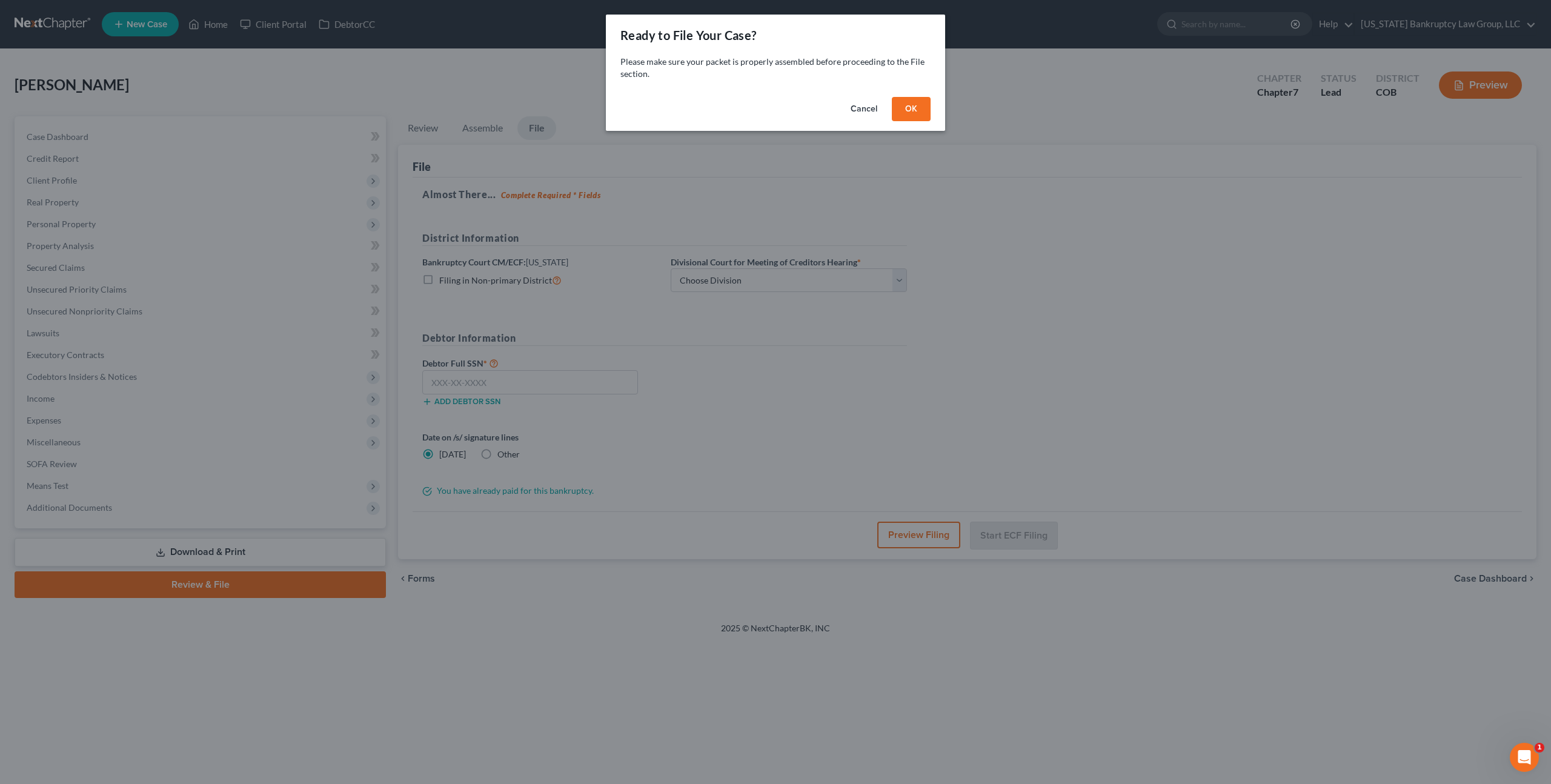
click at [902, 104] on button "OK" at bounding box center [911, 110] width 38 height 25
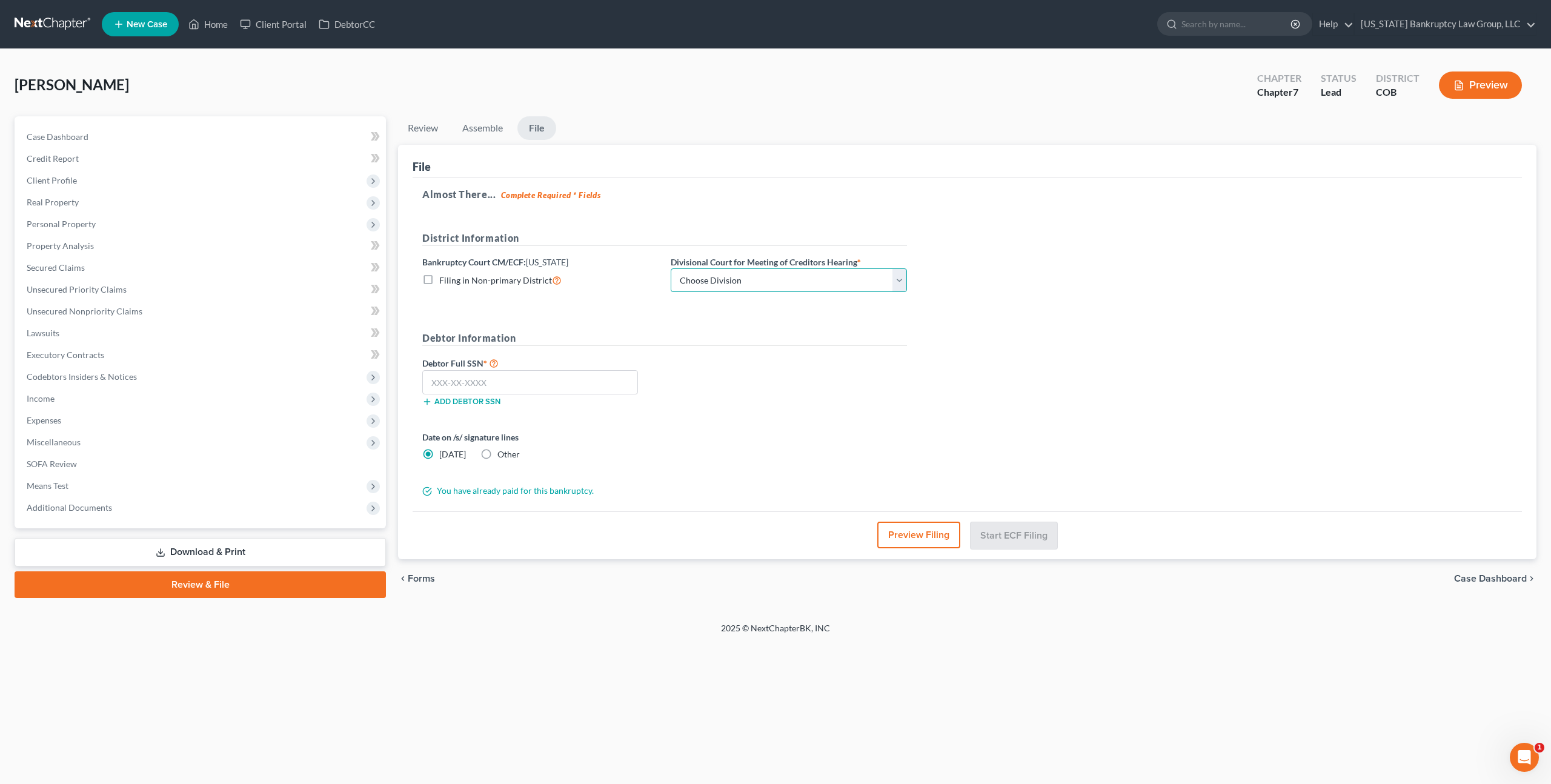
click at [698, 290] on select "Choose Division [GEOGRAPHIC_DATA]" at bounding box center [788, 280] width 236 height 25
select select "0"
click at [670, 268] on select "Choose Division [GEOGRAPHIC_DATA]" at bounding box center [788, 280] width 236 height 25
click at [576, 384] on input "text" at bounding box center [530, 383] width 216 height 25
type input "038-40-7752"
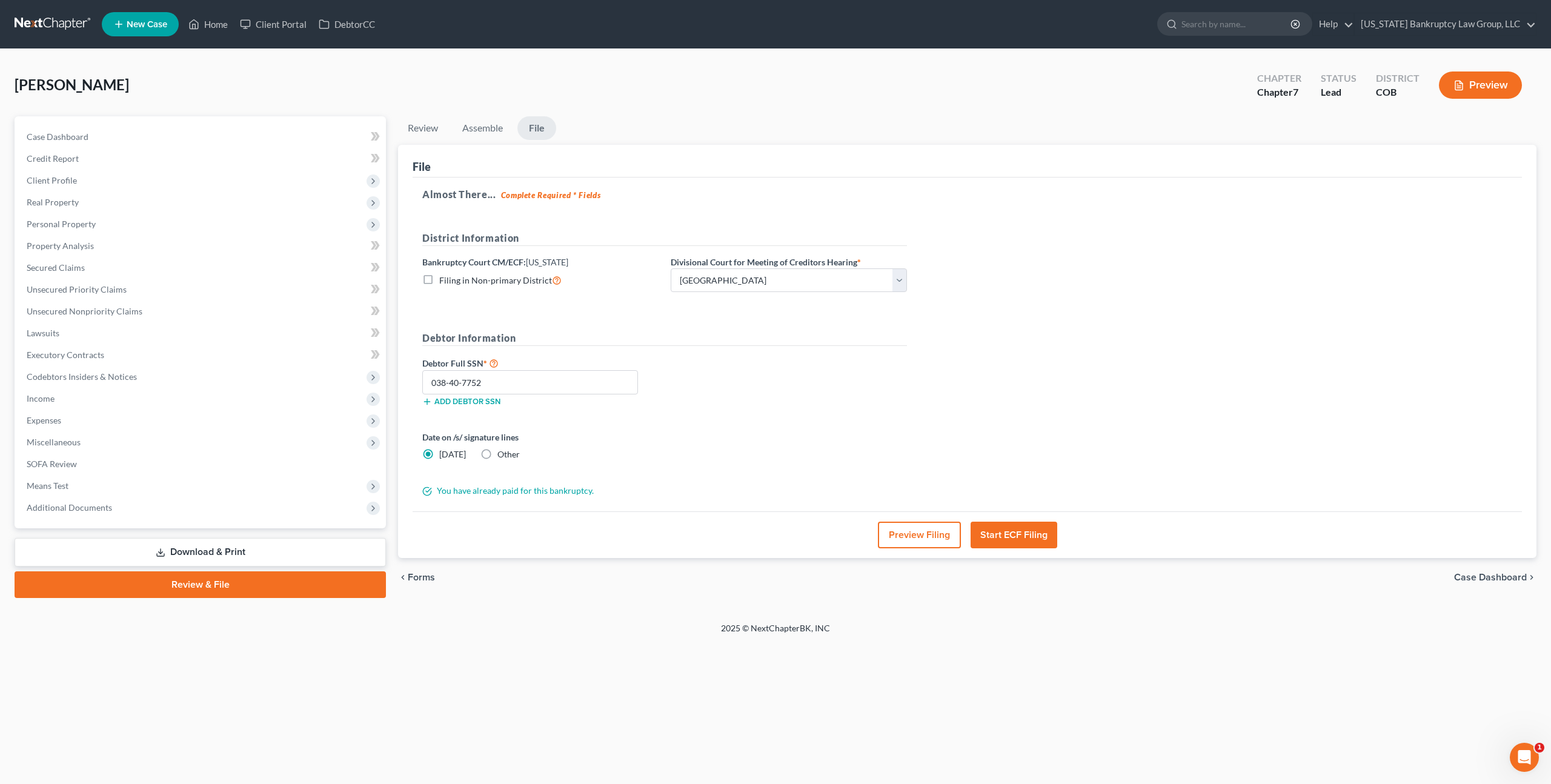
click at [1014, 537] on button "Start ECF Filing" at bounding box center [1014, 535] width 87 height 27
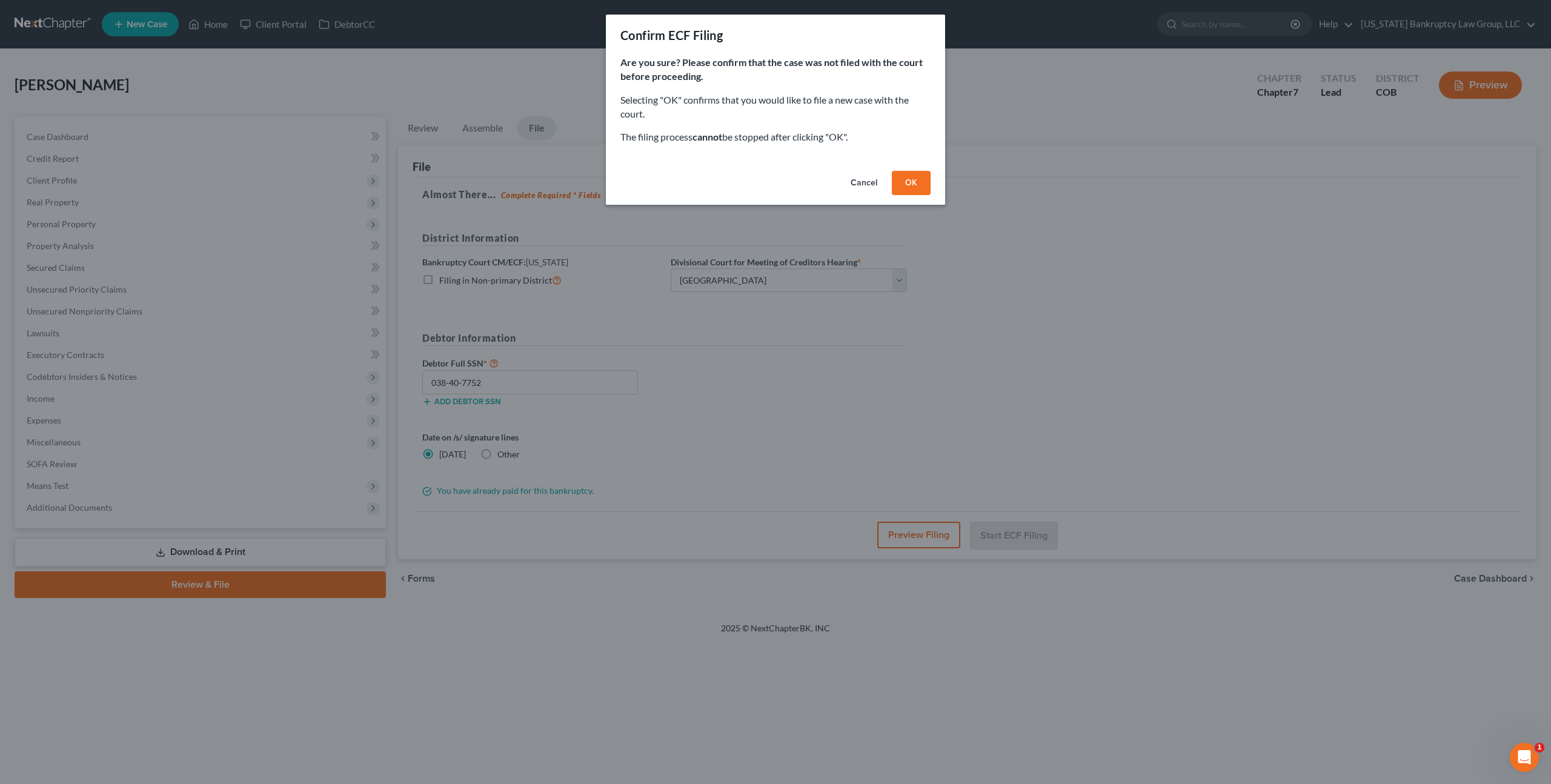
click at [910, 190] on button "OK" at bounding box center [911, 183] width 38 height 25
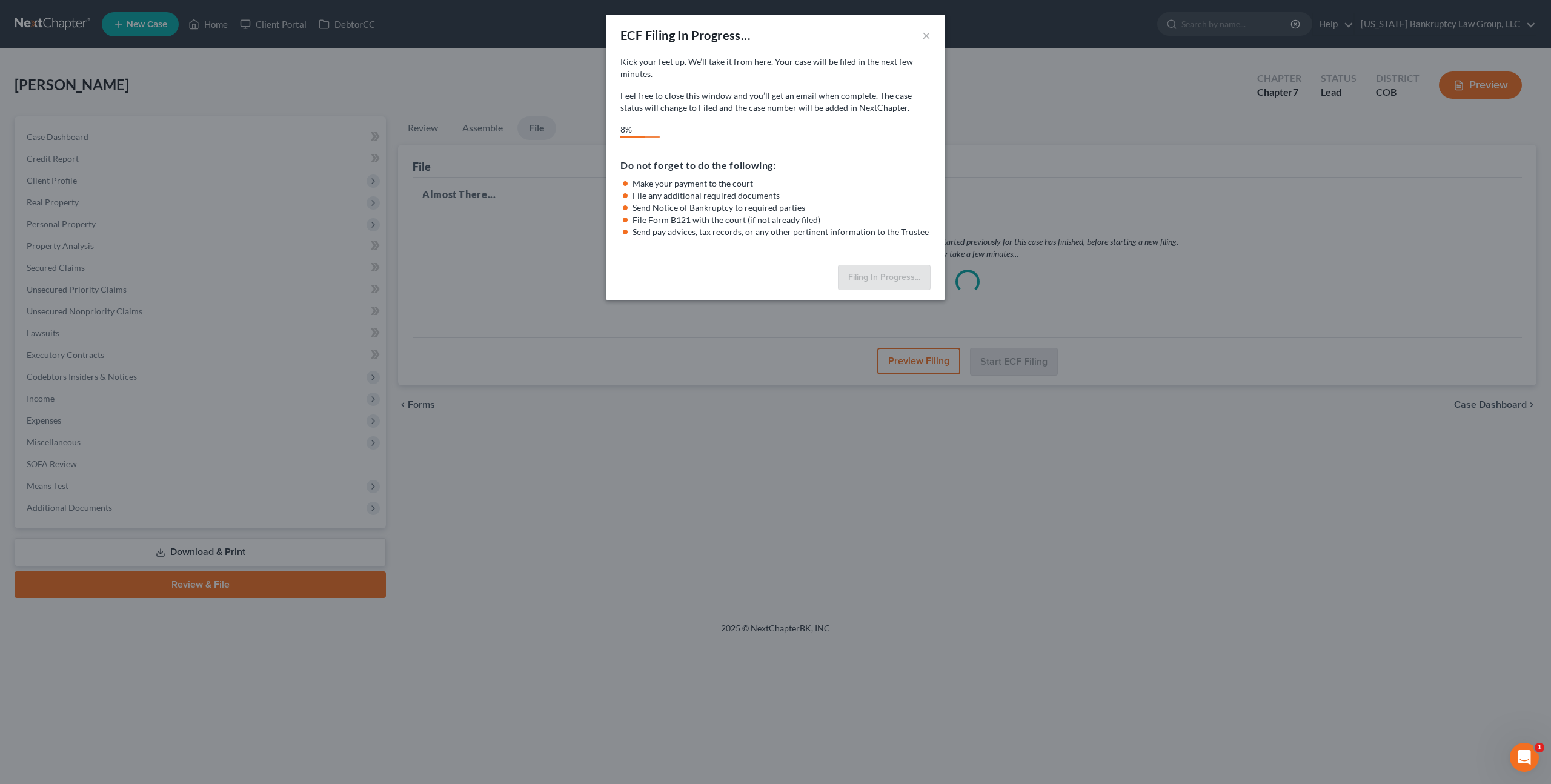
select select "0"
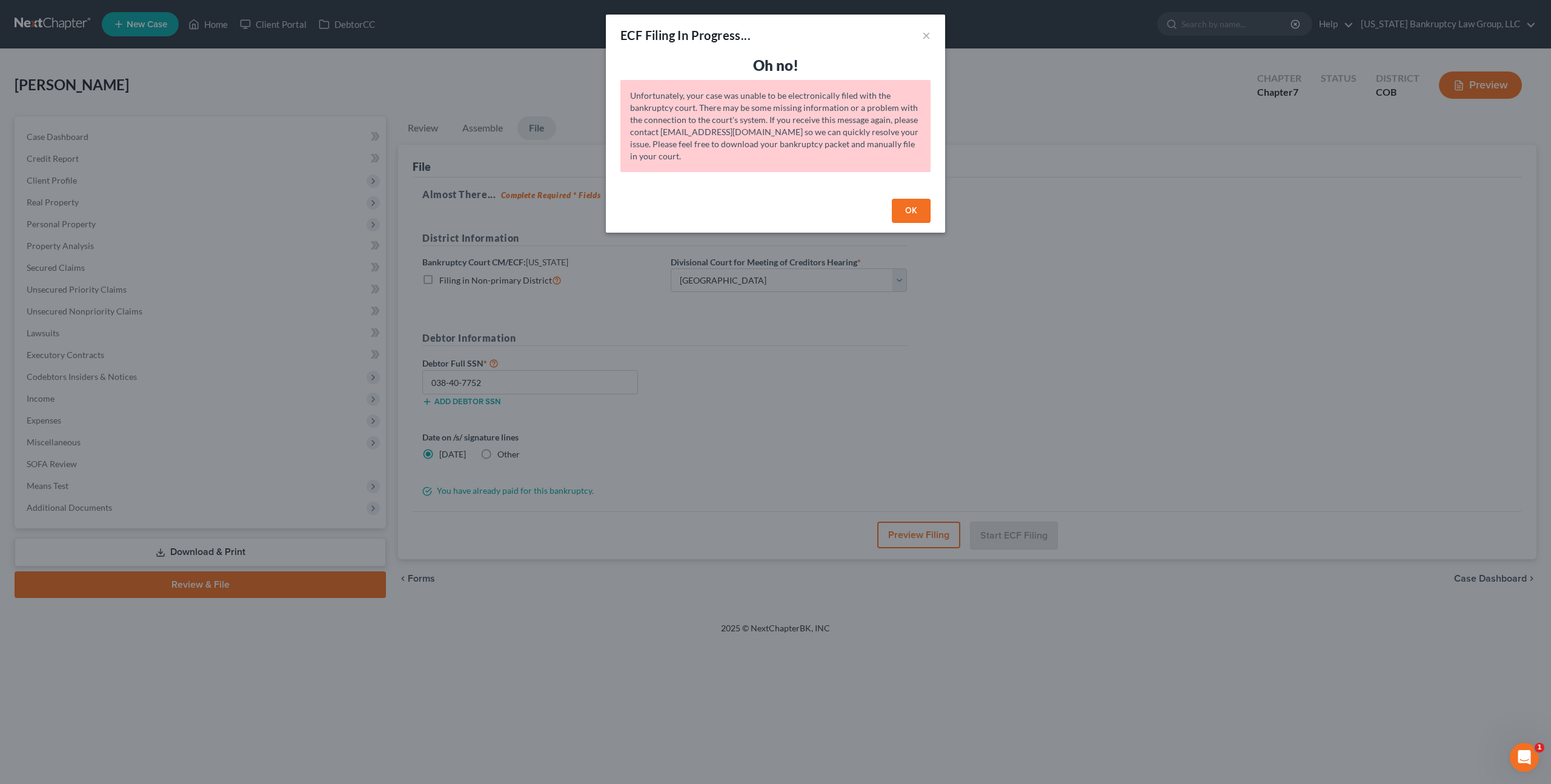
click at [919, 212] on button "OK" at bounding box center [911, 211] width 38 height 25
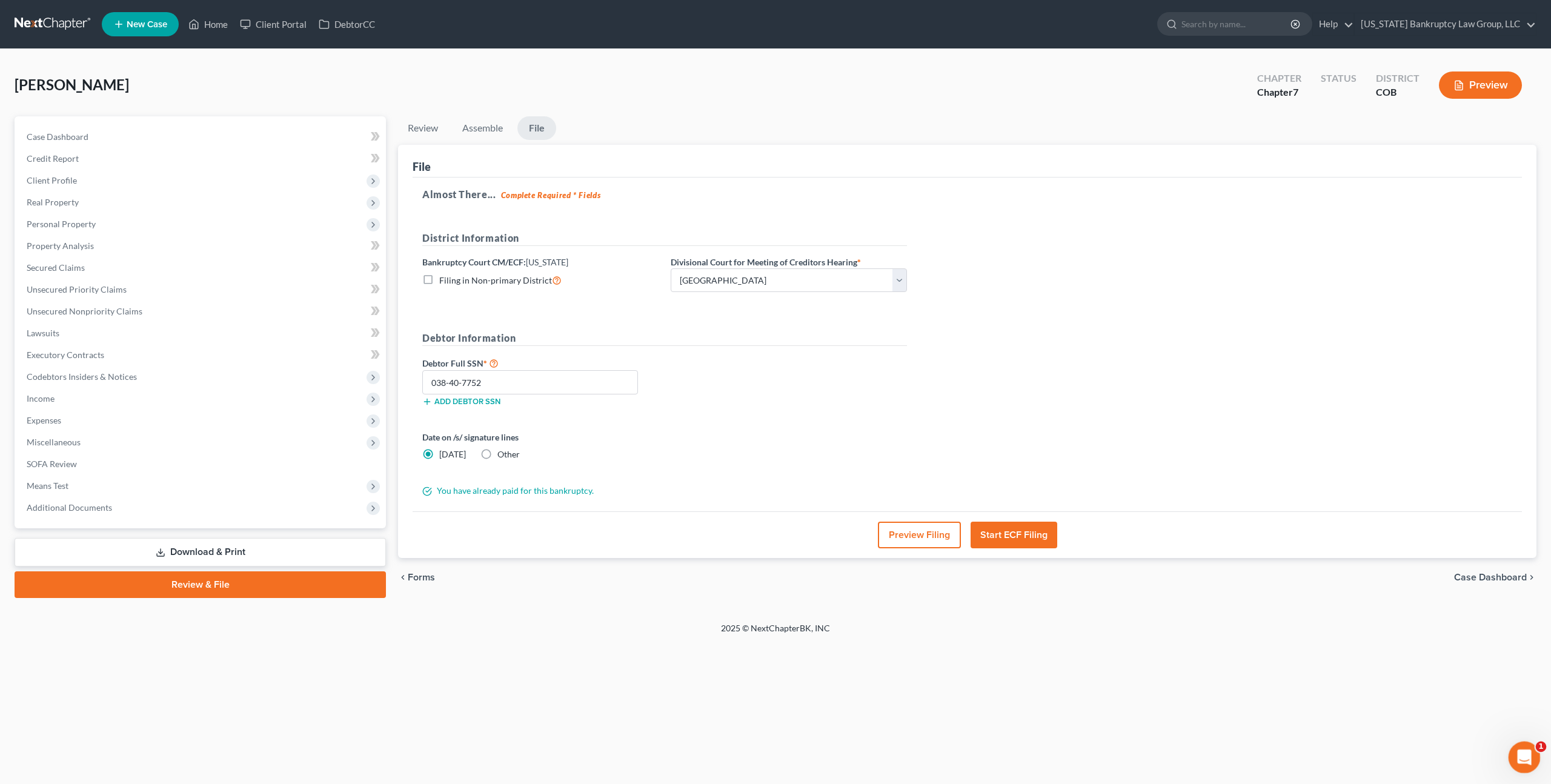
click at [1516, 748] on div "Open Intercom Messenger" at bounding box center [1522, 755] width 40 height 40
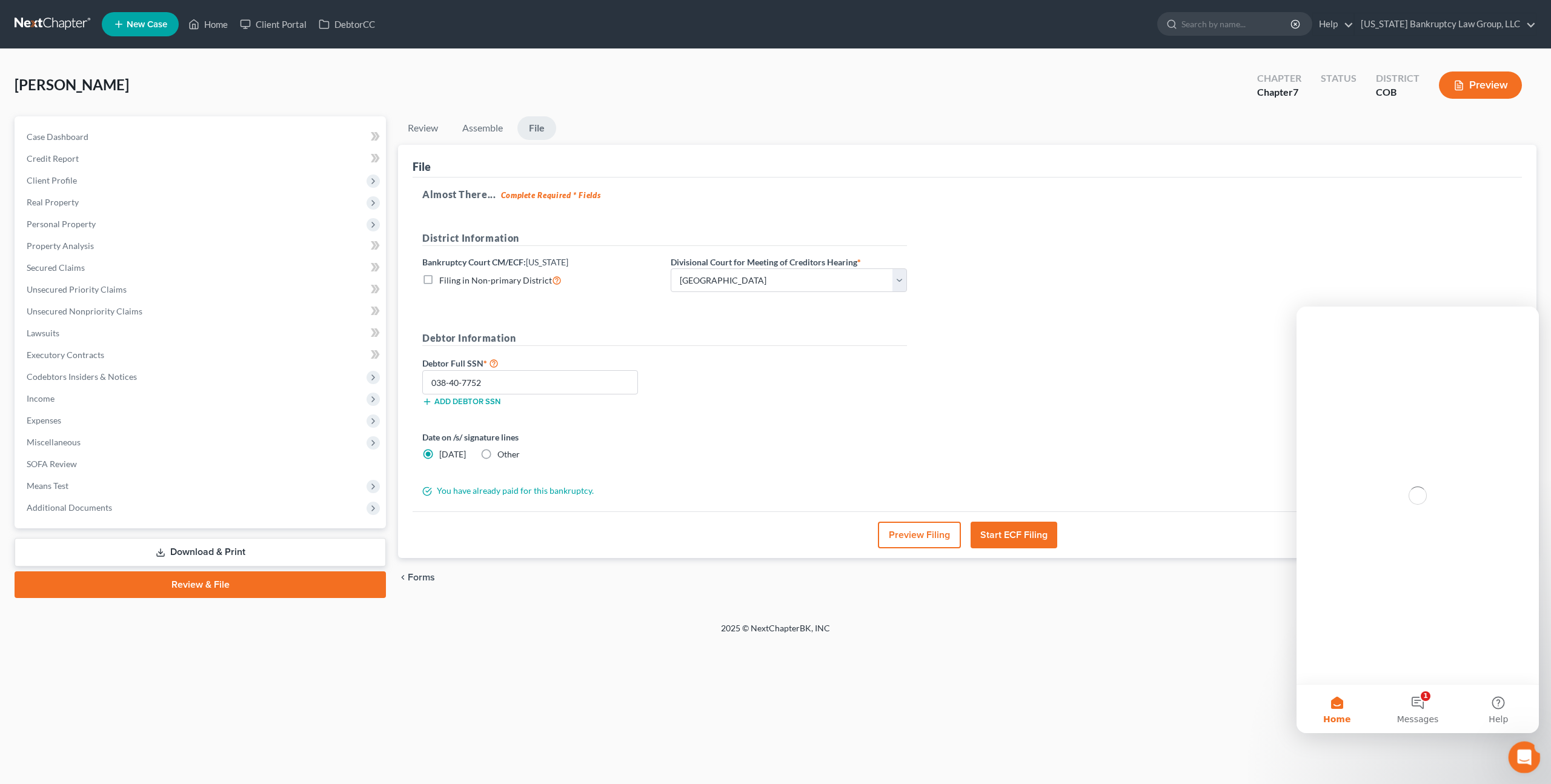
scroll to position [0, 0]
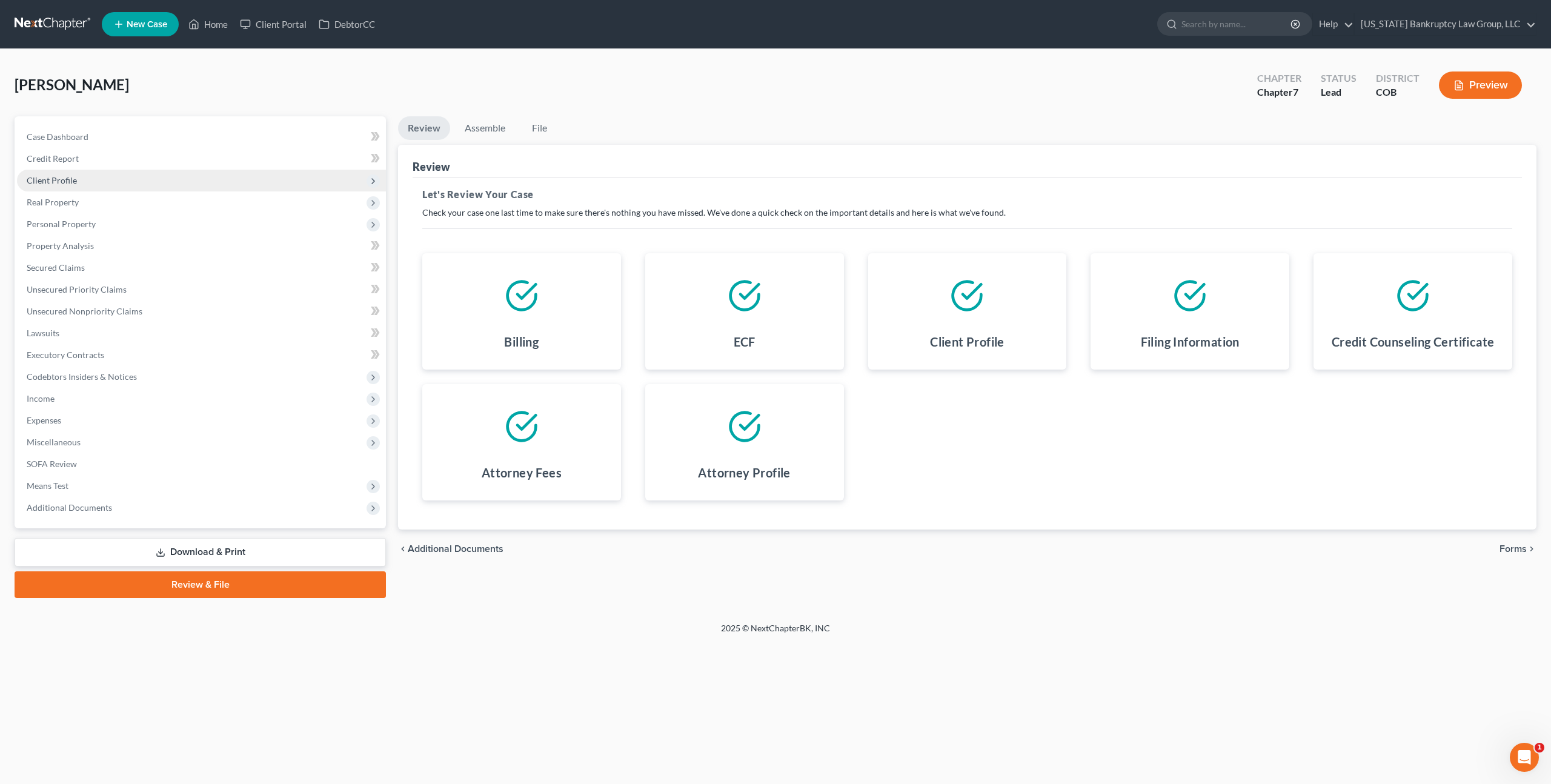
click at [68, 183] on span "Client Profile" at bounding box center [52, 180] width 51 height 11
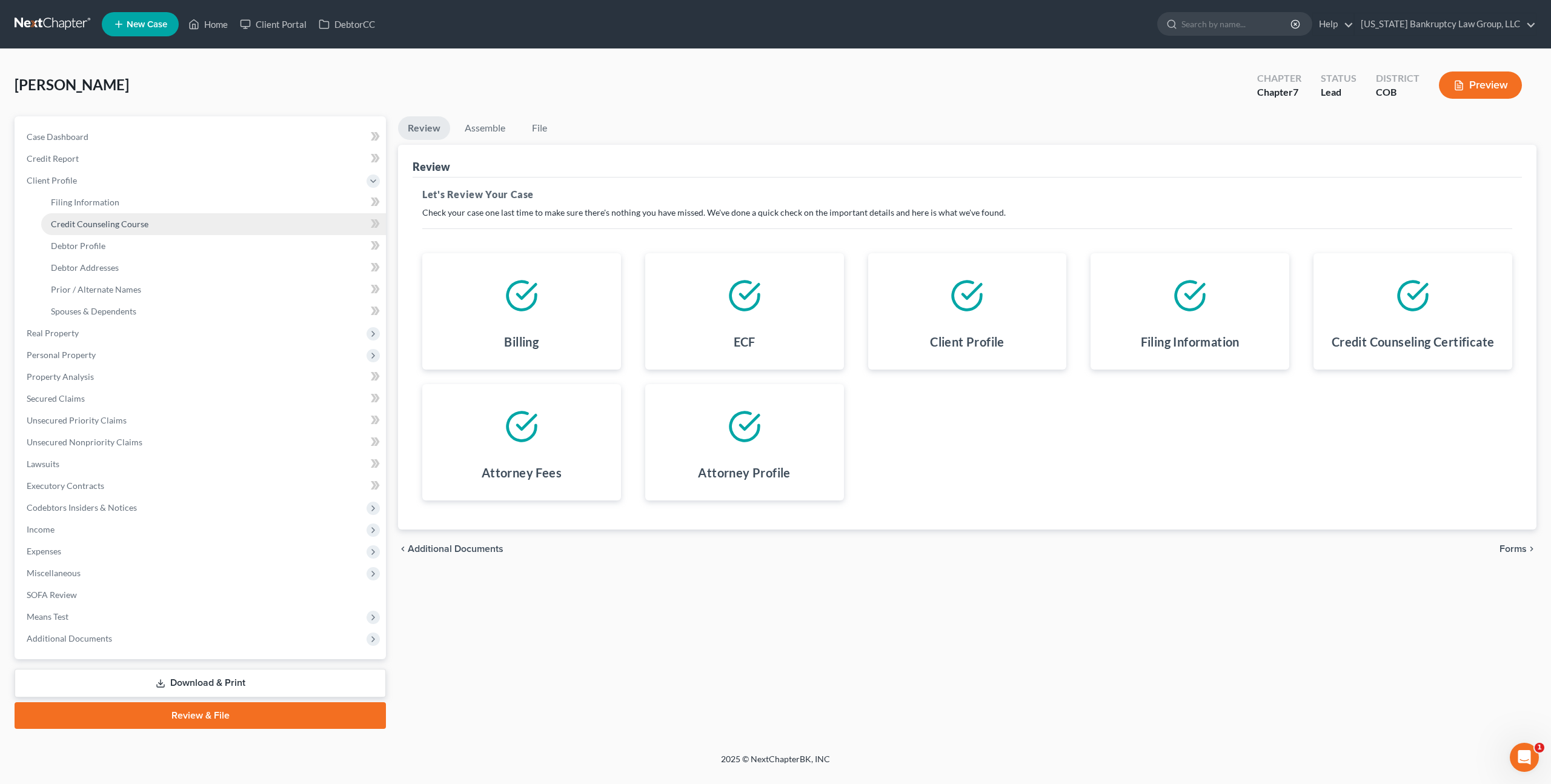
click at [83, 230] on link "Credit Counseling Course" at bounding box center [213, 224] width 345 height 22
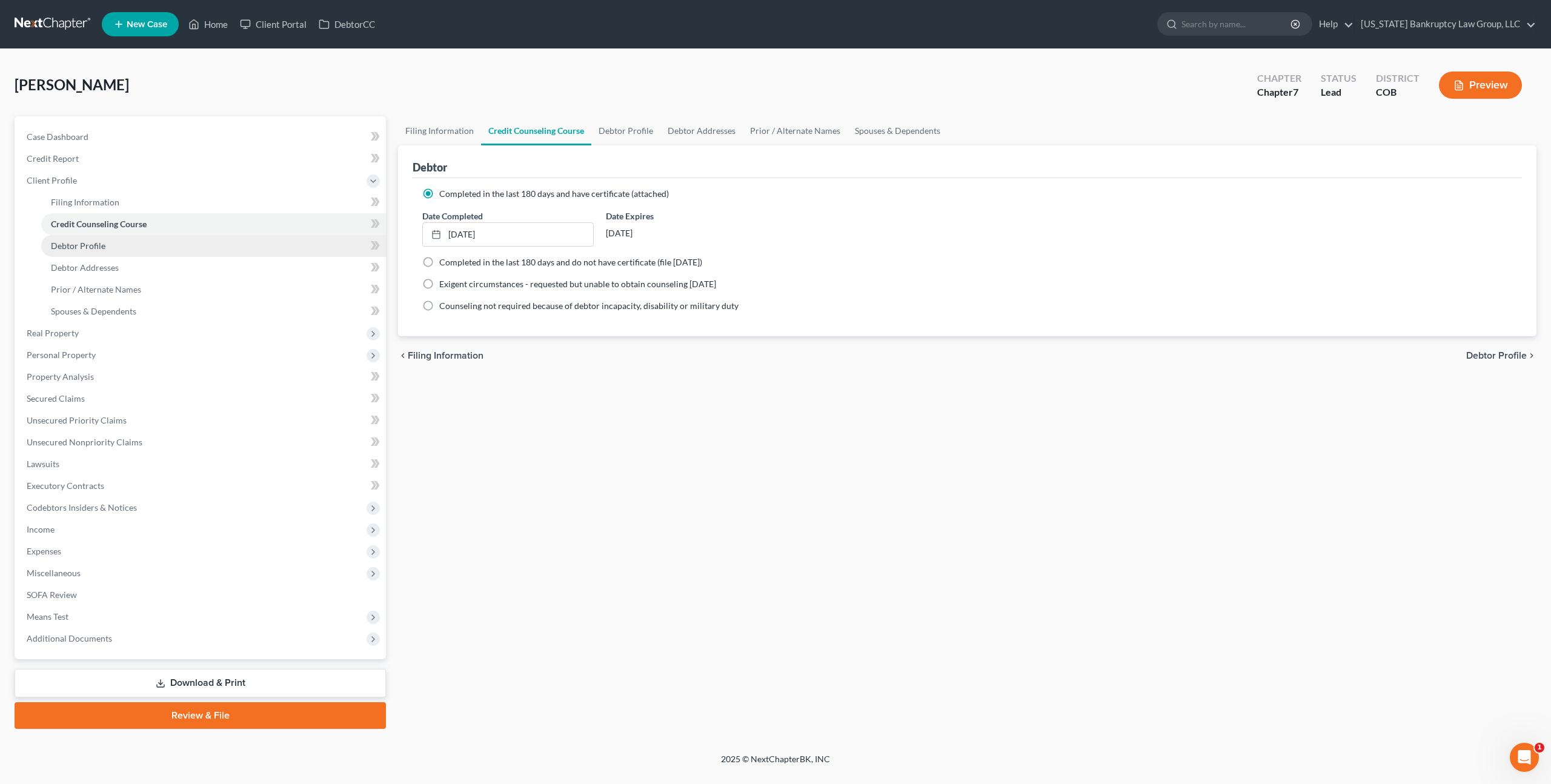
click at [76, 252] on link "Debtor Profile" at bounding box center [213, 245] width 345 height 22
select select "0"
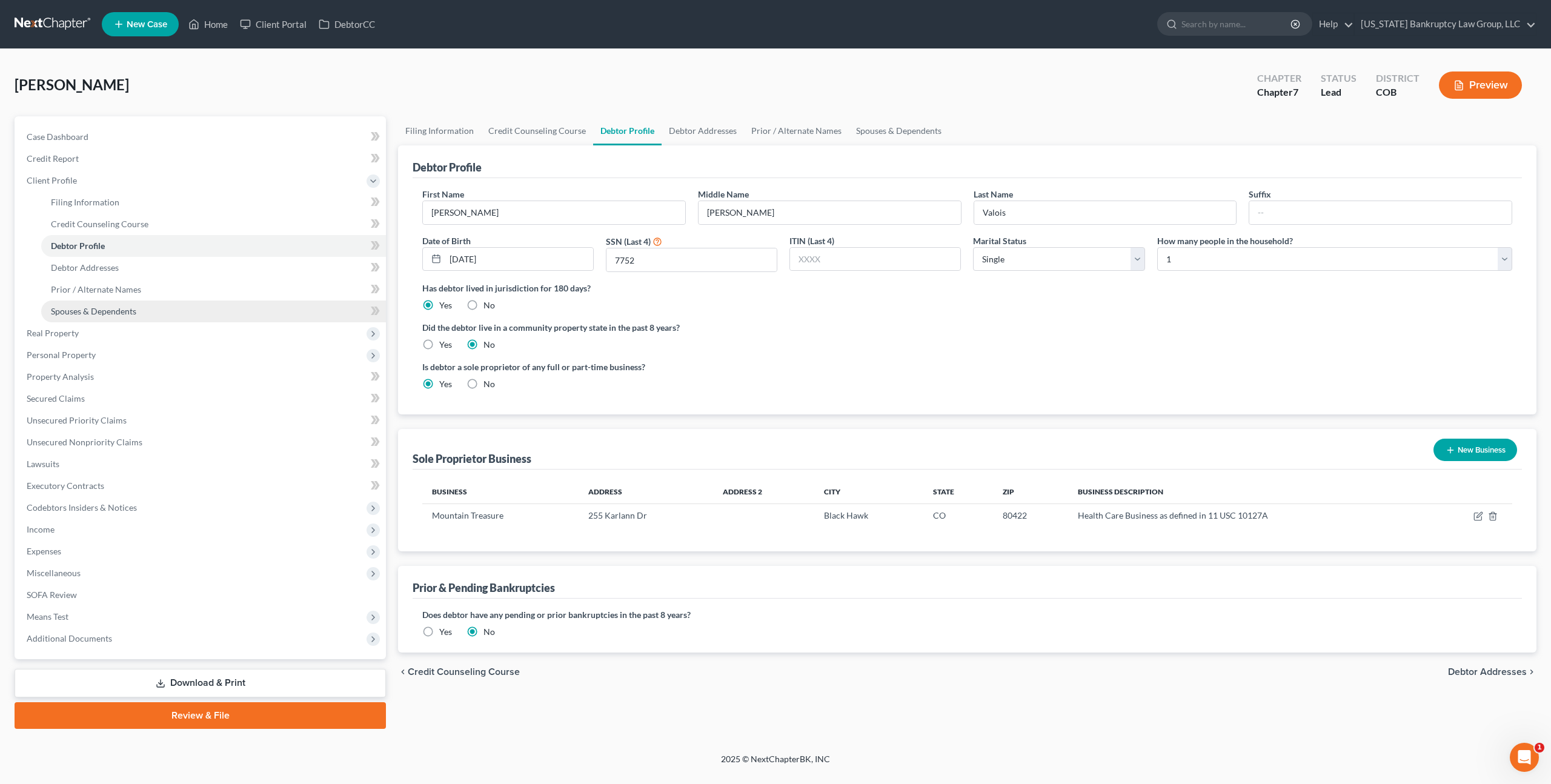
click at [105, 310] on span "Spouses & Dependents" at bounding box center [93, 311] width 85 height 11
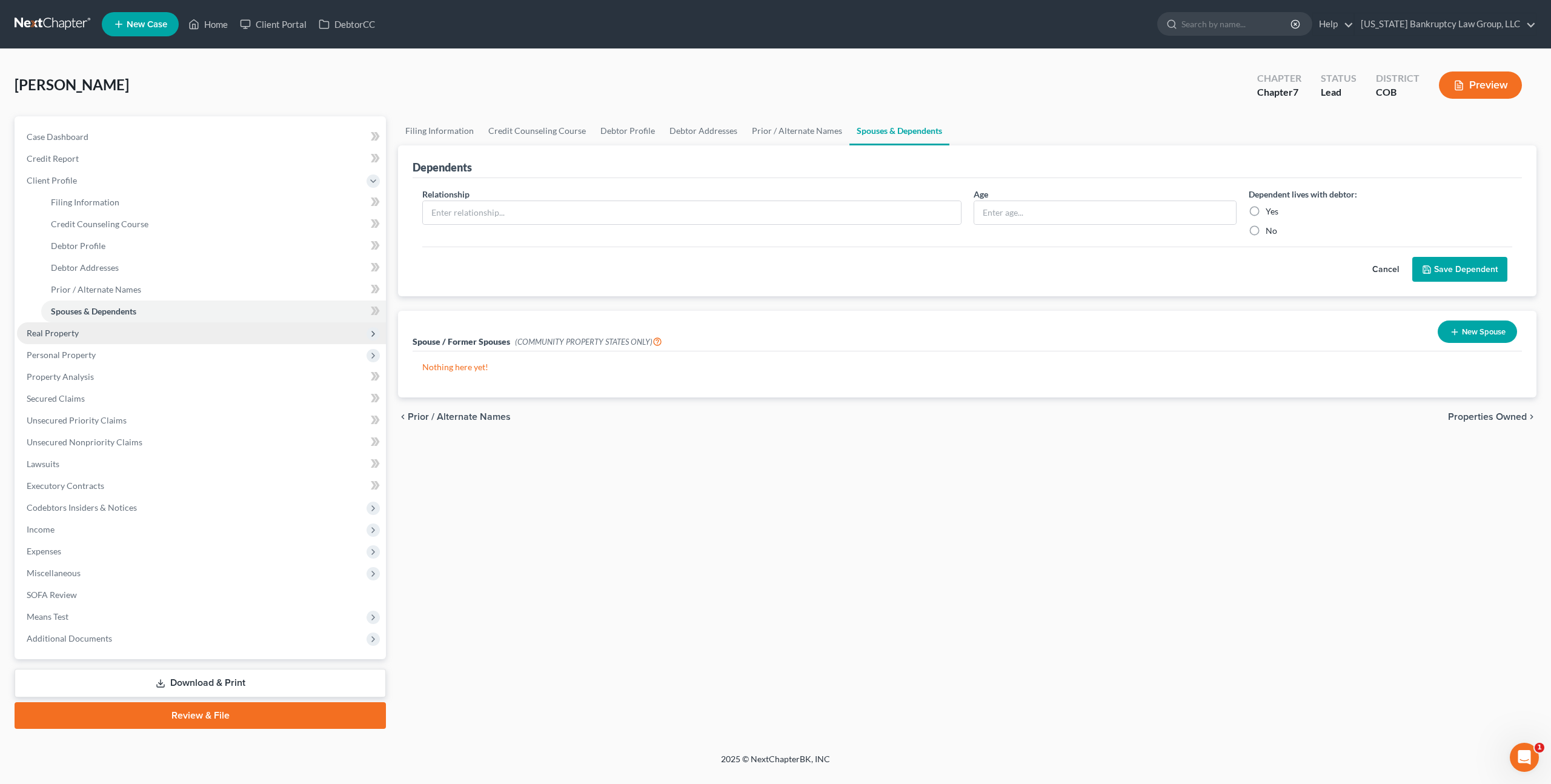
click at [95, 338] on span "Real Property" at bounding box center [201, 333] width 369 height 22
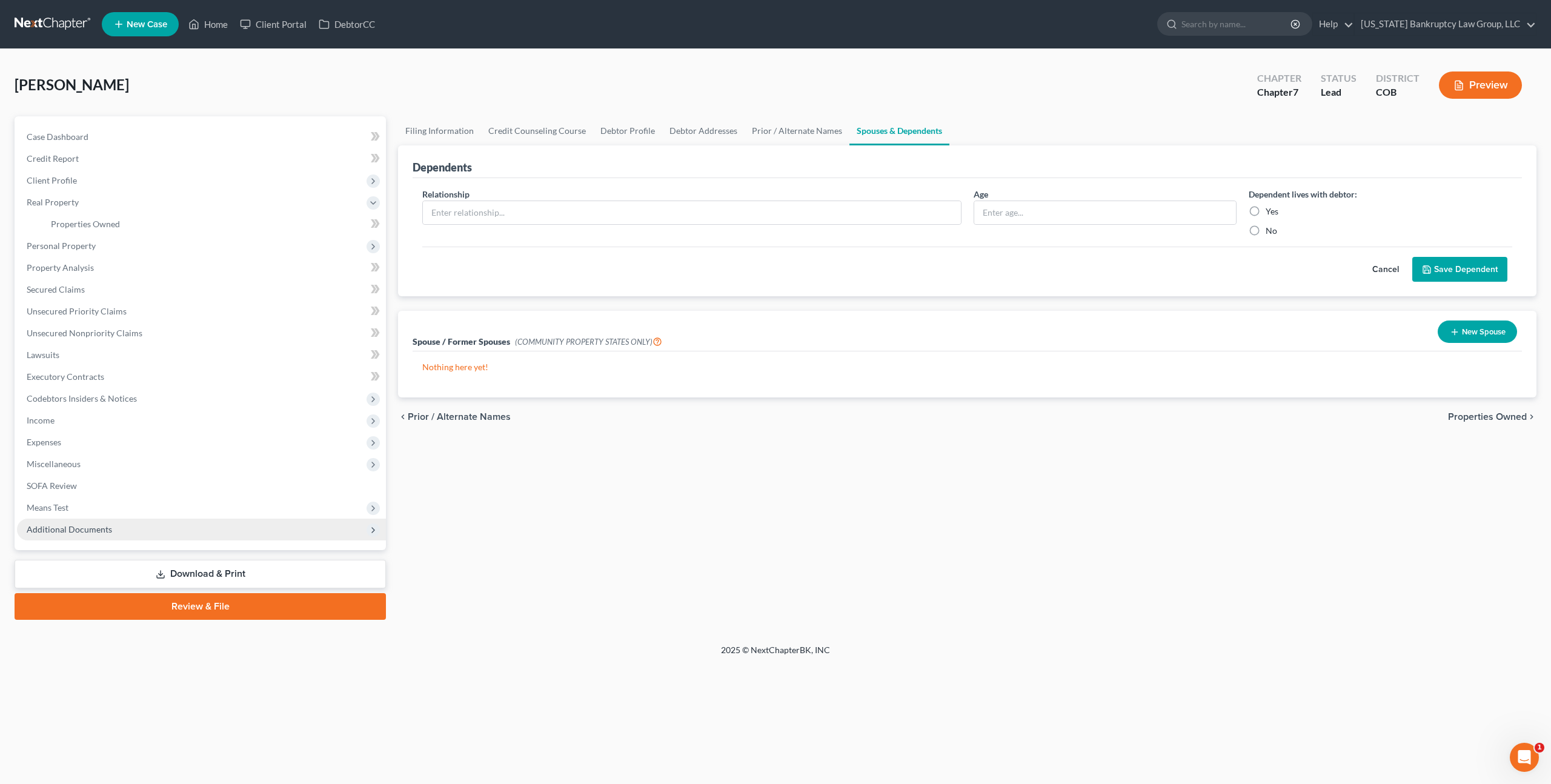
click at [102, 524] on span "Additional Documents" at bounding box center [69, 529] width 85 height 11
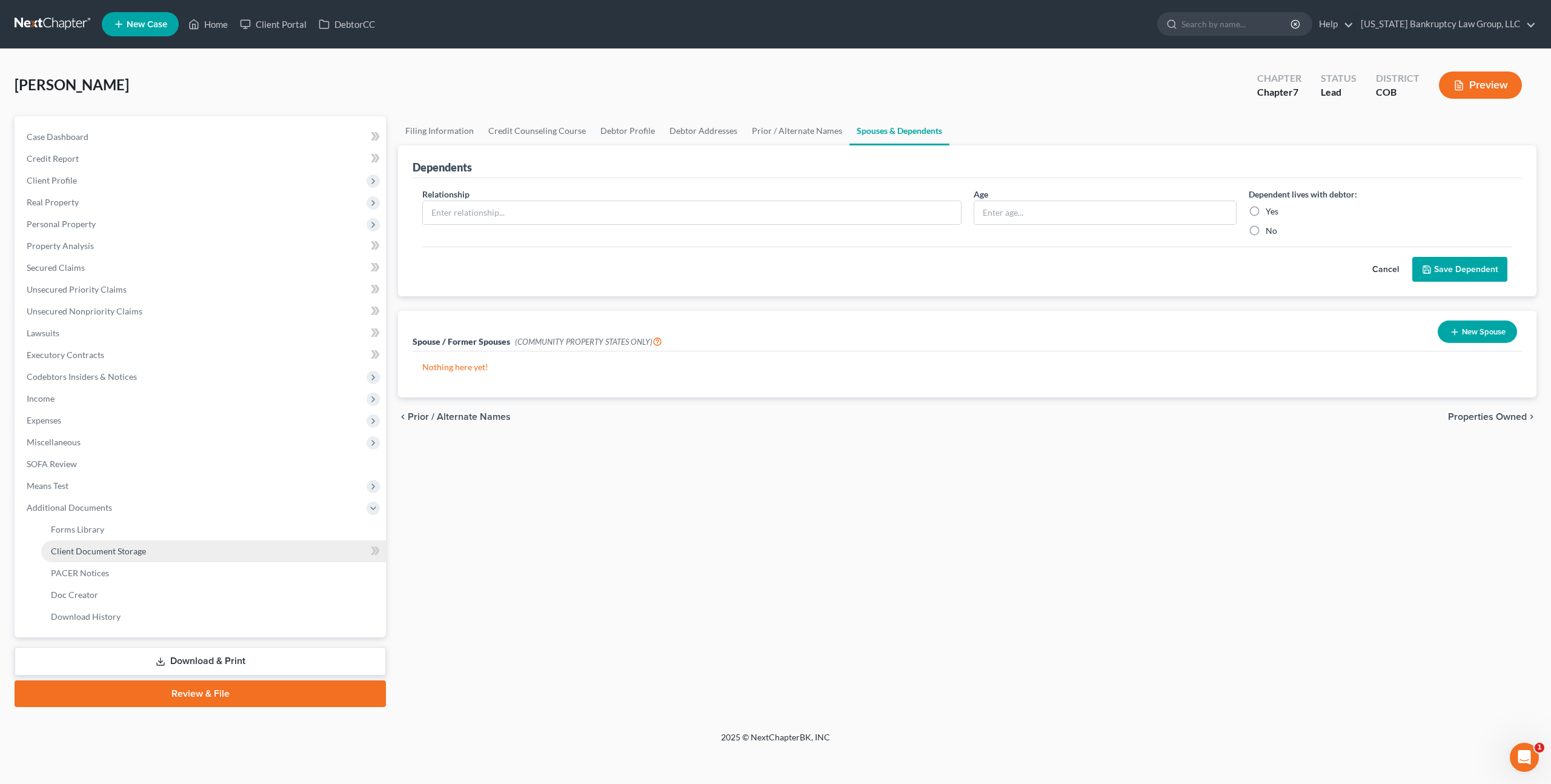
click at [110, 544] on link "Client Document Storage" at bounding box center [213, 551] width 345 height 22
select select "5"
select select "28"
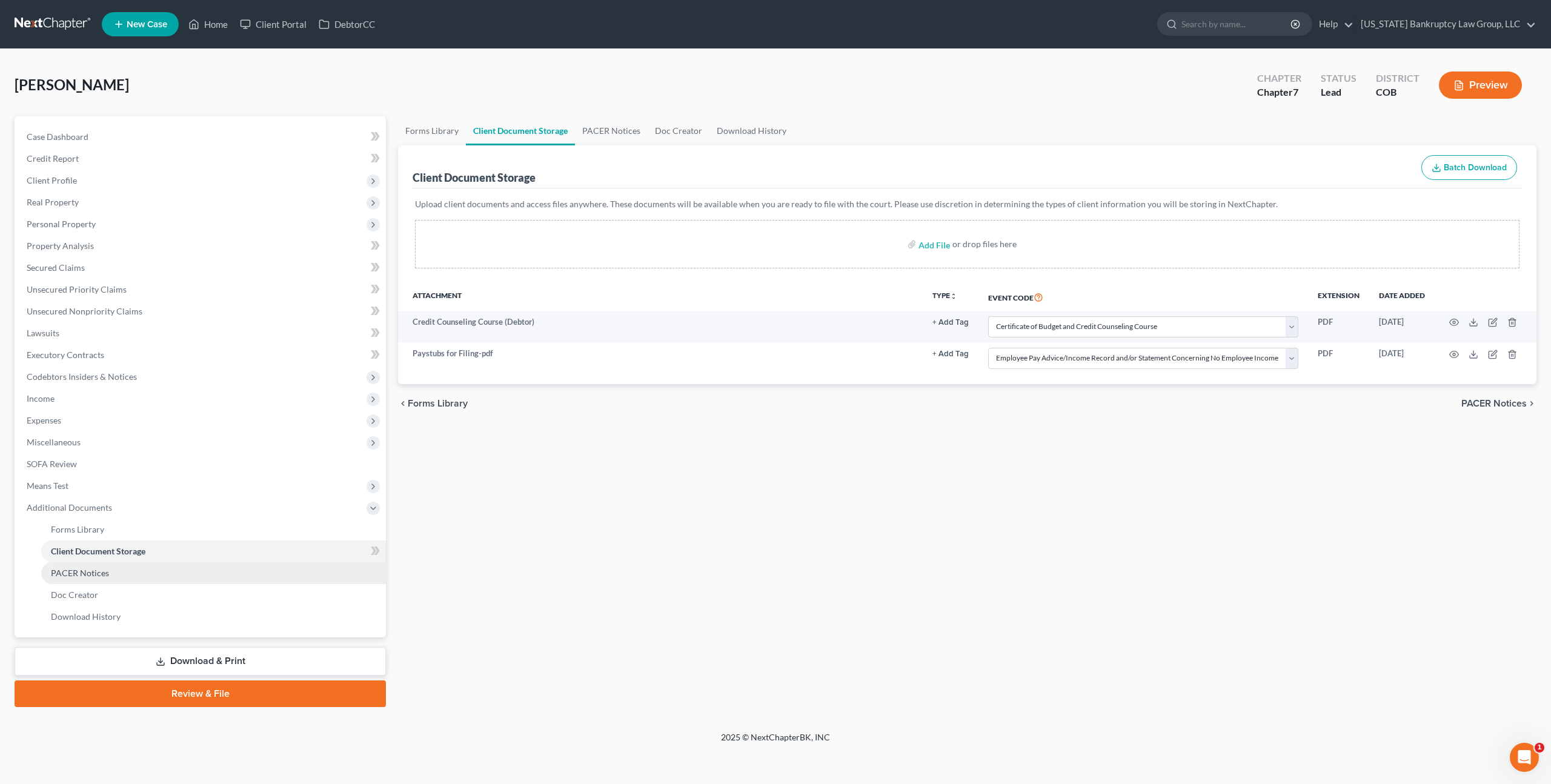
click at [78, 571] on span "PACER Notices" at bounding box center [79, 572] width 58 height 11
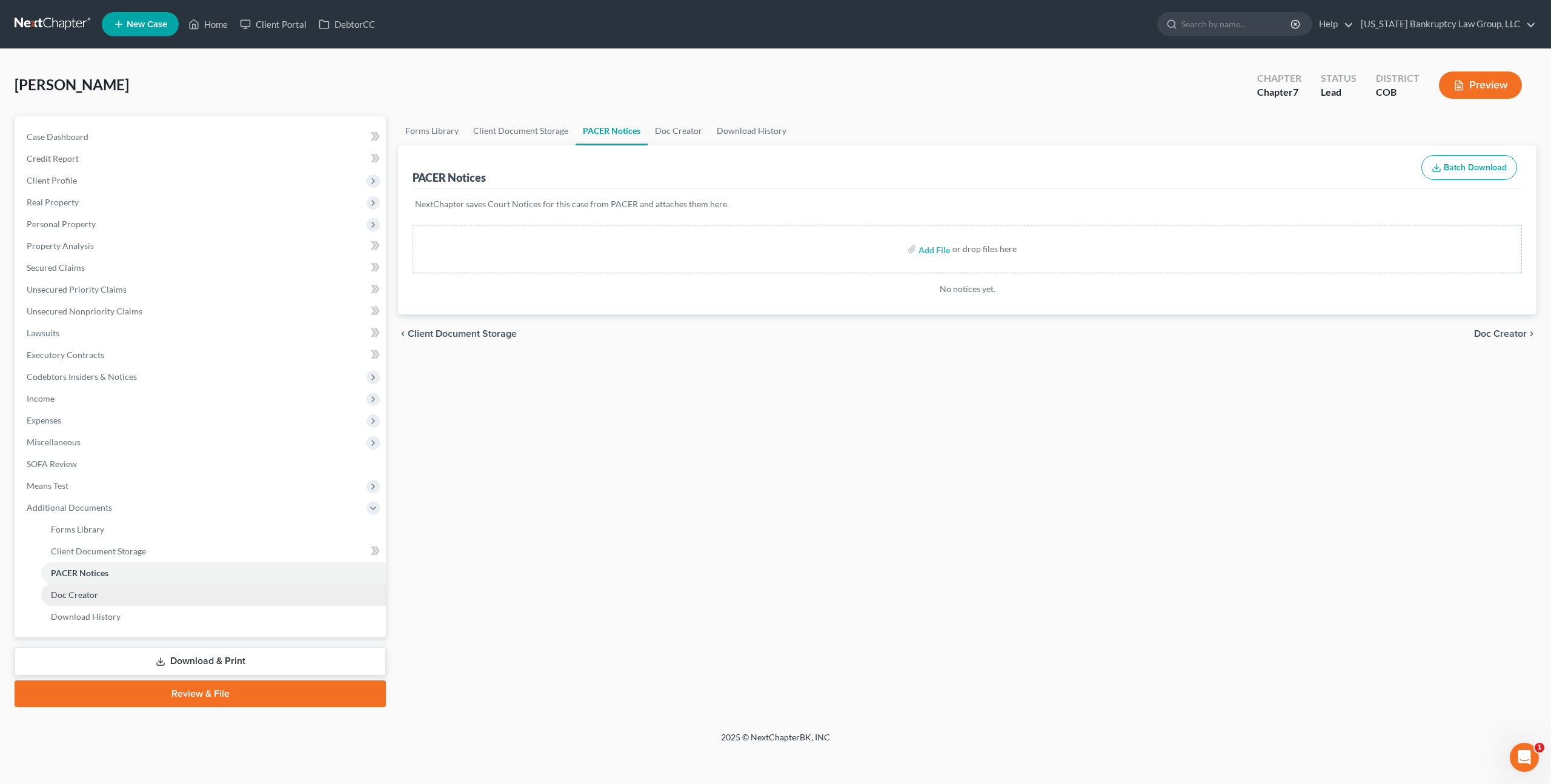
click at [75, 596] on span "Doc Creator" at bounding box center [74, 594] width 47 height 11
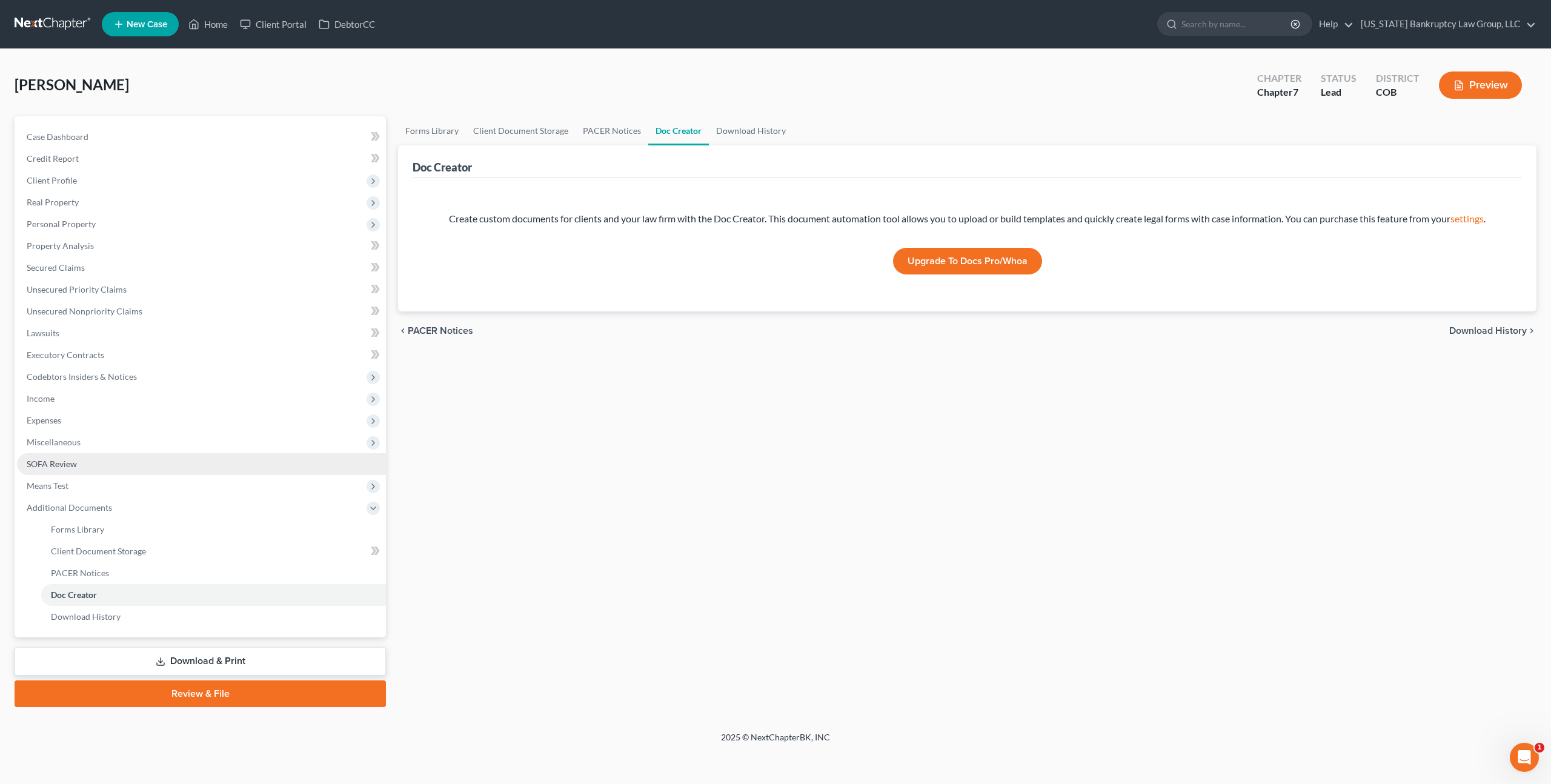
click at [60, 457] on link "SOFA Review" at bounding box center [201, 464] width 369 height 22
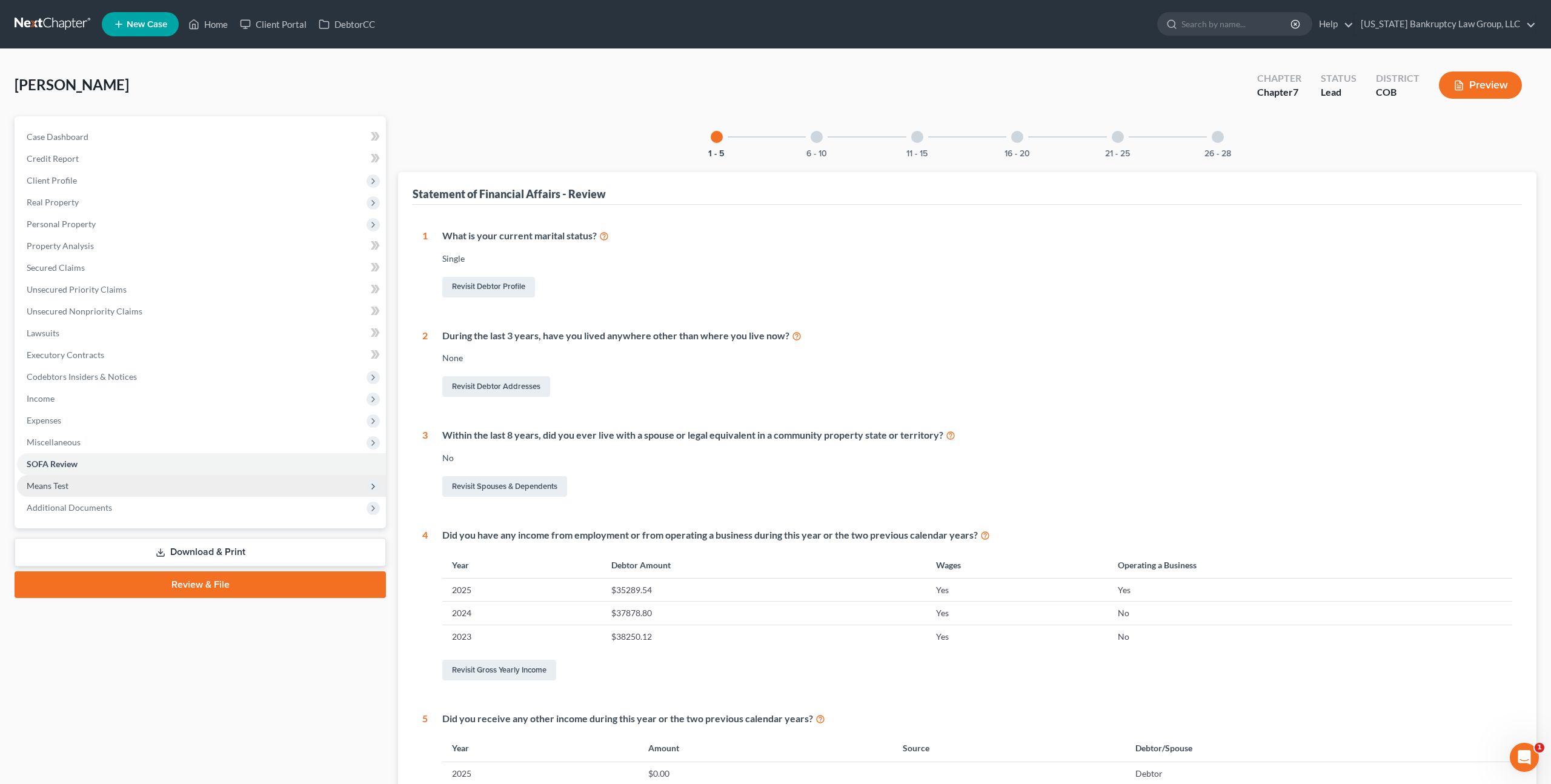
click at [76, 481] on span "Means Test" at bounding box center [201, 486] width 369 height 22
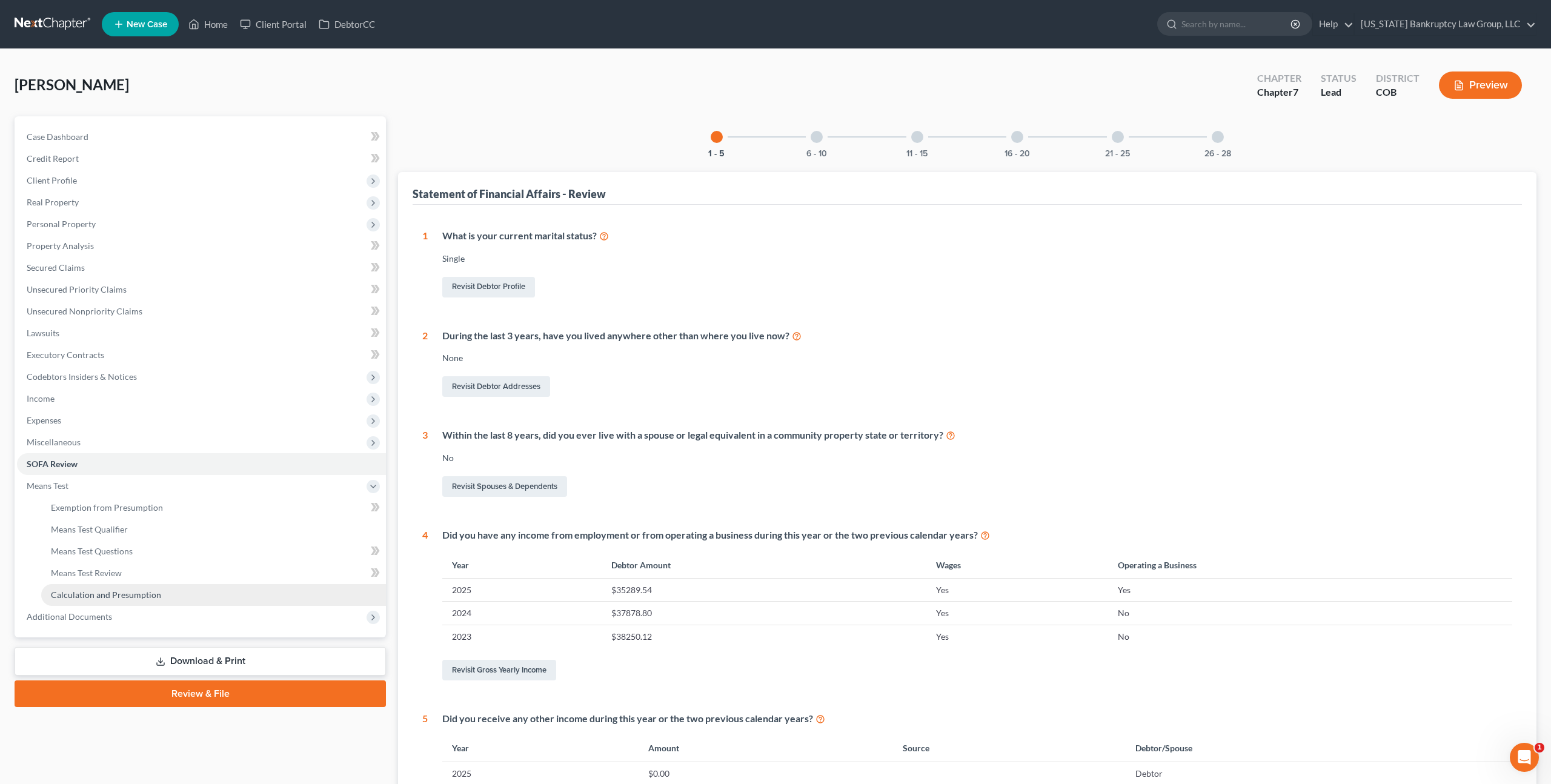
click at [114, 589] on span "Calculation and Presumption" at bounding box center [105, 594] width 110 height 11
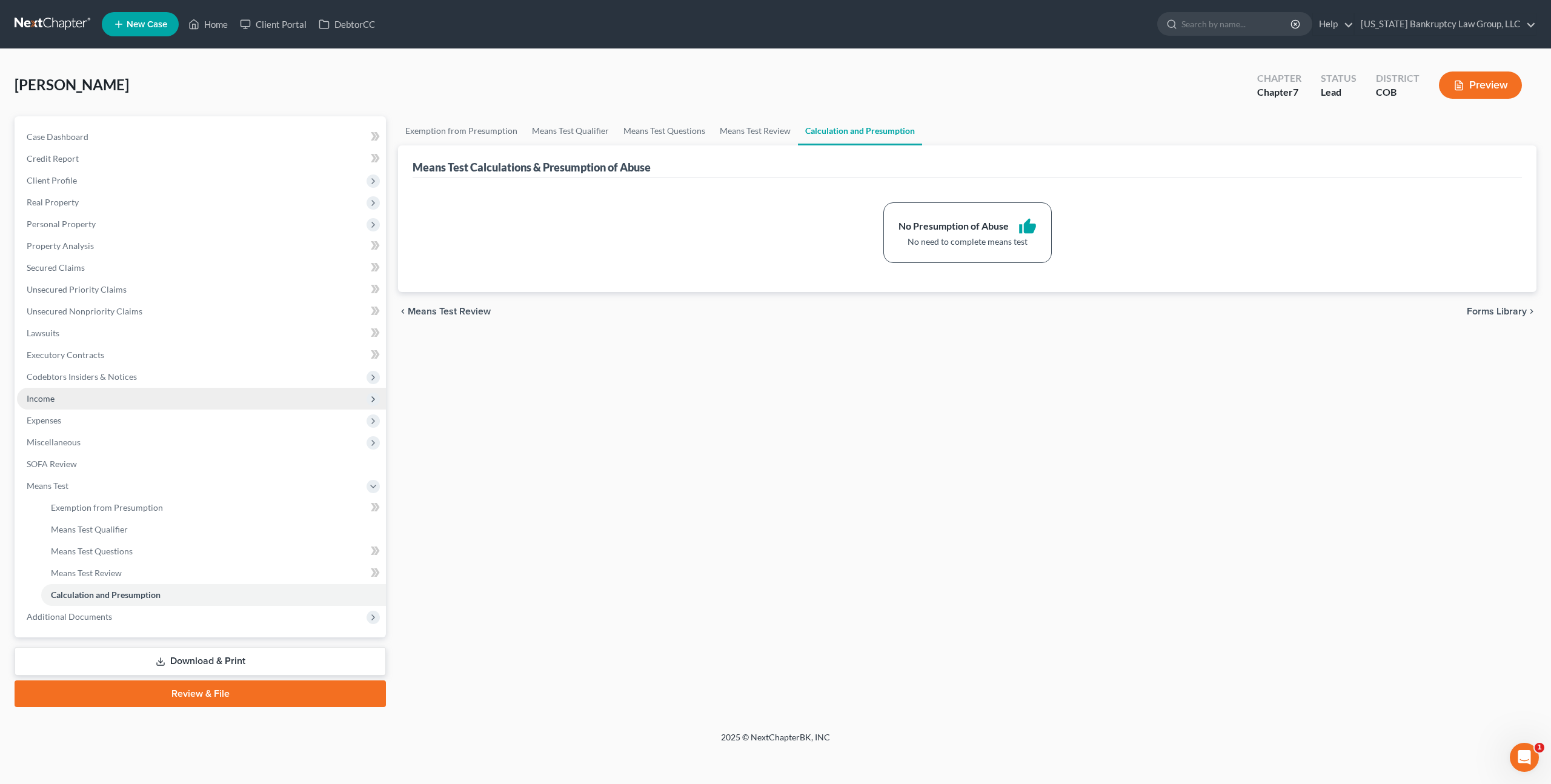
click at [46, 400] on span "Income" at bounding box center [41, 398] width 28 height 11
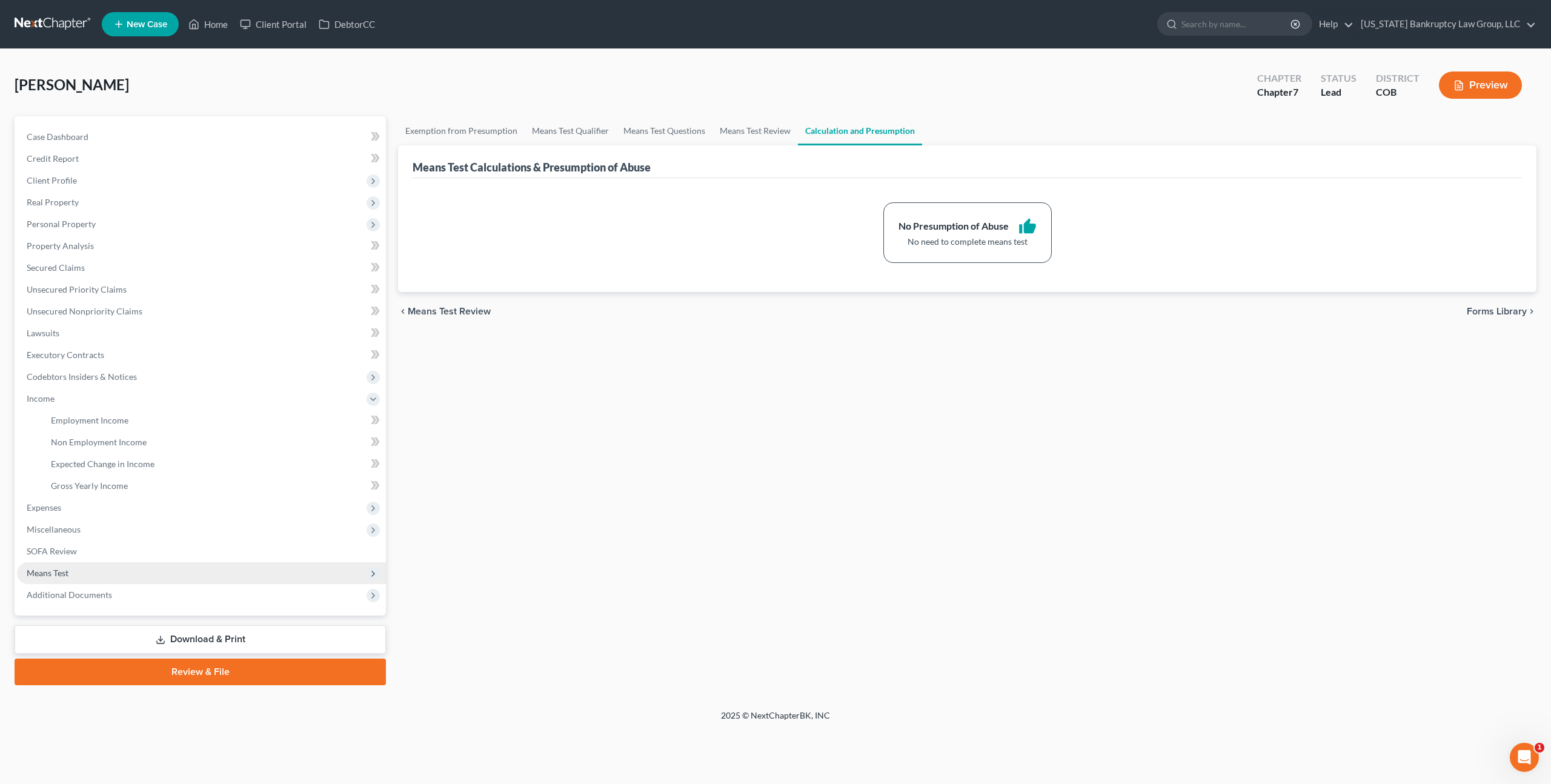
click at [74, 566] on span "Means Test" at bounding box center [201, 573] width 369 height 22
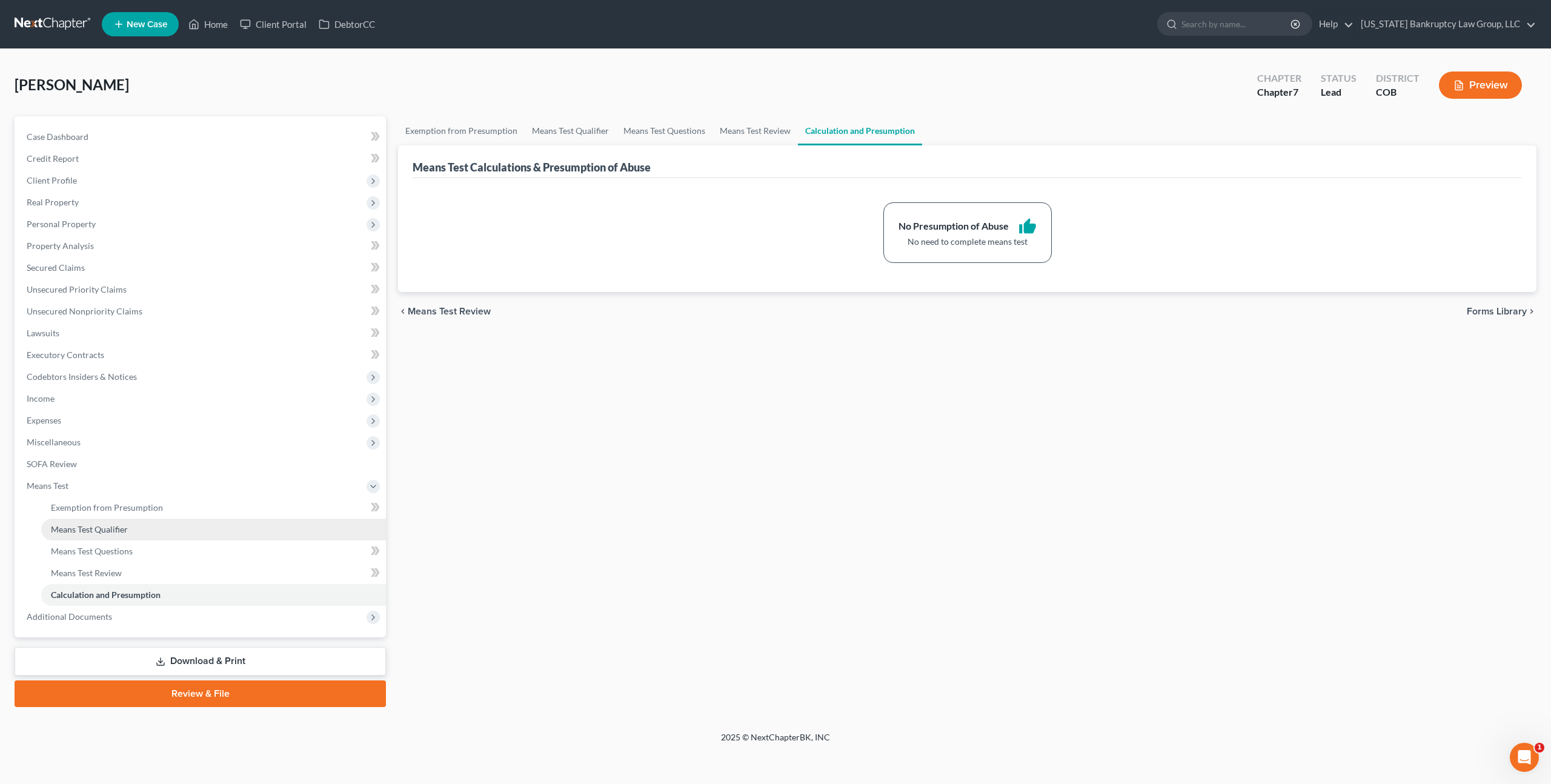
click at [87, 530] on span "Means Test Qualifier" at bounding box center [89, 529] width 77 height 11
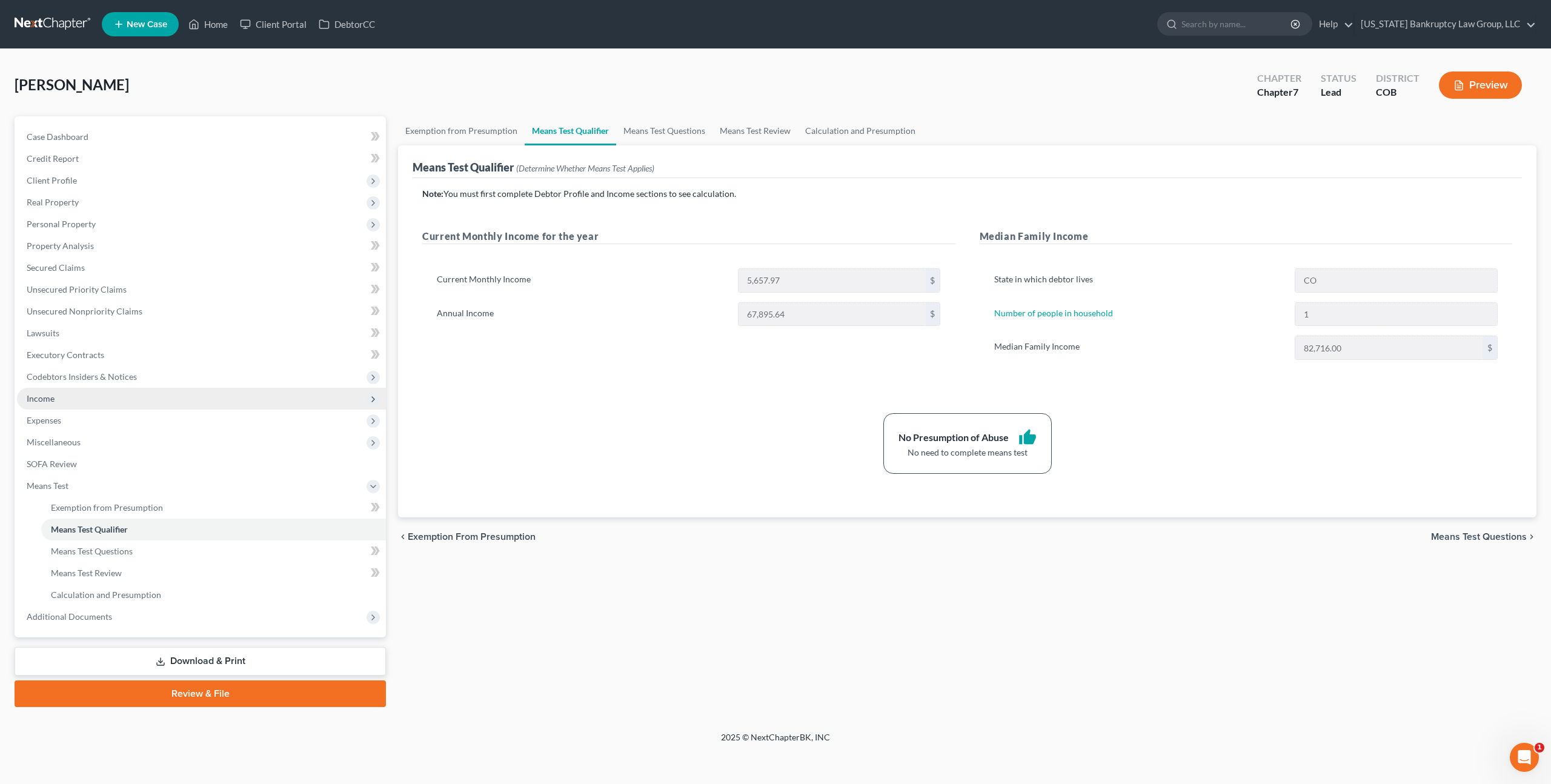
click at [54, 398] on span "Income" at bounding box center [201, 398] width 369 height 22
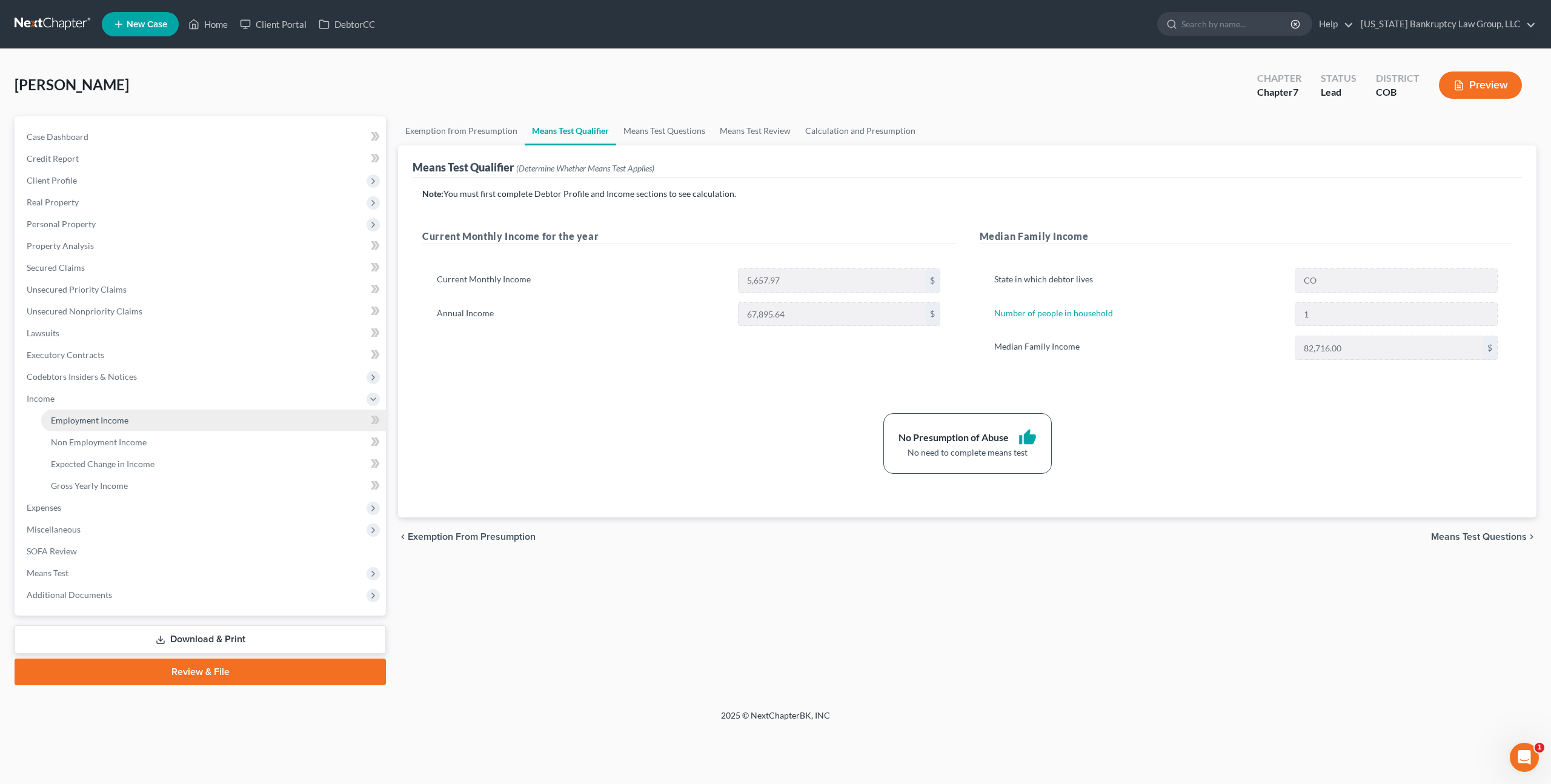
click at [92, 415] on span "Employment Income" at bounding box center [89, 420] width 78 height 11
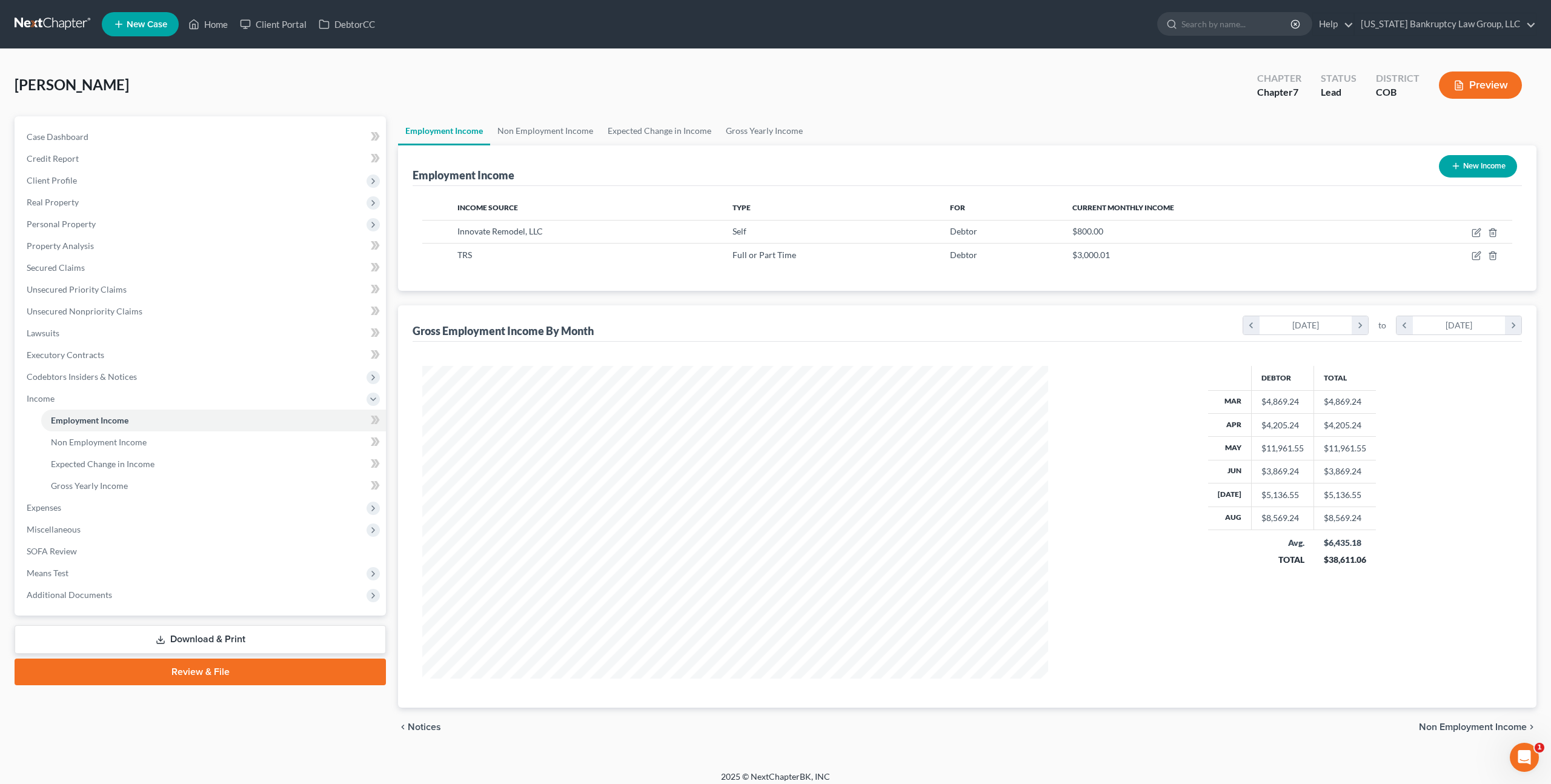
scroll to position [312, 649]
click at [1479, 252] on icon "button" at bounding box center [1477, 254] width 6 height 6
select select "0"
select select "5"
select select "3"
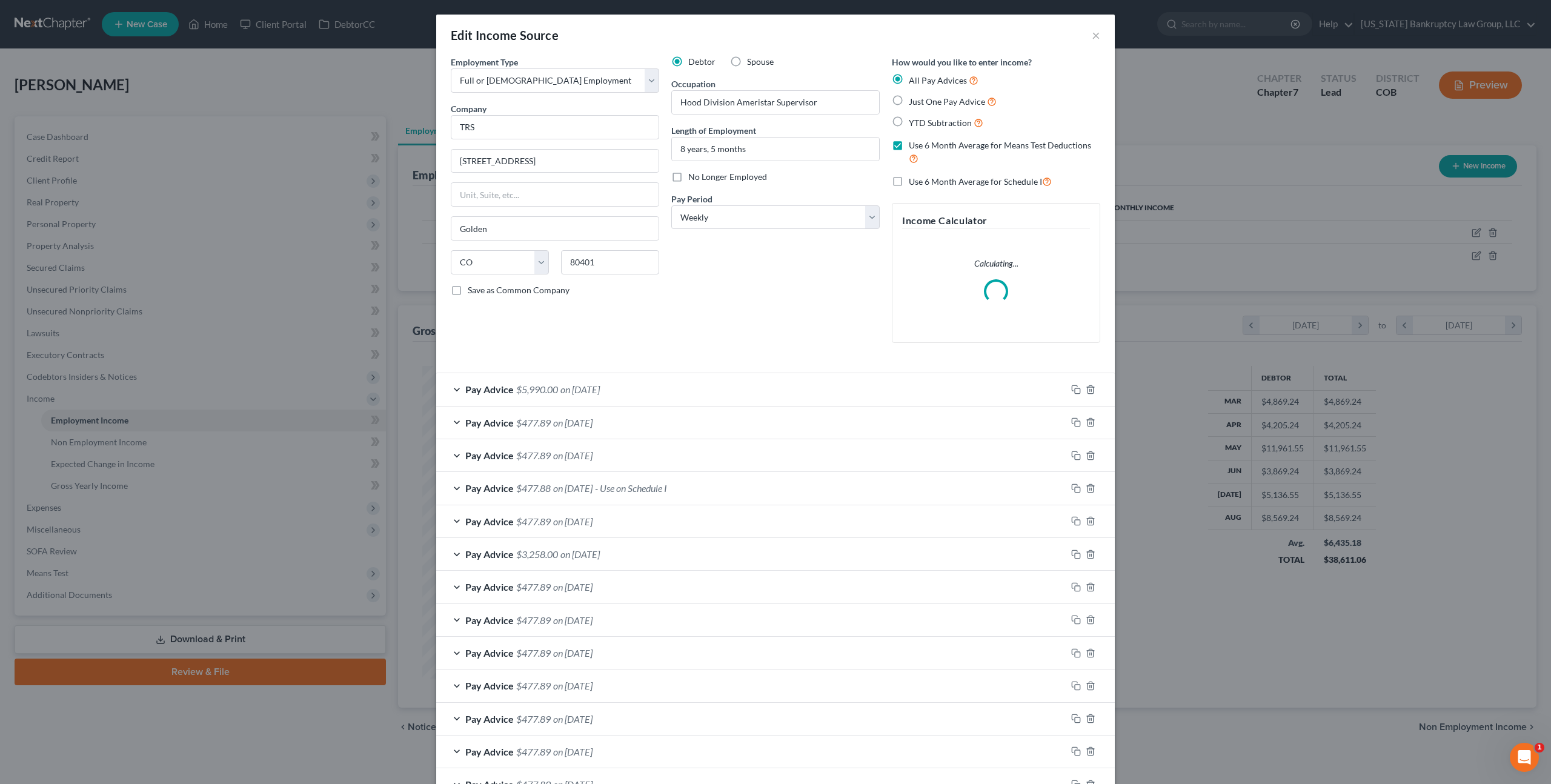
click at [652, 392] on div "Pay Advice $5,990.00 on 09/04/2025" at bounding box center [751, 388] width 630 height 32
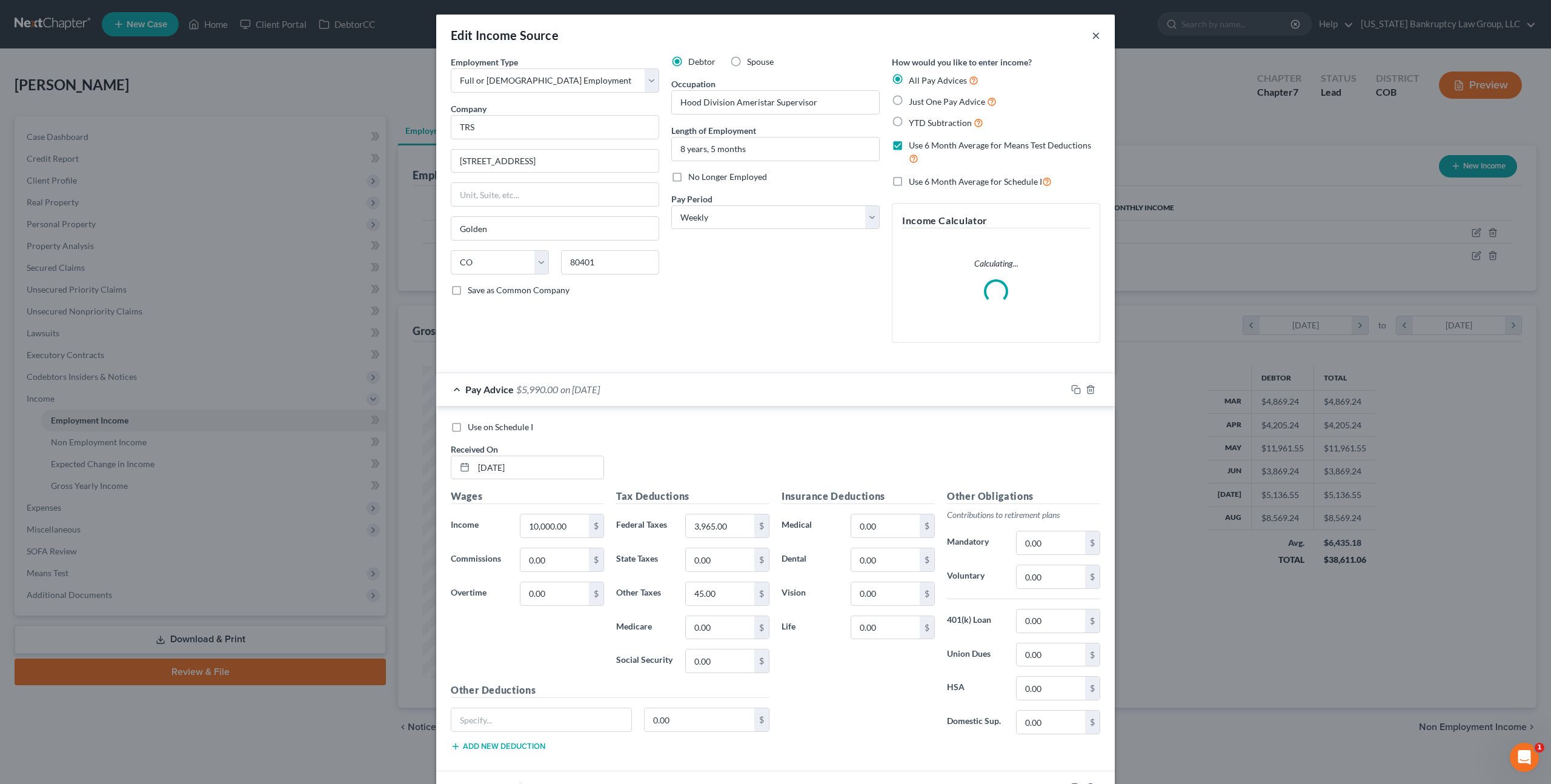
click at [1096, 33] on button "×" at bounding box center [1096, 35] width 8 height 15
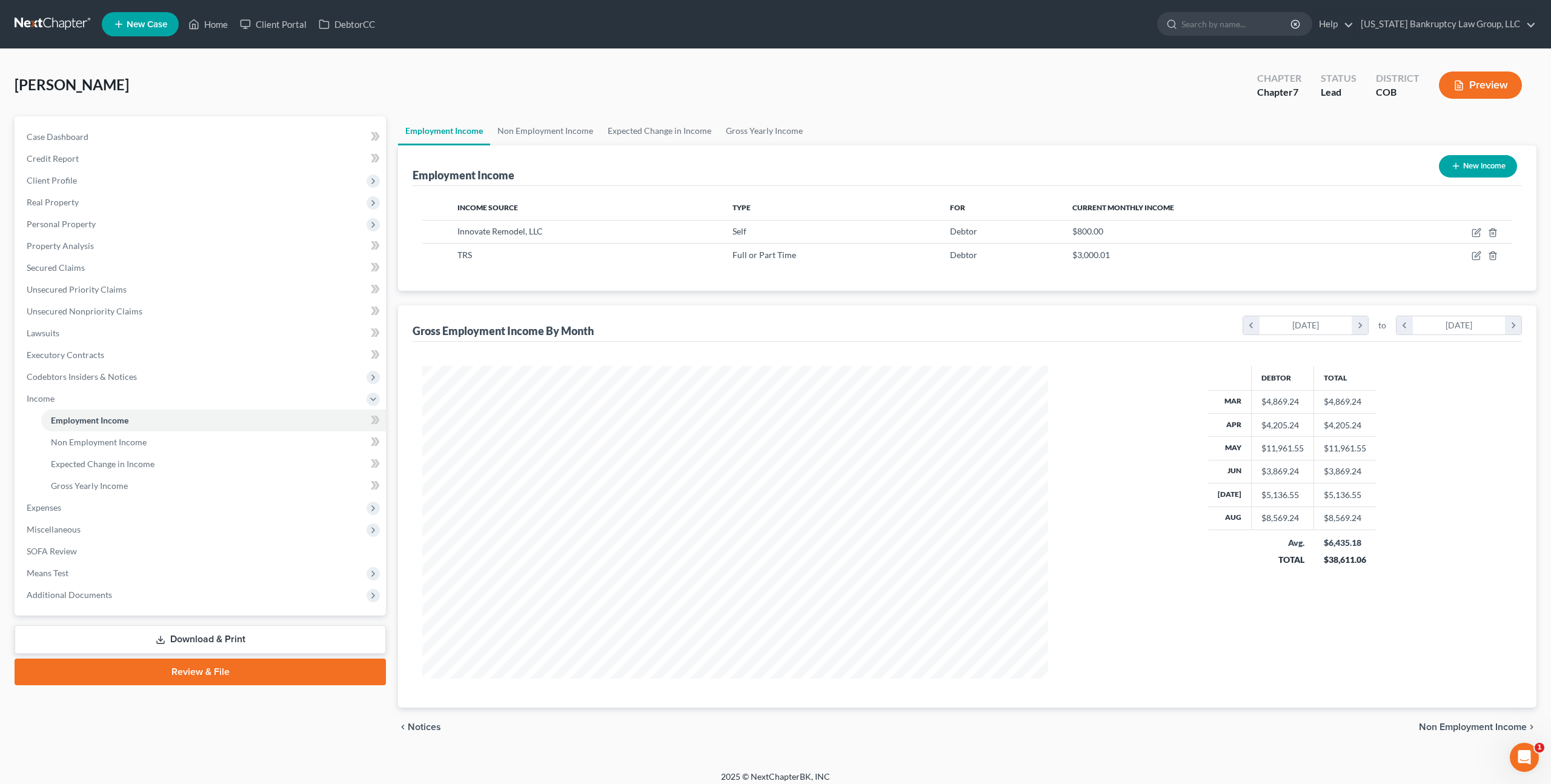
click at [261, 629] on link "Download & Print" at bounding box center [200, 639] width 371 height 29
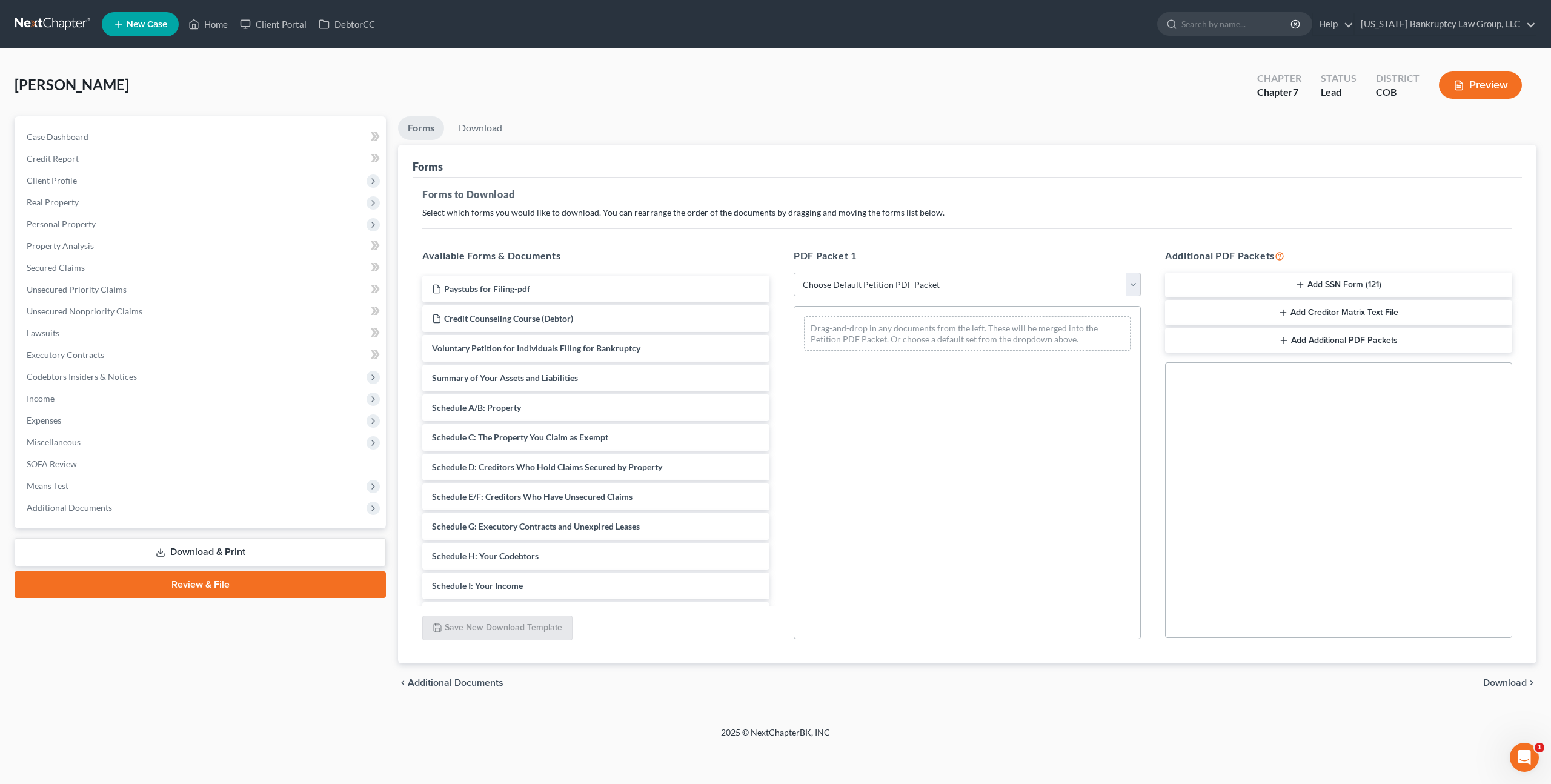
click at [359, 577] on link "Review & File" at bounding box center [200, 585] width 371 height 27
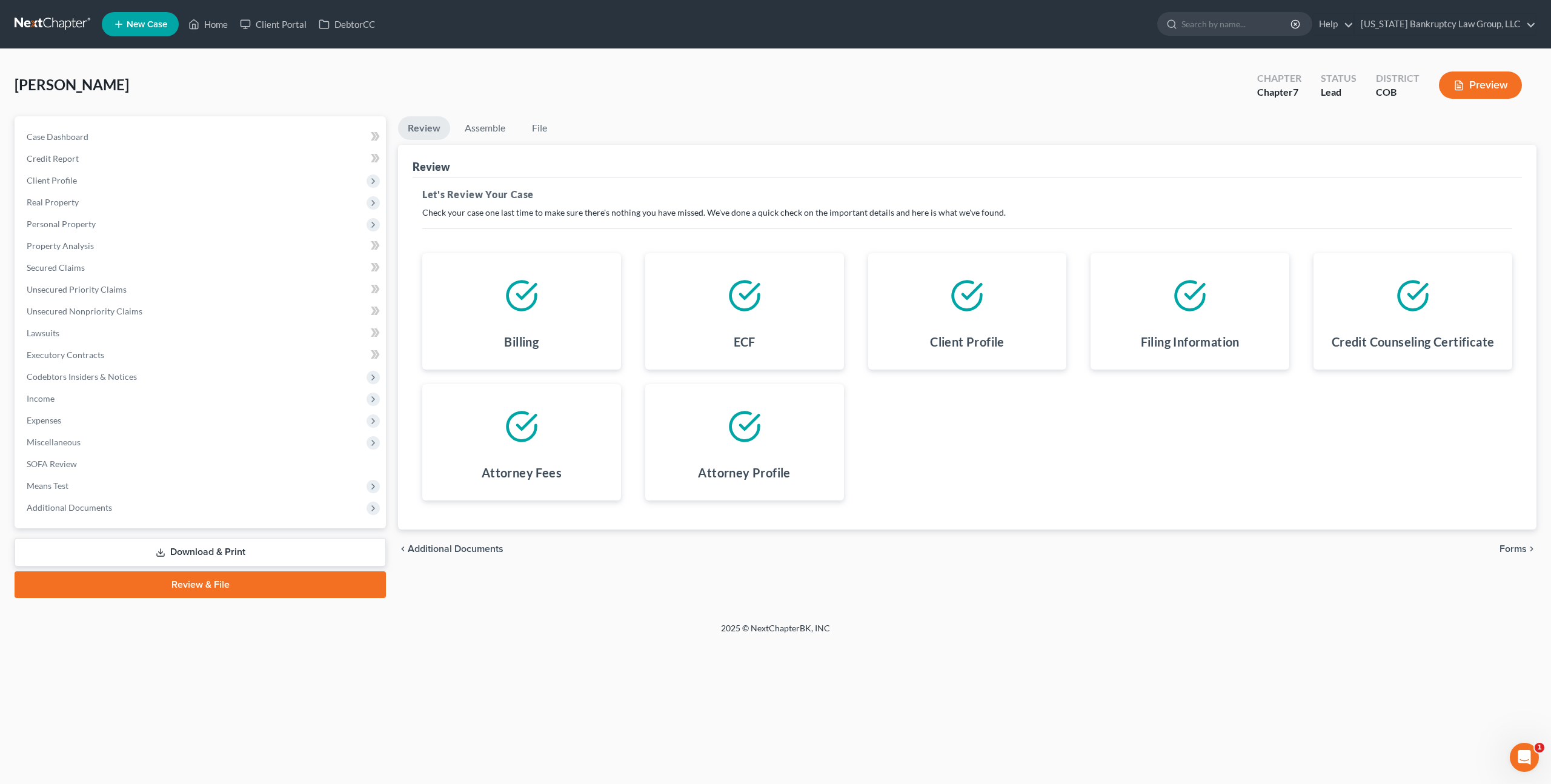
click at [1508, 544] on span "Forms" at bounding box center [1513, 549] width 27 height 10
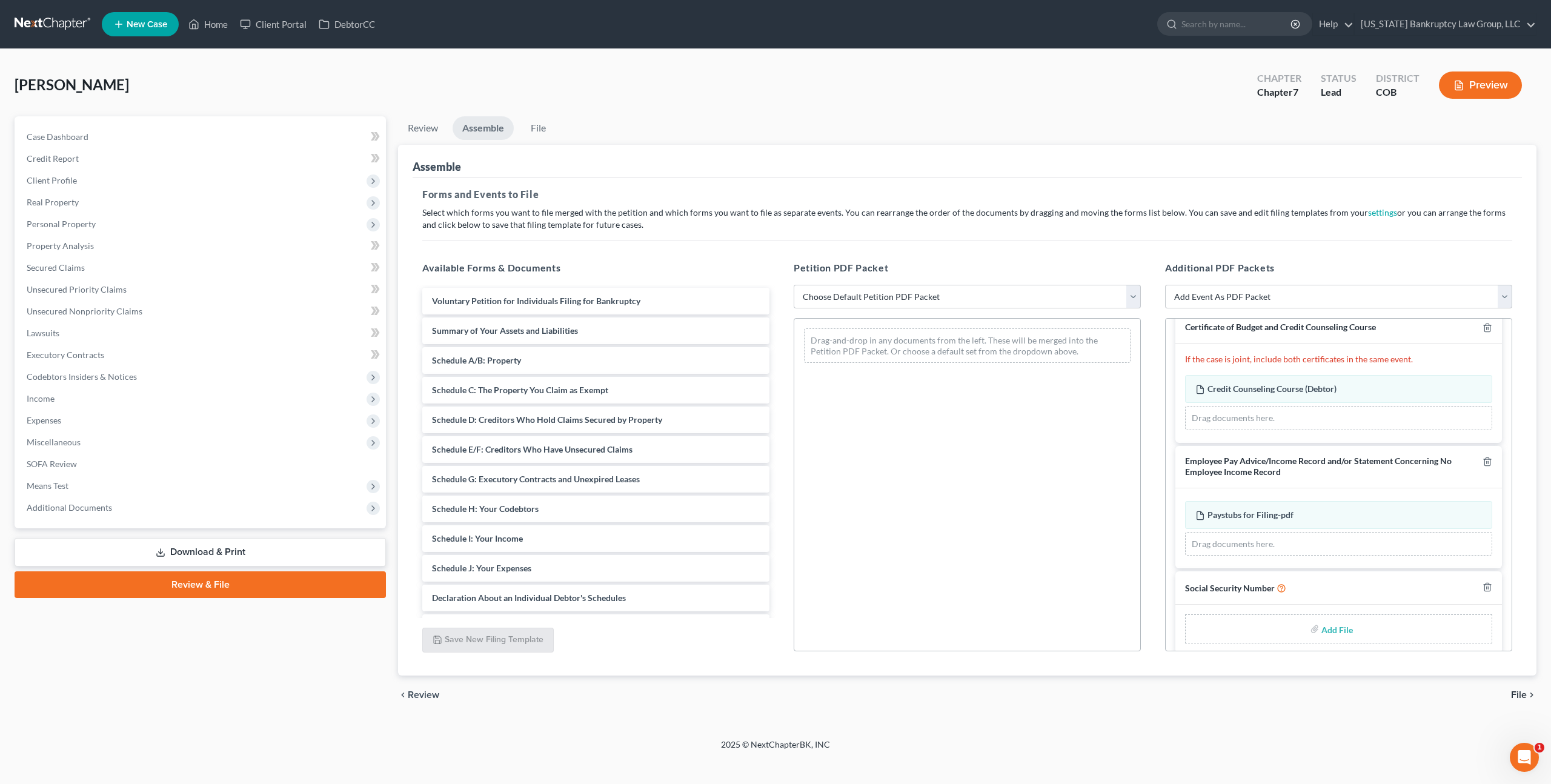
scroll to position [28, 0]
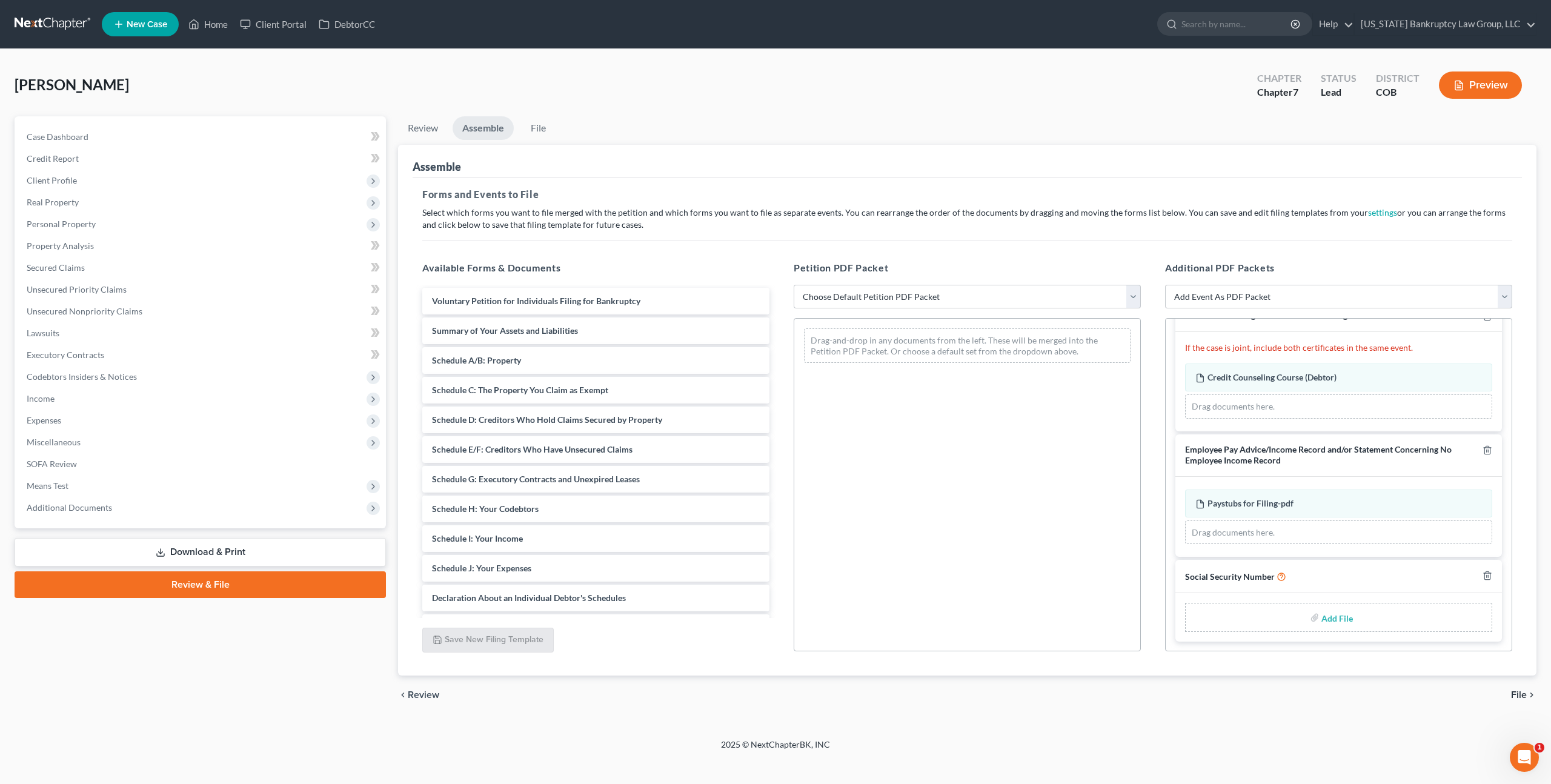
click at [1338, 616] on input "file" at bounding box center [1336, 617] width 29 height 22
type input "C:\fakepath\093025 Statement of Social Security Number.pdf"
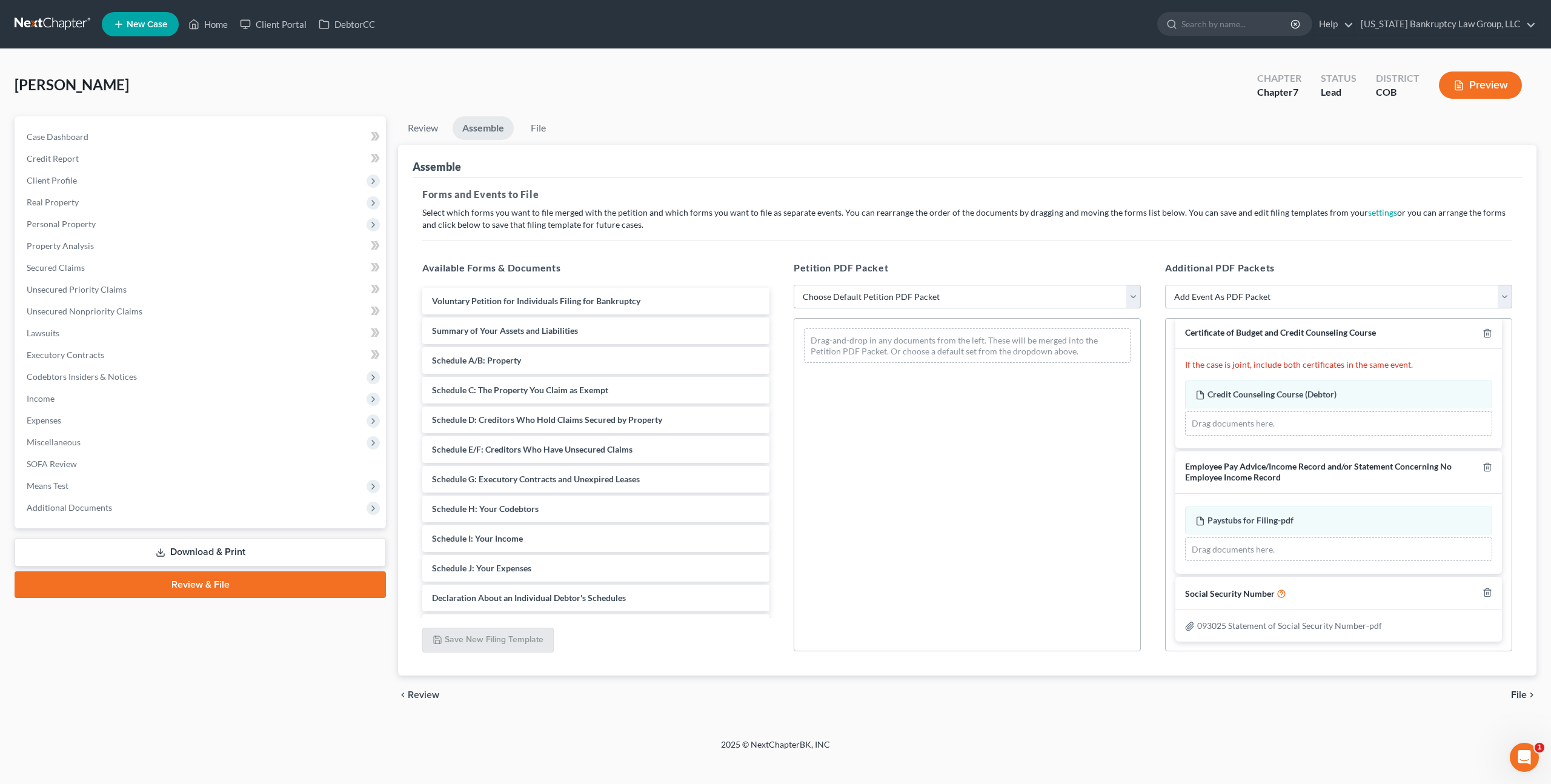
click at [947, 291] on select "Choose Default Petition PDF Packet Emergency Filing (Voluntary Petition and Cre…" at bounding box center [967, 297] width 347 height 25
select select "1"
click at [794, 284] on select "Choose Default Petition PDF Packet Emergency Filing (Voluntary Petition and Cre…" at bounding box center [967, 297] width 347 height 25
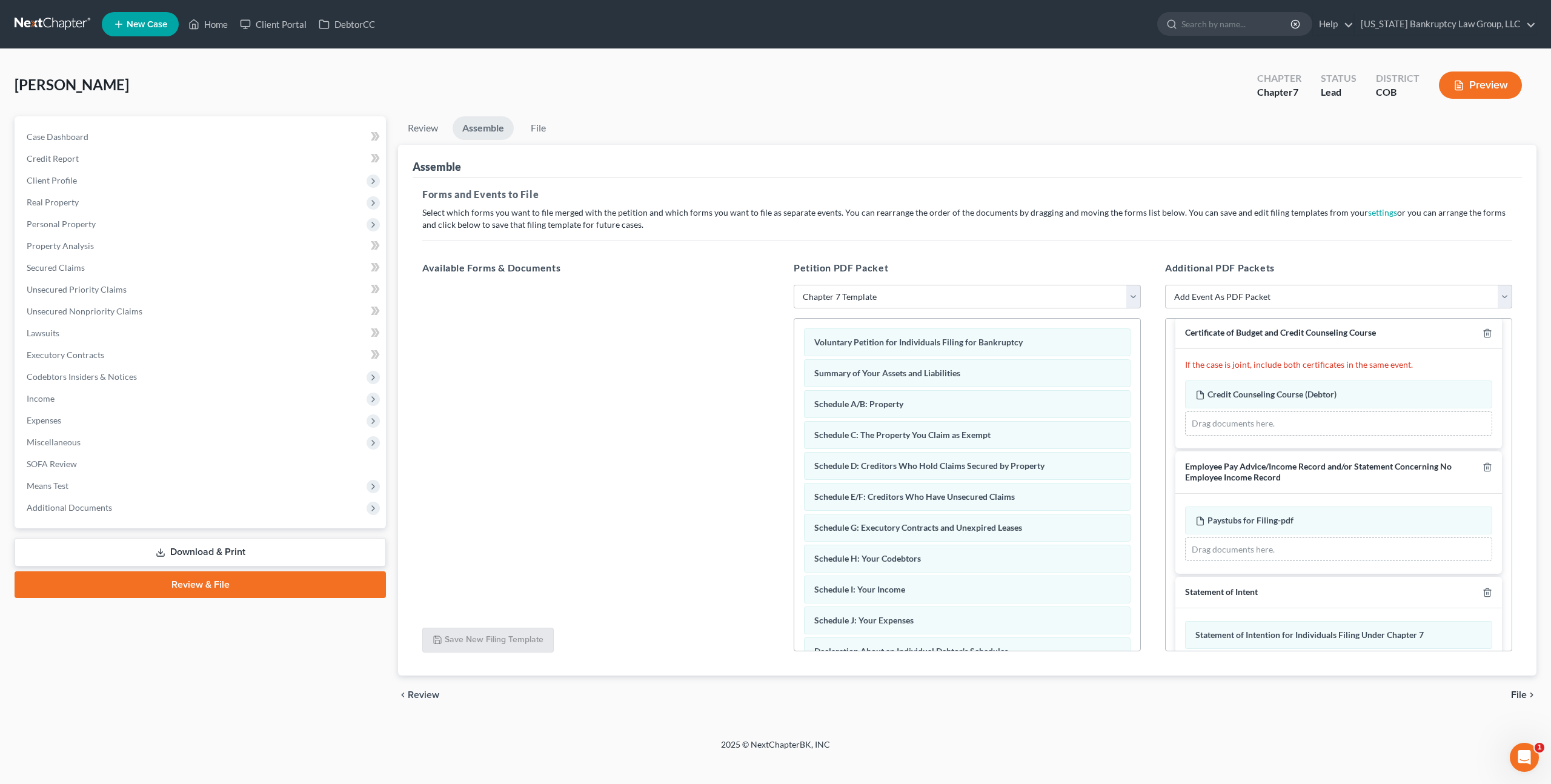
click at [1517, 690] on span "File" at bounding box center [1518, 695] width 16 height 10
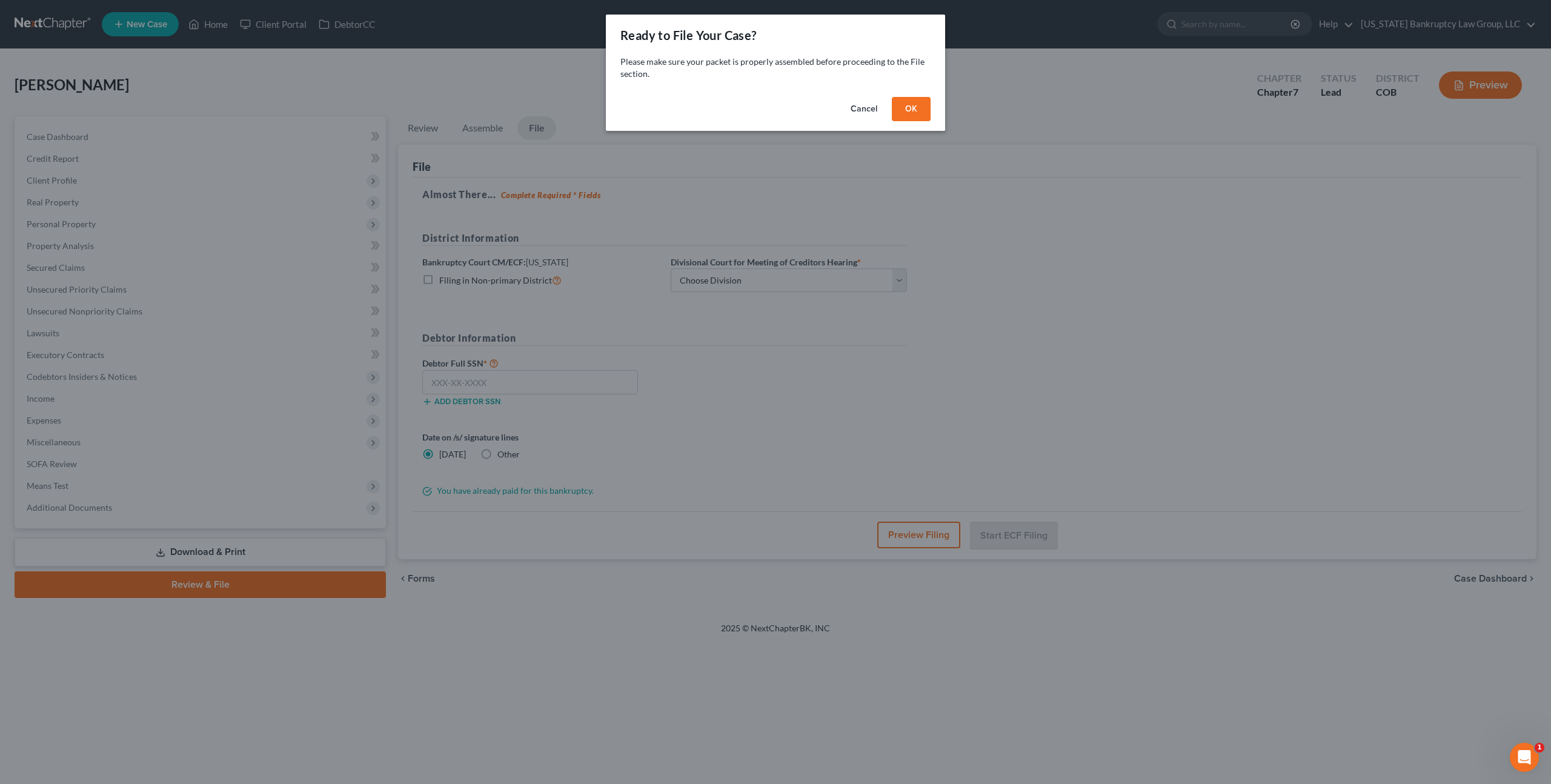
click at [908, 111] on button "OK" at bounding box center [911, 110] width 38 height 25
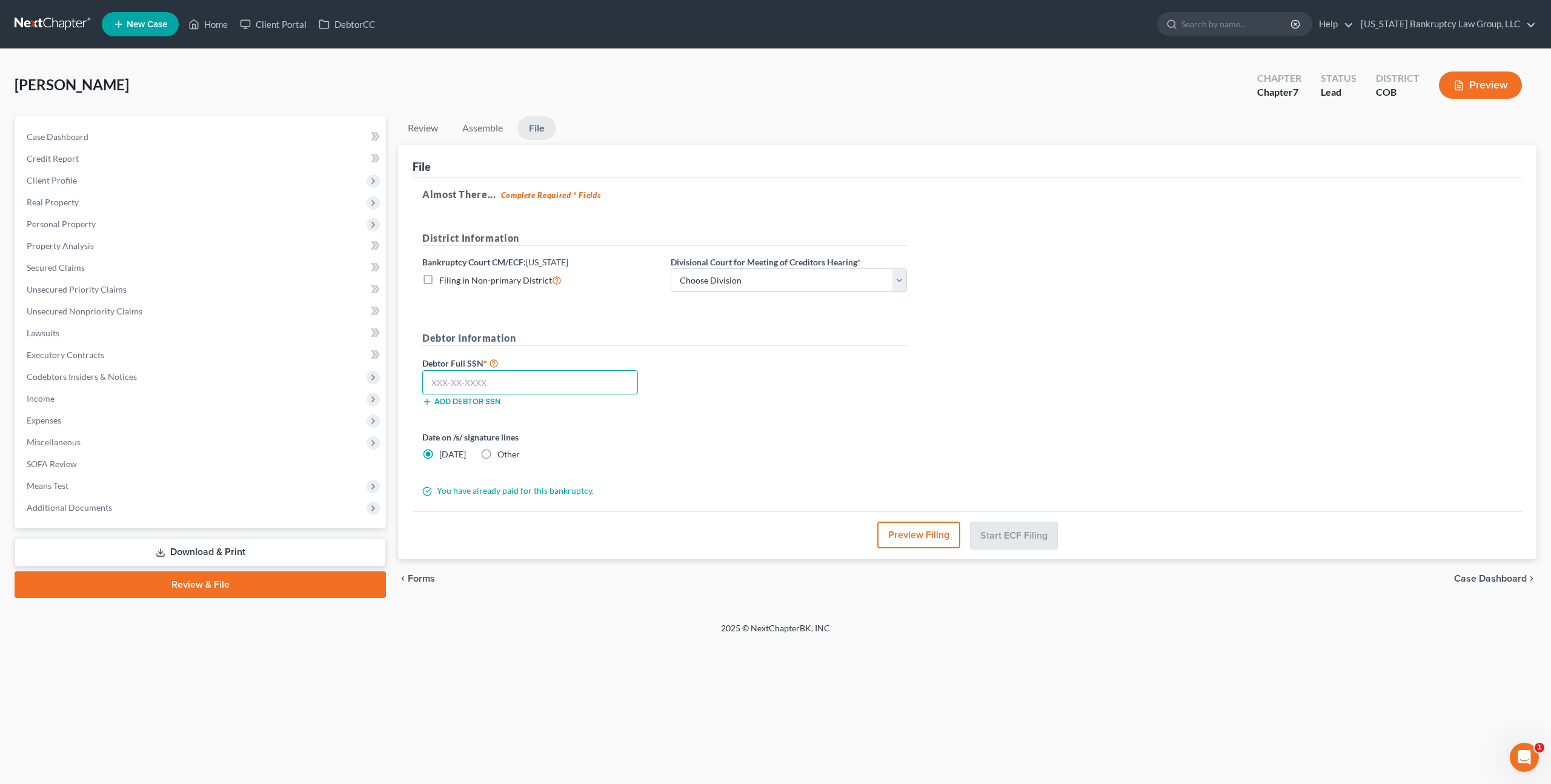
click at [554, 388] on input "text" at bounding box center [530, 383] width 216 height 25
type input "038-40-7752"
click at [773, 279] on select "Choose Division Denver" at bounding box center [788, 280] width 236 height 25
select select "0"
click at [670, 268] on select "Choose Division Denver" at bounding box center [788, 280] width 236 height 25
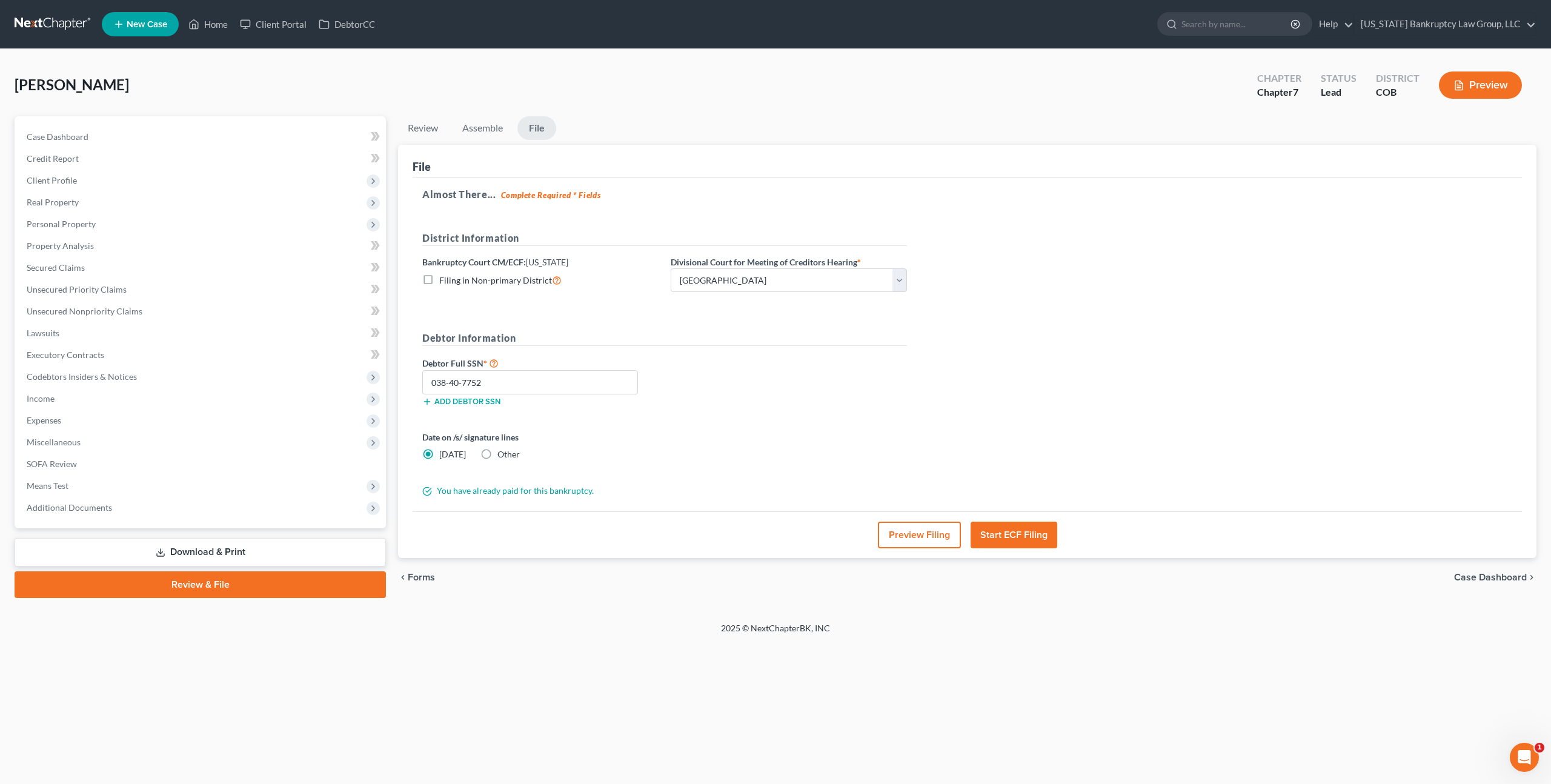
click at [1004, 533] on button "Start ECF Filing" at bounding box center [1014, 535] width 87 height 27
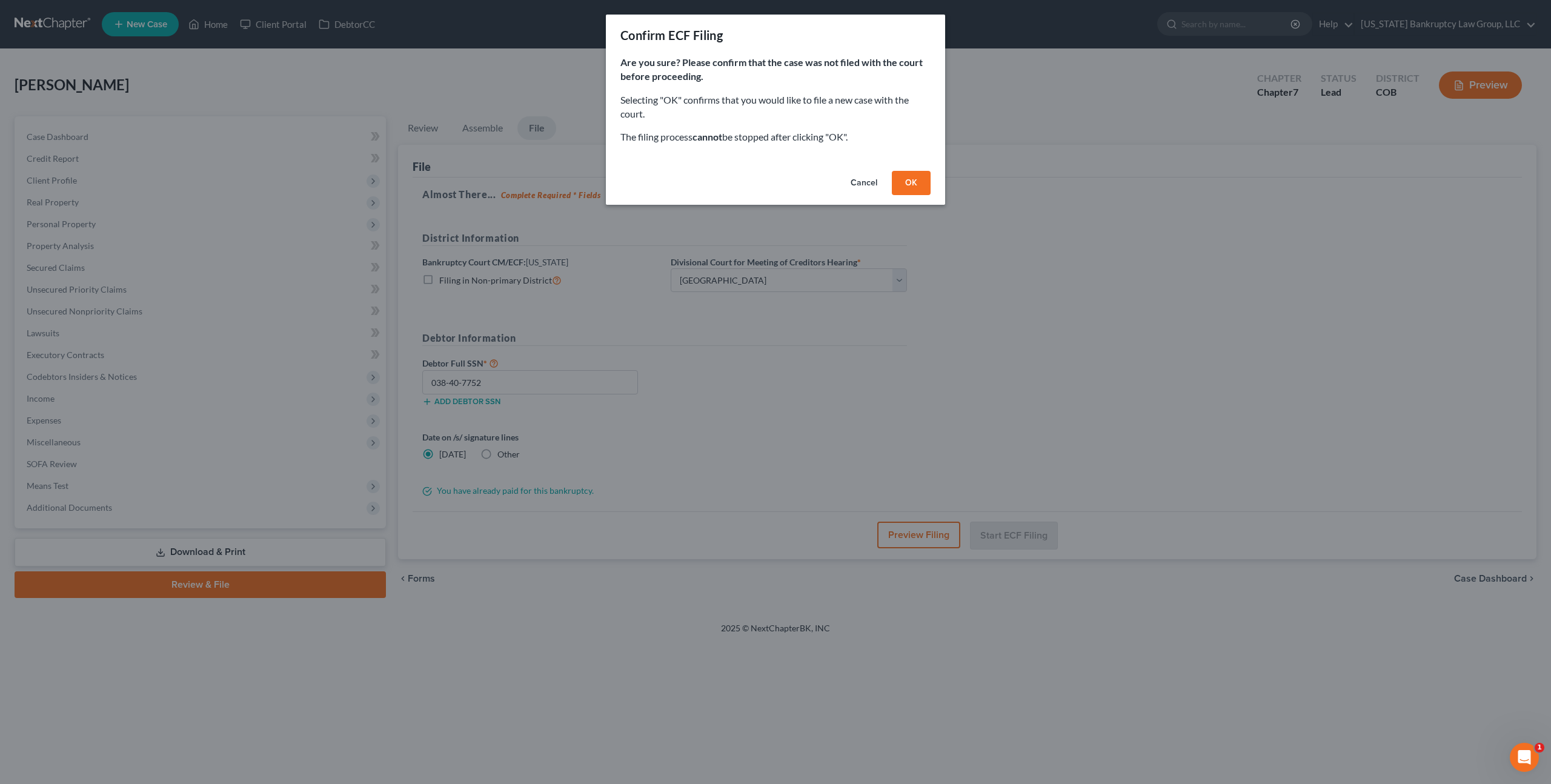
click at [908, 179] on button "OK" at bounding box center [911, 183] width 38 height 25
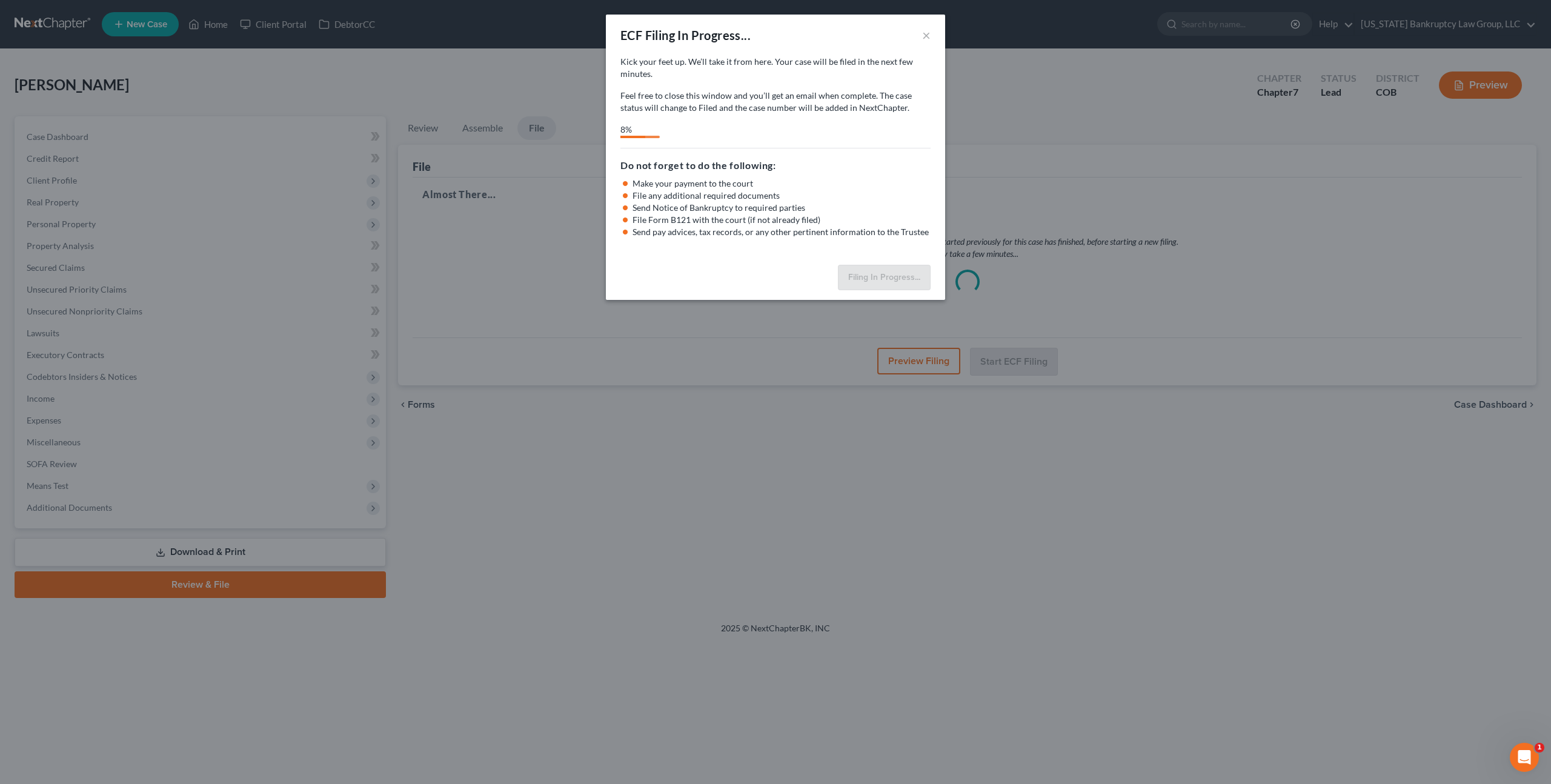
select select "0"
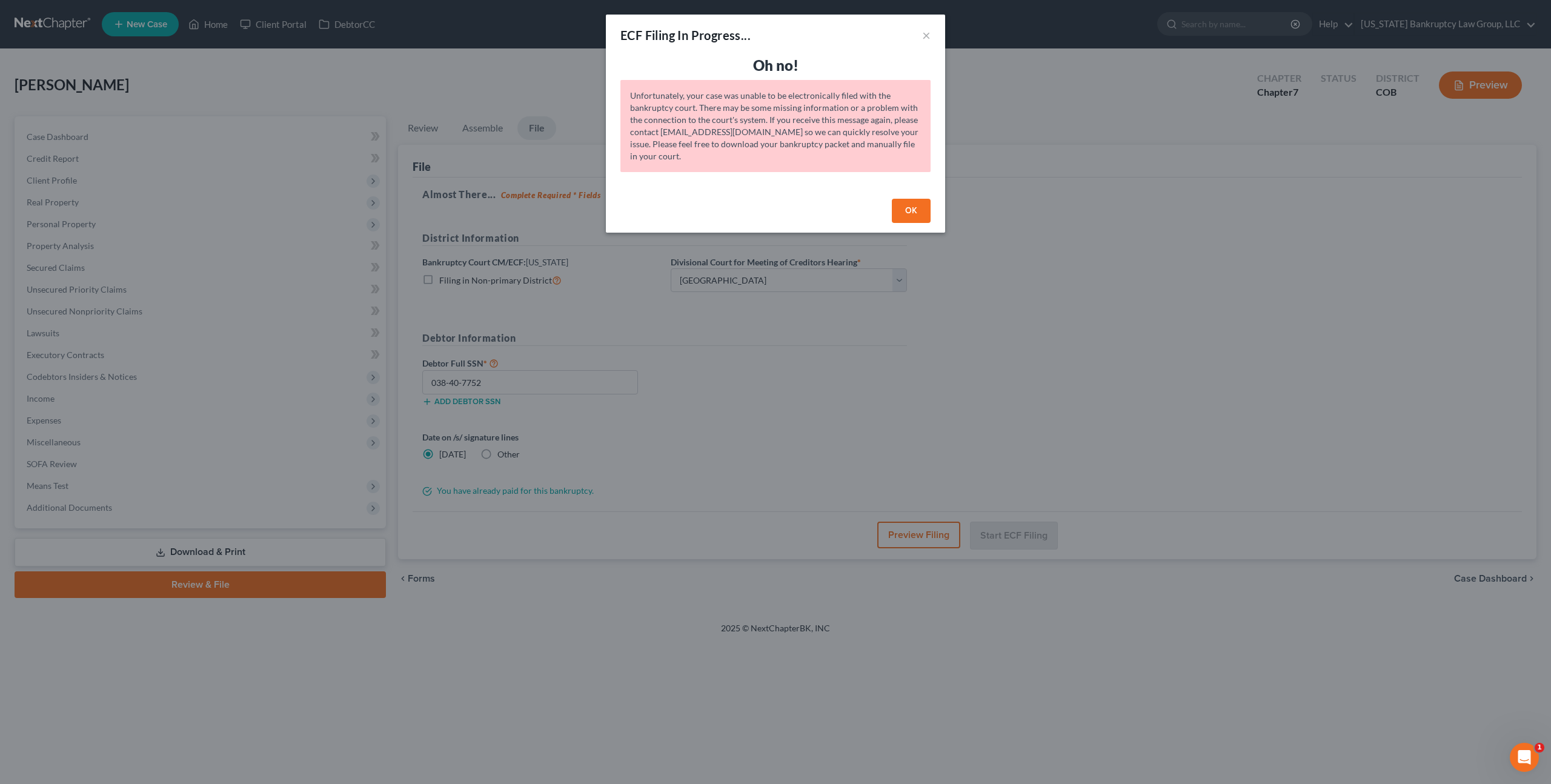
click at [913, 217] on button "OK" at bounding box center [911, 211] width 38 height 25
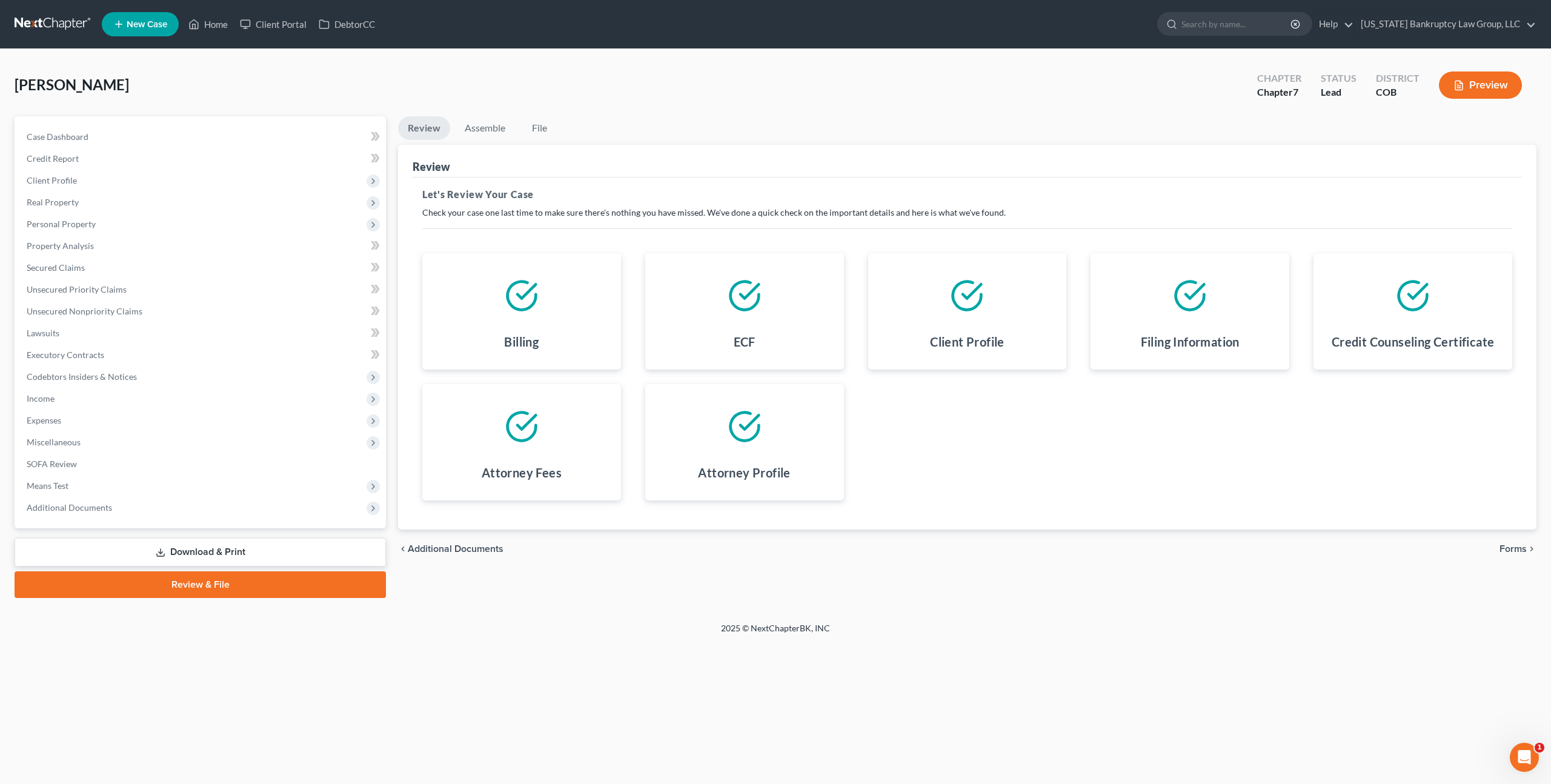
click at [1468, 81] on button "Preview" at bounding box center [1481, 84] width 83 height 27
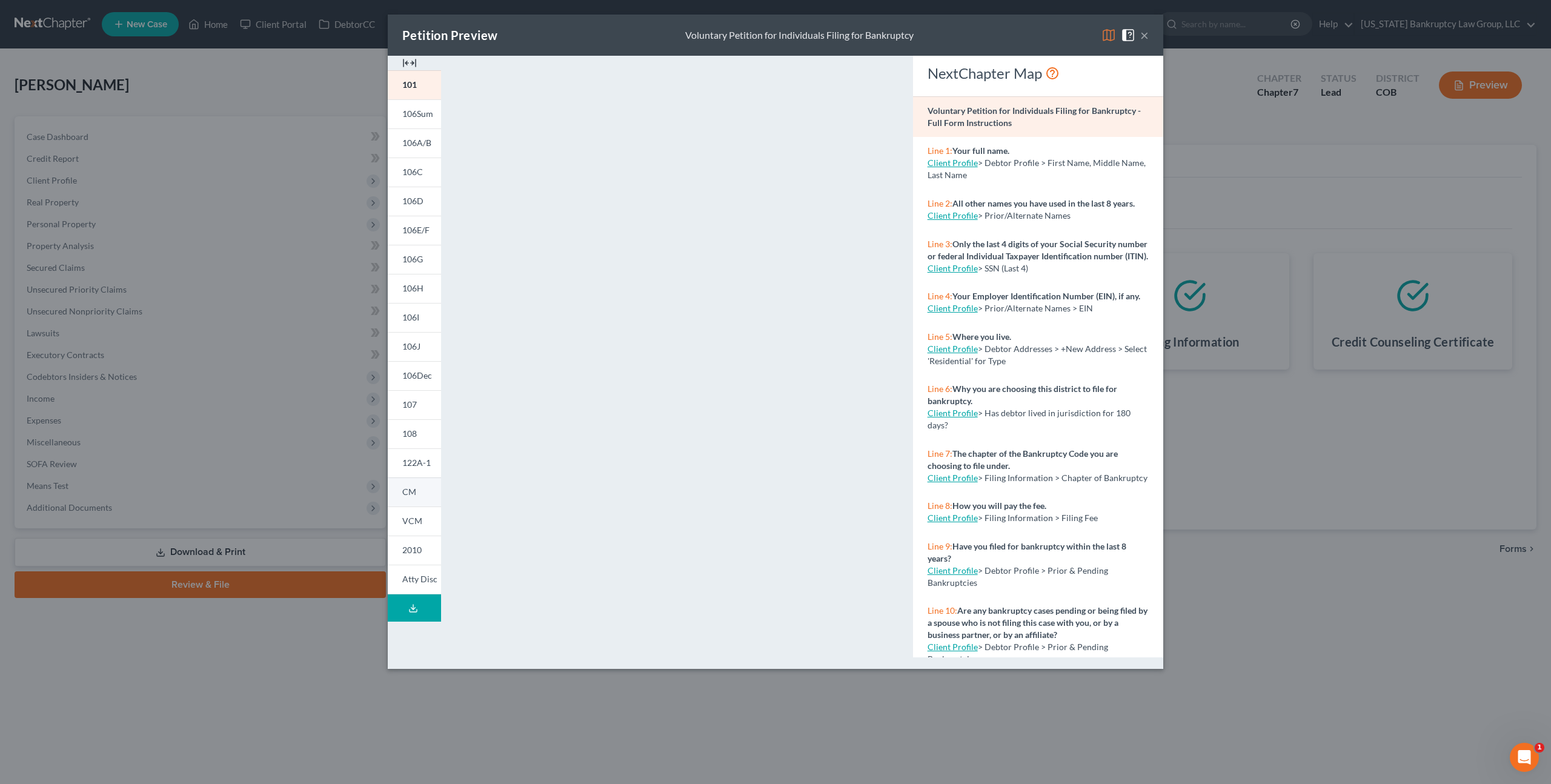
click at [401, 494] on link "CM" at bounding box center [414, 492] width 53 height 29
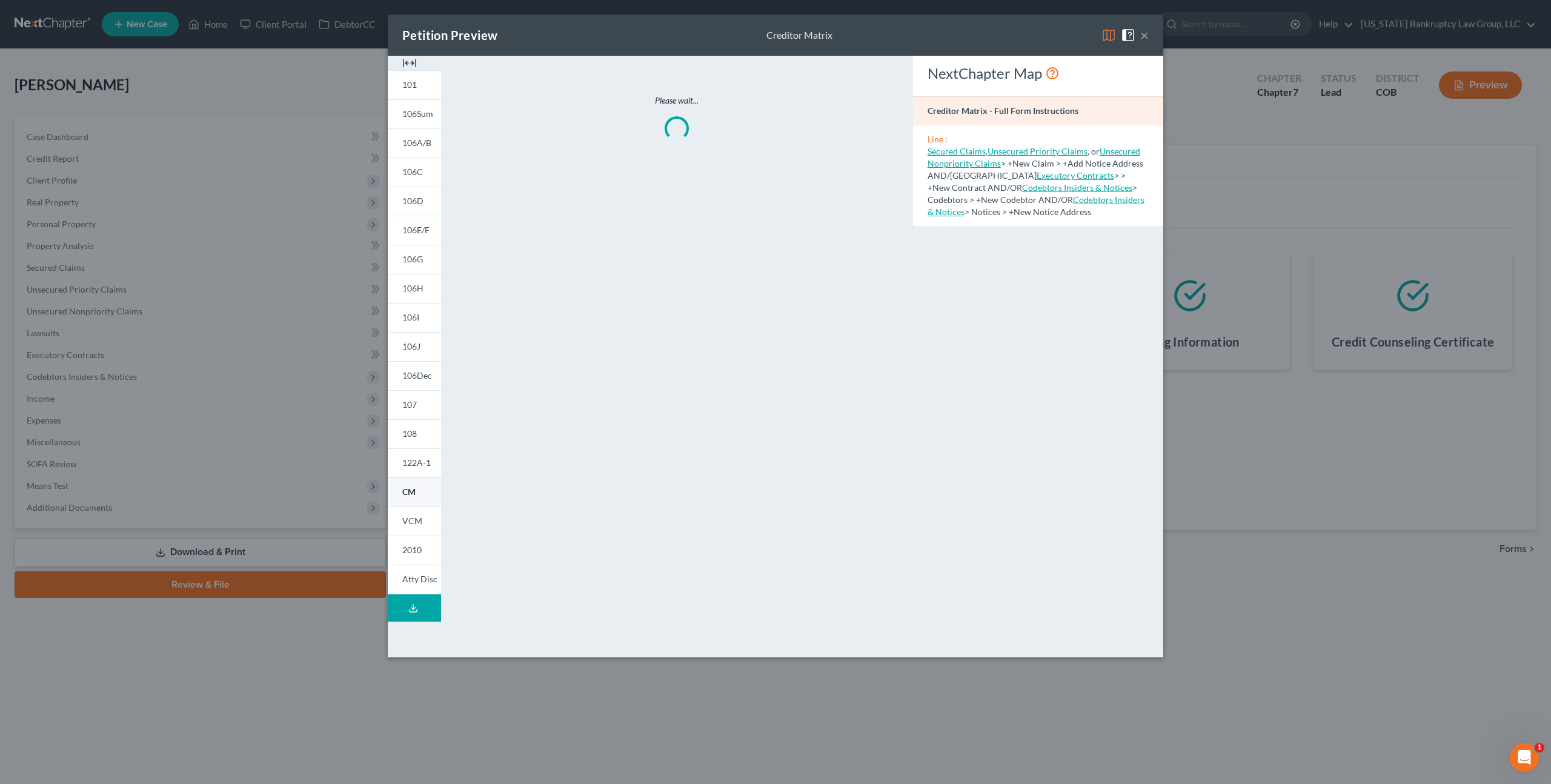
click at [401, 494] on link "CM" at bounding box center [414, 492] width 53 height 29
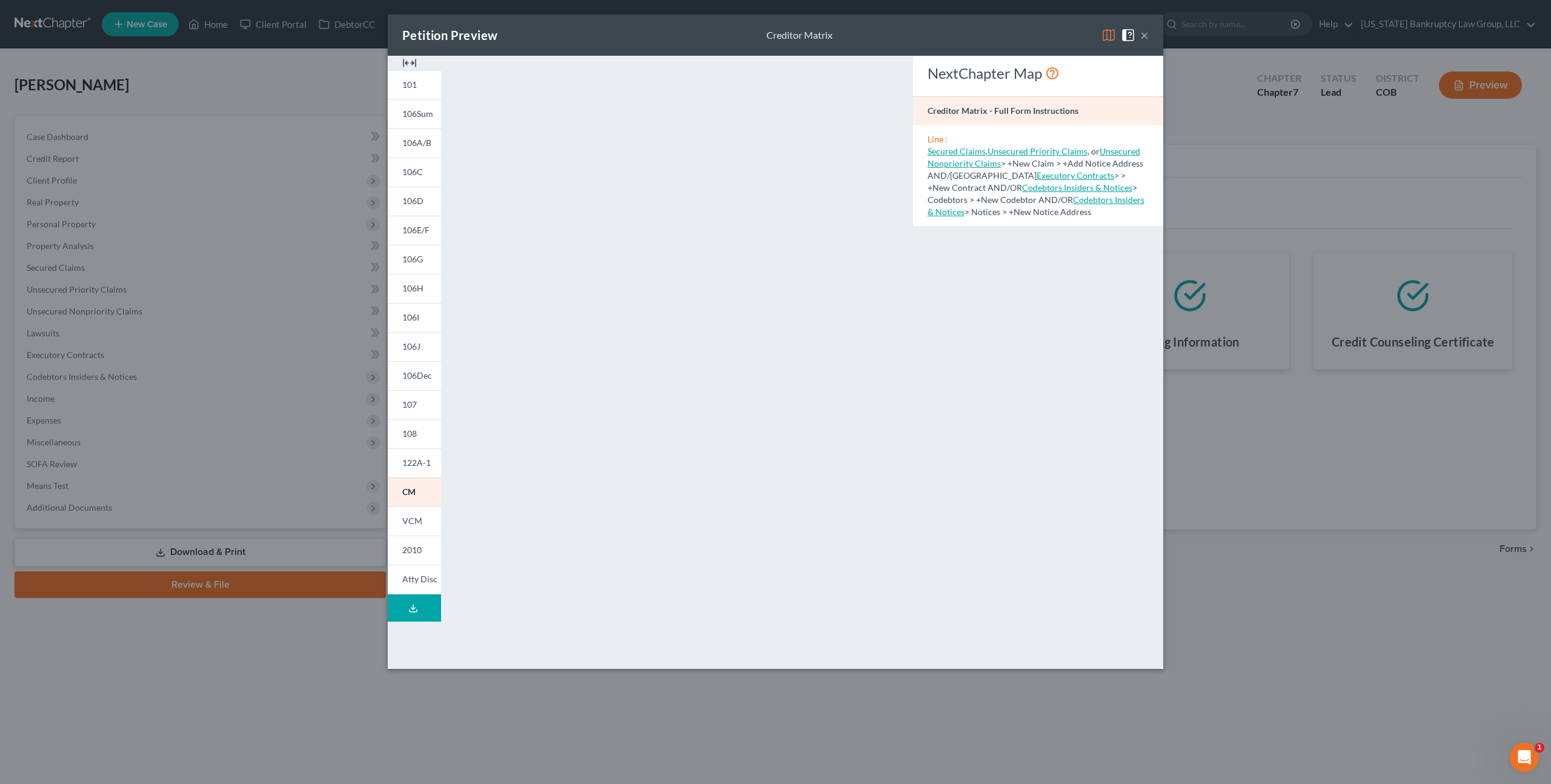
click at [1146, 36] on button "×" at bounding box center [1145, 35] width 8 height 15
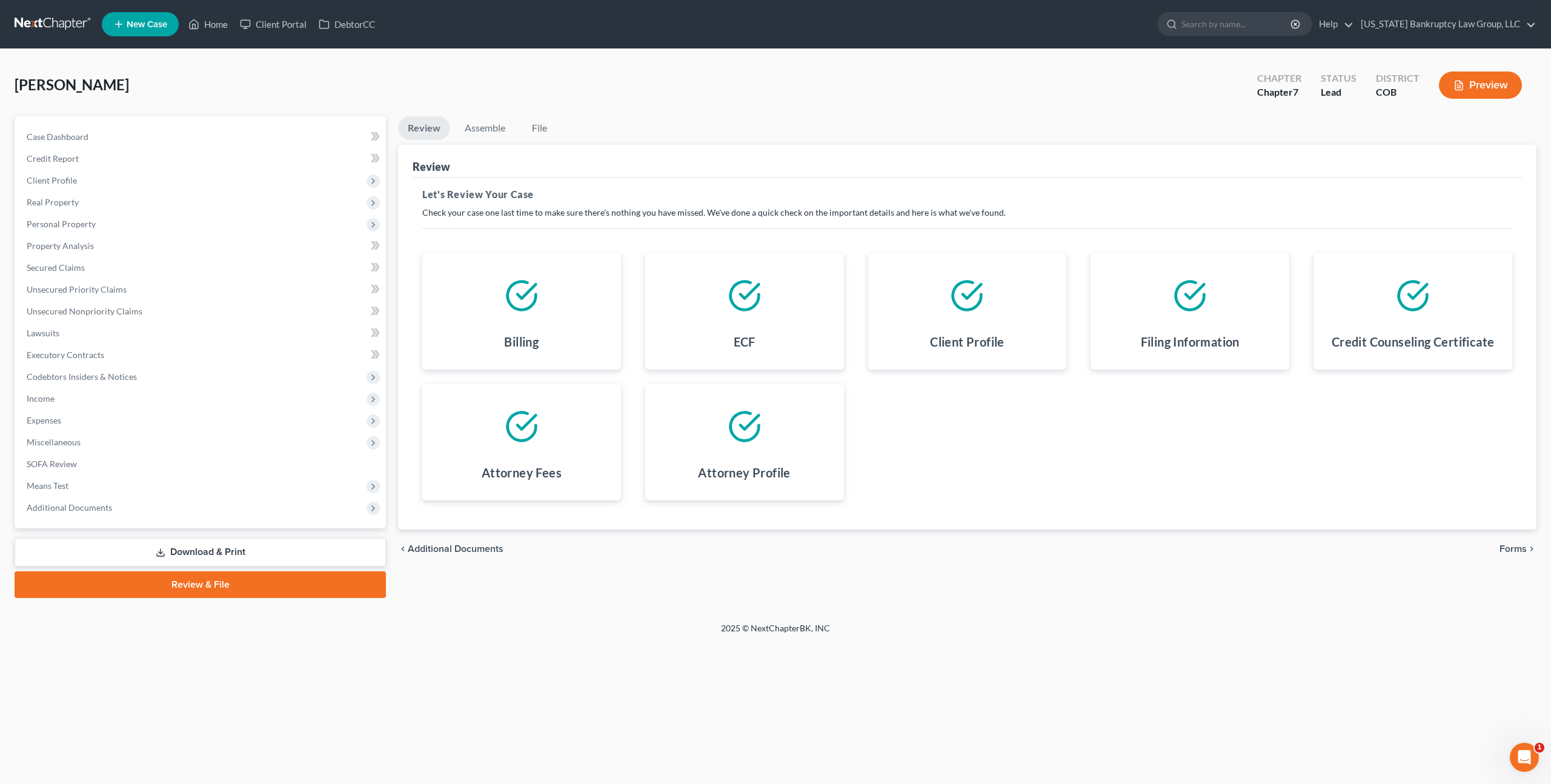
click at [1514, 547] on span "Forms" at bounding box center [1513, 549] width 27 height 10
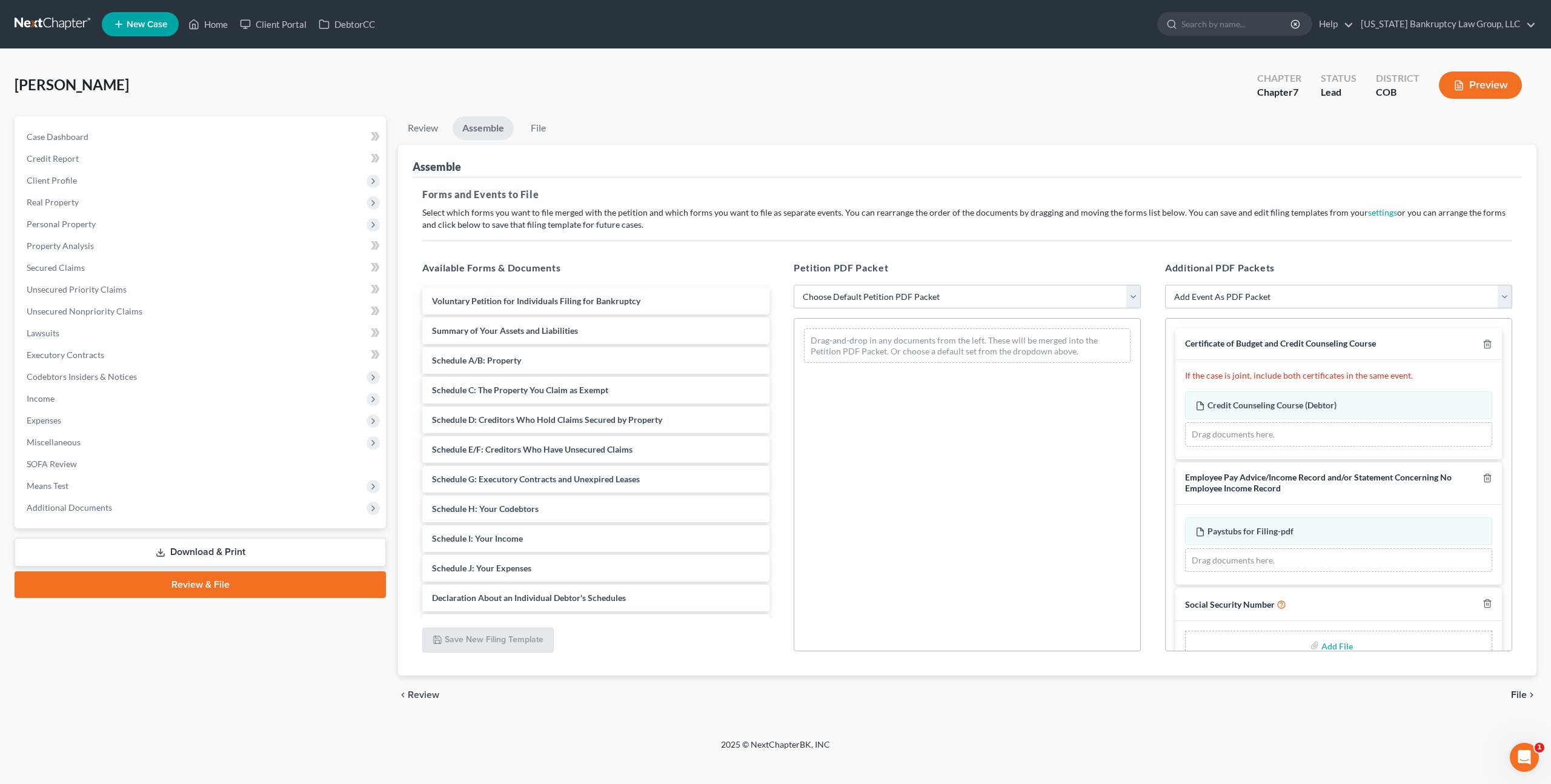
scroll to position [28, 0]
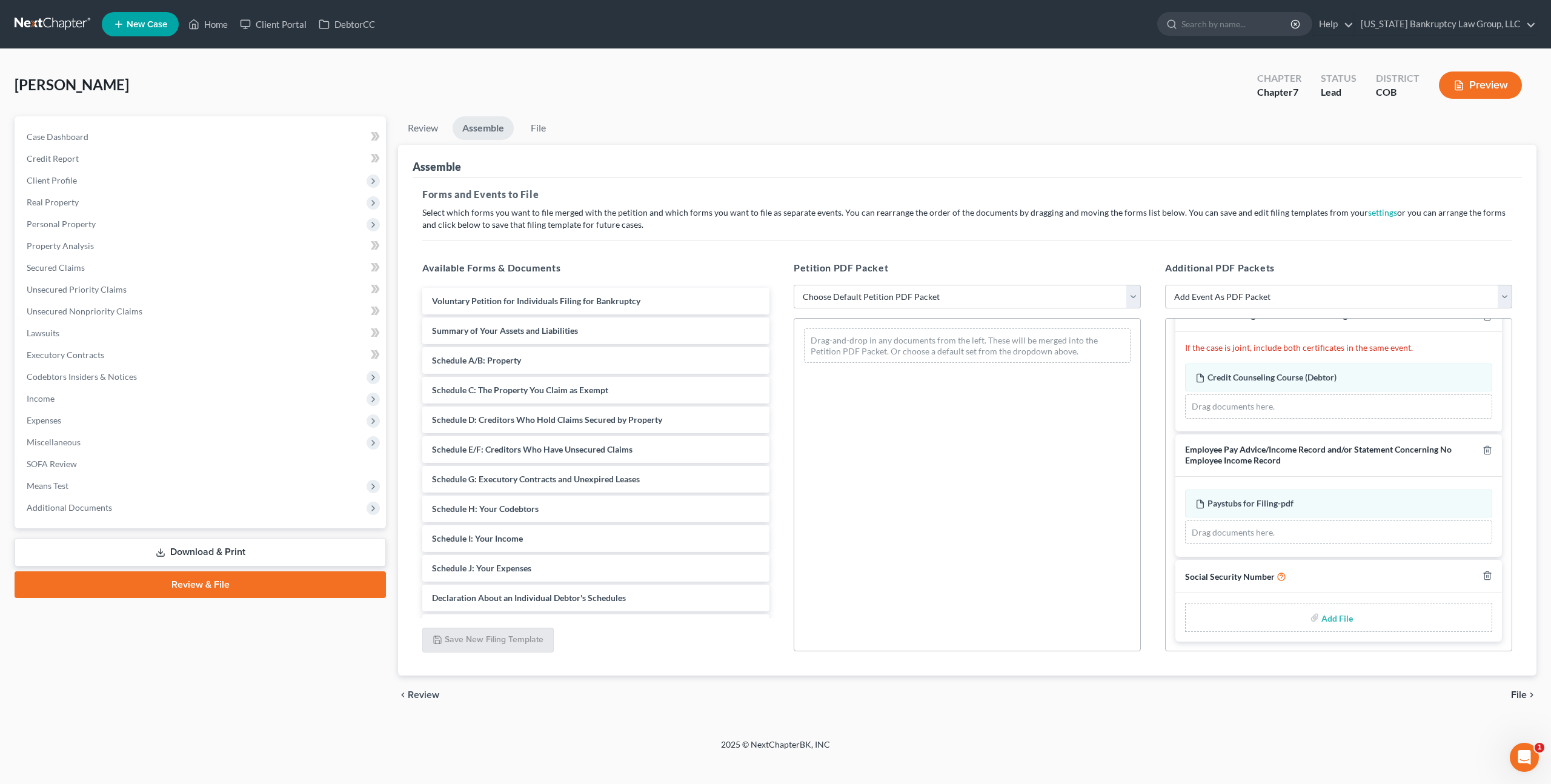
click at [1336, 613] on input "file" at bounding box center [1336, 617] width 29 height 22
type input "C:\fakepath\093025 Statement of Social Security Number.pdf"
click at [987, 307] on select "Choose Default Petition PDF Packet Emergency Filing (Voluntary Petition and Cre…" at bounding box center [967, 297] width 347 height 25
select select "1"
click at [794, 284] on select "Choose Default Petition PDF Packet Emergency Filing (Voluntary Petition and Cre…" at bounding box center [967, 297] width 347 height 25
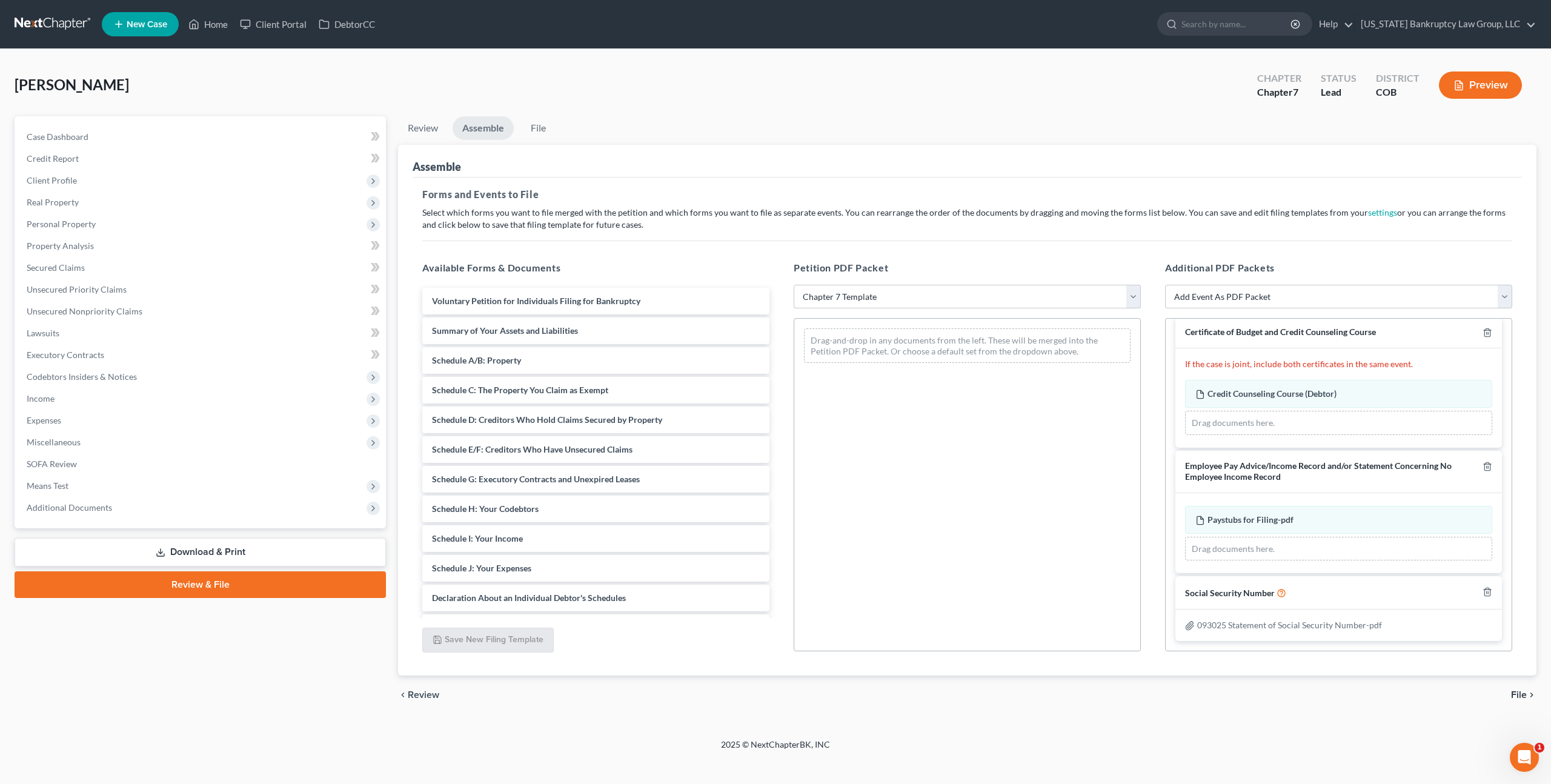
scroll to position [11, 0]
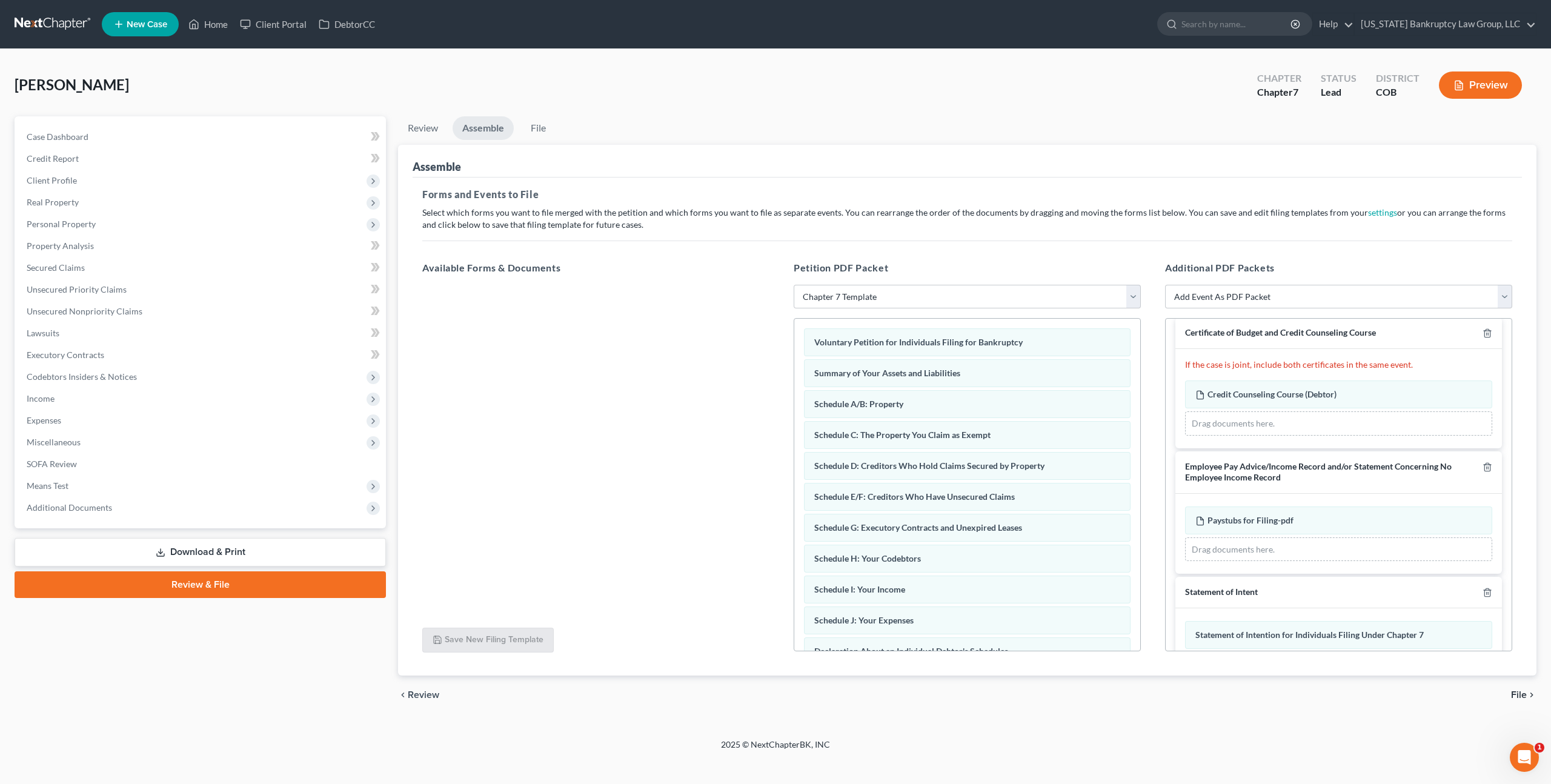
click at [1525, 697] on span "File" at bounding box center [1518, 695] width 16 height 10
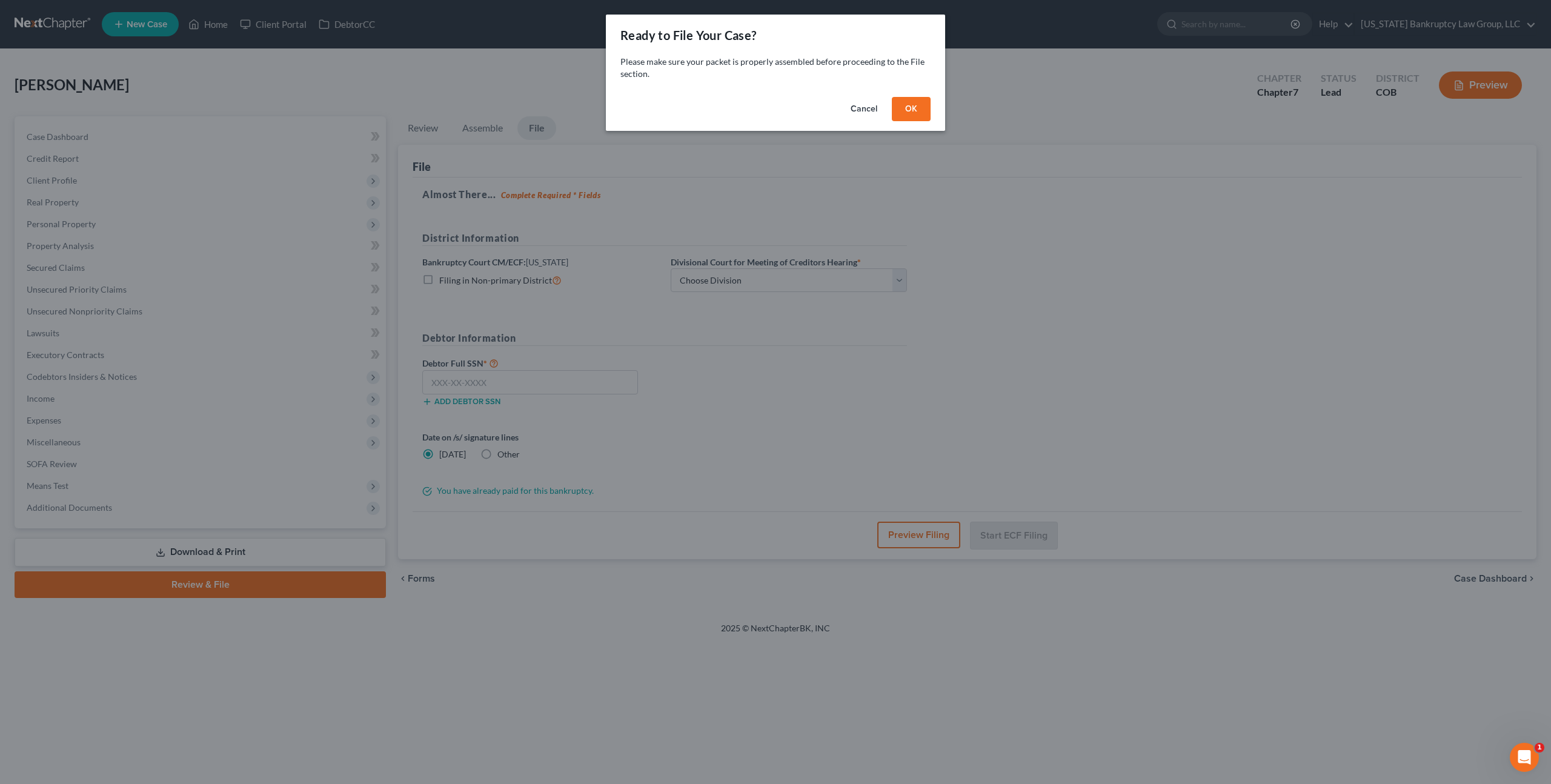
click at [910, 105] on button "OK" at bounding box center [911, 110] width 38 height 25
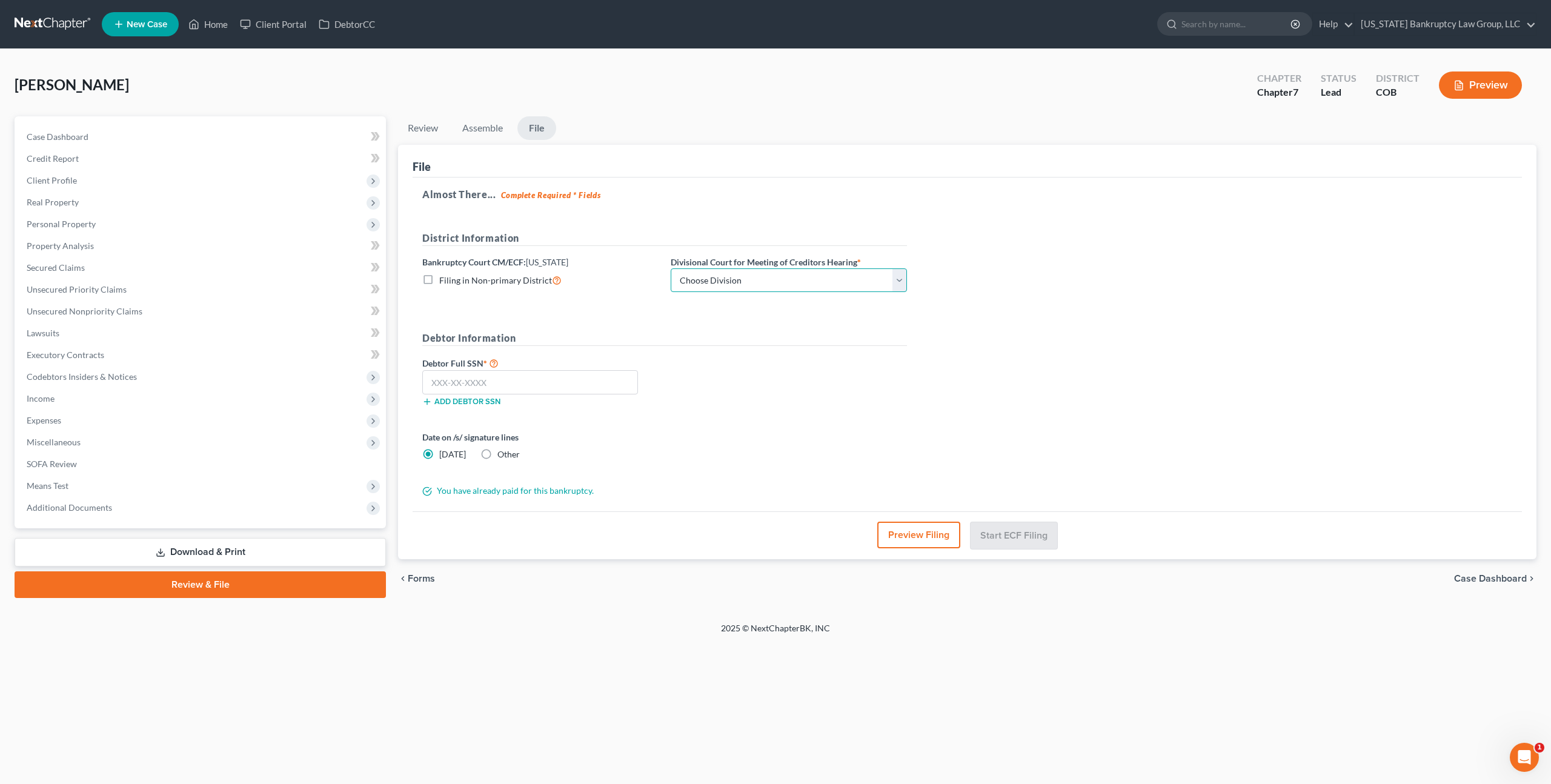
click at [698, 282] on select "Choose Division [GEOGRAPHIC_DATA]" at bounding box center [788, 280] width 236 height 25
select select "0"
click at [670, 268] on select "Choose Division [GEOGRAPHIC_DATA]" at bounding box center [788, 280] width 236 height 25
click at [570, 375] on input "text" at bounding box center [530, 383] width 216 height 25
type input "038-40-7752"
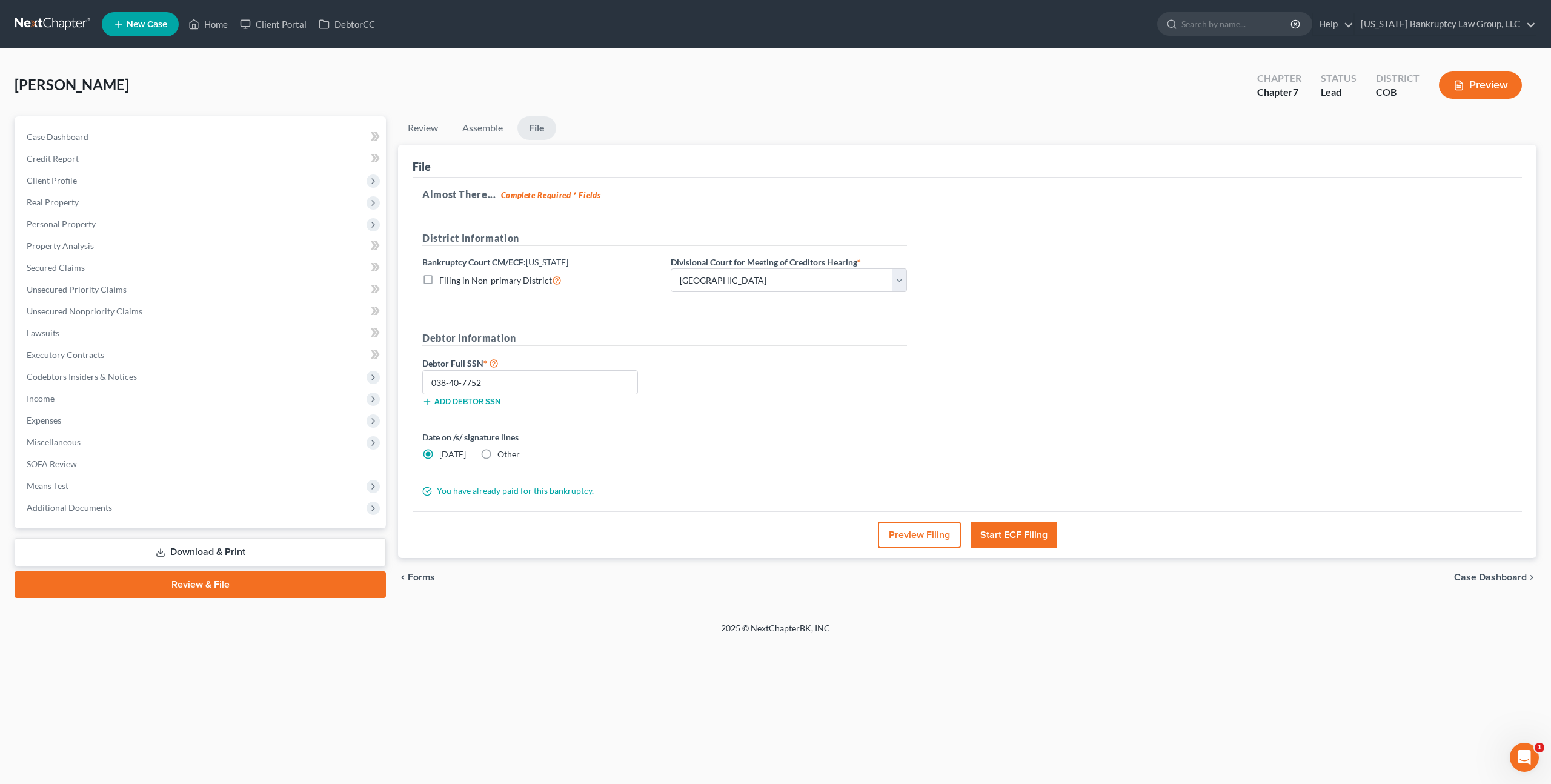
click at [993, 537] on button "Start ECF Filing" at bounding box center [1014, 535] width 87 height 27
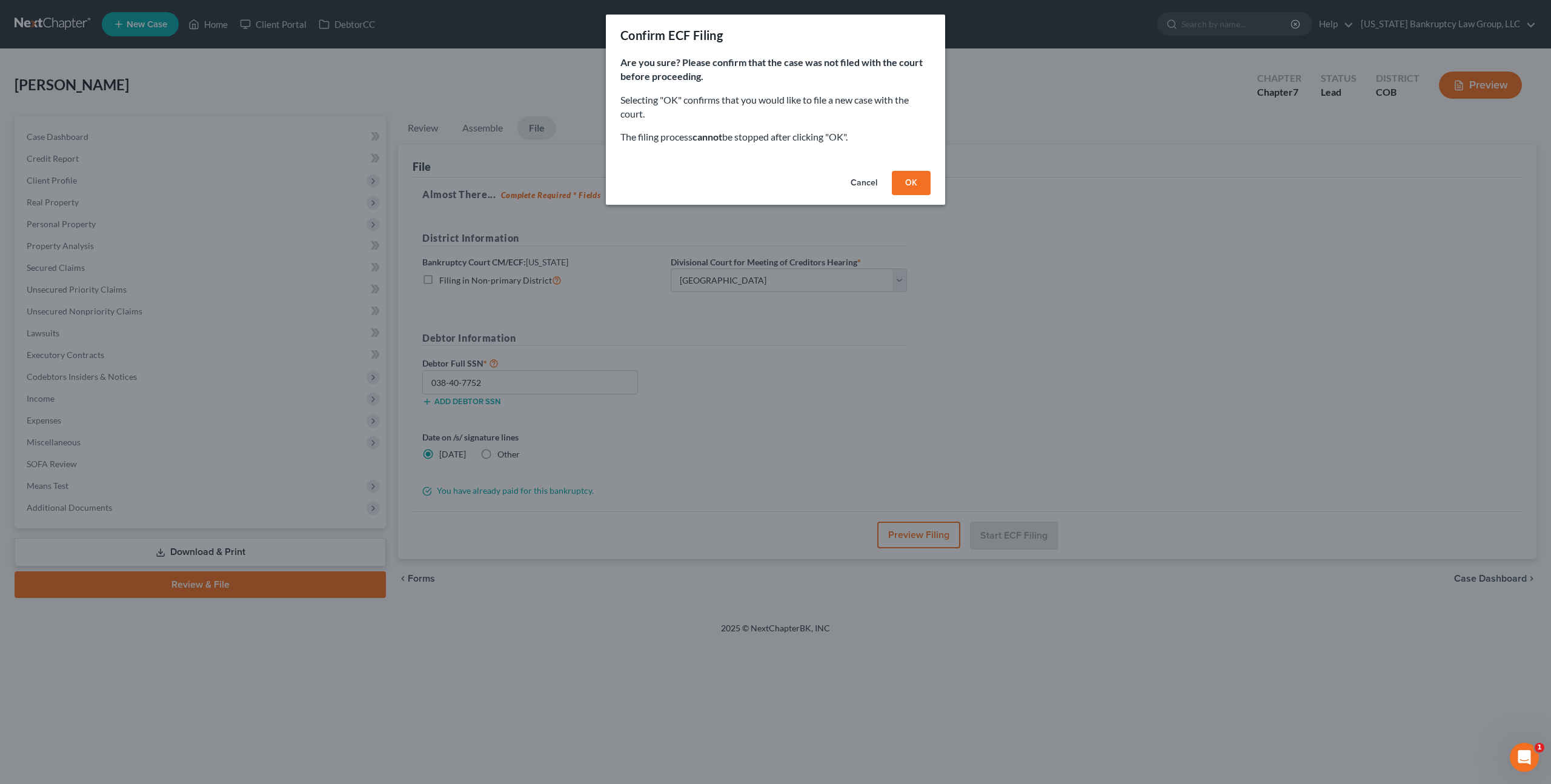
click at [904, 181] on button "OK" at bounding box center [911, 183] width 38 height 25
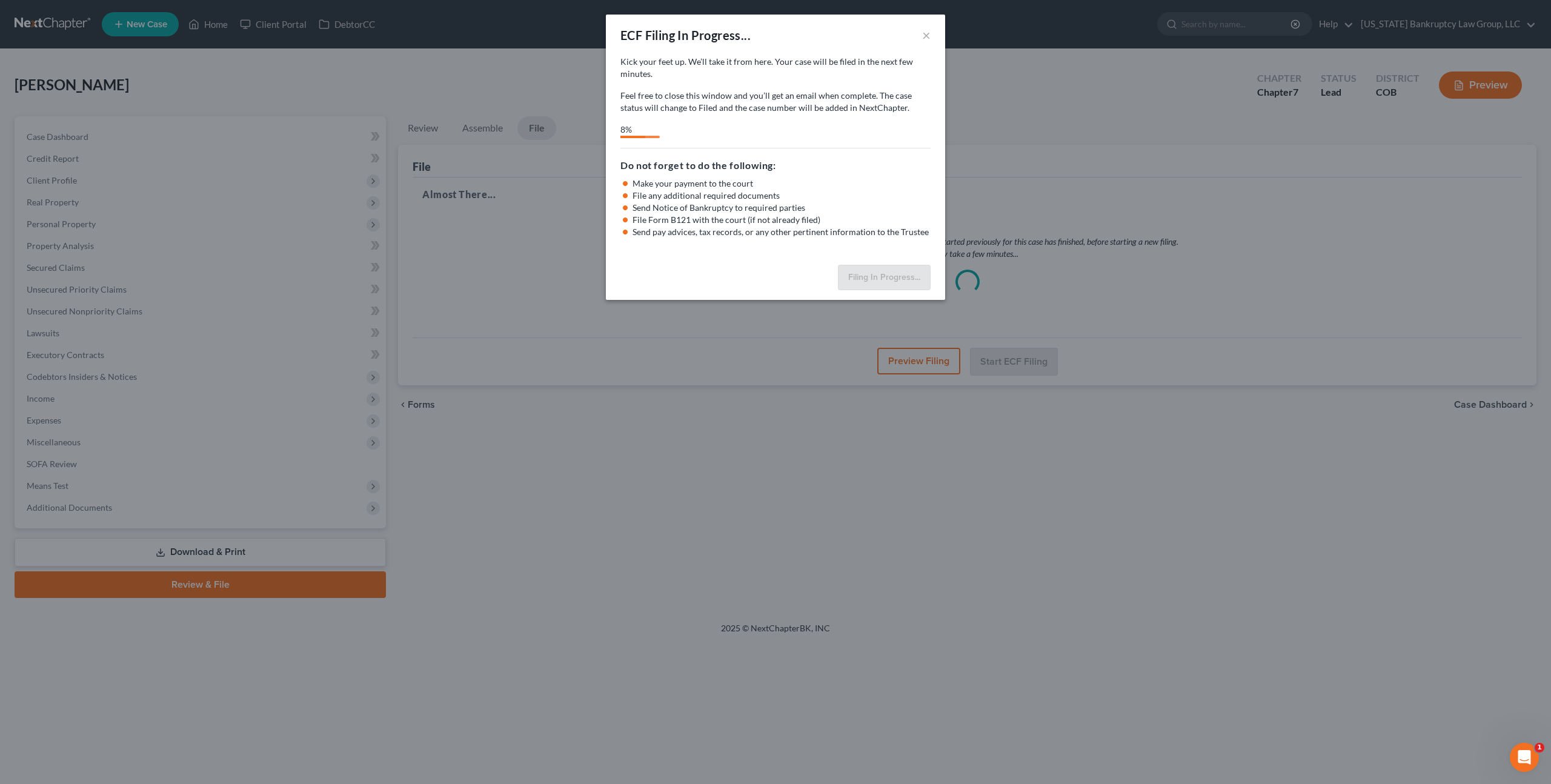
select select "0"
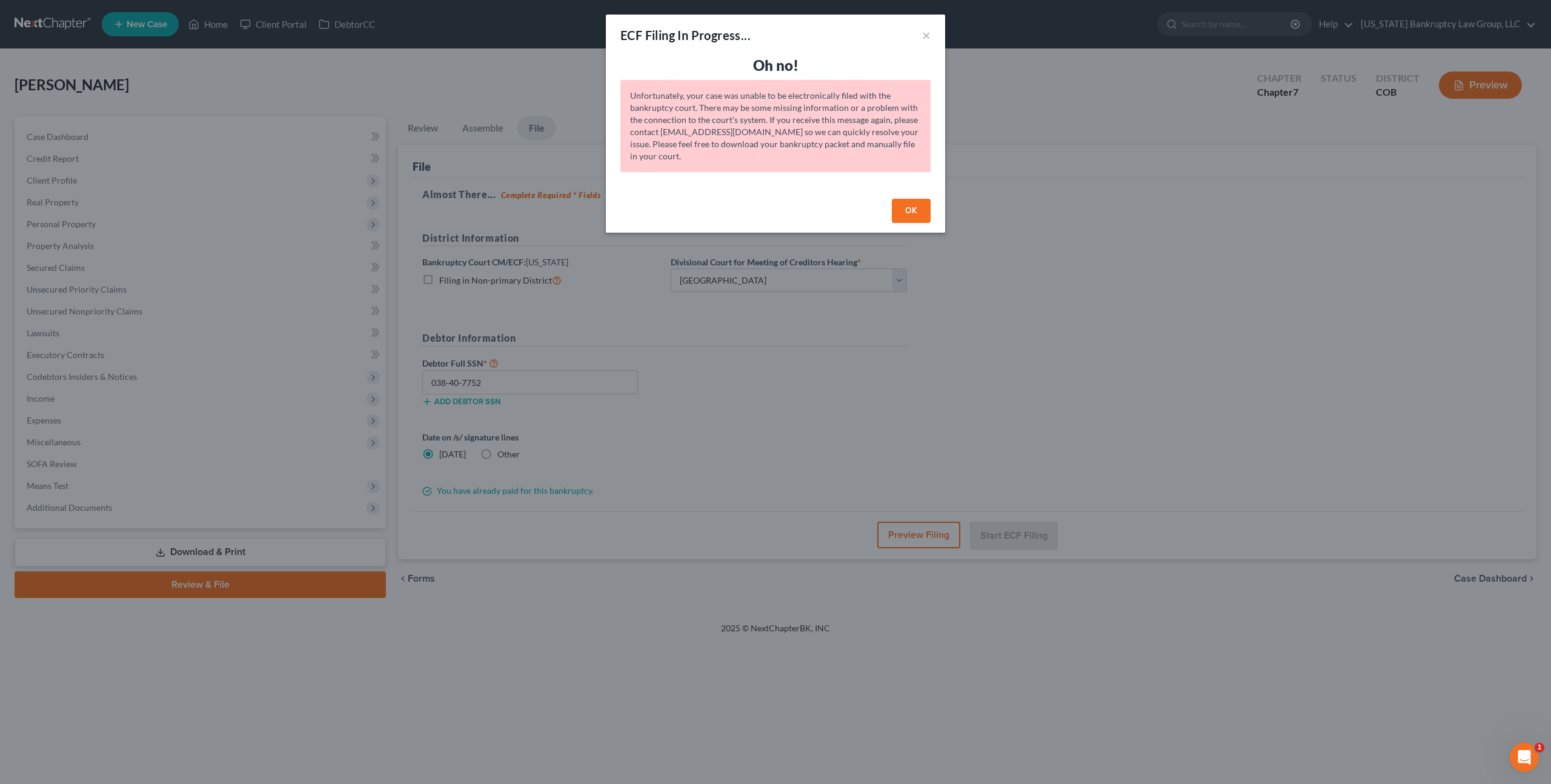
click at [904, 216] on button "OK" at bounding box center [911, 211] width 38 height 25
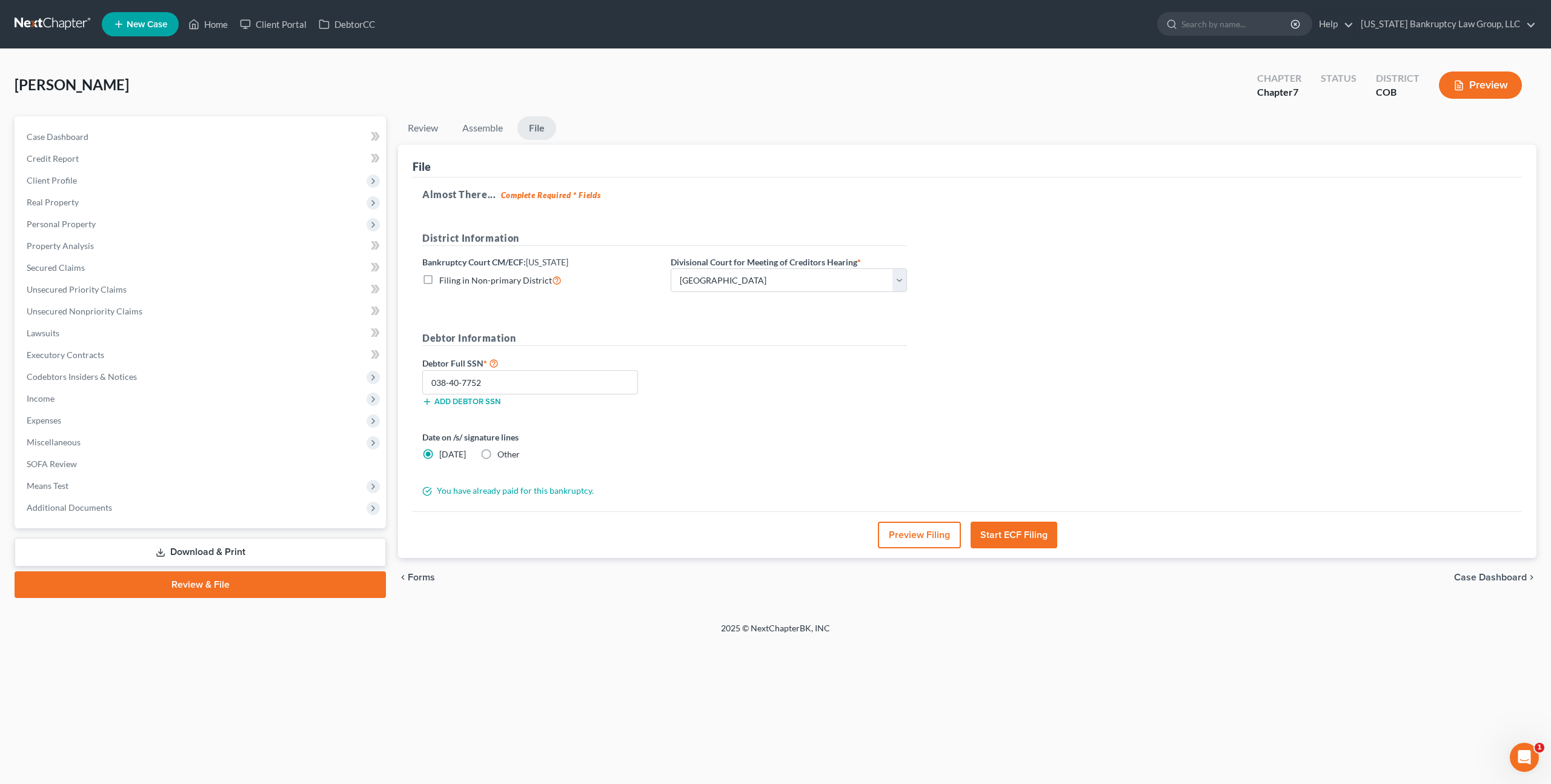
click at [62, 21] on link at bounding box center [53, 24] width 78 height 22
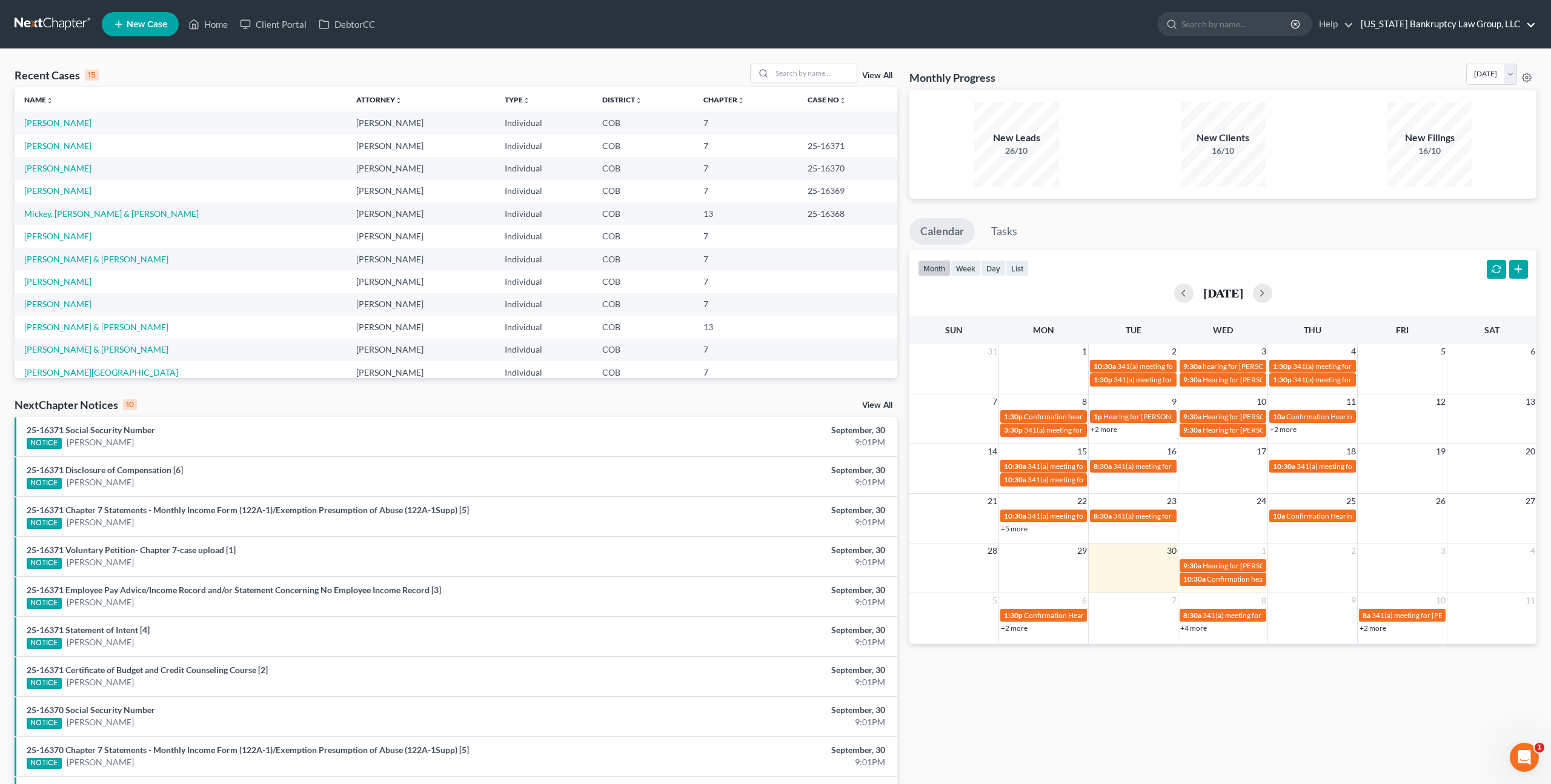
click at [1434, 27] on link "Colorado Bankruptcy Law Group, LLC" at bounding box center [1446, 24] width 182 height 22
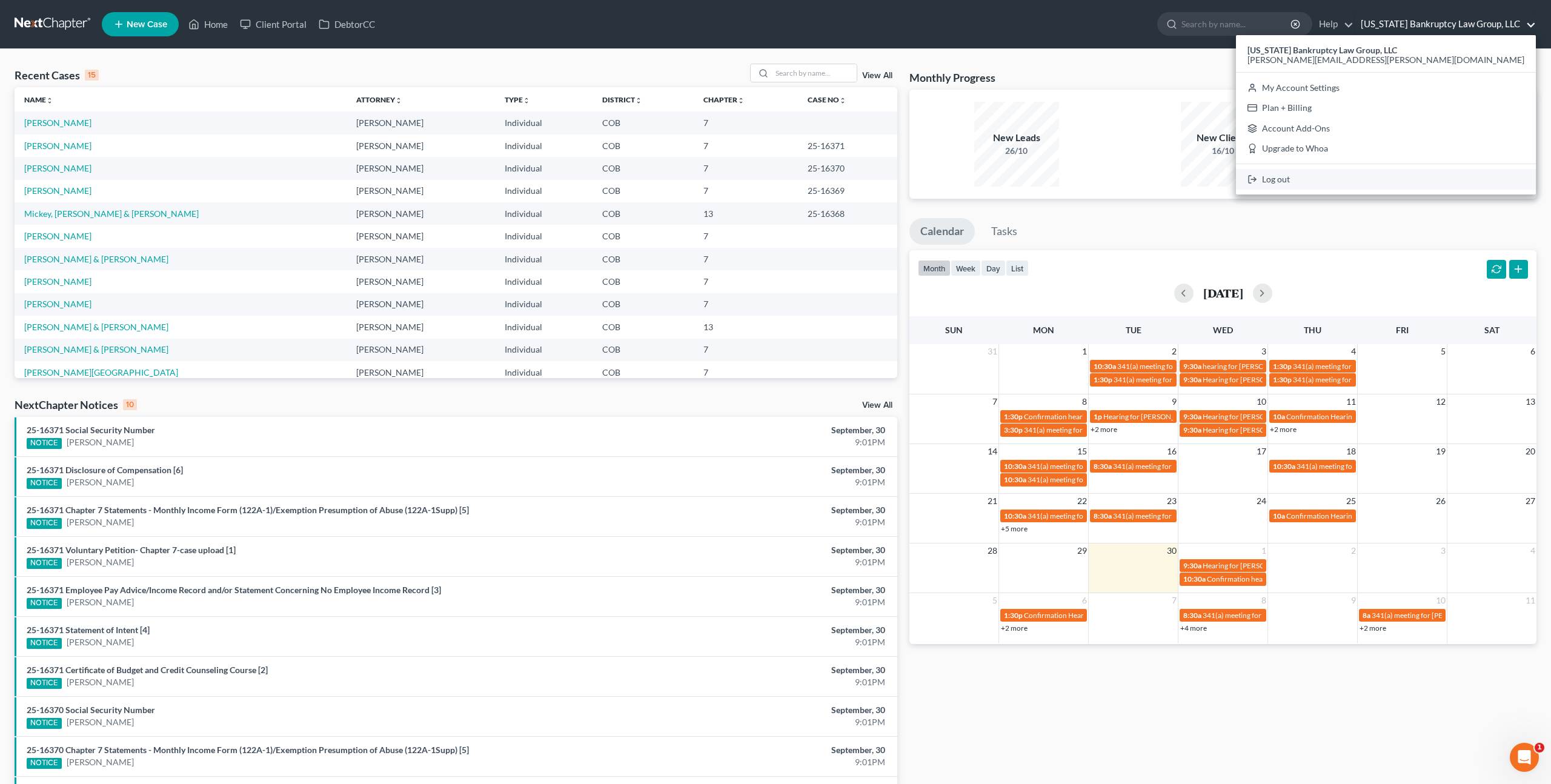
click at [1405, 179] on link "Log out" at bounding box center [1386, 179] width 300 height 20
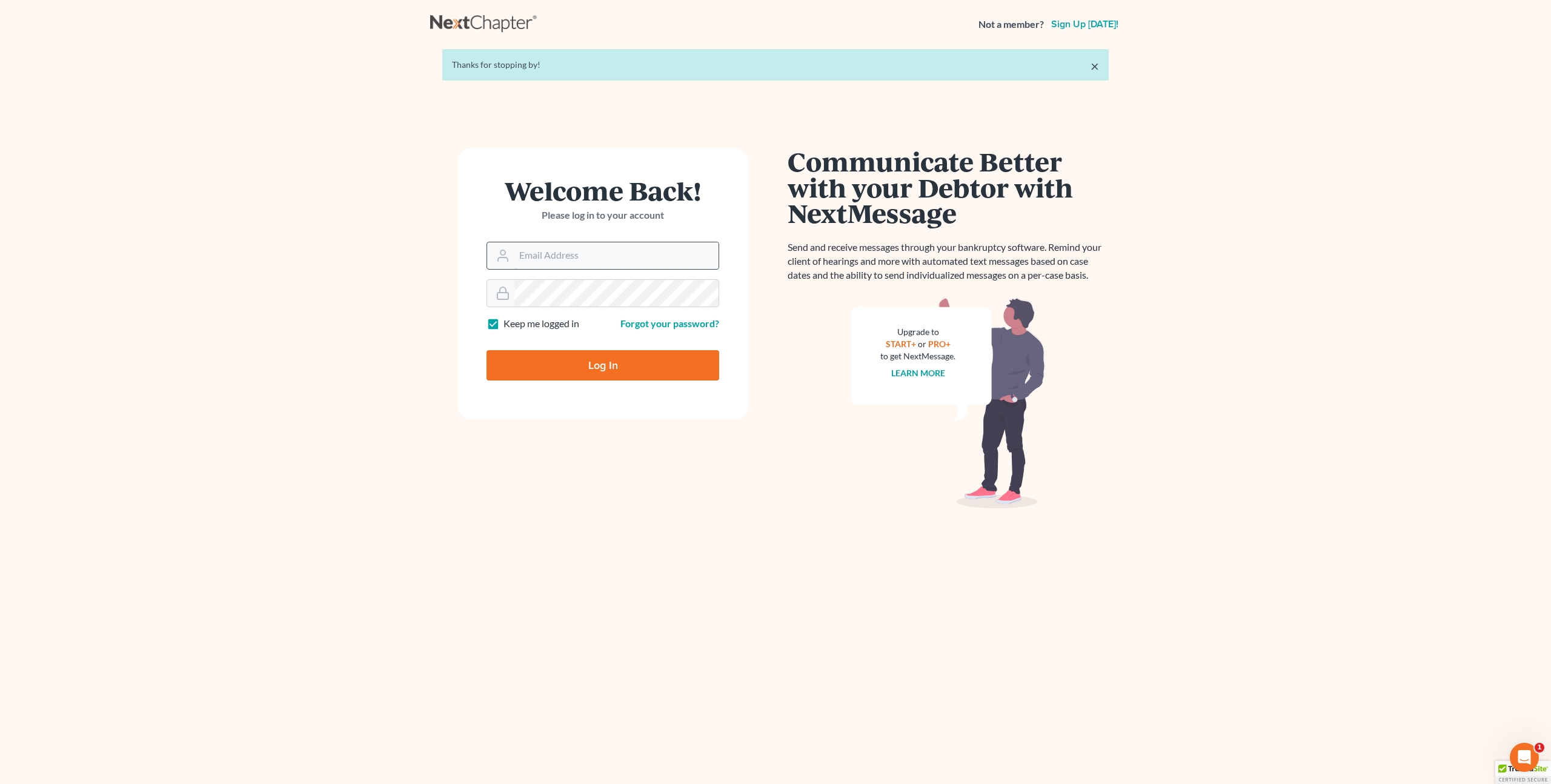
click at [556, 258] on input "Email Address" at bounding box center [616, 255] width 204 height 27
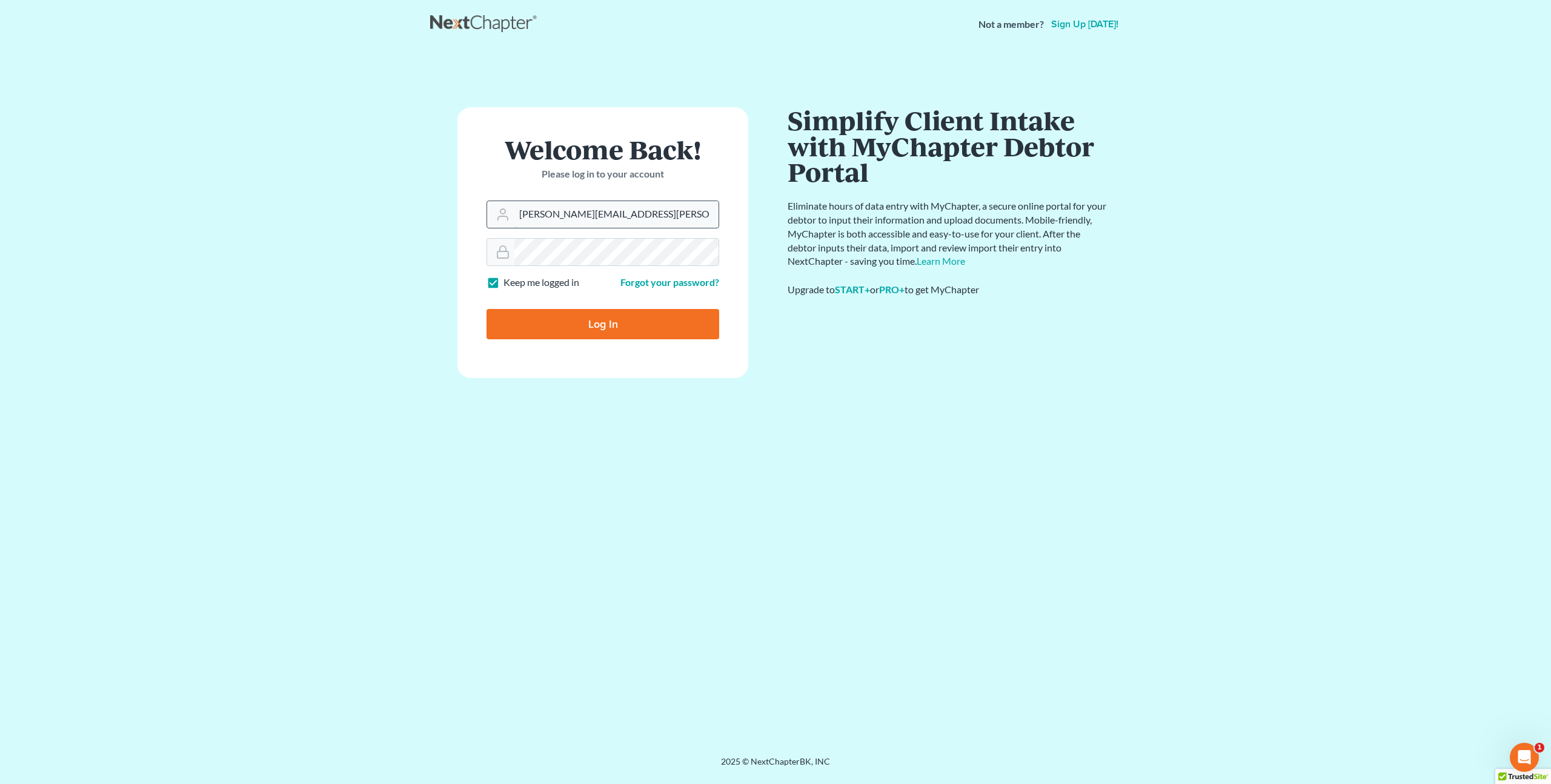
type input "[PERSON_NAME][EMAIL_ADDRESS][PERSON_NAME][DOMAIN_NAME]"
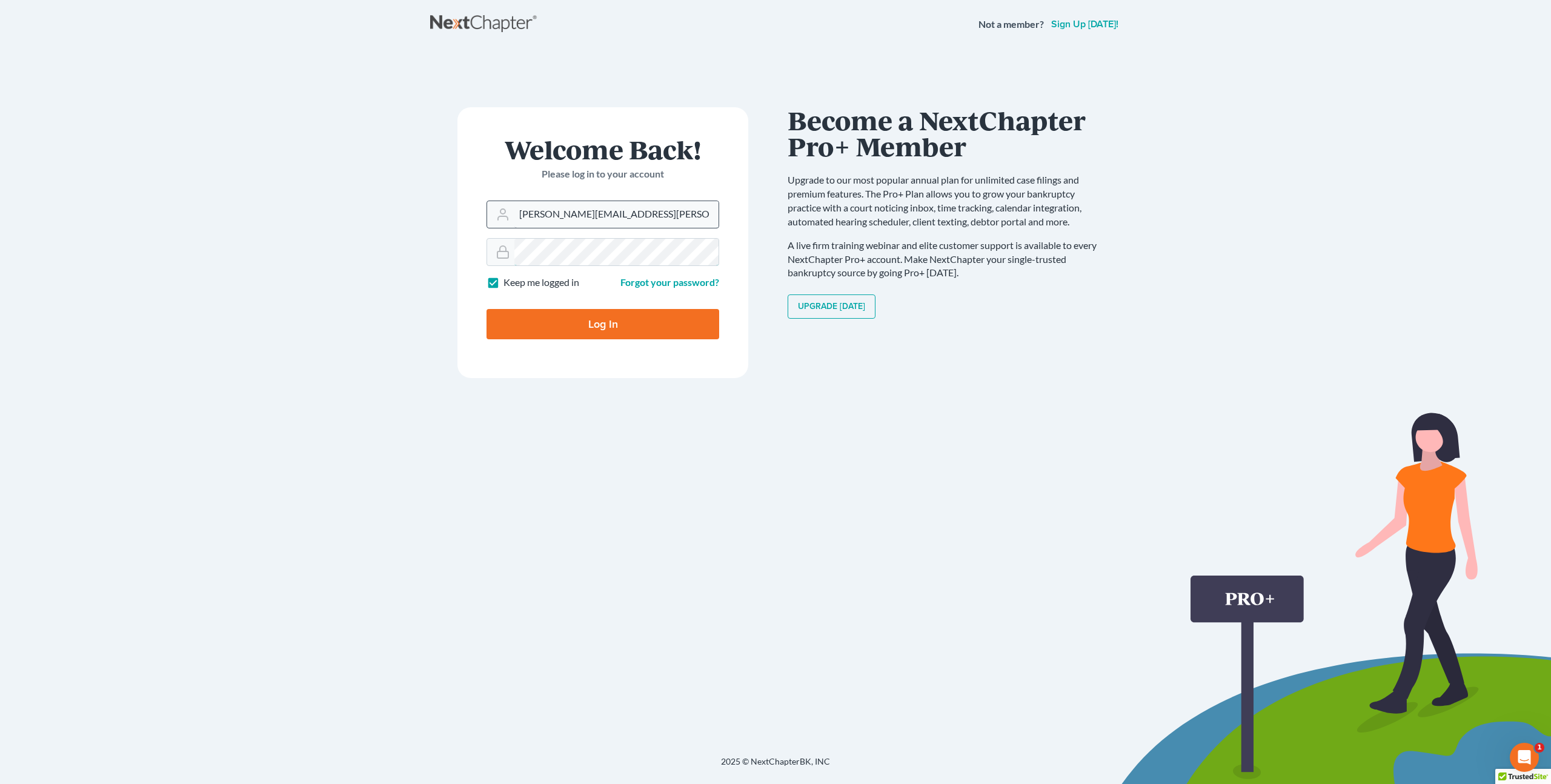
click at [486, 309] on input "Log In" at bounding box center [603, 324] width 233 height 30
type input "Thinking..."
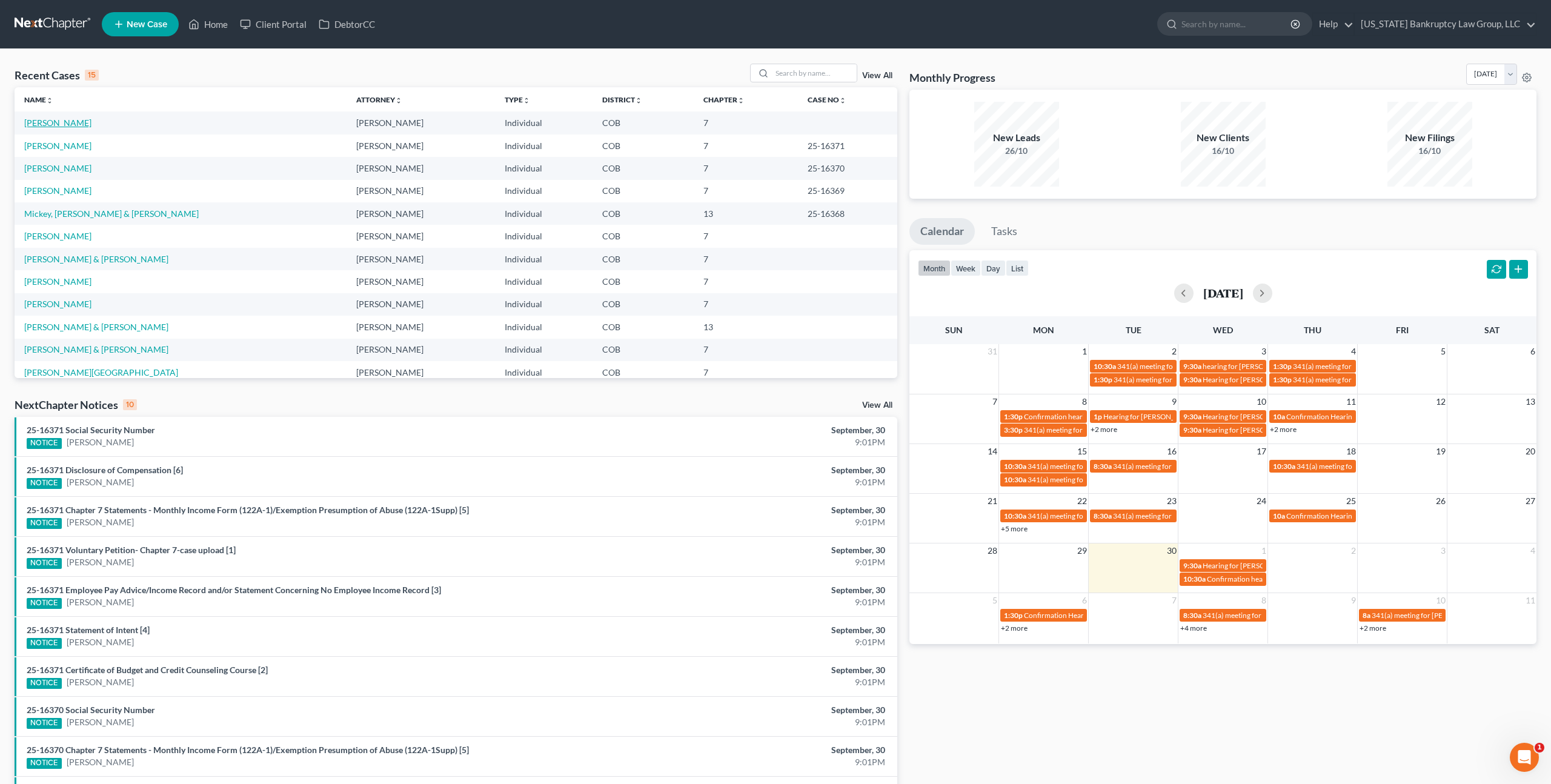
click at [55, 125] on link "[PERSON_NAME]" at bounding box center [58, 123] width 67 height 11
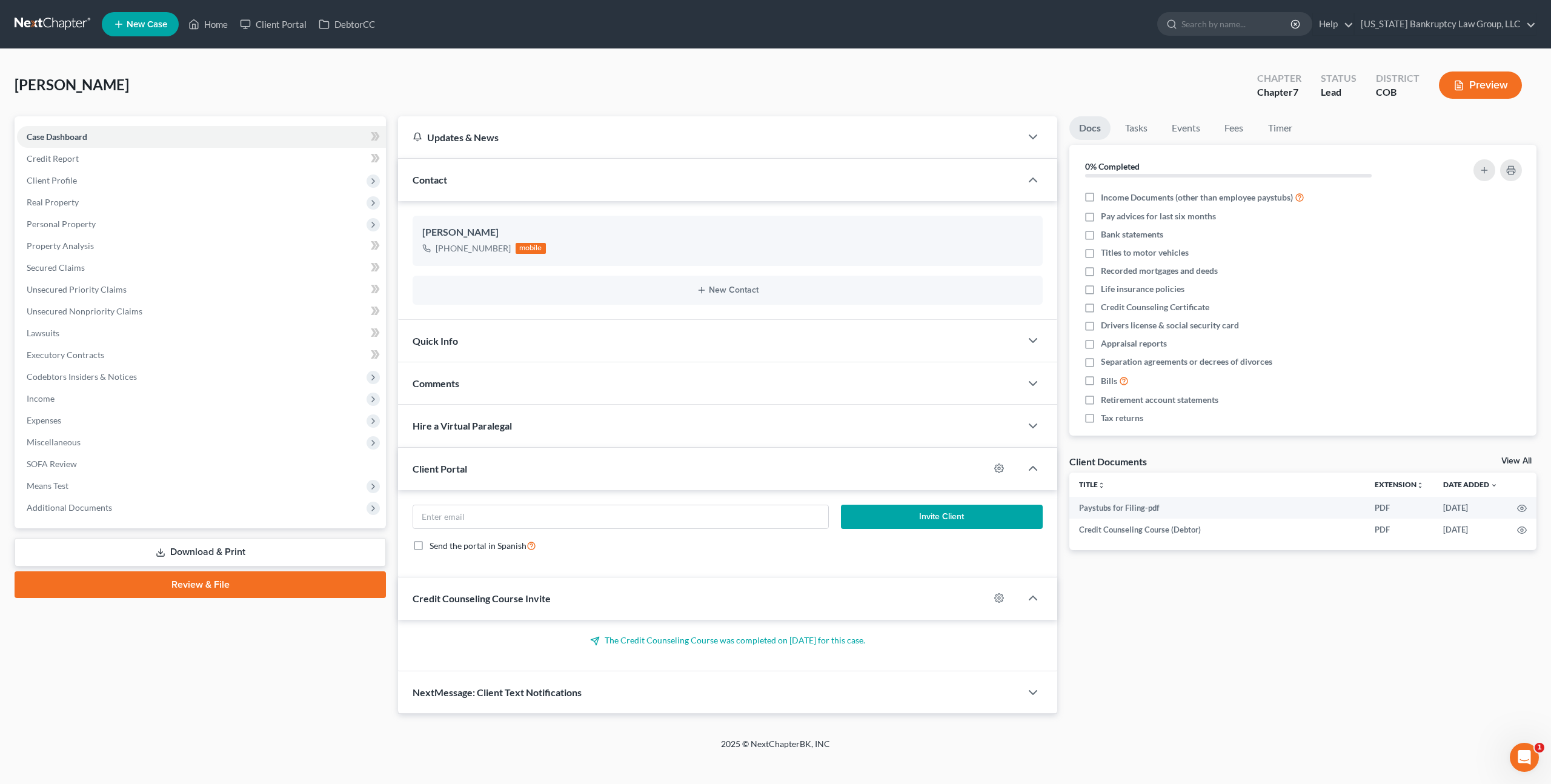
click at [298, 584] on link "Review & File" at bounding box center [200, 585] width 371 height 27
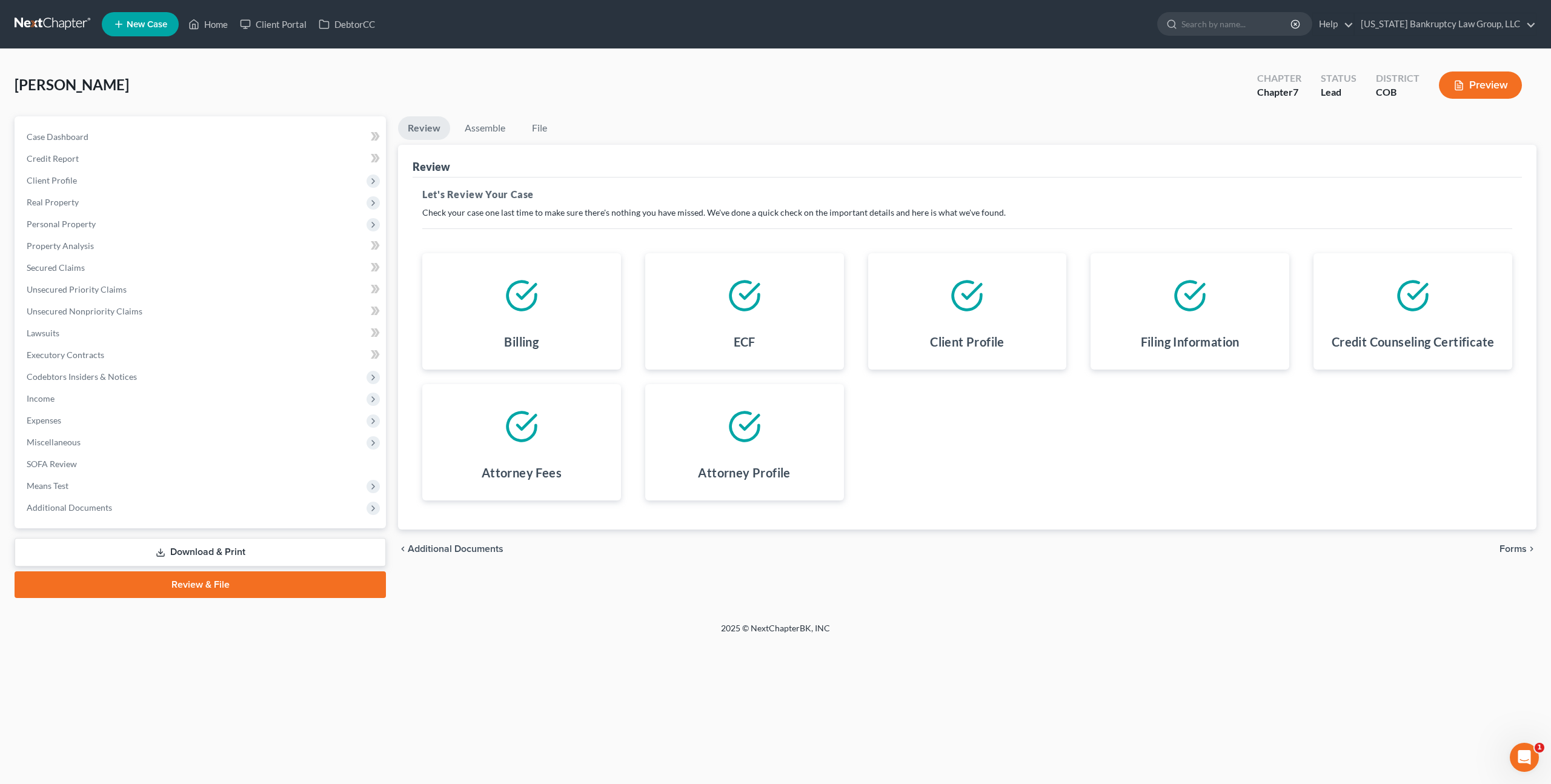
click at [1512, 548] on span "Forms" at bounding box center [1513, 549] width 27 height 10
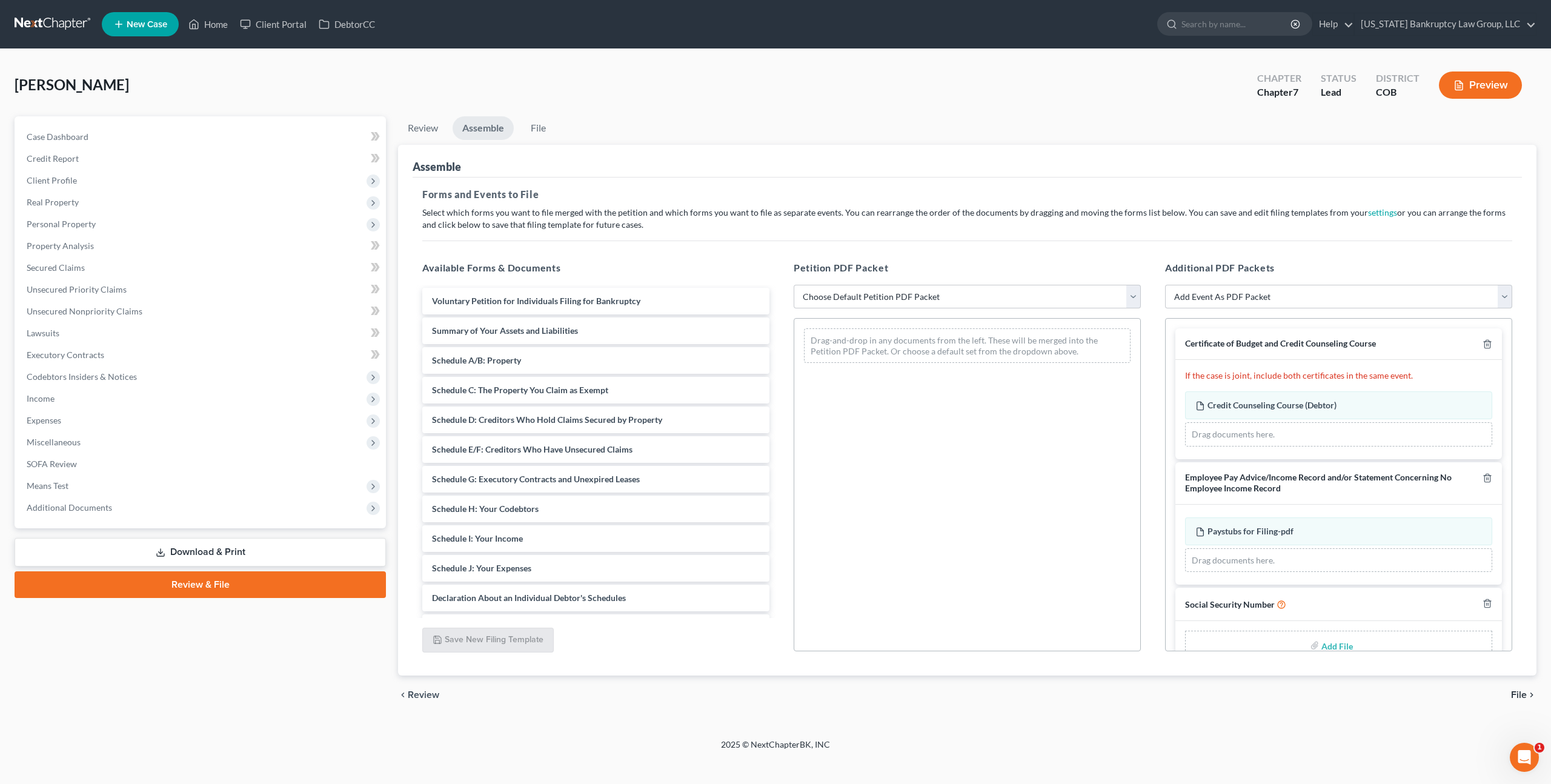
scroll to position [28, 0]
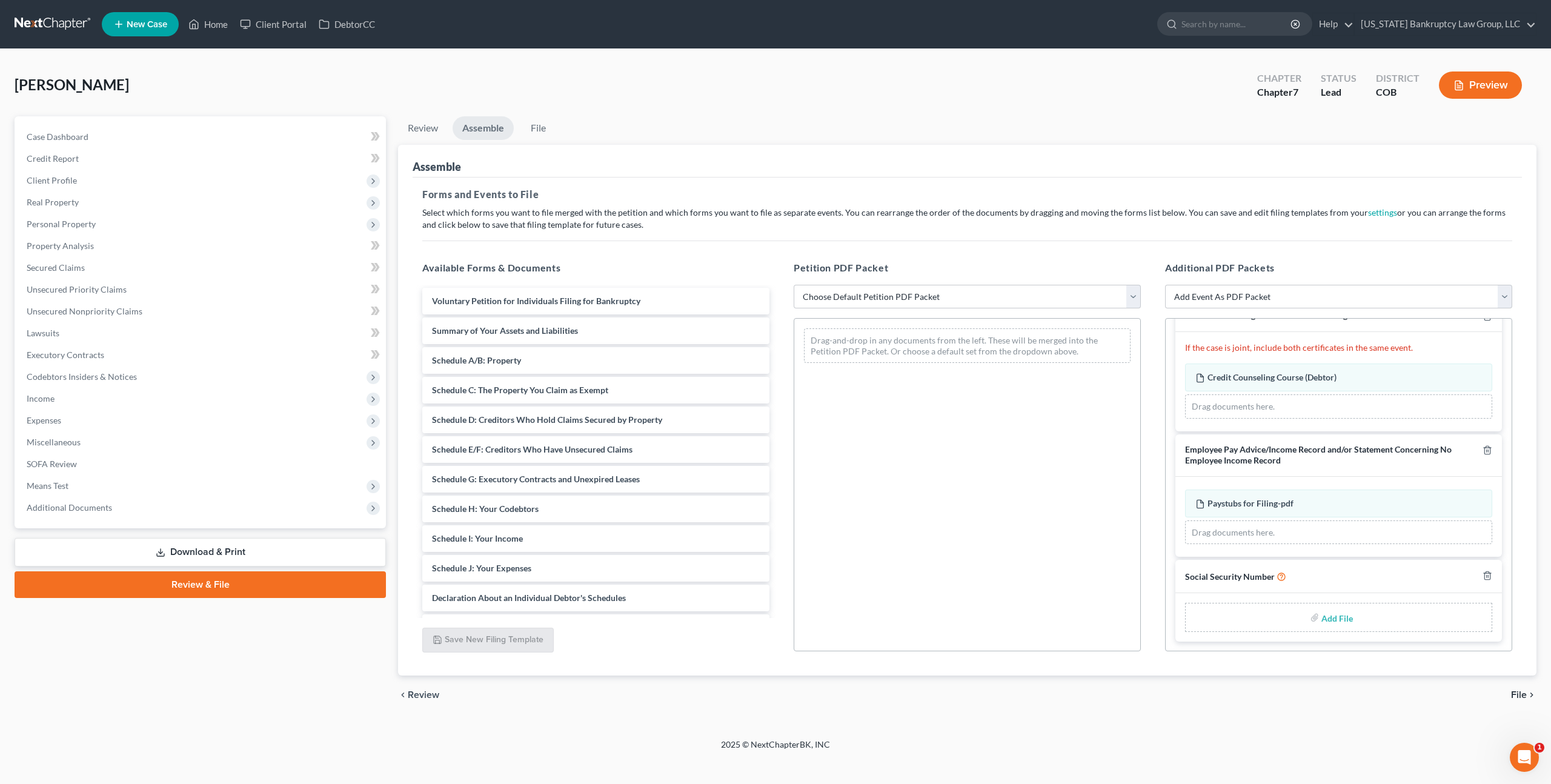
click at [1330, 619] on input "file" at bounding box center [1336, 617] width 29 height 22
type input "C:\fakepath\093025 Statement of Social Security Number.pdf"
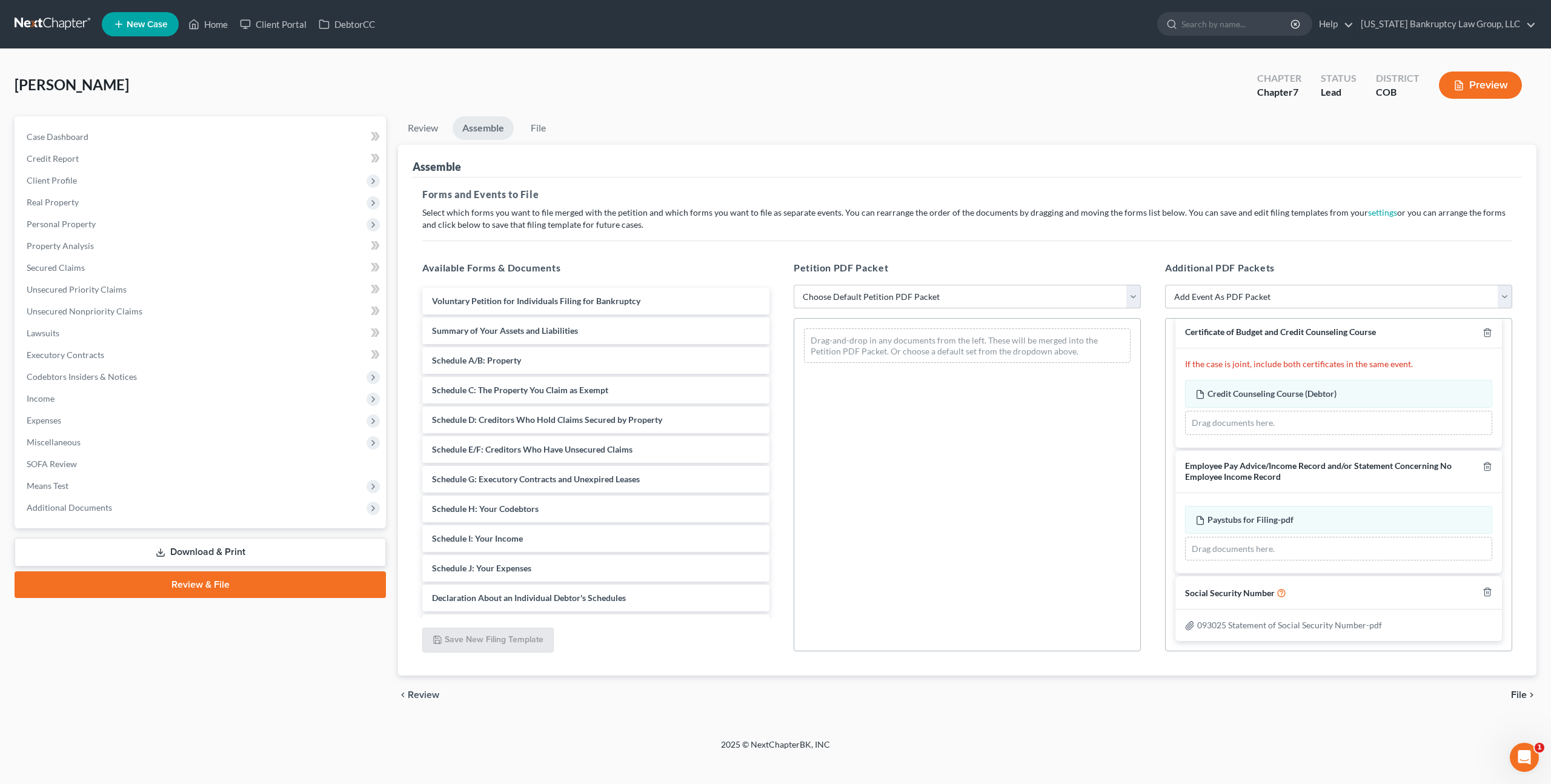
scroll to position [11, 0]
click at [917, 293] on select "Choose Default Petition PDF Packet Emergency Filing (Voluntary Petition and Cre…" at bounding box center [967, 297] width 347 height 25
click at [794, 284] on select "Choose Default Petition PDF Packet Emergency Filing (Voluntary Petition and Cre…" at bounding box center [967, 297] width 347 height 25
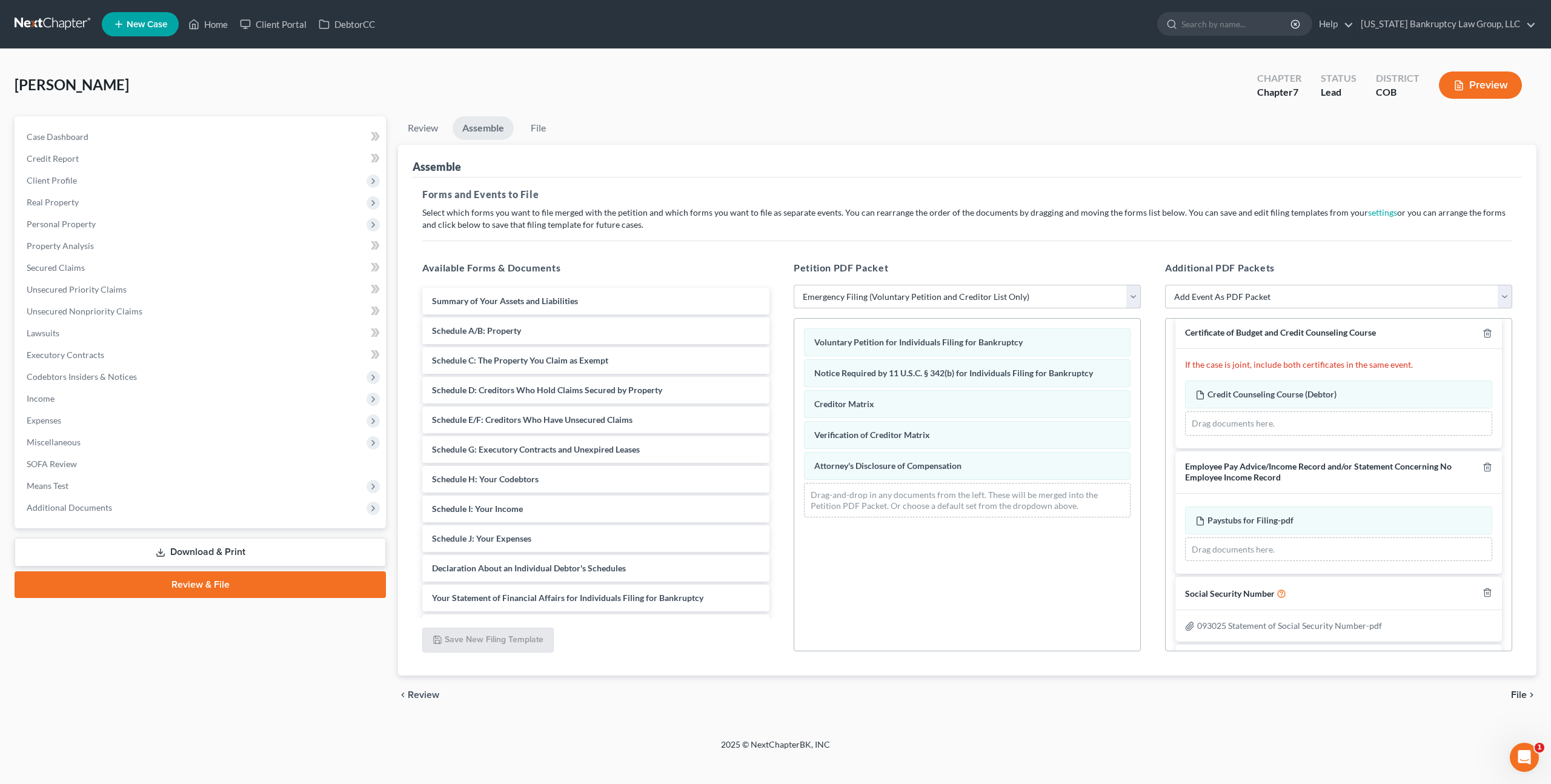
click at [970, 294] on select "Choose Default Petition PDF Packet Emergency Filing (Voluntary Petition and Cre…" at bounding box center [967, 297] width 347 height 25
select select "1"
click at [794, 284] on select "Choose Default Petition PDF Packet Emergency Filing (Voluntary Petition and Cre…" at bounding box center [967, 297] width 347 height 25
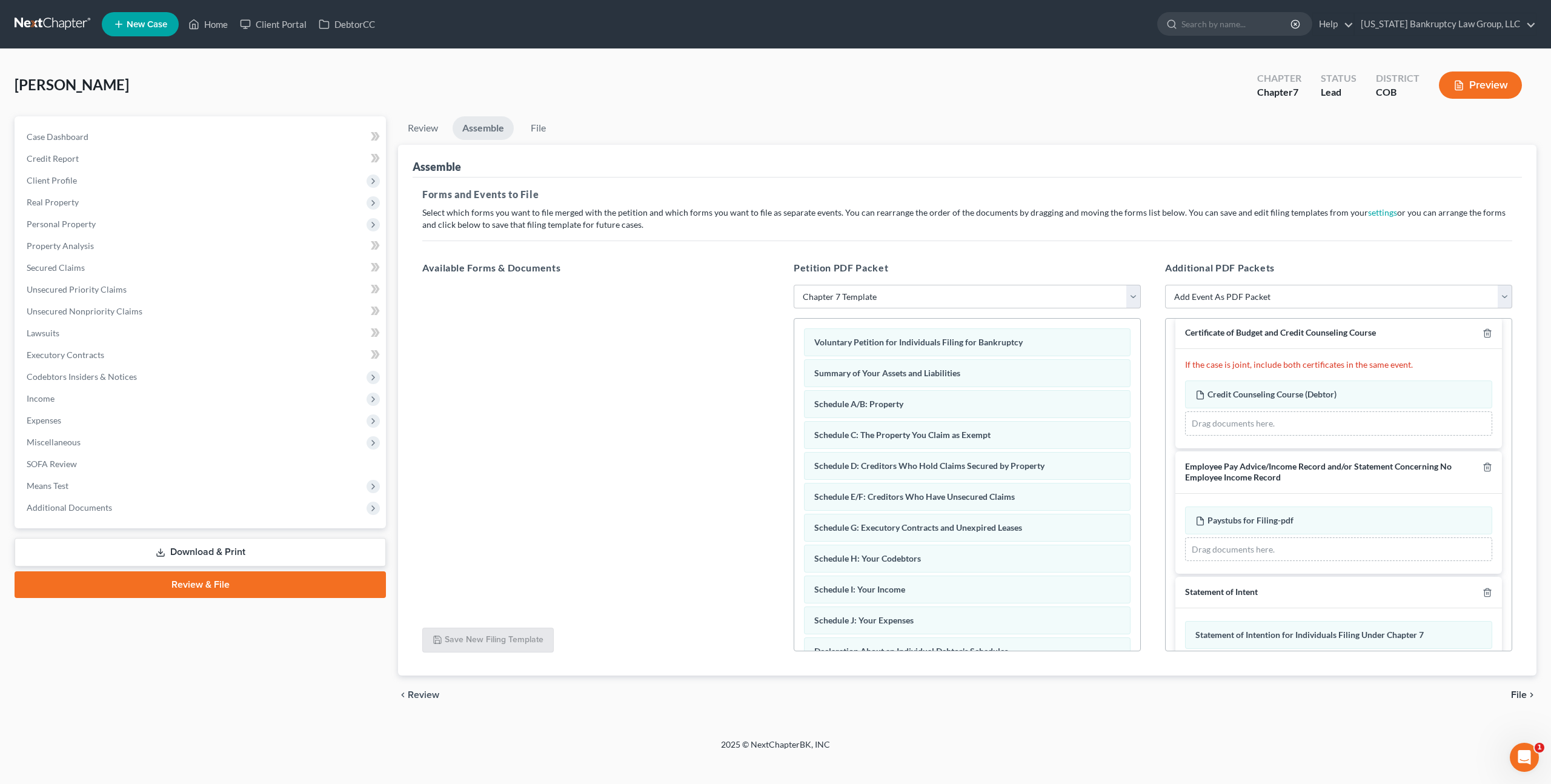
click at [1522, 693] on span "File" at bounding box center [1518, 695] width 16 height 10
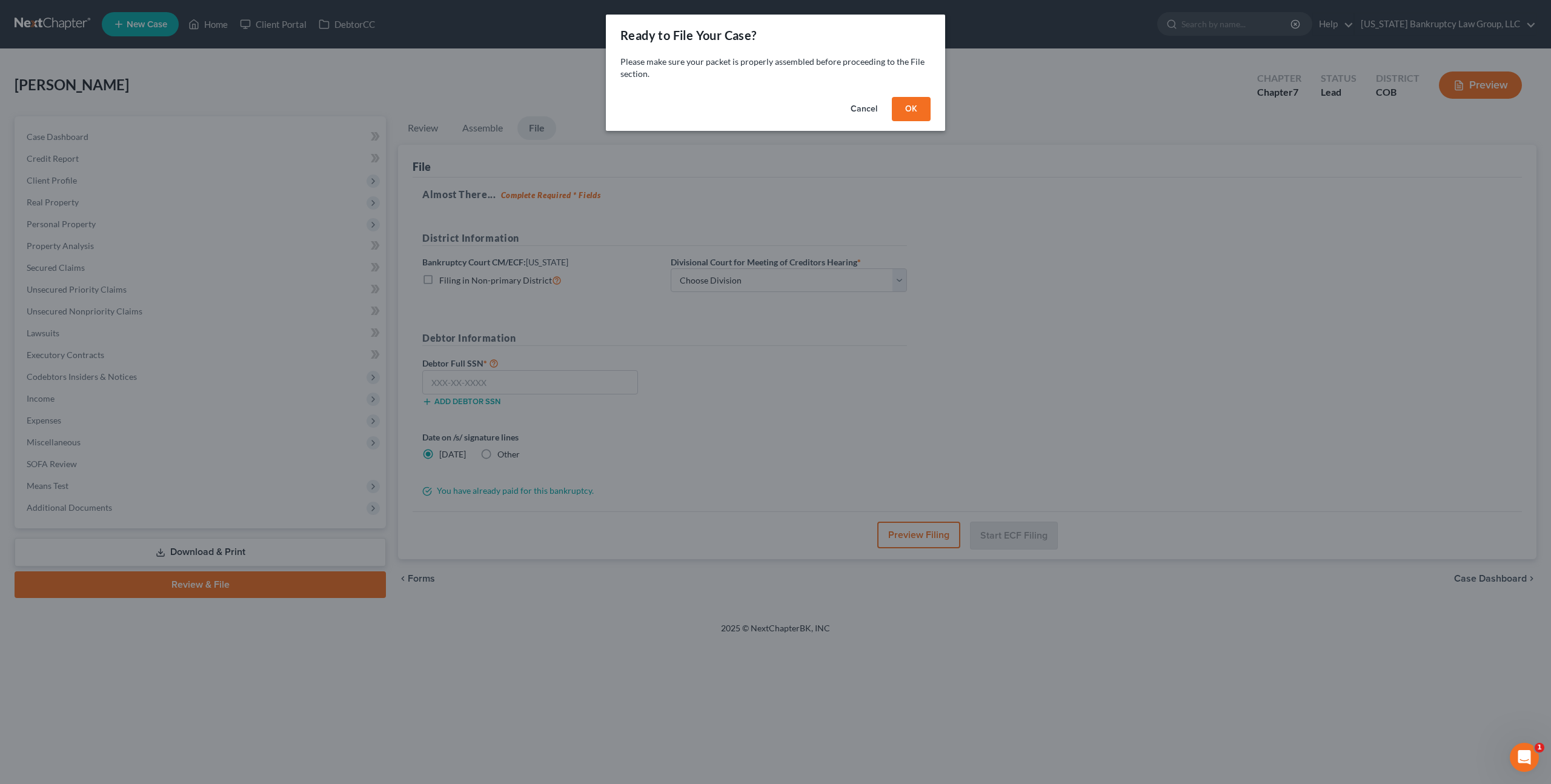
click at [911, 109] on button "OK" at bounding box center [911, 110] width 38 height 25
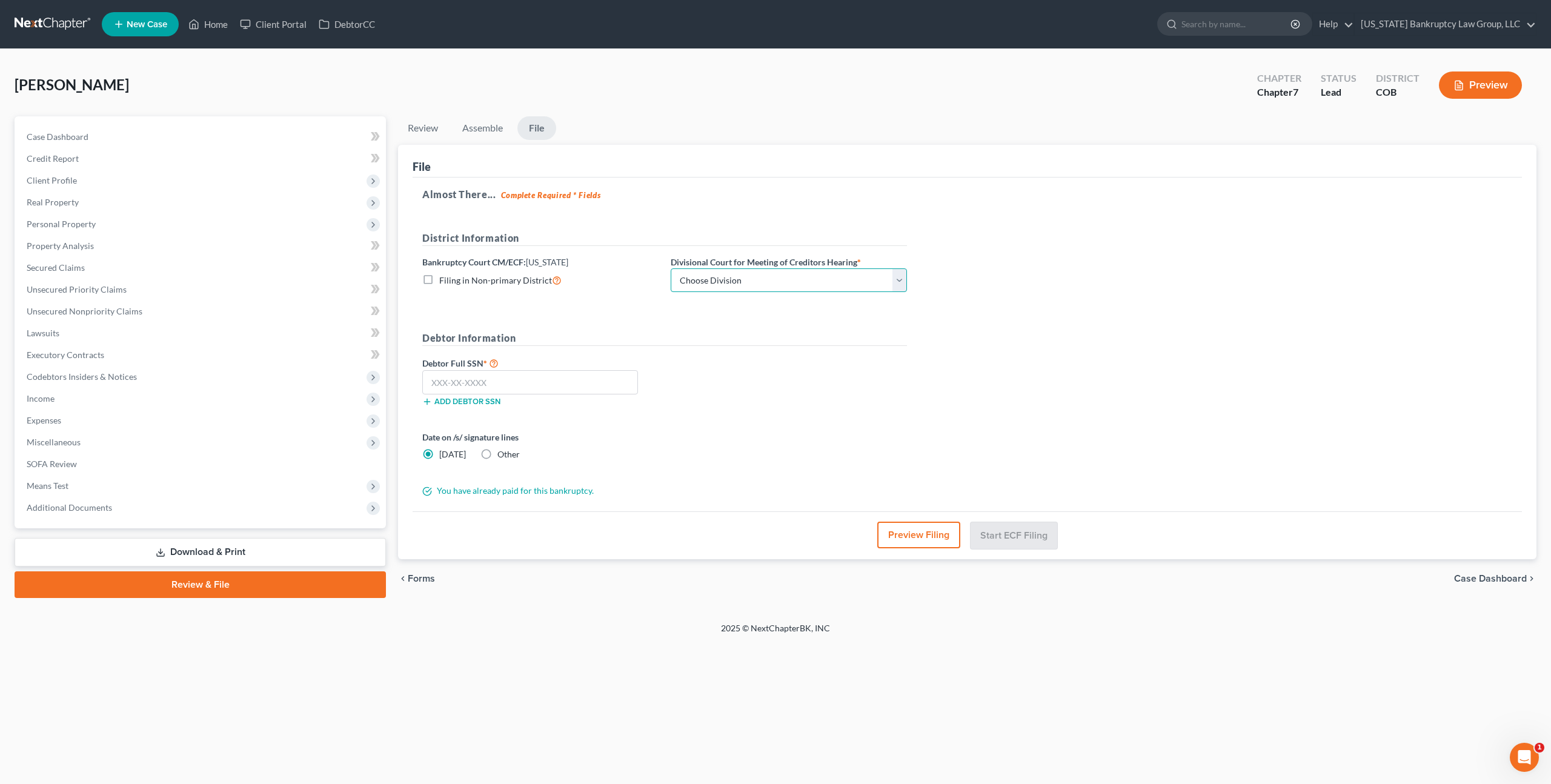
click at [831, 282] on select "Choose Division Denver" at bounding box center [788, 280] width 236 height 25
select select "0"
click at [670, 268] on select "Choose Division Denver" at bounding box center [788, 280] width 236 height 25
click at [604, 383] on input "text" at bounding box center [530, 383] width 216 height 25
type input "038-40-7752"
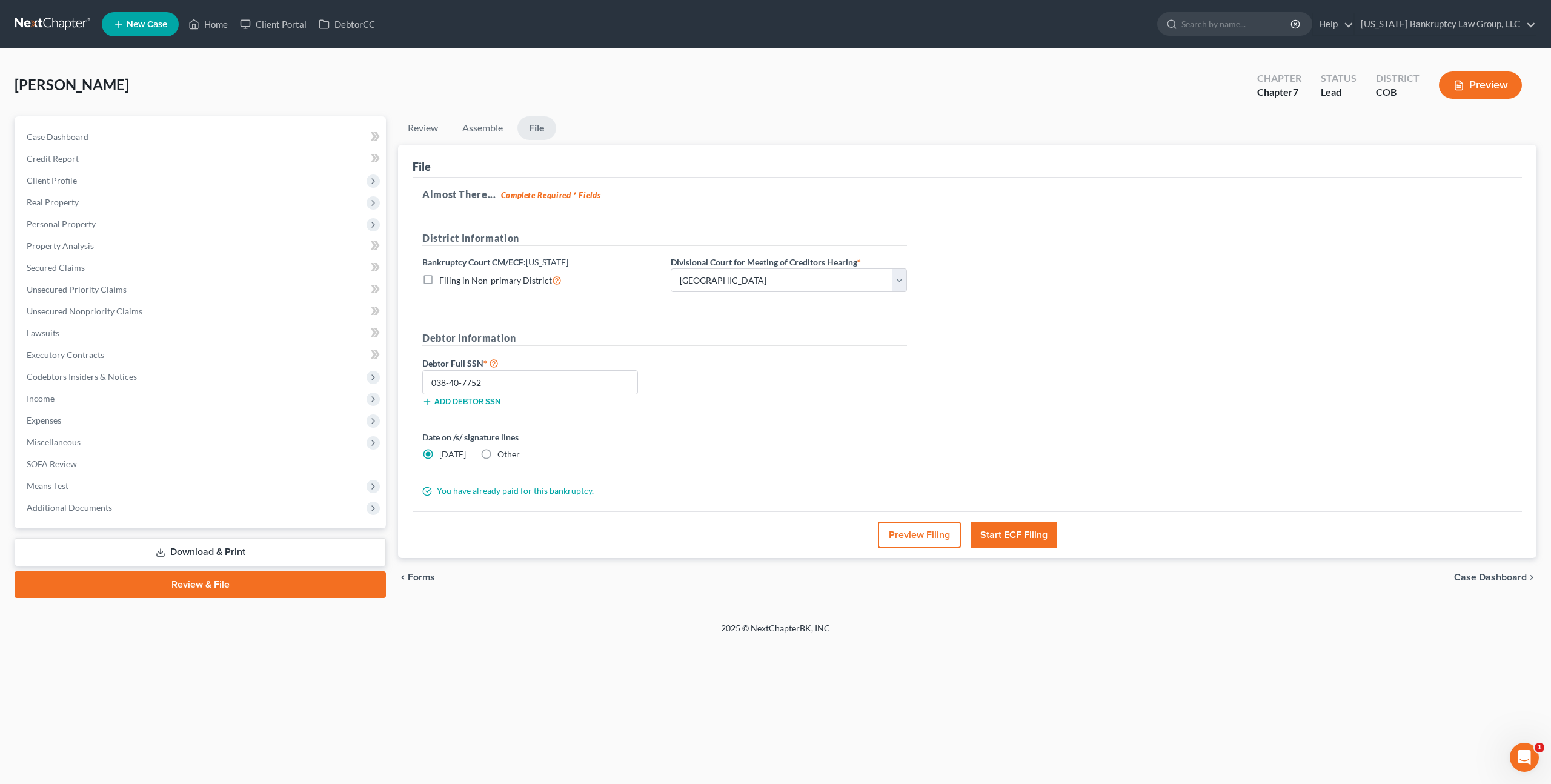
click at [992, 526] on button "Start ECF Filing" at bounding box center [1014, 535] width 87 height 27
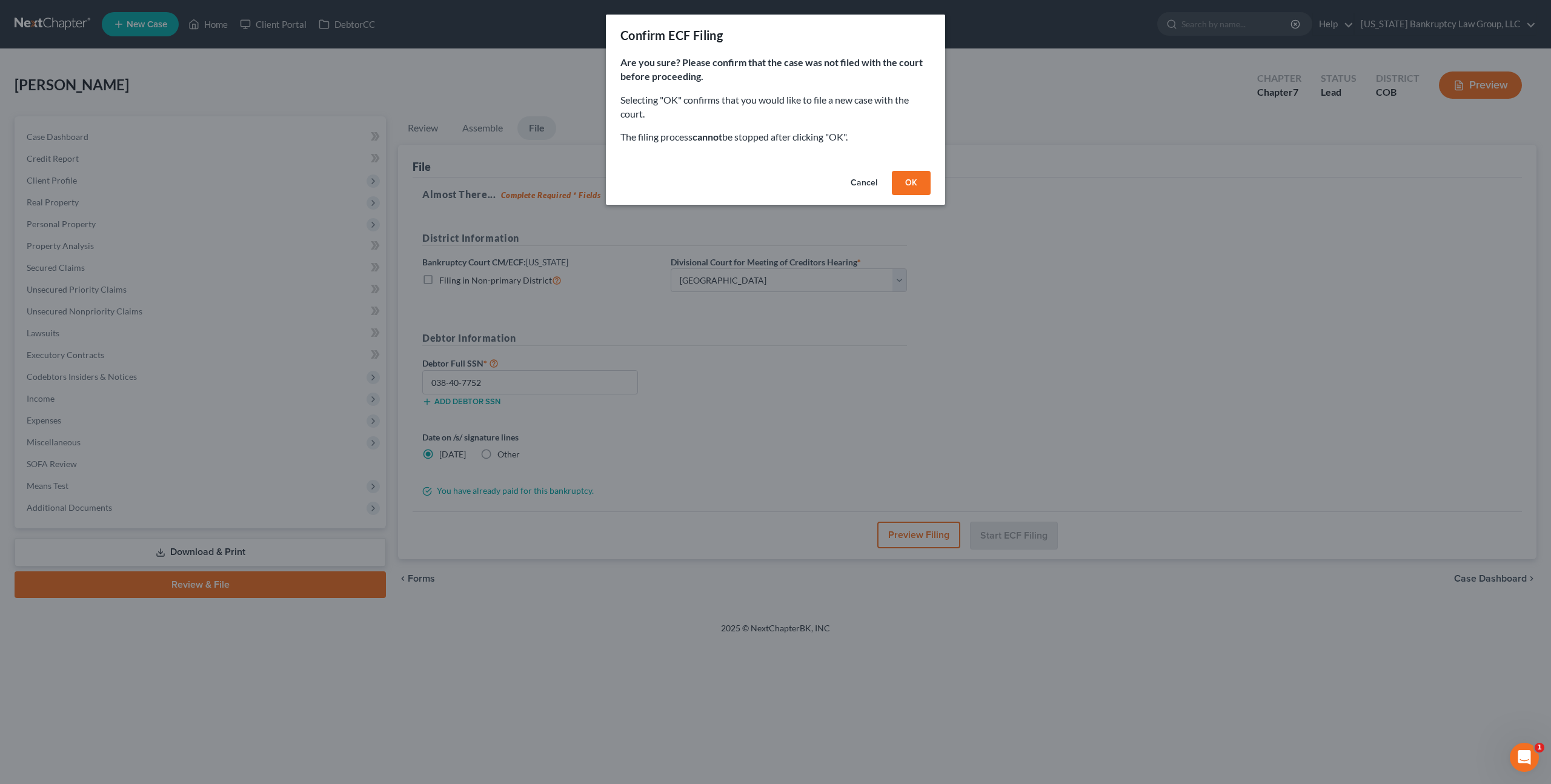
click at [911, 183] on button "OK" at bounding box center [911, 183] width 38 height 25
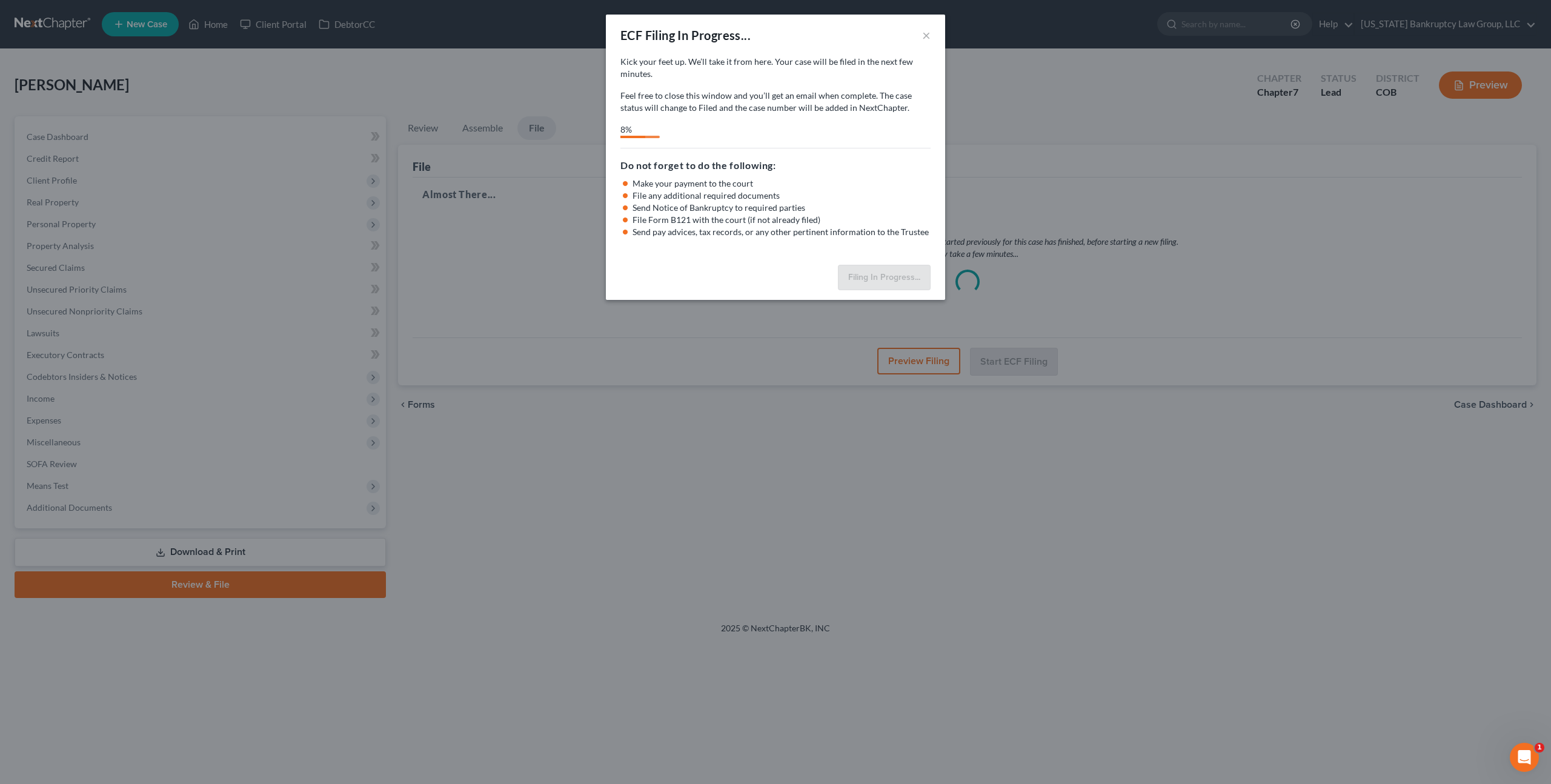
select select "0"
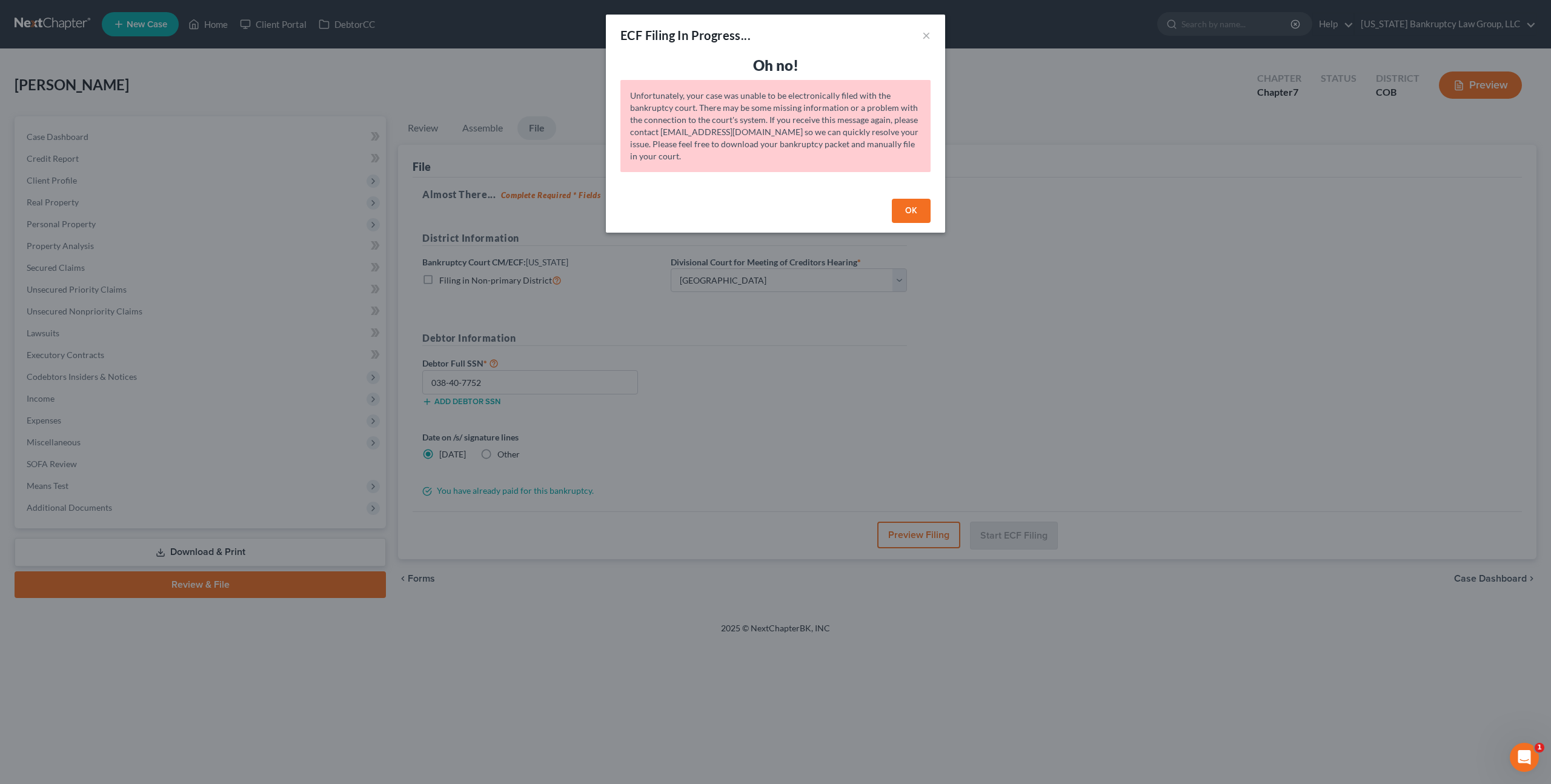
click at [911, 207] on button "OK" at bounding box center [911, 211] width 38 height 25
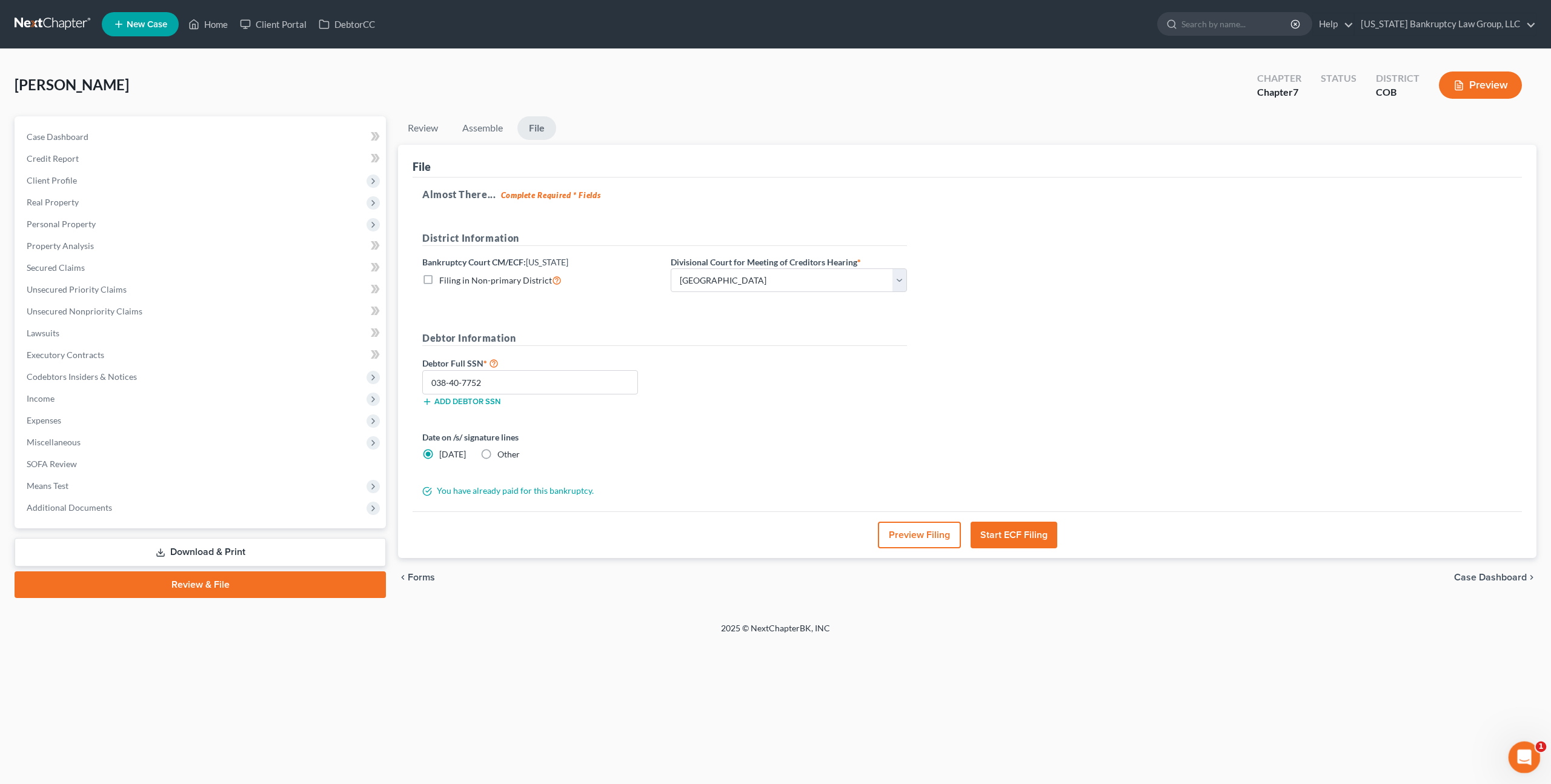
click at [1522, 748] on icon "Open Intercom Messenger" at bounding box center [1522, 755] width 20 height 20
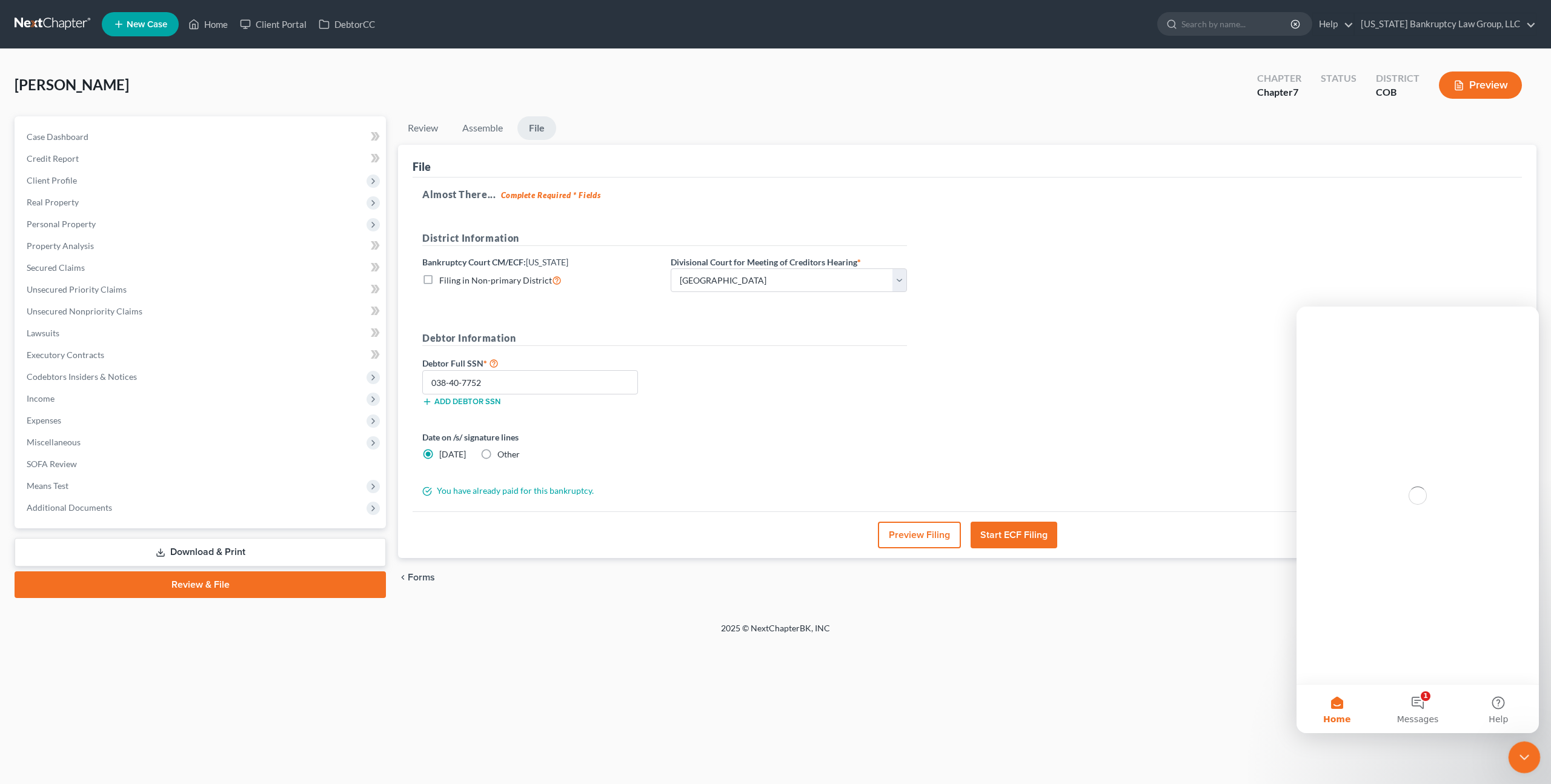
scroll to position [0, 0]
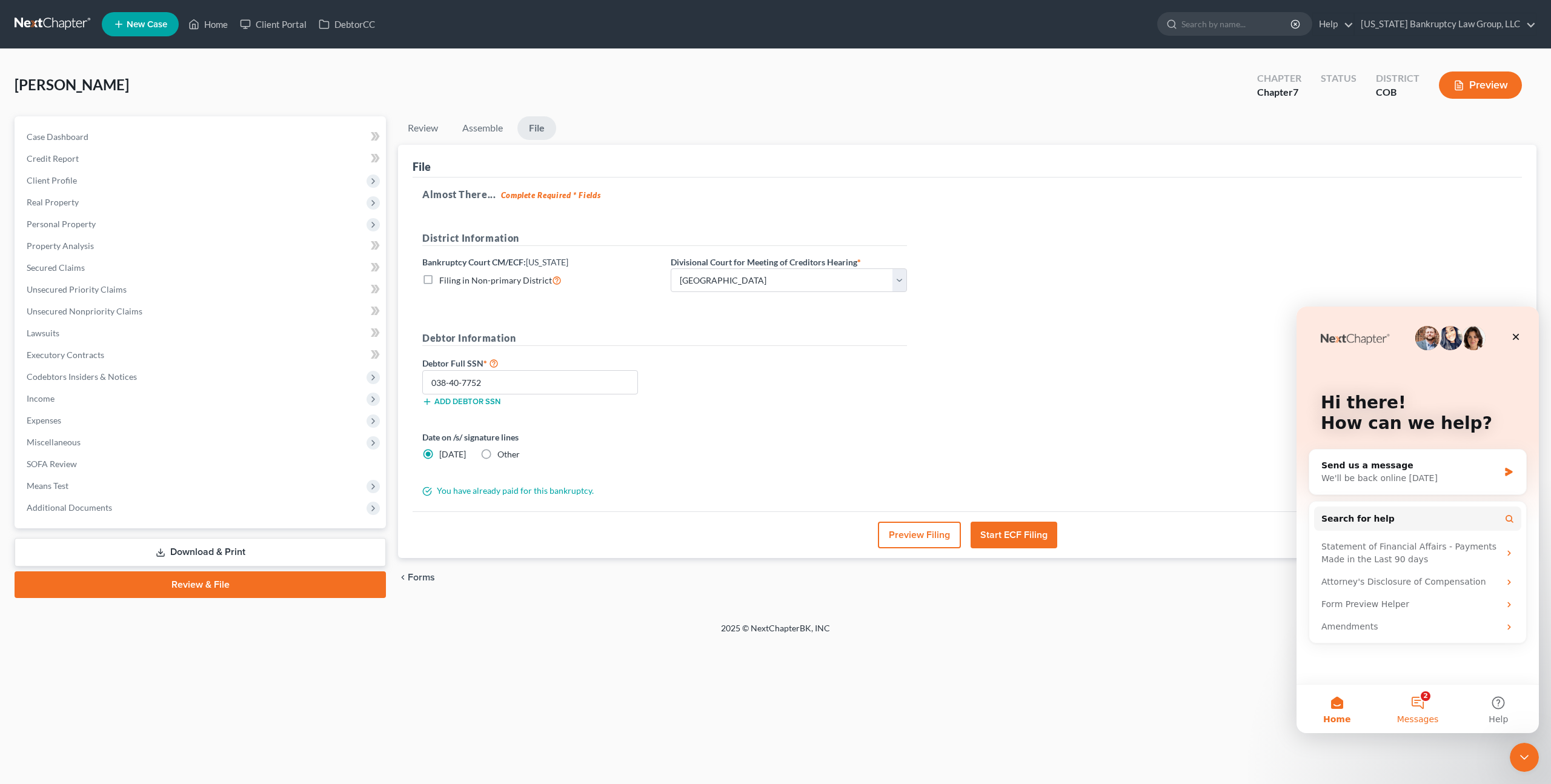
click at [1414, 701] on button "2 Messages" at bounding box center [1417, 708] width 81 height 48
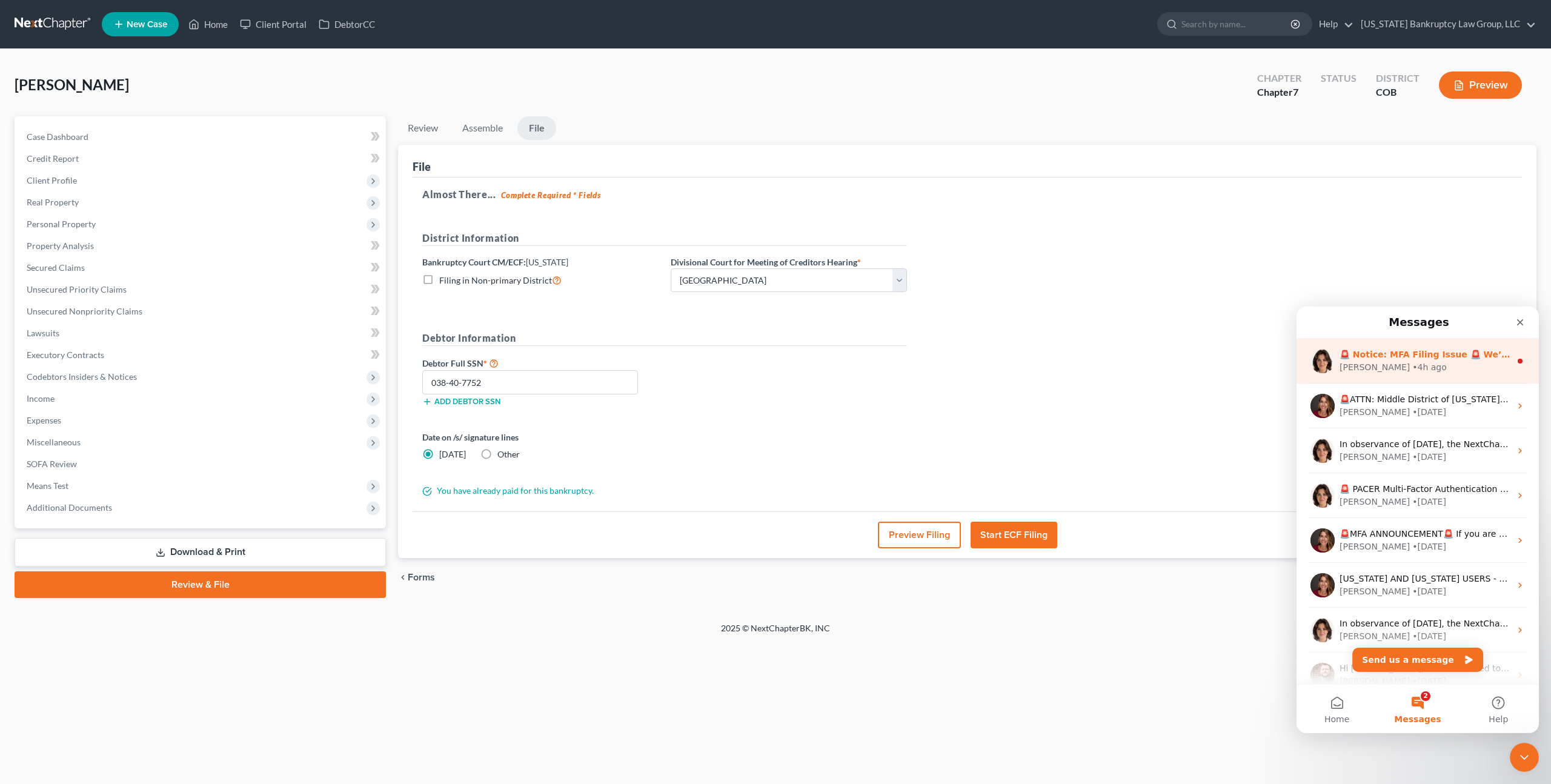
click at [1438, 361] on div "🚨 Notice: MFA Filing Issue 🚨 We’ve noticed some users are not receiving the MFA…" at bounding box center [1424, 355] width 171 height 13
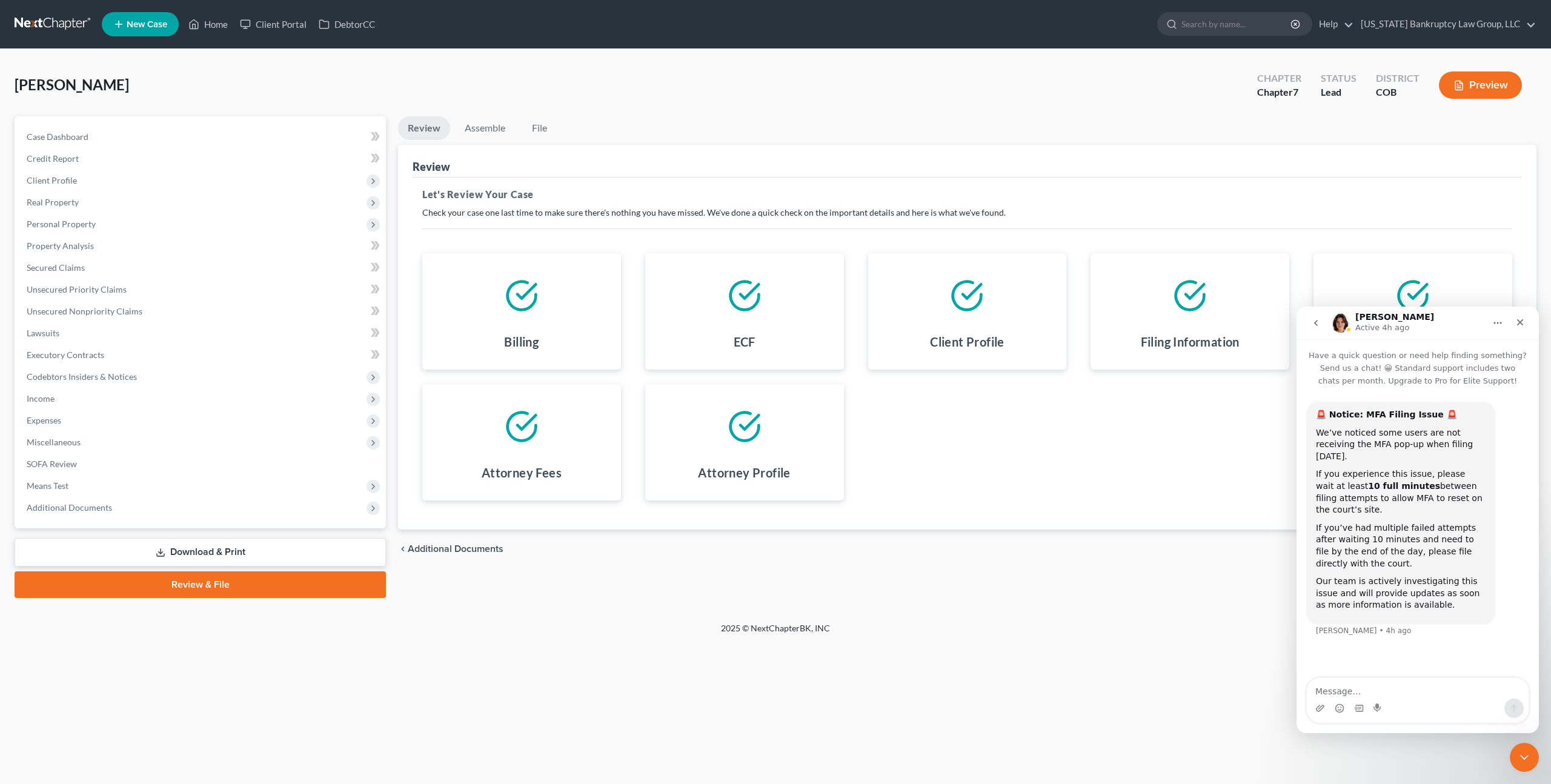
click at [267, 553] on link "Download & Print" at bounding box center [200, 552] width 371 height 29
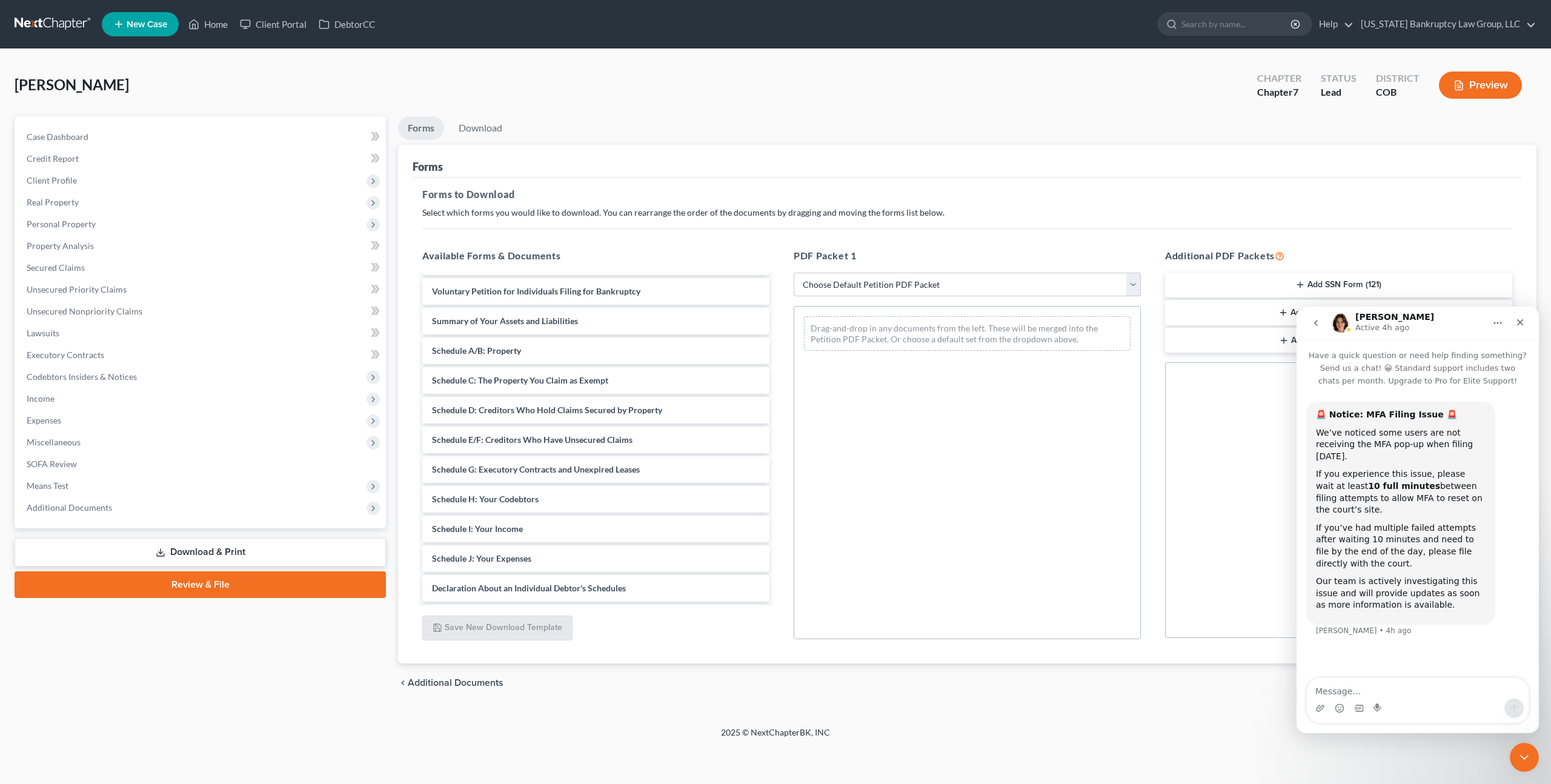
scroll to position [55, 0]
click at [840, 284] on select "Choose Default Petition PDF Packet Complete Bankruptcy Petition (all forms and …" at bounding box center [967, 284] width 347 height 25
select select "0"
click at [794, 272] on select "Choose Default Petition PDF Packet Complete Bankruptcy Petition (all forms and …" at bounding box center [967, 284] width 347 height 25
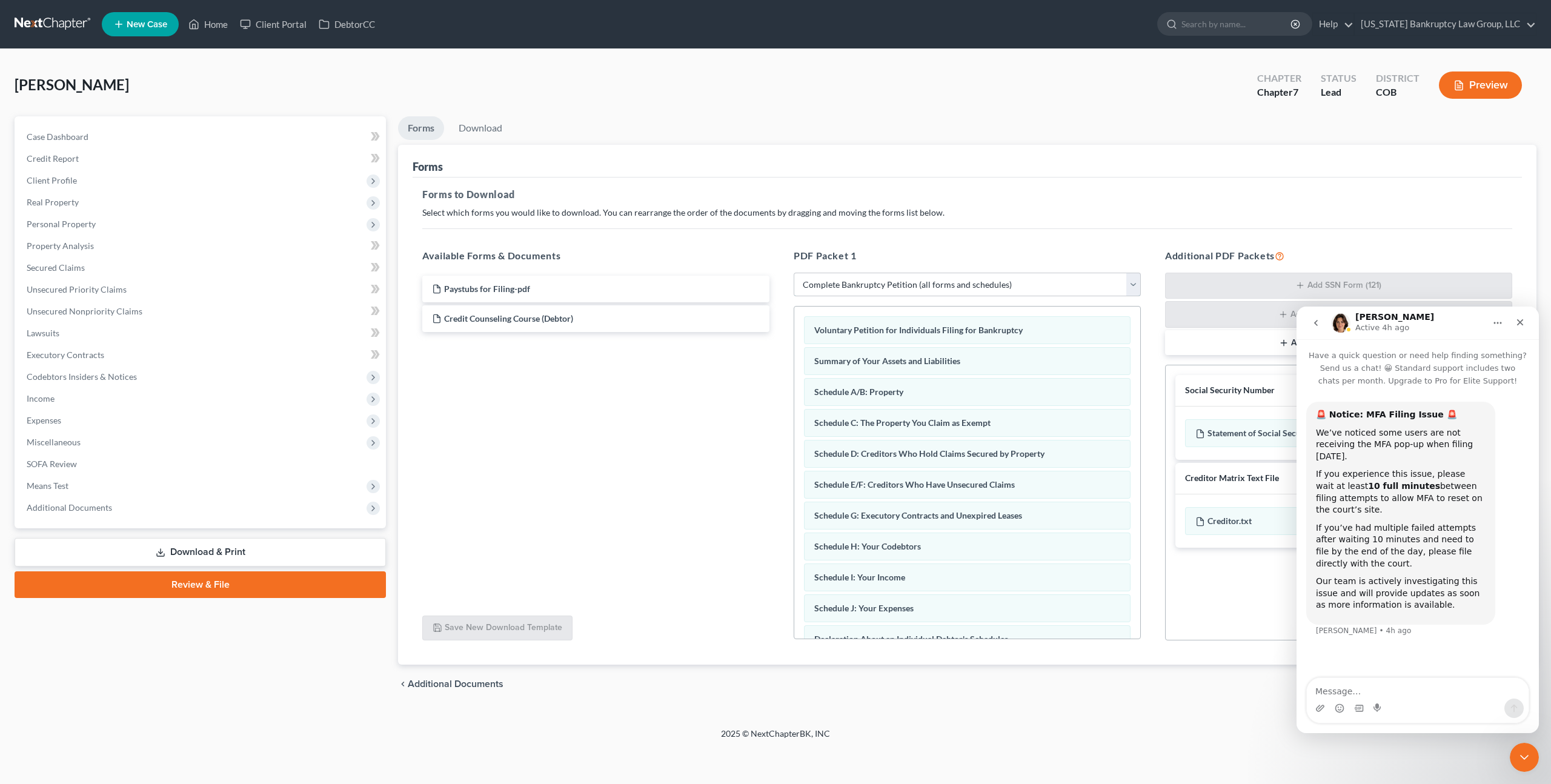
scroll to position [0, 0]
click at [1523, 324] on icon "Close" at bounding box center [1520, 322] width 10 height 10
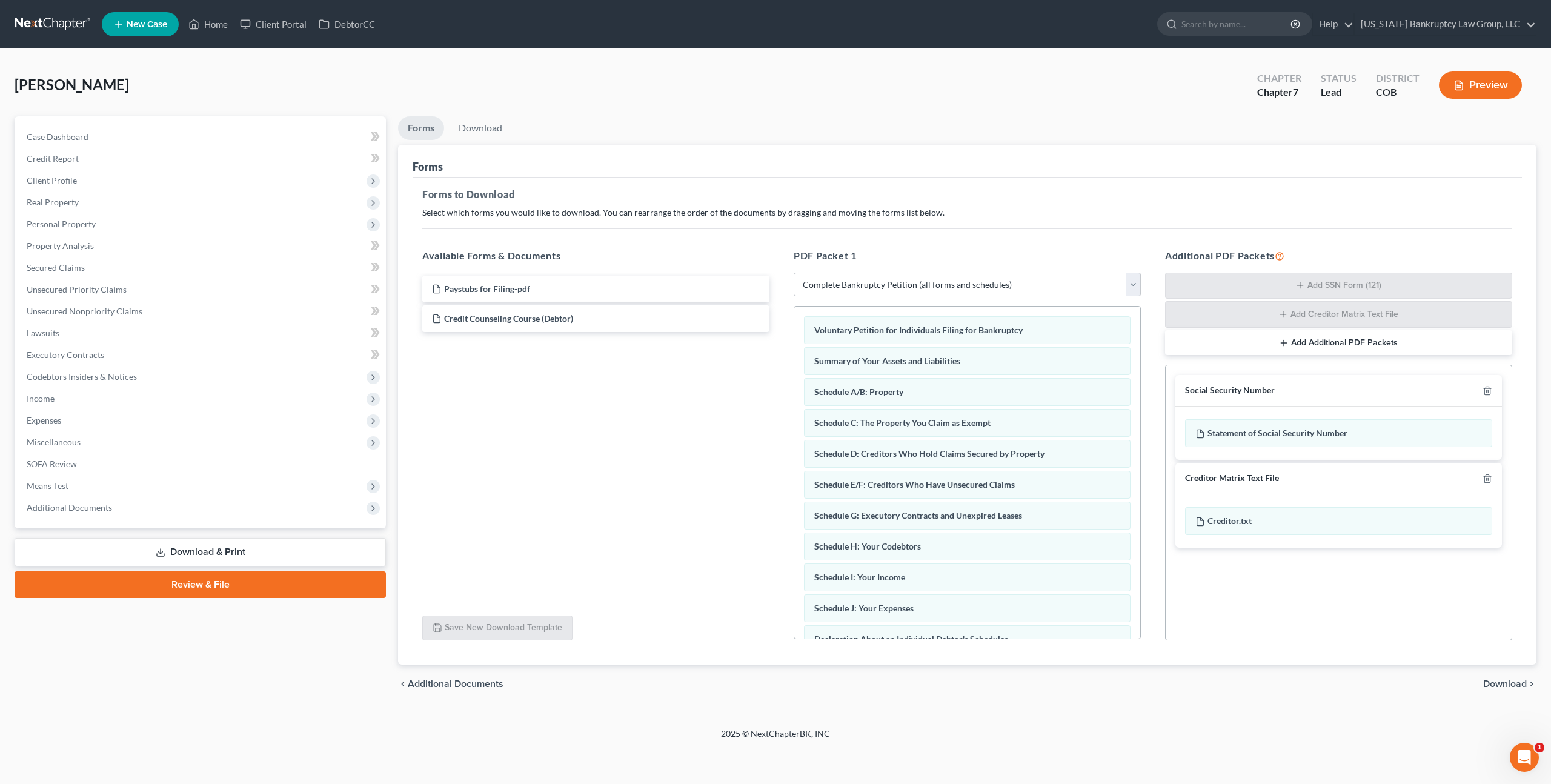
click at [253, 551] on link "Download & Print" at bounding box center [200, 552] width 371 height 29
click at [276, 555] on link "Download & Print" at bounding box center [200, 552] width 371 height 29
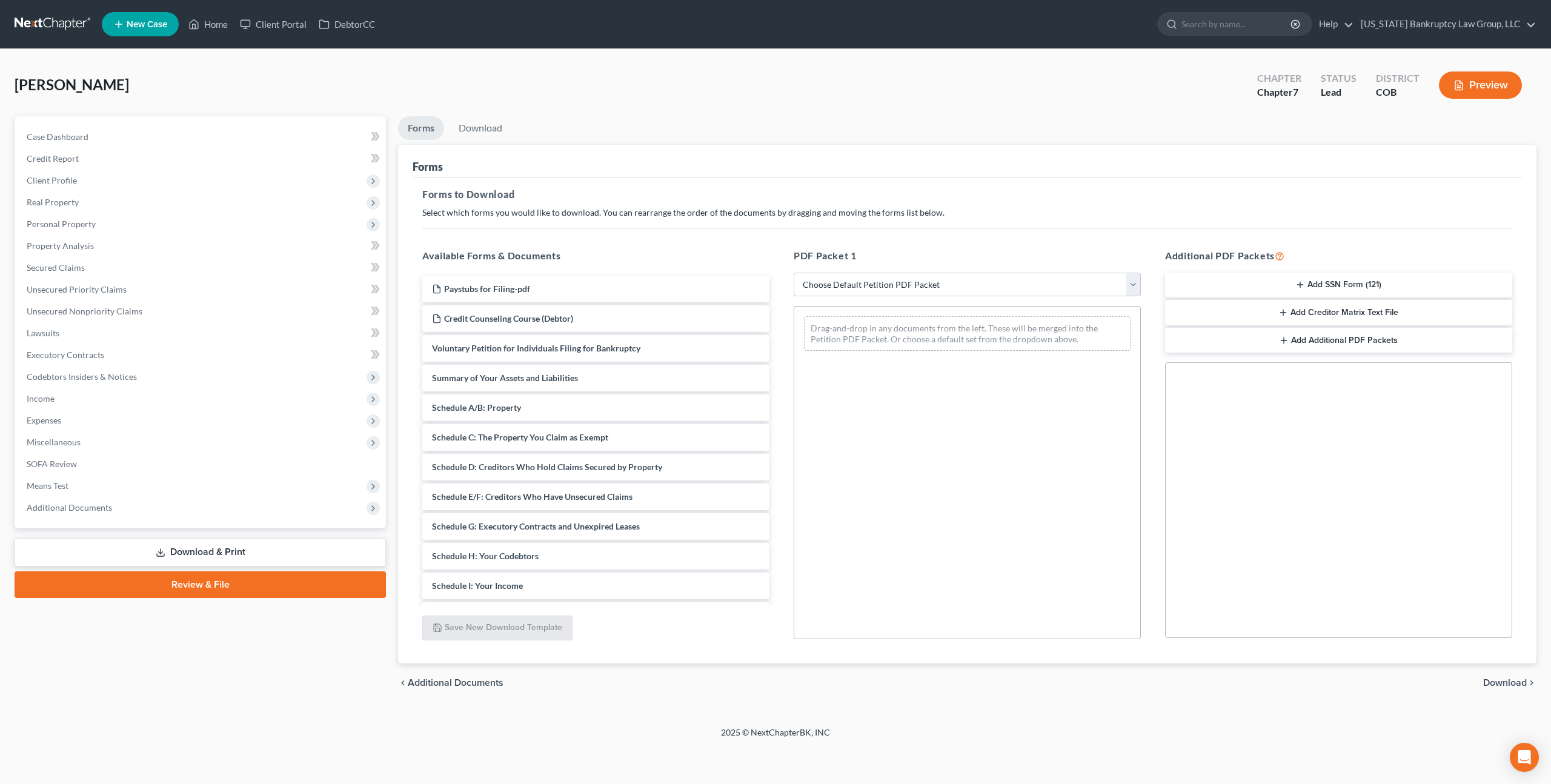
click at [247, 550] on link "Download & Print" at bounding box center [200, 552] width 371 height 29
click at [893, 289] on select "Choose Default Petition PDF Packet Complete Bankruptcy Petition (all forms and …" at bounding box center [967, 284] width 347 height 25
select select "0"
click at [794, 272] on select "Choose Default Petition PDF Packet Complete Bankruptcy Petition (all forms and …" at bounding box center [967, 284] width 347 height 25
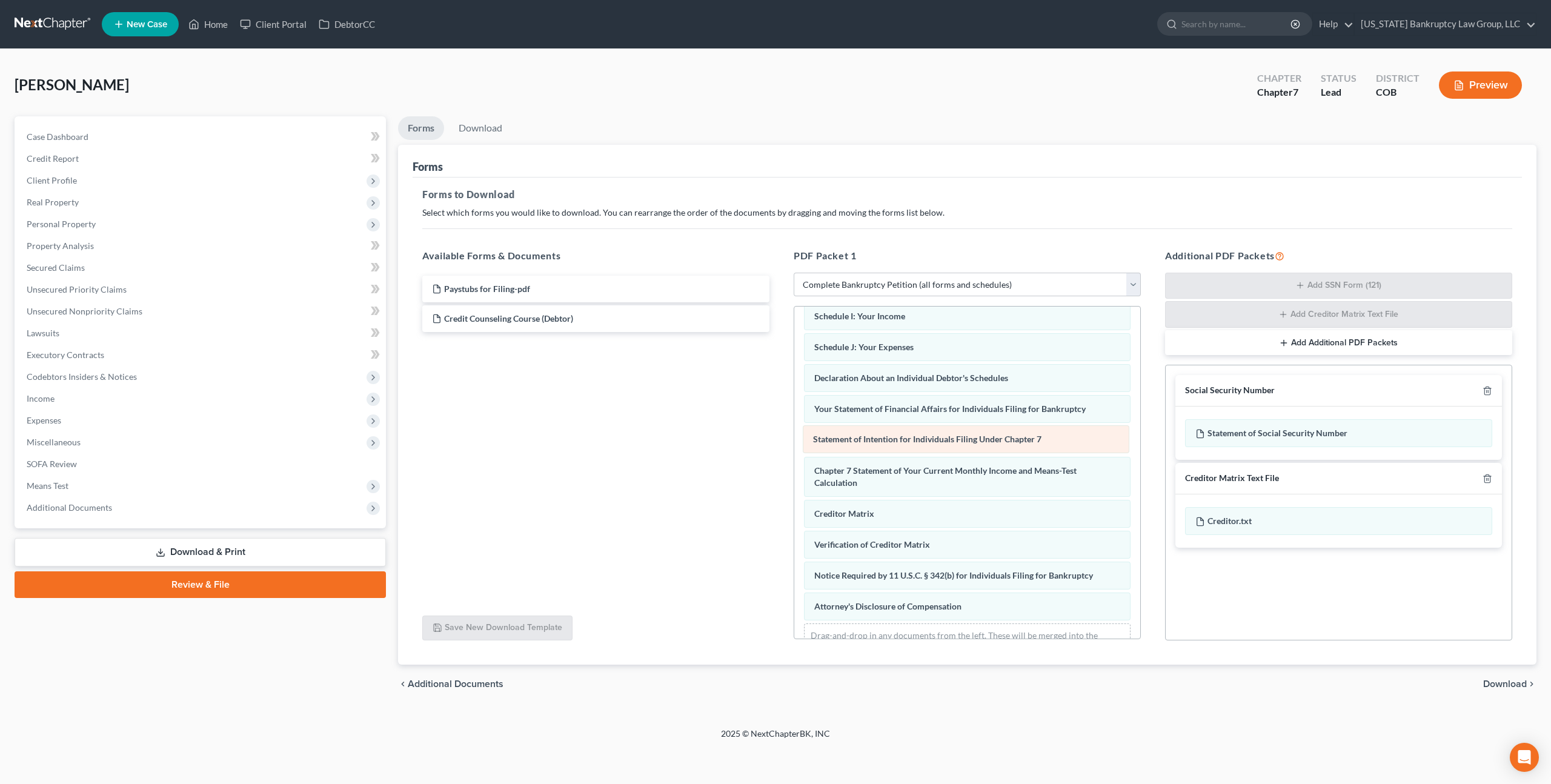
scroll to position [259, 0]
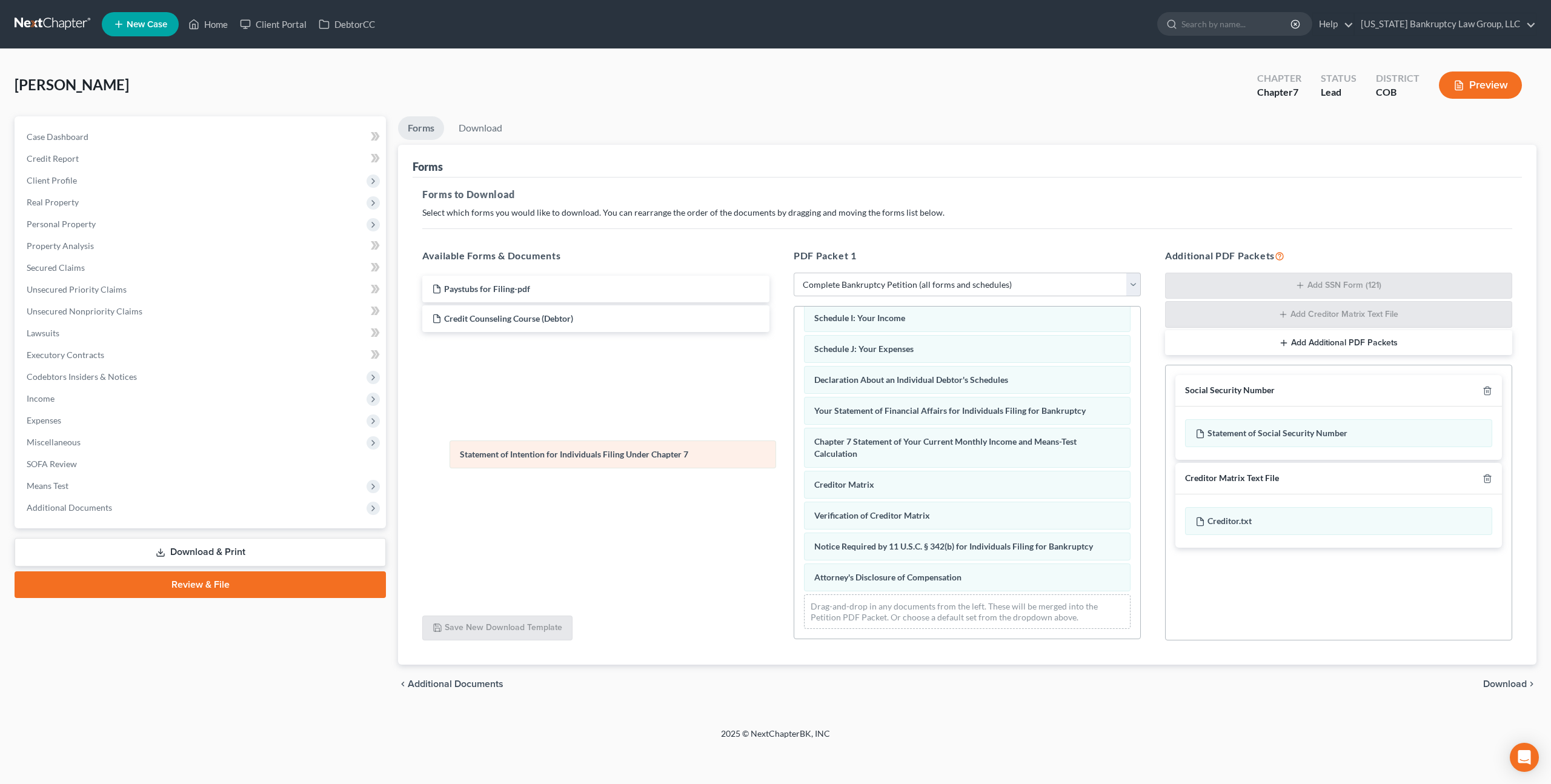
drag, startPoint x: 882, startPoint y: 435, endPoint x: 527, endPoint y: 450, distance: 355.3
click at [794, 450] on div "Statement of Intention for Individuals Filing Under Chapter 7 Voluntary Petitio…" at bounding box center [966, 343] width 346 height 591
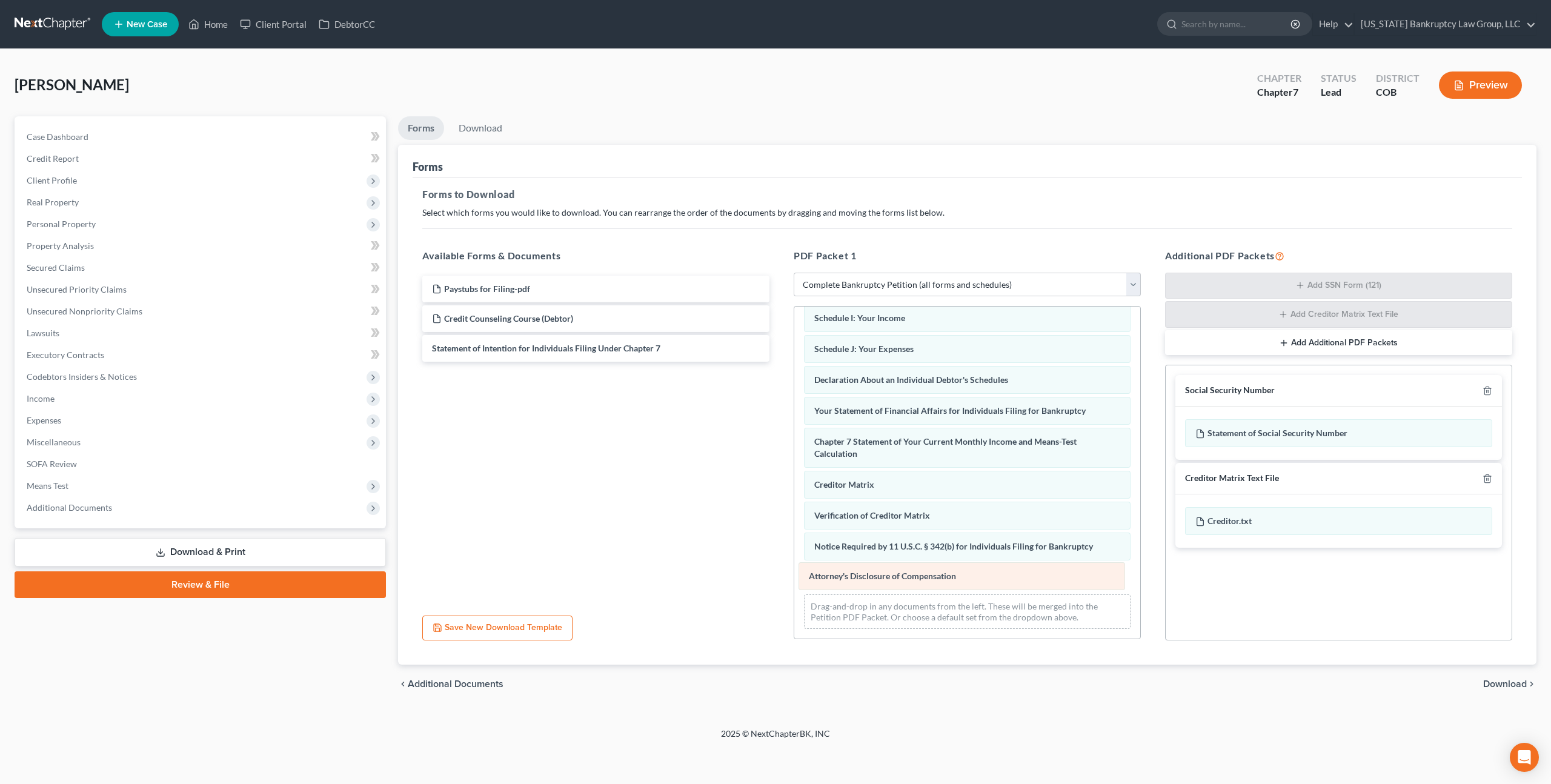
scroll to position [228, 0]
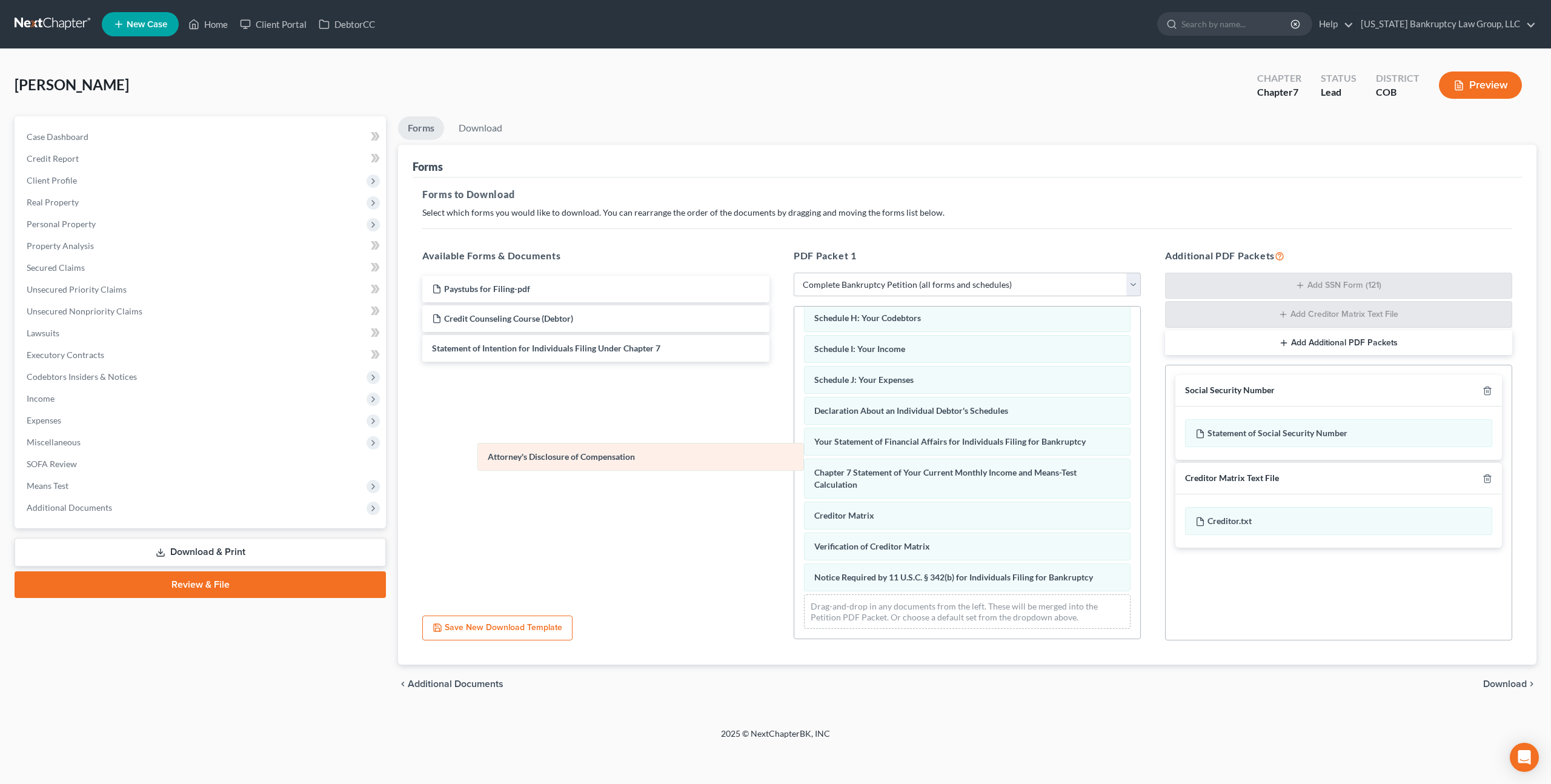
drag, startPoint x: 876, startPoint y: 579, endPoint x: 549, endPoint y: 457, distance: 349.0
click at [794, 457] on div "Attorney's Disclosure of Compensation Voluntary Petition for Individuals Filing…" at bounding box center [966, 358] width 346 height 560
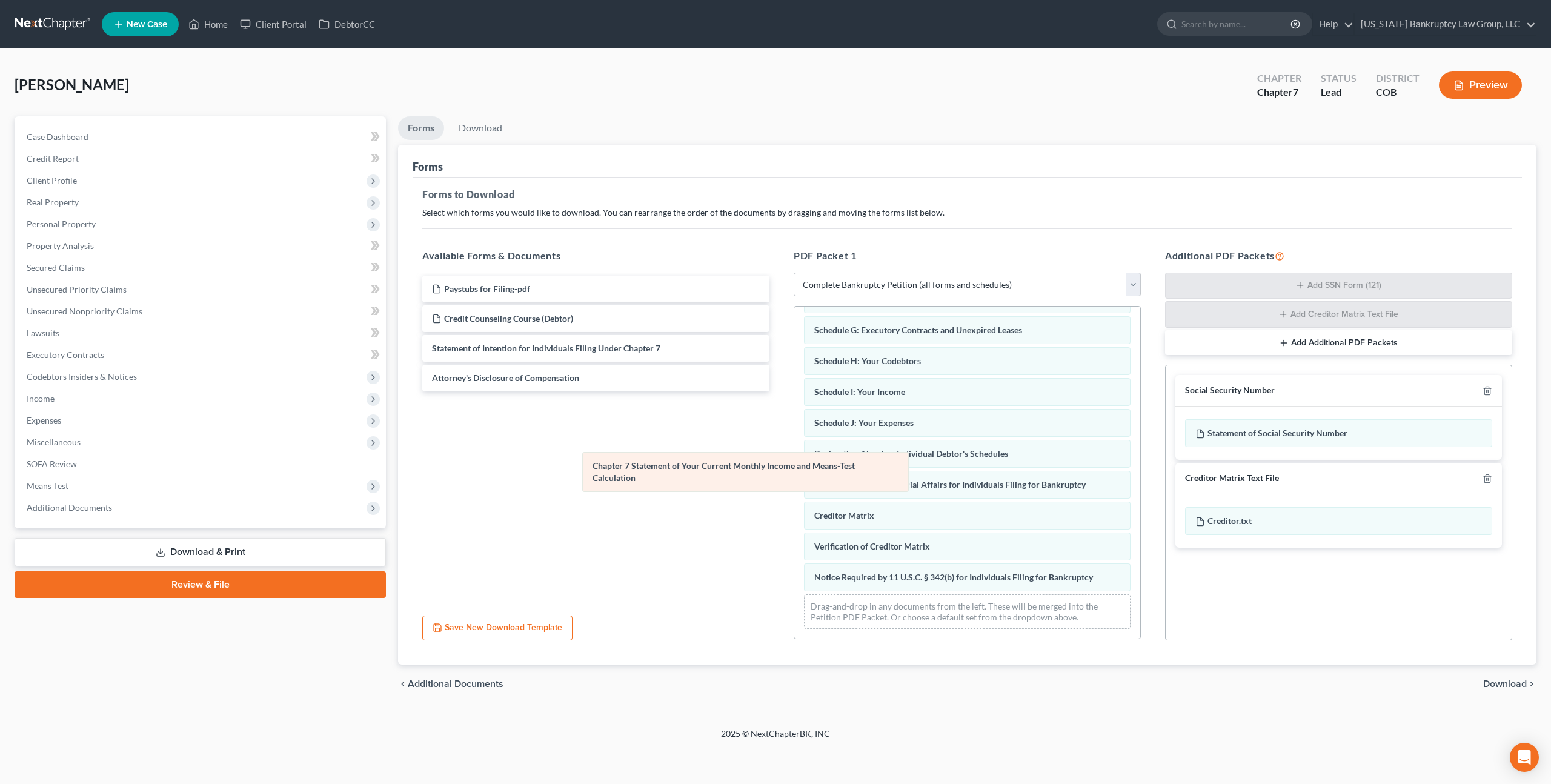
scroll to position [186, 0]
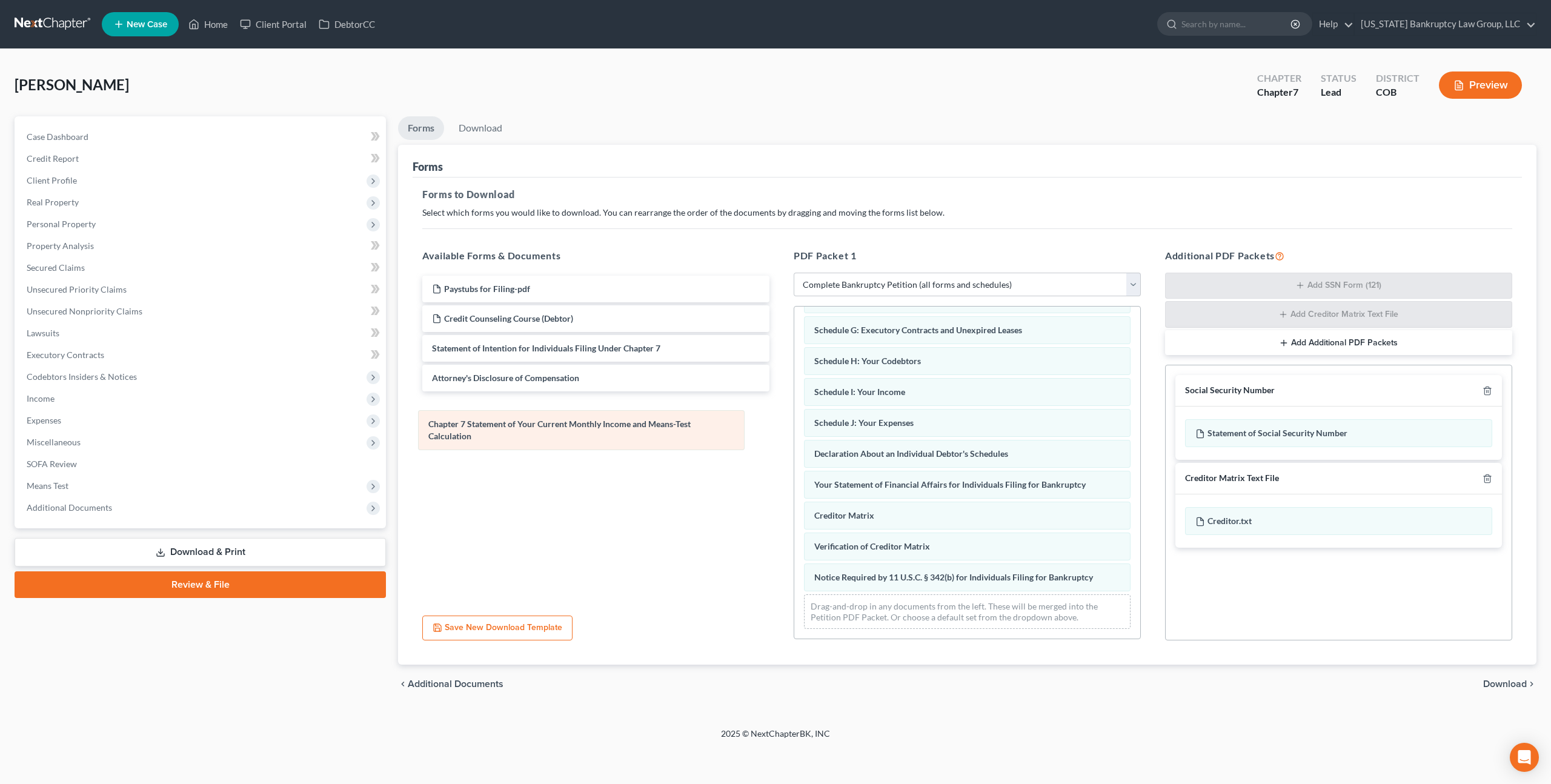
drag, startPoint x: 878, startPoint y: 491, endPoint x: 492, endPoint y: 426, distance: 391.4
click at [794, 425] on div "Chapter 7 Statement of Your Current Monthly Income and Means-Test Calculation V…" at bounding box center [966, 379] width 346 height 517
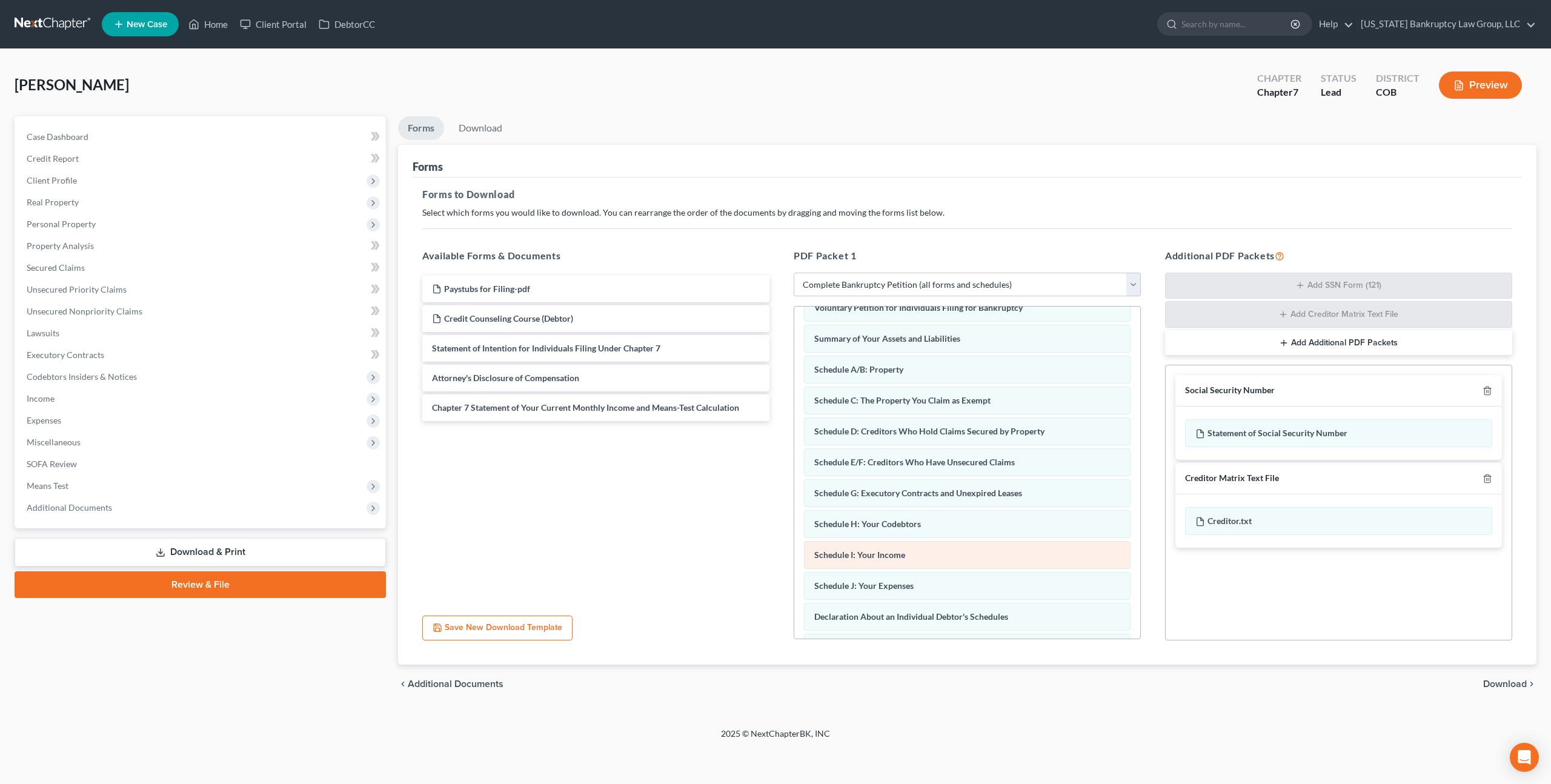
scroll to position [24, 0]
click at [1489, 392] on icon "button" at bounding box center [1487, 391] width 10 height 10
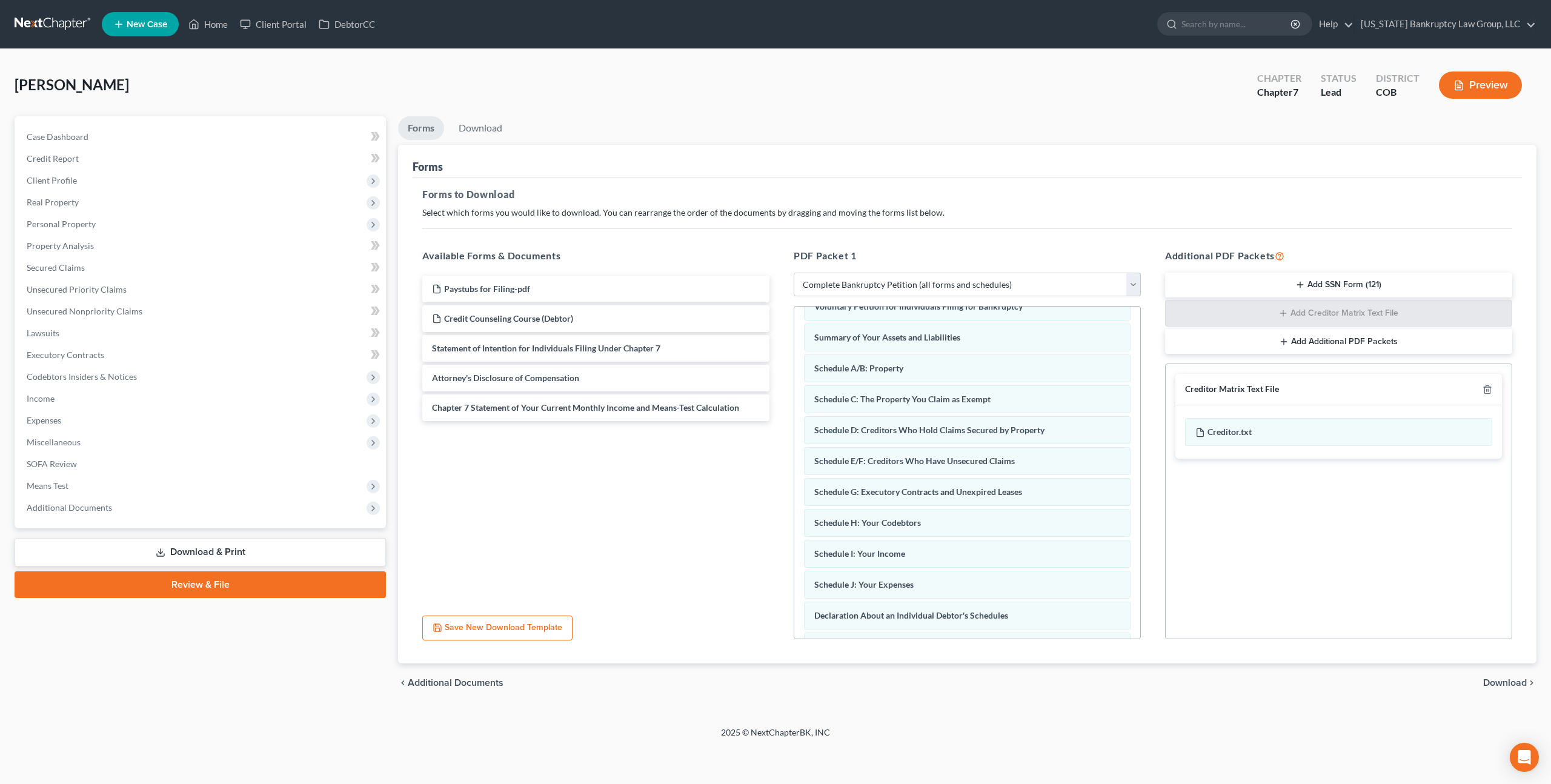
click at [1496, 684] on span "Download" at bounding box center [1504, 683] width 43 height 10
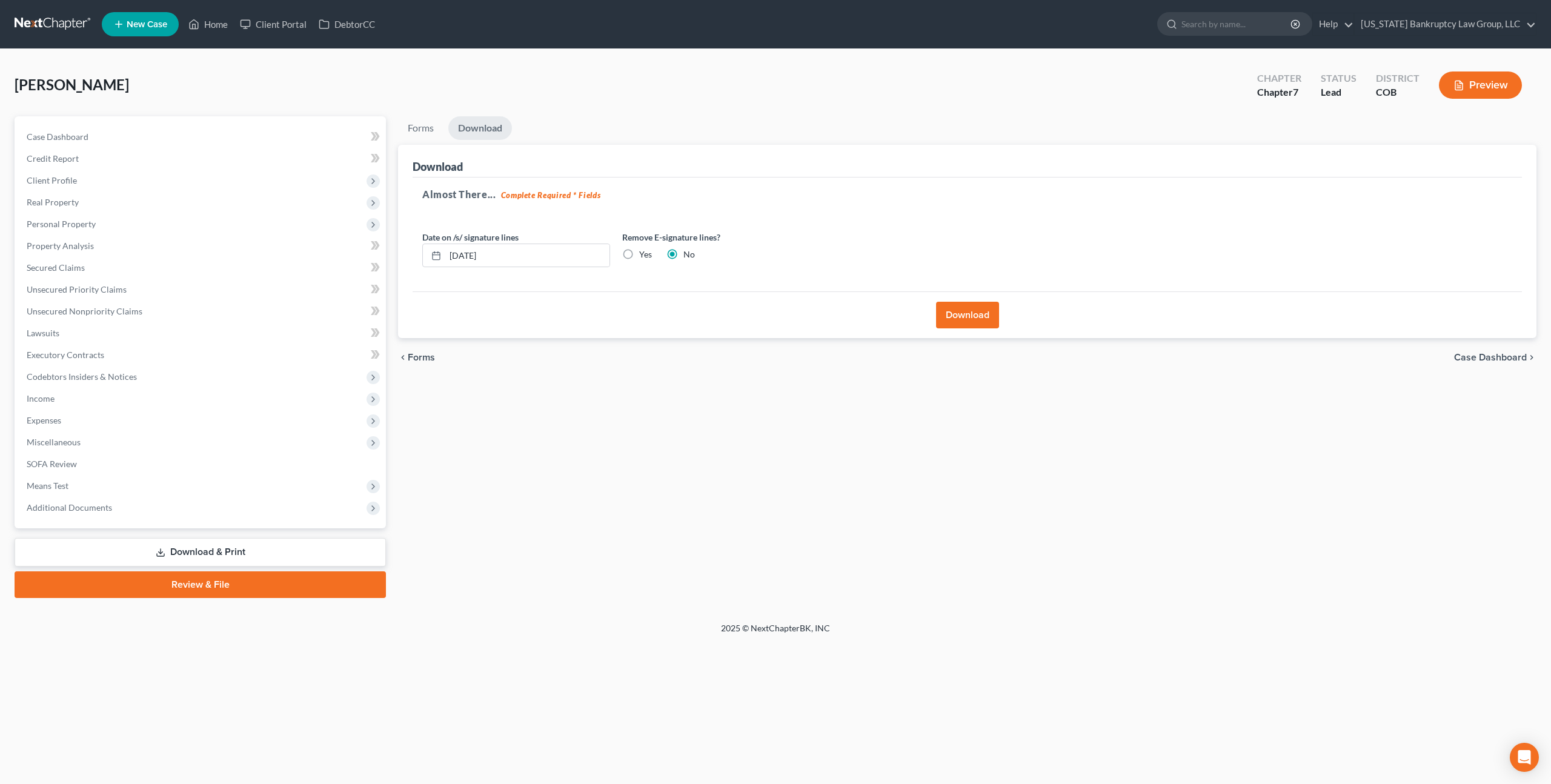
click at [973, 315] on button "Download" at bounding box center [967, 315] width 63 height 27
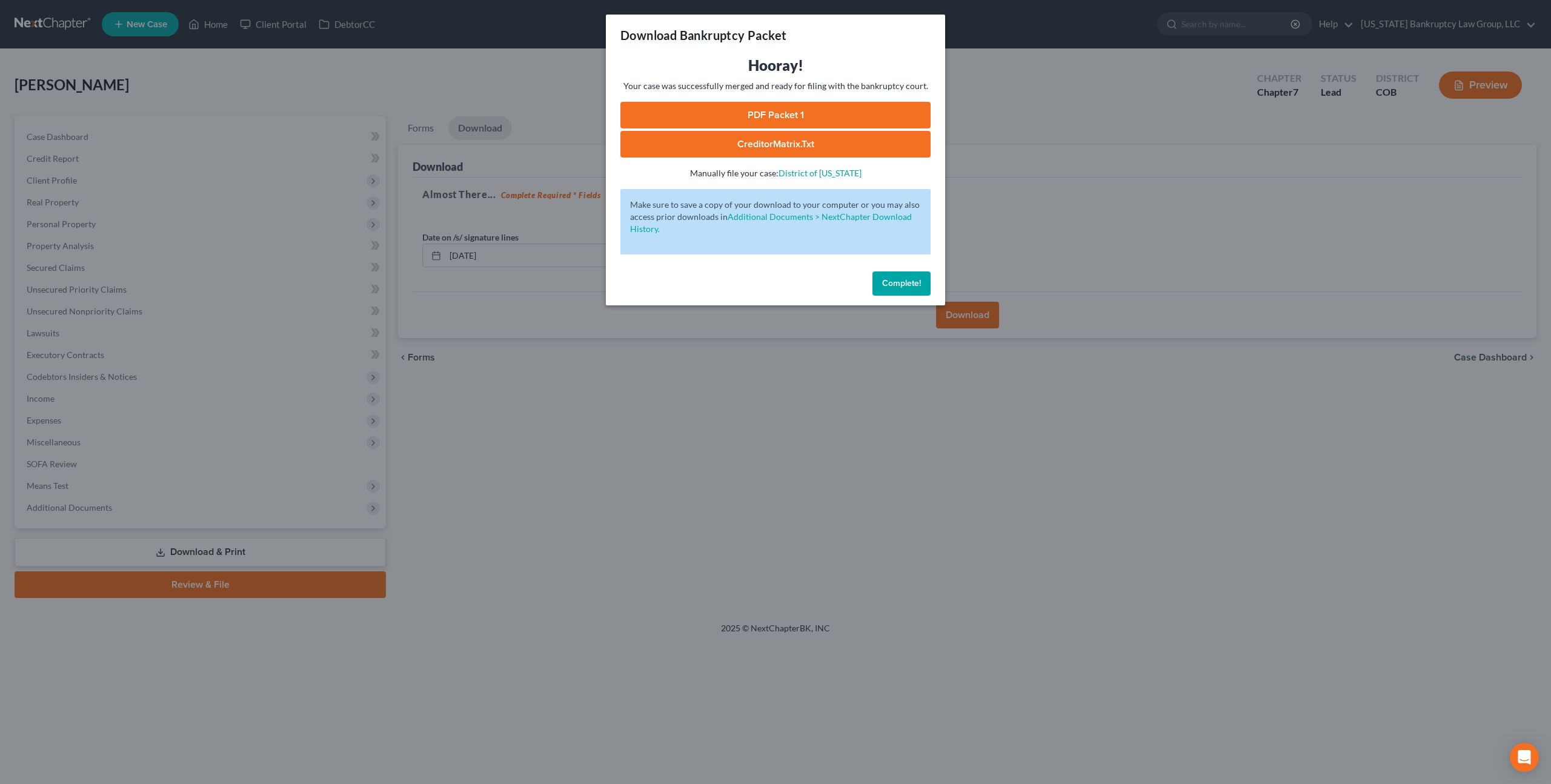
click at [811, 105] on link "PDF Packet 1" at bounding box center [775, 114] width 310 height 27
click at [805, 140] on link "CreditorMatrix.txt" at bounding box center [775, 144] width 310 height 27
click at [885, 284] on span "Complete!" at bounding box center [901, 283] width 38 height 11
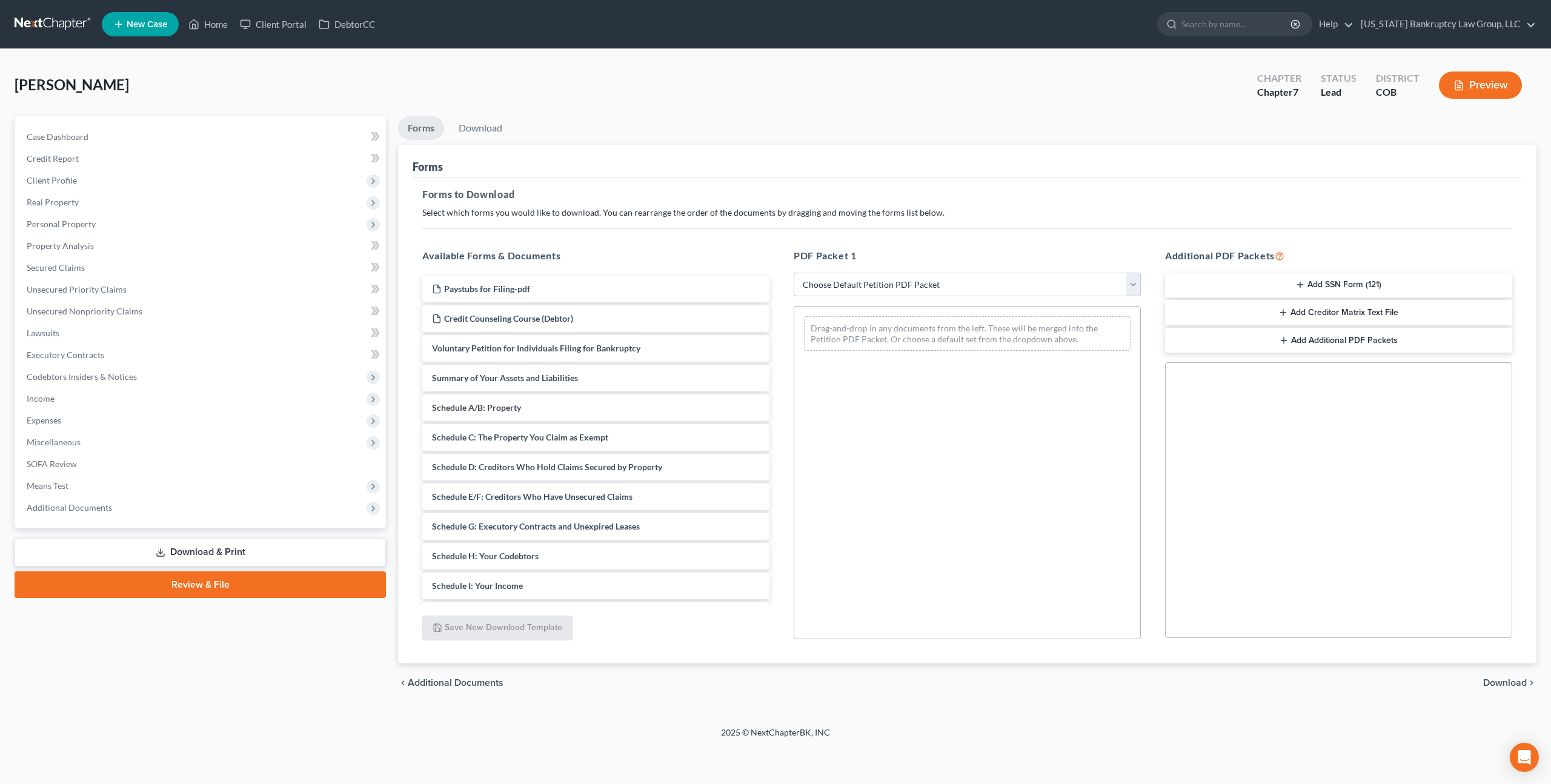
click at [832, 280] on select "Choose Default Petition PDF Packet Complete Bankruptcy Petition (all forms and …" at bounding box center [967, 284] width 347 height 25
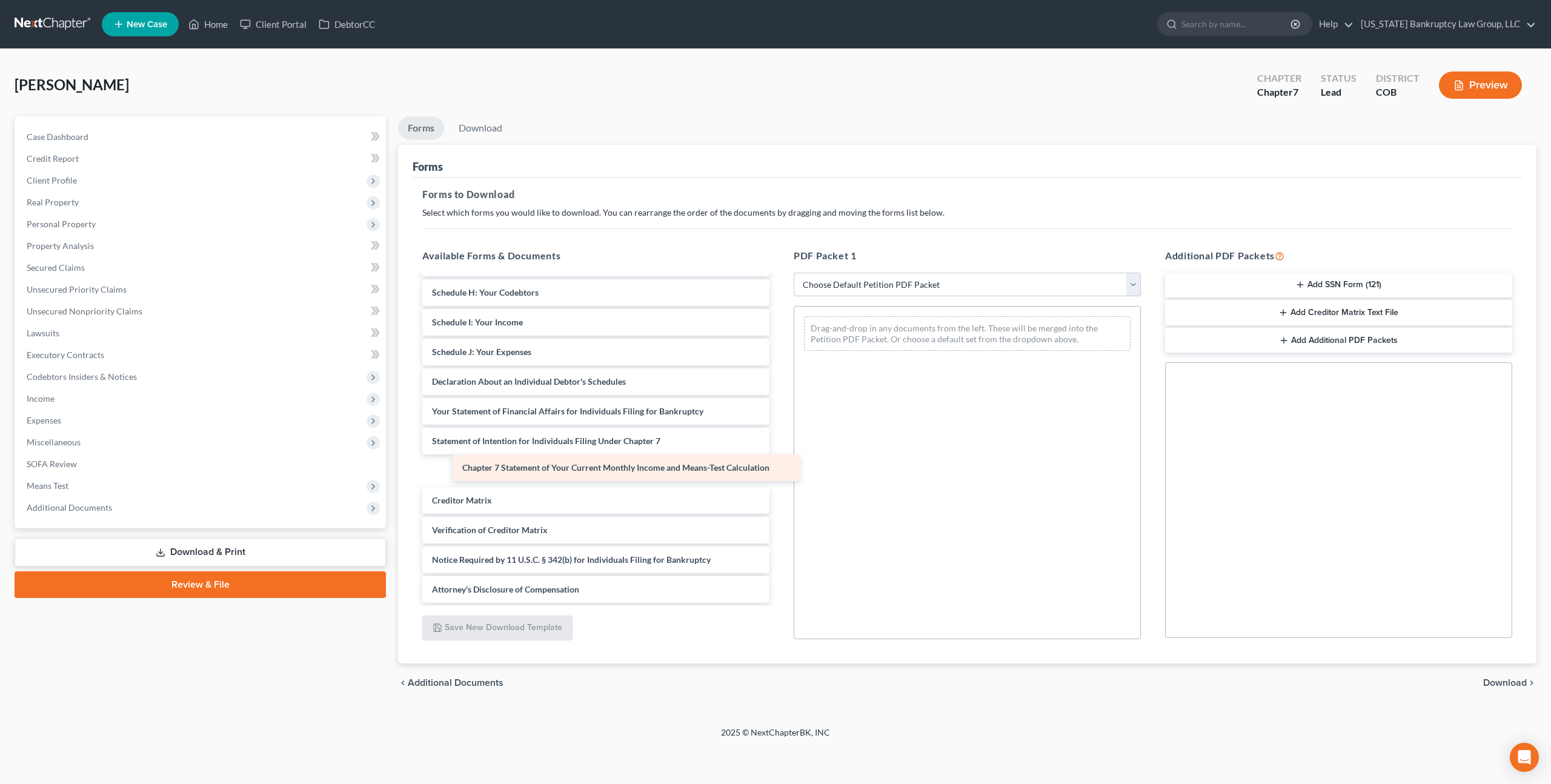
scroll to position [234, 0]
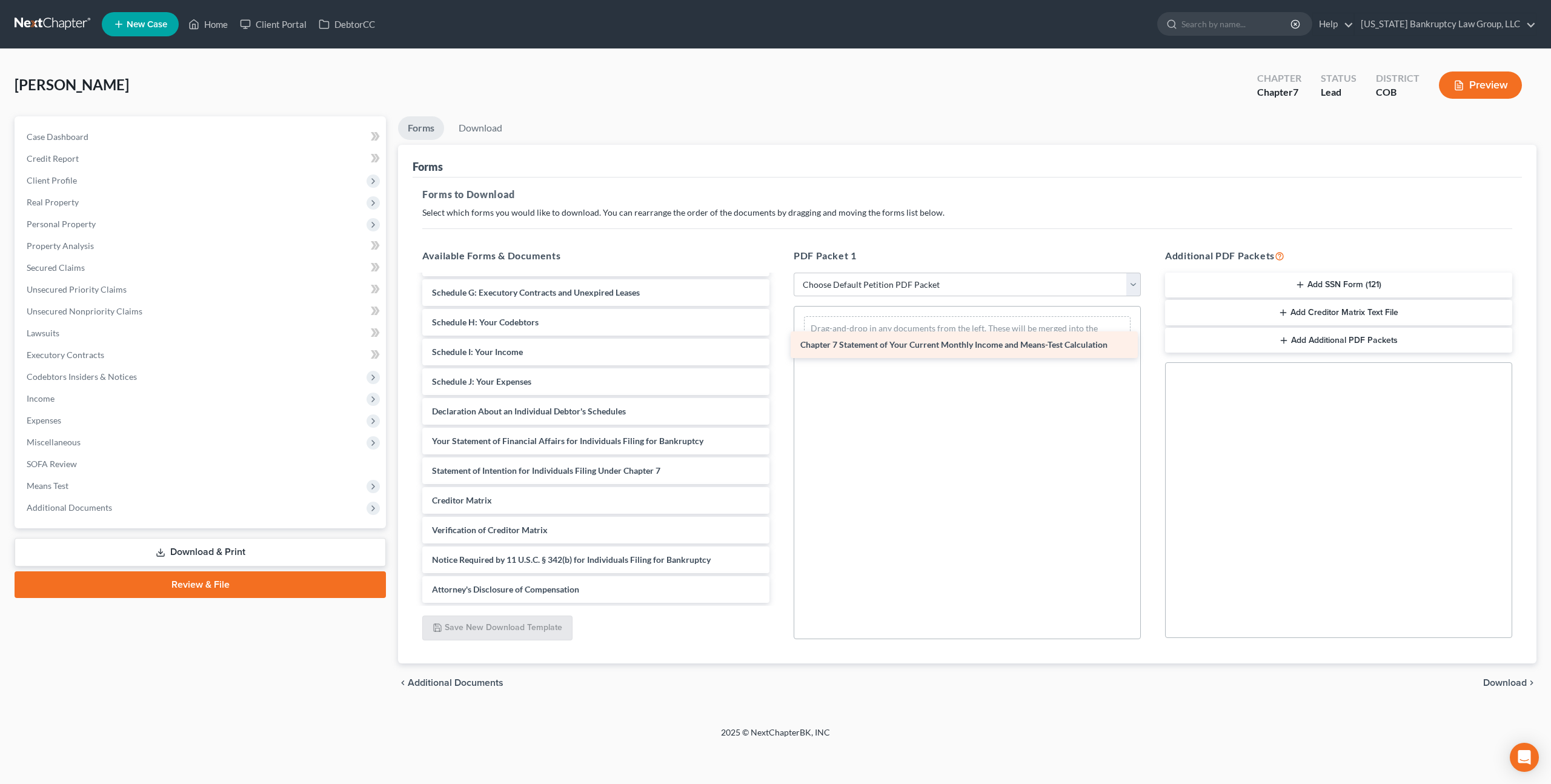
drag, startPoint x: 486, startPoint y: 468, endPoint x: 855, endPoint y: 339, distance: 390.9
click at [779, 338] on div "Chapter 7 Statement of Your Current Monthly Income and Means-Test Calculation P…" at bounding box center [596, 322] width 366 height 561
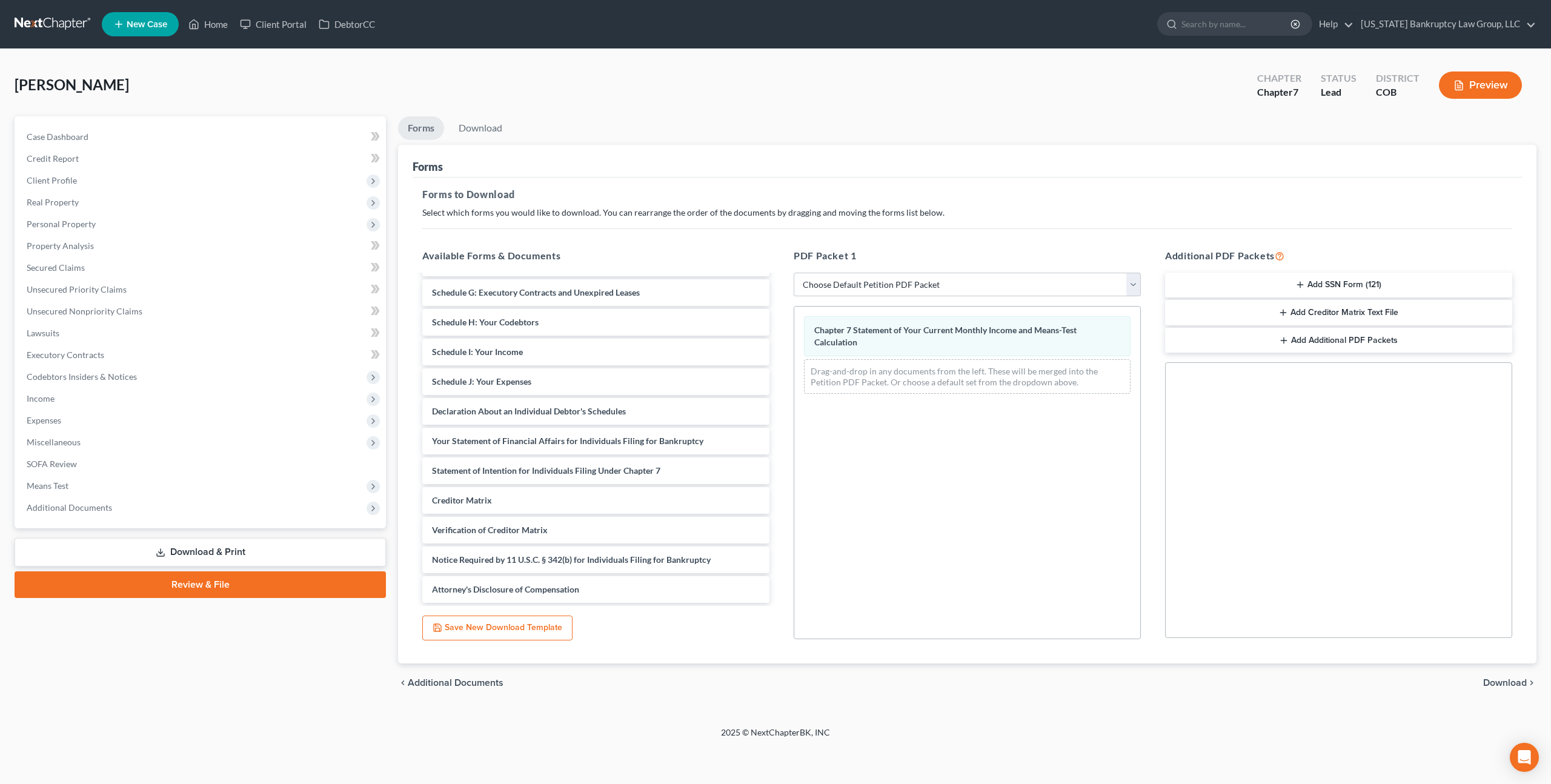
click at [1503, 682] on span "Download" at bounding box center [1504, 683] width 43 height 10
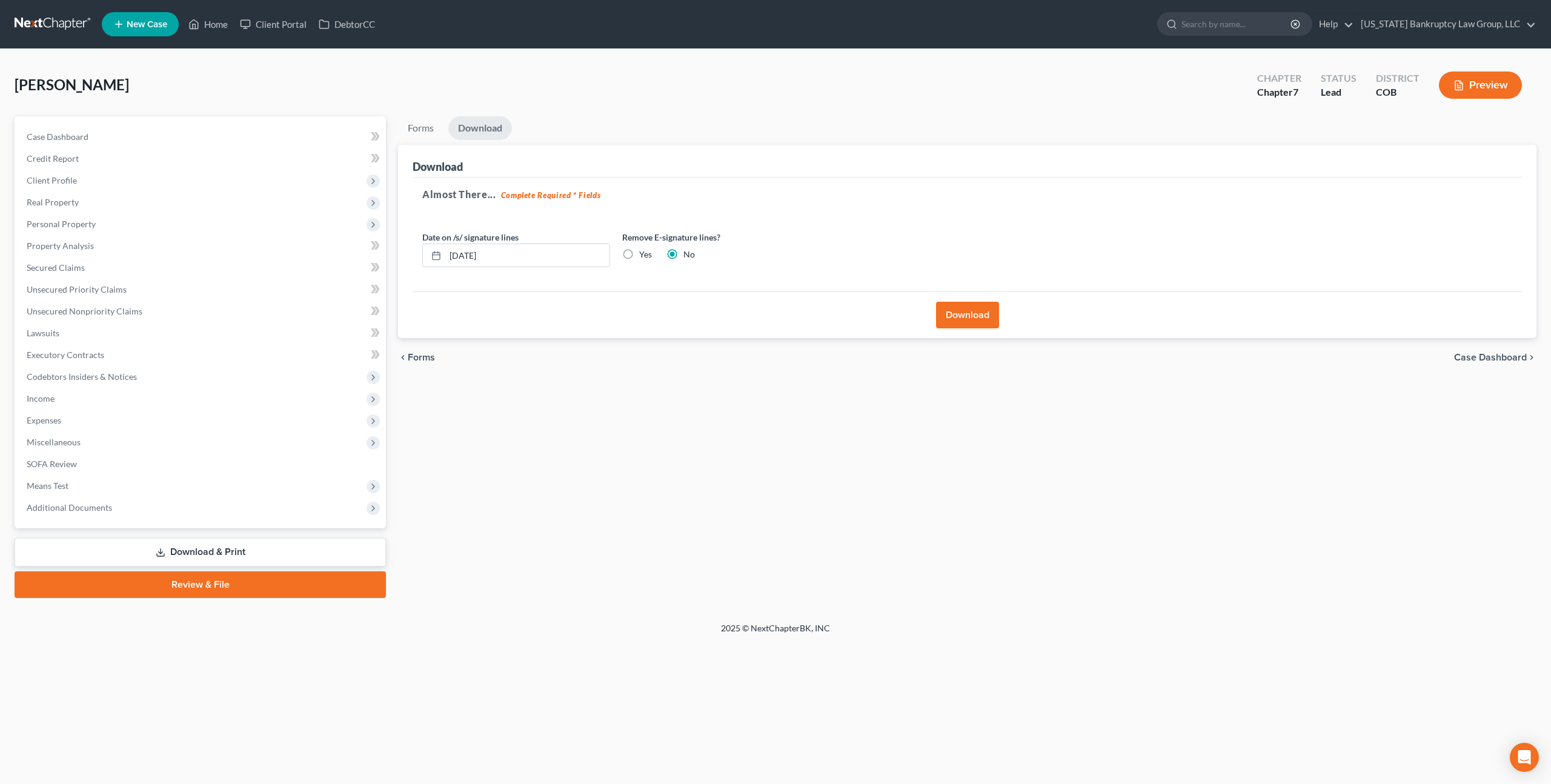
click at [952, 309] on button "Download" at bounding box center [967, 315] width 63 height 27
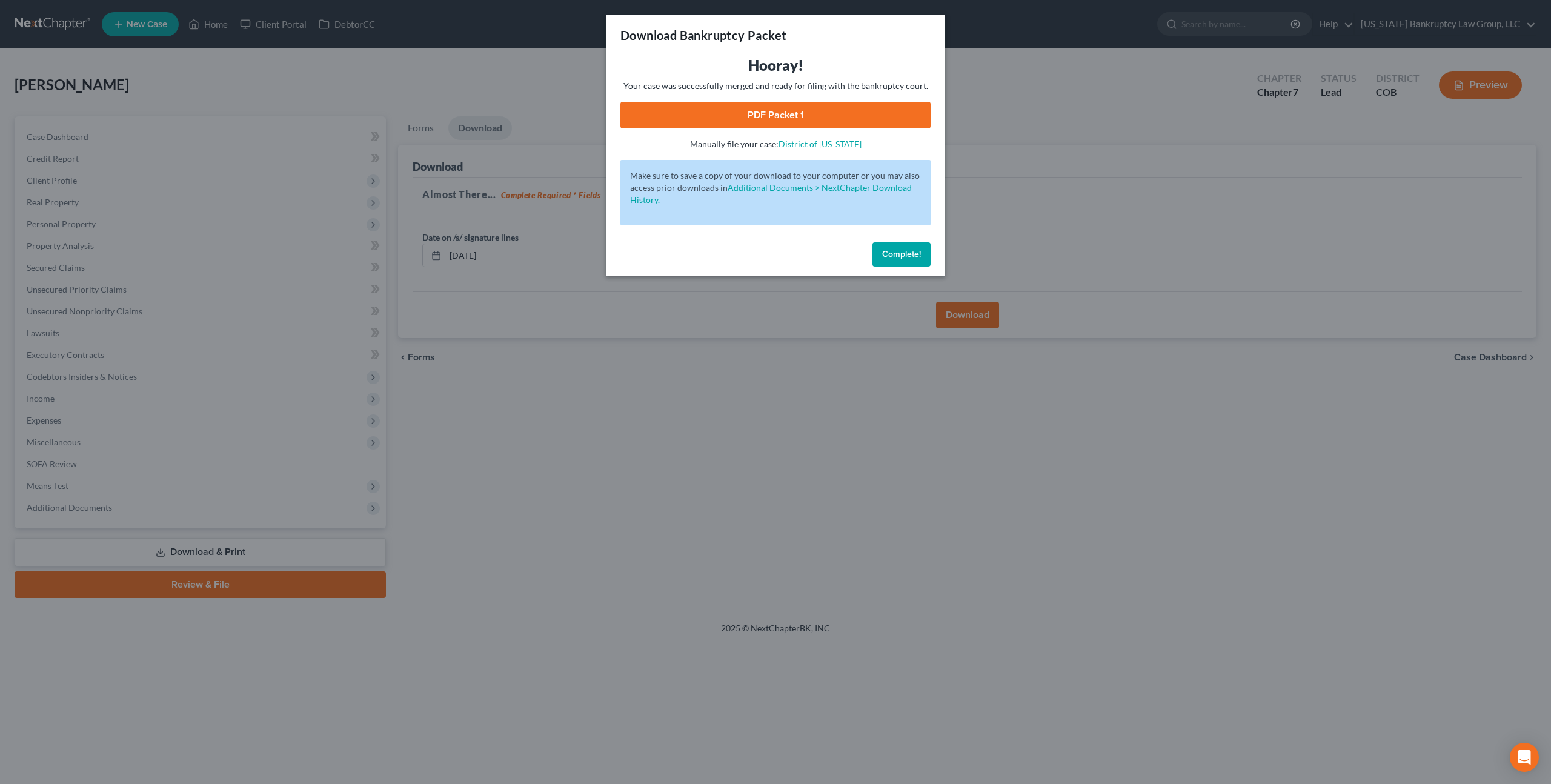
click at [728, 106] on link "PDF Packet 1" at bounding box center [775, 114] width 310 height 27
click at [885, 258] on span "Complete!" at bounding box center [901, 254] width 38 height 11
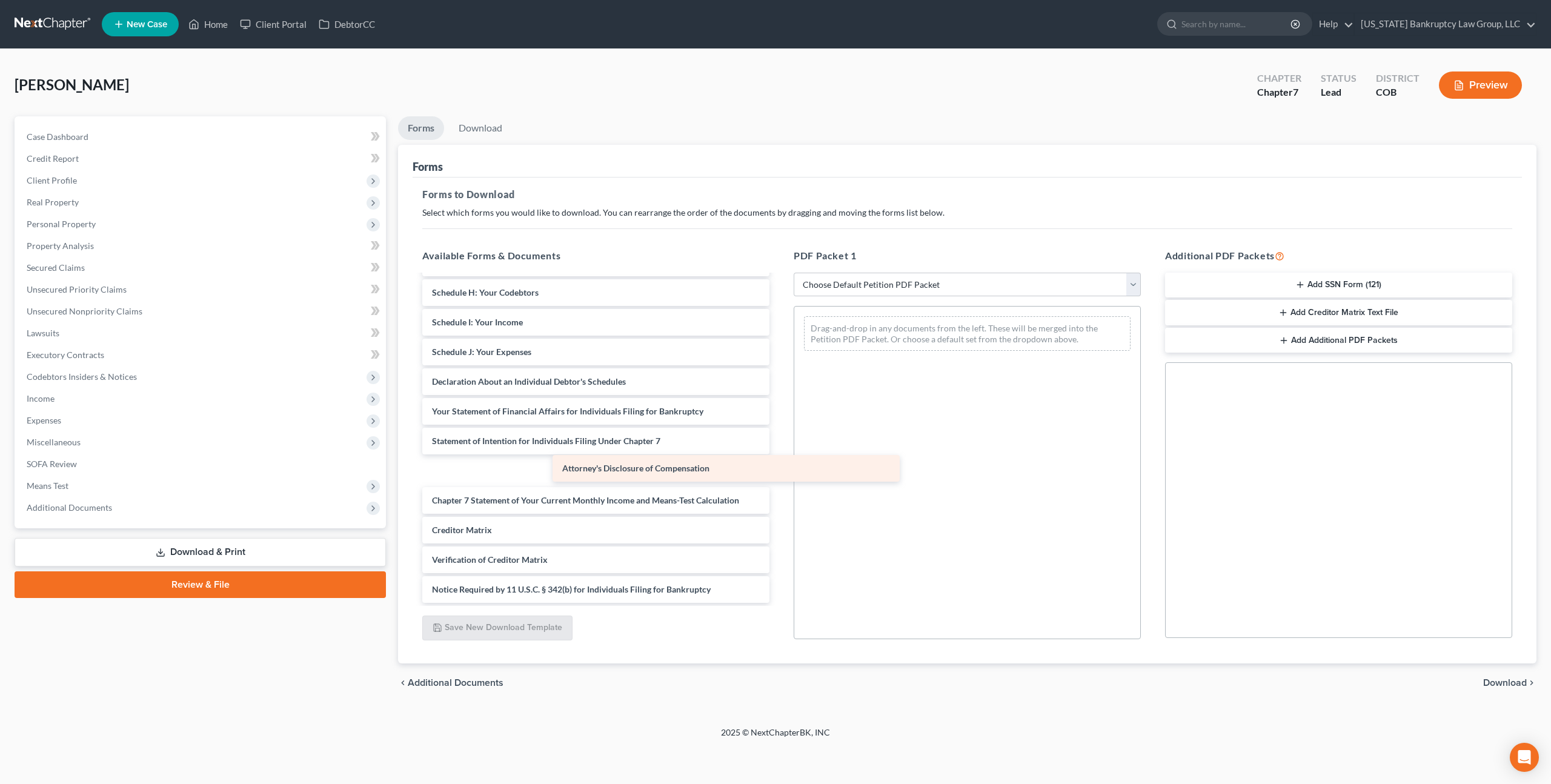
scroll to position [234, 0]
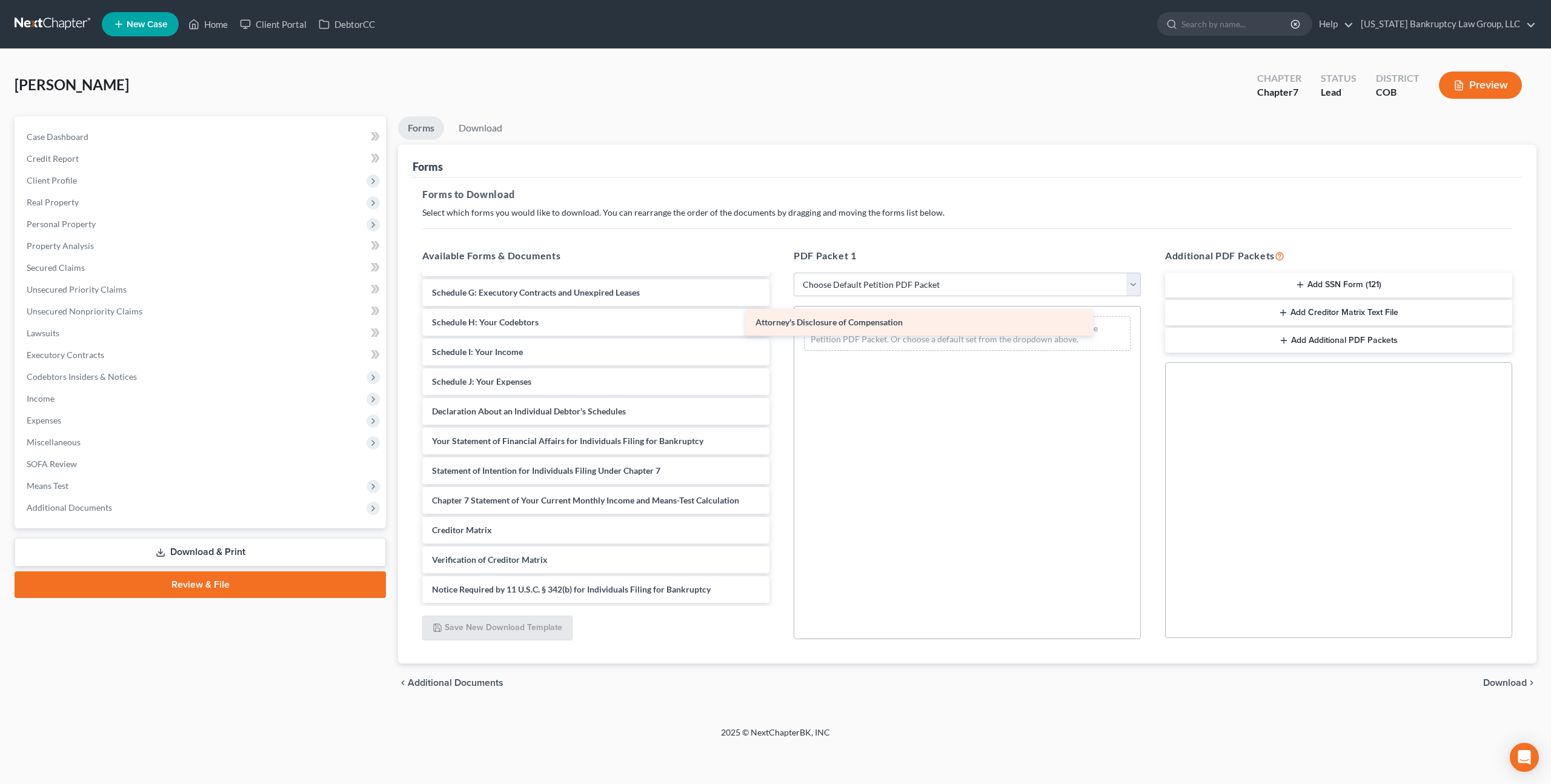
drag, startPoint x: 566, startPoint y: 588, endPoint x: 890, endPoint y: 321, distance: 419.8
click at [779, 321] on div "Attorney's Disclosure of Compensation Paystubs for Filing-pdf Credit Counseling…" at bounding box center [596, 322] width 366 height 561
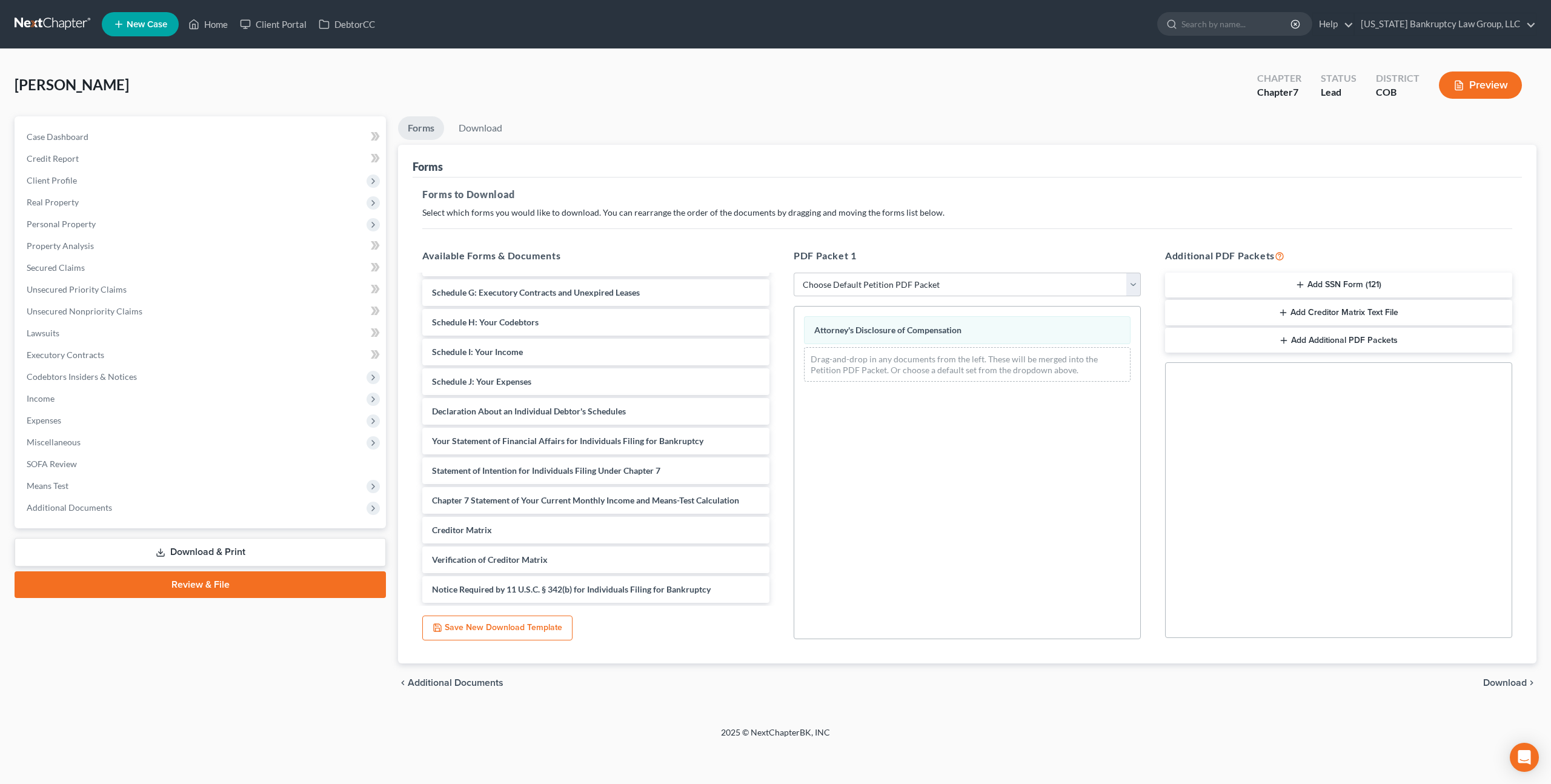
click at [1507, 682] on span "Download" at bounding box center [1504, 683] width 43 height 10
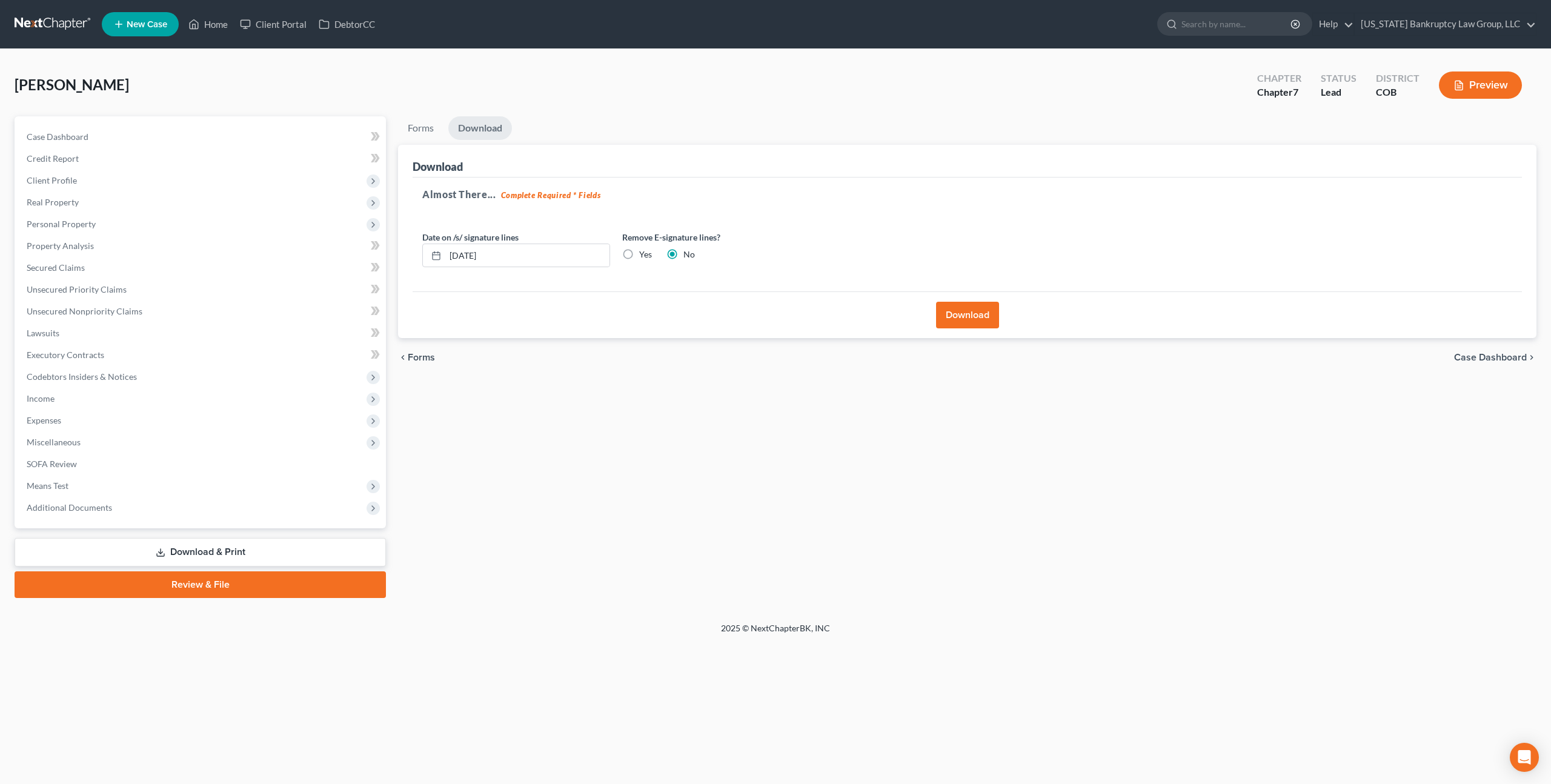
click at [948, 315] on button "Download" at bounding box center [967, 315] width 63 height 27
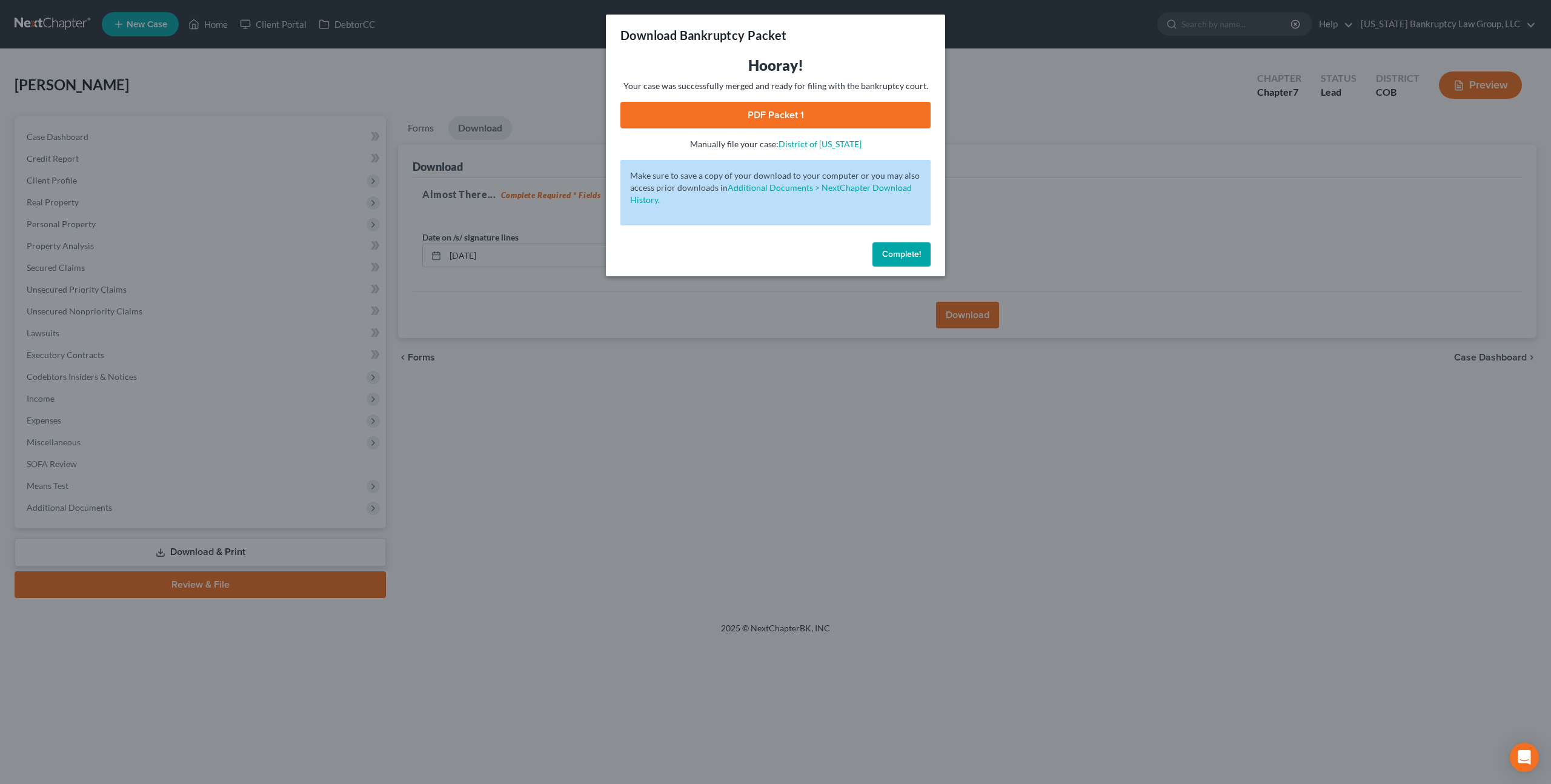
click at [759, 118] on link "PDF Packet 1" at bounding box center [775, 114] width 310 height 27
click at [892, 257] on span "Complete!" at bounding box center [901, 254] width 38 height 11
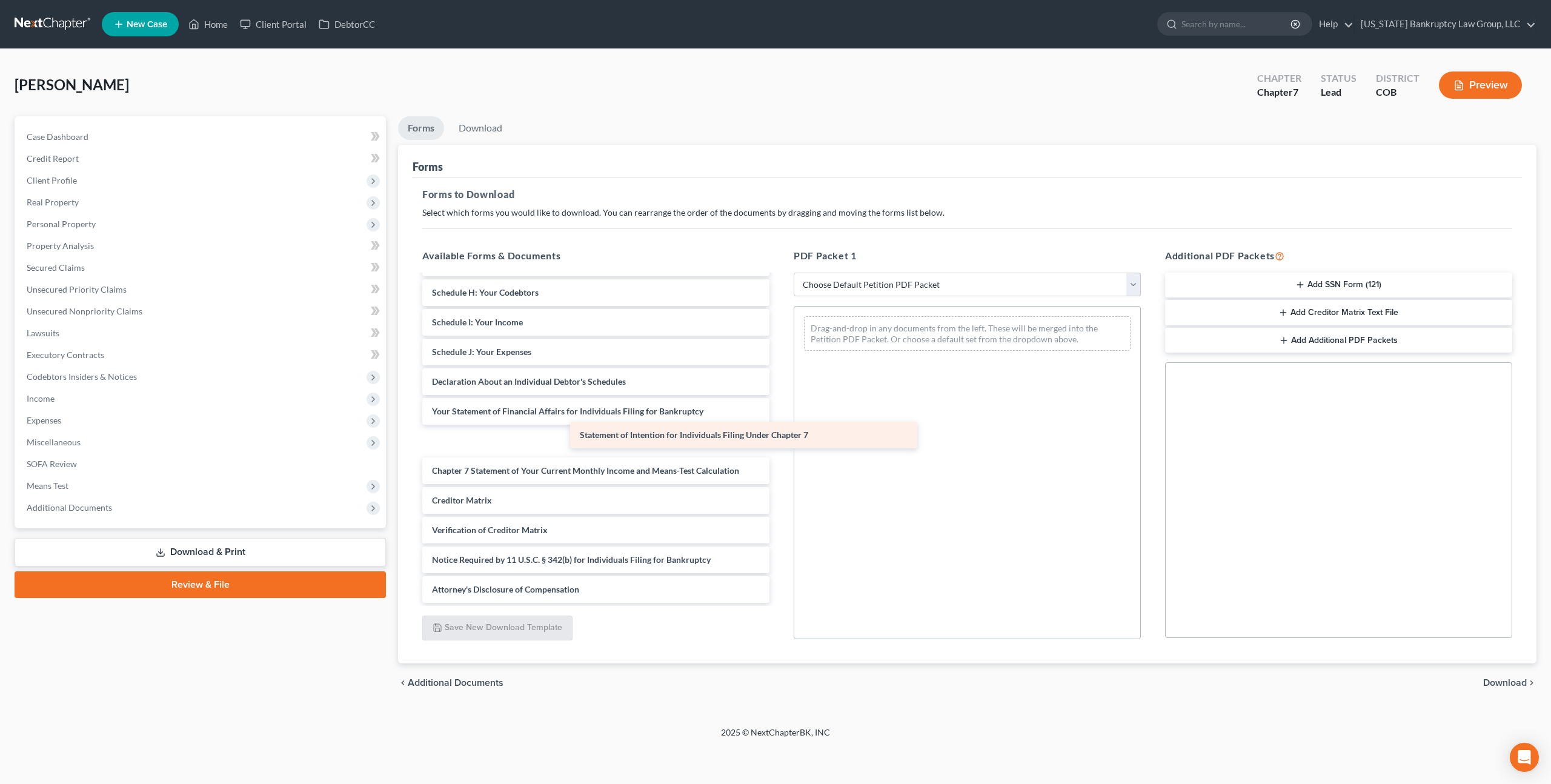
scroll to position [234, 0]
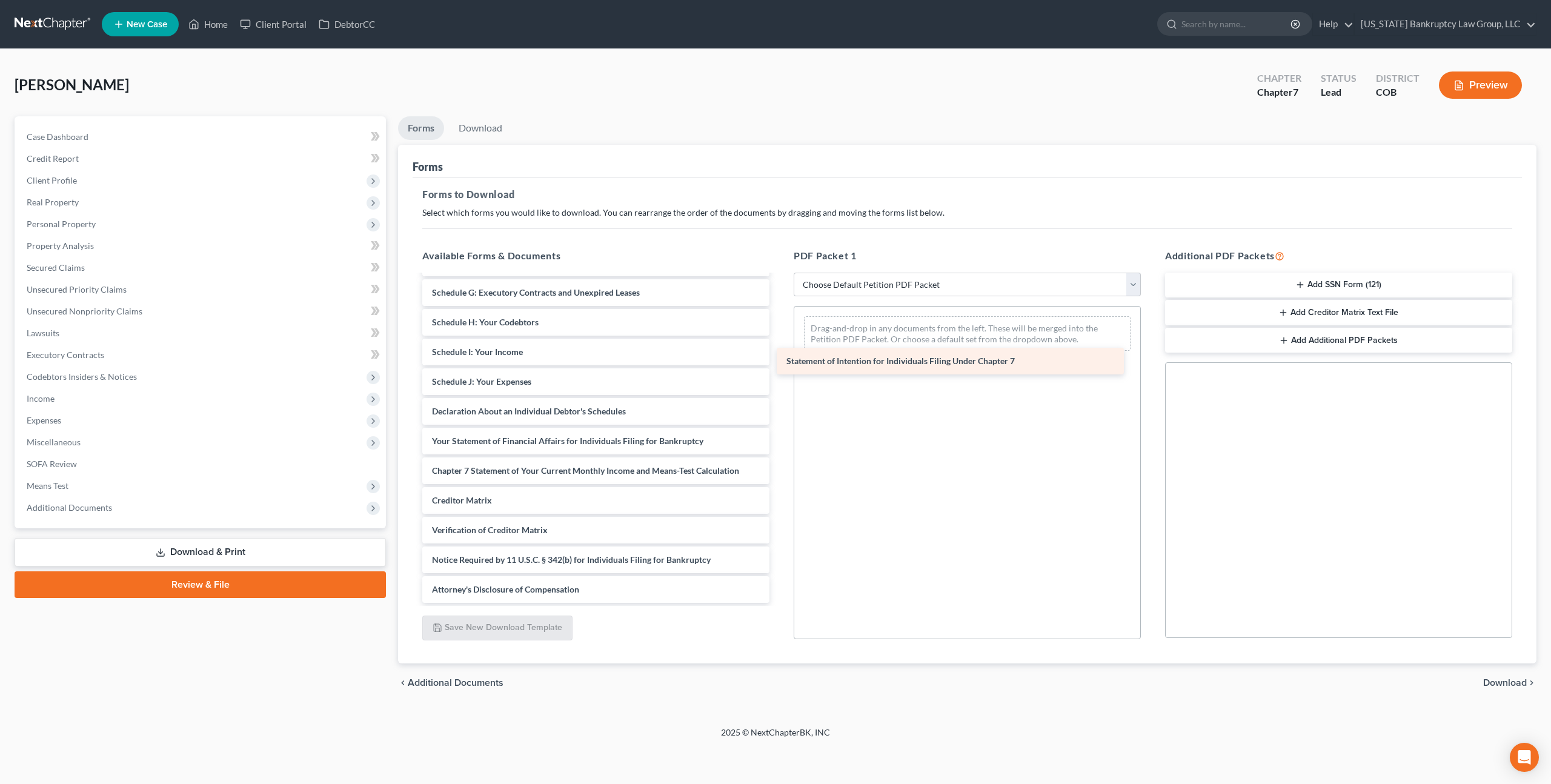
drag, startPoint x: 490, startPoint y: 443, endPoint x: 843, endPoint y: 361, distance: 362.4
click at [779, 361] on div "Statement of Intention for Individuals Filing Under Chapter 7 Paystubs for Fili…" at bounding box center [596, 322] width 366 height 561
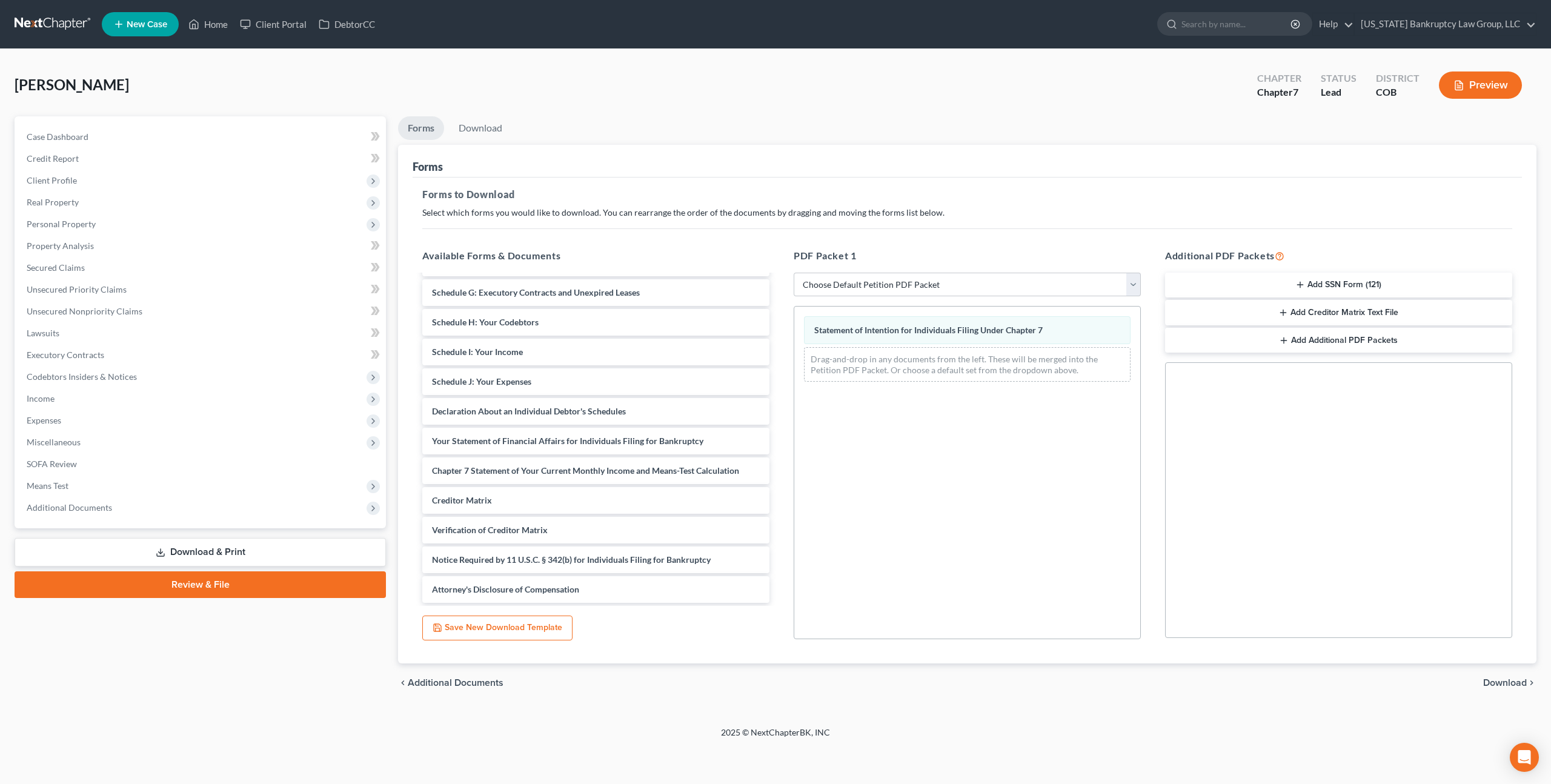
click at [1508, 681] on span "Download" at bounding box center [1504, 683] width 43 height 10
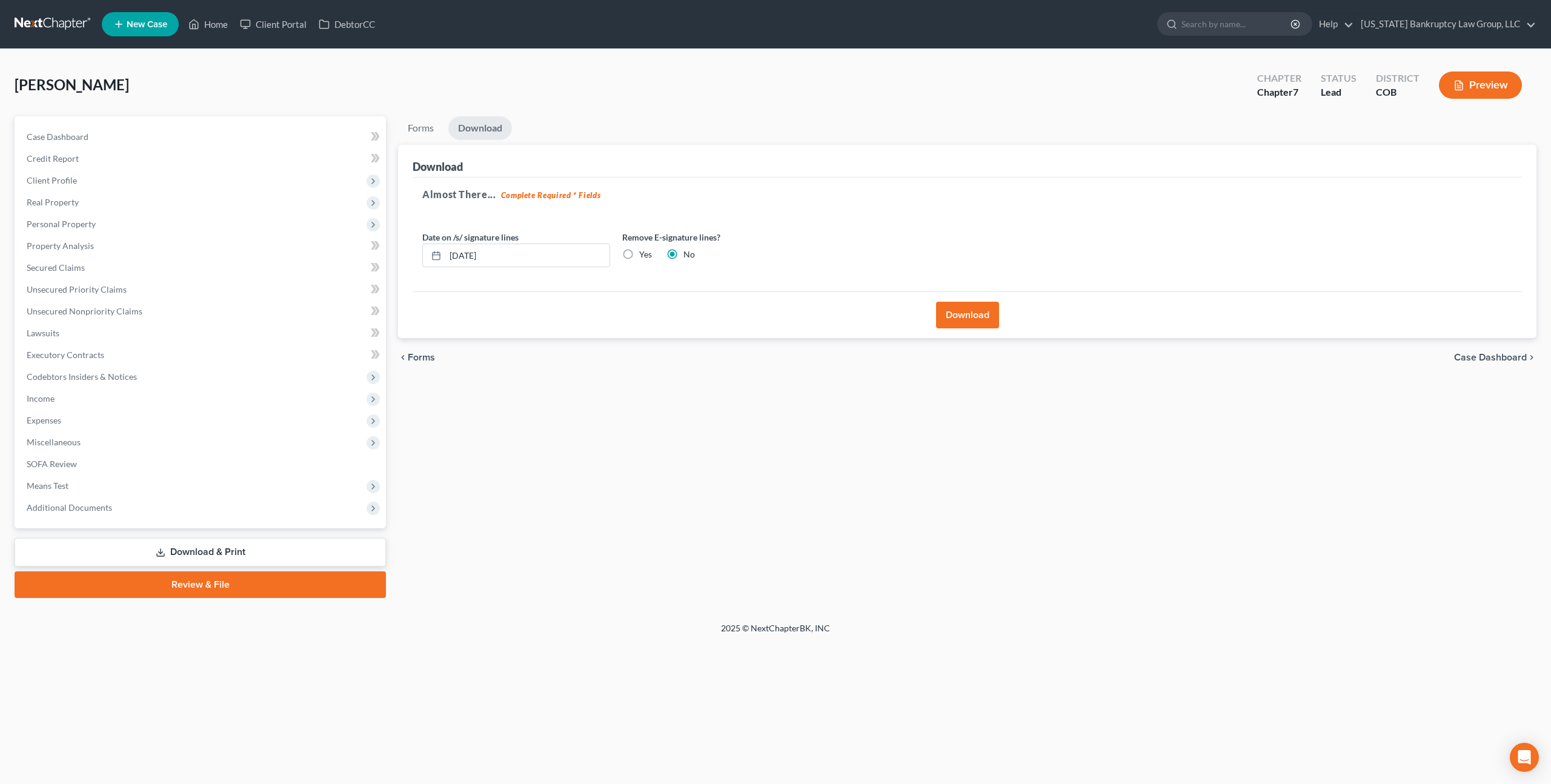
click at [966, 308] on button "Download" at bounding box center [967, 315] width 63 height 27
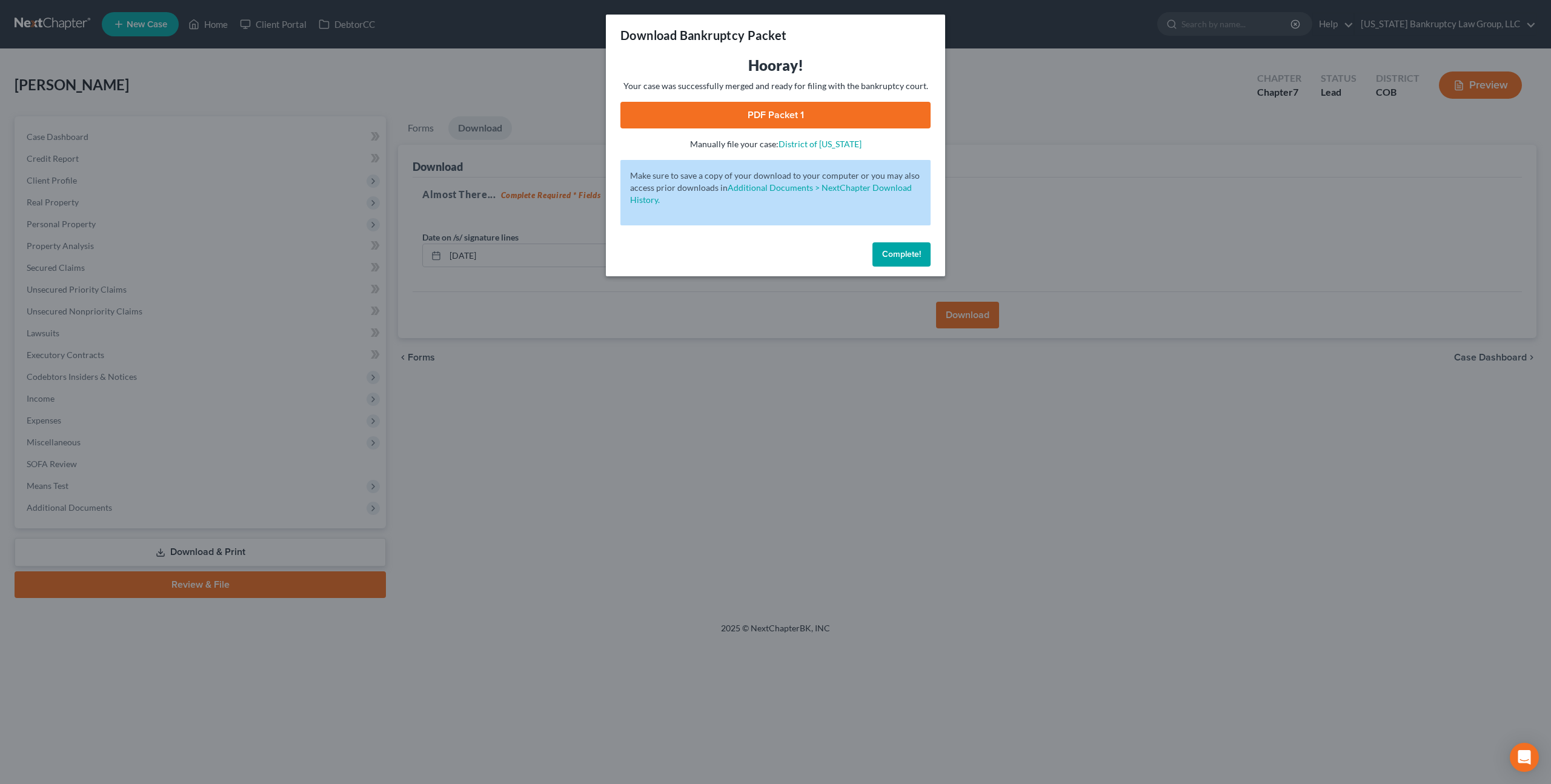
click at [761, 120] on link "PDF Packet 1" at bounding box center [775, 114] width 310 height 27
click at [901, 252] on span "Complete!" at bounding box center [901, 254] width 38 height 11
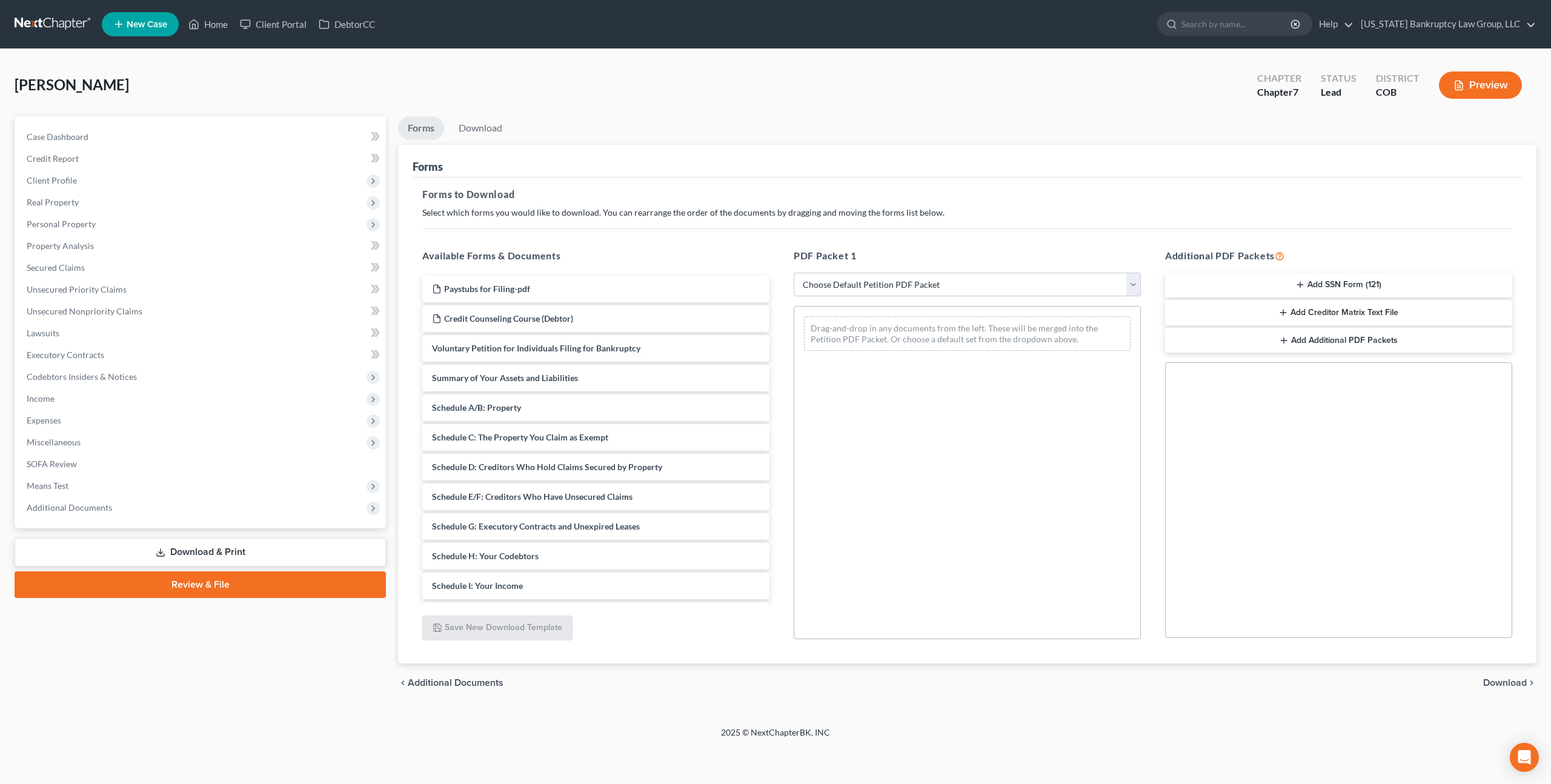
click at [261, 577] on link "Review & File" at bounding box center [200, 585] width 371 height 27
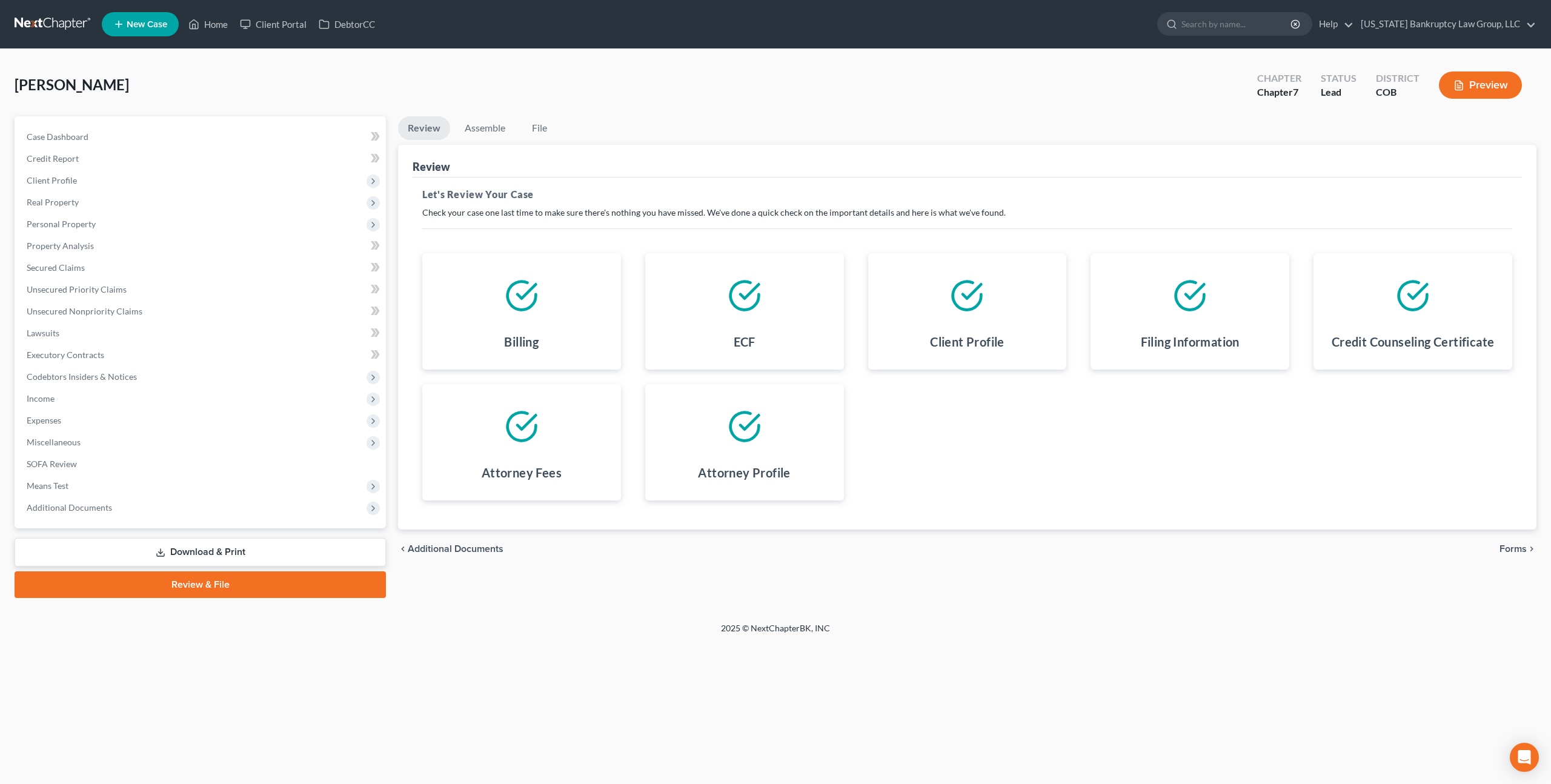
click at [1507, 548] on span "Forms" at bounding box center [1513, 549] width 27 height 10
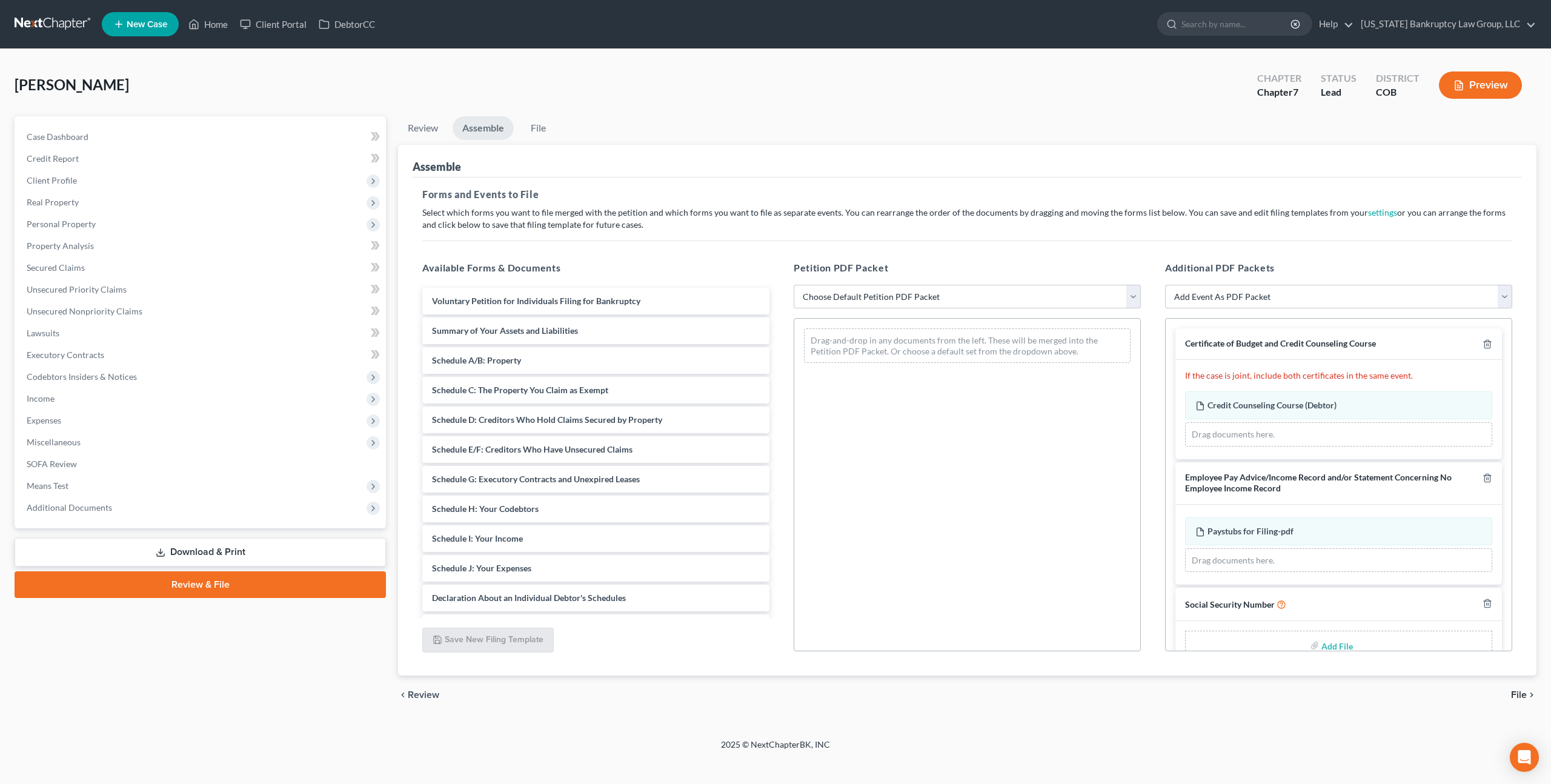
scroll to position [28, 0]
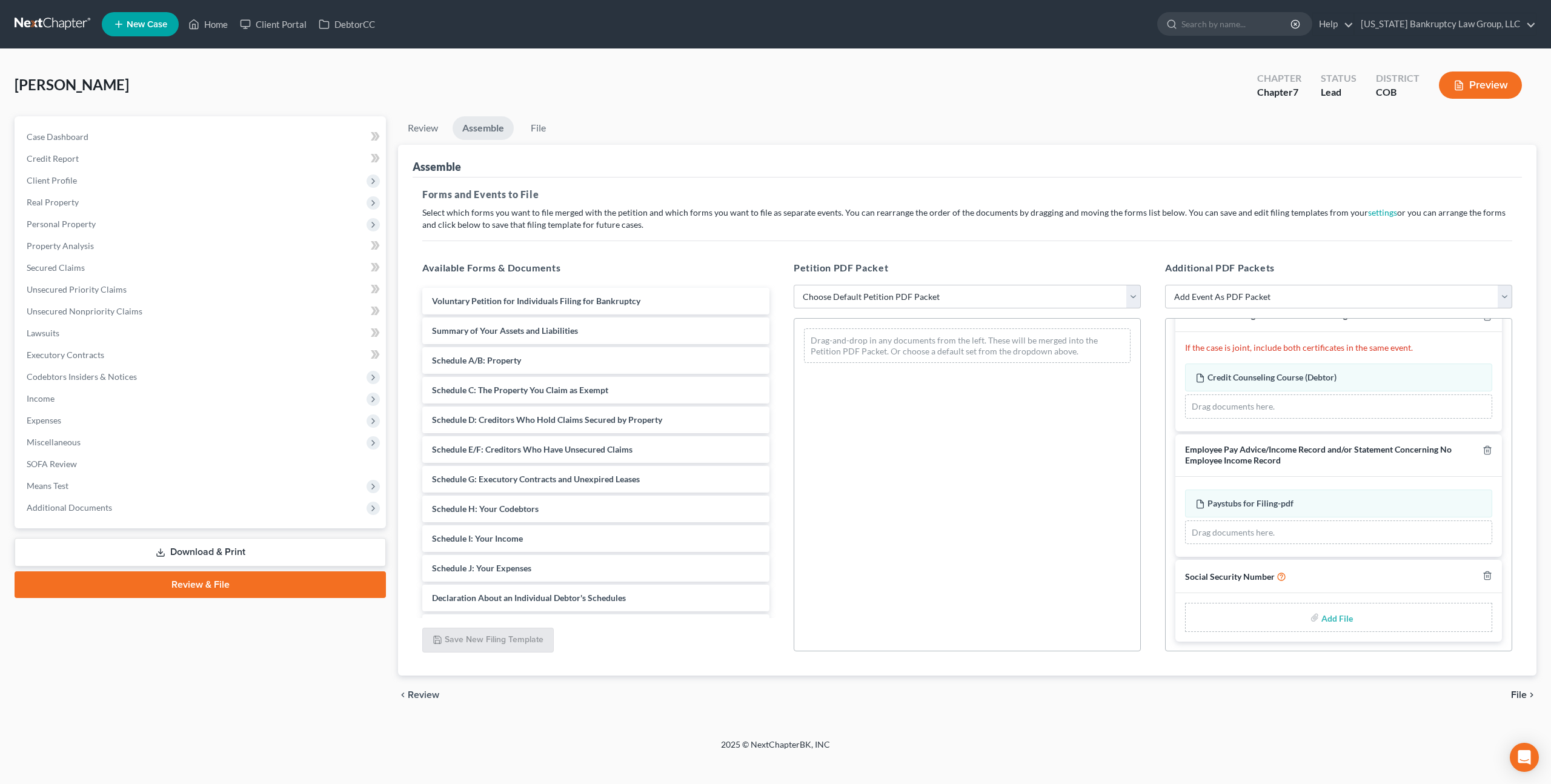
click at [1338, 616] on input "file" at bounding box center [1336, 617] width 29 height 22
type input "C:\fakepath\093025 Statement of Social Security Number.pdf"
click at [878, 277] on div "Petition PDF Packet Choose Default Petition PDF Packet Emergency Filing (Volunt…" at bounding box center [967, 456] width 371 height 410
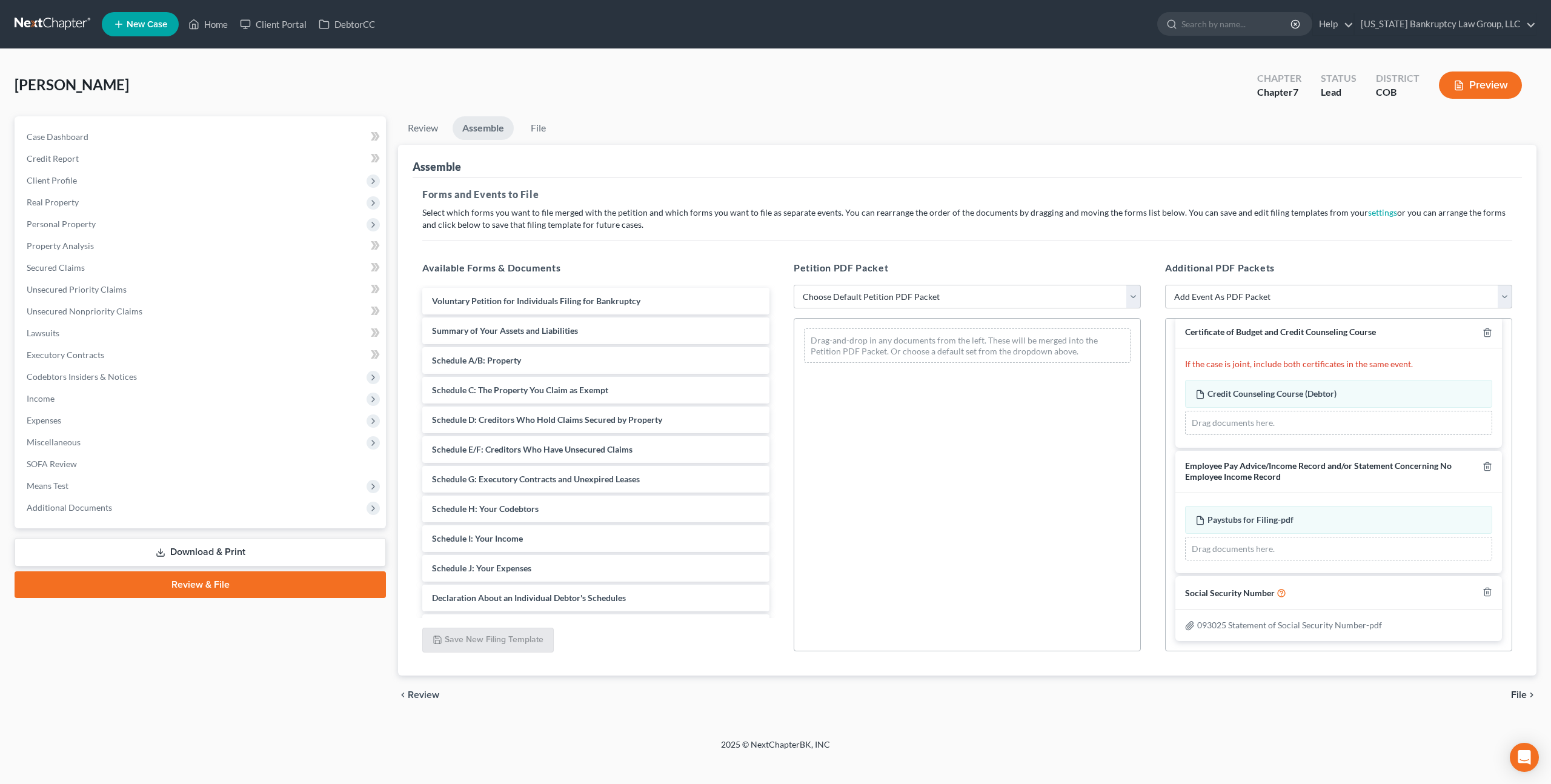
scroll to position [11, 0]
click at [883, 293] on select "Choose Default Petition PDF Packet Emergency Filing (Voluntary Petition and Cre…" at bounding box center [967, 297] width 347 height 25
select select "1"
click at [794, 284] on select "Choose Default Petition PDF Packet Emergency Filing (Voluntary Petition and Cre…" at bounding box center [967, 297] width 347 height 25
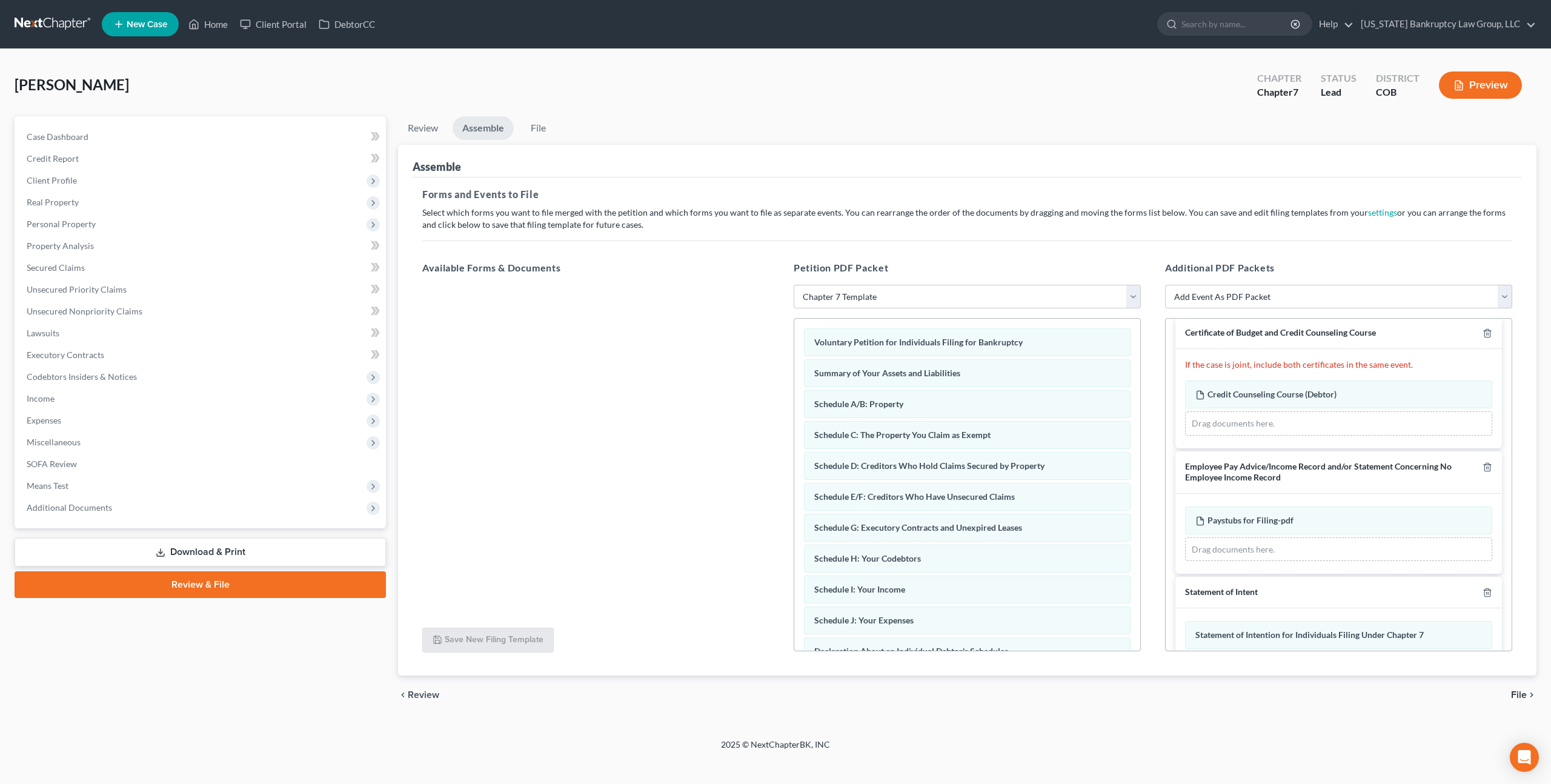
click at [1524, 694] on span "File" at bounding box center [1518, 695] width 16 height 10
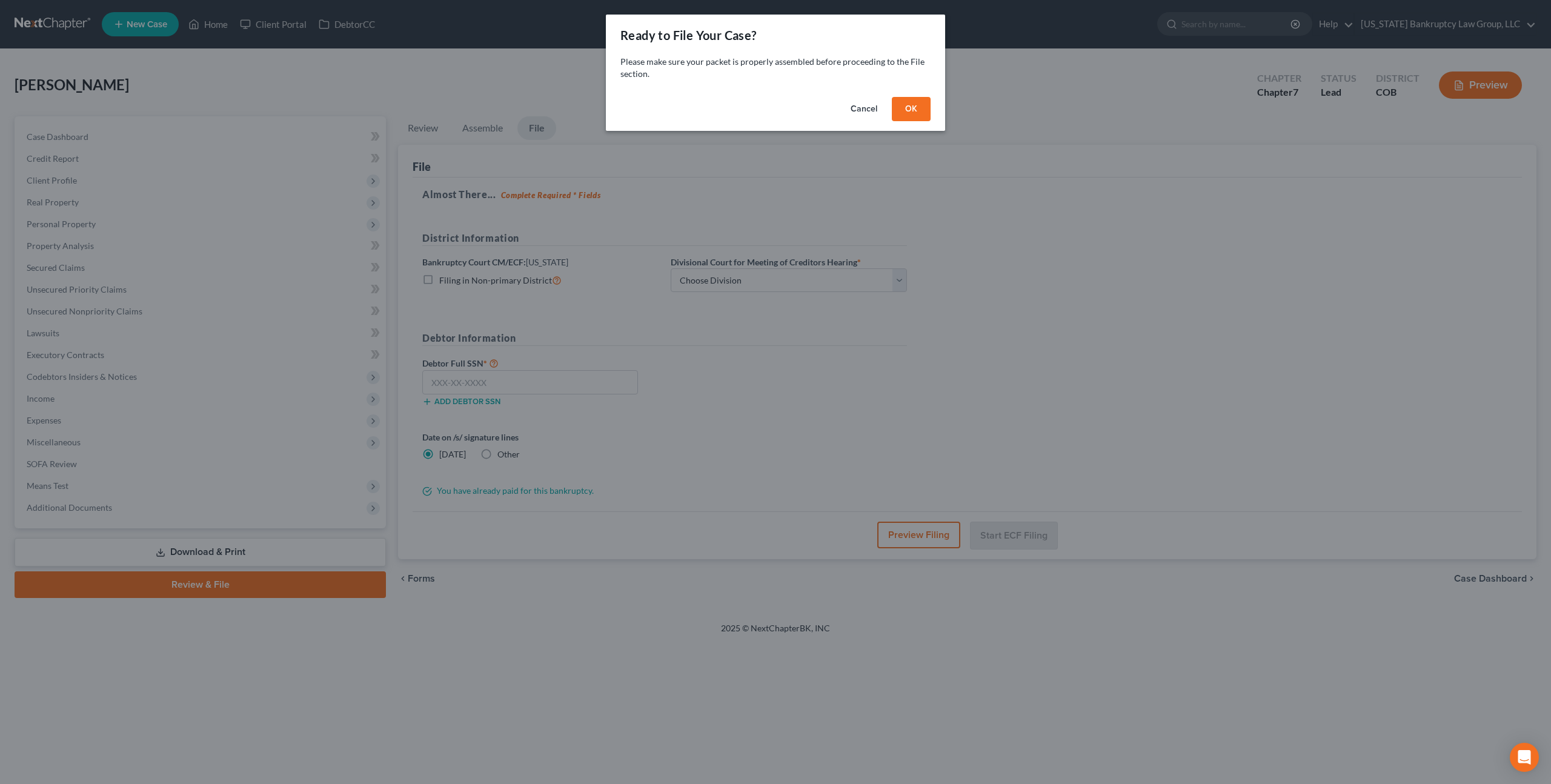
click at [907, 109] on button "OK" at bounding box center [911, 110] width 38 height 25
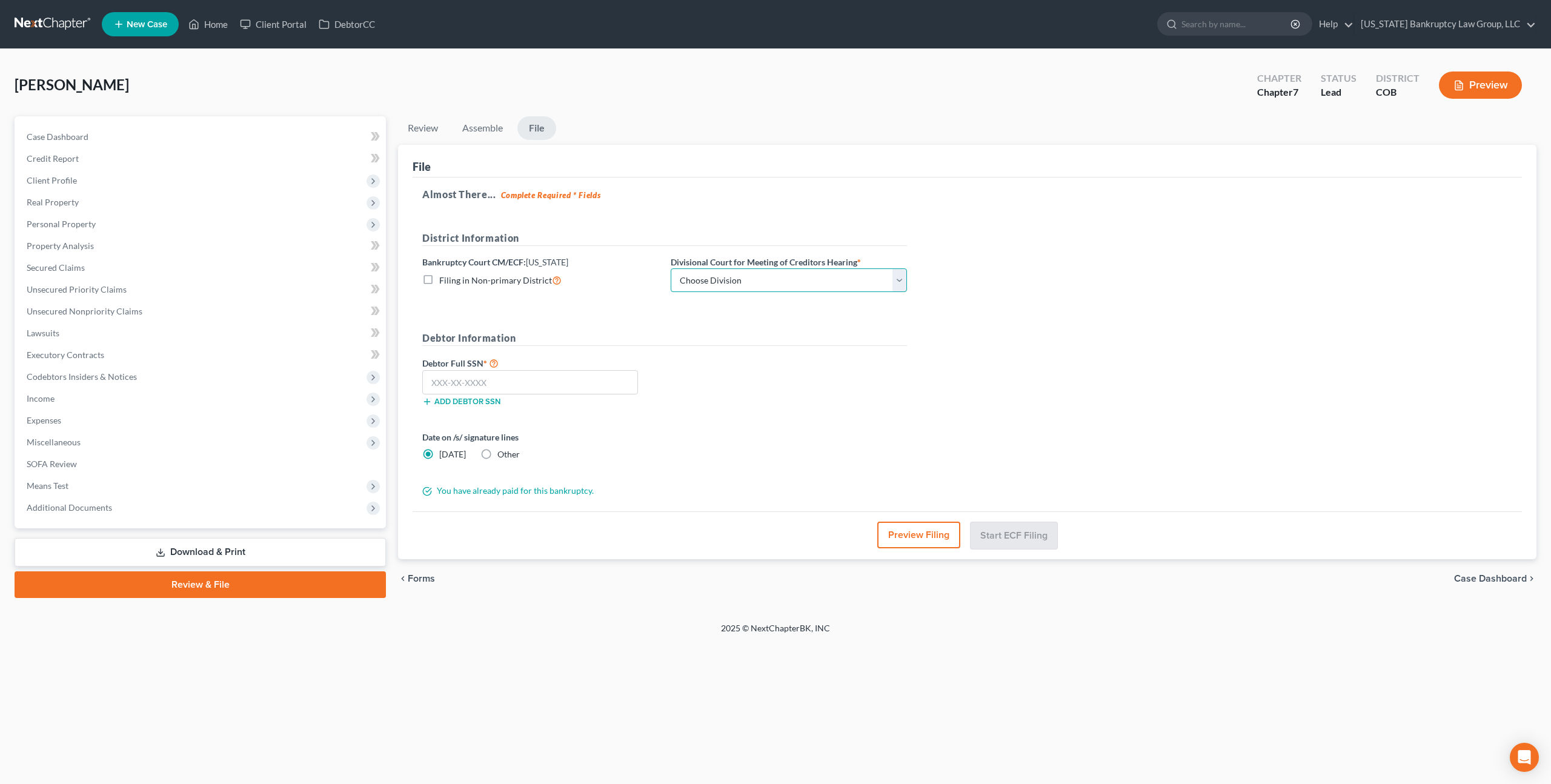
click at [772, 284] on select "Choose Division [GEOGRAPHIC_DATA]" at bounding box center [788, 280] width 236 height 25
select select "0"
click at [670, 268] on select "Choose Division [GEOGRAPHIC_DATA]" at bounding box center [788, 280] width 236 height 25
click at [574, 377] on input "text" at bounding box center [530, 383] width 216 height 25
type input "038-40-7752"
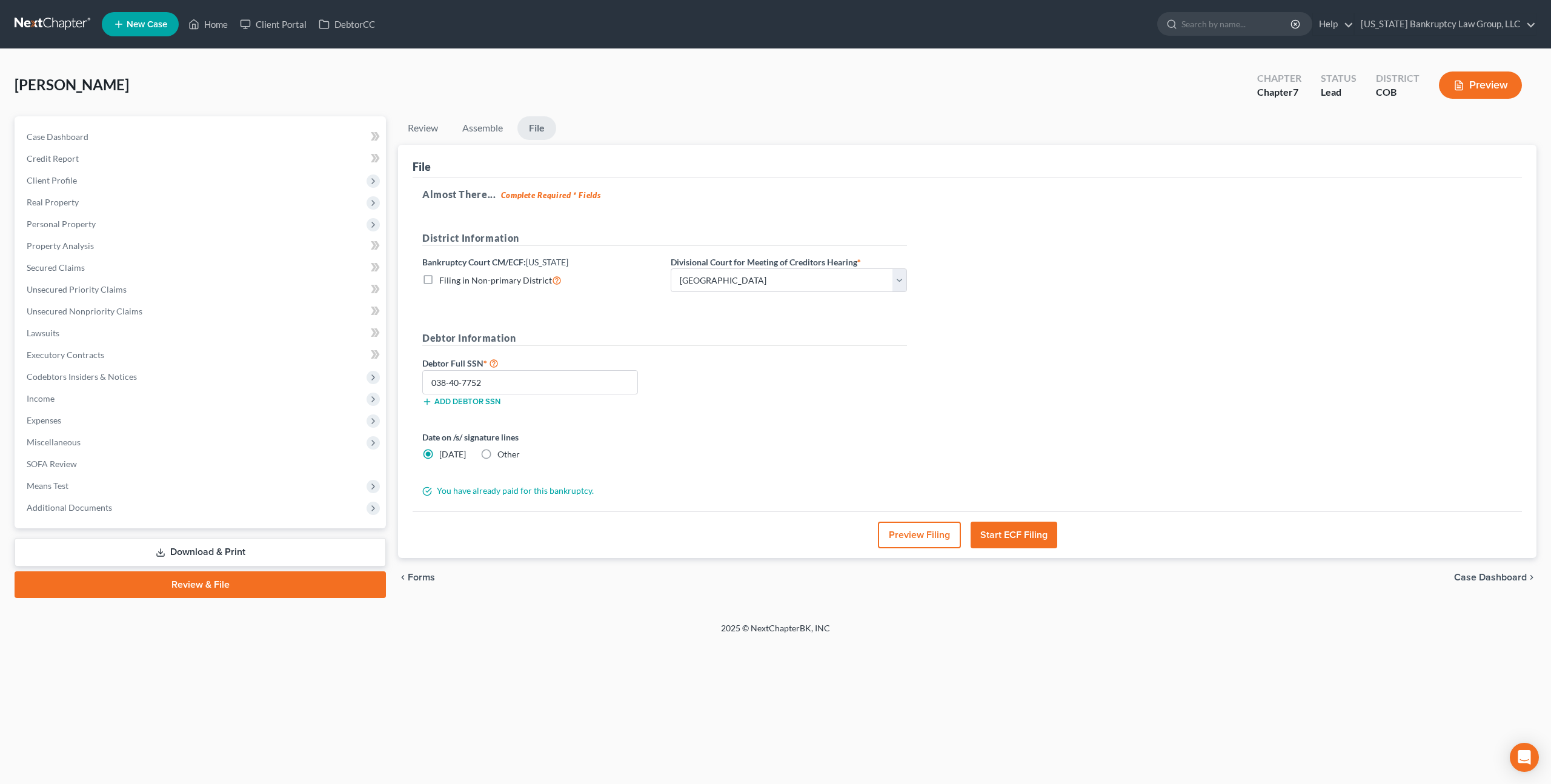
click at [995, 532] on button "Start ECF Filing" at bounding box center [1014, 535] width 87 height 27
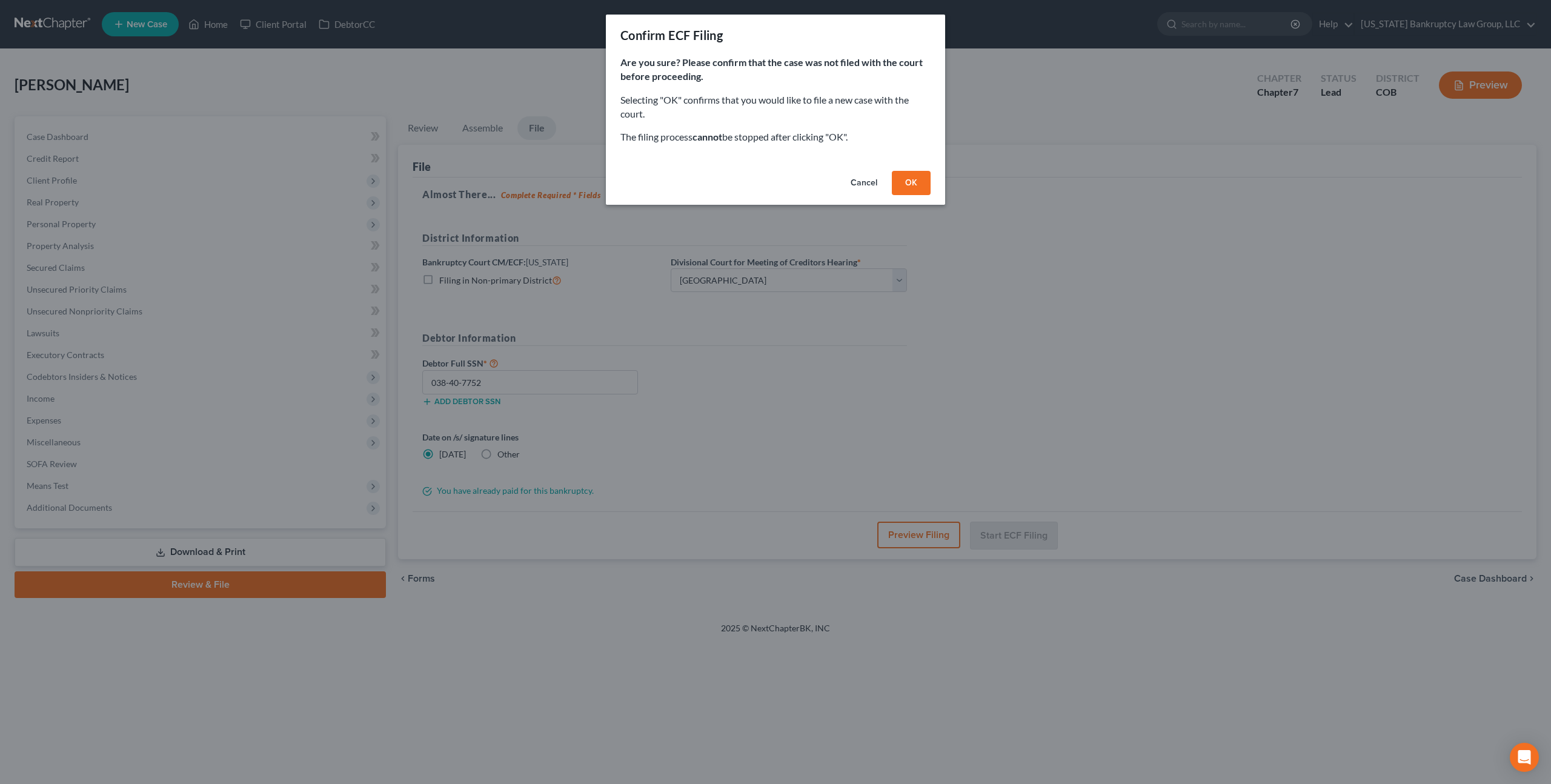
click at [908, 184] on button "OK" at bounding box center [911, 183] width 38 height 25
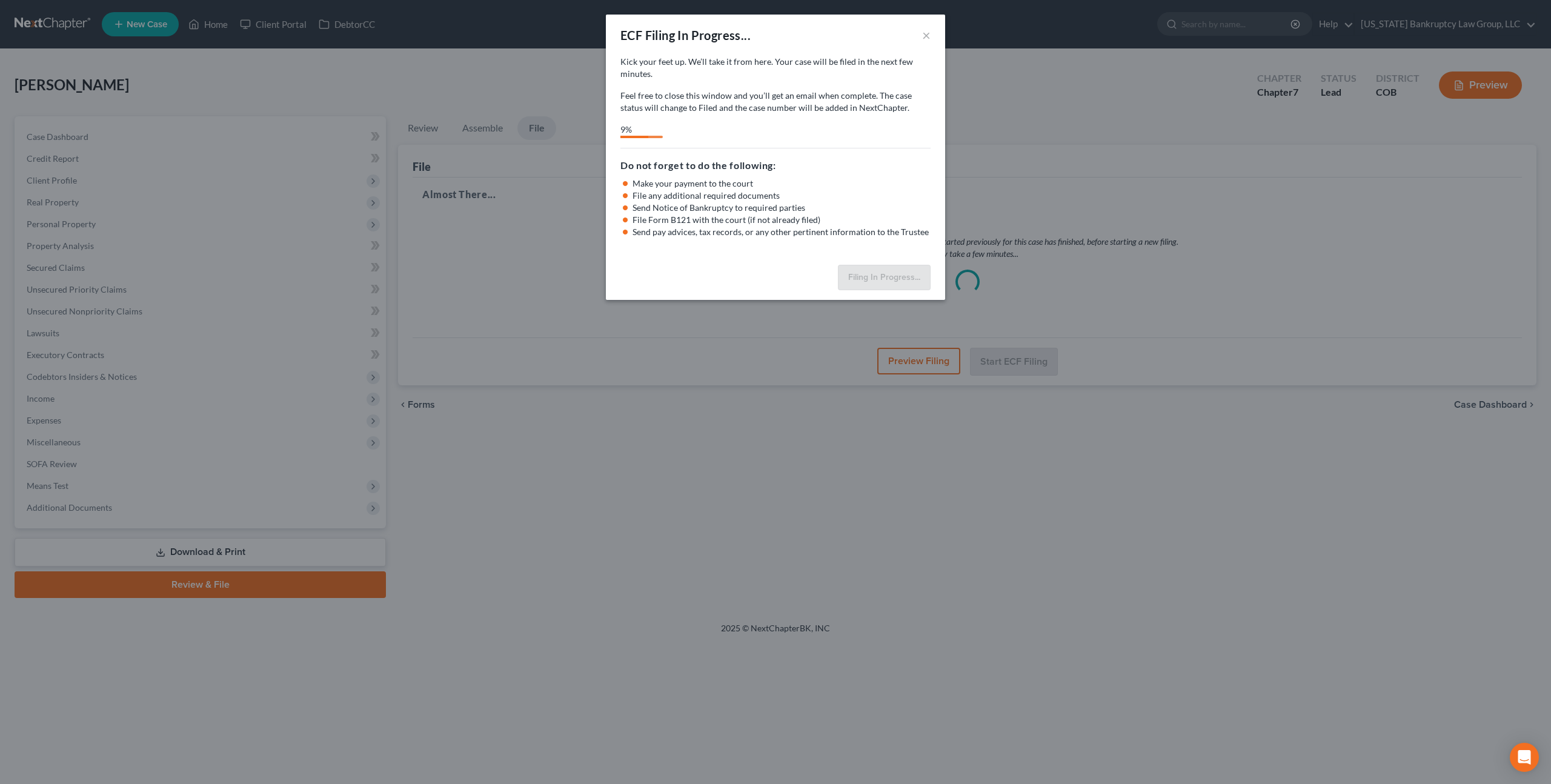
select select "0"
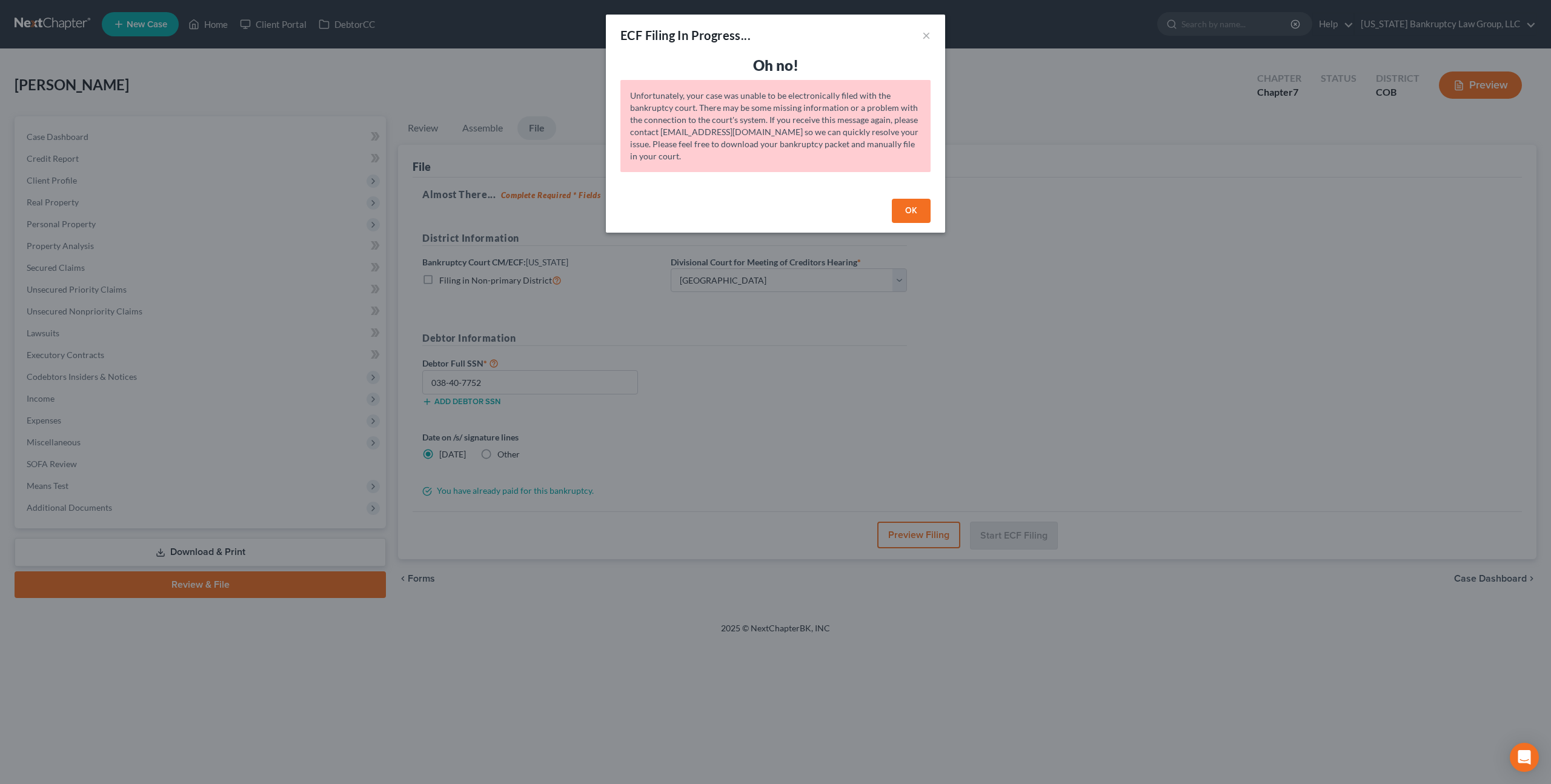
click at [908, 209] on button "OK" at bounding box center [911, 211] width 38 height 25
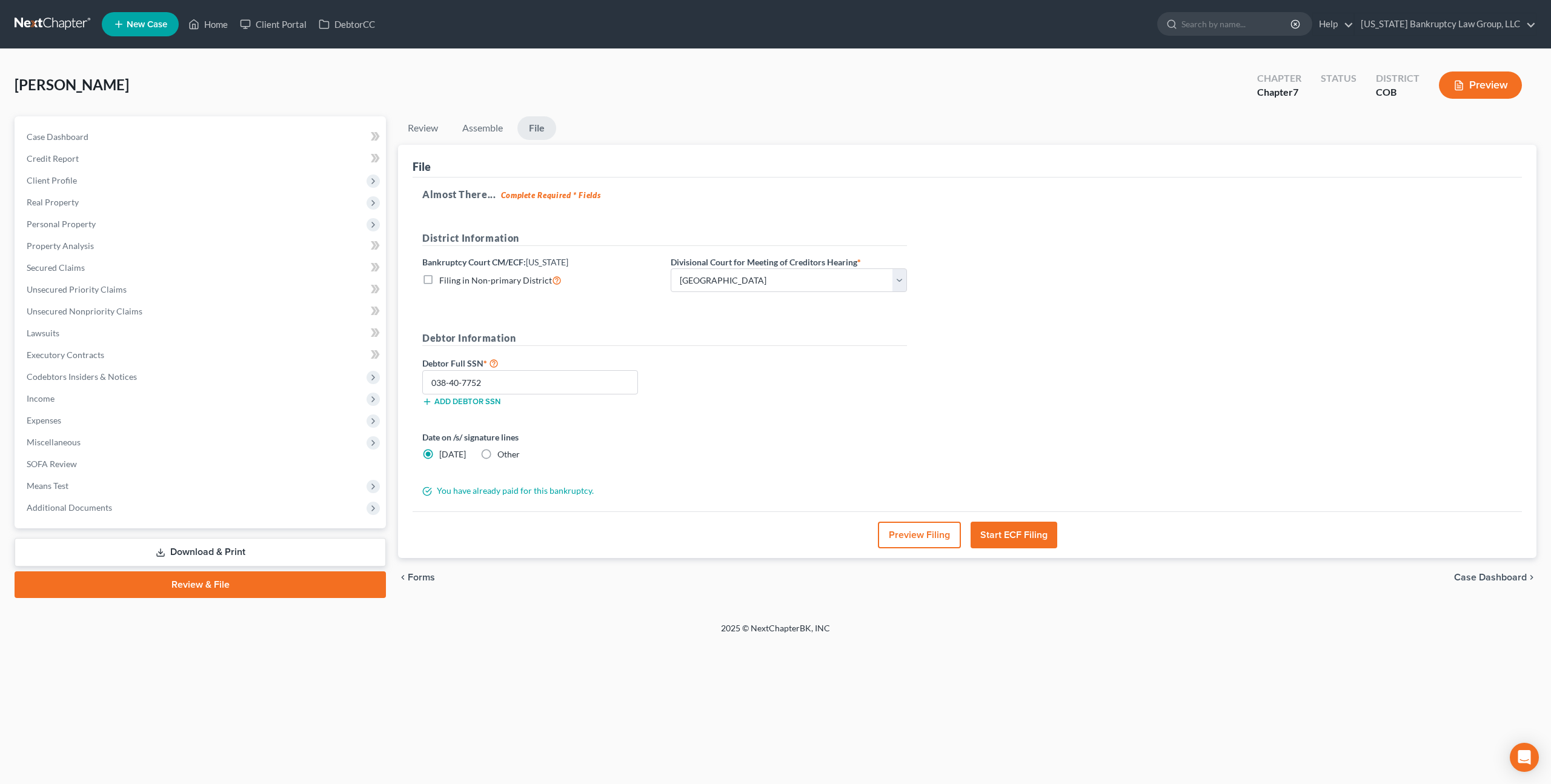
click at [179, 546] on link "Download & Print" at bounding box center [200, 552] width 371 height 29
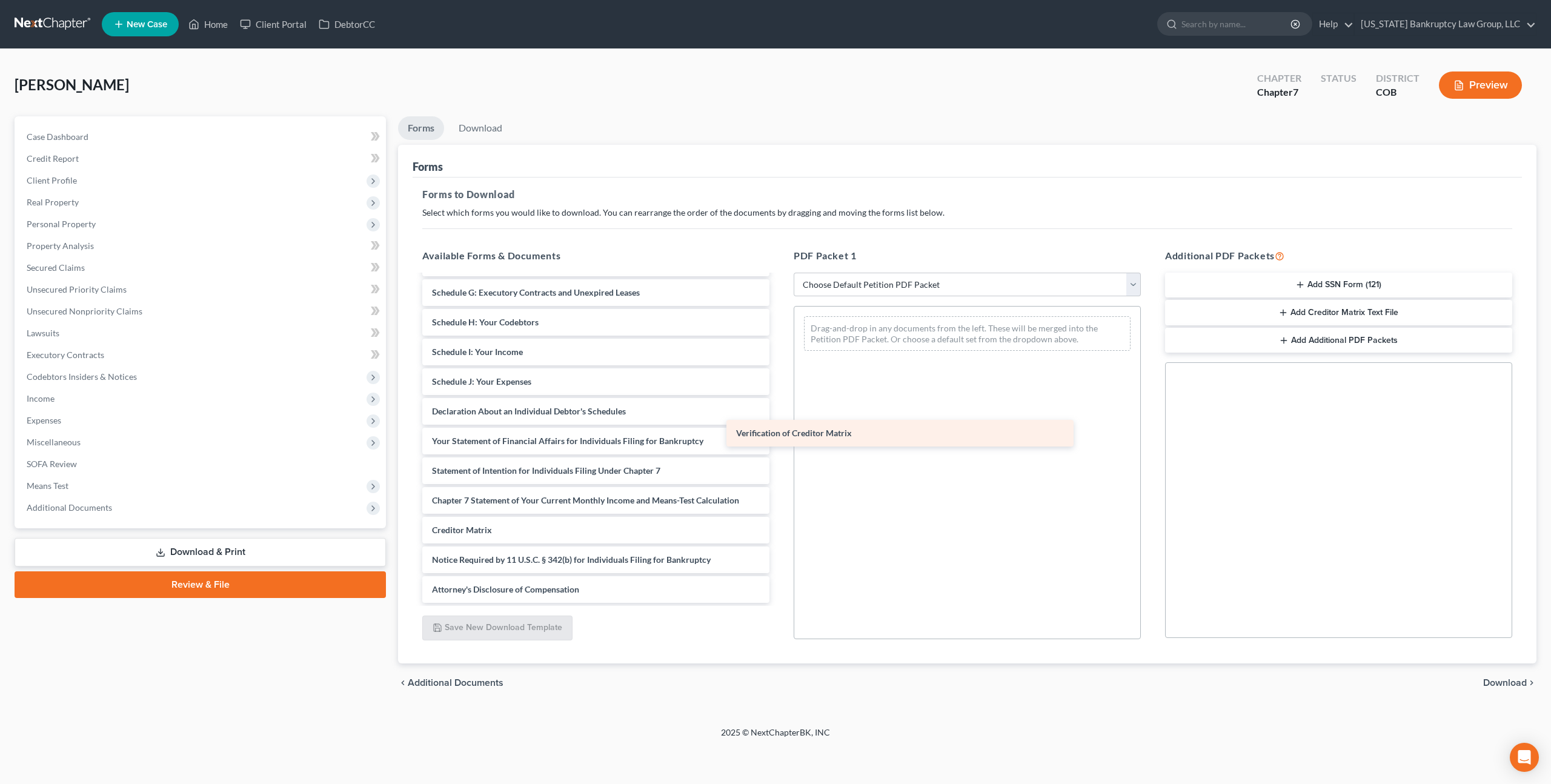
scroll to position [234, 0]
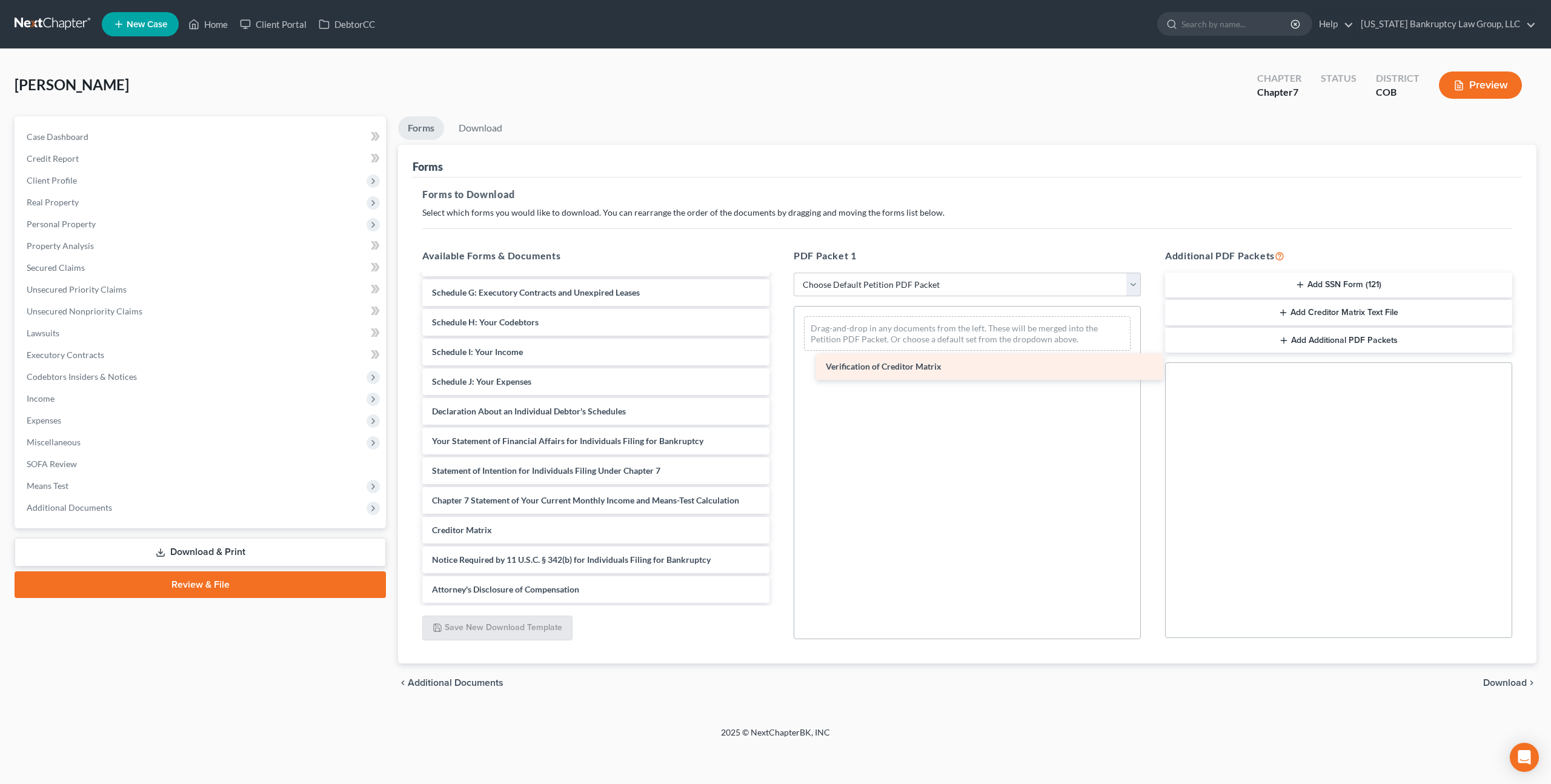
drag, startPoint x: 522, startPoint y: 525, endPoint x: 915, endPoint y: 362, distance: 425.5
click at [779, 361] on div "Verification of Creditor Matrix Paystubs for Filing-pdf Credit Counseling Cours…" at bounding box center [596, 322] width 366 height 561
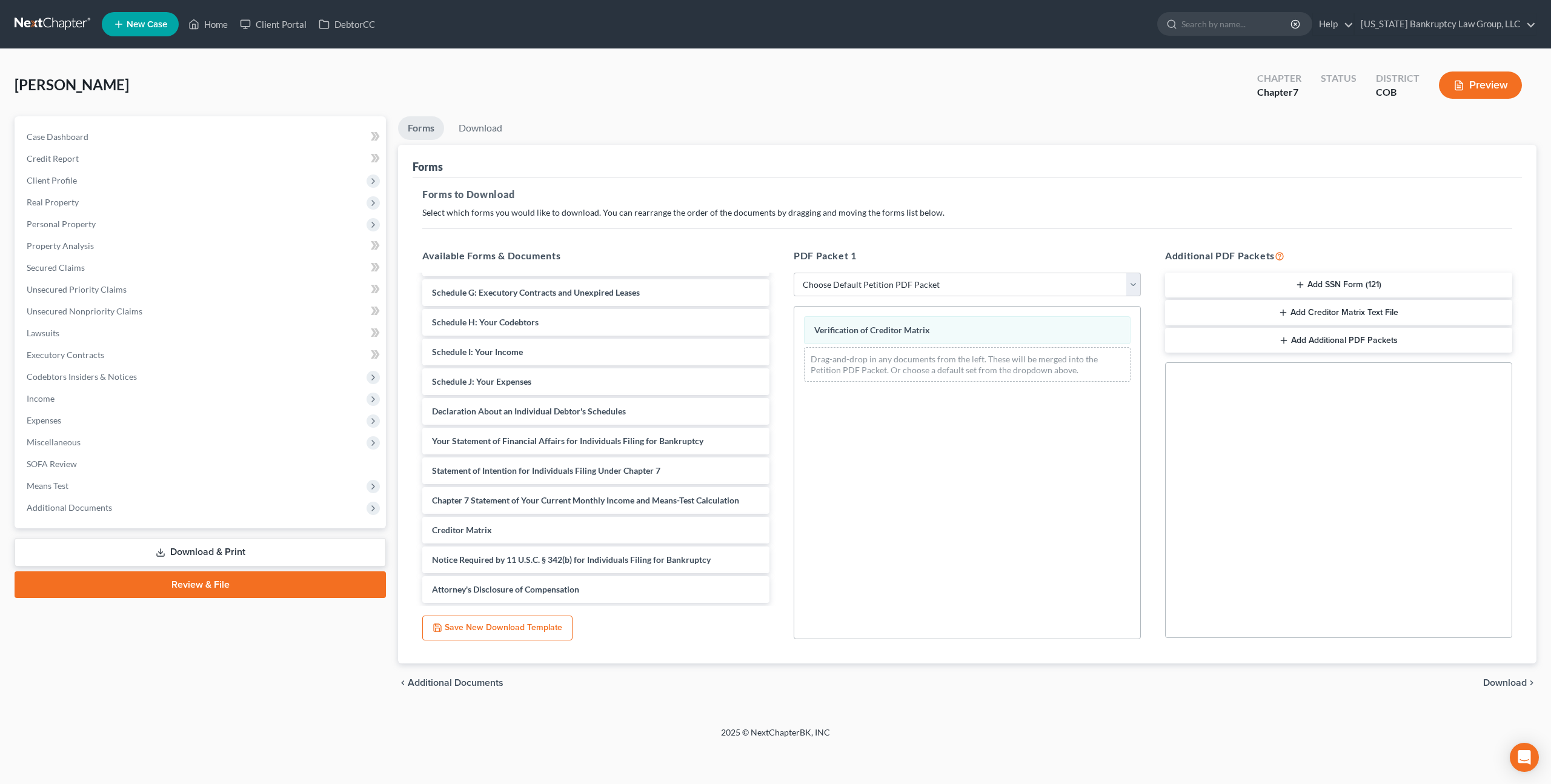
click at [1493, 678] on span "Download" at bounding box center [1504, 683] width 43 height 10
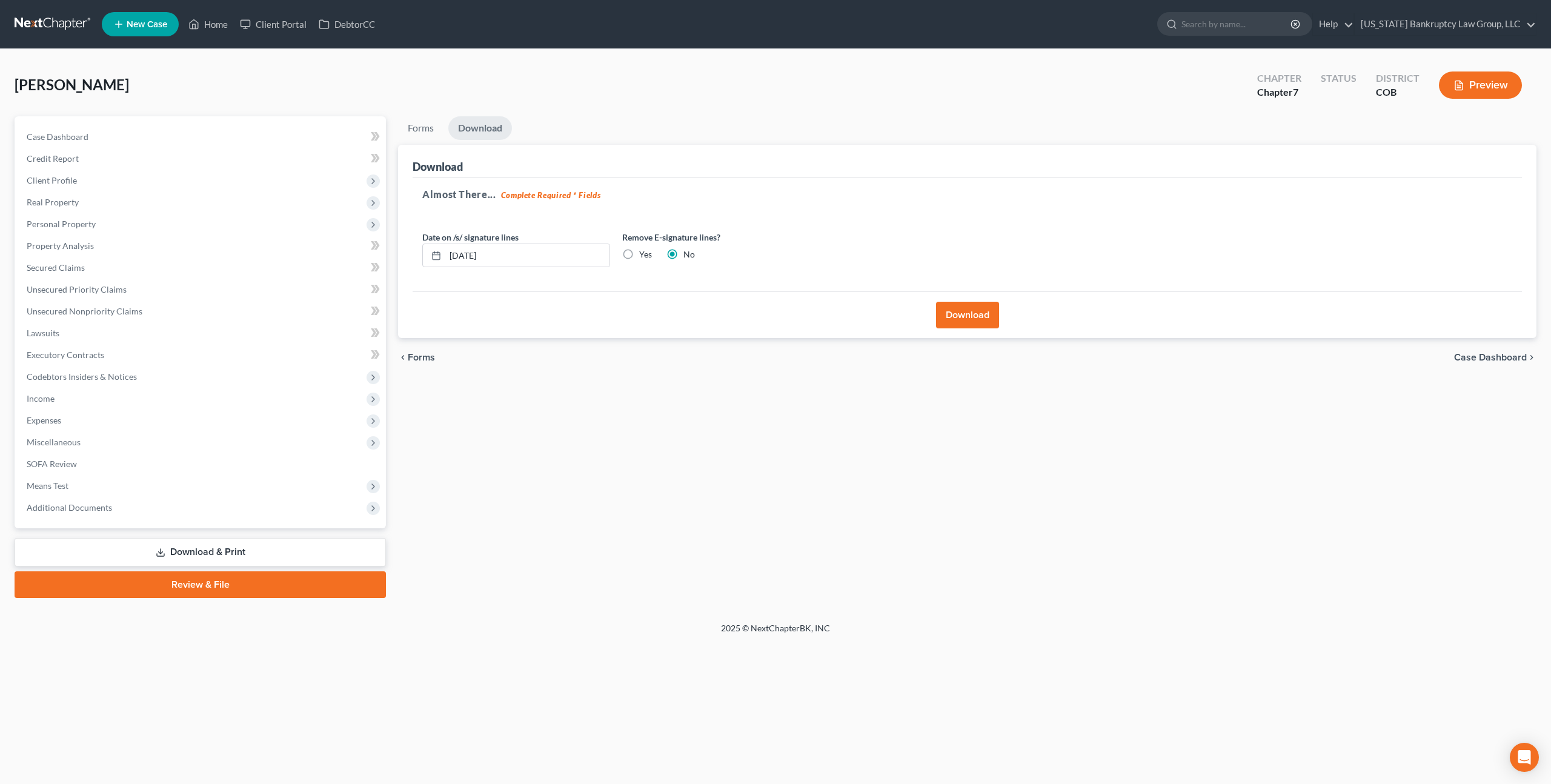
click at [966, 310] on button "Download" at bounding box center [967, 315] width 63 height 27
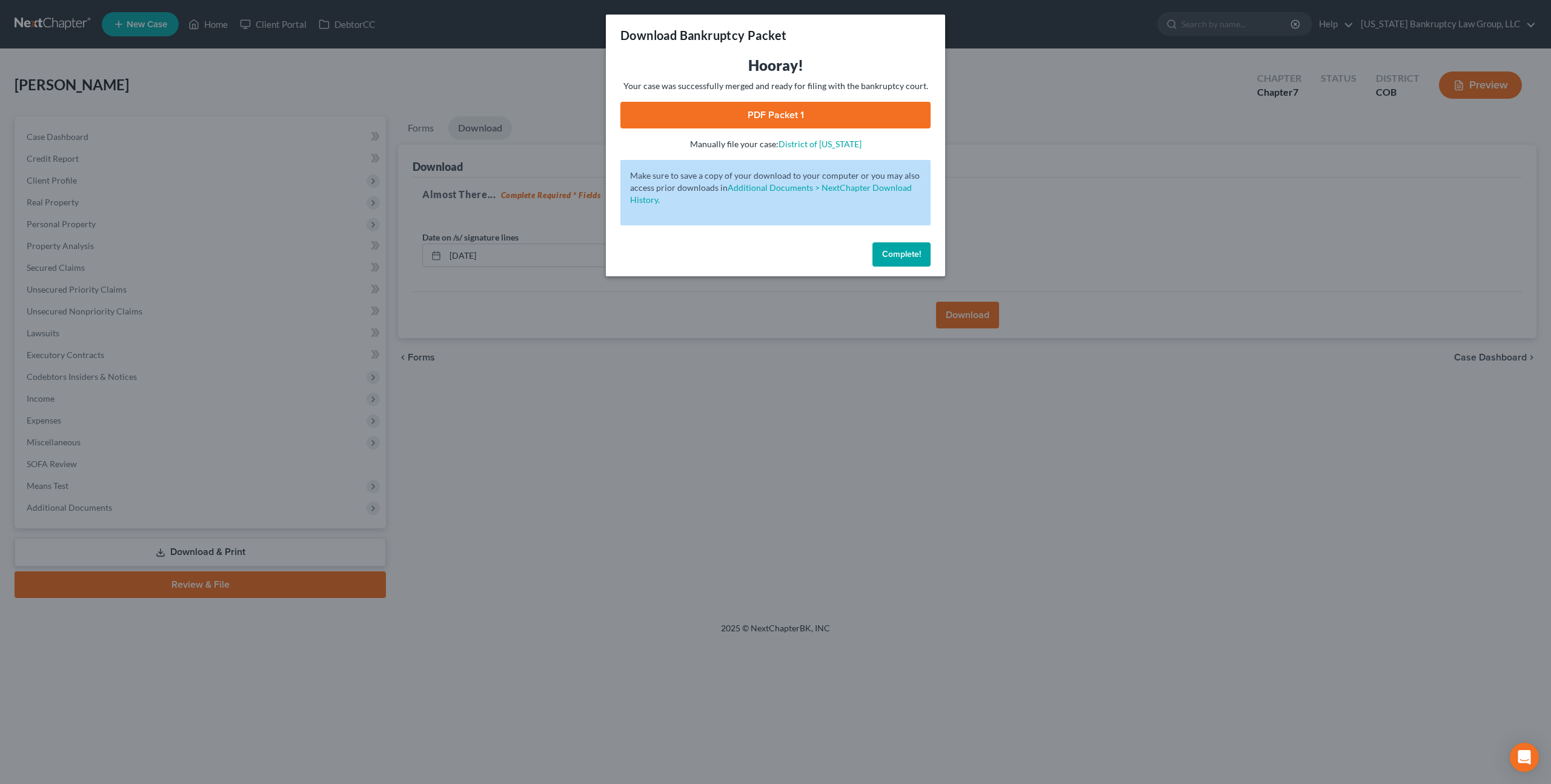
click at [815, 122] on link "PDF Packet 1" at bounding box center [775, 114] width 310 height 27
click at [894, 253] on span "Complete!" at bounding box center [901, 254] width 38 height 11
